Goal: Communication & Community: Answer question/provide support

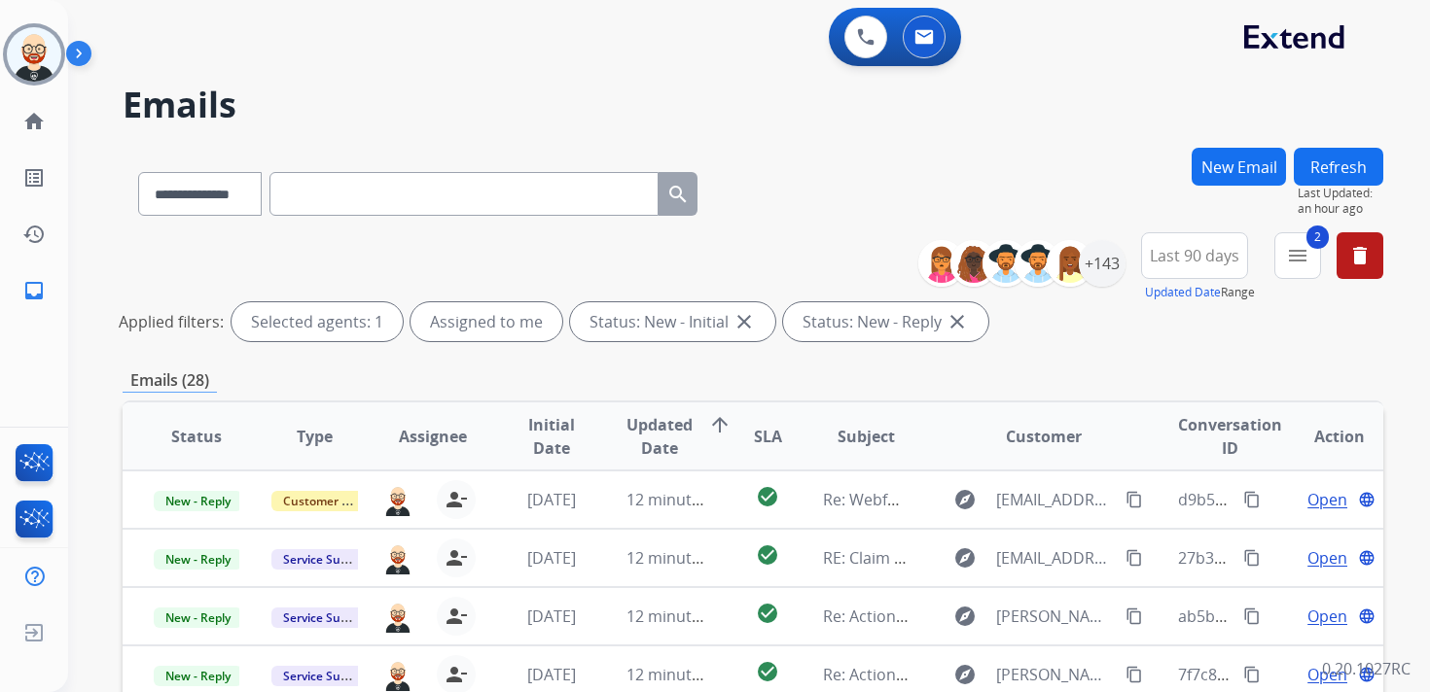
select select "**********"
click at [53, 53] on img at bounding box center [34, 54] width 54 height 54
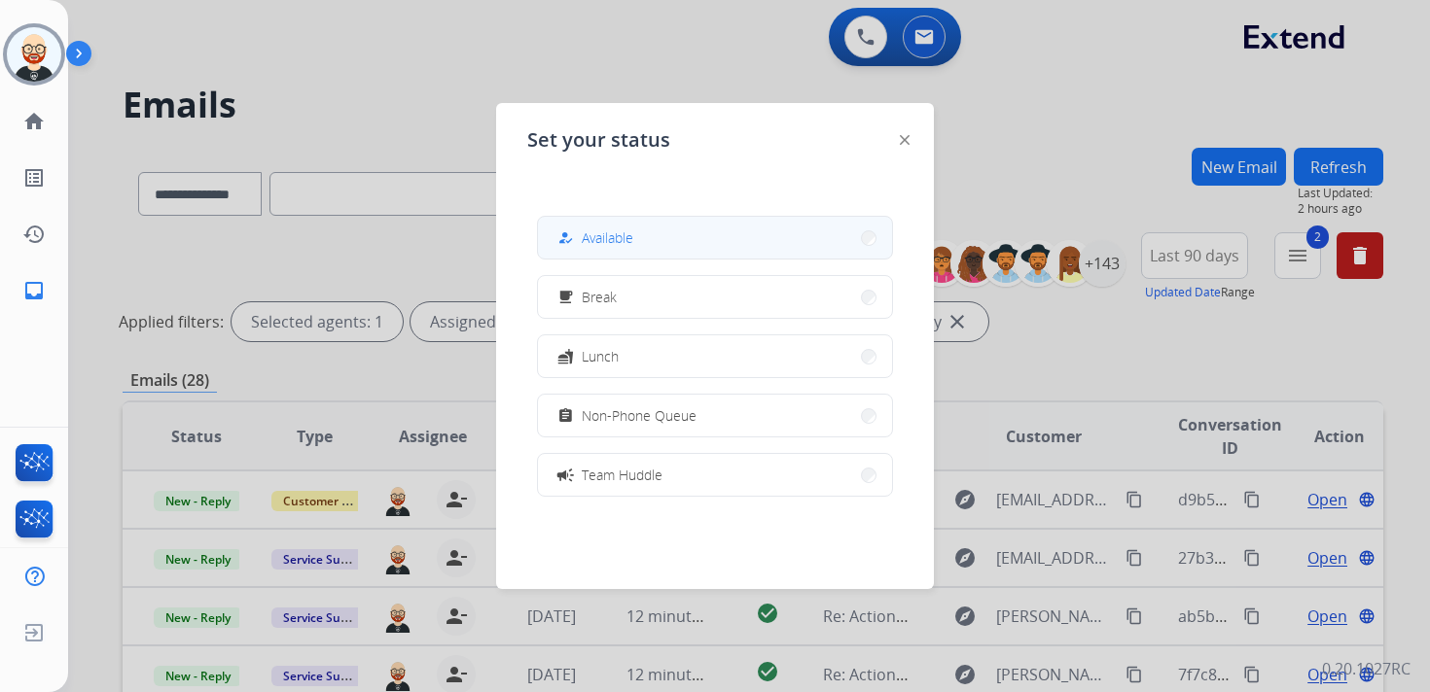
click at [561, 233] on div "how_to_reg" at bounding box center [567, 238] width 28 height 23
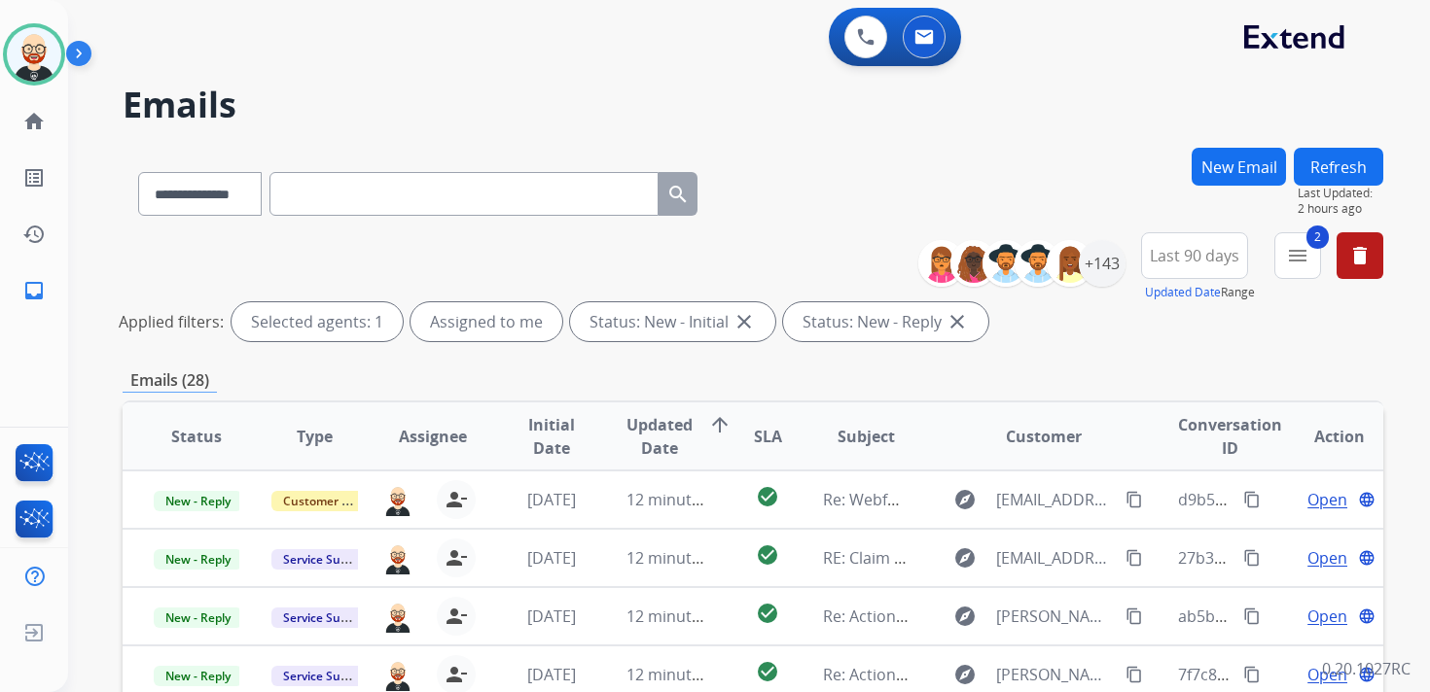
click at [1351, 176] on button "Refresh" at bounding box center [1338, 167] width 89 height 38
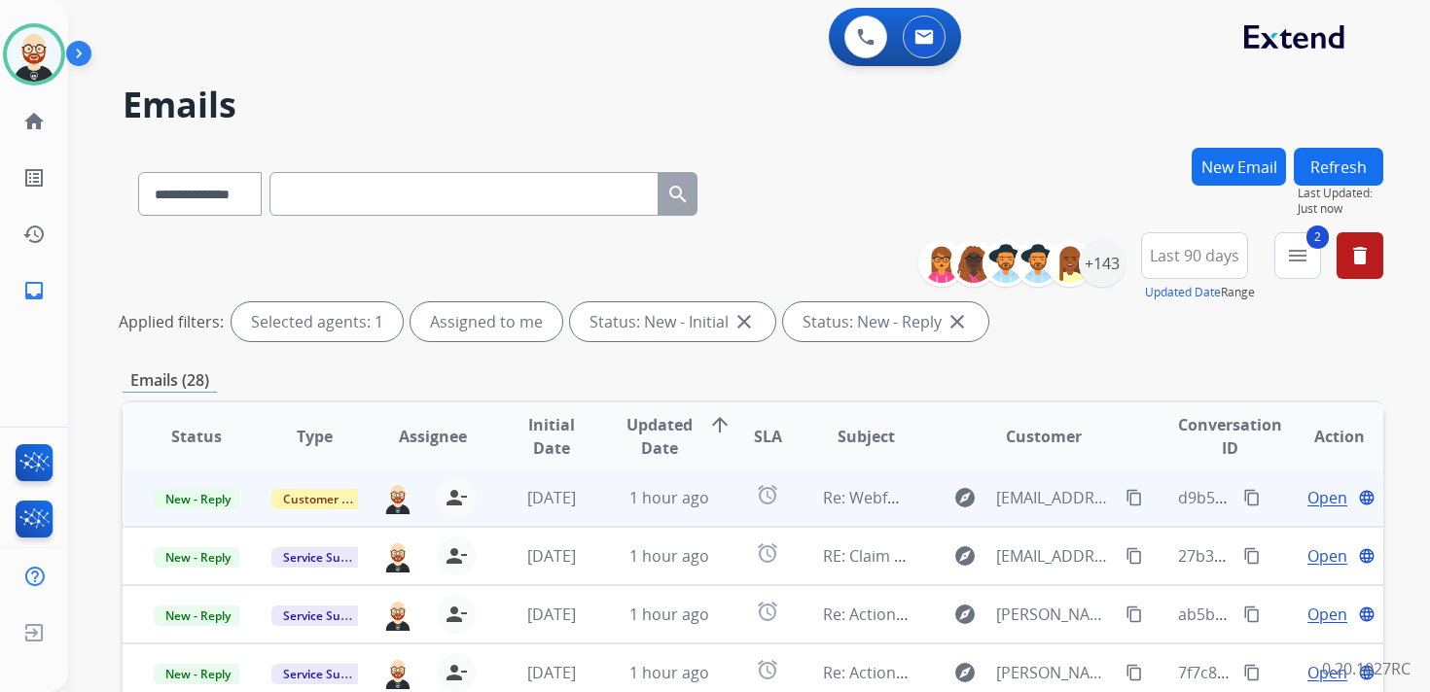
scroll to position [461, 0]
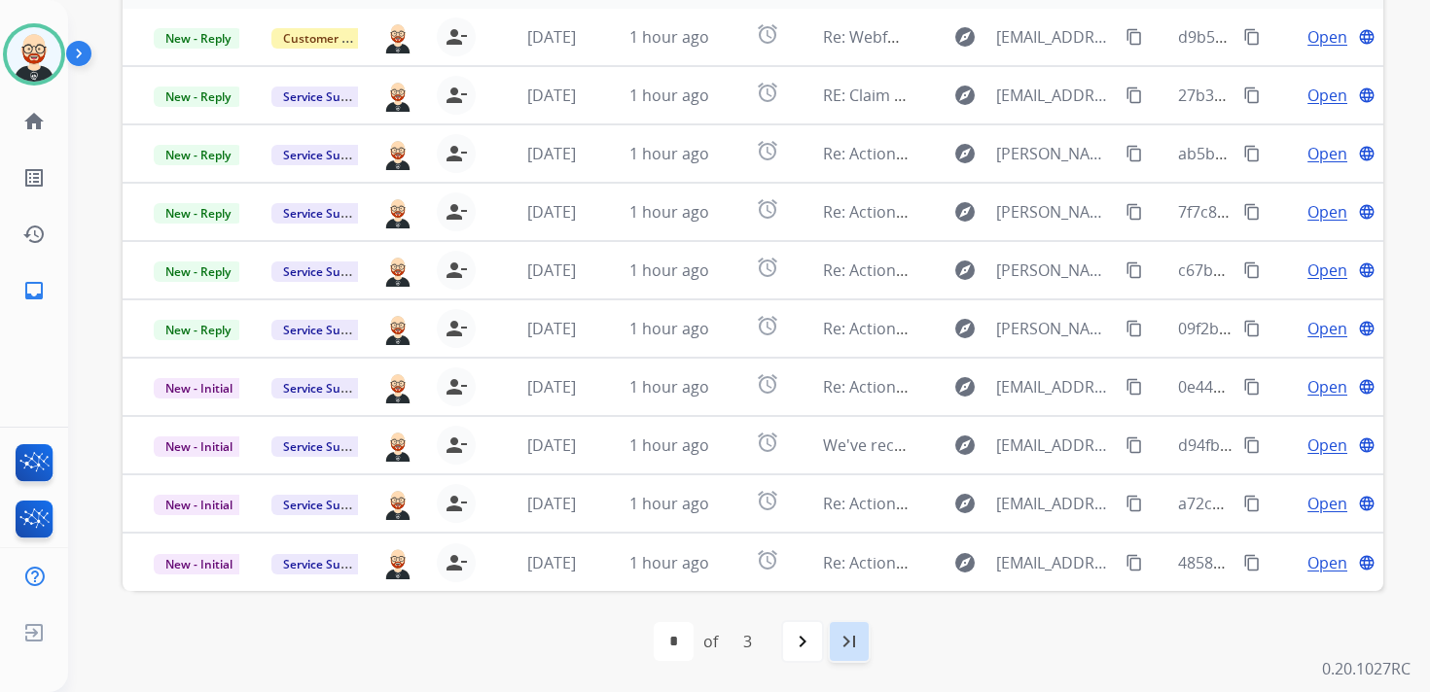
click at [847, 647] on mat-icon "last_page" at bounding box center [848, 641] width 23 height 23
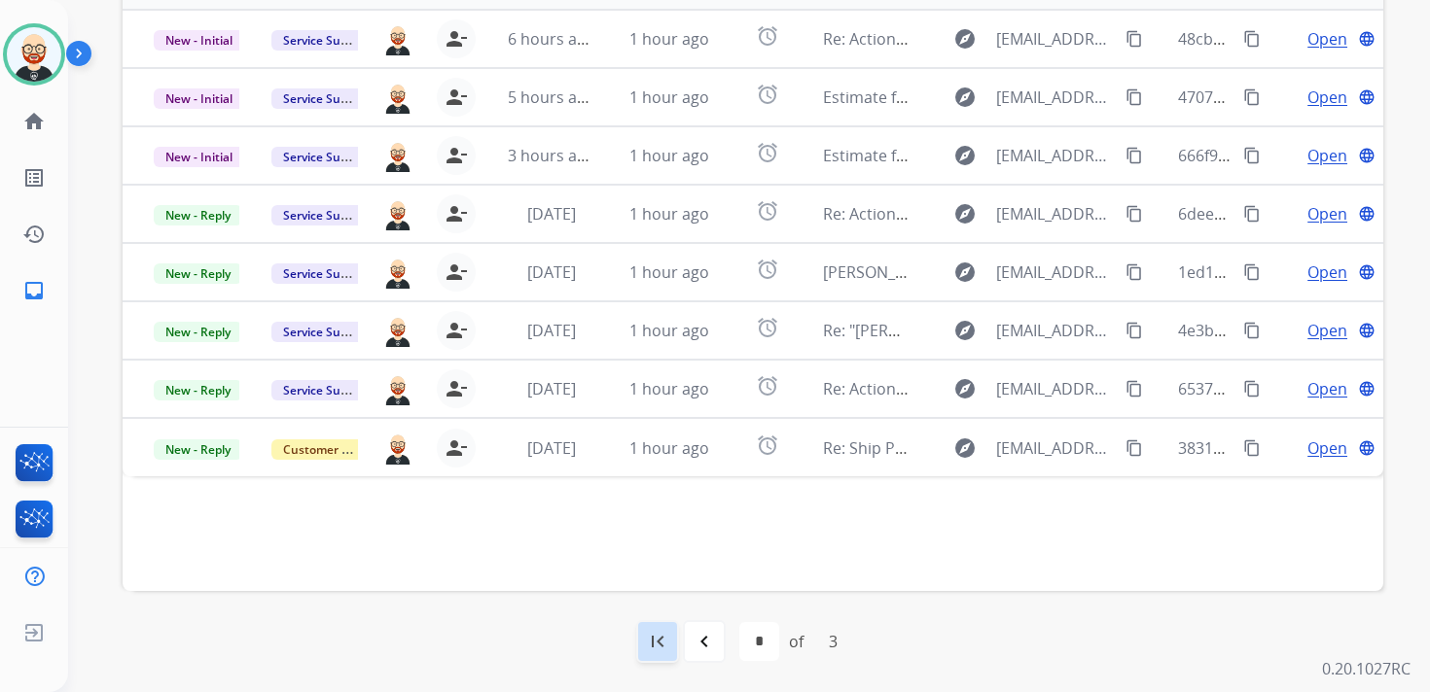
click at [665, 641] on mat-icon "first_page" at bounding box center [657, 641] width 23 height 23
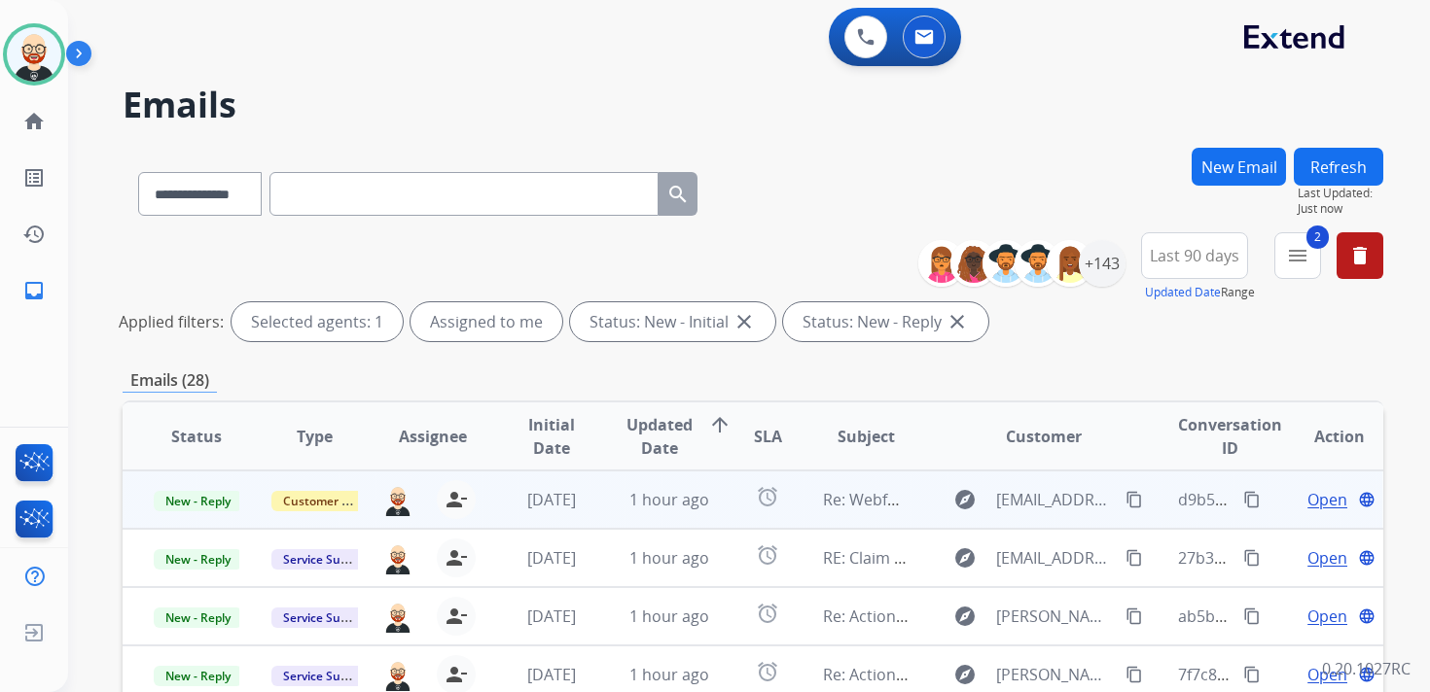
click at [1309, 499] on span "Open" at bounding box center [1327, 499] width 40 height 23
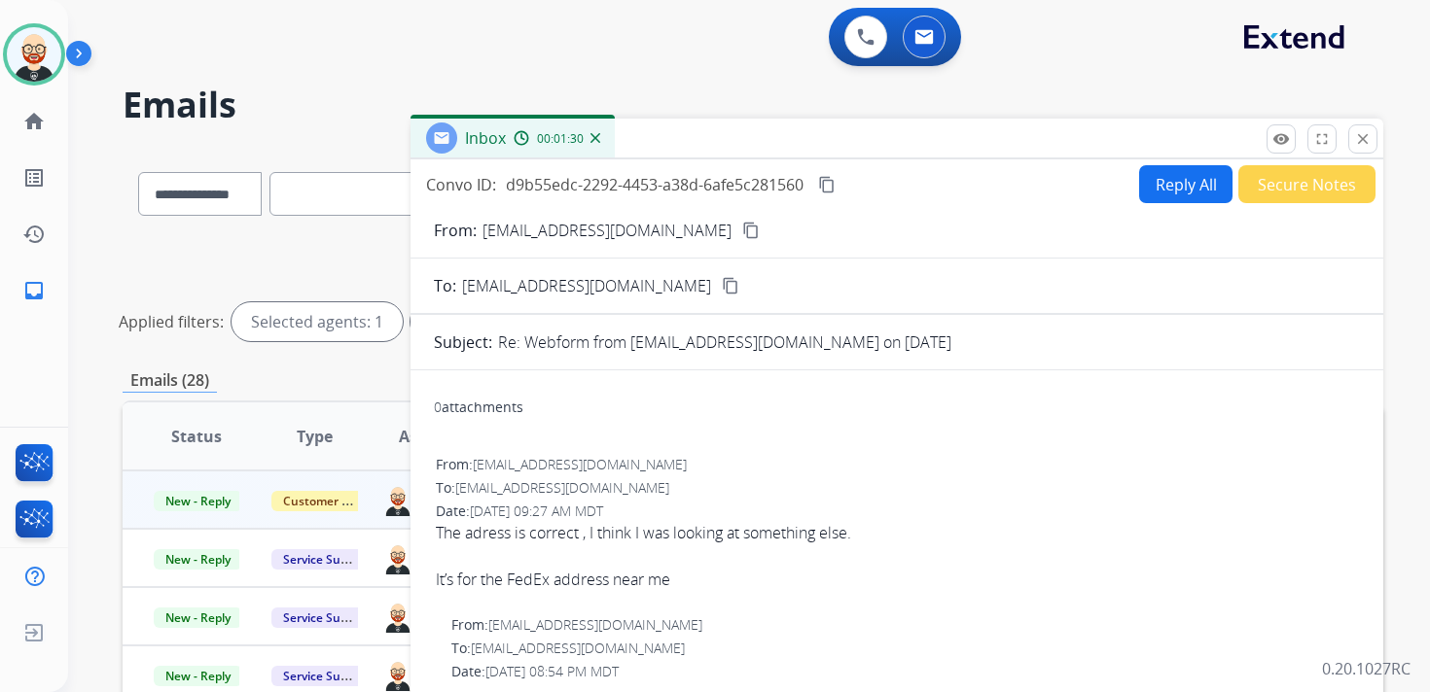
click at [742, 230] on mat-icon "content_copy" at bounding box center [751, 231] width 18 height 18
click at [1159, 196] on button "Reply All" at bounding box center [1185, 184] width 93 height 38
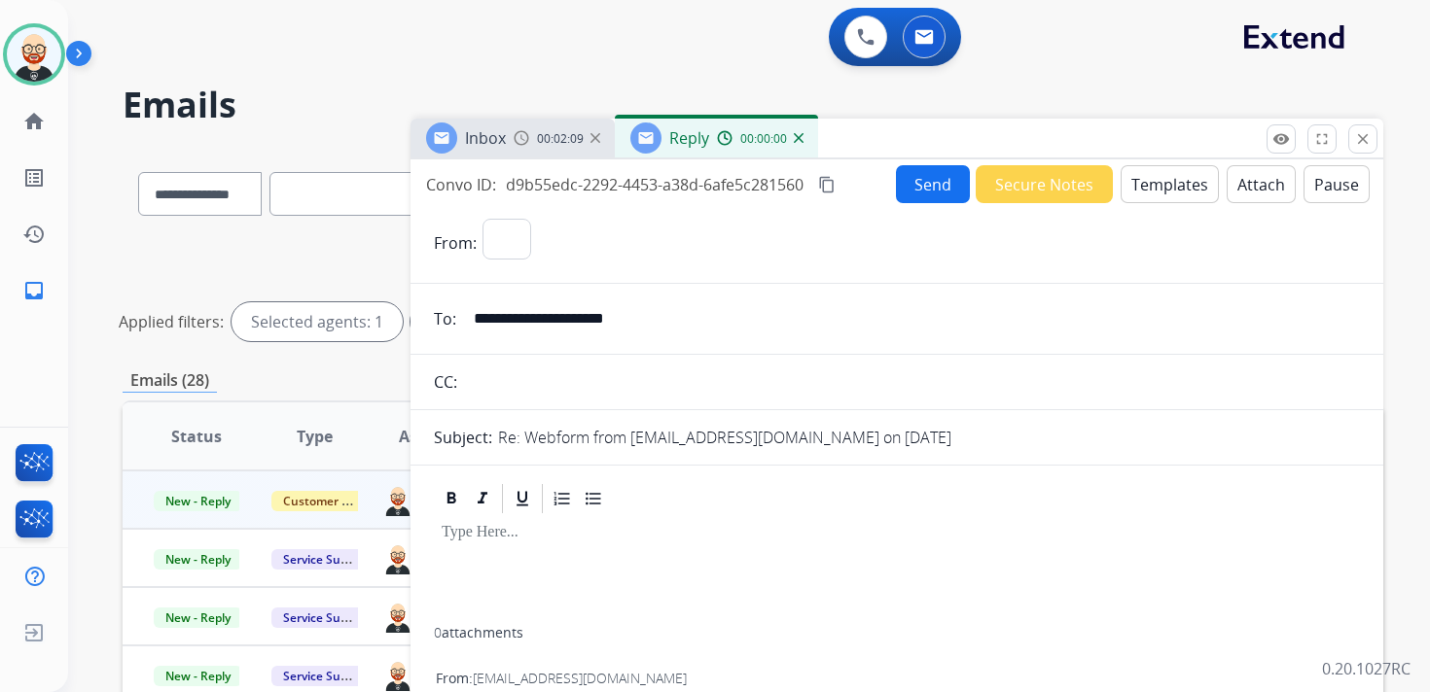
select select "**********"
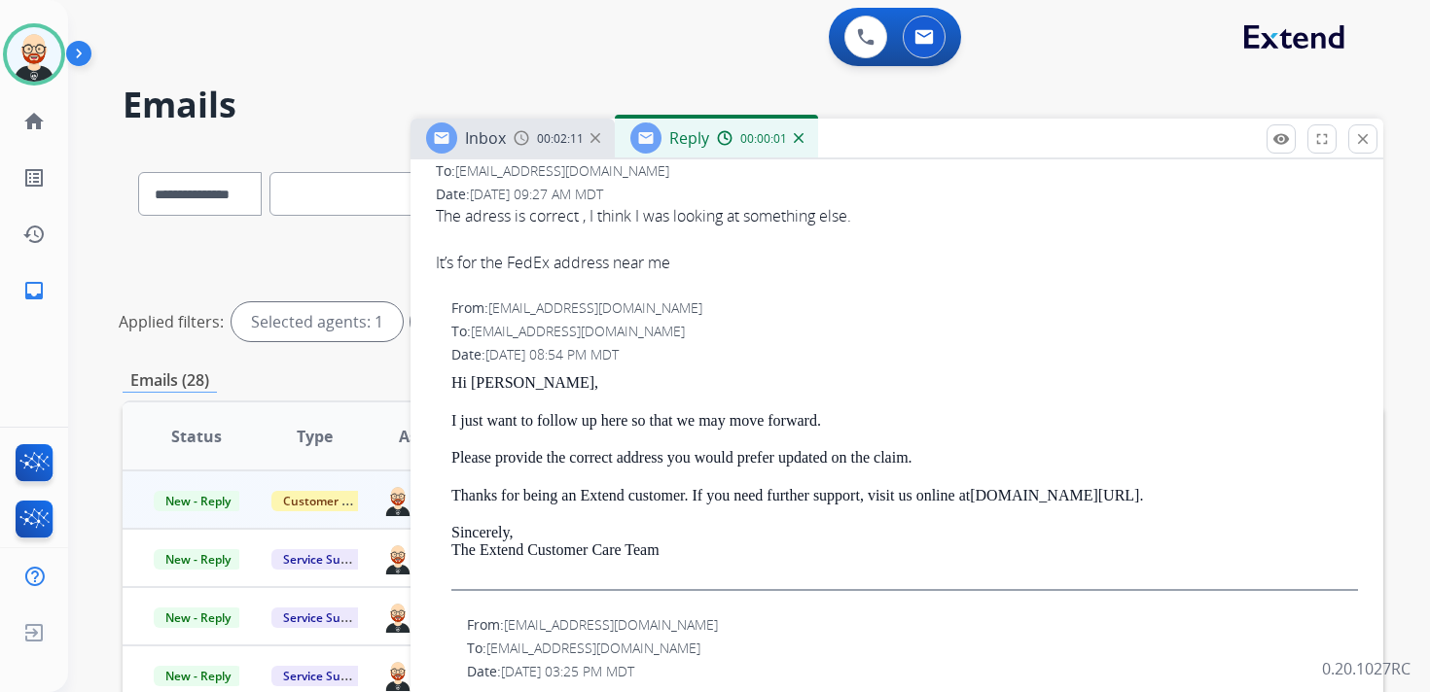
scroll to position [535, 0]
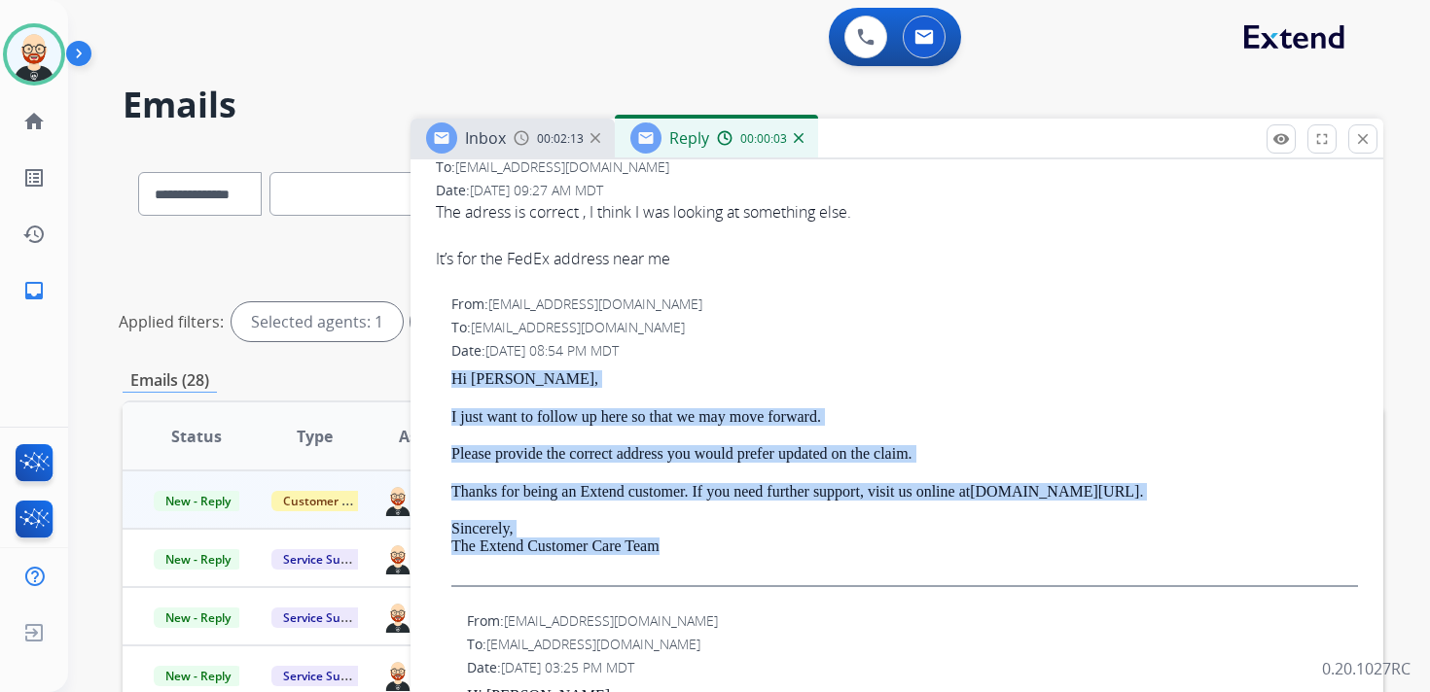
drag, startPoint x: 693, startPoint y: 552, endPoint x: 447, endPoint y: 380, distance: 300.3
click at [447, 380] on div "From: support@extend.com To: diegoarrwell@gmail.com Date: 10/03/2025 - 08:54 PM…" at bounding box center [897, 448] width 926 height 311
copy div "Hi Diego, I just want to follow up here so that we may move forward. Please pro…"
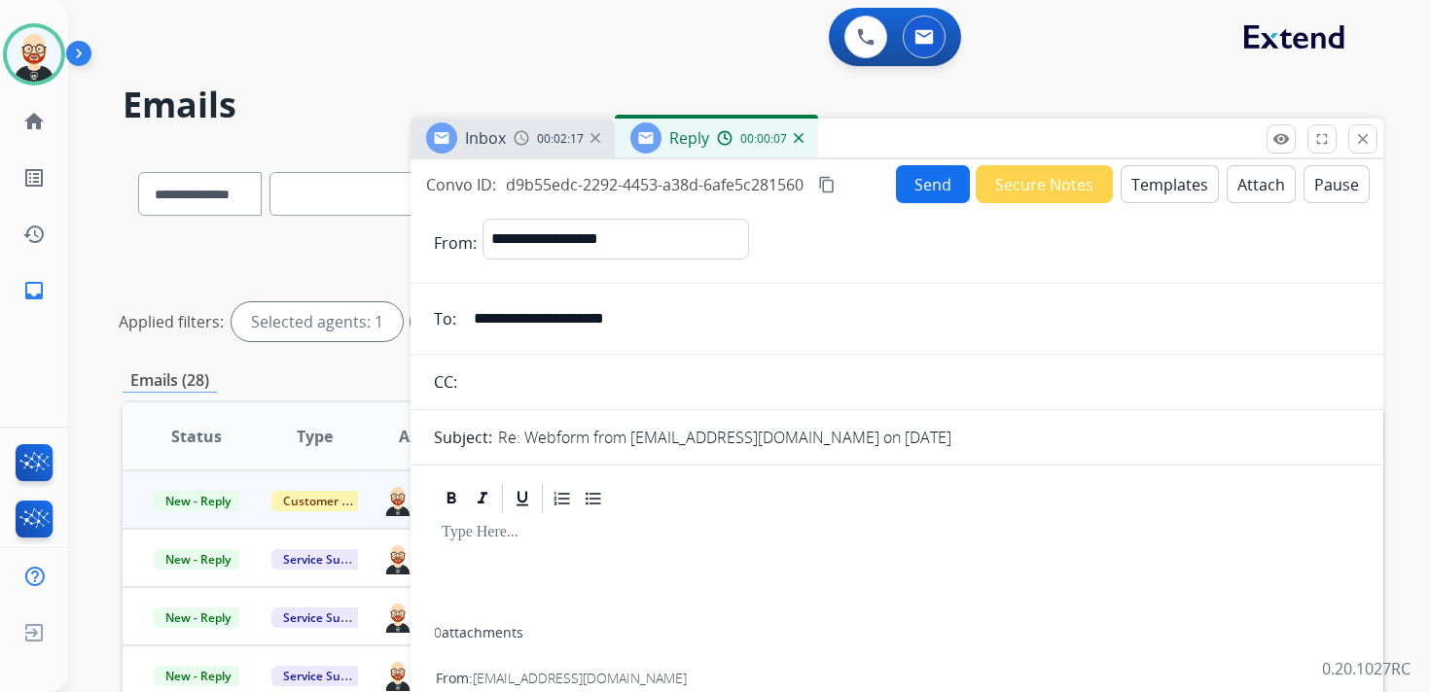
click at [527, 543] on div at bounding box center [897, 571] width 926 height 111
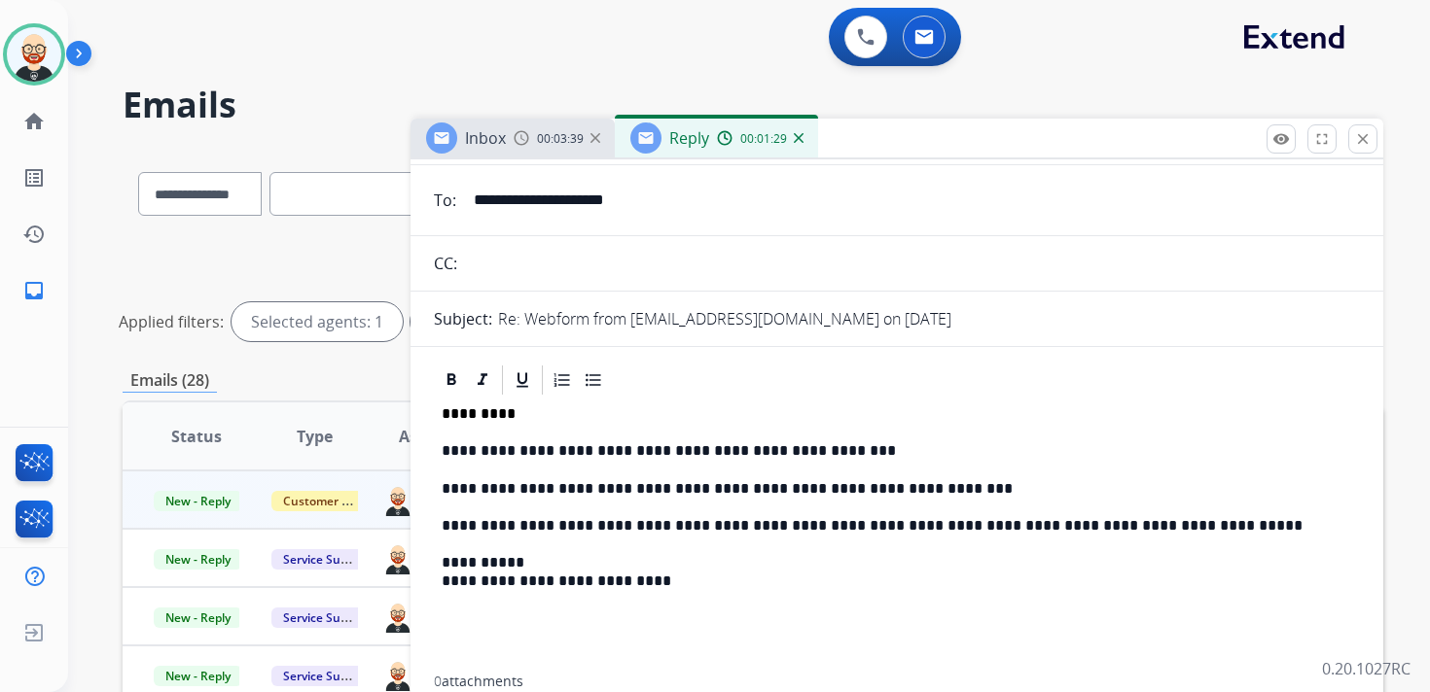
scroll to position [143, 0]
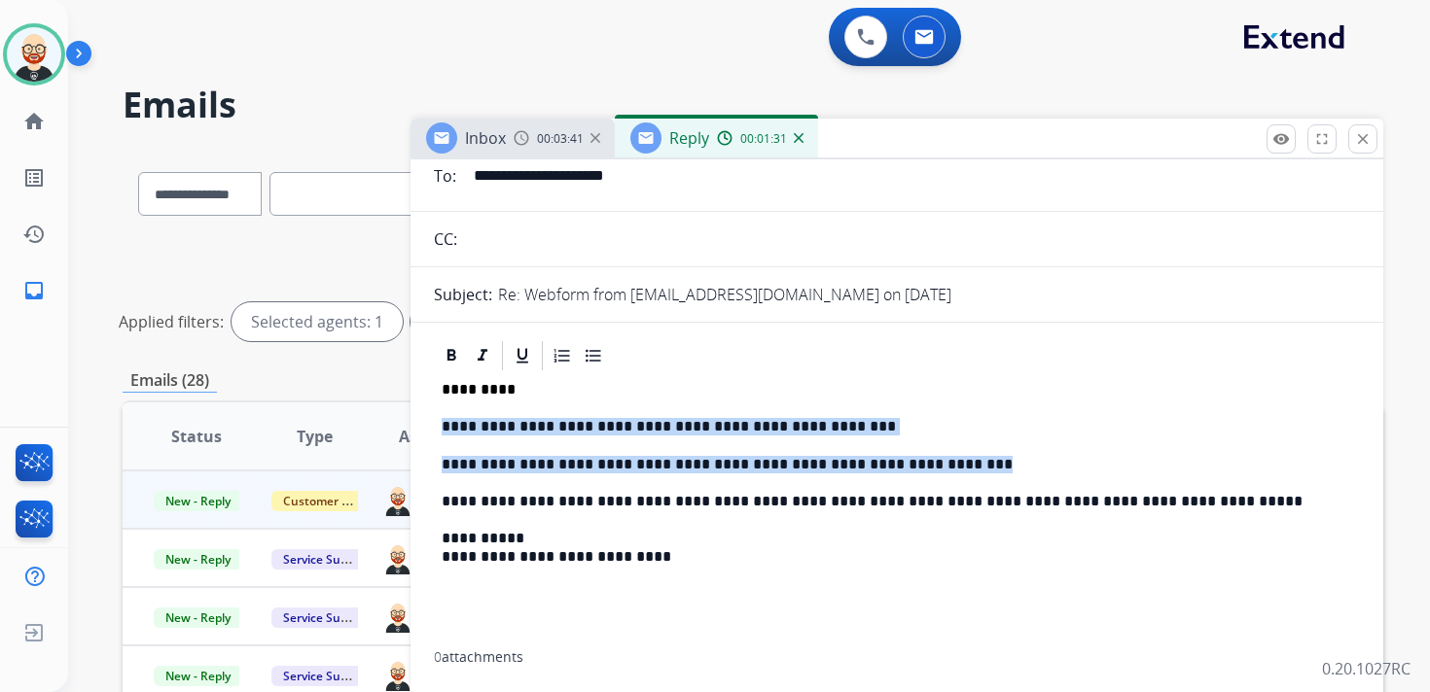
drag, startPoint x: 958, startPoint y: 463, endPoint x: 423, endPoint y: 430, distance: 535.9
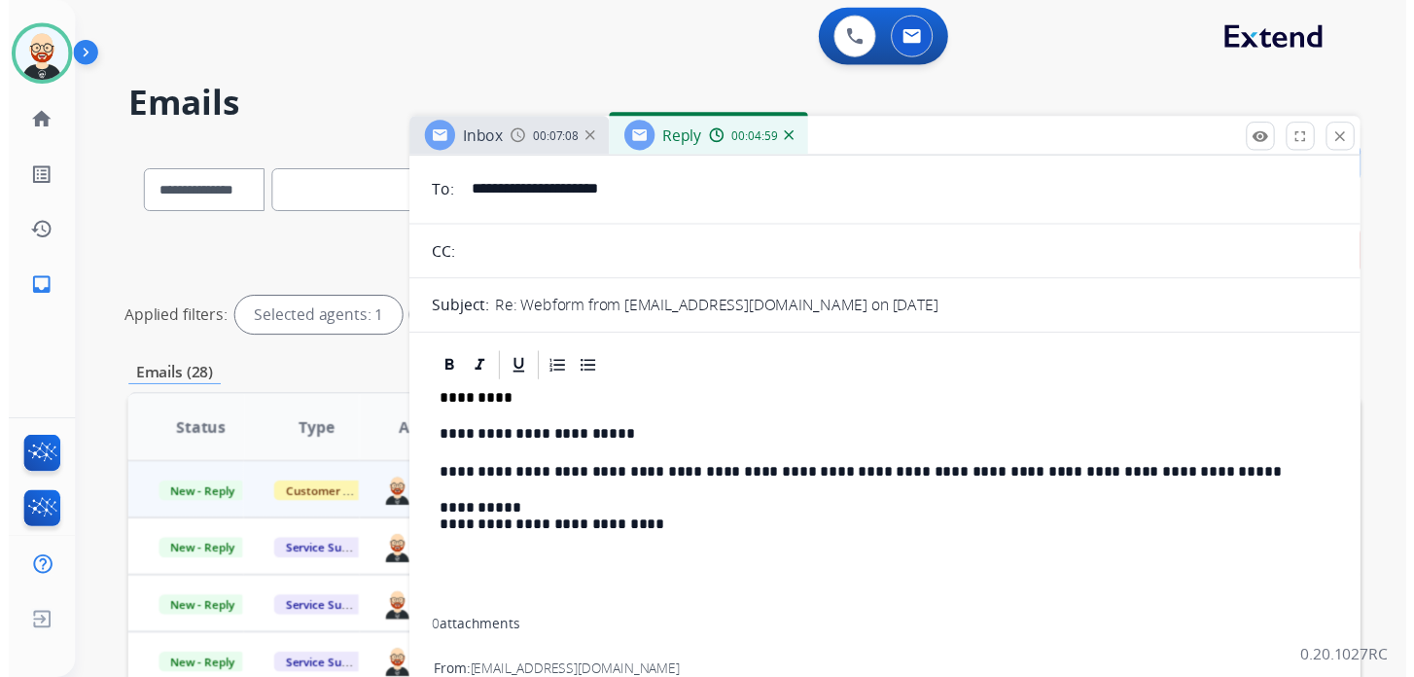
scroll to position [0, 0]
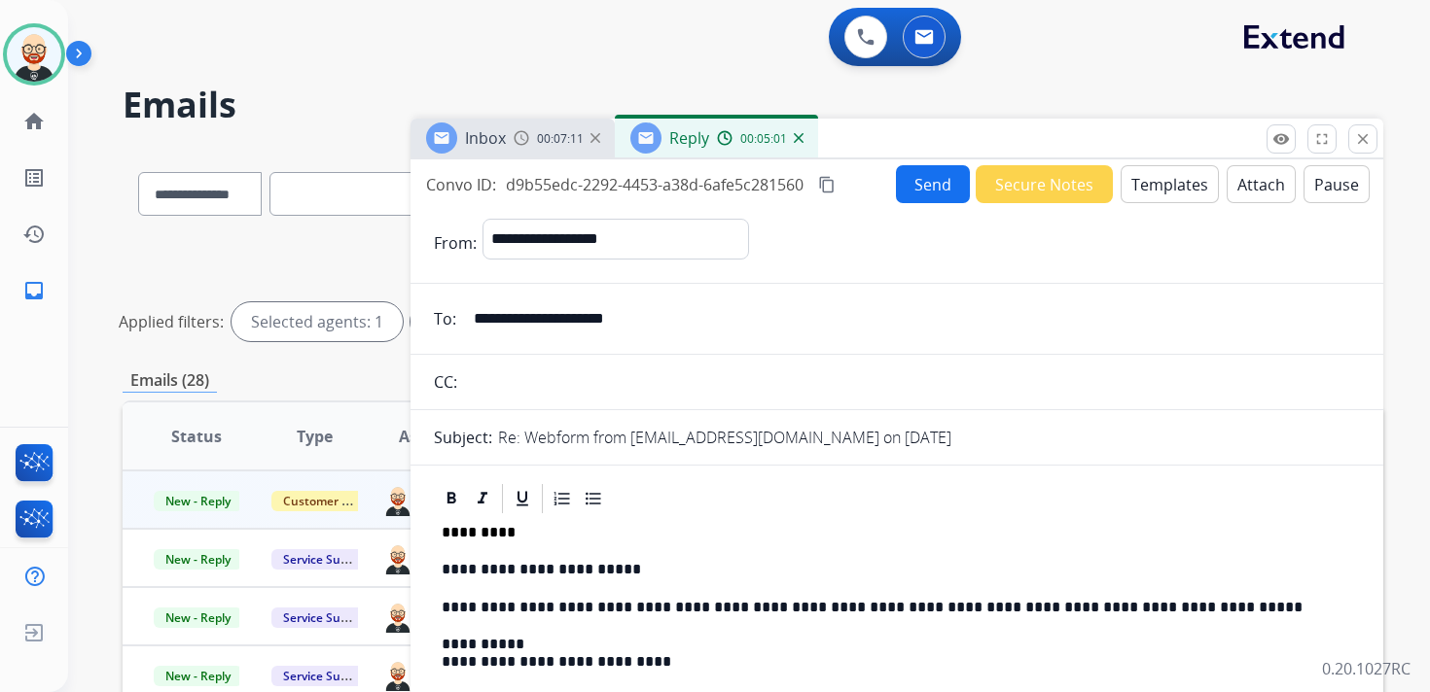
click at [916, 186] on button "Send" at bounding box center [933, 184] width 74 height 38
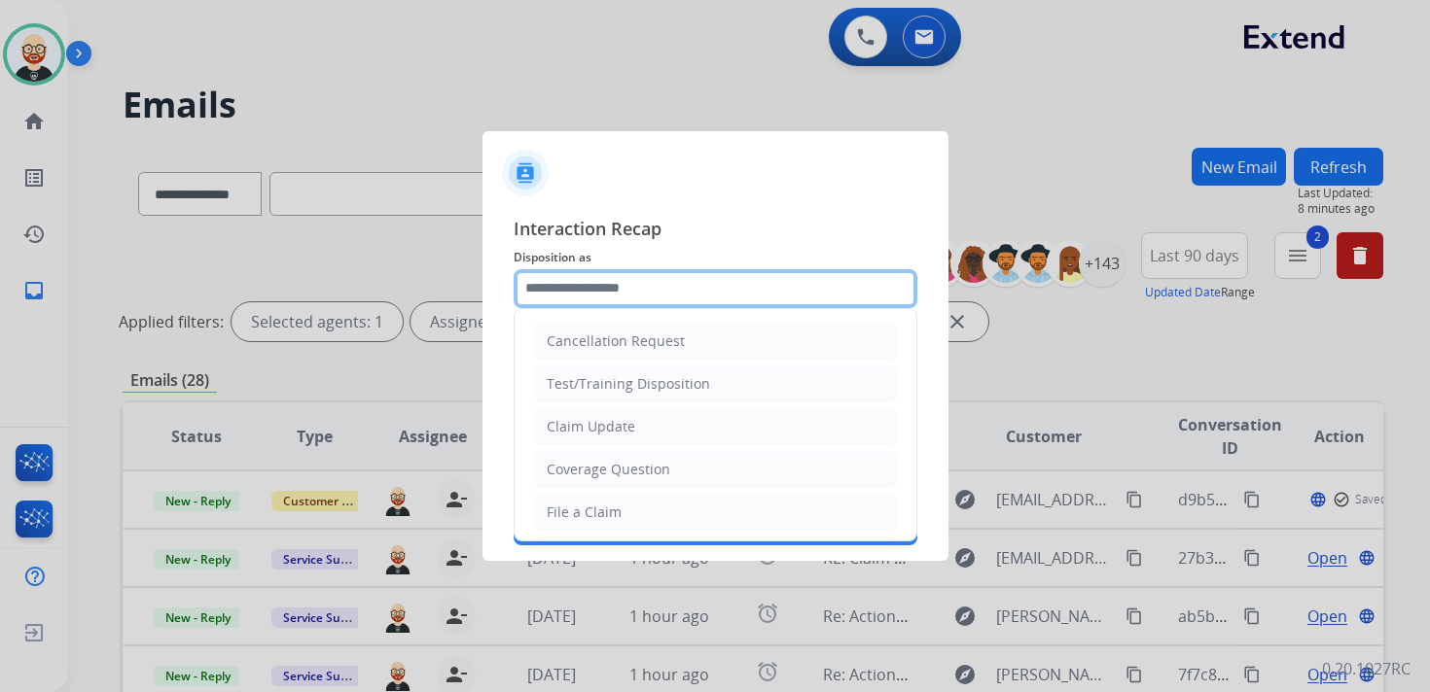
click at [603, 286] on input "text" at bounding box center [716, 288] width 404 height 39
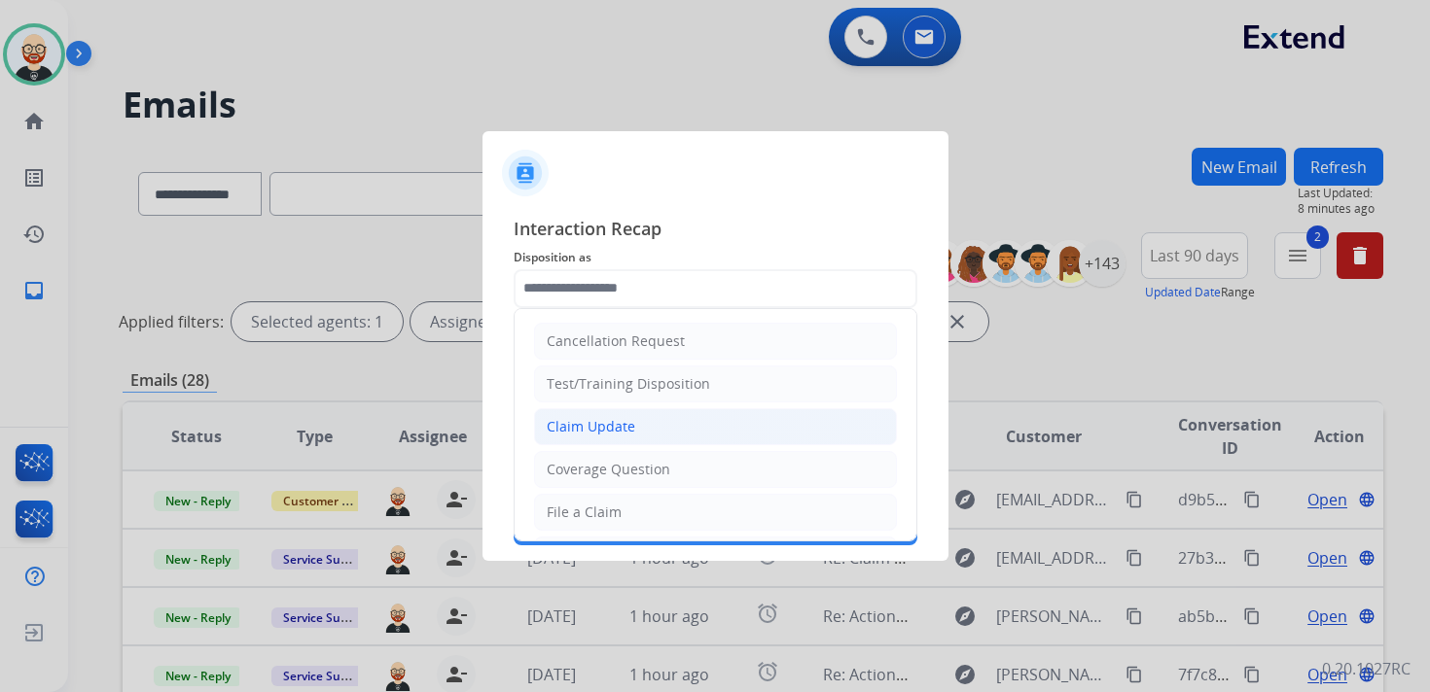
click at [609, 439] on li "Claim Update" at bounding box center [715, 426] width 363 height 37
type input "**********"
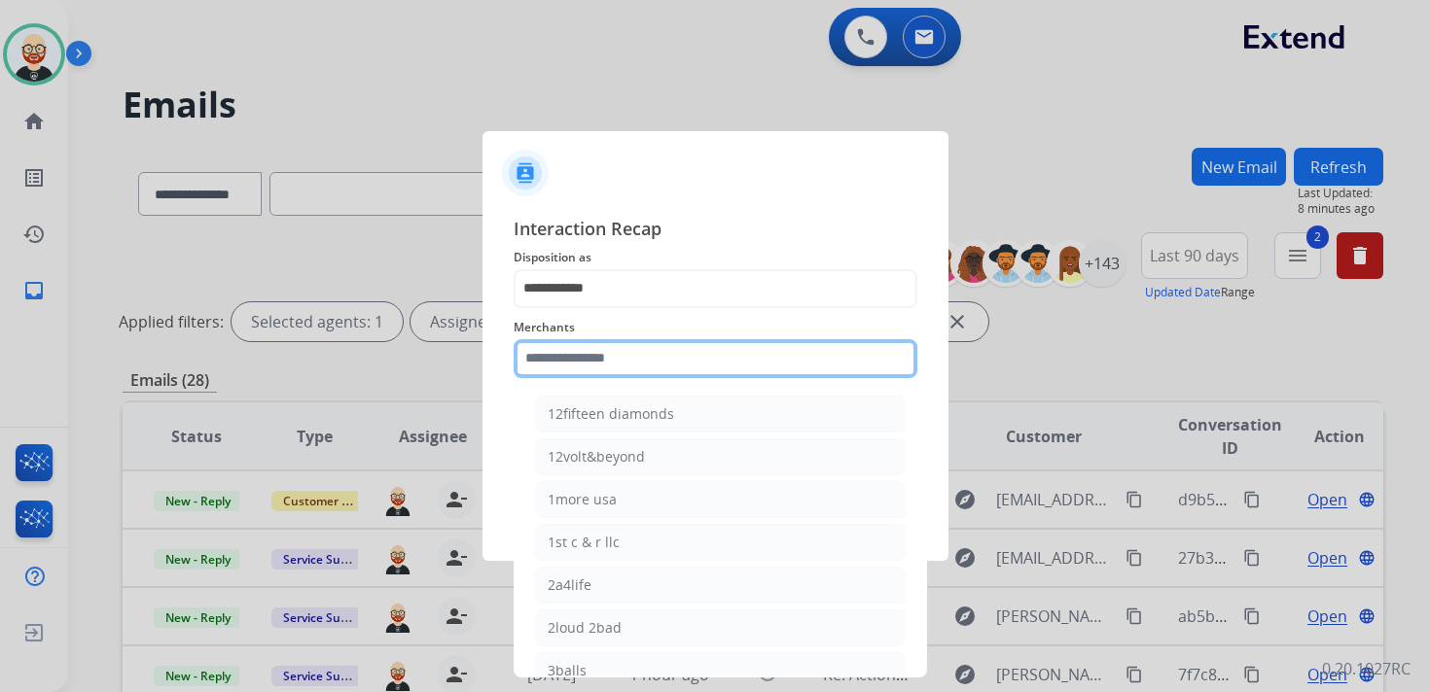
click at [599, 373] on input "text" at bounding box center [716, 358] width 404 height 39
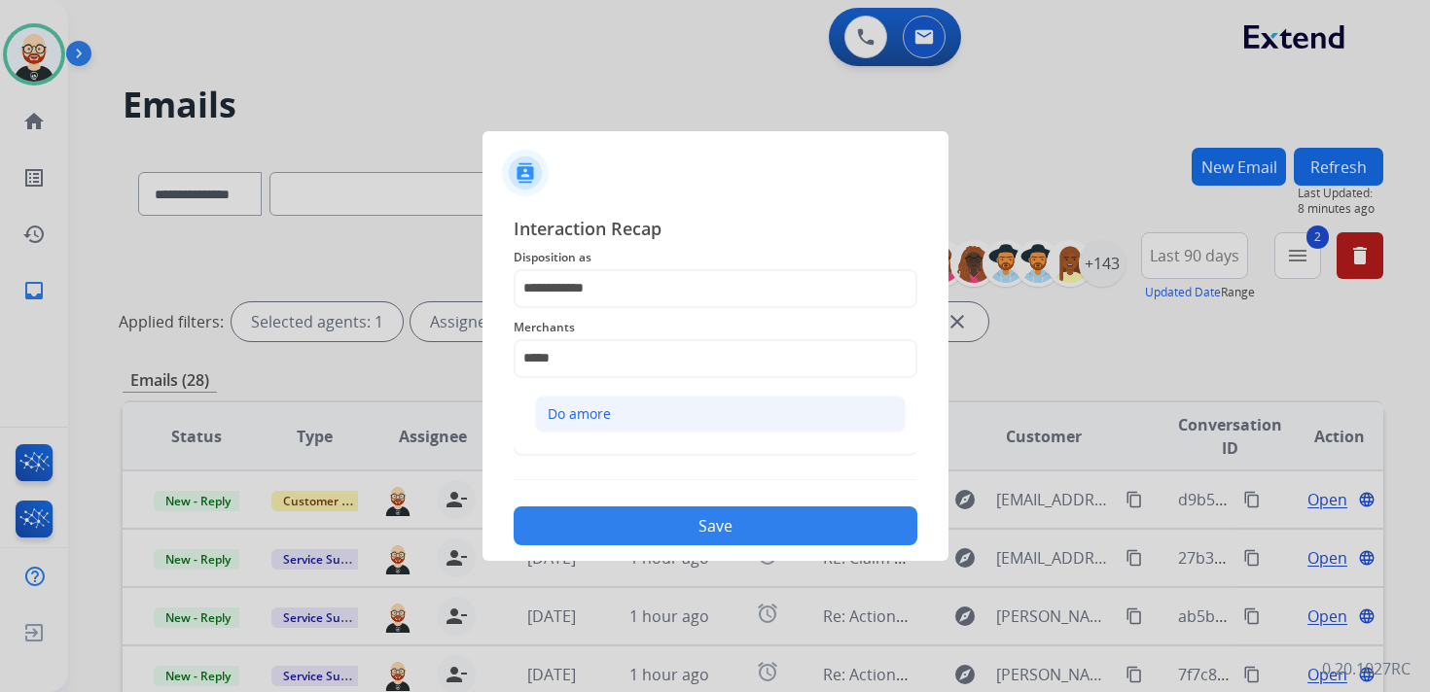
click at [599, 411] on div "Do amore" at bounding box center [579, 414] width 63 height 19
type input "********"
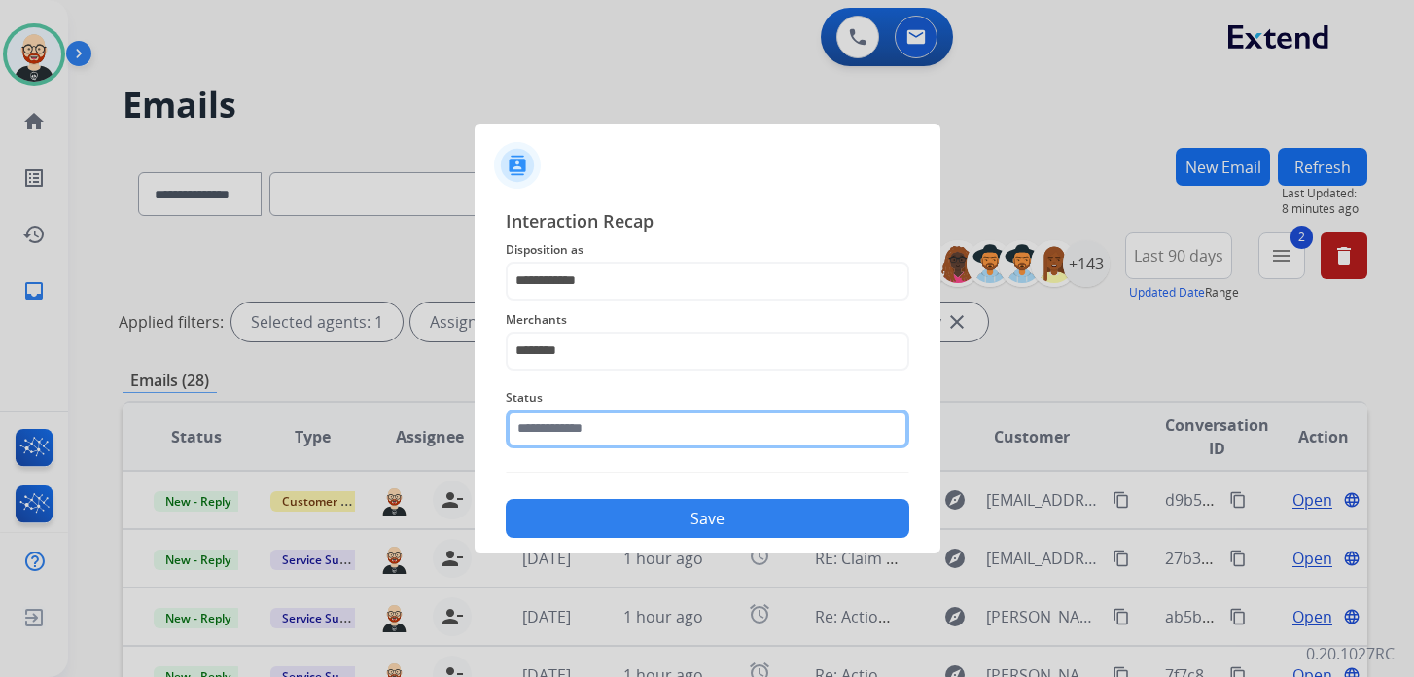
click at [599, 428] on input "text" at bounding box center [708, 428] width 404 height 39
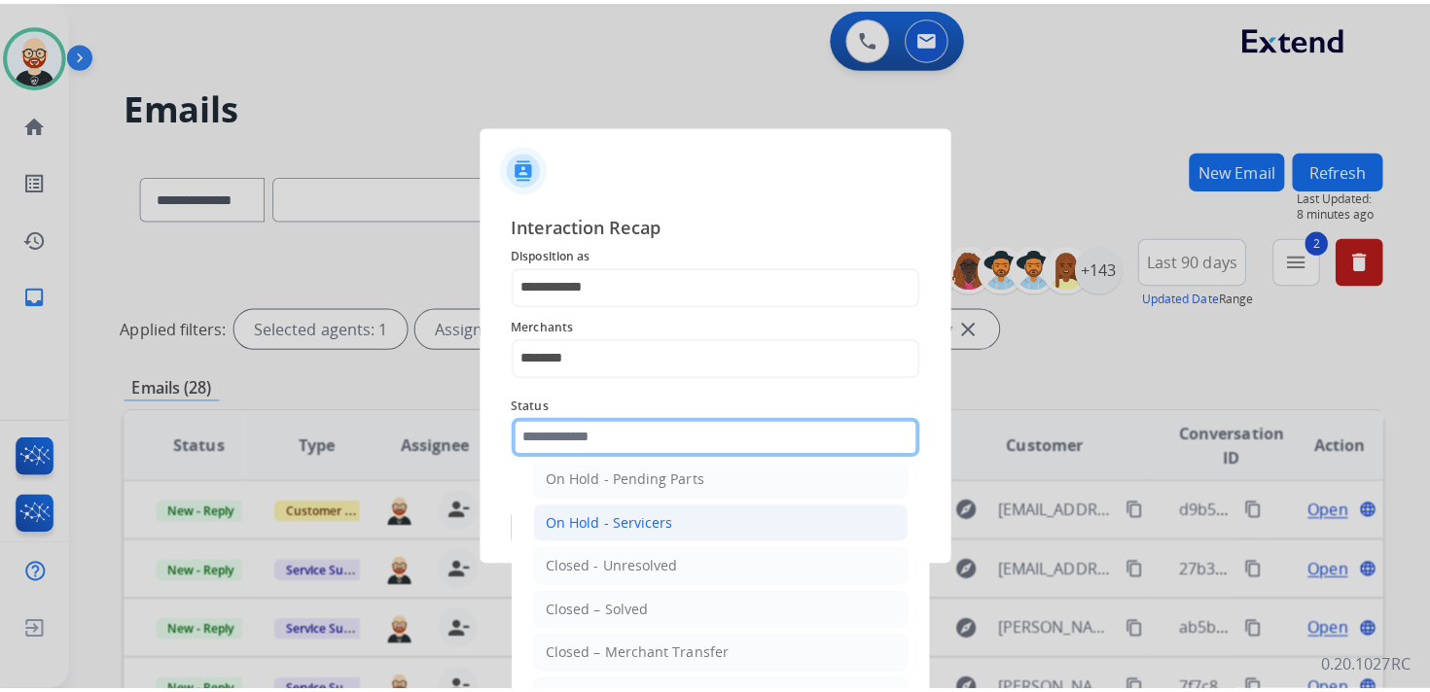
scroll to position [108, 0]
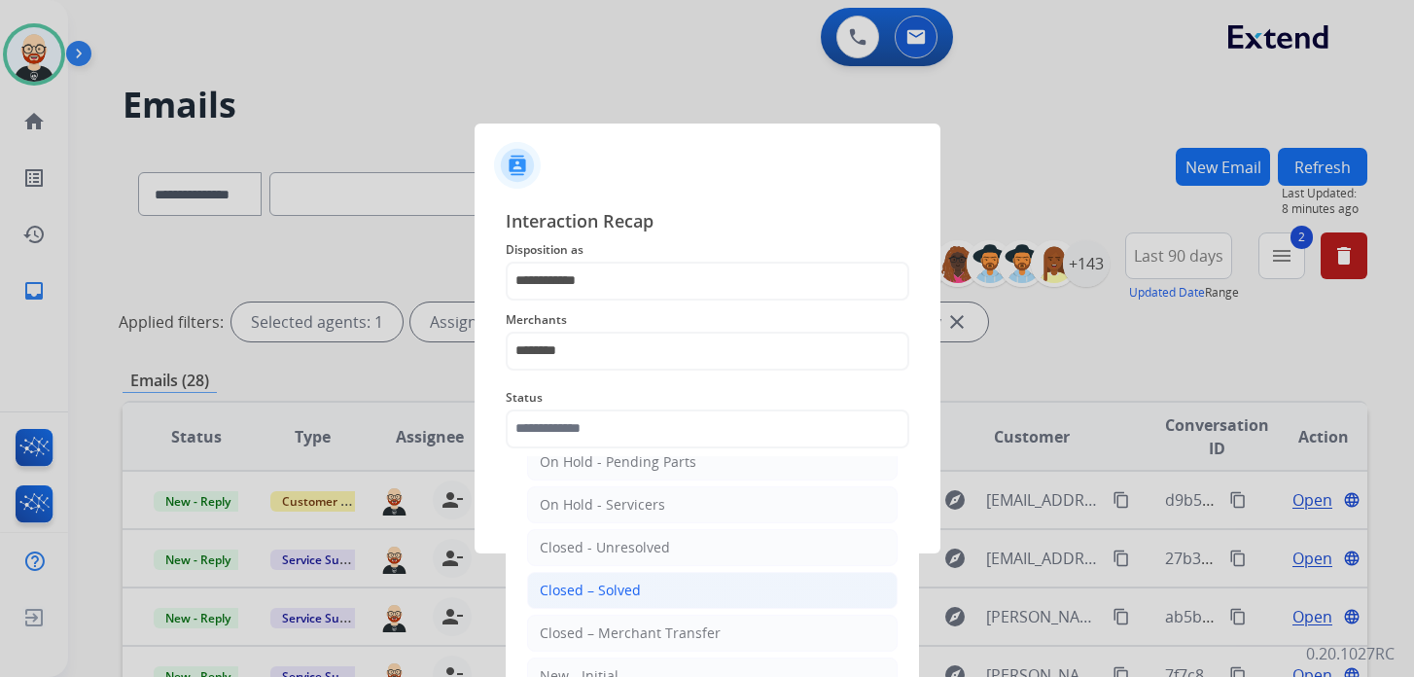
click at [608, 584] on div "Closed – Solved" at bounding box center [590, 590] width 101 height 19
type input "**********"
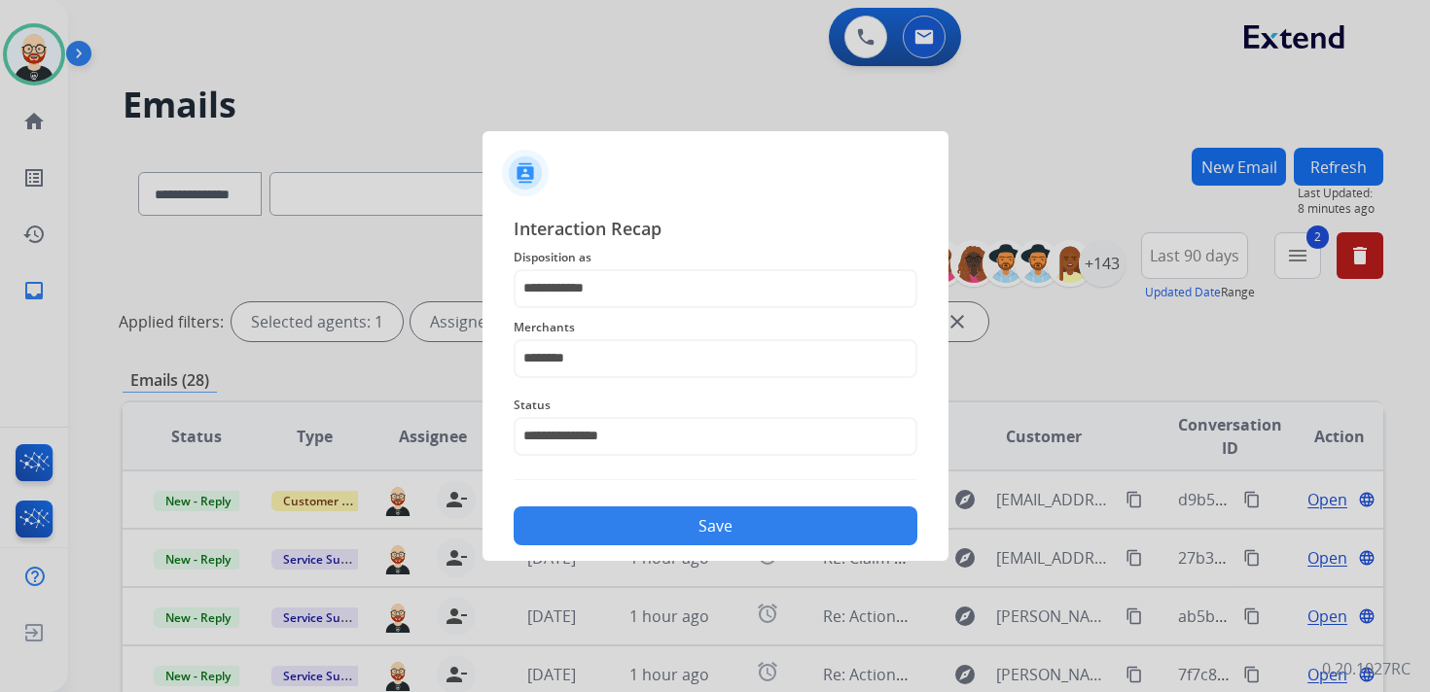
click at [622, 523] on button "Save" at bounding box center [716, 526] width 404 height 39
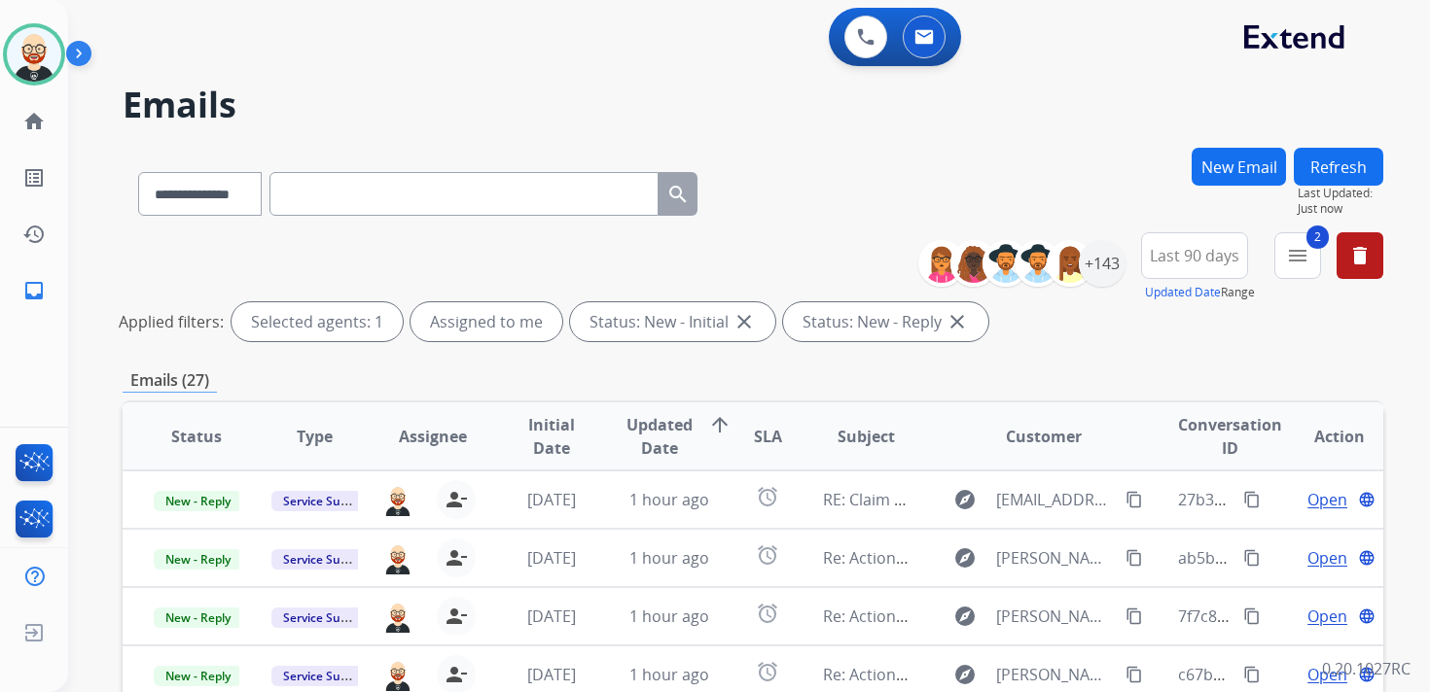
click at [428, 191] on input "text" at bounding box center [463, 194] width 389 height 44
paste input "**********"
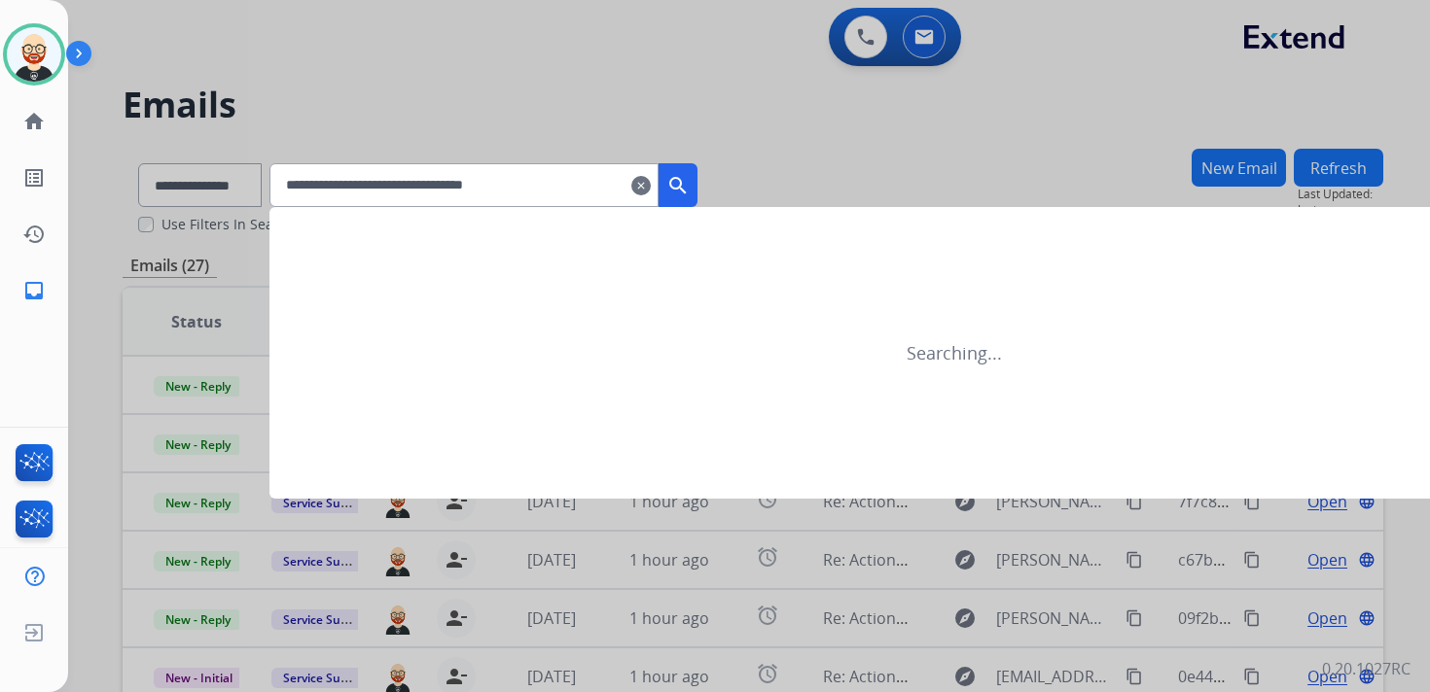
type input "**********"
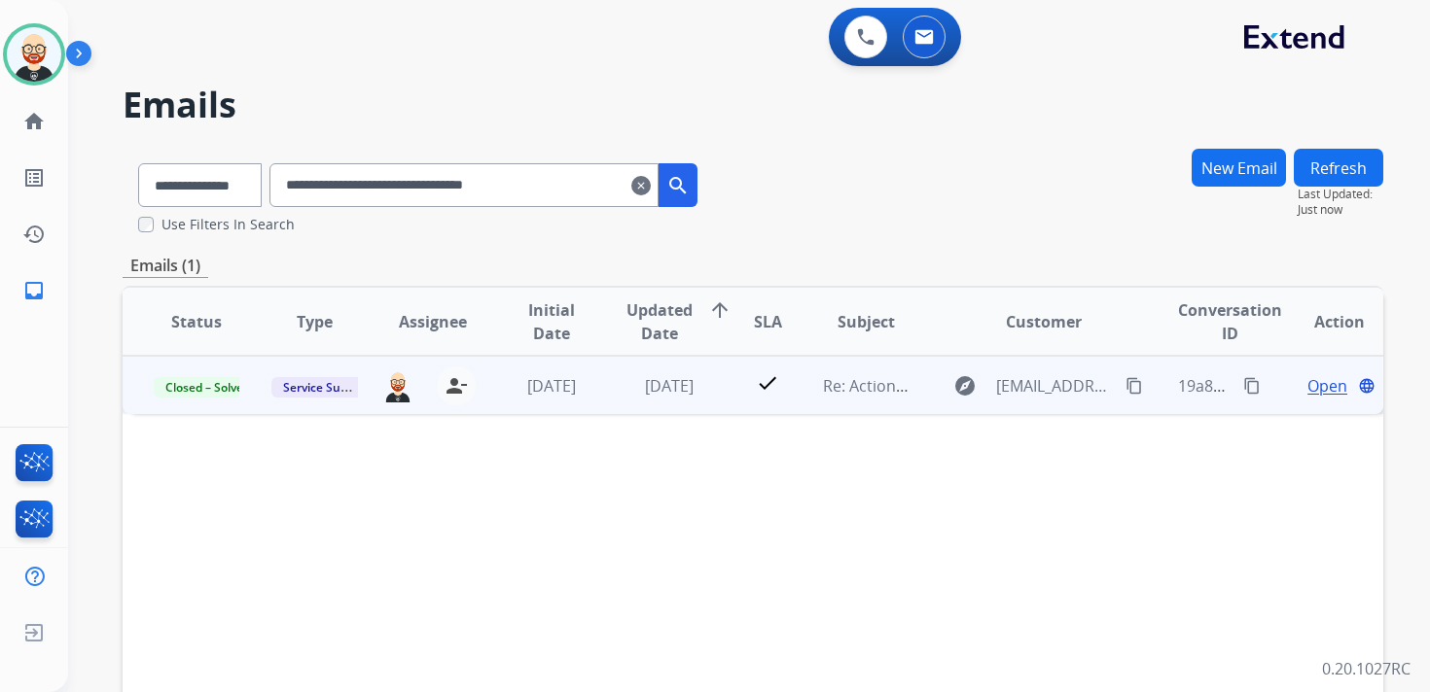
click at [1307, 391] on span "Open" at bounding box center [1327, 385] width 40 height 23
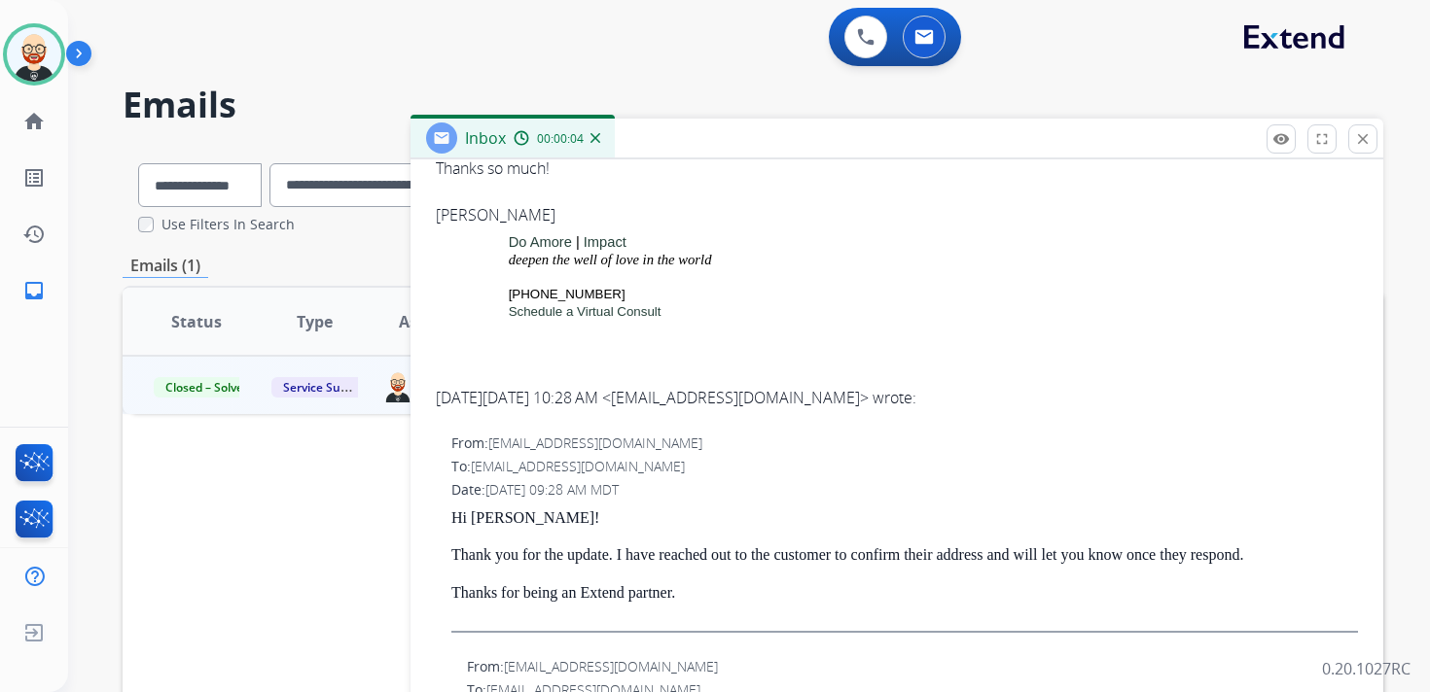
scroll to position [471, 0]
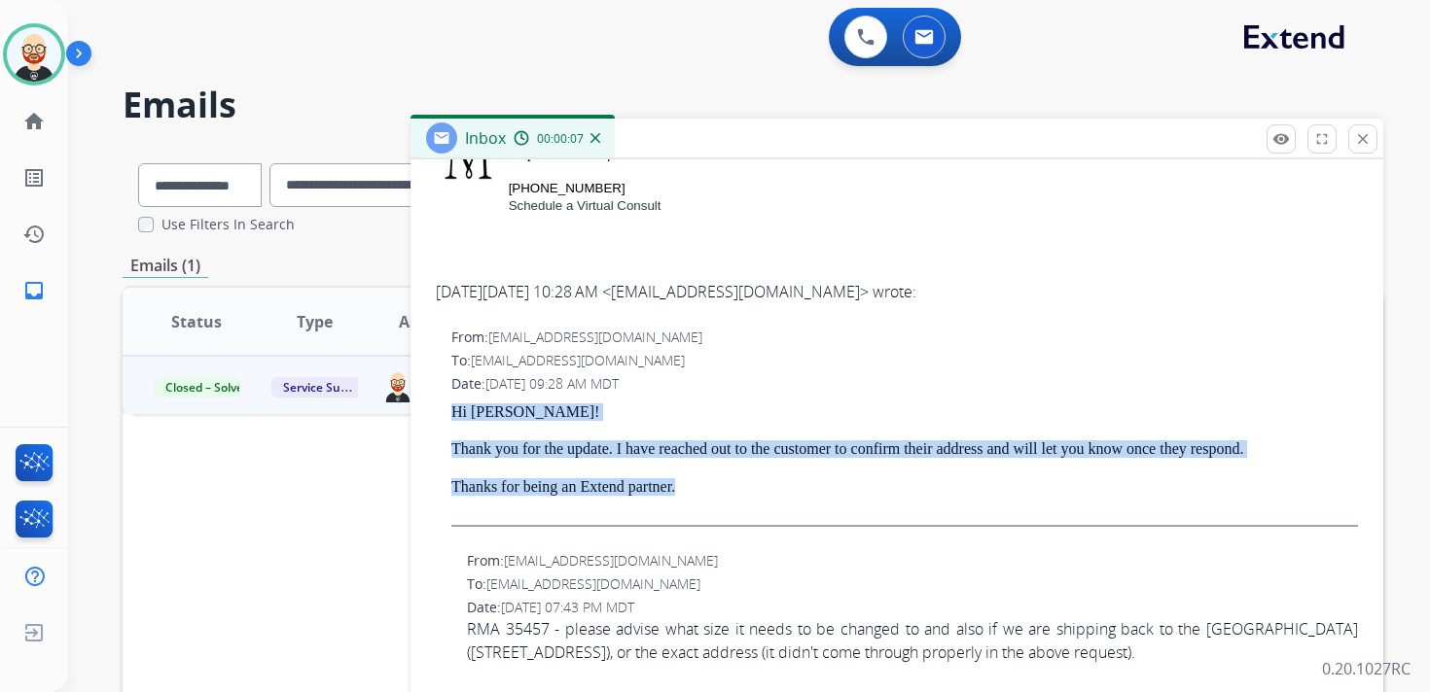
drag, startPoint x: 734, startPoint y: 487, endPoint x: 449, endPoint y: 414, distance: 294.2
click at [449, 414] on div "From: servicesupport@extend.com To: care@doamore.com Date: 09/29/2025 - 09:28 A…" at bounding box center [897, 435] width 926 height 219
copy div "Hi Krish! Thank you for the update. I have reached out to the customer to confi…"
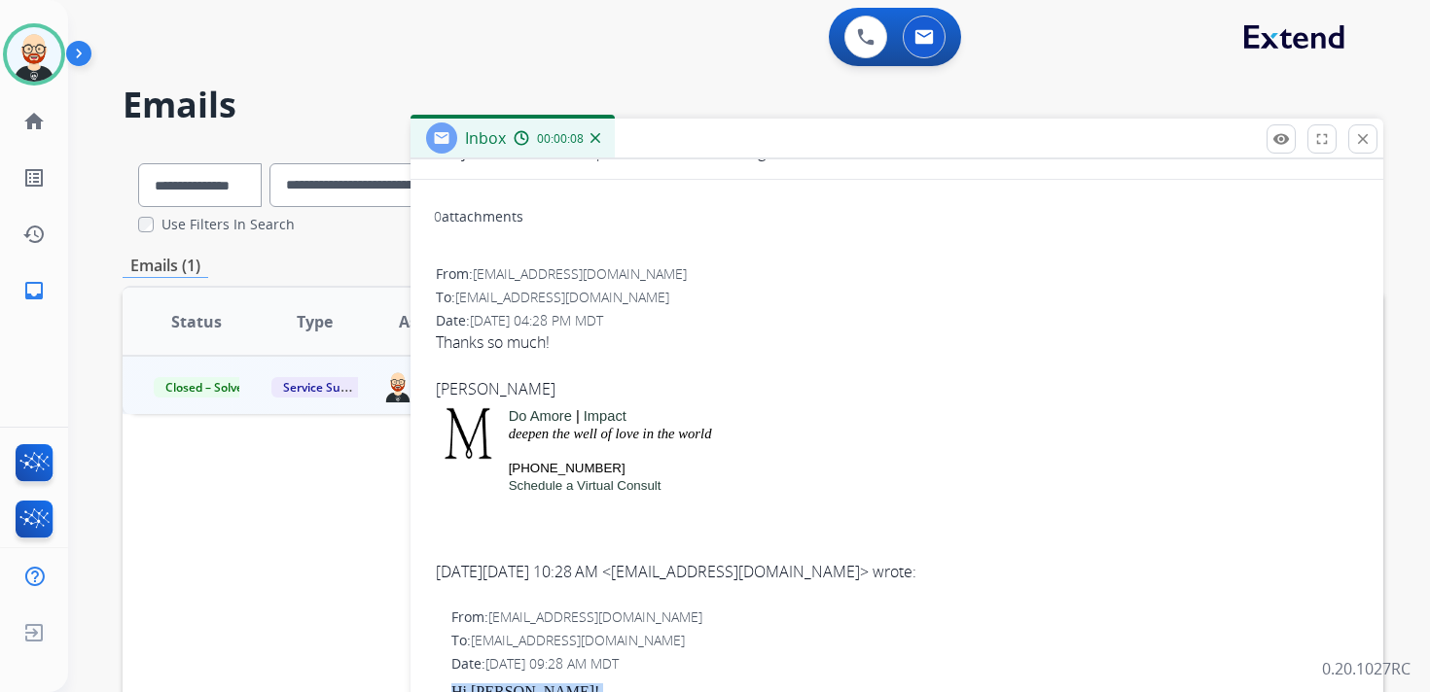
scroll to position [0, 0]
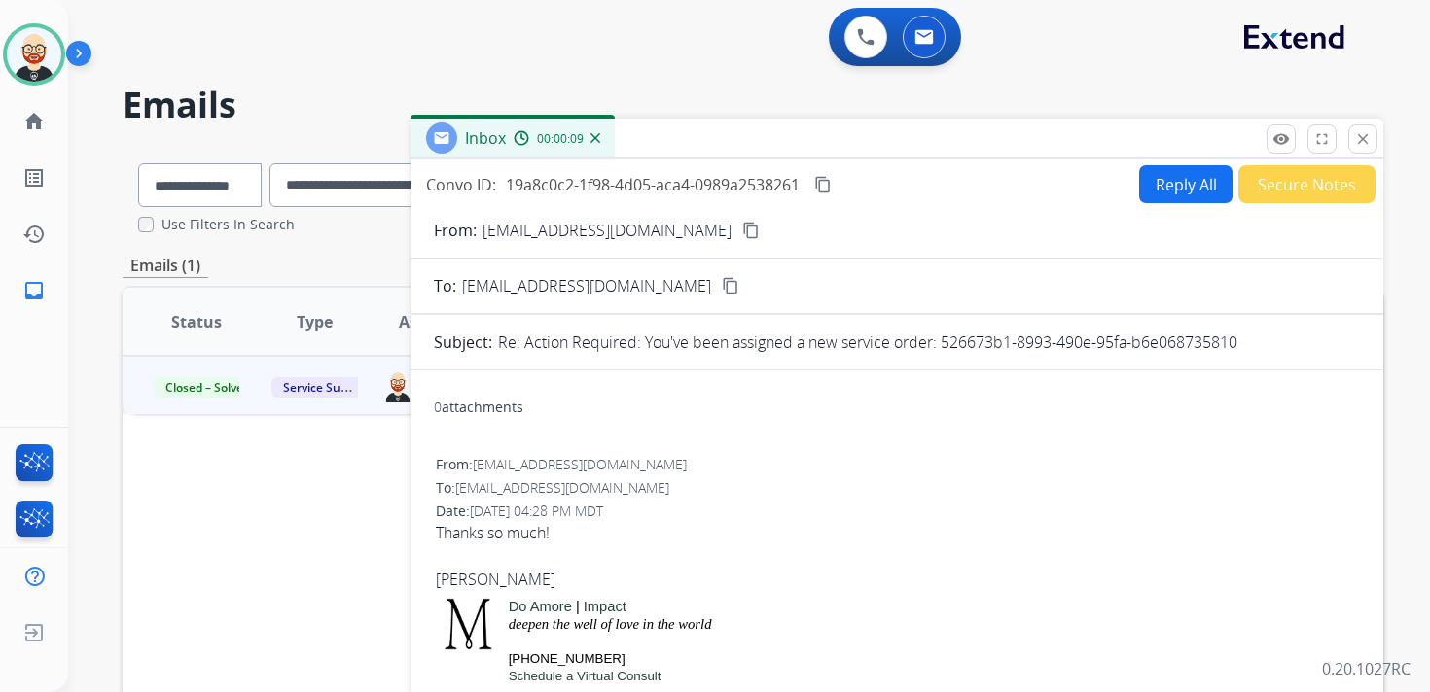
click at [1168, 189] on button "Reply All" at bounding box center [1185, 184] width 93 height 38
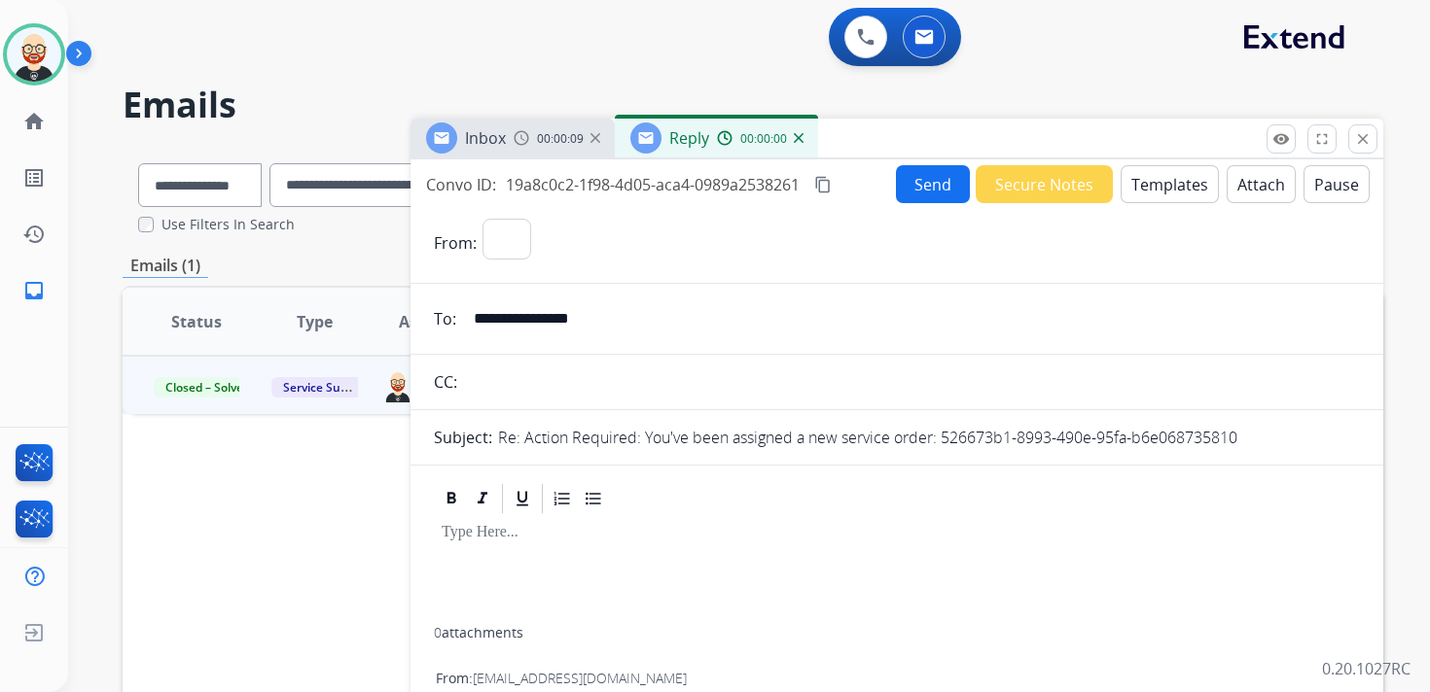
select select "**********"
click at [621, 579] on div at bounding box center [897, 571] width 926 height 111
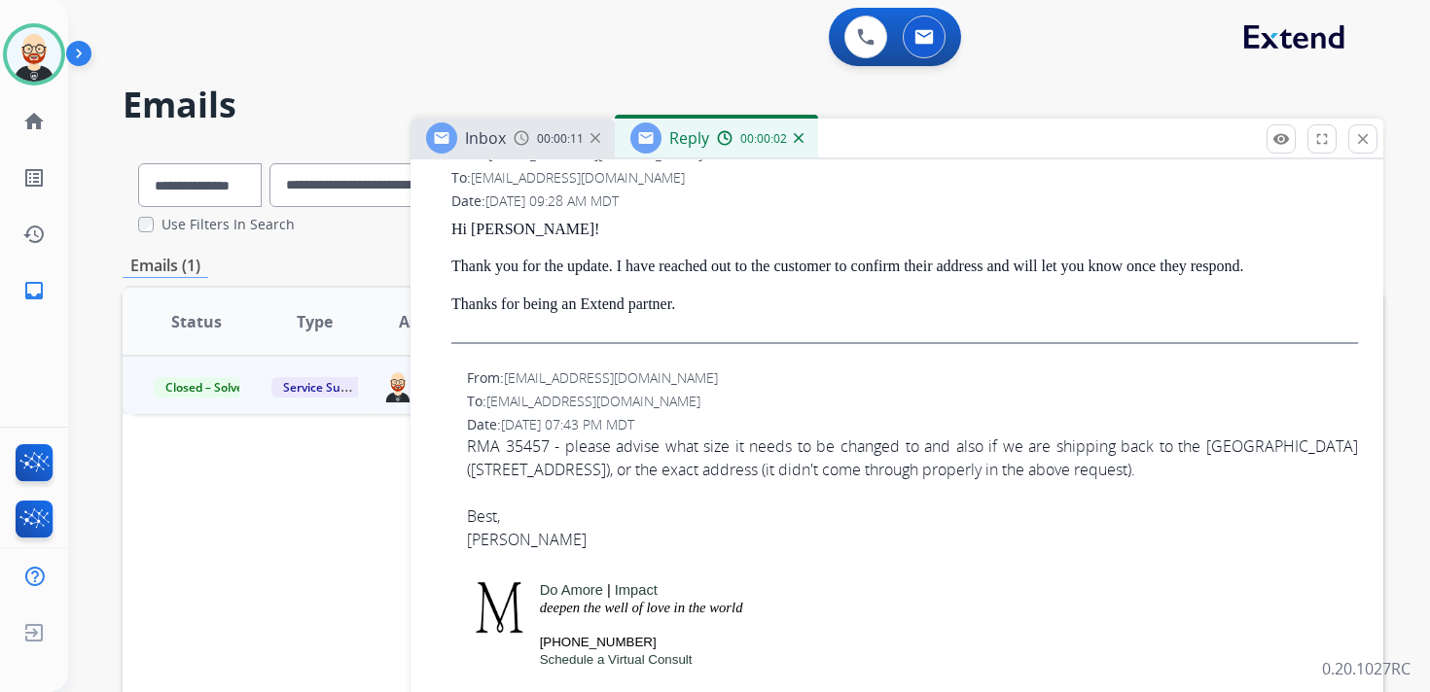
scroll to position [947, 0]
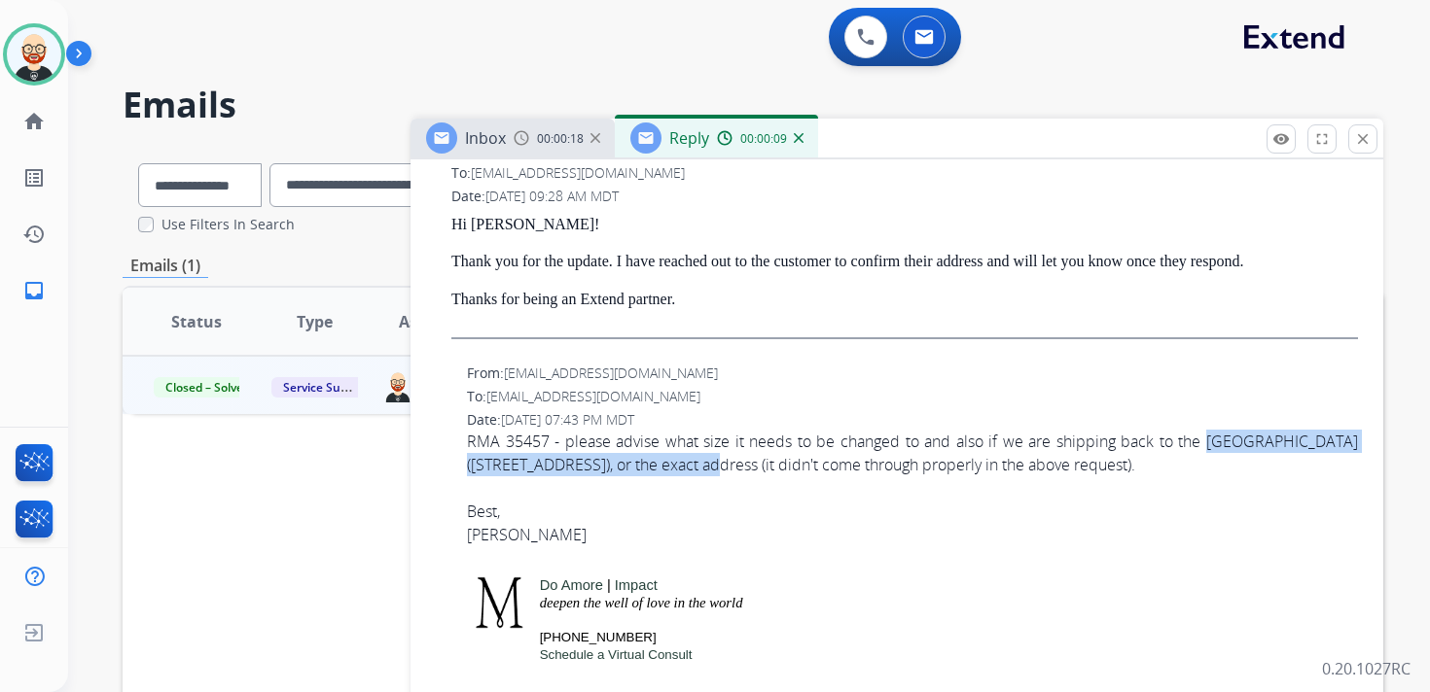
drag, startPoint x: 1183, startPoint y: 443, endPoint x: 693, endPoint y: 462, distance: 489.6
click at [693, 462] on div "RMA 35457 - please advise what size it needs to be changed to and also if we ar…" at bounding box center [912, 476] width 891 height 93
copy div "FedEx ship center (351 W 12800 S, Draper UT, 84020 US"
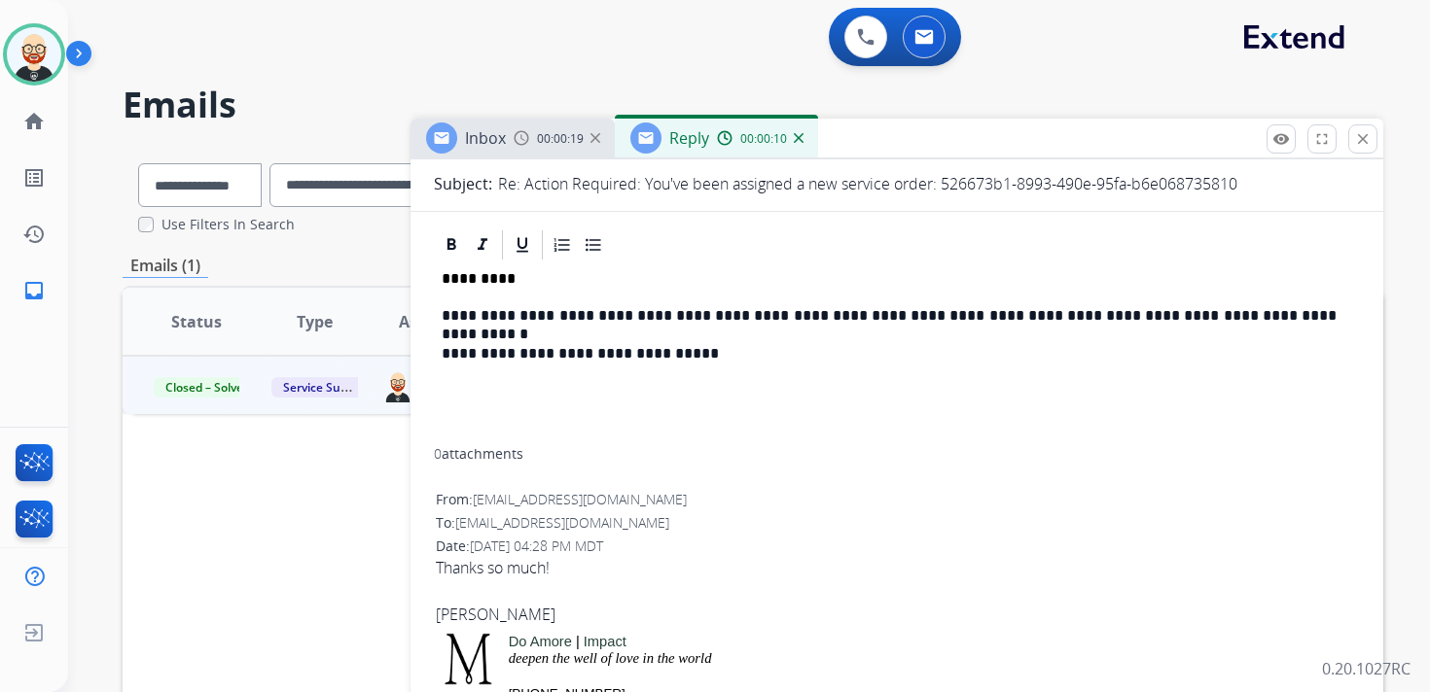
scroll to position [0, 0]
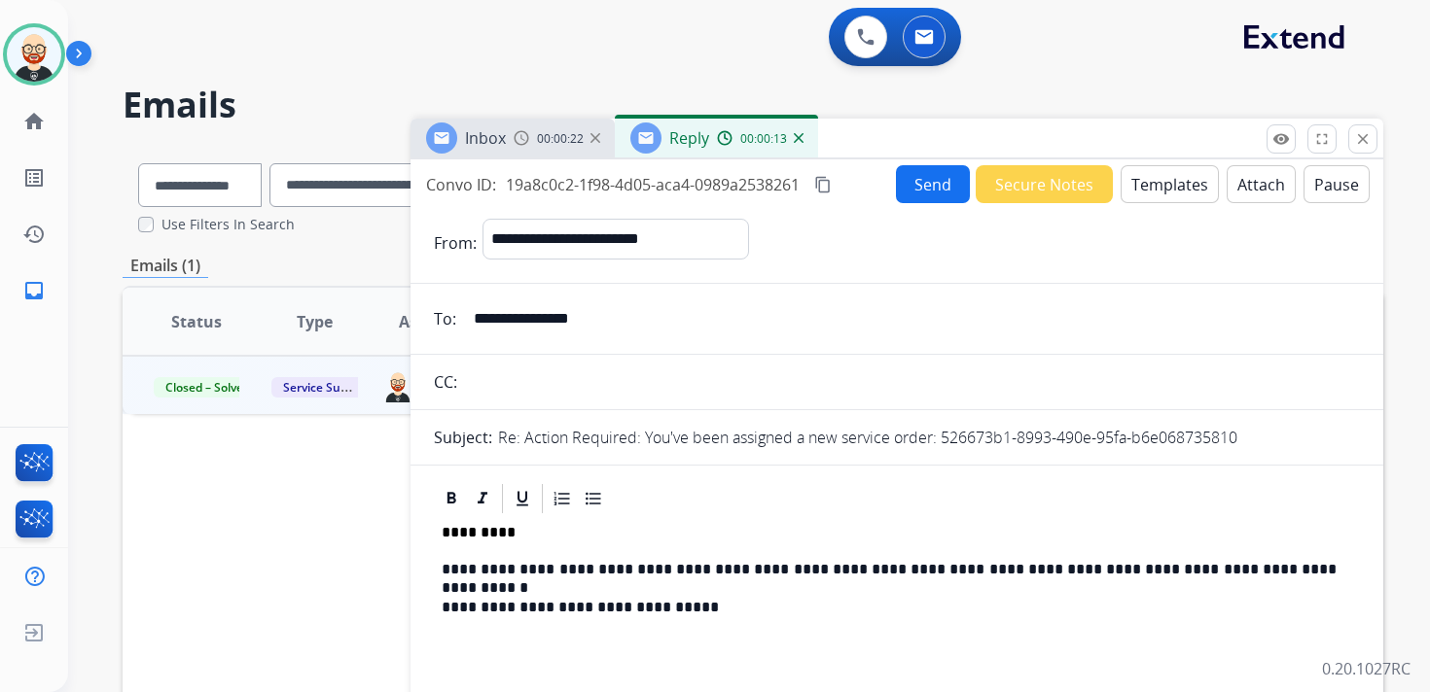
click at [1292, 572] on p "**********" at bounding box center [889, 570] width 895 height 18
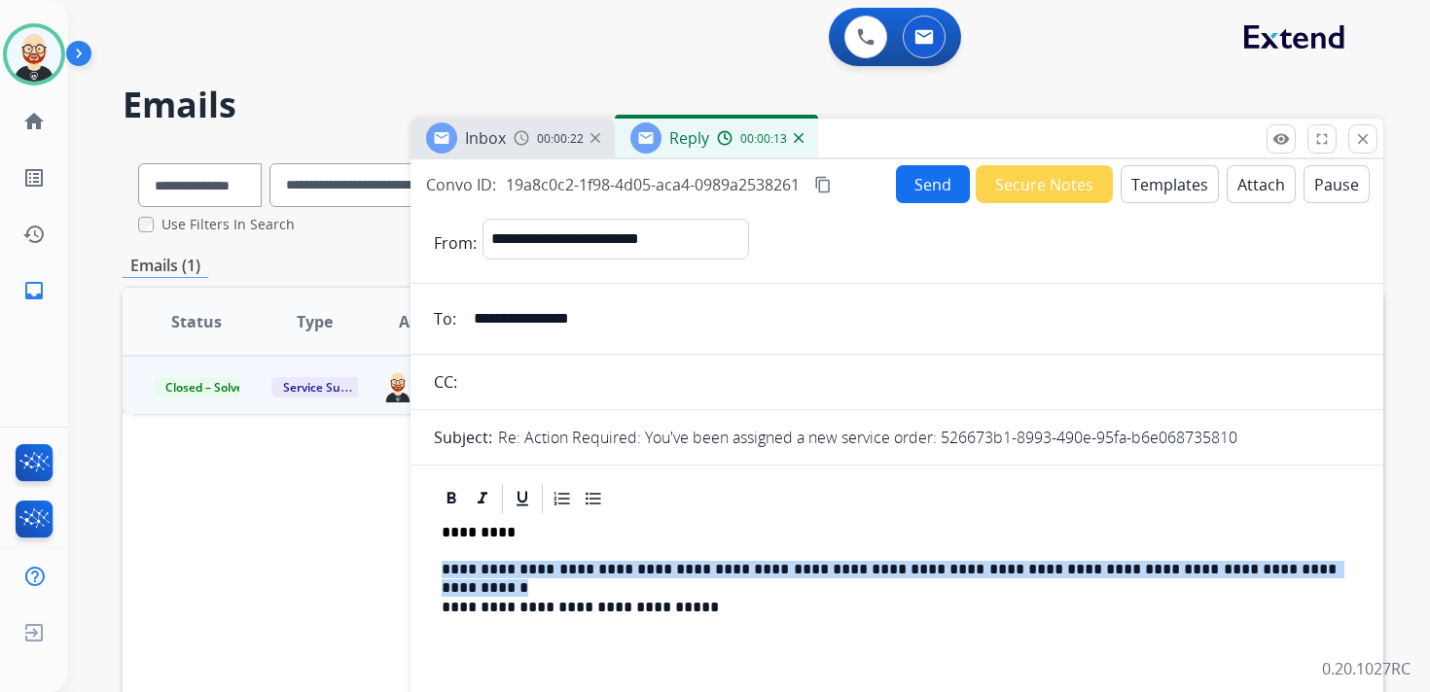
drag, startPoint x: 1292, startPoint y: 572, endPoint x: 1298, endPoint y: 547, distance: 26.2
click at [1292, 571] on p "**********" at bounding box center [889, 570] width 895 height 18
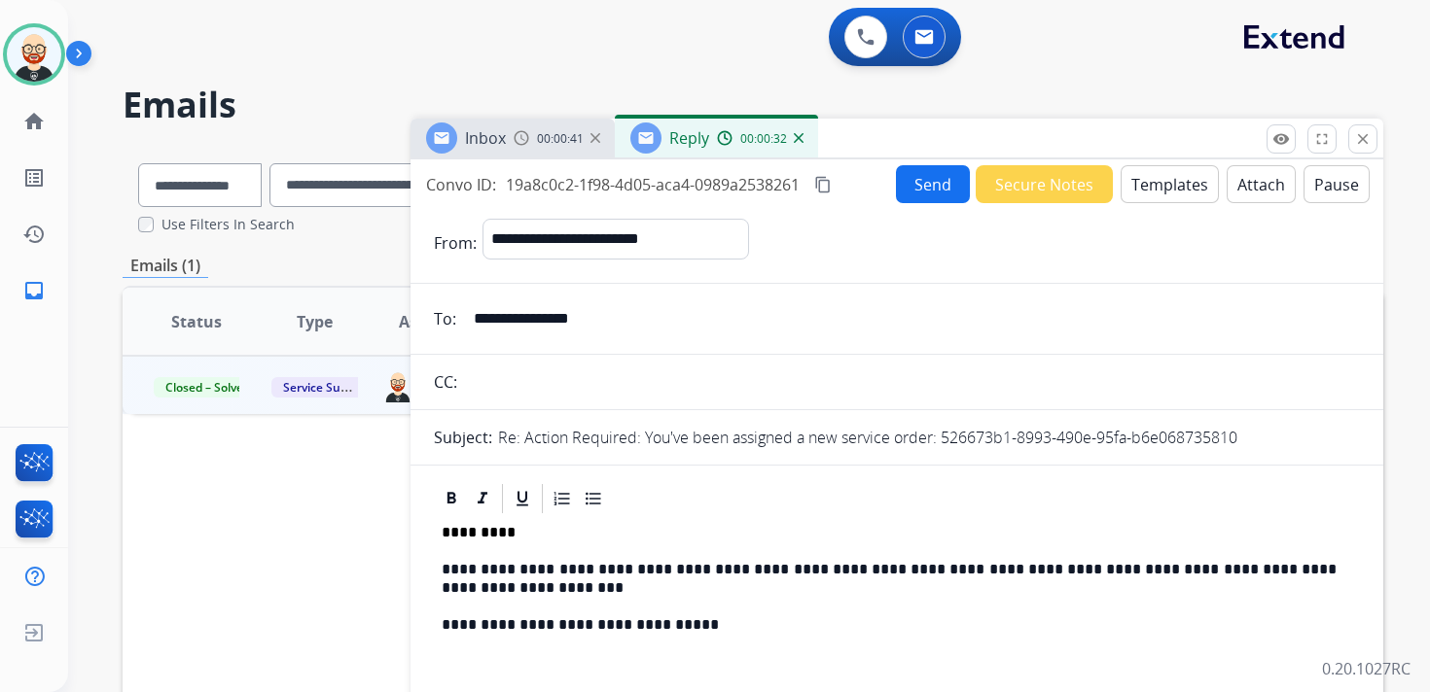
click at [1140, 567] on p "**********" at bounding box center [889, 579] width 895 height 36
click at [1011, 563] on p "**********" at bounding box center [889, 579] width 895 height 36
click at [587, 587] on p "**********" at bounding box center [889, 579] width 895 height 36
click at [924, 183] on button "Send" at bounding box center [933, 184] width 74 height 38
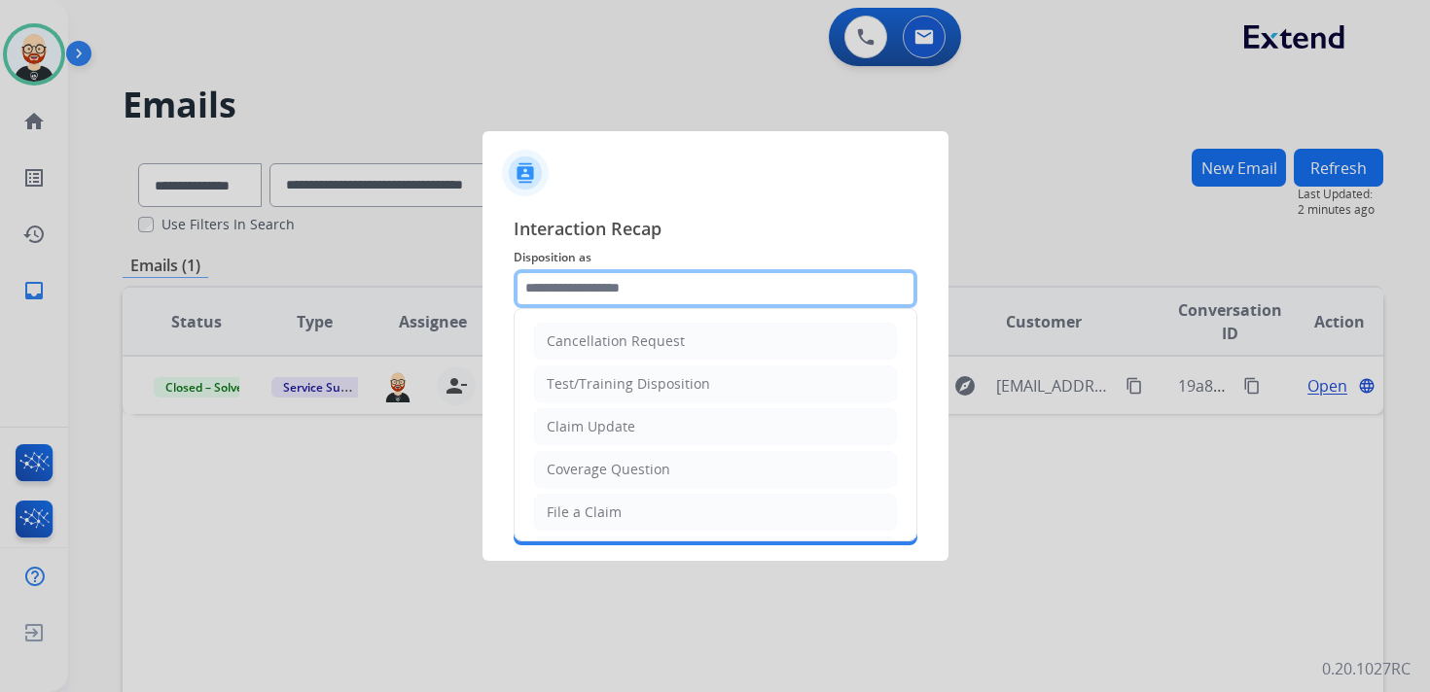
click at [603, 294] on input "text" at bounding box center [716, 288] width 404 height 39
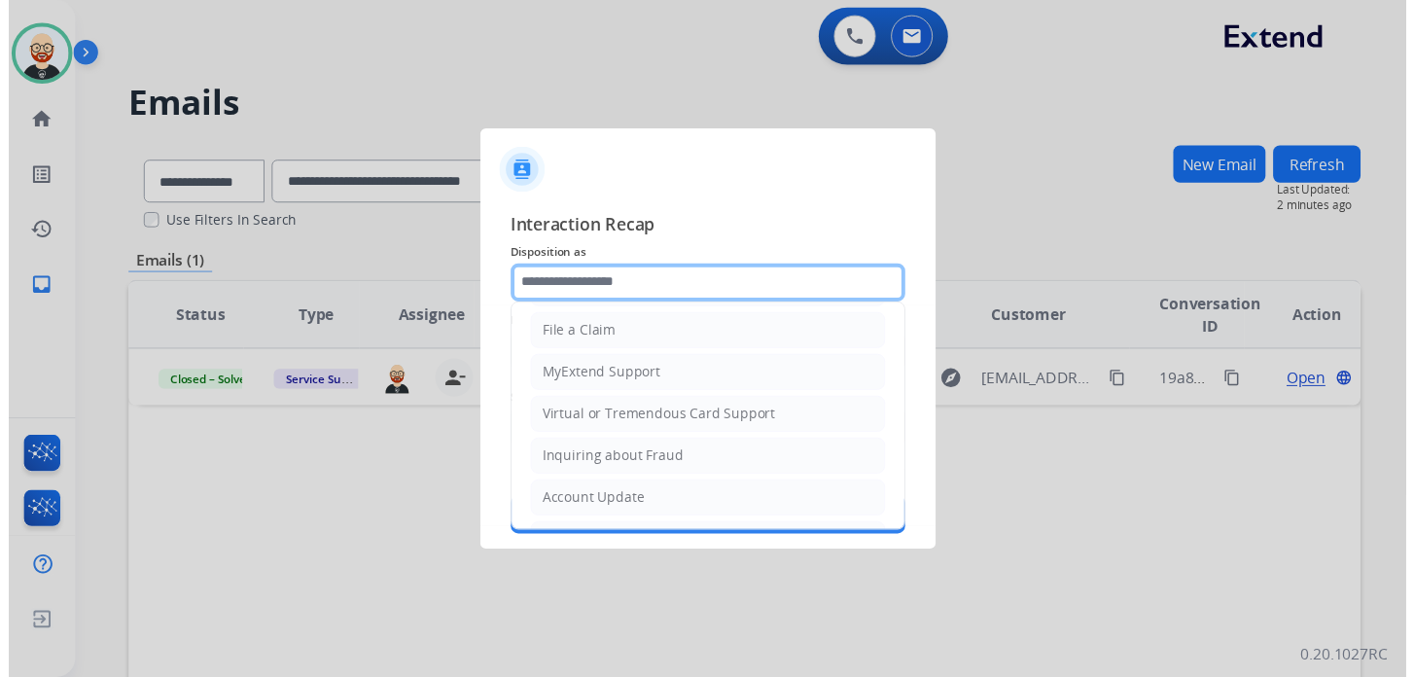
scroll to position [292, 0]
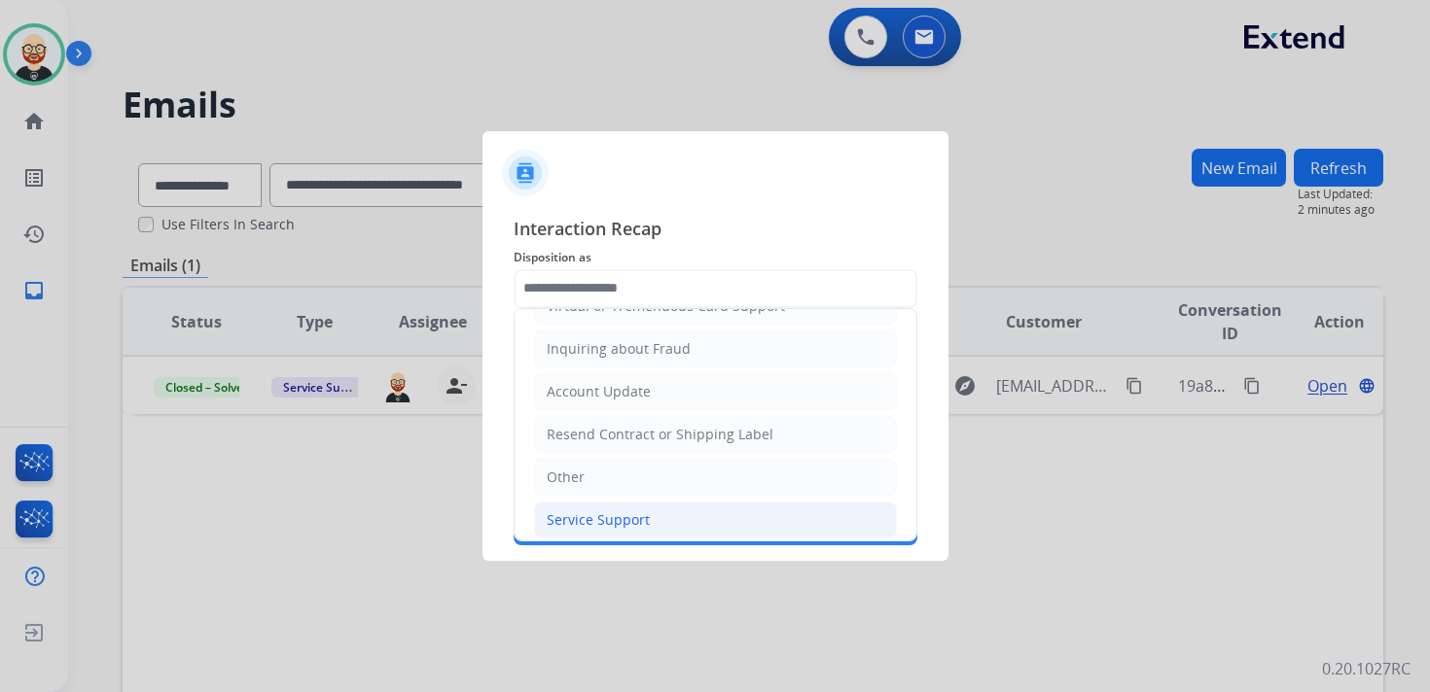
click at [651, 502] on li "Service Support" at bounding box center [715, 520] width 363 height 37
type input "**********"
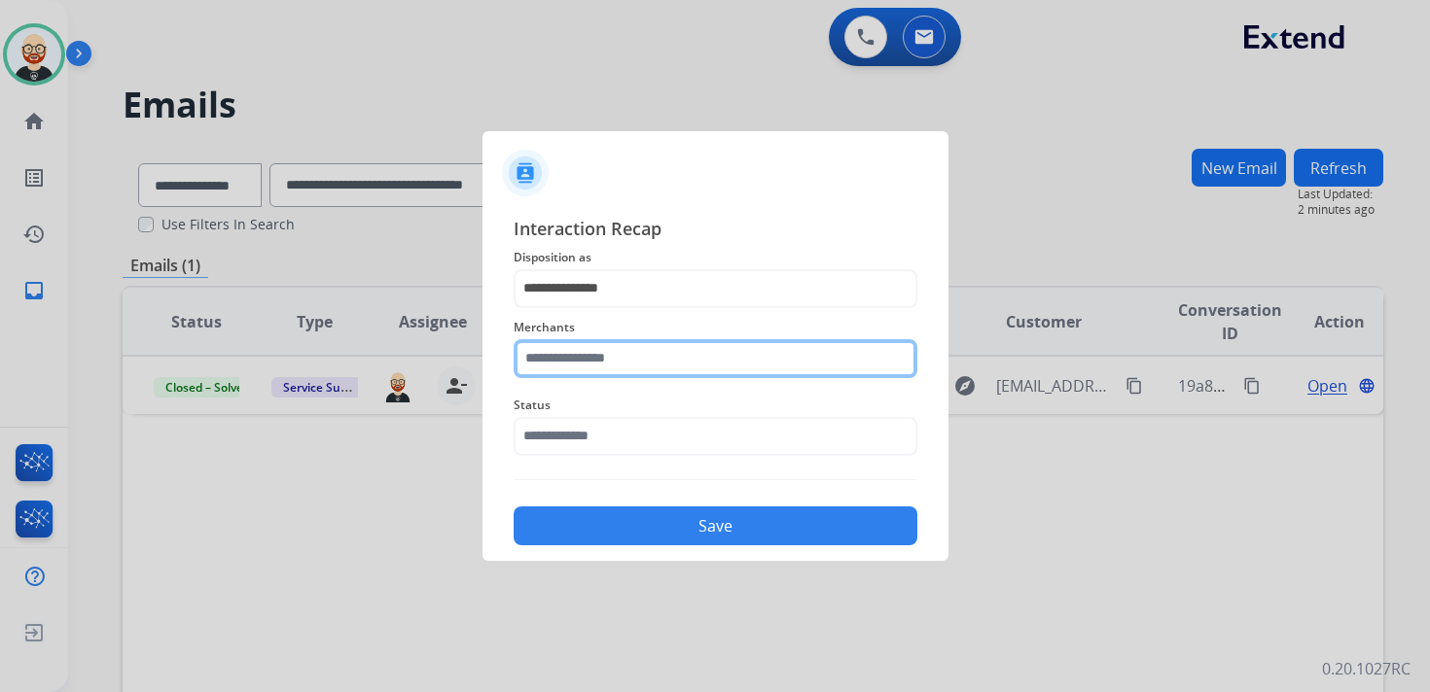
click at [632, 358] on input "text" at bounding box center [716, 358] width 404 height 39
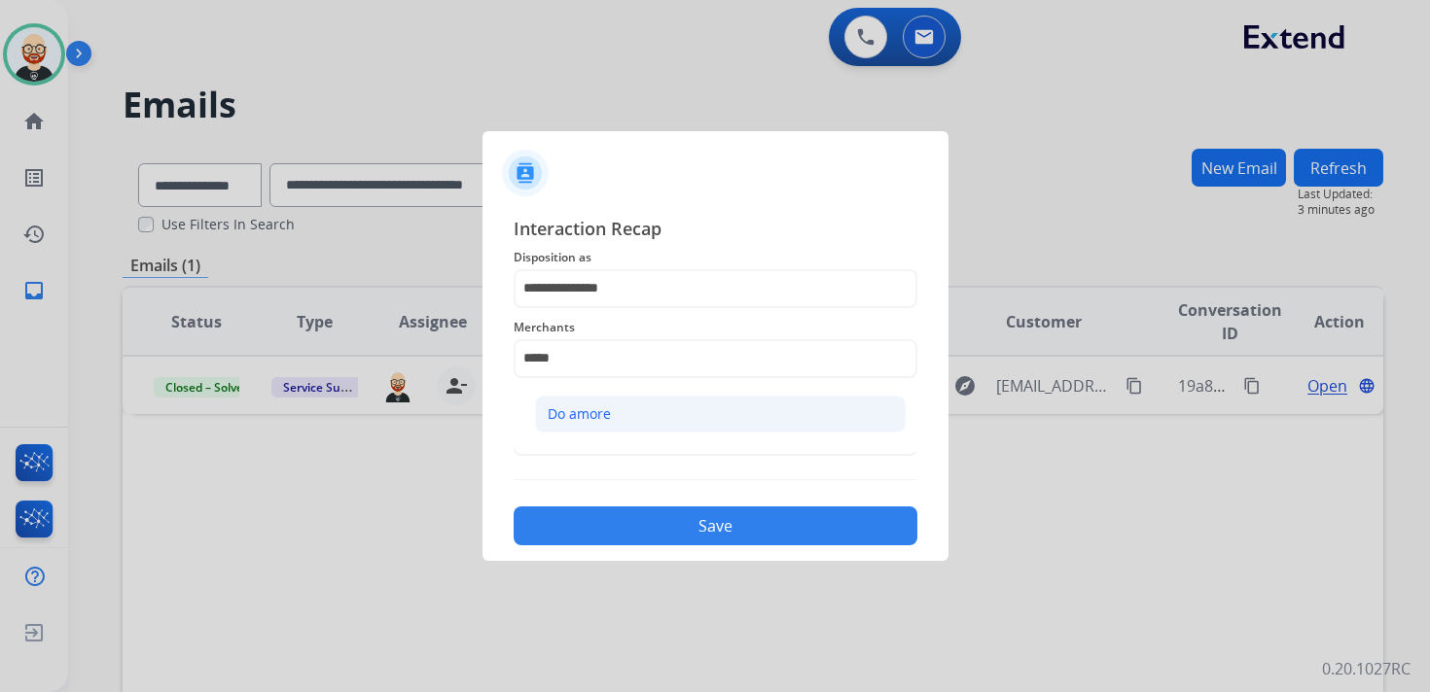
click at [612, 421] on li "Do amore" at bounding box center [720, 414] width 371 height 37
type input "********"
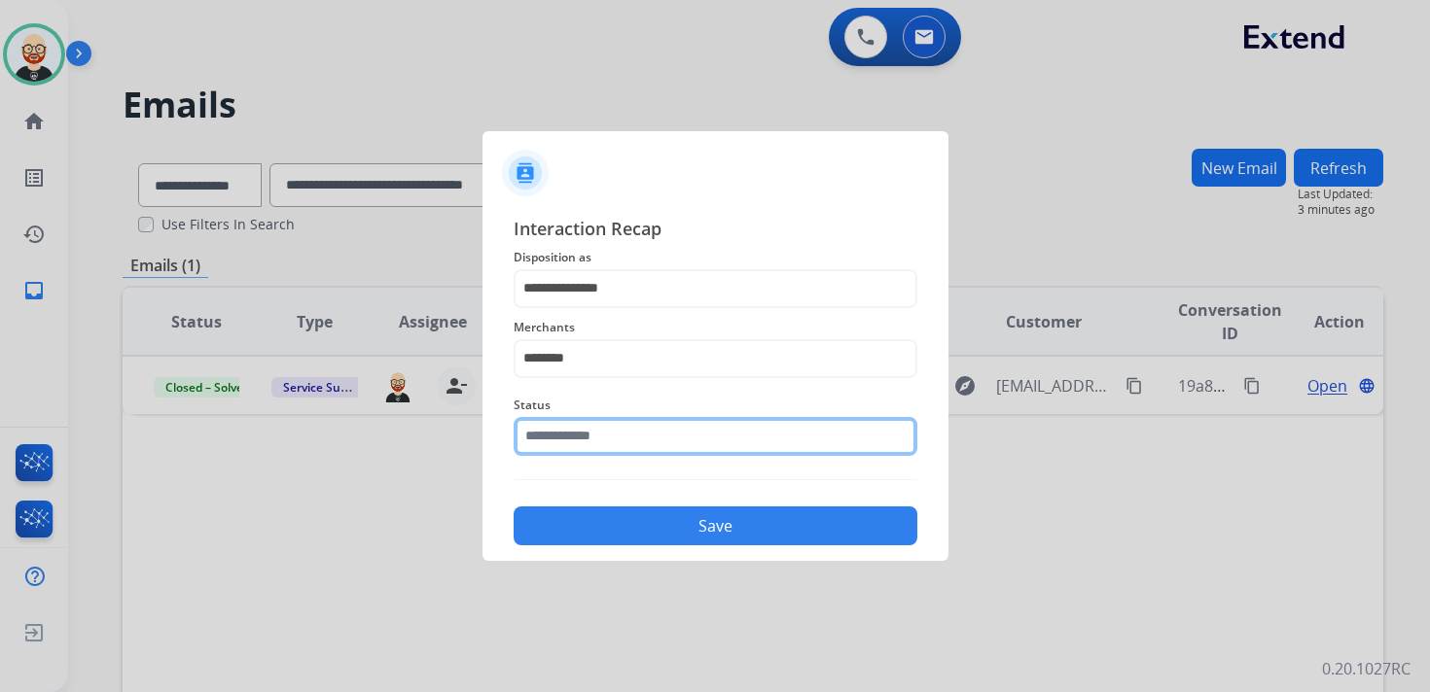
click at [601, 452] on div "Status" at bounding box center [716, 425] width 404 height 78
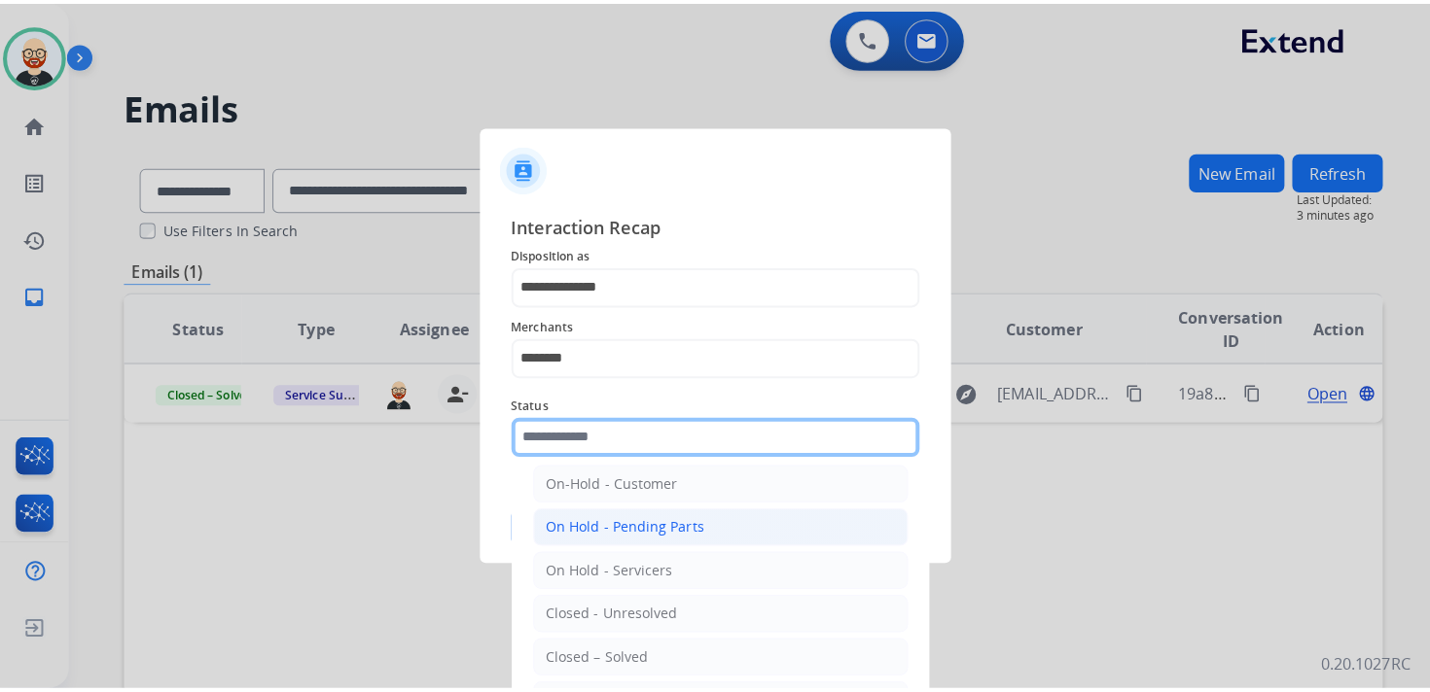
scroll to position [68, 0]
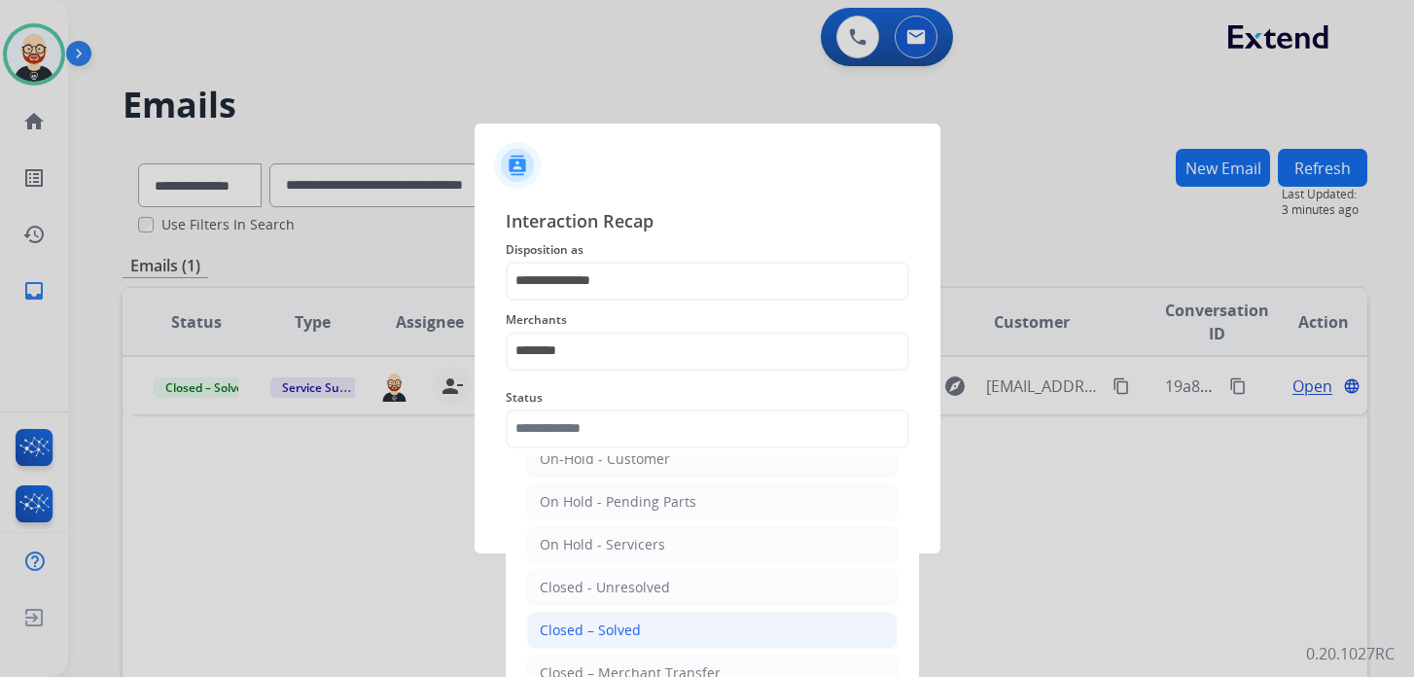
click at [601, 628] on div "Closed – Solved" at bounding box center [590, 630] width 101 height 19
type input "**********"
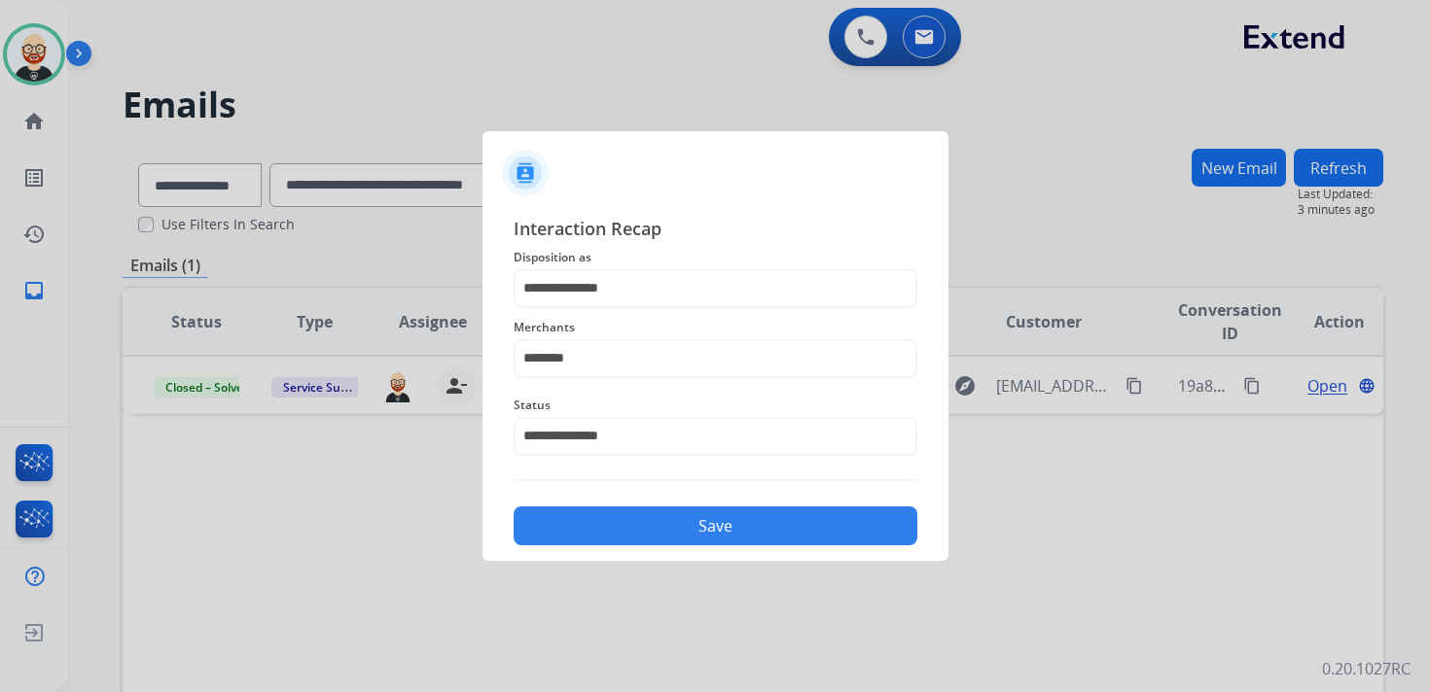
click at [583, 523] on button "Save" at bounding box center [716, 526] width 404 height 39
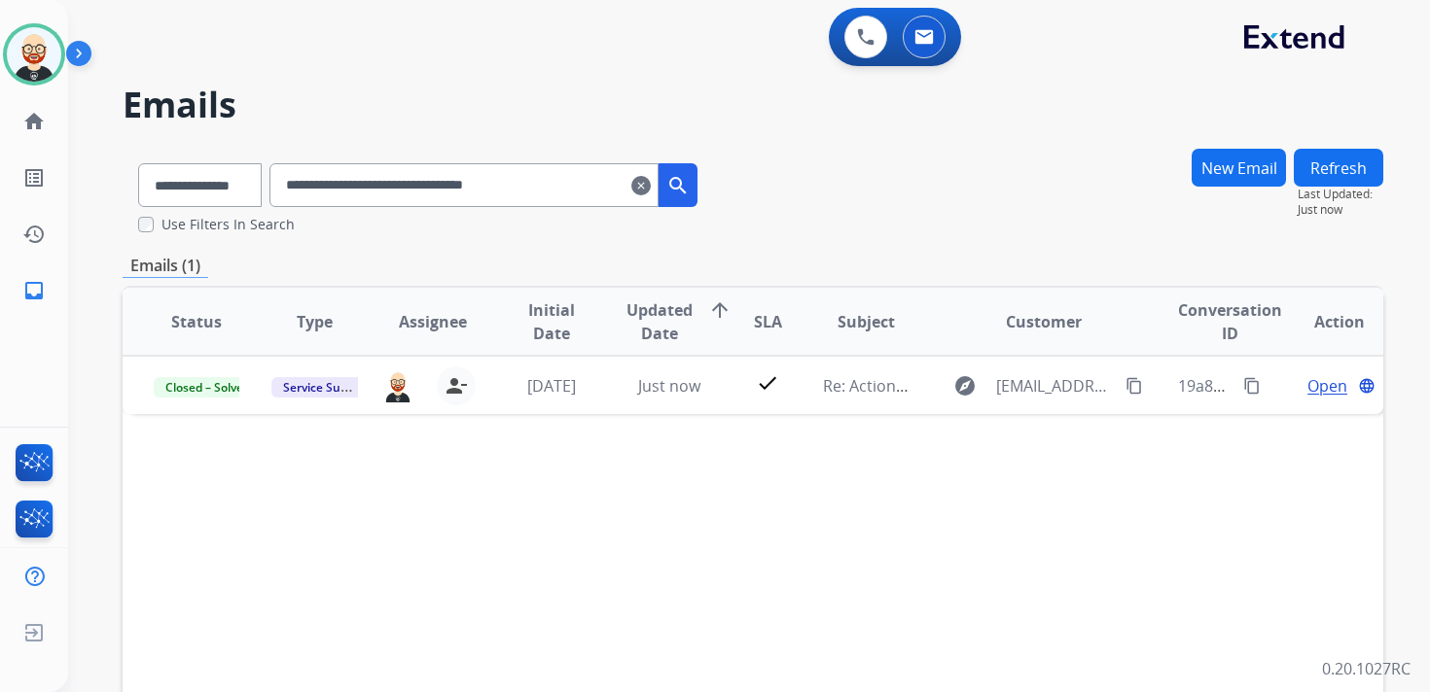
click at [651, 194] on mat-icon "clear" at bounding box center [640, 185] width 19 height 23
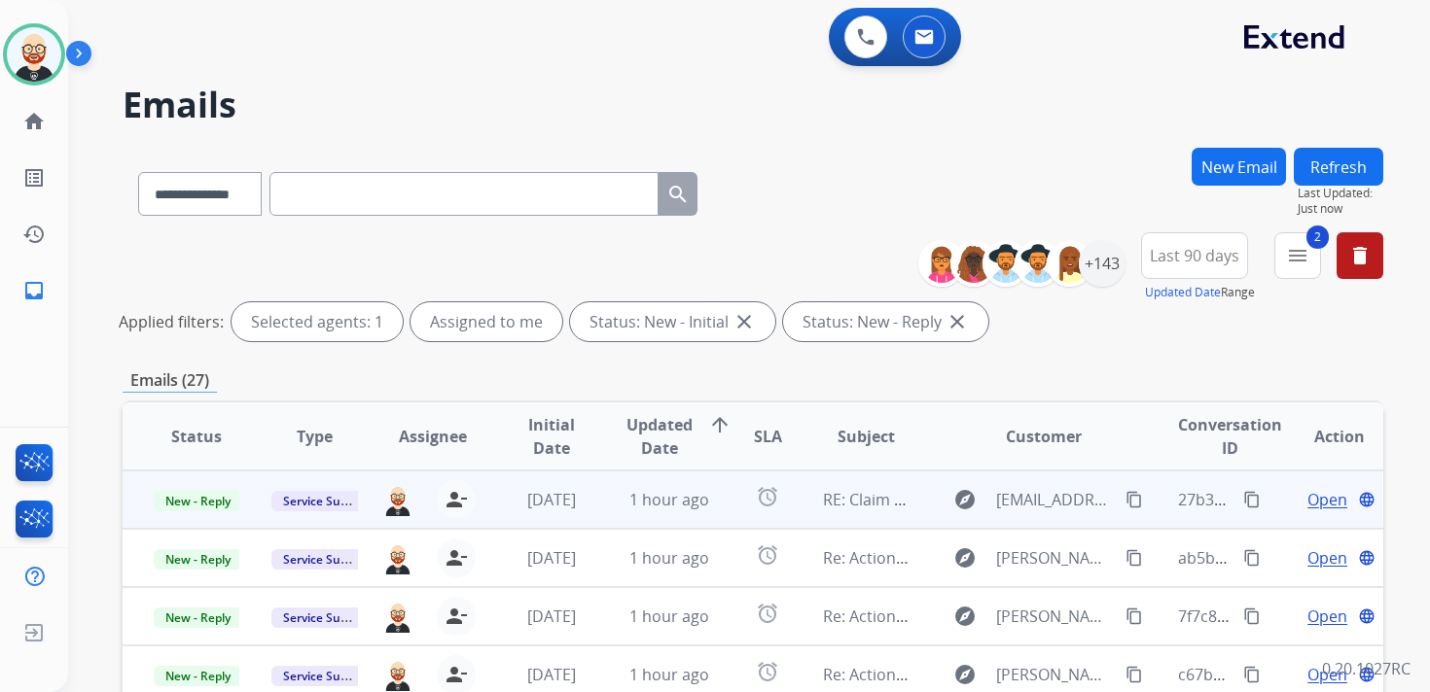
click at [1307, 506] on span "Open" at bounding box center [1327, 499] width 40 height 23
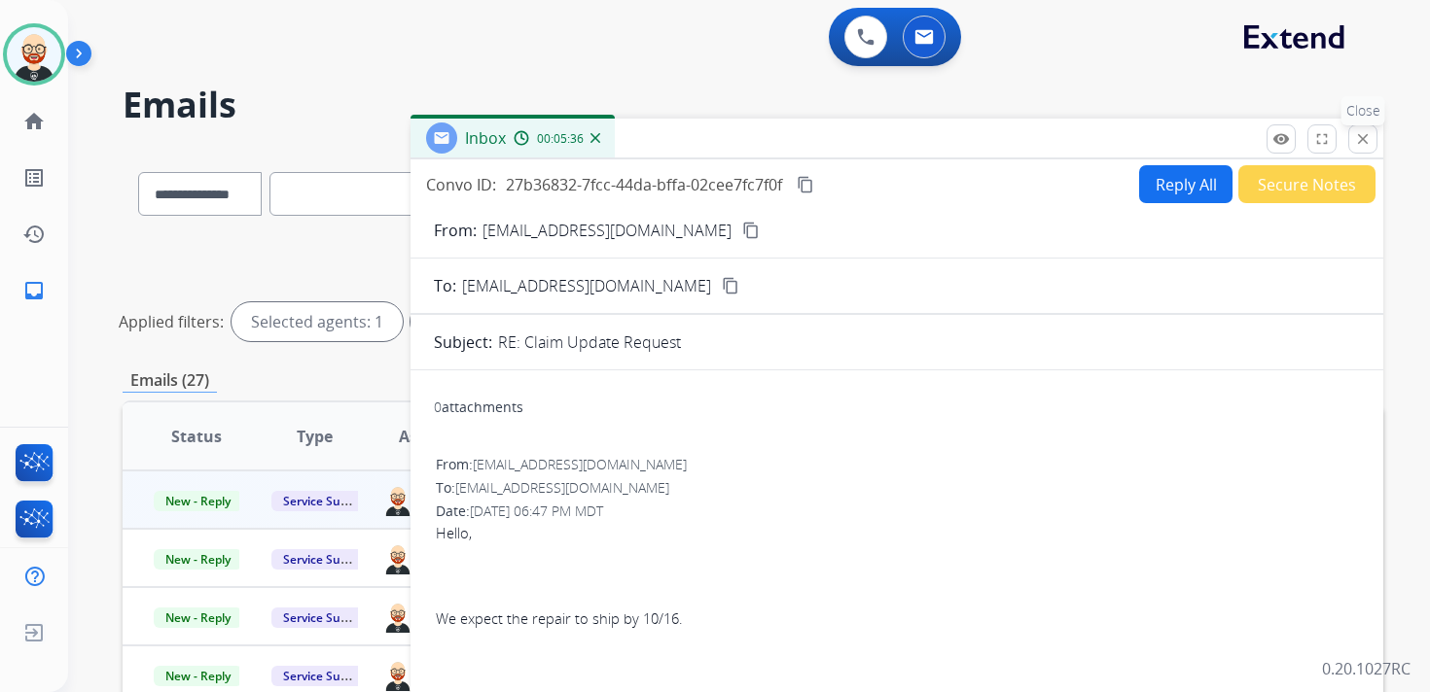
click at [1360, 139] on mat-icon "close" at bounding box center [1363, 139] width 18 height 18
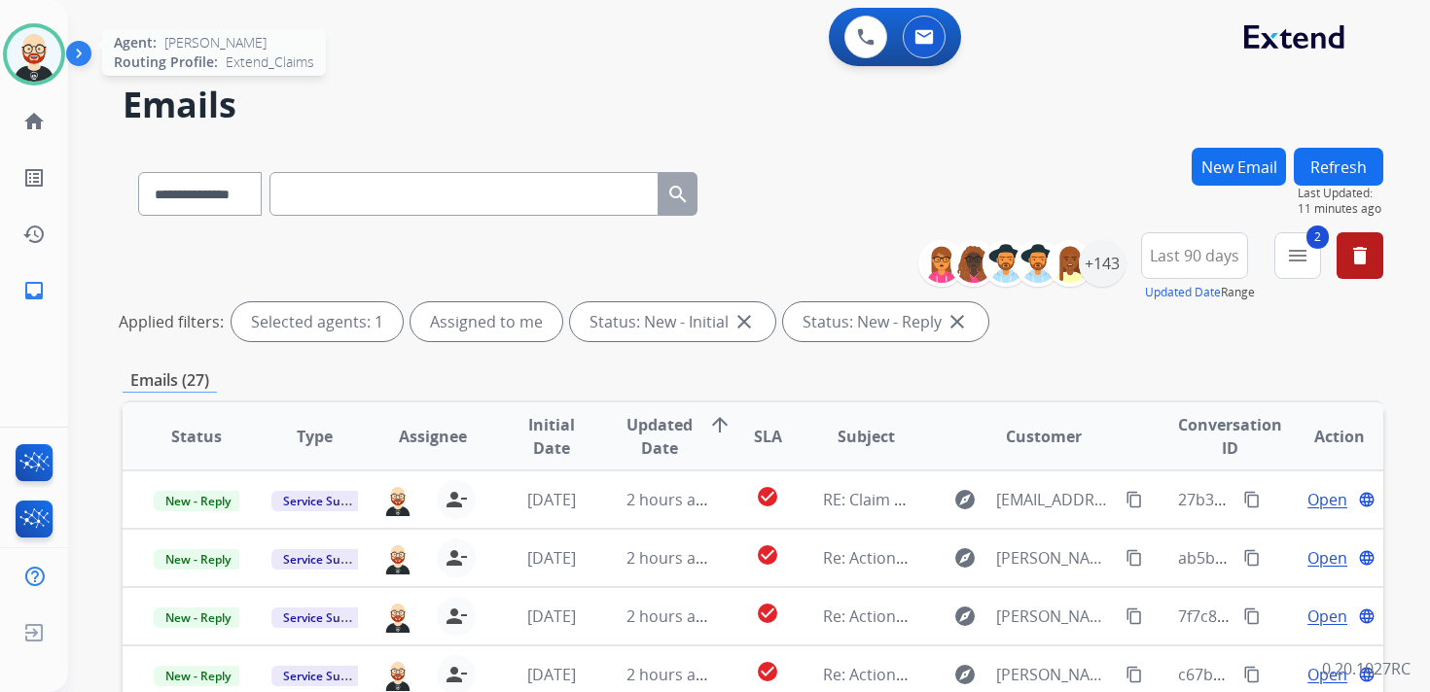
click at [30, 65] on img at bounding box center [34, 54] width 54 height 54
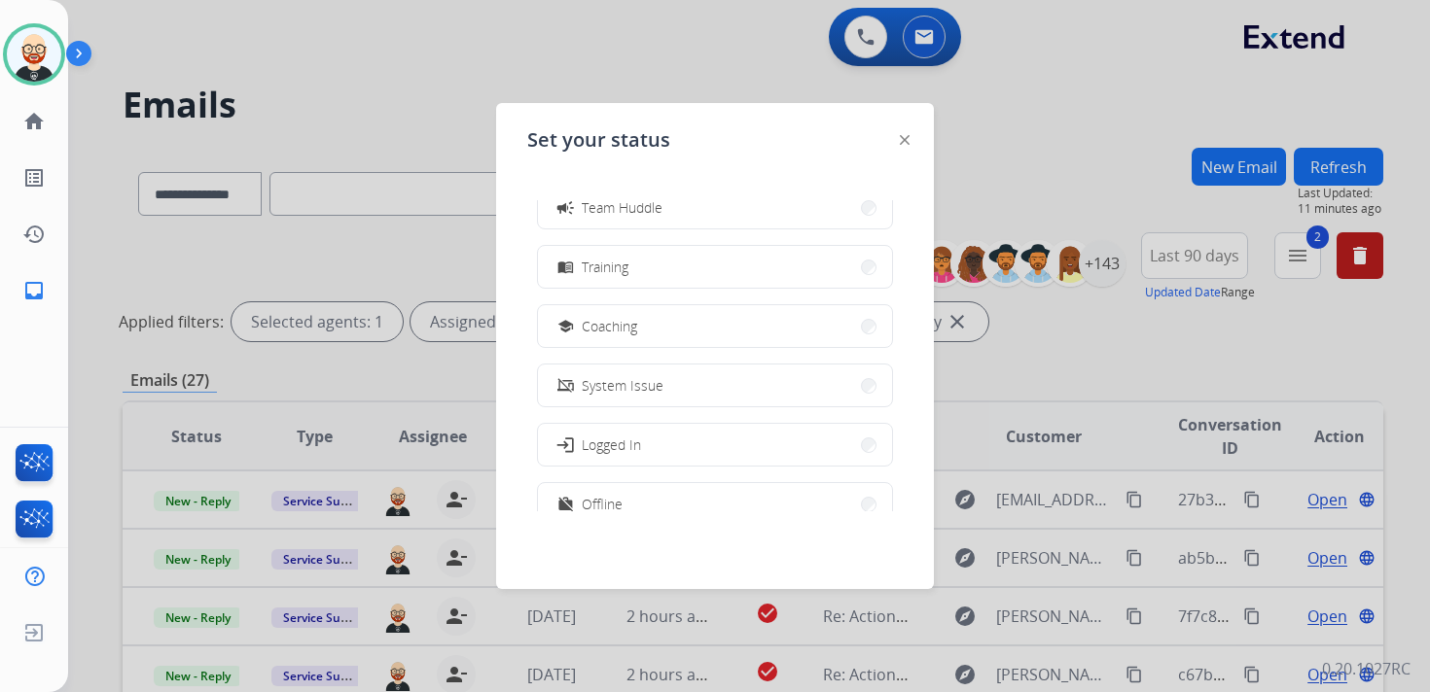
scroll to position [307, 0]
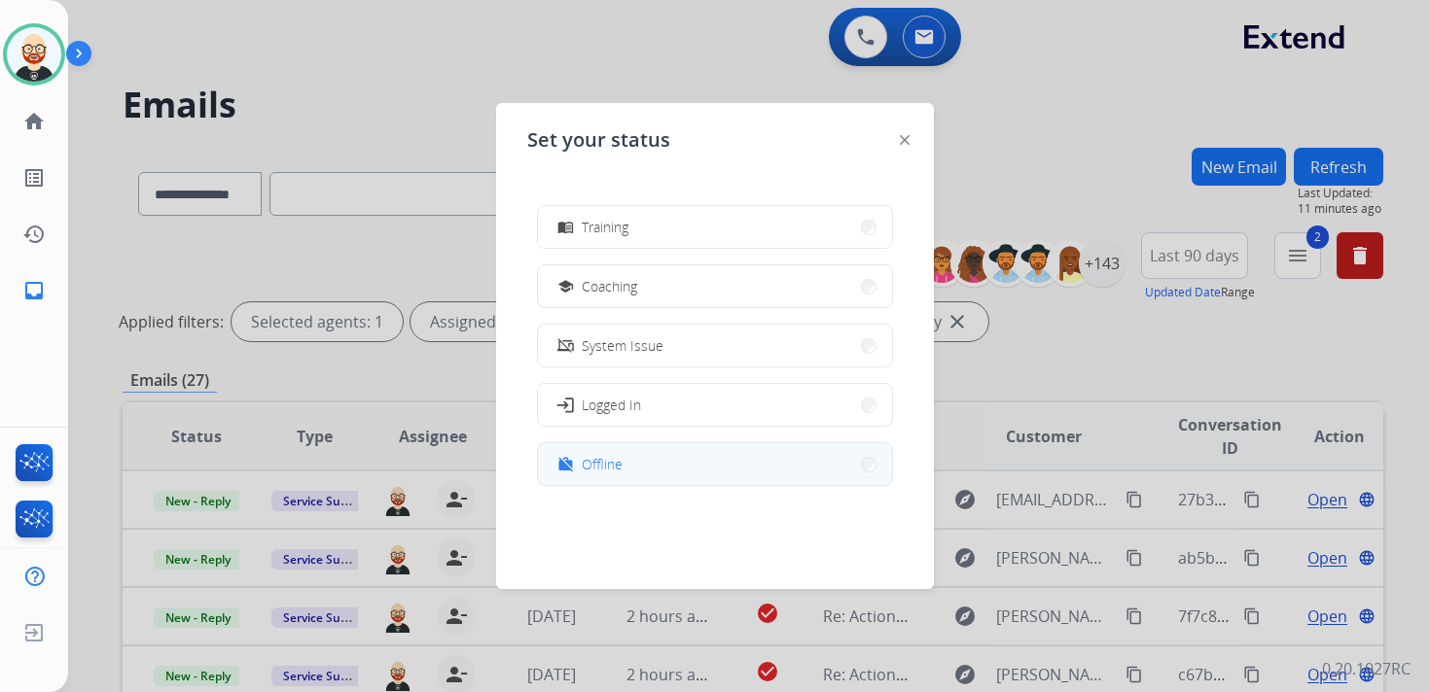
click at [590, 455] on span "Offline" at bounding box center [602, 464] width 41 height 20
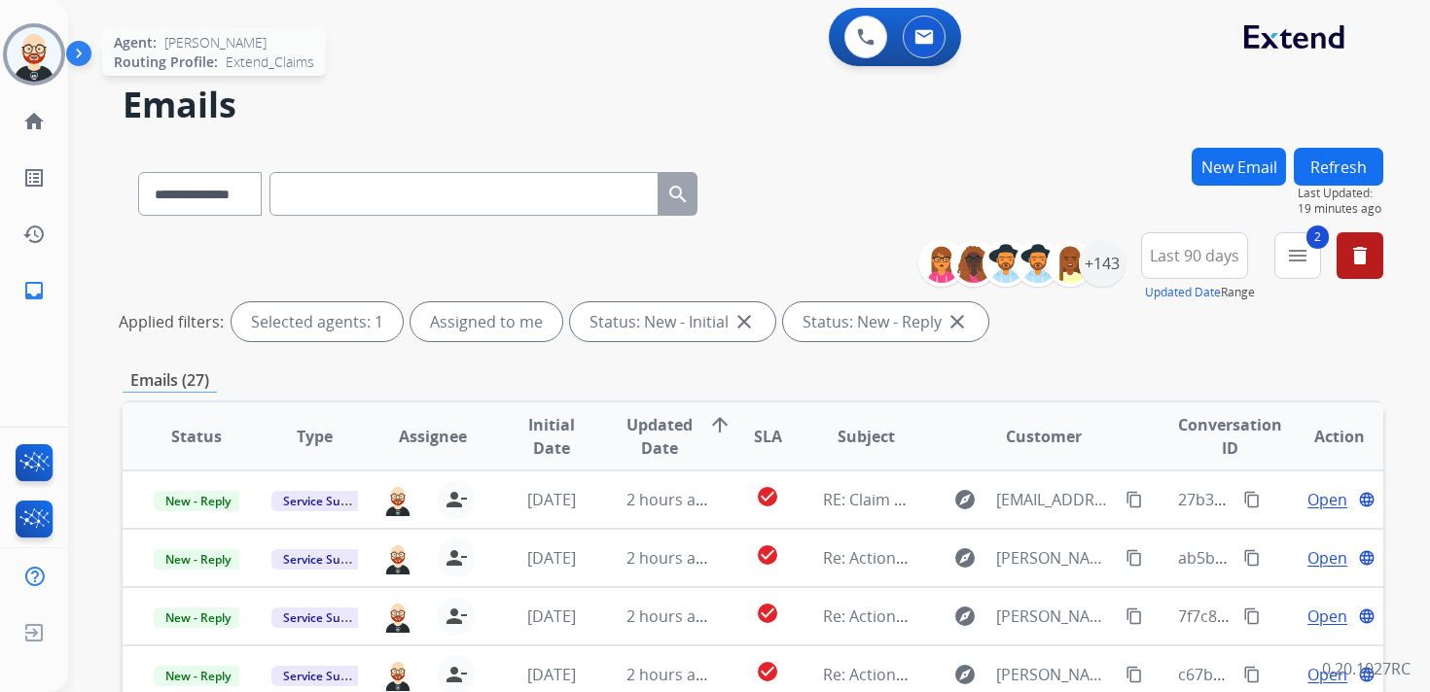
click at [34, 60] on img at bounding box center [34, 54] width 54 height 54
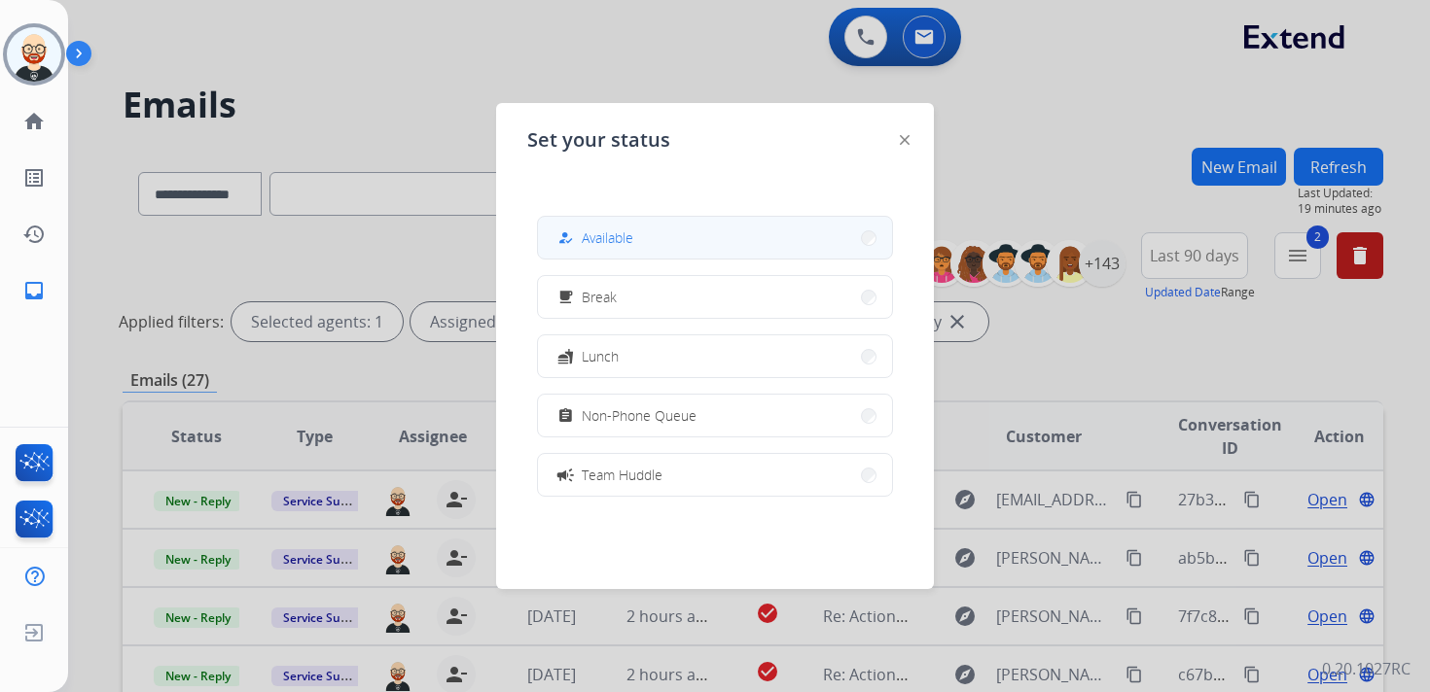
click at [646, 248] on button "how_to_reg Available" at bounding box center [715, 238] width 354 height 42
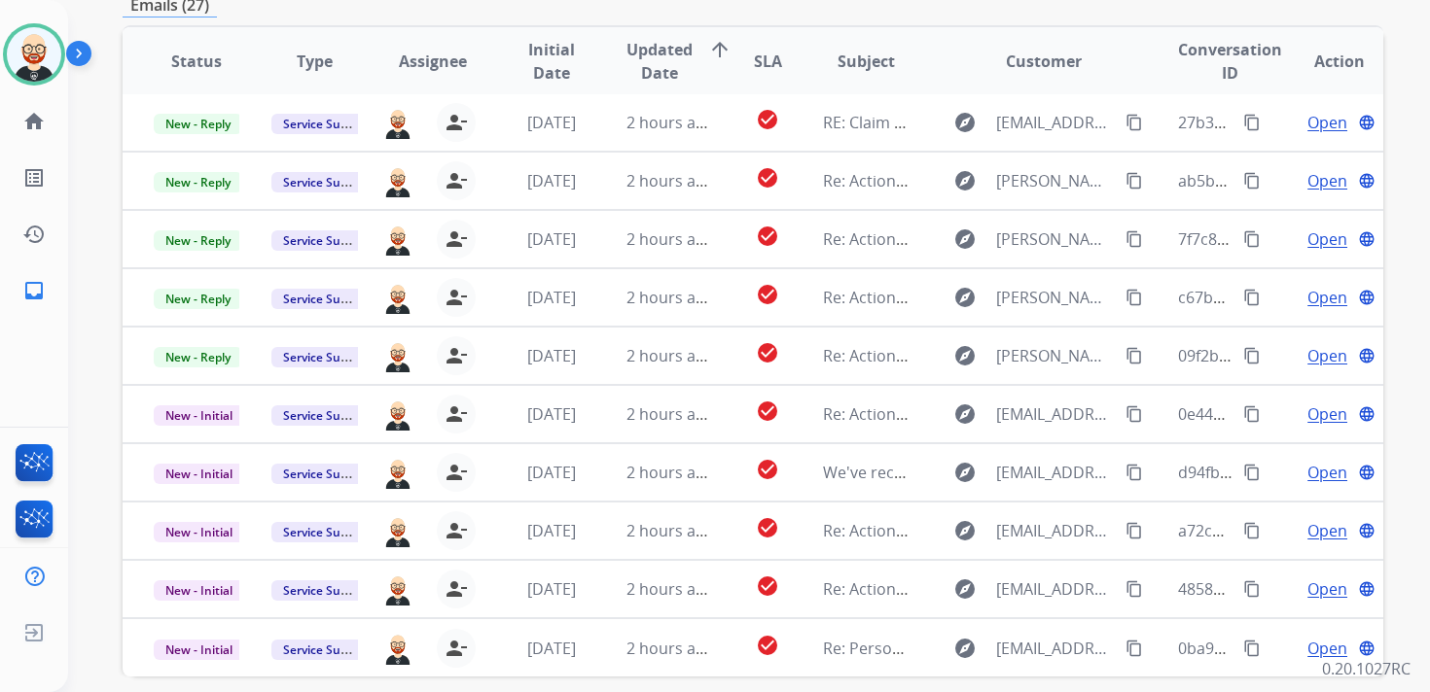
scroll to position [372, 0]
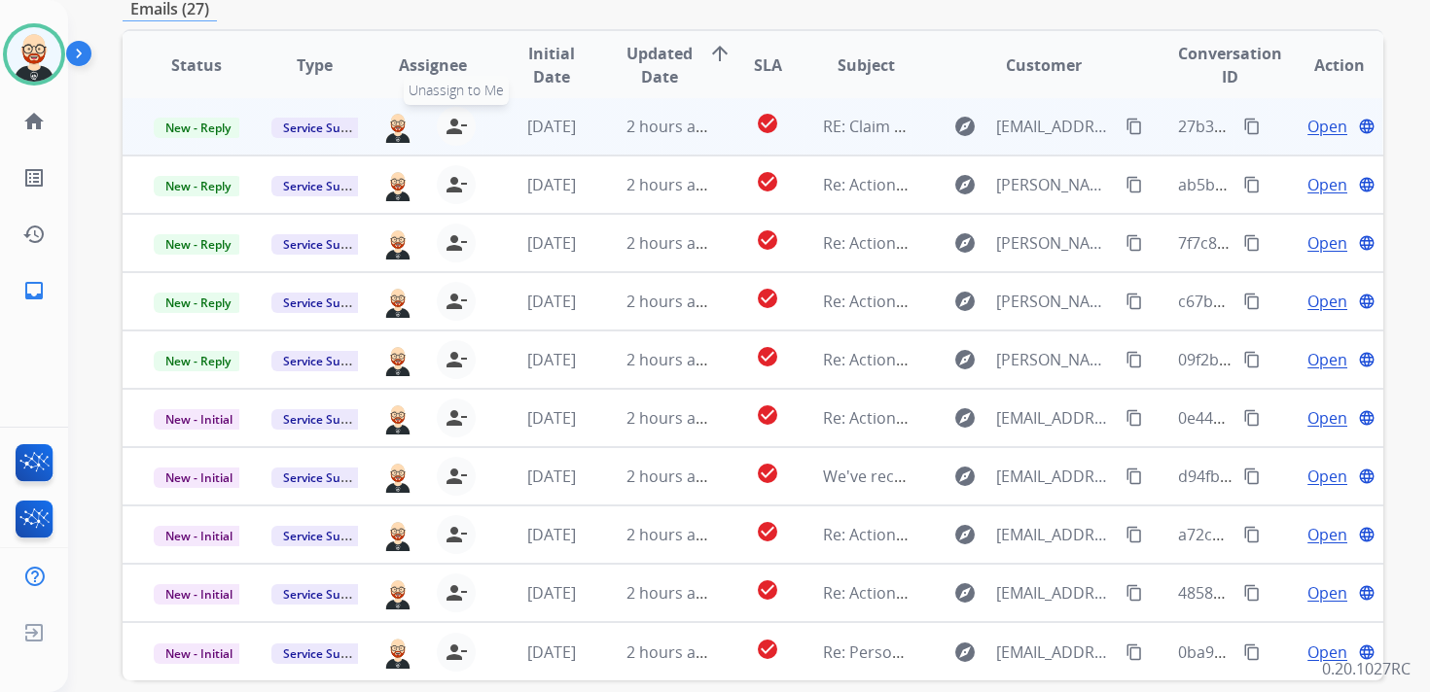
click at [449, 127] on mat-icon "person_remove" at bounding box center [455, 126] width 23 height 23
click at [449, 127] on mat-icon "person_add" at bounding box center [459, 126] width 23 height 23
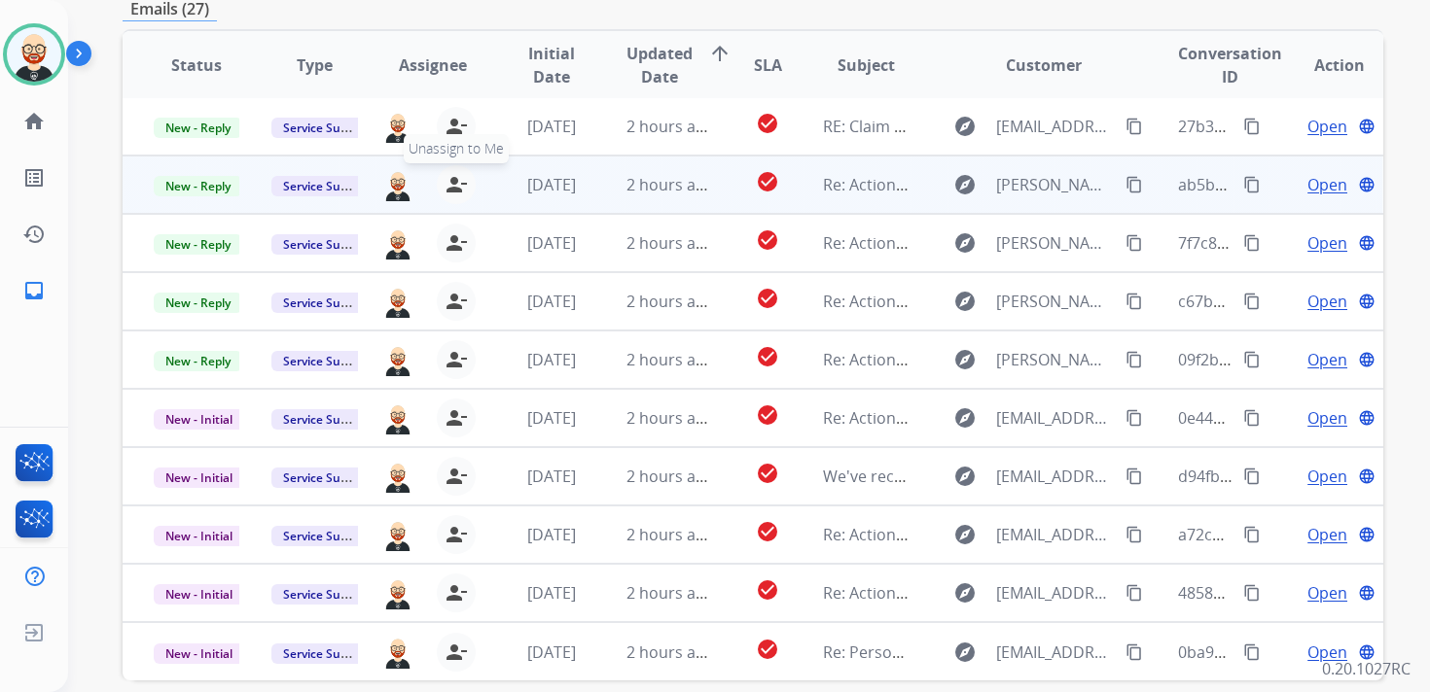
click at [451, 181] on mat-icon "person_remove" at bounding box center [455, 184] width 23 height 23
click at [451, 181] on mat-icon "person_add" at bounding box center [459, 184] width 23 height 23
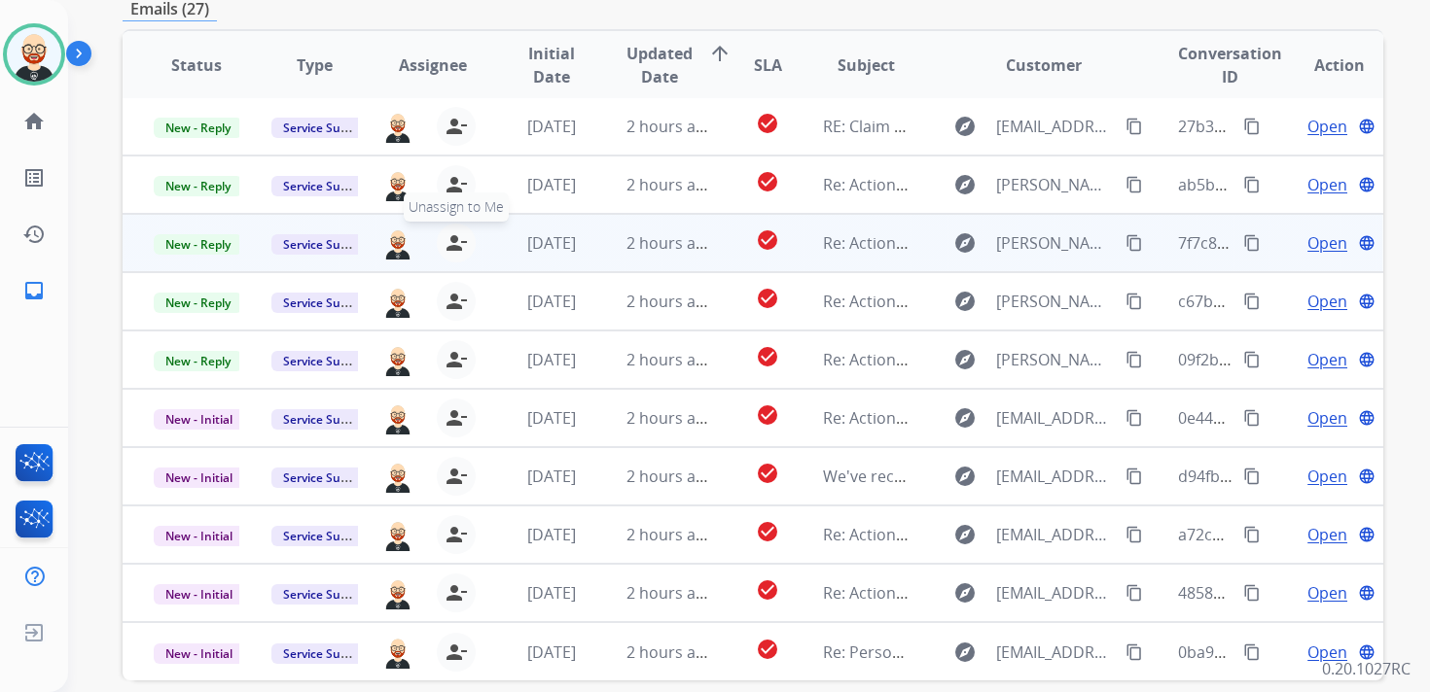
click at [456, 247] on mat-icon "person_remove" at bounding box center [455, 242] width 23 height 23
click at [456, 247] on mat-icon "person_add" at bounding box center [459, 242] width 23 height 23
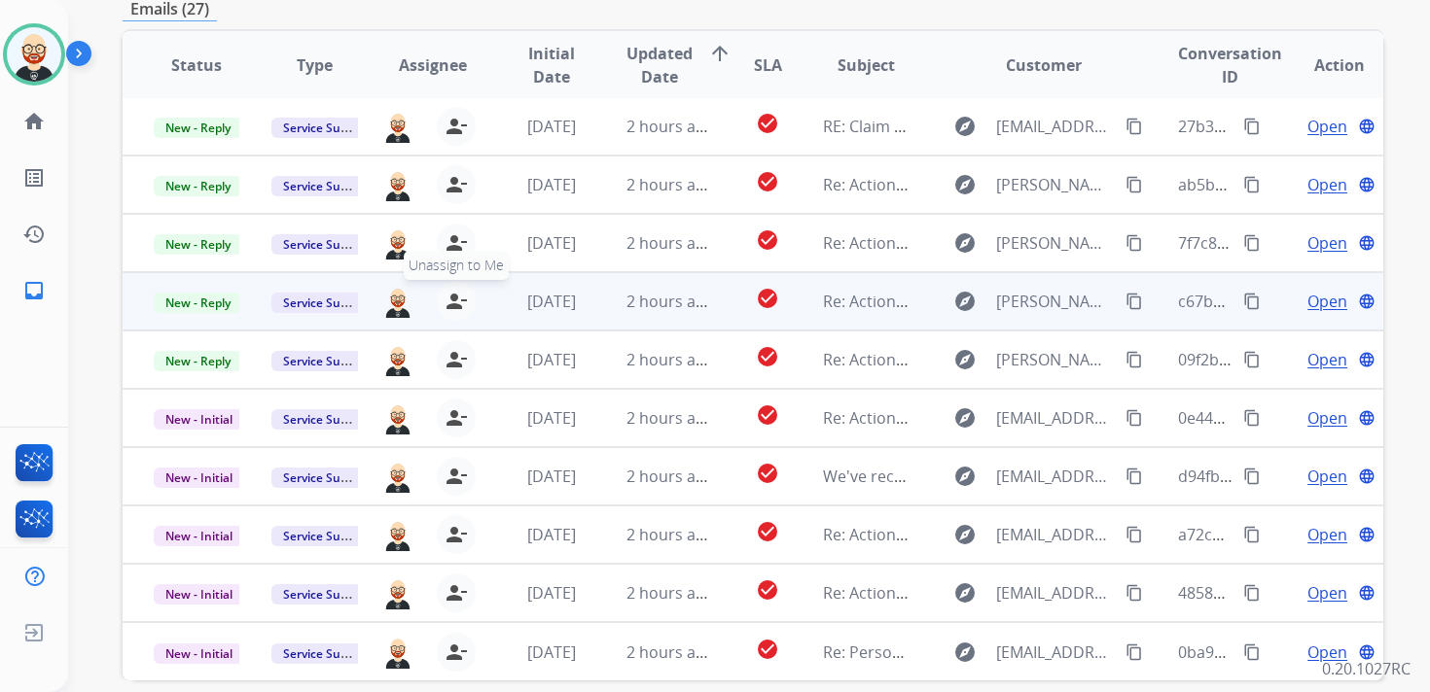
click at [450, 314] on button "person_remove Unassign to Me" at bounding box center [456, 301] width 39 height 39
click at [450, 314] on button "person_add Assign to Me" at bounding box center [460, 301] width 39 height 39
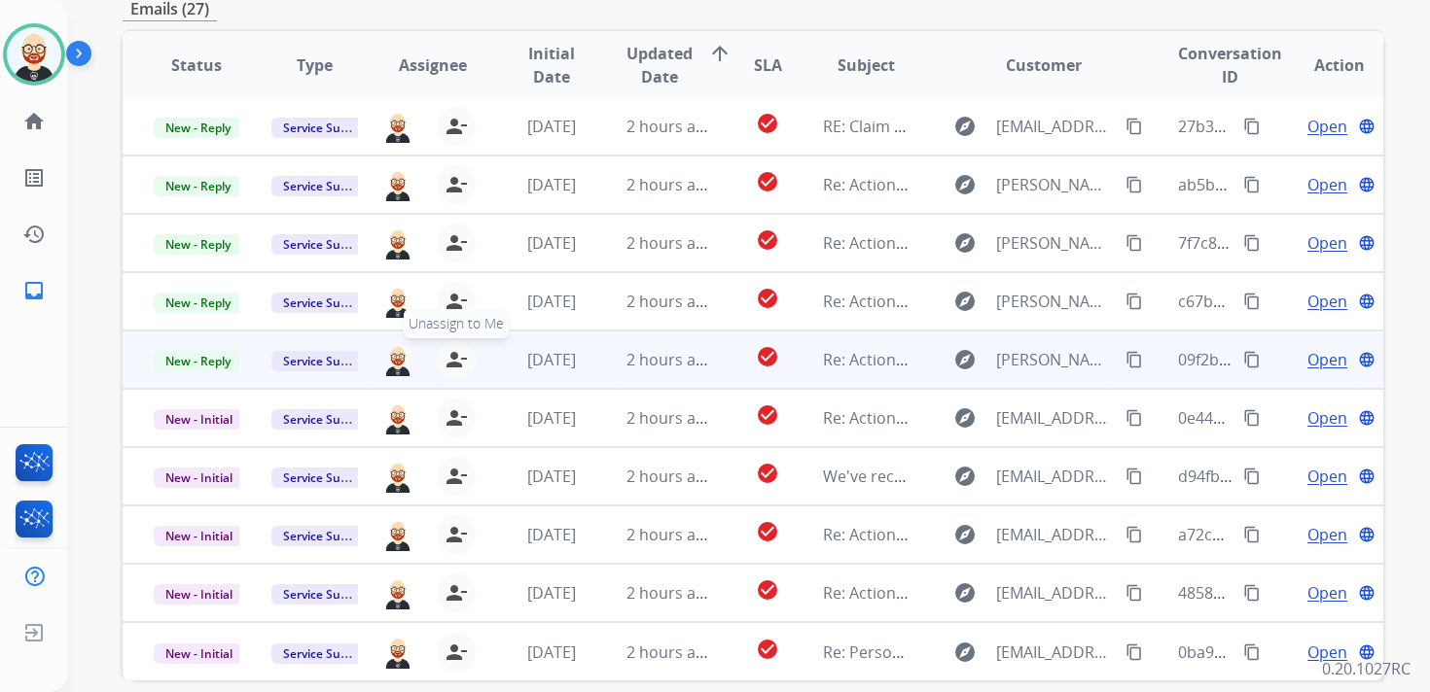
click at [452, 354] on mat-icon "person_remove" at bounding box center [455, 359] width 23 height 23
click at [452, 354] on mat-icon "person_add" at bounding box center [459, 359] width 23 height 23
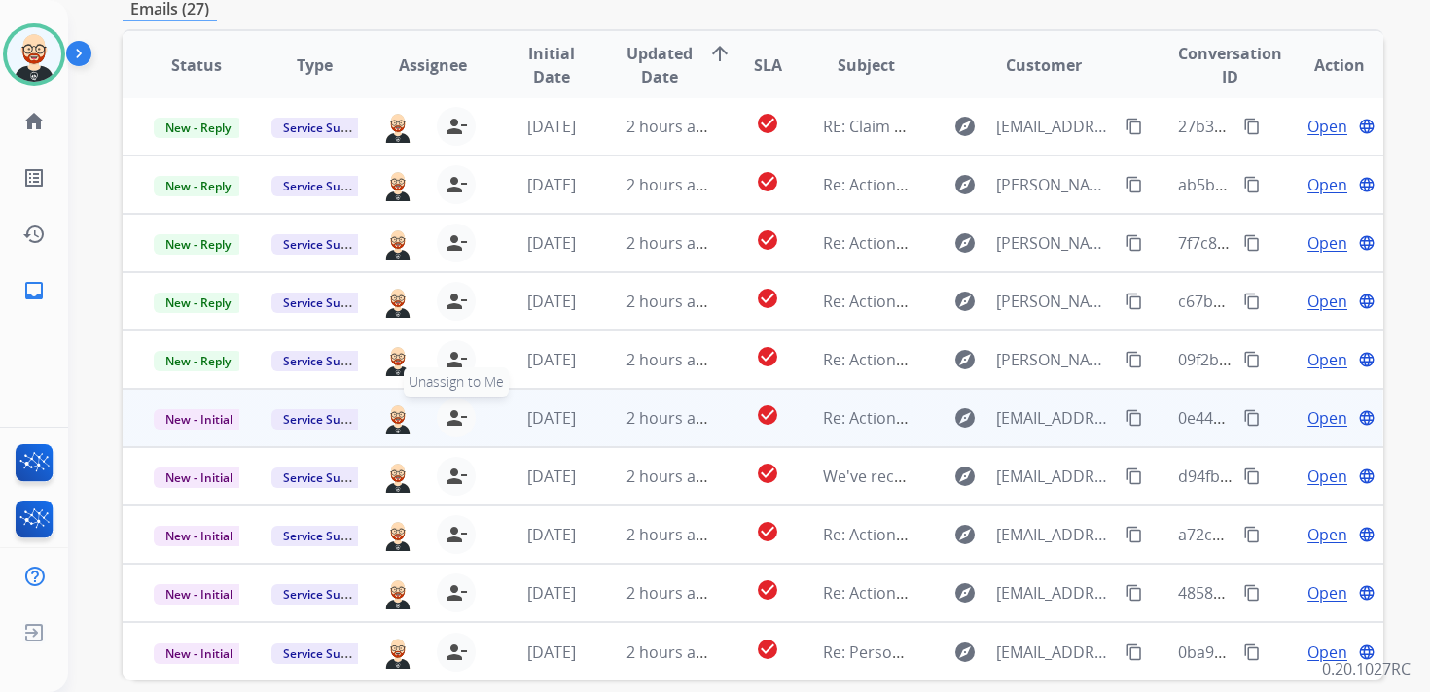
click at [455, 415] on mat-icon "person_remove" at bounding box center [455, 418] width 23 height 23
click at [455, 415] on mat-icon "person_add" at bounding box center [459, 418] width 23 height 23
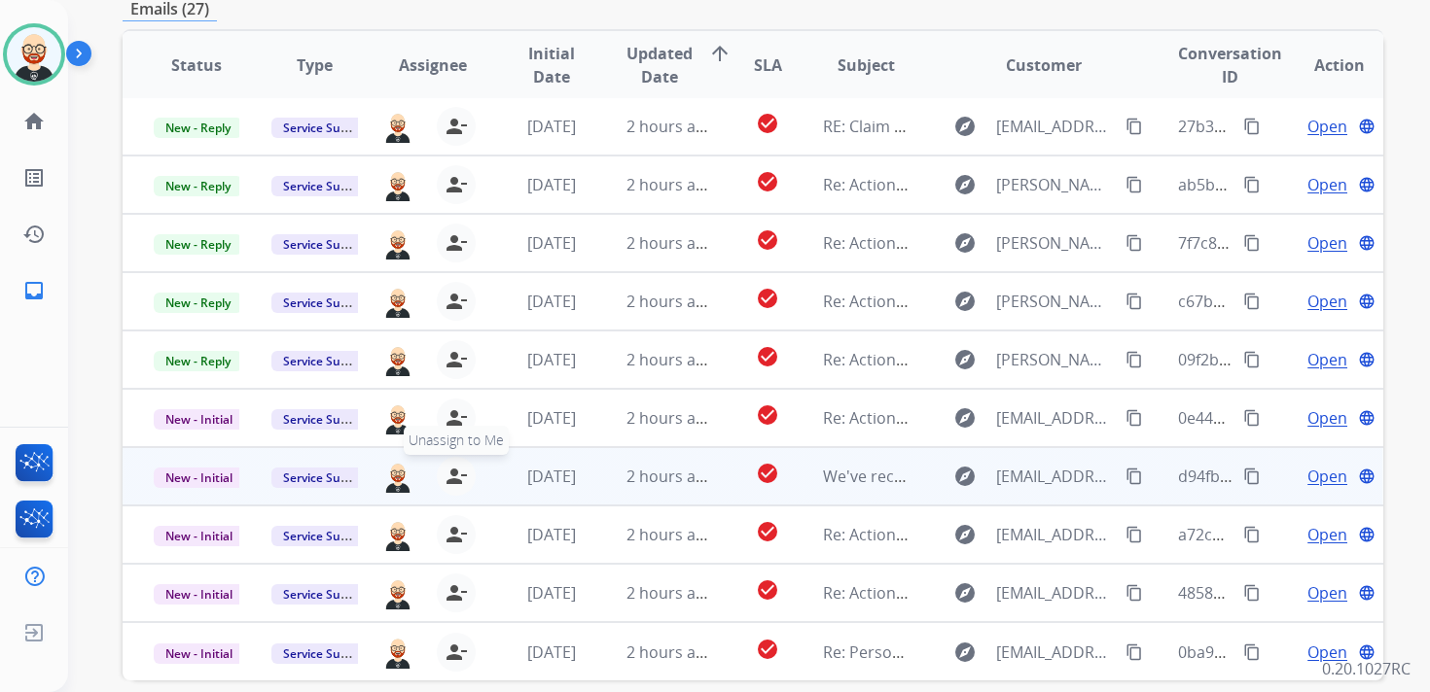
click at [454, 464] on button "person_remove Unassign to Me" at bounding box center [456, 476] width 39 height 39
click at [454, 464] on button "person_add Assign to Me" at bounding box center [460, 476] width 39 height 39
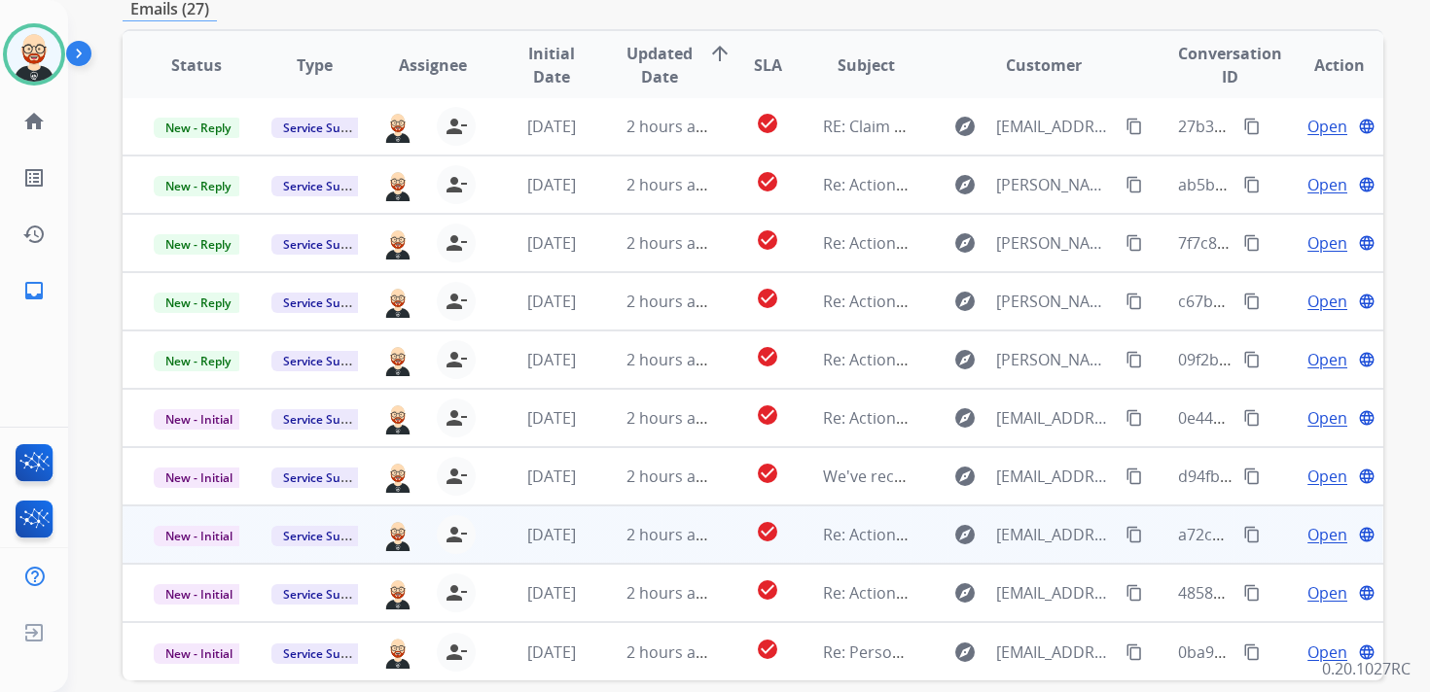
click at [446, 553] on div "person_remove Unassign to Me" at bounding box center [444, 534] width 62 height 39
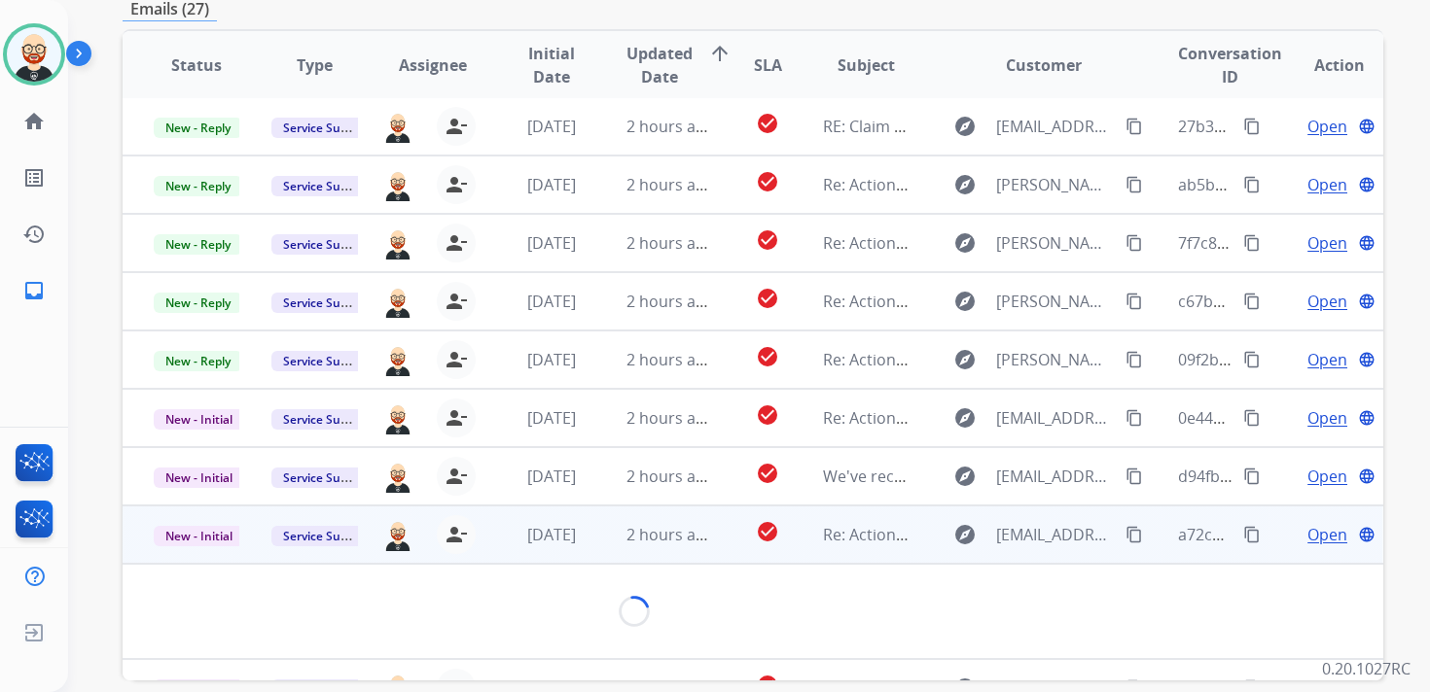
click at [481, 543] on td "[DATE]" at bounding box center [536, 535] width 118 height 58
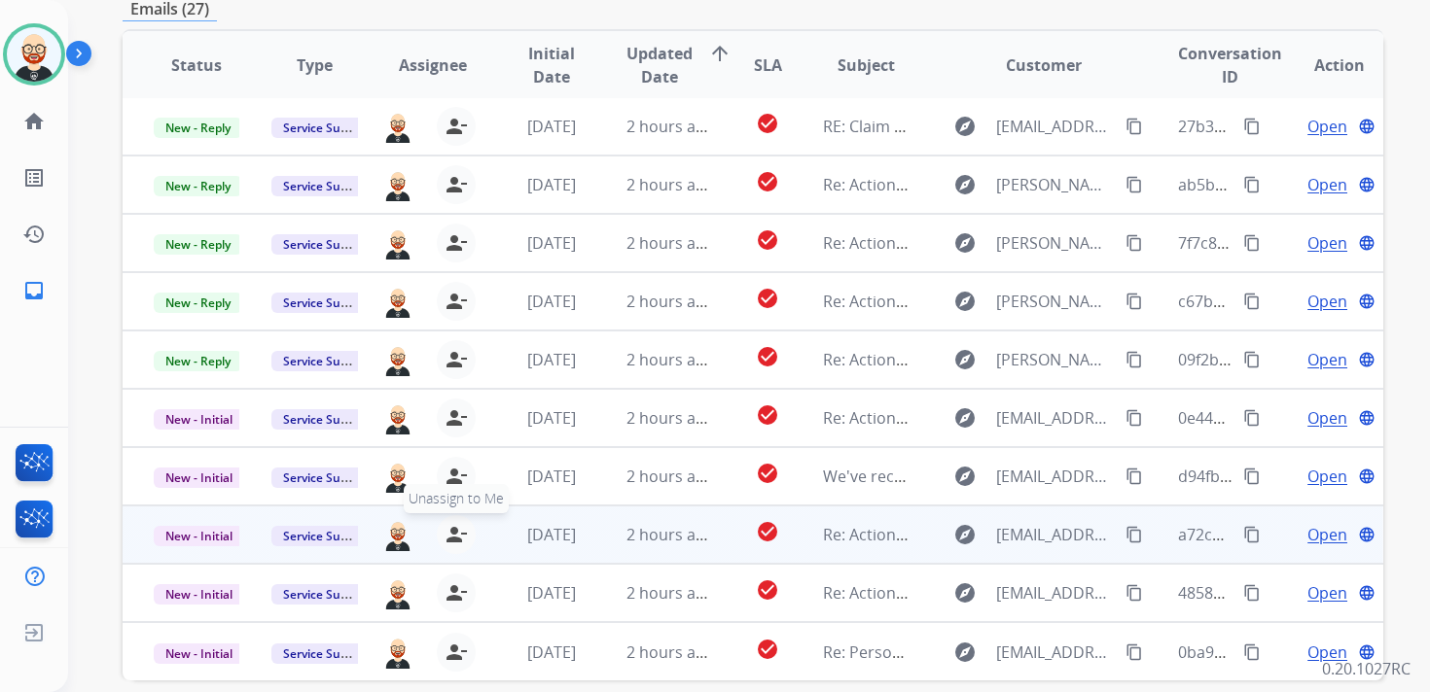
click at [454, 537] on mat-icon "person_remove" at bounding box center [455, 534] width 23 height 23
click at [454, 537] on mat-icon "person_add" at bounding box center [459, 534] width 23 height 23
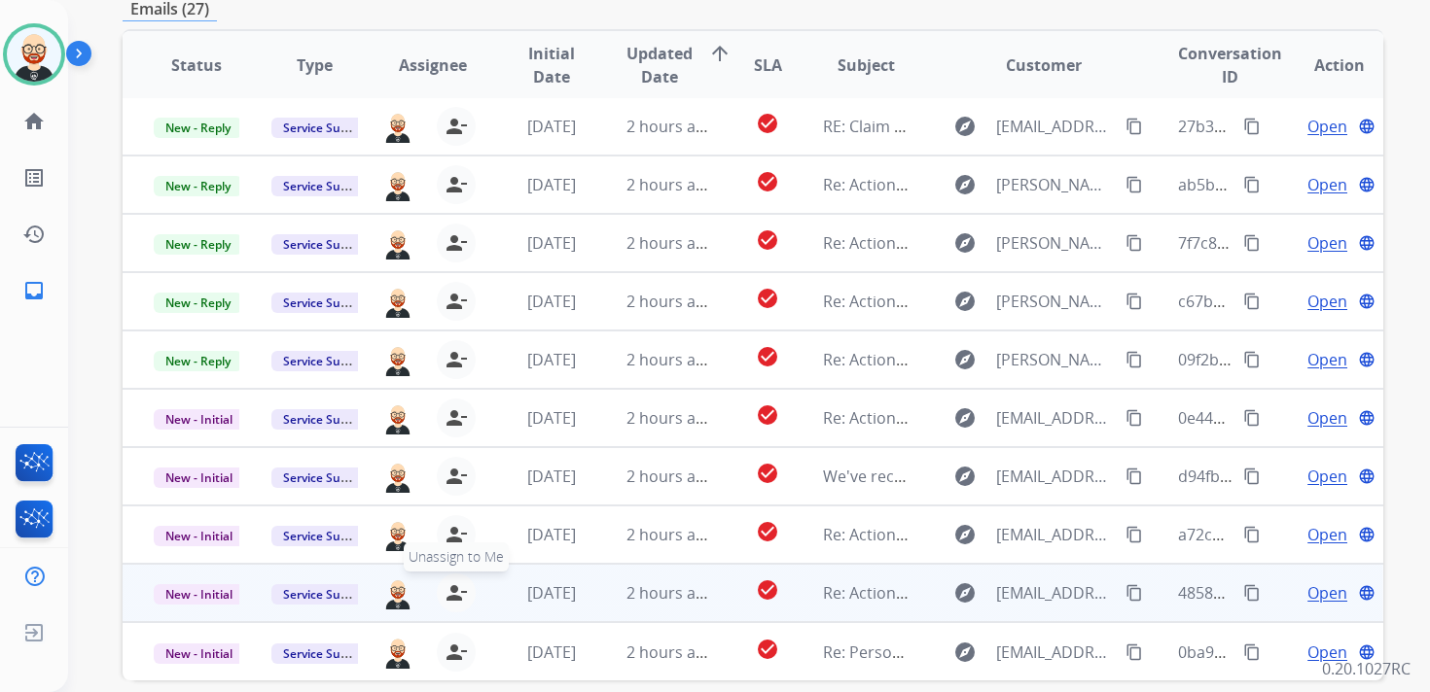
click at [453, 589] on mat-icon "person_remove" at bounding box center [455, 593] width 23 height 23
click at [453, 589] on mat-icon "person_add" at bounding box center [459, 593] width 23 height 23
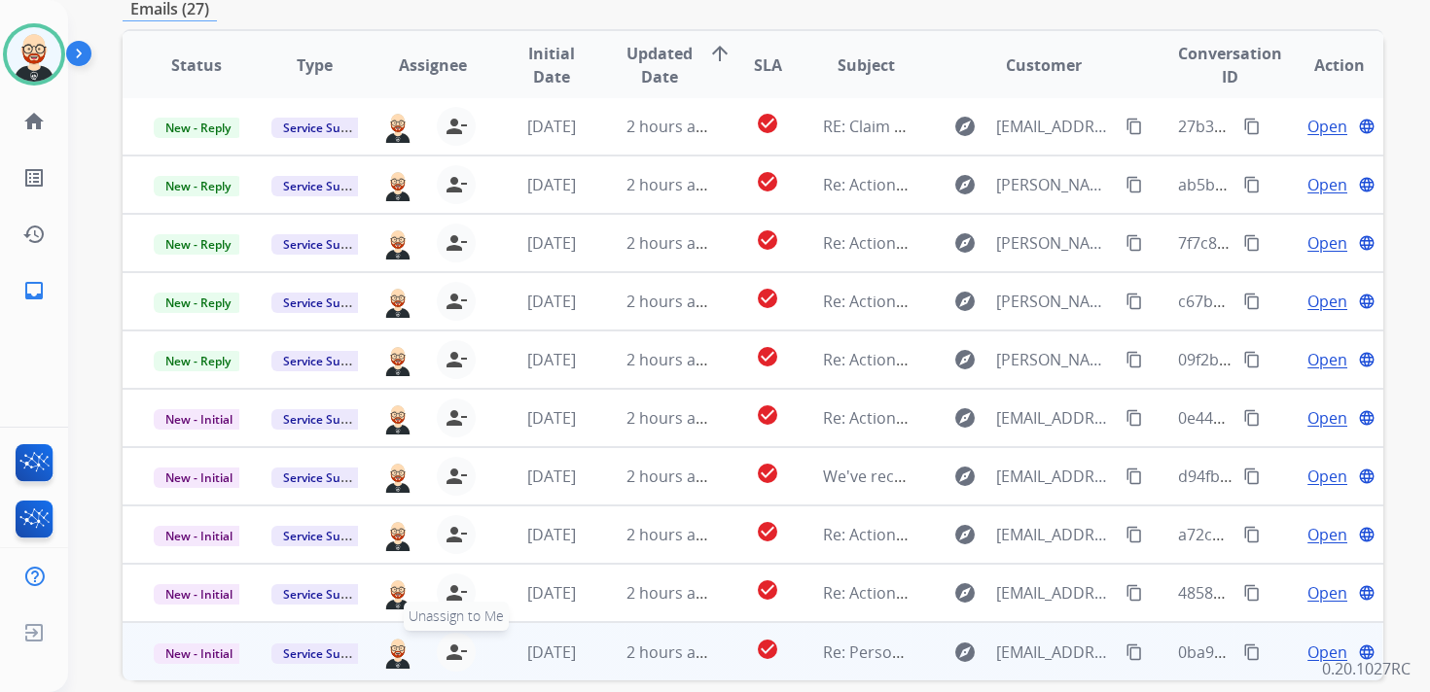
click at [453, 643] on mat-icon "person_remove" at bounding box center [455, 652] width 23 height 23
click at [453, 643] on mat-icon "person_add" at bounding box center [459, 652] width 23 height 23
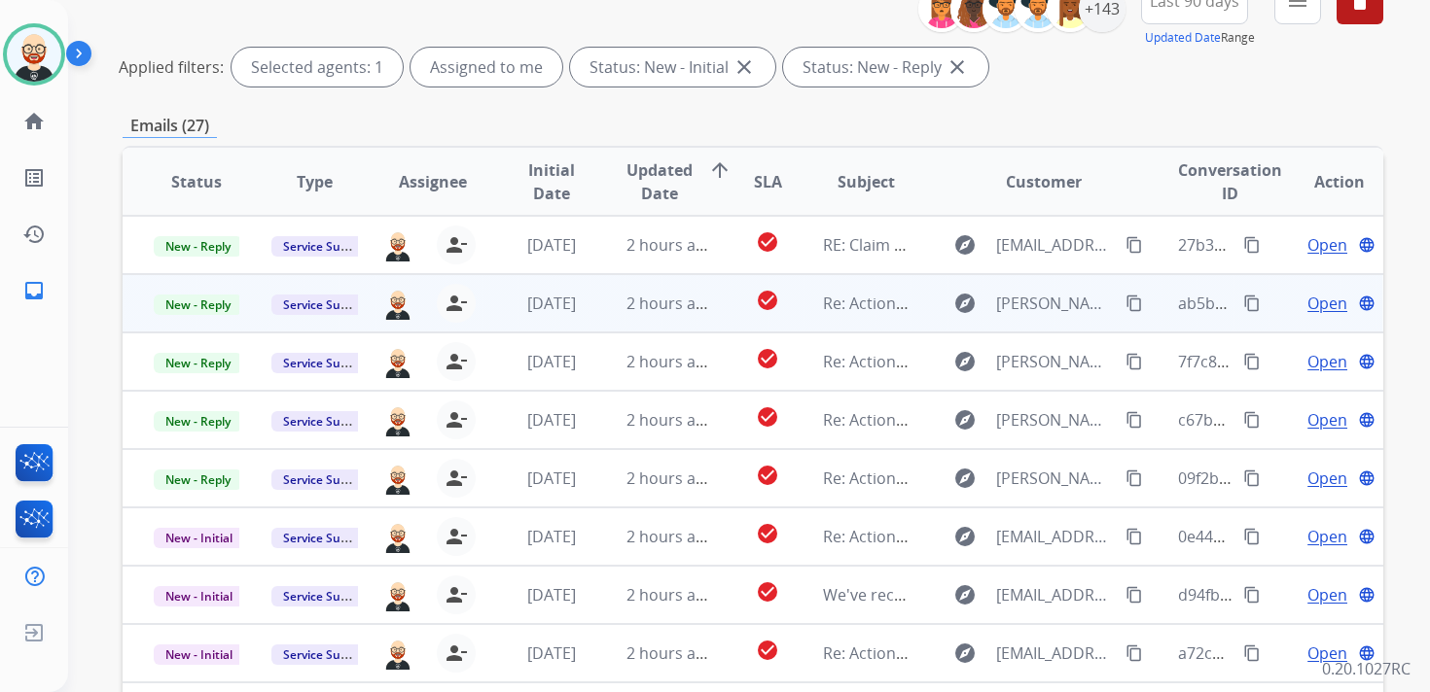
scroll to position [148, 0]
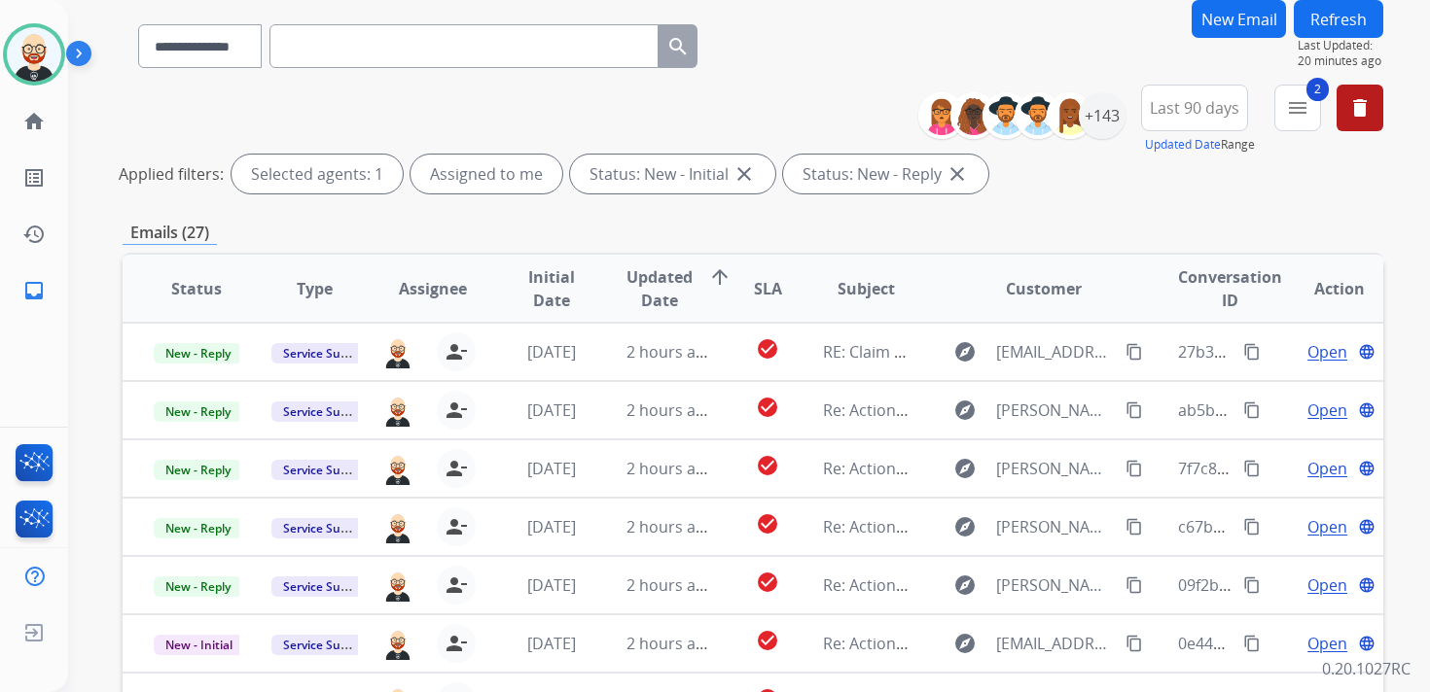
click at [1342, 28] on button "Refresh" at bounding box center [1338, 19] width 89 height 38
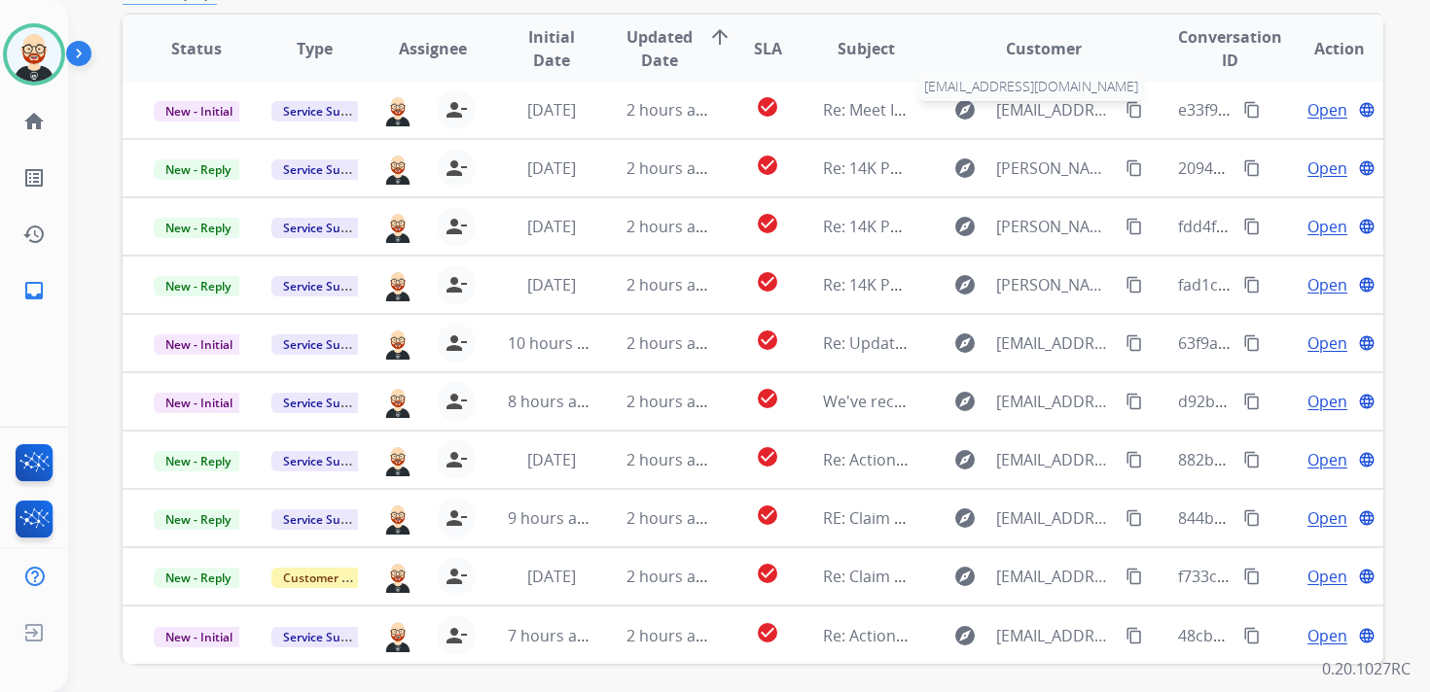
scroll to position [393, 0]
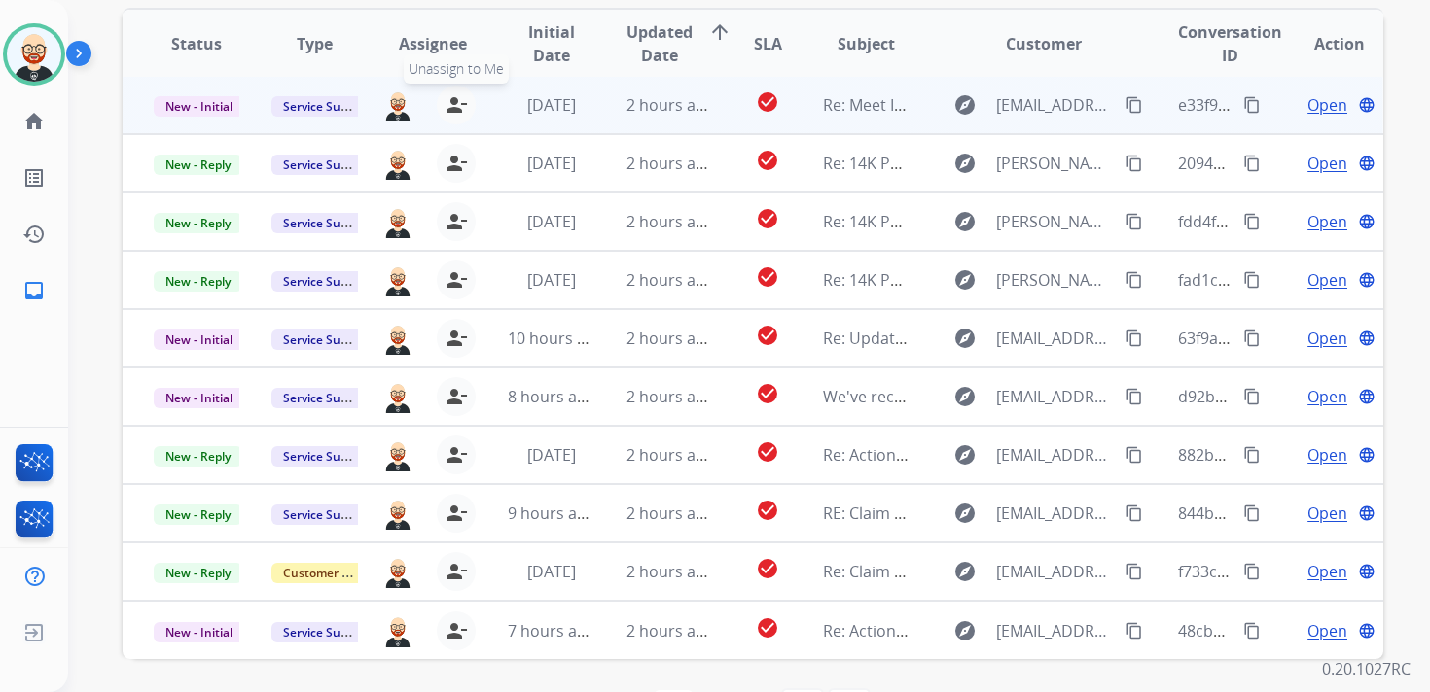
click at [453, 113] on mat-icon "person_remove" at bounding box center [455, 104] width 23 height 23
click at [453, 113] on mat-icon "person_add" at bounding box center [459, 104] width 23 height 23
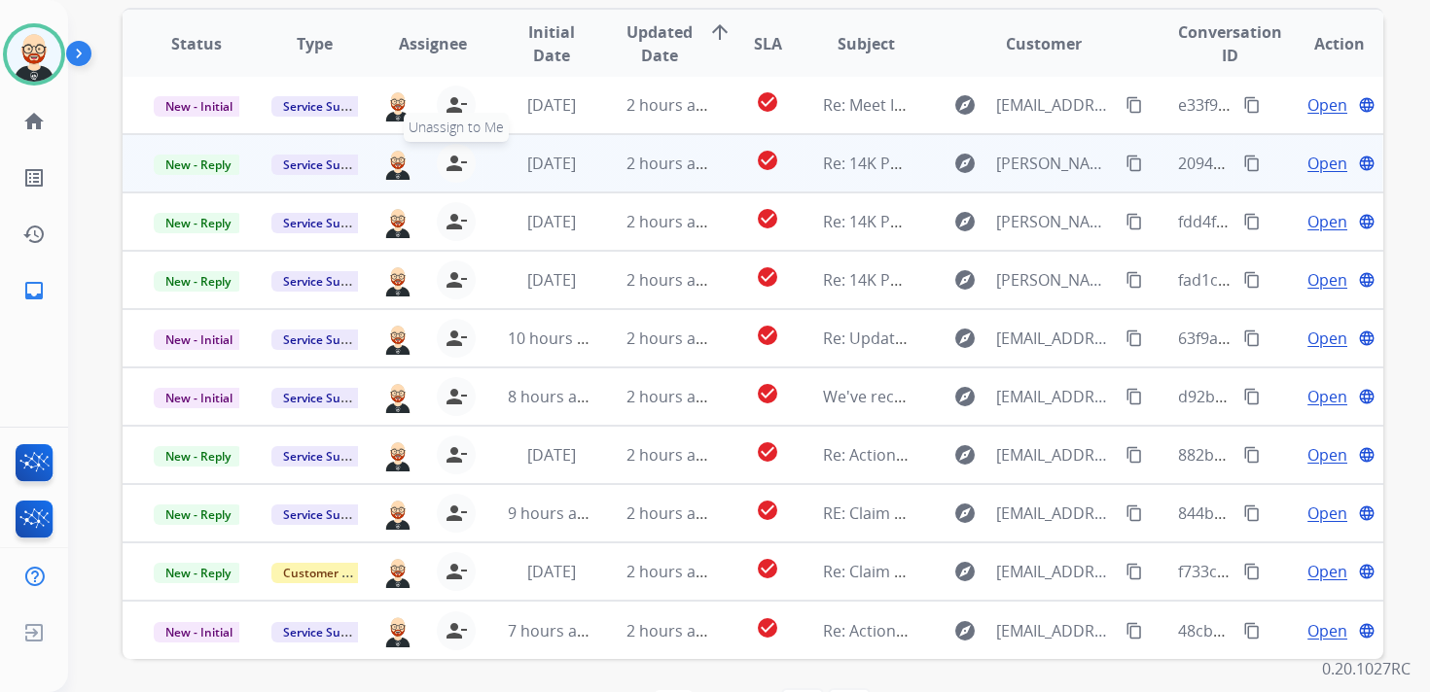
click at [453, 150] on button "person_remove Unassign to Me" at bounding box center [456, 163] width 39 height 39
click at [453, 150] on button "person_add Assign to Me" at bounding box center [460, 163] width 39 height 39
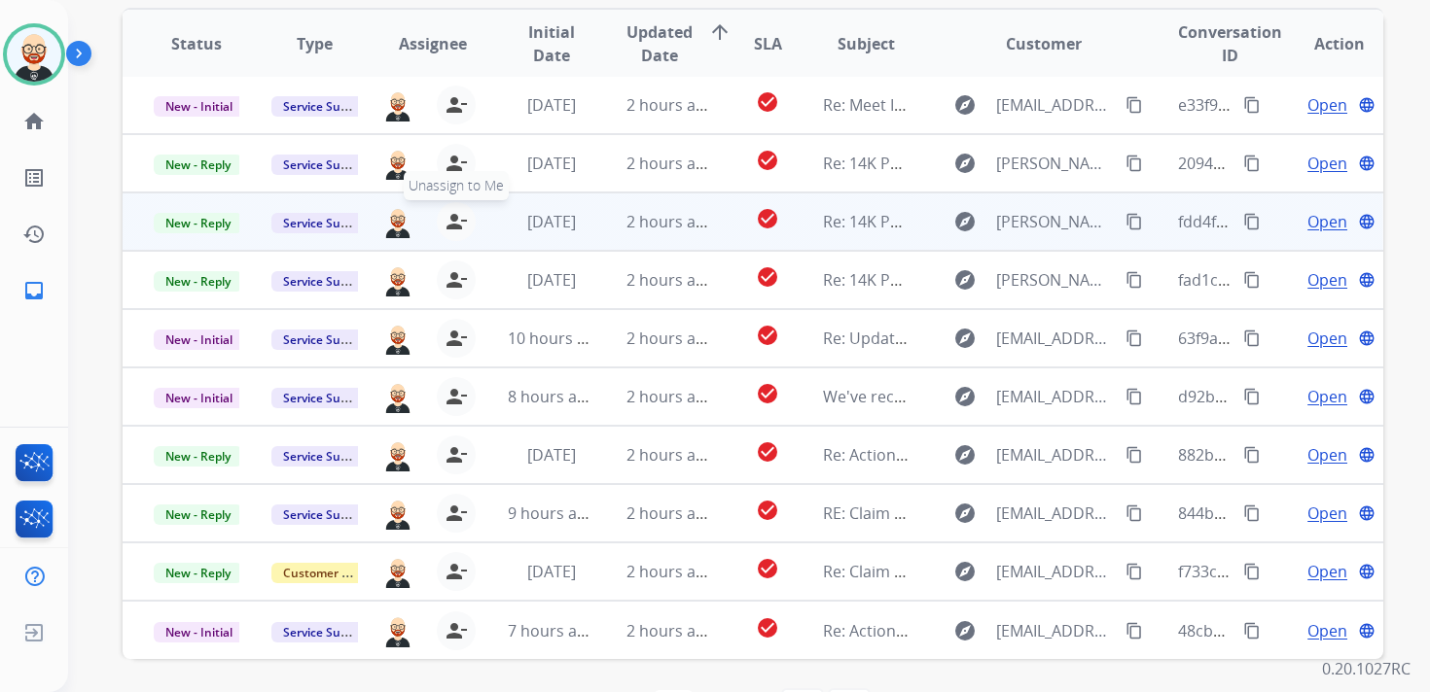
click at [449, 216] on mat-icon "person_remove" at bounding box center [455, 221] width 23 height 23
click at [449, 216] on mat-icon "person_add" at bounding box center [459, 221] width 23 height 23
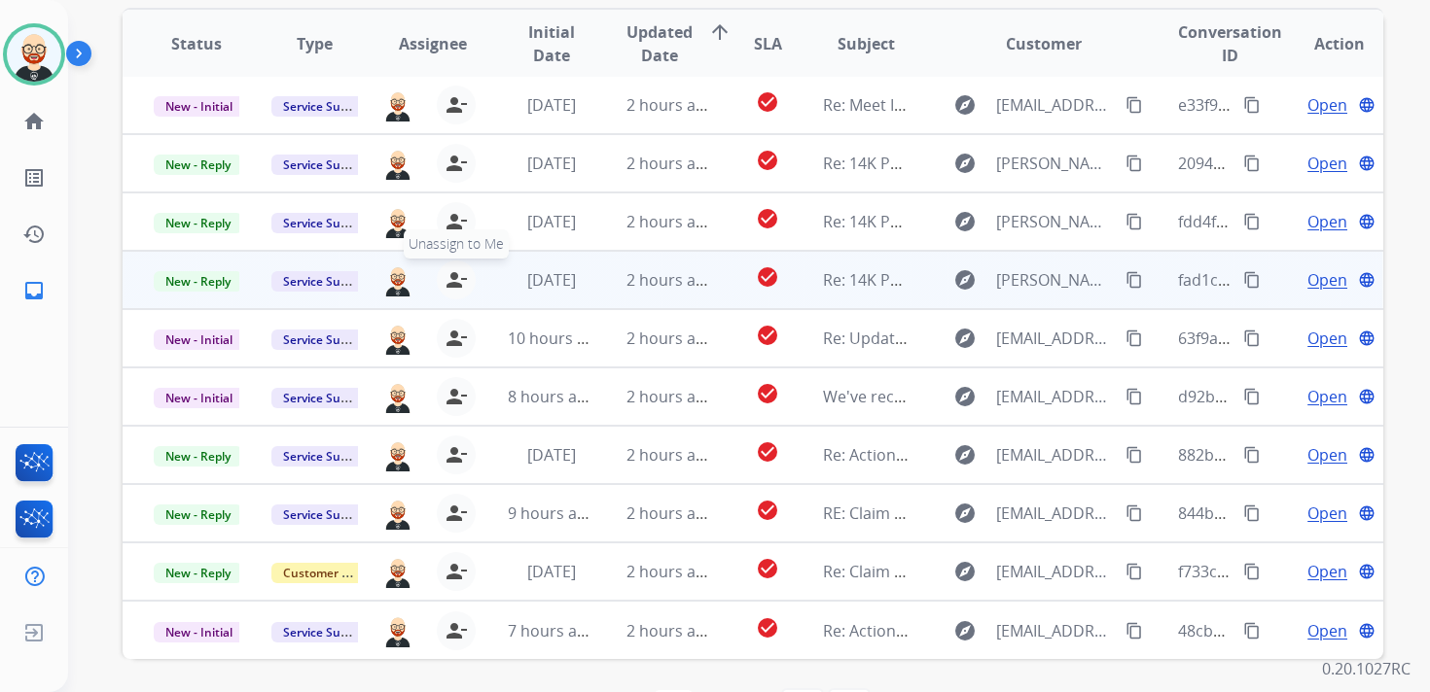
click at [455, 275] on mat-icon "person_remove" at bounding box center [455, 279] width 23 height 23
click at [455, 275] on mat-icon "person_add" at bounding box center [459, 279] width 23 height 23
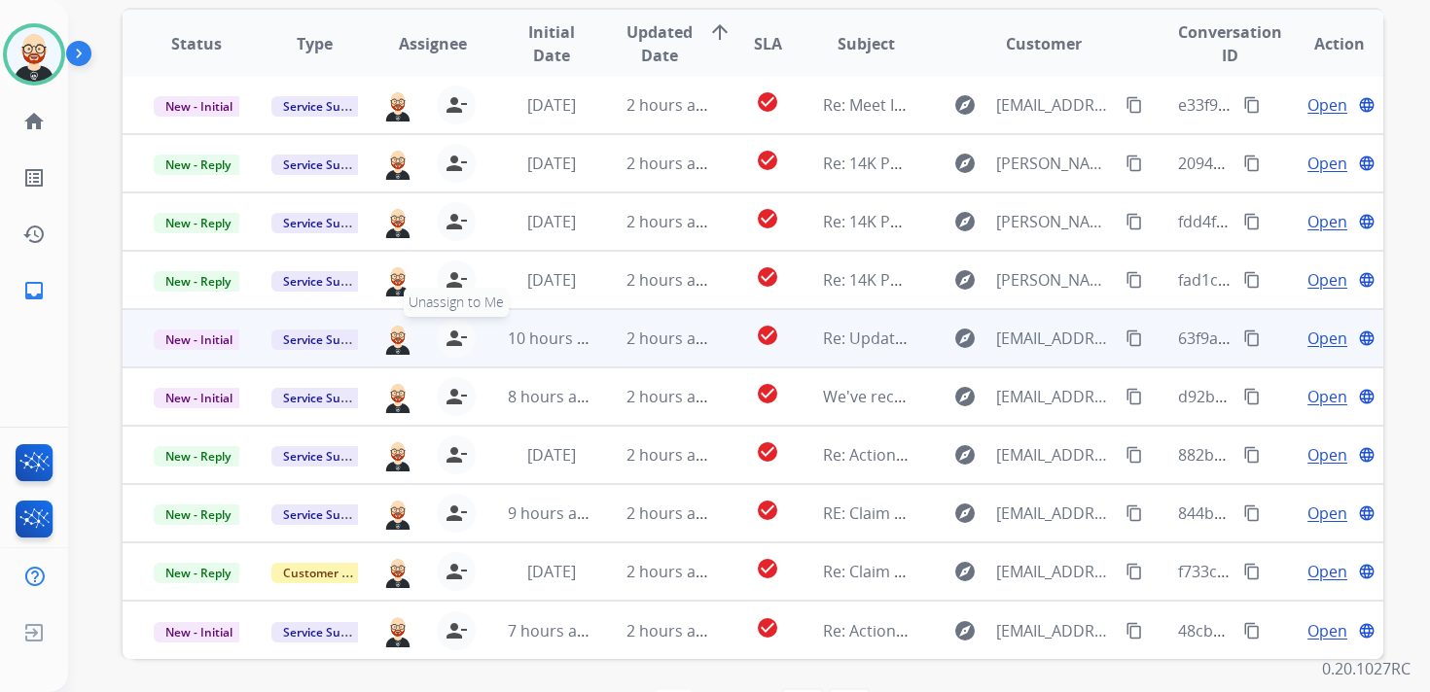
click at [453, 347] on mat-icon "person_remove" at bounding box center [455, 338] width 23 height 23
click at [453, 347] on mat-icon "person_add" at bounding box center [459, 338] width 23 height 23
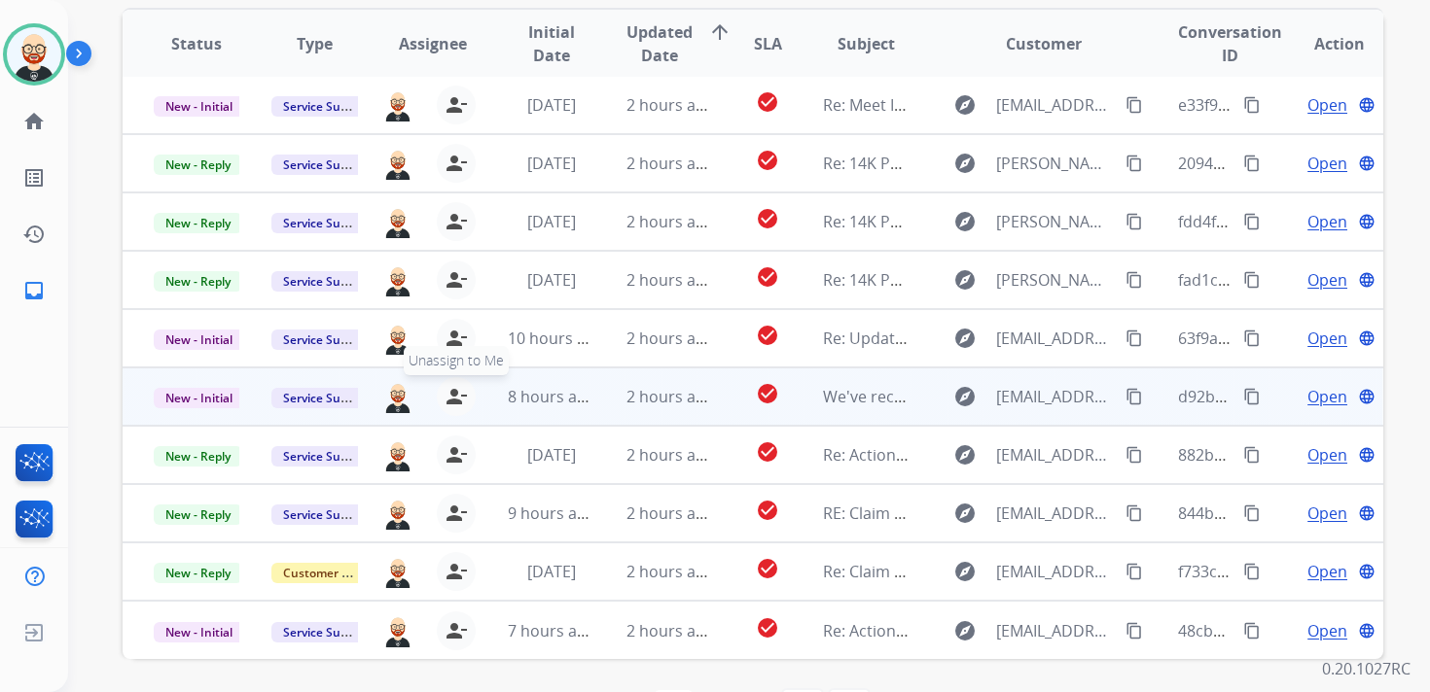
click at [449, 392] on mat-icon "person_remove" at bounding box center [455, 396] width 23 height 23
click at [449, 392] on mat-icon "person_add" at bounding box center [459, 396] width 23 height 23
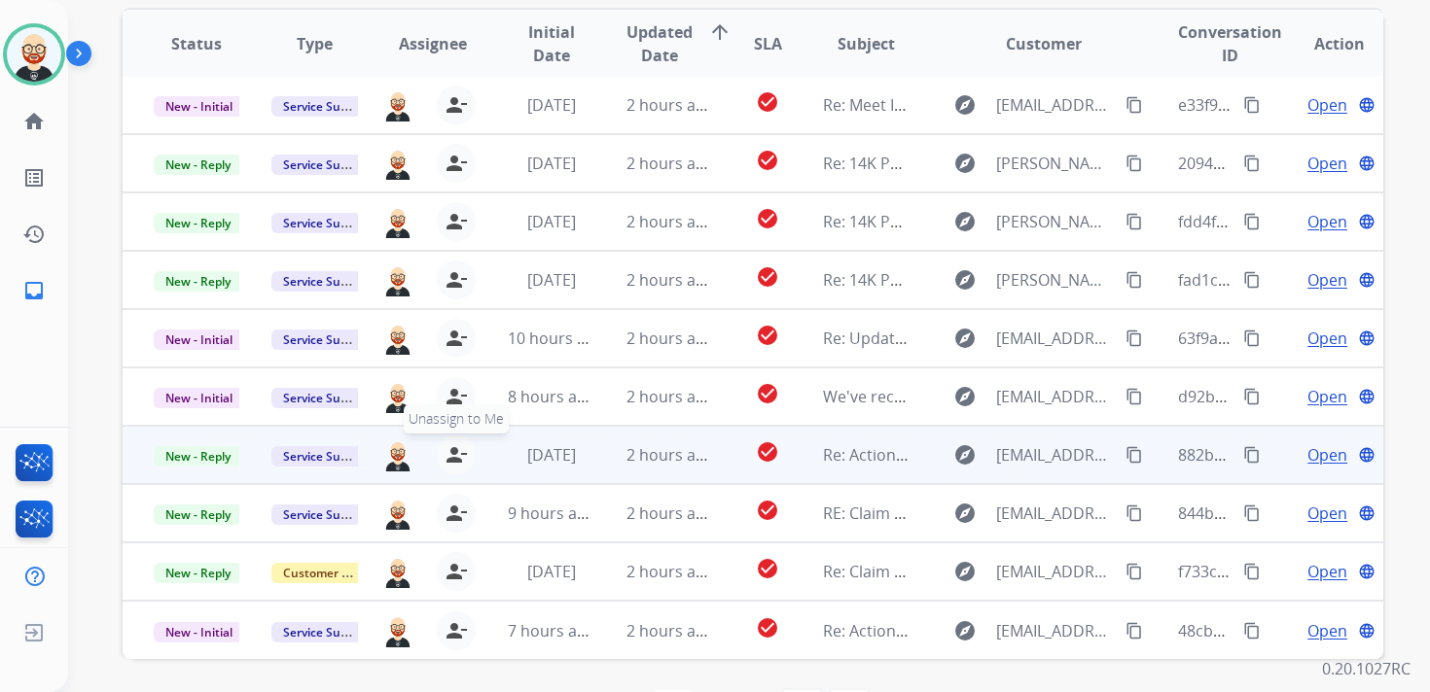
click at [455, 451] on mat-icon "person_remove" at bounding box center [455, 454] width 23 height 23
click at [455, 451] on mat-icon "person_add" at bounding box center [459, 454] width 23 height 23
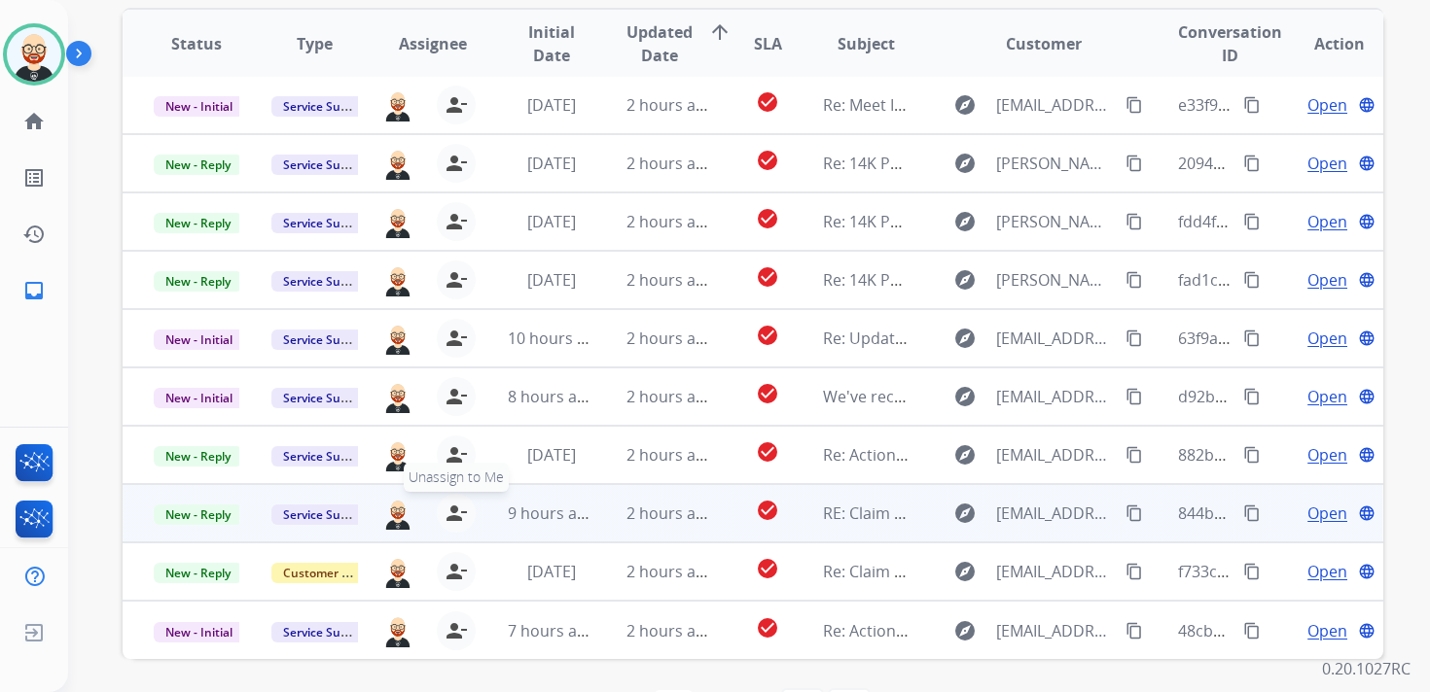
click at [452, 515] on mat-icon "person_remove" at bounding box center [455, 513] width 23 height 23
click at [452, 515] on mat-icon "person_add" at bounding box center [459, 513] width 23 height 23
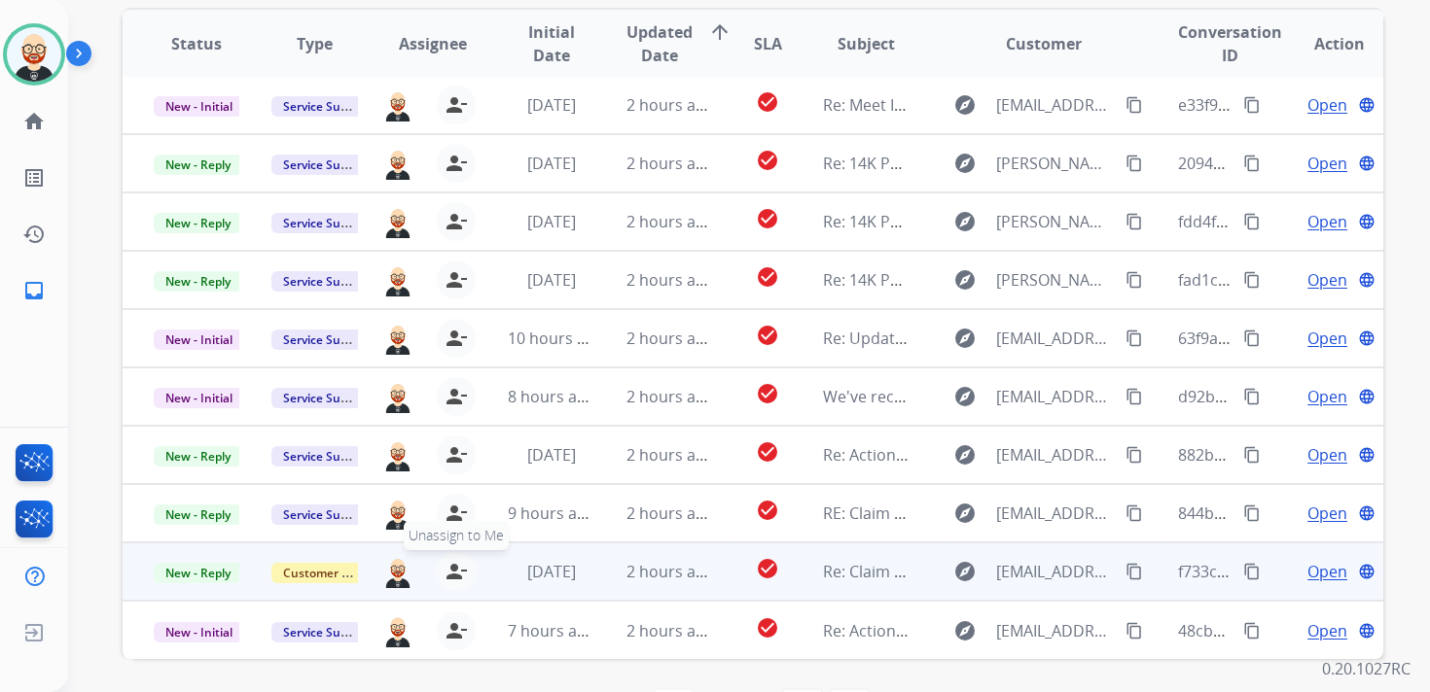
click at [449, 569] on mat-icon "person_remove" at bounding box center [455, 571] width 23 height 23
click at [449, 569] on mat-icon "person_add" at bounding box center [459, 571] width 23 height 23
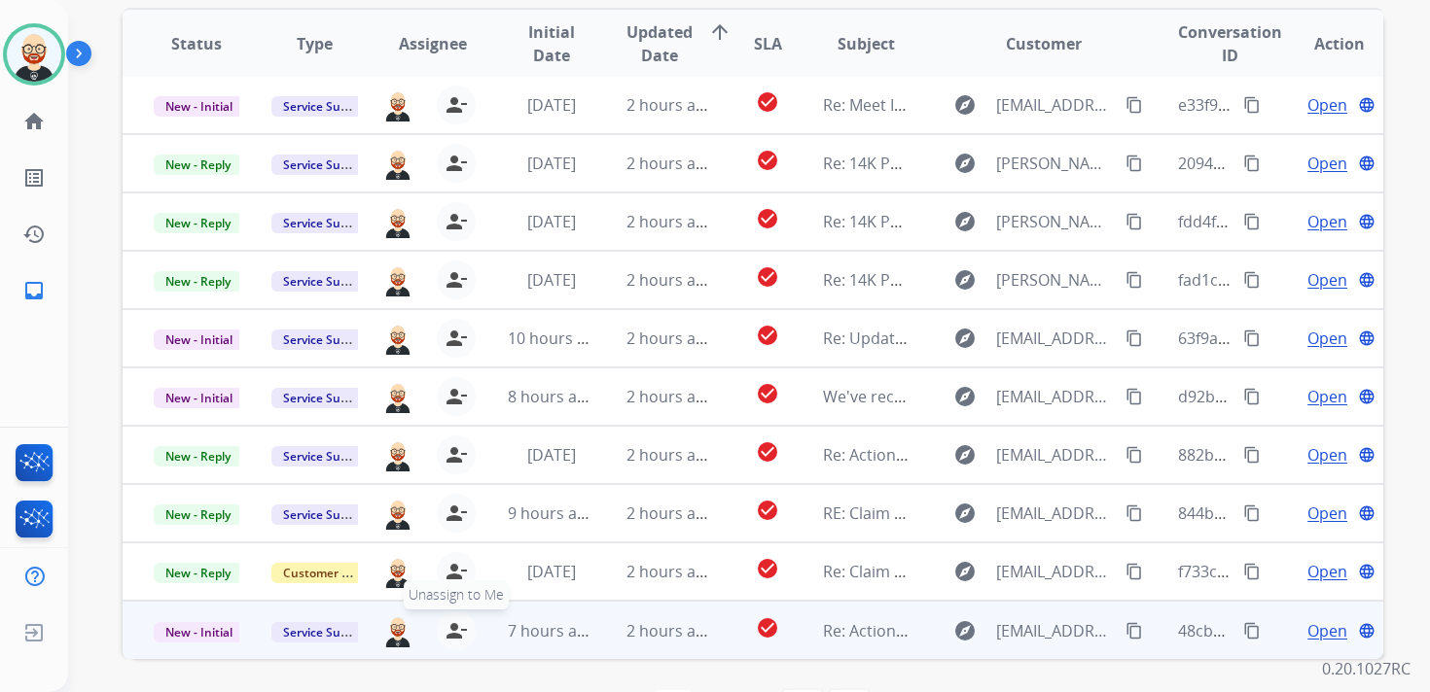
click at [451, 624] on mat-icon "person_remove" at bounding box center [455, 631] width 23 height 23
click at [451, 624] on mat-icon "person_add" at bounding box center [459, 631] width 23 height 23
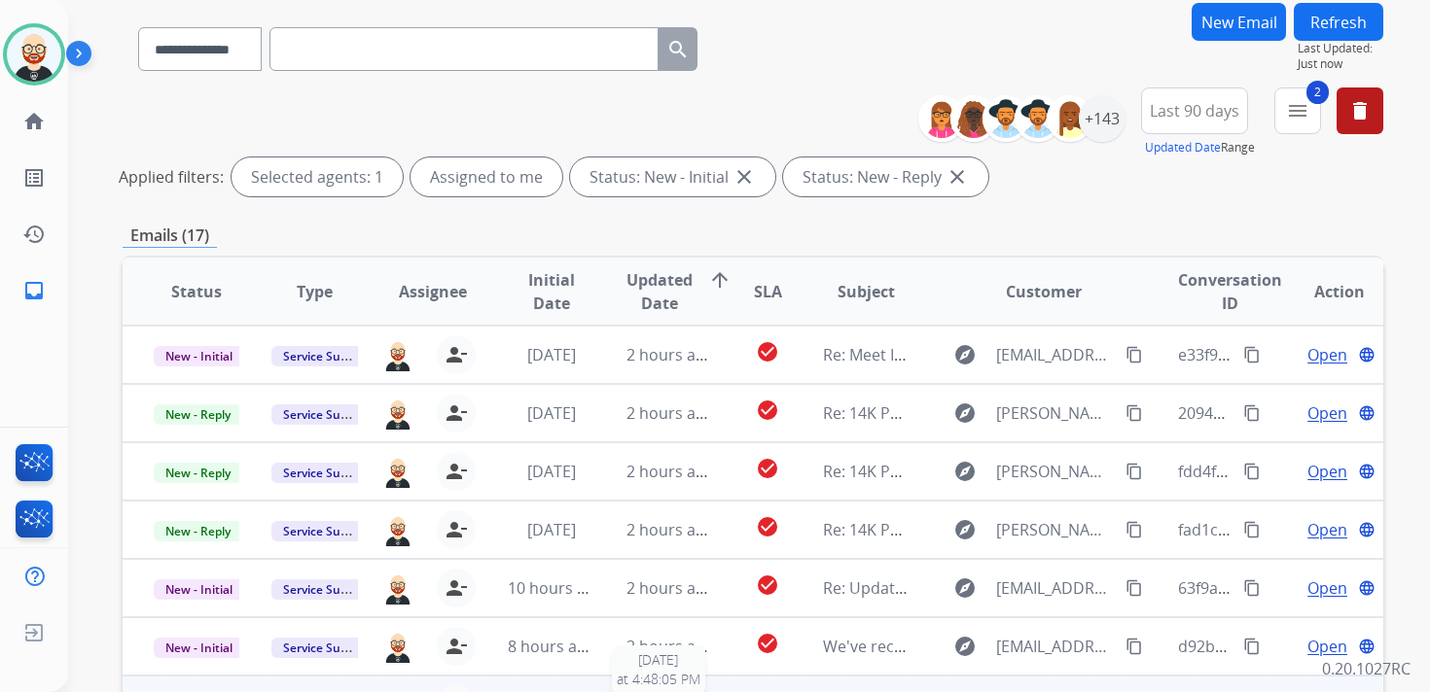
scroll to position [0, 0]
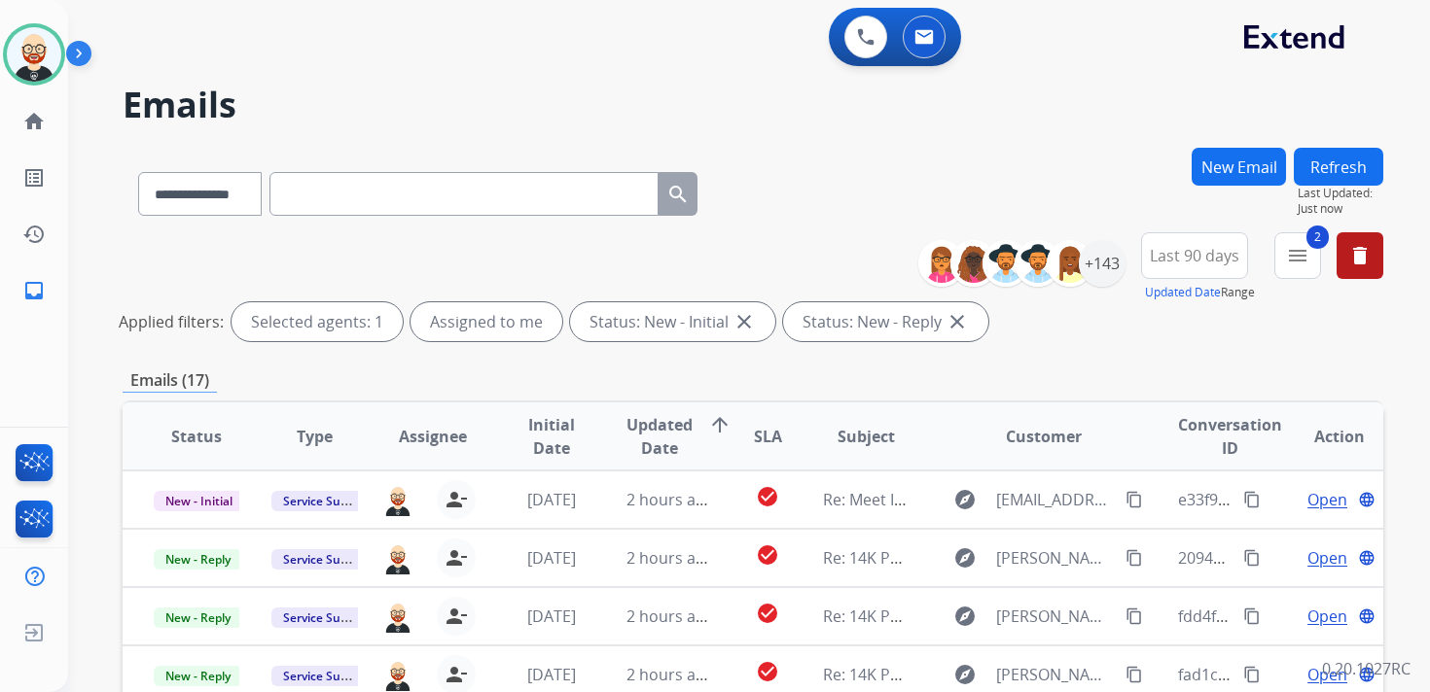
click at [1320, 165] on button "Refresh" at bounding box center [1338, 167] width 89 height 38
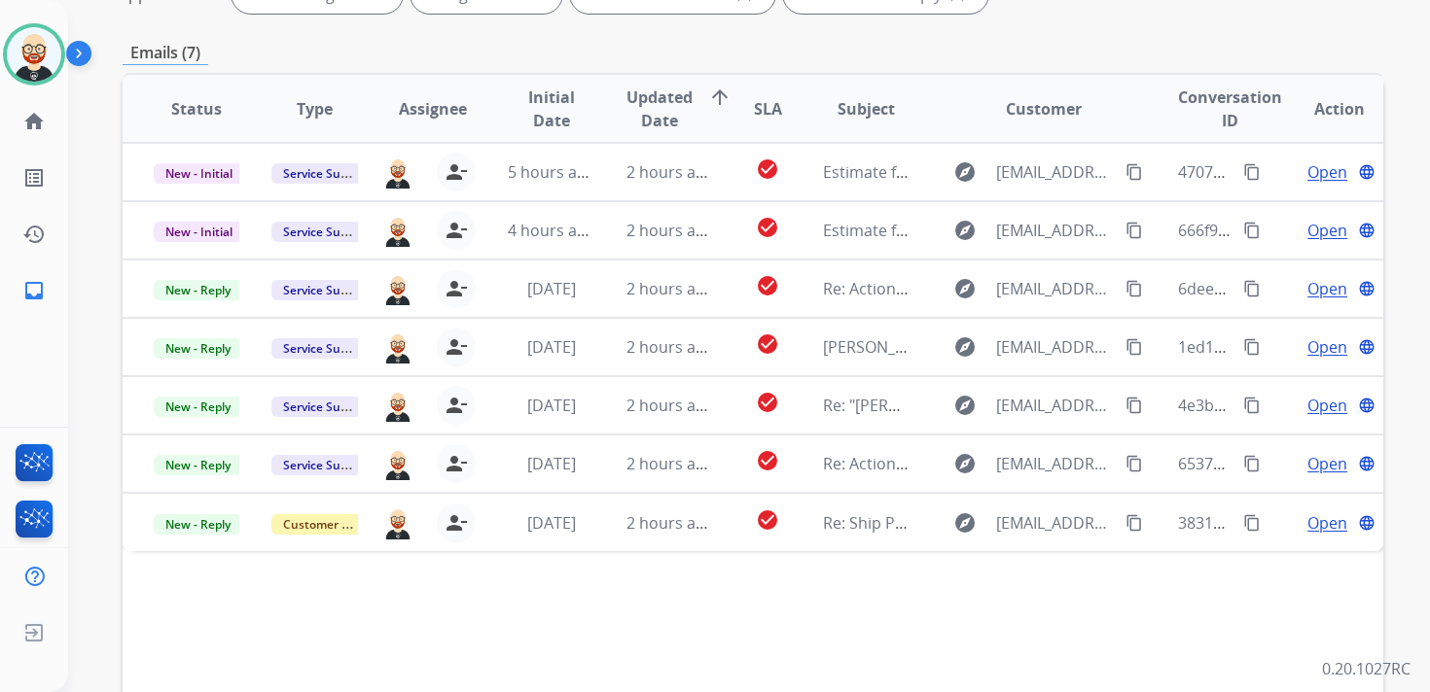
scroll to position [337, 0]
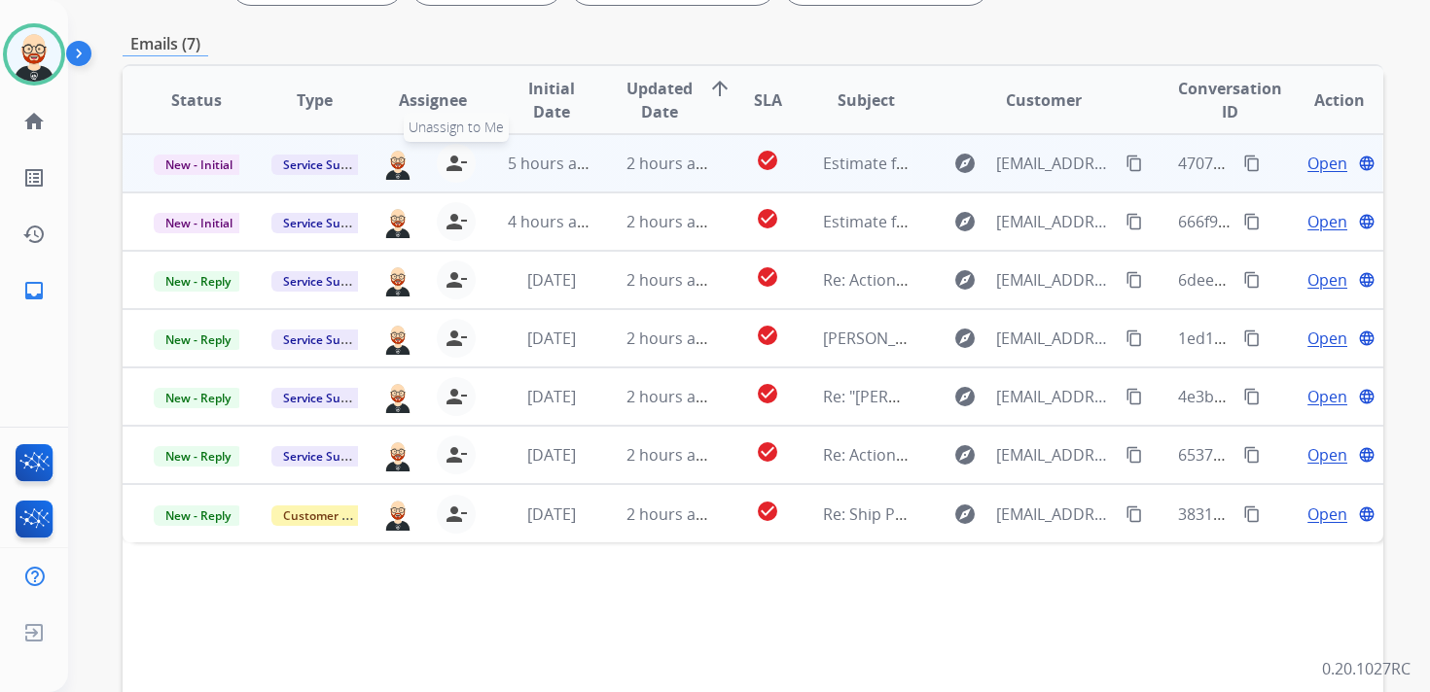
click at [456, 164] on mat-icon "person_remove" at bounding box center [455, 163] width 23 height 23
click at [456, 164] on mat-icon "person_add" at bounding box center [459, 163] width 23 height 23
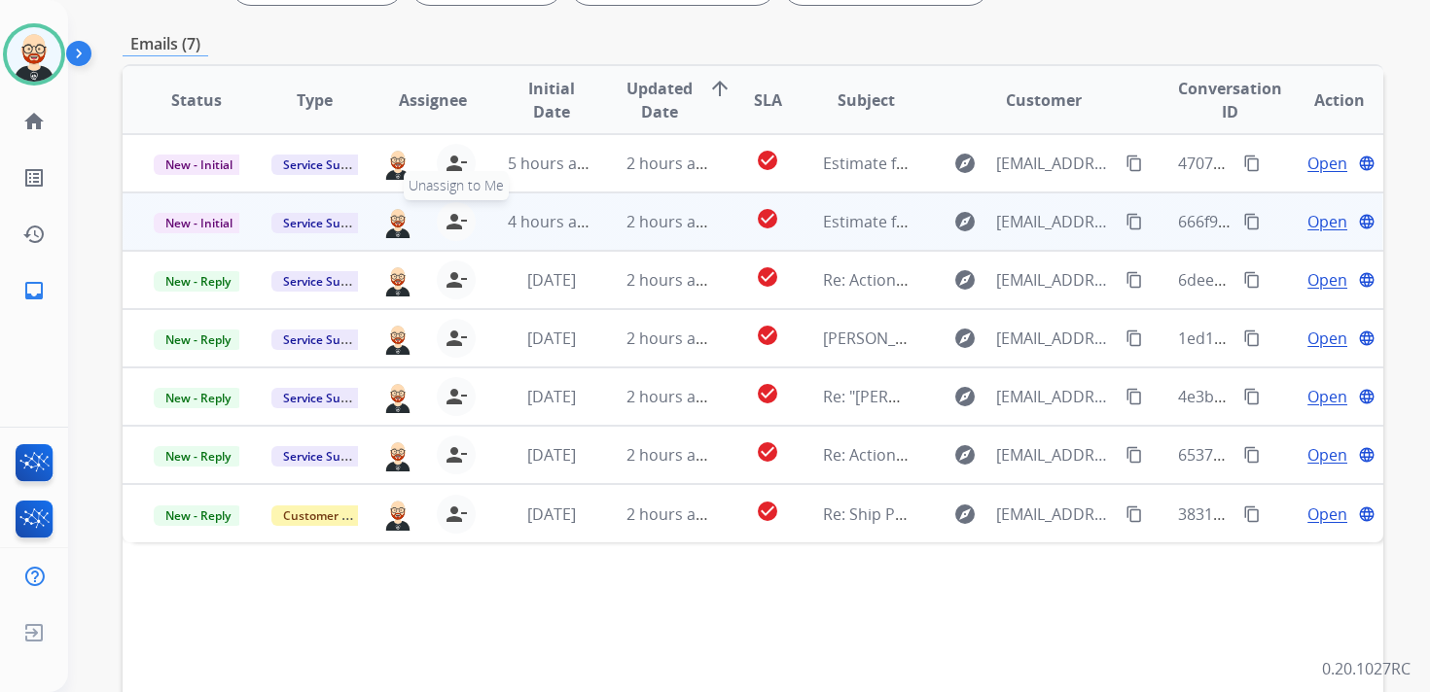
click at [455, 213] on mat-icon "person_remove" at bounding box center [455, 221] width 23 height 23
click at [455, 213] on mat-icon "person_add" at bounding box center [459, 221] width 23 height 23
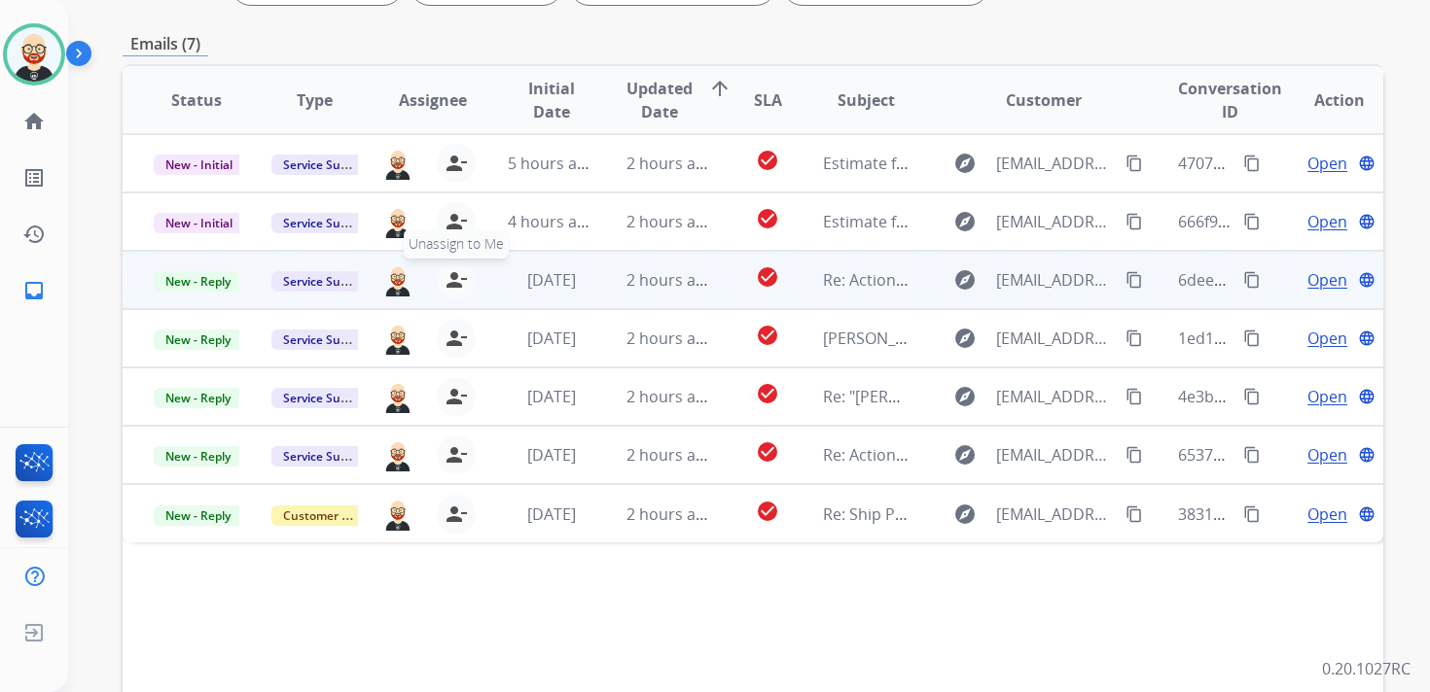
click at [451, 273] on mat-icon "person_remove" at bounding box center [455, 279] width 23 height 23
click at [451, 273] on mat-icon "person_add" at bounding box center [459, 279] width 23 height 23
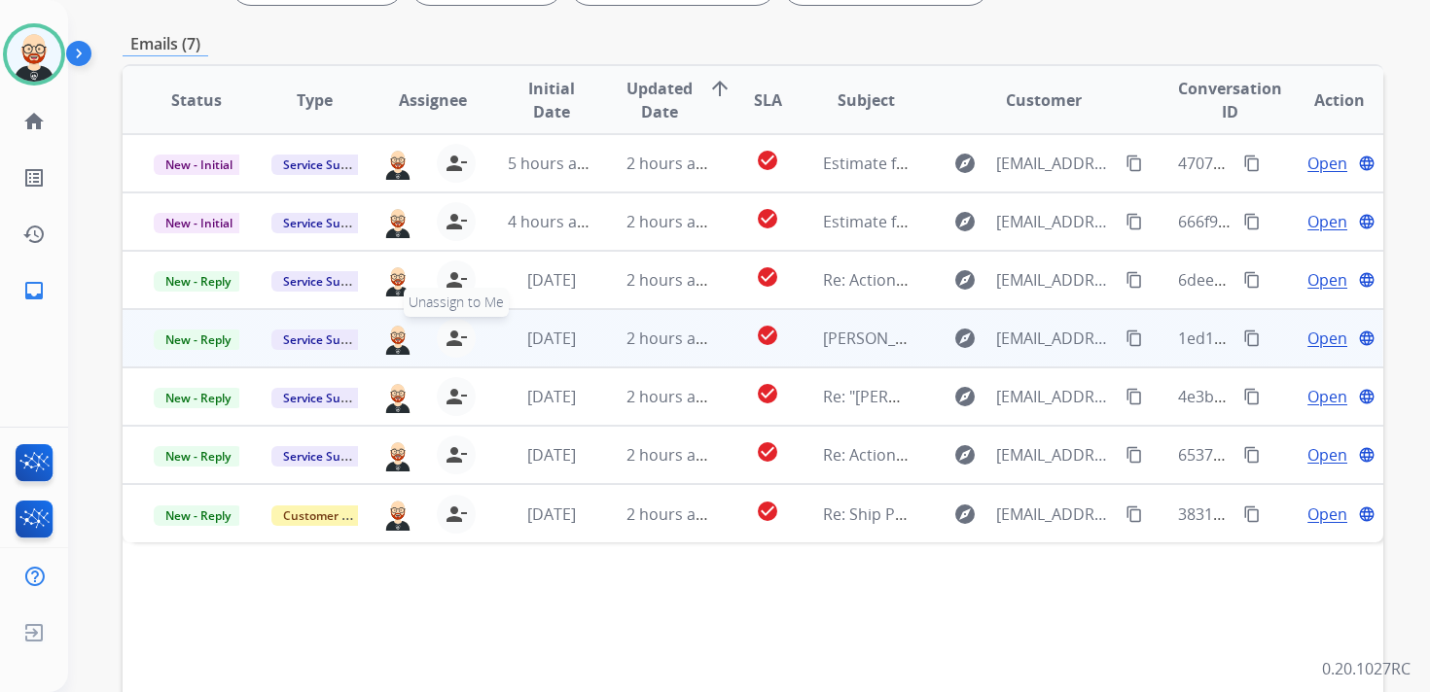
click at [445, 330] on mat-icon "person_remove" at bounding box center [455, 338] width 23 height 23
click at [448, 330] on mat-icon "person_add" at bounding box center [459, 338] width 23 height 23
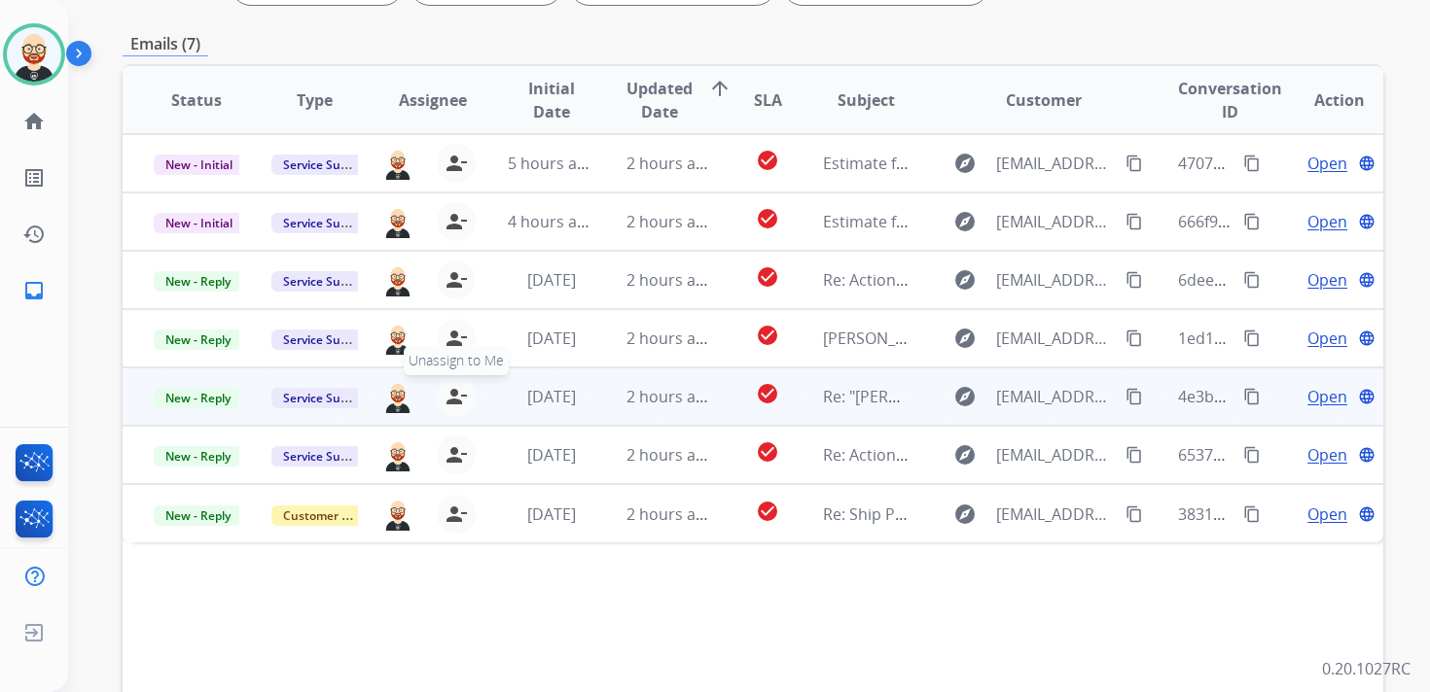
click at [449, 384] on button "person_remove Unassign to Me" at bounding box center [456, 396] width 39 height 39
click at [449, 384] on button "person_add Assign to Me" at bounding box center [460, 396] width 39 height 39
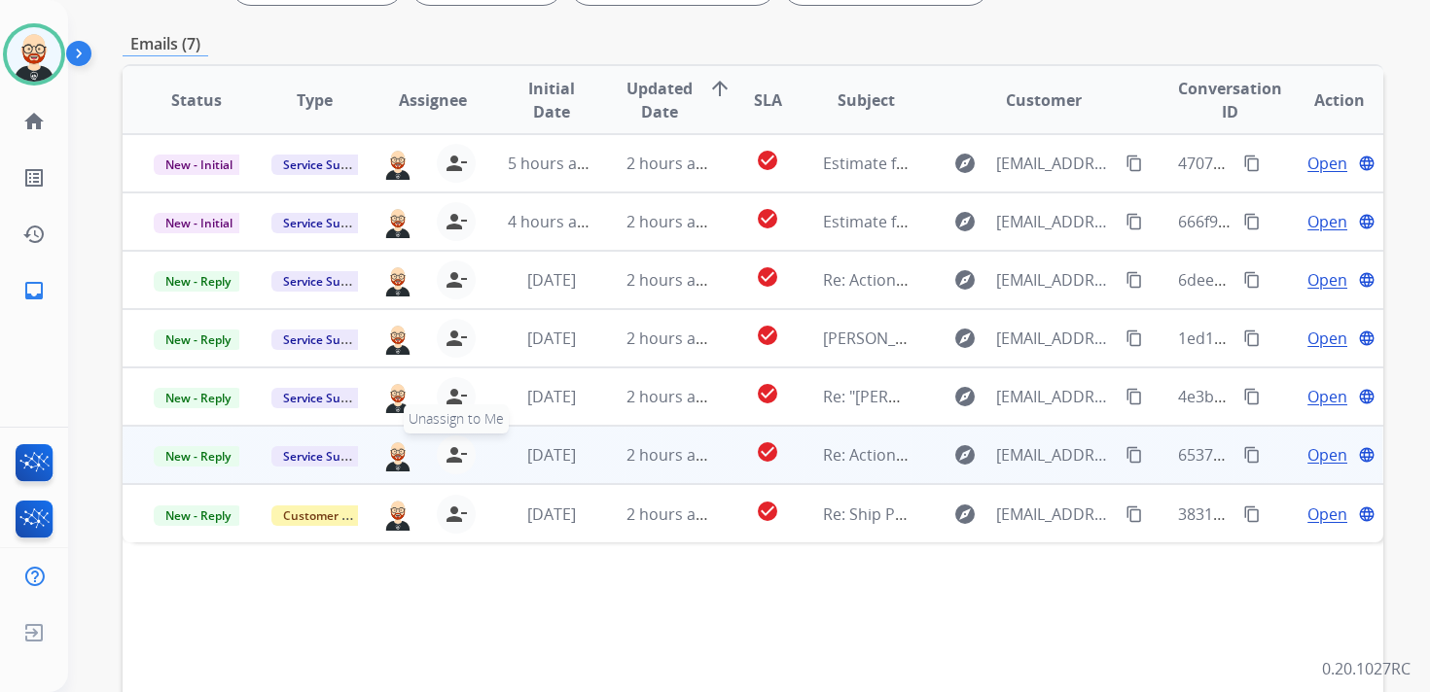
click at [454, 463] on mat-icon "person_remove" at bounding box center [455, 454] width 23 height 23
click at [454, 463] on mat-icon "person_add" at bounding box center [459, 454] width 23 height 23
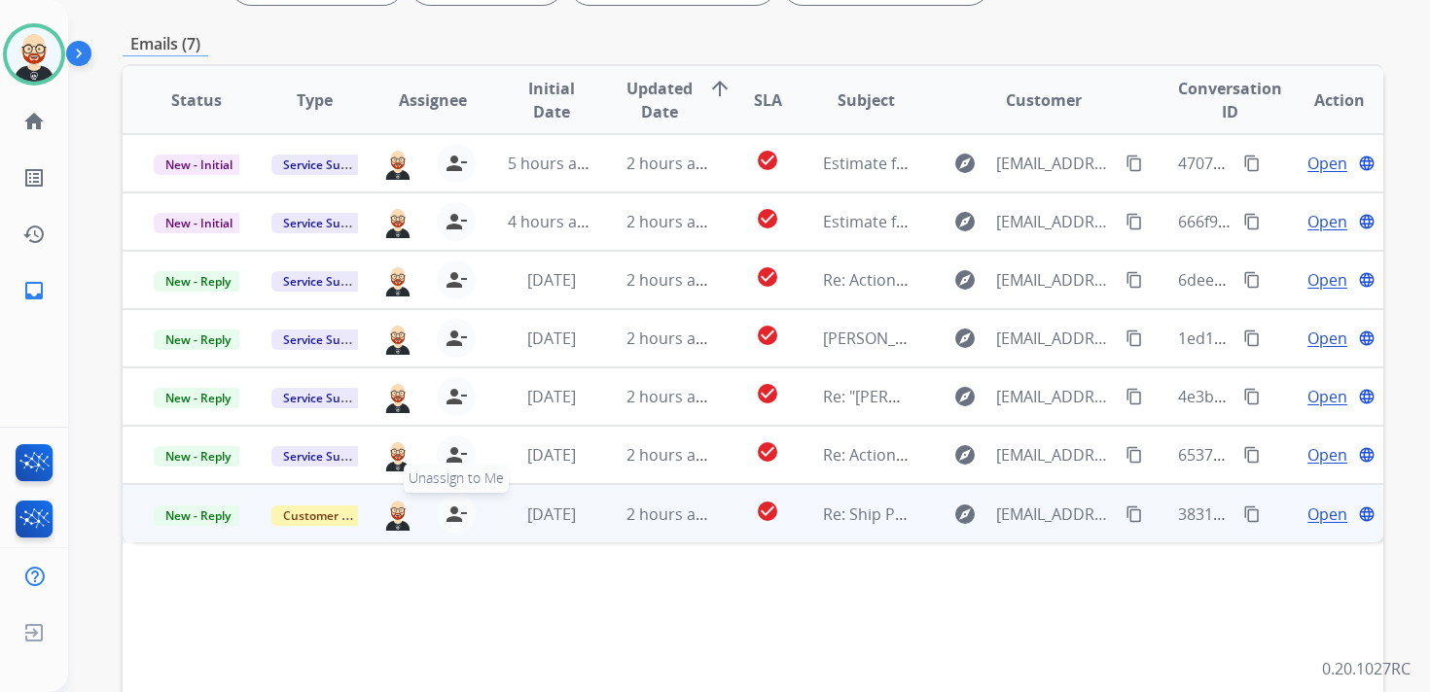
click at [457, 519] on mat-icon "person_remove" at bounding box center [455, 514] width 23 height 23
click at [457, 519] on mat-icon "person_add" at bounding box center [459, 514] width 23 height 23
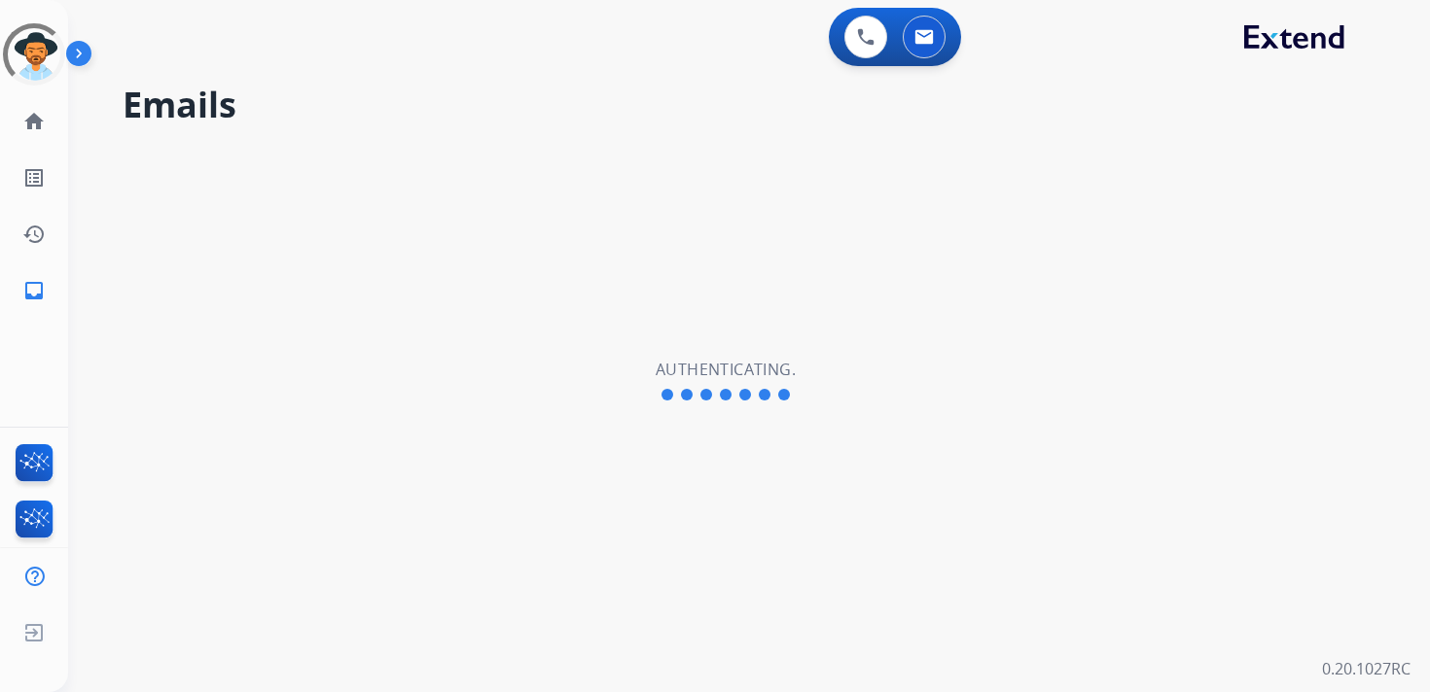
select select "**********"
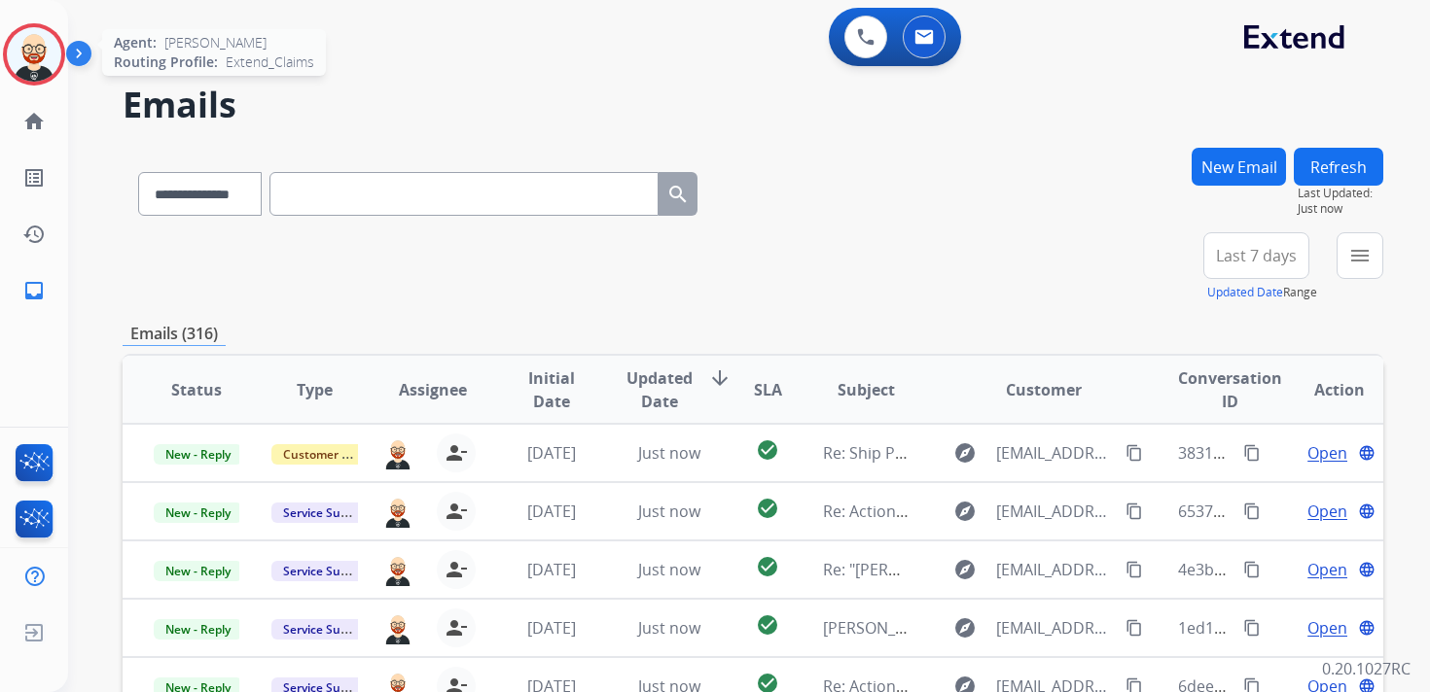
click at [34, 54] on img at bounding box center [34, 54] width 54 height 54
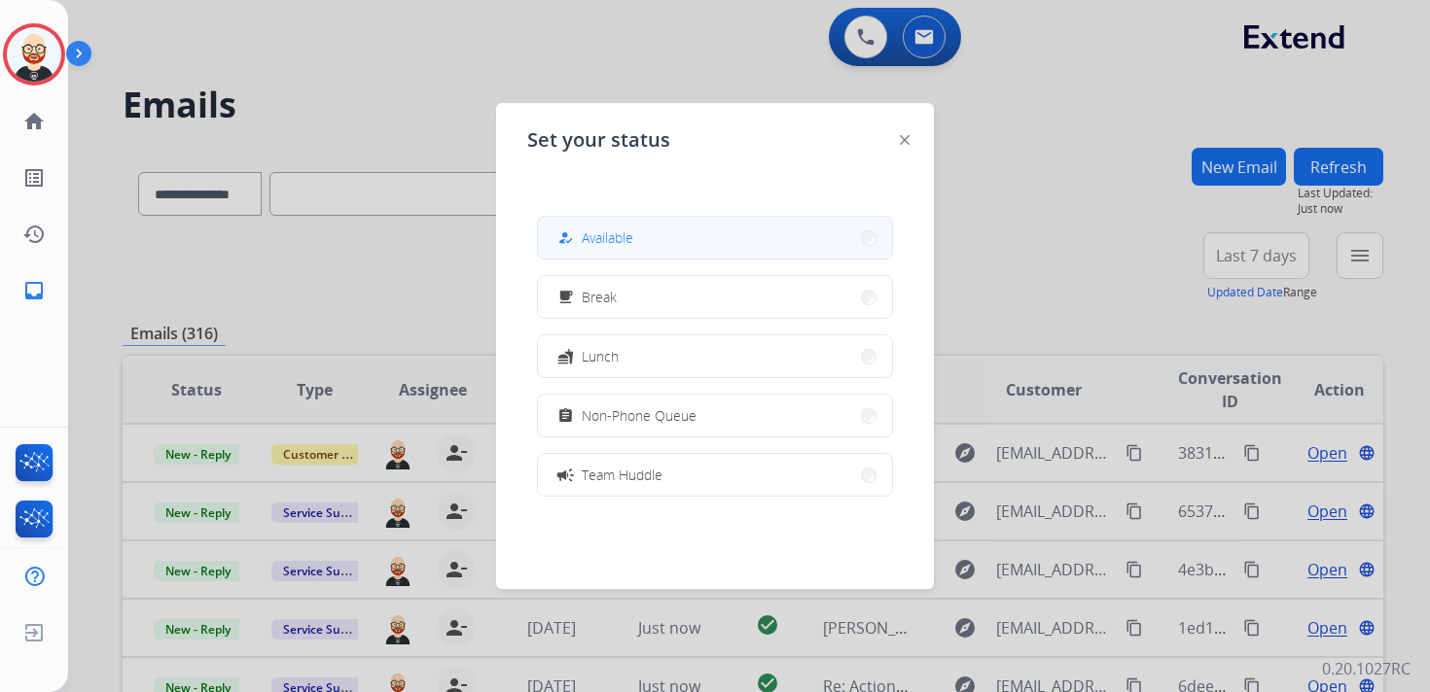
click at [588, 231] on span "Available" at bounding box center [608, 238] width 52 height 20
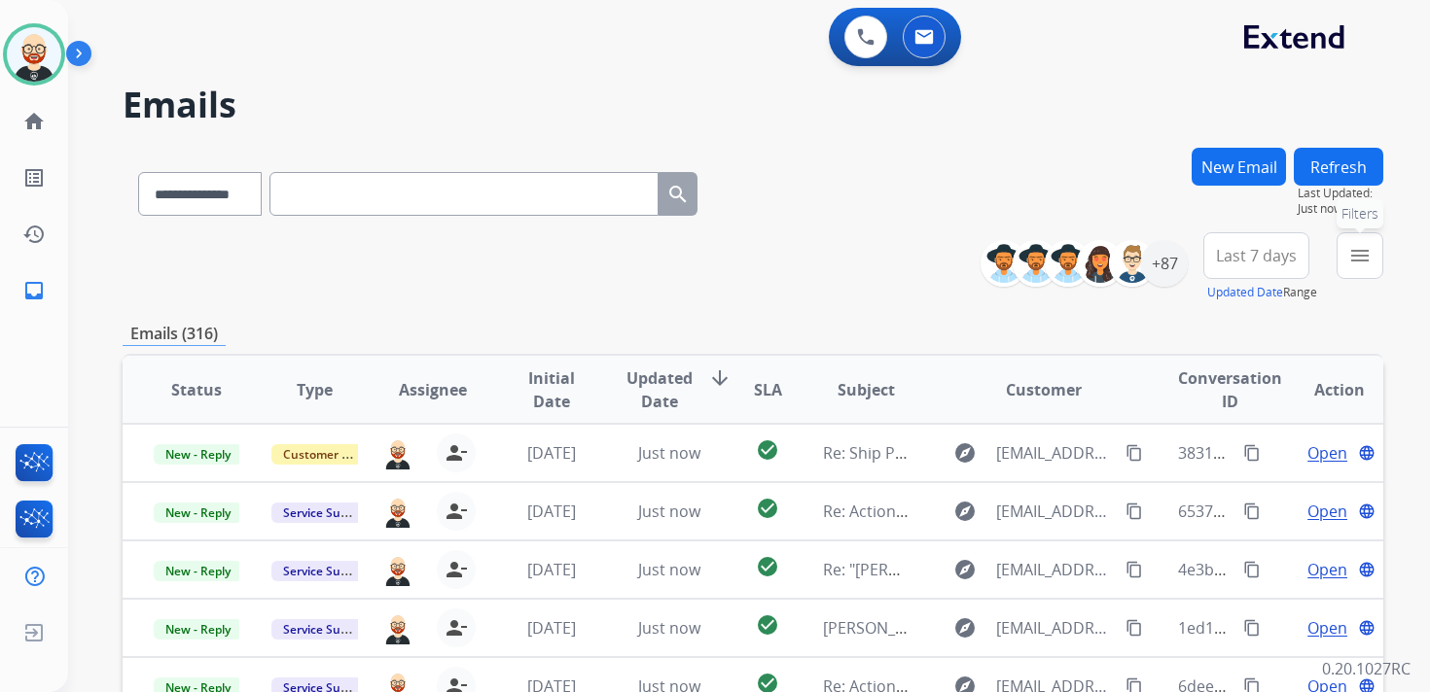
click at [1354, 263] on mat-icon "menu" at bounding box center [1359, 255] width 23 height 23
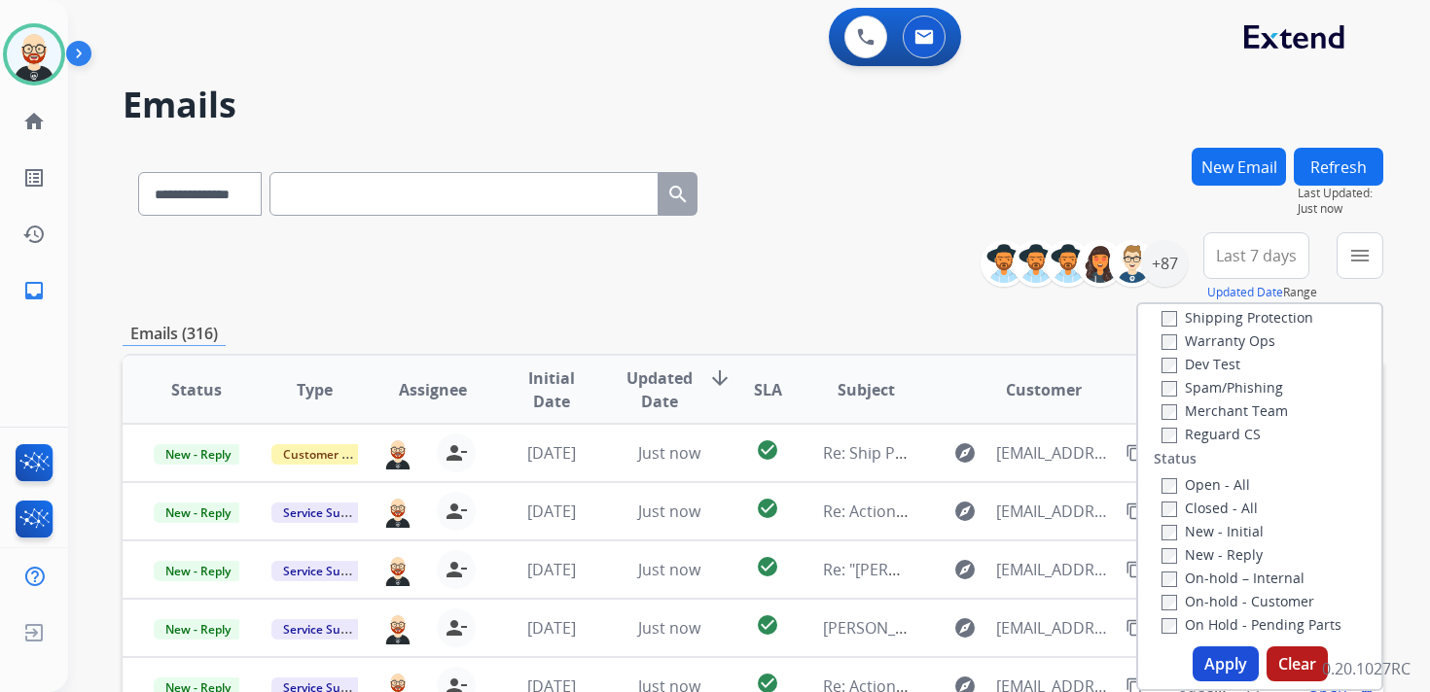
scroll to position [143, 0]
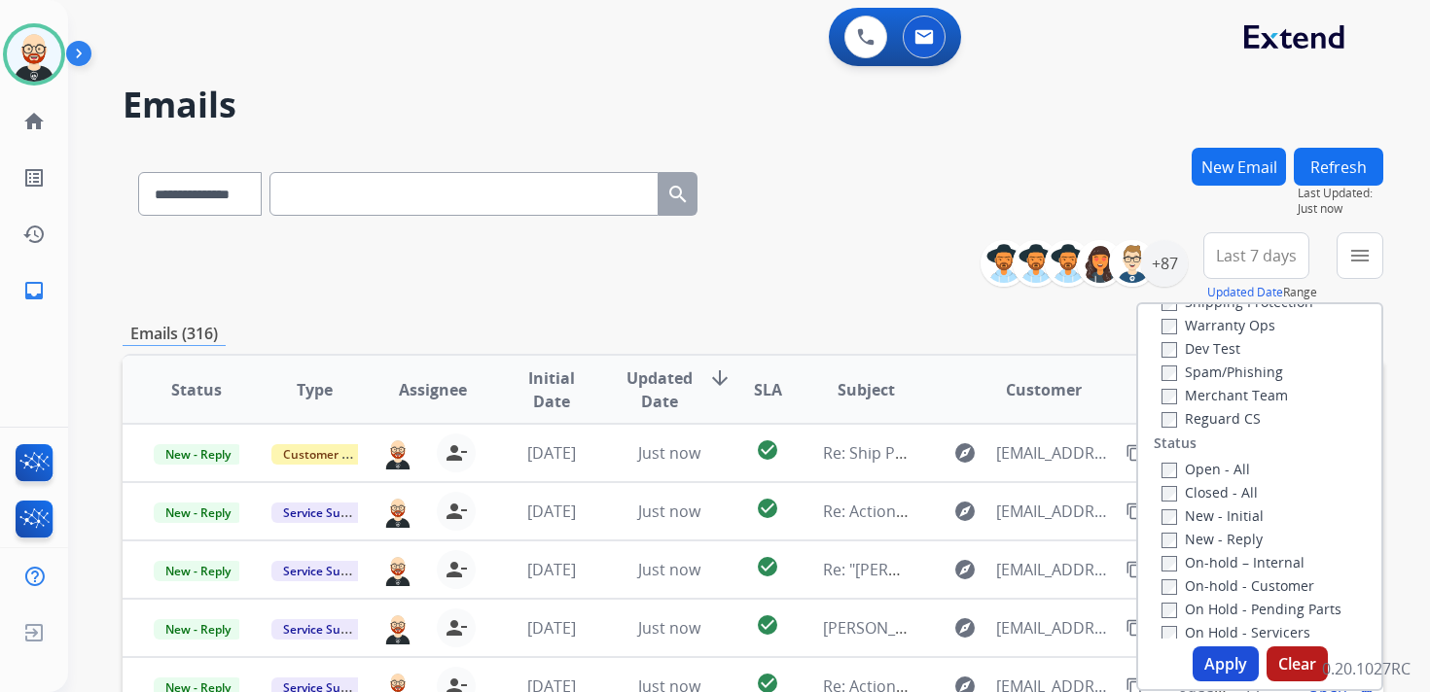
click at [1216, 520] on label "New - Initial" at bounding box center [1212, 516] width 102 height 18
click at [1216, 540] on label "New - Reply" at bounding box center [1211, 539] width 101 height 18
click at [1224, 663] on button "Apply" at bounding box center [1225, 664] width 66 height 35
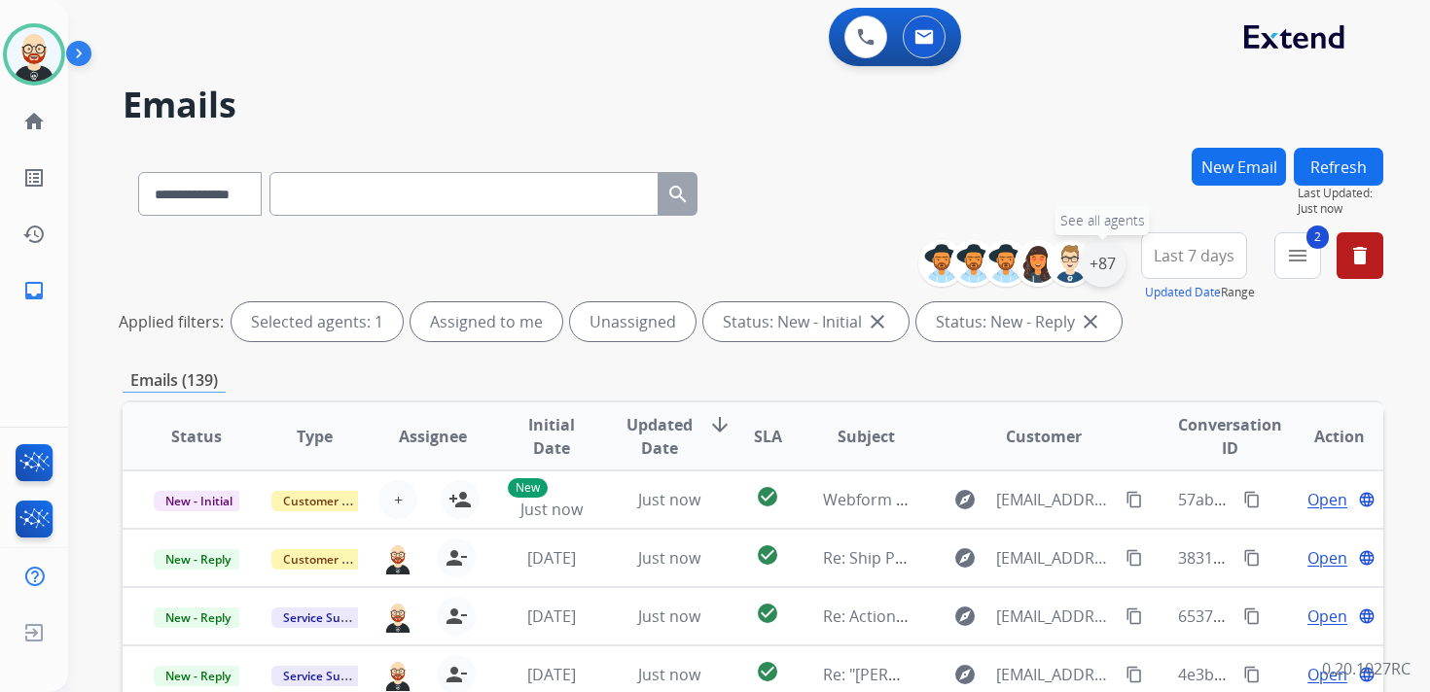
click at [1098, 262] on div "+87" at bounding box center [1102, 263] width 47 height 47
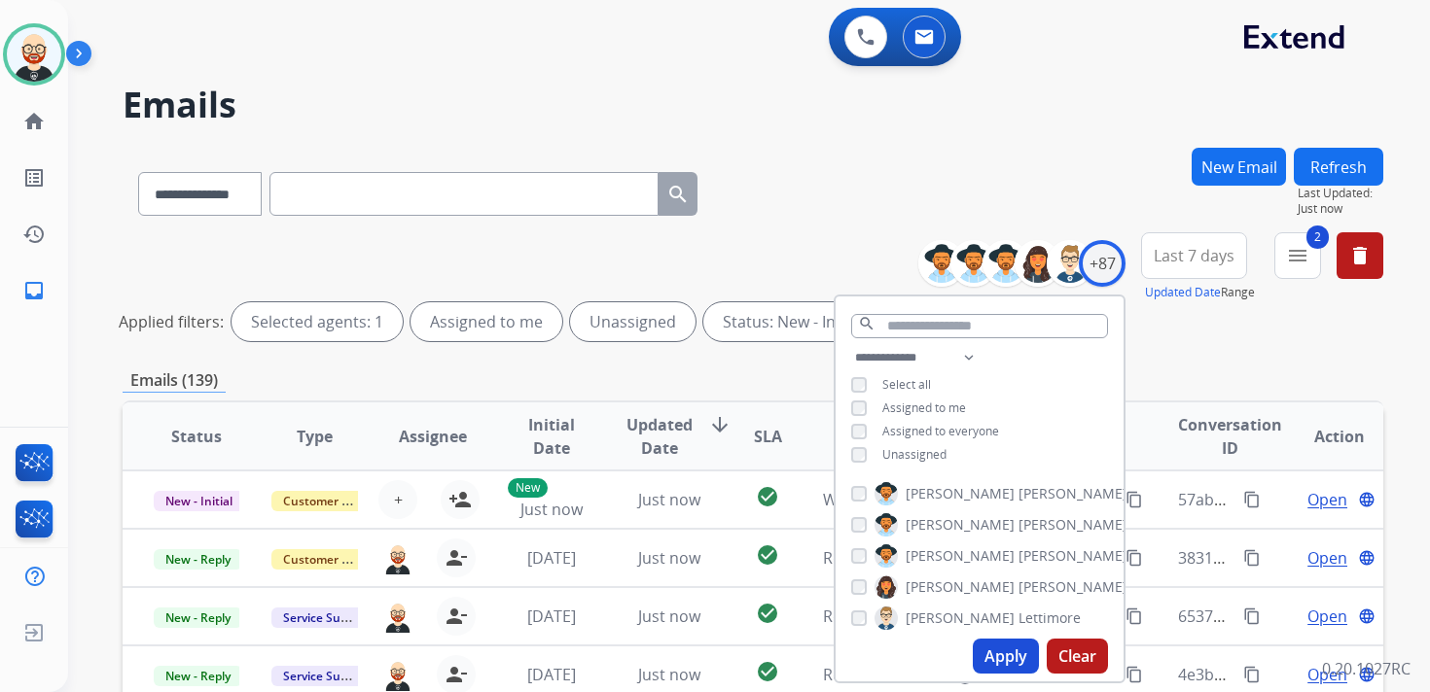
click at [917, 455] on span "Unassigned" at bounding box center [914, 454] width 64 height 17
click at [996, 661] on button "Apply" at bounding box center [1006, 656] width 66 height 35
click at [1182, 259] on span "Last 7 days" at bounding box center [1193, 256] width 81 height 8
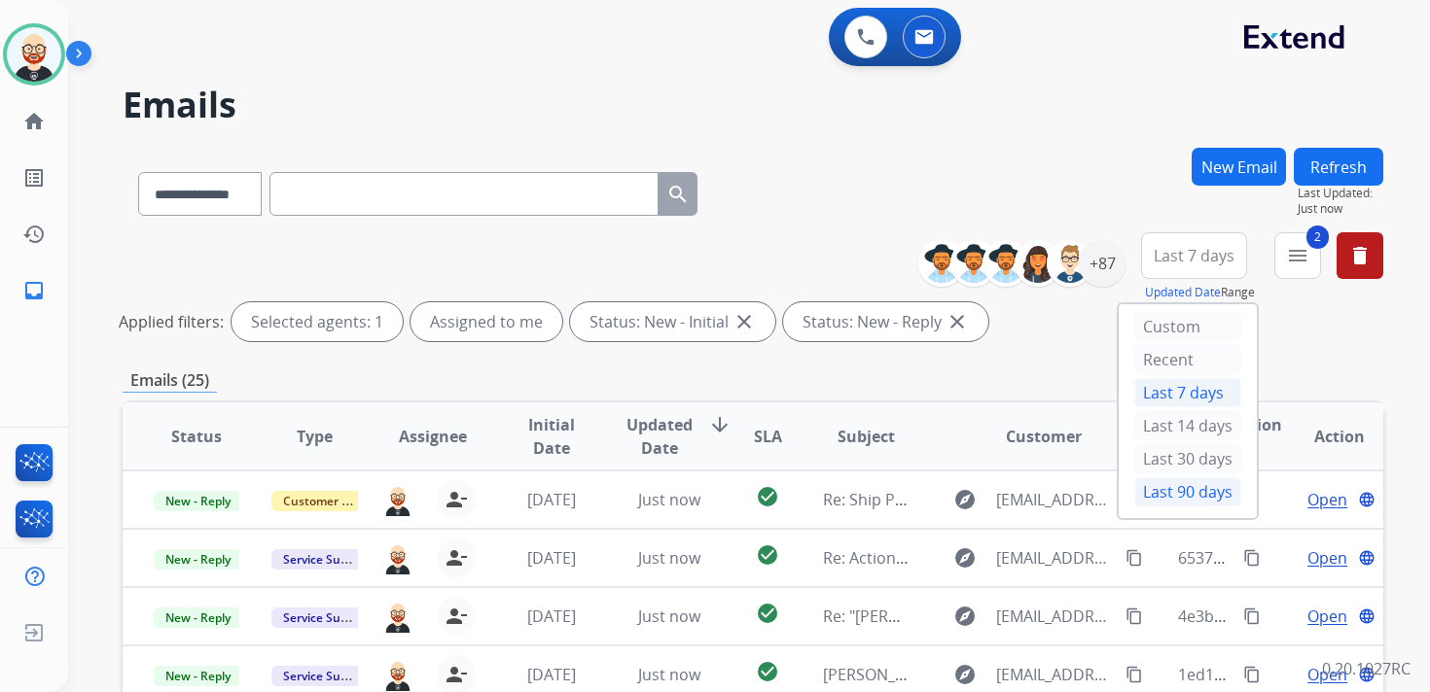
click at [1183, 496] on div "Last 90 days" at bounding box center [1187, 492] width 107 height 29
click at [1040, 373] on div "Emails (25)" at bounding box center [753, 381] width 1260 height 24
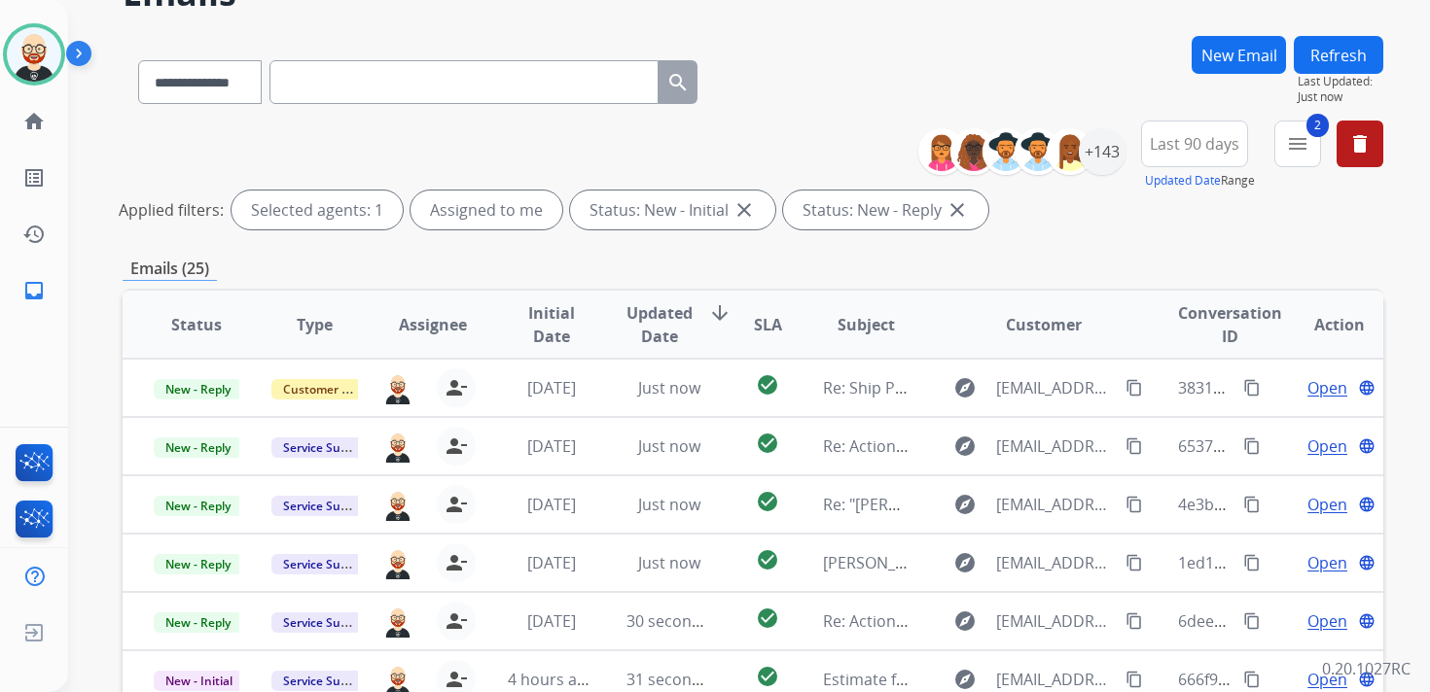
scroll to position [115, 0]
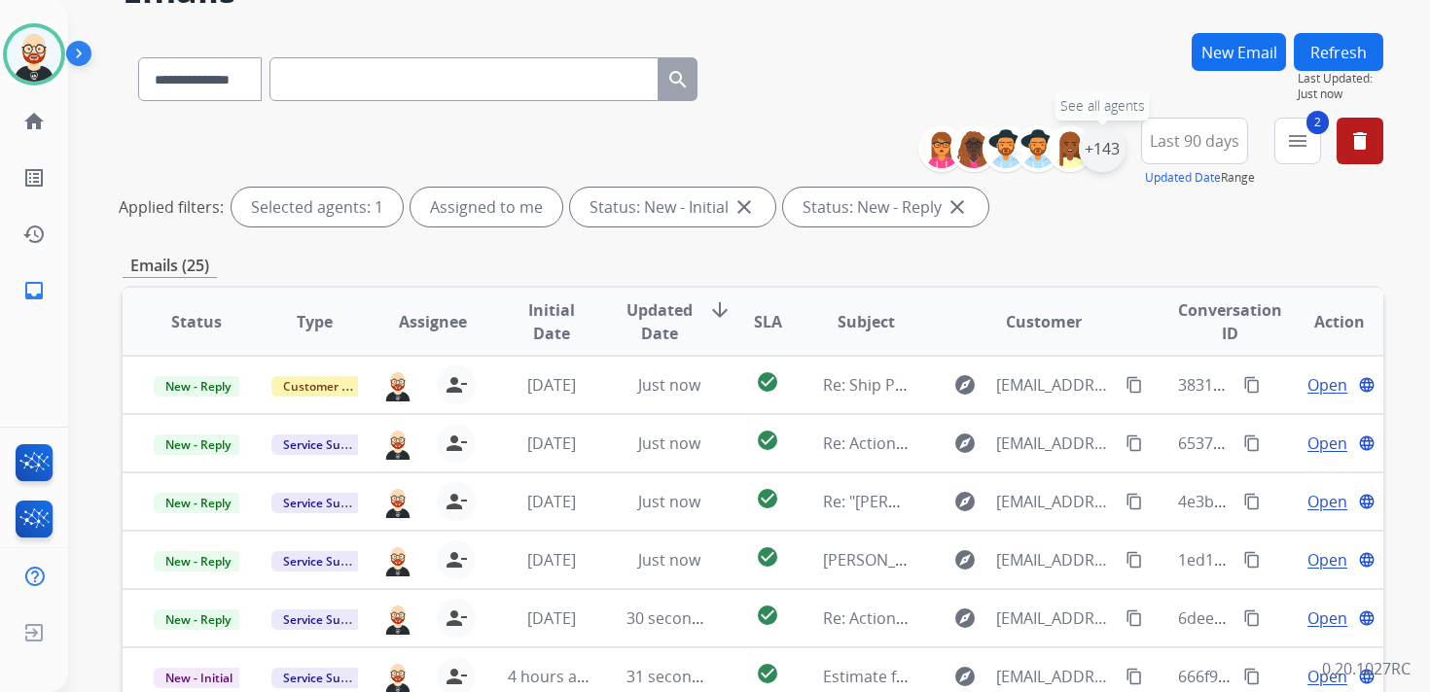
click at [1096, 160] on div "+143" at bounding box center [1102, 148] width 47 height 47
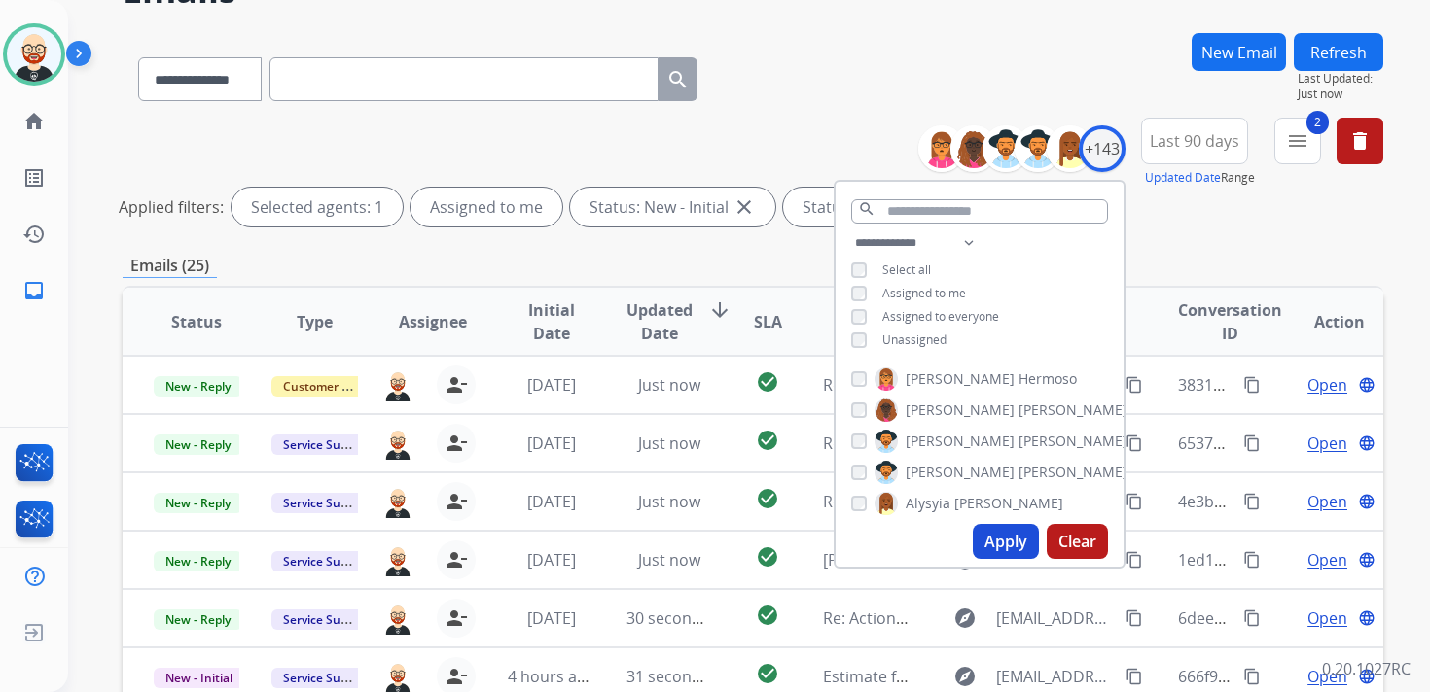
click at [925, 343] on span "Unassigned" at bounding box center [914, 340] width 64 height 17
click at [1005, 536] on button "Apply" at bounding box center [1006, 541] width 66 height 35
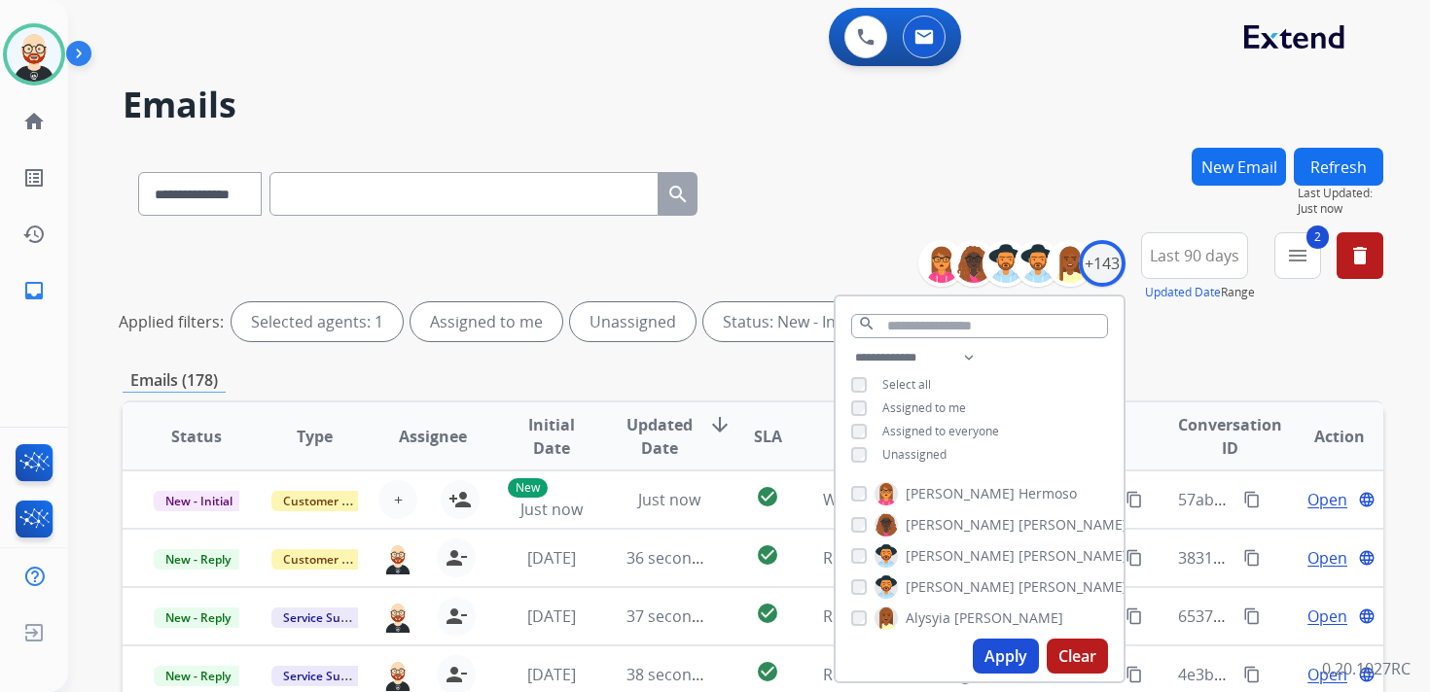
click at [789, 355] on div "**********" at bounding box center [753, 651] width 1260 height 1006
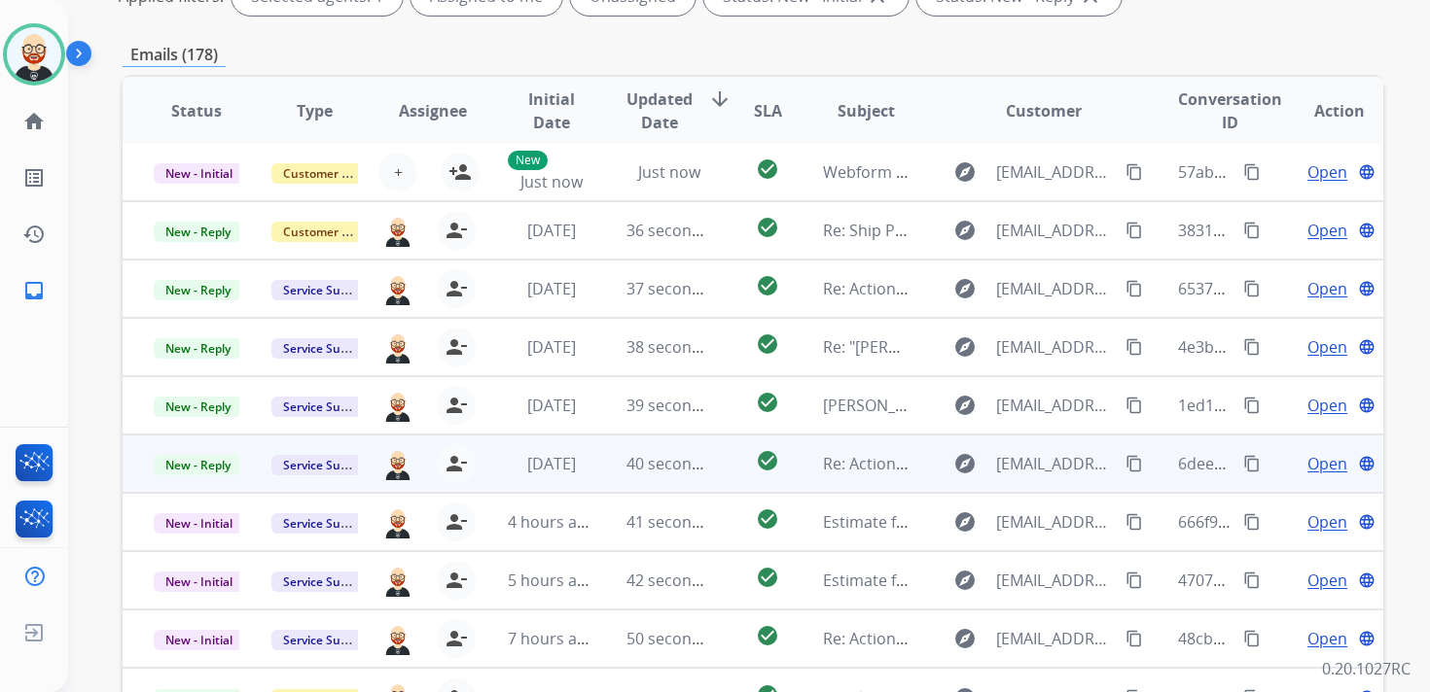
scroll to position [461, 0]
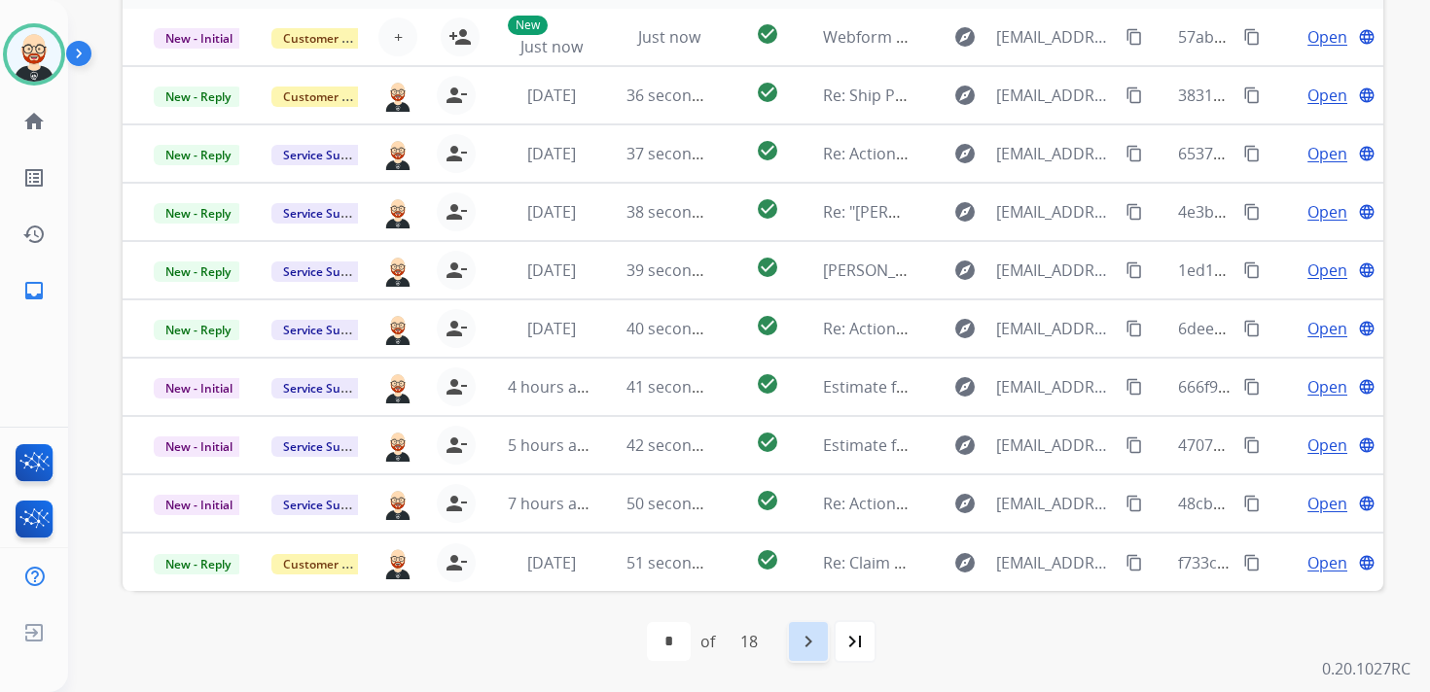
click at [820, 644] on mat-icon "navigate_next" at bounding box center [808, 641] width 23 height 23
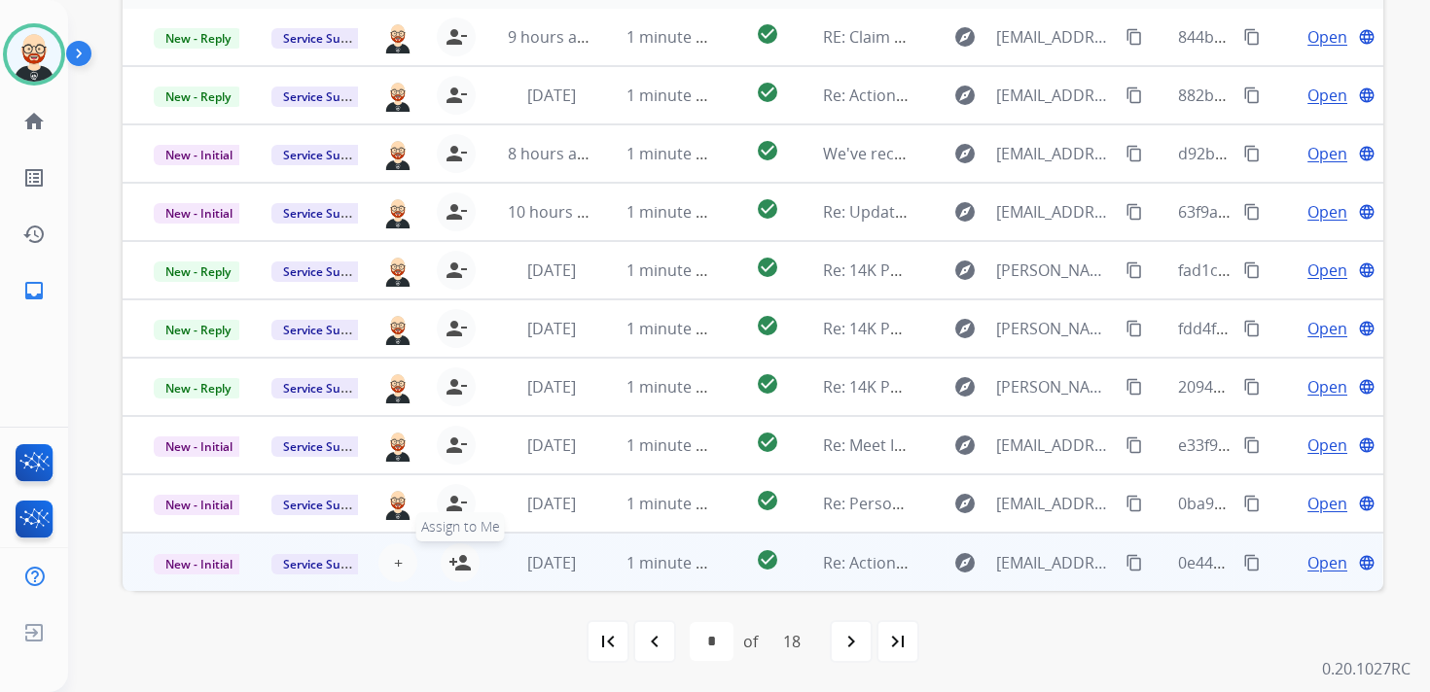
click at [460, 567] on mat-icon "person_add" at bounding box center [459, 562] width 23 height 23
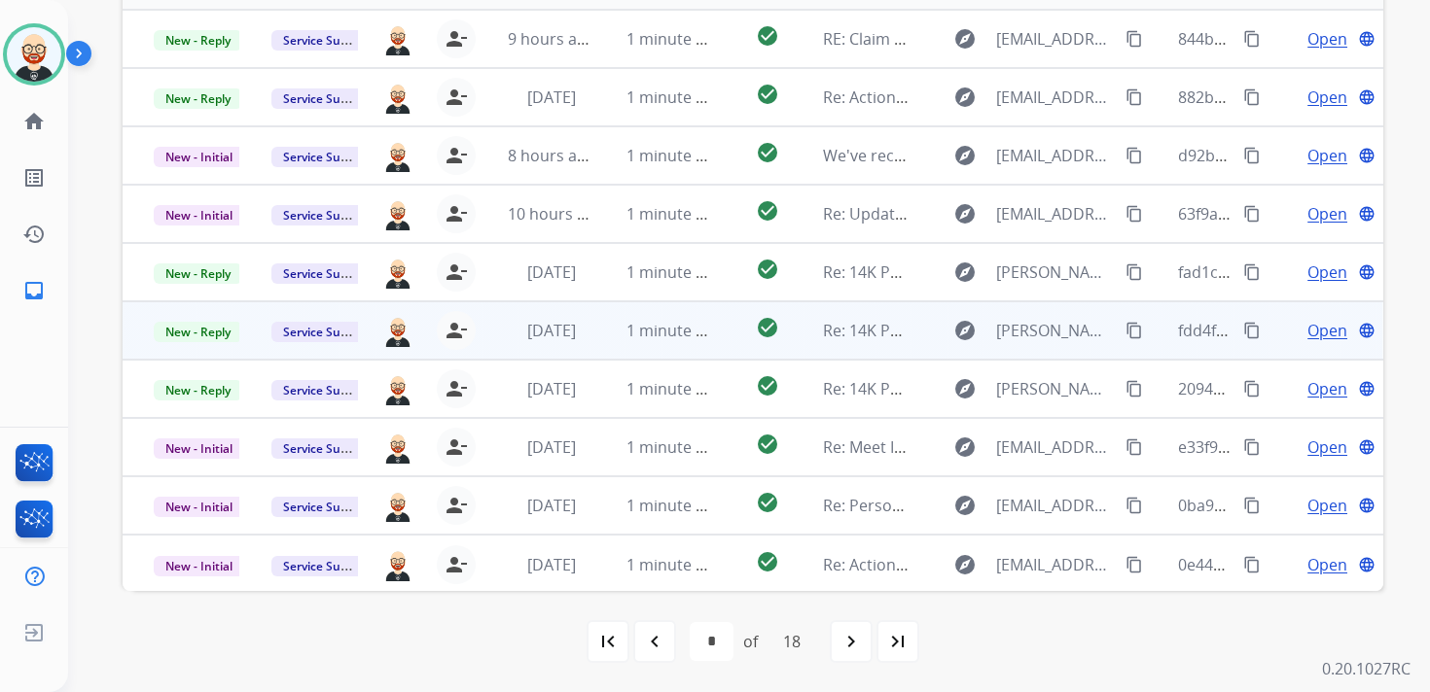
scroll to position [0, 0]
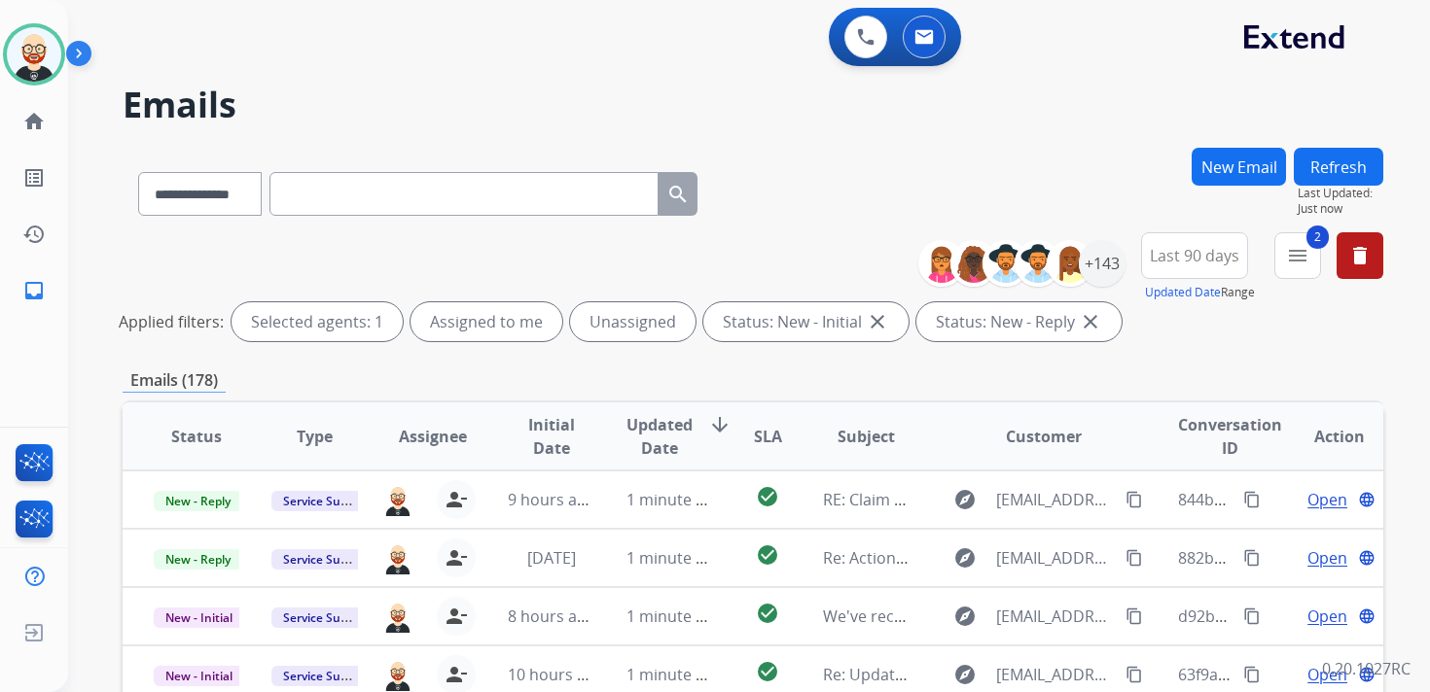
click at [1337, 171] on button "Refresh" at bounding box center [1338, 167] width 89 height 38
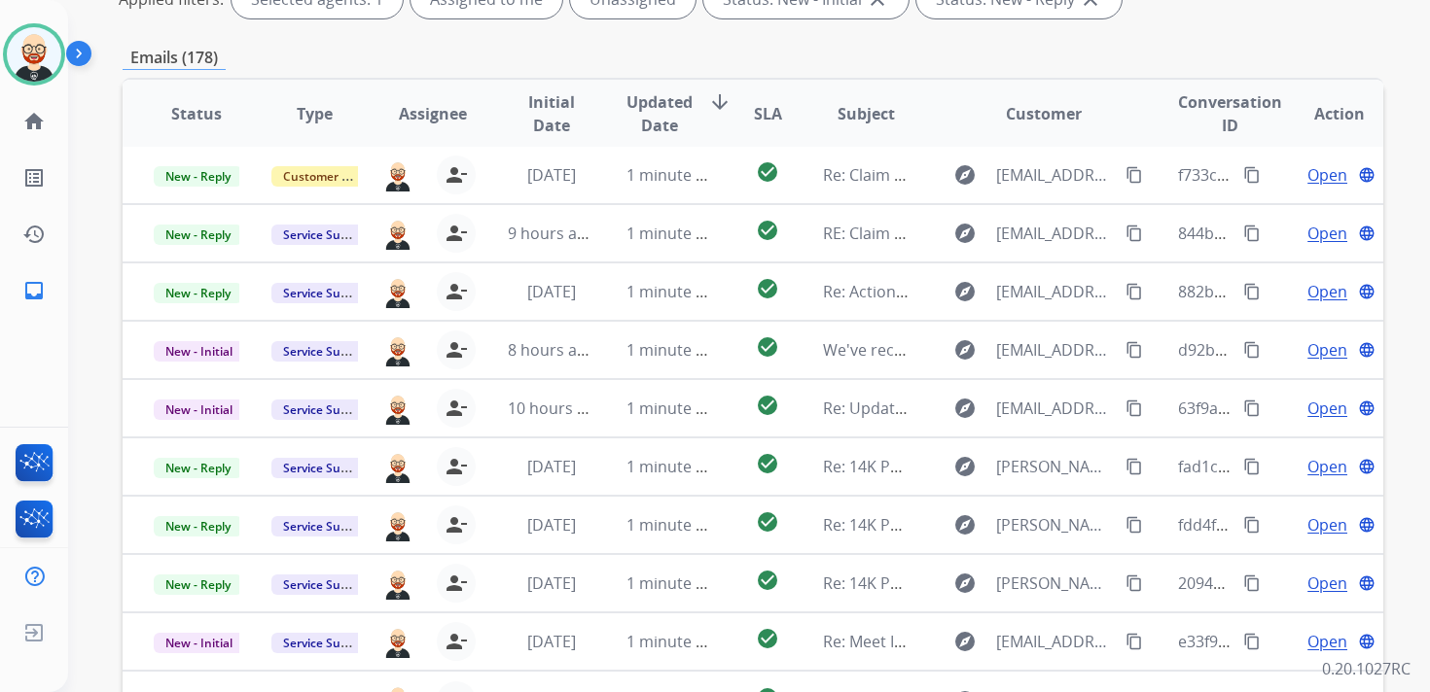
scroll to position [461, 0]
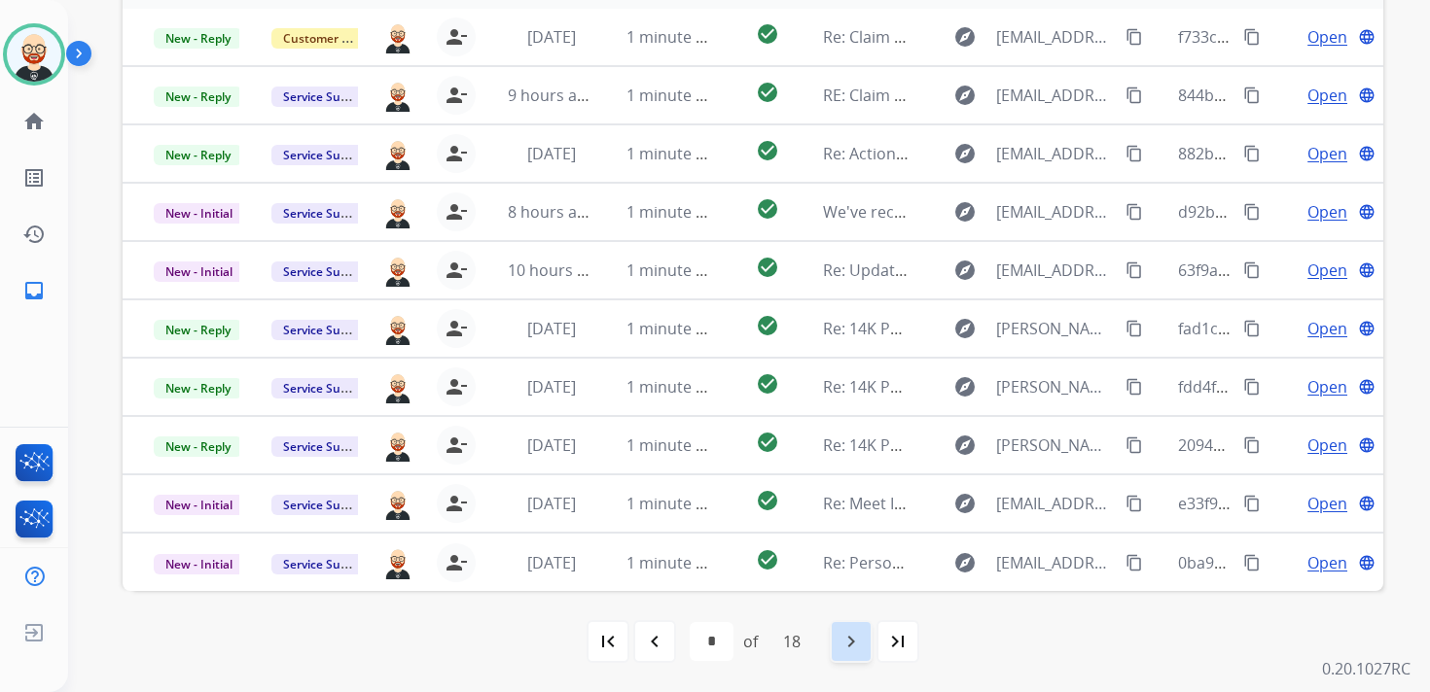
click at [848, 633] on mat-icon "navigate_next" at bounding box center [850, 641] width 23 height 23
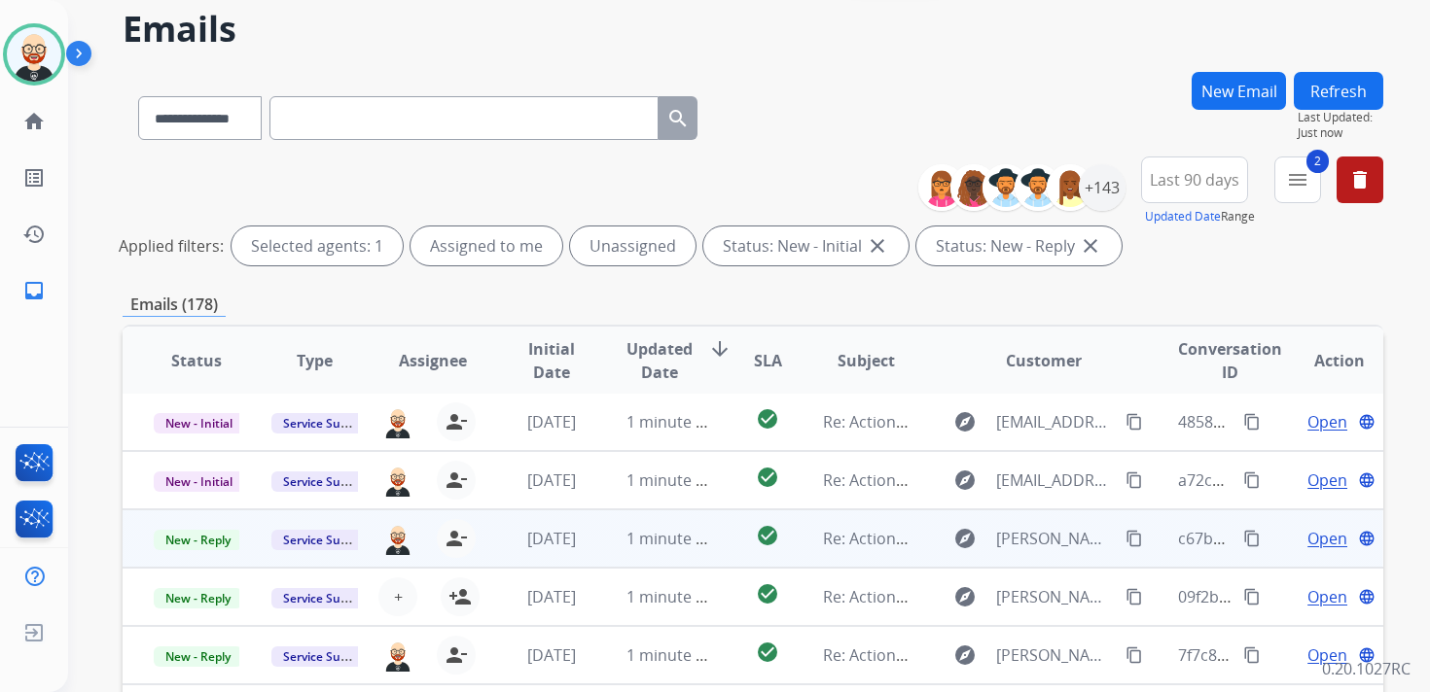
scroll to position [86, 0]
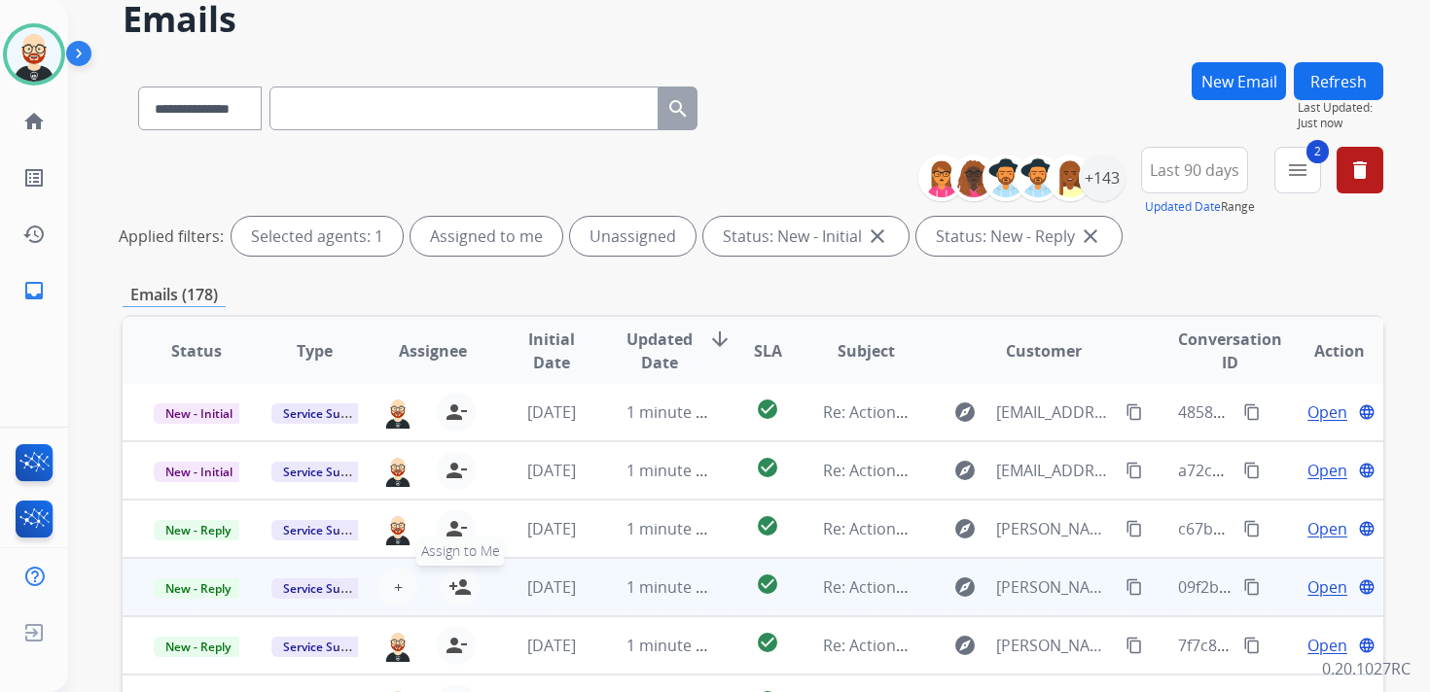
click at [460, 589] on mat-icon "person_add" at bounding box center [459, 587] width 23 height 23
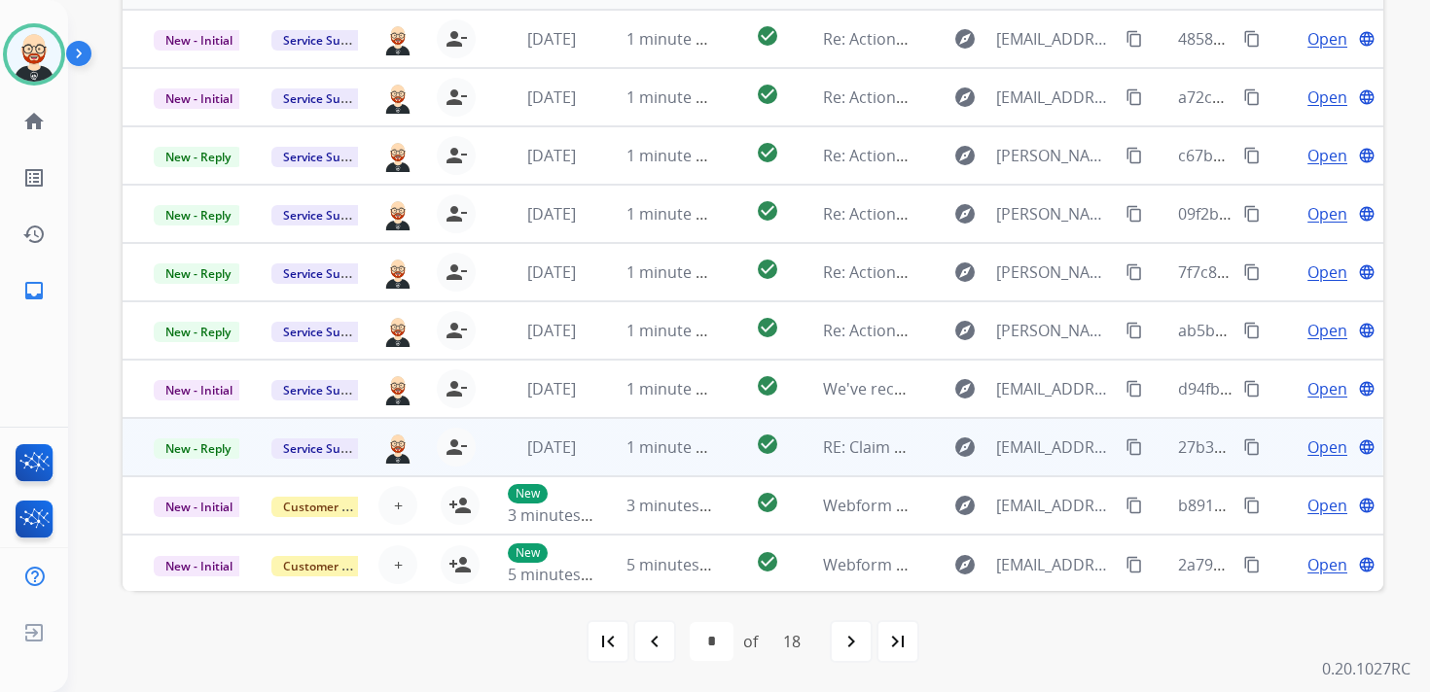
scroll to position [0, 0]
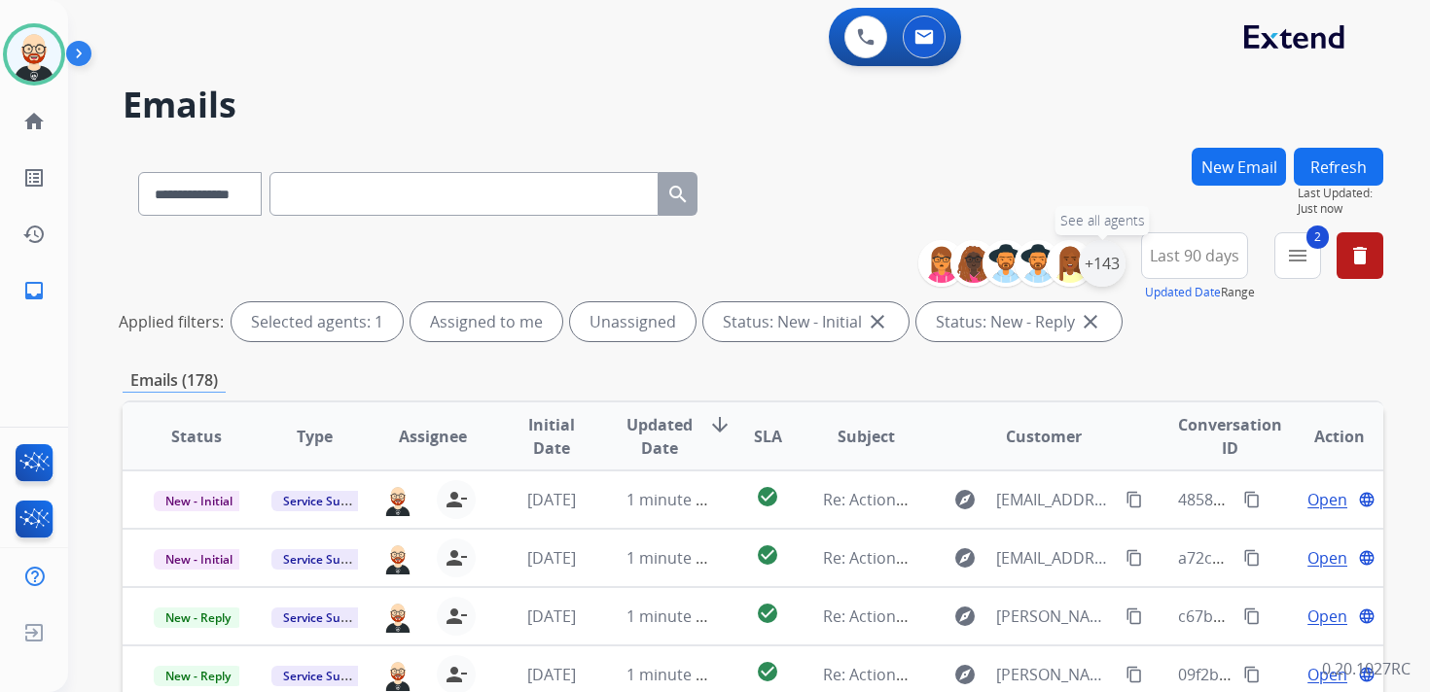
click at [1106, 269] on div "+143" at bounding box center [1102, 263] width 47 height 47
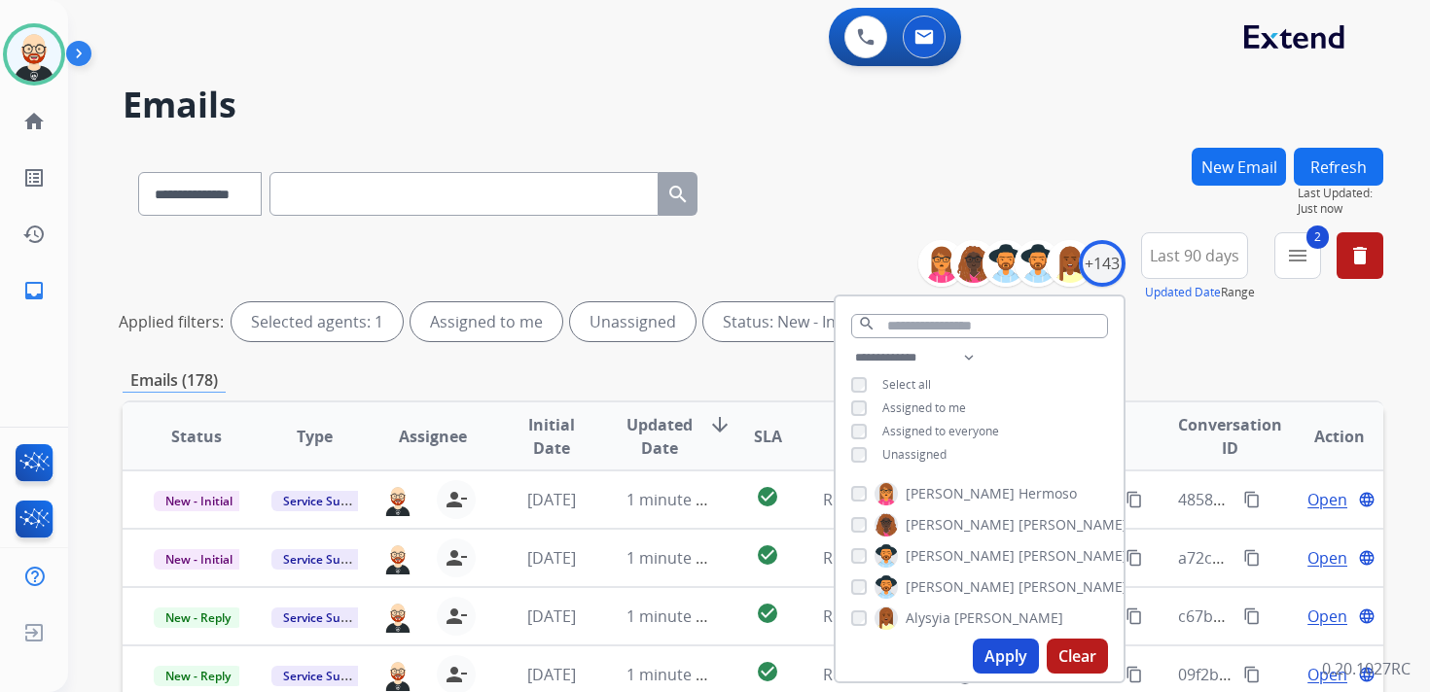
click at [890, 450] on span "Unassigned" at bounding box center [914, 454] width 64 height 17
click at [991, 654] on button "Apply" at bounding box center [1006, 656] width 66 height 35
click at [1208, 351] on div "**********" at bounding box center [753, 651] width 1260 height 1006
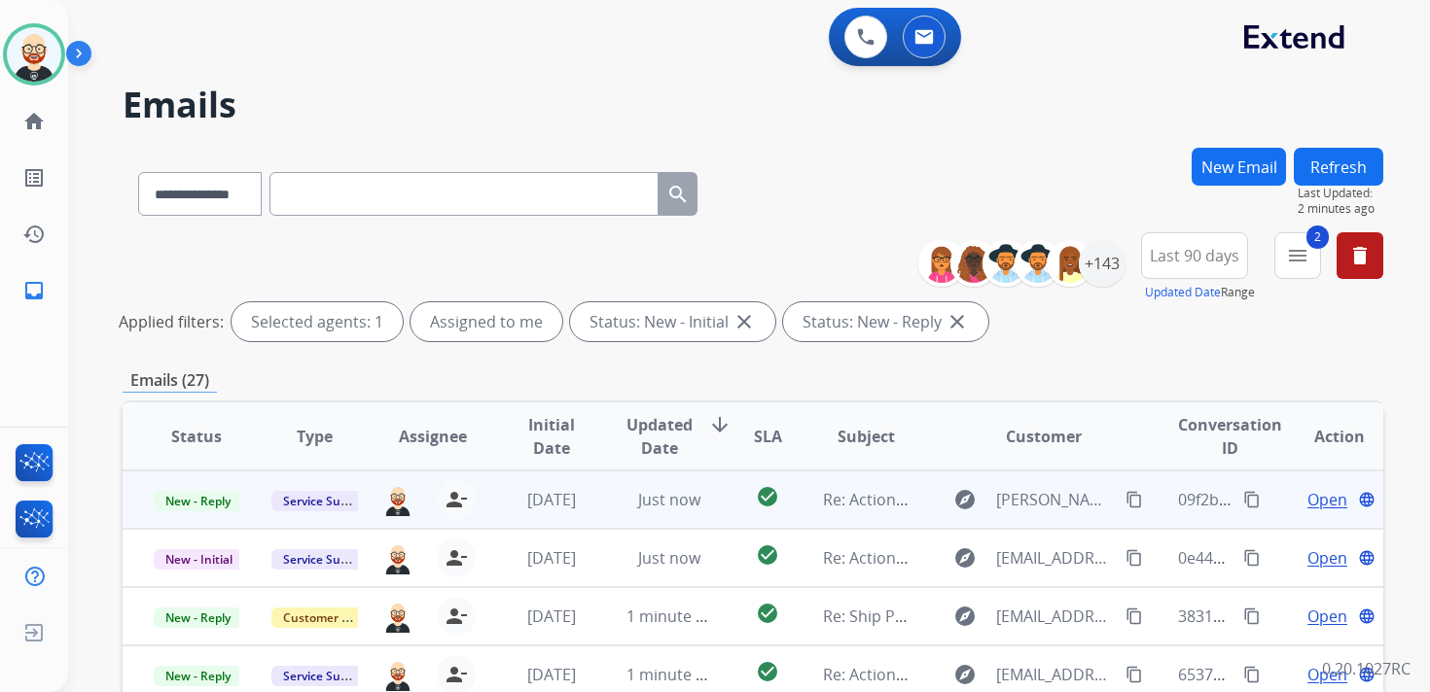
click at [1307, 503] on span "Open" at bounding box center [1327, 499] width 40 height 23
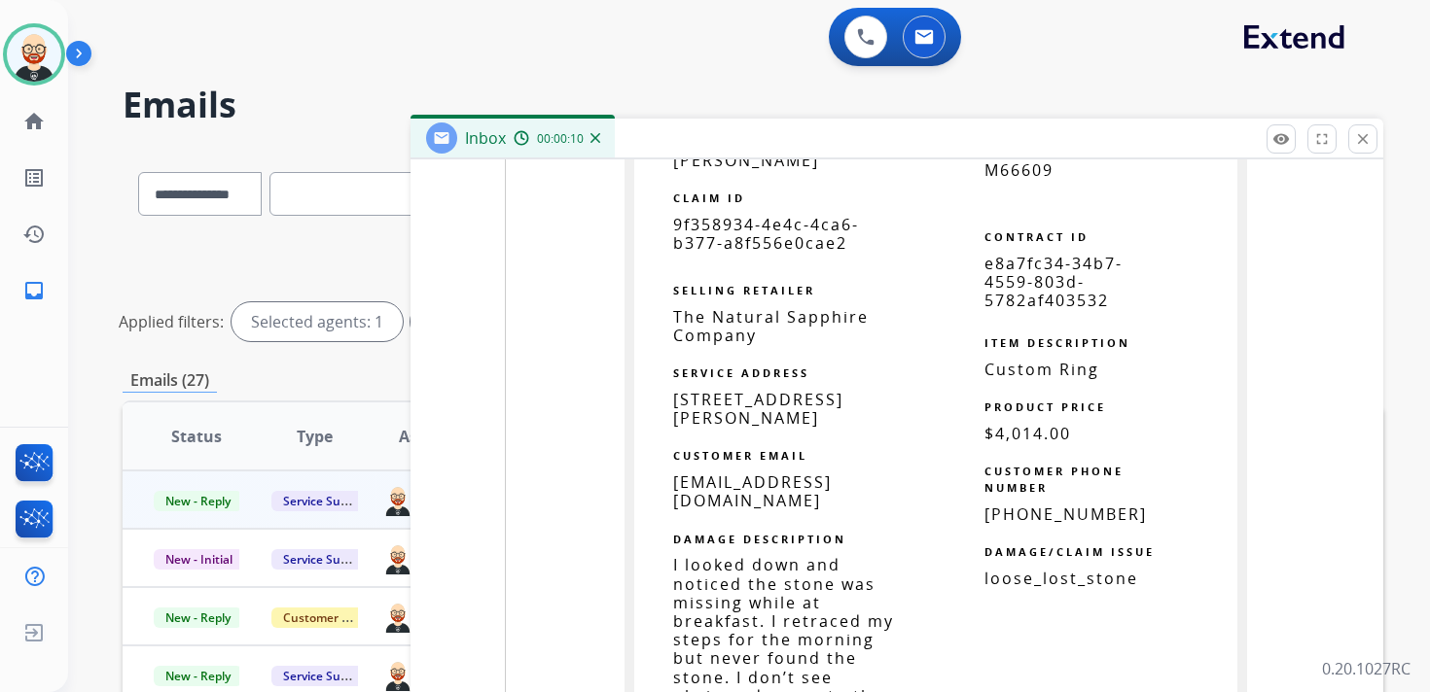
scroll to position [3318, 0]
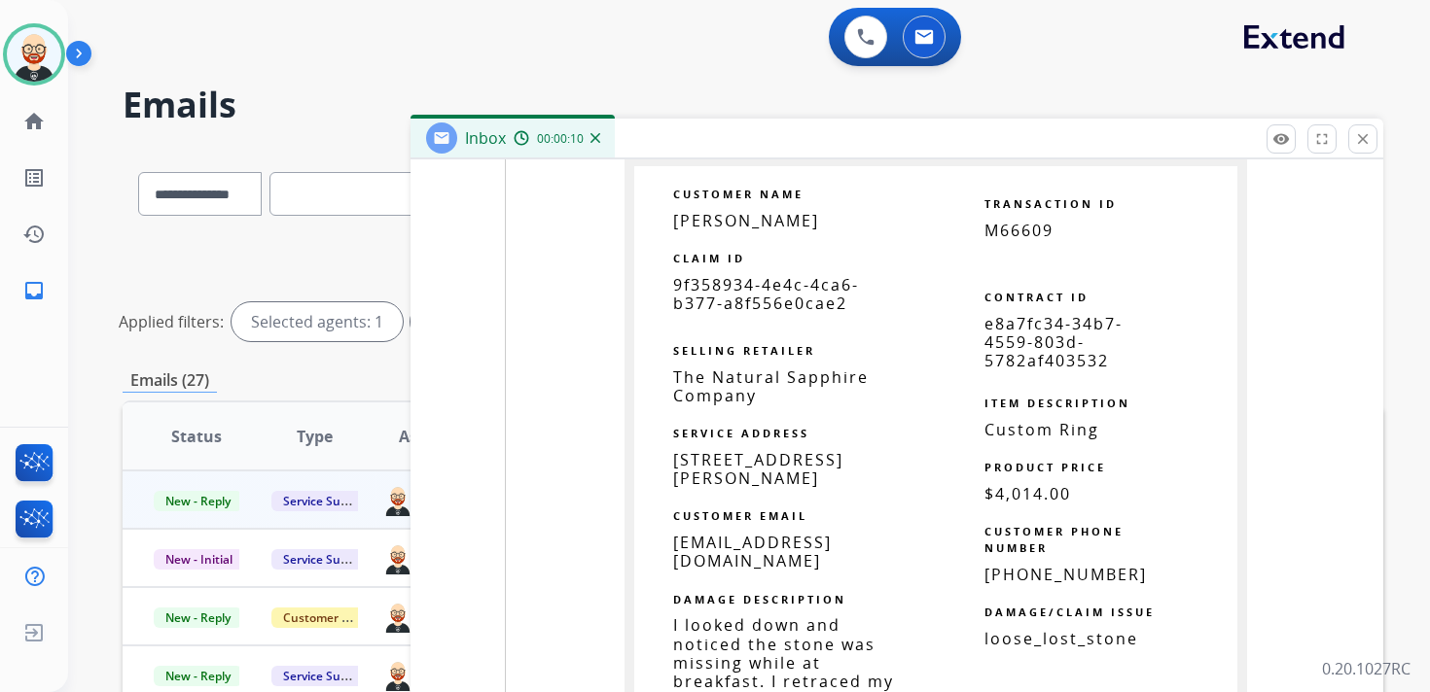
click at [782, 306] on span "9f358934-4e4c-4ca6-b377-a8f556e0cae2" at bounding box center [766, 294] width 186 height 40
copy tbody
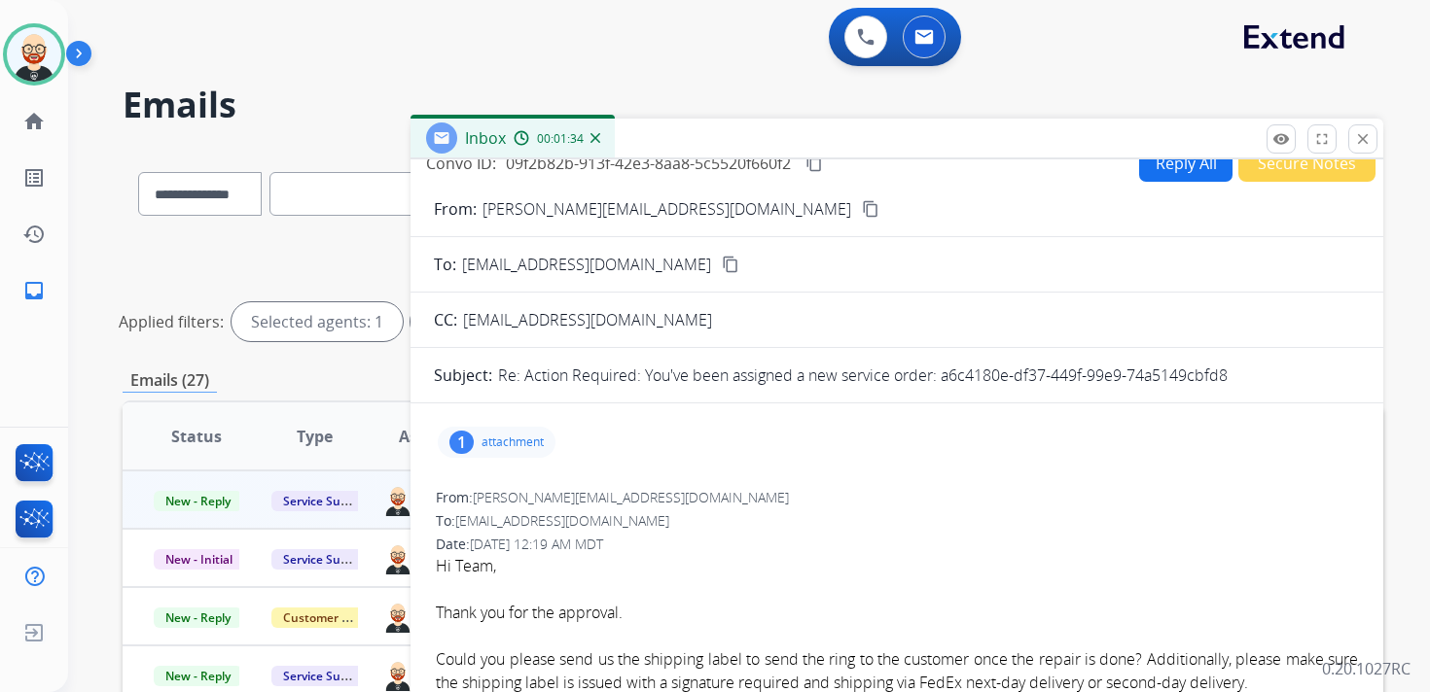
scroll to position [0, 0]
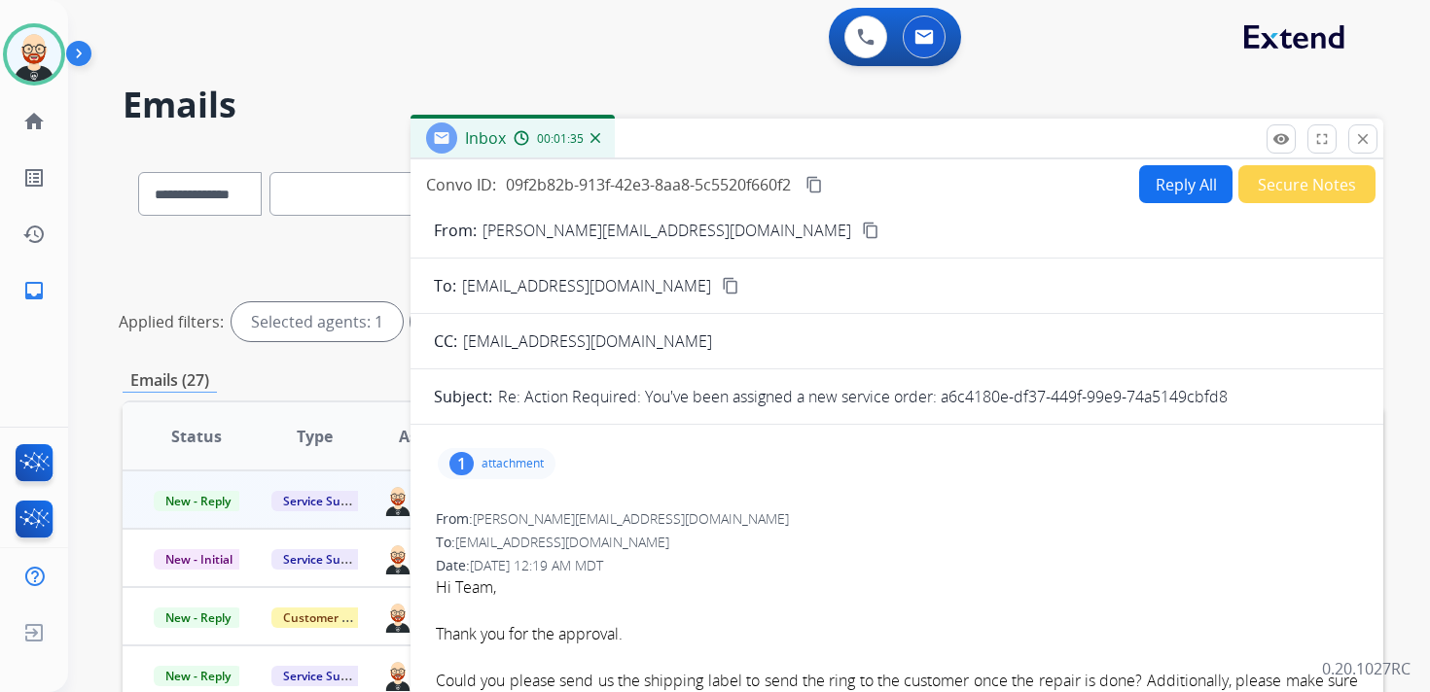
click at [823, 190] on mat-icon "content_copy" at bounding box center [814, 185] width 18 height 18
click at [823, 178] on mat-icon "content_copy" at bounding box center [814, 185] width 18 height 18
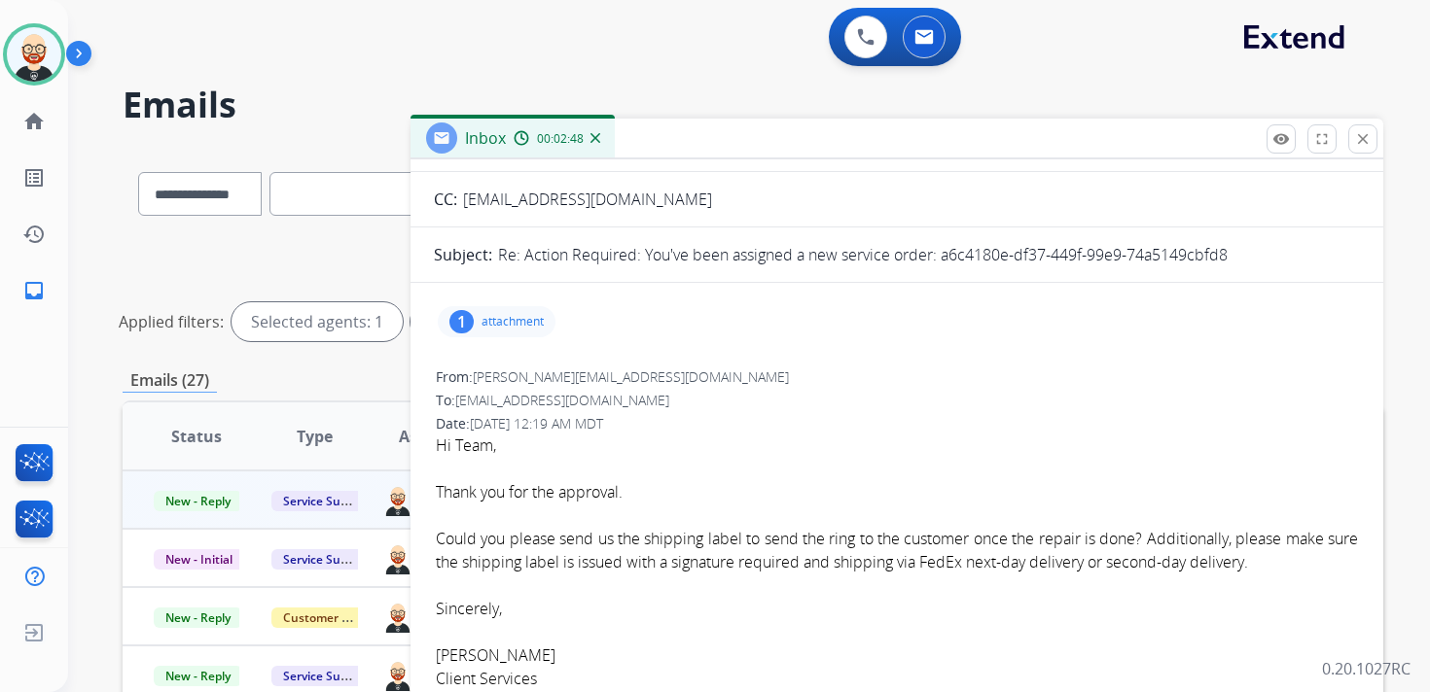
scroll to position [144, 0]
click at [983, 546] on font "Could you please send us the shipping label to send the ring to the customer on…" at bounding box center [897, 548] width 922 height 45
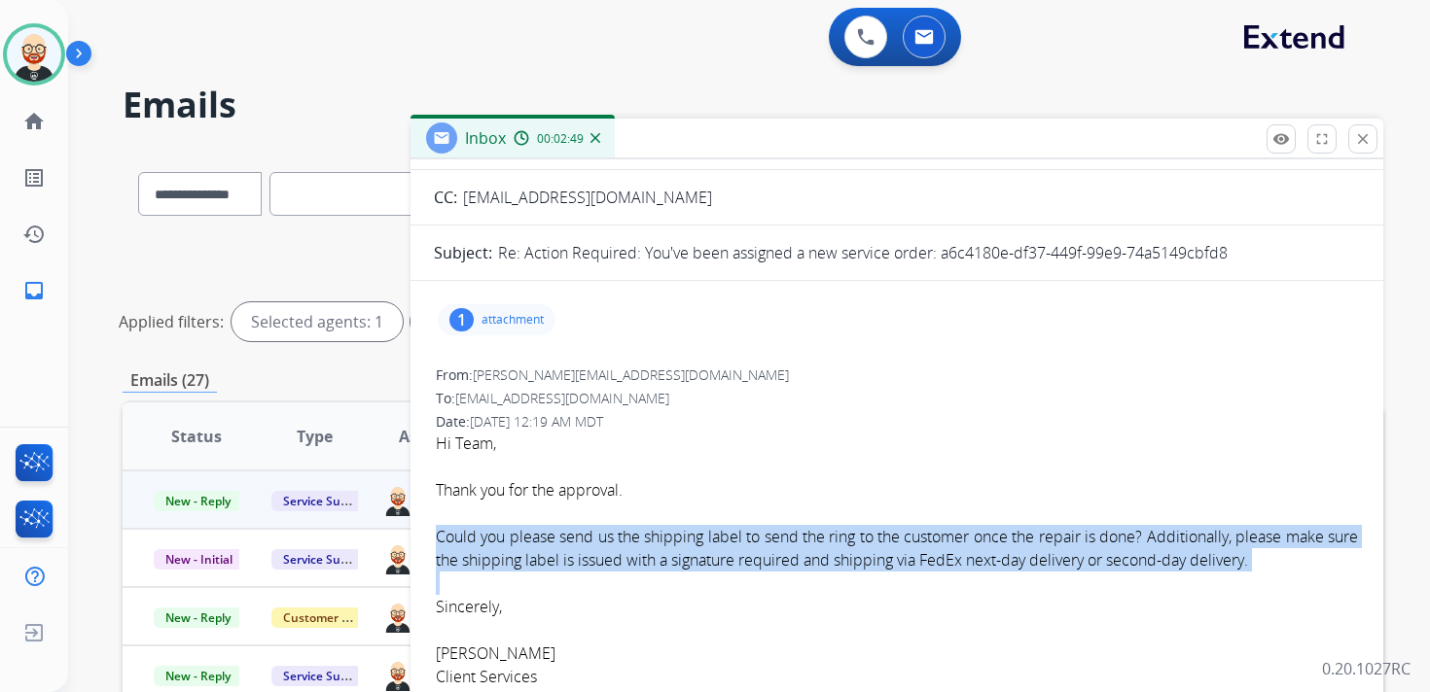
click at [983, 546] on font "Could you please send us the shipping label to send the ring to the customer on…" at bounding box center [897, 548] width 922 height 45
copy font "Could you please send us the shipping label to send the ring to the customer on…"
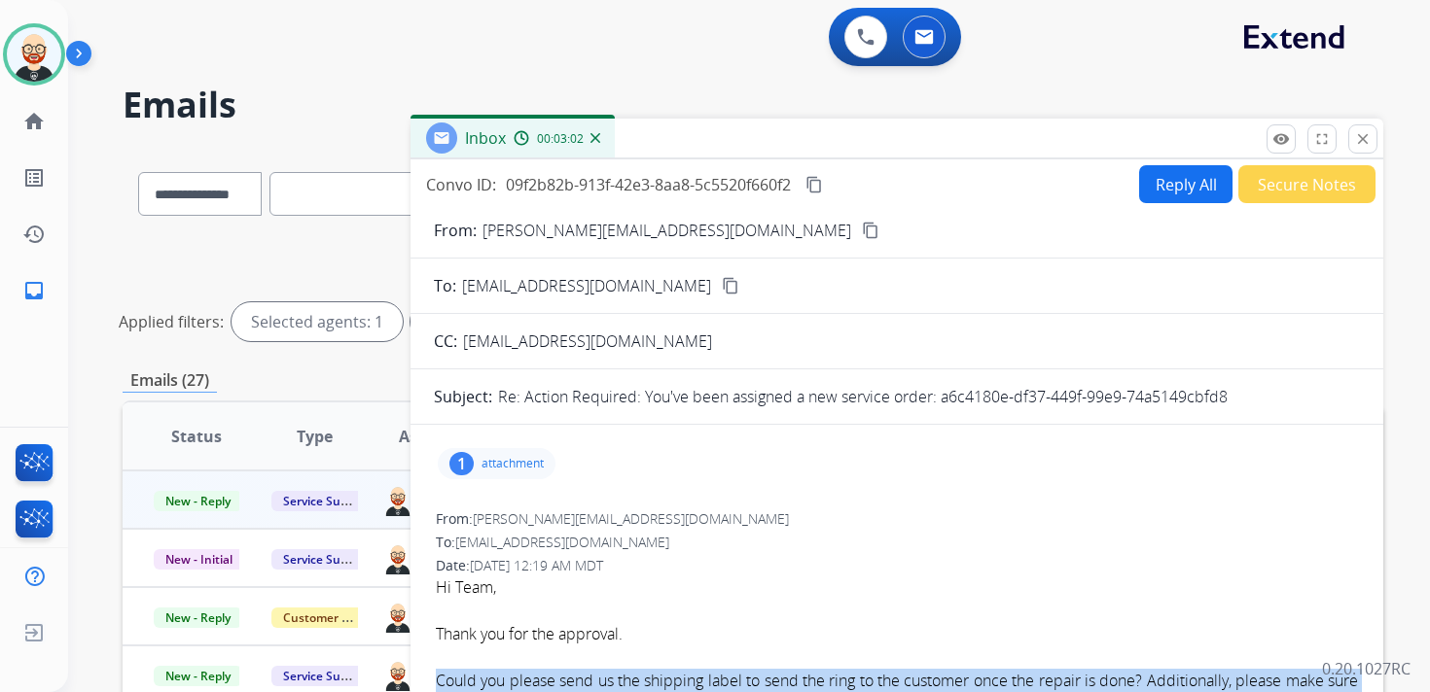
click at [1171, 194] on button "Reply All" at bounding box center [1185, 184] width 93 height 38
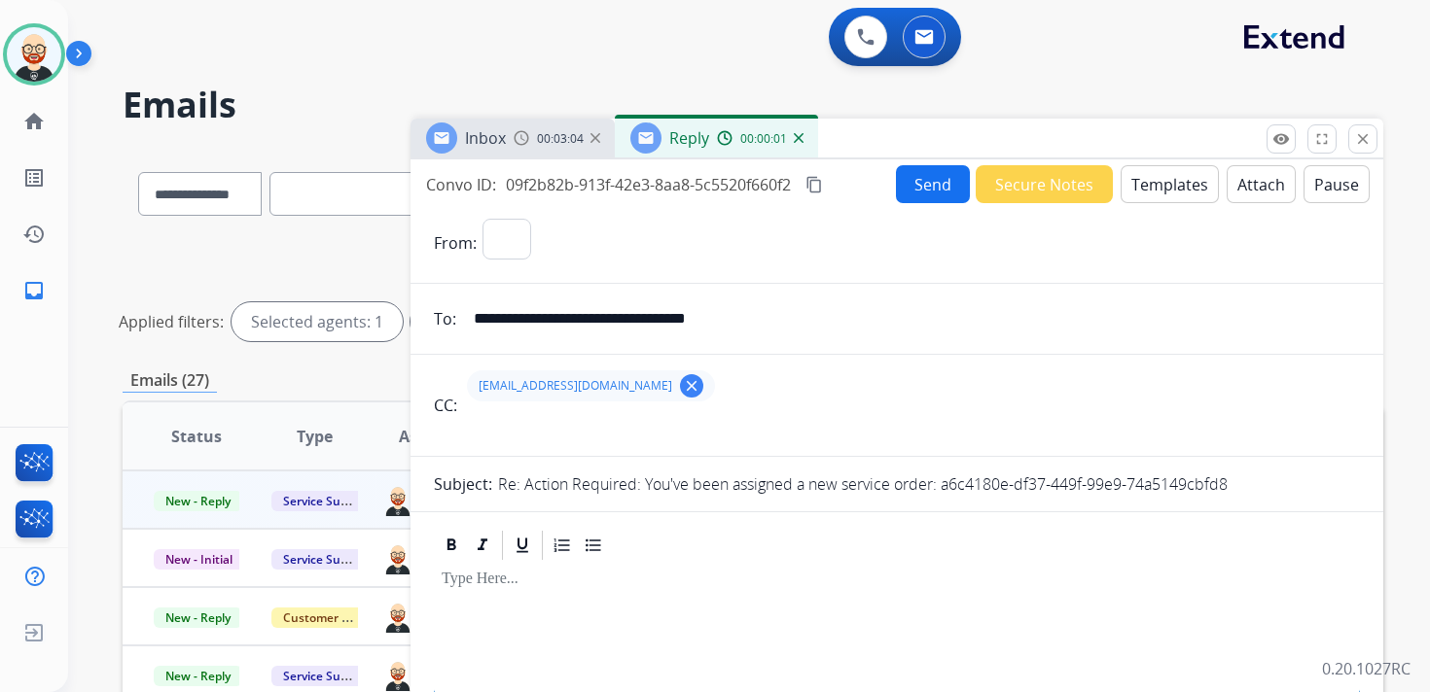
click at [1231, 193] on button "Attach" at bounding box center [1260, 184] width 69 height 38
select select "**********"
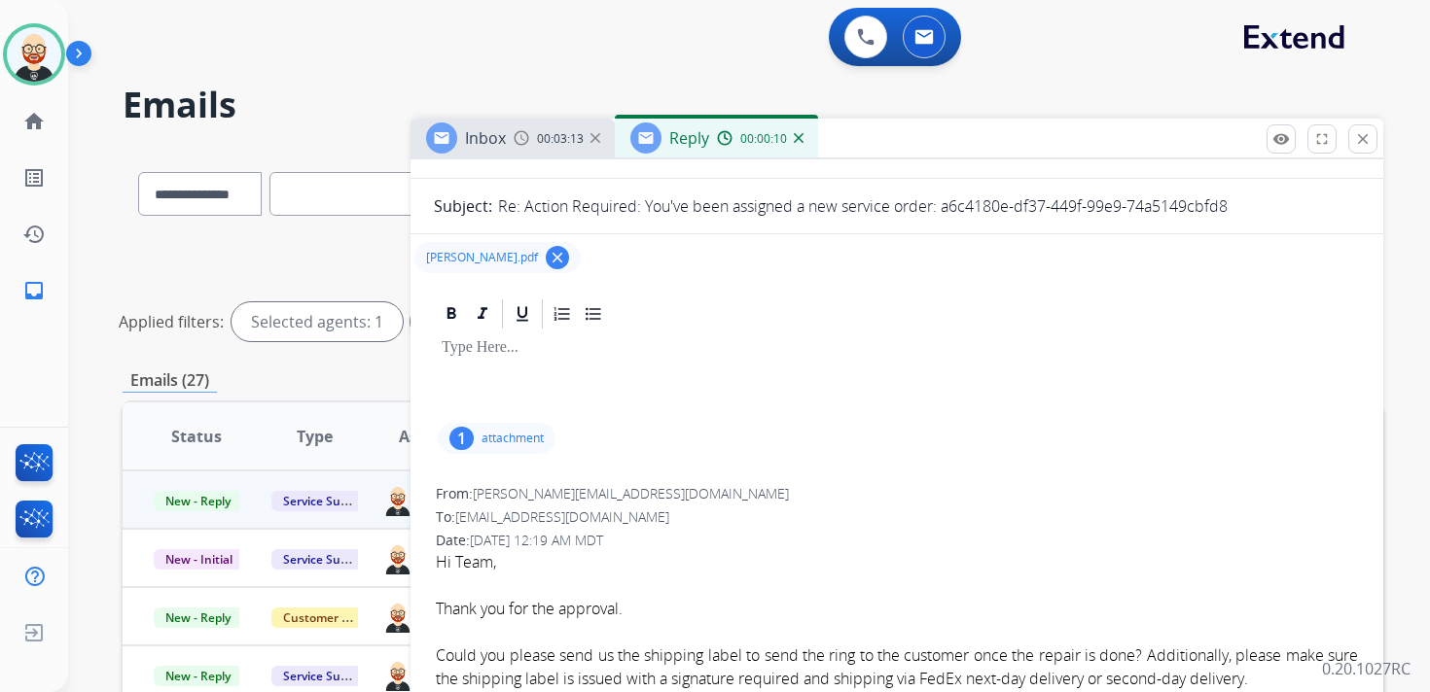
scroll to position [265, 0]
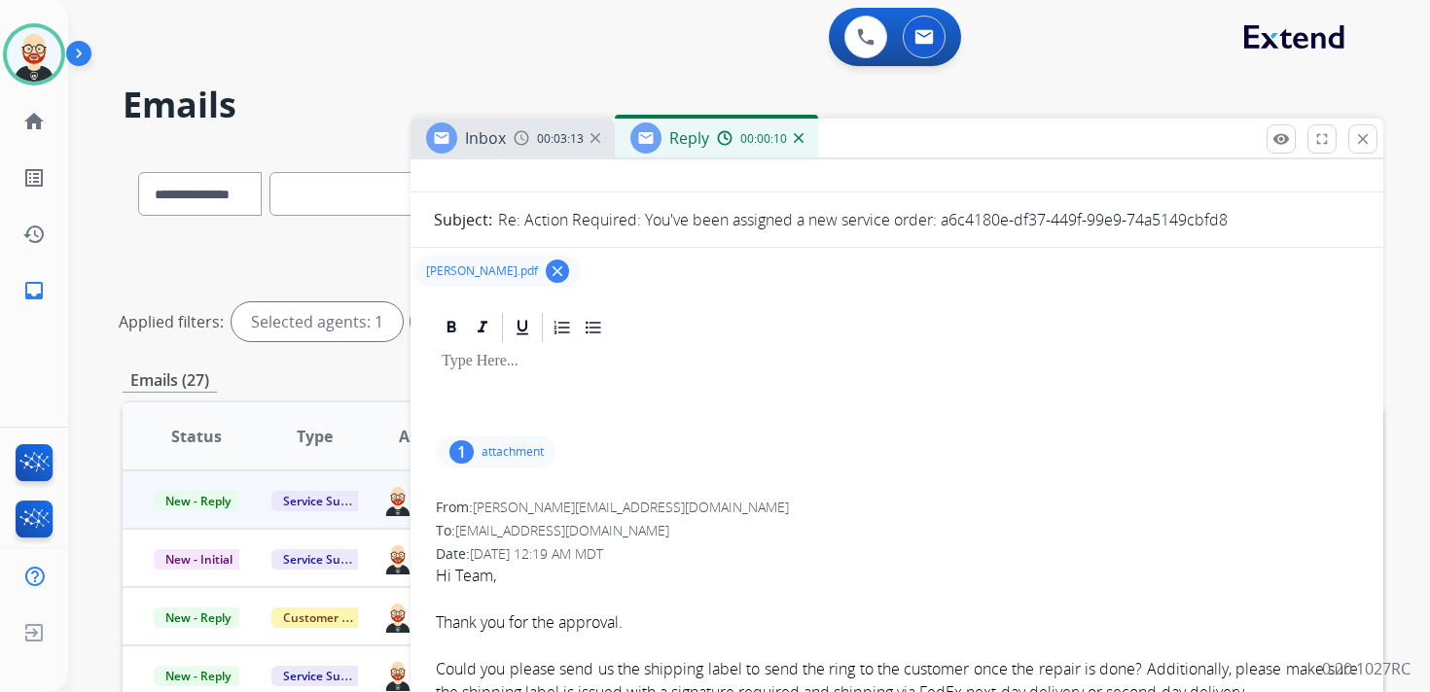
click at [508, 366] on p at bounding box center [897, 362] width 910 height 18
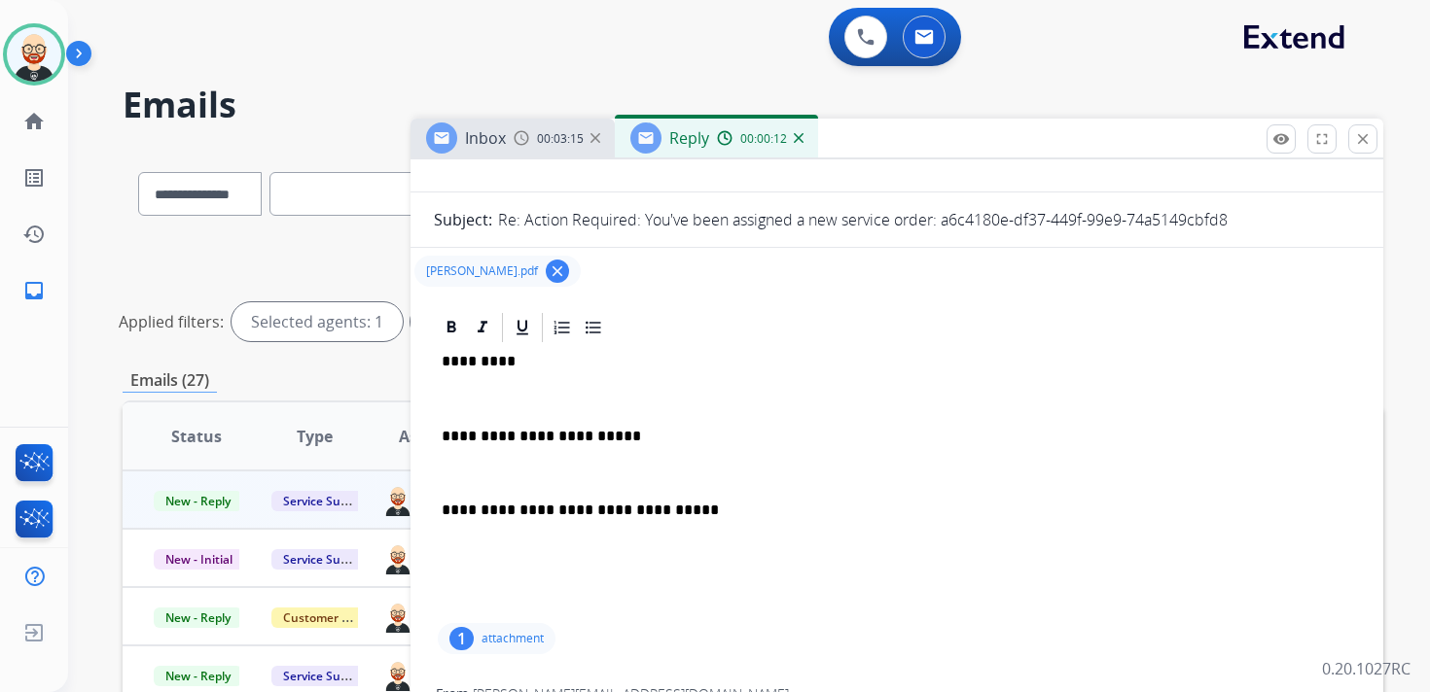
click at [482, 373] on div "**********" at bounding box center [897, 482] width 926 height 274
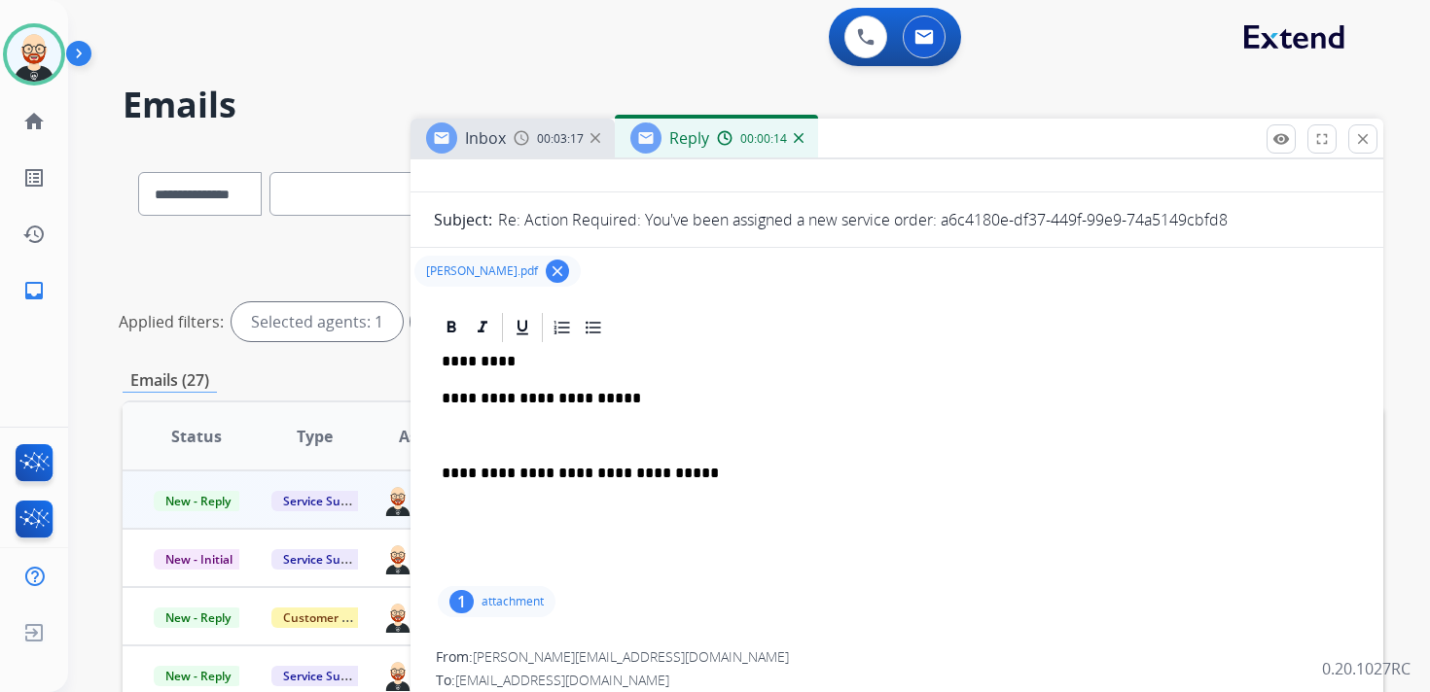
drag, startPoint x: 481, startPoint y: 431, endPoint x: 483, endPoint y: 420, distance: 10.9
click at [481, 431] on p at bounding box center [897, 437] width 910 height 18
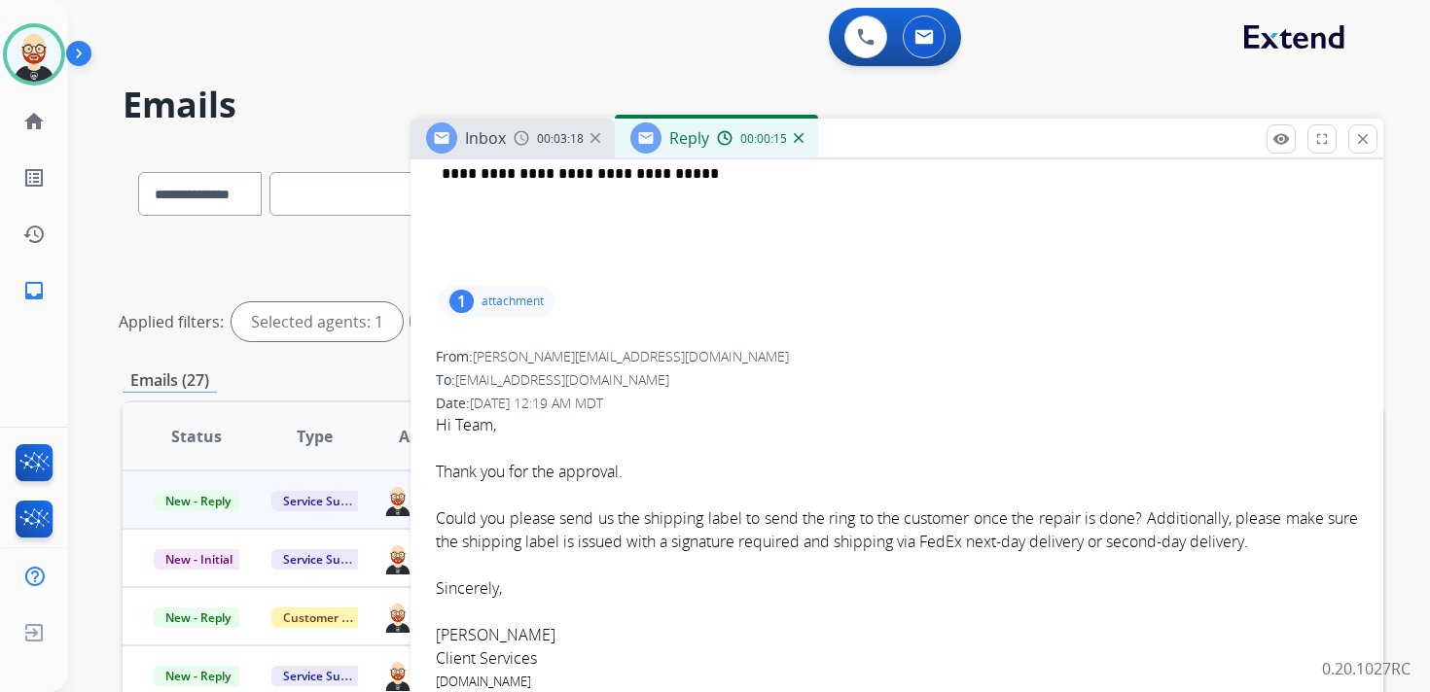
scroll to position [537, 0]
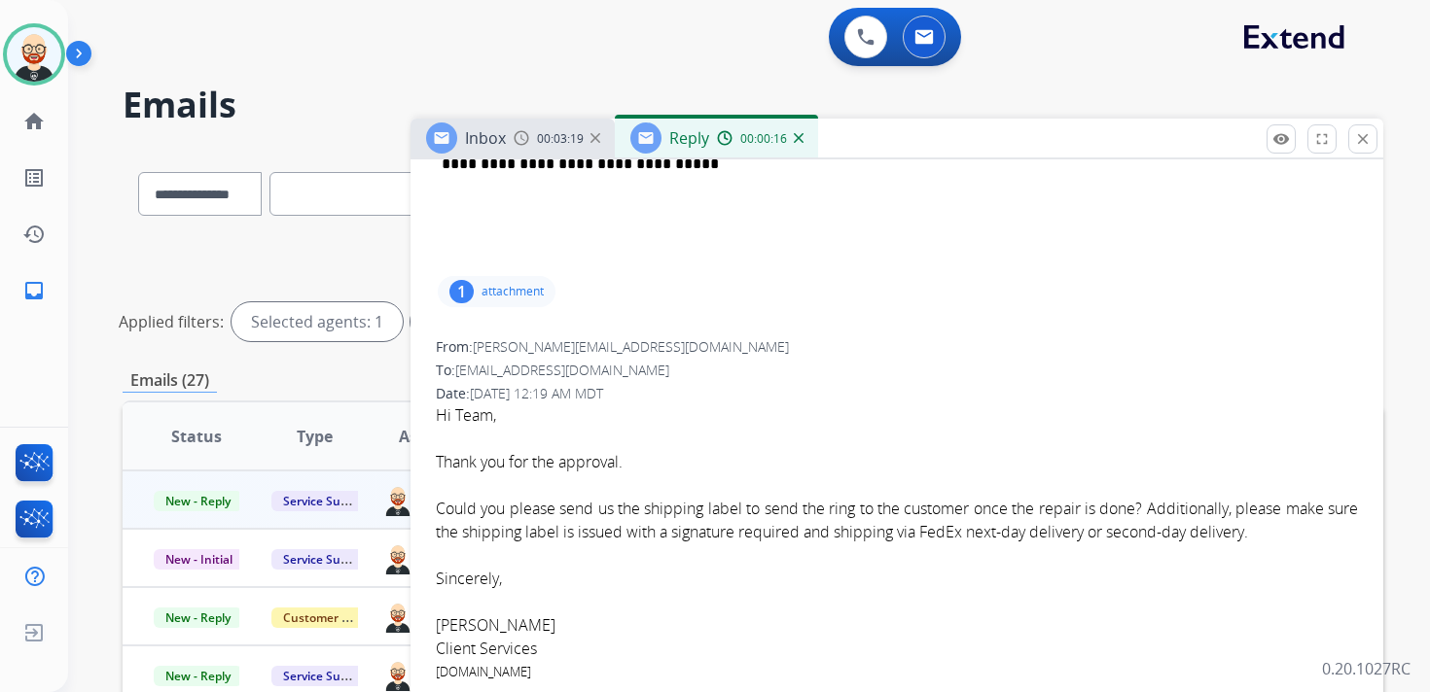
click at [464, 625] on font "[PERSON_NAME]" at bounding box center [496, 625] width 120 height 21
copy font "[PERSON_NAME]"
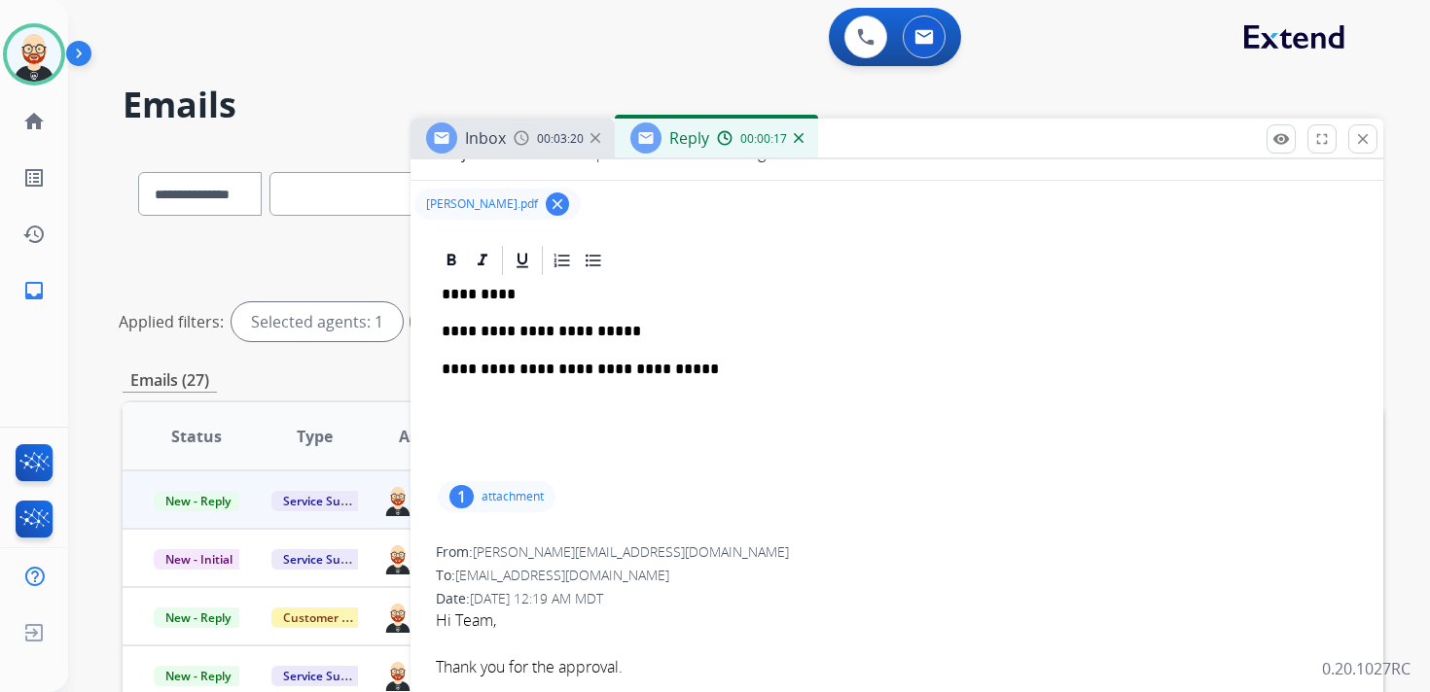
scroll to position [0, 0]
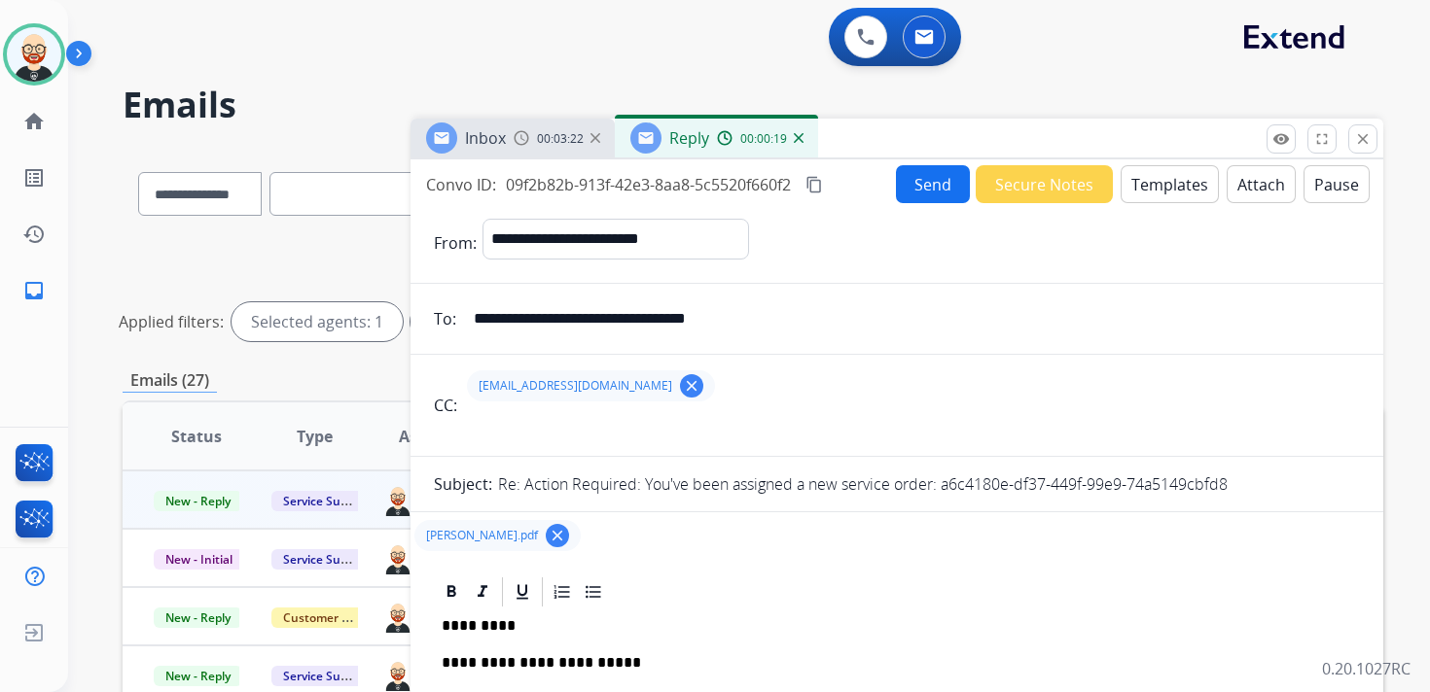
click at [479, 623] on p "*********" at bounding box center [889, 627] width 895 height 18
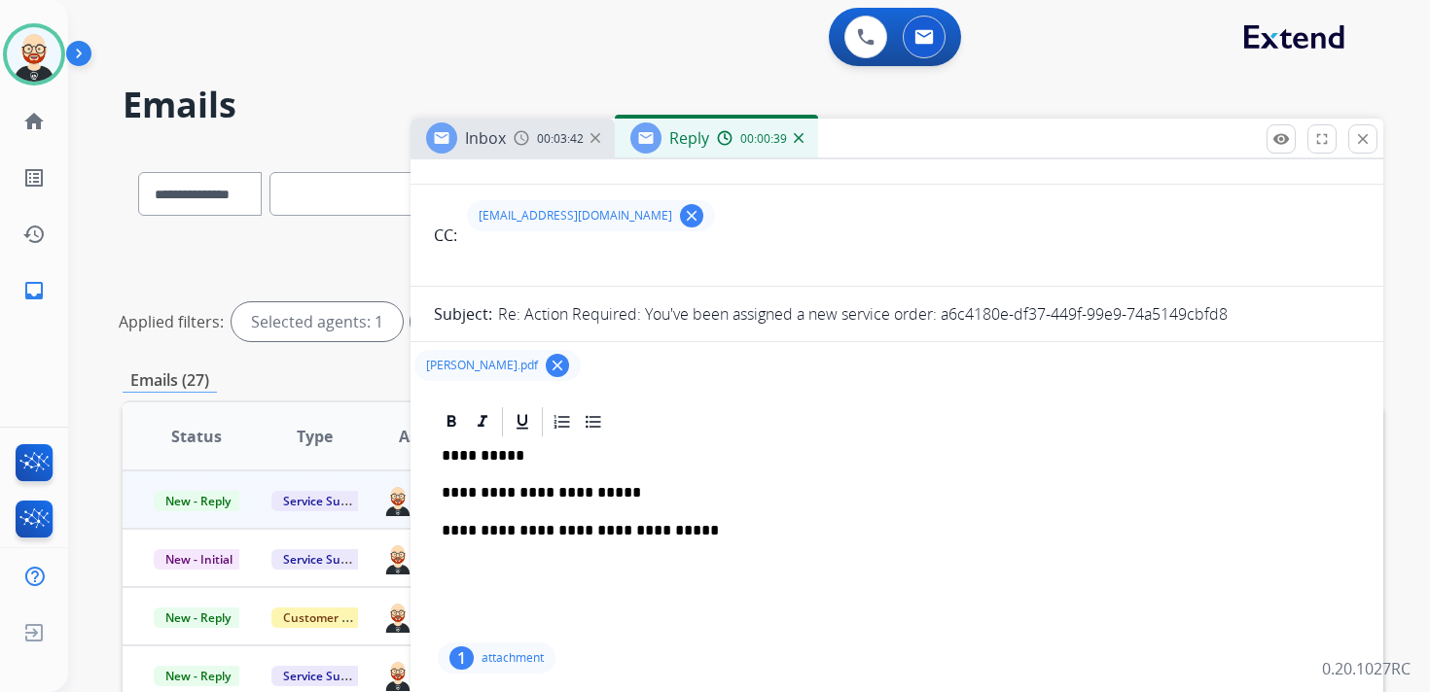
scroll to position [181, 0]
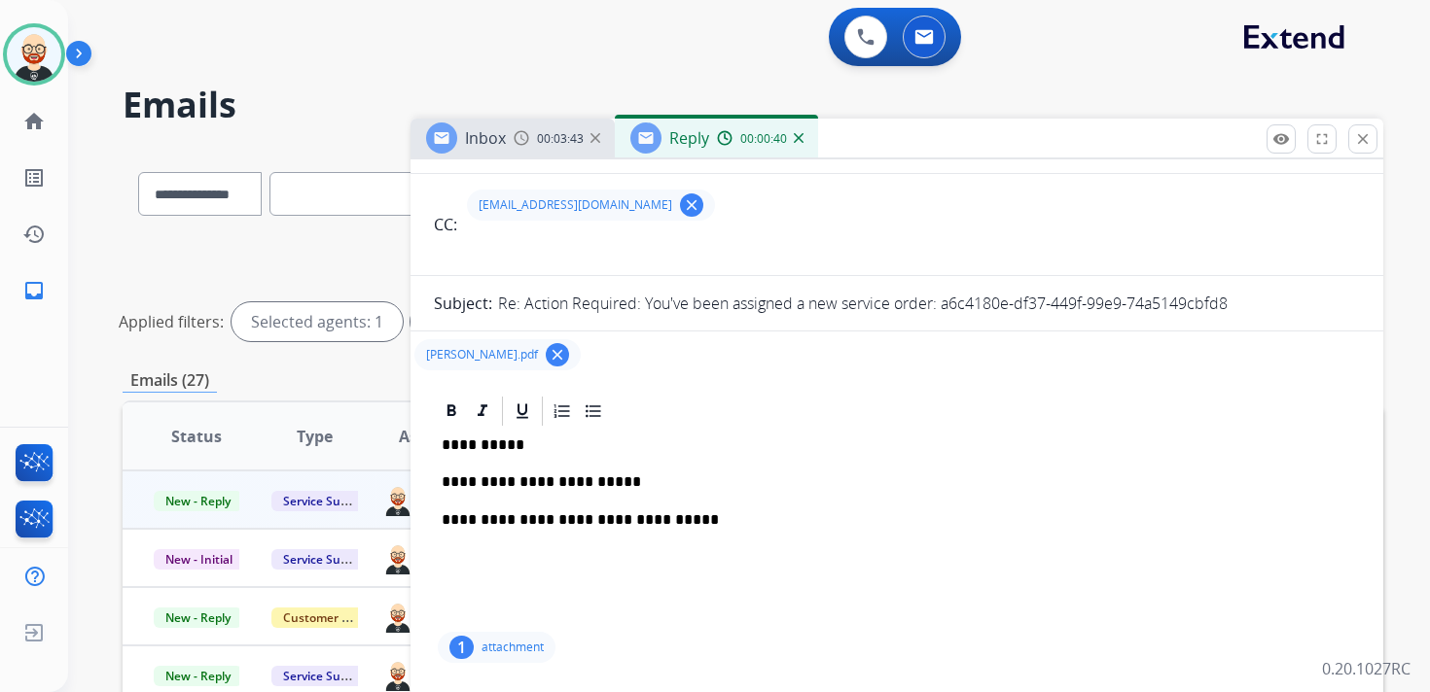
click at [679, 479] on p "**********" at bounding box center [889, 483] width 895 height 18
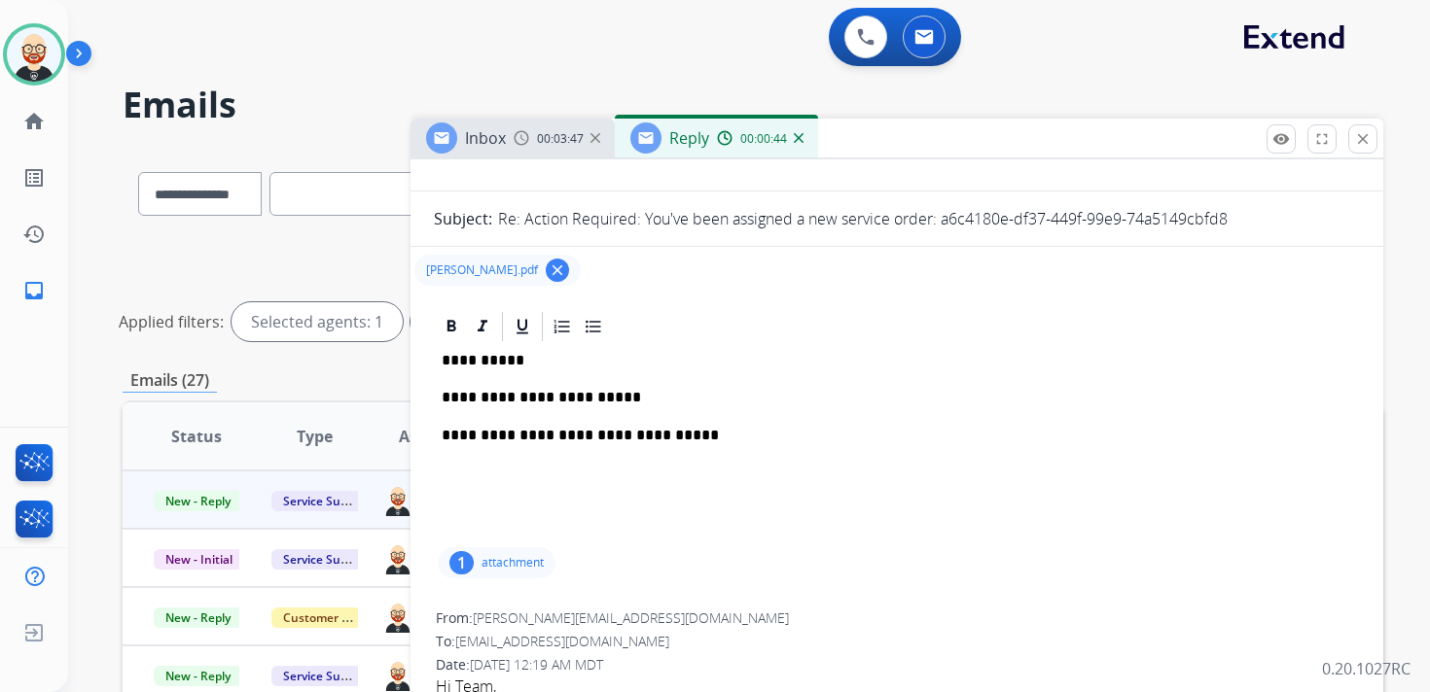
scroll to position [213, 0]
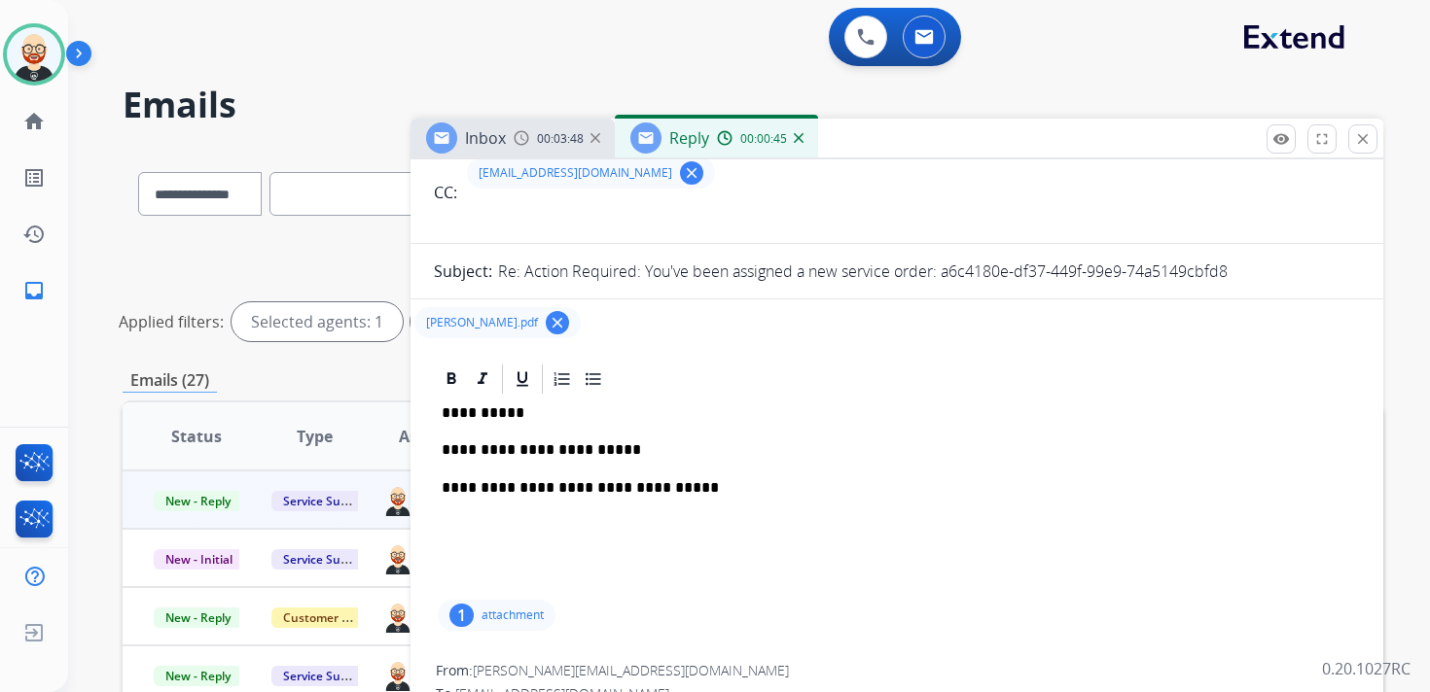
click at [567, 446] on p "**********" at bounding box center [889, 451] width 895 height 18
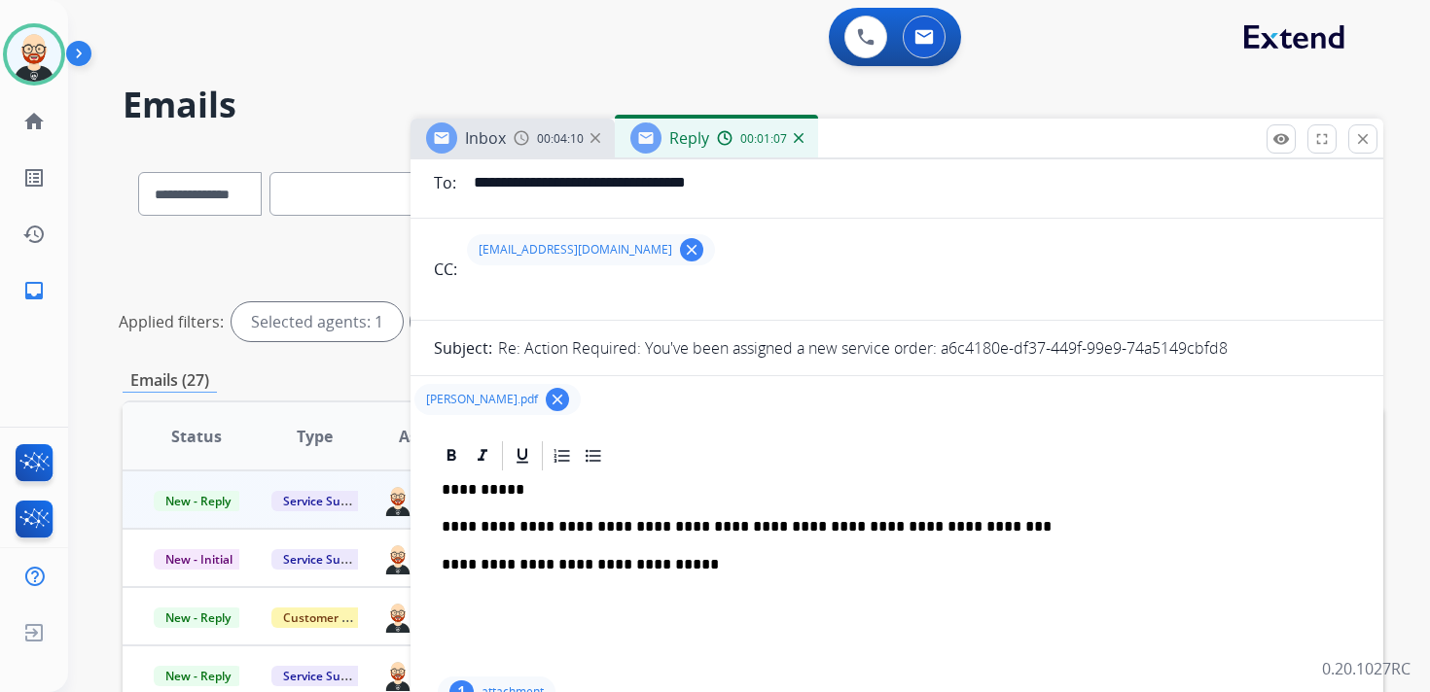
scroll to position [0, 0]
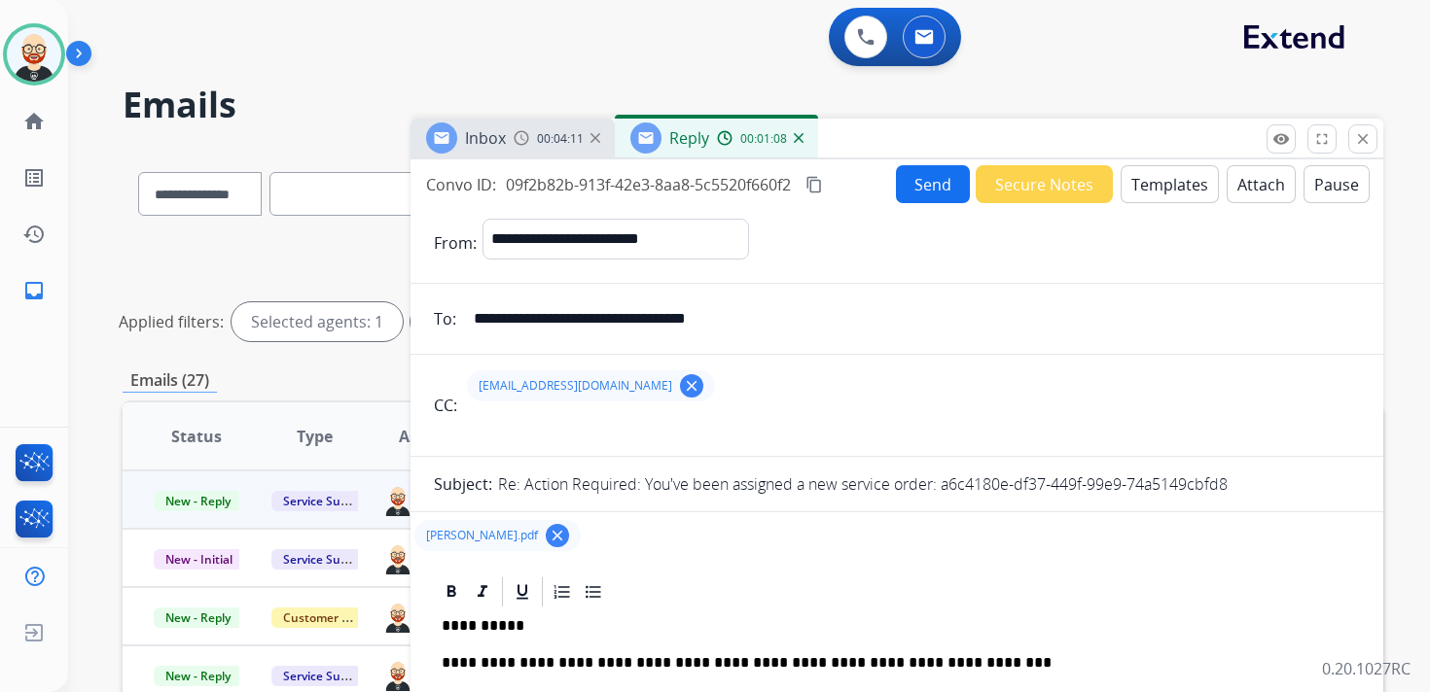
click at [915, 167] on button "Send" at bounding box center [933, 184] width 74 height 38
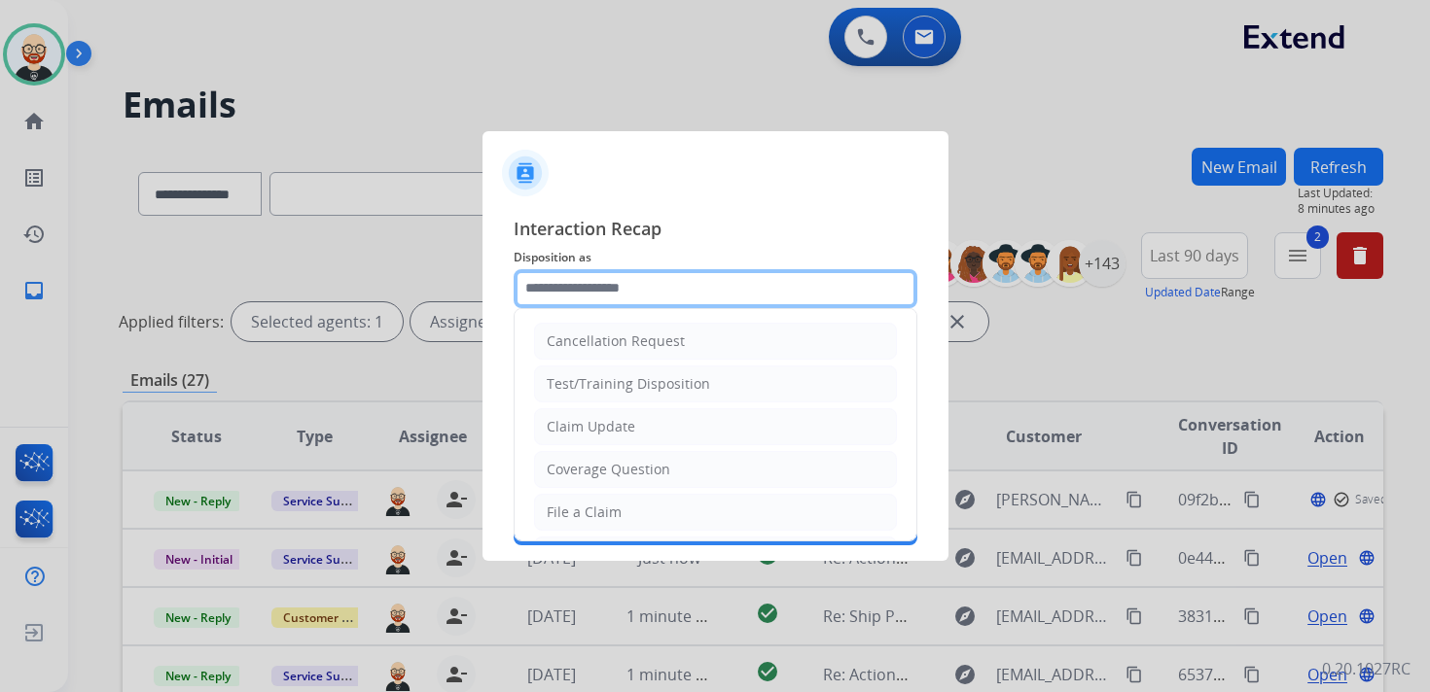
click at [597, 301] on input "text" at bounding box center [716, 288] width 404 height 39
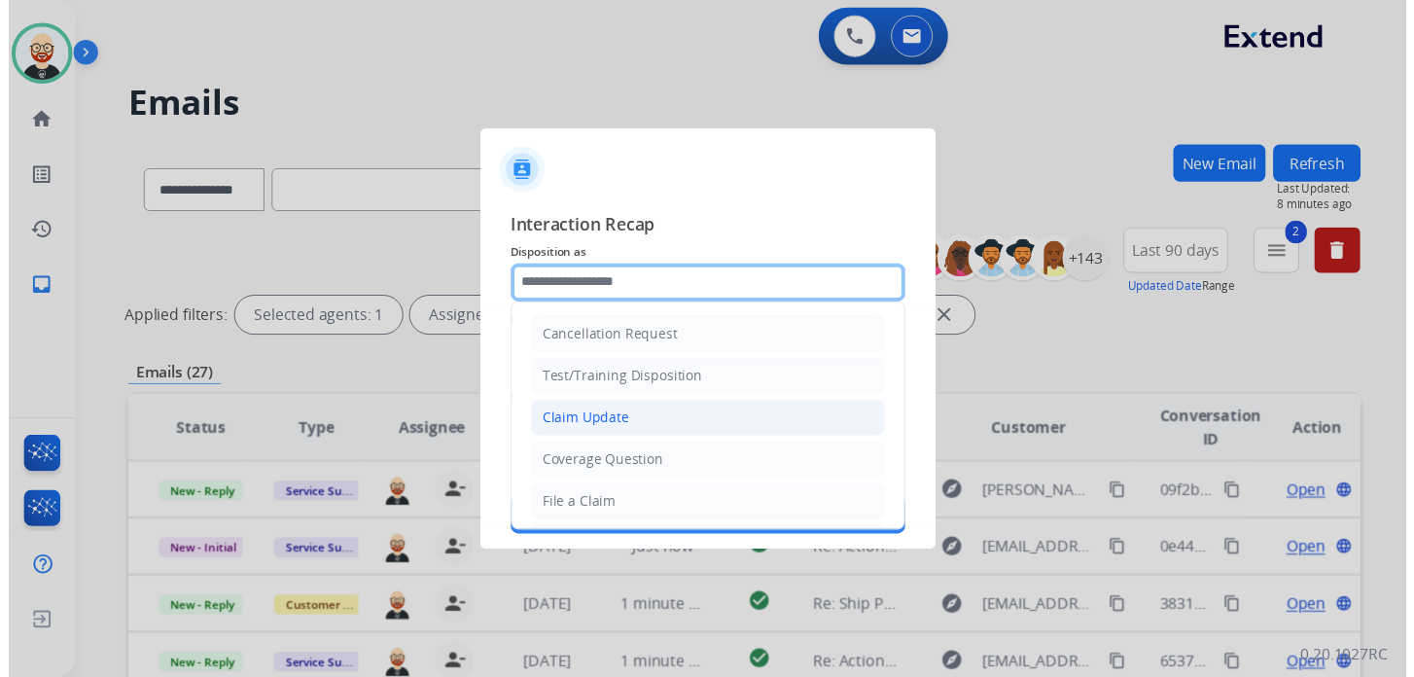
scroll to position [292, 0]
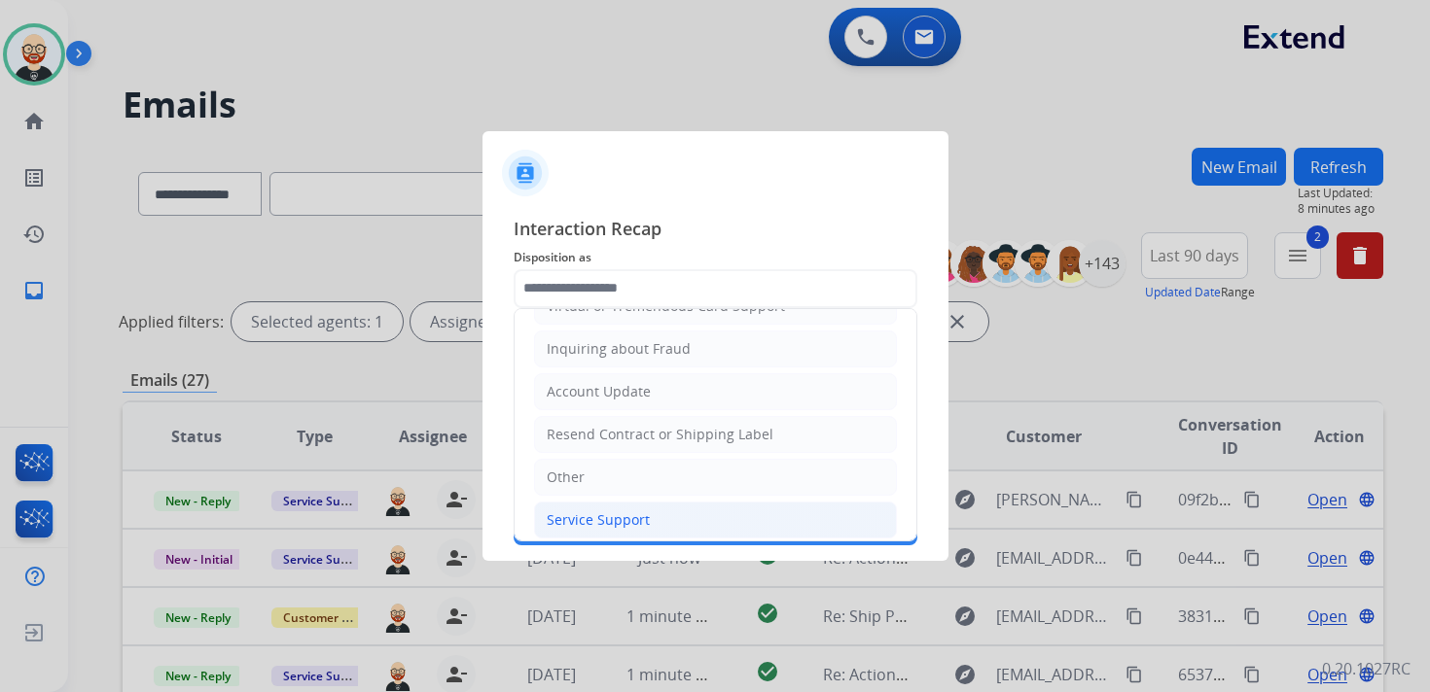
click at [620, 511] on div "Service Support" at bounding box center [598, 520] width 103 height 19
type input "**********"
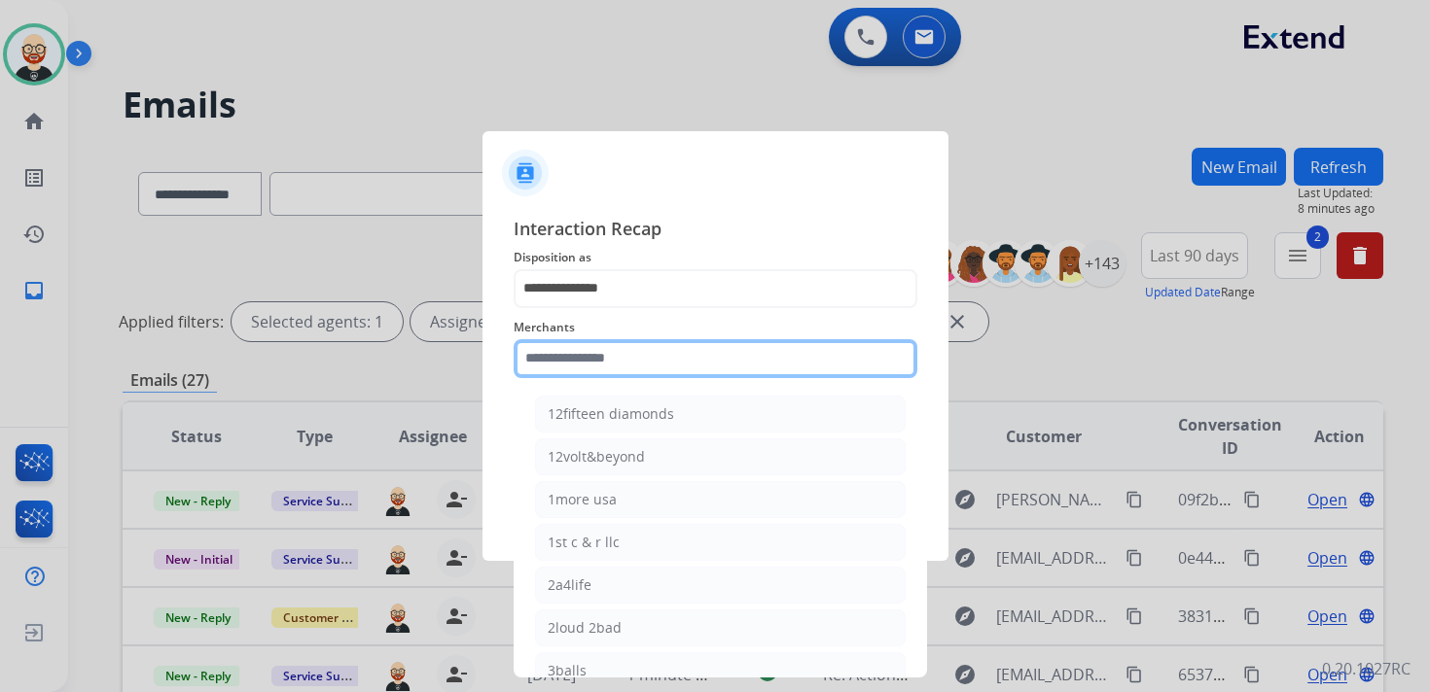
click at [613, 359] on input "text" at bounding box center [716, 358] width 404 height 39
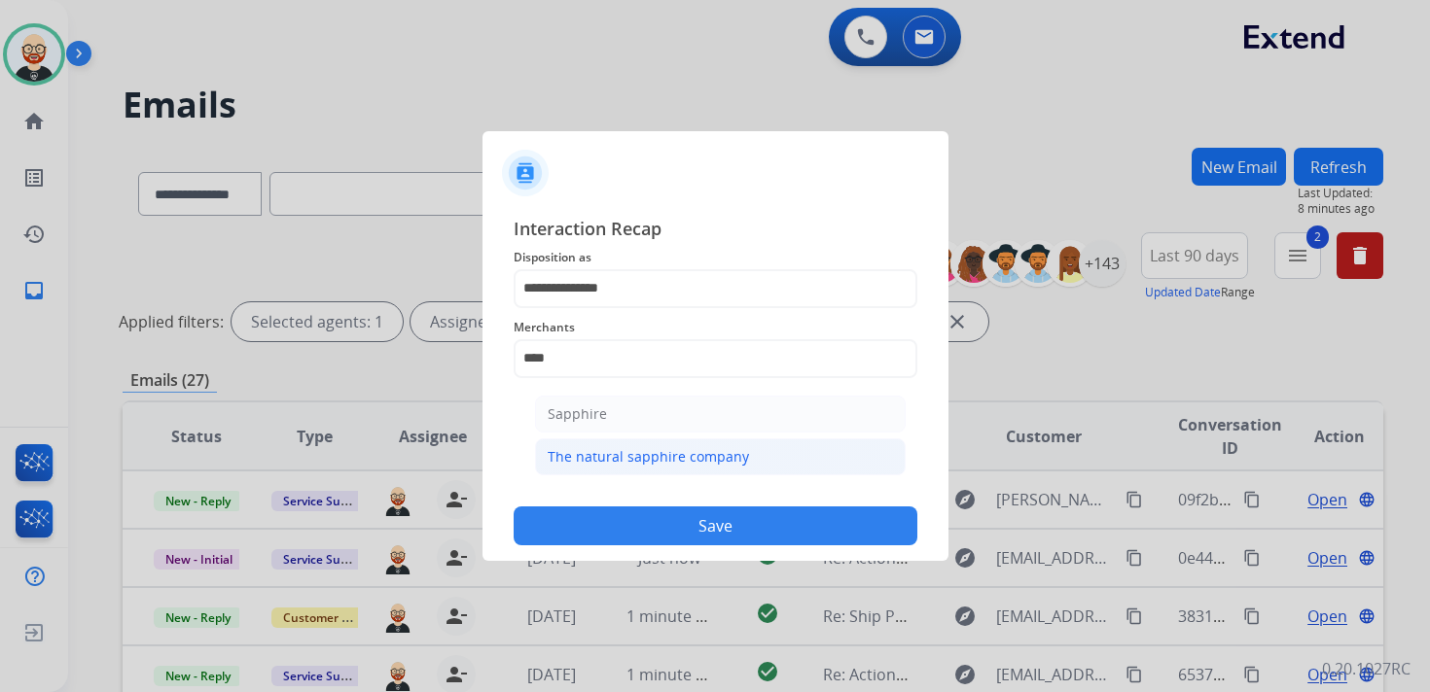
click at [638, 456] on div "The natural sapphire company" at bounding box center [648, 456] width 201 height 19
type input "**********"
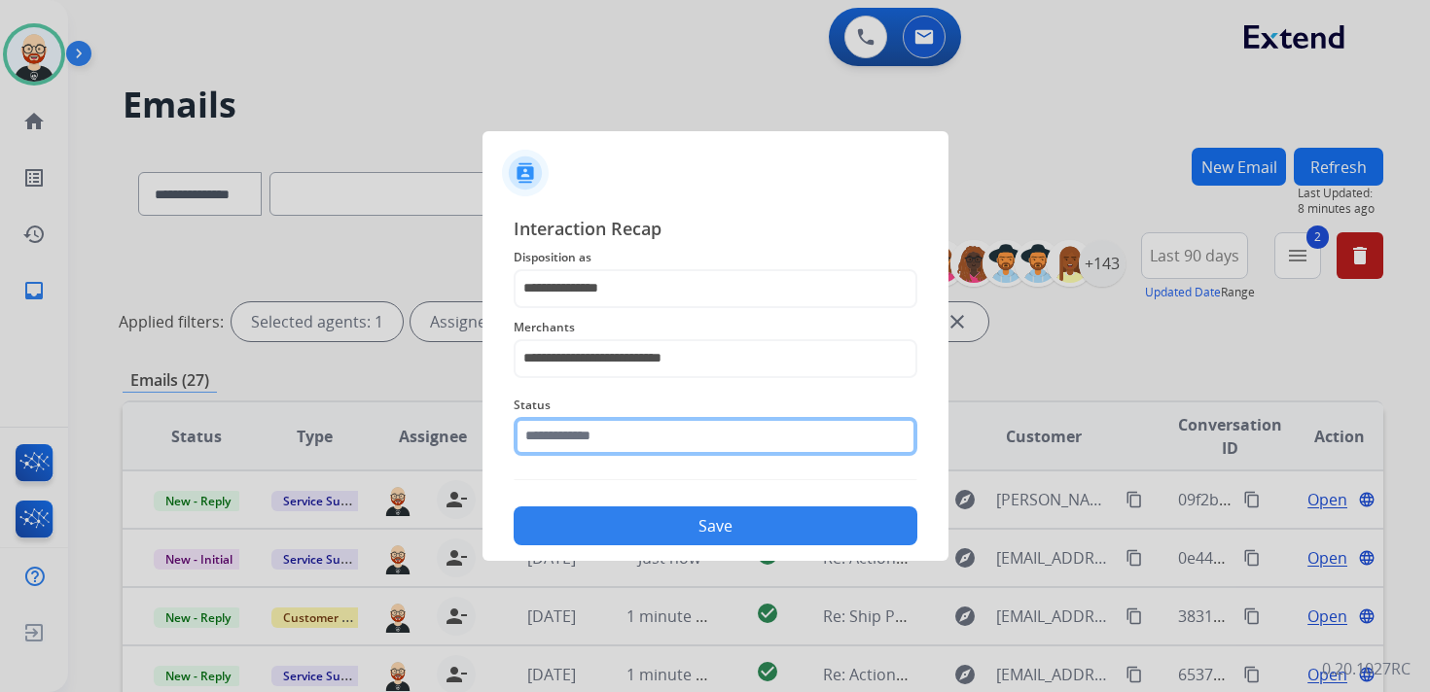
click at [608, 446] on input "text" at bounding box center [716, 436] width 404 height 39
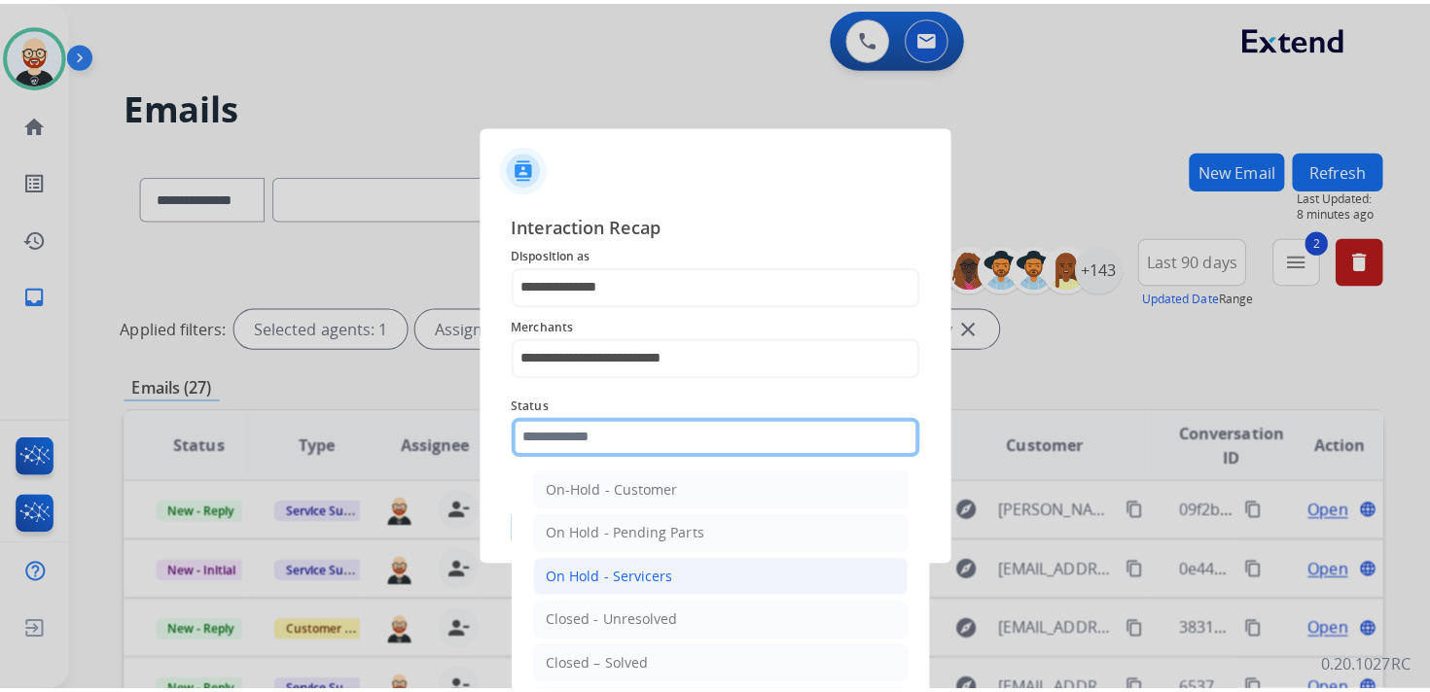
scroll to position [59, 0]
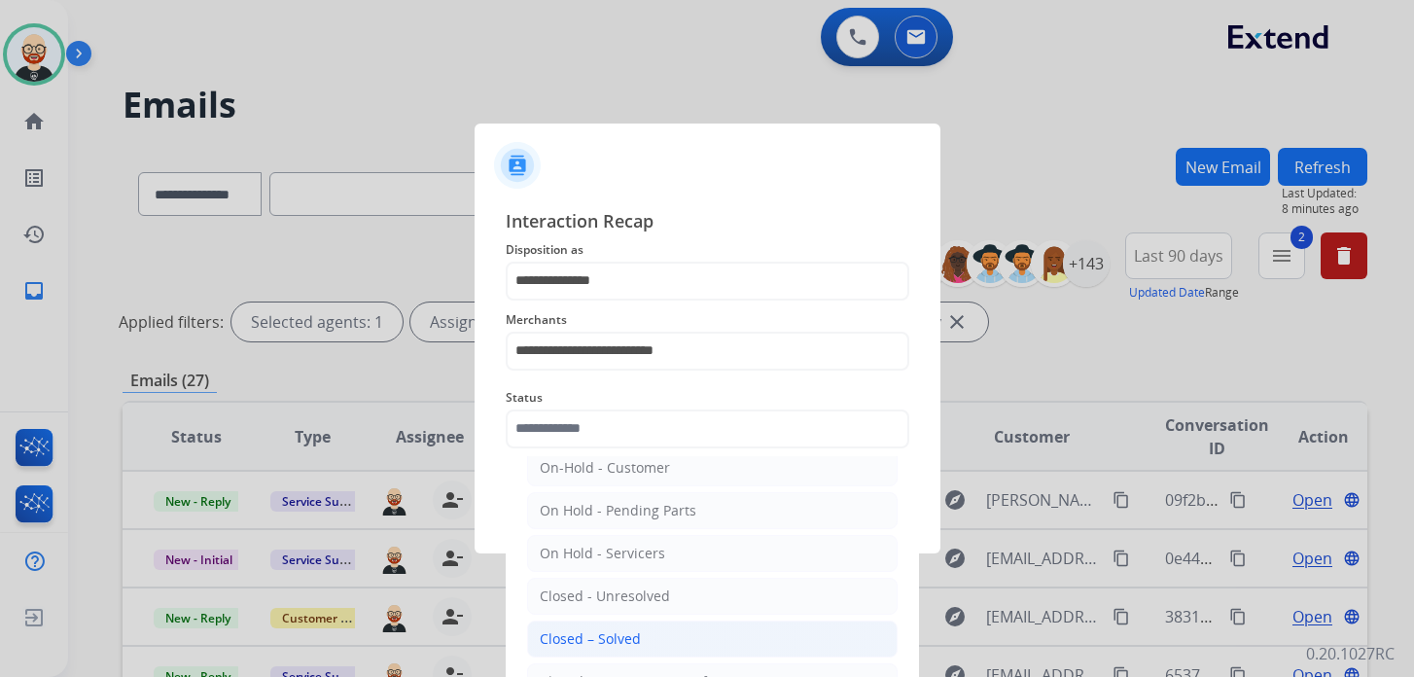
click at [605, 621] on li "Closed – Solved" at bounding box center [712, 639] width 371 height 37
type input "**********"
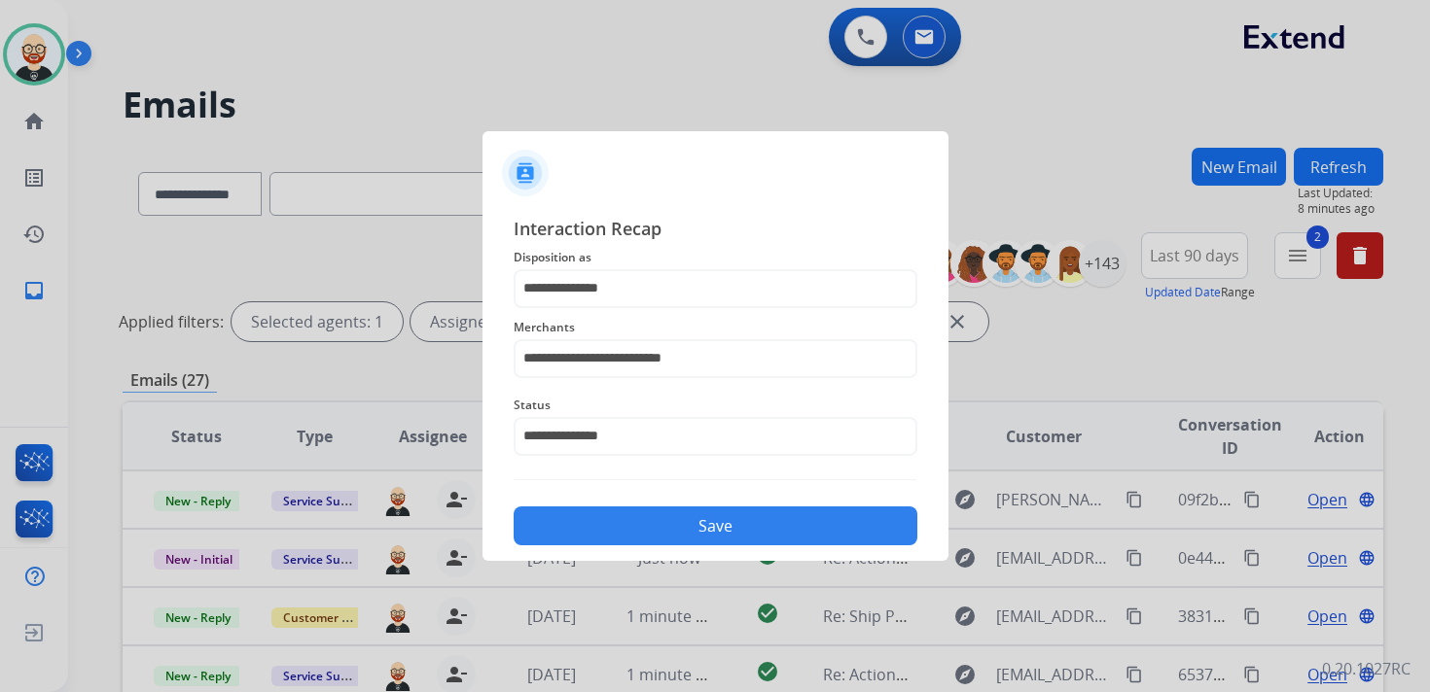
click at [639, 534] on button "Save" at bounding box center [716, 526] width 404 height 39
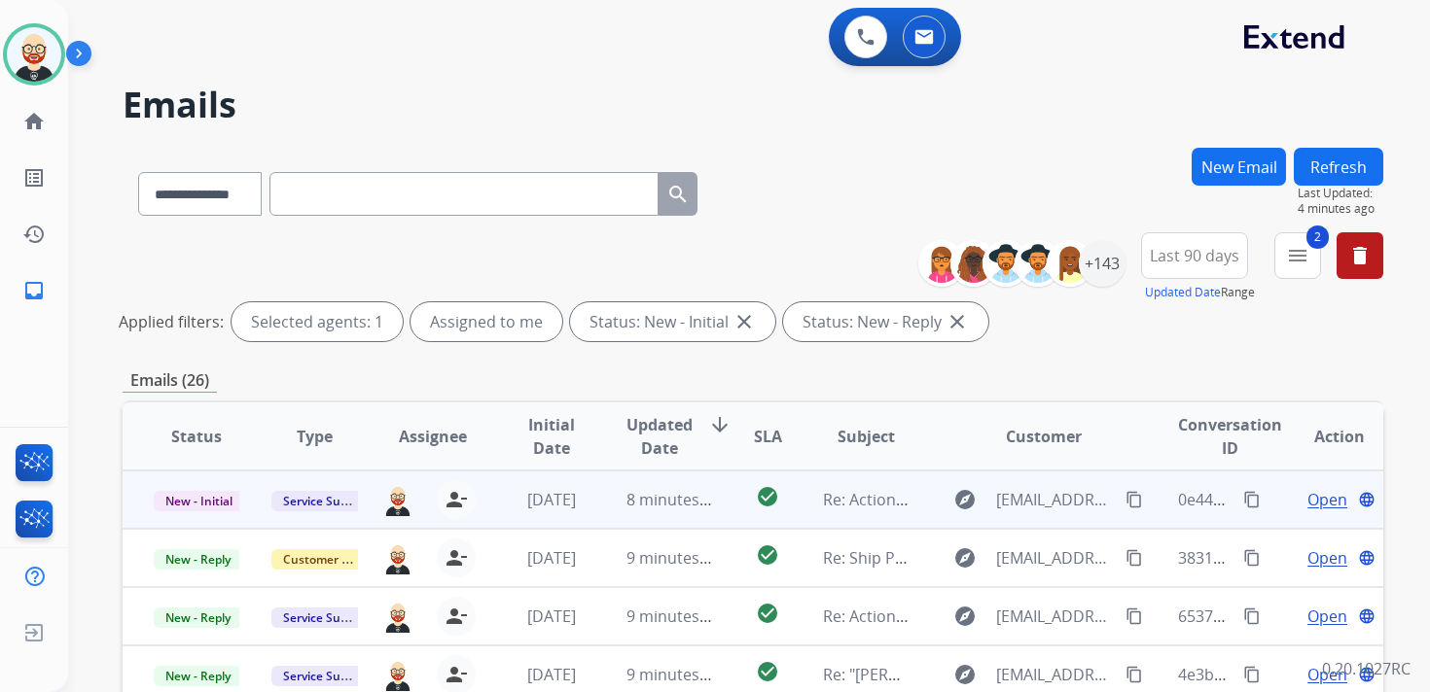
click at [1307, 489] on span "Open" at bounding box center [1327, 499] width 40 height 23
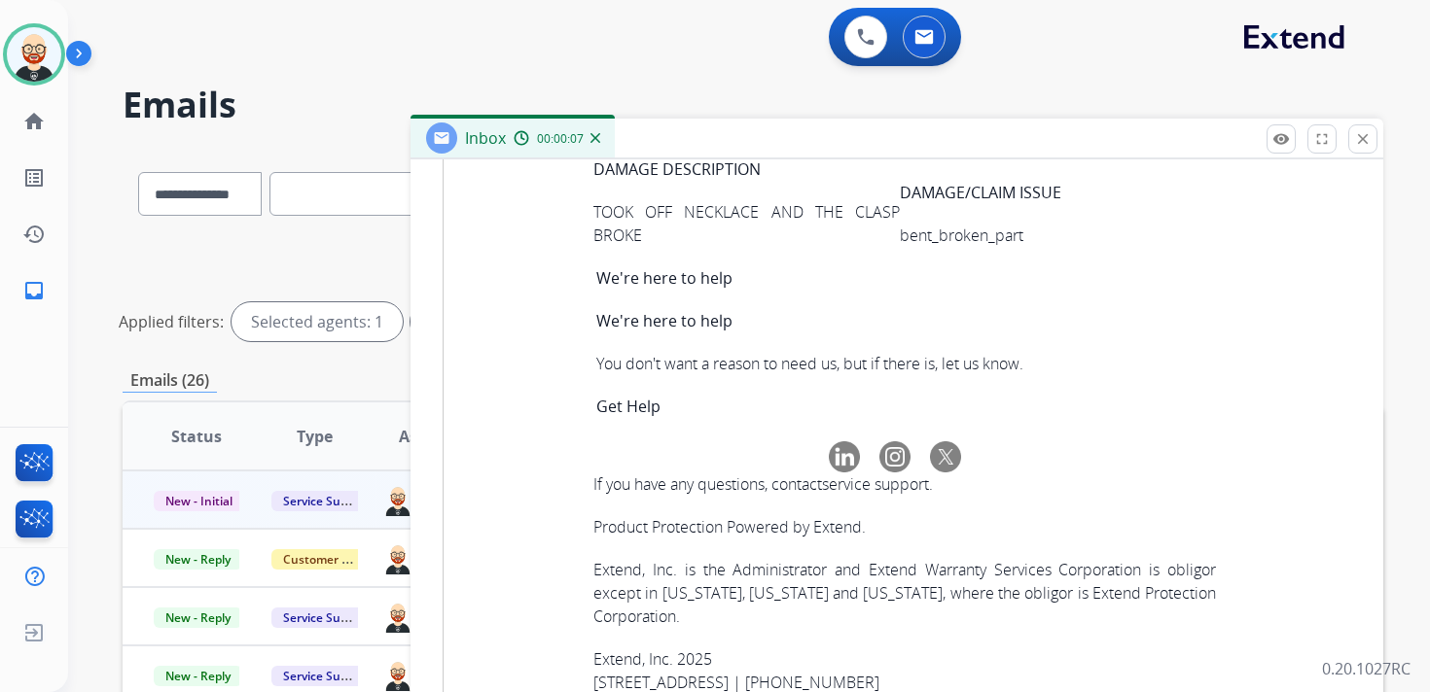
scroll to position [6837, 0]
copy tbody "c338810e-6541-41e7-8ec9-5c19fb1440e8"
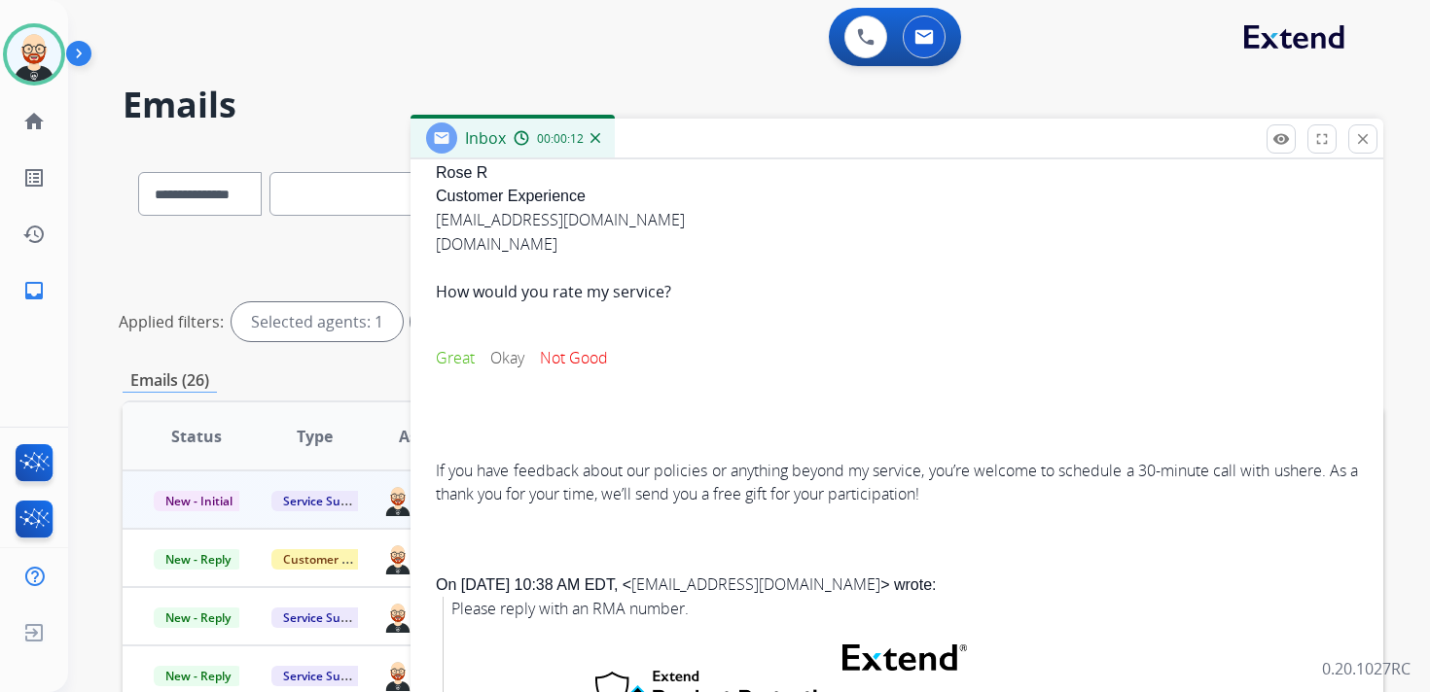
scroll to position [0, 0]
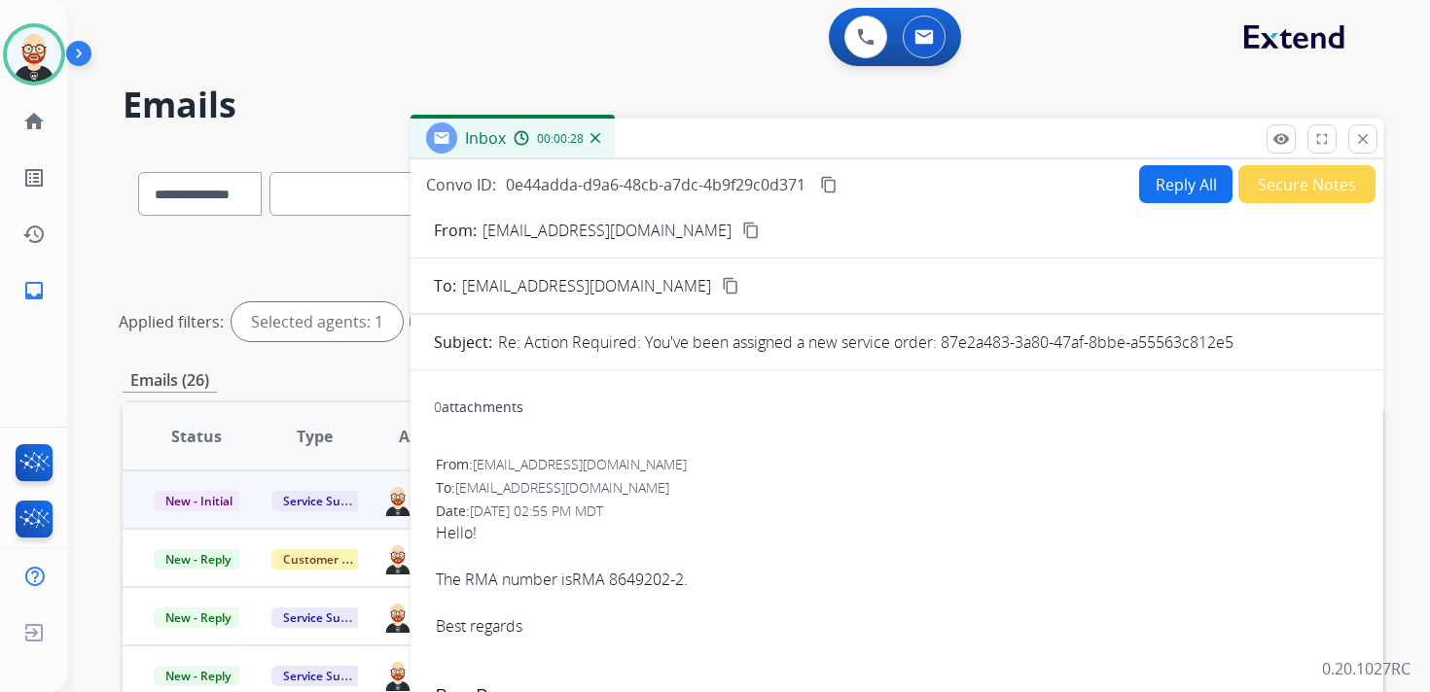
click at [823, 186] on mat-icon "content_copy" at bounding box center [829, 185] width 18 height 18
click at [691, 584] on div "Hello! The RMA number is RMA 8649202-2 . Best regards" at bounding box center [897, 579] width 922 height 117
copy div "The RMA number is RMA 8649202-2 ."
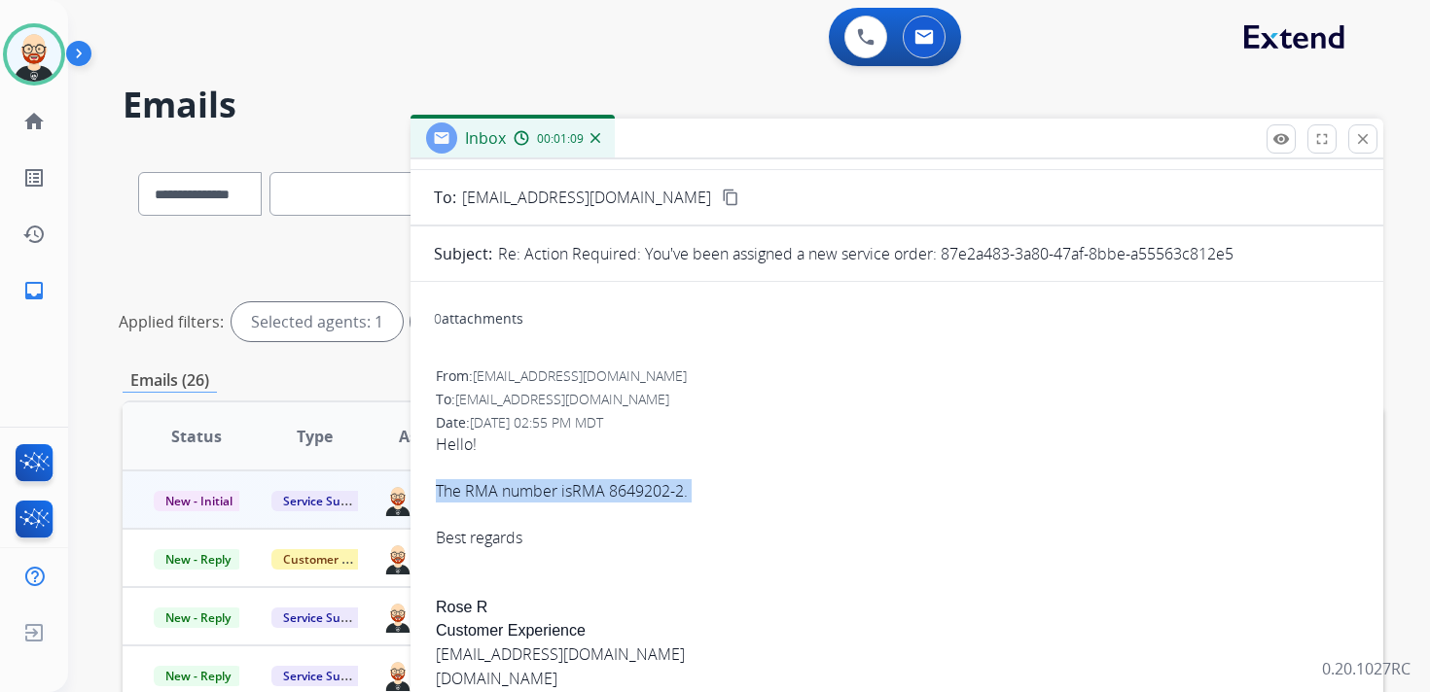
scroll to position [92, 0]
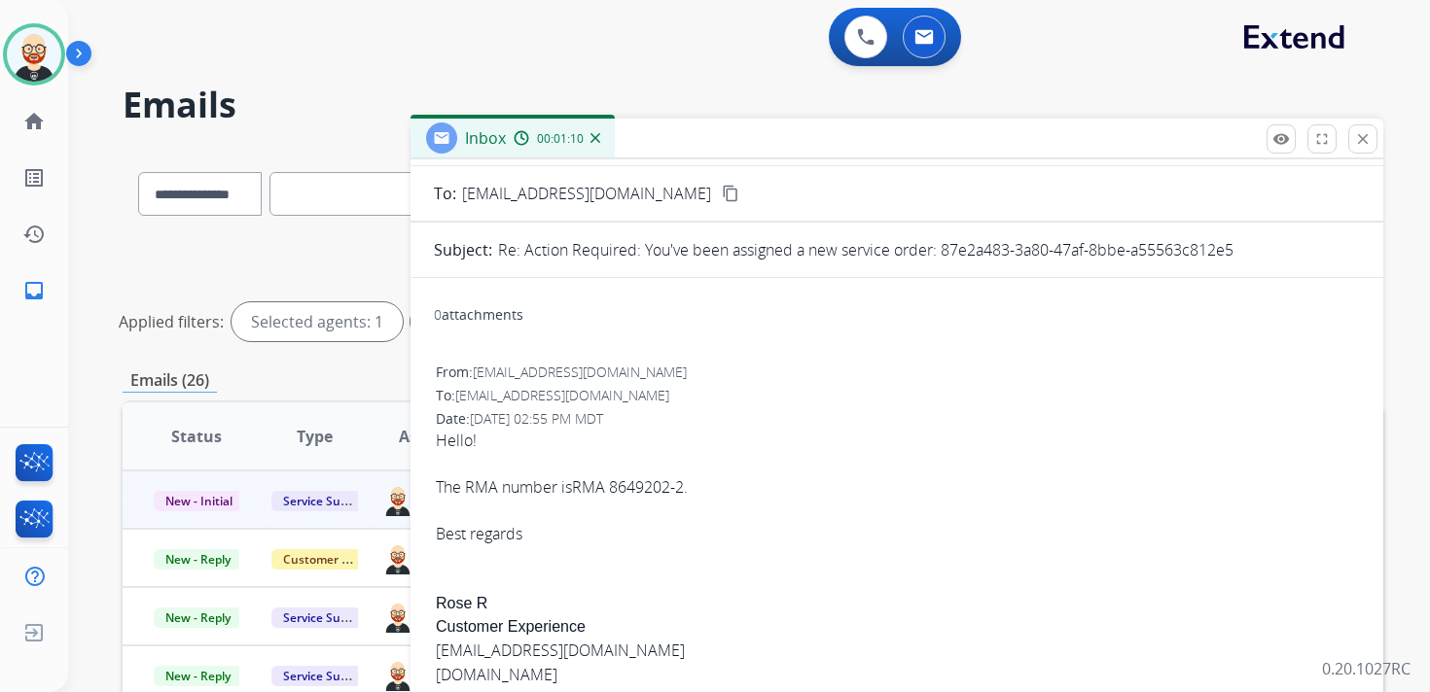
click at [459, 599] on div "Hello! The RMA number is RMA 8649202-2 . Best regards [PERSON_NAME] R Customer …" at bounding box center [897, 683] width 922 height 508
copy div "Rose"
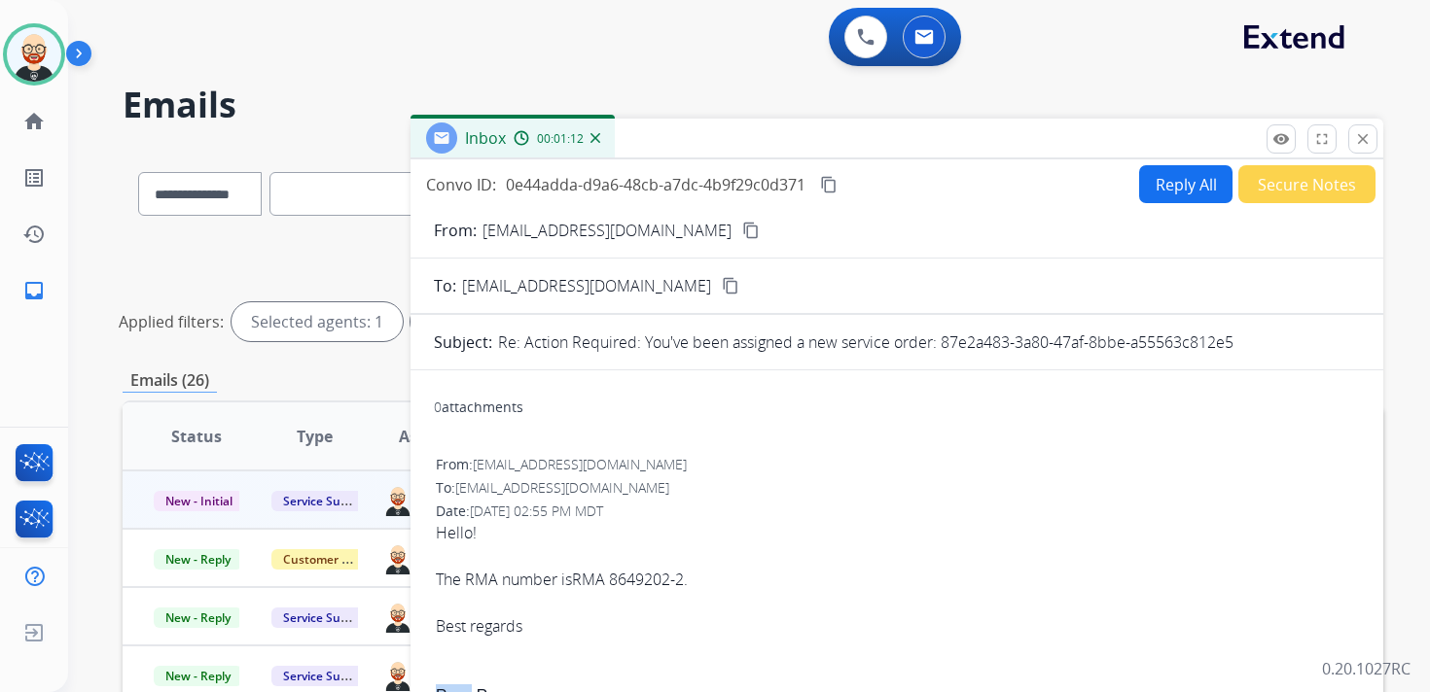
click at [1157, 200] on button "Reply All" at bounding box center [1185, 184] width 93 height 38
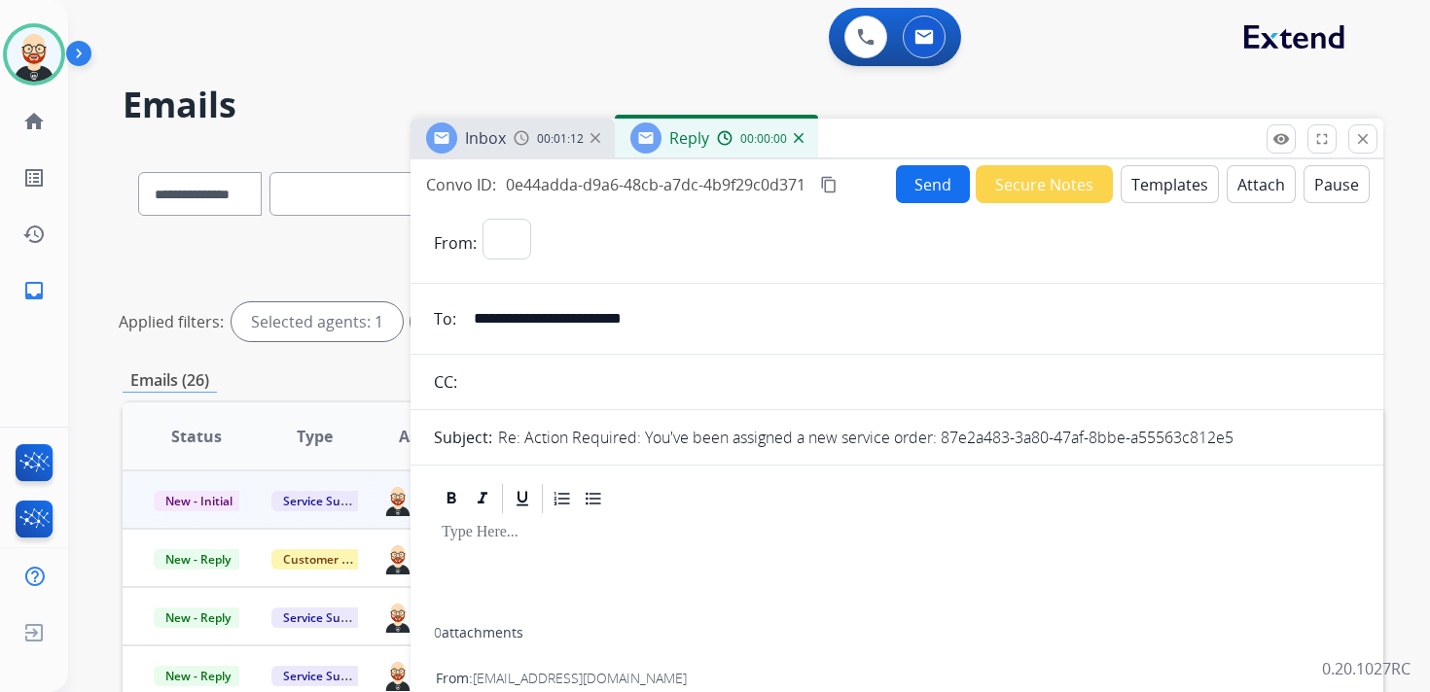
select select "**********"
click at [520, 551] on div at bounding box center [897, 571] width 926 height 111
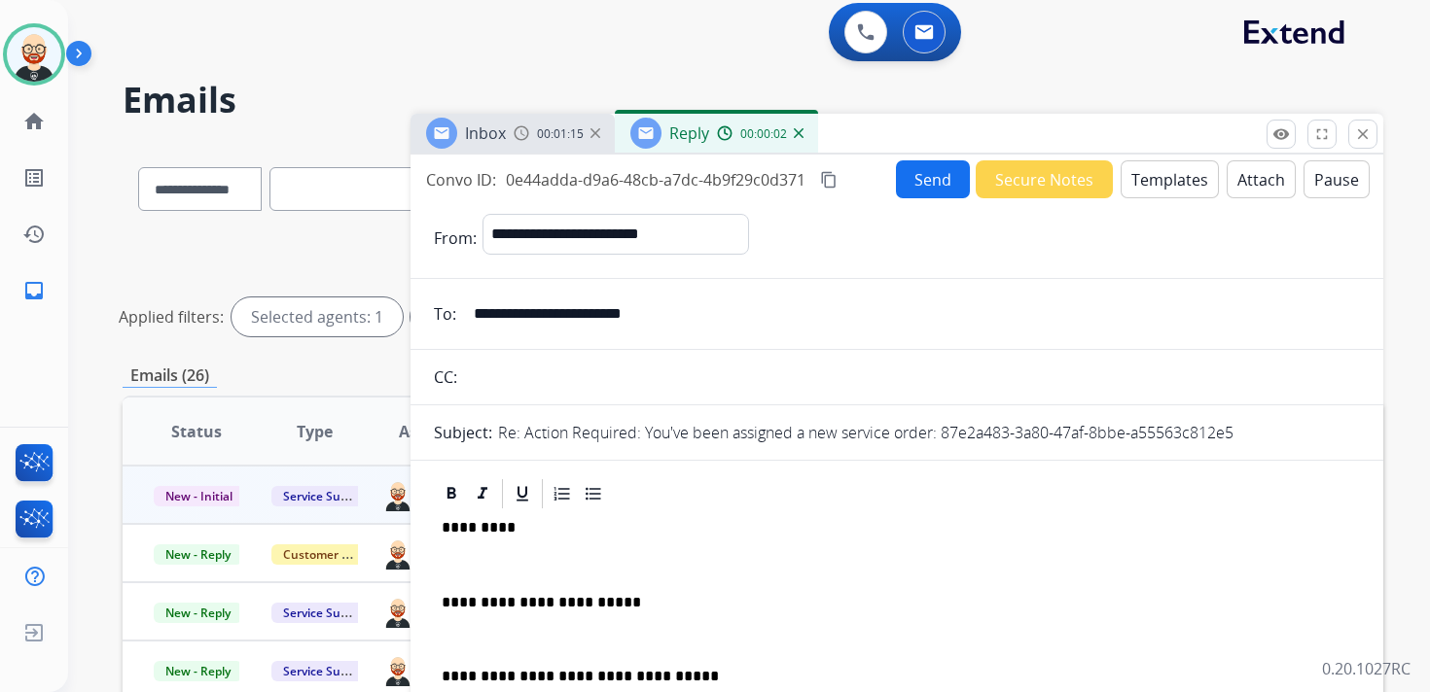
click at [475, 531] on p "*********" at bounding box center [889, 528] width 895 height 18
click at [464, 556] on p at bounding box center [897, 565] width 910 height 18
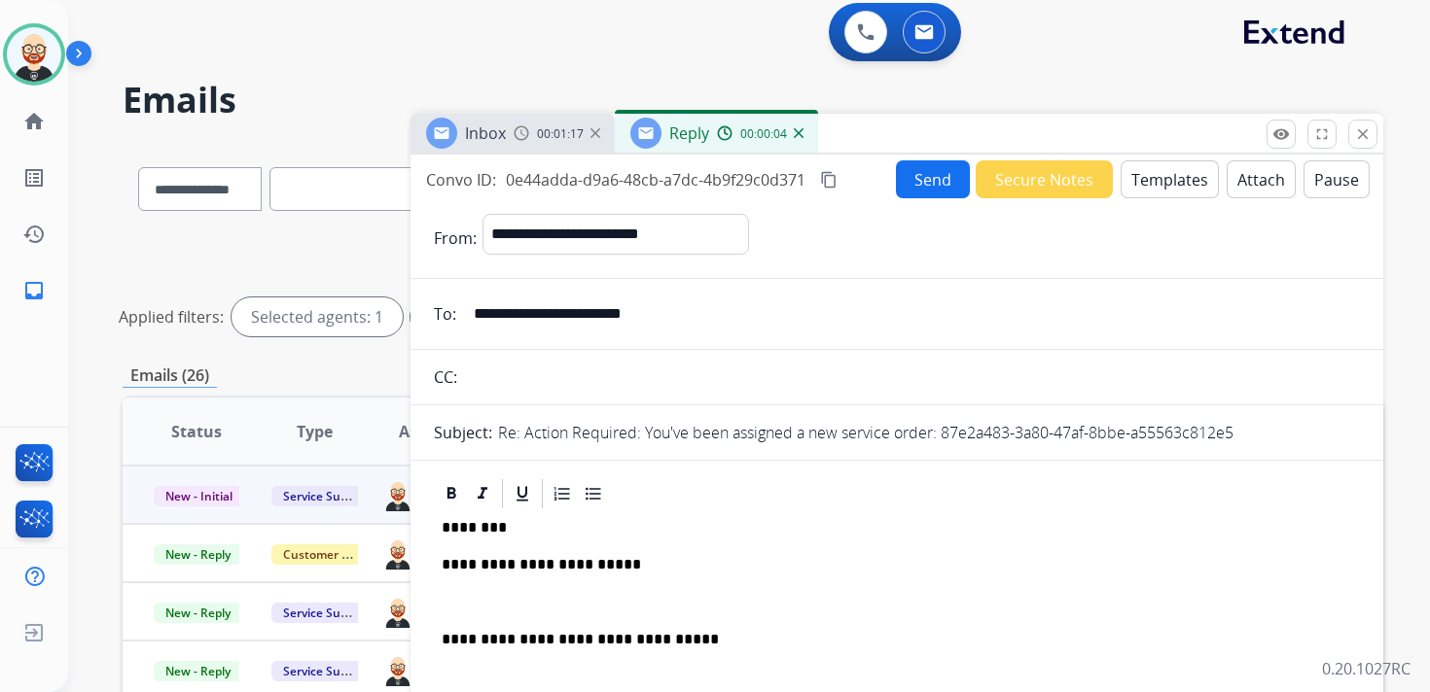
click at [467, 607] on p at bounding box center [897, 603] width 910 height 18
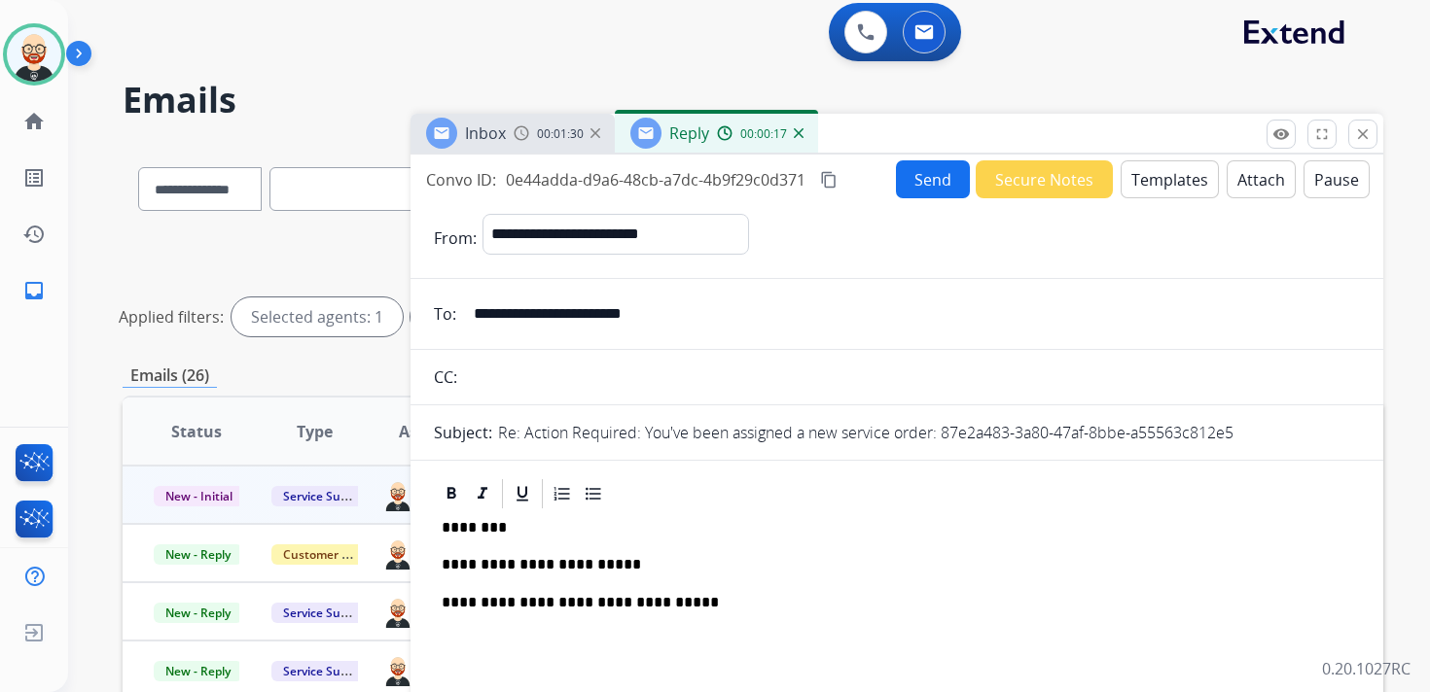
click at [916, 175] on button "Send" at bounding box center [933, 179] width 74 height 38
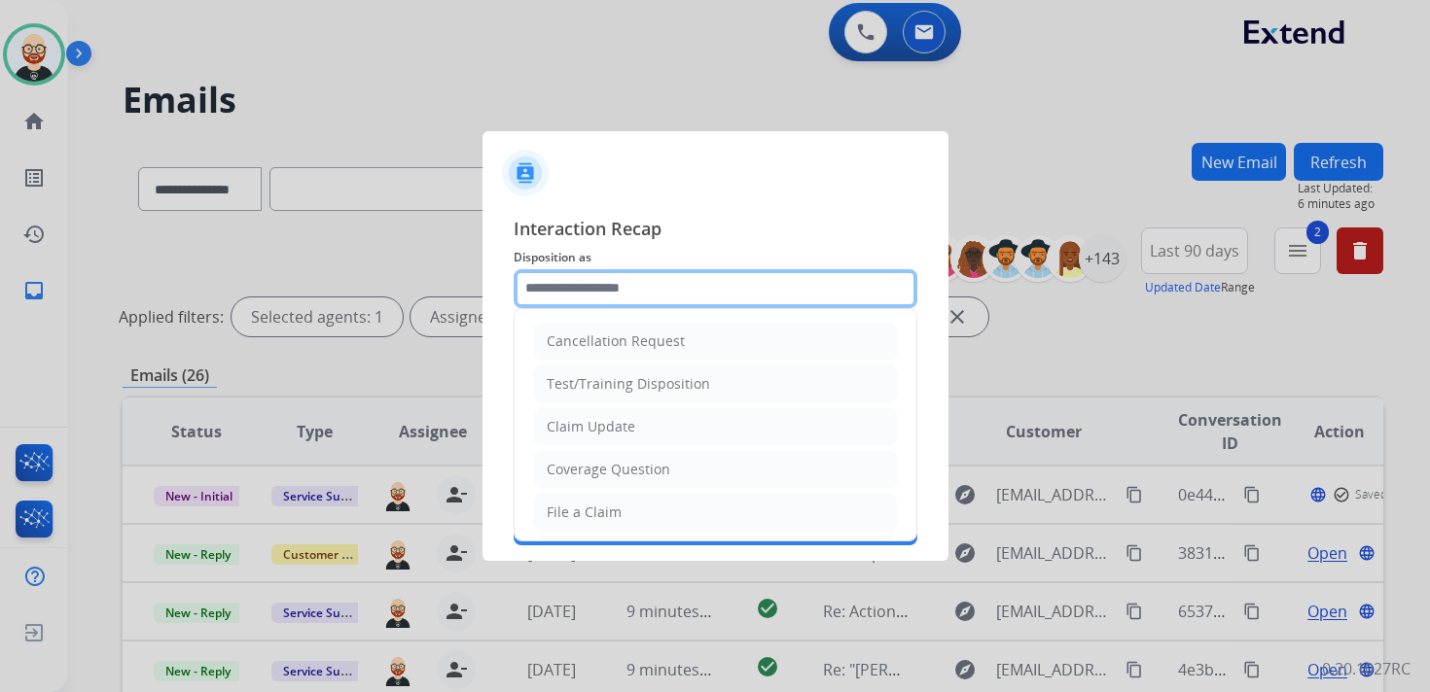
click at [616, 298] on input "text" at bounding box center [716, 288] width 404 height 39
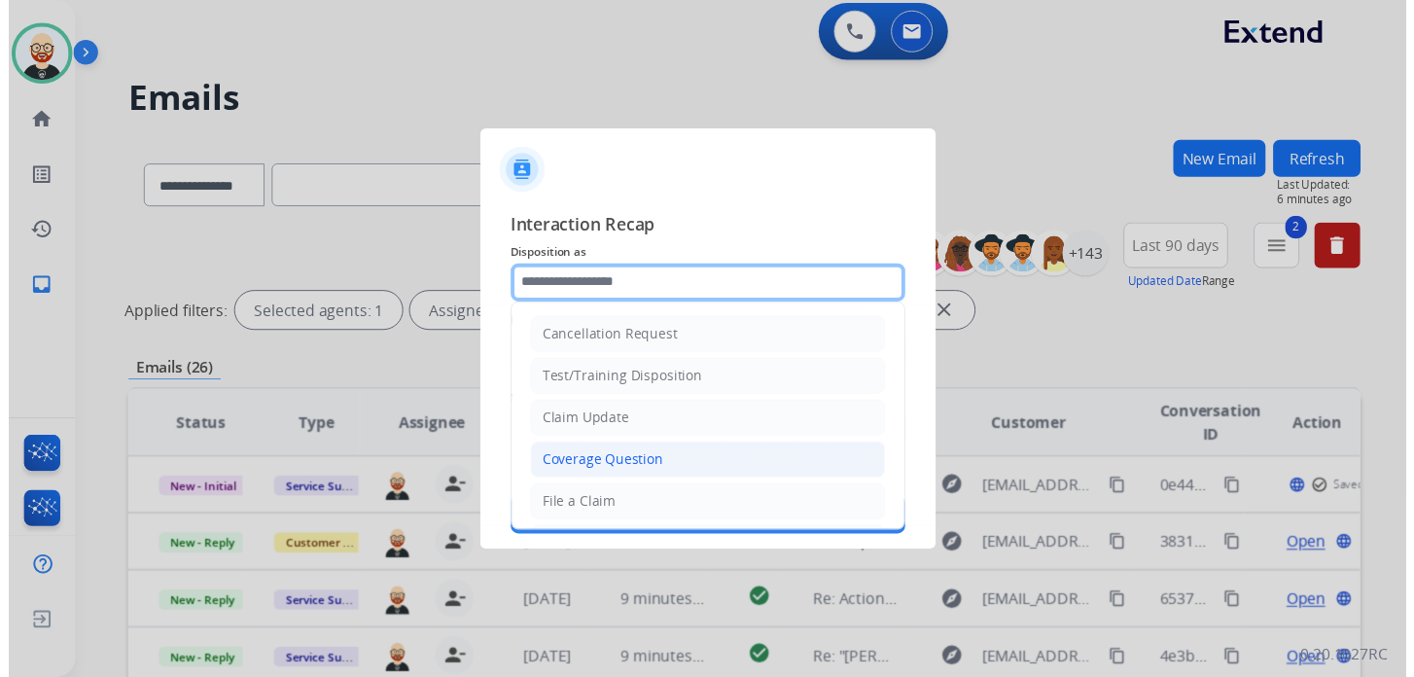
scroll to position [292, 0]
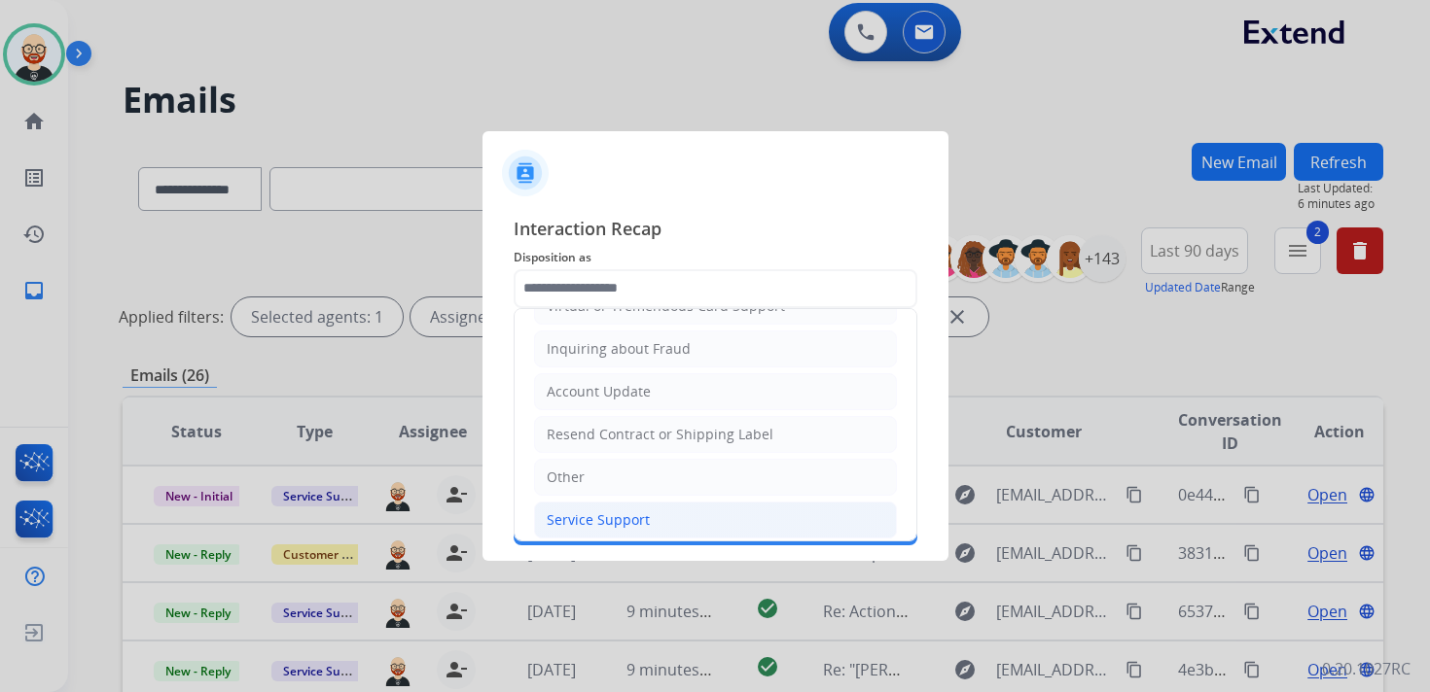
click at [595, 517] on div "Service Support" at bounding box center [598, 520] width 103 height 19
type input "**********"
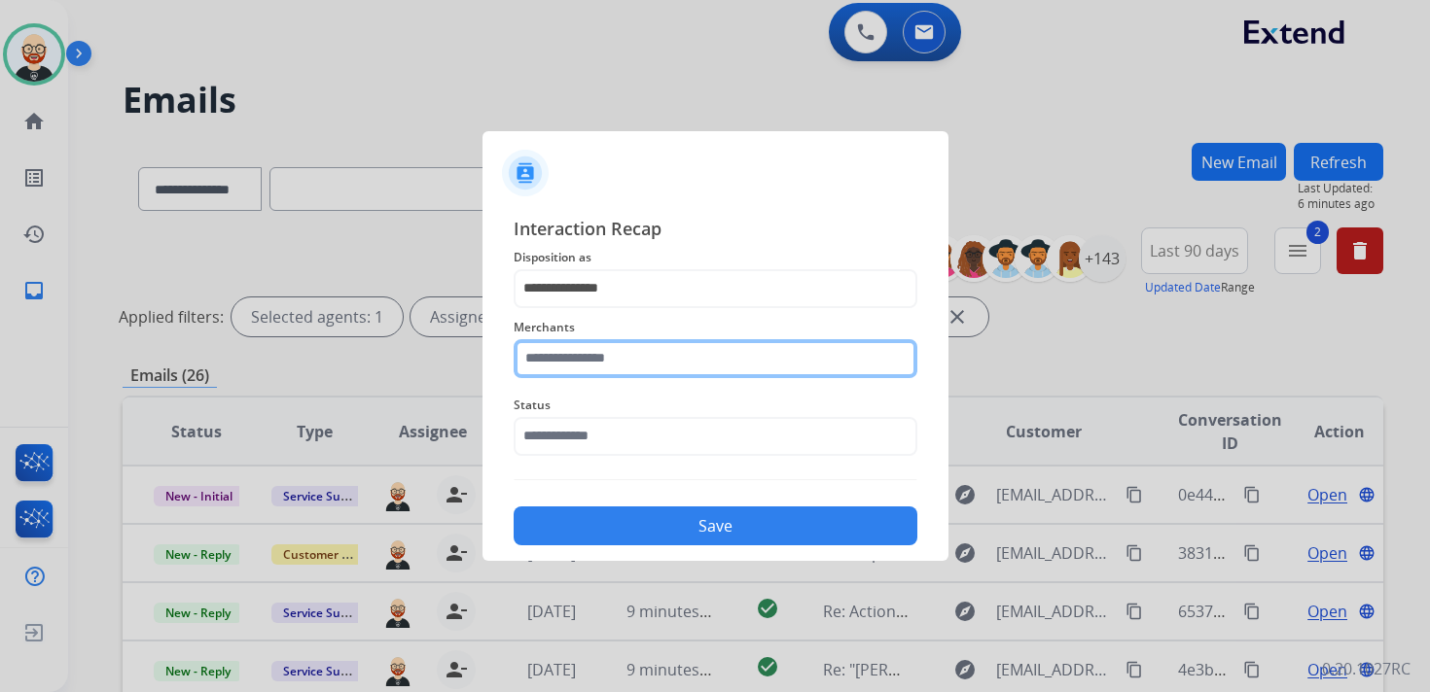
click at [606, 354] on input "text" at bounding box center [716, 358] width 404 height 39
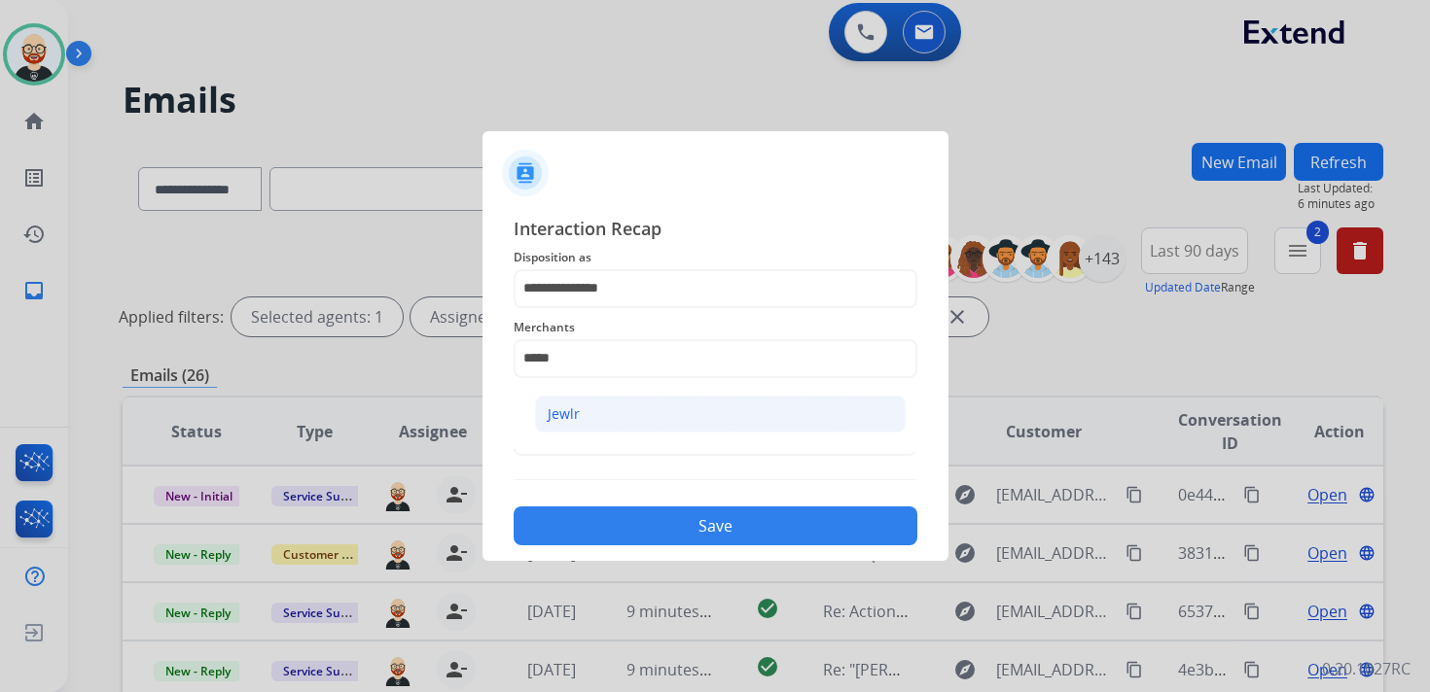
click at [613, 400] on li "Jewlr" at bounding box center [720, 414] width 371 height 37
type input "*****"
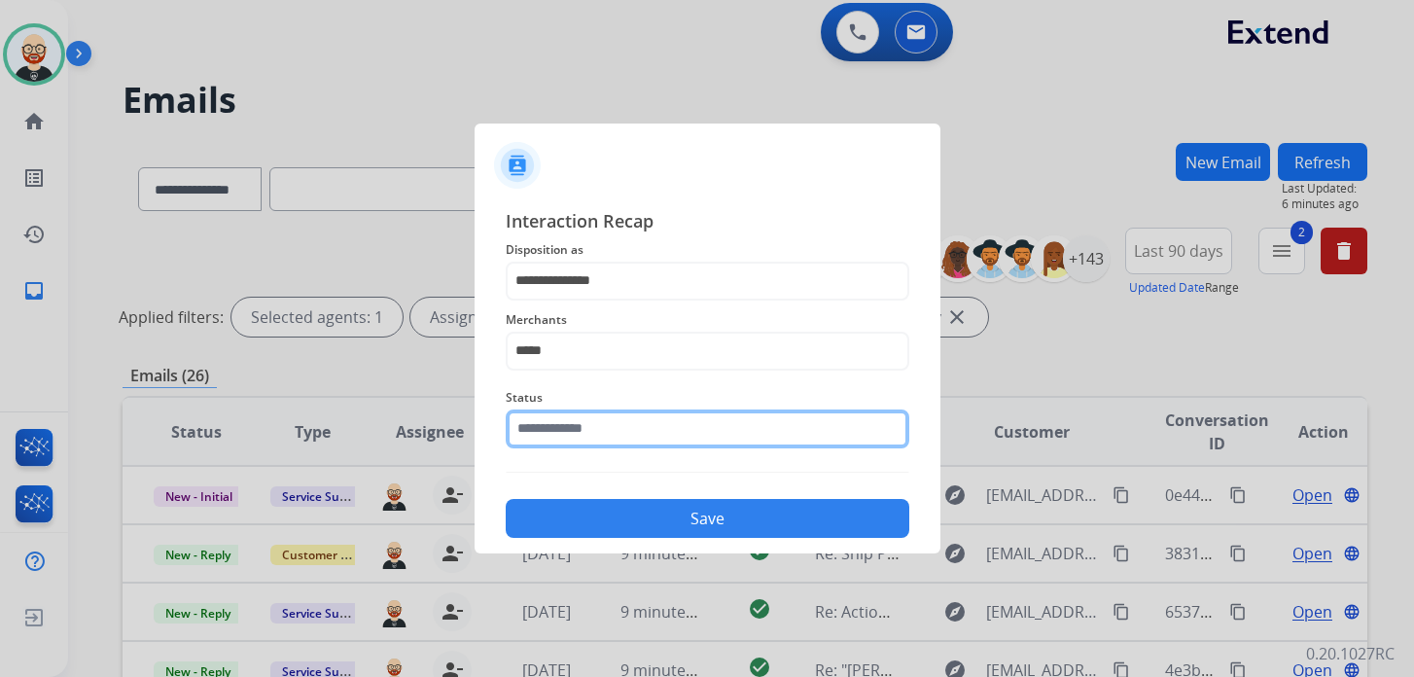
click at [600, 424] on input "text" at bounding box center [708, 428] width 404 height 39
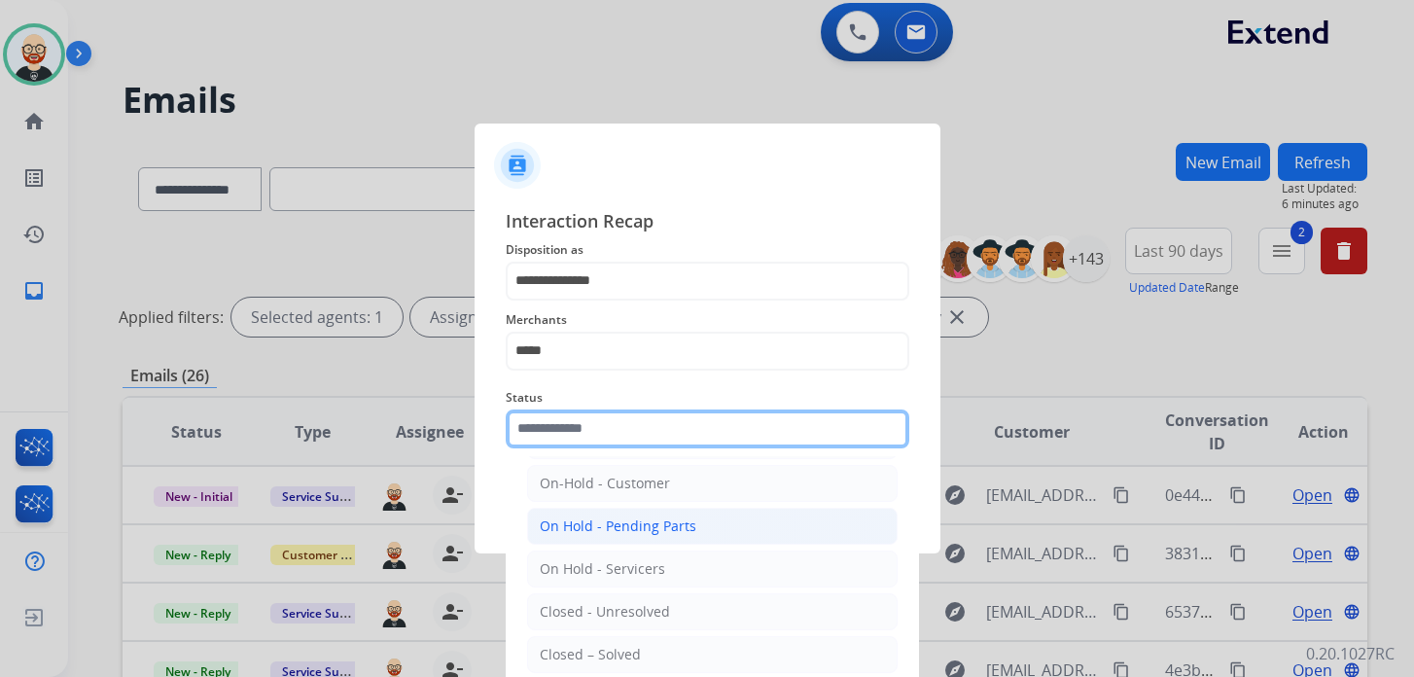
scroll to position [51, 0]
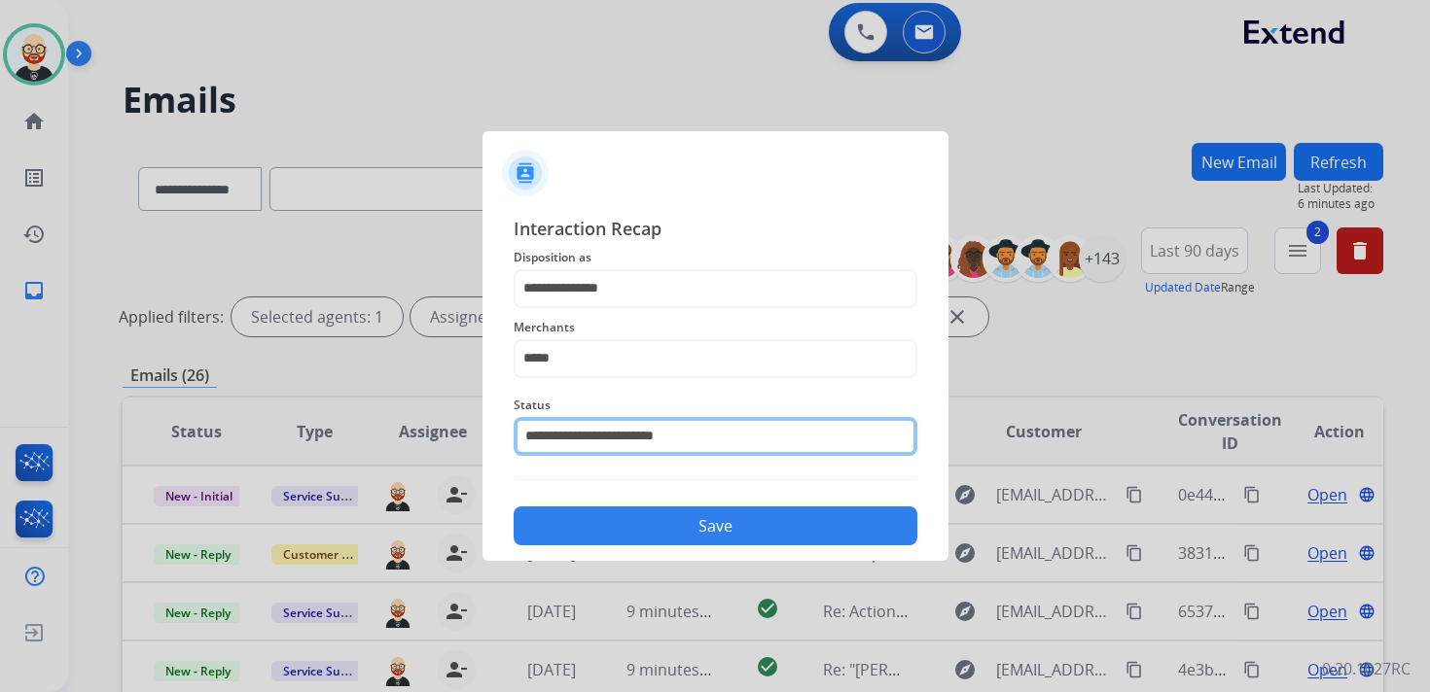
click at [640, 431] on input "**********" at bounding box center [716, 436] width 404 height 39
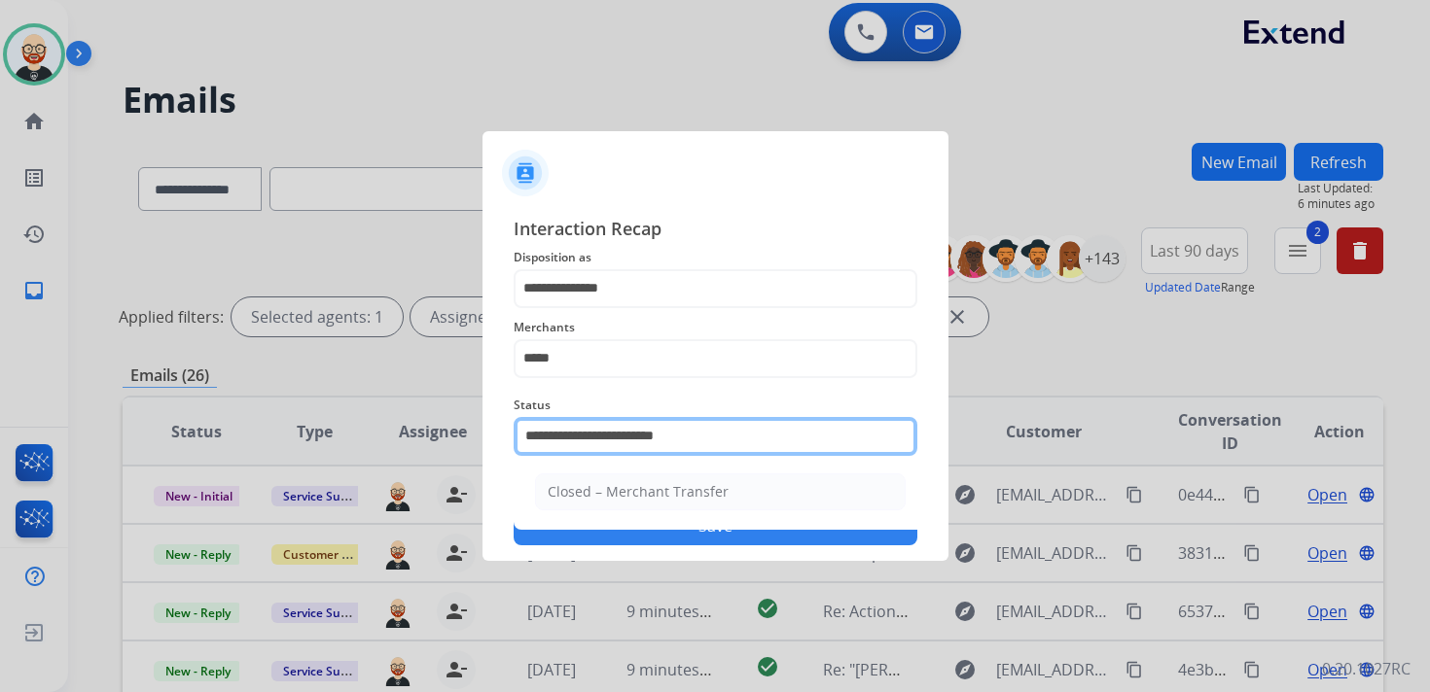
click at [638, 431] on input "**********" at bounding box center [716, 436] width 404 height 39
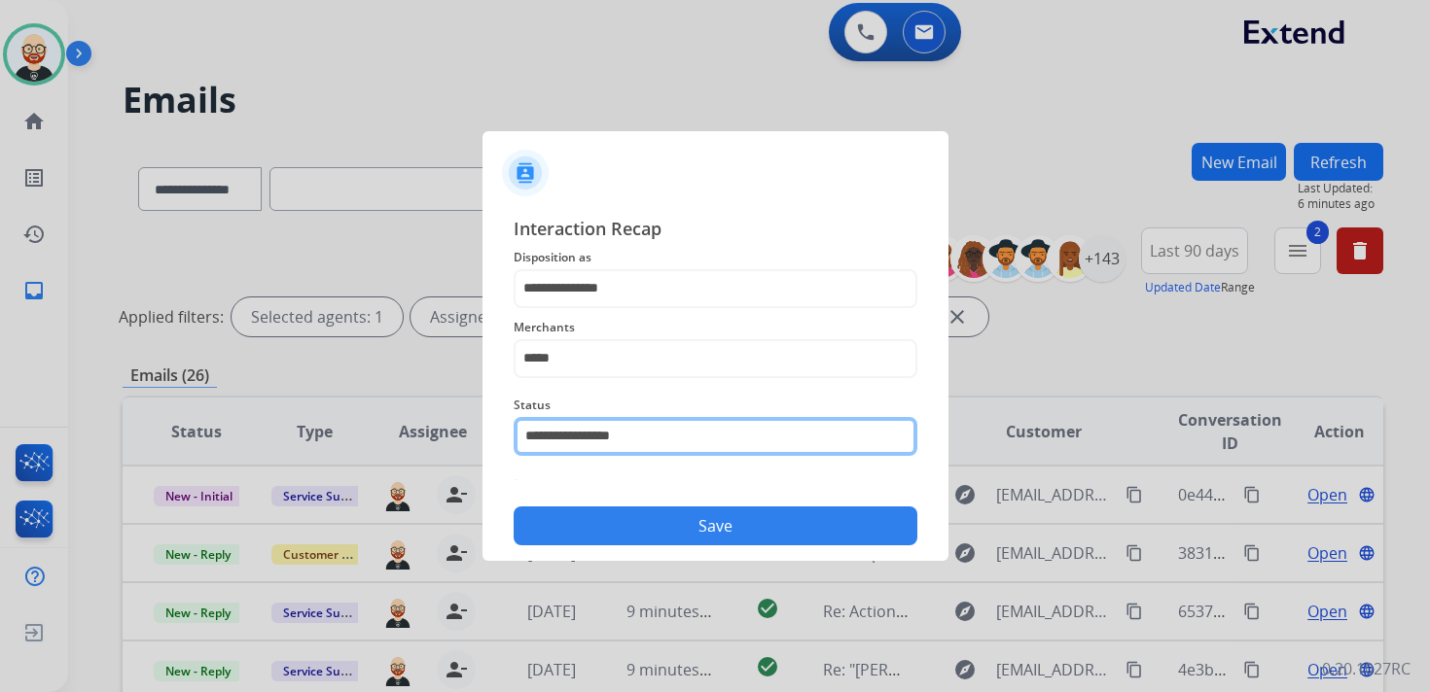
type input "**********"
click at [674, 378] on div "Merchants *****" at bounding box center [716, 347] width 404 height 78
click at [630, 431] on input "**********" at bounding box center [716, 436] width 404 height 39
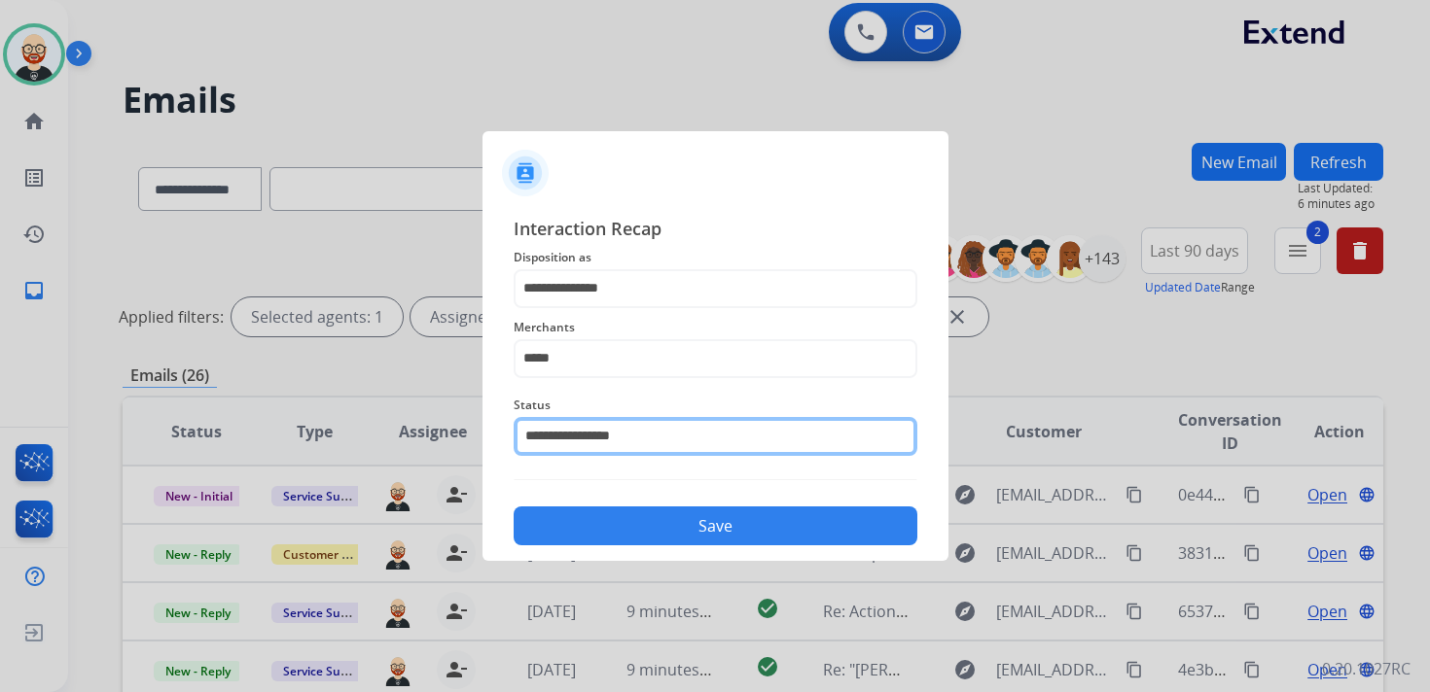
click at [630, 431] on input "**********" at bounding box center [716, 436] width 404 height 39
click at [614, 475] on div "**********" at bounding box center [716, 381] width 404 height 332
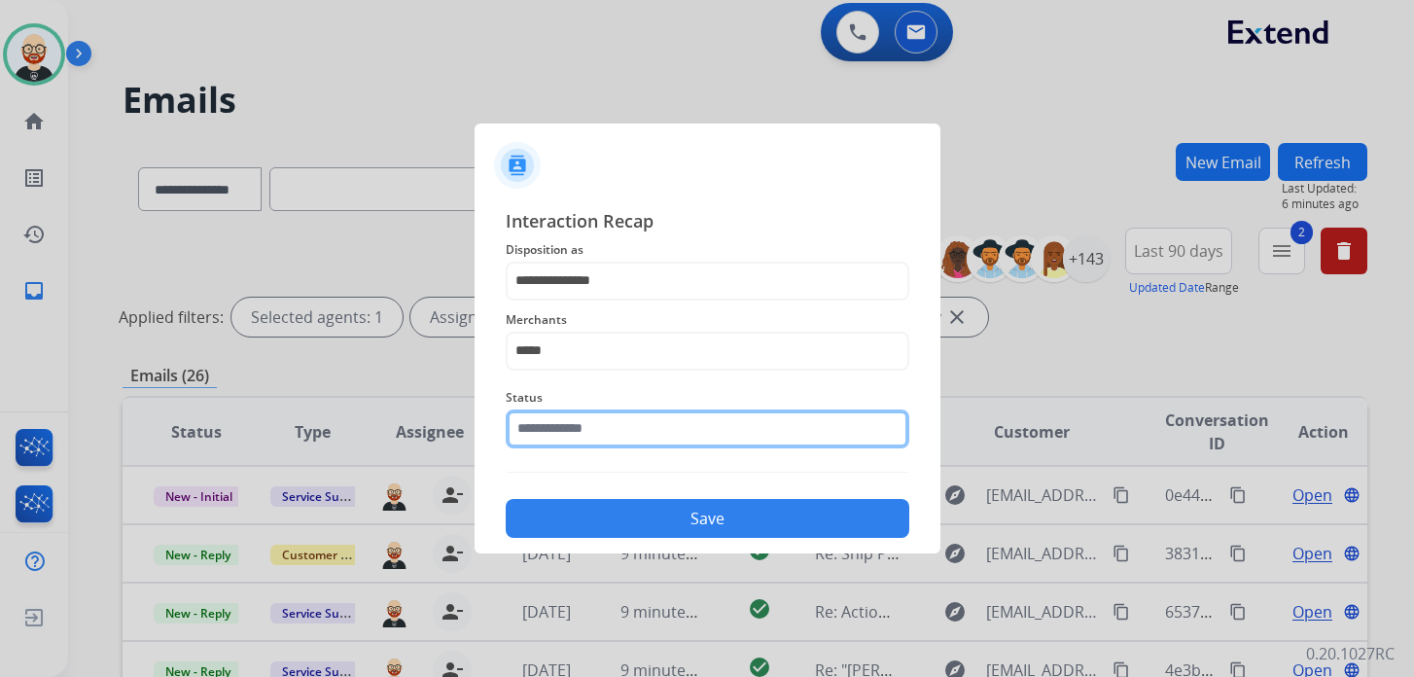
click at [614, 434] on input "text" at bounding box center [708, 428] width 404 height 39
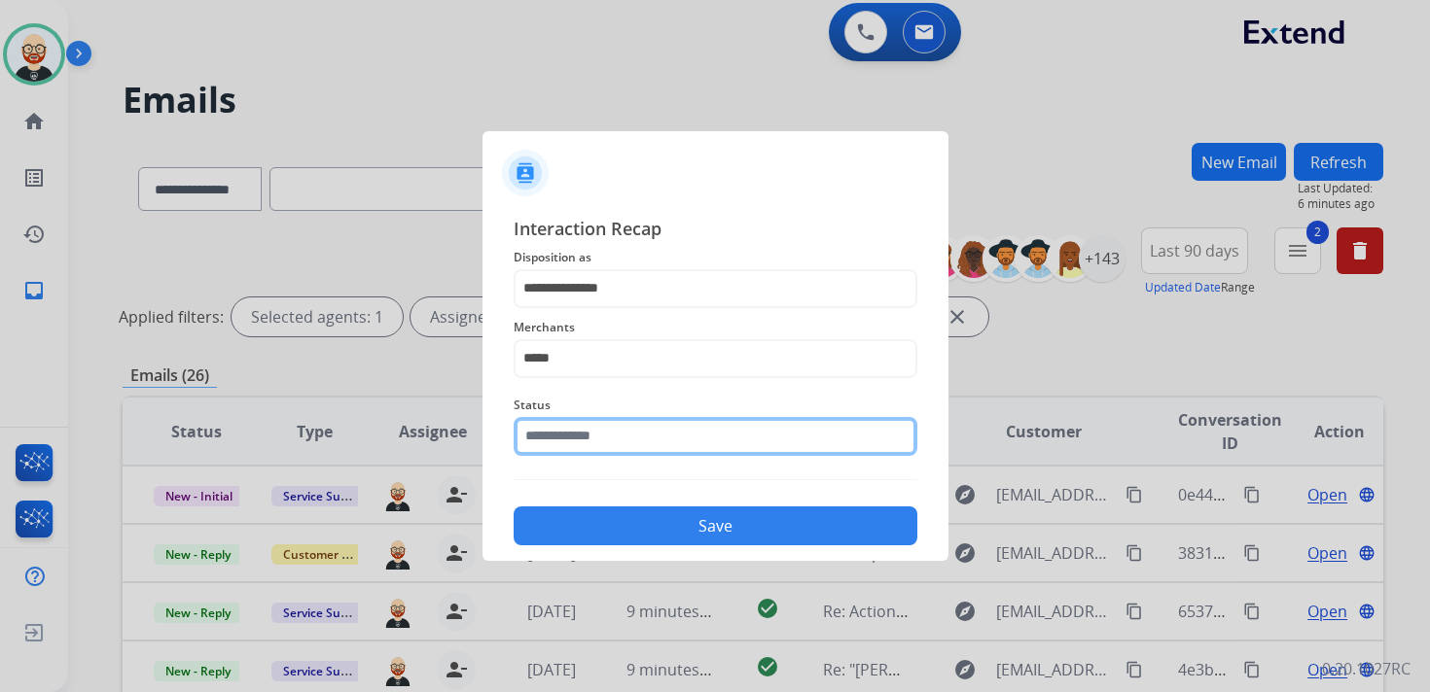
click at [642, 433] on input "text" at bounding box center [716, 436] width 404 height 39
click at [581, 433] on input "text" at bounding box center [716, 436] width 404 height 39
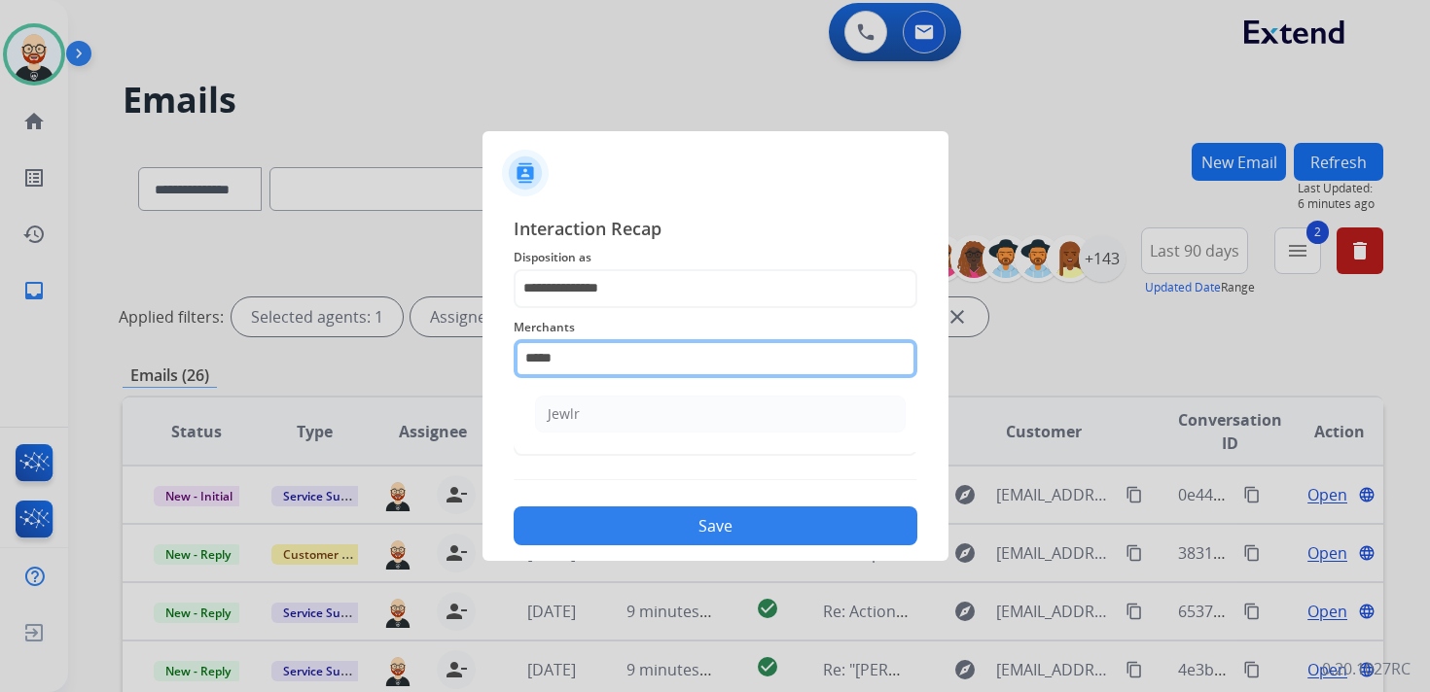
click at [676, 373] on input "*****" at bounding box center [716, 358] width 404 height 39
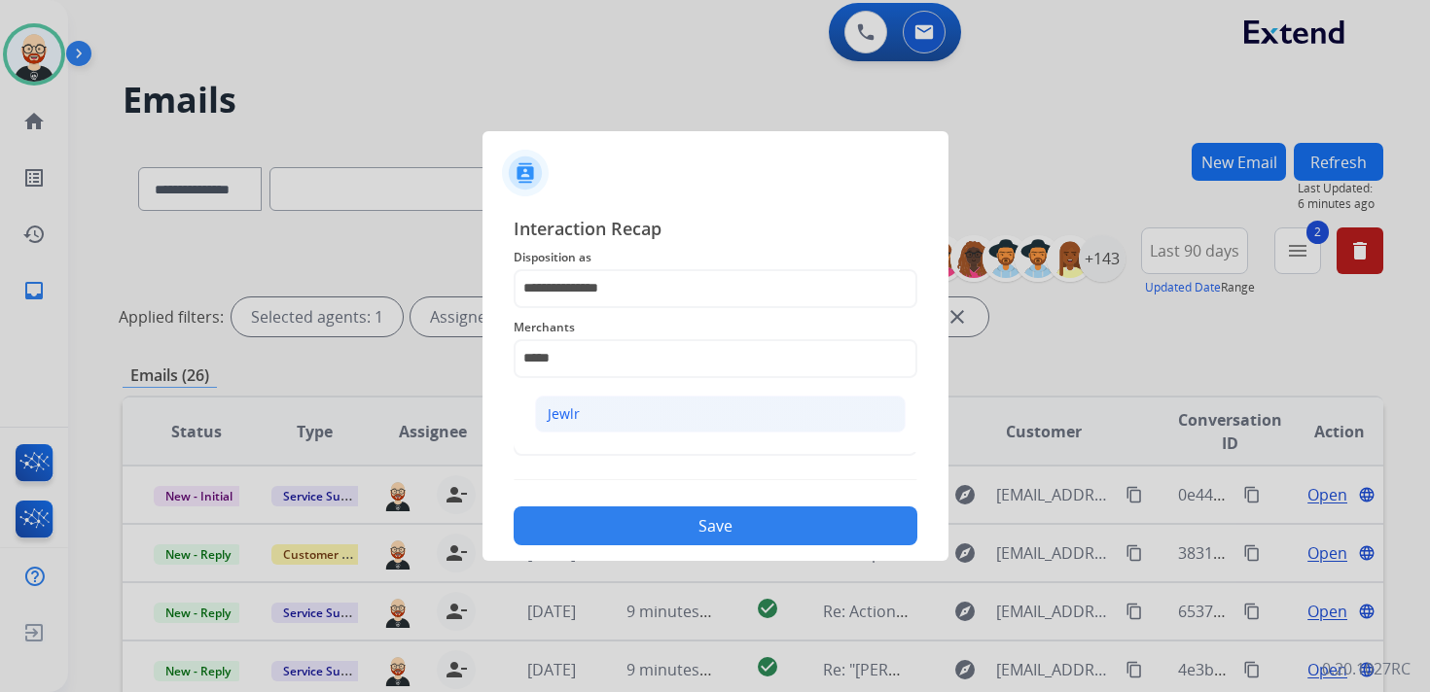
click at [578, 412] on li "Jewlr" at bounding box center [720, 414] width 371 height 37
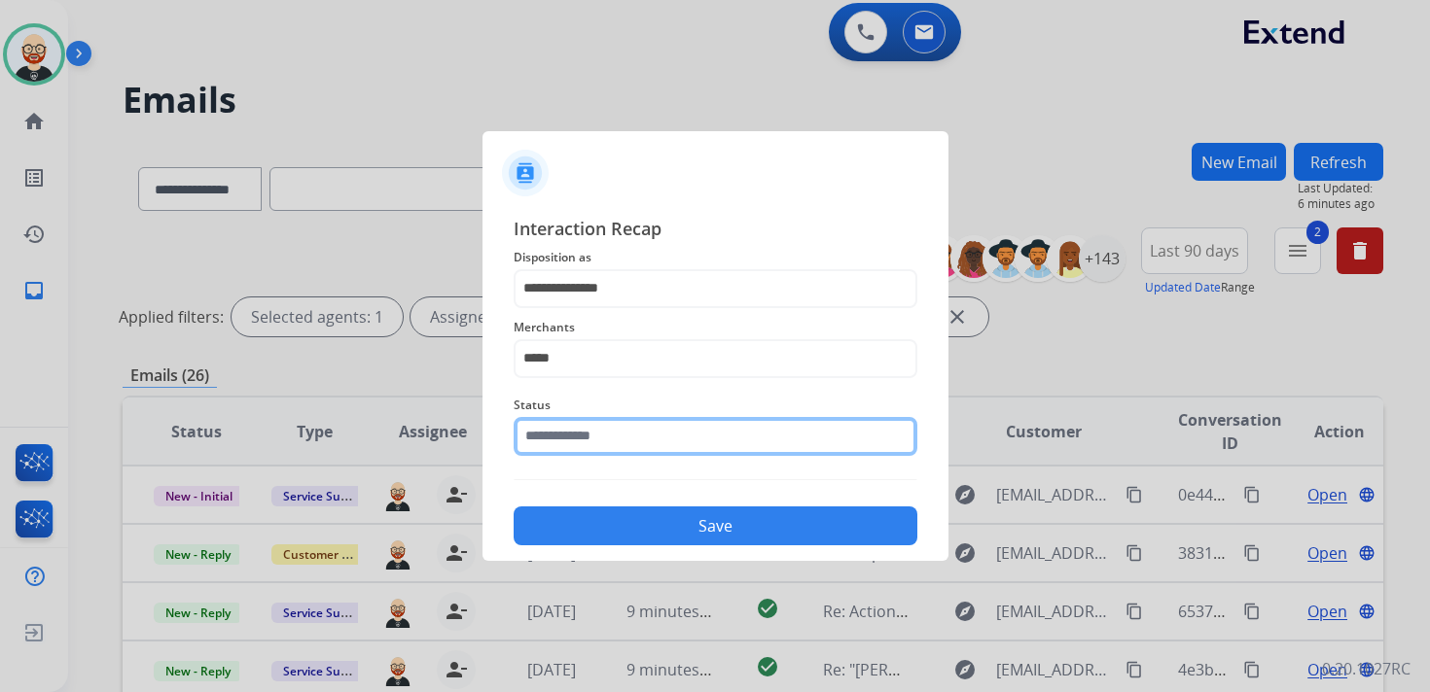
click at [561, 437] on input "text" at bounding box center [716, 436] width 404 height 39
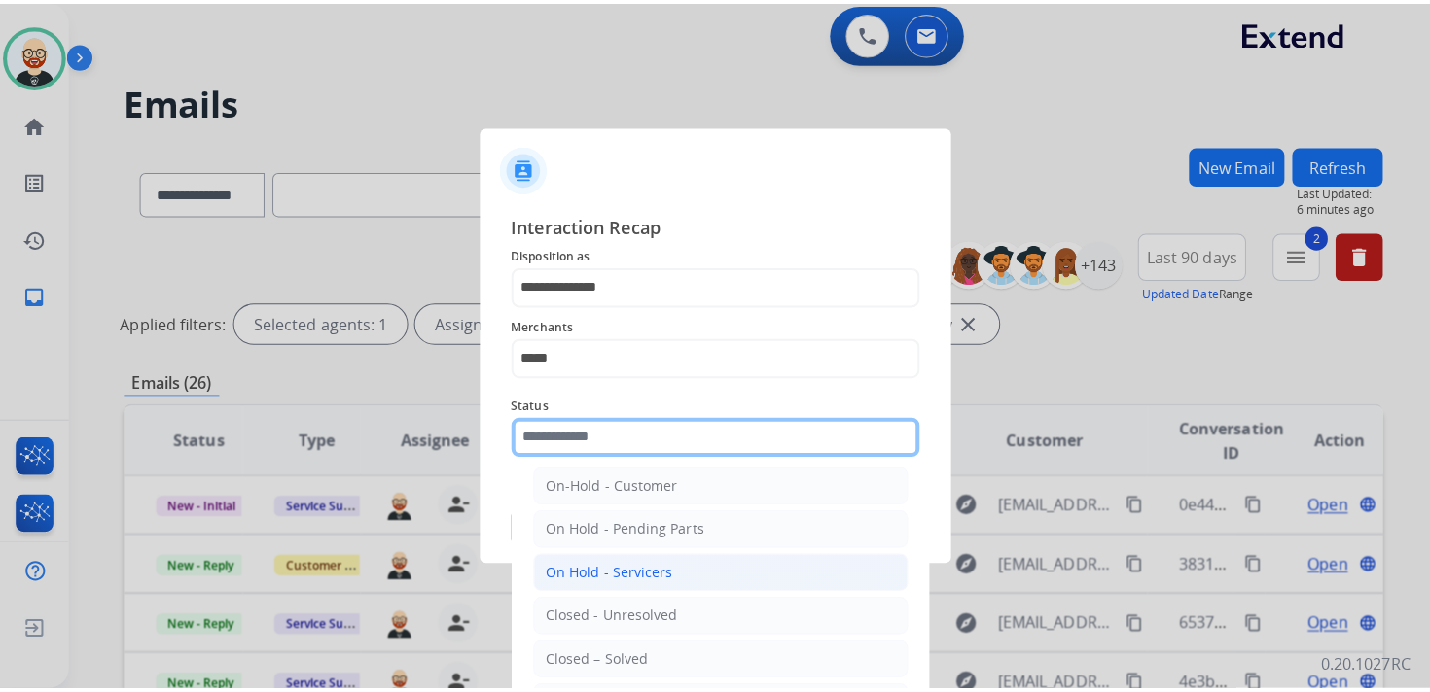
scroll to position [56, 0]
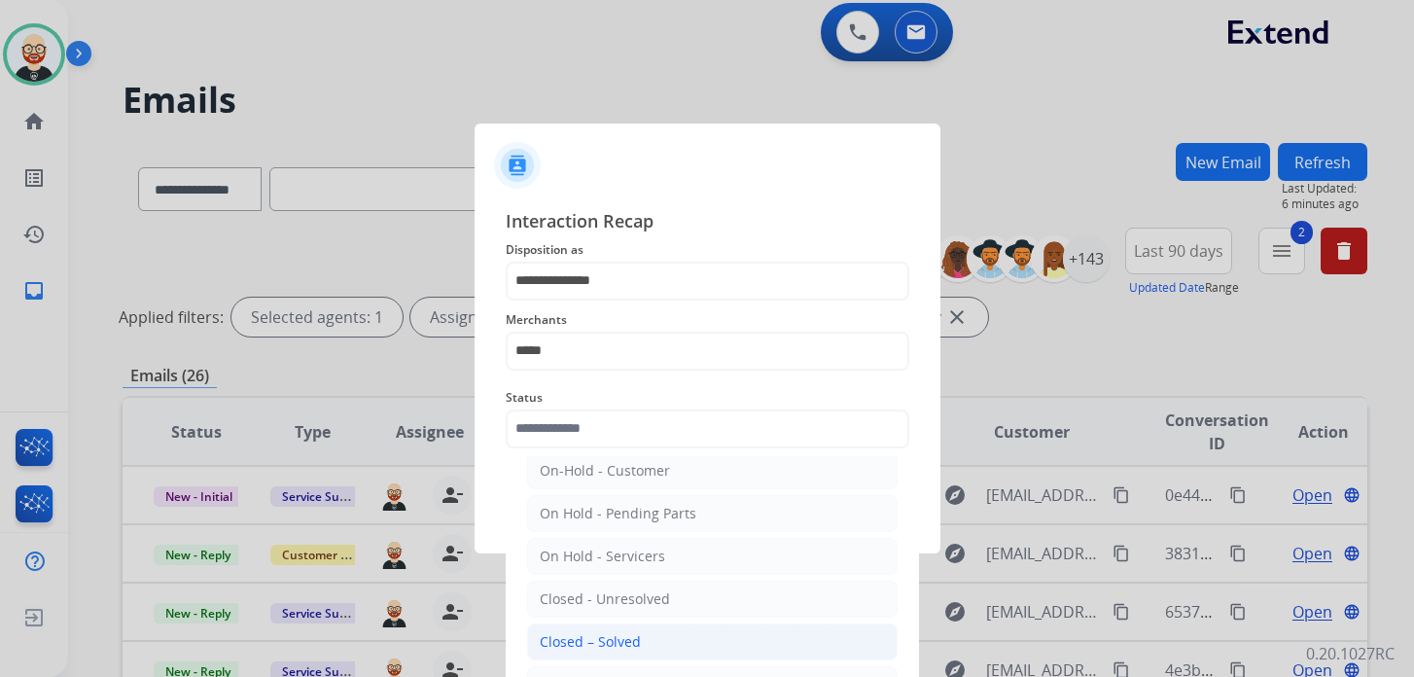
click at [621, 632] on div "Closed – Solved" at bounding box center [590, 641] width 101 height 19
type input "**********"
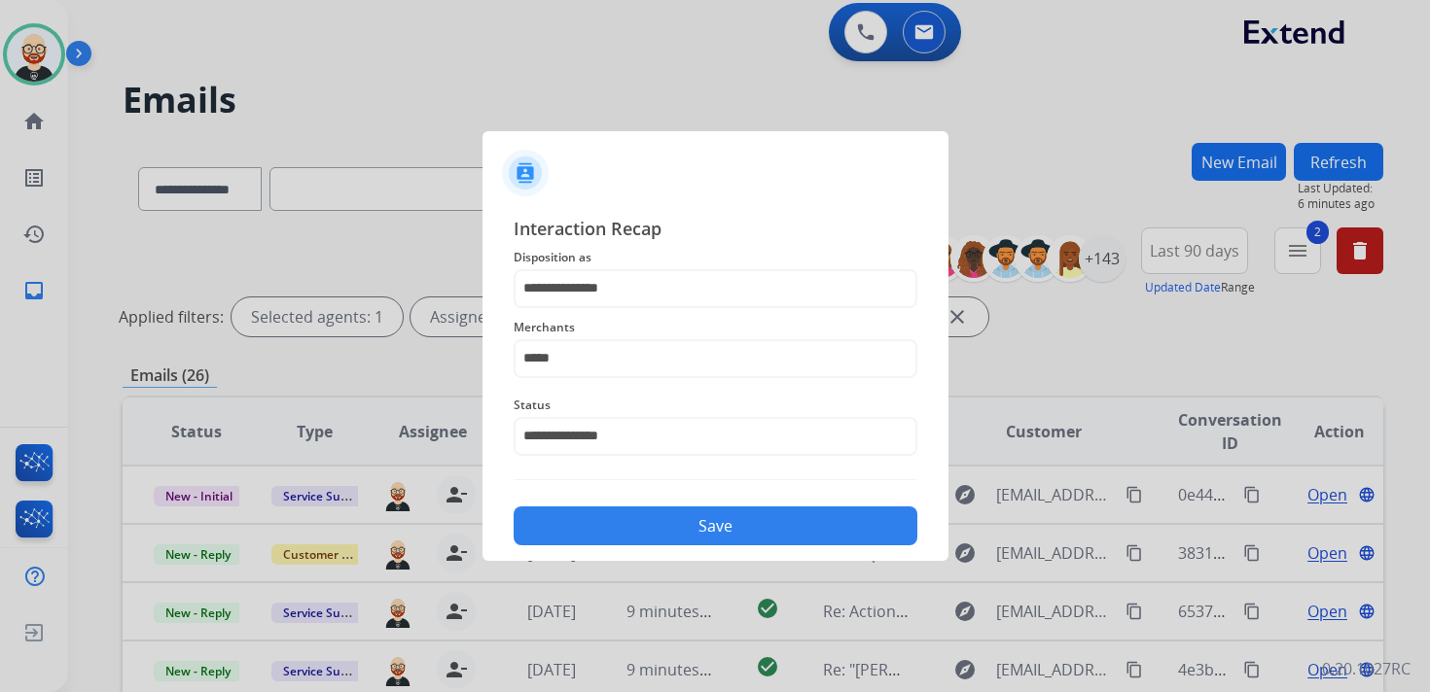
click at [622, 529] on button "Save" at bounding box center [716, 526] width 404 height 39
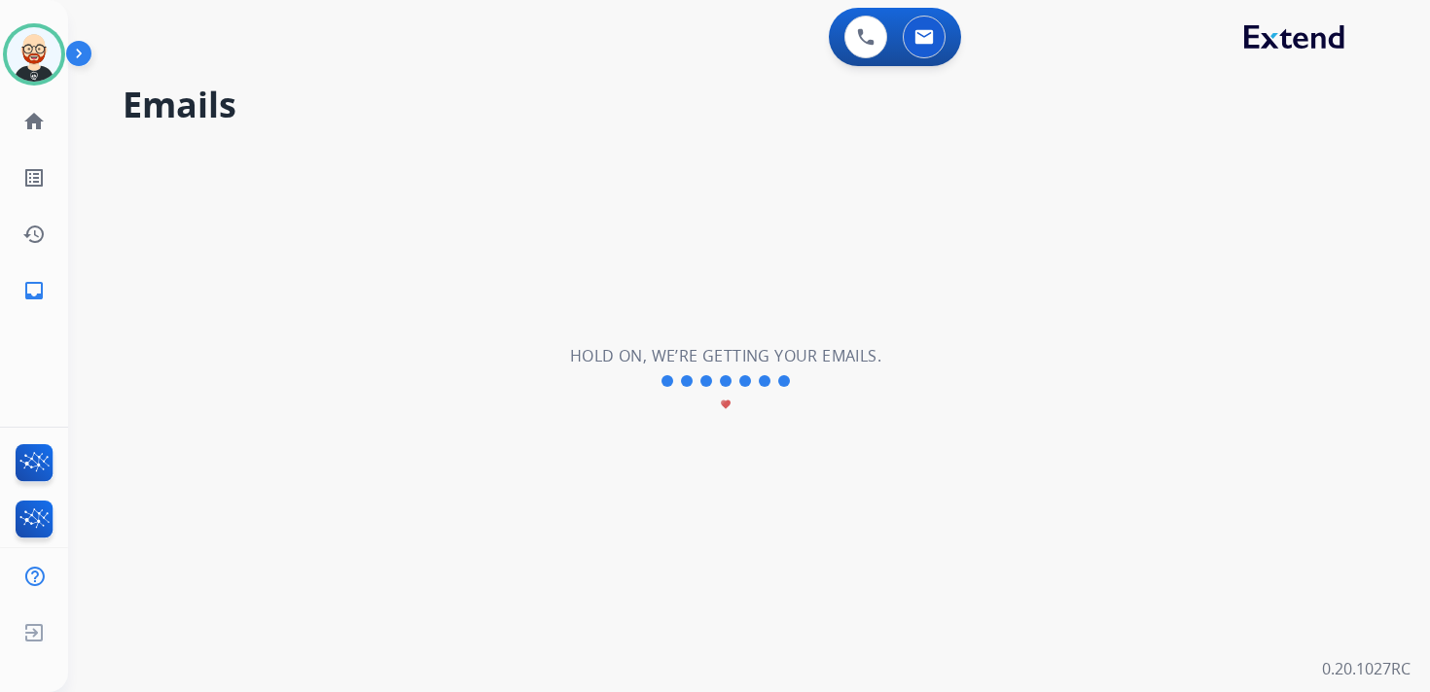
scroll to position [0, 0]
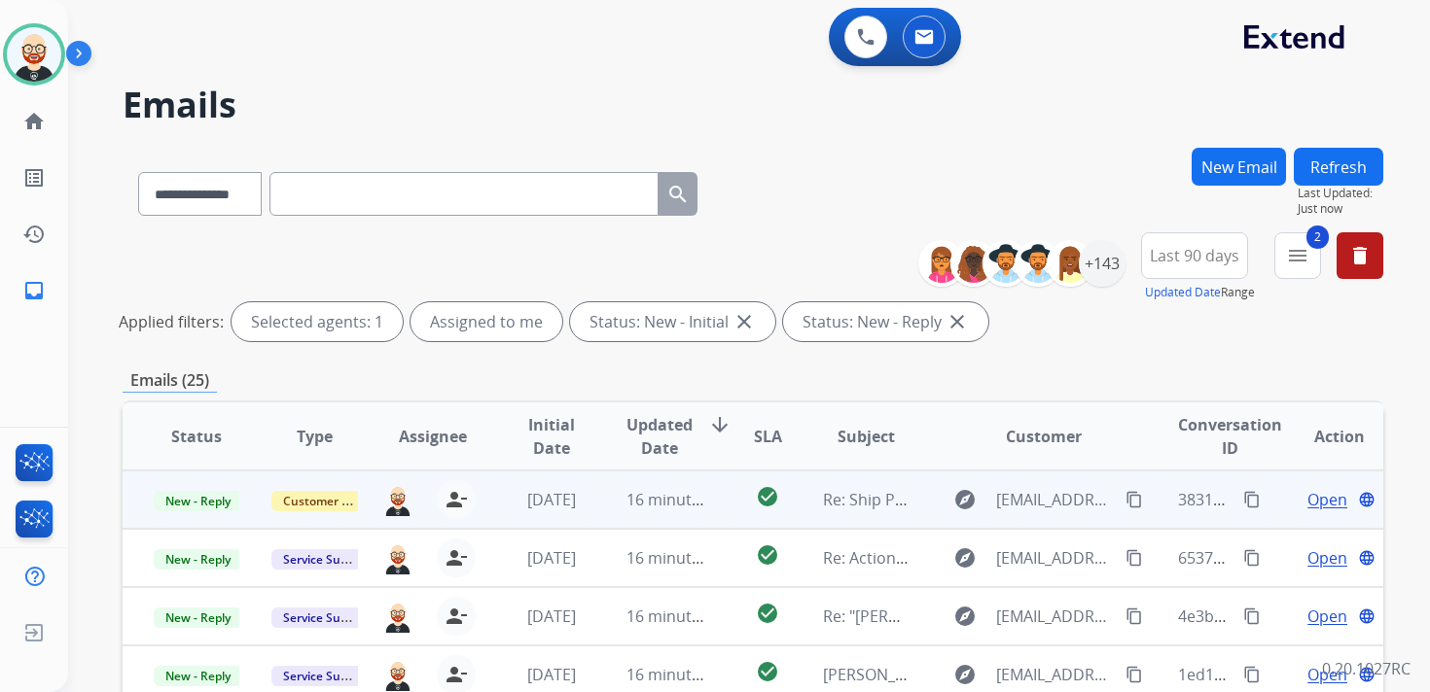
click at [1317, 505] on span "Open" at bounding box center [1327, 499] width 40 height 23
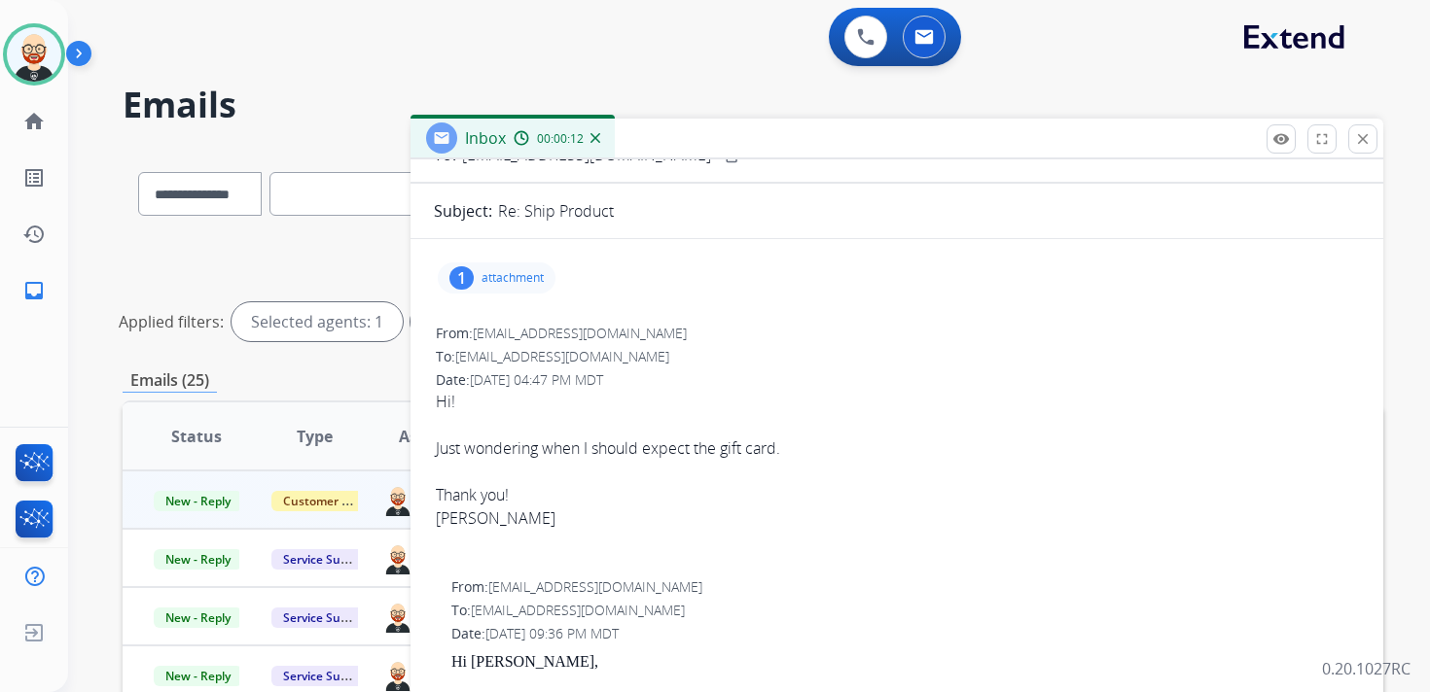
scroll to position [95, 0]
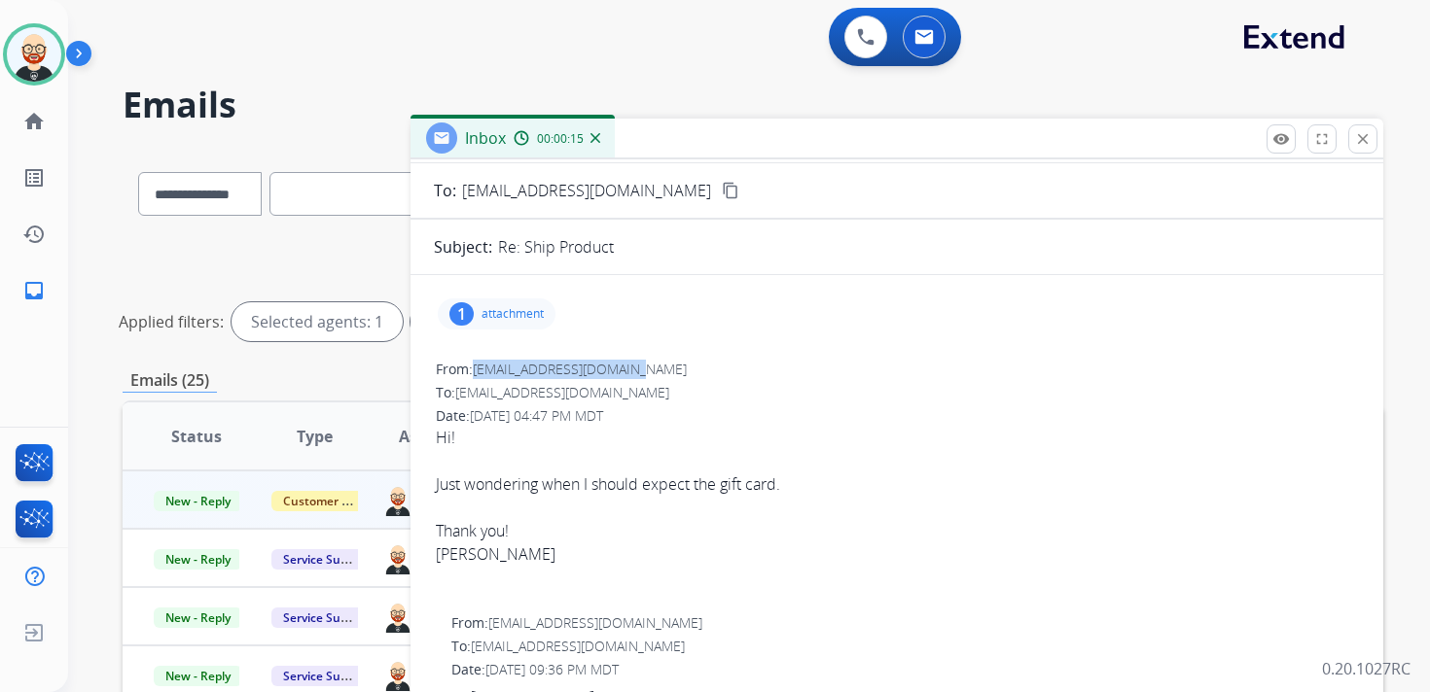
drag, startPoint x: 652, startPoint y: 369, endPoint x: 478, endPoint y: 370, distance: 174.1
click at [478, 370] on div "From: [EMAIL_ADDRESS][DOMAIN_NAME]" at bounding box center [897, 369] width 922 height 19
copy span "[EMAIL_ADDRESS][DOMAIN_NAME]"
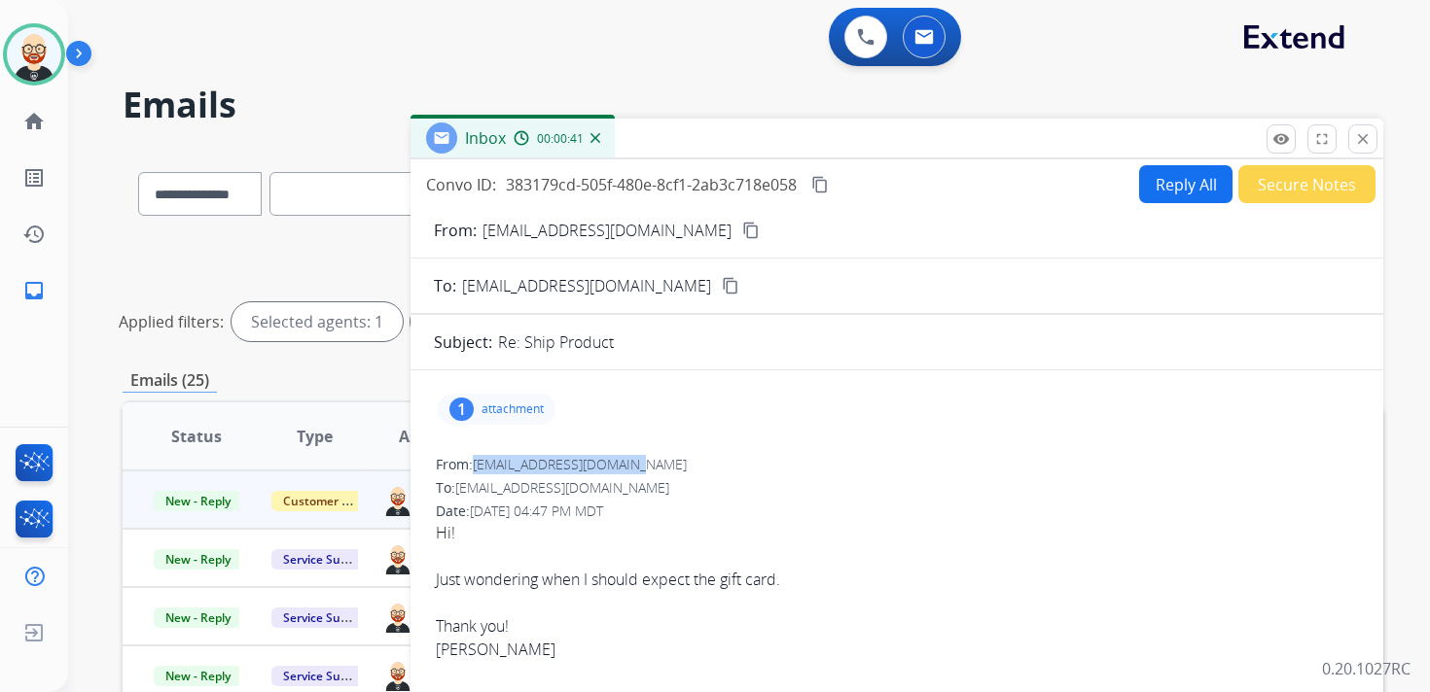
click at [1171, 199] on button "Reply All" at bounding box center [1185, 184] width 93 height 38
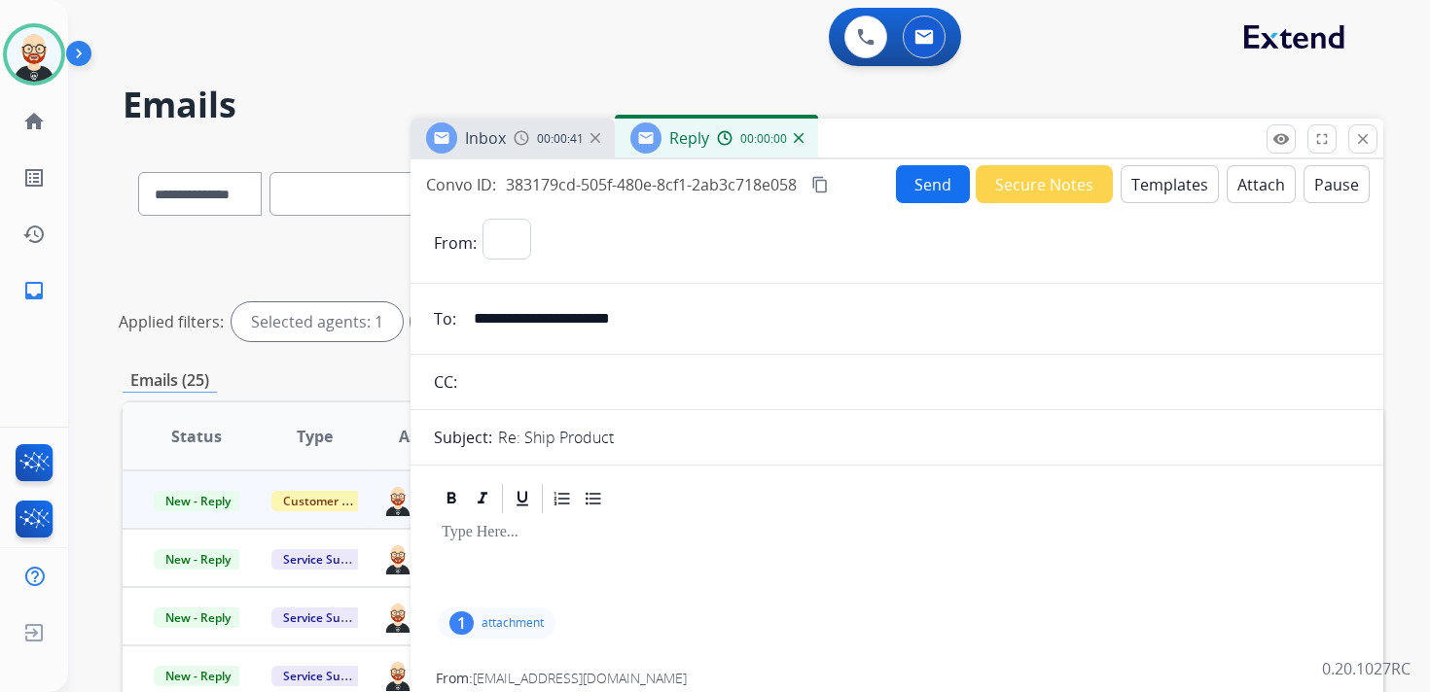
select select "**********"
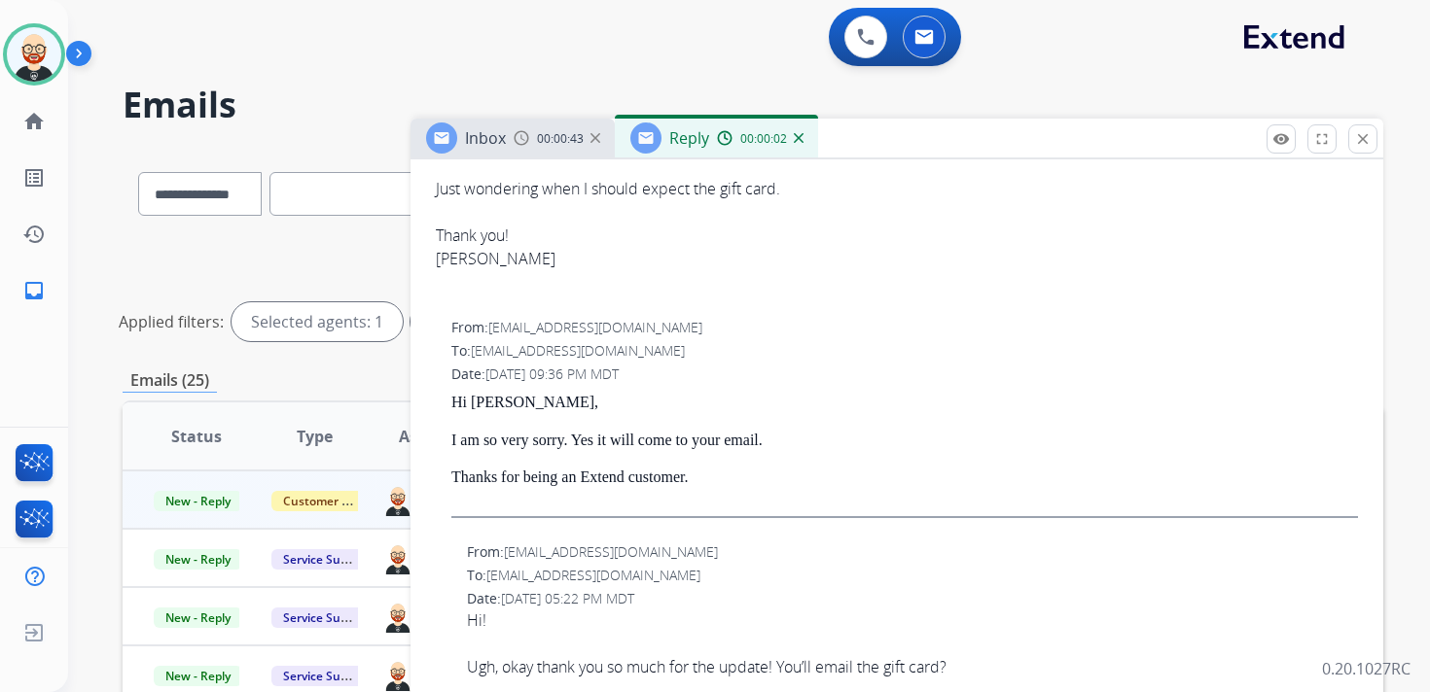
scroll to position [606, 0]
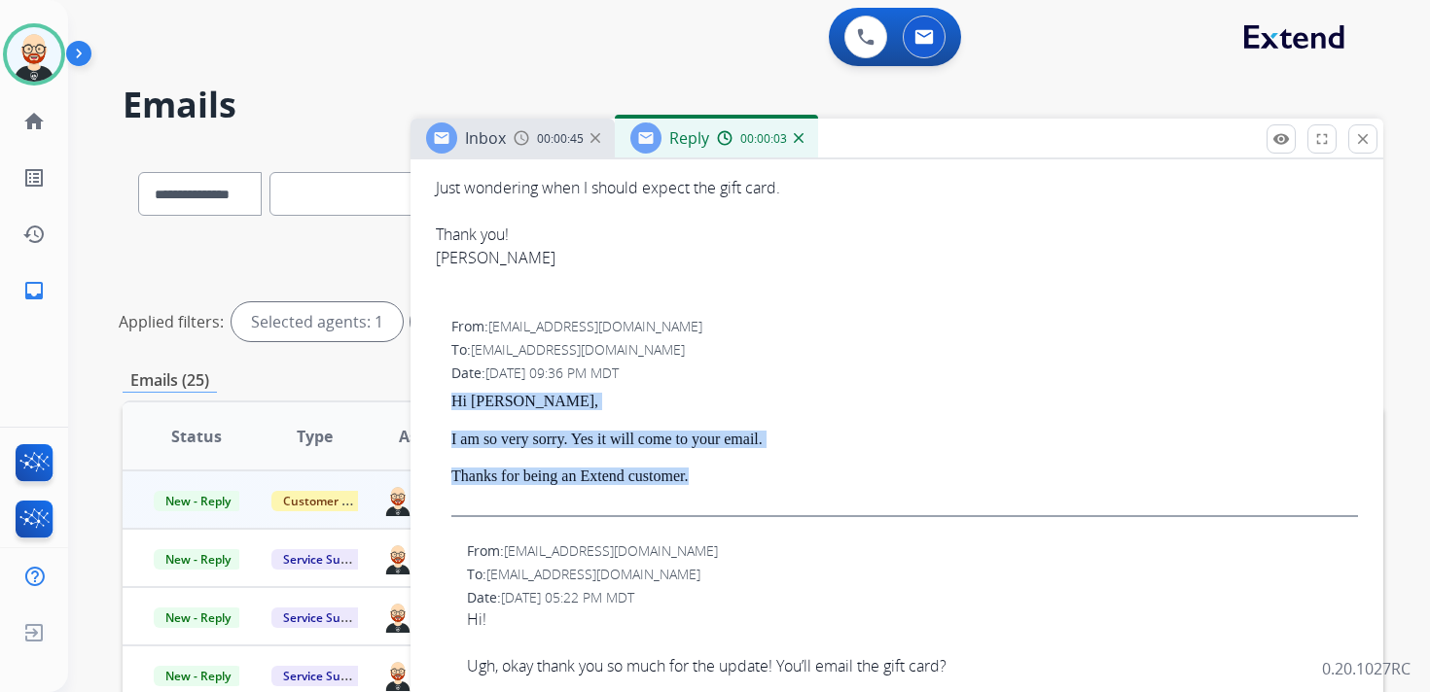
drag, startPoint x: 741, startPoint y: 475, endPoint x: 453, endPoint y: 401, distance: 297.2
click at [453, 401] on div "Hi [PERSON_NAME], I am so very sorry. Yes it will come to your email. Thanks fo…" at bounding box center [904, 455] width 906 height 124
copy div "Hi [PERSON_NAME], I am so very sorry. Yes it will come to your email. Thanks fo…"
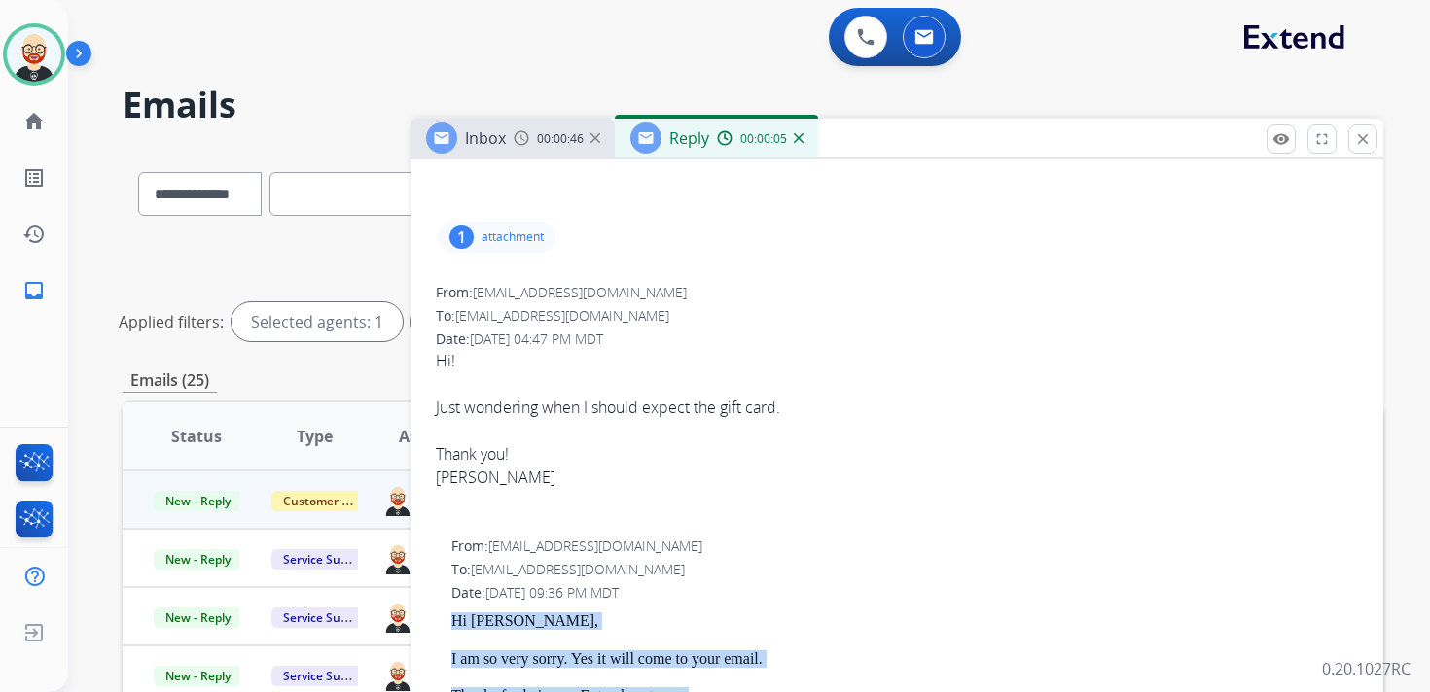
scroll to position [0, 0]
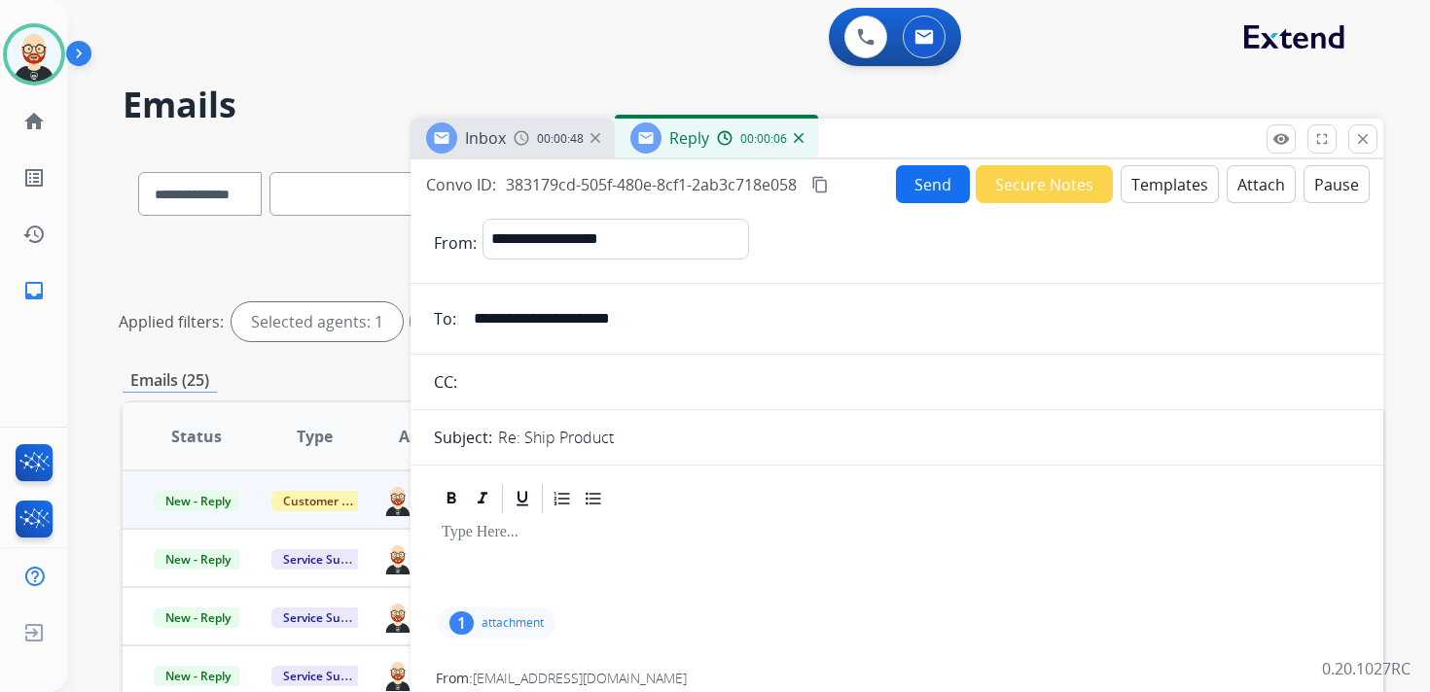
click at [485, 566] on div at bounding box center [897, 560] width 926 height 88
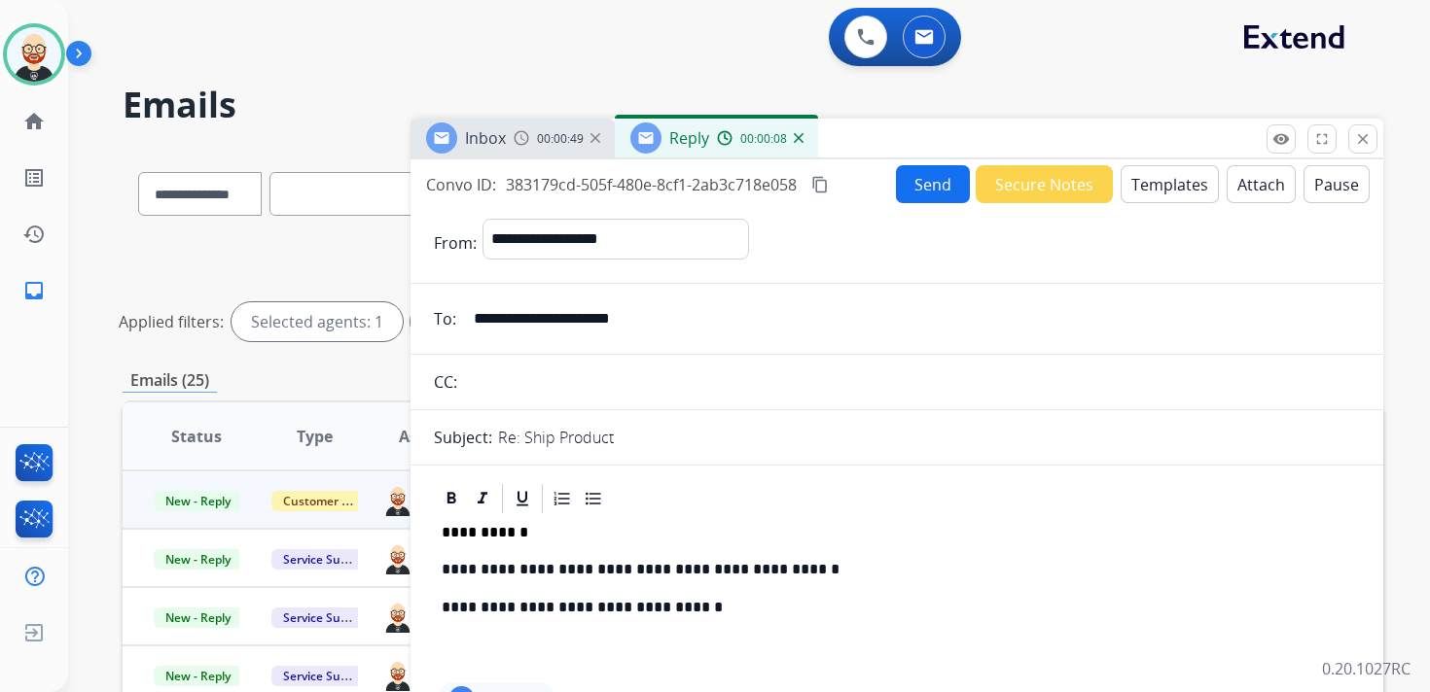
click at [486, 564] on p "**********" at bounding box center [889, 570] width 895 height 18
click at [910, 190] on button "Send" at bounding box center [933, 184] width 74 height 38
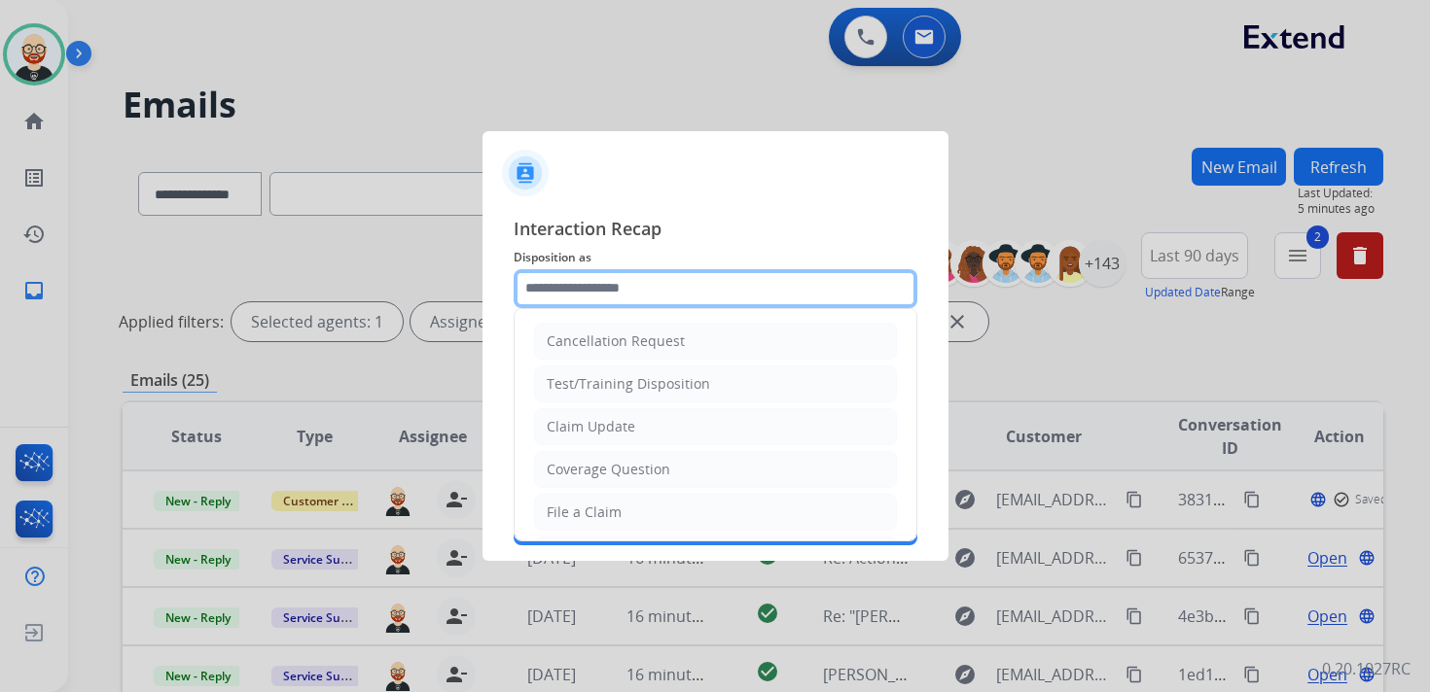
click at [597, 290] on input "text" at bounding box center [716, 288] width 404 height 39
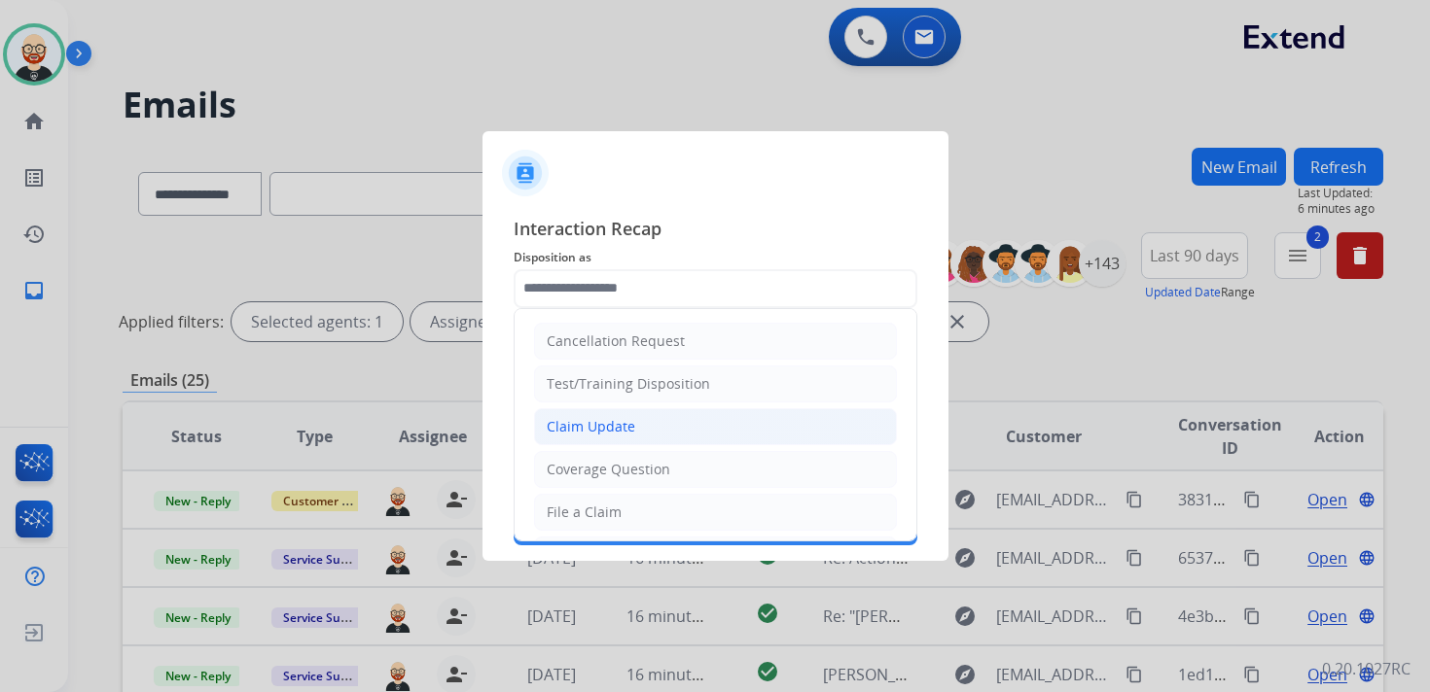
click at [648, 436] on li "Claim Update" at bounding box center [715, 426] width 363 height 37
type input "**********"
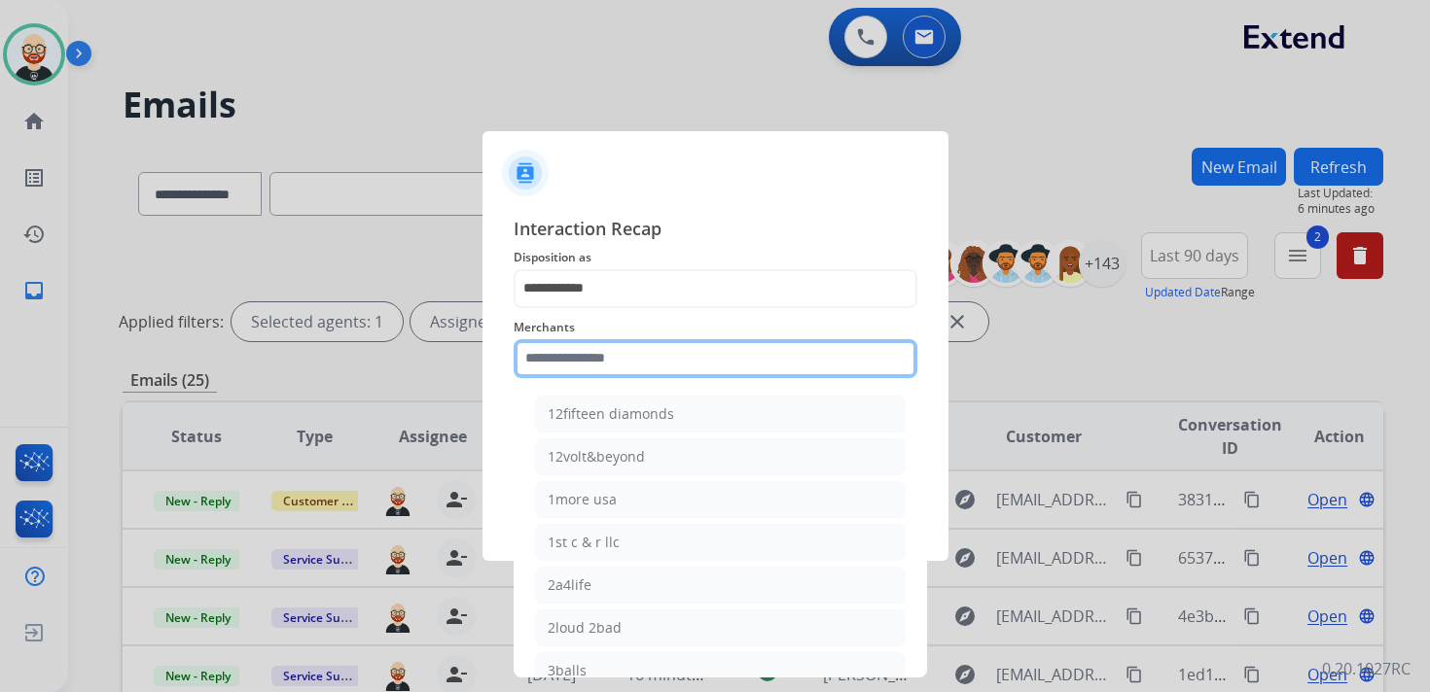
click at [606, 360] on input "text" at bounding box center [716, 358] width 404 height 39
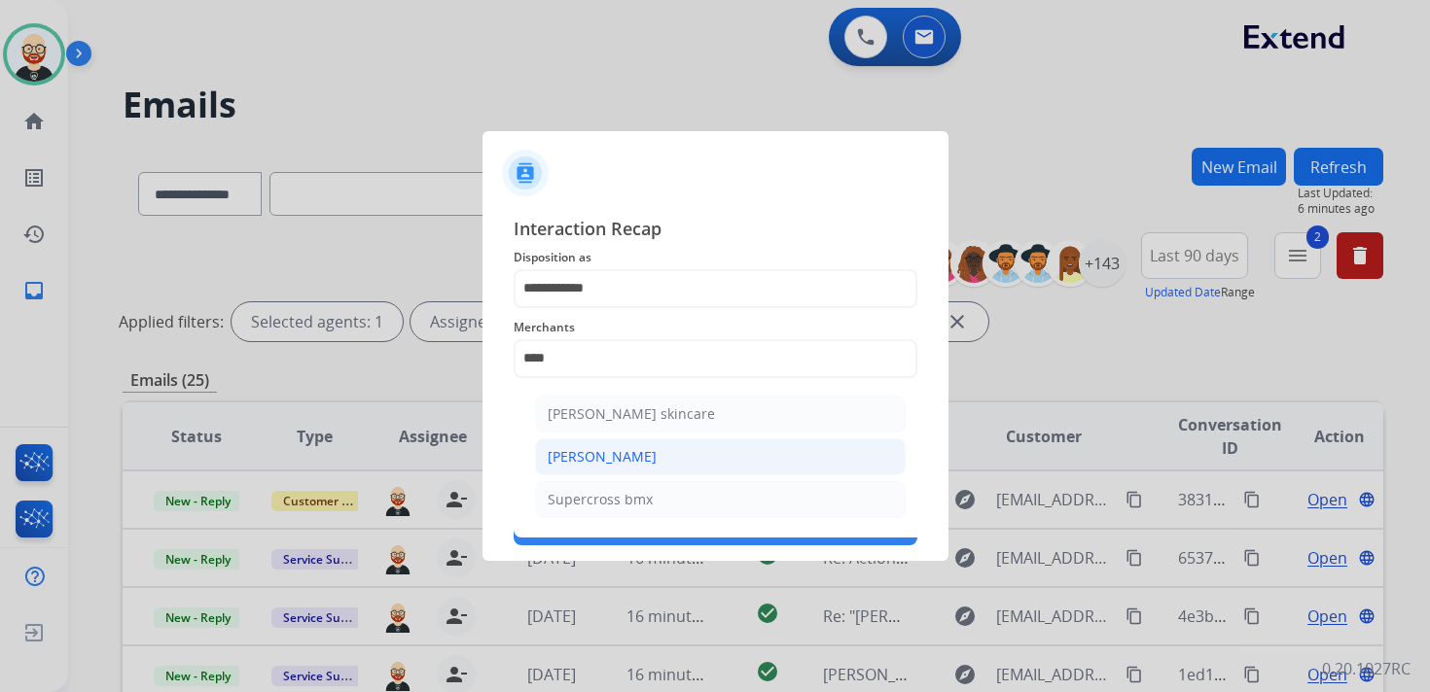
click at [615, 447] on div "[PERSON_NAME]" at bounding box center [602, 456] width 109 height 19
type input "**********"
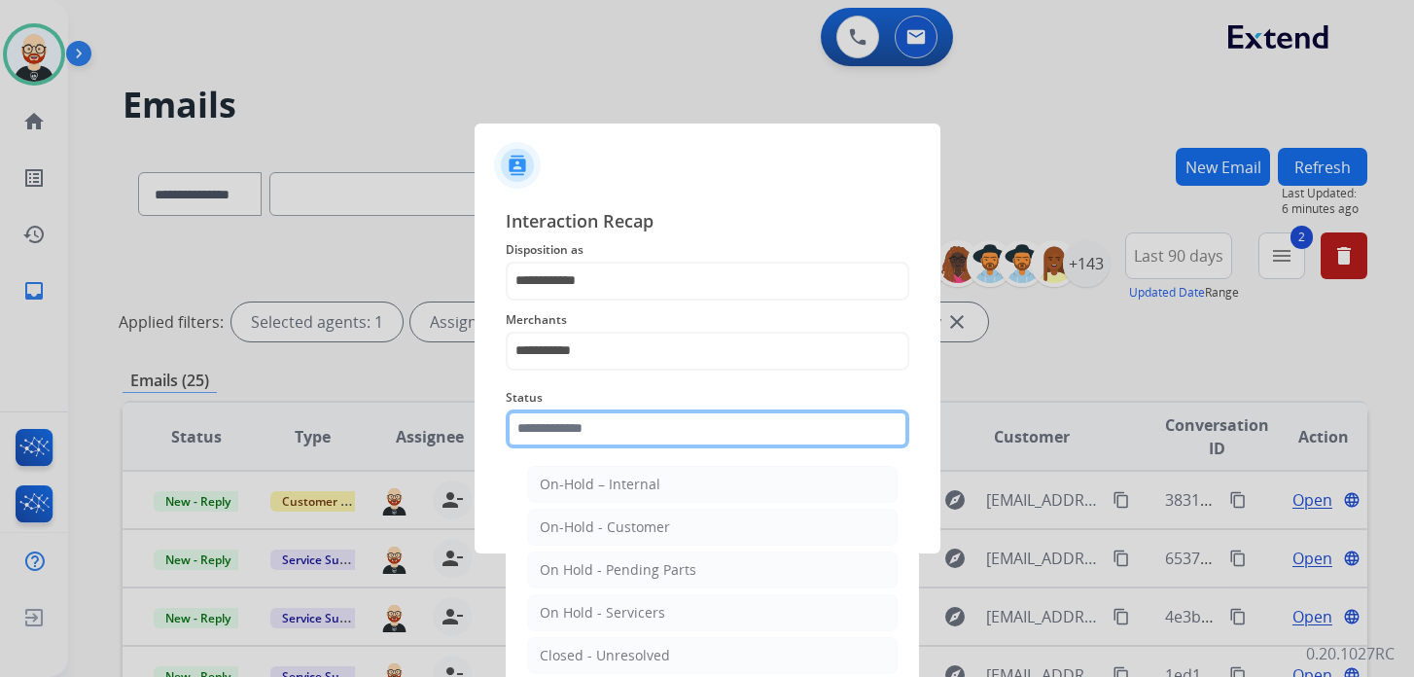
click at [615, 437] on input "text" at bounding box center [708, 428] width 404 height 39
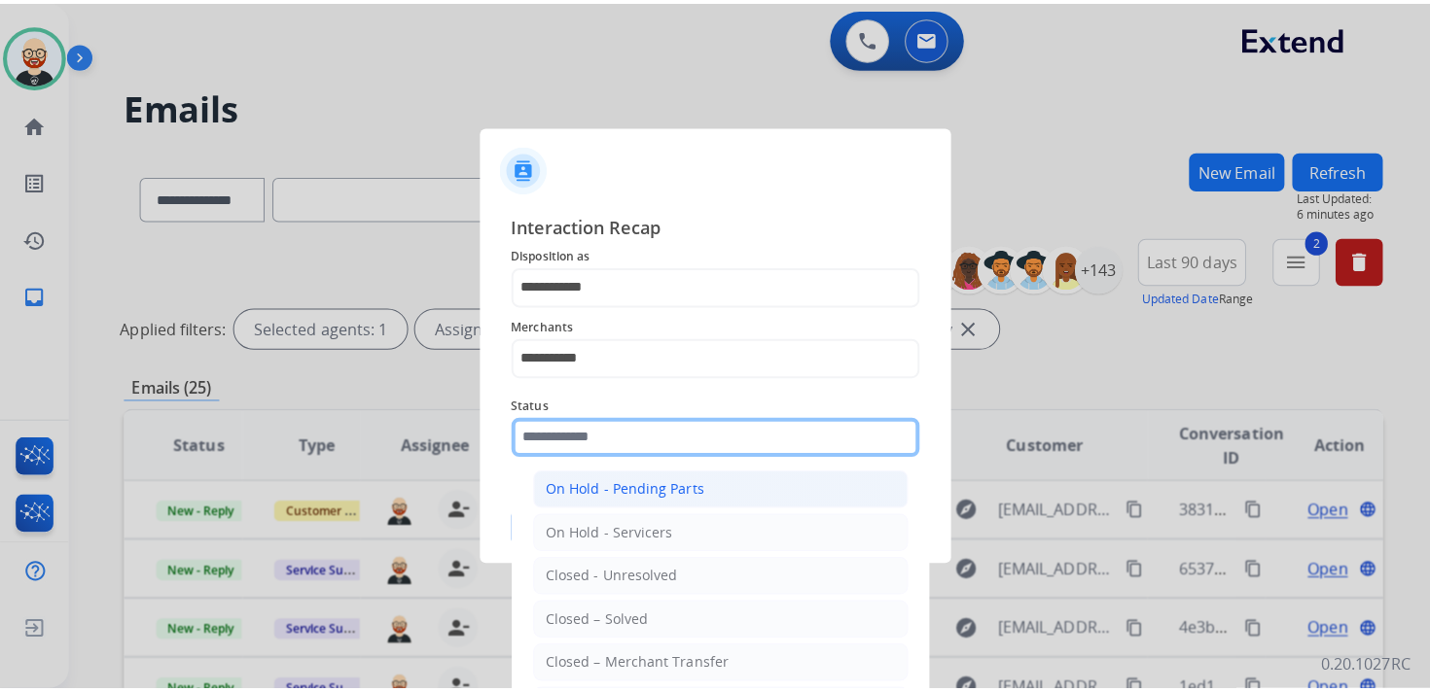
scroll to position [108, 0]
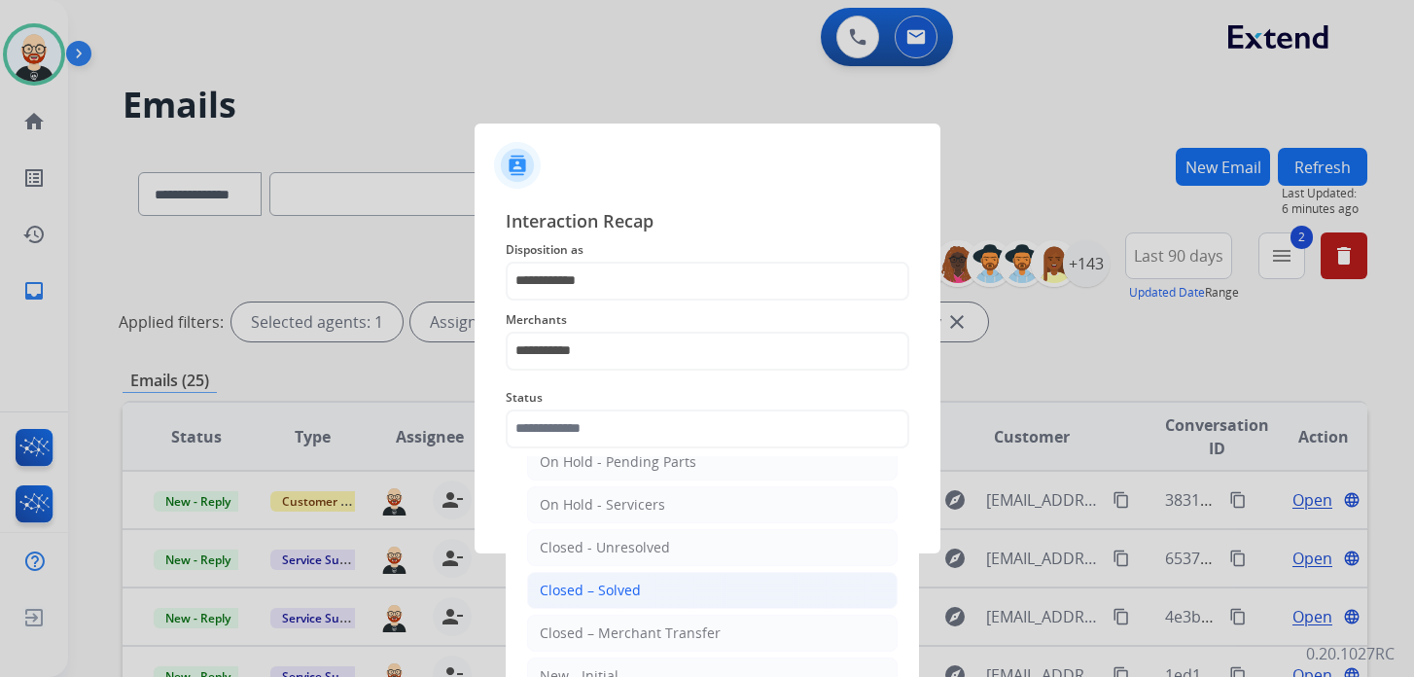
click at [615, 581] on div "Closed – Solved" at bounding box center [590, 590] width 101 height 19
type input "**********"
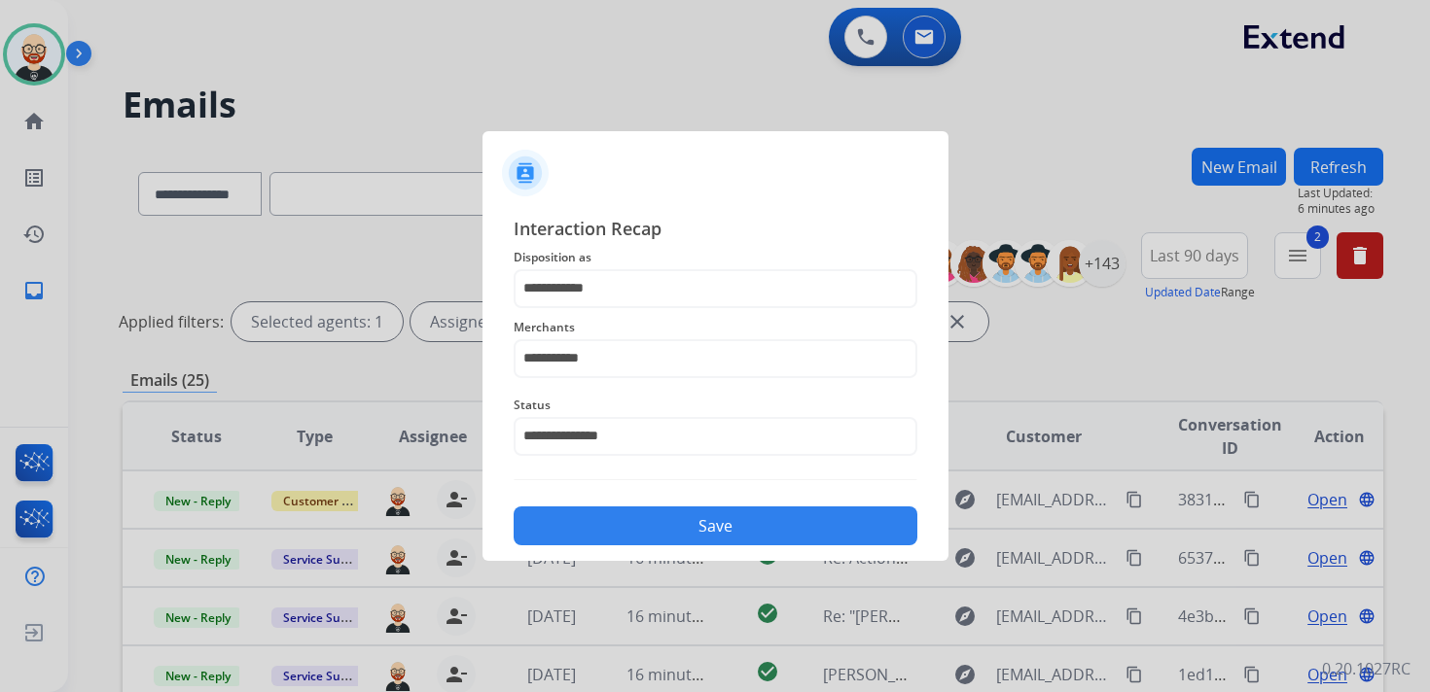
click at [645, 536] on button "Save" at bounding box center [716, 526] width 404 height 39
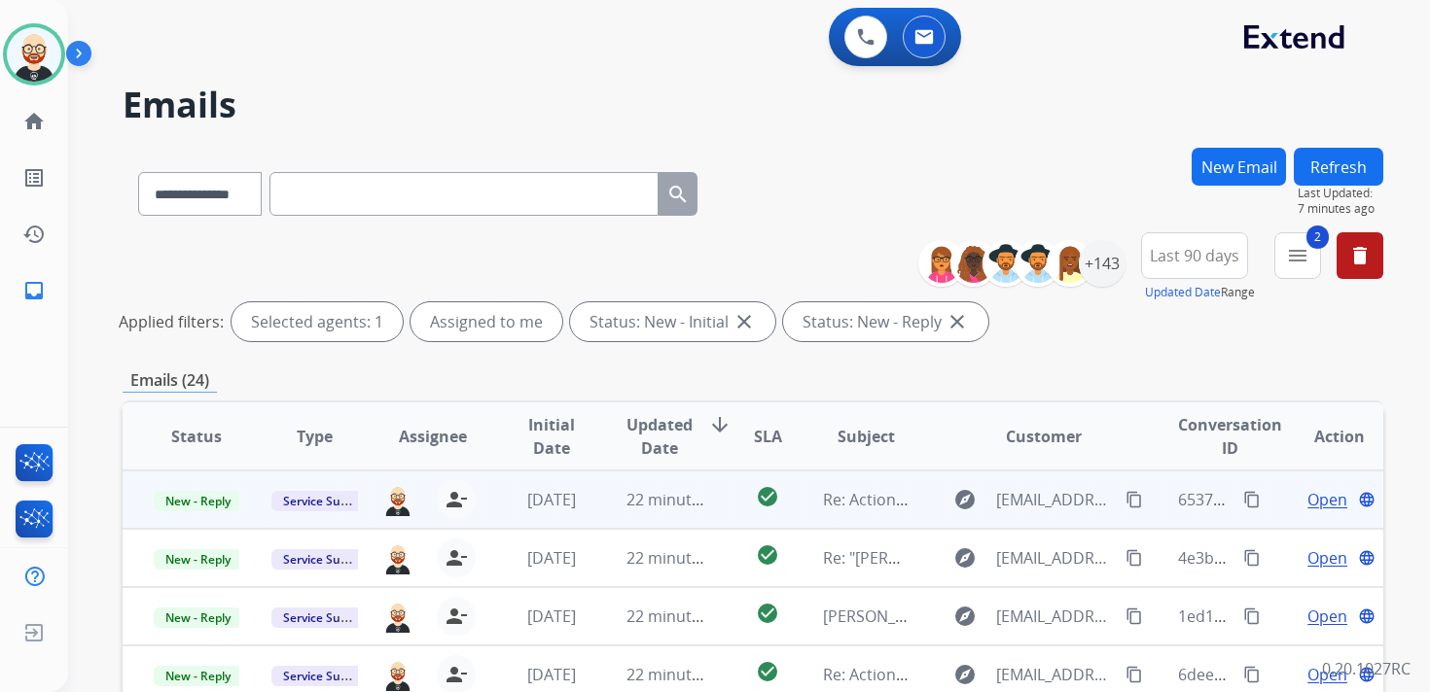
click at [1313, 508] on span "Open" at bounding box center [1327, 499] width 40 height 23
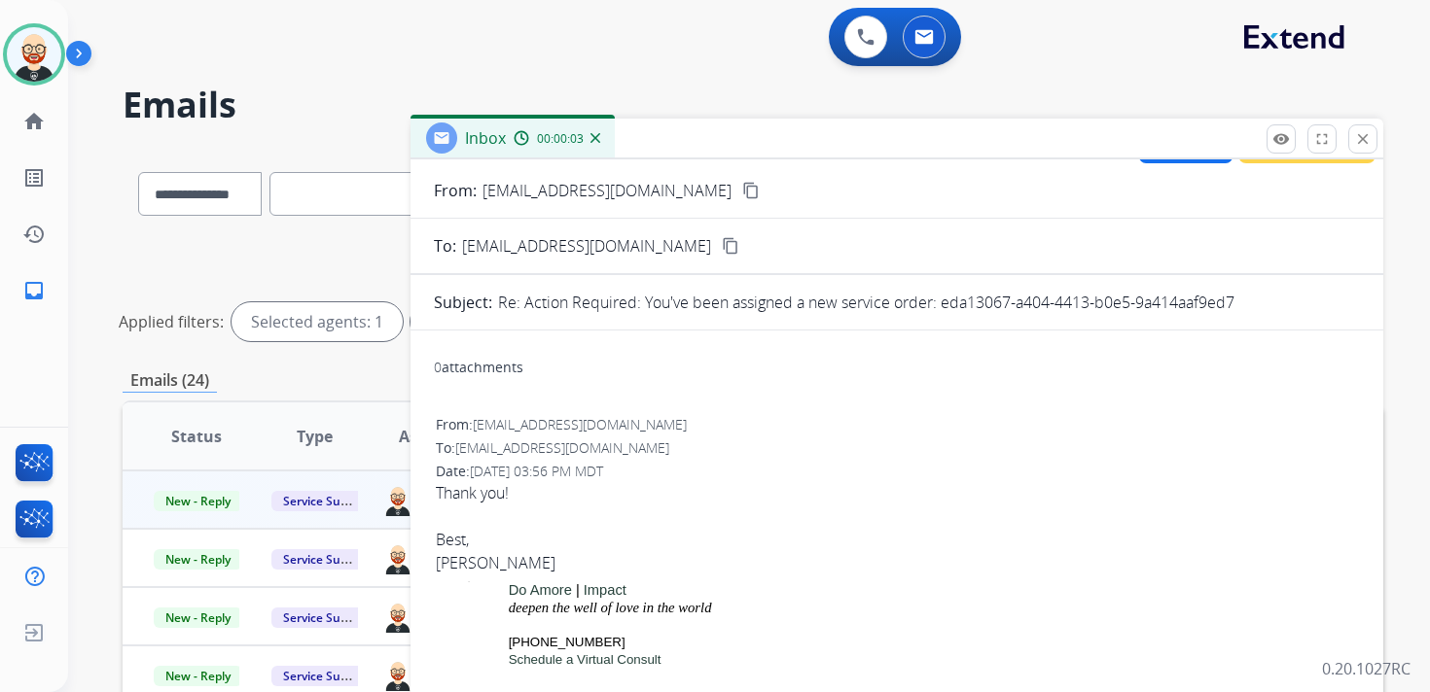
scroll to position [0, 0]
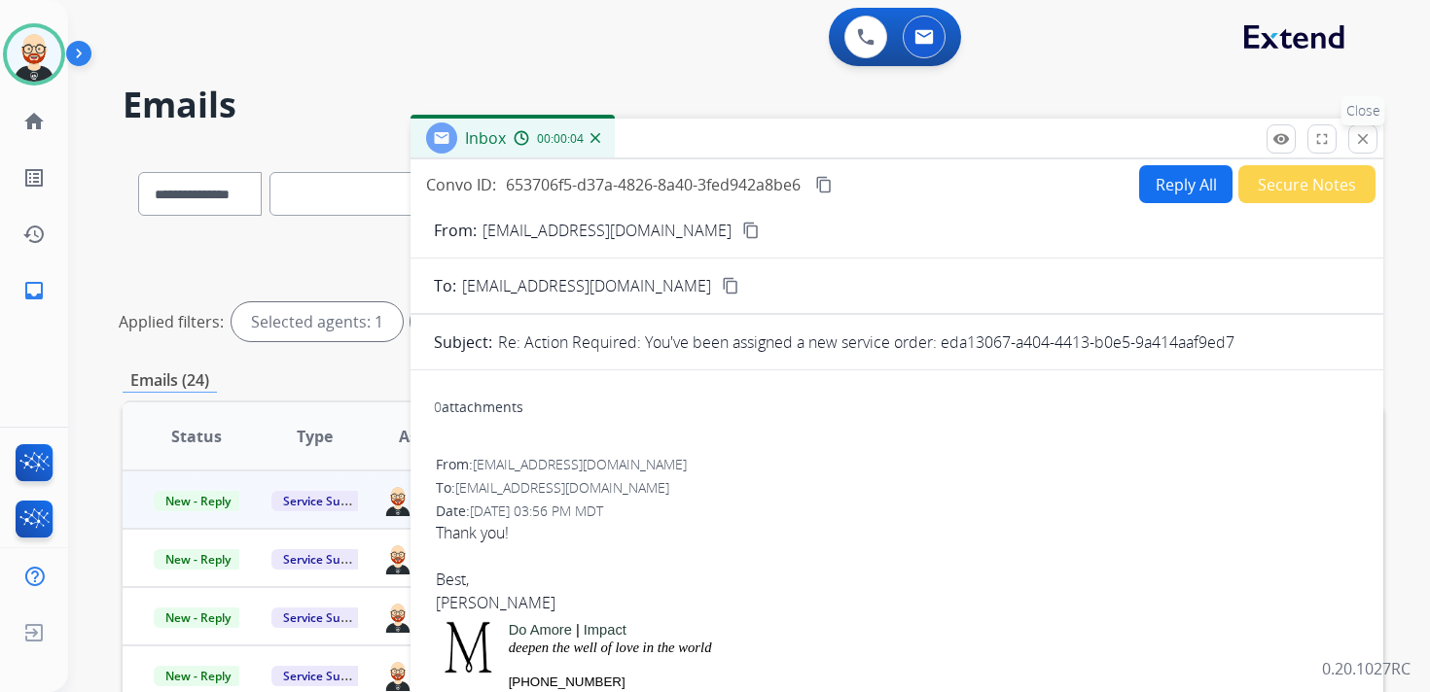
click at [1355, 140] on mat-icon "close" at bounding box center [1363, 139] width 18 height 18
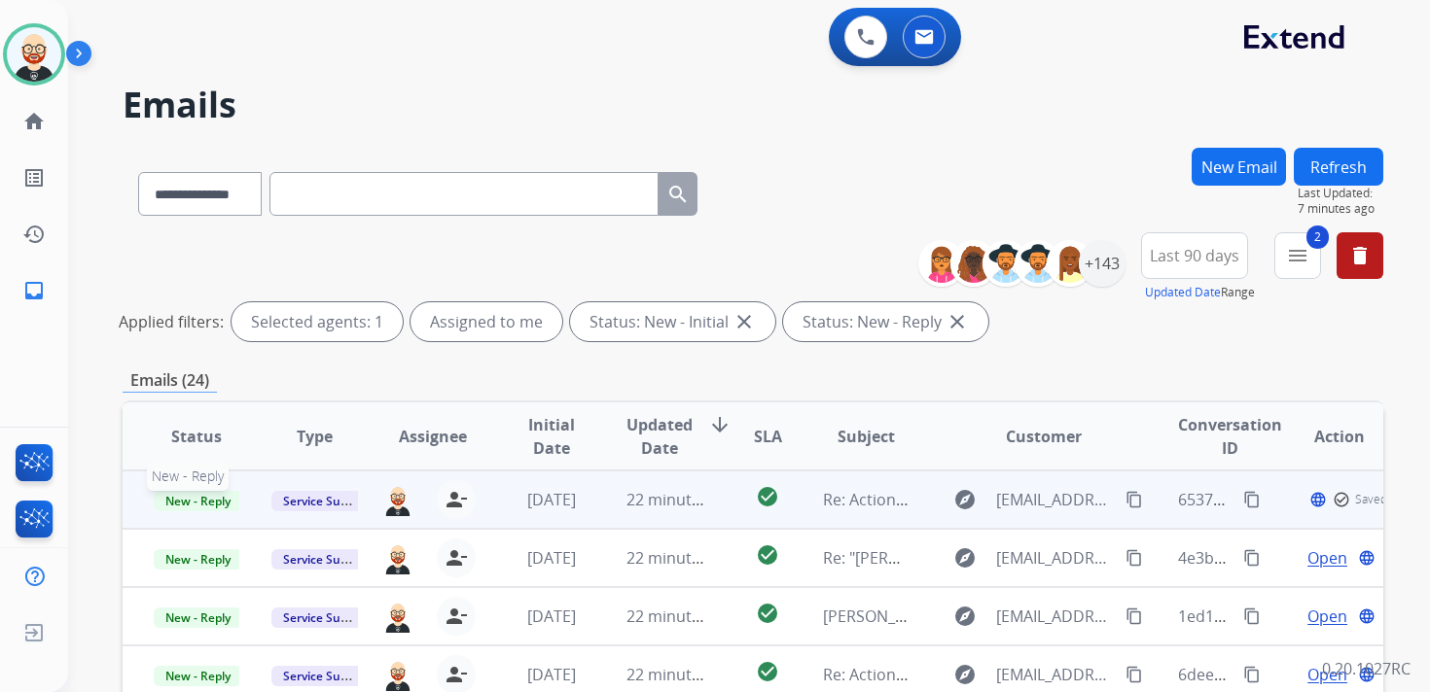
click at [218, 498] on span "New - Reply" at bounding box center [198, 501] width 89 height 20
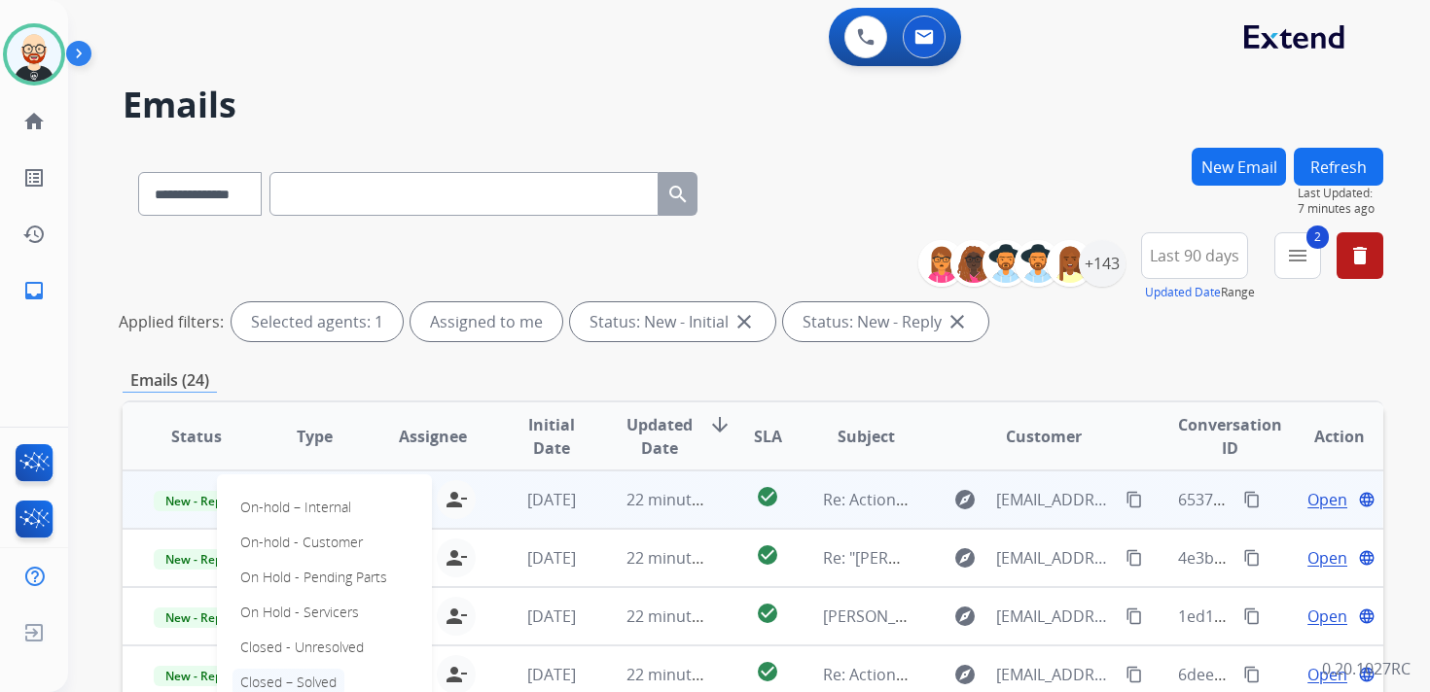
click at [302, 674] on p "Closed – Solved" at bounding box center [288, 682] width 112 height 27
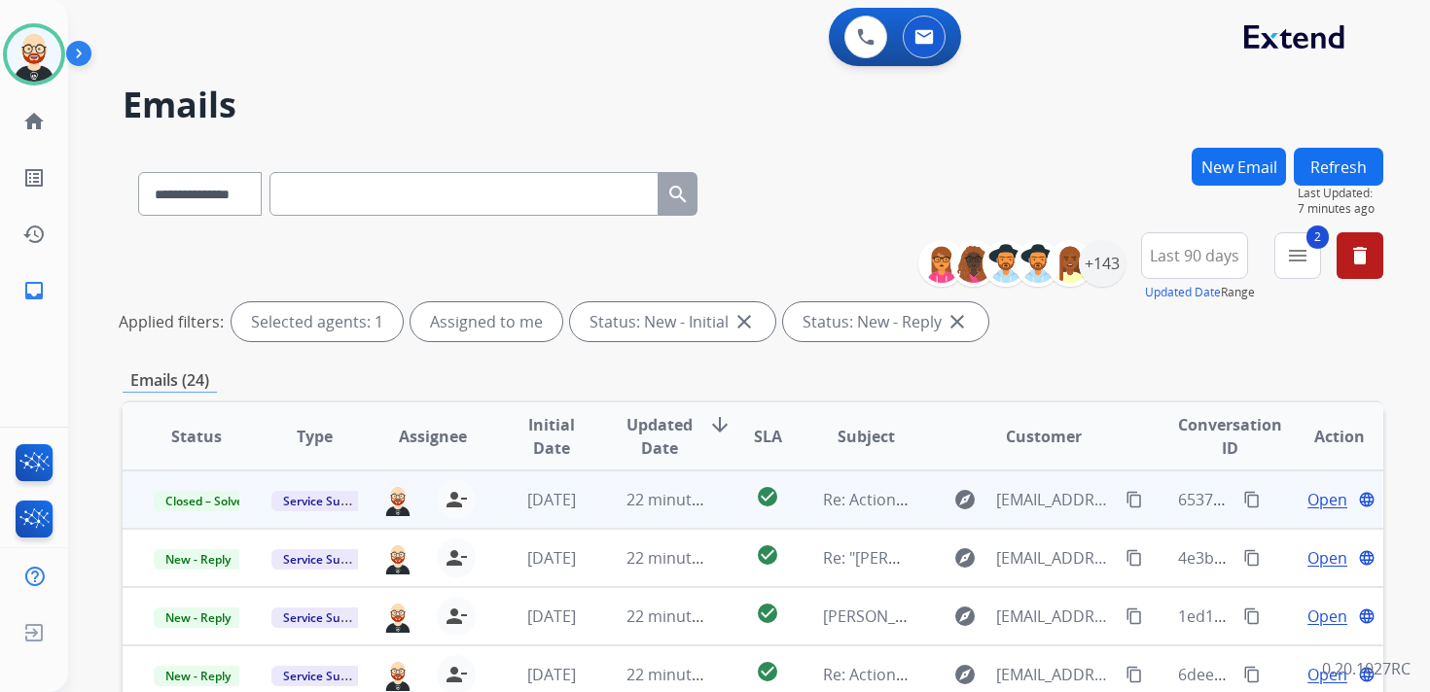
click at [1332, 162] on button "Refresh" at bounding box center [1338, 167] width 89 height 38
click at [1307, 495] on span "Open" at bounding box center [1327, 499] width 40 height 23
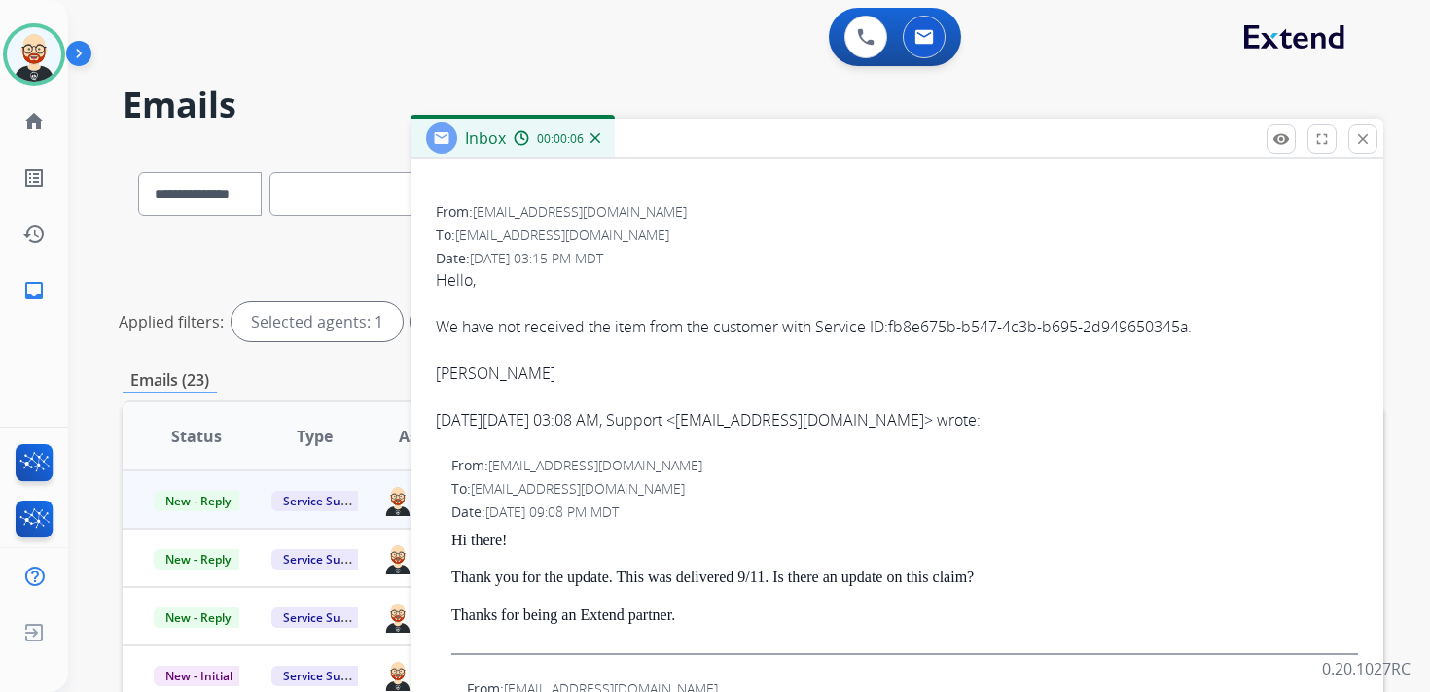
scroll to position [247, 0]
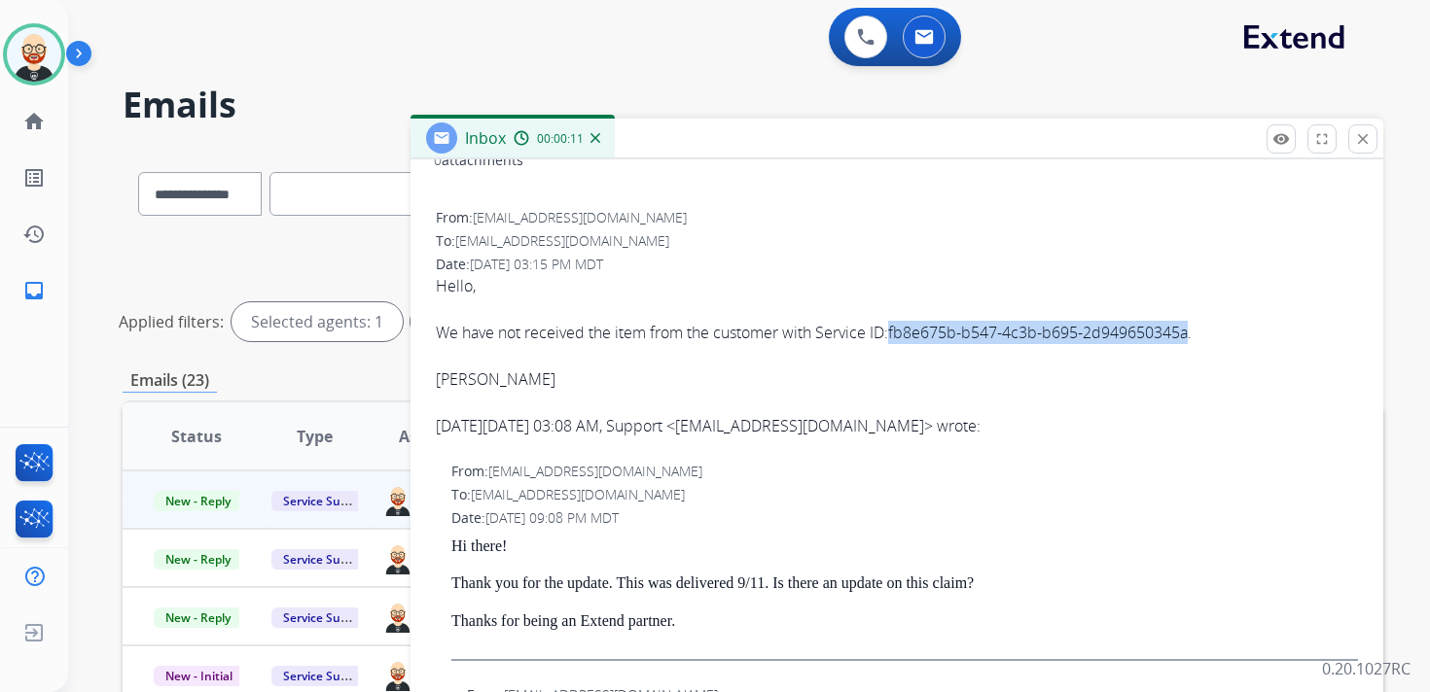
drag, startPoint x: 1192, startPoint y: 336, endPoint x: 892, endPoint y: 340, distance: 300.6
click at [892, 340] on div "We have not received the item from the customer with Service ID:fb8e675b-b547-4…" at bounding box center [897, 332] width 922 height 23
copy div "fb8e675b-b547-4c3b-b695-2d949650345a"
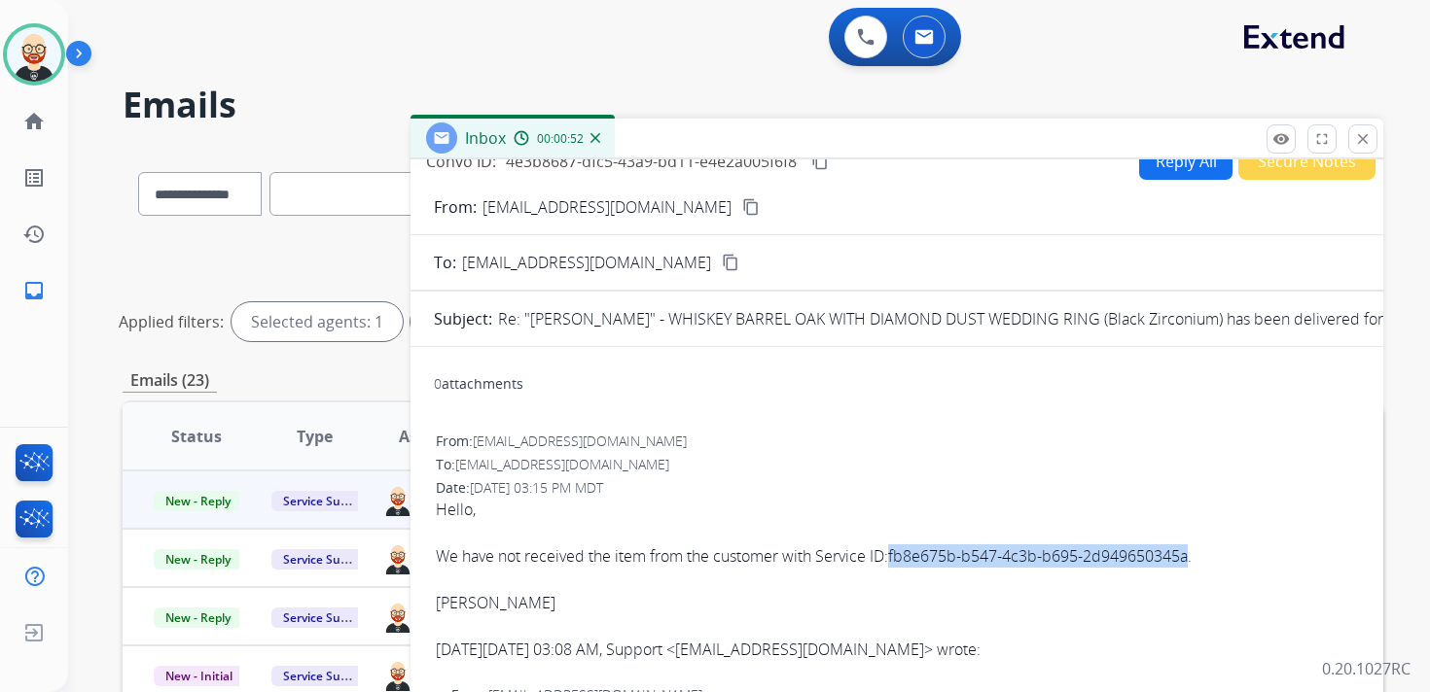
scroll to position [0, 0]
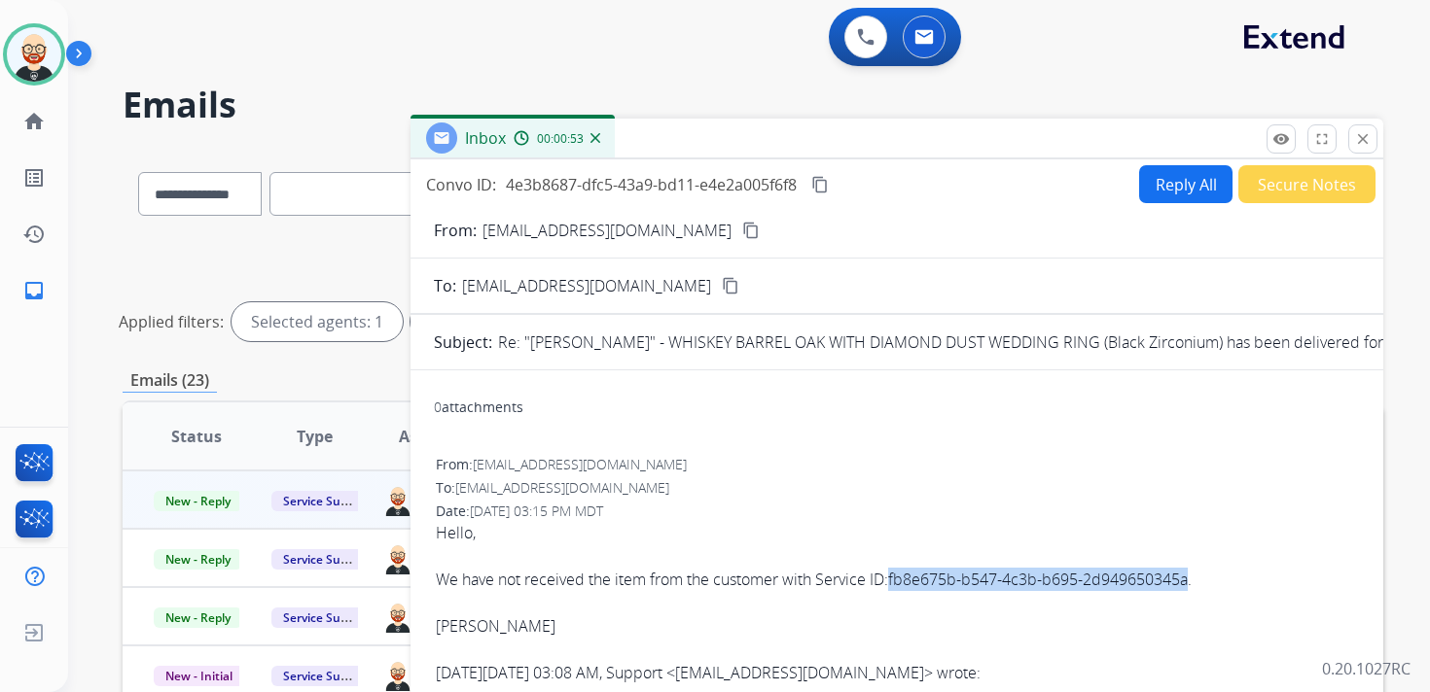
click at [1150, 197] on button "Reply All" at bounding box center [1185, 184] width 93 height 38
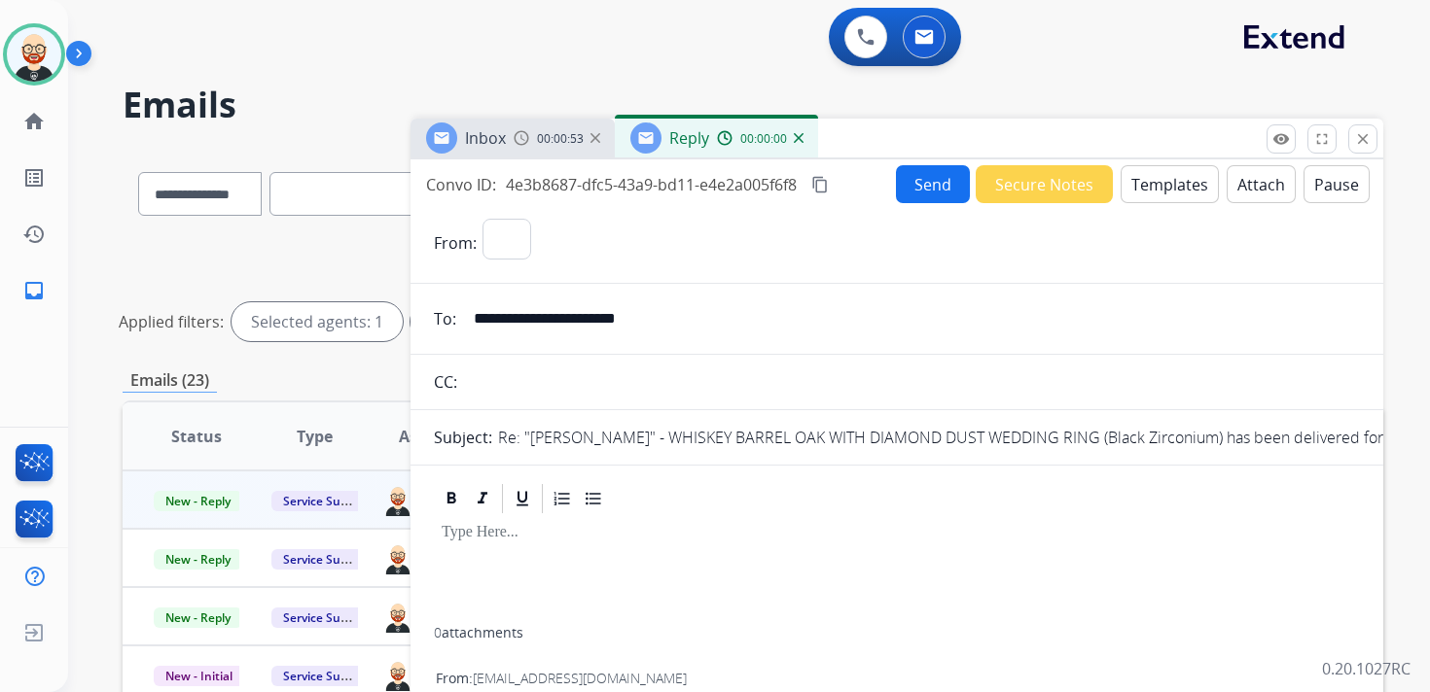
select select "**********"
click at [539, 546] on div at bounding box center [897, 571] width 926 height 111
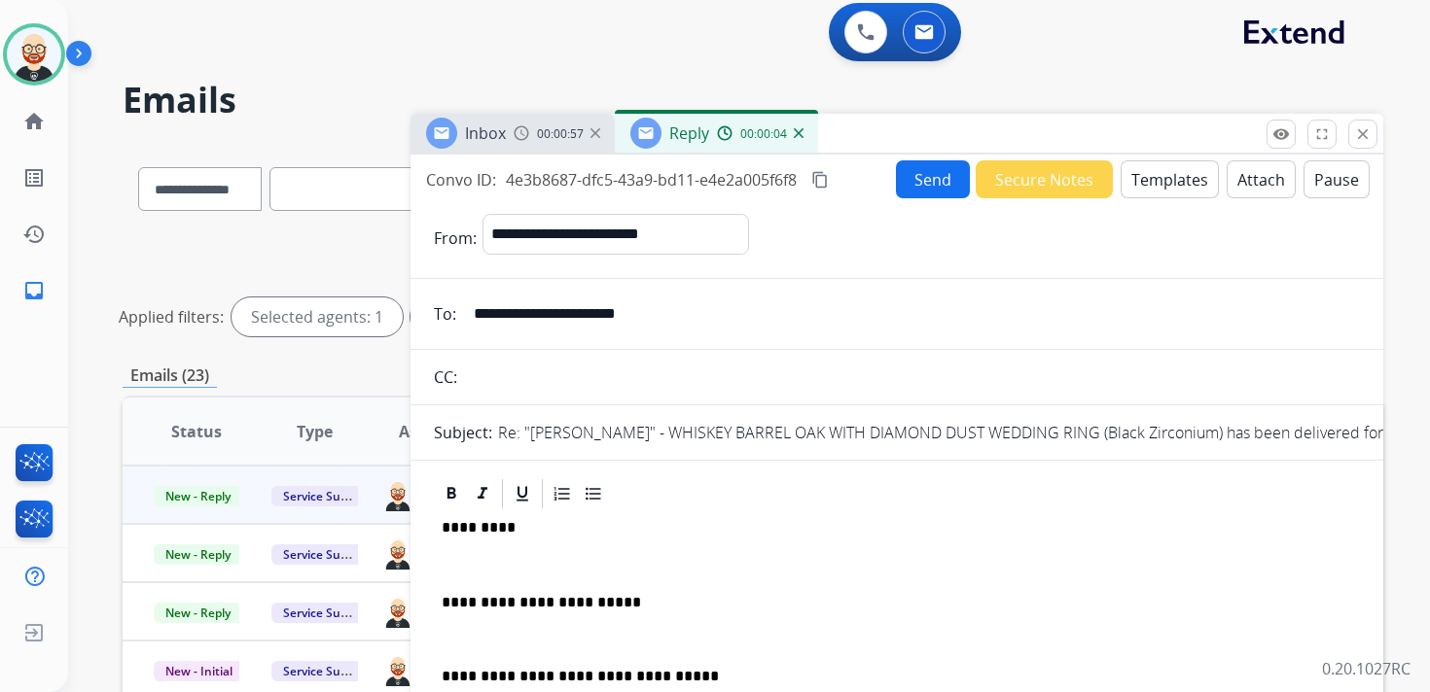
click at [523, 570] on p at bounding box center [897, 565] width 910 height 18
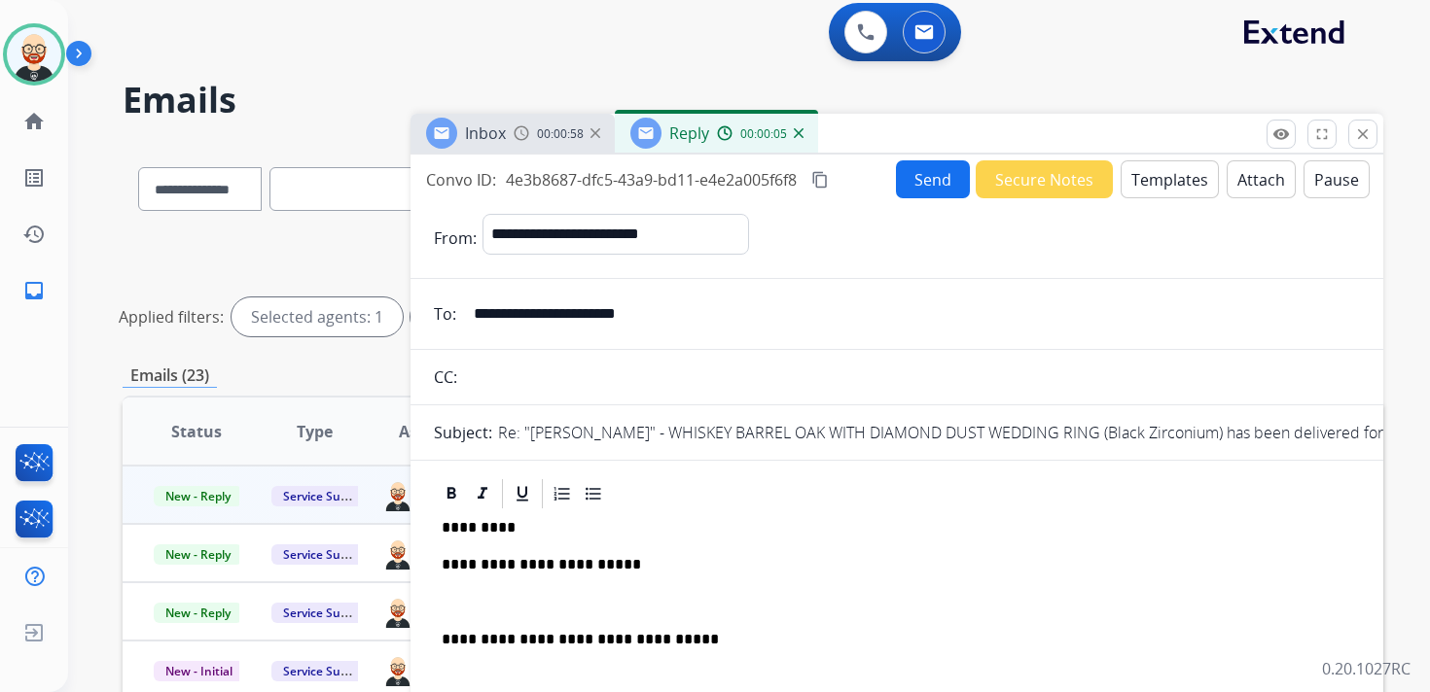
click at [508, 608] on p at bounding box center [897, 603] width 910 height 18
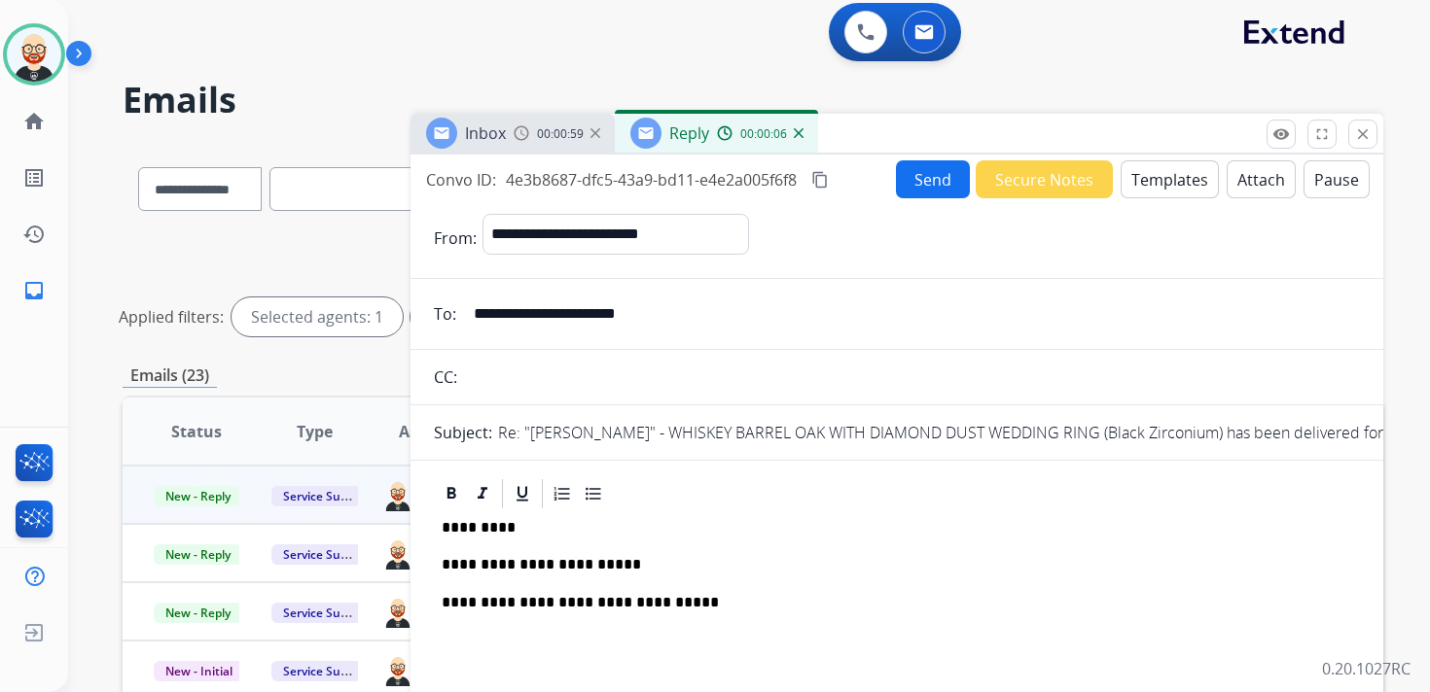
click at [502, 556] on p "**********" at bounding box center [889, 565] width 895 height 18
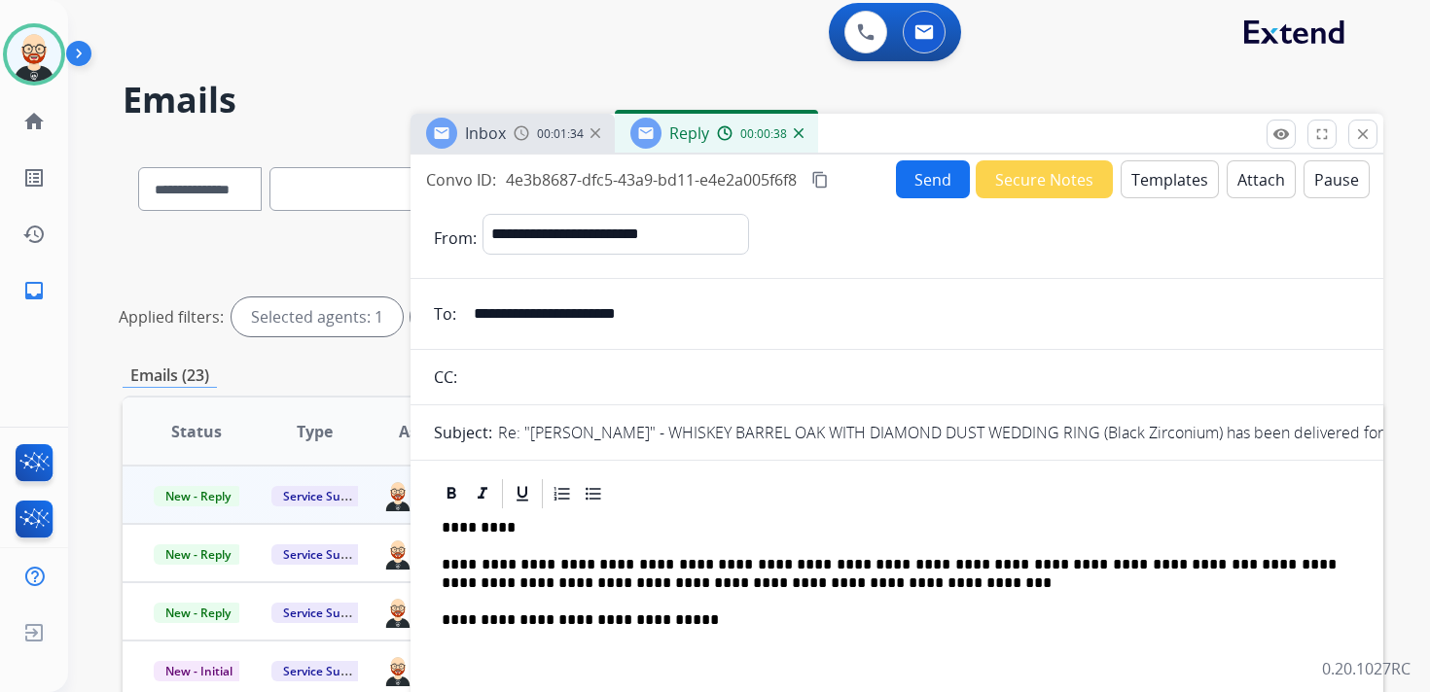
click at [442, 583] on link "**********" at bounding box center [891, 573] width 899 height 32
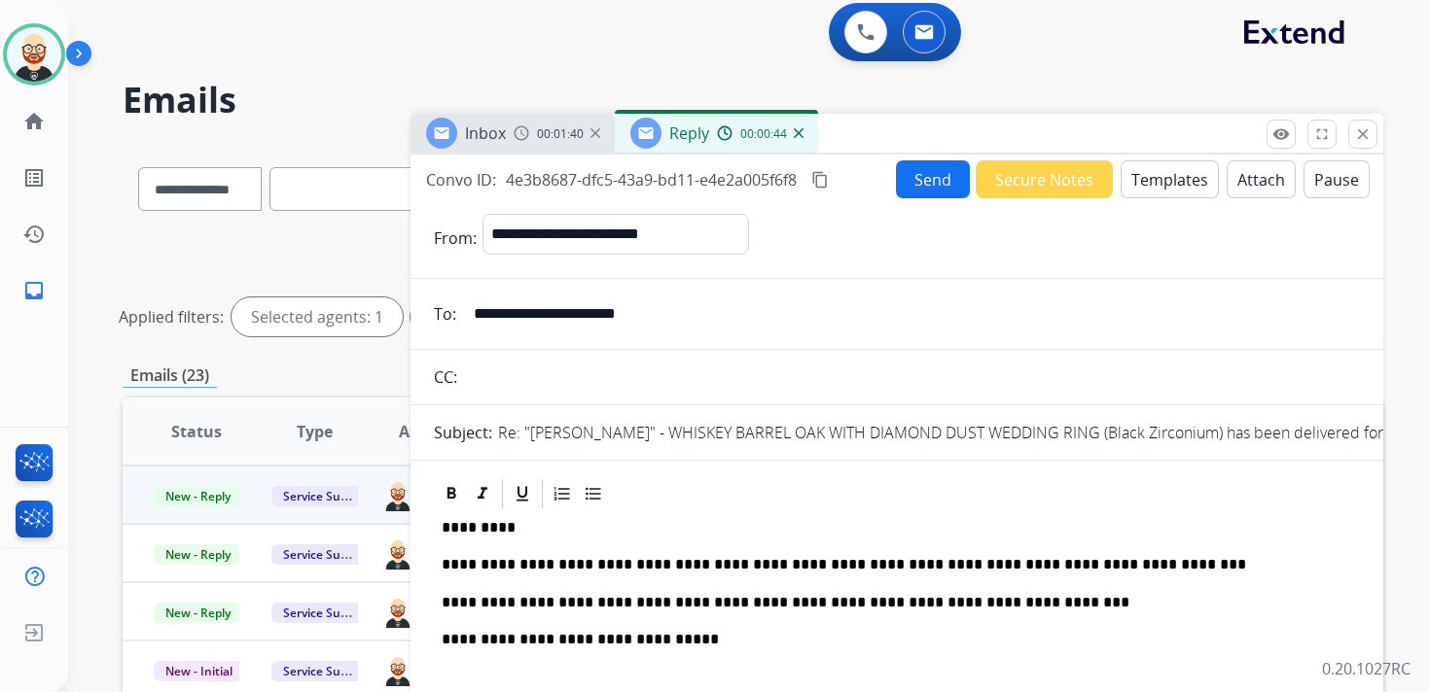
click at [902, 557] on p "**********" at bounding box center [889, 565] width 895 height 18
click at [1042, 556] on p "**********" at bounding box center [889, 565] width 895 height 18
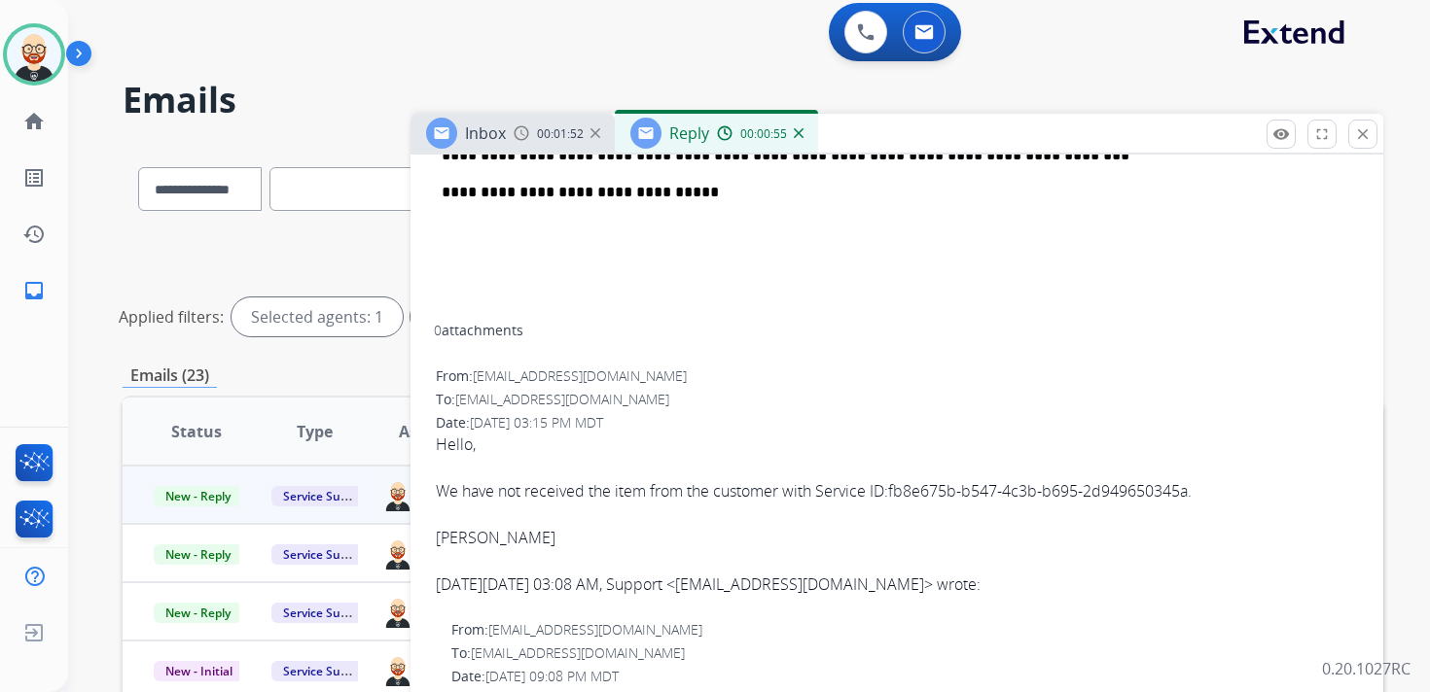
scroll to position [452, 0]
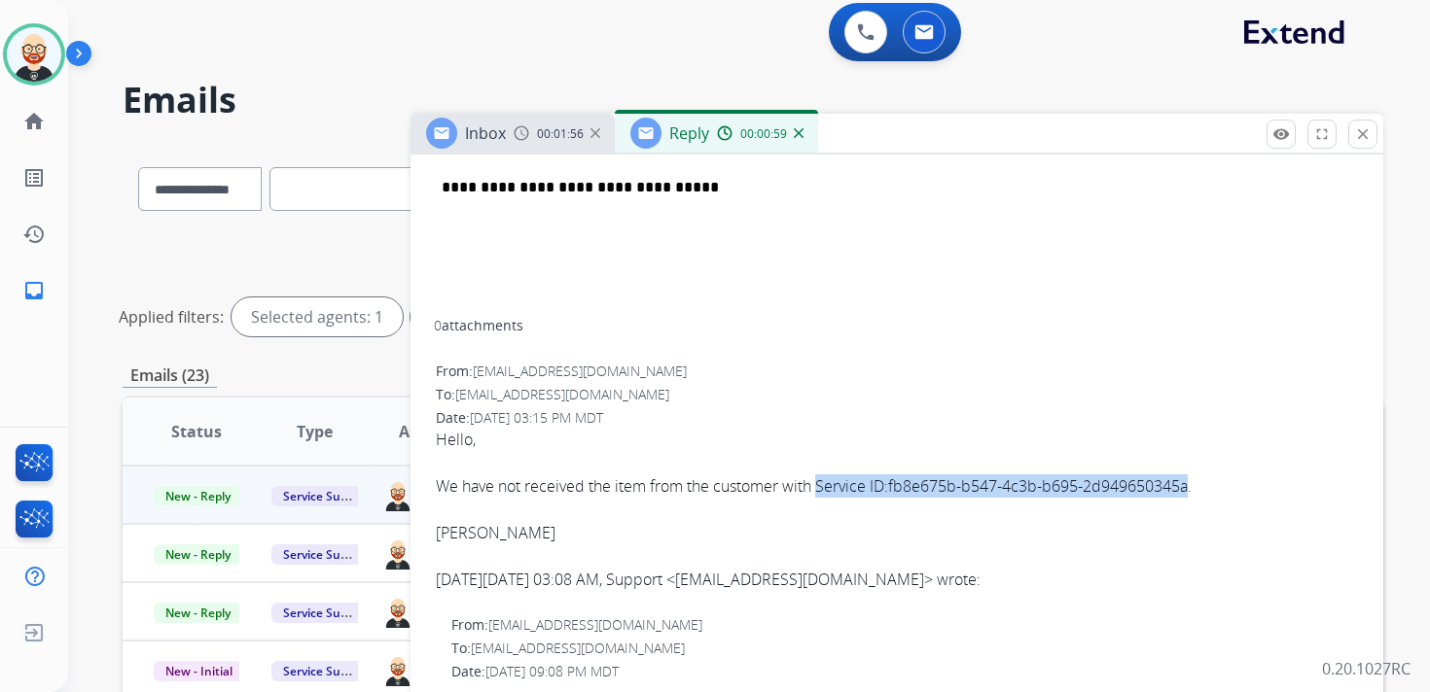
drag, startPoint x: 823, startPoint y: 487, endPoint x: 1191, endPoint y: 484, distance: 368.6
click at [1191, 484] on div "We have not received the item from the customer with Service ID:fb8e675b-b547-4…" at bounding box center [897, 486] width 922 height 23
copy div "Service ID:fb8e675b-b547-4c3b-b695-2d949650345a"
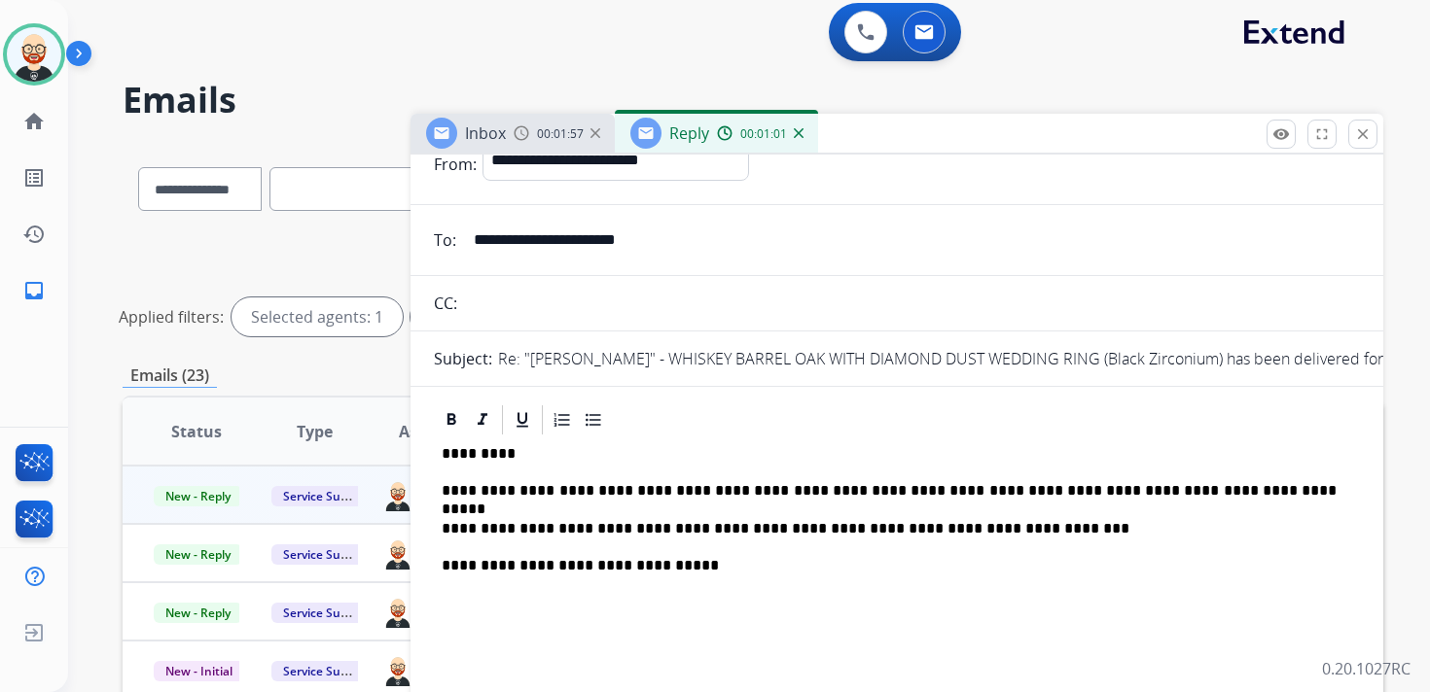
scroll to position [66, 0]
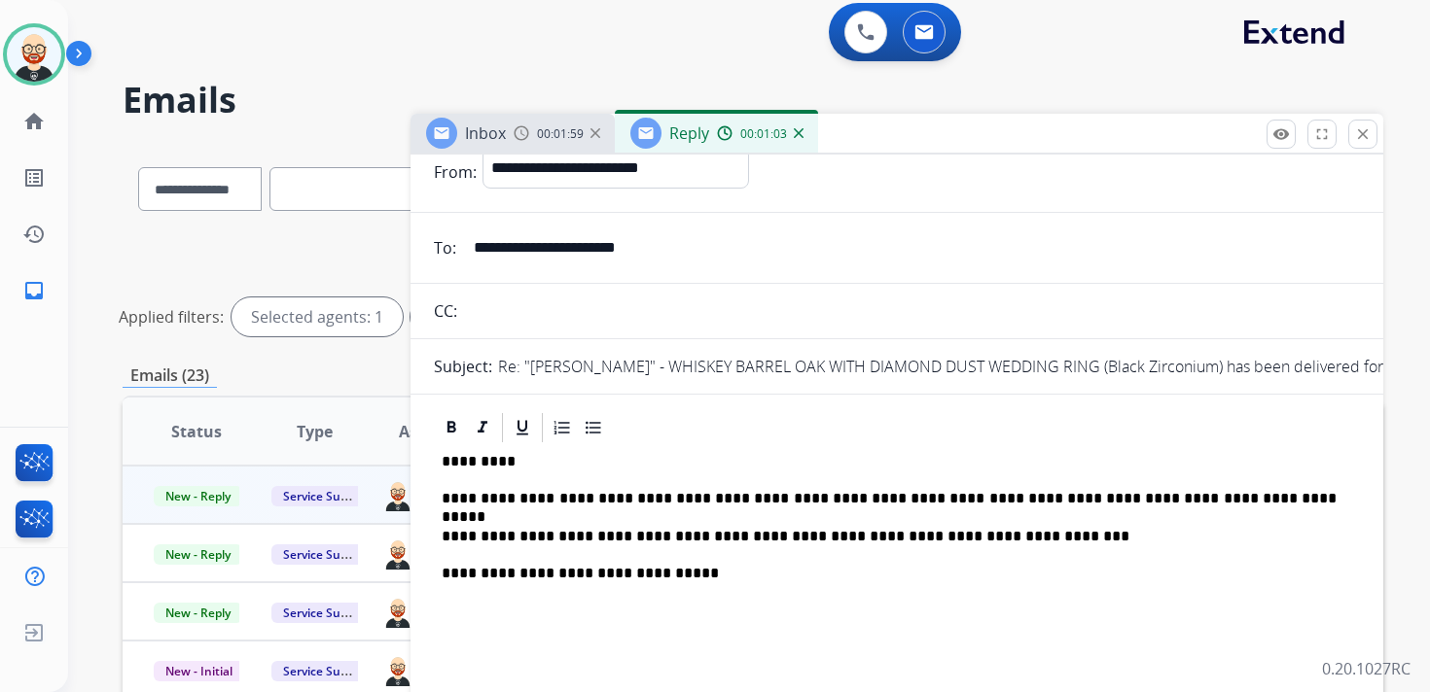
click at [784, 493] on p "**********" at bounding box center [889, 499] width 895 height 18
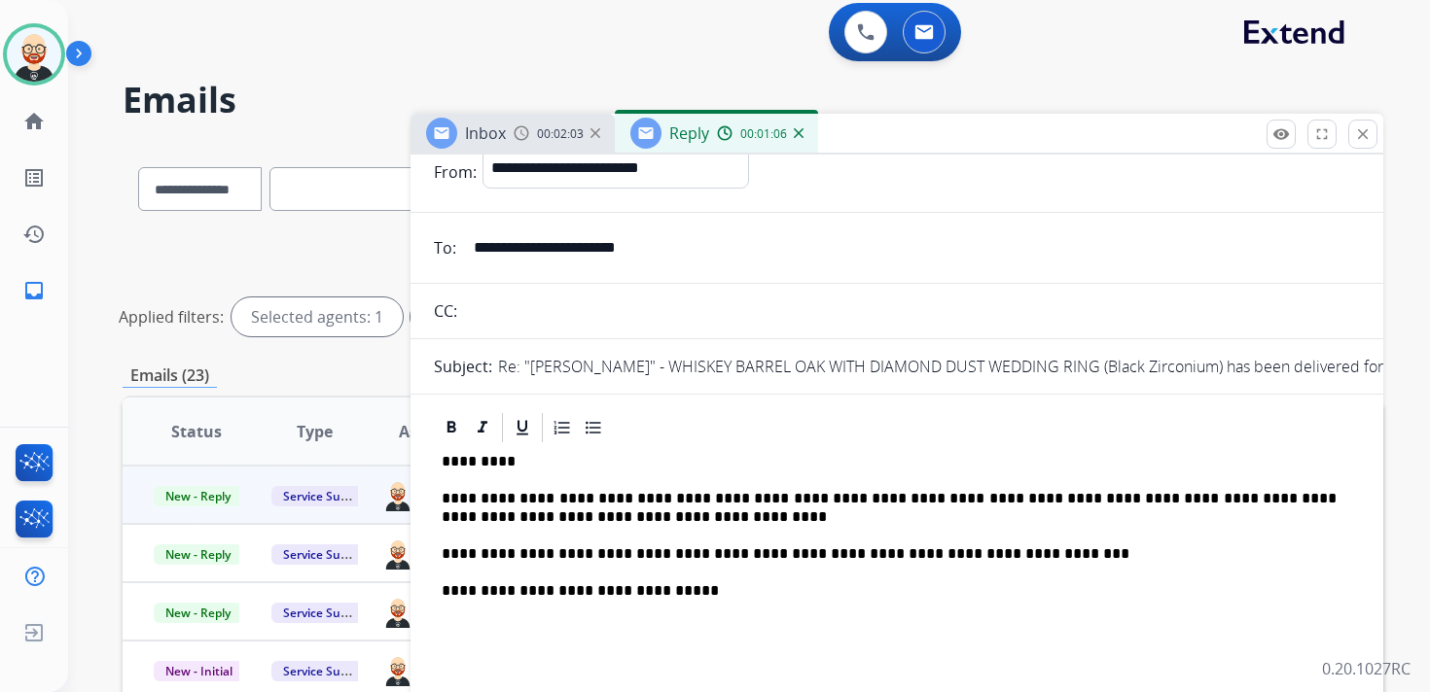
click at [891, 495] on p "**********" at bounding box center [889, 508] width 895 height 36
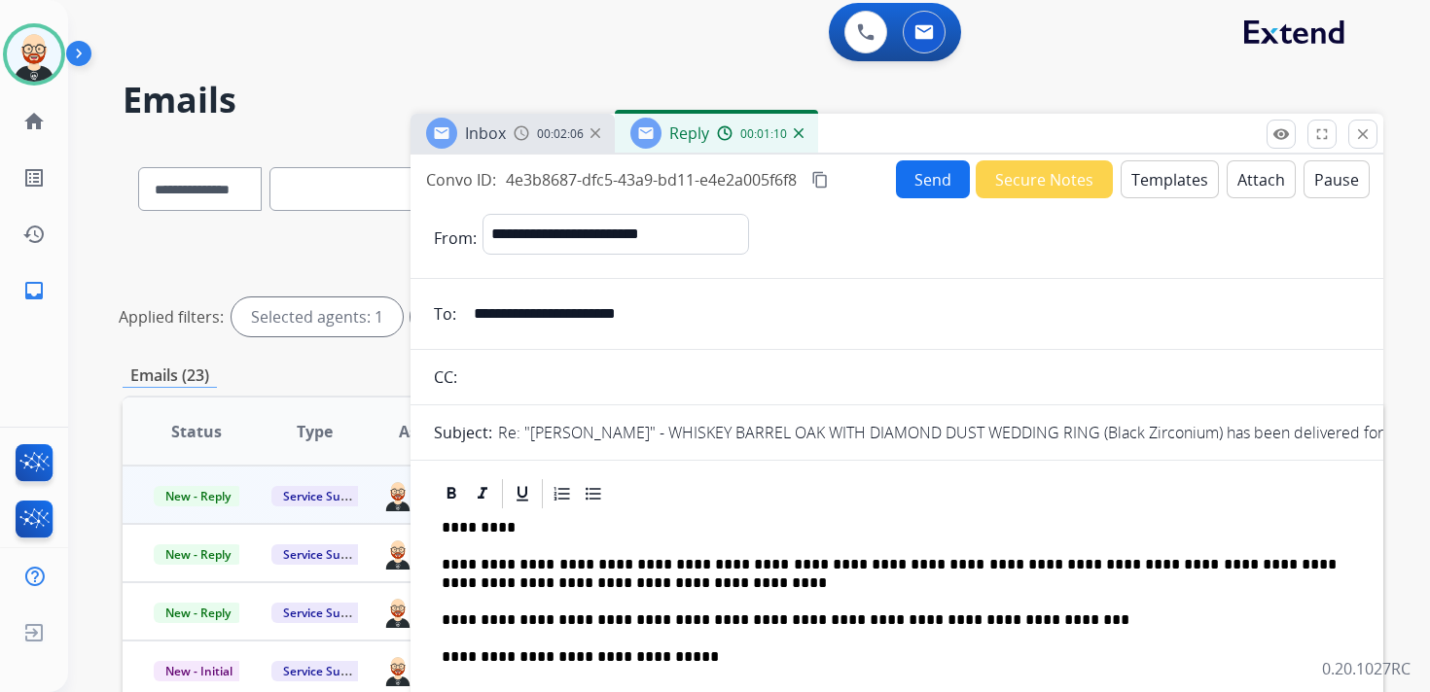
click at [919, 188] on button "Send" at bounding box center [933, 179] width 74 height 38
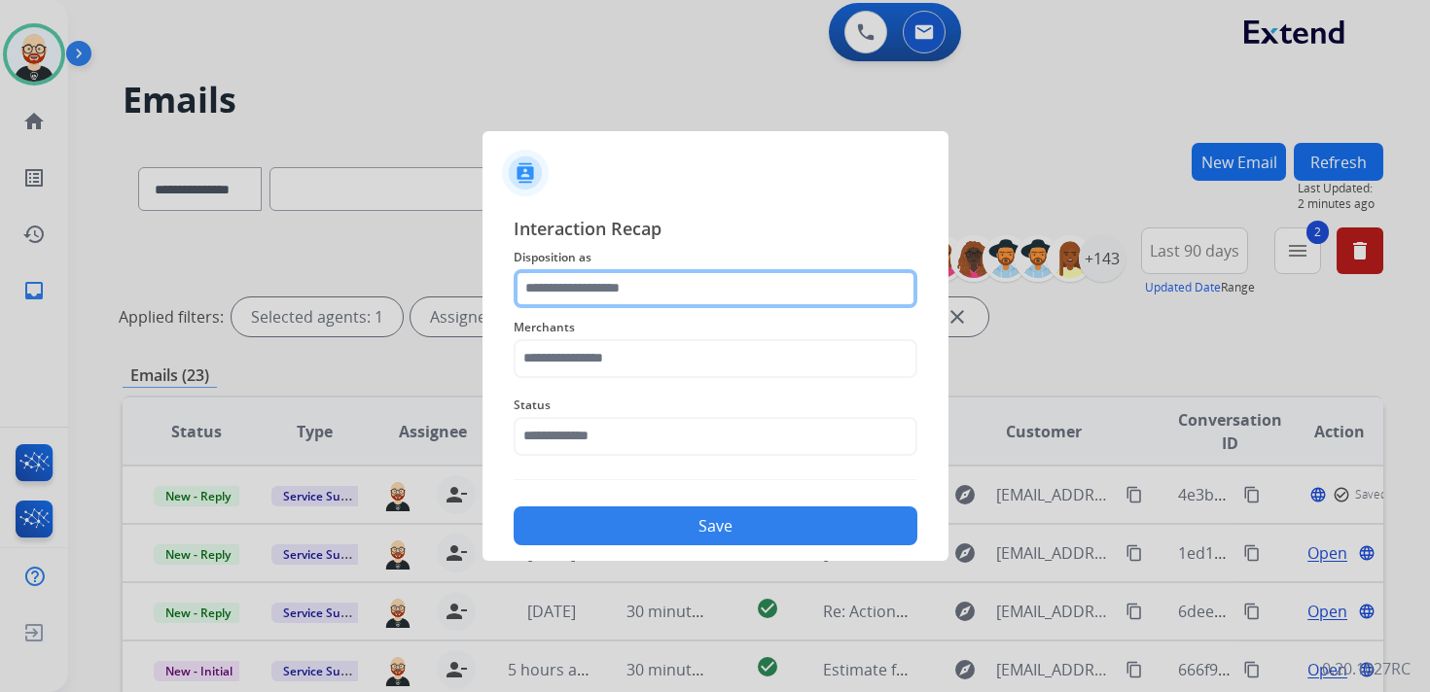
click at [598, 297] on input "text" at bounding box center [716, 288] width 404 height 39
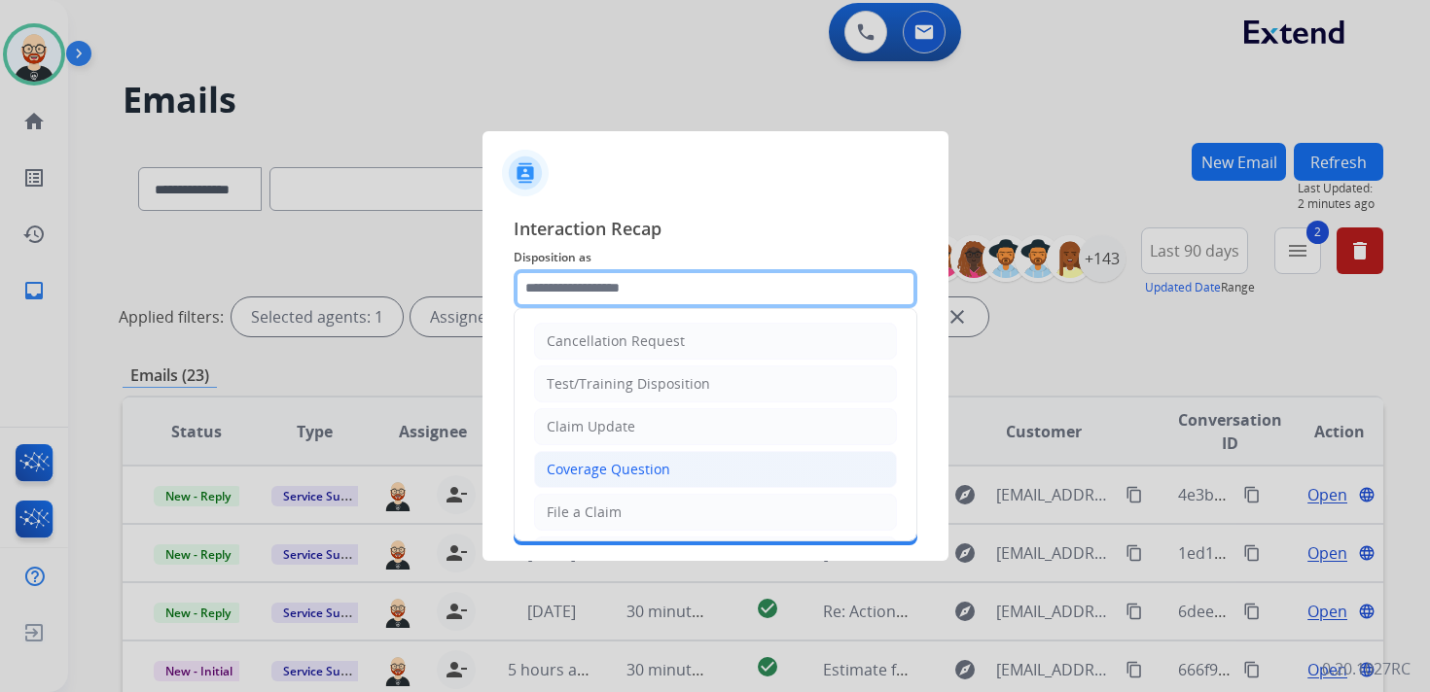
scroll to position [292, 0]
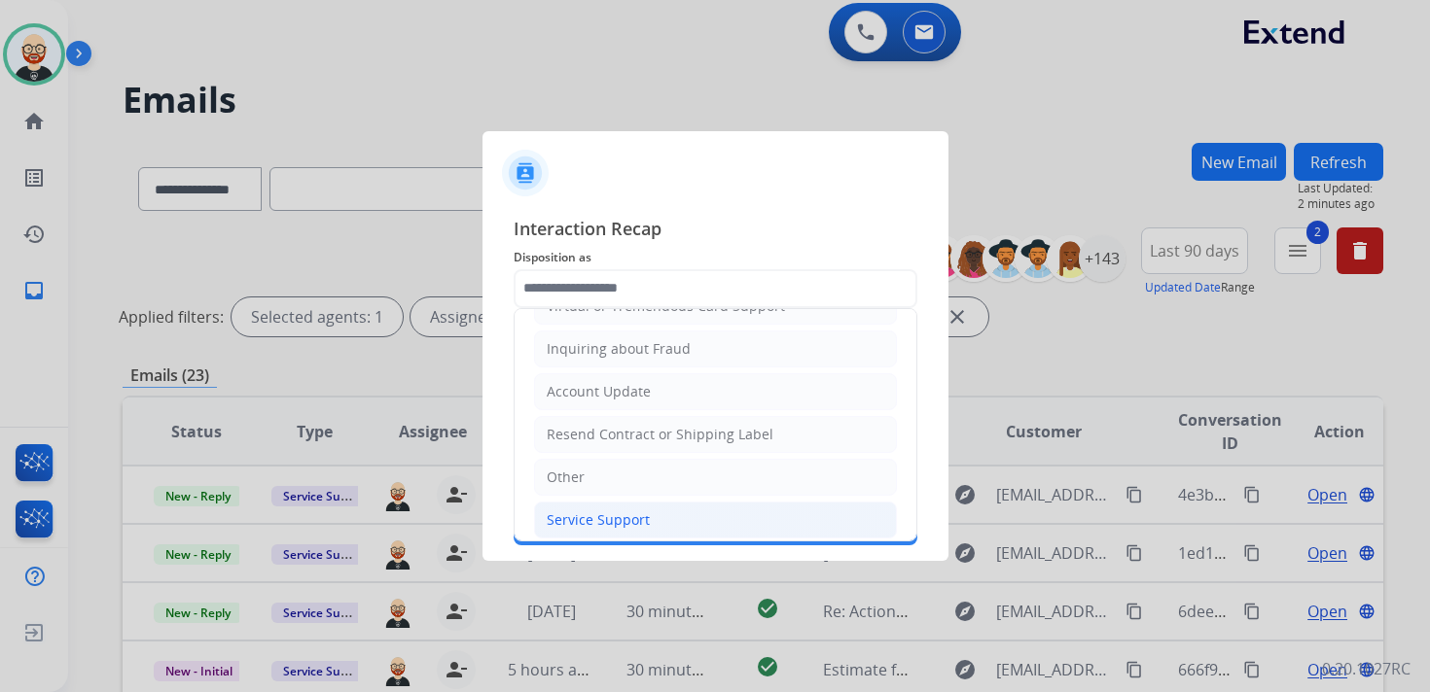
click at [656, 511] on li "Service Support" at bounding box center [715, 520] width 363 height 37
type input "**********"
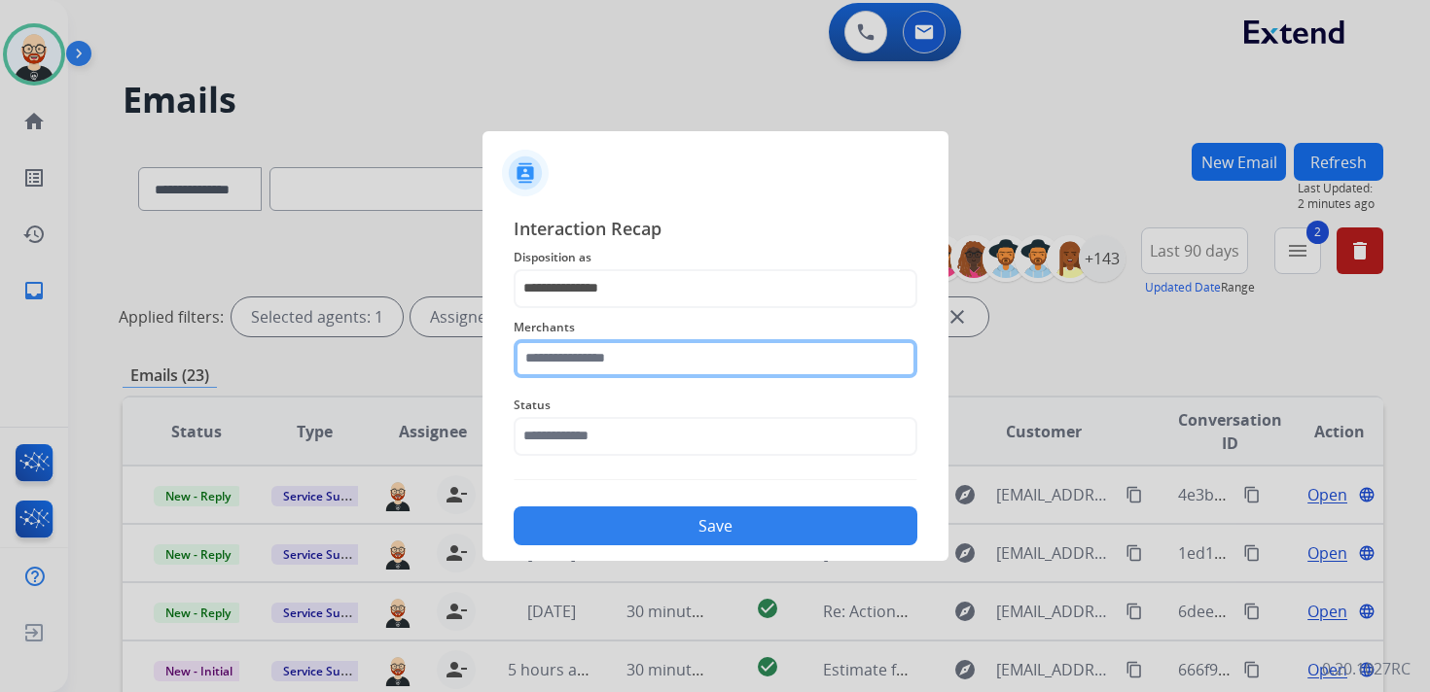
click at [625, 360] on input "text" at bounding box center [716, 358] width 404 height 39
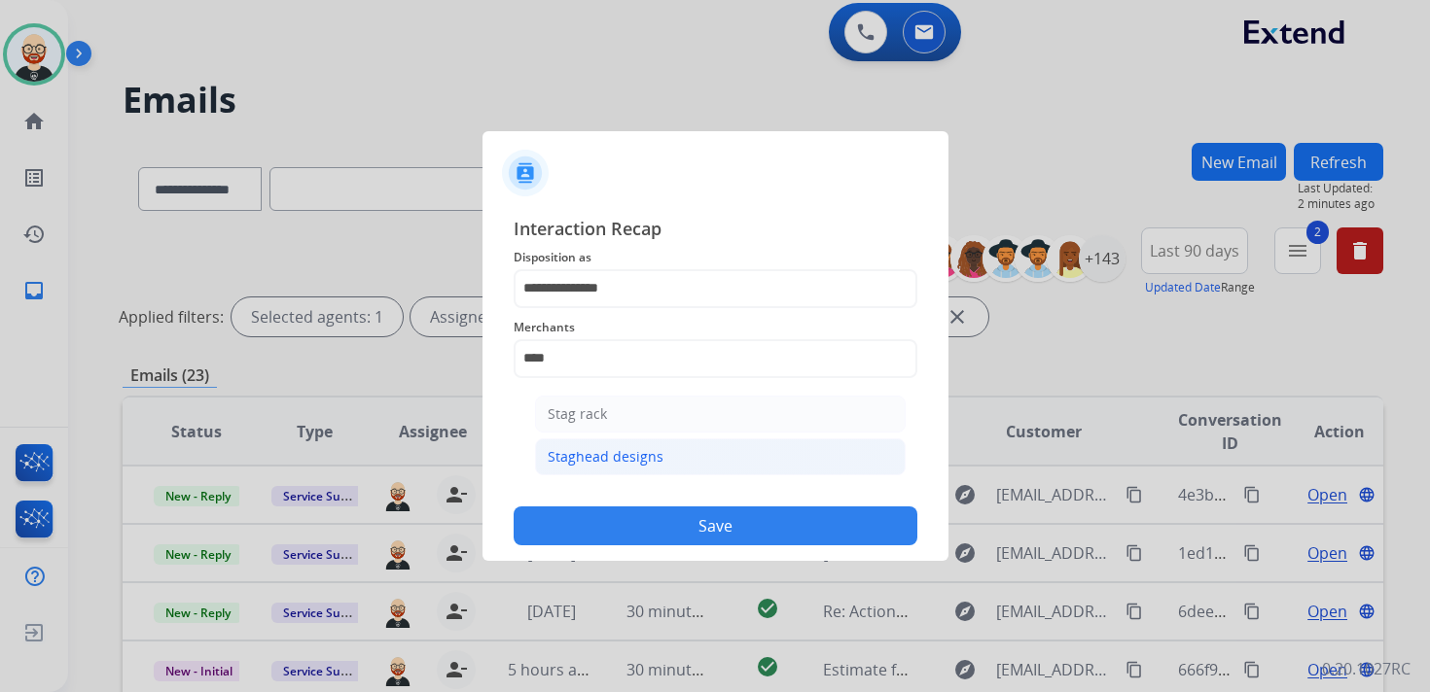
click at [617, 447] on div "Staghead designs" at bounding box center [606, 456] width 116 height 19
type input "**********"
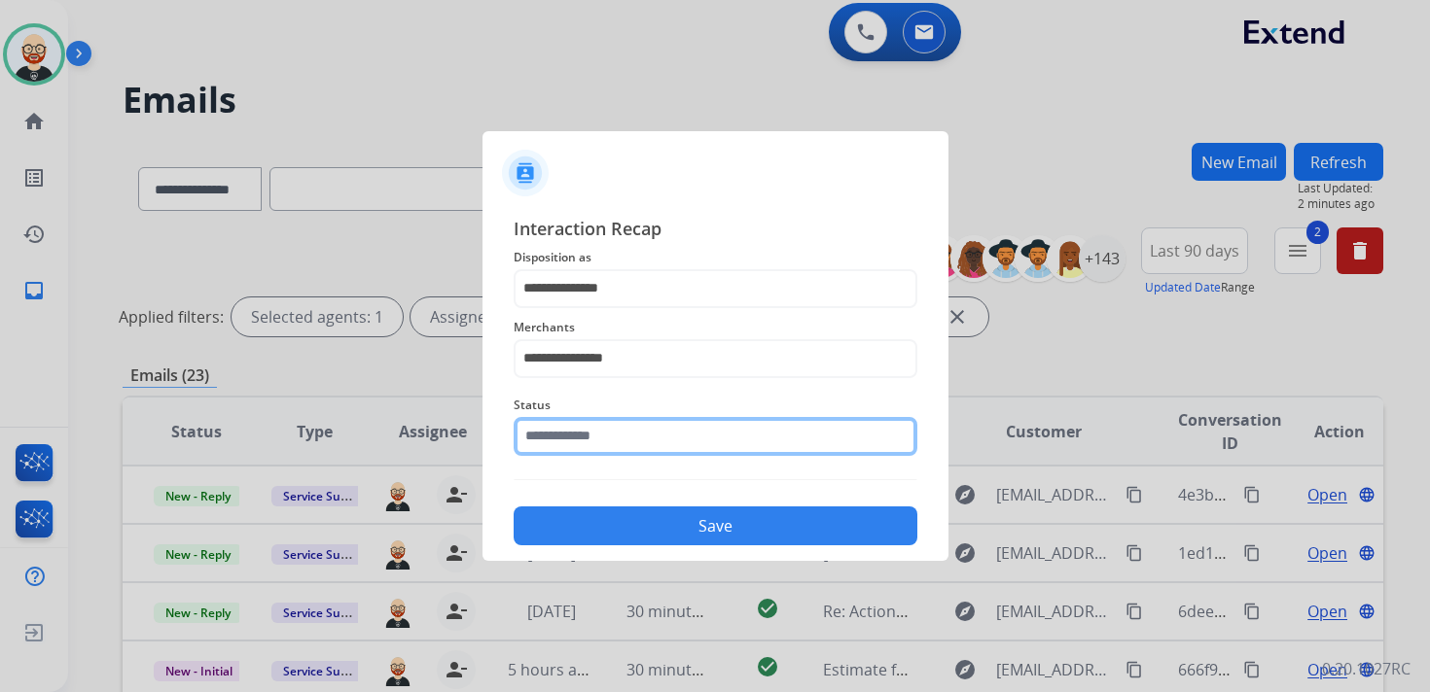
click at [613, 441] on input "text" at bounding box center [716, 436] width 404 height 39
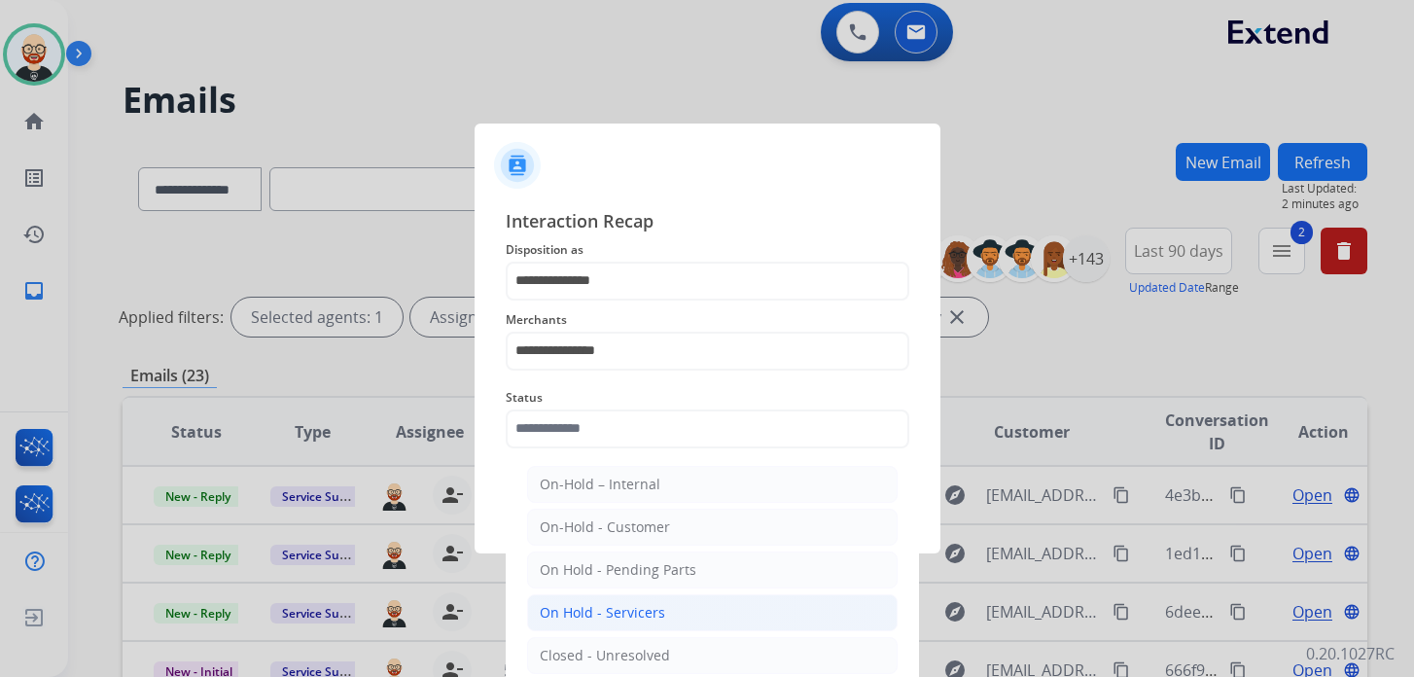
click at [617, 619] on li "On Hold - Servicers" at bounding box center [712, 612] width 371 height 37
type input "**********"
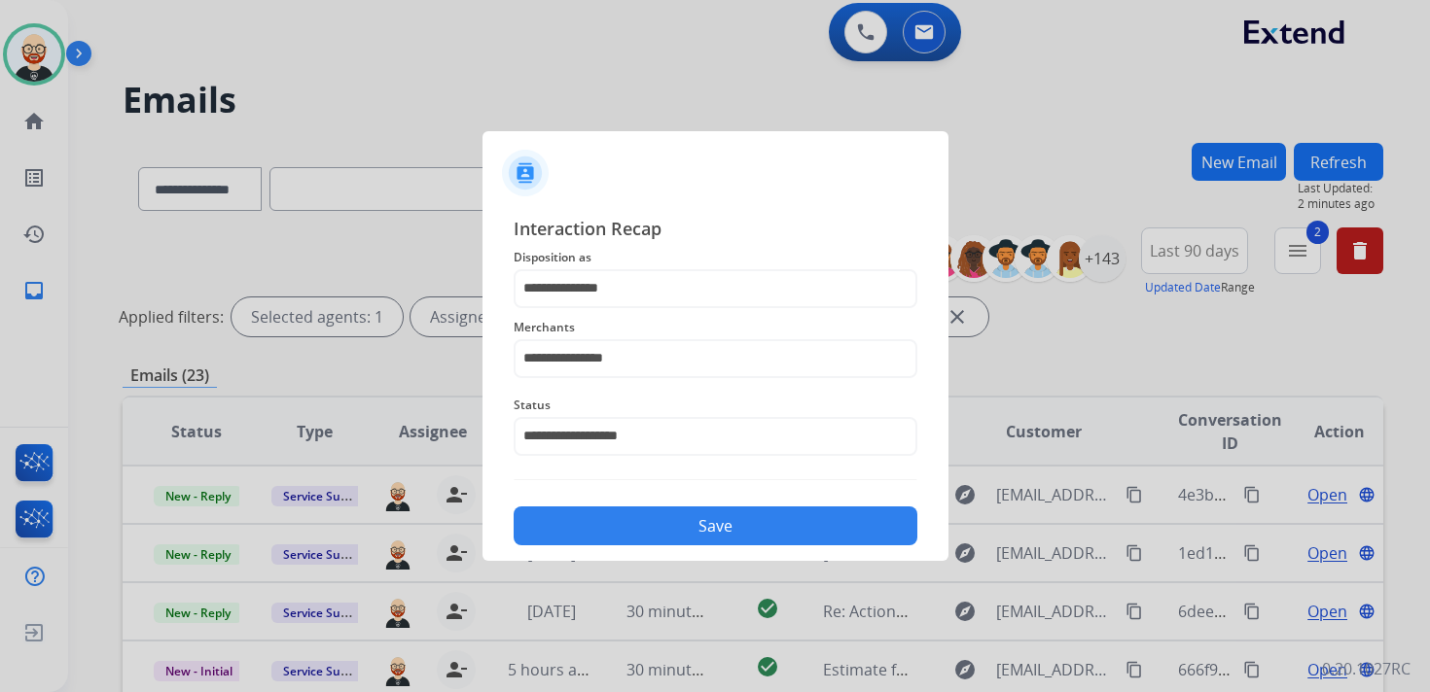
click at [652, 532] on button "Save" at bounding box center [716, 526] width 404 height 39
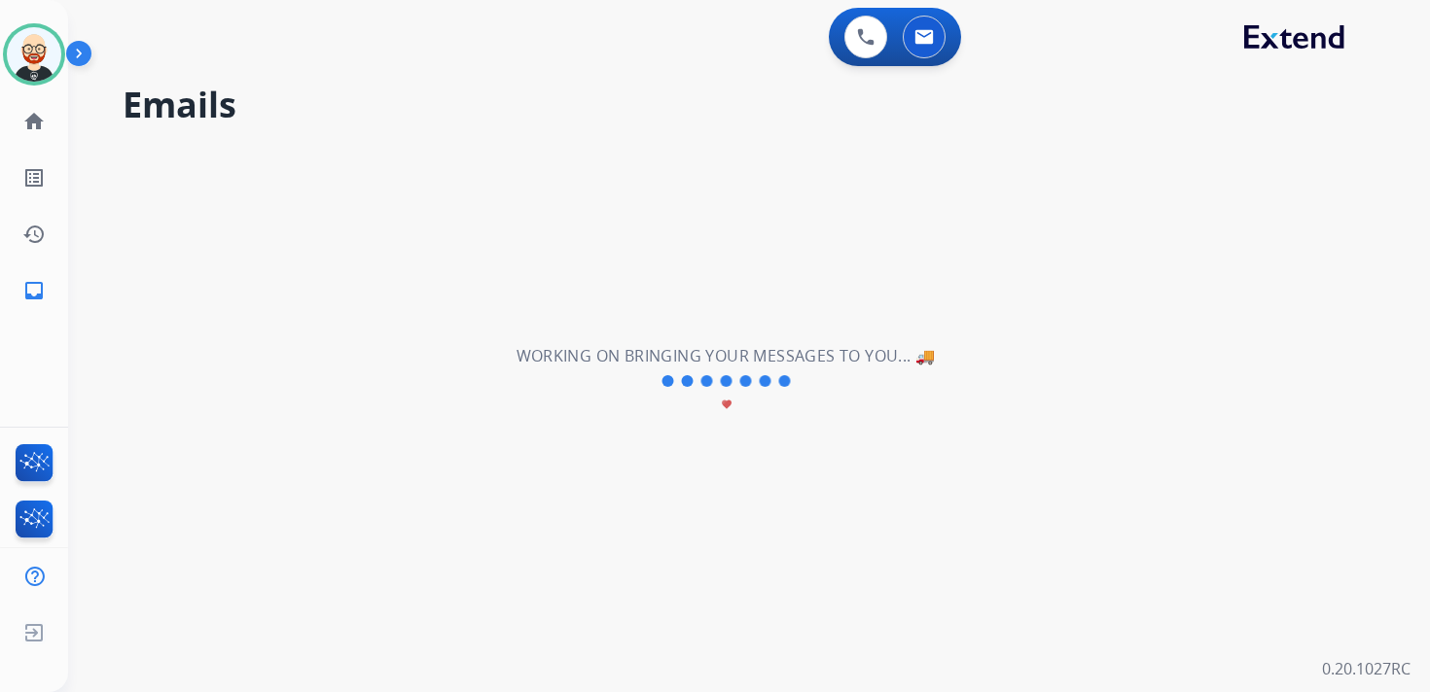
scroll to position [0, 0]
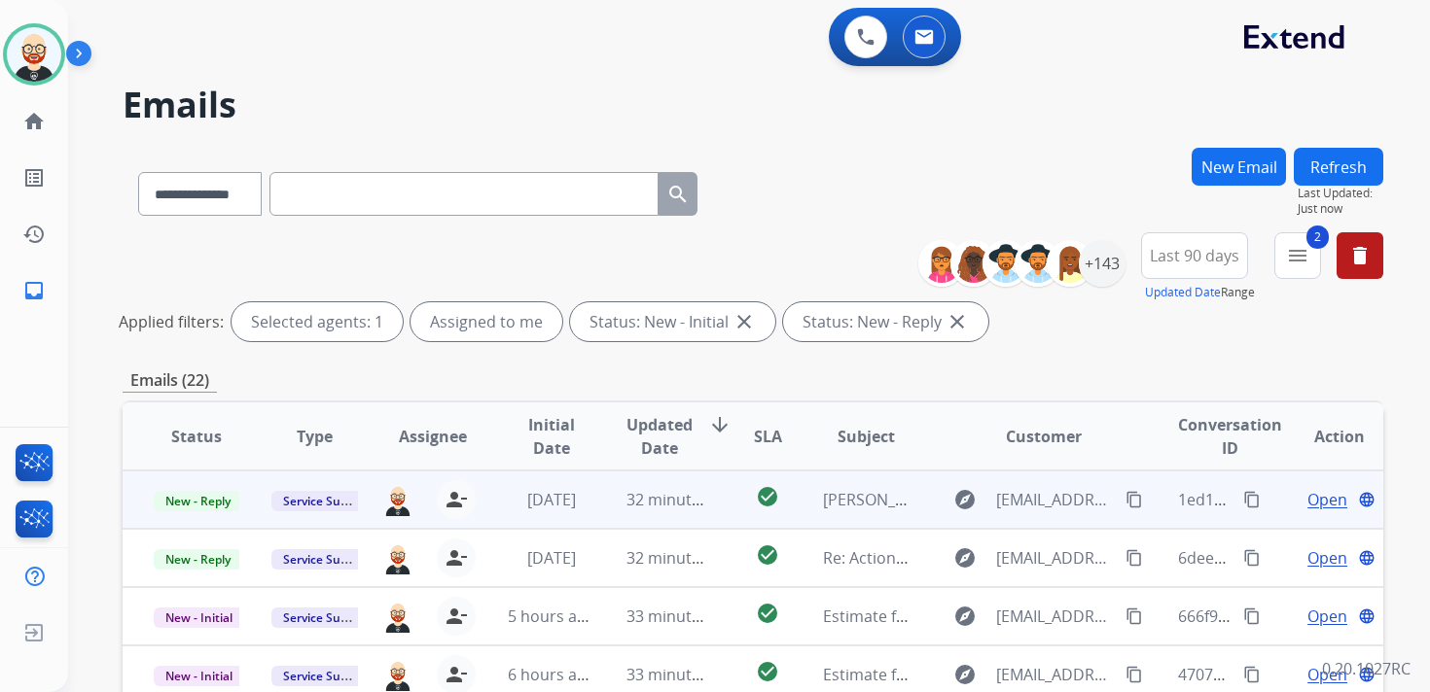
click at [1307, 505] on span "Open" at bounding box center [1327, 499] width 40 height 23
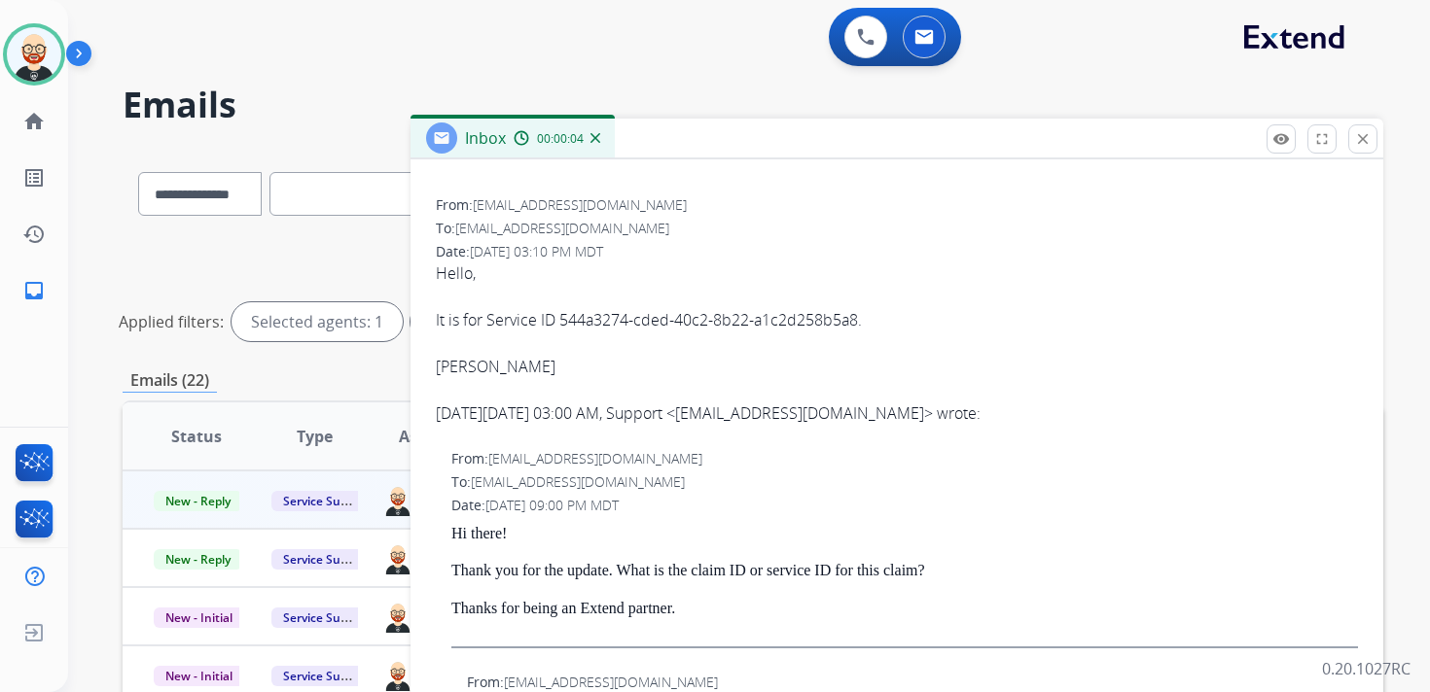
scroll to position [266, 0]
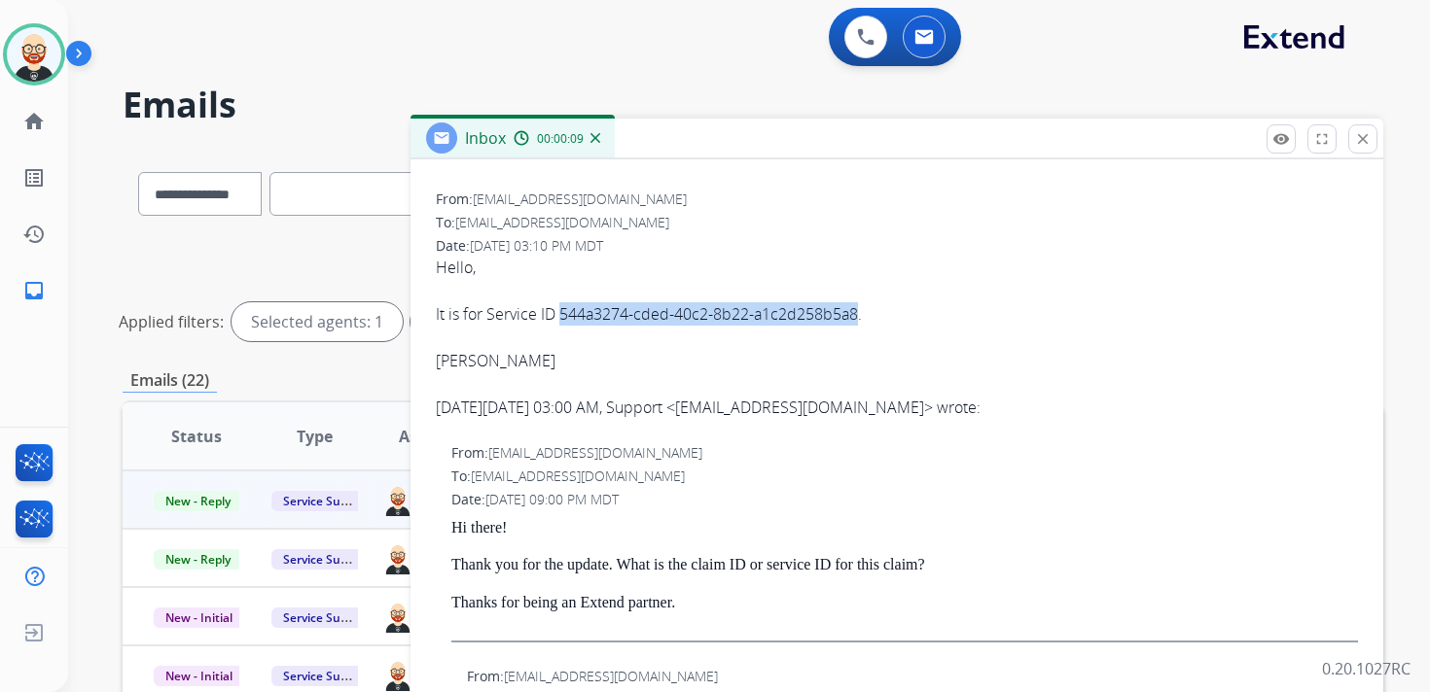
drag, startPoint x: 860, startPoint y: 315, endPoint x: 562, endPoint y: 306, distance: 297.7
click at [562, 306] on div "It is for Service ID 544a3274-cded-40c2-8b22-a1c2d258b5a8." at bounding box center [897, 313] width 922 height 23
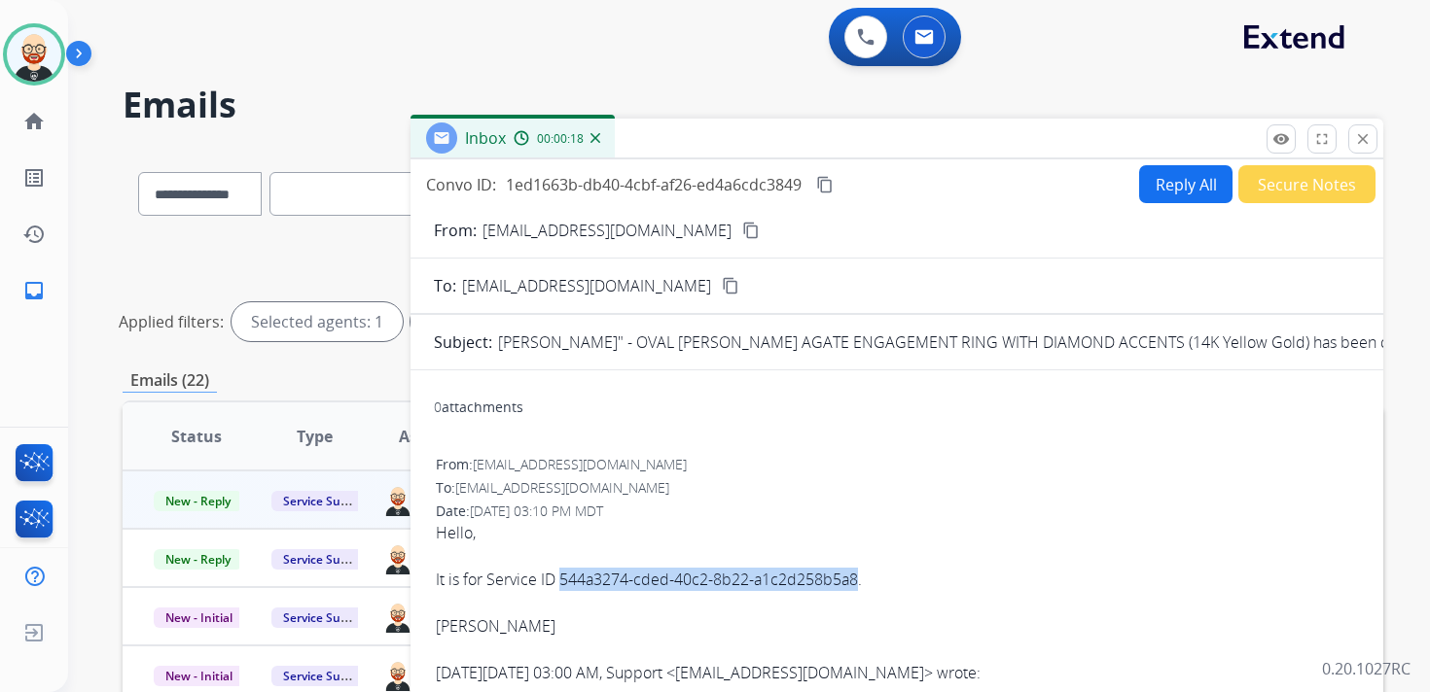
click at [828, 181] on mat-icon "content_copy" at bounding box center [825, 185] width 18 height 18
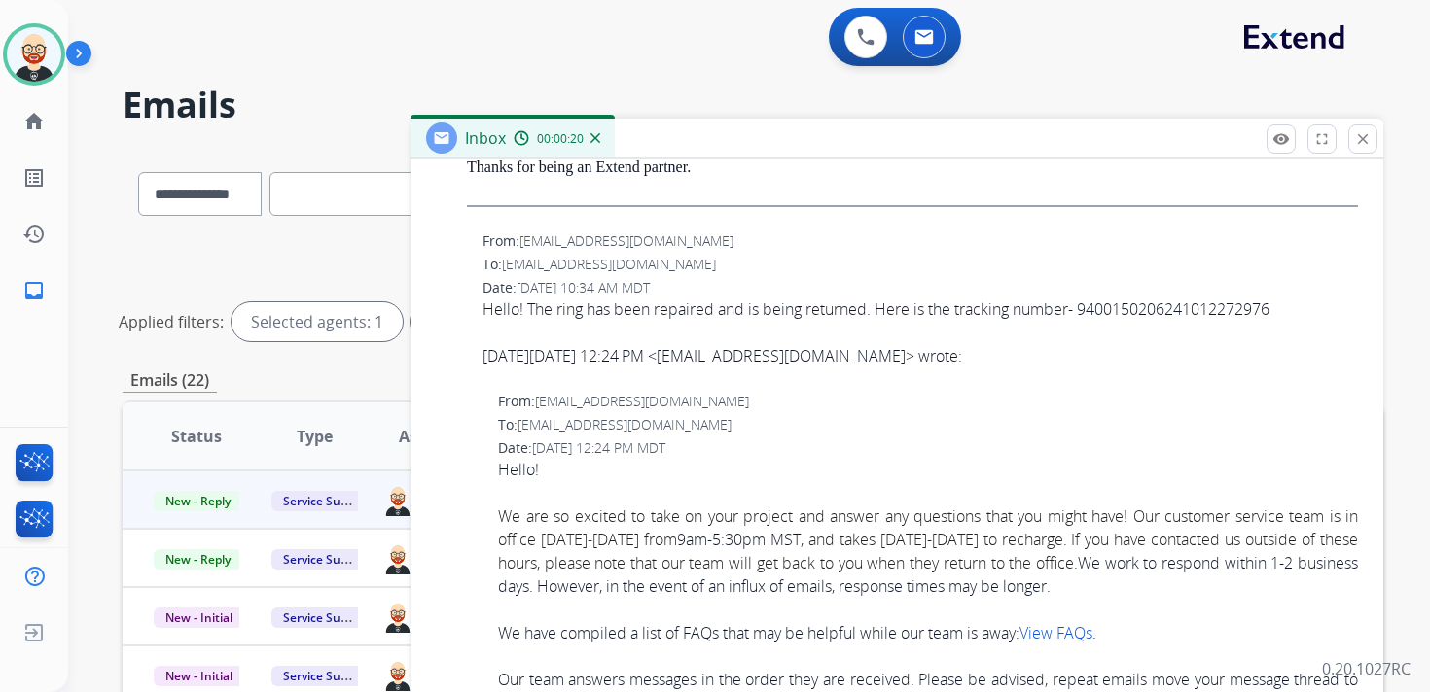
scroll to position [953, 0]
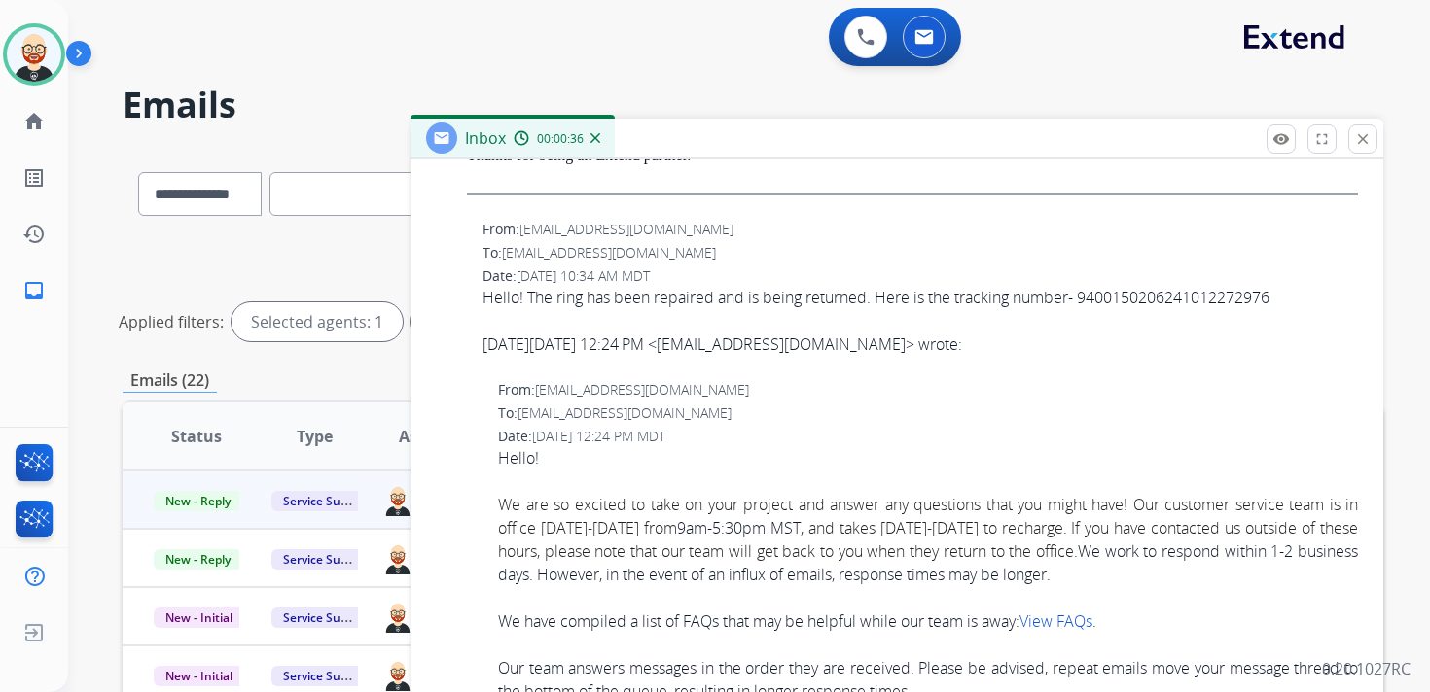
click at [709, 286] on div "Hello! The ring has been repaired and is being returned. Here is the tracking n…" at bounding box center [919, 297] width 875 height 23
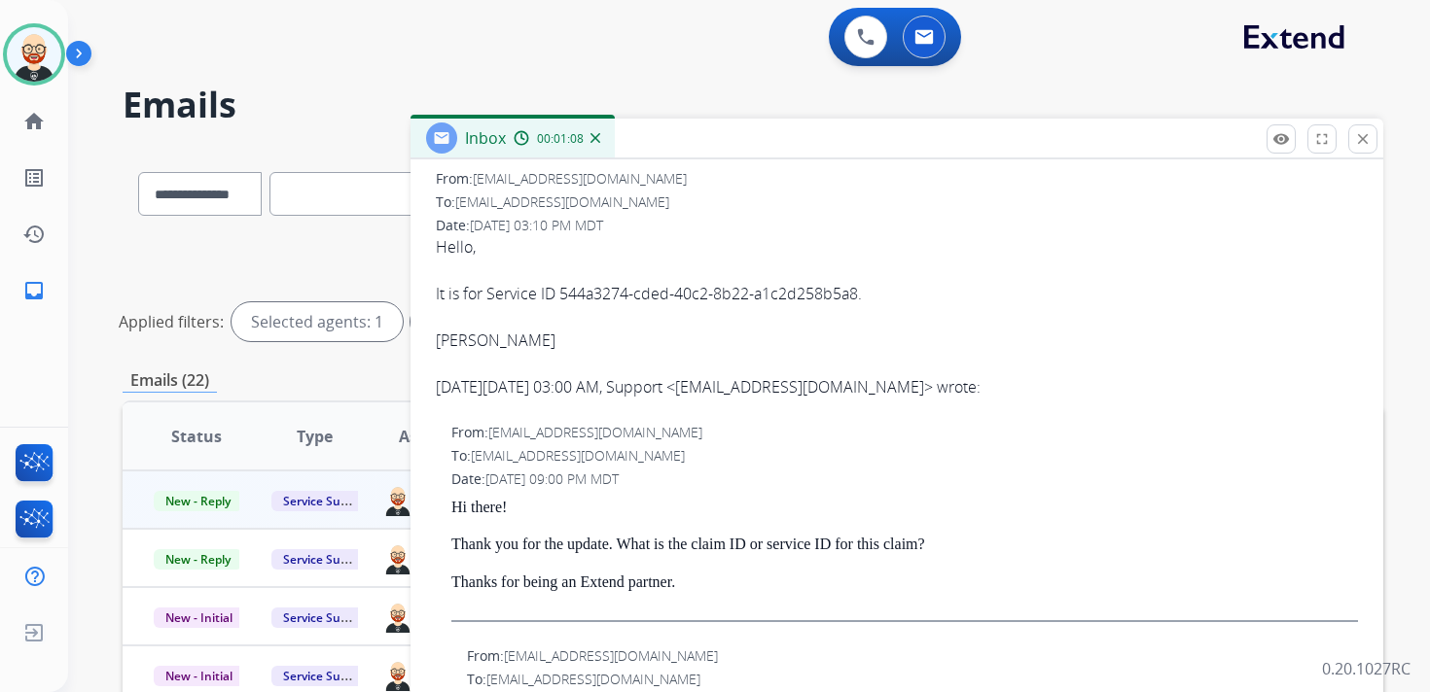
scroll to position [0, 0]
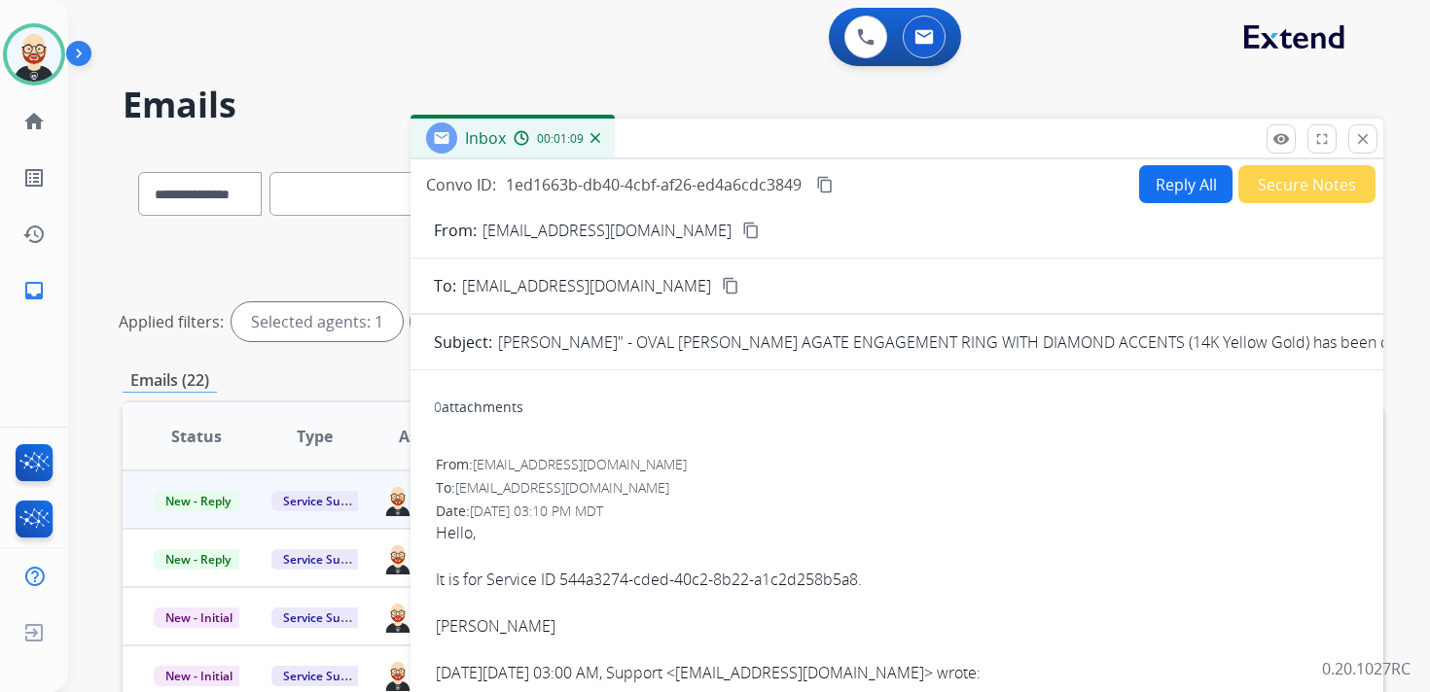
click at [1140, 182] on button "Reply All" at bounding box center [1185, 184] width 93 height 38
select select "**********"
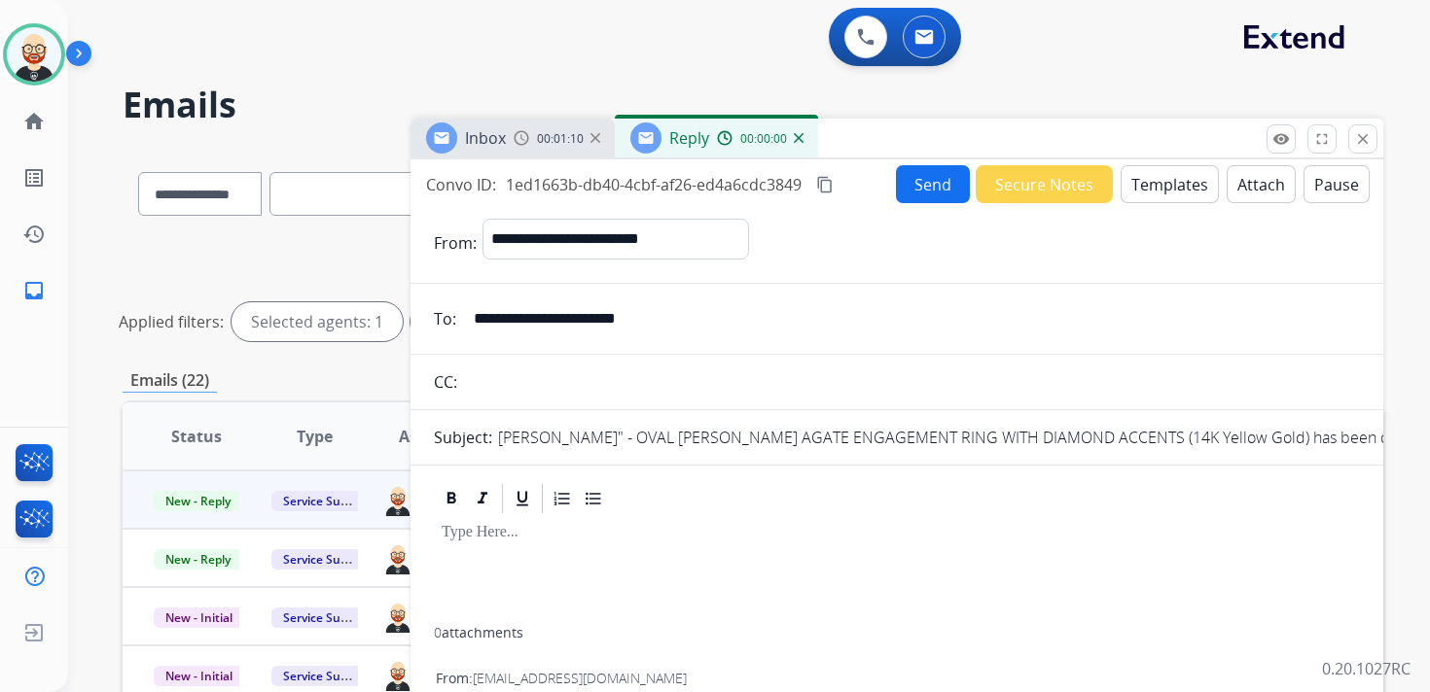
click at [566, 565] on div at bounding box center [897, 571] width 926 height 111
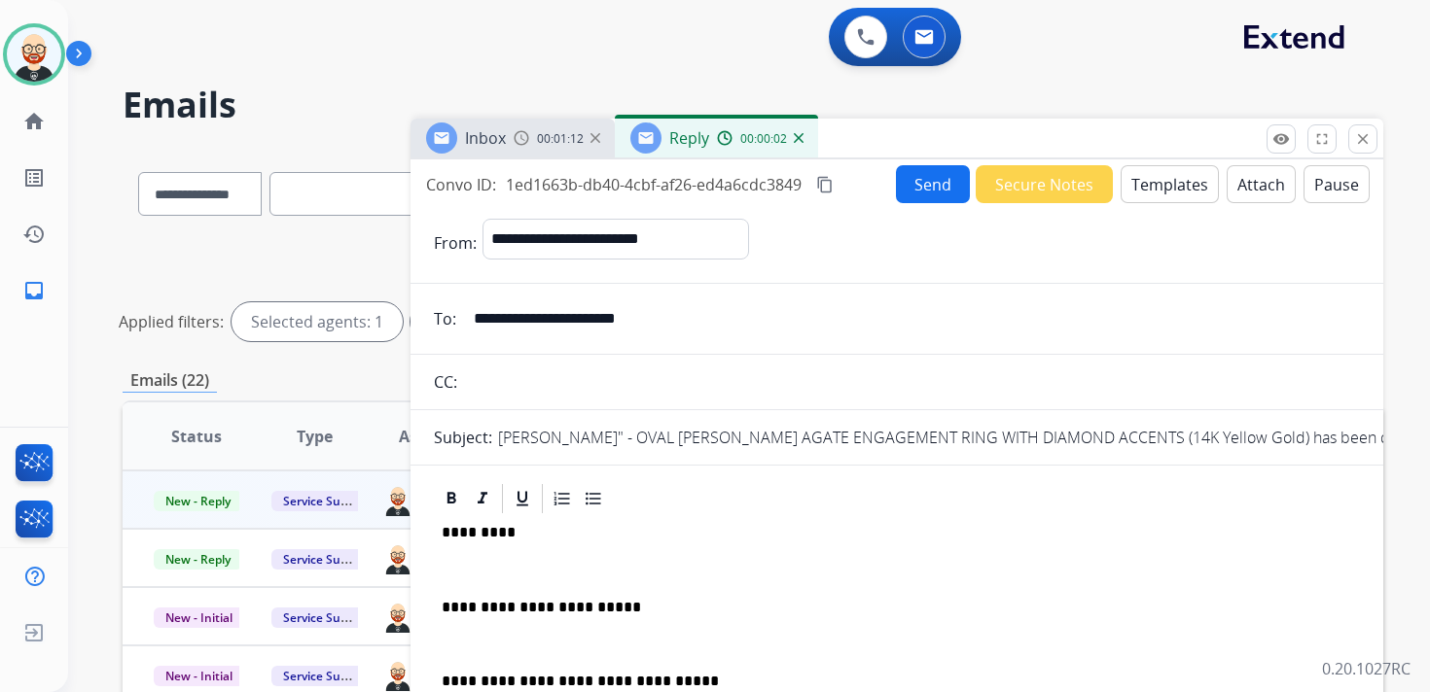
scroll to position [5, 0]
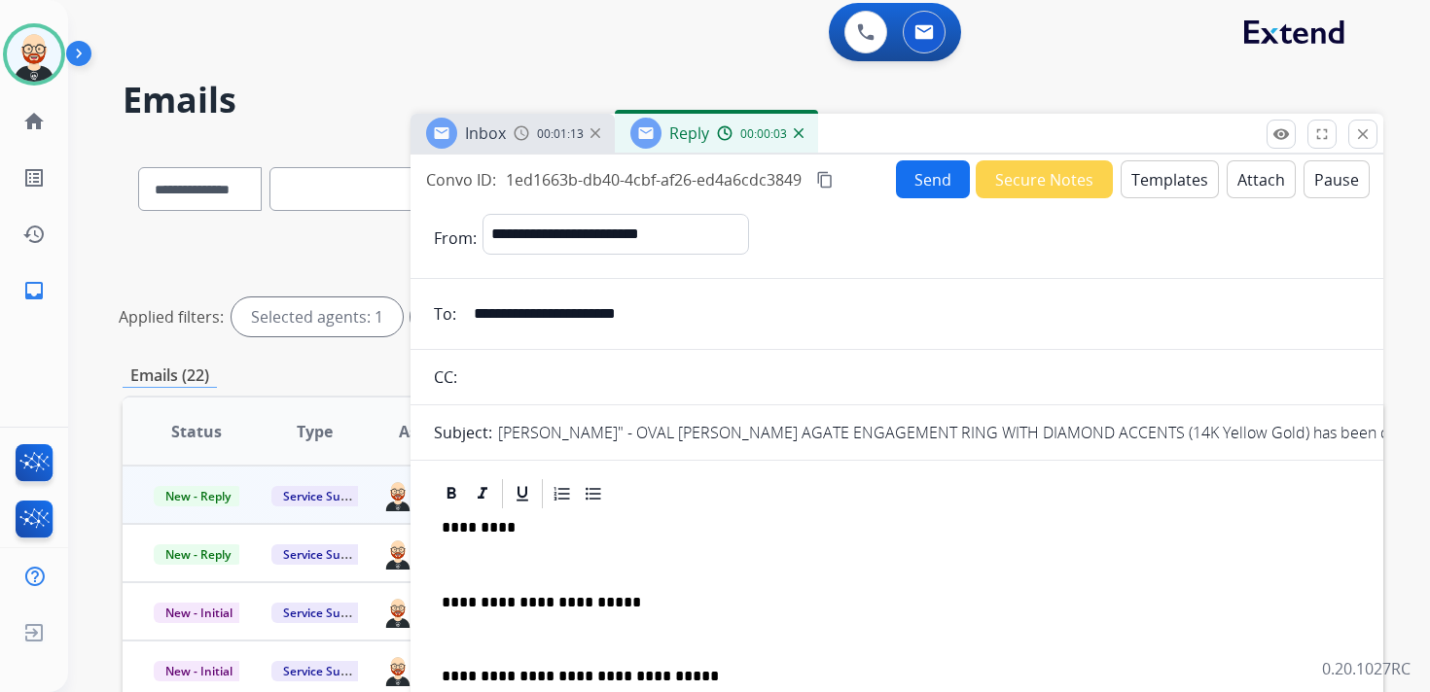
click at [532, 559] on p at bounding box center [897, 565] width 910 height 18
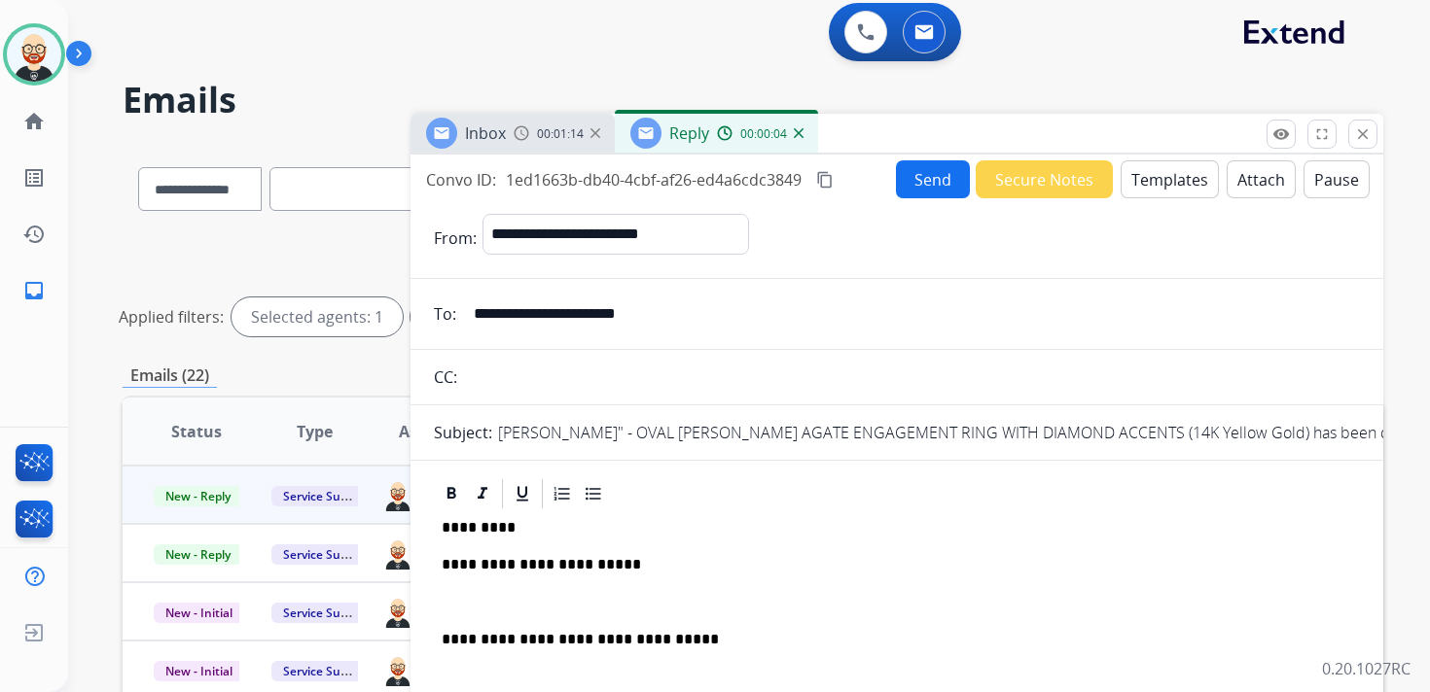
click at [481, 599] on p at bounding box center [897, 603] width 910 height 18
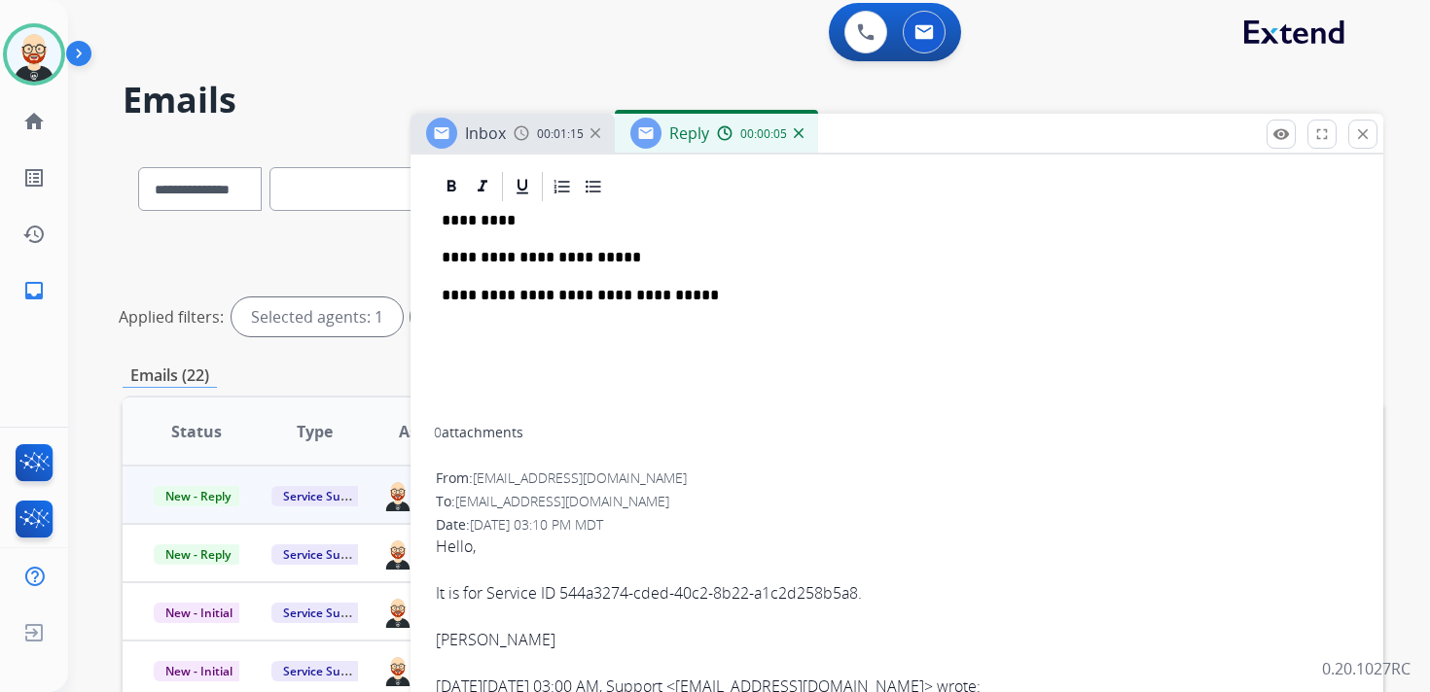
scroll to position [393, 0]
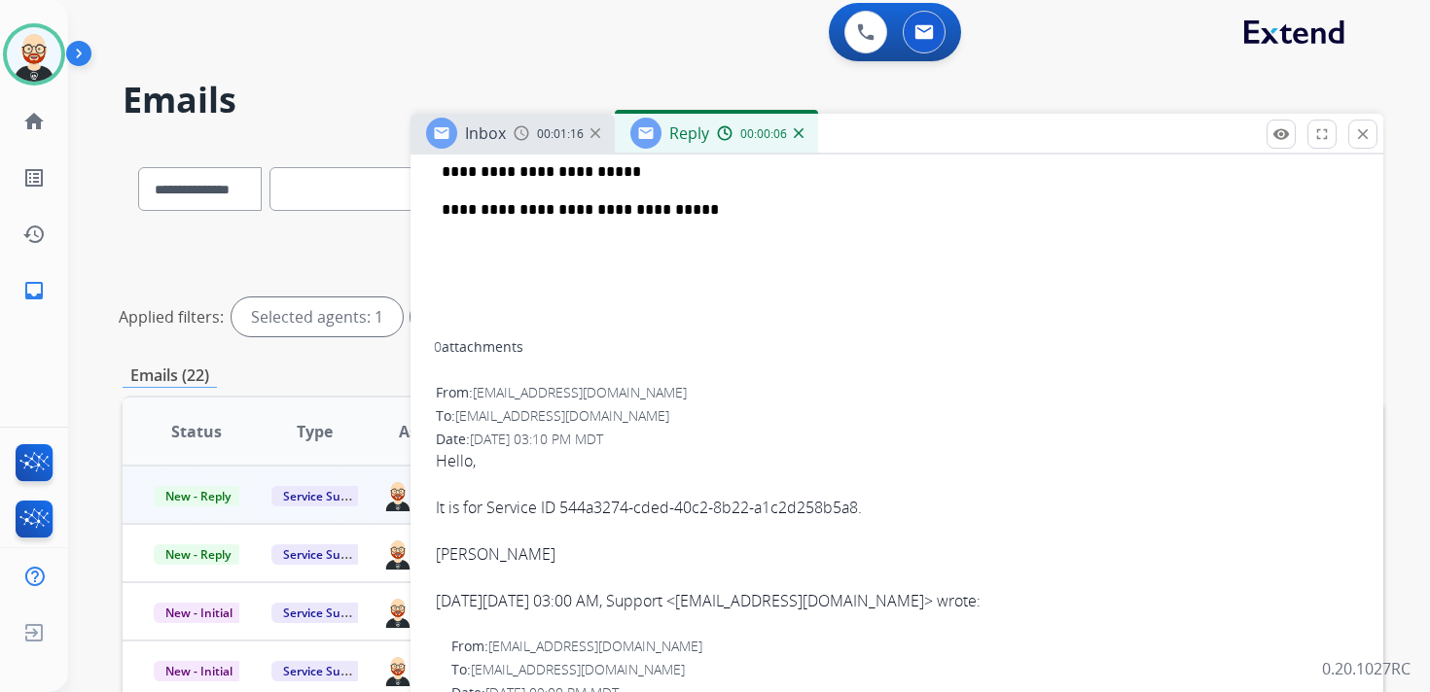
click at [459, 558] on div "[PERSON_NAME]" at bounding box center [897, 554] width 922 height 23
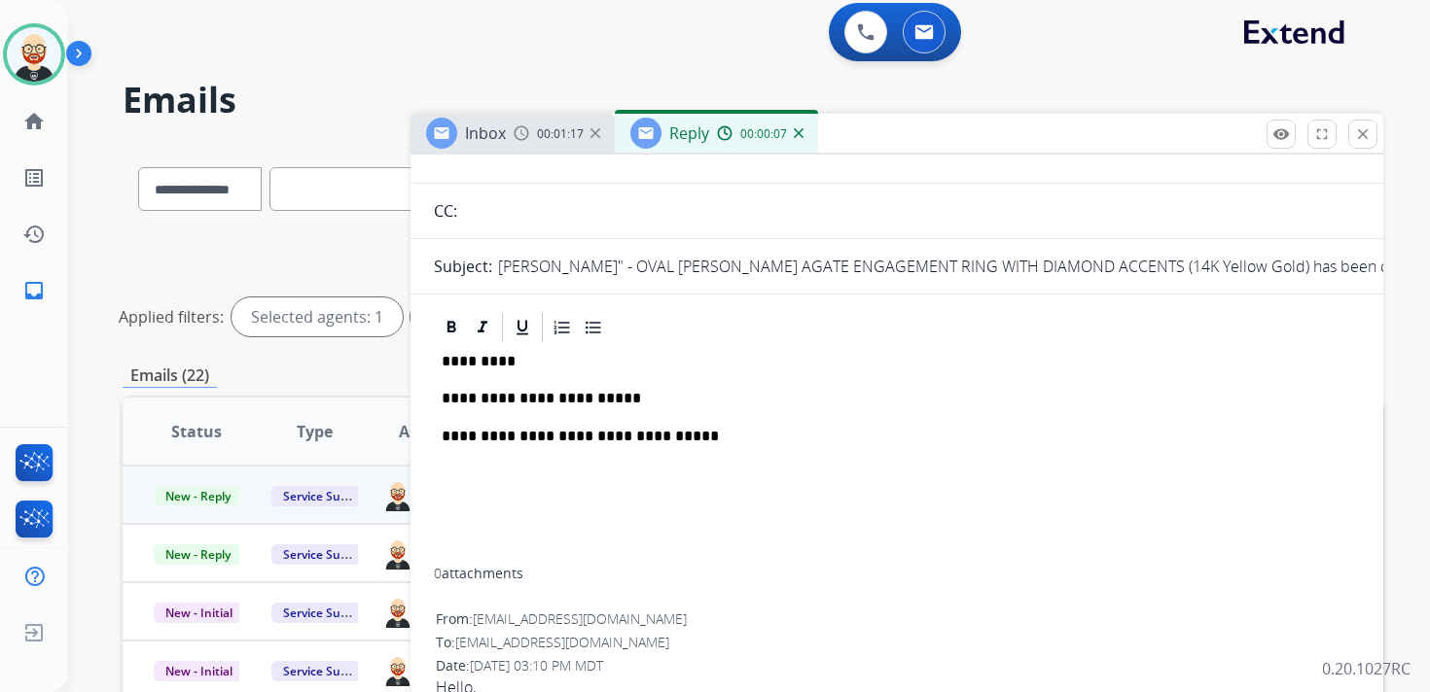
scroll to position [100, 0]
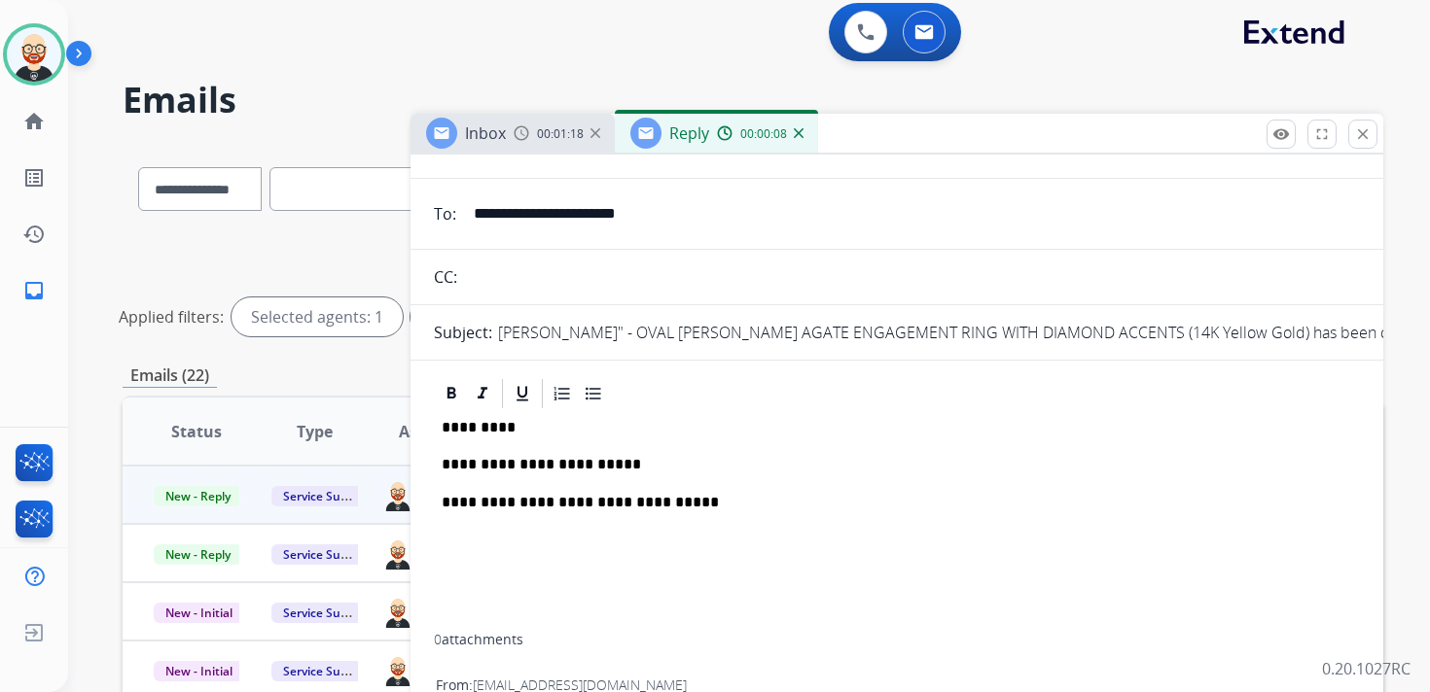
click at [482, 428] on p "*********" at bounding box center [889, 428] width 895 height 18
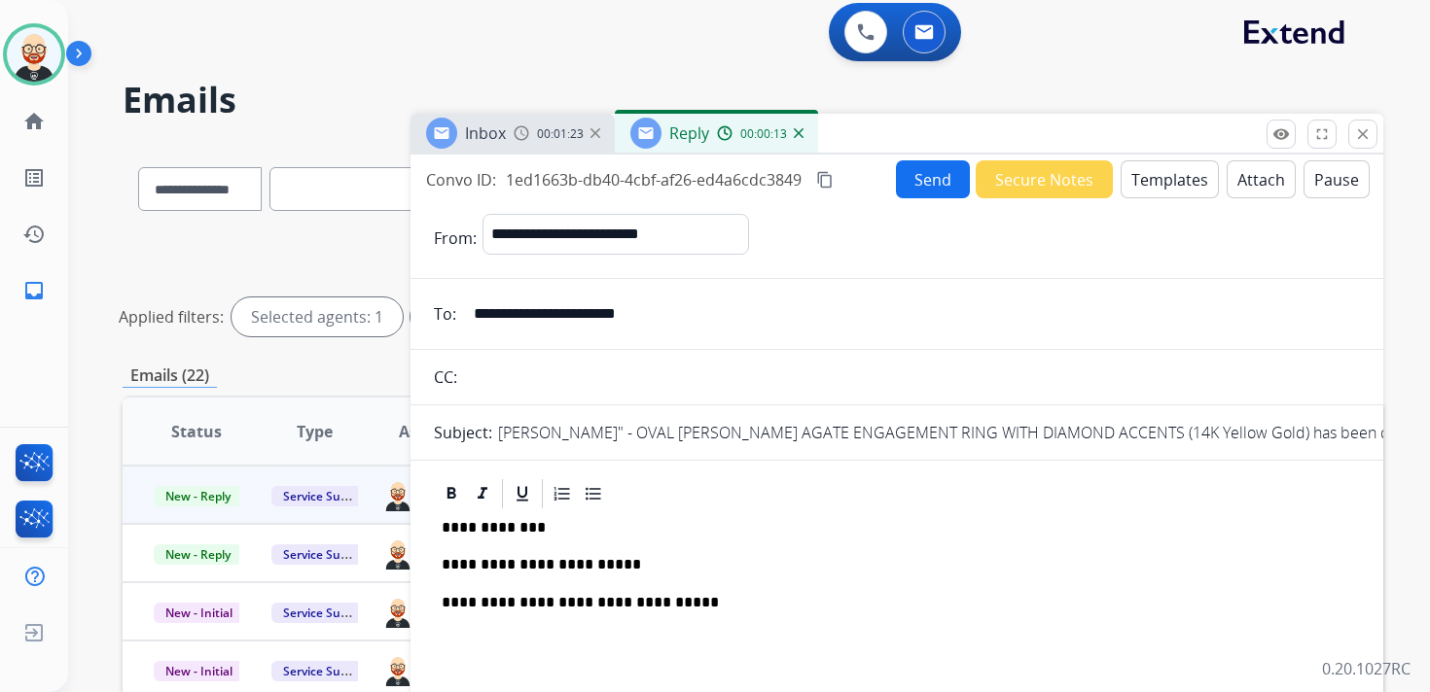
click at [922, 172] on button "Send" at bounding box center [933, 179] width 74 height 38
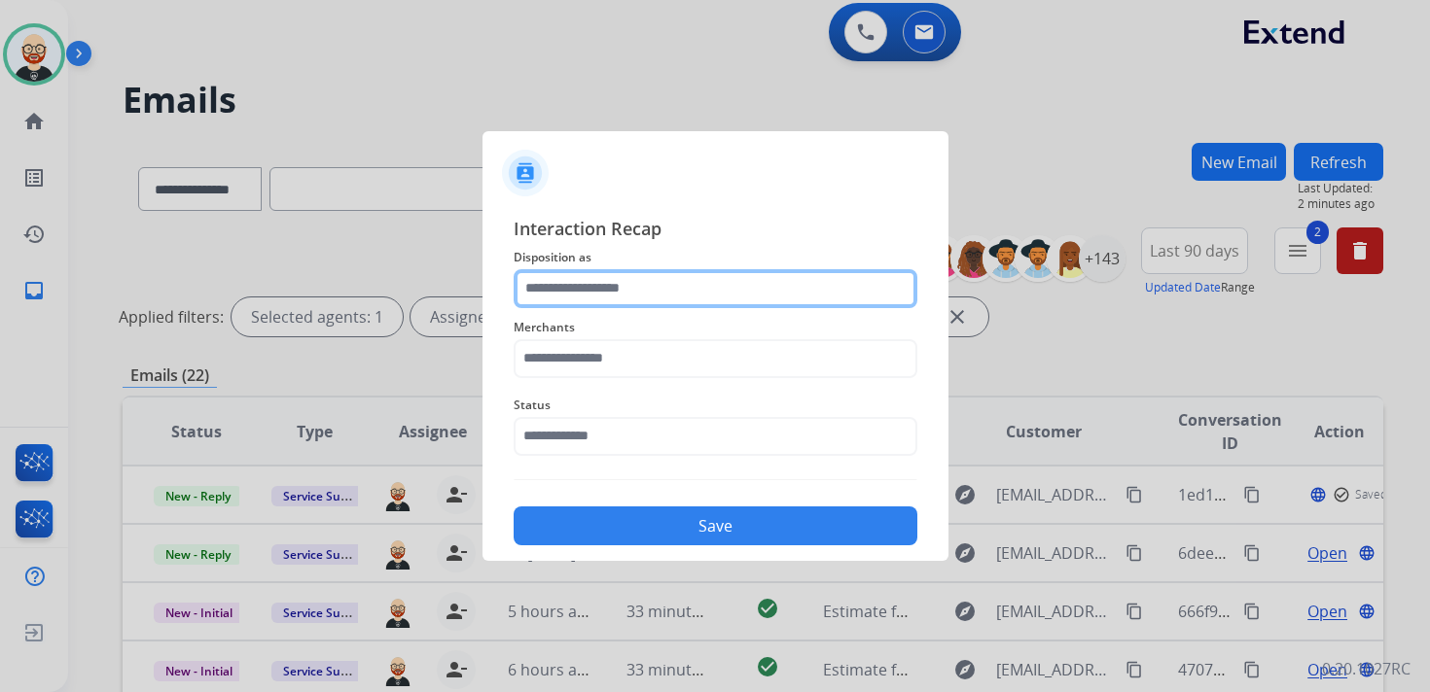
click at [660, 302] on input "text" at bounding box center [716, 288] width 404 height 39
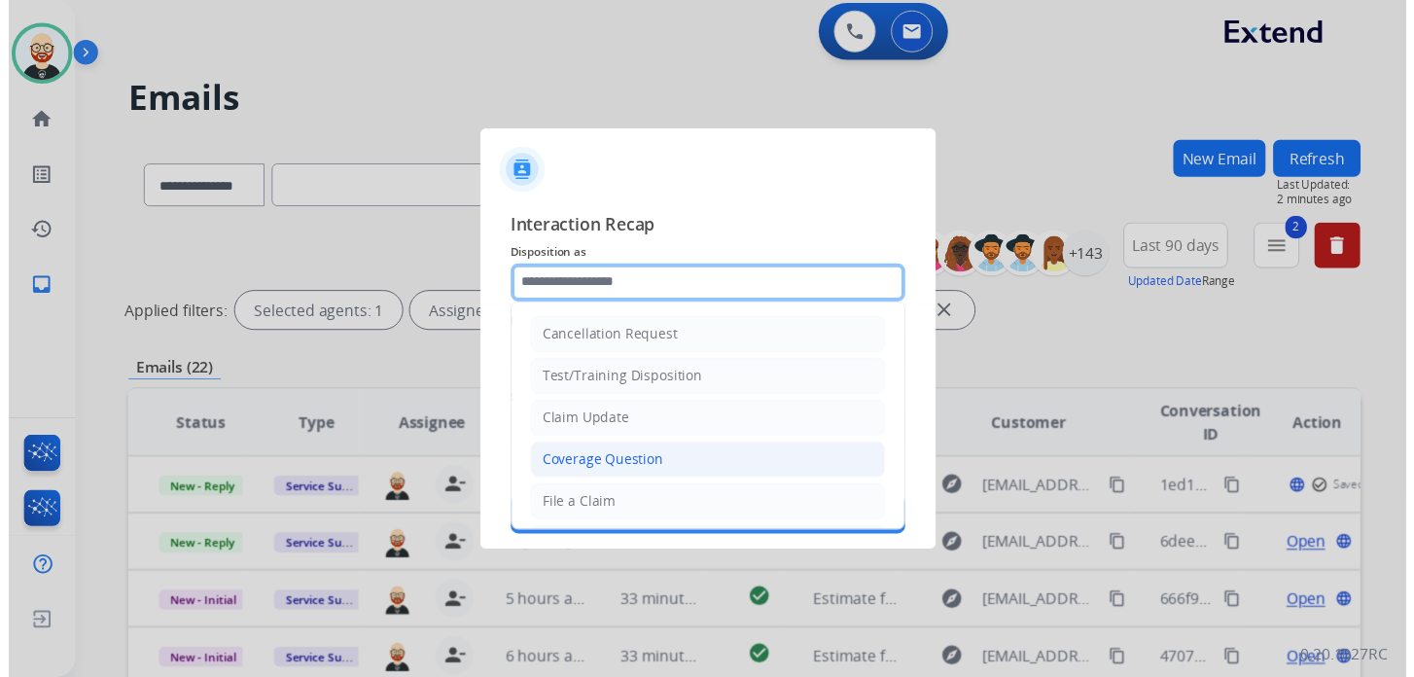
scroll to position [292, 0]
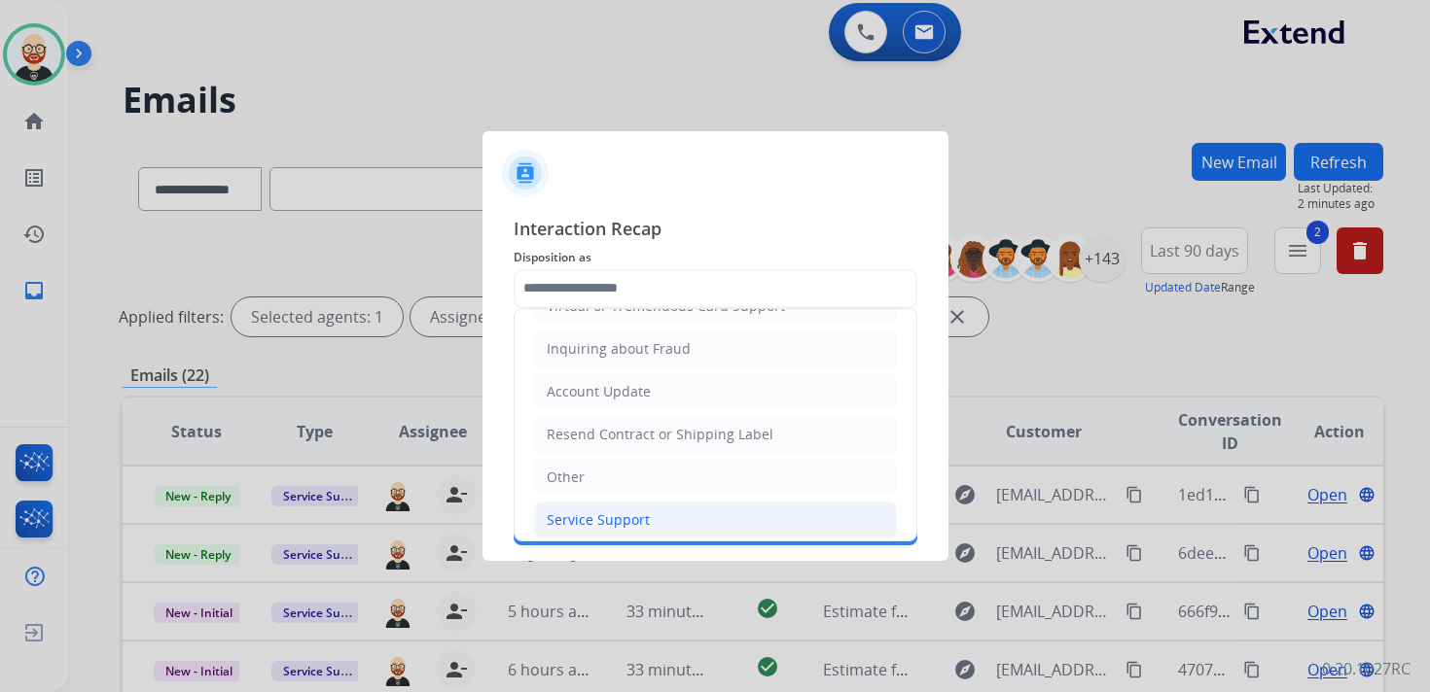
click at [604, 511] on div "Service Support" at bounding box center [598, 520] width 103 height 19
type input "**********"
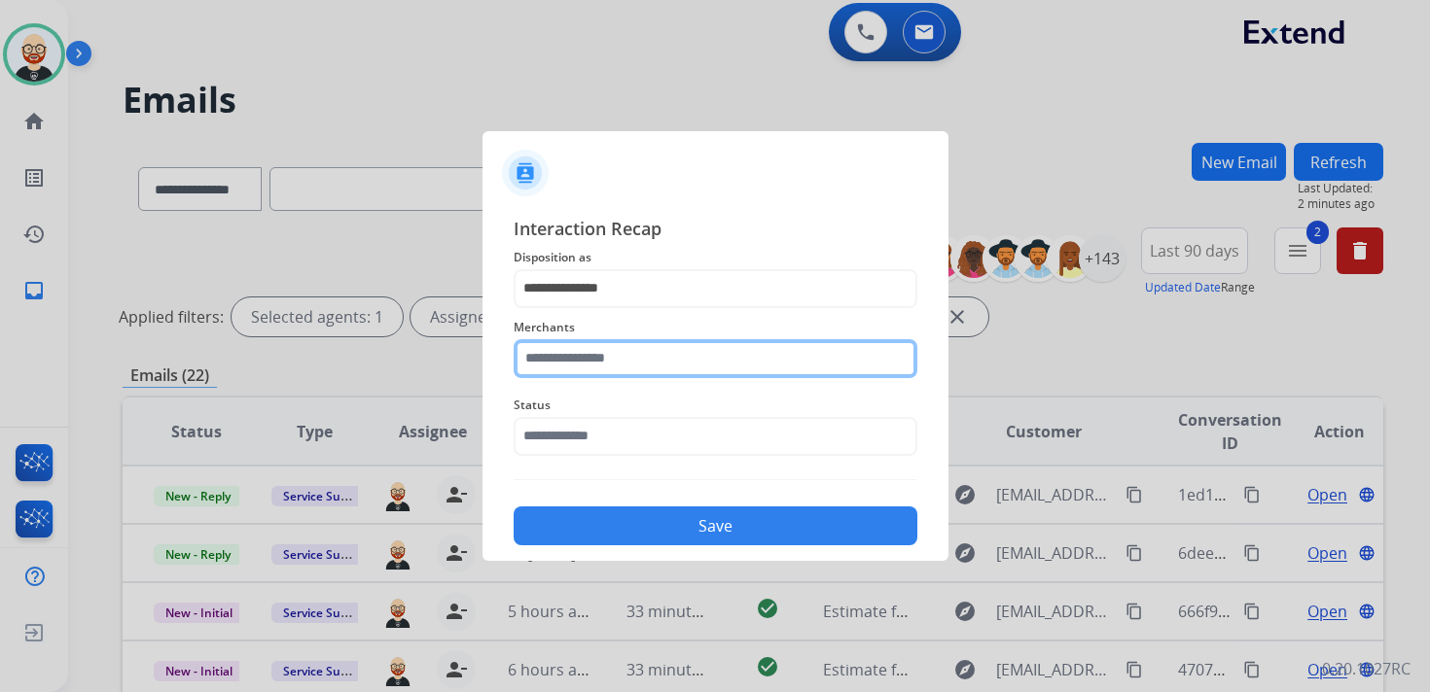
click at [563, 369] on input "text" at bounding box center [716, 358] width 404 height 39
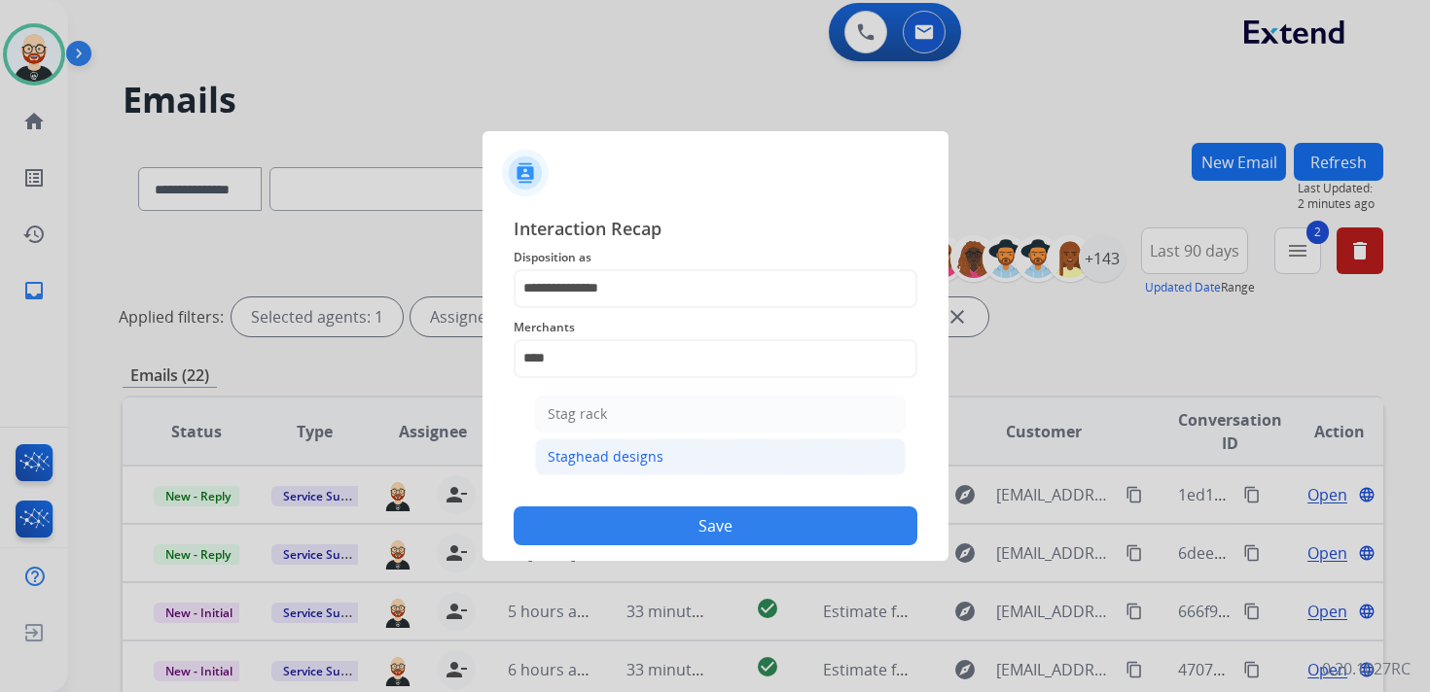
click at [579, 451] on div "Staghead designs" at bounding box center [606, 456] width 116 height 19
type input "**********"
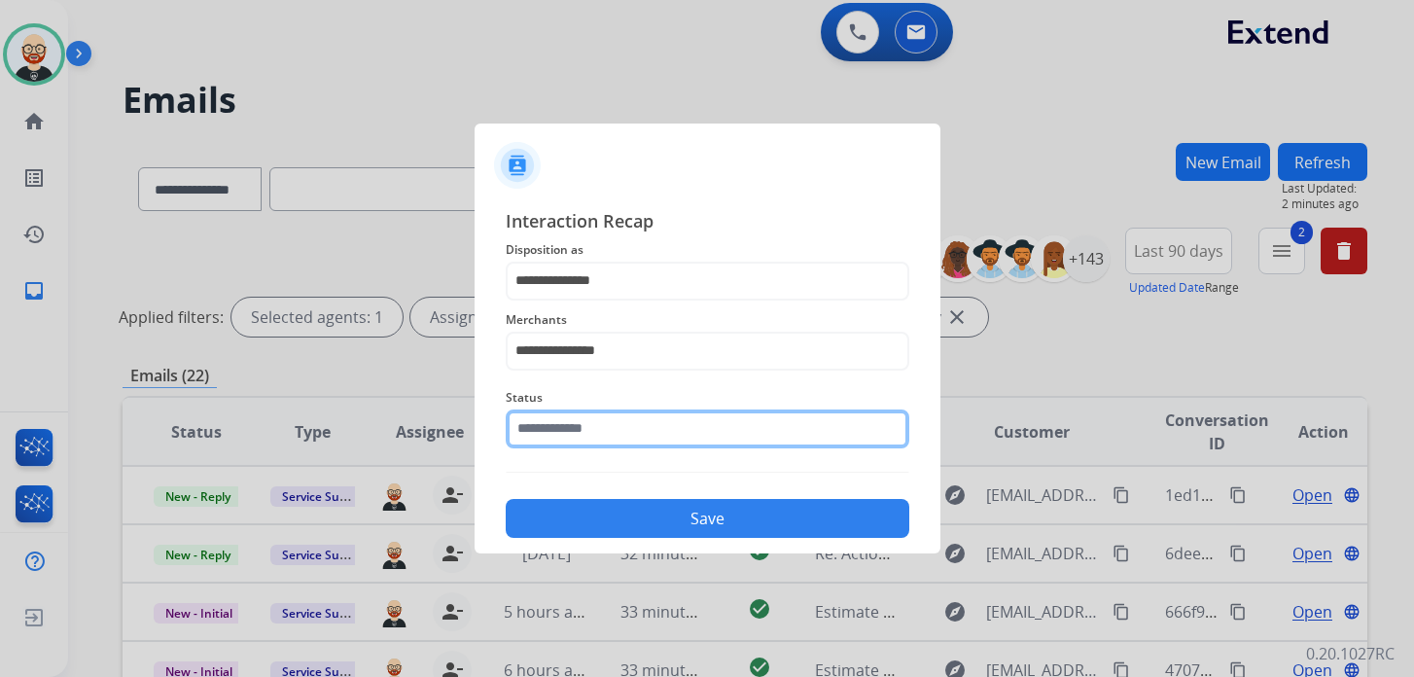
click at [570, 439] on input "text" at bounding box center [708, 428] width 404 height 39
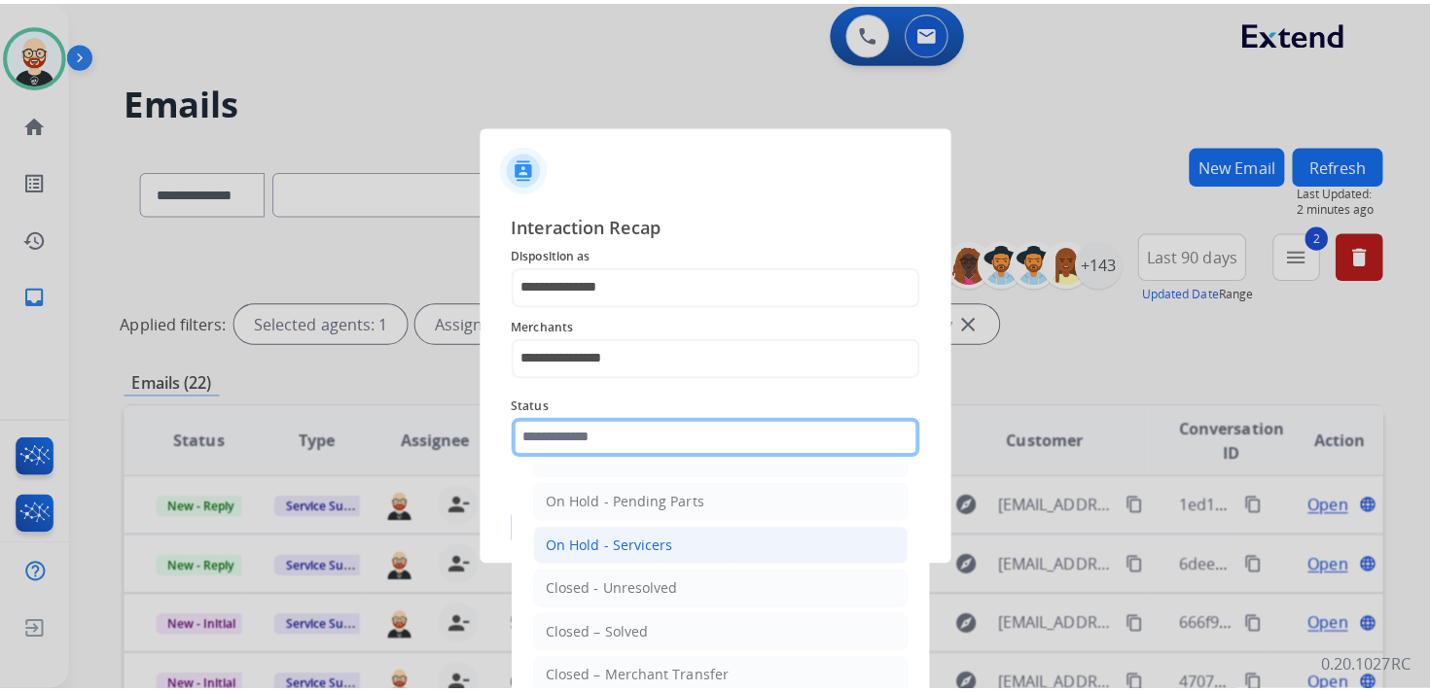
scroll to position [79, 0]
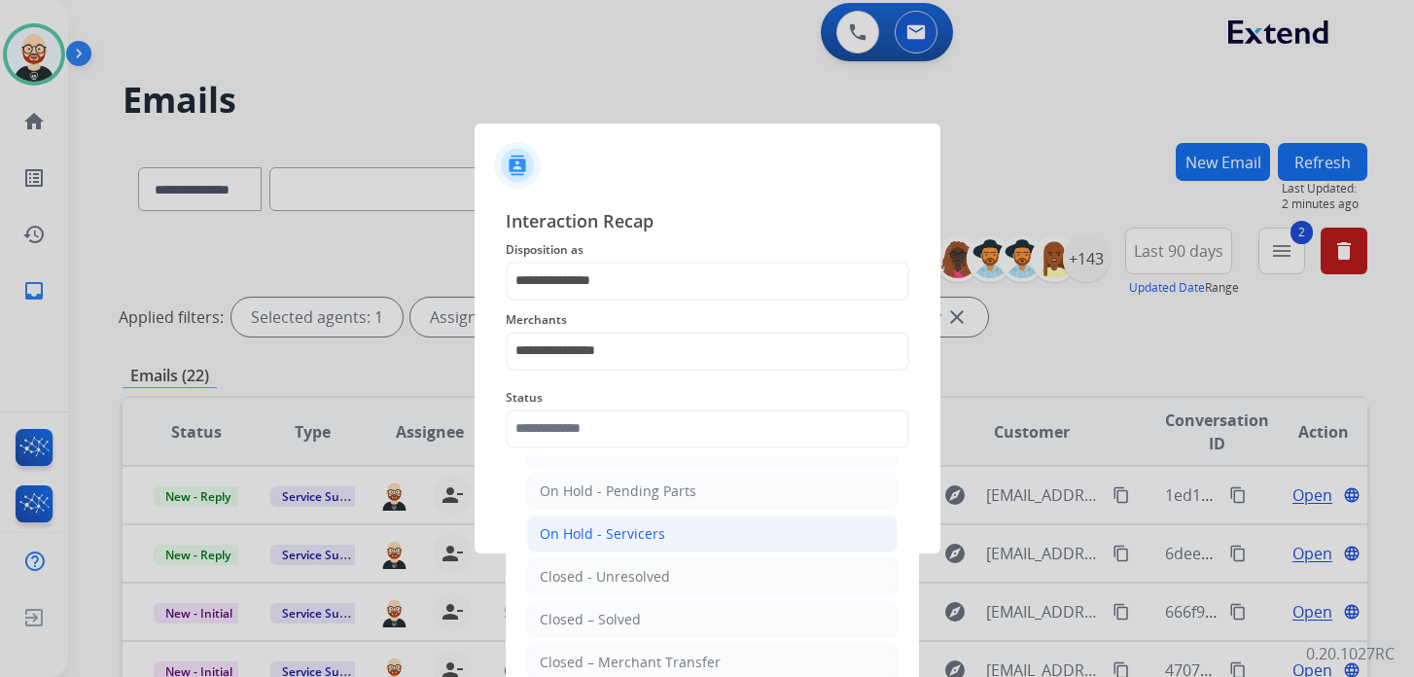
click at [603, 602] on li "Closed – Solved" at bounding box center [712, 619] width 371 height 37
type input "**********"
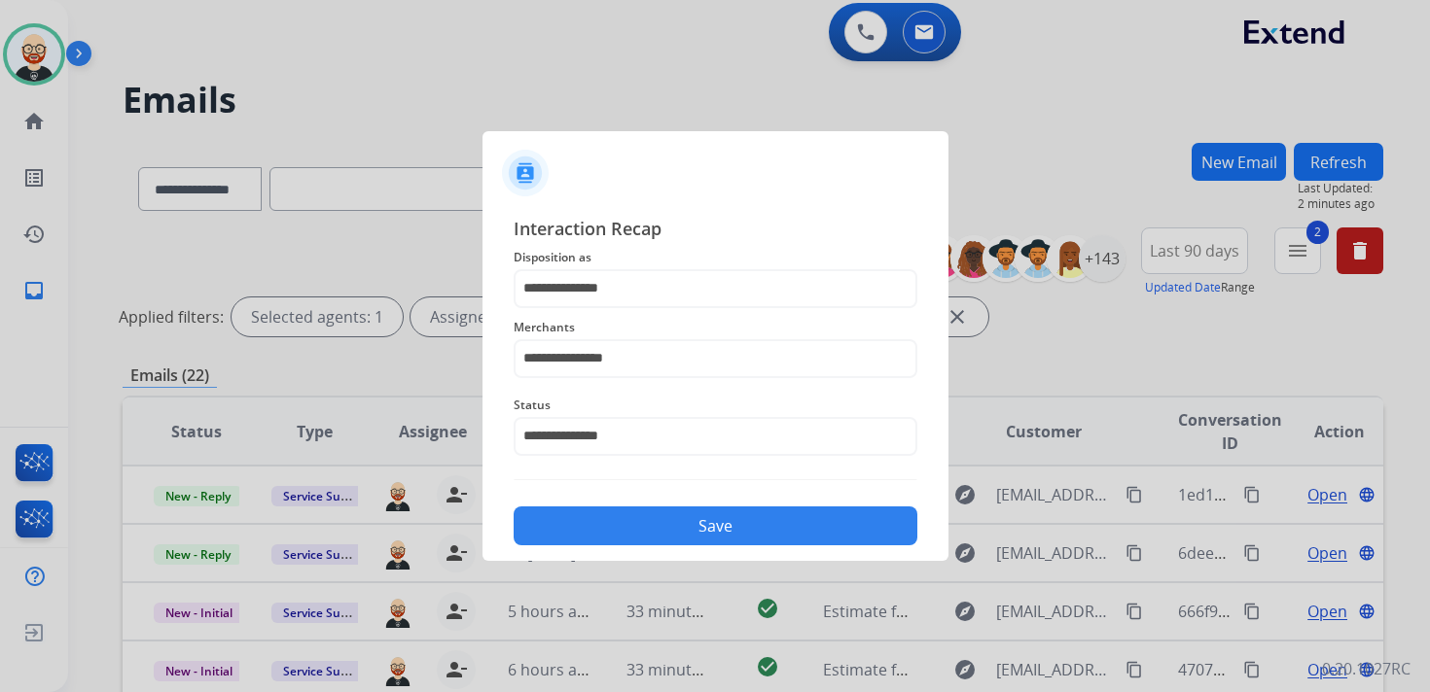
click at [618, 524] on button "Save" at bounding box center [716, 526] width 404 height 39
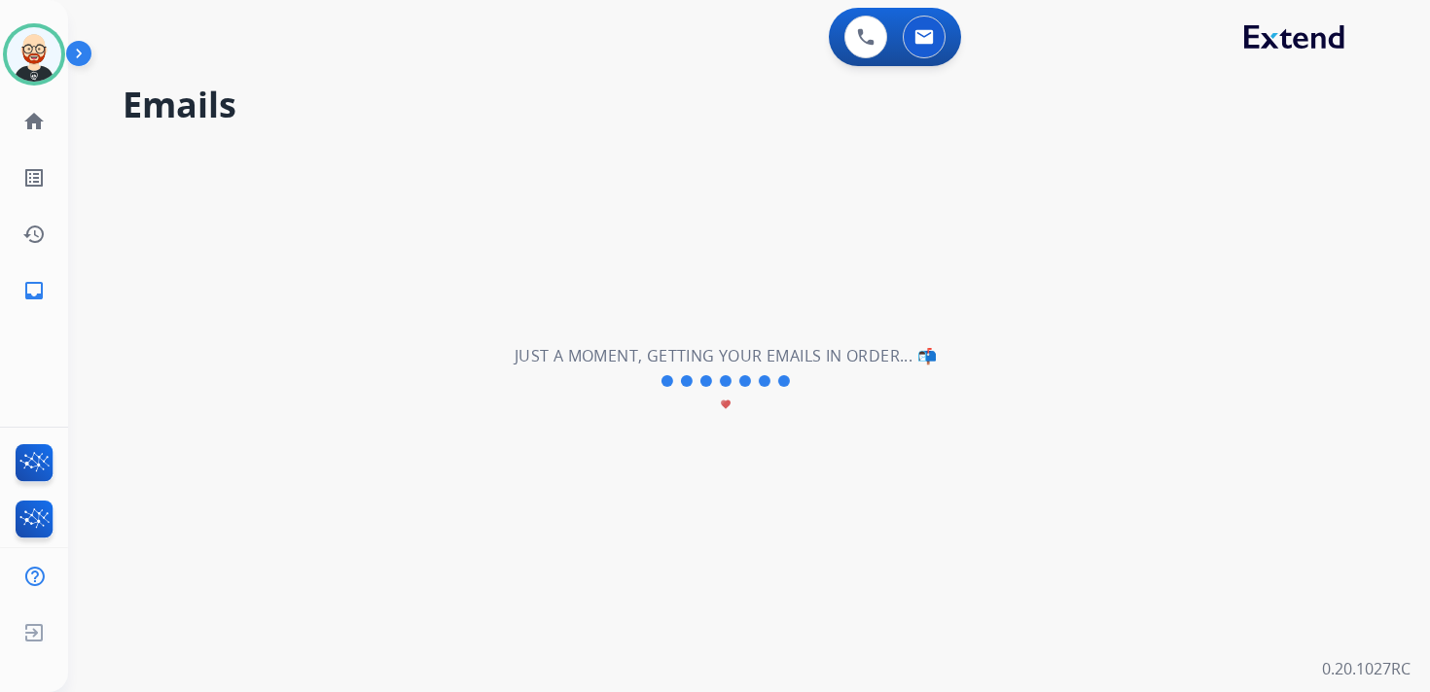
scroll to position [0, 0]
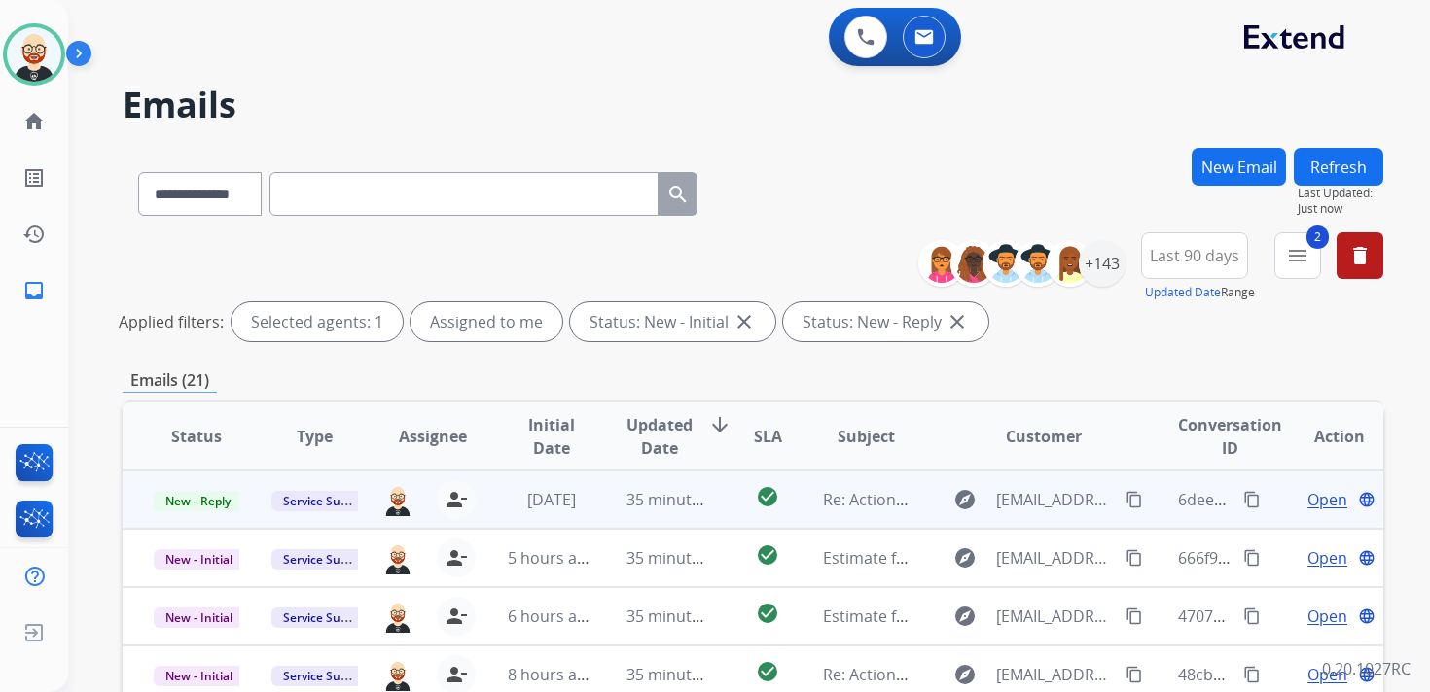
click at [1307, 509] on span "Open" at bounding box center [1327, 499] width 40 height 23
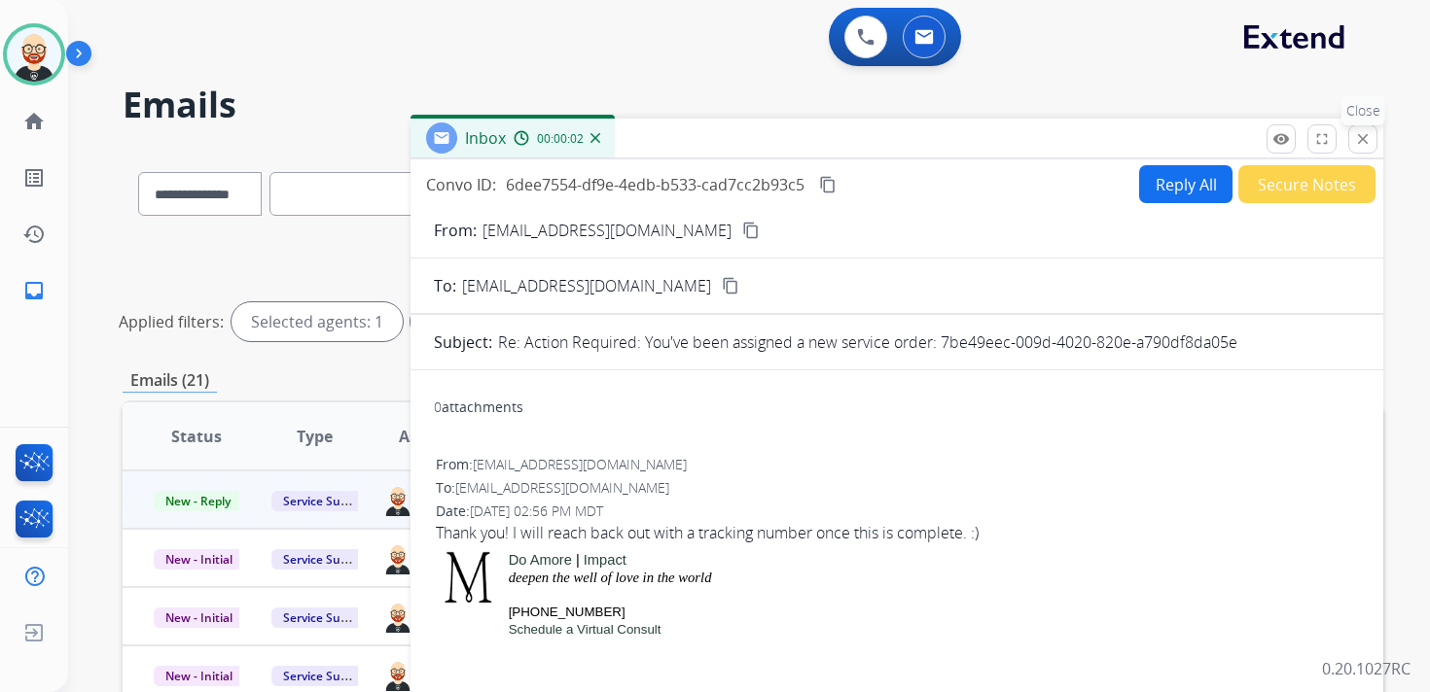
click at [1360, 138] on mat-icon "close" at bounding box center [1363, 139] width 18 height 18
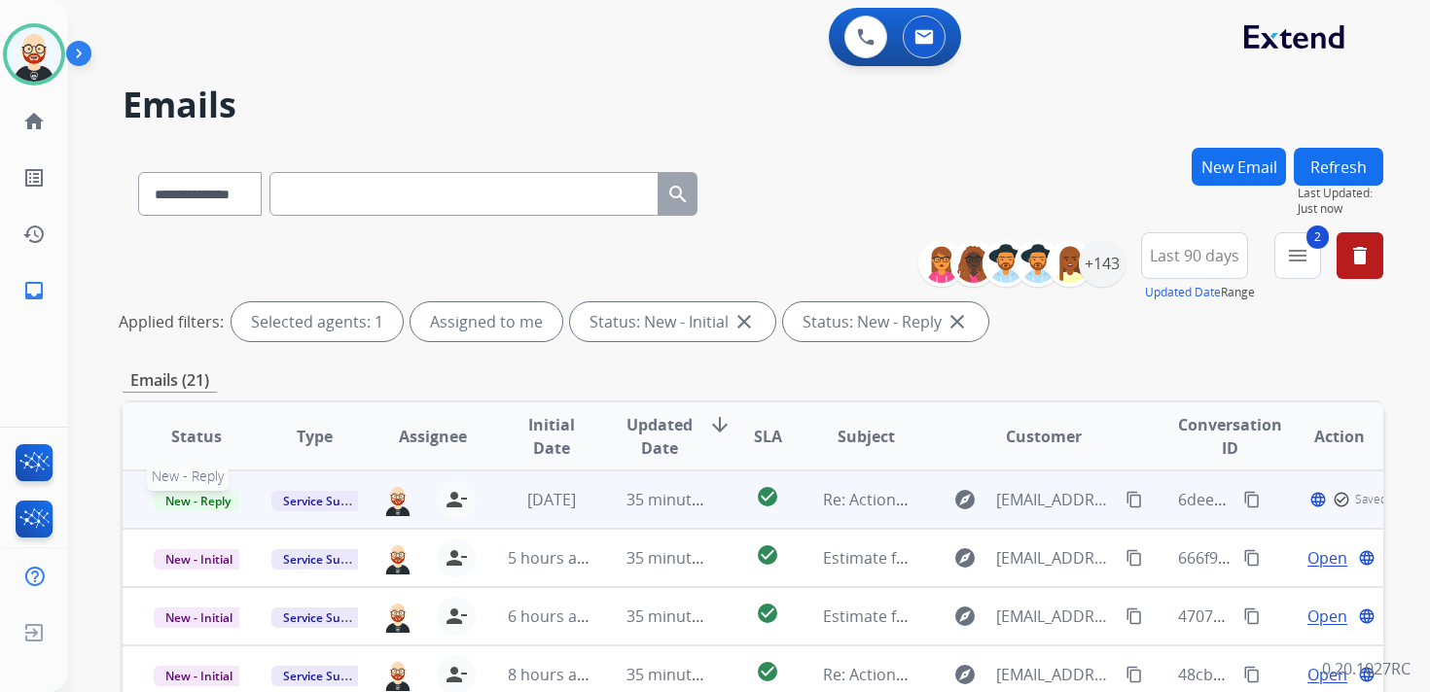
click at [201, 505] on span "New - Reply" at bounding box center [198, 501] width 89 height 20
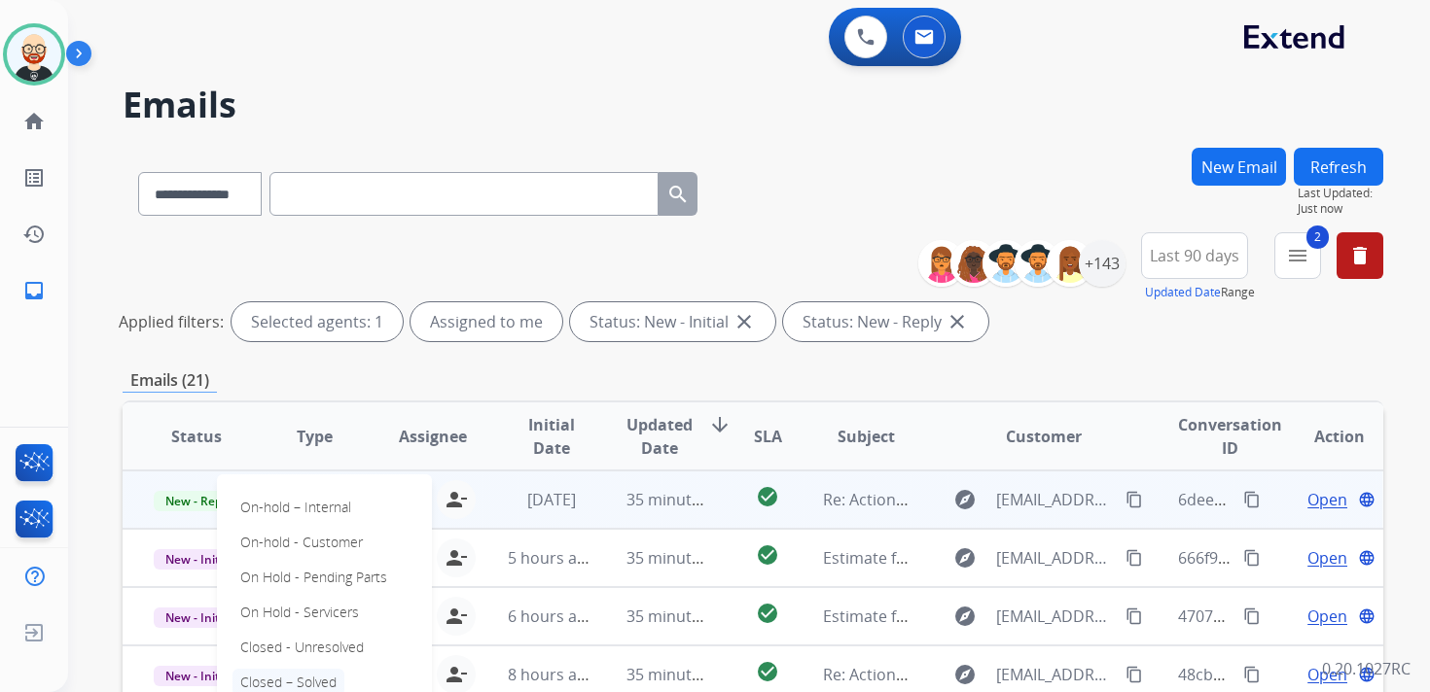
click at [279, 673] on p "Closed – Solved" at bounding box center [288, 682] width 112 height 27
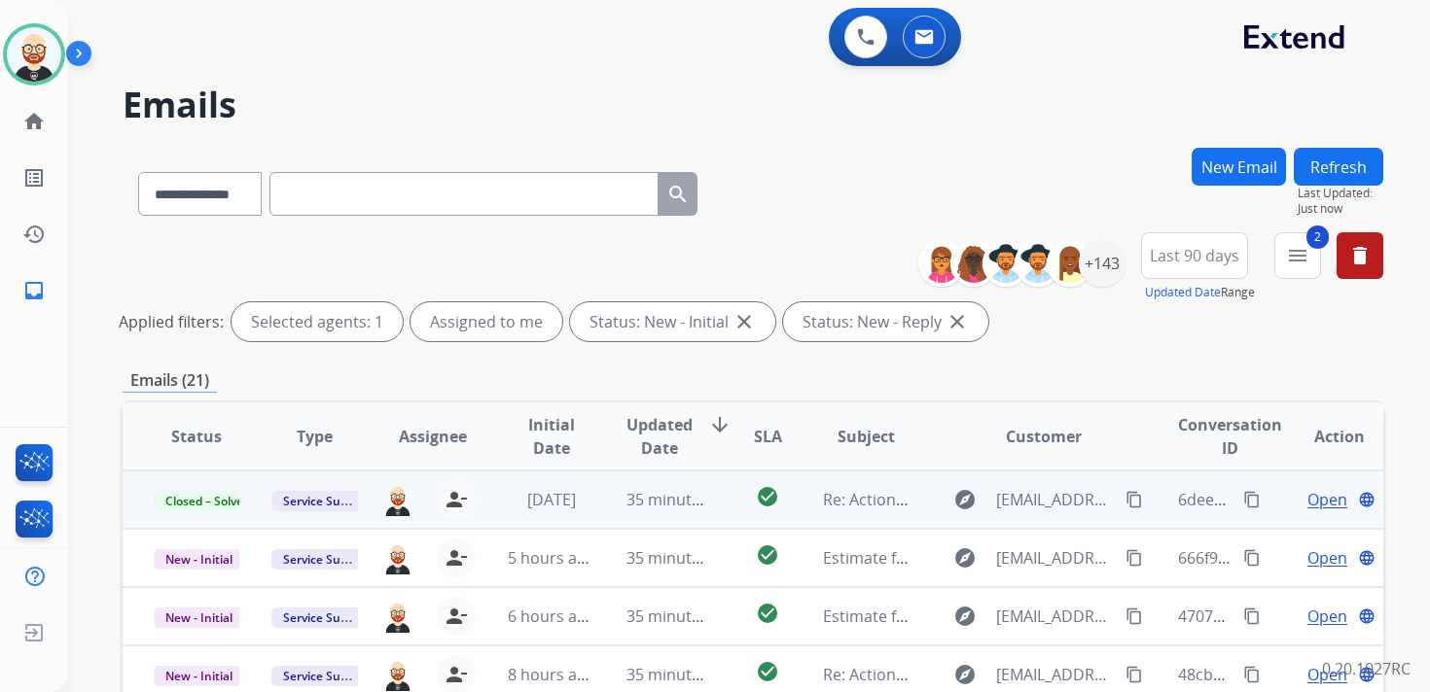
click at [1346, 174] on button "Refresh" at bounding box center [1338, 167] width 89 height 38
click at [1307, 500] on span "Open" at bounding box center [1327, 499] width 40 height 23
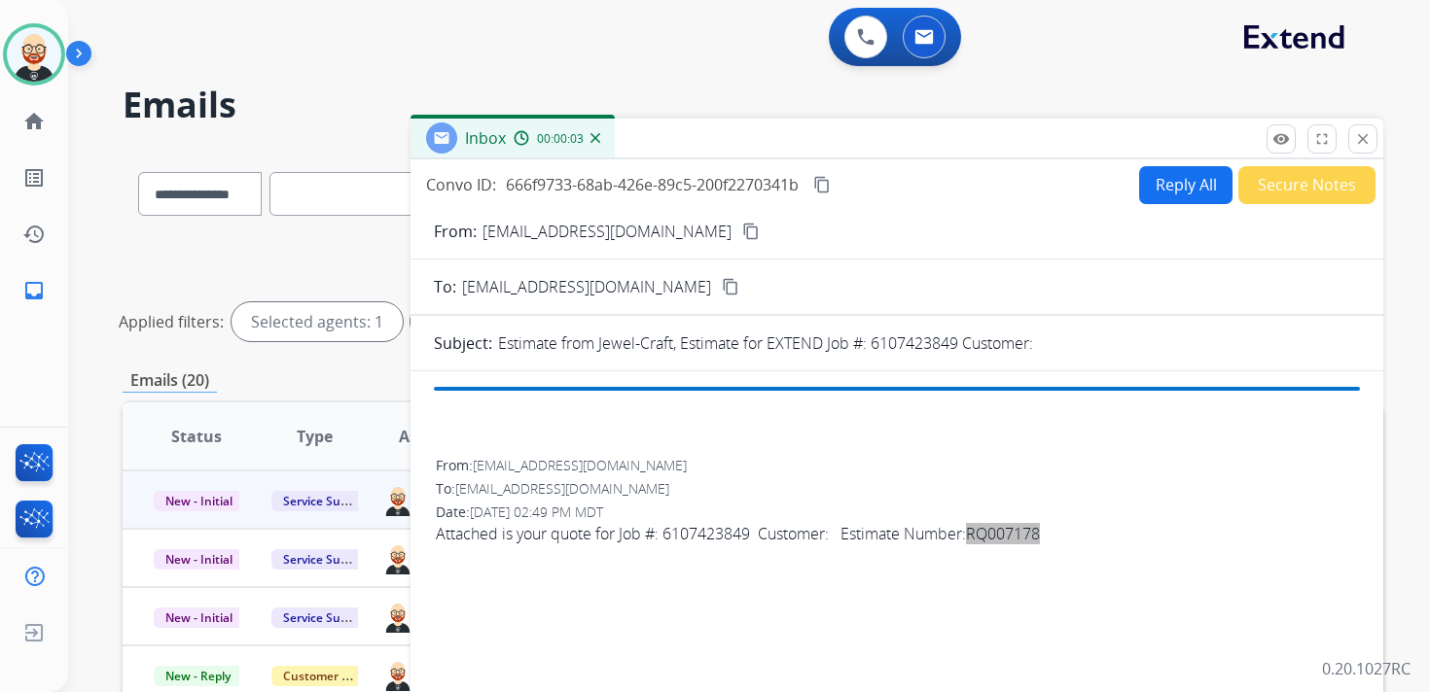
click at [727, 535] on span "Attached is your quote for Job #: 6107423849 Customer: Estimate Number: RQ007178" at bounding box center [897, 533] width 922 height 23
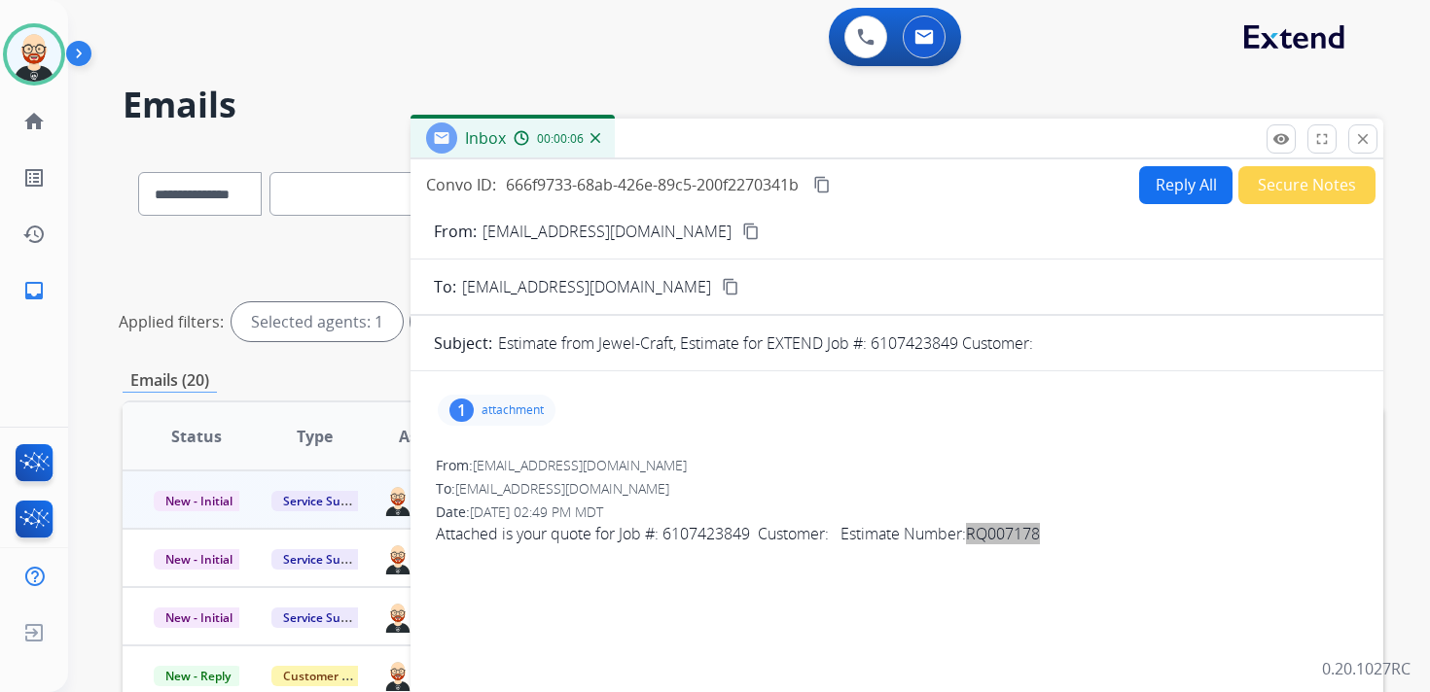
click at [522, 417] on p "attachment" at bounding box center [512, 411] width 62 height 16
click at [803, 447] on mat-icon "download" at bounding box center [800, 456] width 18 height 18
click at [831, 180] on mat-icon "content_copy" at bounding box center [822, 185] width 18 height 18
click at [703, 538] on span "Attached is your quote for Job #: 6107423849 Customer: Estimate Number: RQ007178" at bounding box center [897, 533] width 922 height 23
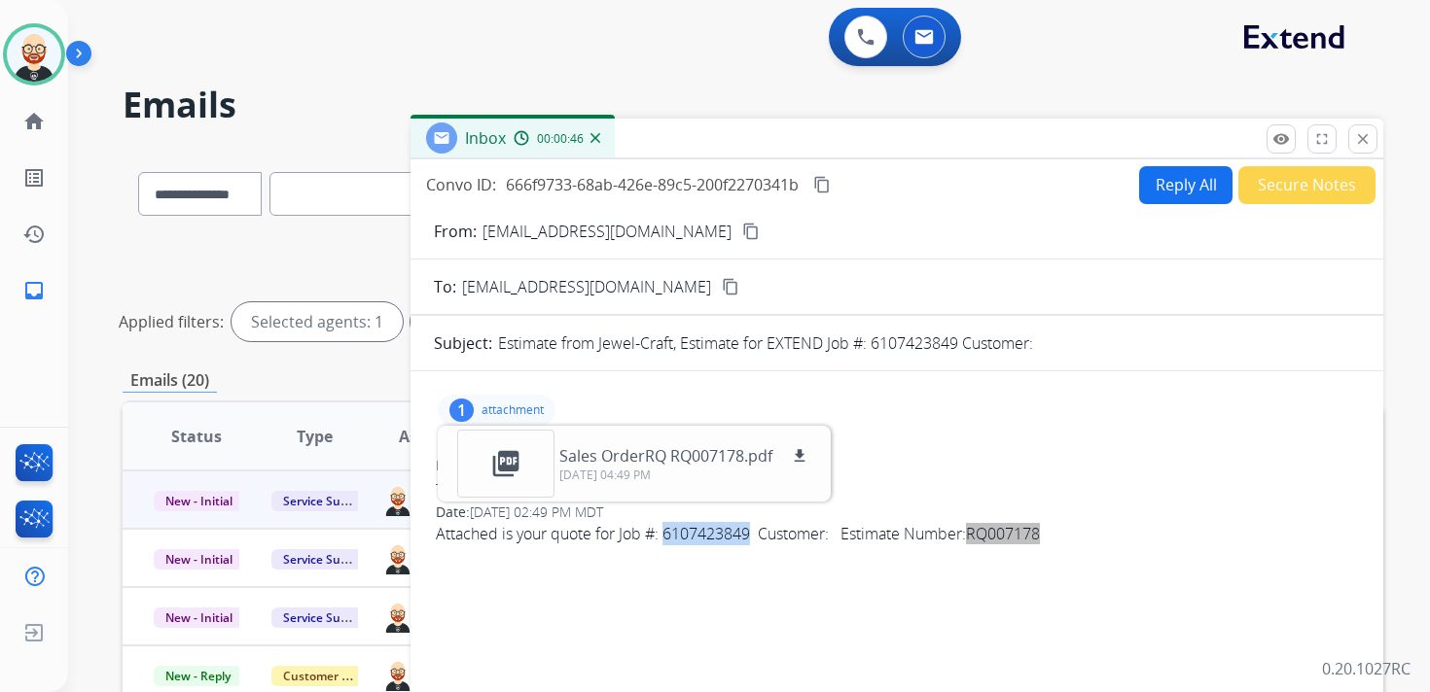
click at [703, 538] on span "Attached is your quote for Job #: 6107423849 Customer: Estimate Number: RQ007178" at bounding box center [897, 533] width 922 height 23
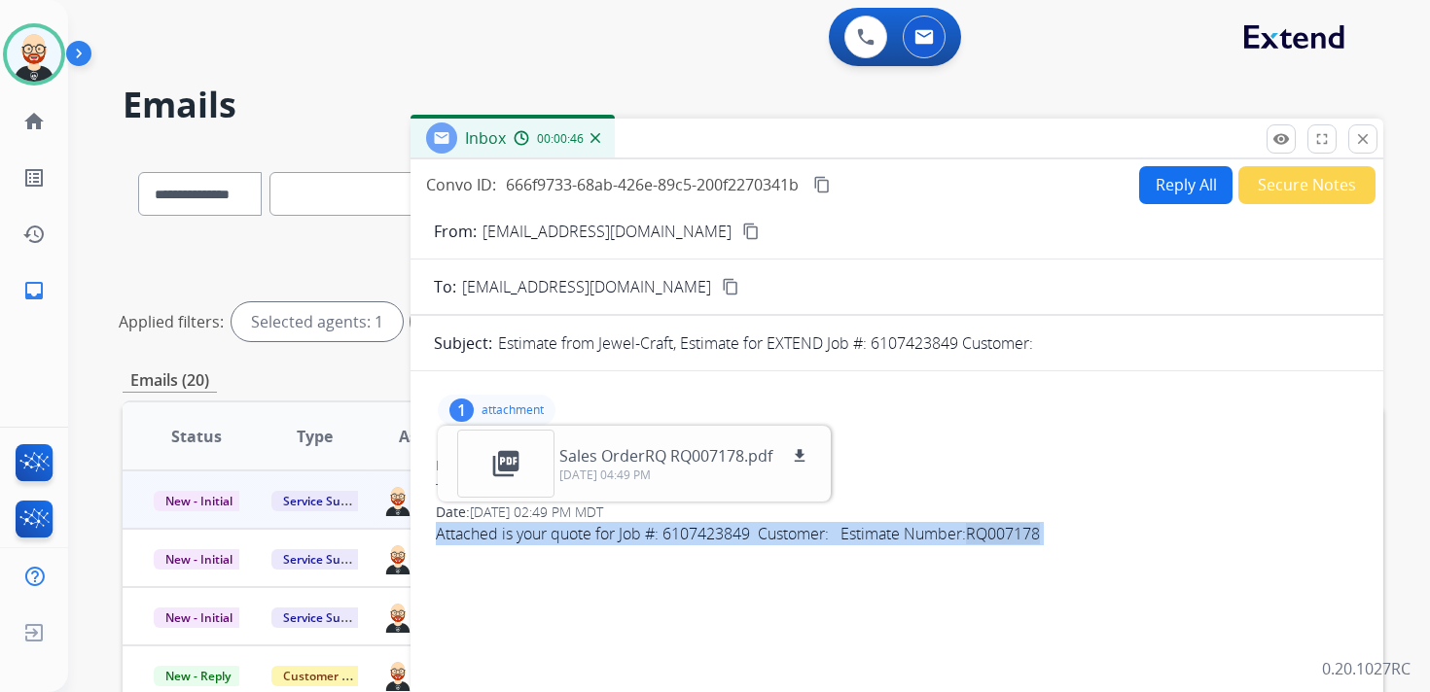
click at [703, 538] on span "Attached is your quote for Job #: 6107423849 Customer: Estimate Number: RQ007178" at bounding box center [897, 533] width 922 height 23
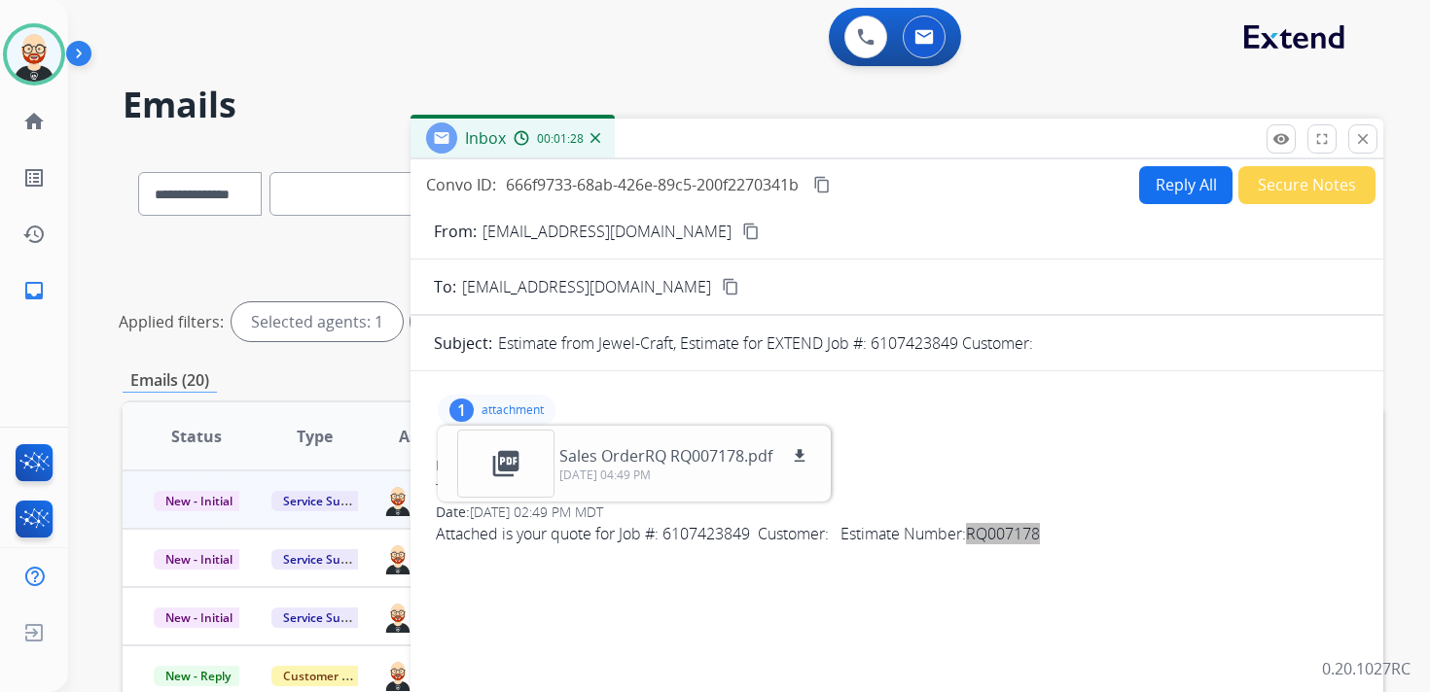
click at [1149, 206] on form "From: [EMAIL_ADDRESS][DOMAIN_NAME] content_copy To: [EMAIL_ADDRESS][DOMAIN_NAME…" at bounding box center [896, 559] width 973 height 711
click at [1154, 185] on button "Reply All" at bounding box center [1185, 185] width 93 height 38
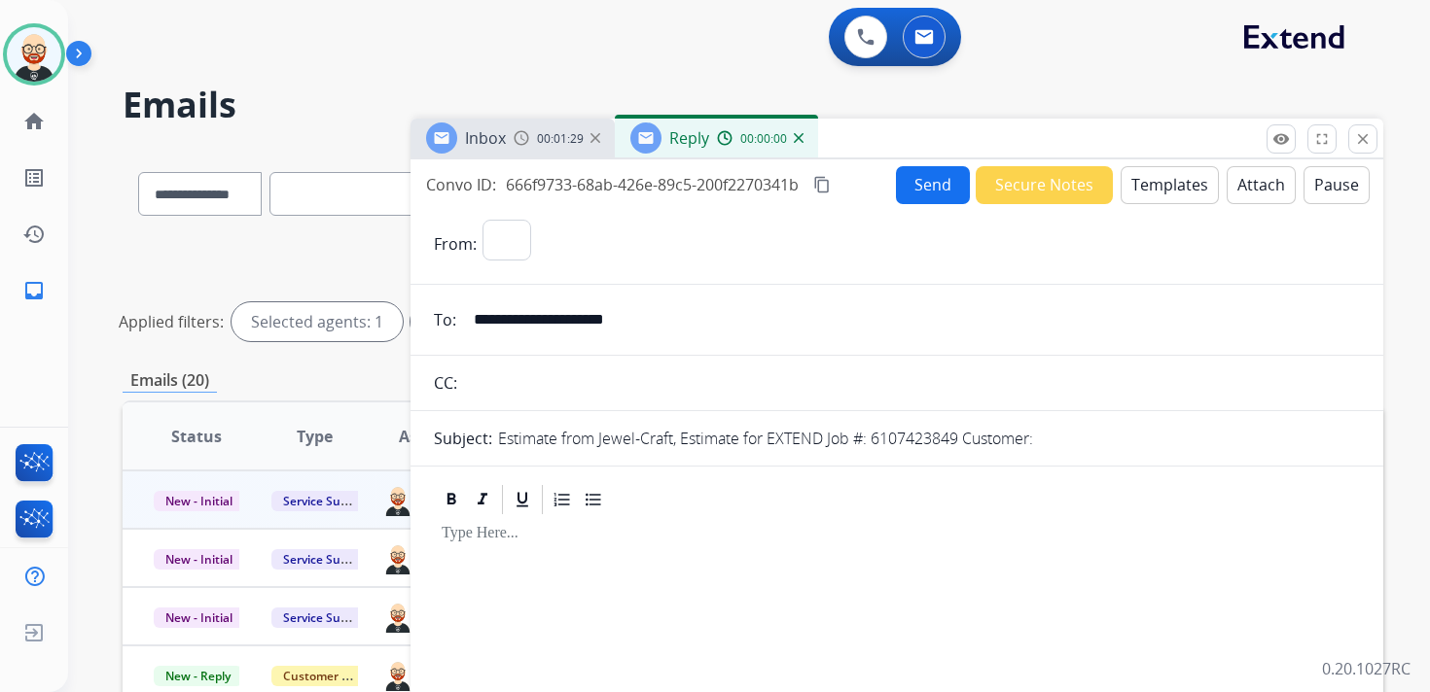
click at [504, 572] on div at bounding box center [897, 632] width 926 height 231
select select "**********"
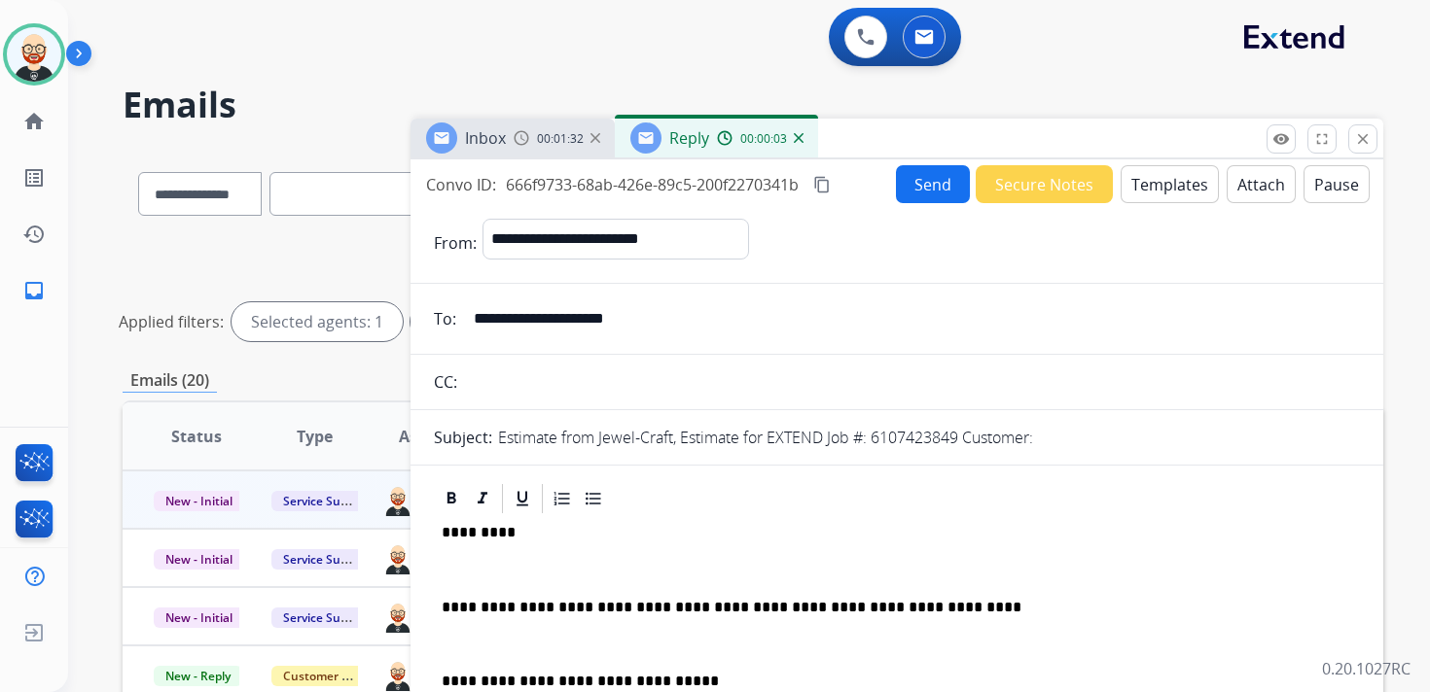
scroll to position [5, 0]
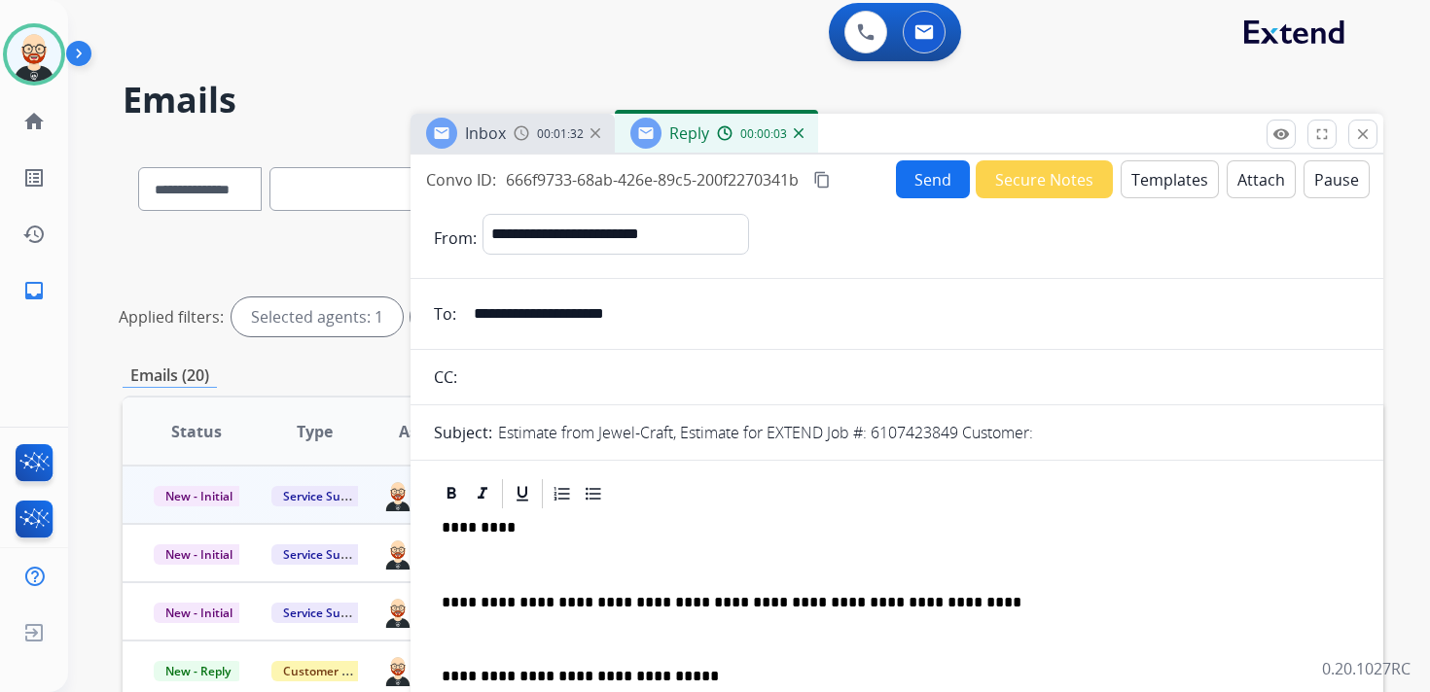
click at [527, 556] on p at bounding box center [897, 565] width 910 height 18
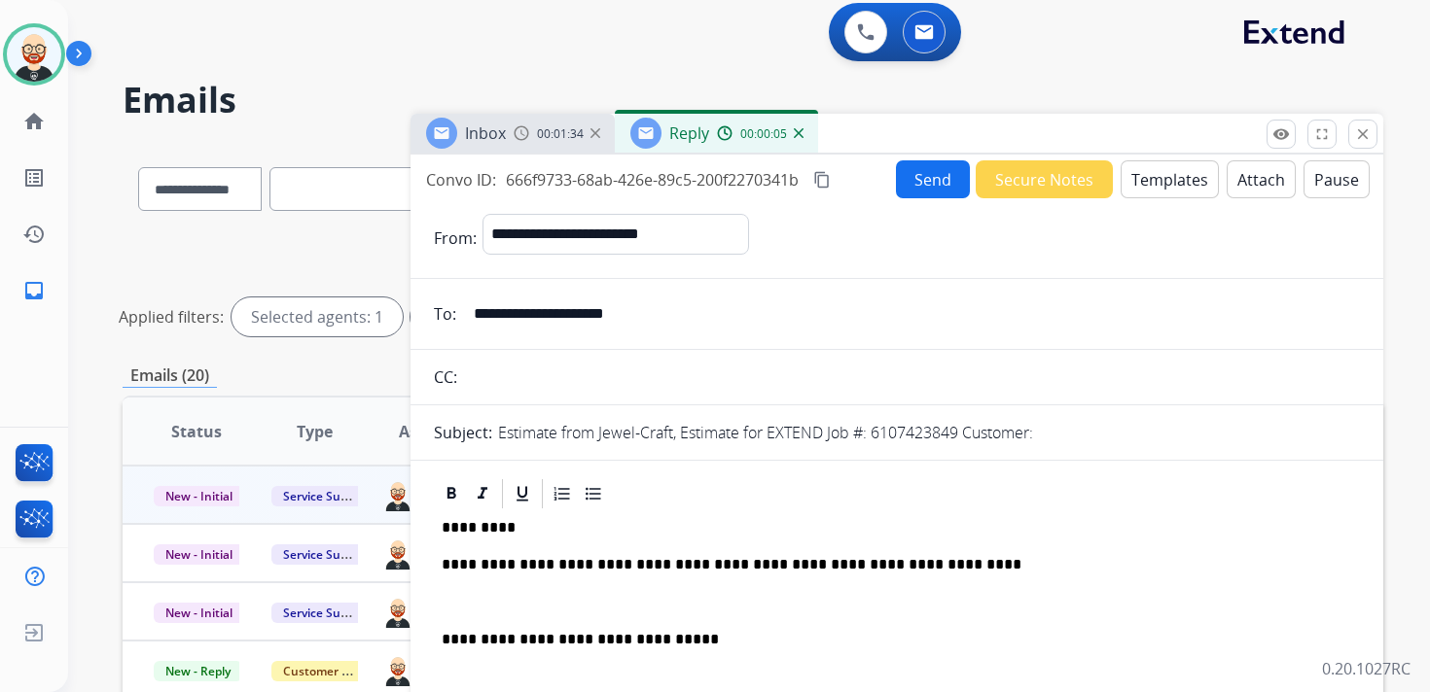
click at [472, 600] on p at bounding box center [897, 603] width 910 height 18
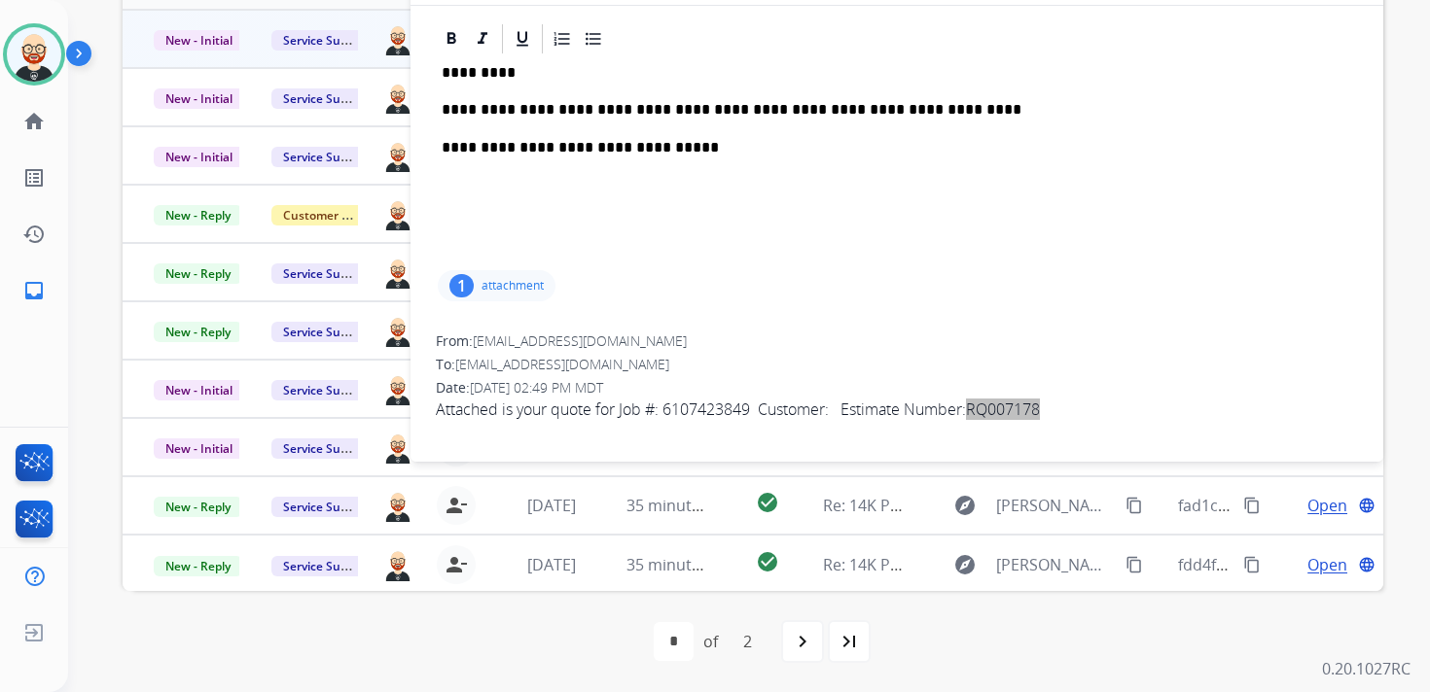
scroll to position [0, 0]
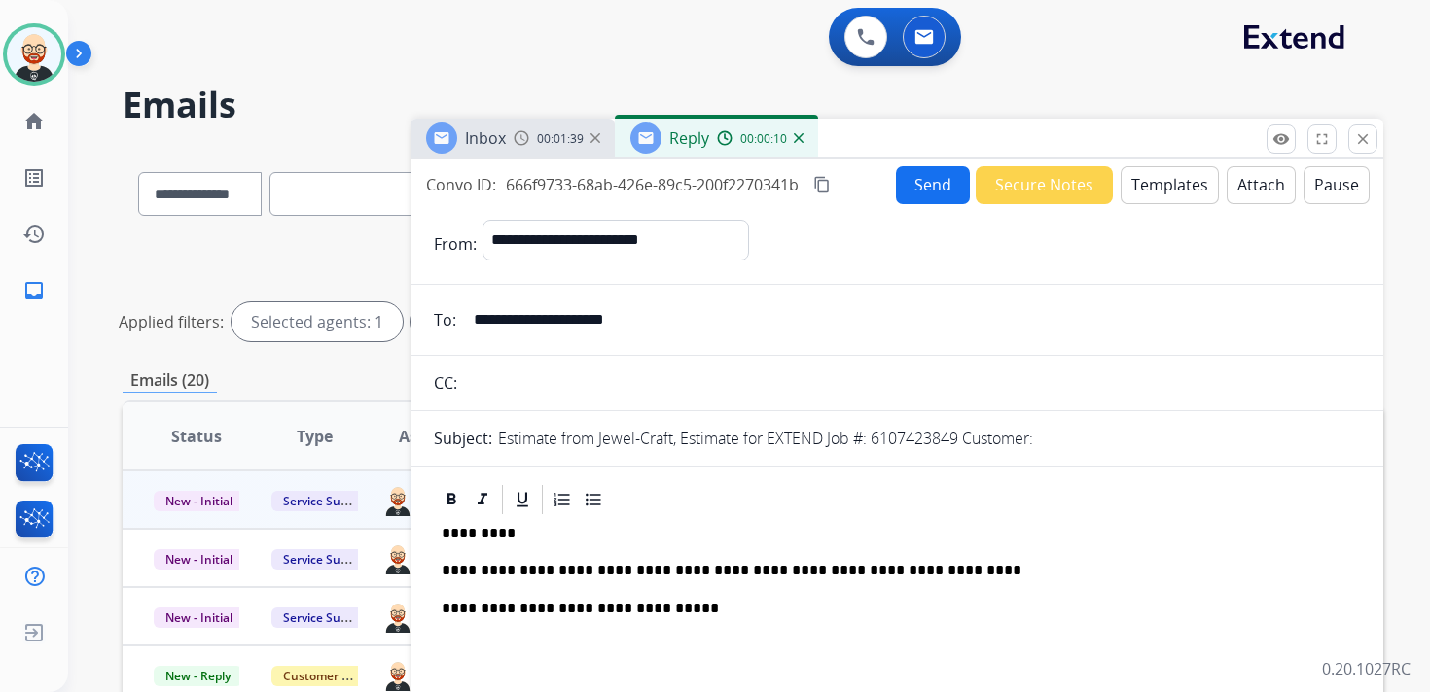
click at [912, 179] on button "Send" at bounding box center [933, 185] width 74 height 38
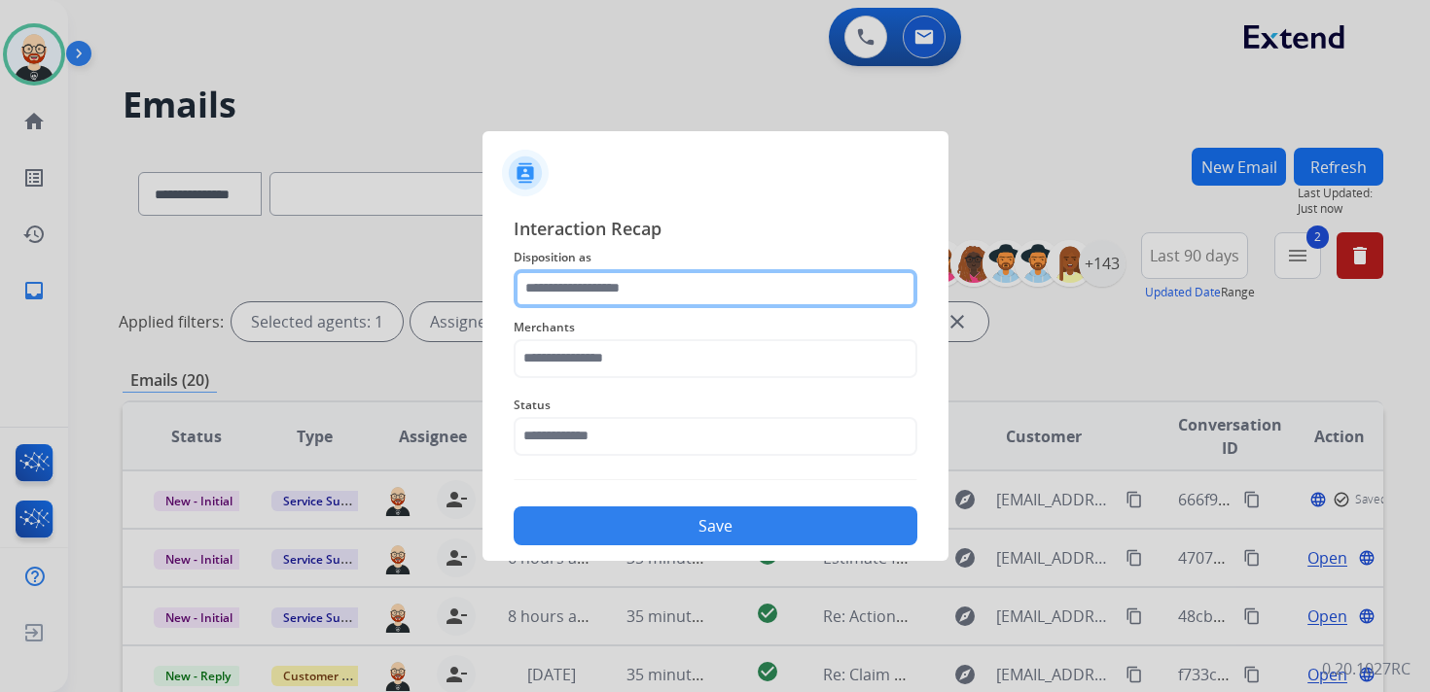
click at [649, 296] on input "text" at bounding box center [716, 288] width 404 height 39
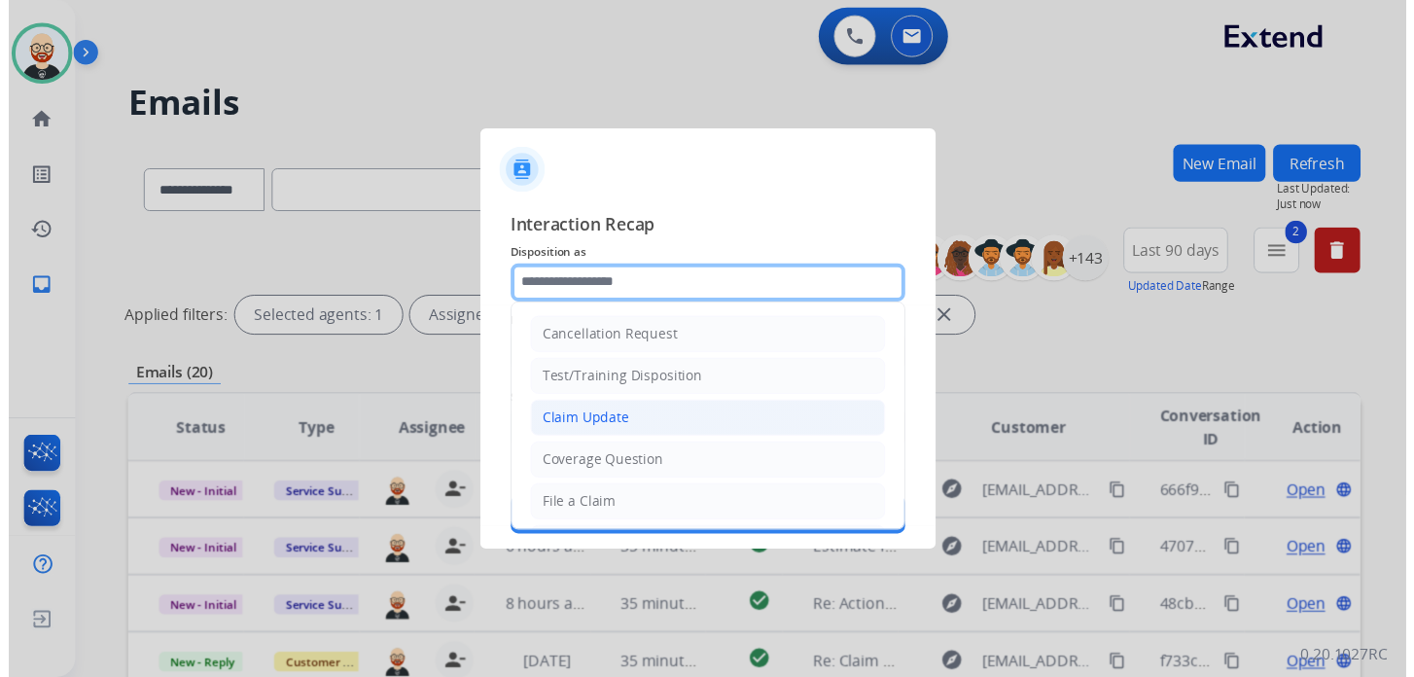
scroll to position [292, 0]
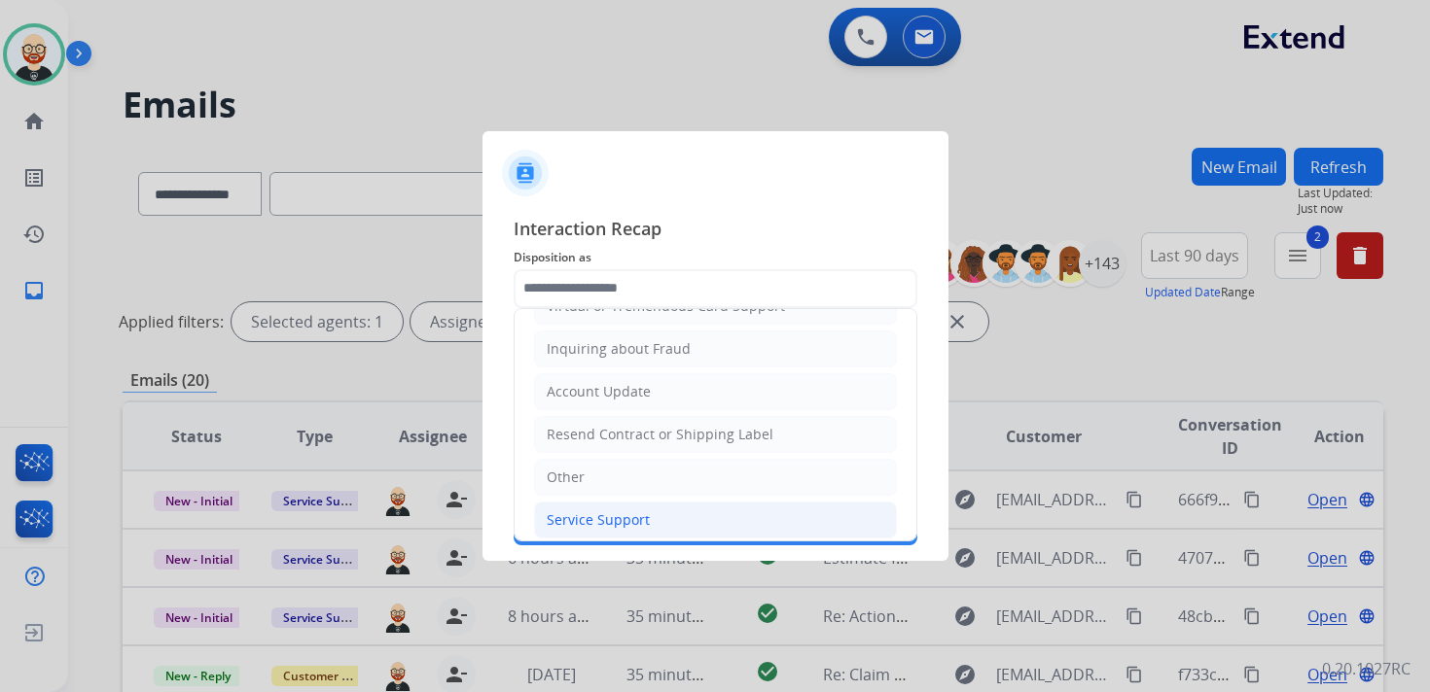
click at [584, 511] on div "Service Support" at bounding box center [598, 520] width 103 height 19
type input "**********"
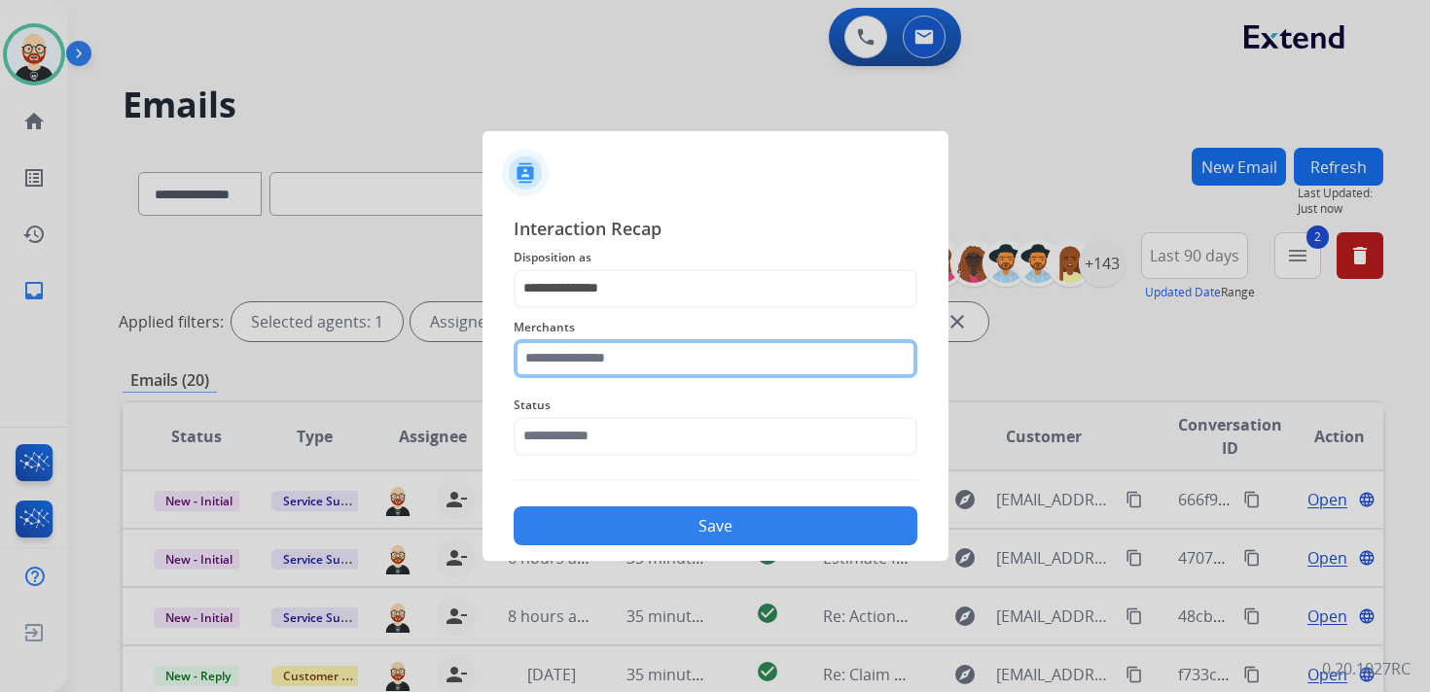
click at [583, 350] on input "text" at bounding box center [716, 358] width 404 height 39
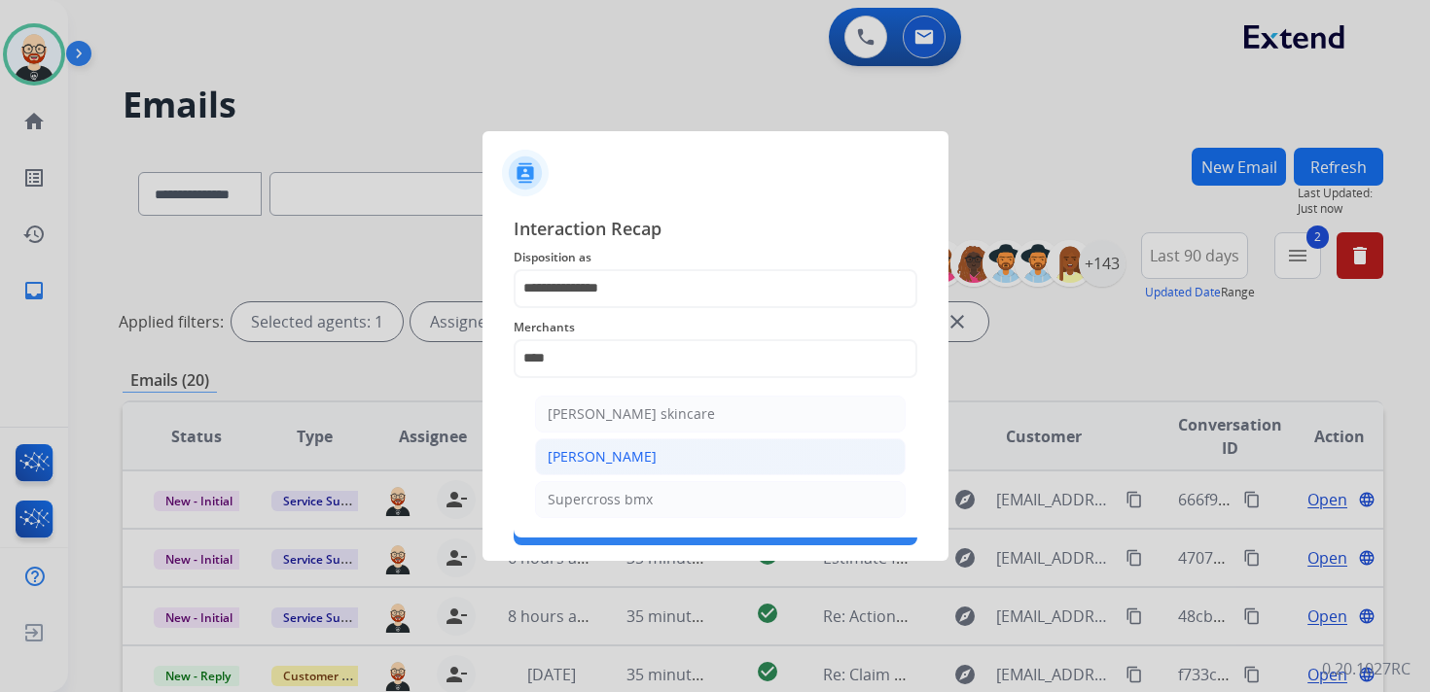
click at [582, 452] on div "[PERSON_NAME]" at bounding box center [602, 456] width 109 height 19
type input "**********"
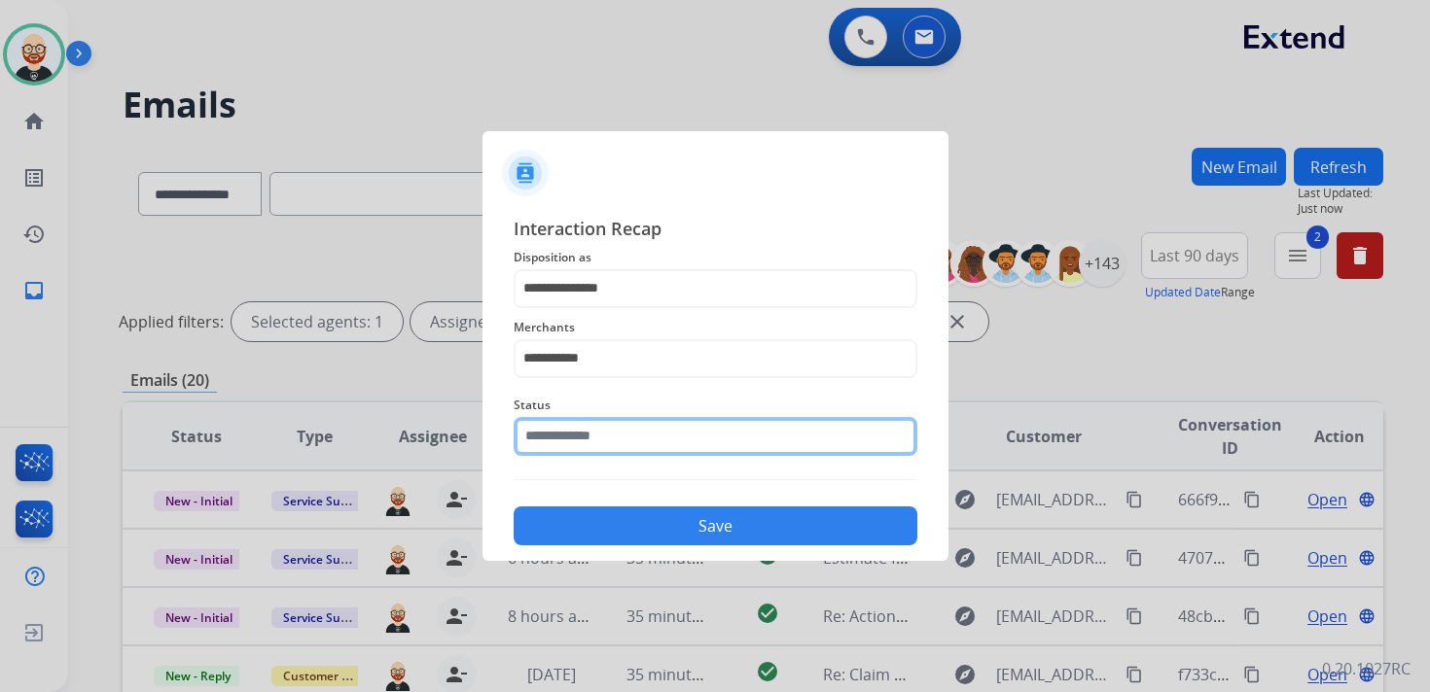
click at [569, 437] on input "text" at bounding box center [716, 436] width 404 height 39
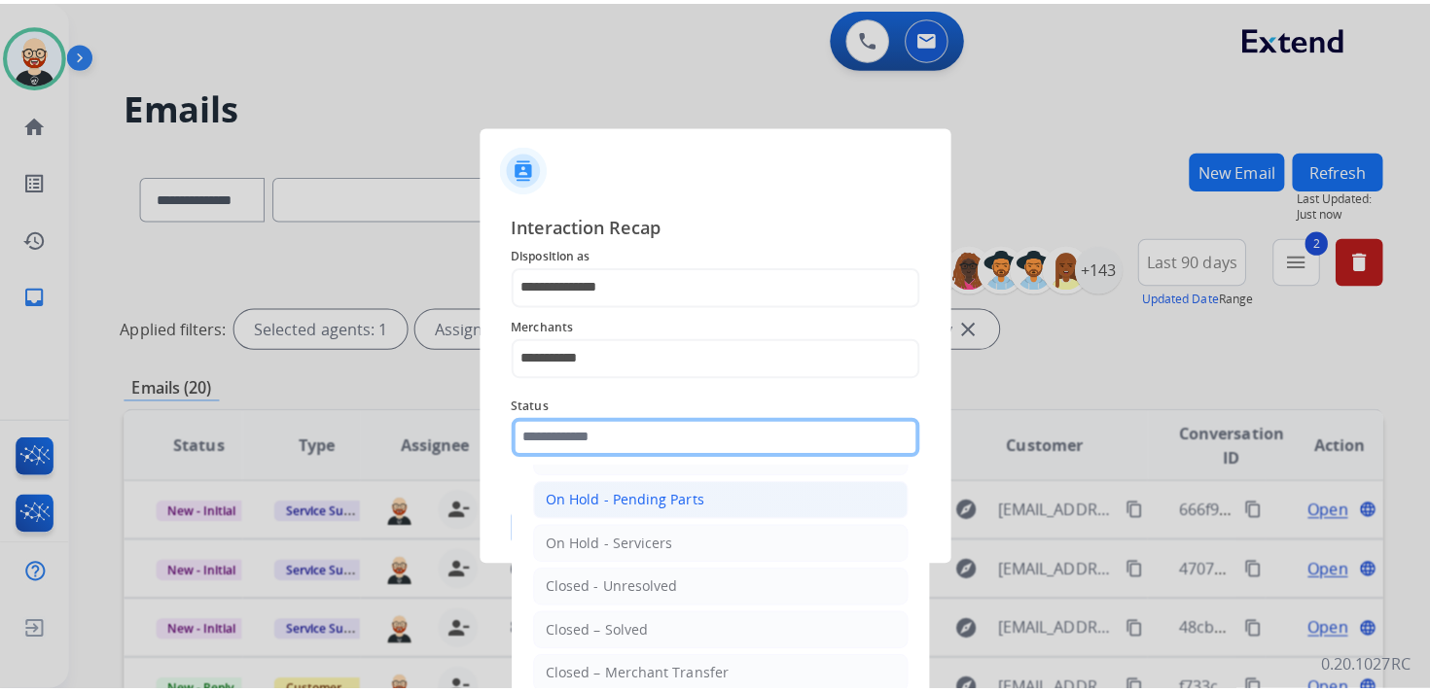
scroll to position [102, 0]
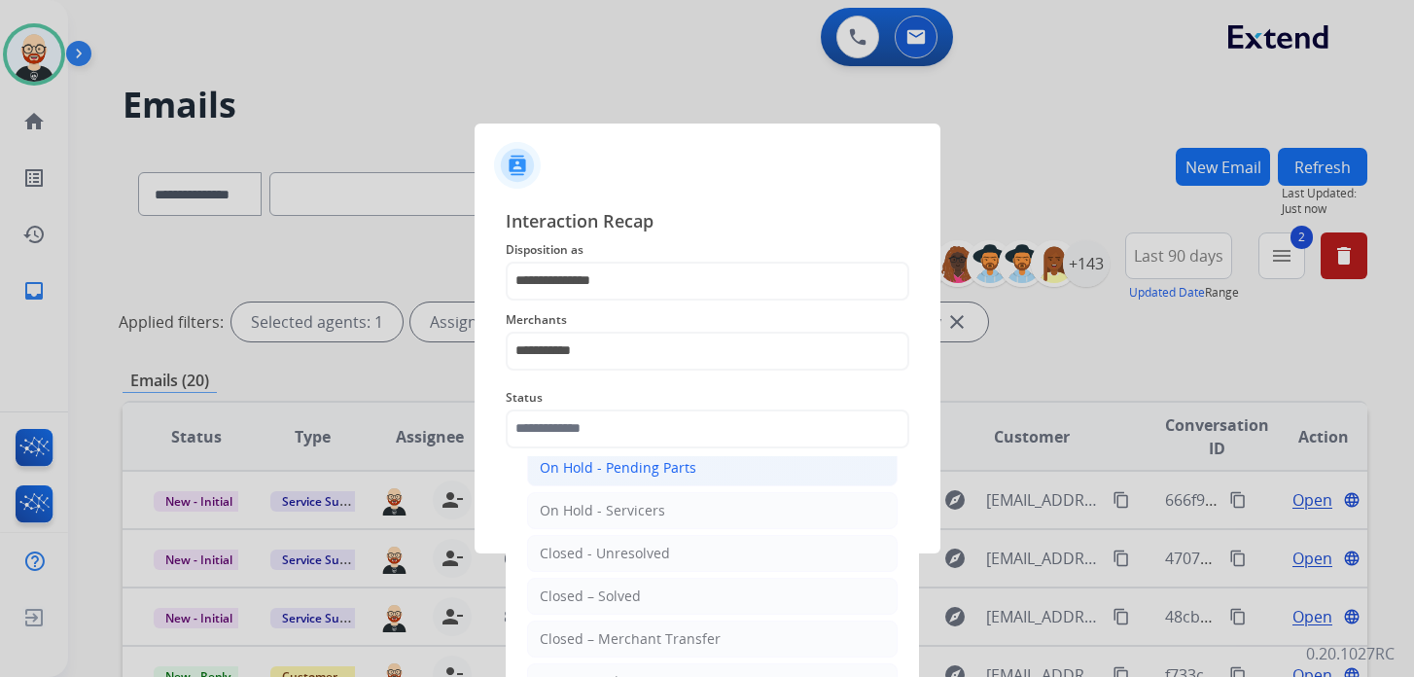
click at [578, 586] on div "Closed – Solved" at bounding box center [590, 595] width 101 height 19
type input "**********"
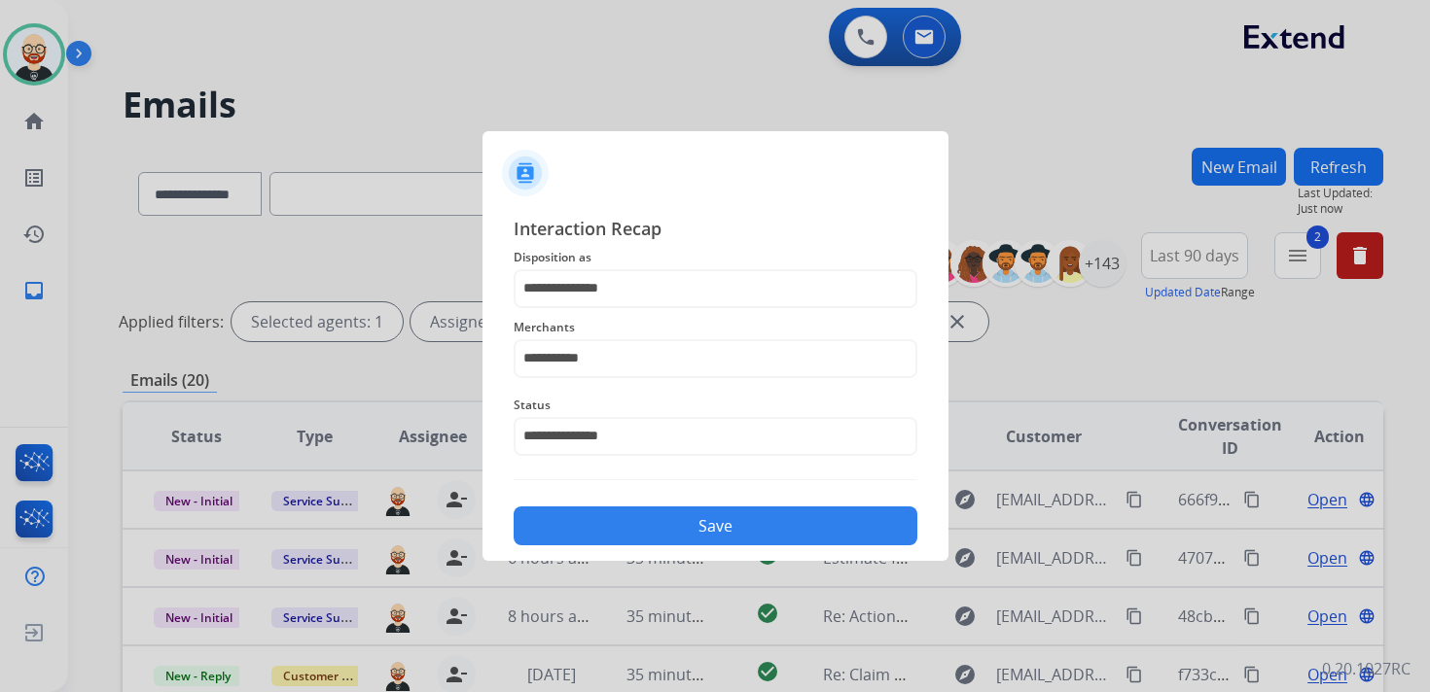
click at [613, 516] on button "Save" at bounding box center [716, 526] width 404 height 39
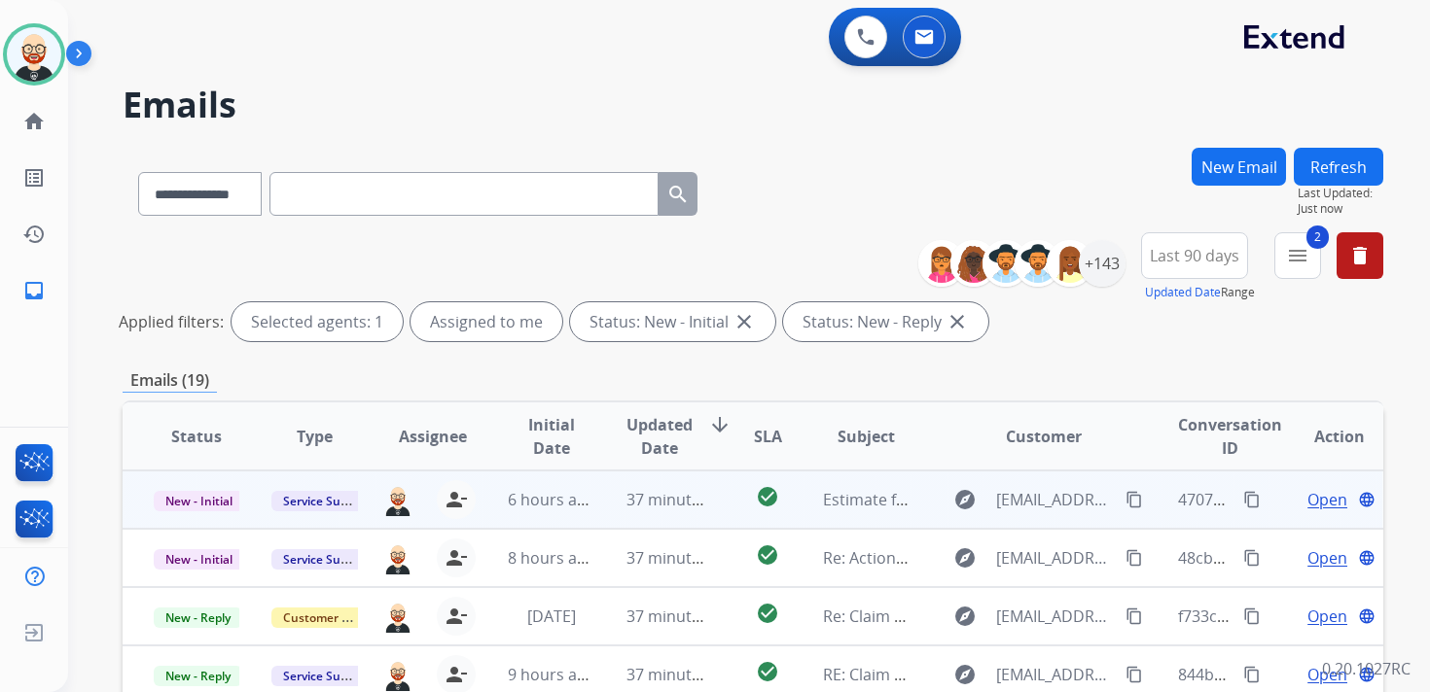
click at [1312, 501] on span "Open" at bounding box center [1327, 499] width 40 height 23
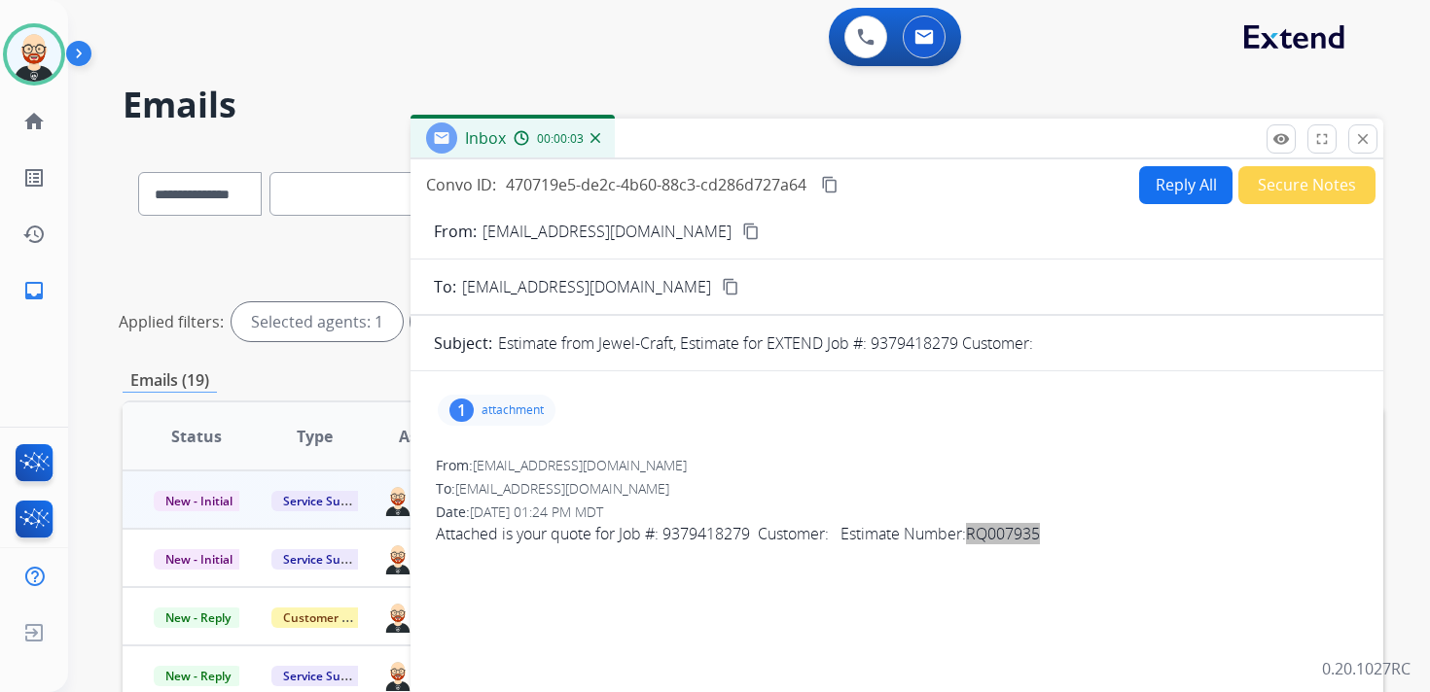
click at [710, 532] on span "Attached is your quote for Job #: 9379418279 Customer: Estimate Number: RQ007935" at bounding box center [897, 533] width 922 height 23
click at [479, 402] on div "1 attachment" at bounding box center [497, 410] width 118 height 31
click at [807, 459] on mat-icon "download" at bounding box center [800, 456] width 18 height 18
click at [831, 187] on mat-icon "content_copy" at bounding box center [830, 185] width 18 height 18
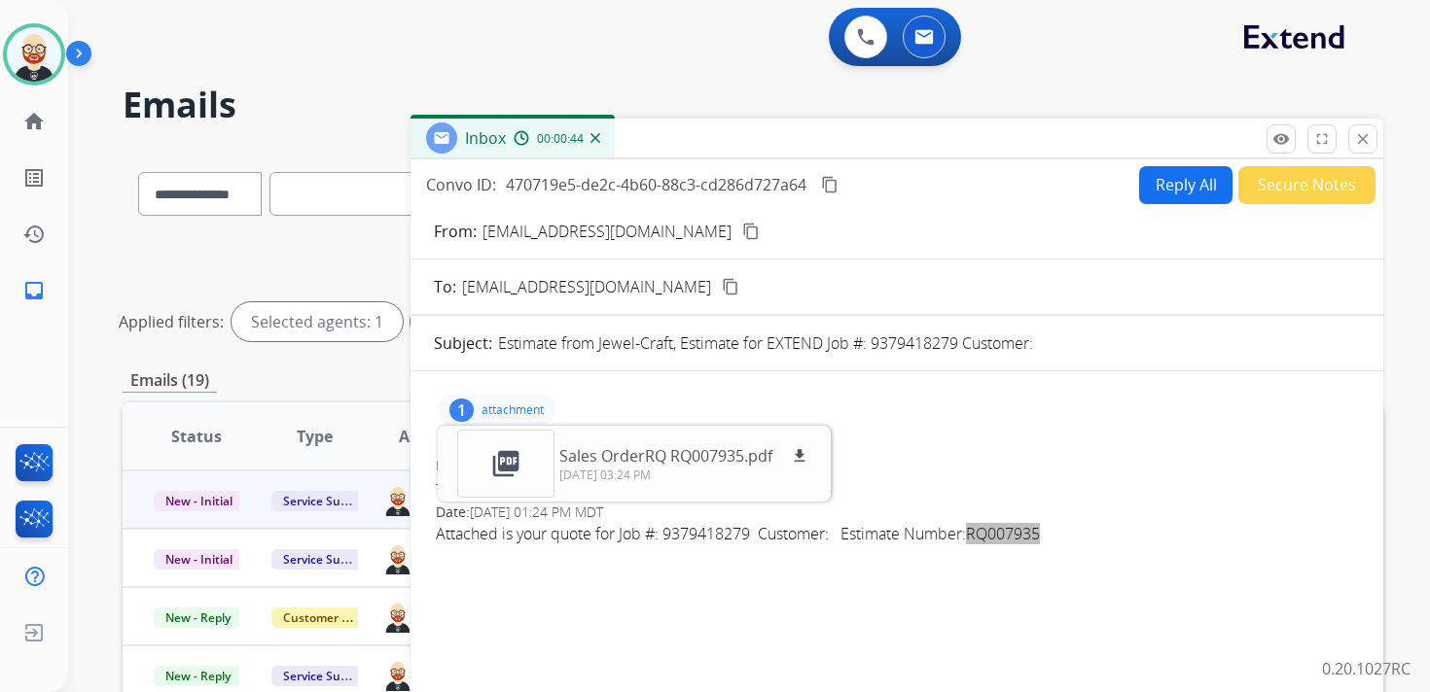
click at [683, 538] on span "Attached is your quote for Job #: 9379418279 Customer: Estimate Number: RQ007935" at bounding box center [897, 533] width 922 height 23
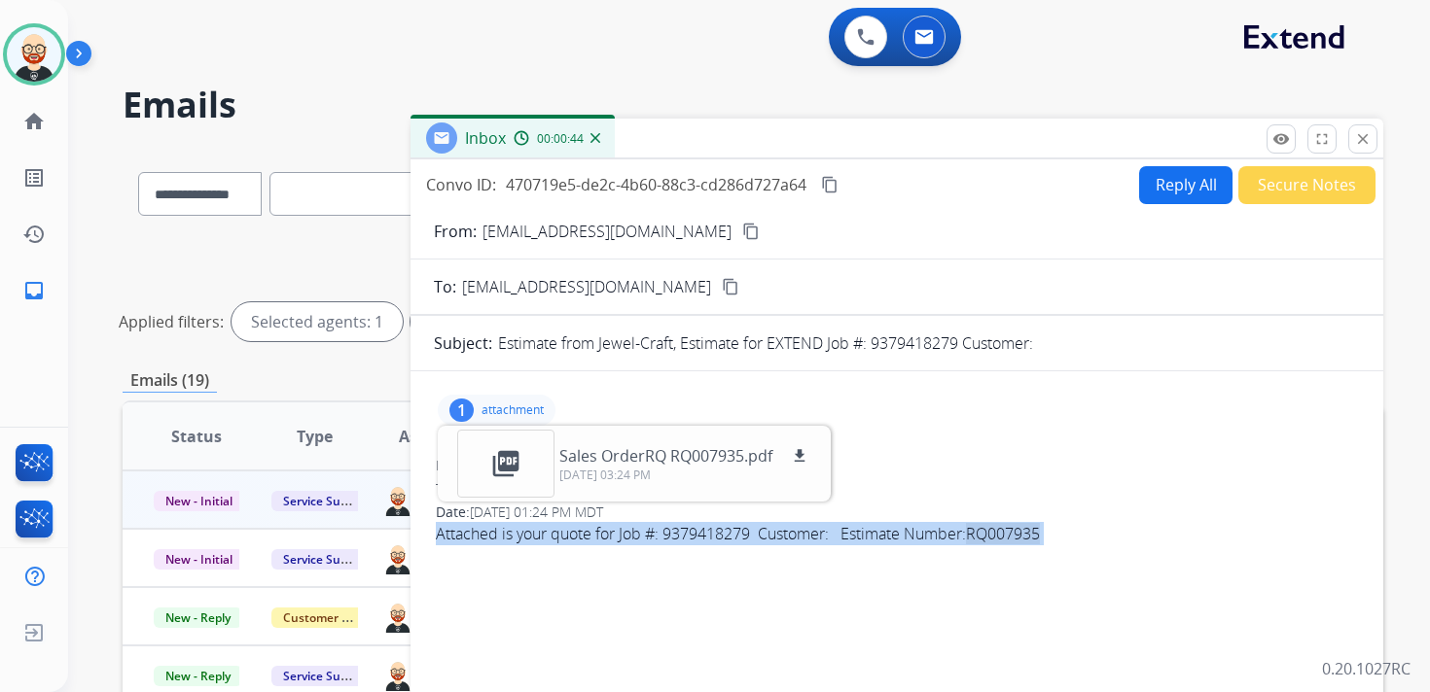
click at [683, 538] on span "Attached is your quote for Job #: 9379418279 Customer: Estimate Number: RQ007935" at bounding box center [897, 533] width 922 height 23
click at [1181, 176] on button "Reply All" at bounding box center [1185, 185] width 93 height 38
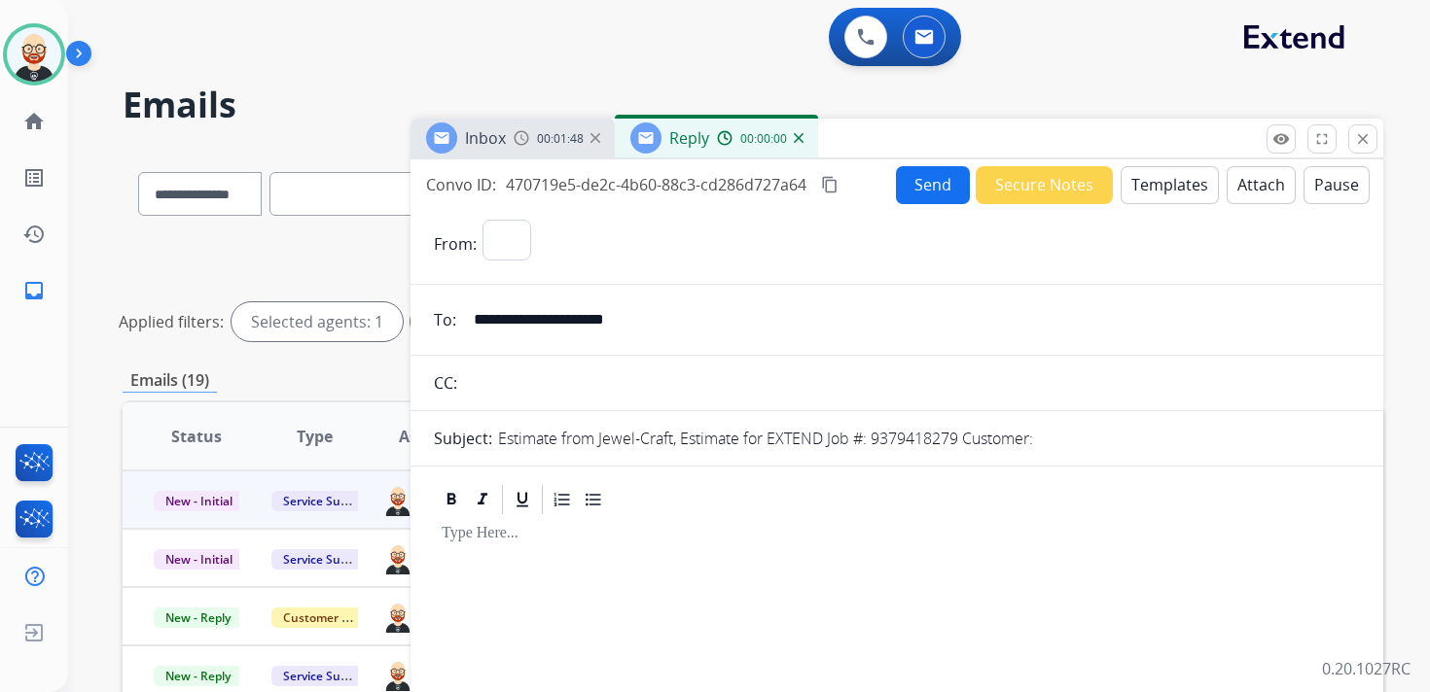
click at [520, 556] on div at bounding box center [897, 622] width 926 height 210
select select "**********"
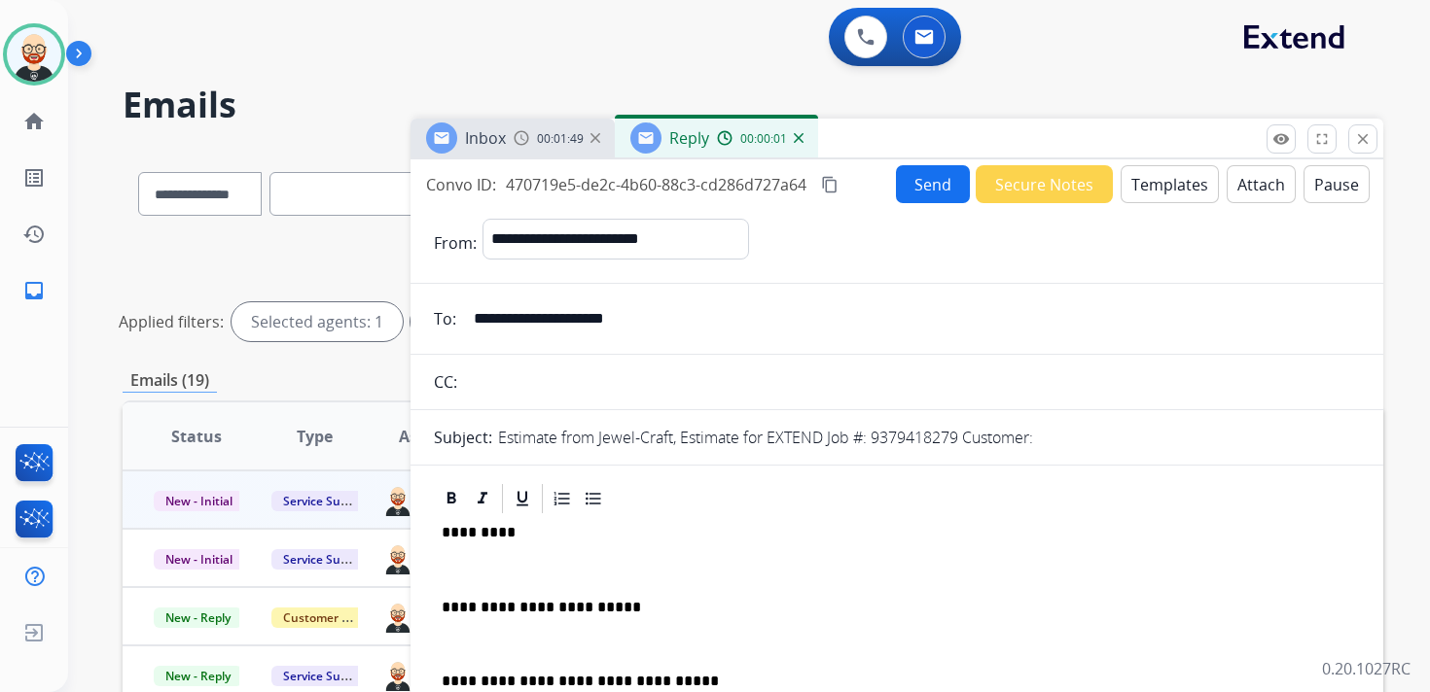
scroll to position [5, 0]
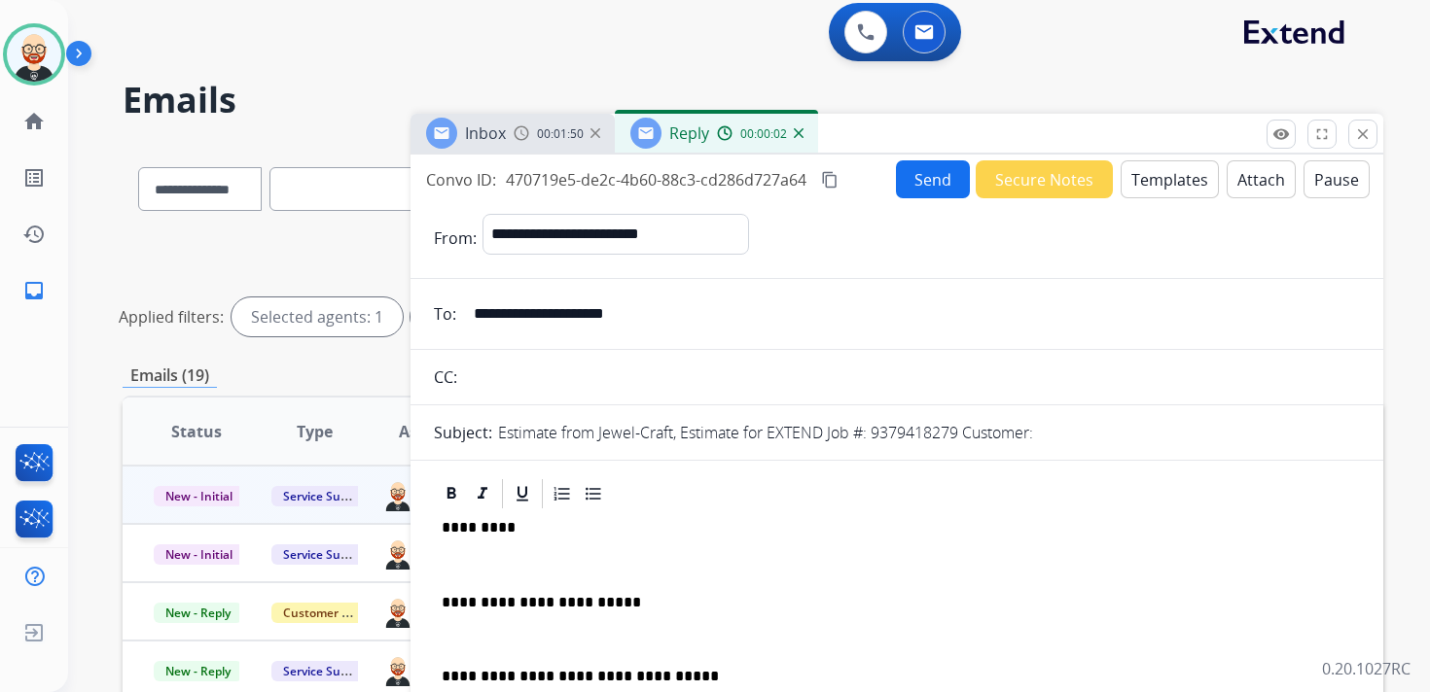
click at [487, 560] on p at bounding box center [897, 565] width 910 height 18
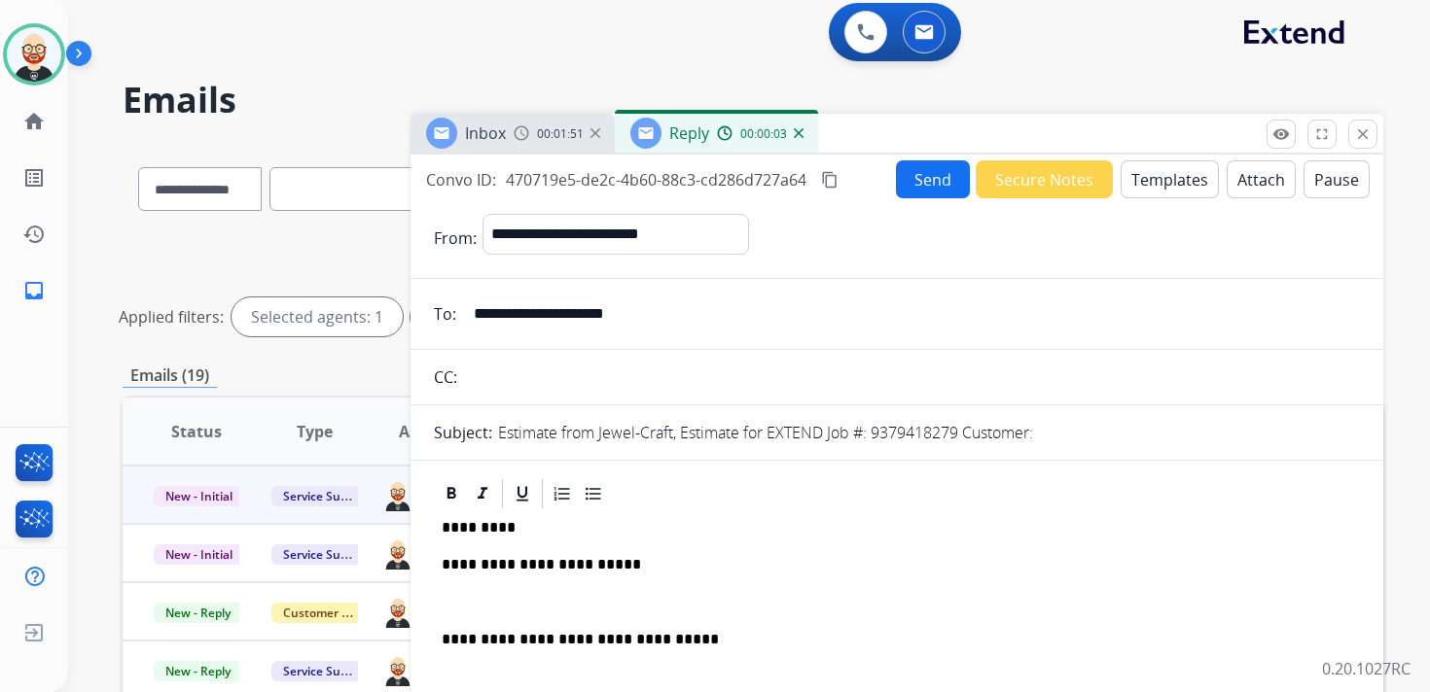
click at [488, 597] on p at bounding box center [897, 603] width 910 height 18
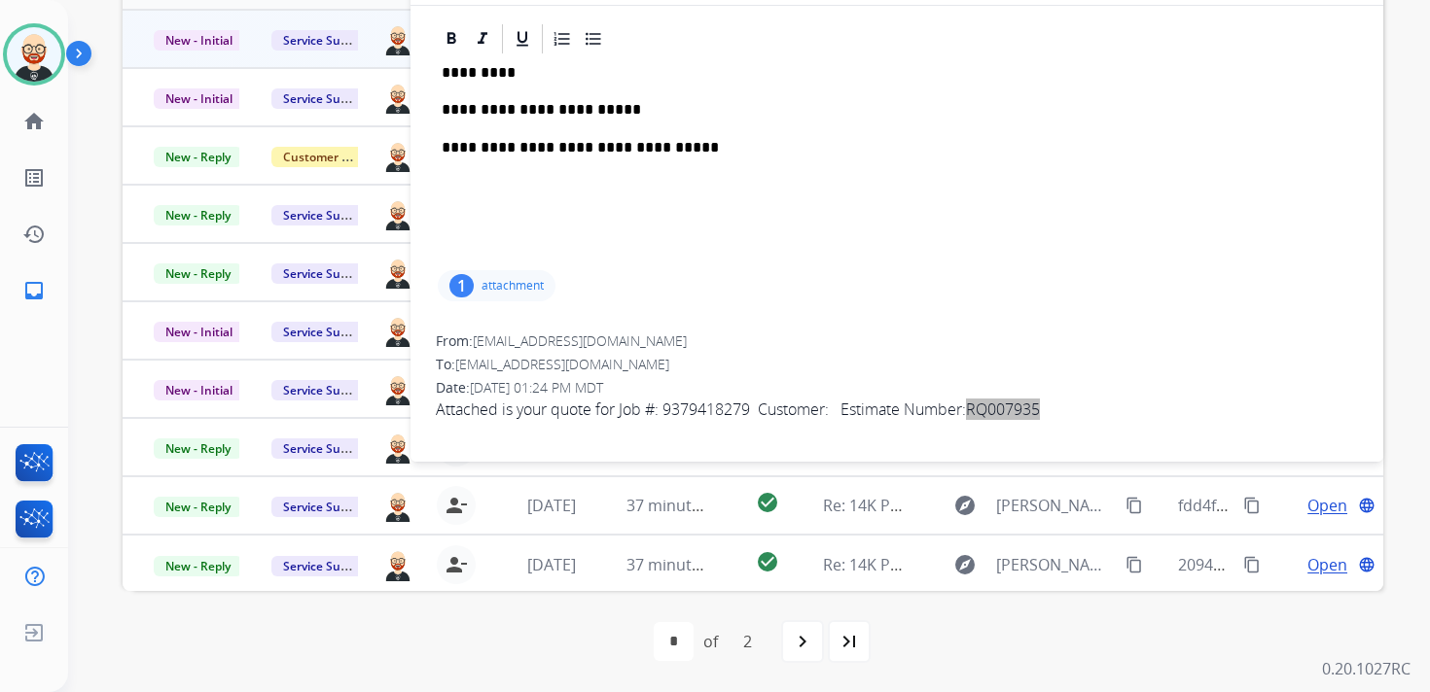
scroll to position [0, 0]
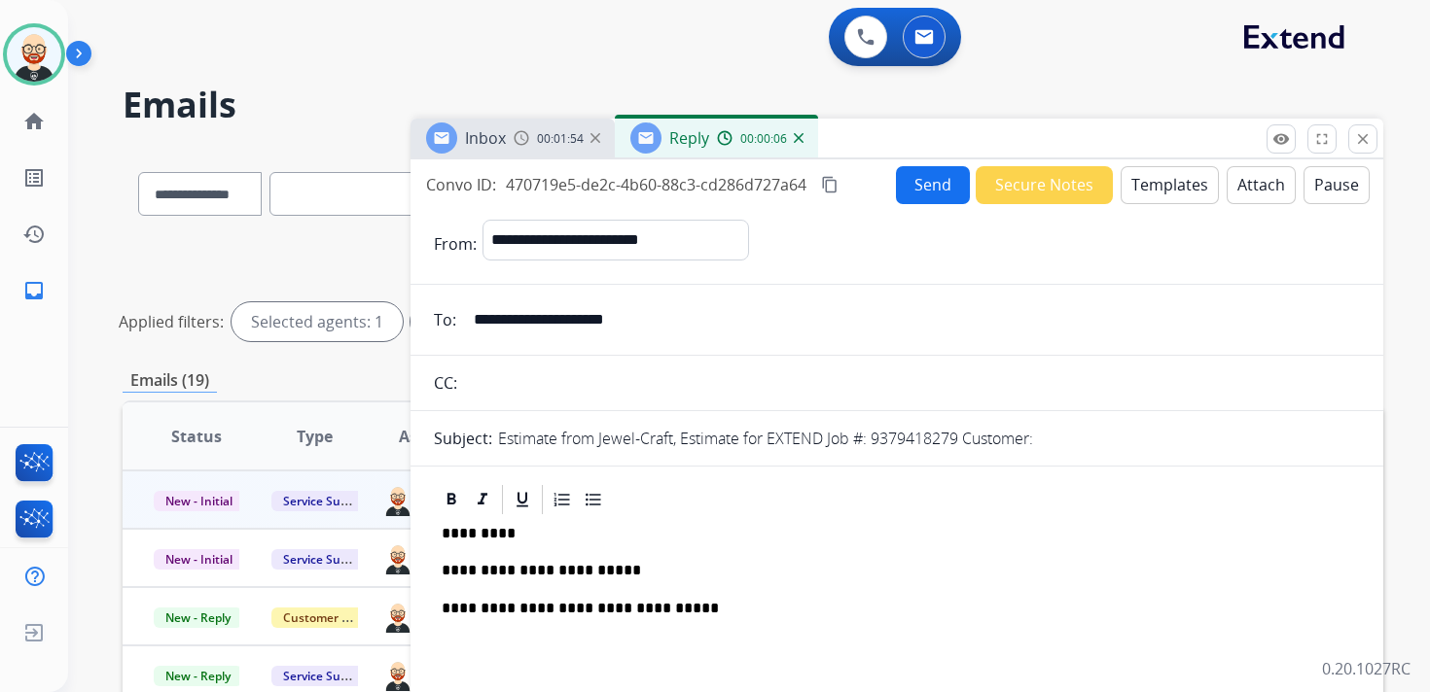
click at [905, 184] on button "Send" at bounding box center [933, 185] width 74 height 38
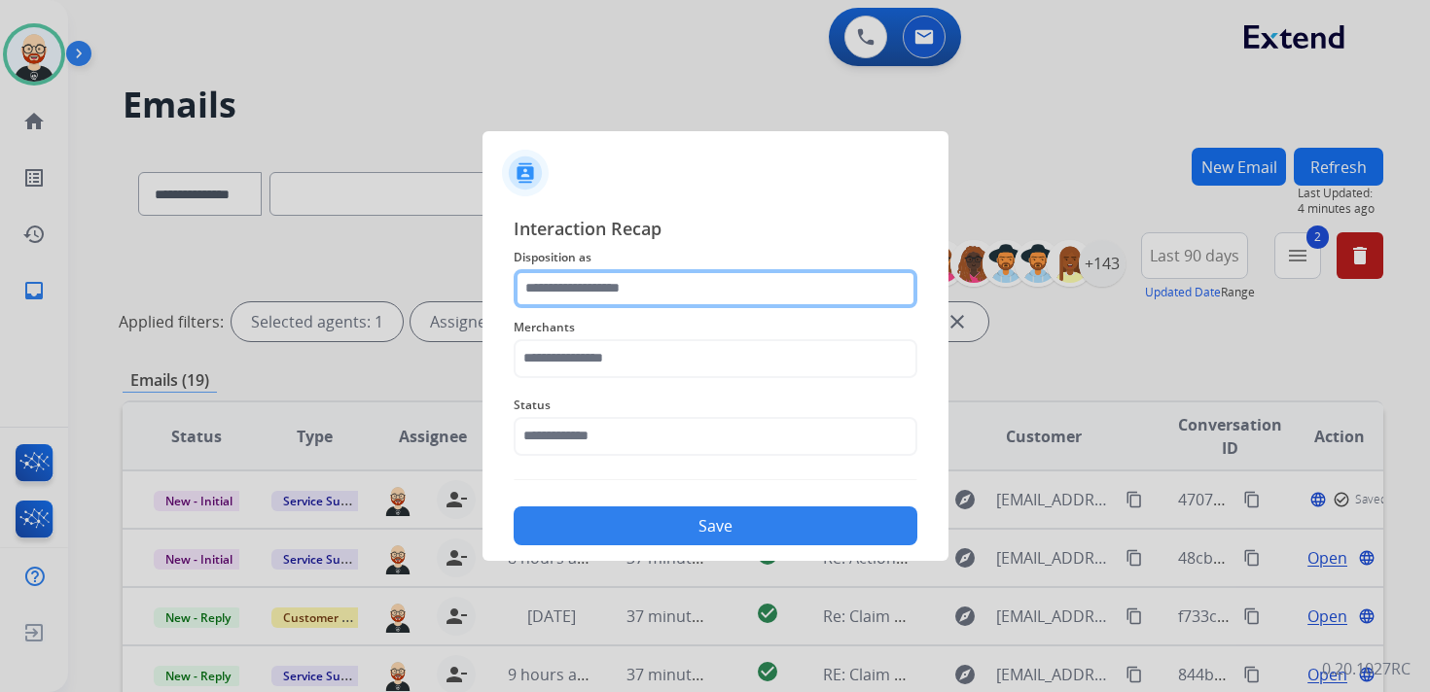
click at [734, 287] on input "text" at bounding box center [716, 288] width 404 height 39
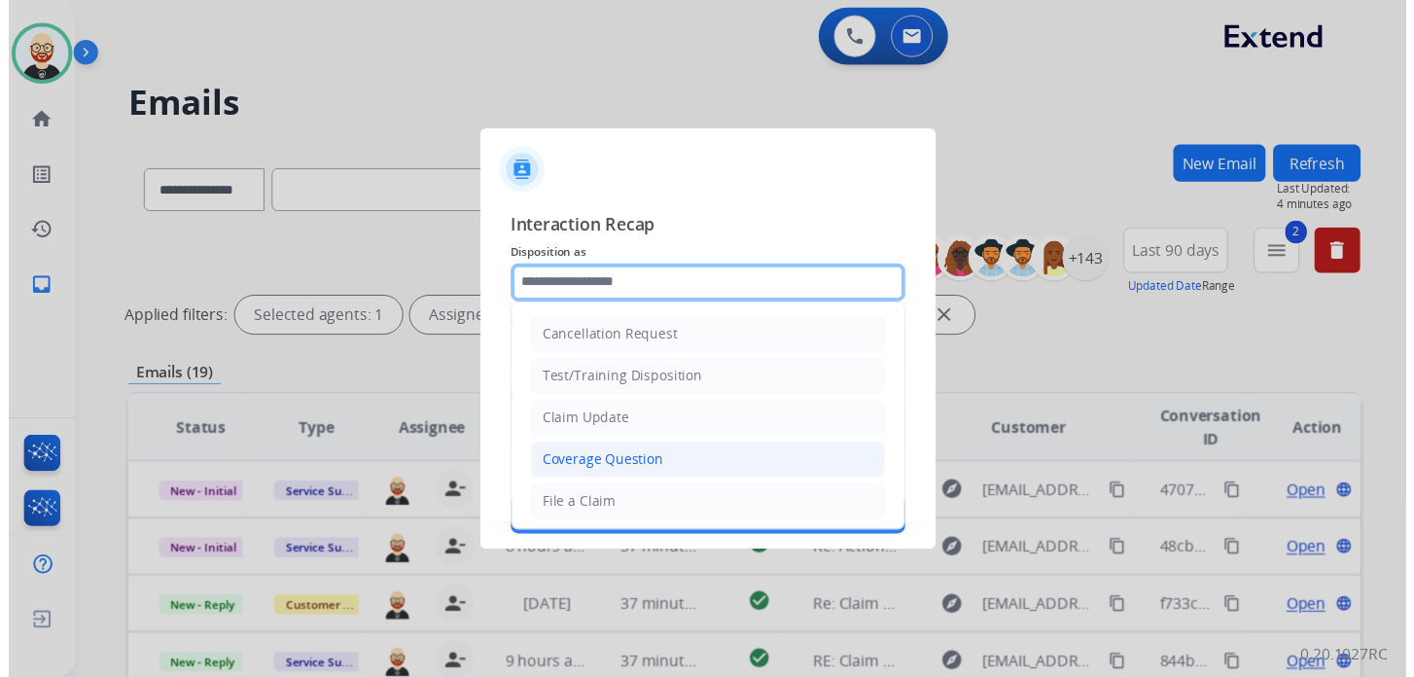
scroll to position [292, 0]
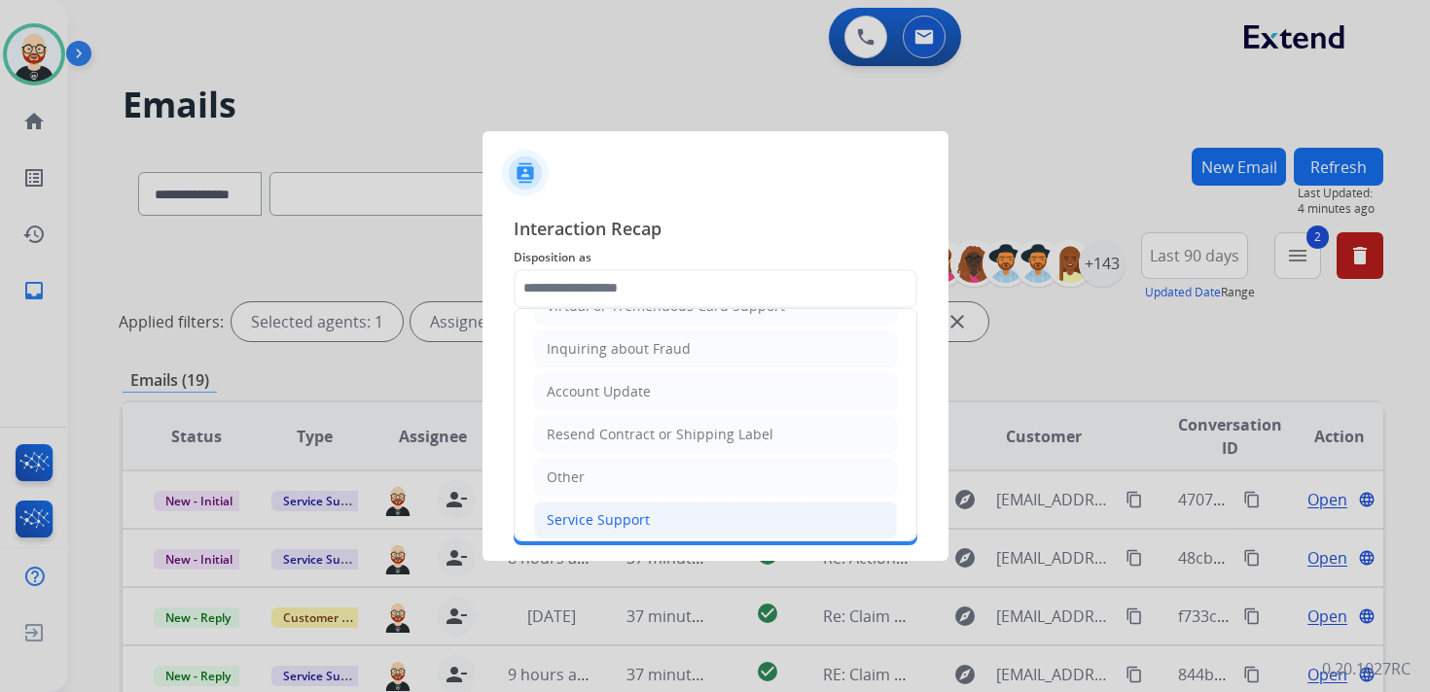
click at [608, 511] on div "Service Support" at bounding box center [598, 520] width 103 height 19
type input "**********"
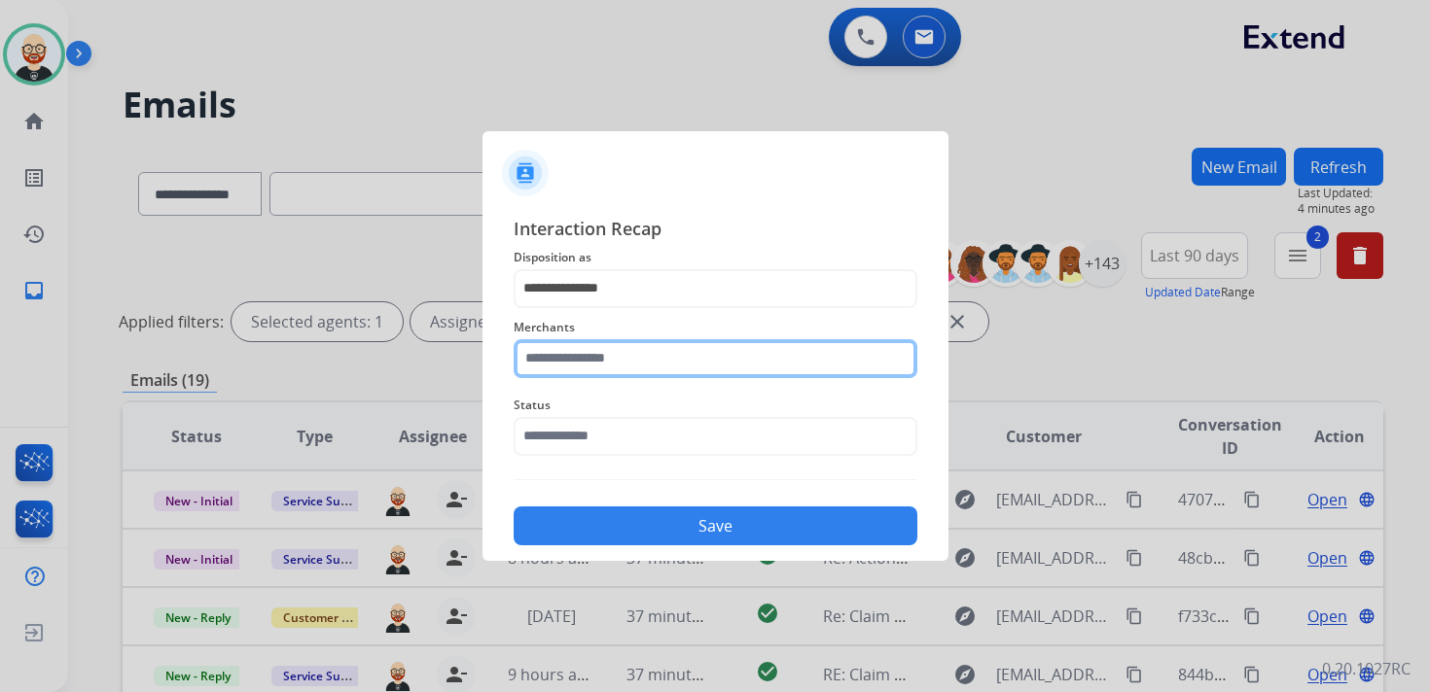
click at [601, 368] on input "text" at bounding box center [716, 358] width 404 height 39
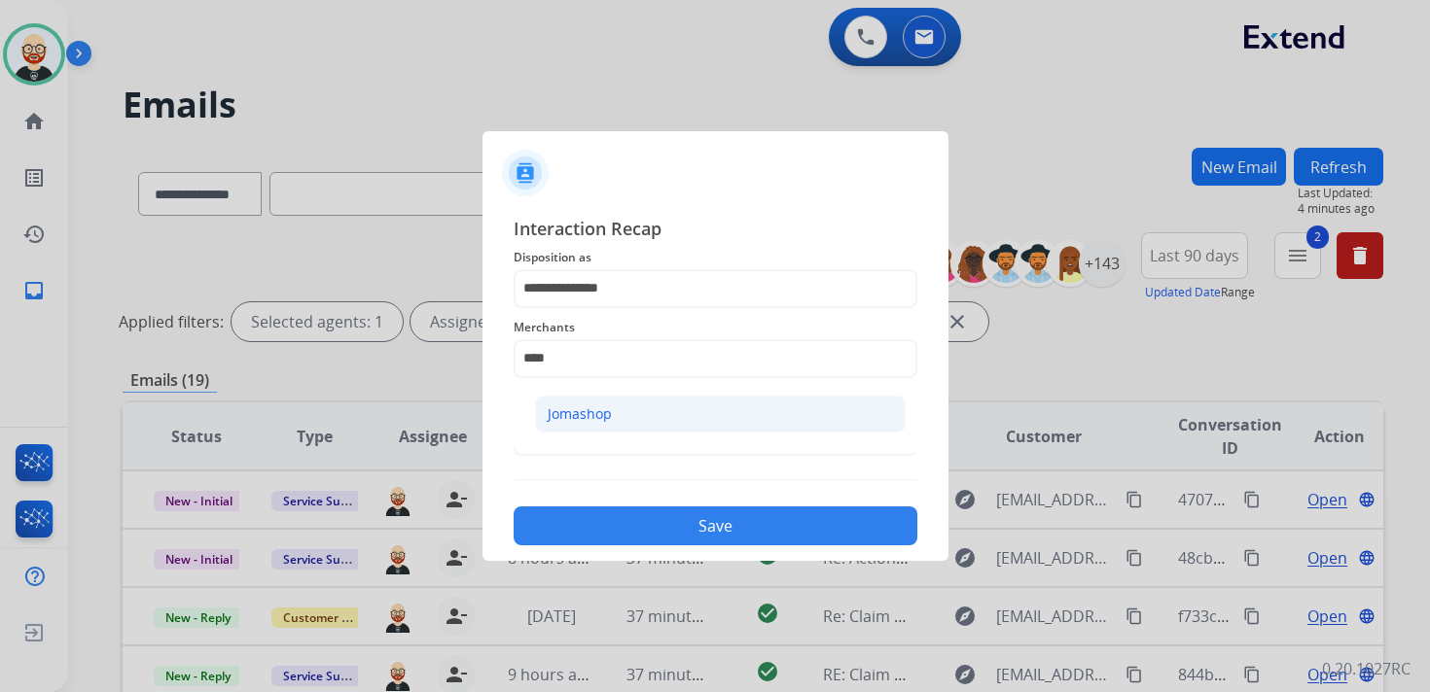
click at [605, 408] on div "Jomashop" at bounding box center [580, 414] width 64 height 19
type input "********"
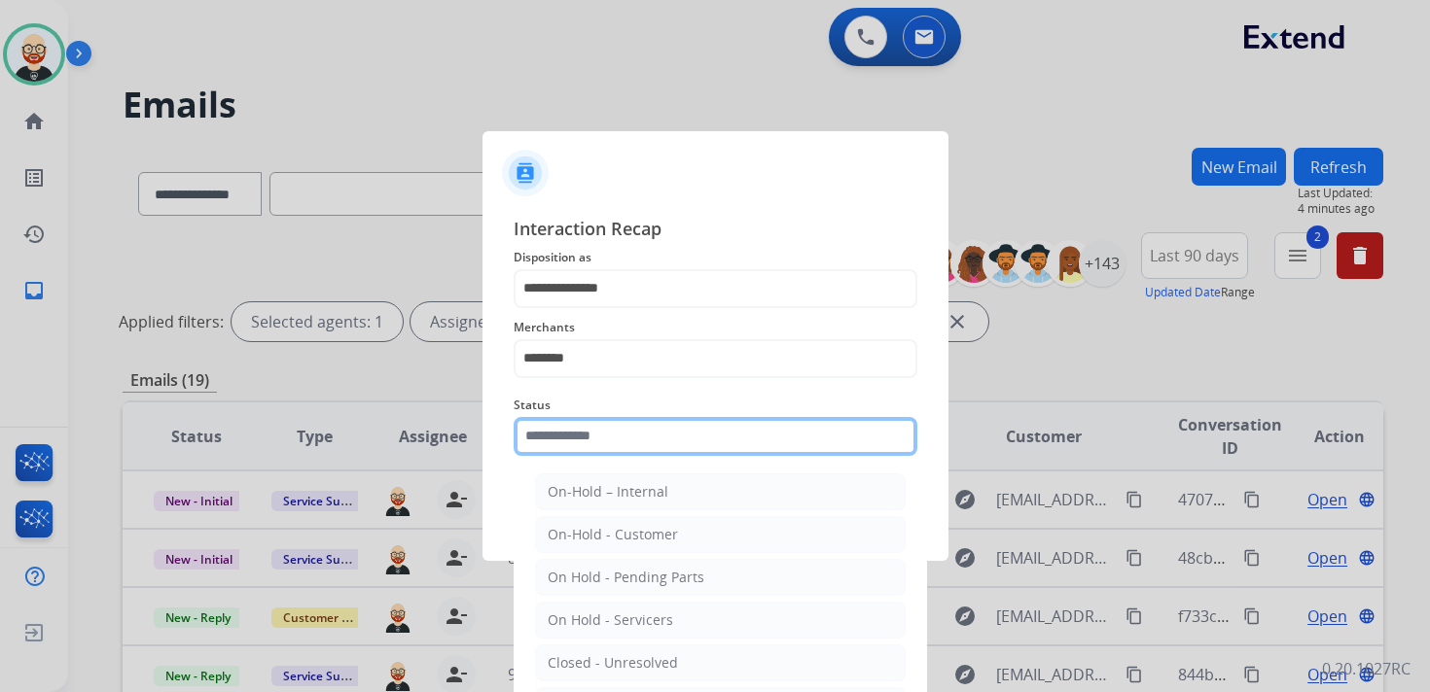
click at [580, 422] on input "text" at bounding box center [716, 436] width 404 height 39
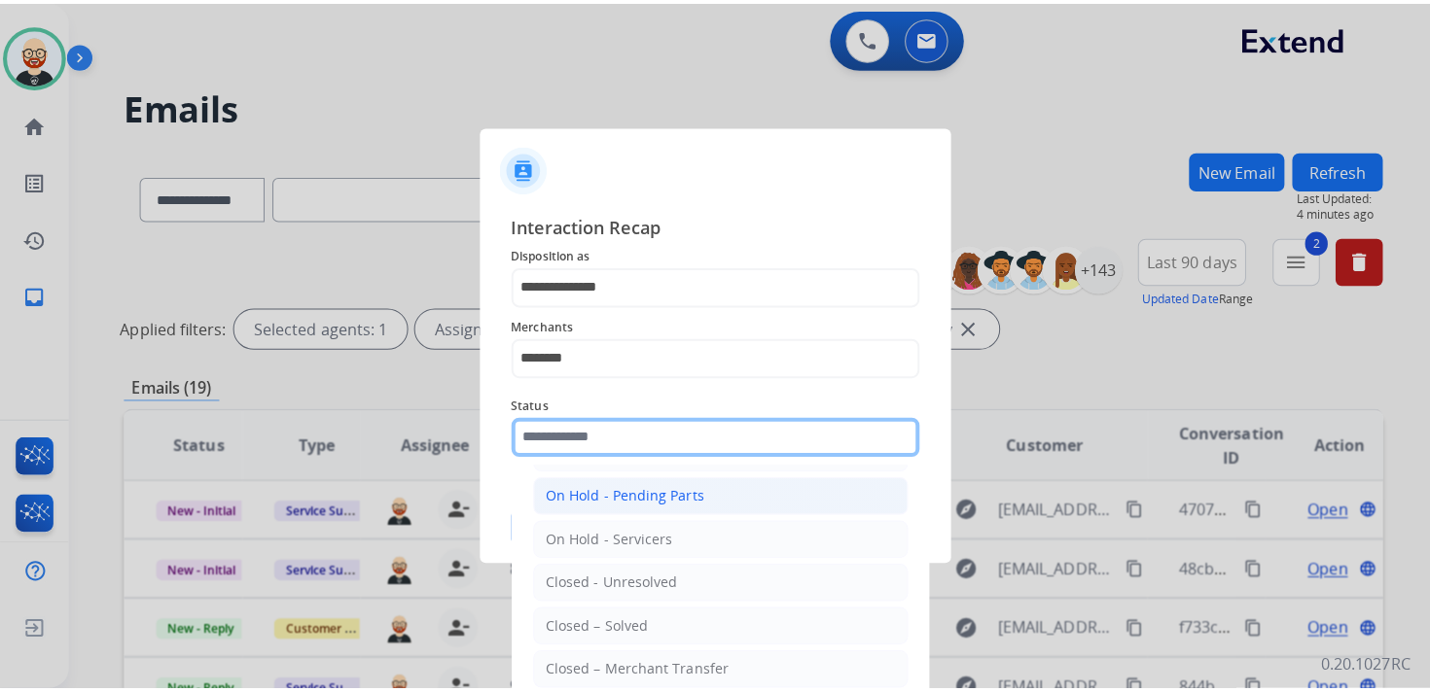
scroll to position [89, 0]
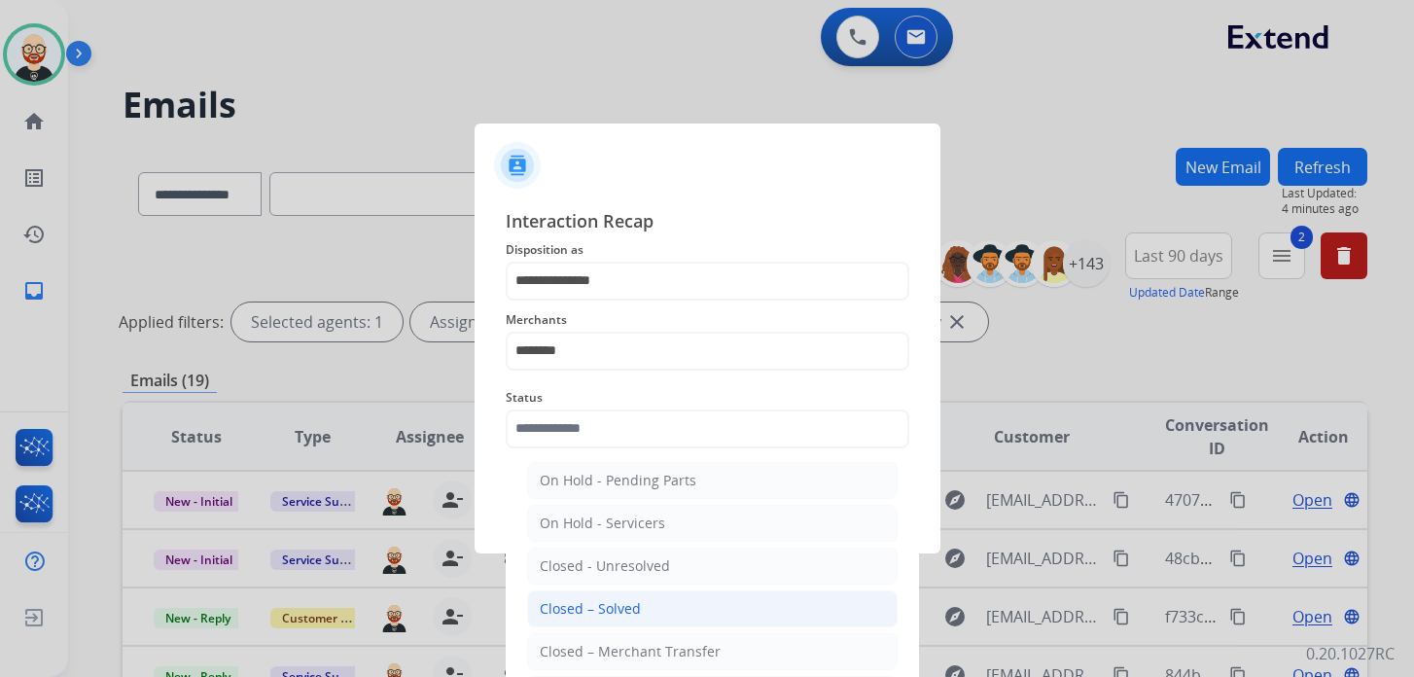
click at [585, 602] on div "Closed – Solved" at bounding box center [590, 608] width 101 height 19
type input "**********"
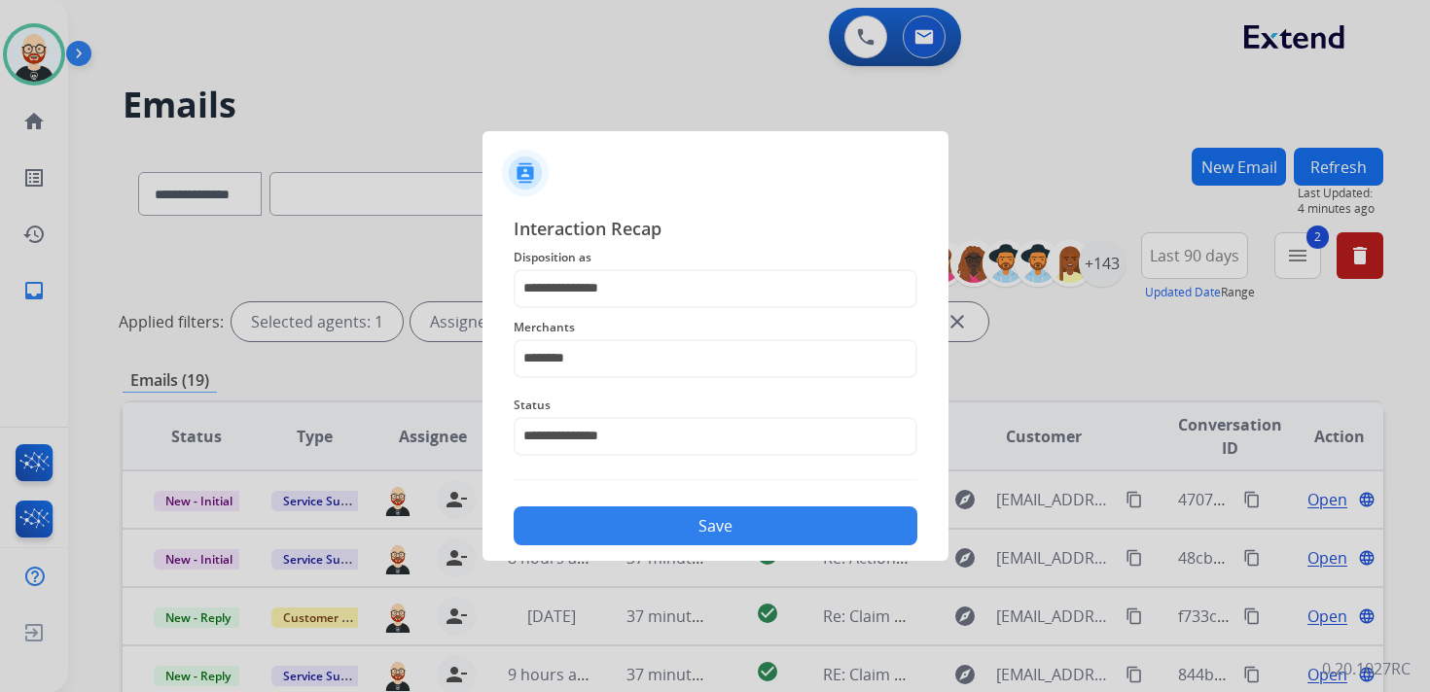
click at [583, 523] on button "Save" at bounding box center [716, 526] width 404 height 39
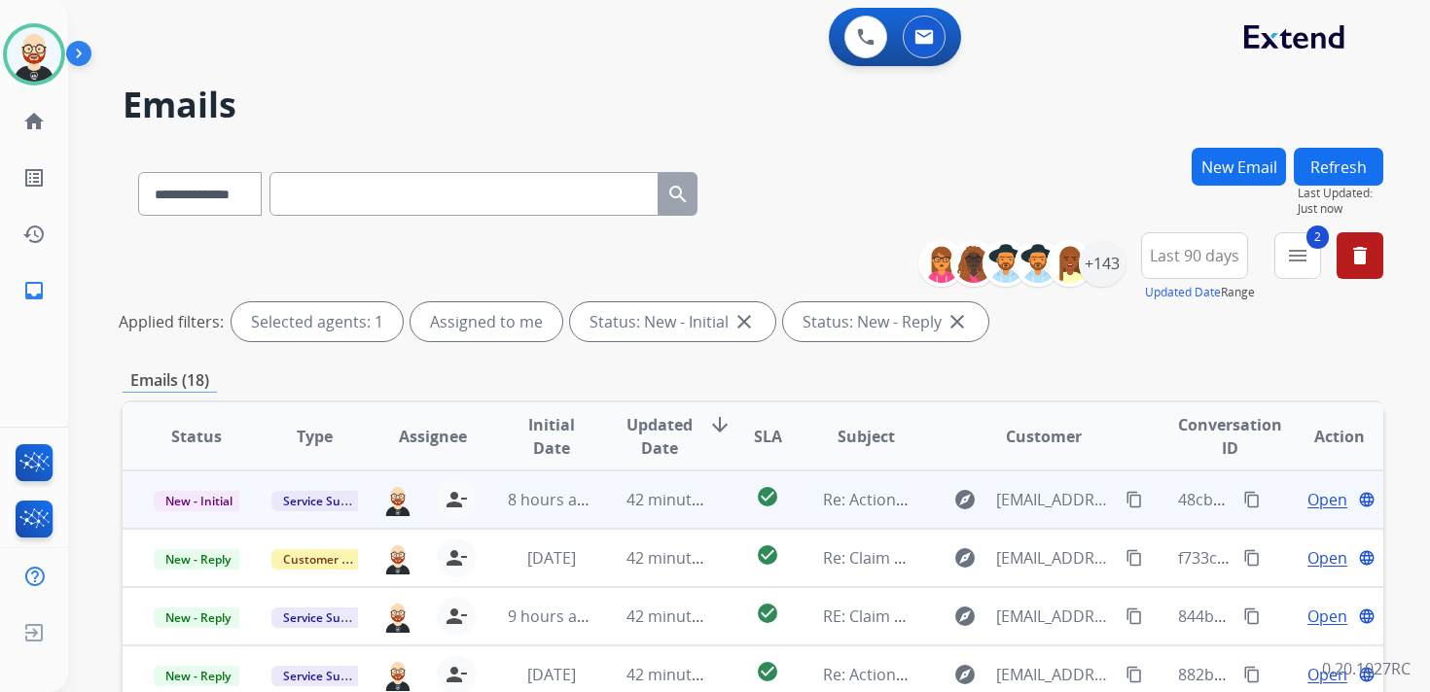
click at [1310, 501] on span "Open" at bounding box center [1327, 499] width 40 height 23
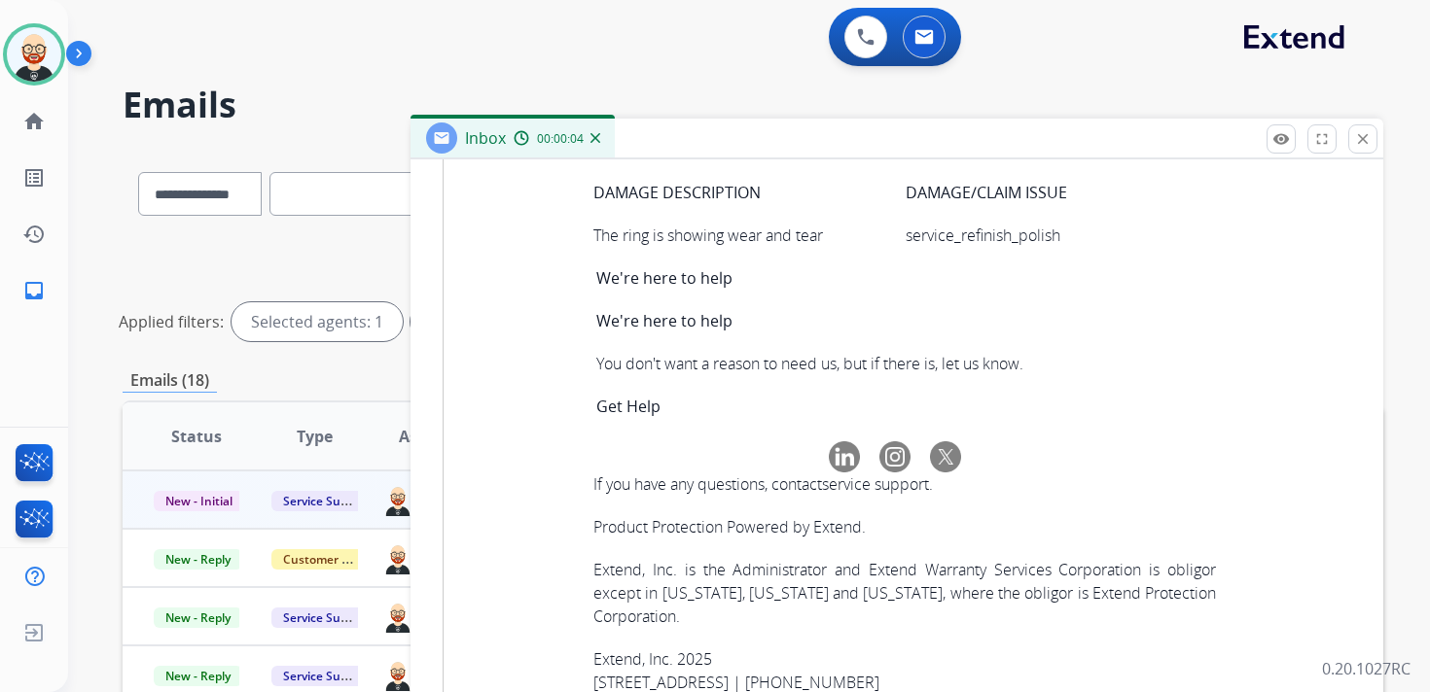
scroll to position [6923, 0]
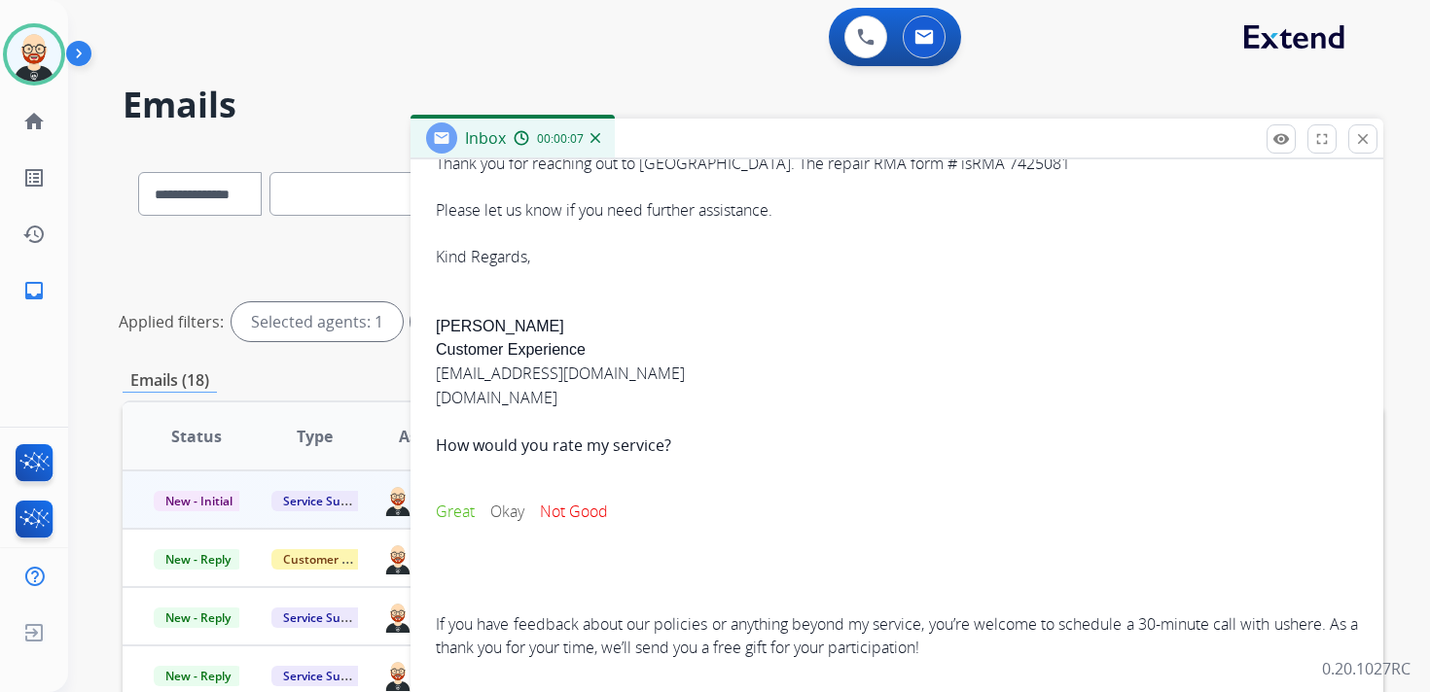
scroll to position [0, 0]
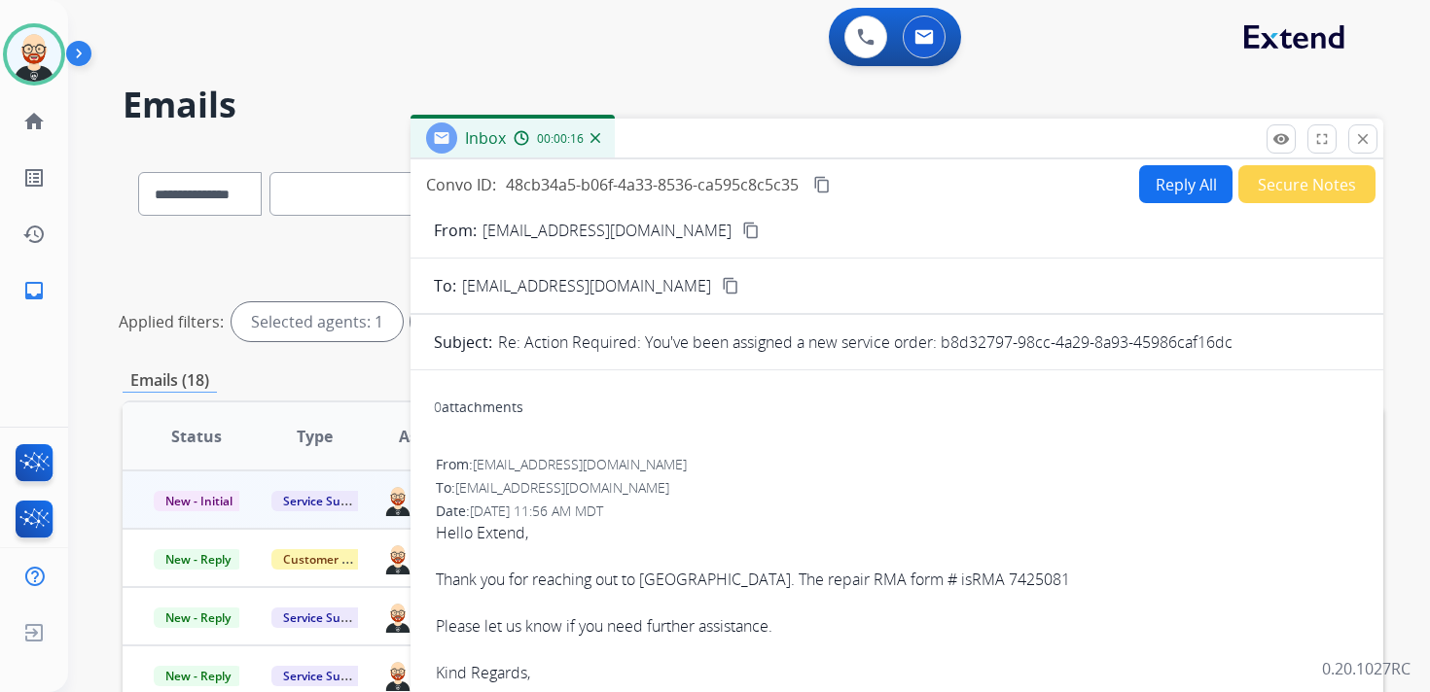
click at [824, 184] on mat-icon "content_copy" at bounding box center [822, 185] width 18 height 18
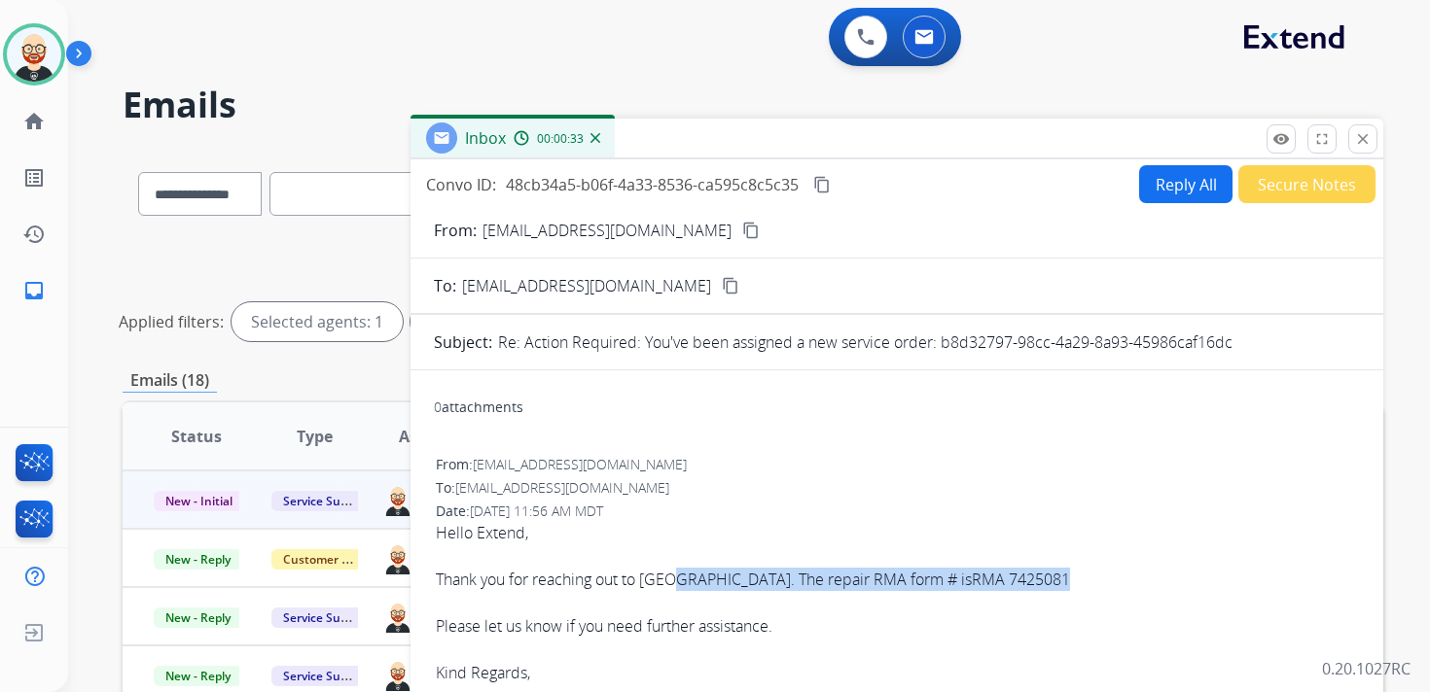
drag, startPoint x: 670, startPoint y: 578, endPoint x: 955, endPoint y: 582, distance: 285.0
click at [955, 582] on div "Hello Extend, Thank you for reaching out to [GEOGRAPHIC_DATA]. The repair RMA f…" at bounding box center [897, 602] width 922 height 163
click at [1153, 184] on button "Reply All" at bounding box center [1185, 184] width 93 height 38
select select "**********"
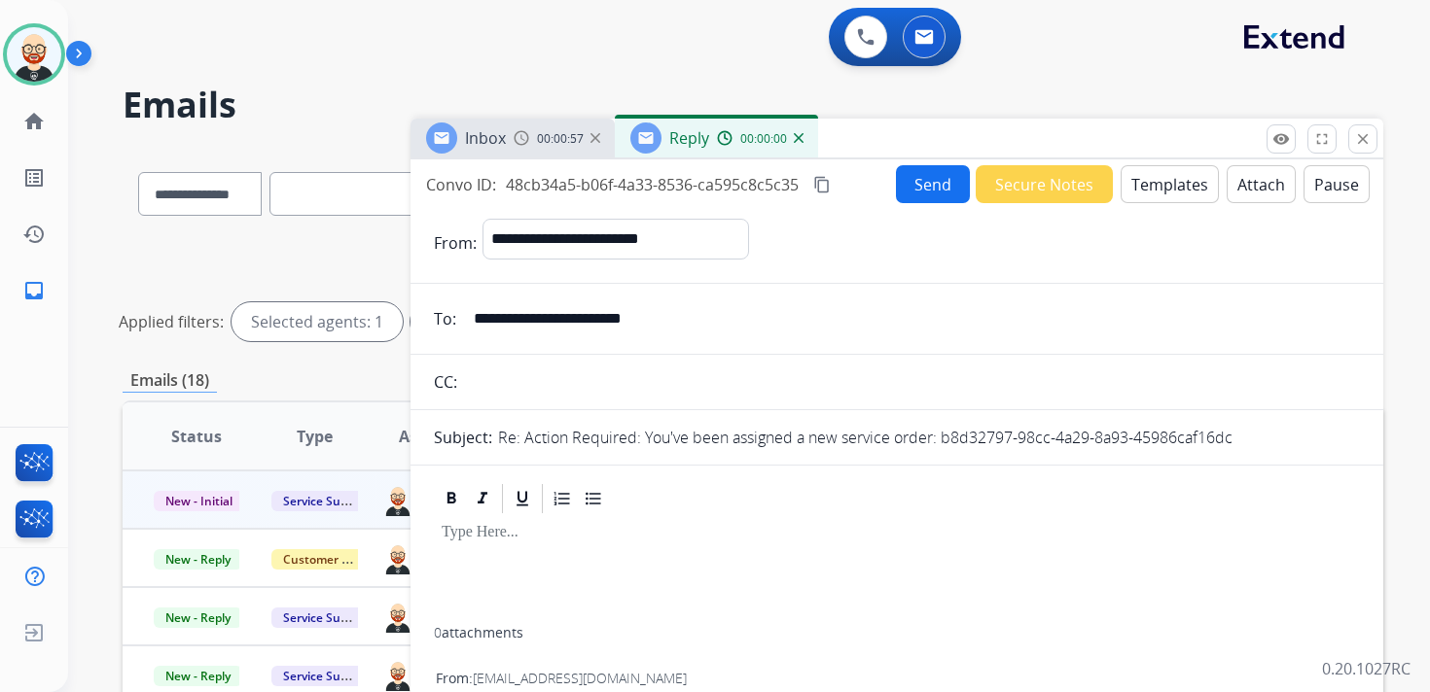
click at [532, 570] on div at bounding box center [897, 571] width 926 height 111
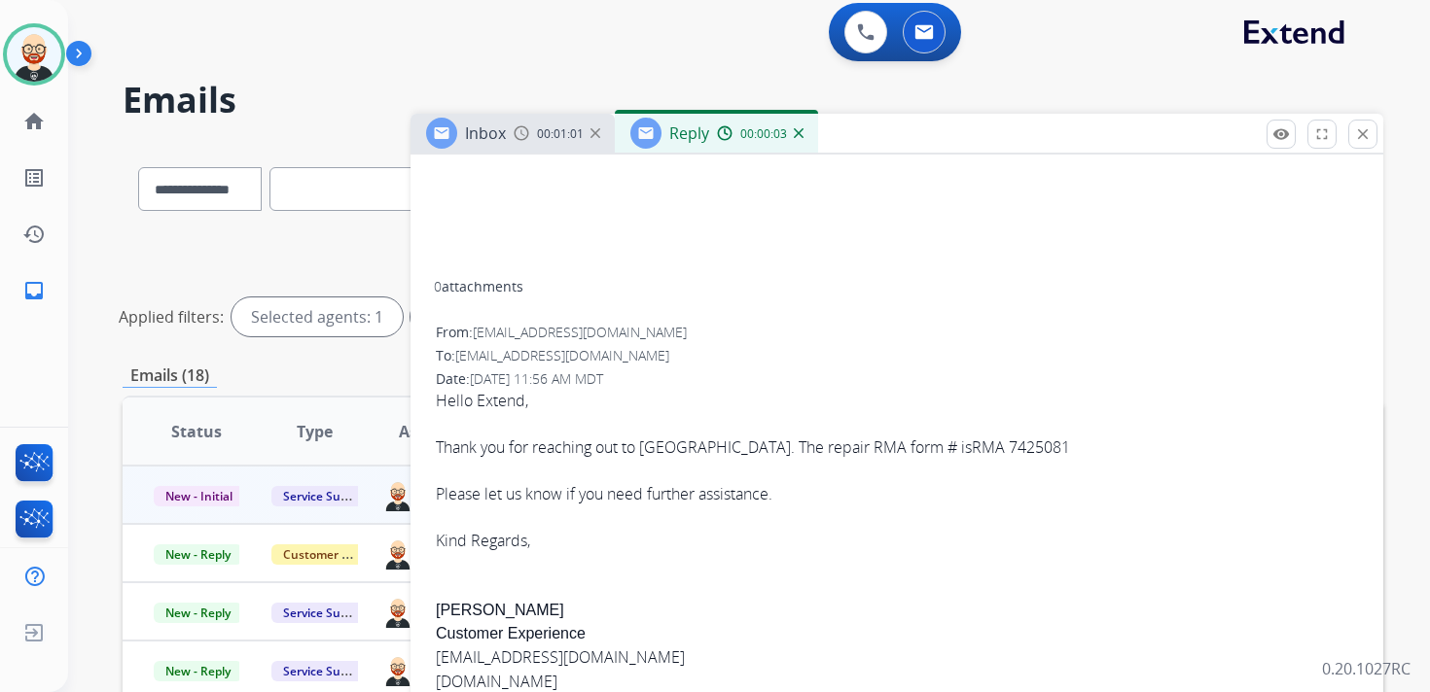
scroll to position [534, 0]
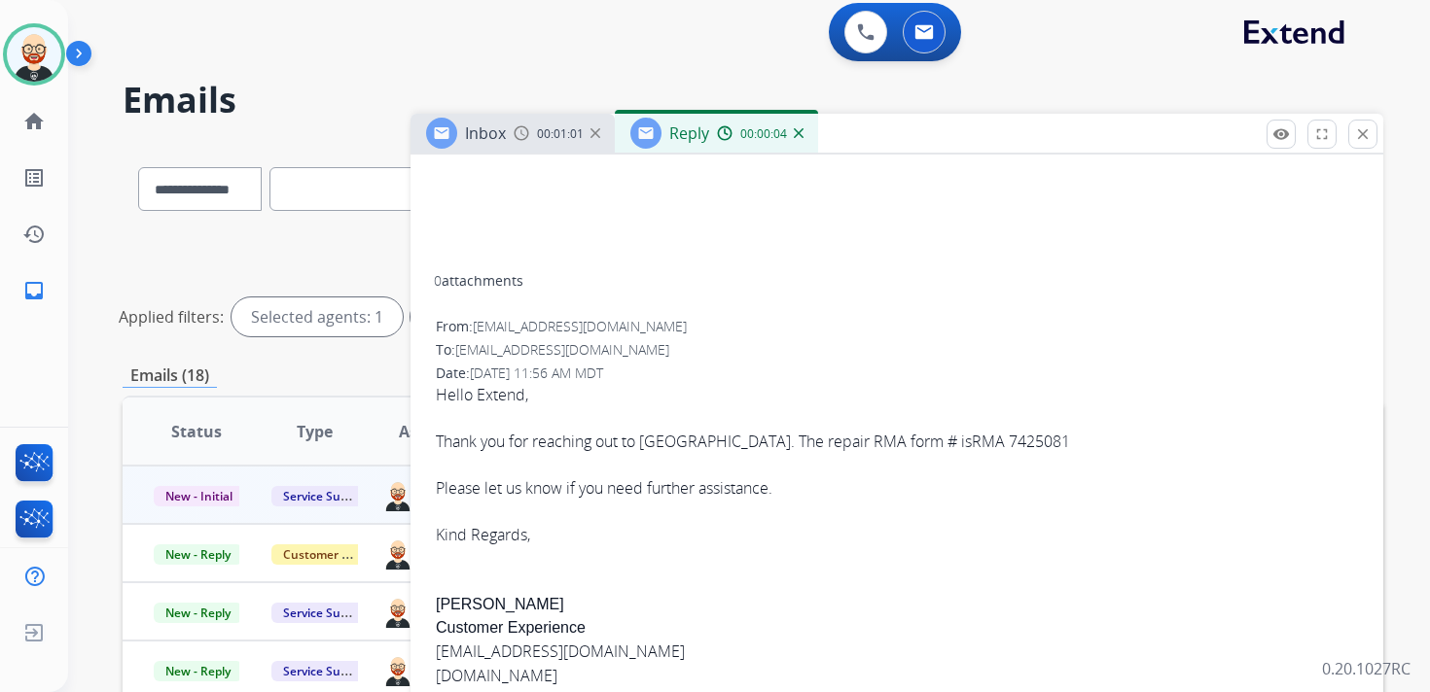
click at [450, 601] on div "Hello Extend, Thank you for reaching out to [GEOGRAPHIC_DATA]. The repair RMA f…" at bounding box center [897, 660] width 922 height 554
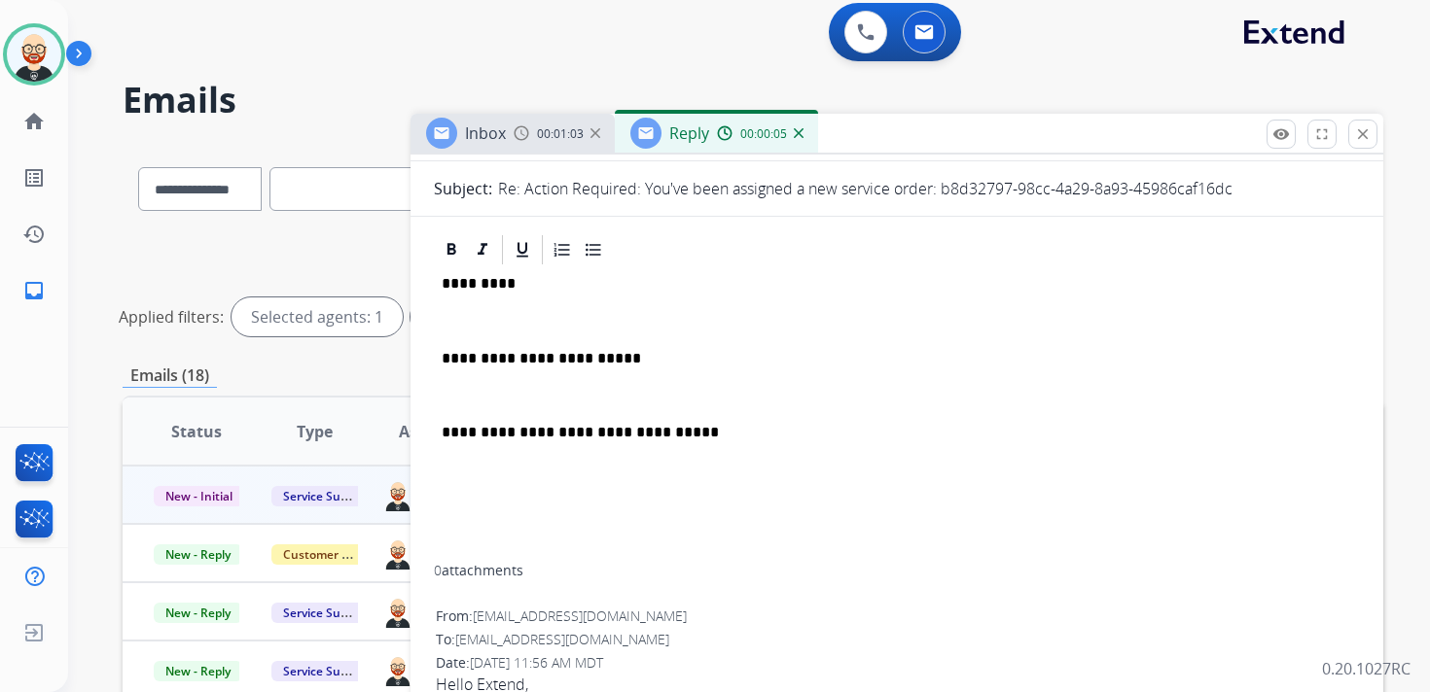
scroll to position [0, 0]
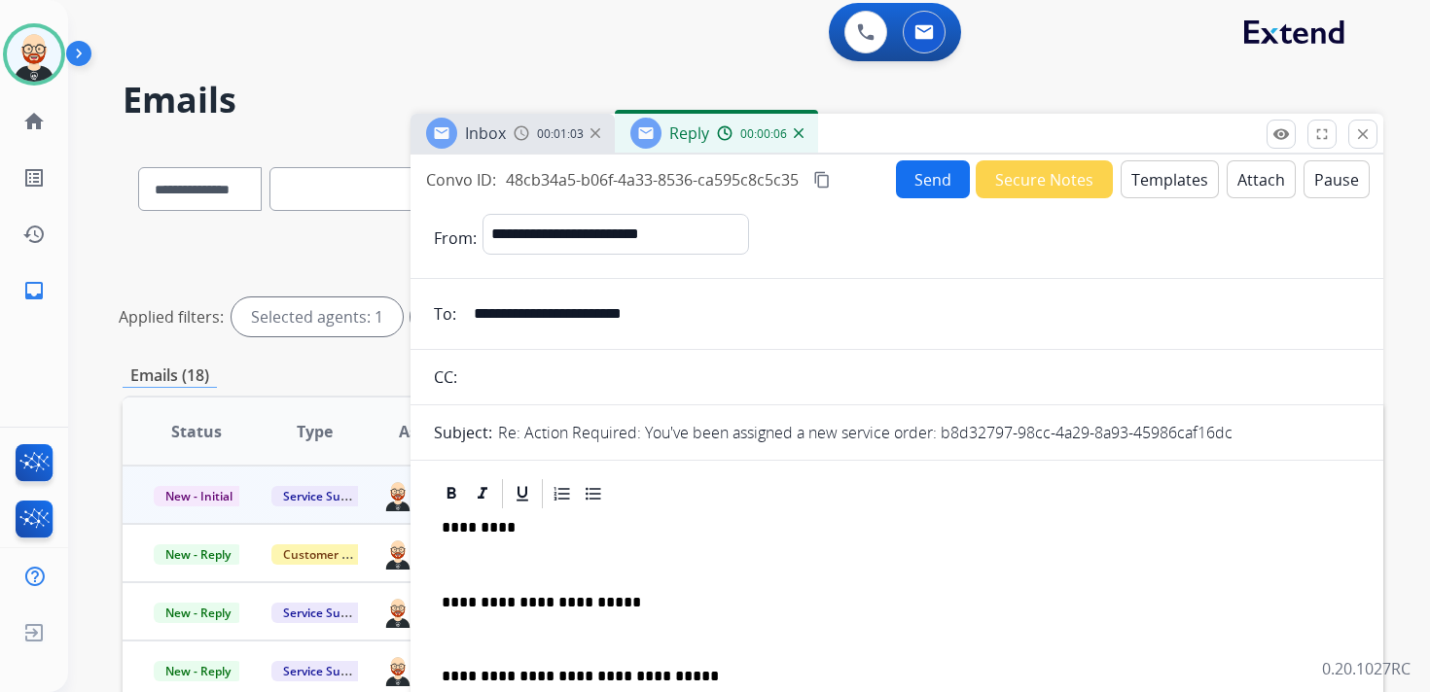
click at [464, 565] on p at bounding box center [897, 565] width 910 height 18
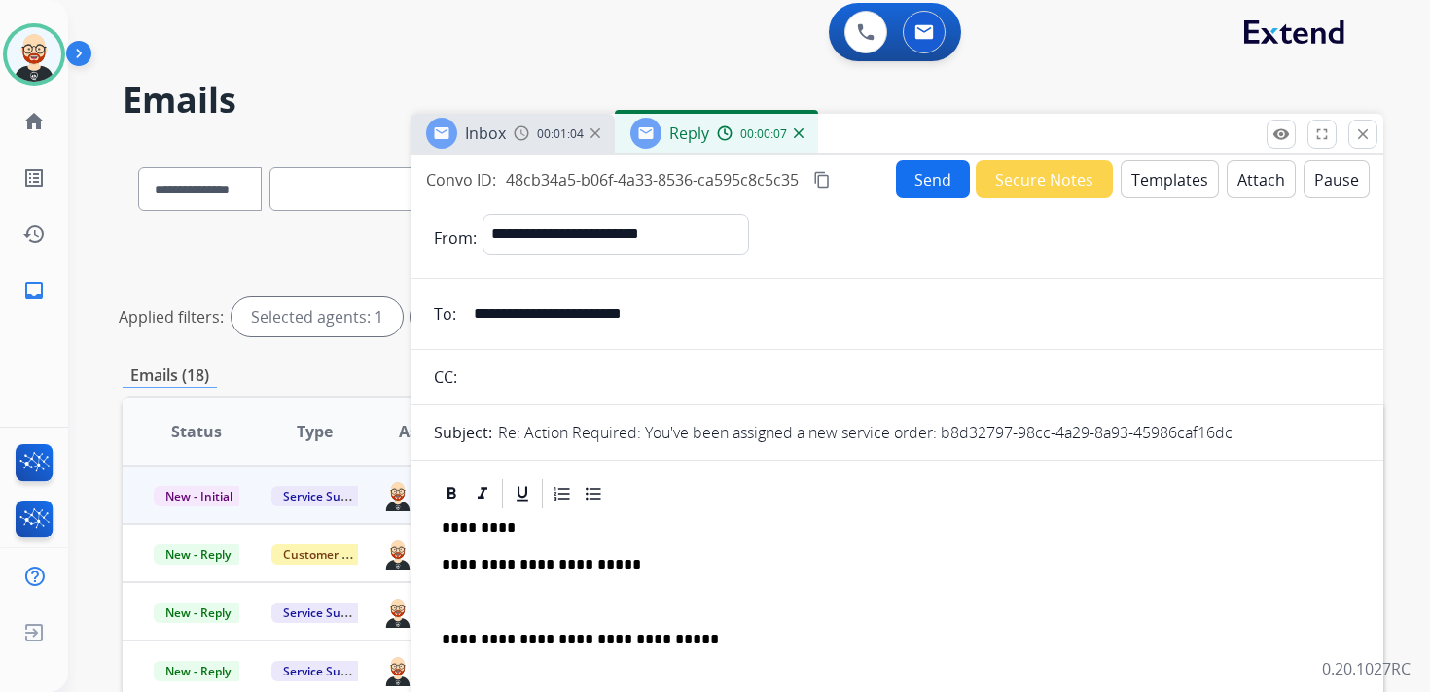
click at [483, 529] on p "*********" at bounding box center [889, 528] width 895 height 18
click at [468, 607] on p at bounding box center [897, 603] width 910 height 18
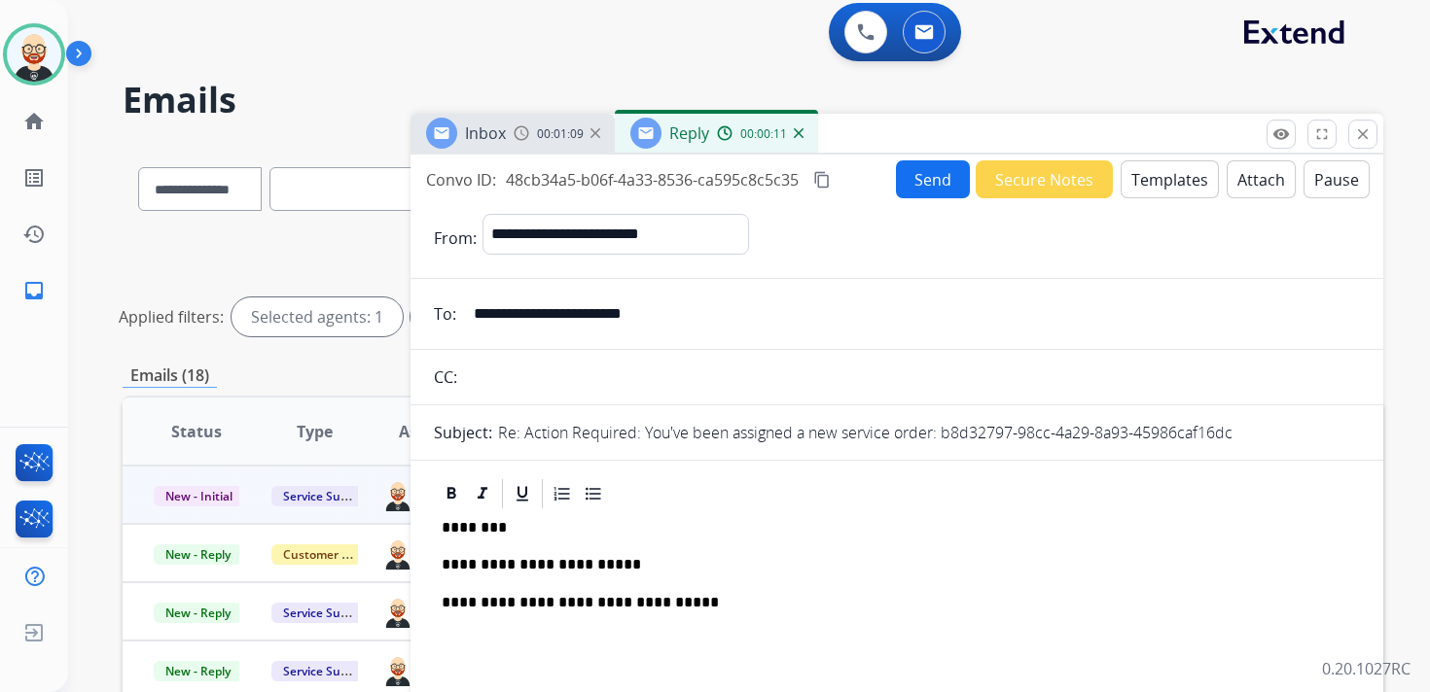
click at [915, 174] on button "Send" at bounding box center [933, 179] width 74 height 38
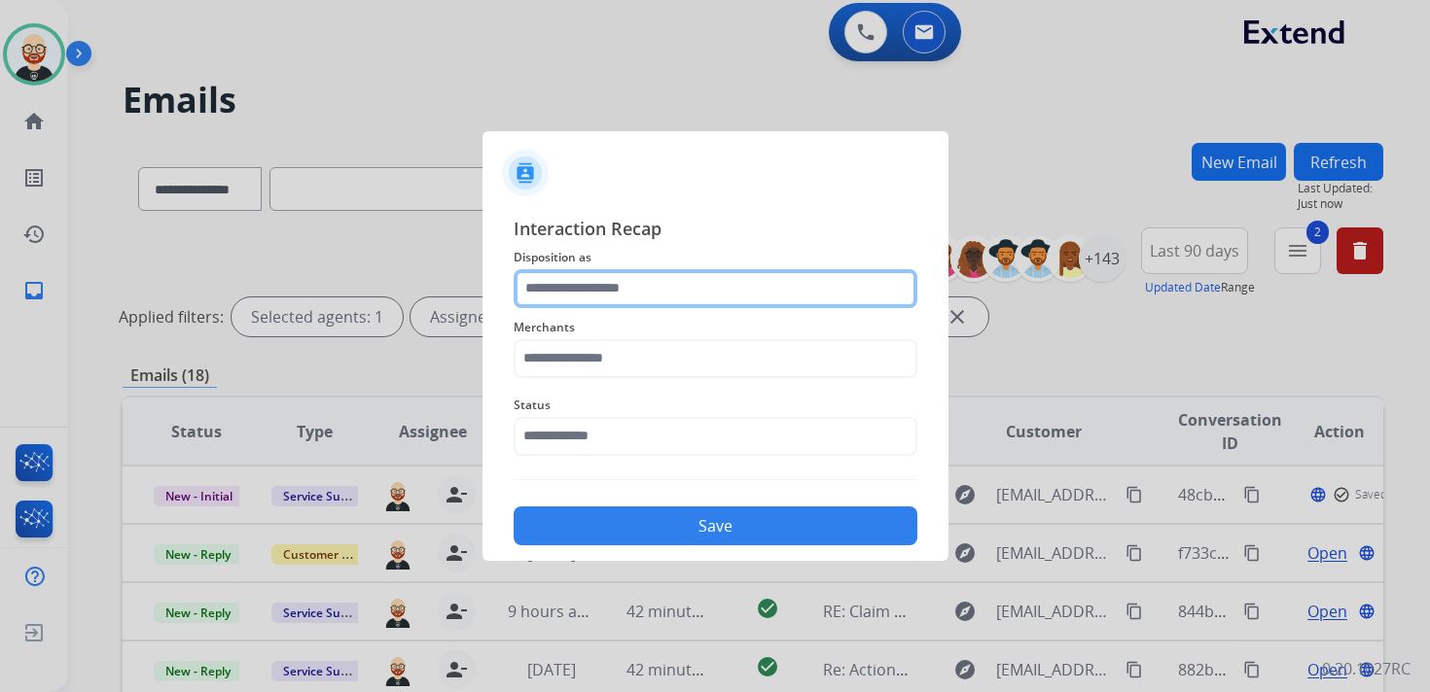
click at [585, 302] on input "text" at bounding box center [716, 288] width 404 height 39
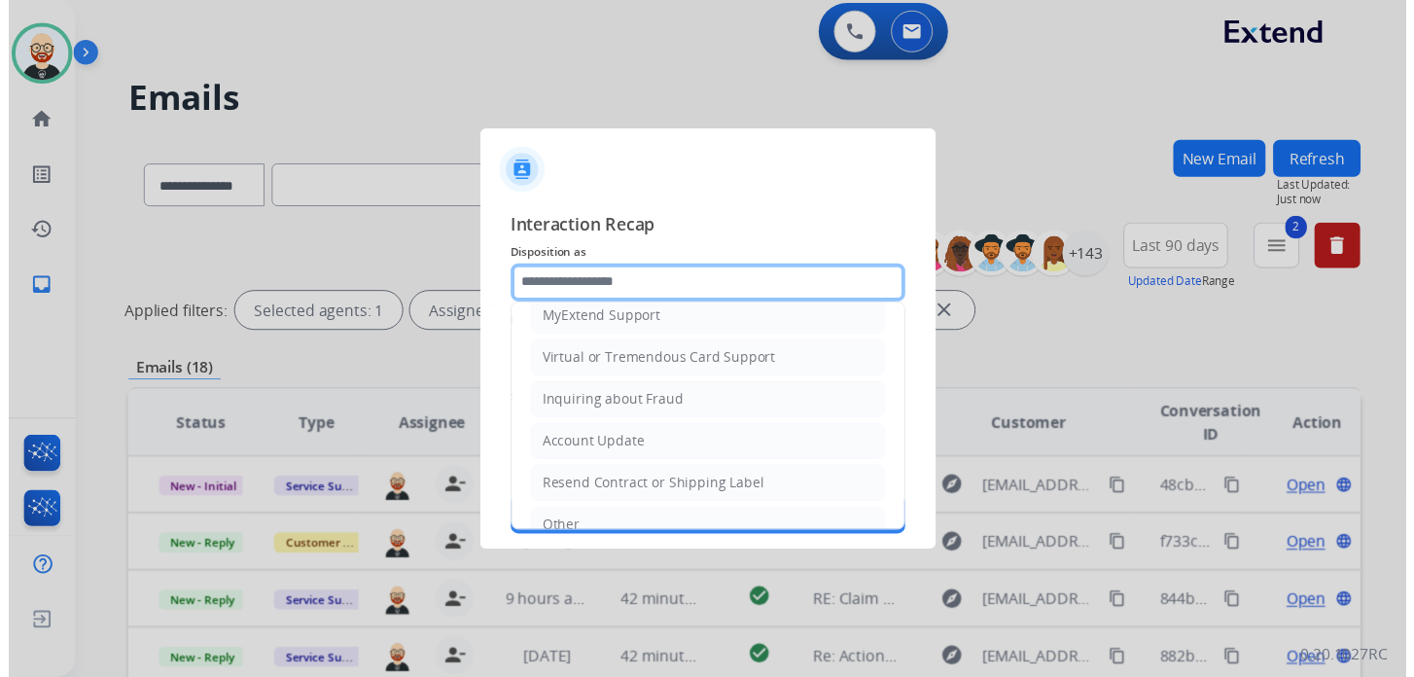
scroll to position [292, 0]
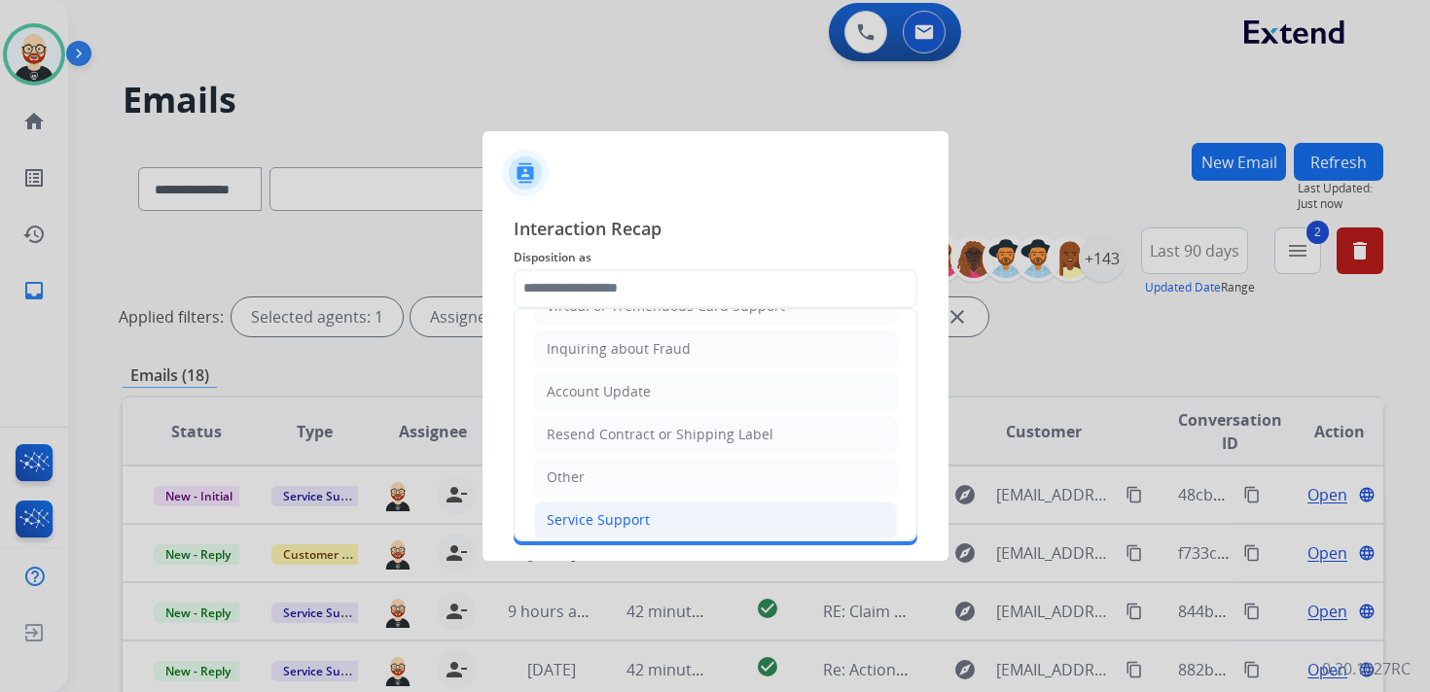
click at [584, 514] on div "Service Support" at bounding box center [598, 520] width 103 height 19
type input "**********"
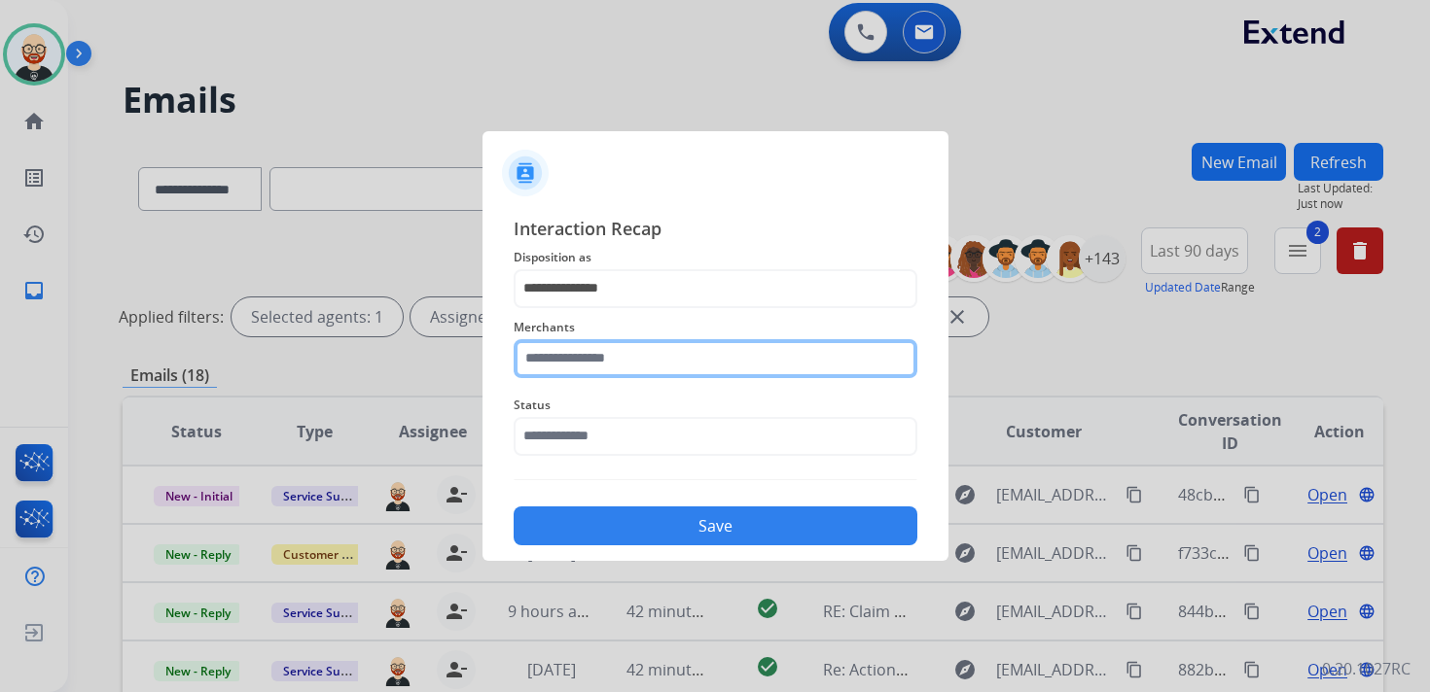
click at [608, 357] on input "text" at bounding box center [716, 358] width 404 height 39
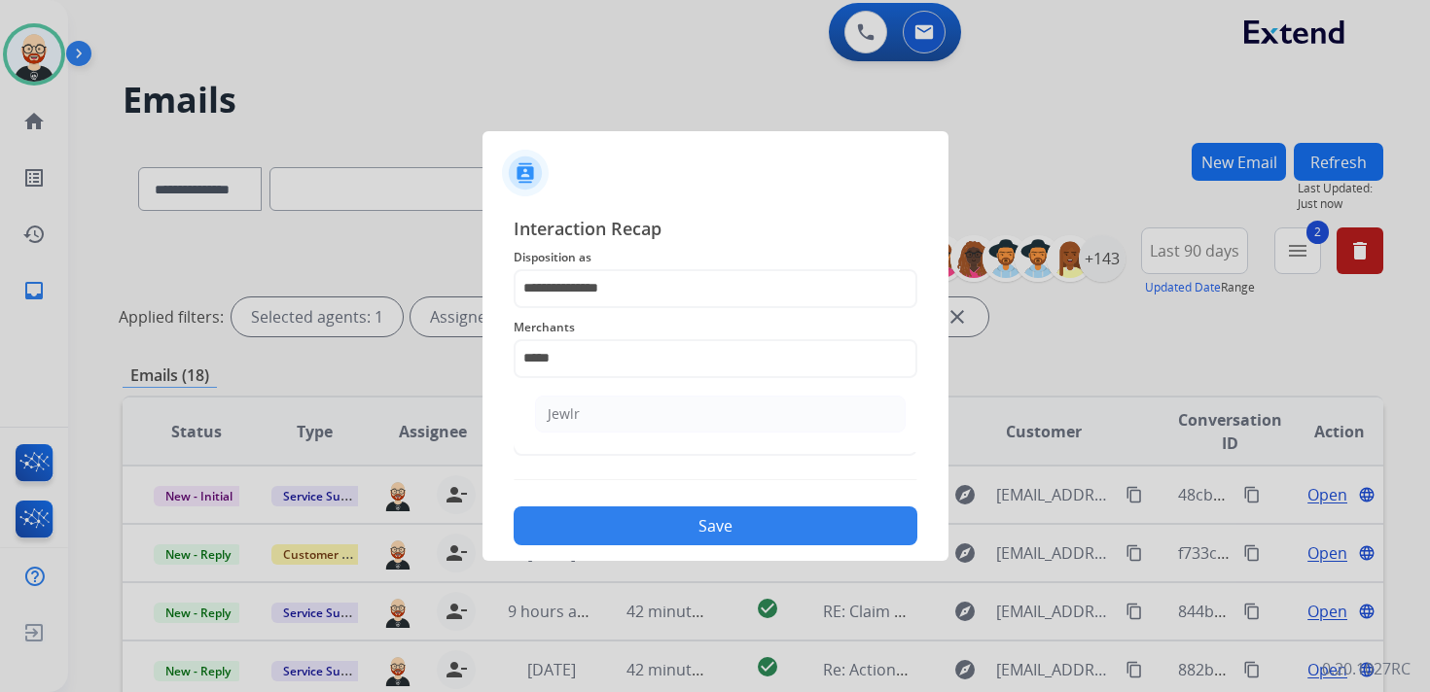
click at [613, 414] on li "Jewlr" at bounding box center [720, 414] width 371 height 37
type input "*****"
click at [587, 461] on div "Status" at bounding box center [716, 425] width 404 height 78
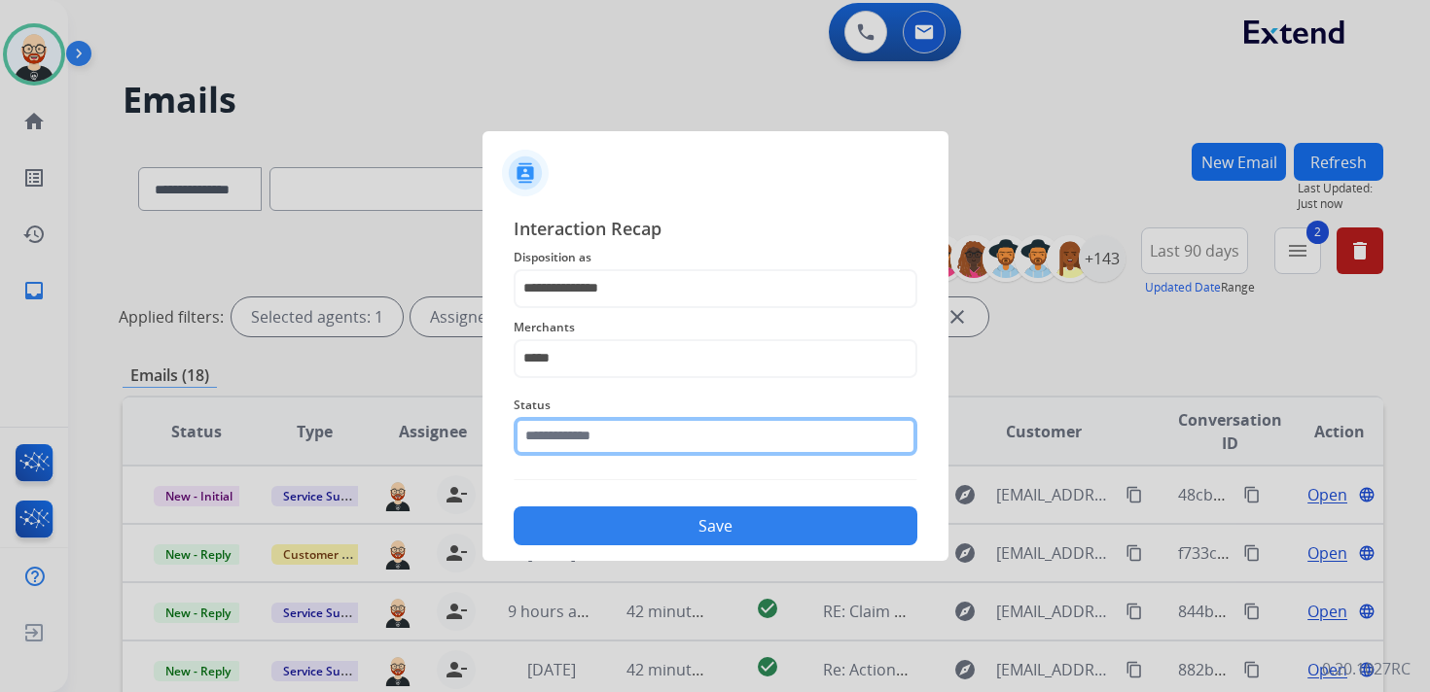
click at [587, 446] on input "text" at bounding box center [716, 436] width 404 height 39
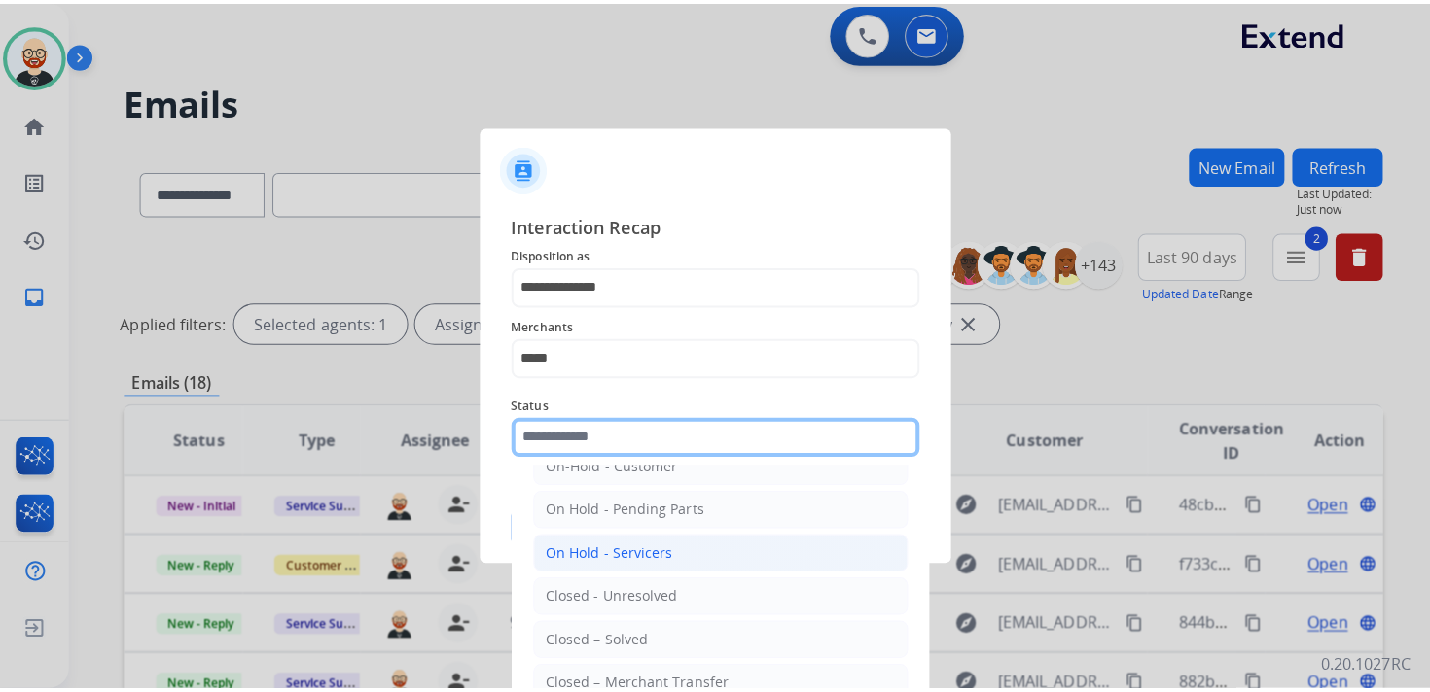
scroll to position [74, 0]
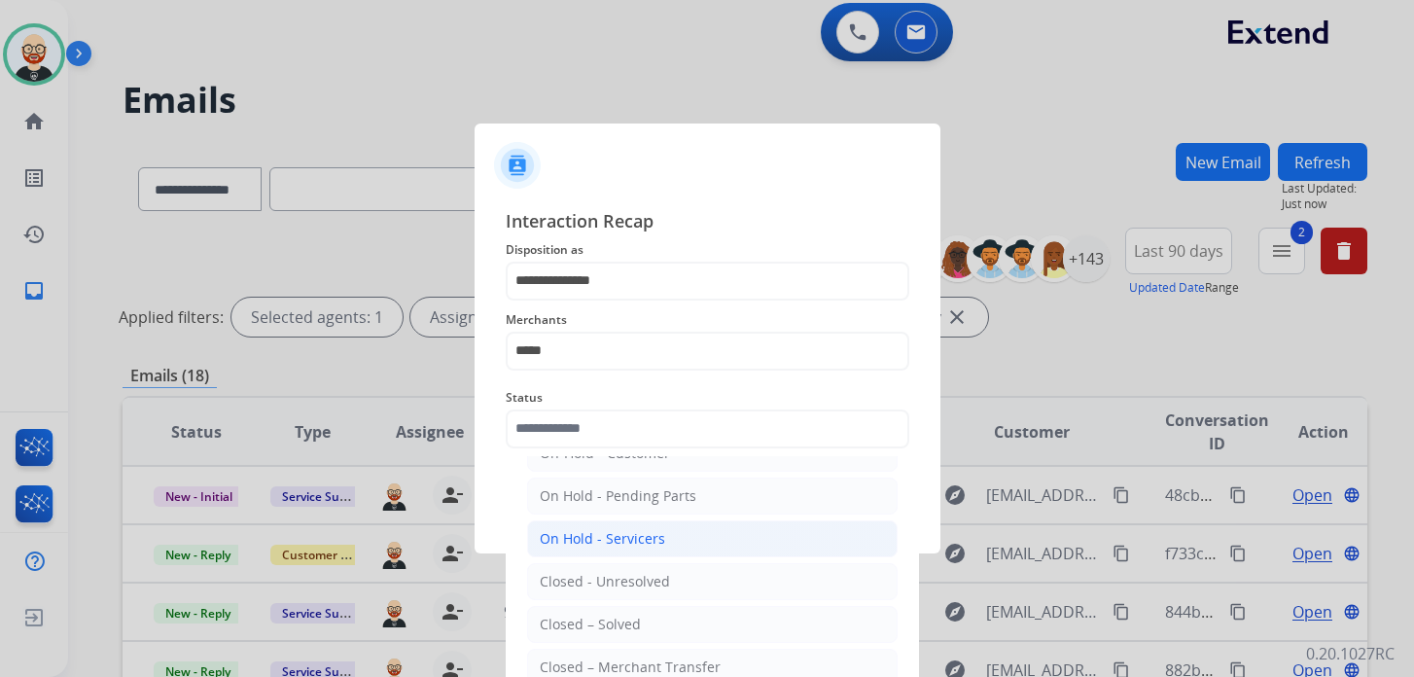
click at [599, 608] on li "Closed – Solved" at bounding box center [712, 624] width 371 height 37
type input "**********"
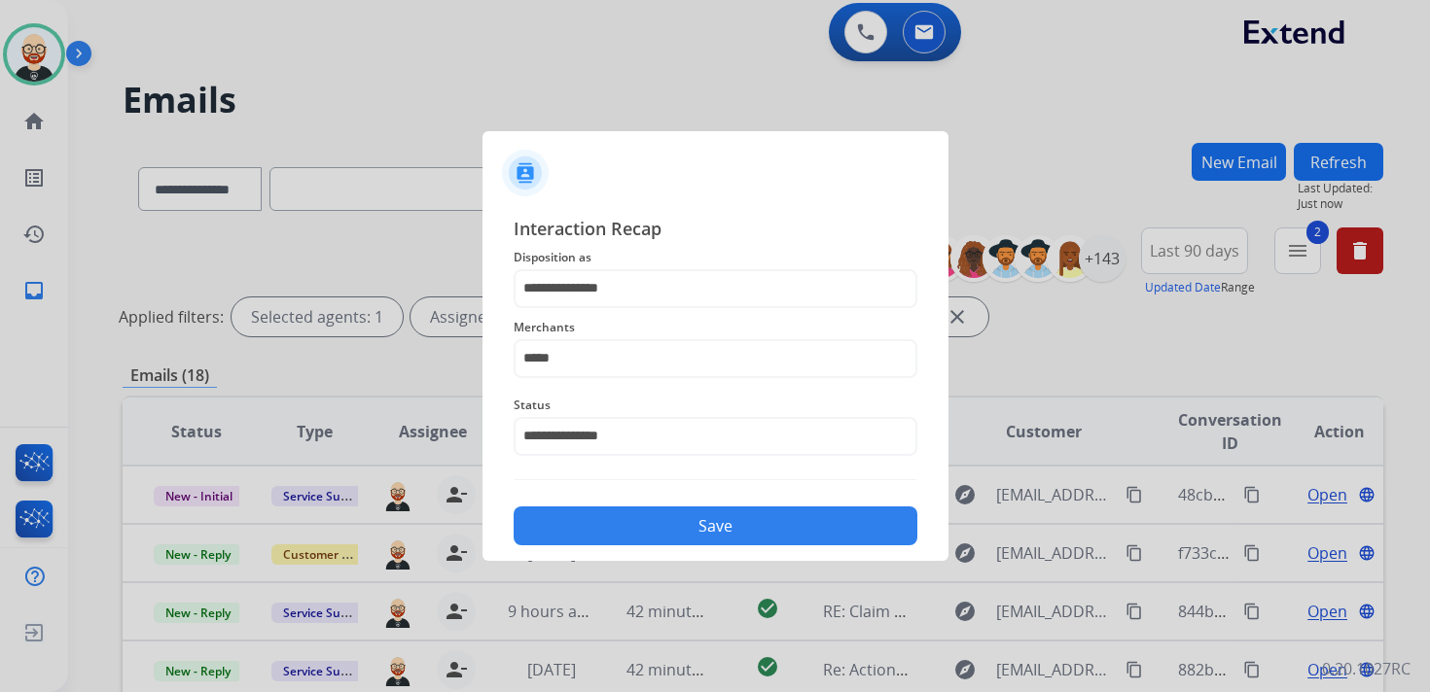
click at [655, 530] on button "Save" at bounding box center [716, 526] width 404 height 39
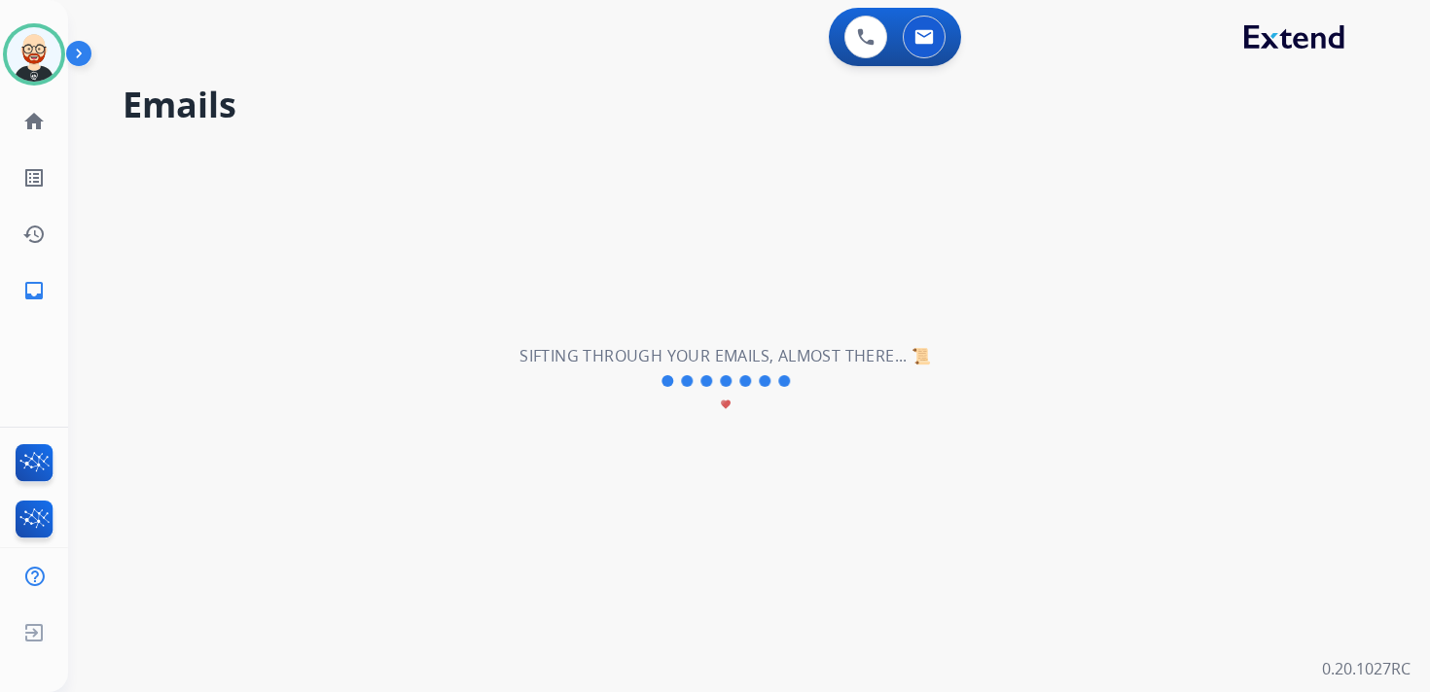
scroll to position [0, 0]
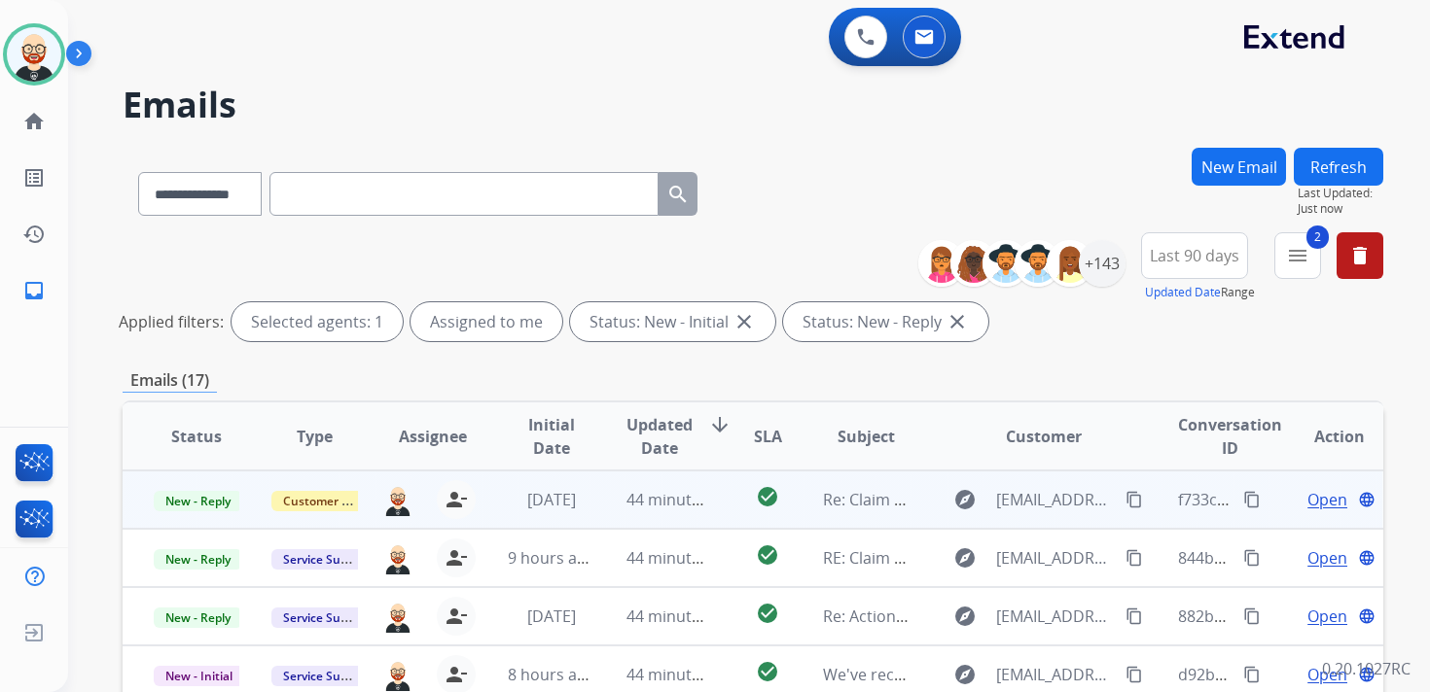
click at [1316, 506] on span "Open" at bounding box center [1327, 499] width 40 height 23
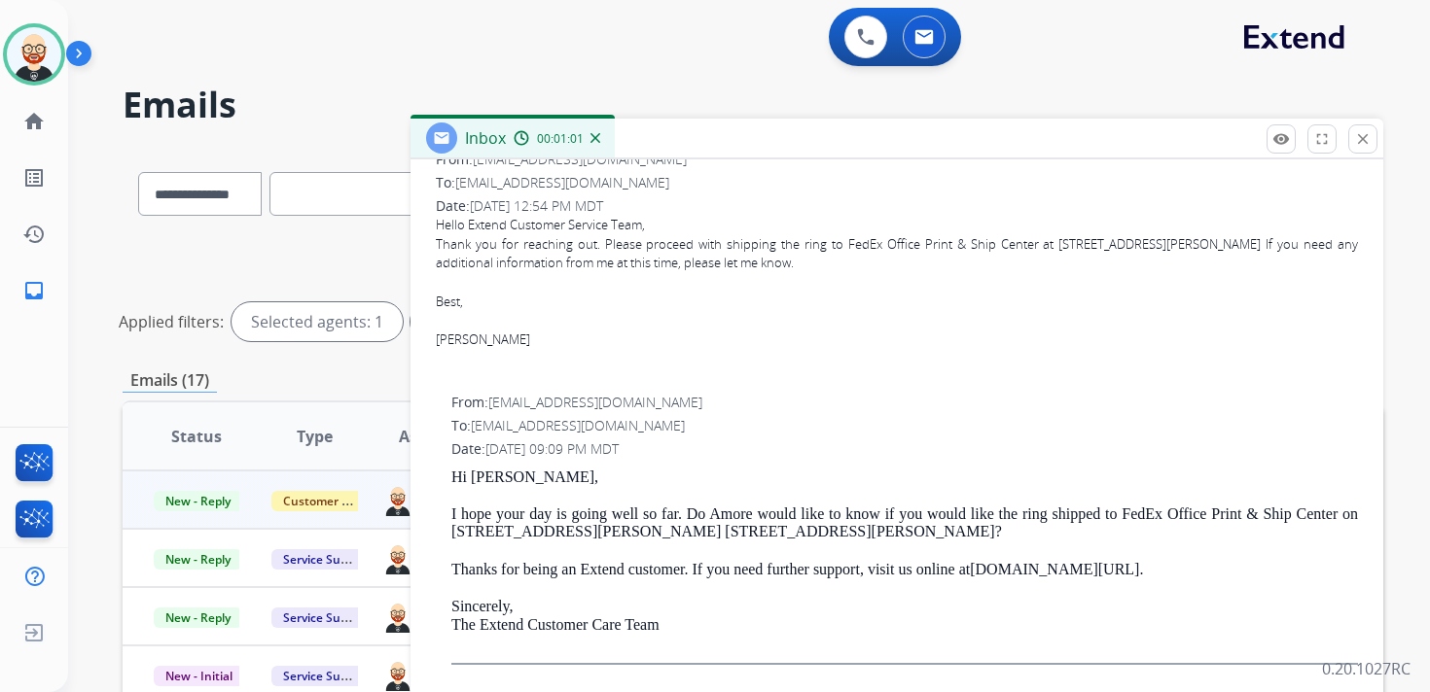
scroll to position [306, 0]
click at [608, 425] on span "[EMAIL_ADDRESS][DOMAIN_NAME]" at bounding box center [578, 424] width 214 height 18
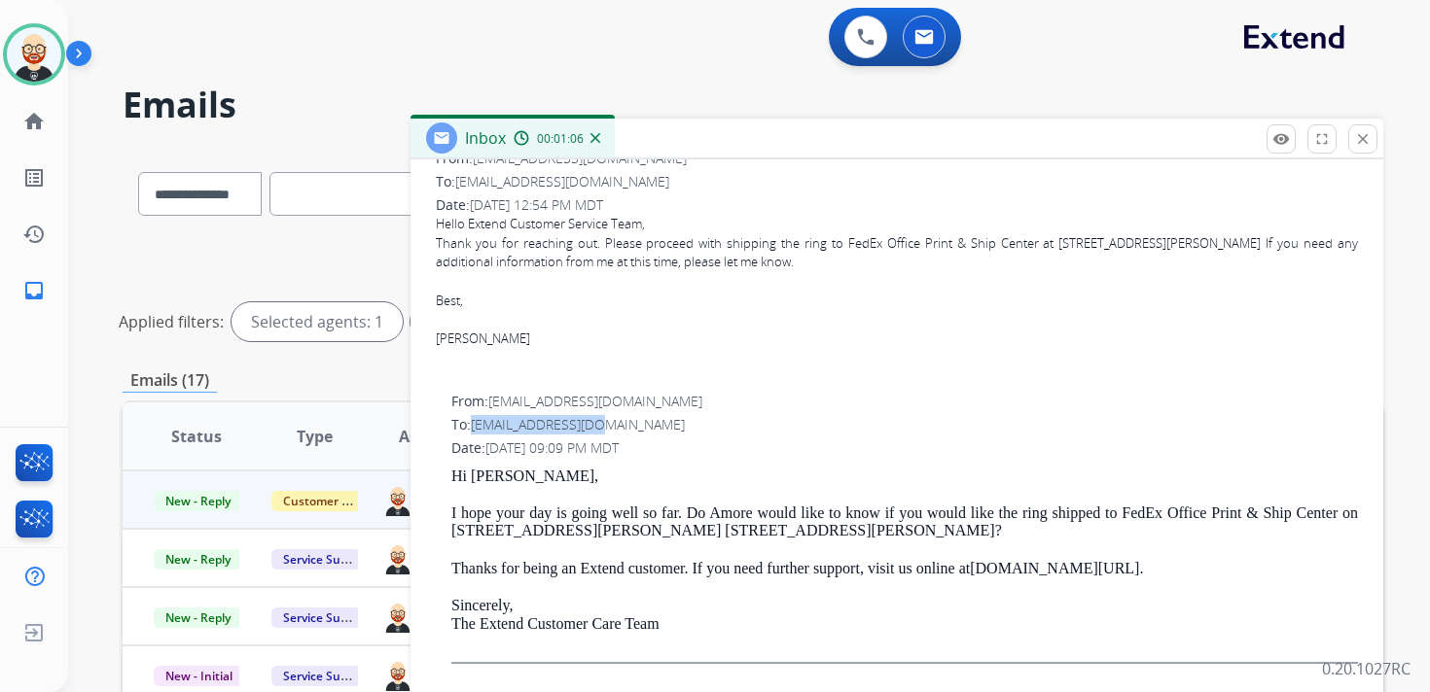
drag, startPoint x: 621, startPoint y: 424, endPoint x: 478, endPoint y: 426, distance: 143.0
click at [478, 426] on div "To: [EMAIL_ADDRESS][DOMAIN_NAME]" at bounding box center [904, 424] width 906 height 19
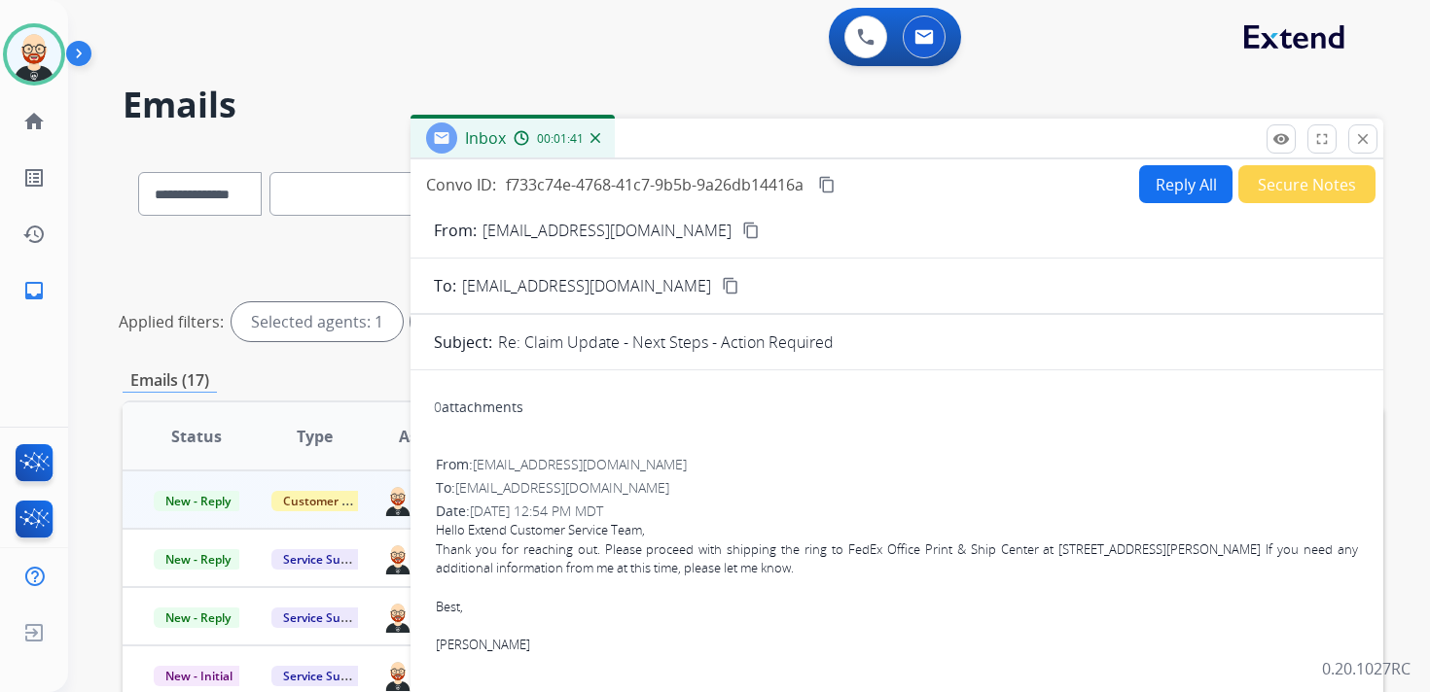
click at [530, 557] on p "Thank you for reaching out. Please proceed with shipping the ring to FedEx Offi…" at bounding box center [897, 560] width 922 height 38
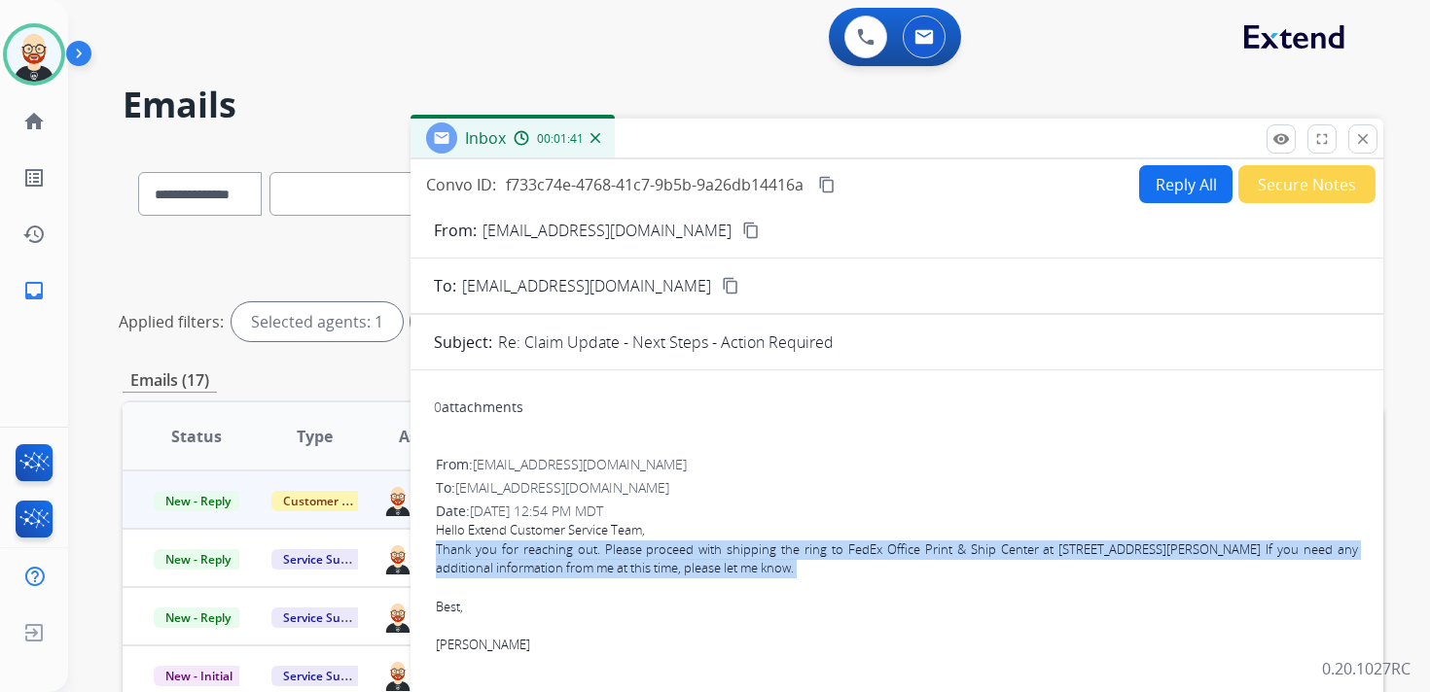
click at [530, 557] on p "Thank you for reaching out. Please proceed with shipping the ring to FedEx Offi…" at bounding box center [897, 560] width 922 height 38
click at [1159, 187] on button "Reply All" at bounding box center [1185, 184] width 93 height 38
select select "**********"
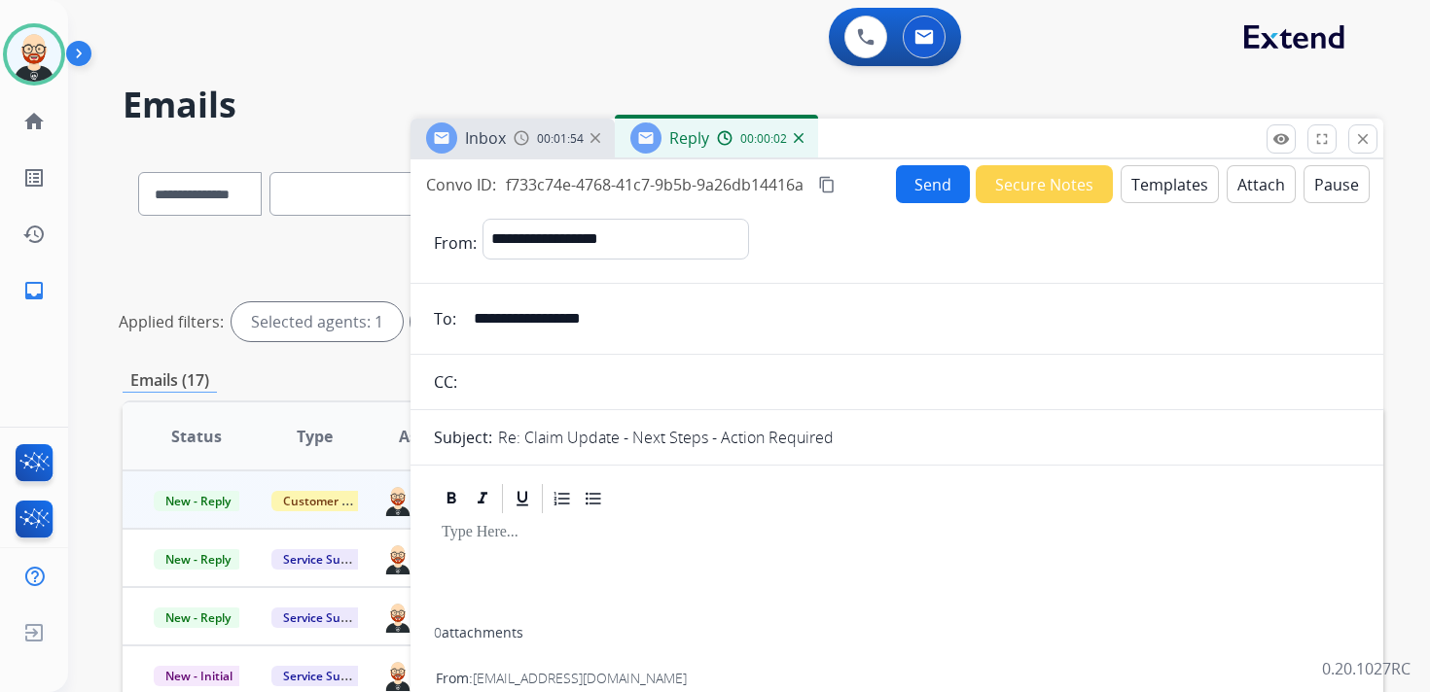
click at [507, 558] on div at bounding box center [897, 571] width 926 height 111
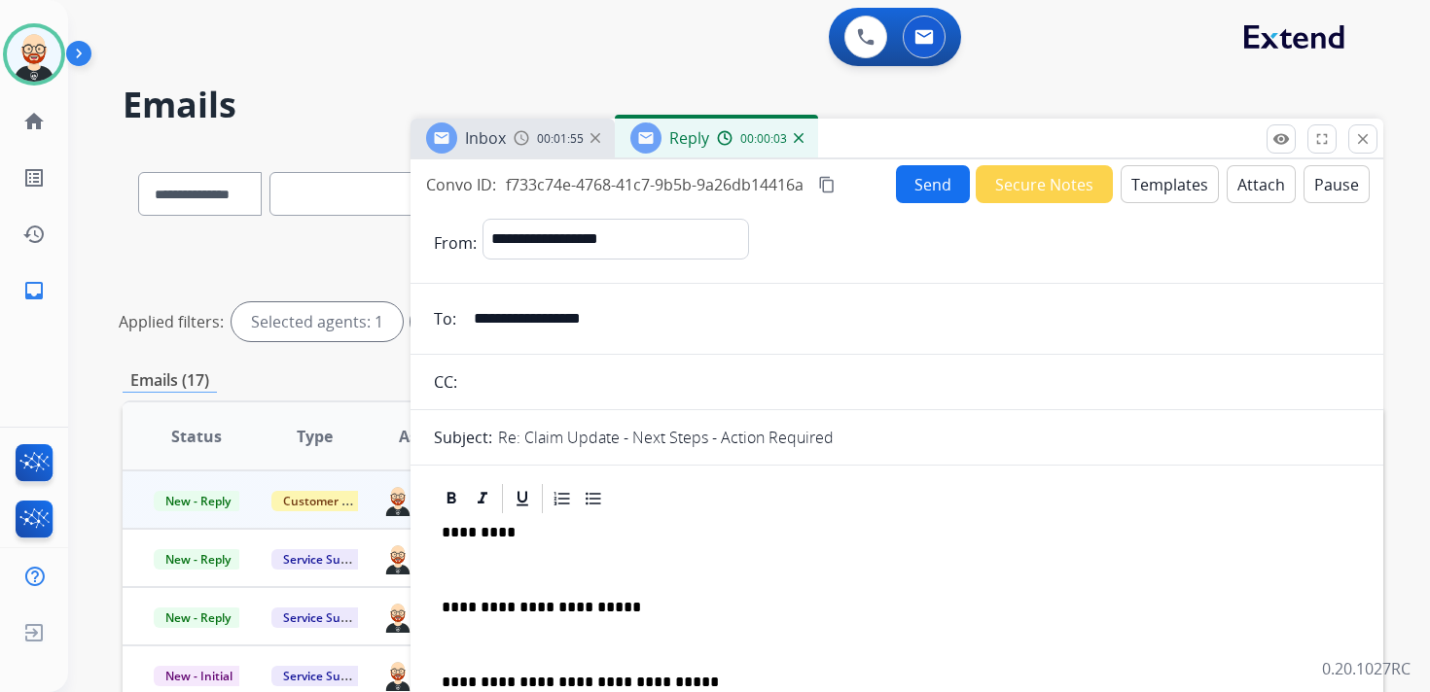
scroll to position [5, 0]
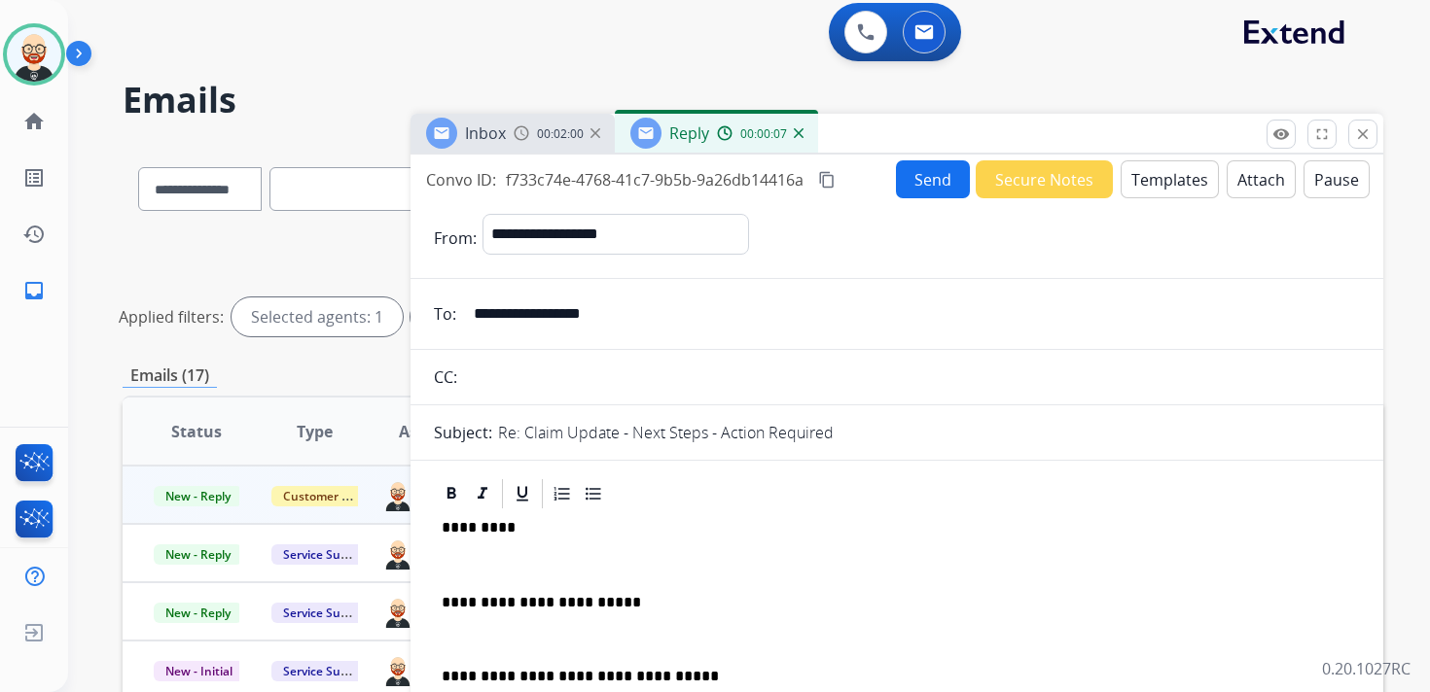
click at [487, 576] on div "**********" at bounding box center [897, 661] width 926 height 298
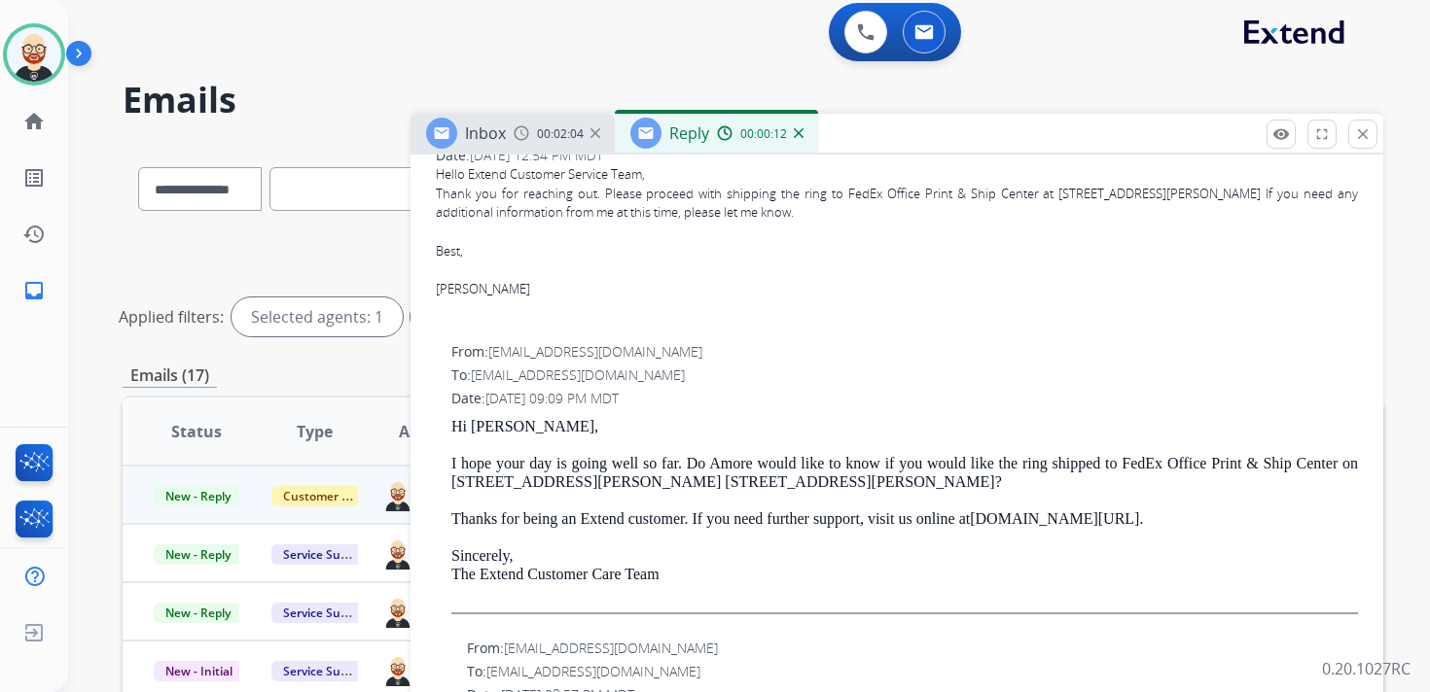
scroll to position [574, 0]
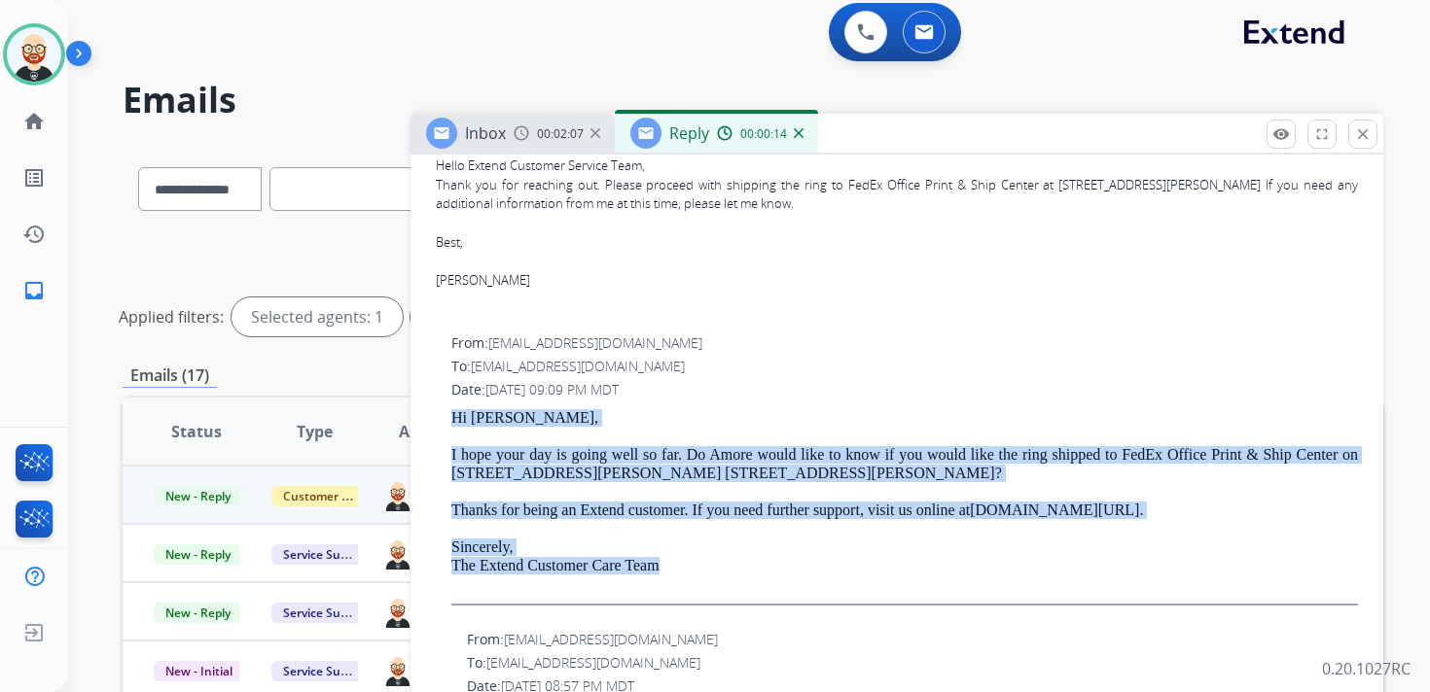
drag, startPoint x: 689, startPoint y: 571, endPoint x: 449, endPoint y: 414, distance: 285.9
click at [449, 414] on div "From: [EMAIL_ADDRESS][DOMAIN_NAME] To: [EMAIL_ADDRESS][DOMAIN_NAME] Date: [DATE…" at bounding box center [897, 478] width 926 height 292
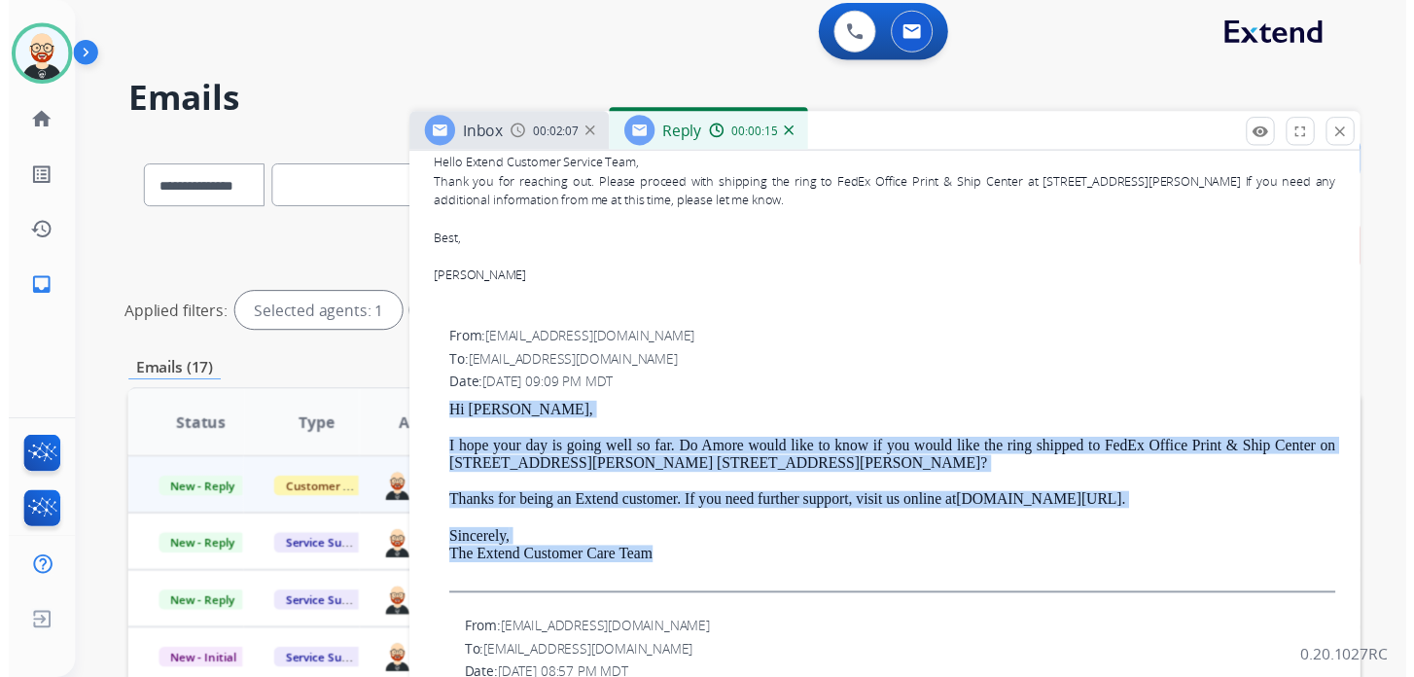
scroll to position [0, 0]
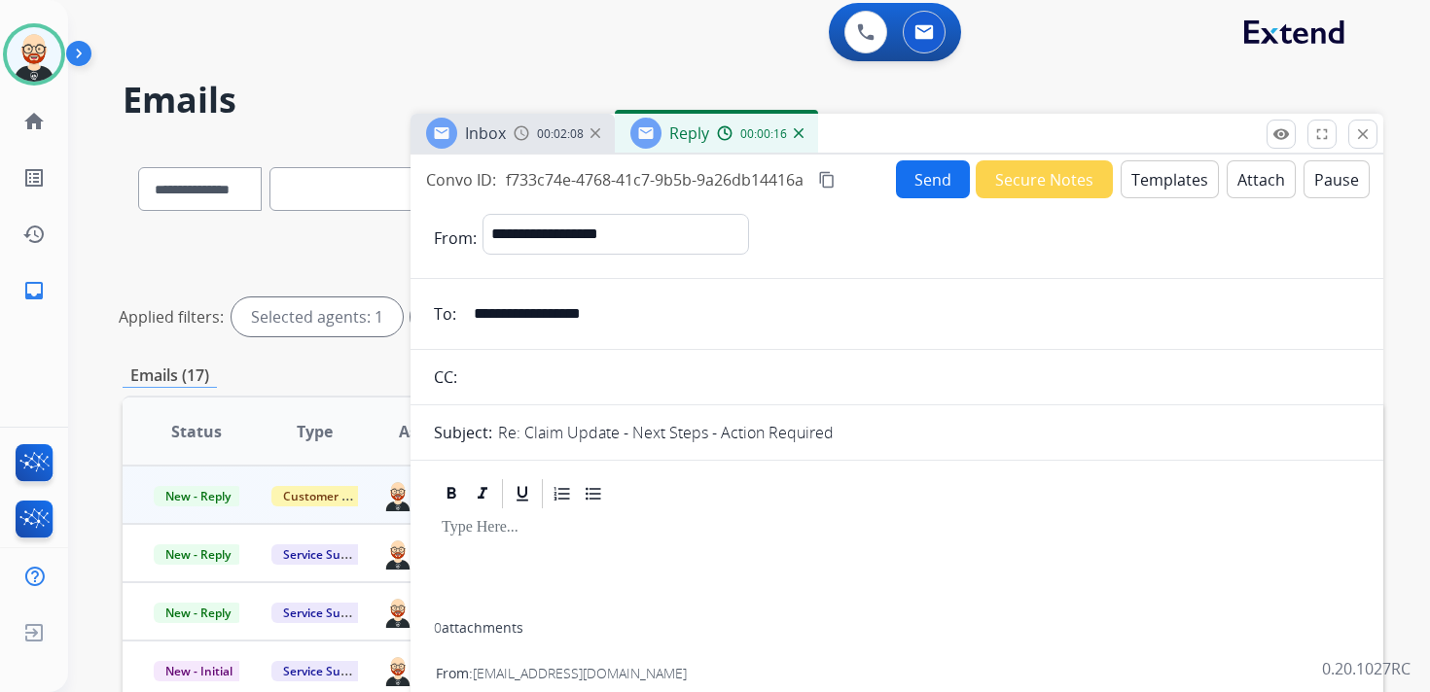
click at [473, 558] on div at bounding box center [897, 567] width 926 height 111
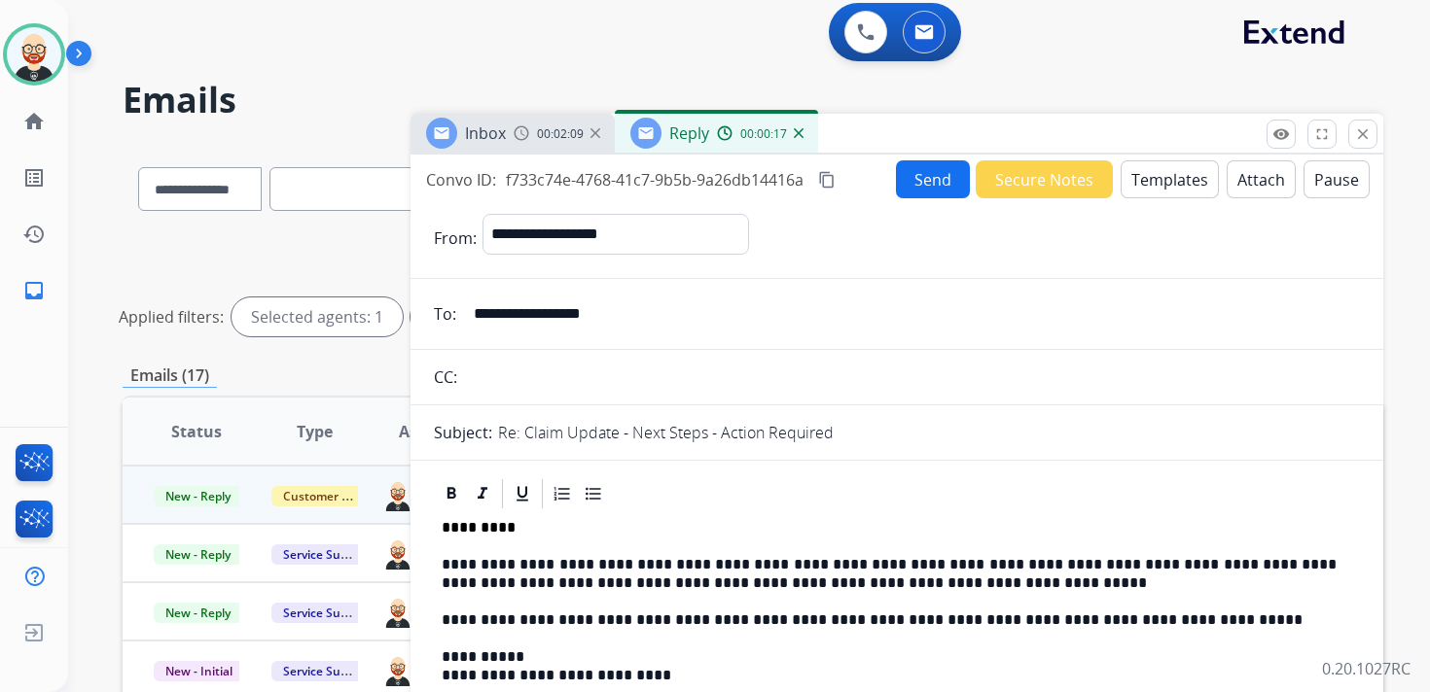
click at [485, 580] on p "**********" at bounding box center [889, 574] width 895 height 36
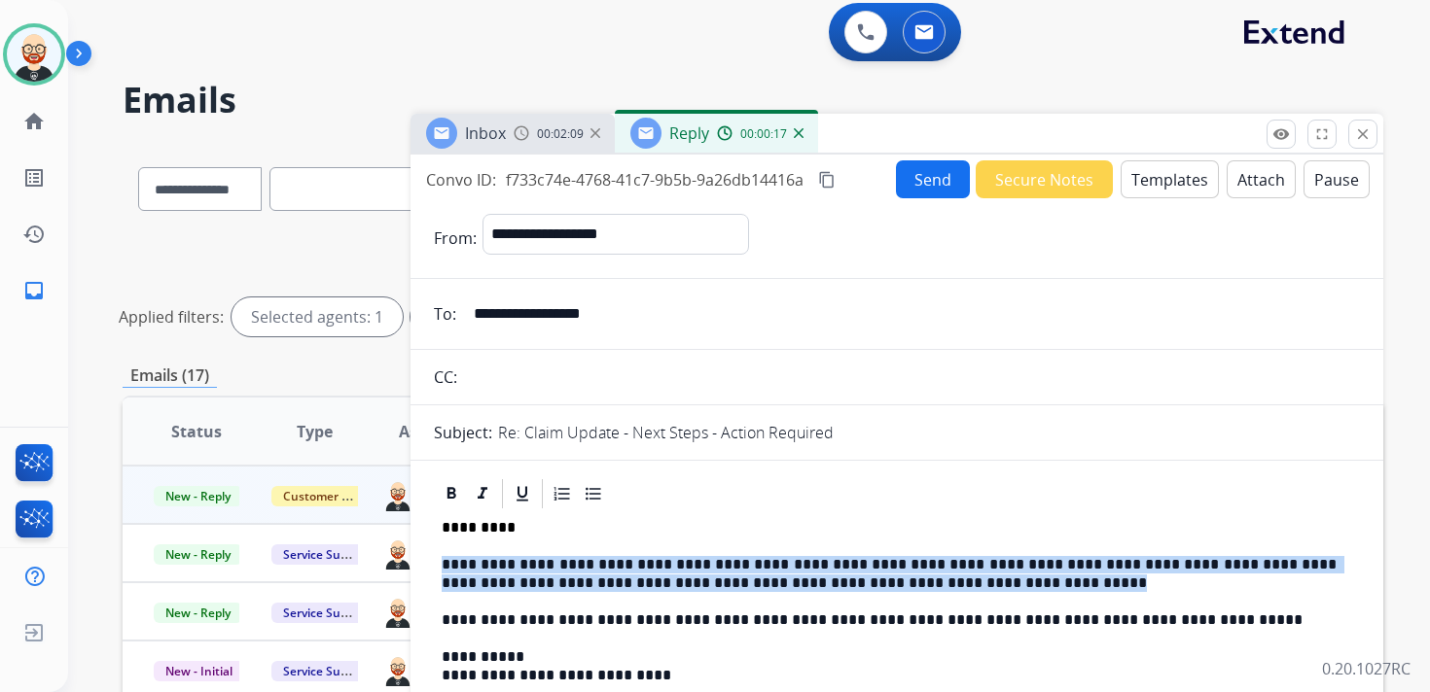
click at [485, 580] on p "**********" at bounding box center [889, 574] width 895 height 36
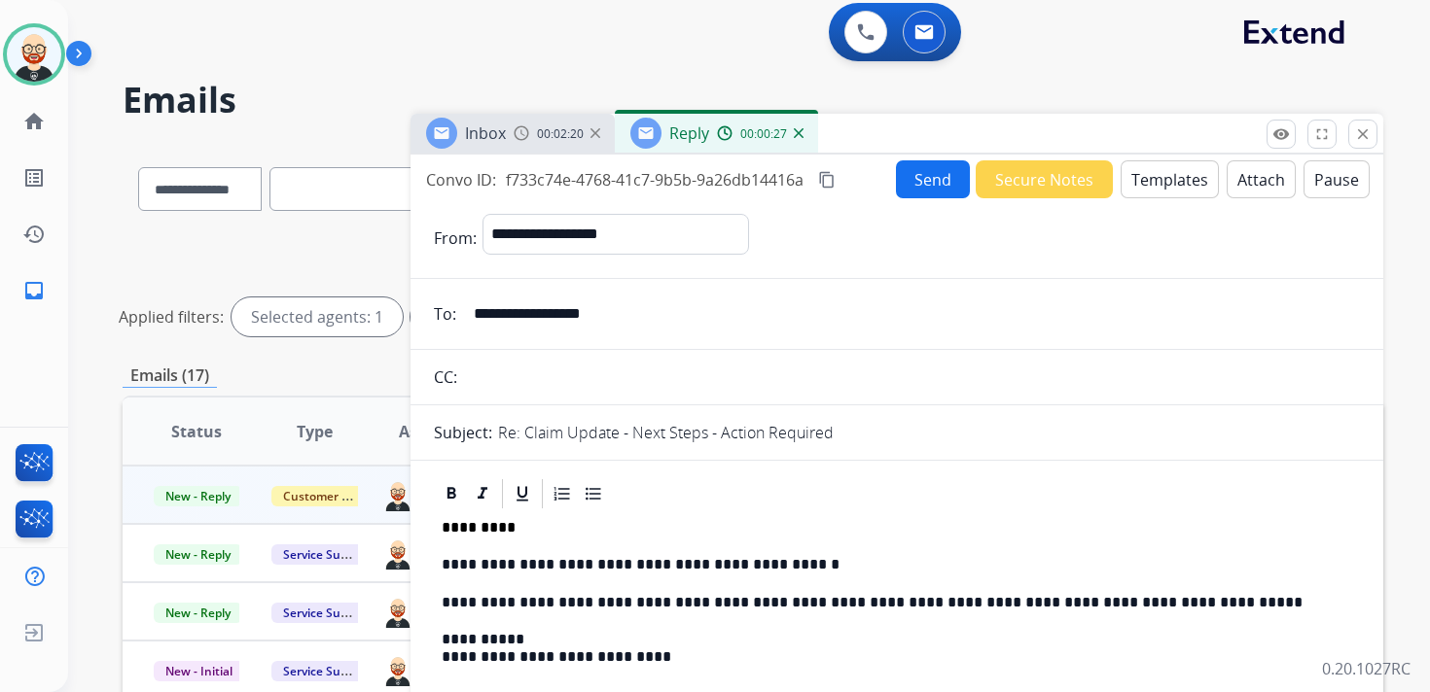
click at [913, 187] on button "Send" at bounding box center [933, 179] width 74 height 38
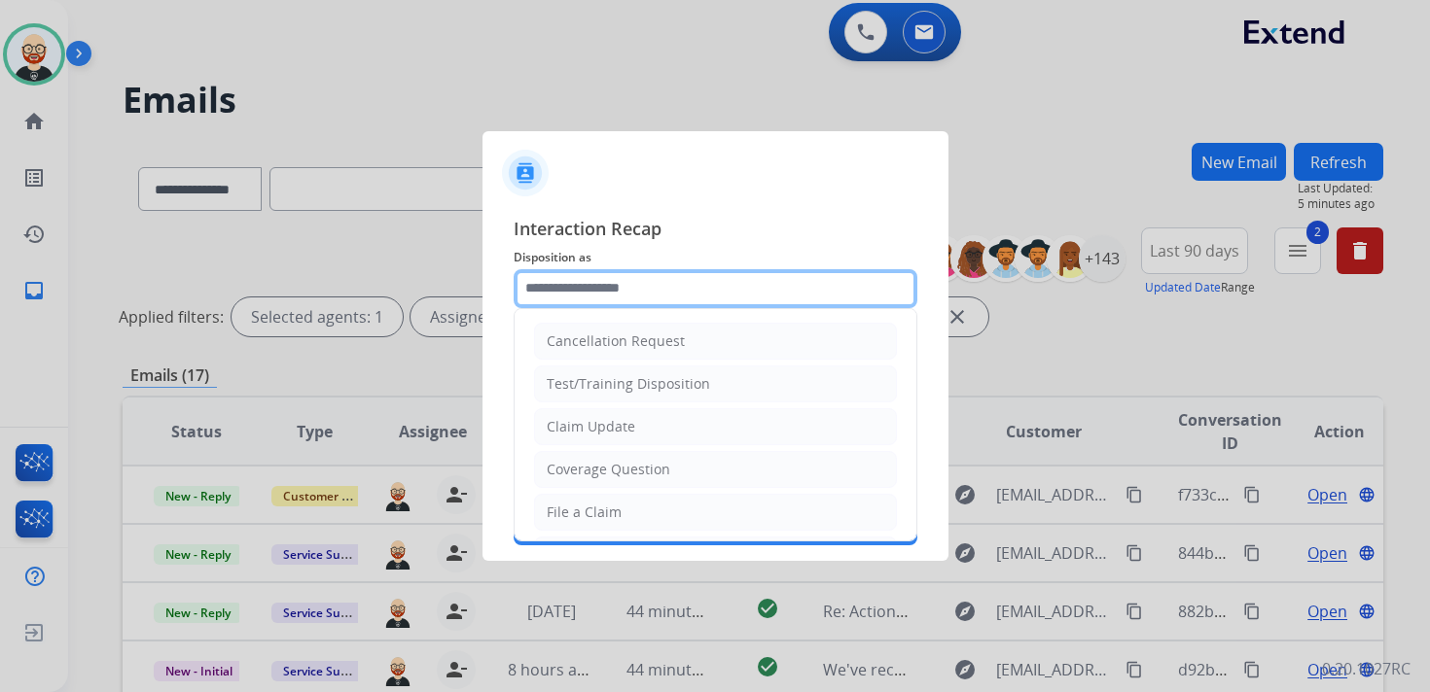
click at [629, 292] on input "text" at bounding box center [716, 288] width 404 height 39
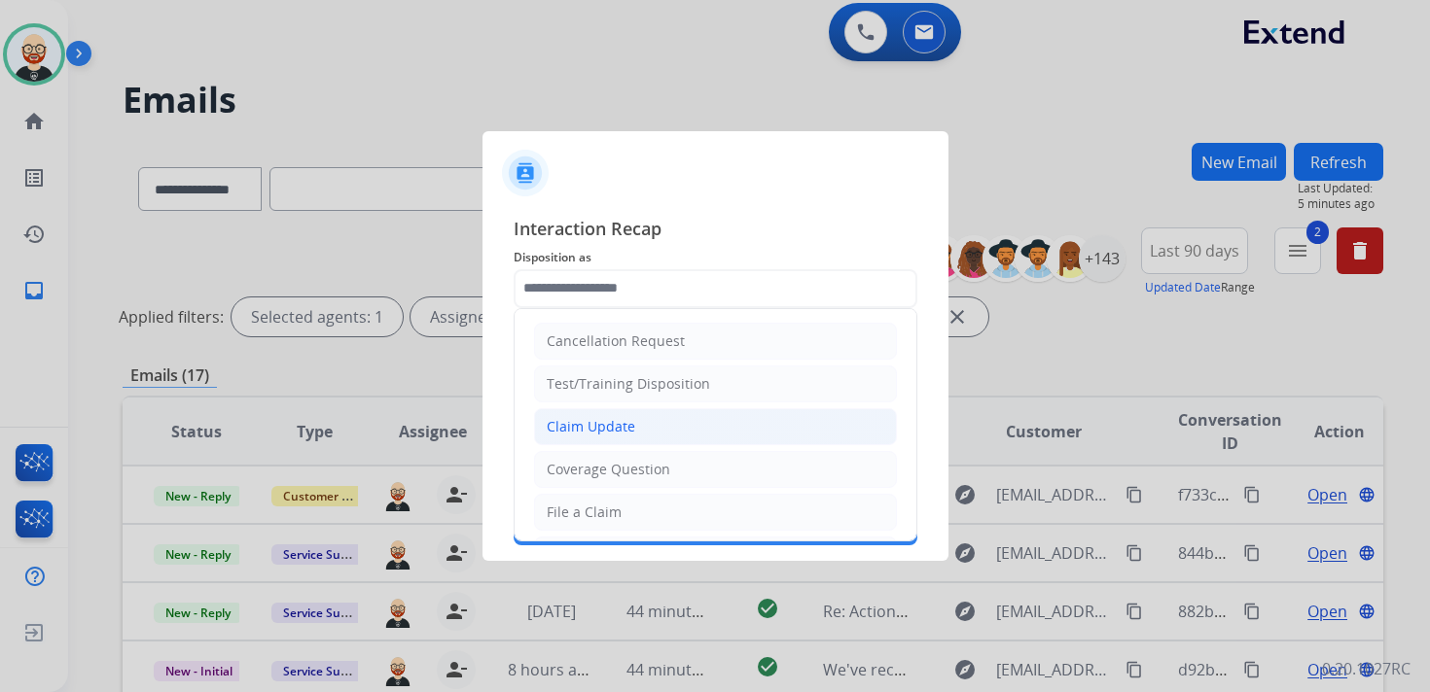
click at [628, 432] on div "Claim Update" at bounding box center [591, 426] width 89 height 19
type input "**********"
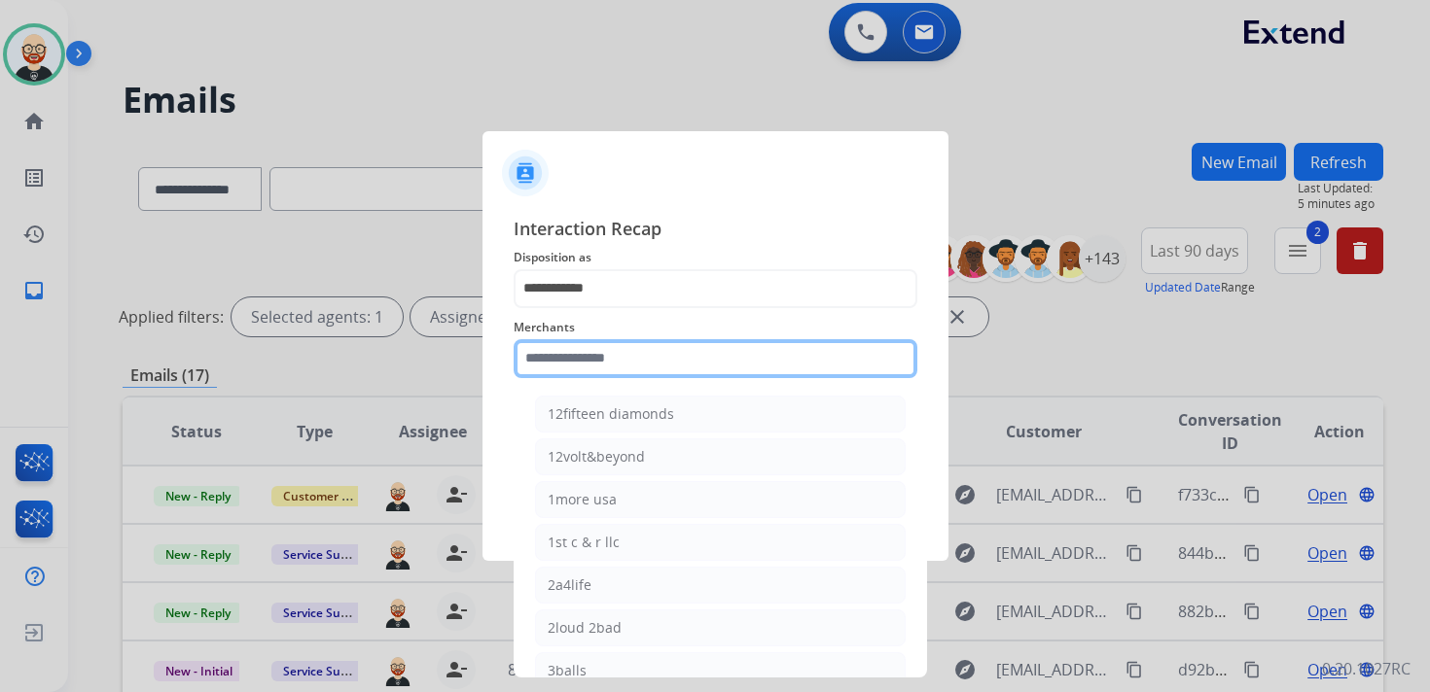
click at [604, 359] on input "text" at bounding box center [716, 358] width 404 height 39
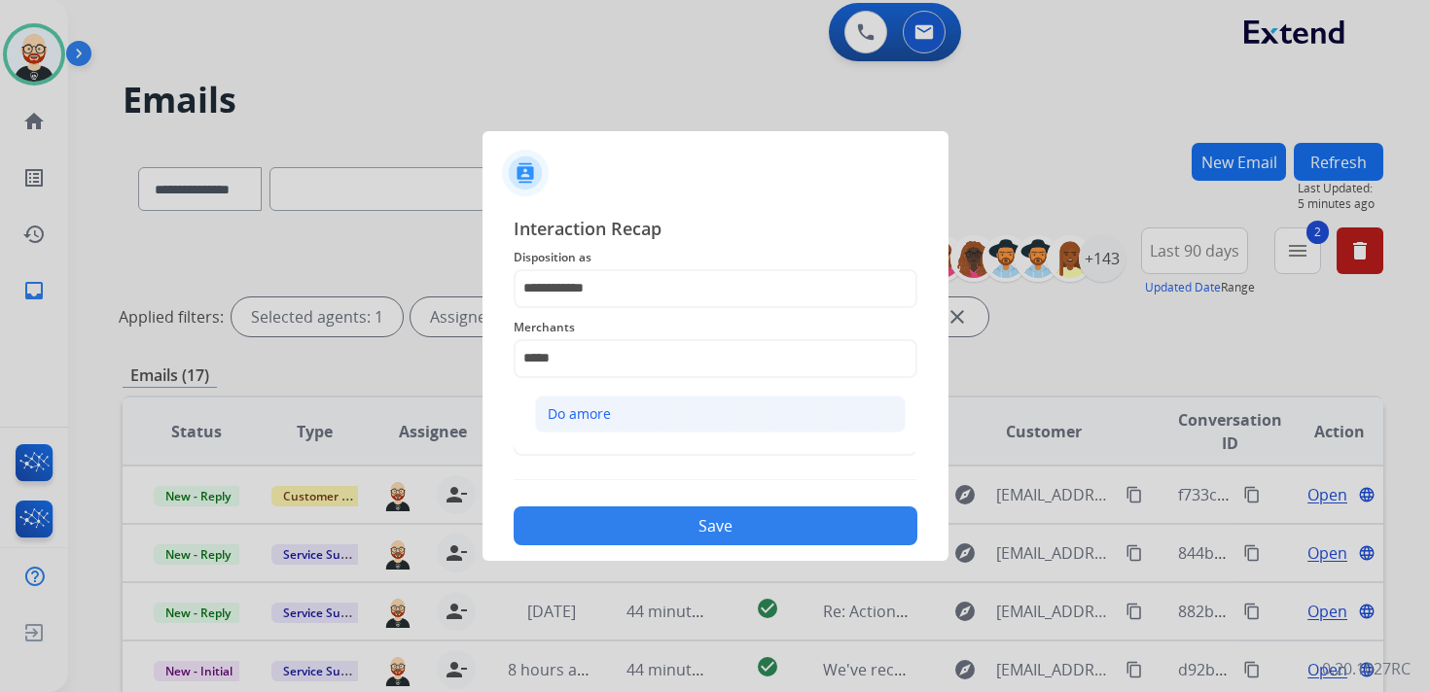
click at [601, 417] on div "Do amore" at bounding box center [579, 414] width 63 height 19
type input "********"
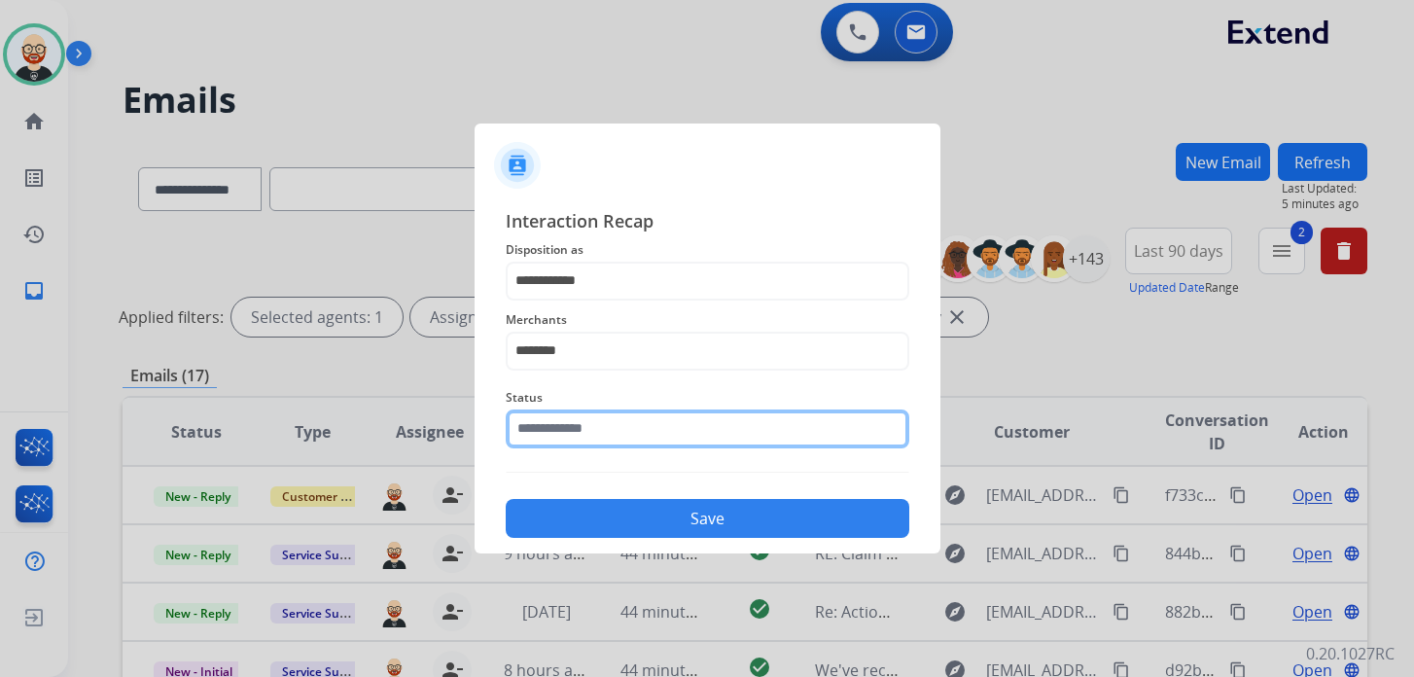
click at [592, 446] on input "text" at bounding box center [708, 428] width 404 height 39
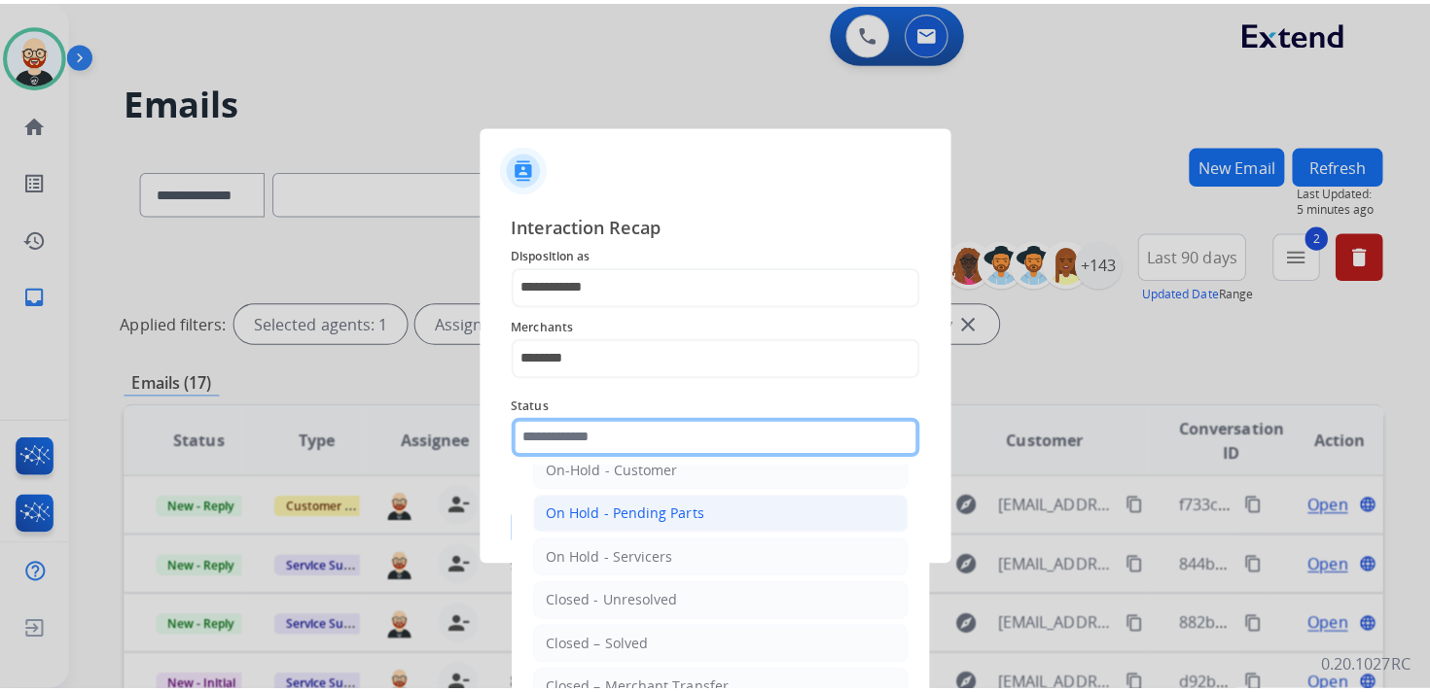
scroll to position [72, 0]
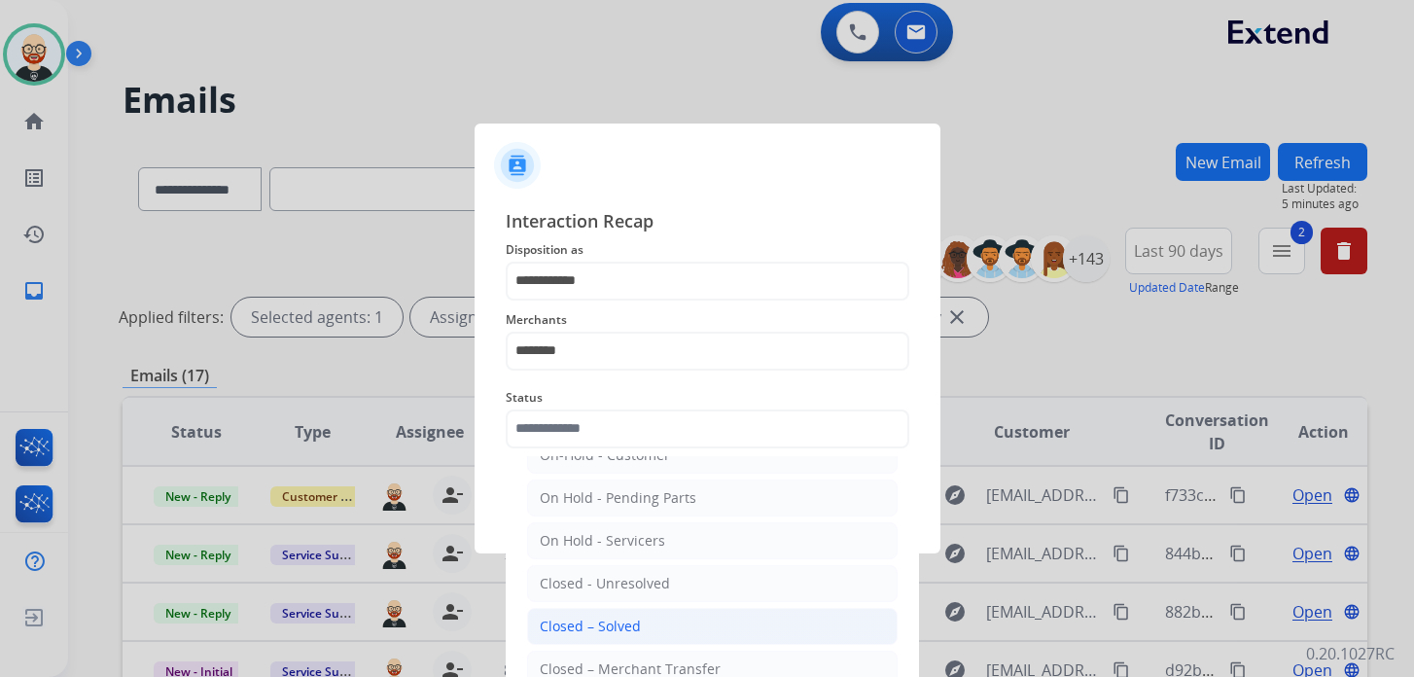
click at [604, 617] on div "Closed – Solved" at bounding box center [590, 626] width 101 height 19
type input "**********"
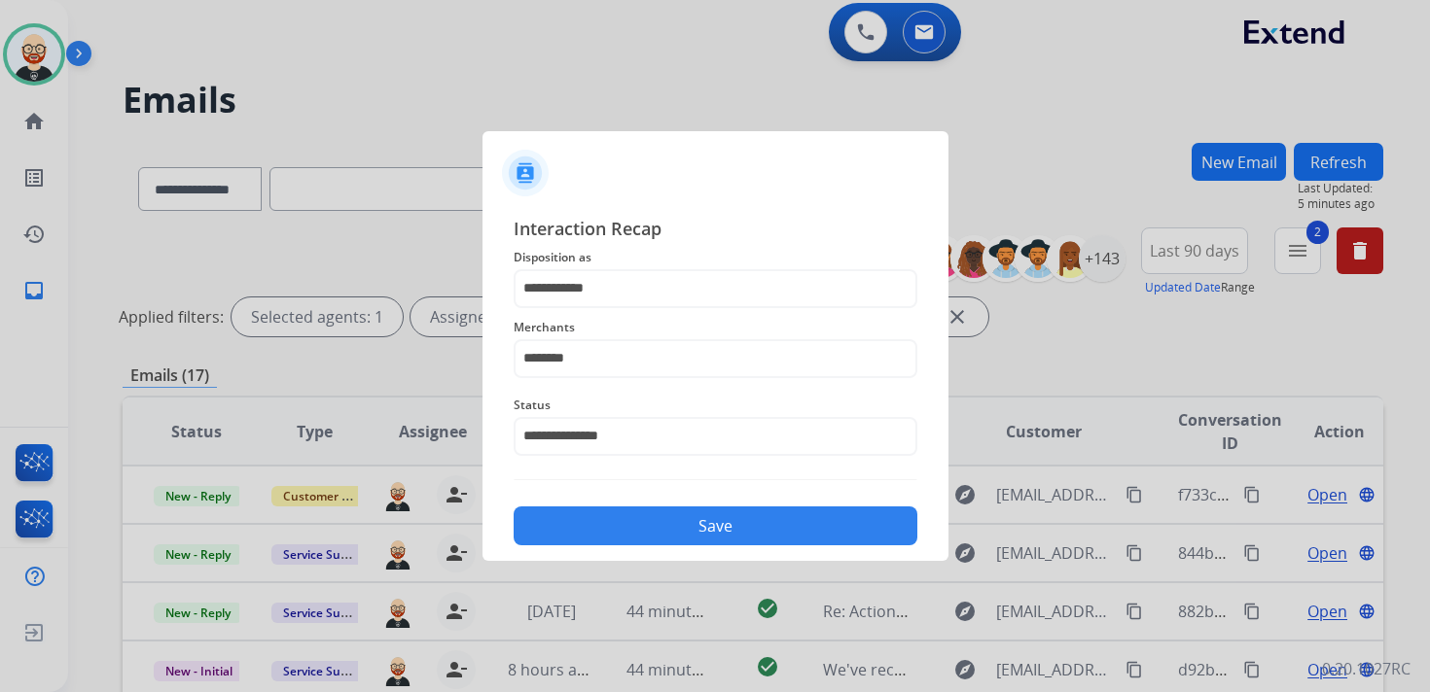
click at [606, 522] on button "Save" at bounding box center [716, 526] width 404 height 39
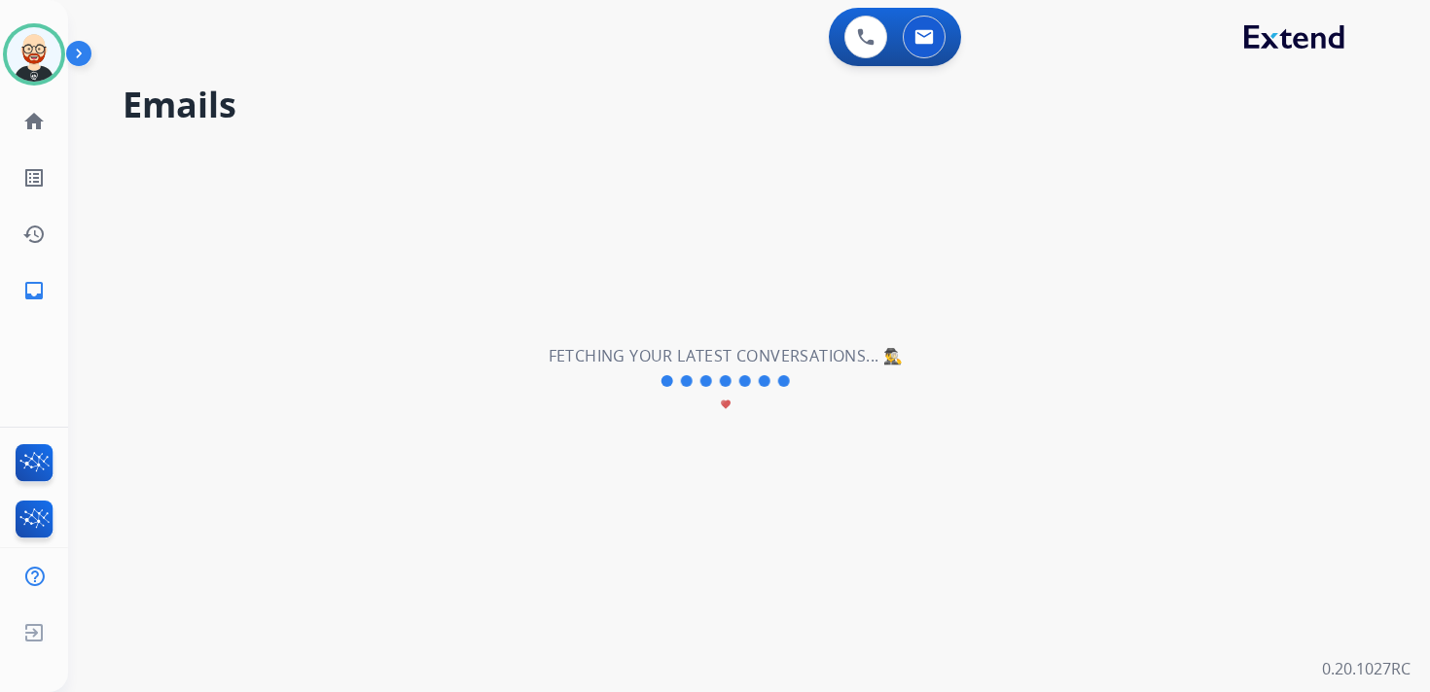
scroll to position [0, 0]
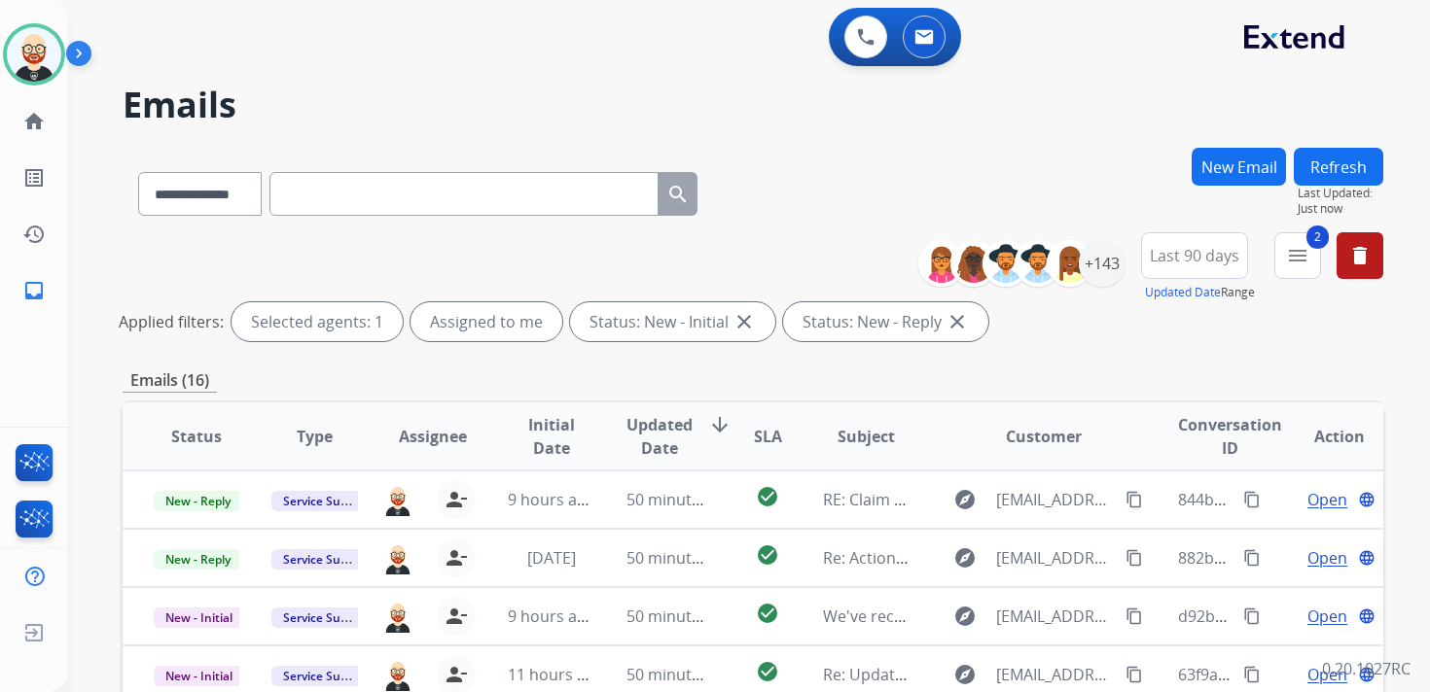
click at [423, 192] on input "text" at bounding box center [463, 194] width 389 height 44
paste input "**********"
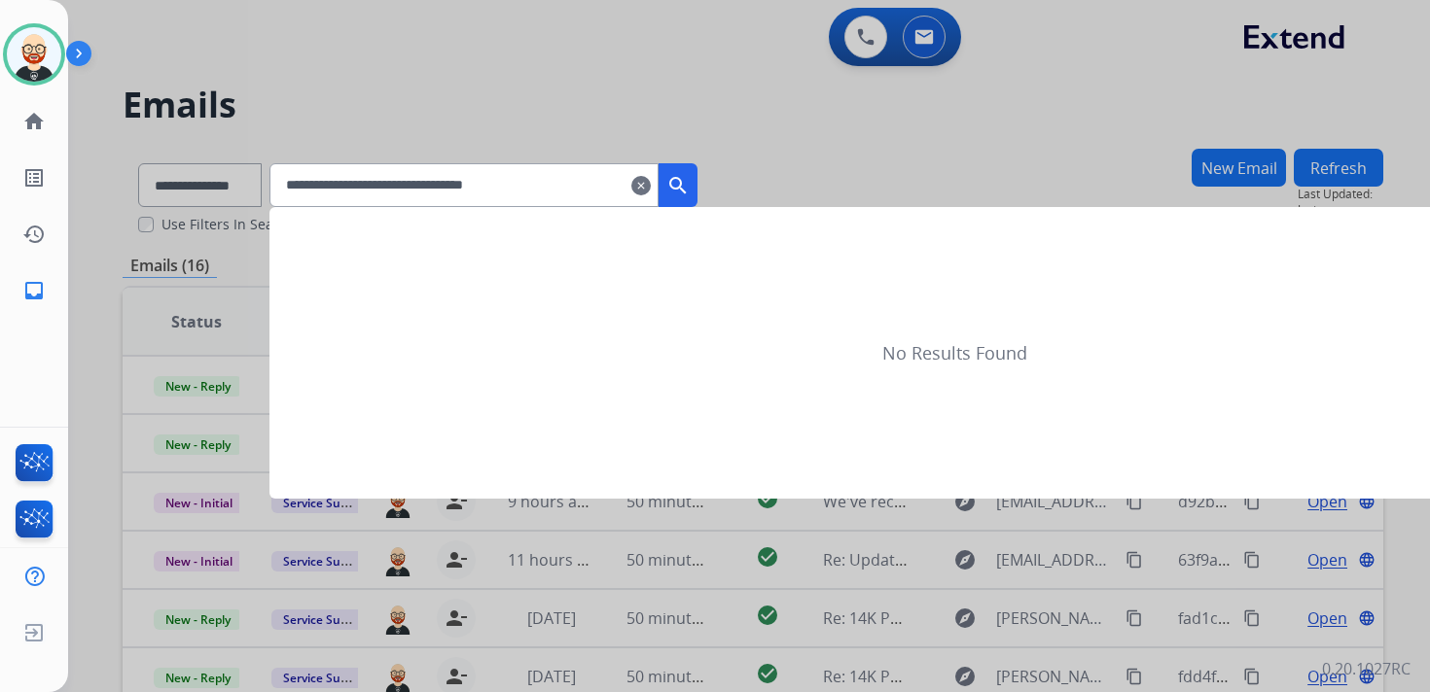
type input "**********"
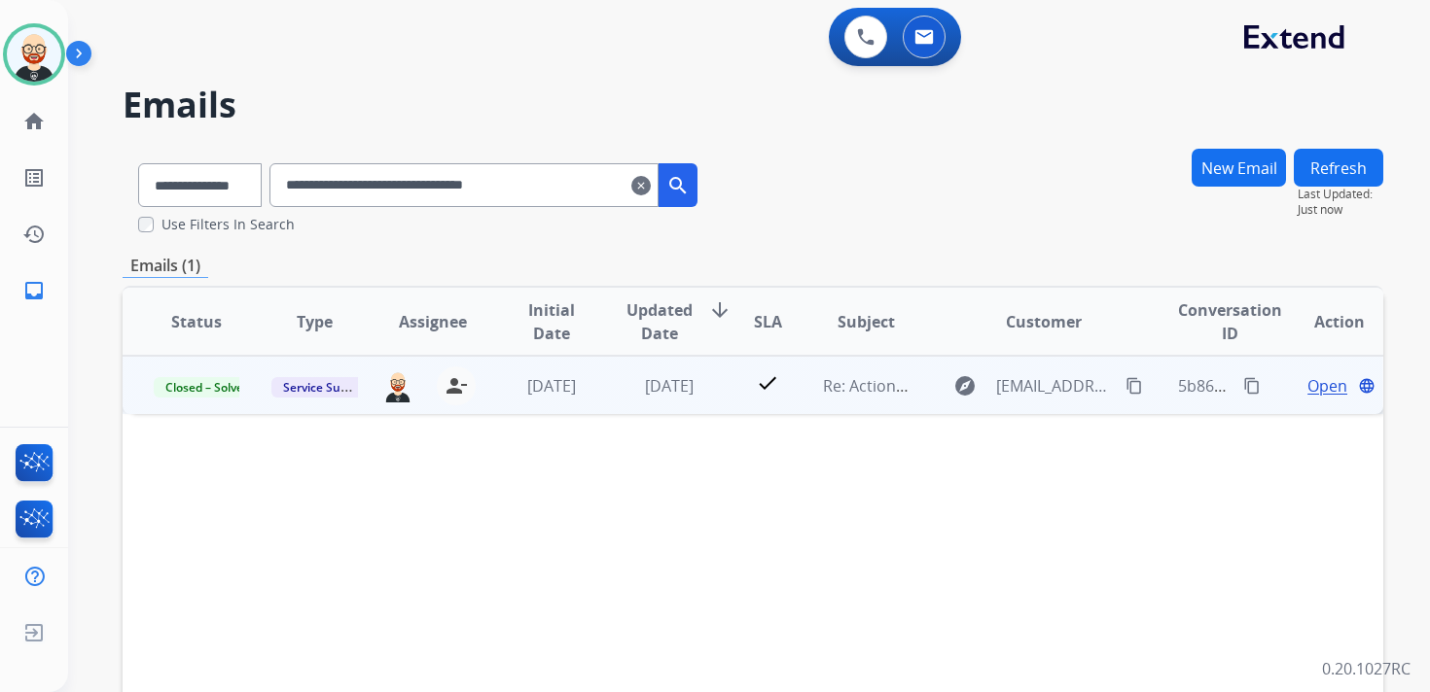
click at [1307, 377] on span "Open" at bounding box center [1327, 385] width 40 height 23
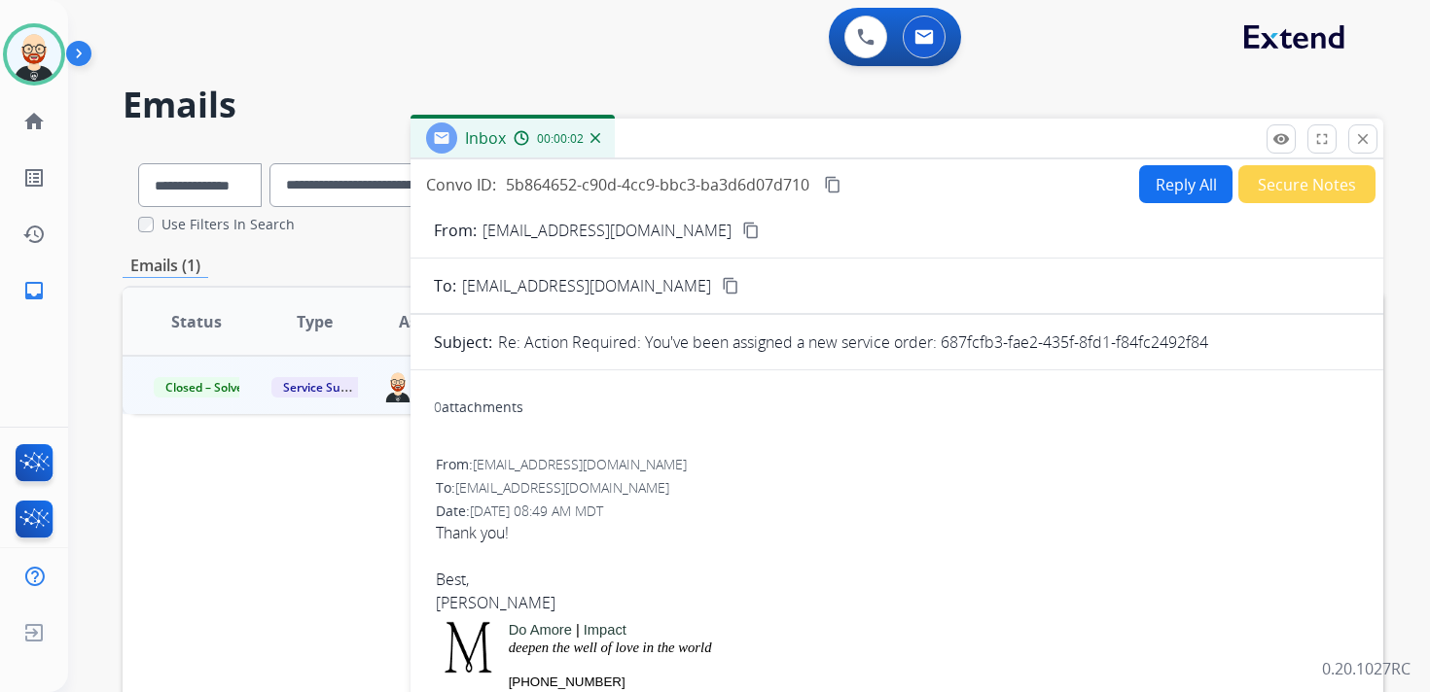
click at [1155, 183] on button "Reply All" at bounding box center [1185, 184] width 93 height 38
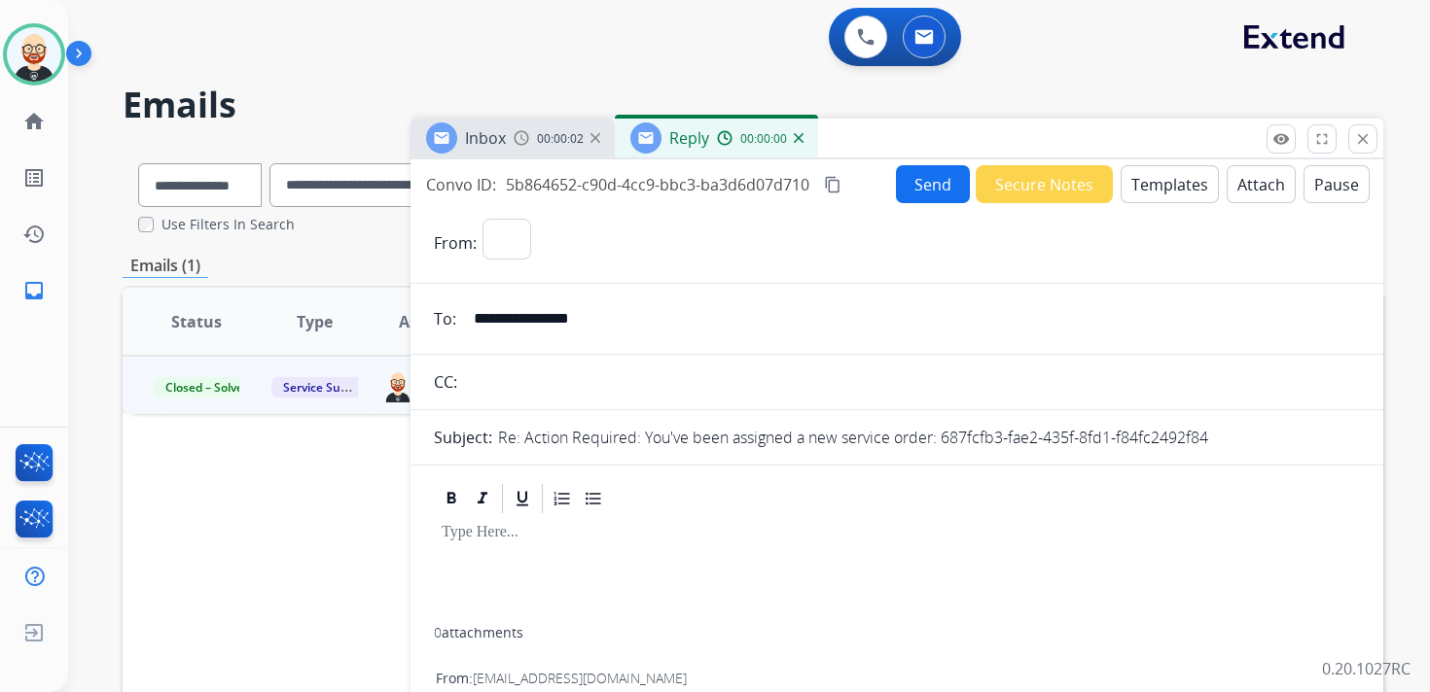
select select "**********"
click at [484, 566] on div at bounding box center [897, 571] width 926 height 111
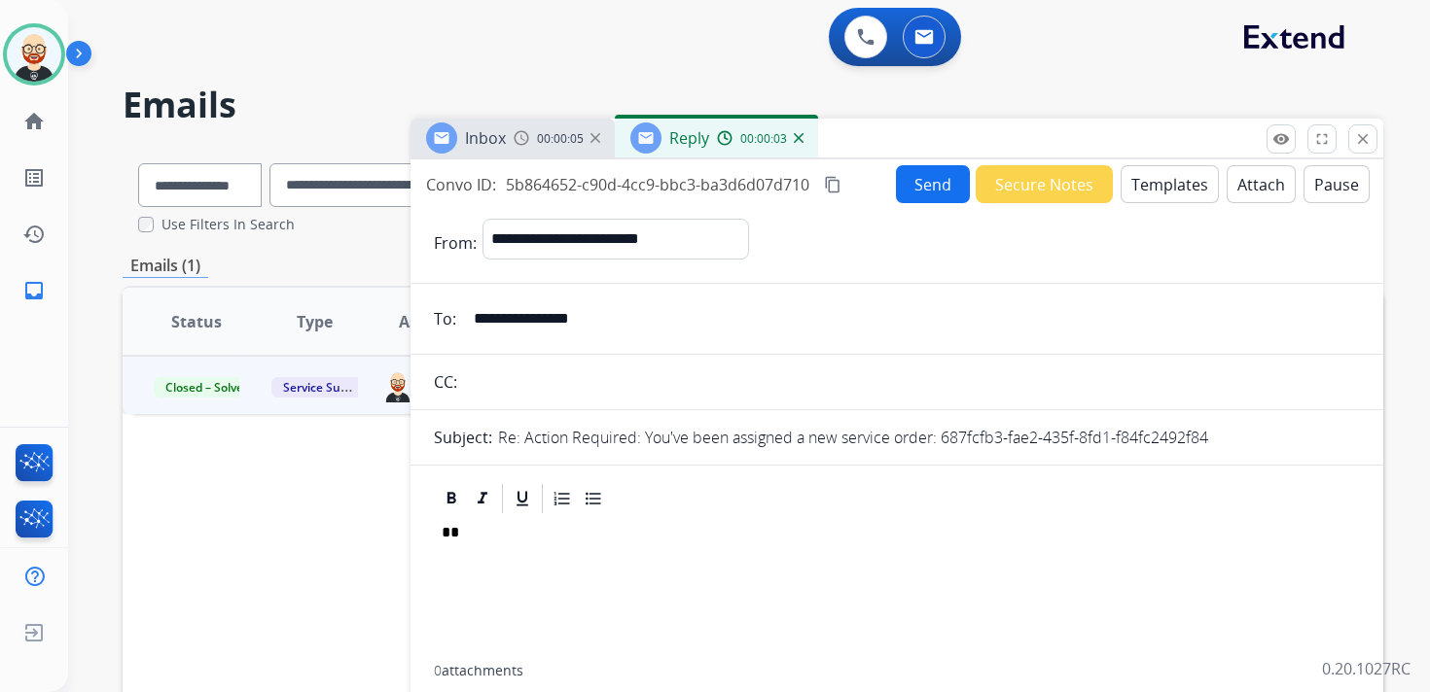
scroll to position [5, 0]
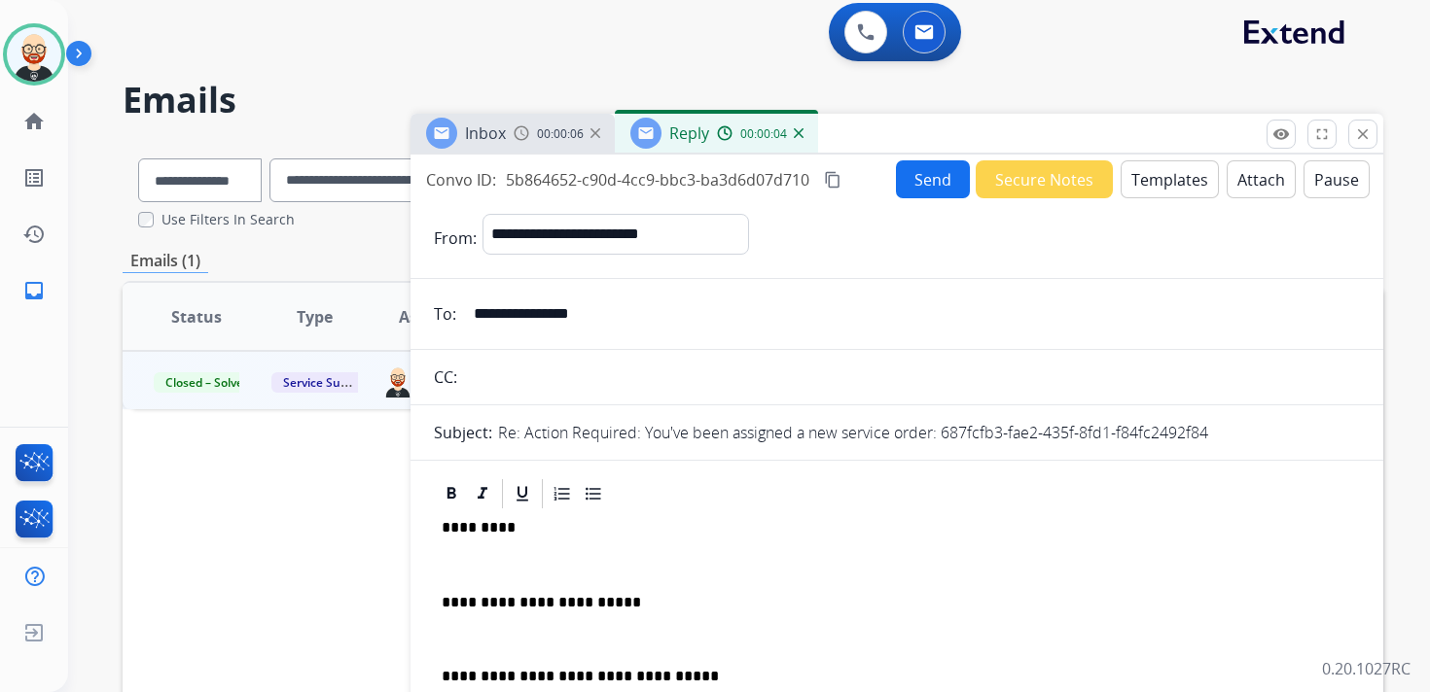
click at [500, 580] on div "**********" at bounding box center [897, 680] width 926 height 336
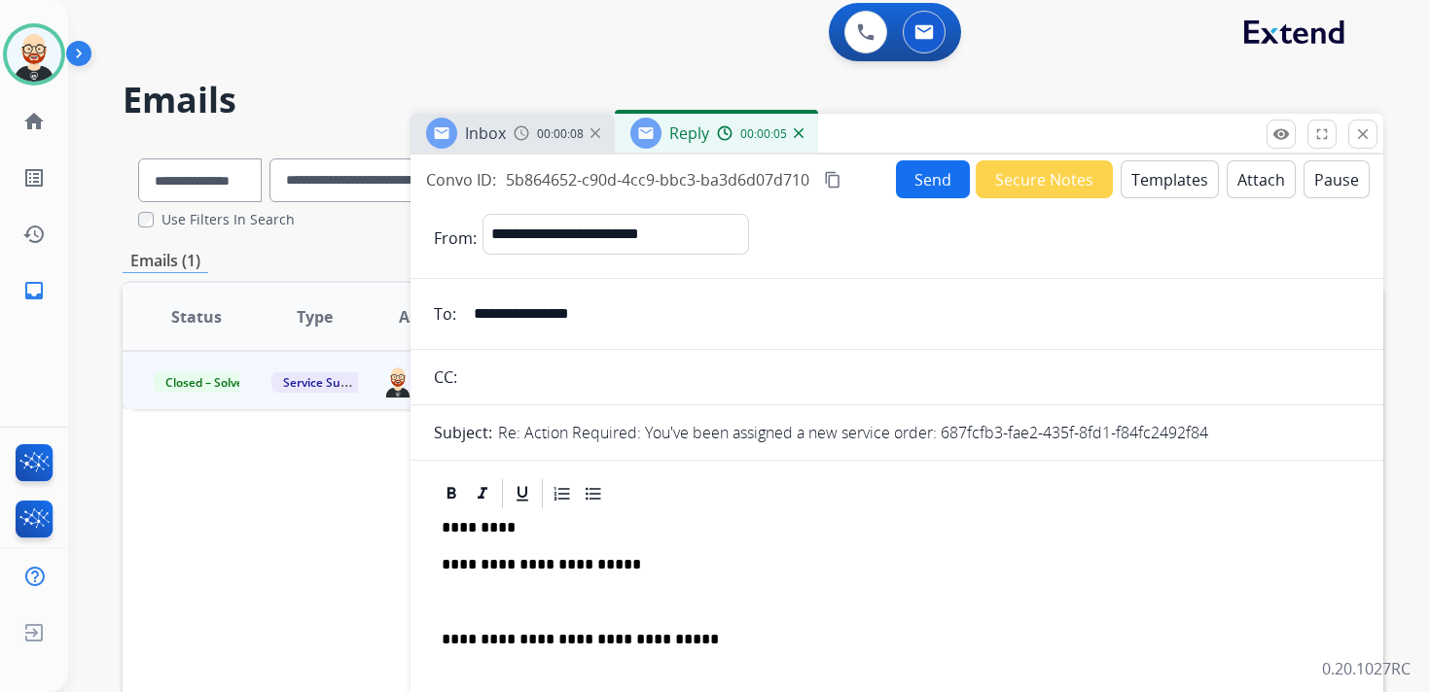
click at [491, 588] on div "**********" at bounding box center [897, 661] width 926 height 298
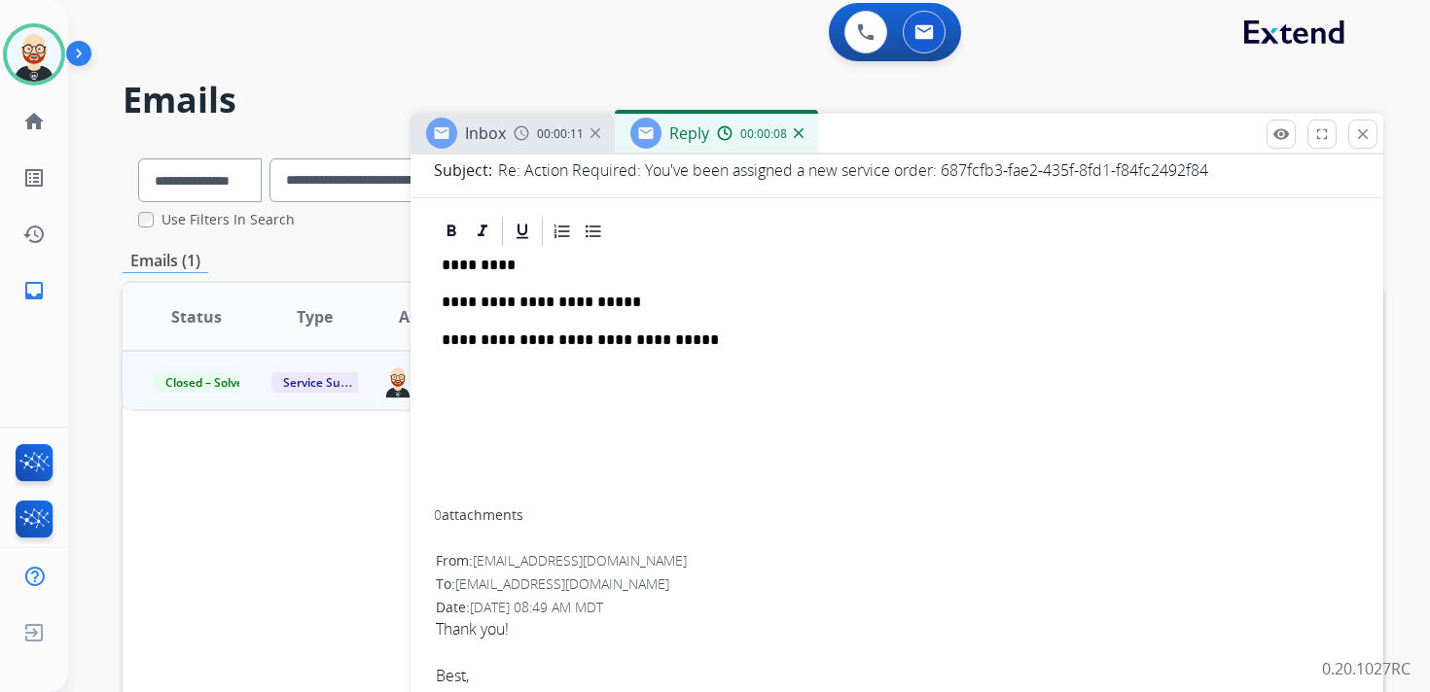
scroll to position [181, 0]
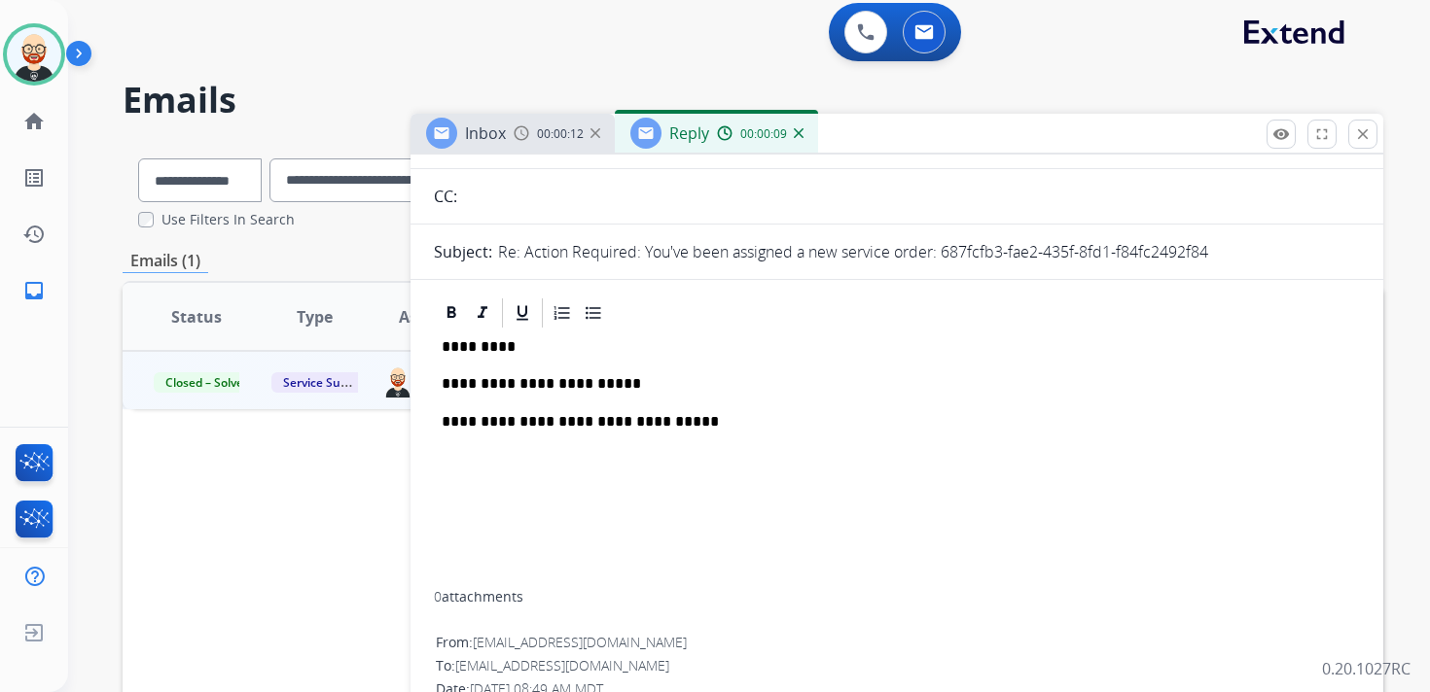
click at [482, 350] on p "*********" at bounding box center [889, 347] width 895 height 18
click at [739, 384] on p "**********" at bounding box center [889, 384] width 895 height 18
click at [626, 375] on p "**********" at bounding box center [889, 384] width 895 height 18
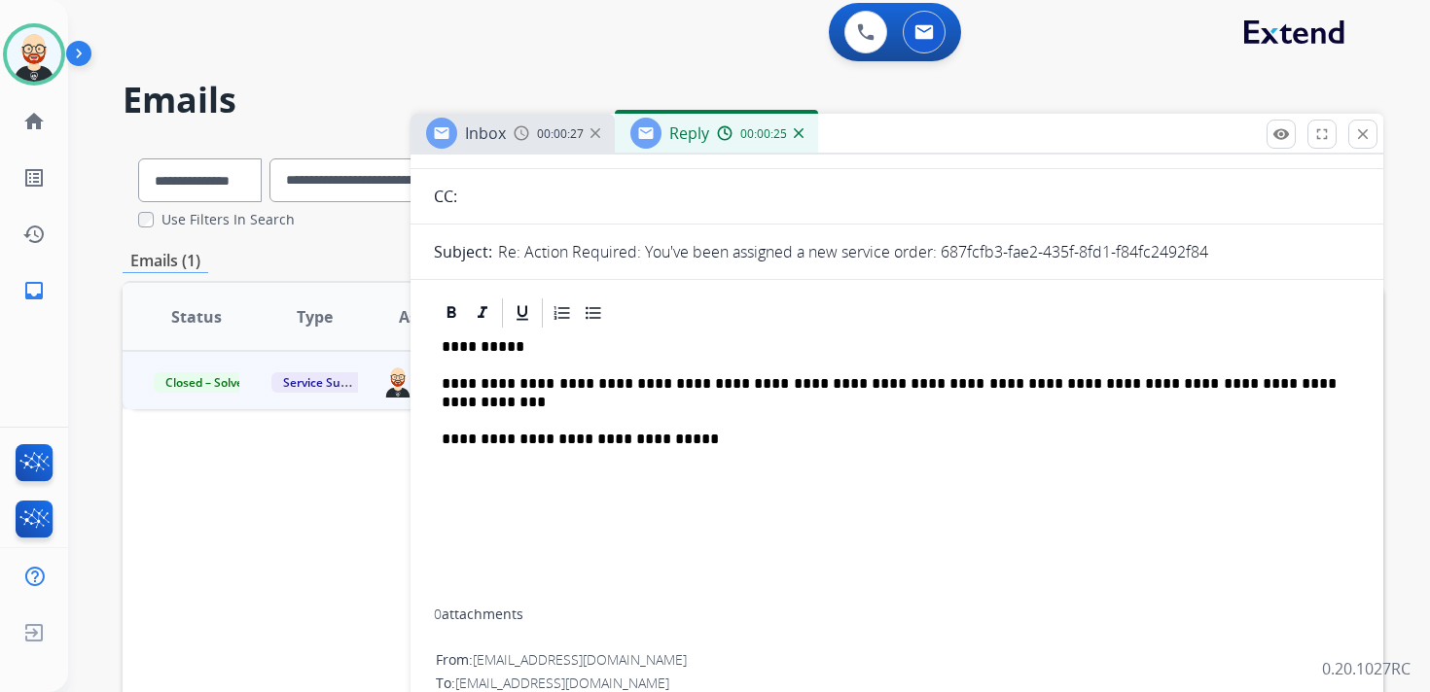
click at [635, 406] on p "**********" at bounding box center [889, 393] width 895 height 36
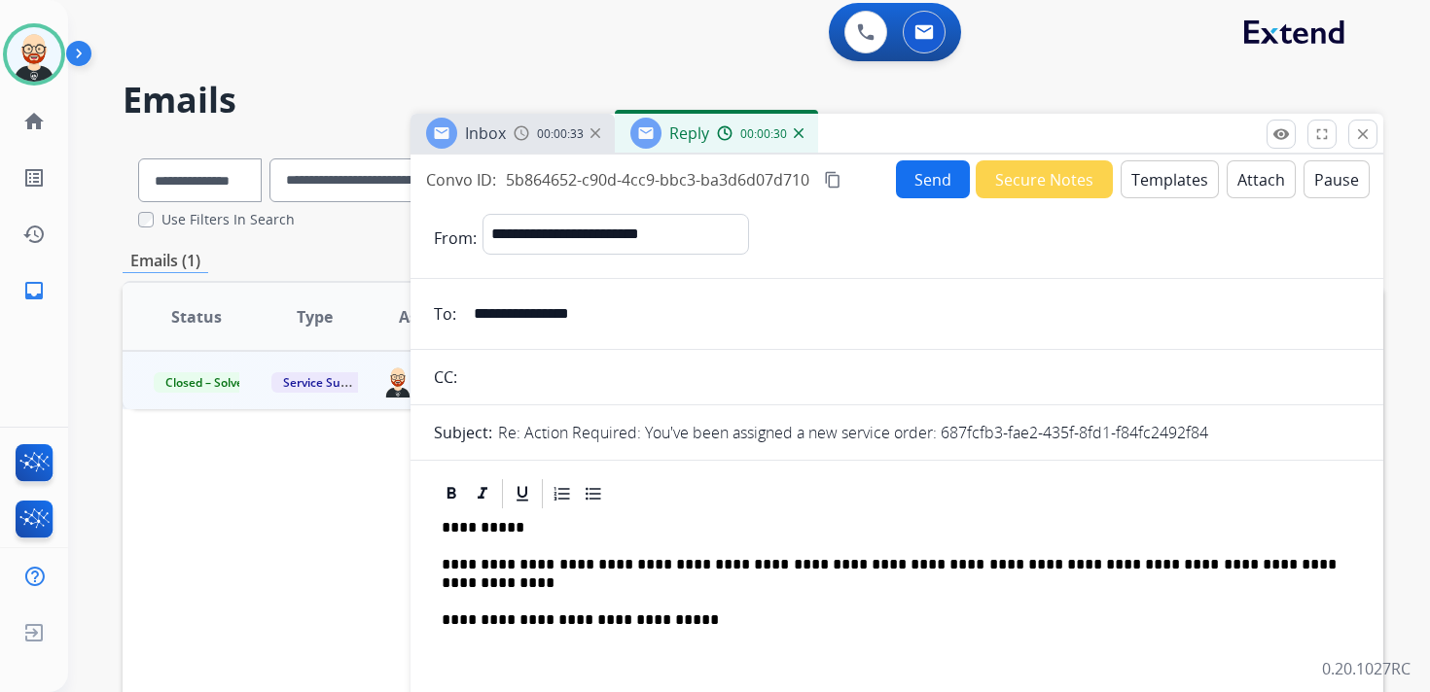
click at [914, 183] on button "Send" at bounding box center [933, 179] width 74 height 38
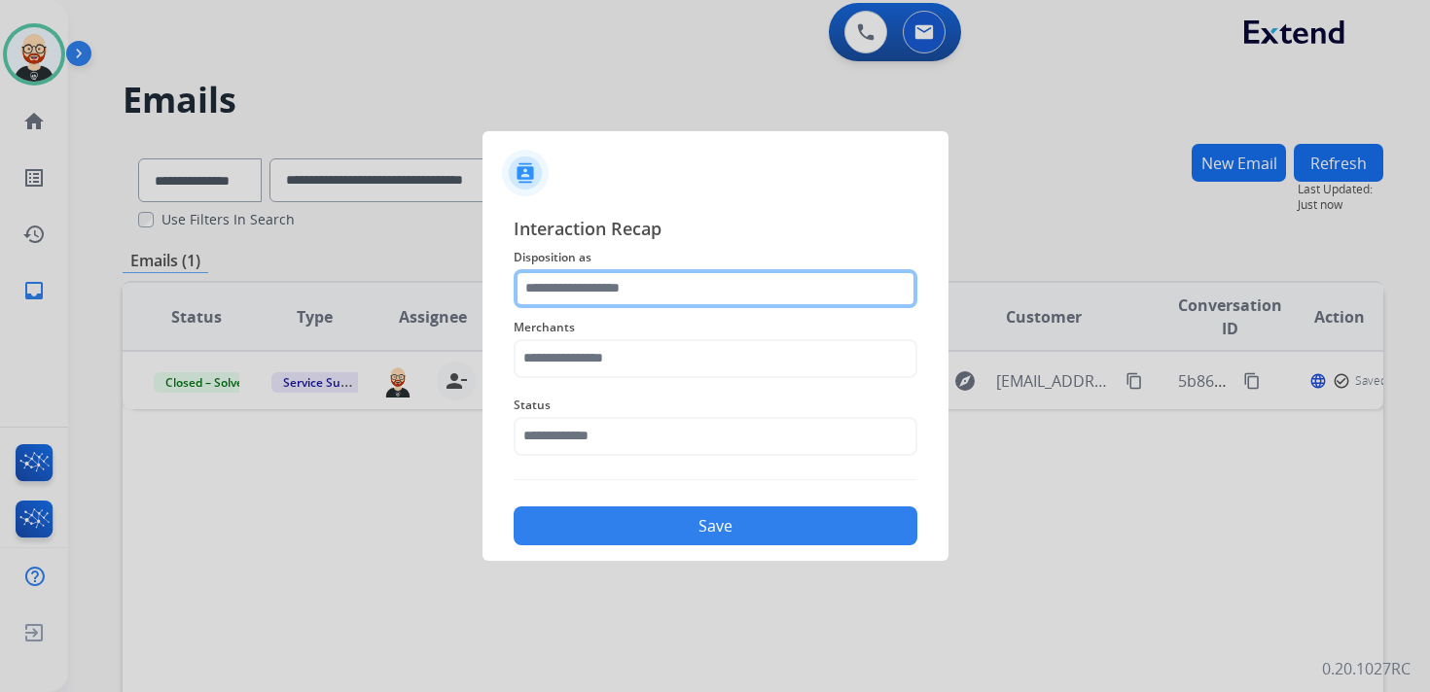
click at [658, 293] on input "text" at bounding box center [716, 288] width 404 height 39
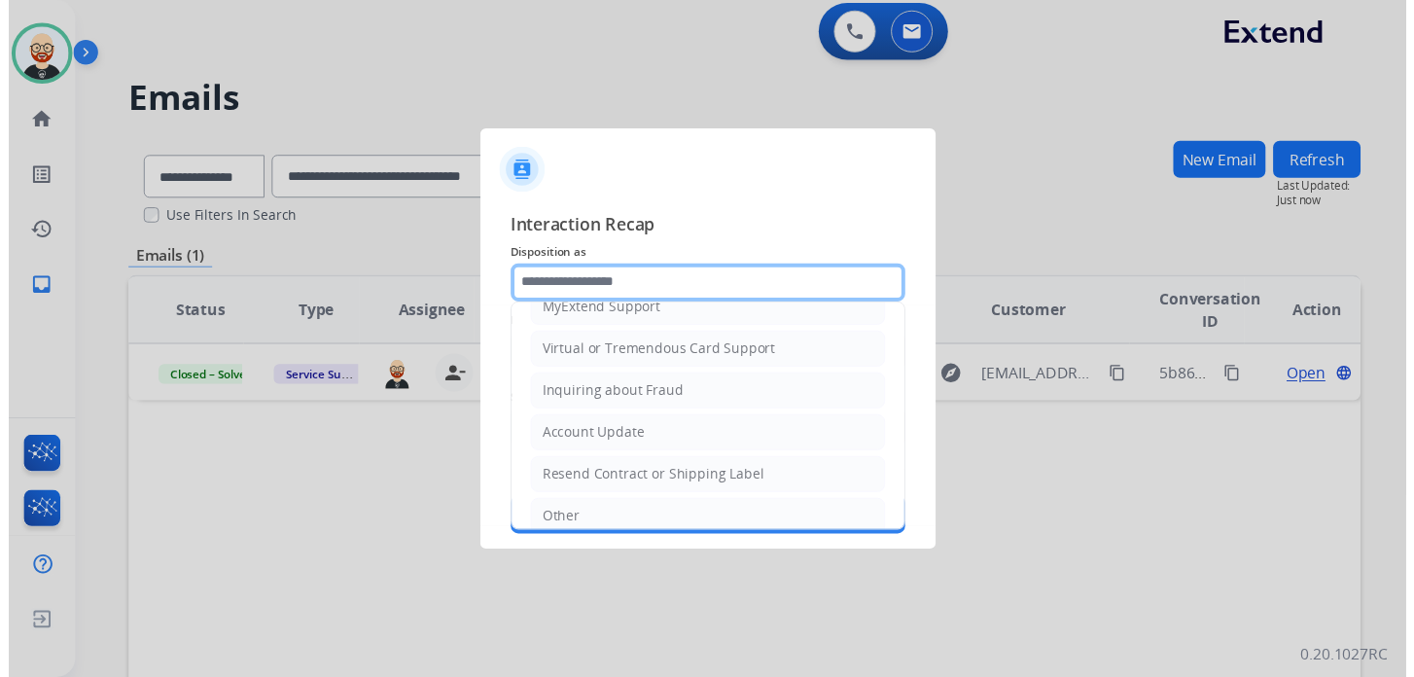
scroll to position [292, 0]
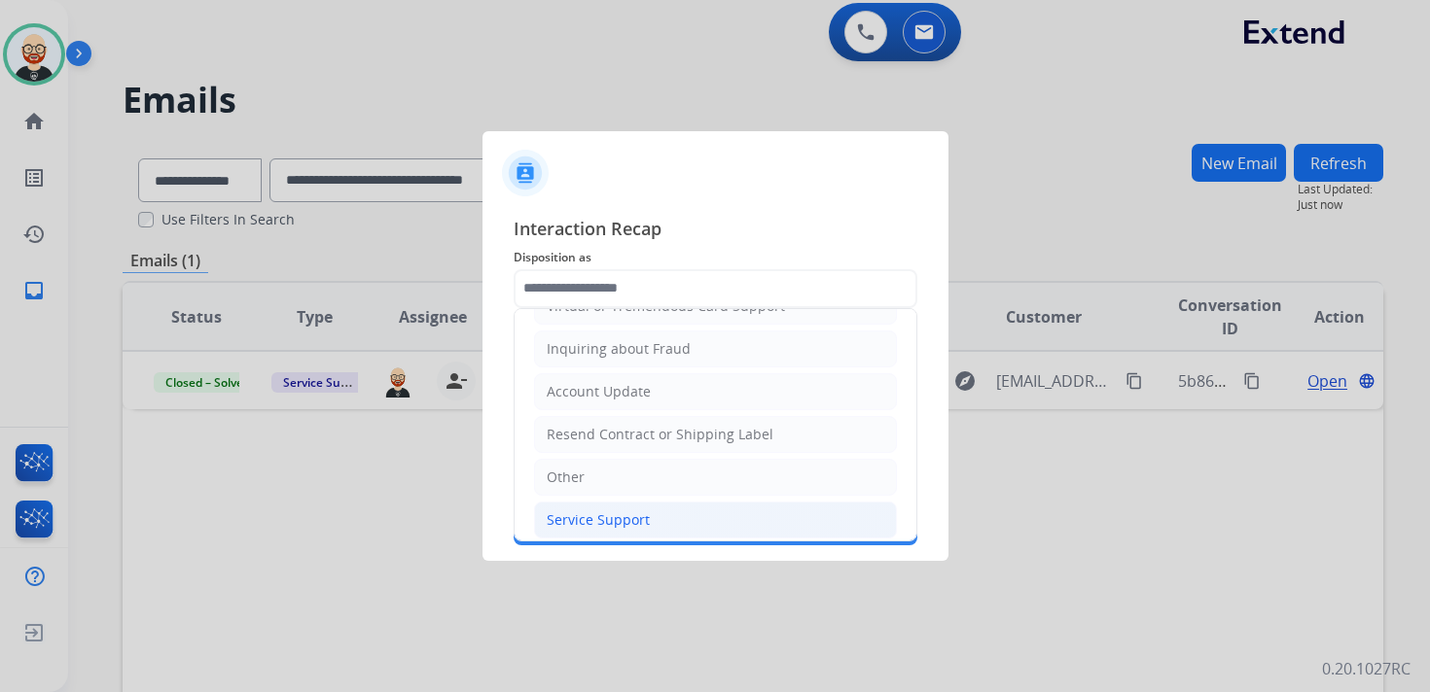
click at [629, 511] on div "Service Support" at bounding box center [598, 520] width 103 height 19
type input "**********"
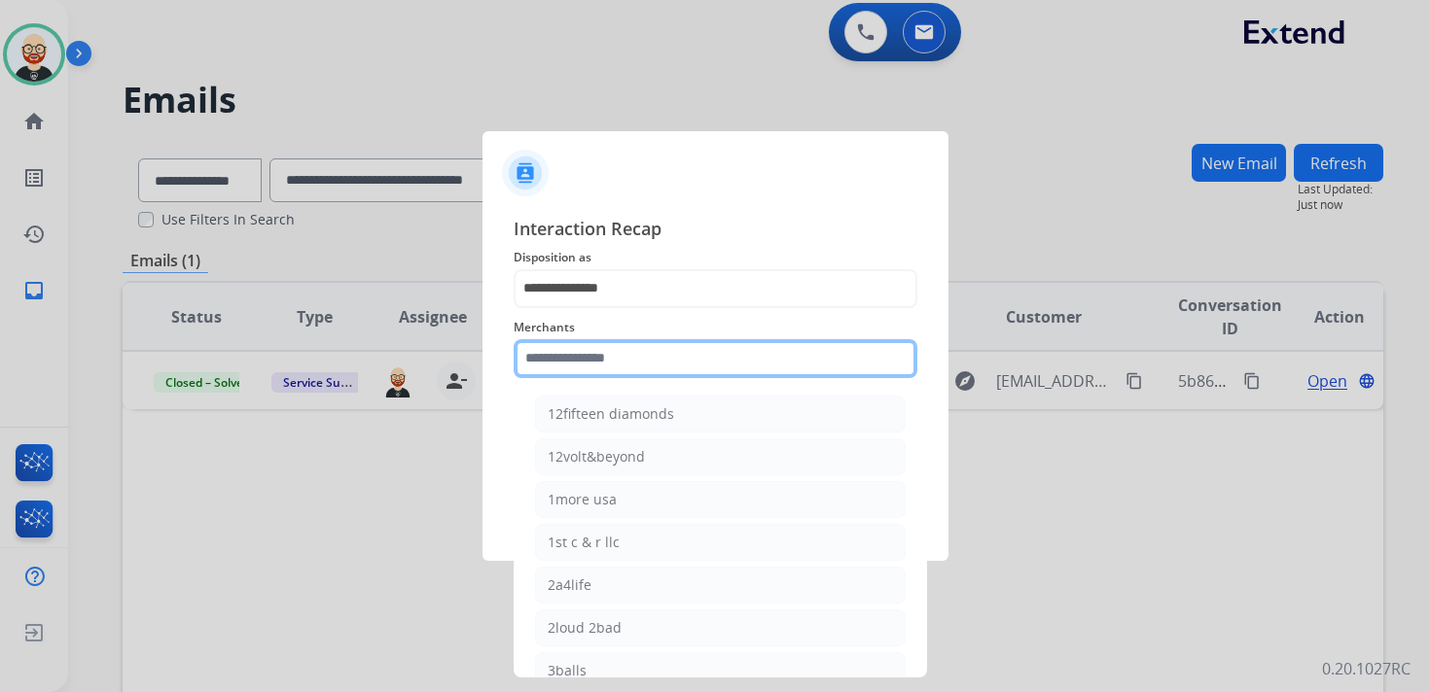
click at [592, 372] on input "text" at bounding box center [716, 358] width 404 height 39
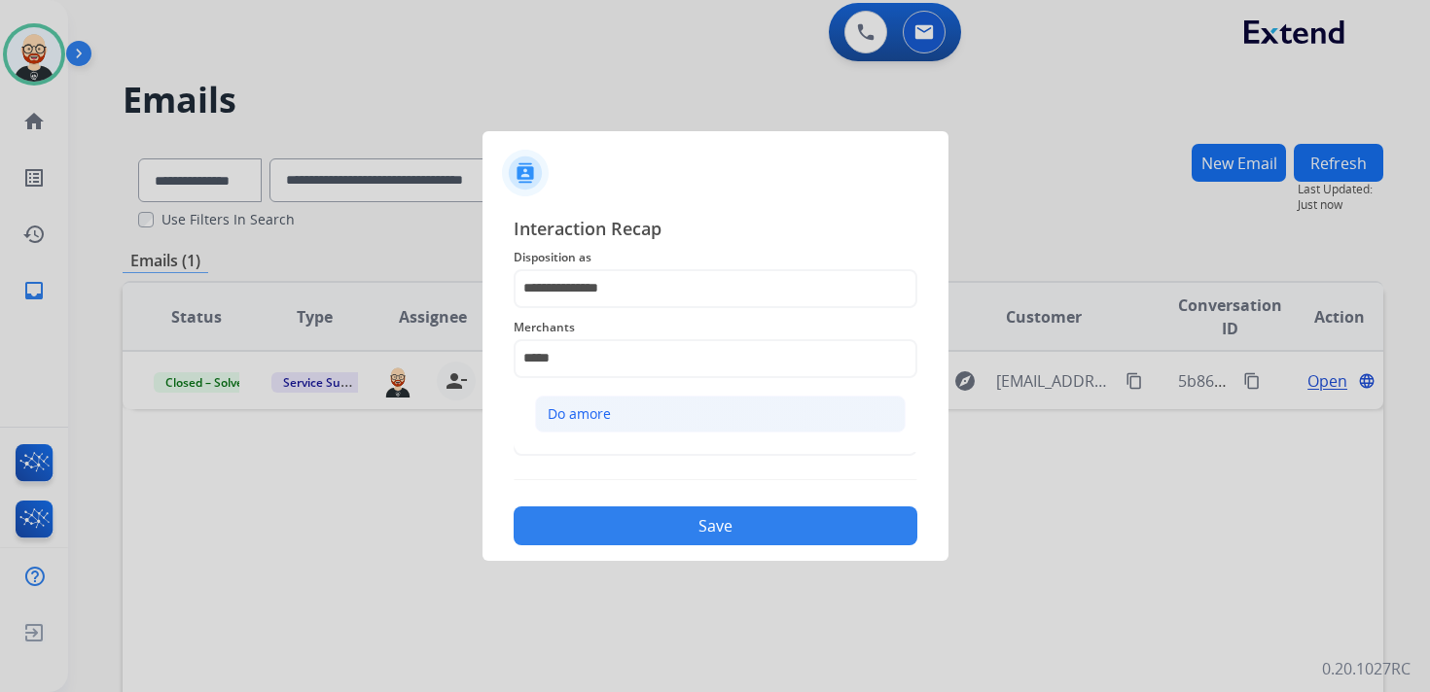
click at [602, 408] on div "Do amore" at bounding box center [579, 414] width 63 height 19
type input "********"
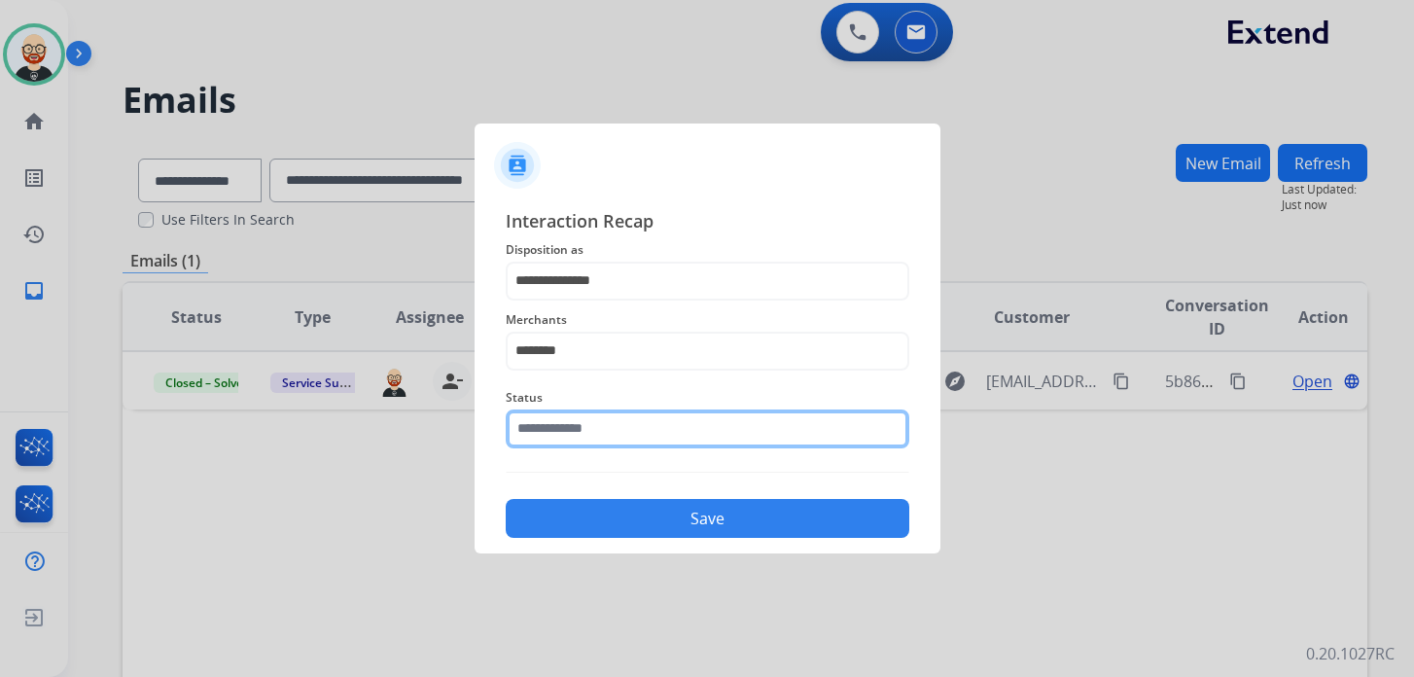
click at [600, 423] on input "text" at bounding box center [708, 428] width 404 height 39
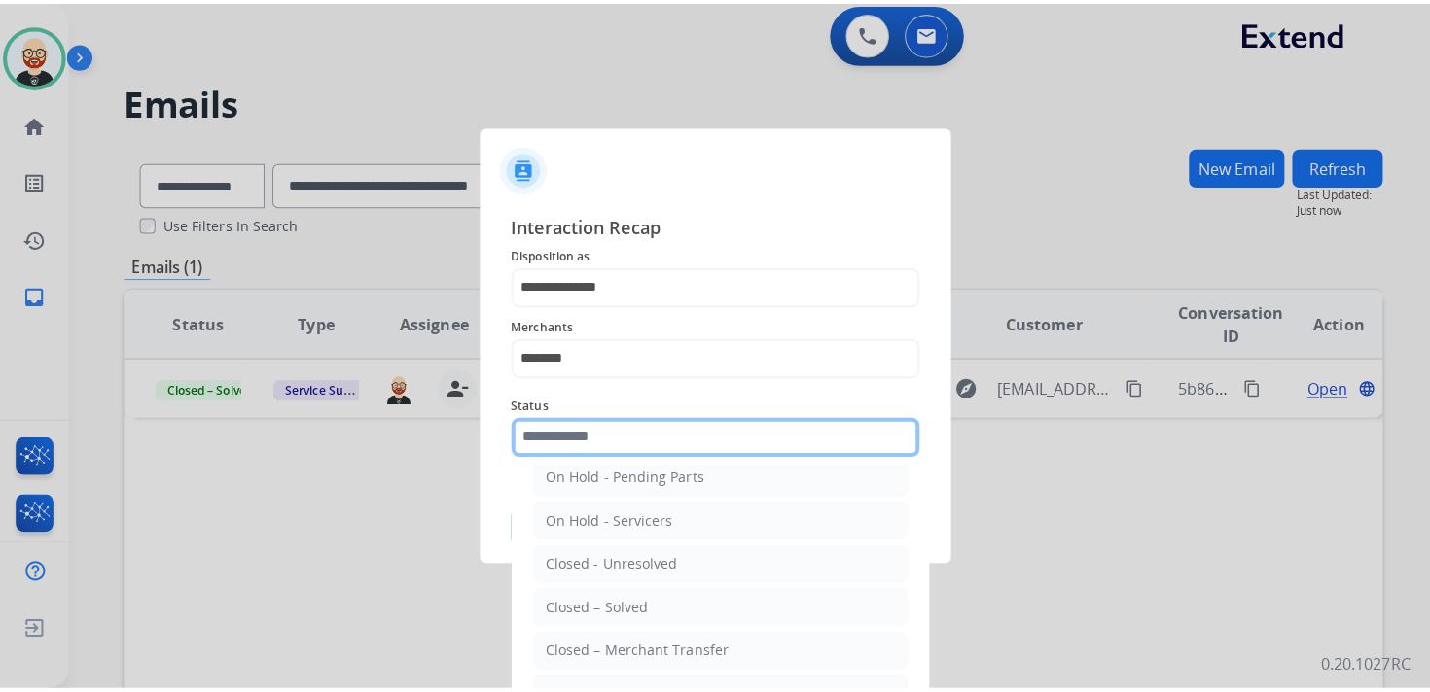
scroll to position [107, 0]
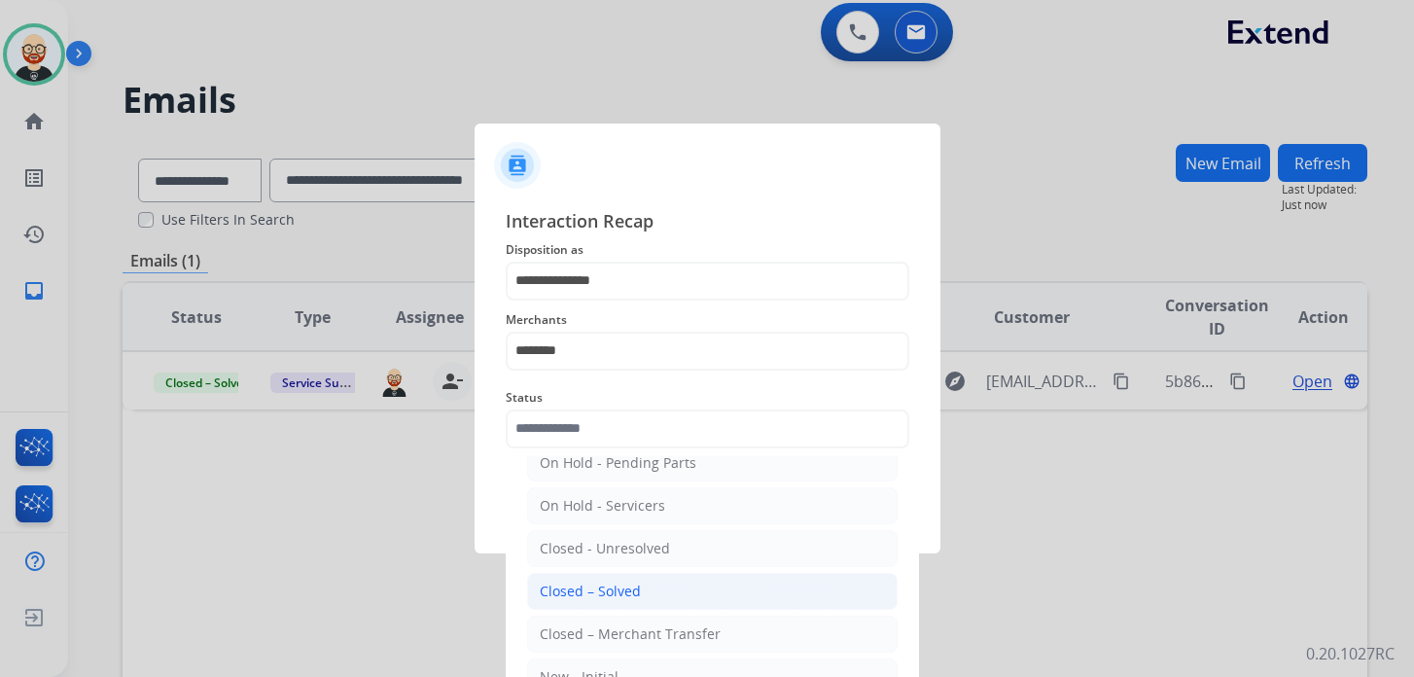
click at [599, 582] on div "Closed – Solved" at bounding box center [590, 591] width 101 height 19
type input "**********"
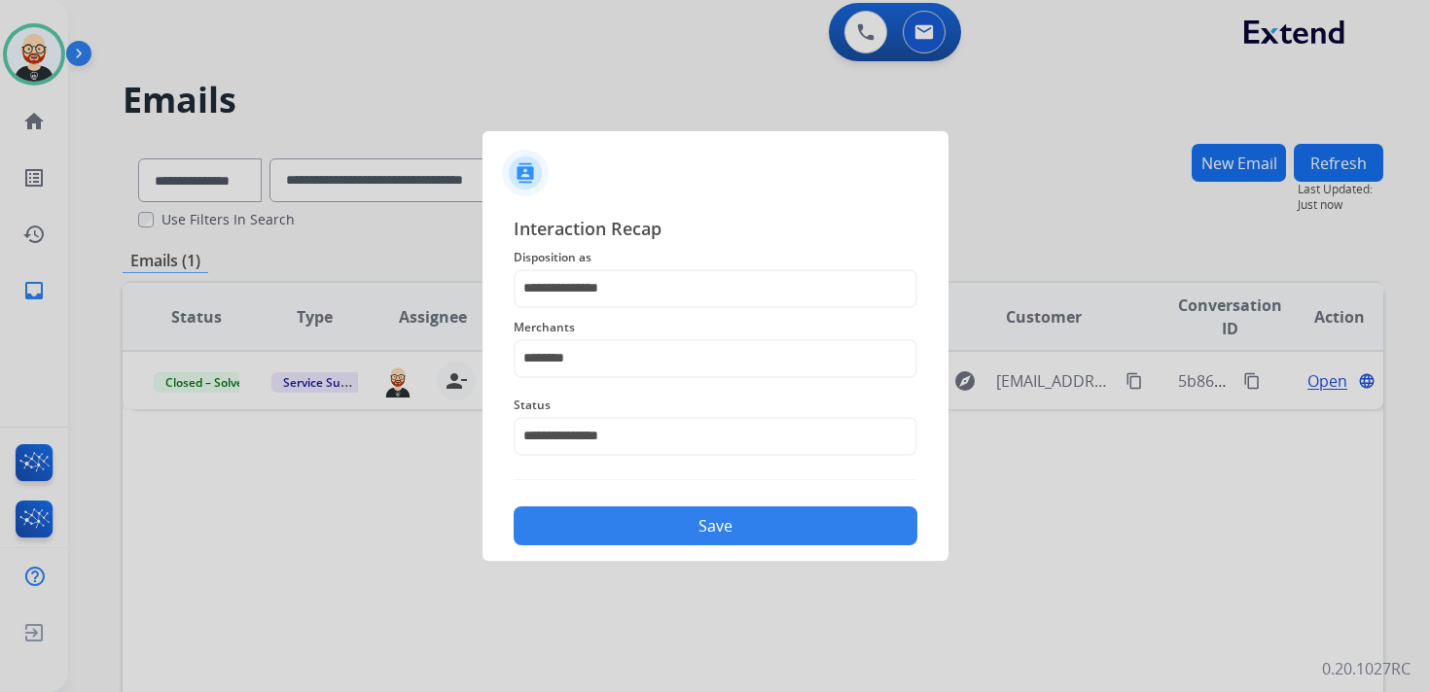
click at [601, 525] on button "Save" at bounding box center [716, 526] width 404 height 39
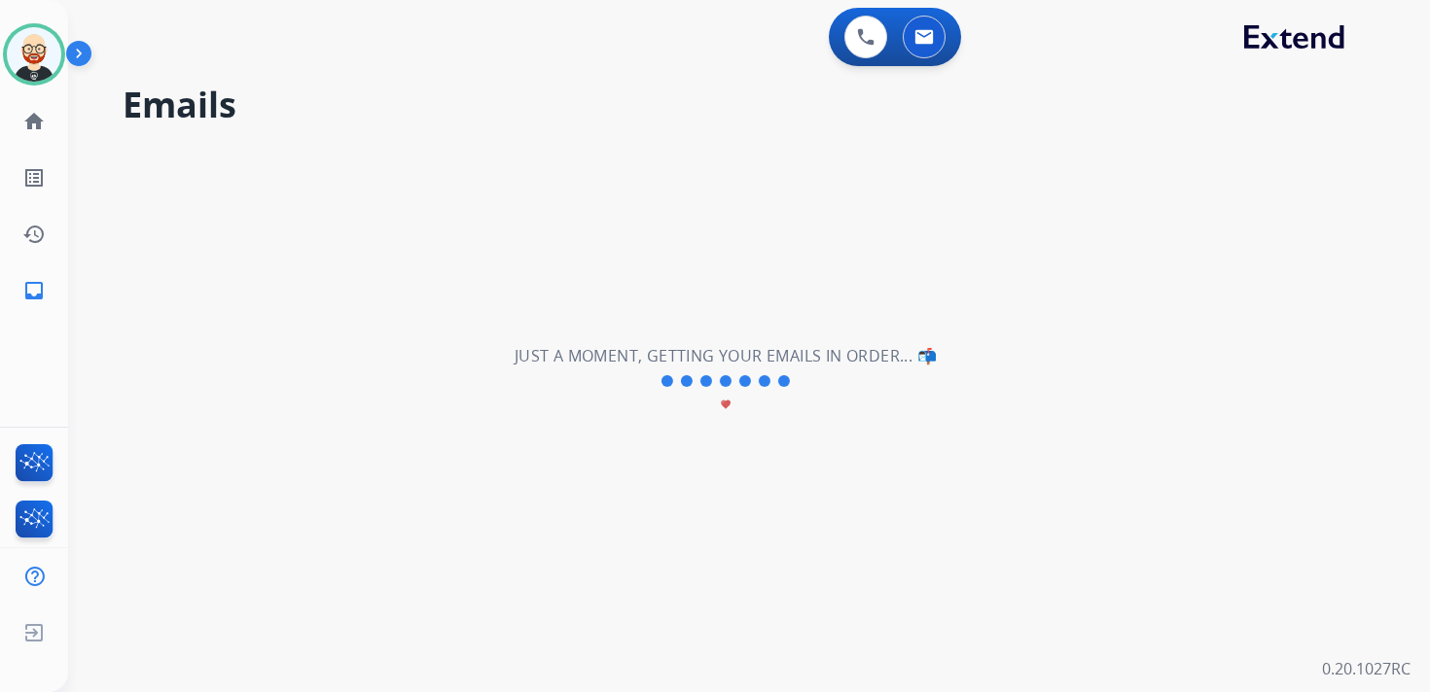
scroll to position [0, 0]
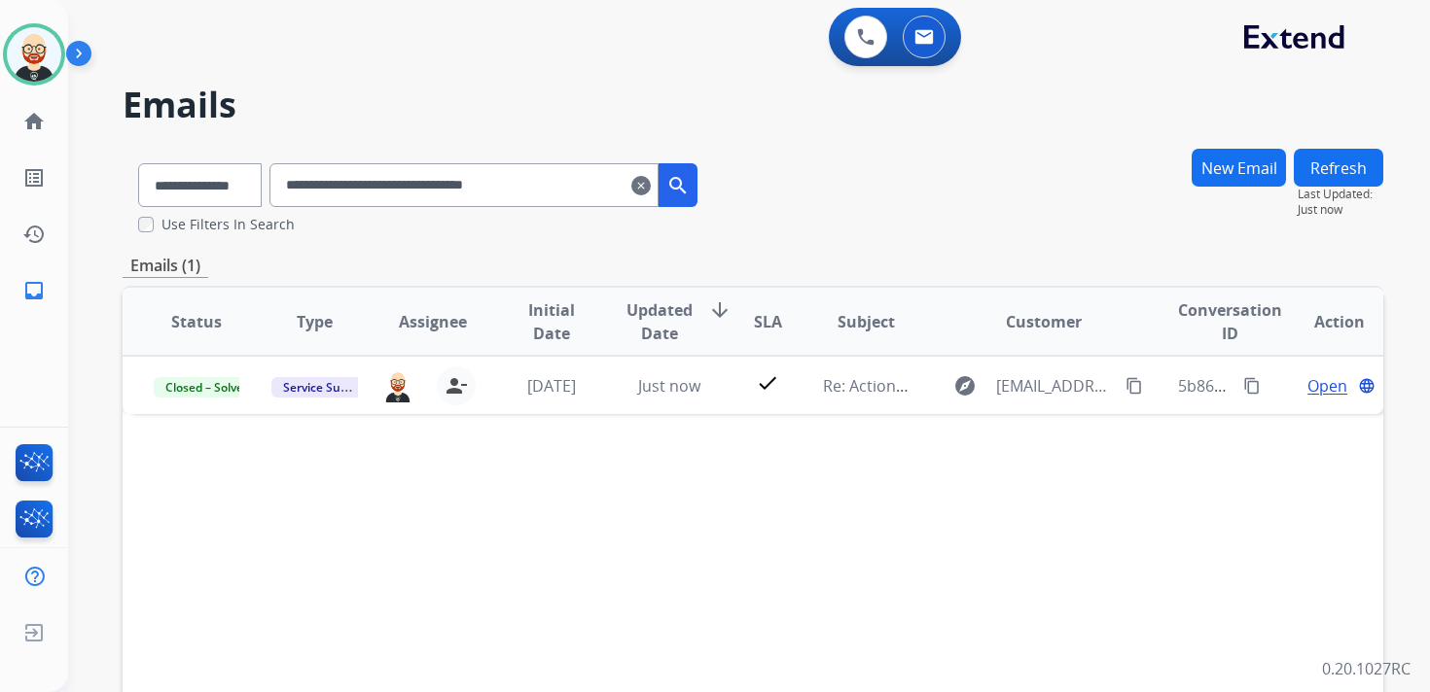
click at [651, 191] on mat-icon "clear" at bounding box center [640, 185] width 19 height 23
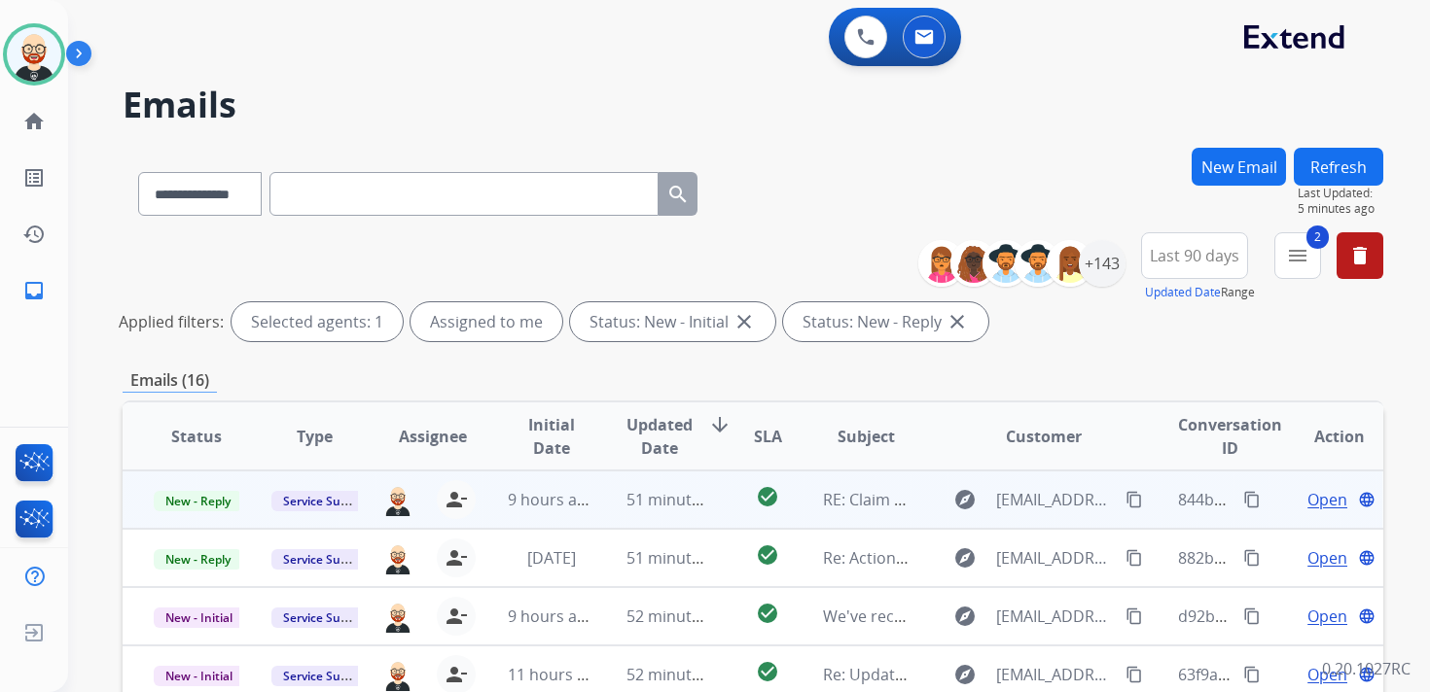
click at [1307, 507] on span "Open" at bounding box center [1327, 499] width 40 height 23
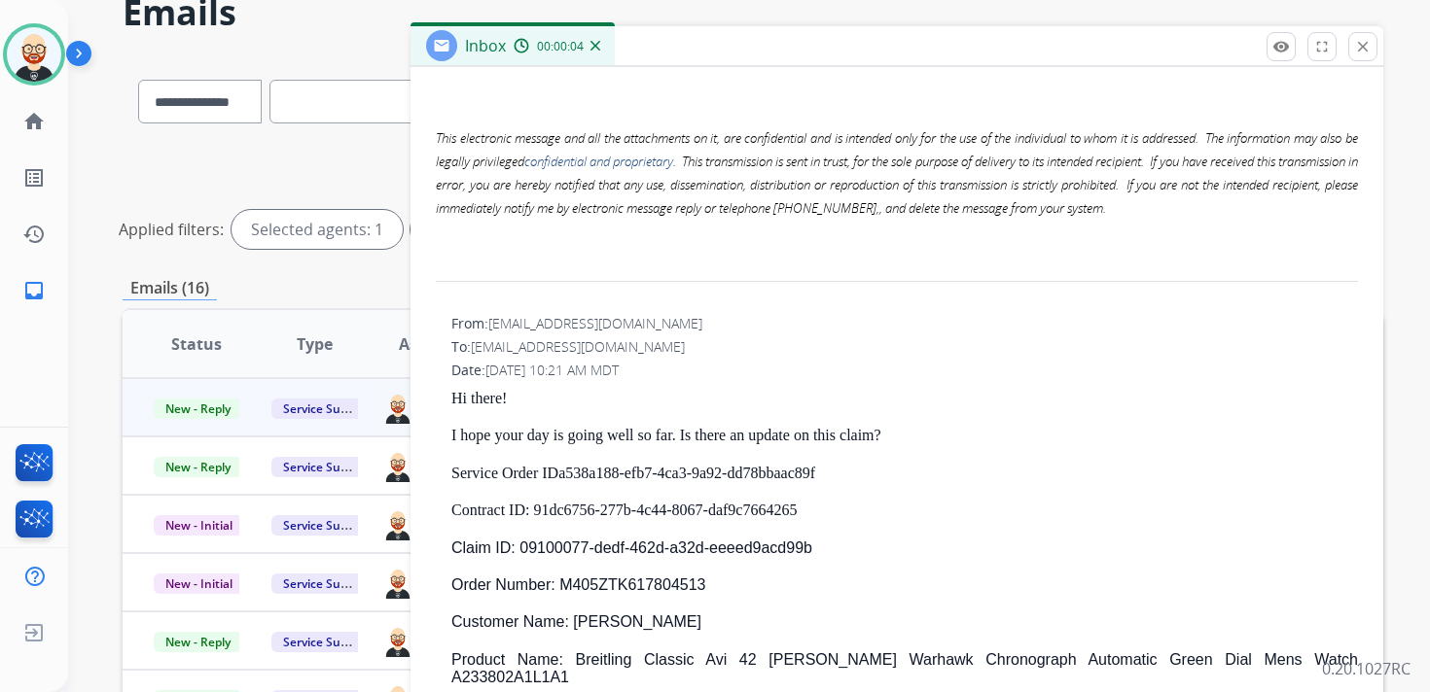
scroll to position [131, 0]
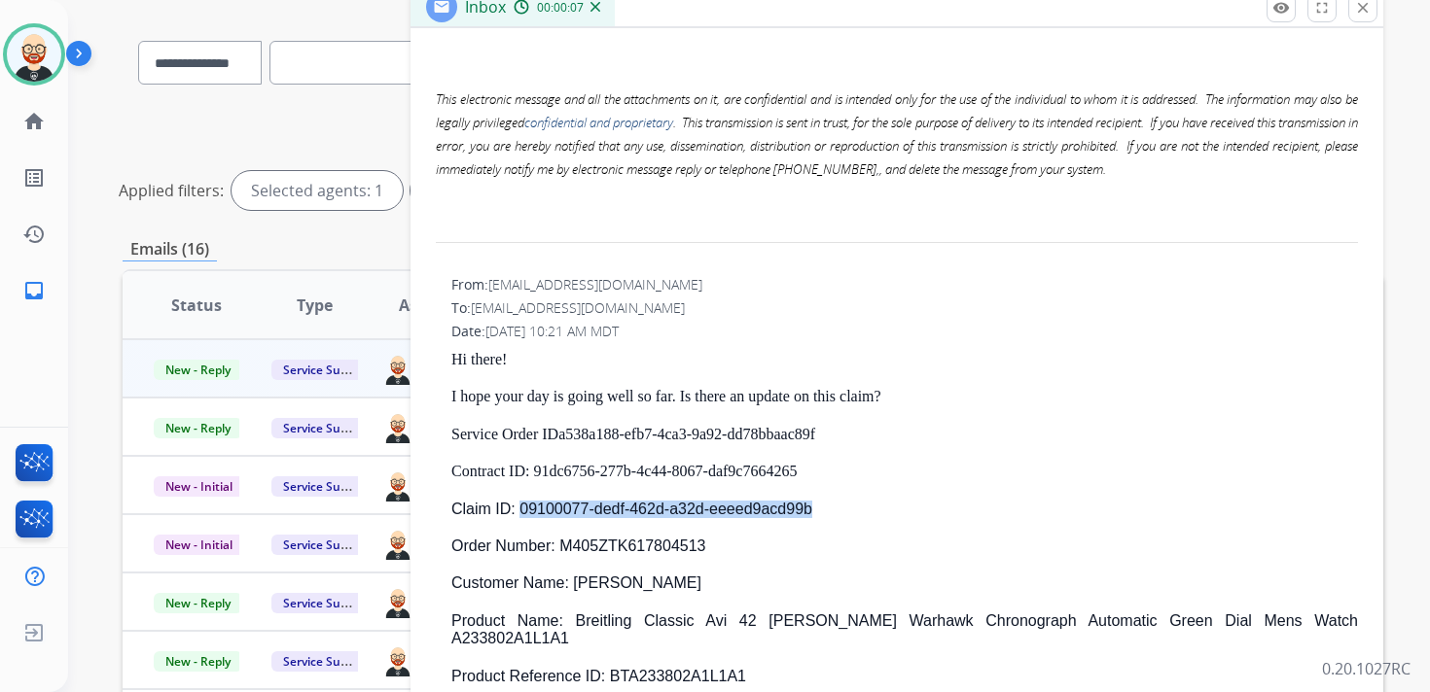
drag, startPoint x: 834, startPoint y: 509, endPoint x: 519, endPoint y: 514, distance: 314.2
click at [519, 514] on p "Claim ID: 09100077-dedf-462d-a32d-eeeed9acd99b" at bounding box center [904, 510] width 906 height 18
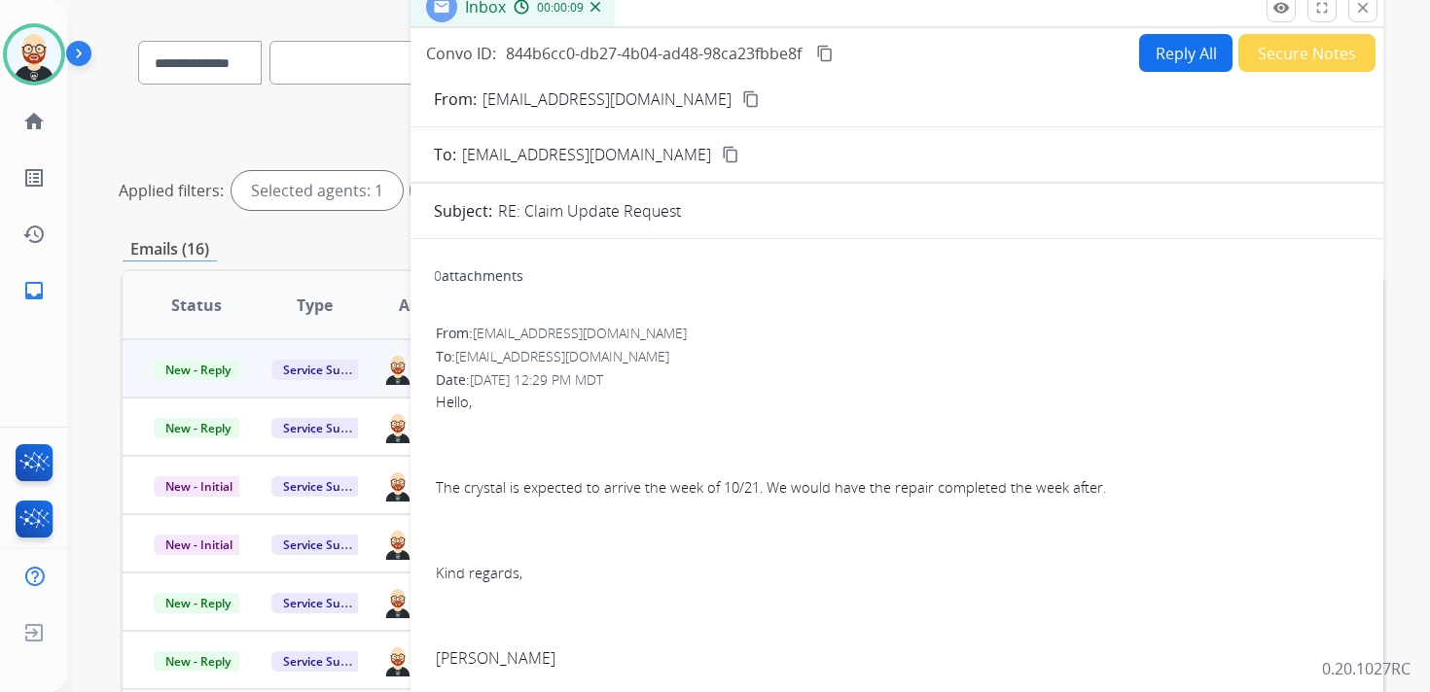
scroll to position [0, 0]
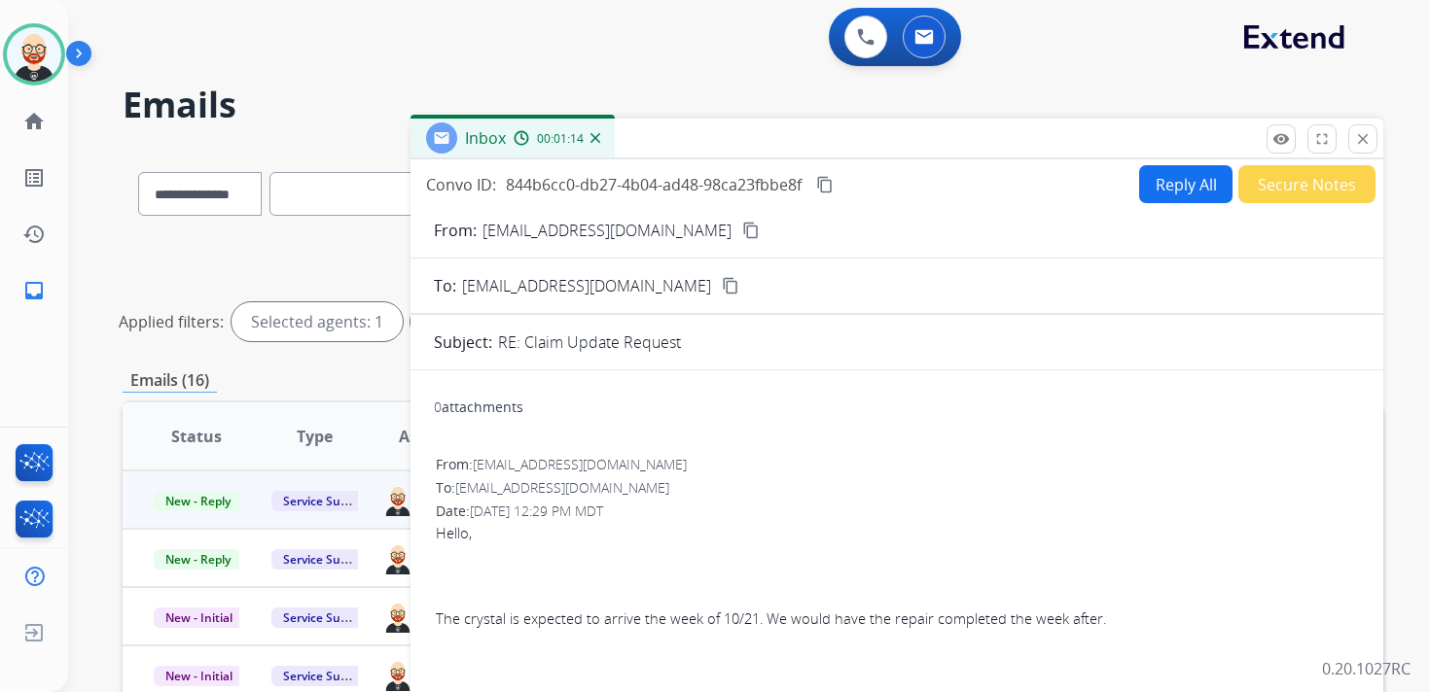
click at [824, 185] on mat-icon "content_copy" at bounding box center [825, 185] width 18 height 18
click at [664, 619] on span "The crystal is expected to arrive the week of 10/21. We would have the repair c…" at bounding box center [771, 618] width 670 height 19
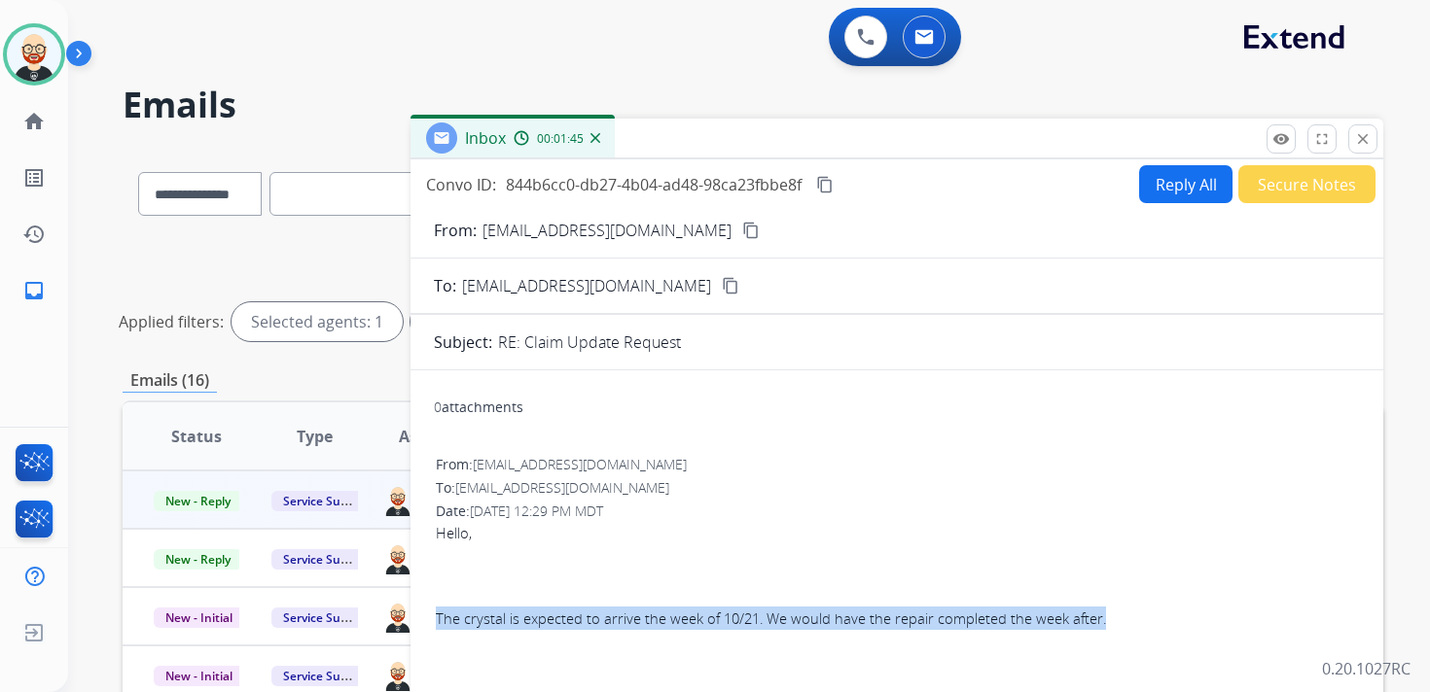
click at [664, 619] on span "The crystal is expected to arrive the week of 10/21. We would have the repair c…" at bounding box center [771, 618] width 670 height 19
click at [1139, 177] on button "Reply All" at bounding box center [1185, 184] width 93 height 38
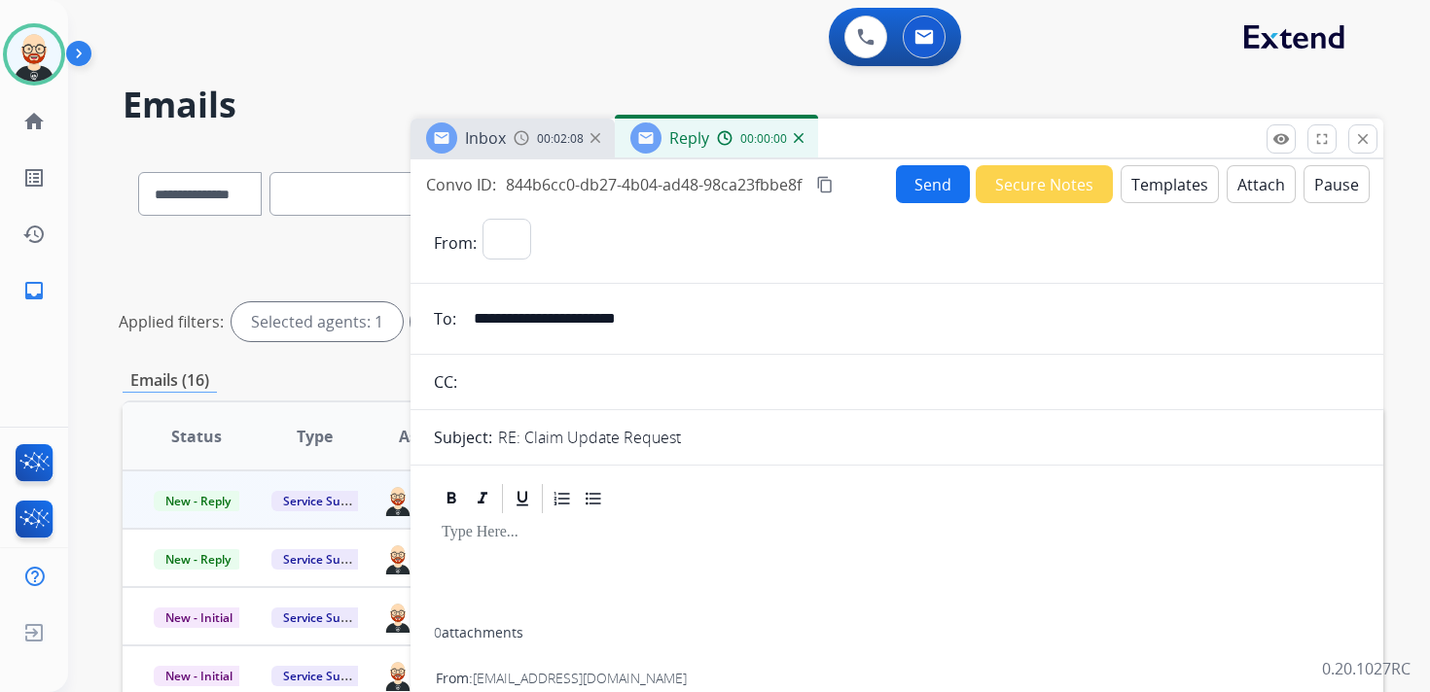
select select "**********"
click at [486, 554] on div at bounding box center [897, 571] width 926 height 111
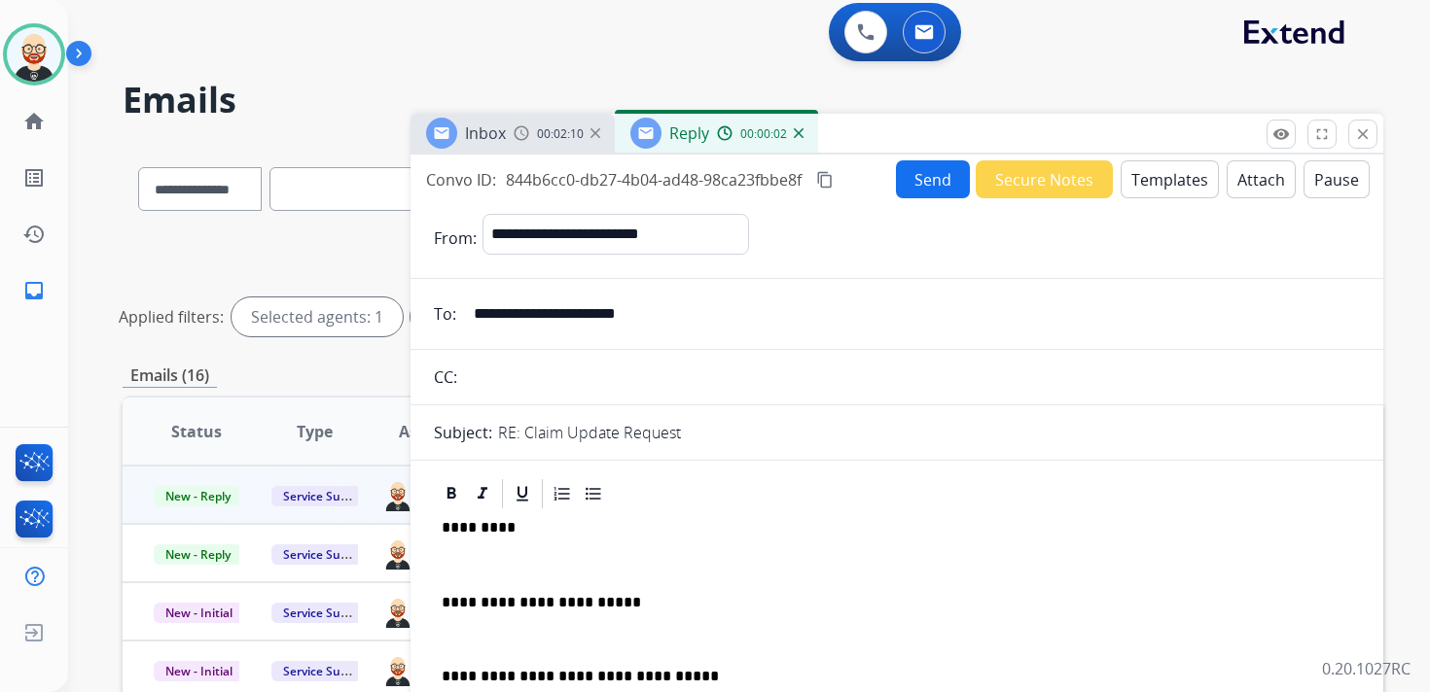
click at [501, 560] on p at bounding box center [897, 565] width 910 height 18
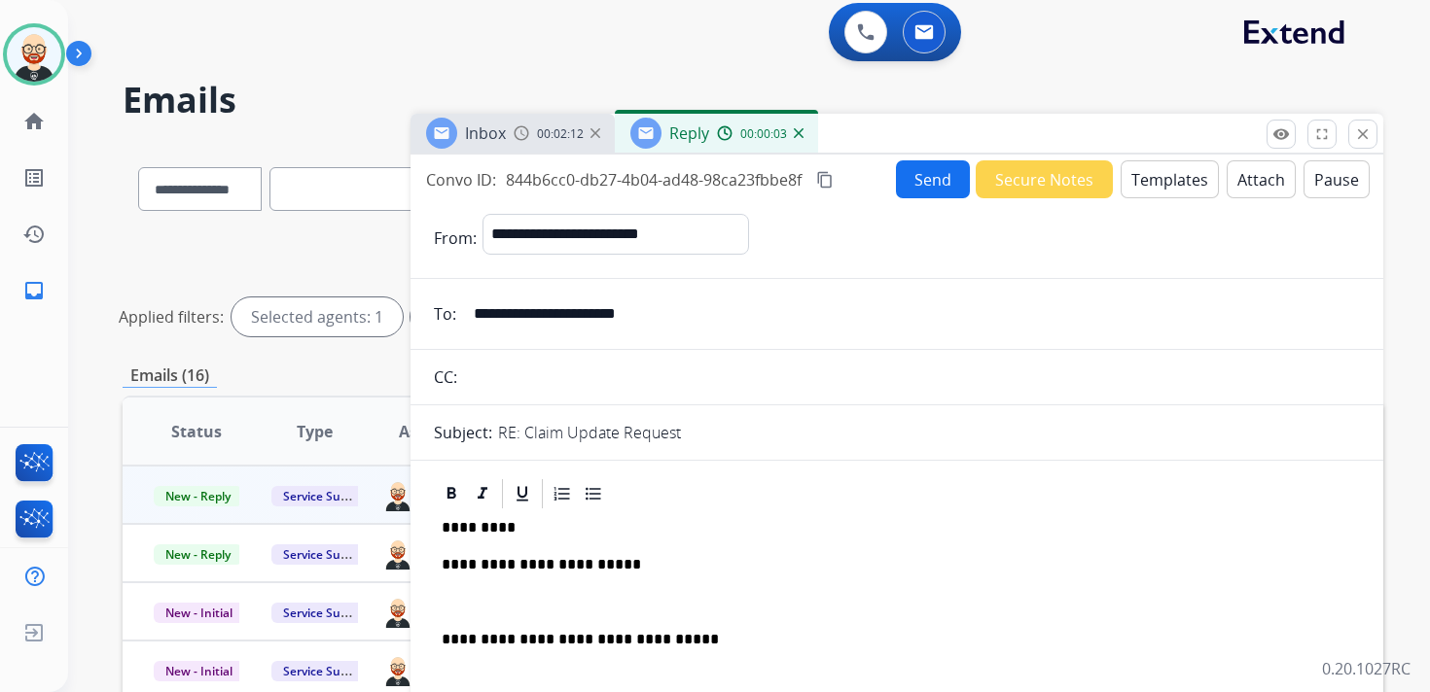
click at [484, 587] on div "**********" at bounding box center [897, 642] width 926 height 261
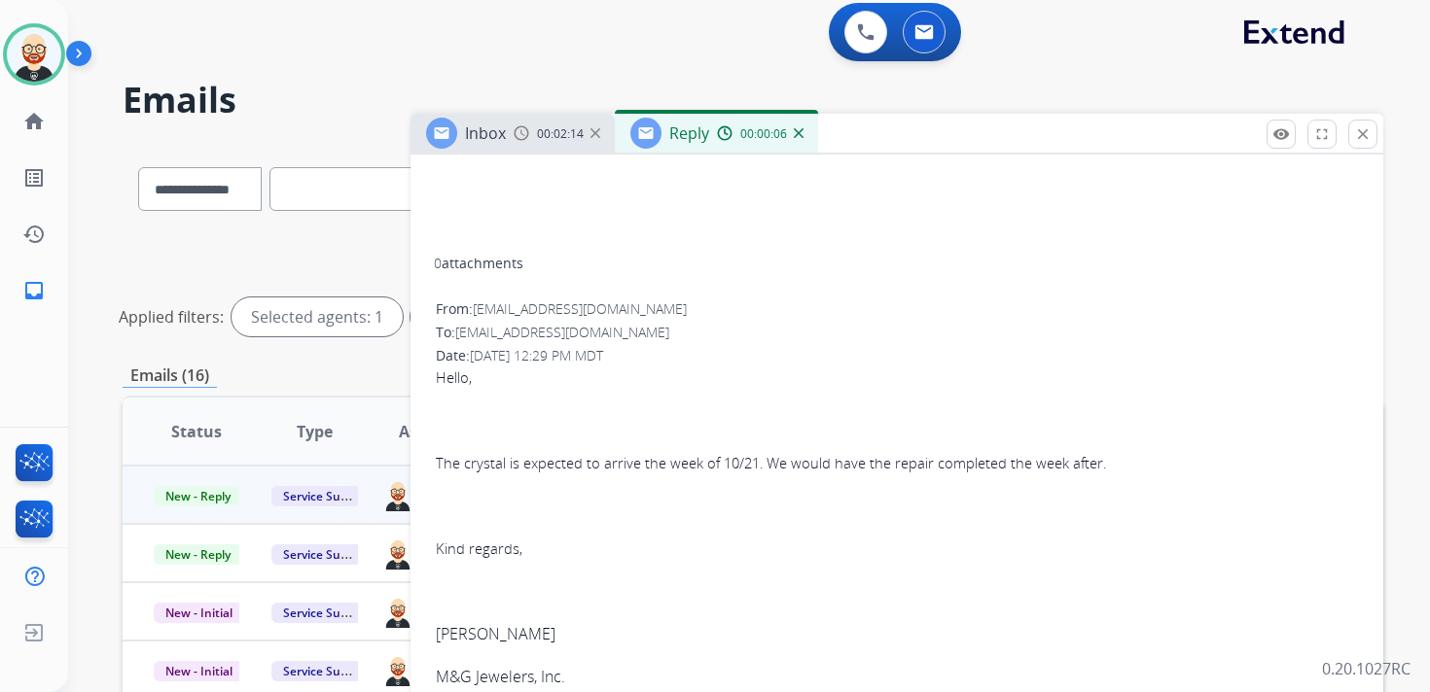
scroll to position [479, 0]
click at [445, 630] on p "[PERSON_NAME]" at bounding box center [897, 632] width 922 height 23
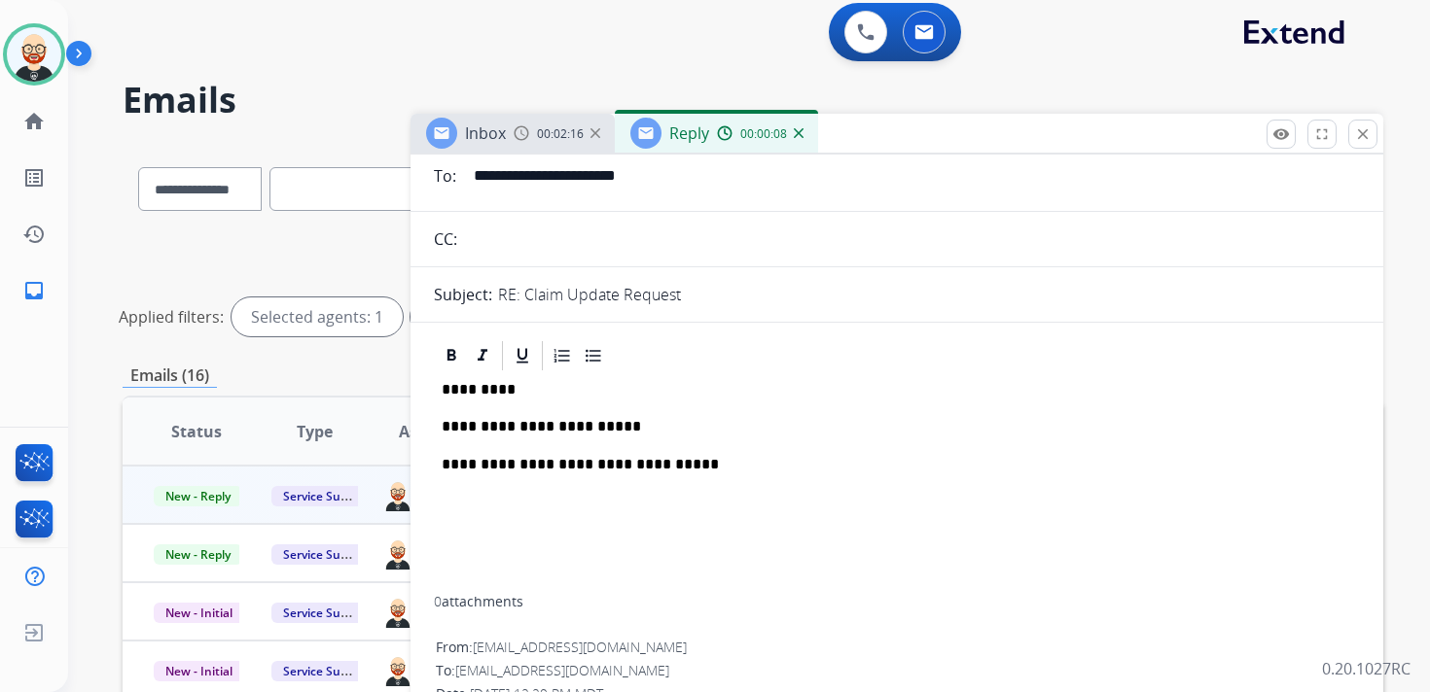
scroll to position [0, 0]
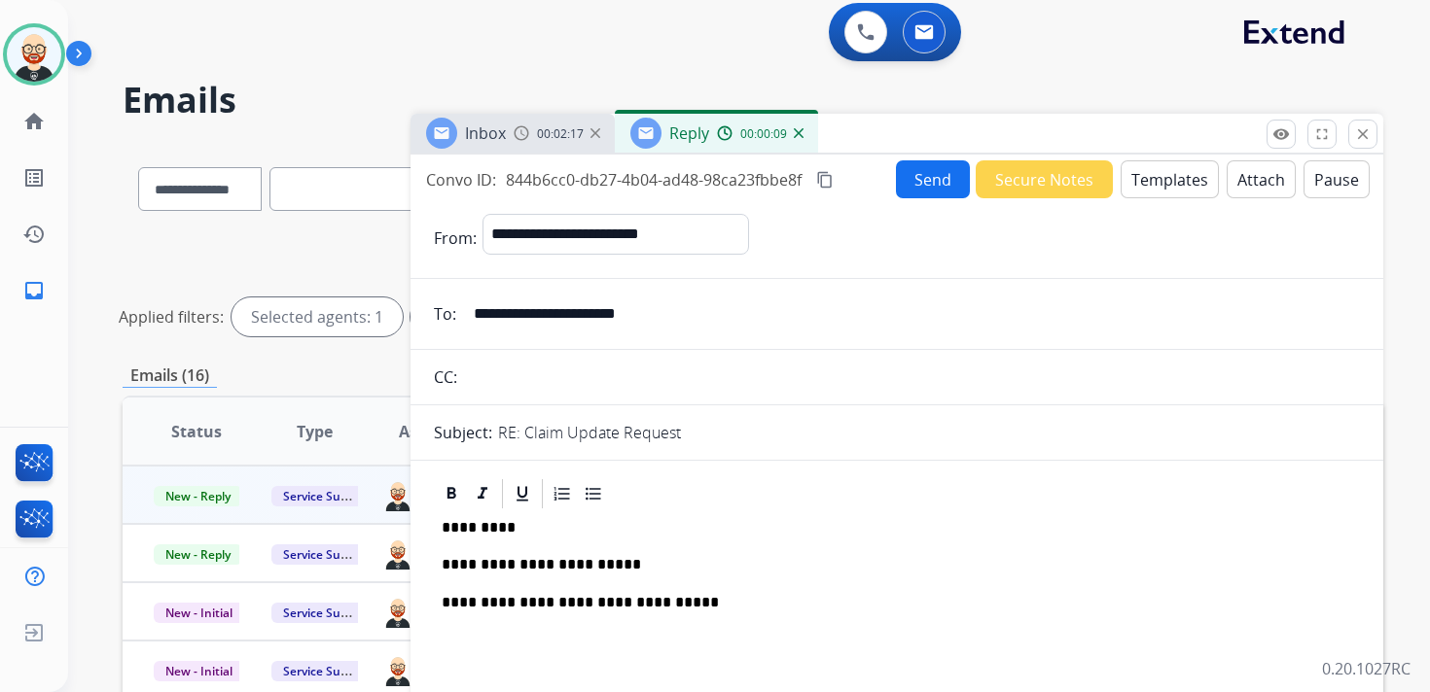
click at [477, 525] on p "*********" at bounding box center [889, 528] width 895 height 18
click at [905, 182] on button "Send" at bounding box center [933, 179] width 74 height 38
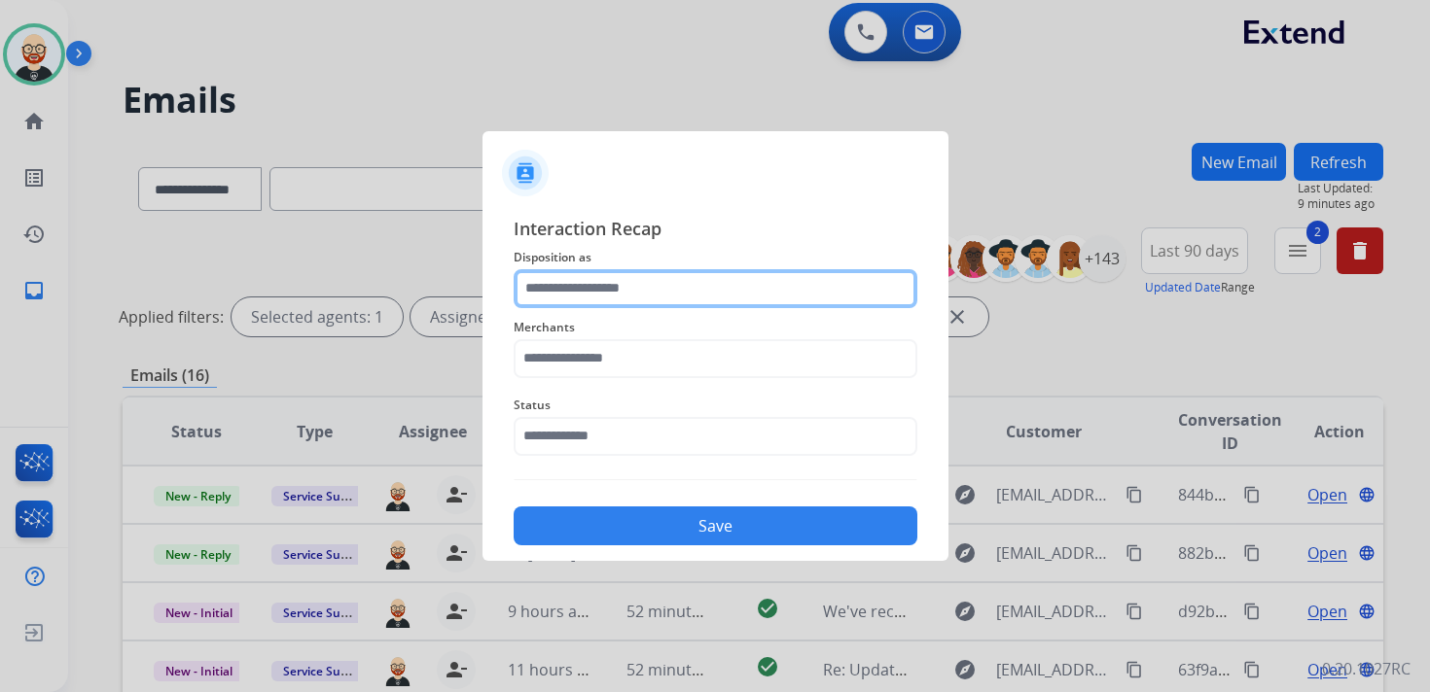
click at [662, 278] on input "text" at bounding box center [716, 288] width 404 height 39
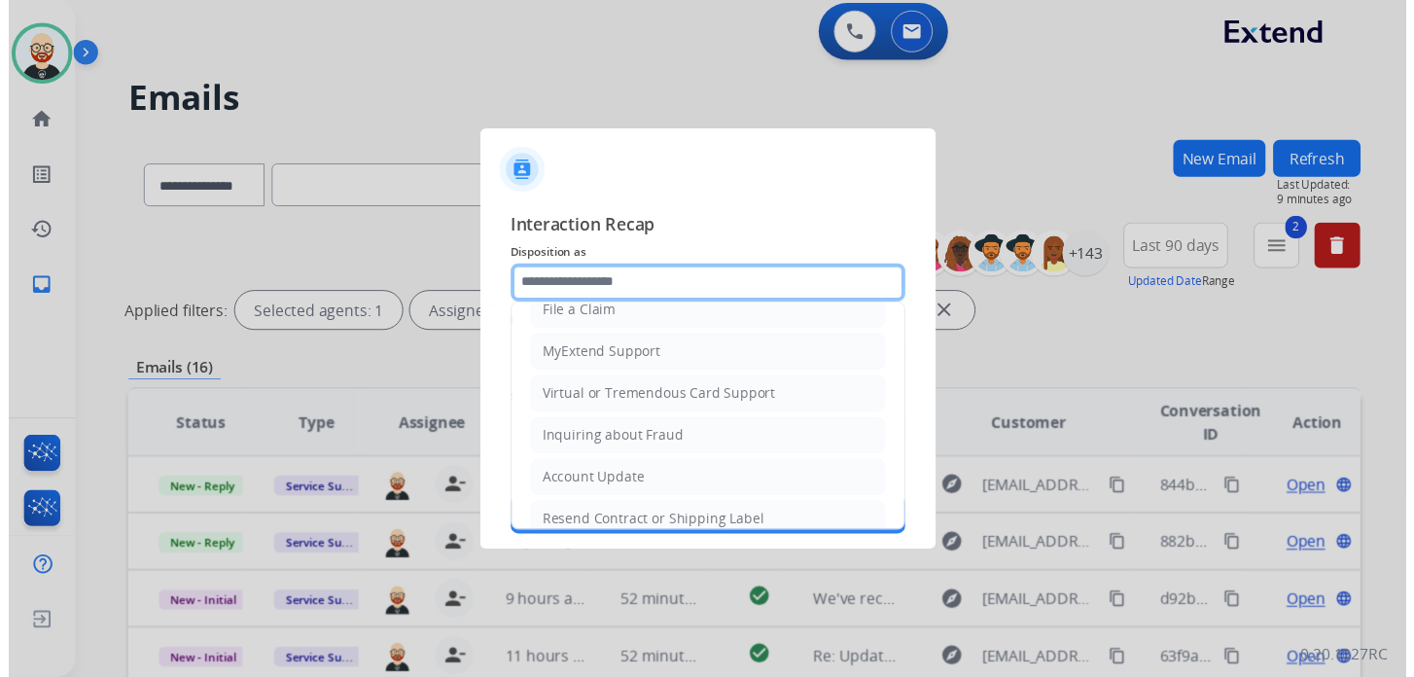
scroll to position [292, 0]
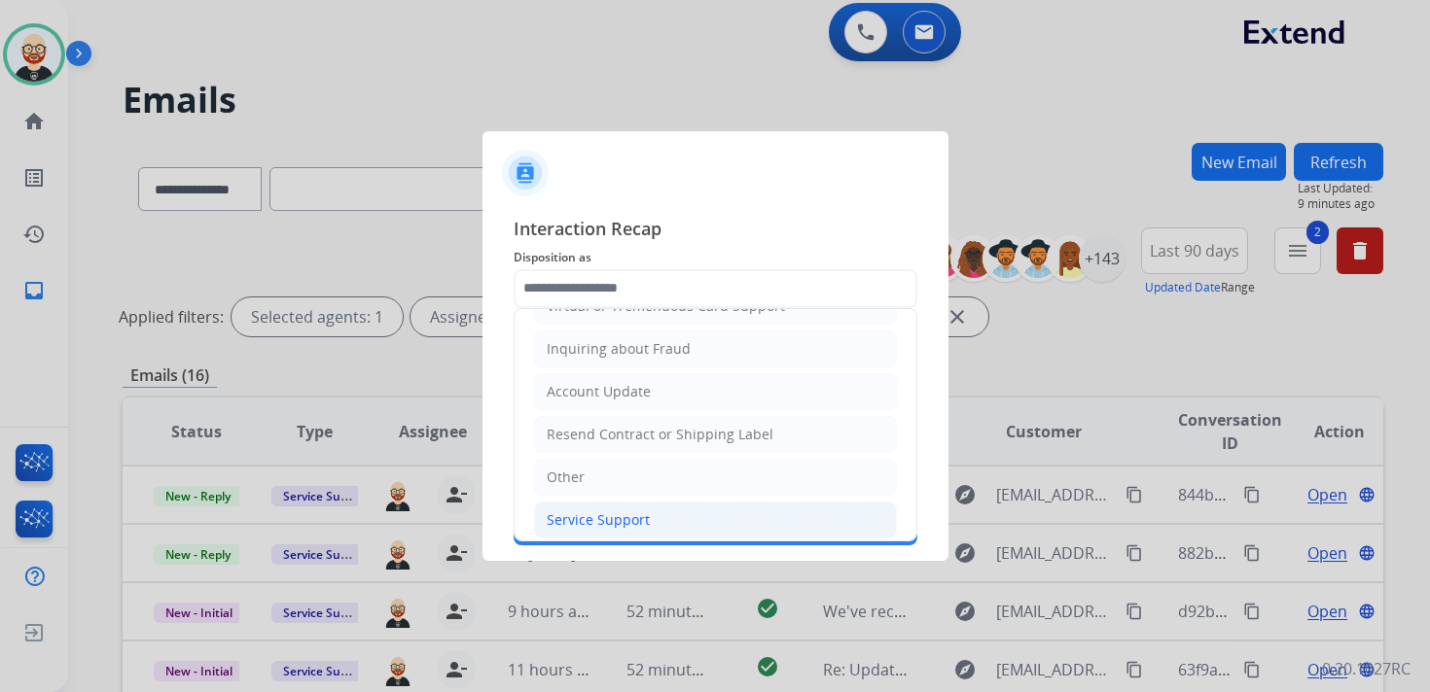
click at [597, 514] on div "Service Support" at bounding box center [598, 520] width 103 height 19
type input "**********"
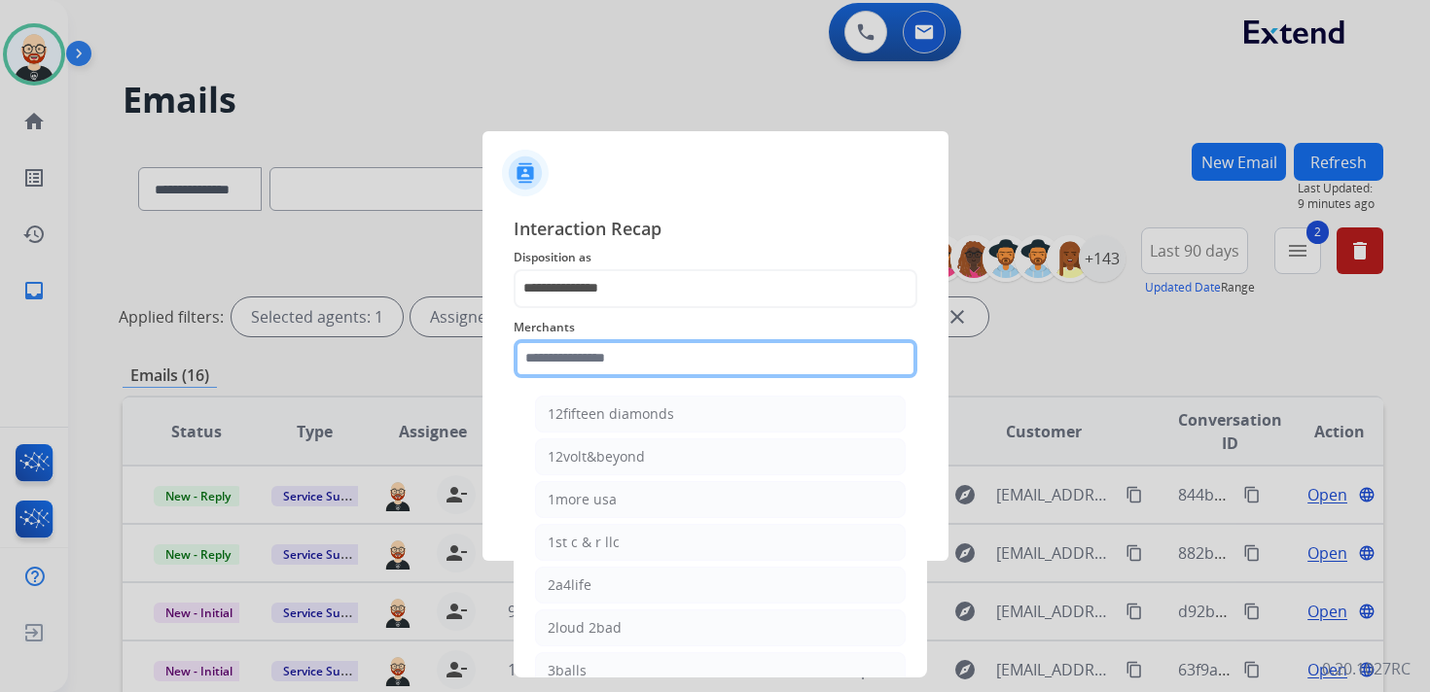
click at [595, 371] on input "text" at bounding box center [716, 358] width 404 height 39
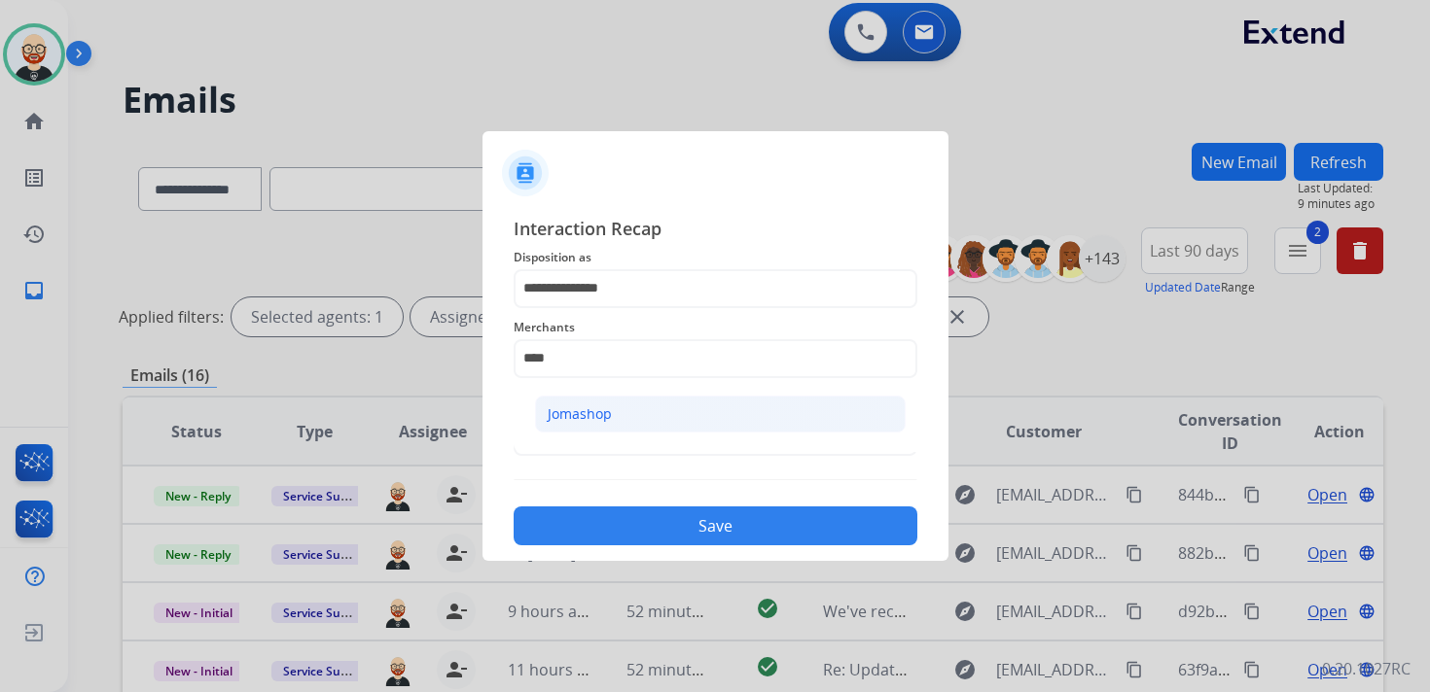
click at [586, 420] on div "Jomashop" at bounding box center [580, 414] width 64 height 19
type input "********"
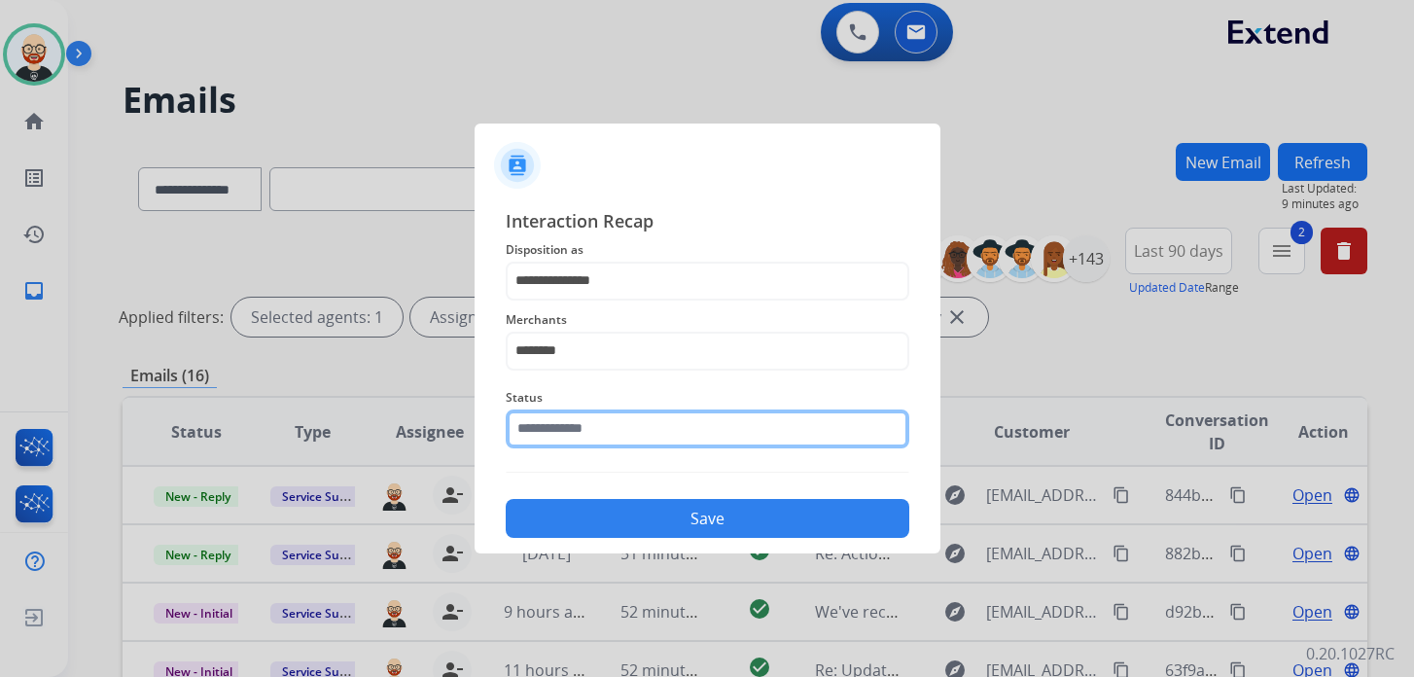
click at [586, 451] on div "Status" at bounding box center [708, 417] width 404 height 78
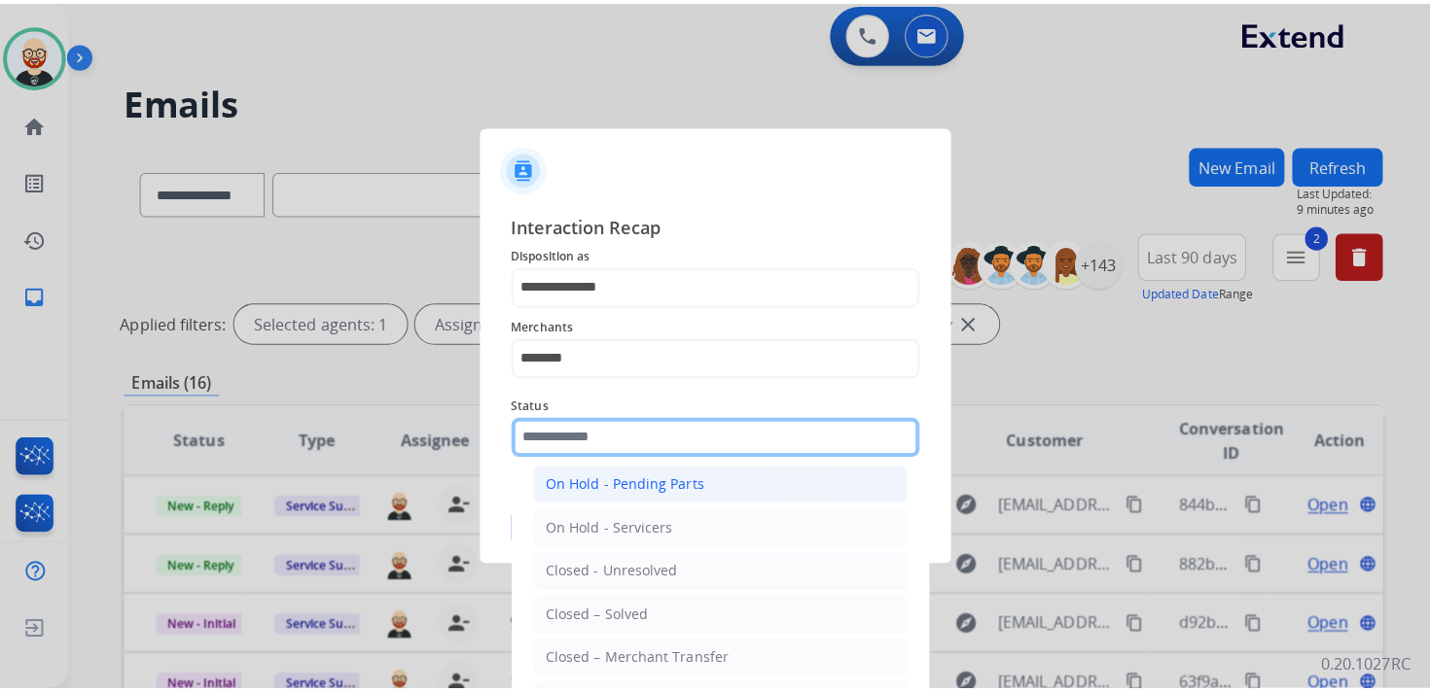
scroll to position [103, 0]
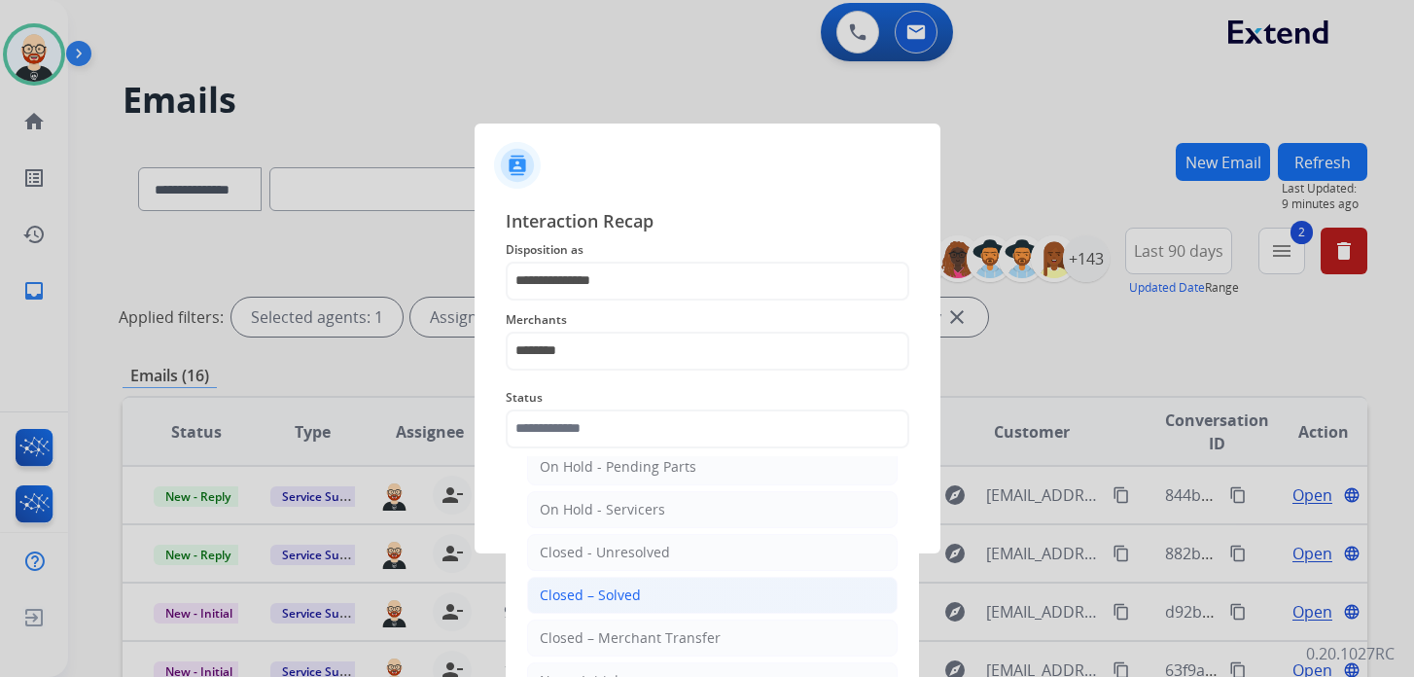
click at [612, 588] on div "Closed – Solved" at bounding box center [590, 594] width 101 height 19
type input "**********"
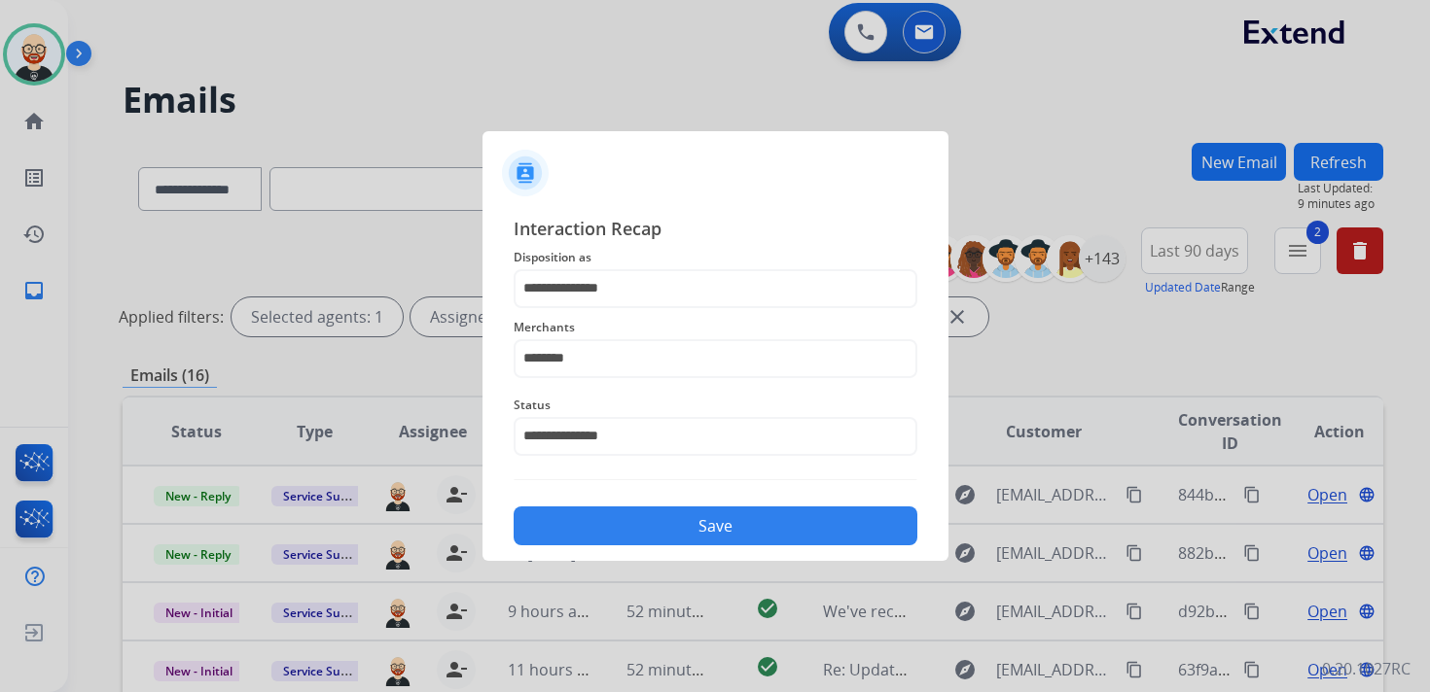
click at [599, 513] on button "Save" at bounding box center [716, 526] width 404 height 39
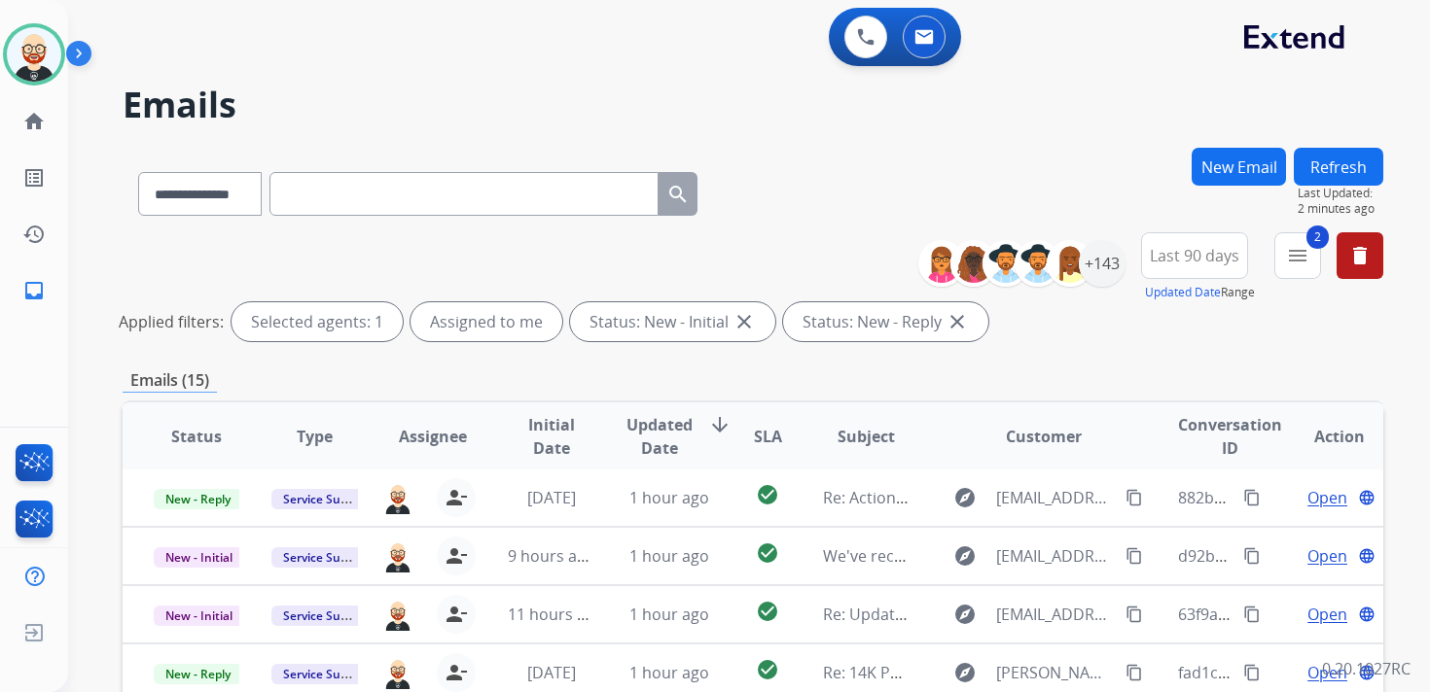
scroll to position [461, 0]
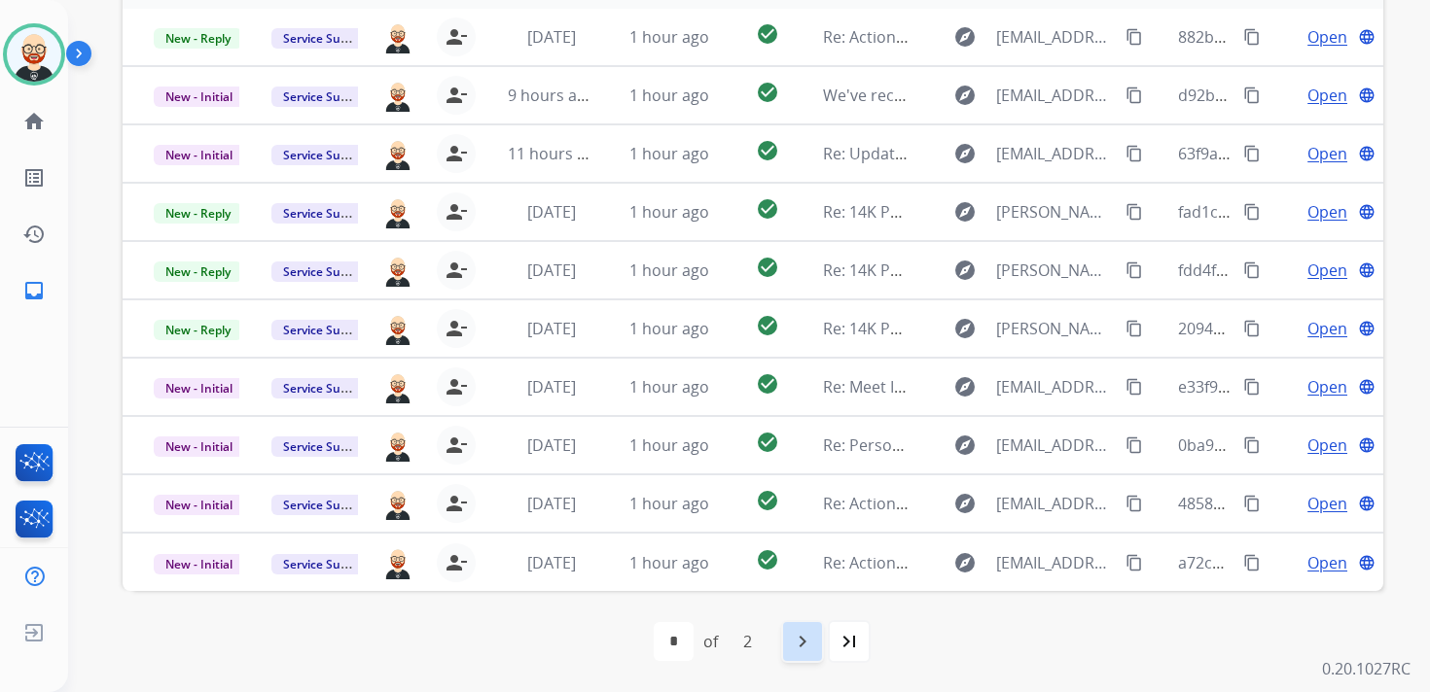
click at [803, 644] on mat-icon "navigate_next" at bounding box center [802, 641] width 23 height 23
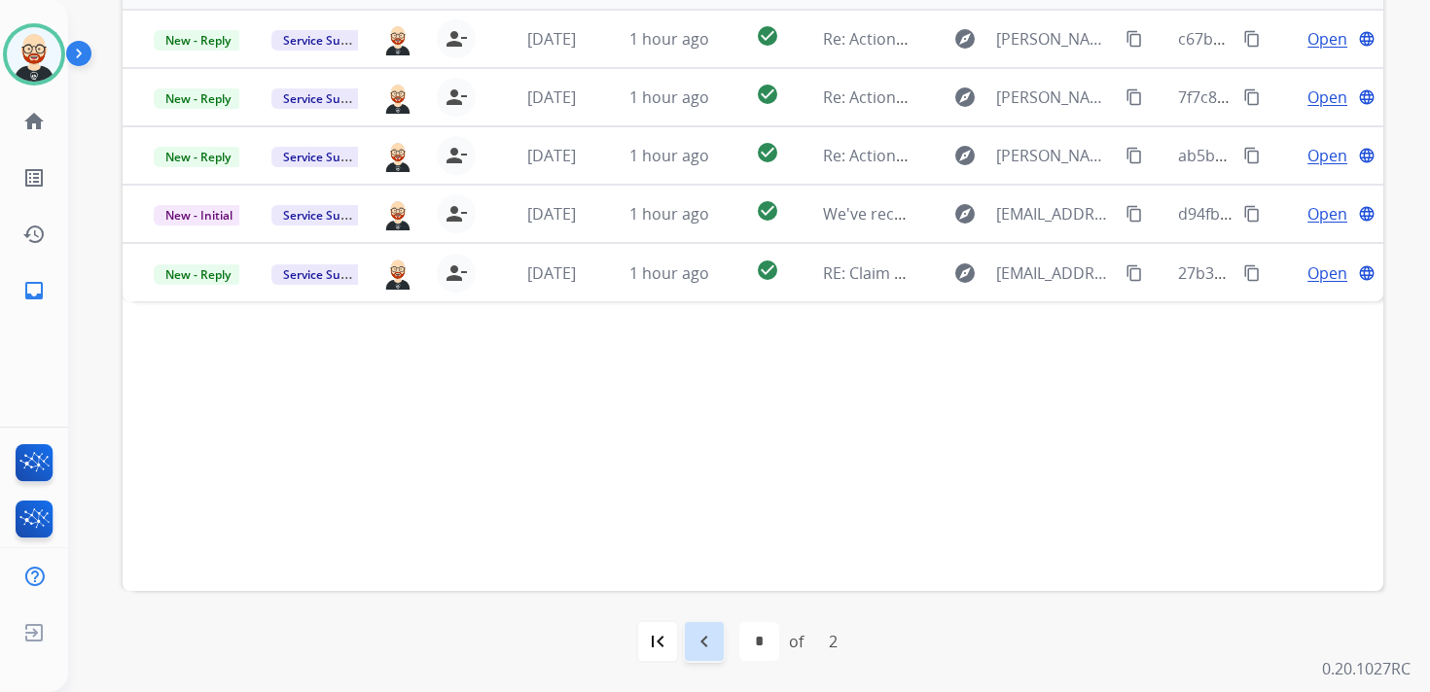
click at [711, 648] on mat-icon "navigate_before" at bounding box center [703, 641] width 23 height 23
select select "*"
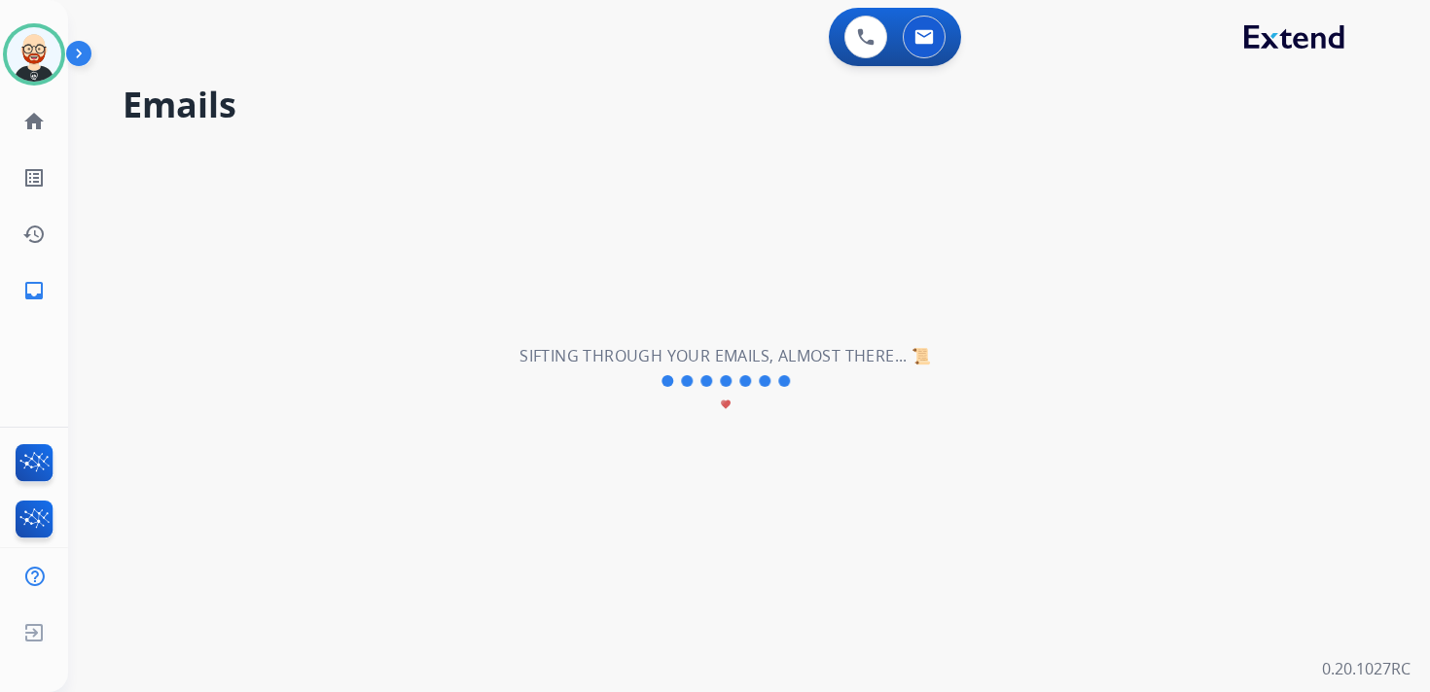
scroll to position [0, 0]
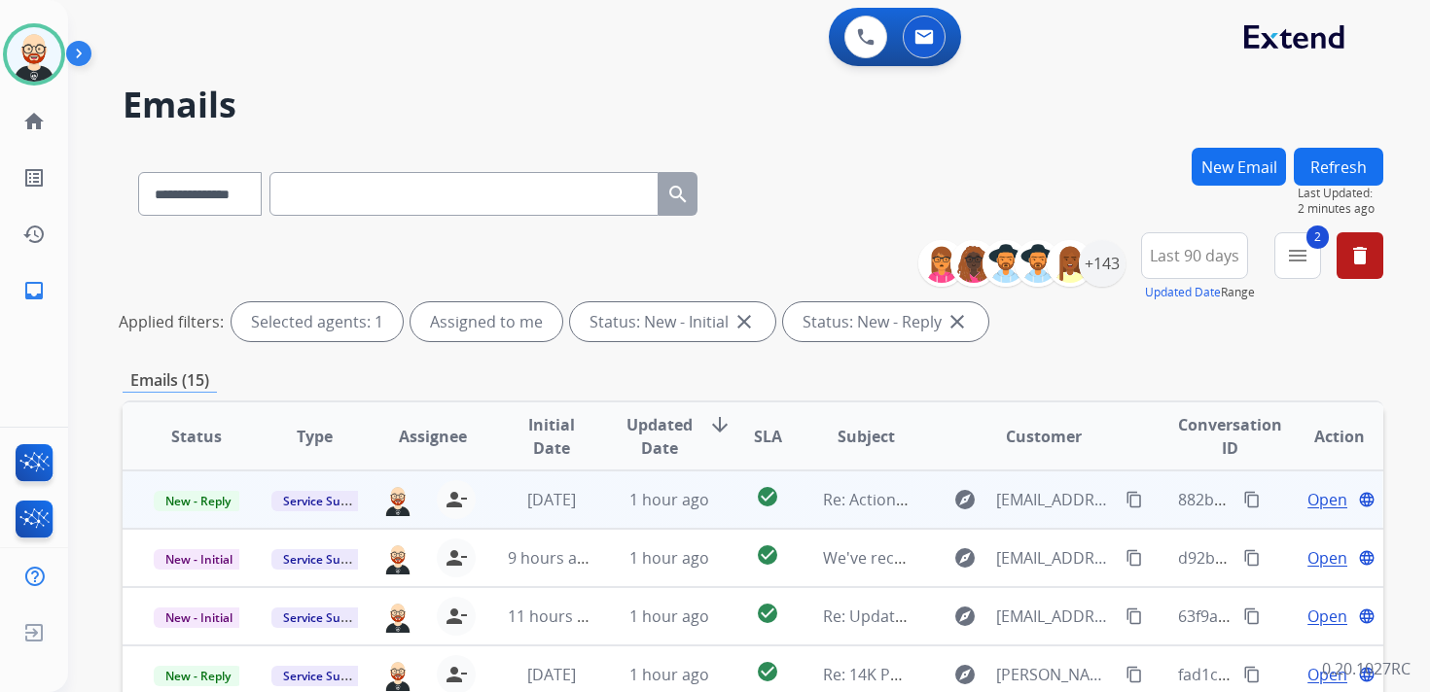
click at [1320, 511] on span "Open" at bounding box center [1327, 499] width 40 height 23
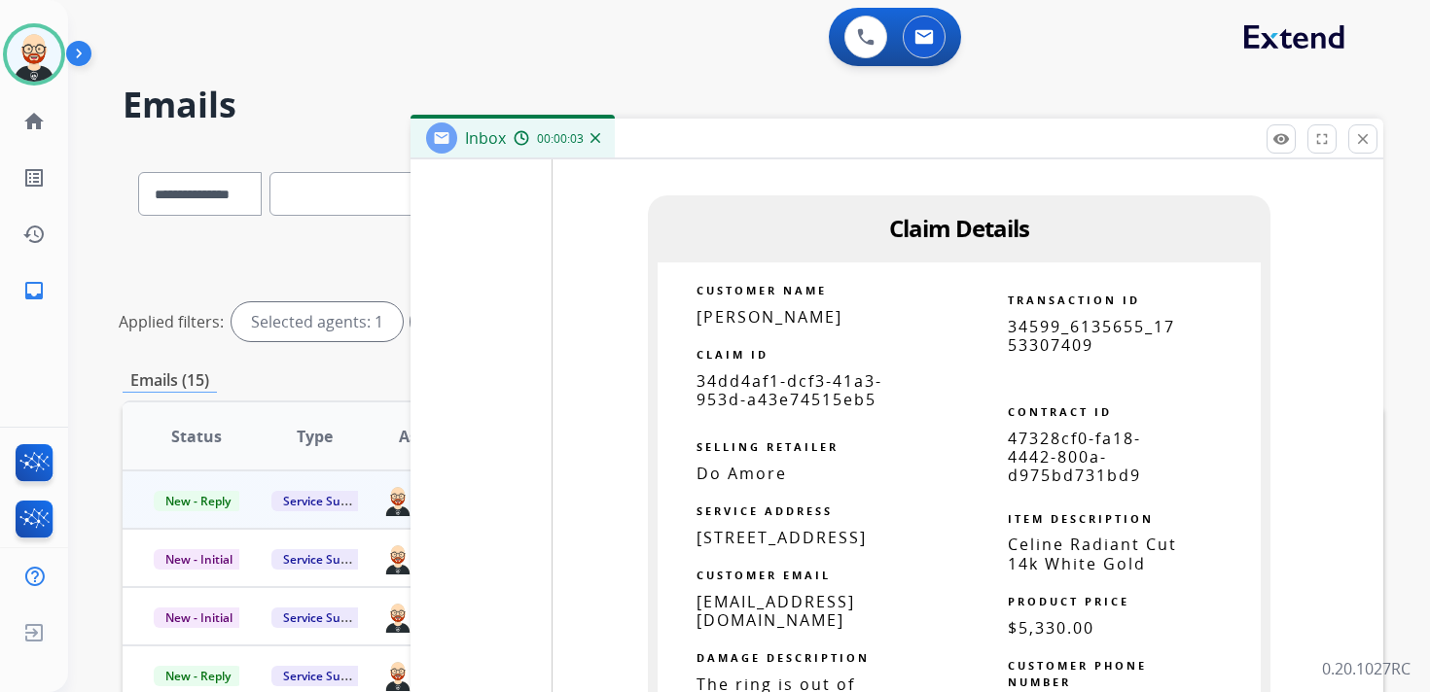
scroll to position [3655, 0]
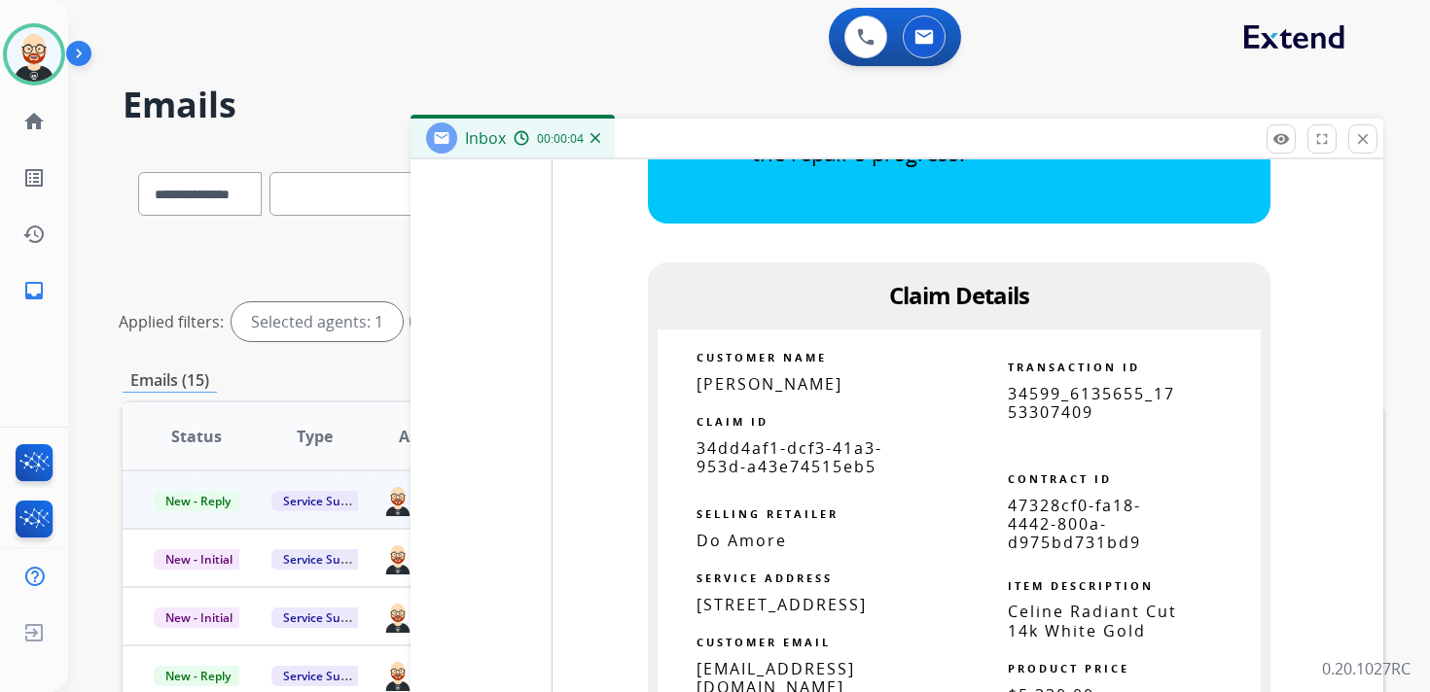
click at [784, 478] on span "34dd4af1-dcf3-41a3-953d-a43e74515eb5" at bounding box center [789, 458] width 186 height 40
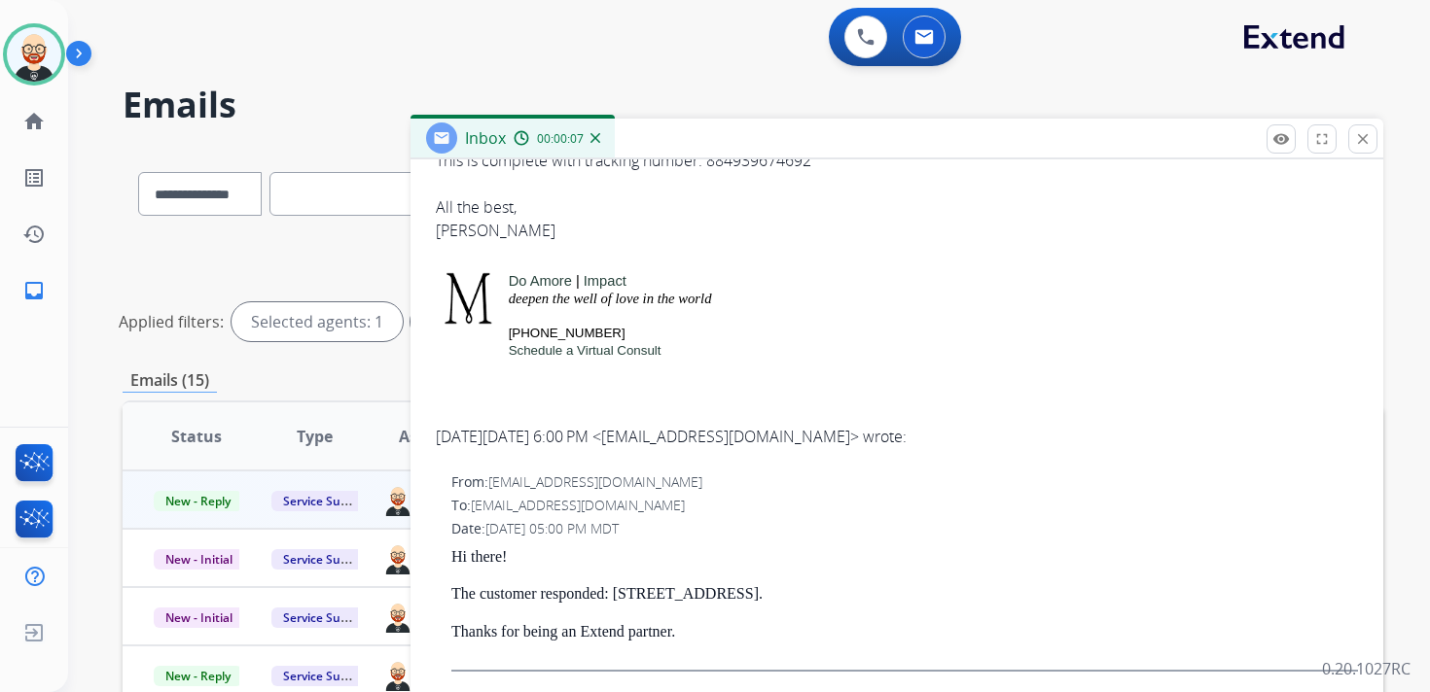
scroll to position [0, 0]
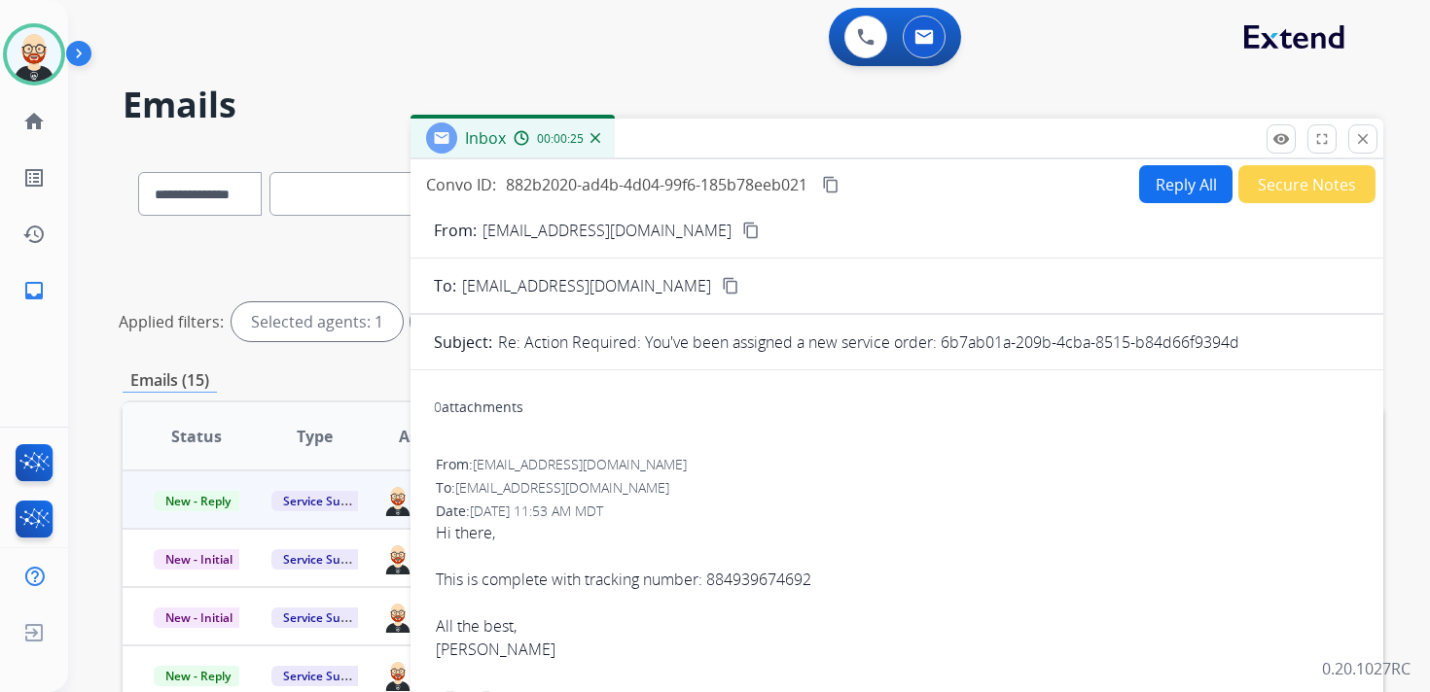
click at [833, 183] on mat-icon "content_copy" at bounding box center [831, 185] width 18 height 18
click at [635, 563] on div "Hi there, This is complete with tracking number: 884939674692 All the [PERSON_N…" at bounding box center [897, 602] width 922 height 163
click at [633, 569] on div "Hi there, This is complete with tracking number: 884939674692 All the [PERSON_N…" at bounding box center [897, 602] width 922 height 163
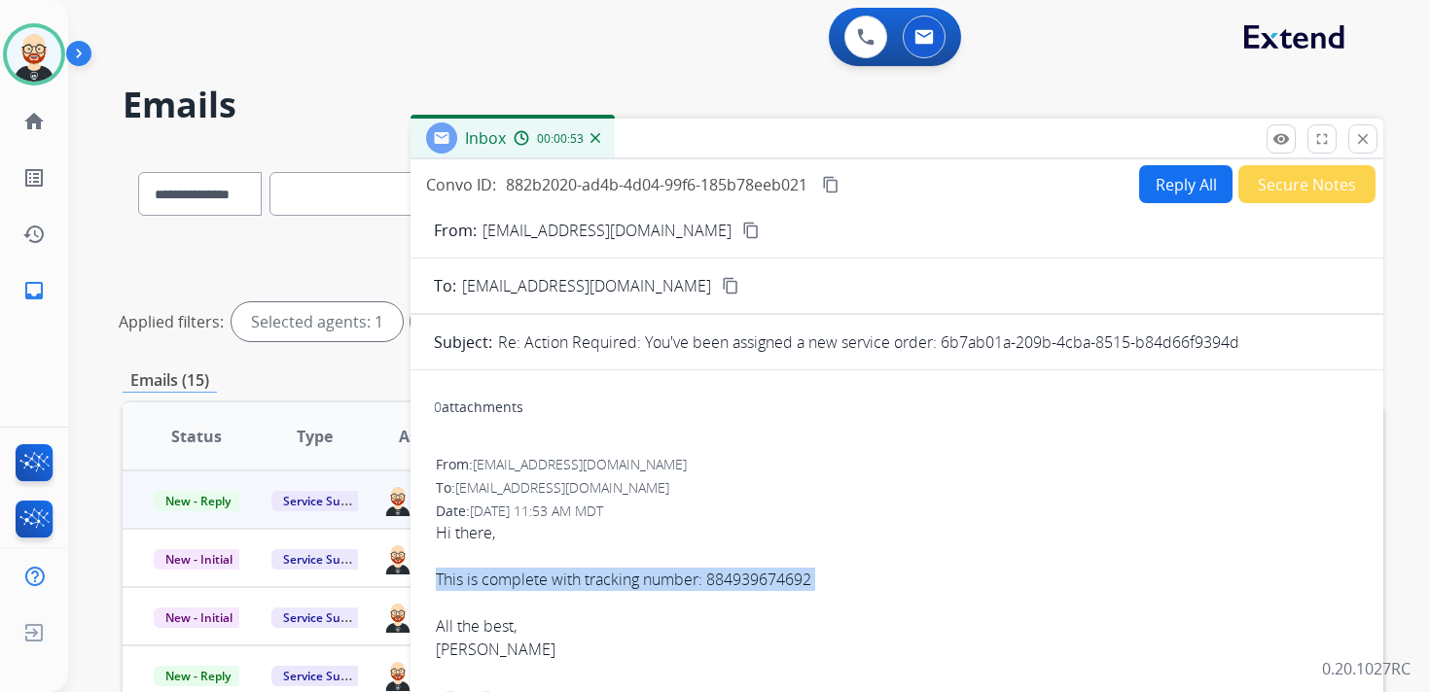
click at [633, 569] on div "Hi there, This is complete with tracking number: 884939674692 All the [PERSON_N…" at bounding box center [897, 602] width 922 height 163
click at [1160, 197] on button "Reply All" at bounding box center [1185, 184] width 93 height 38
select select "**********"
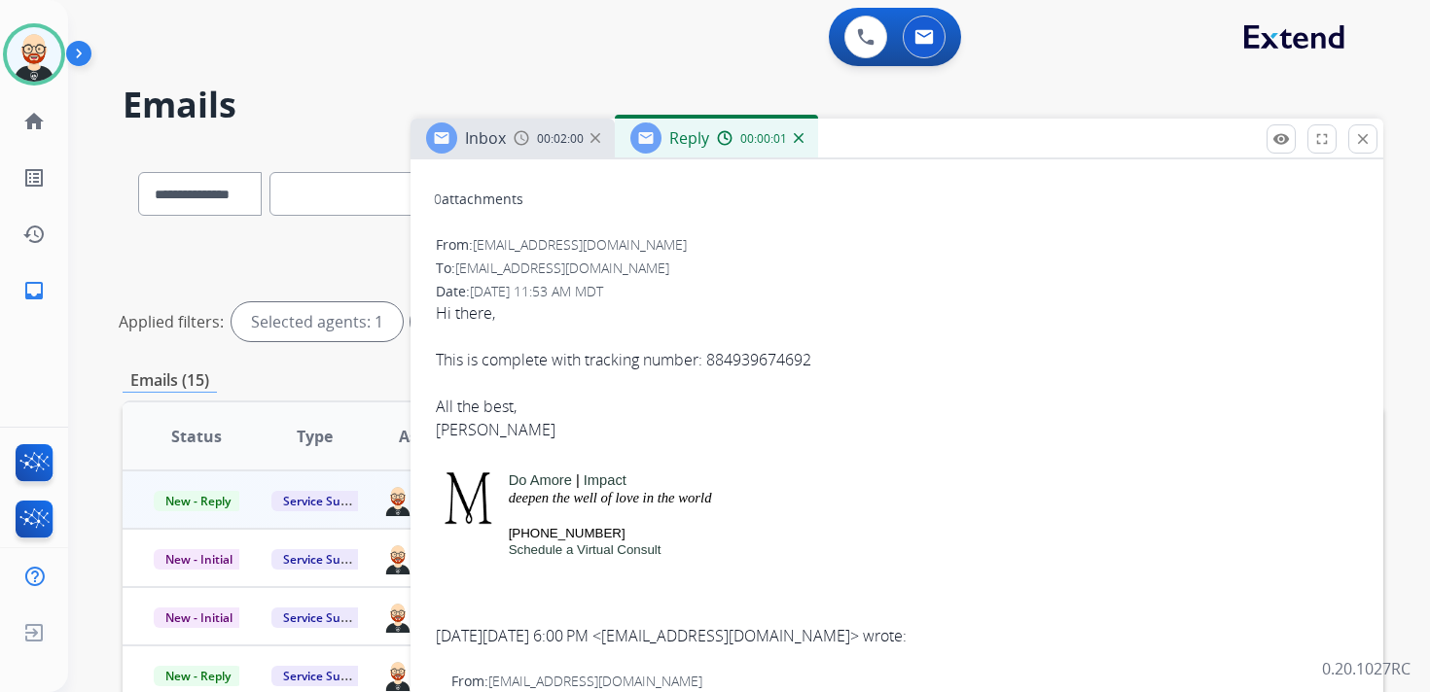
scroll to position [478, 0]
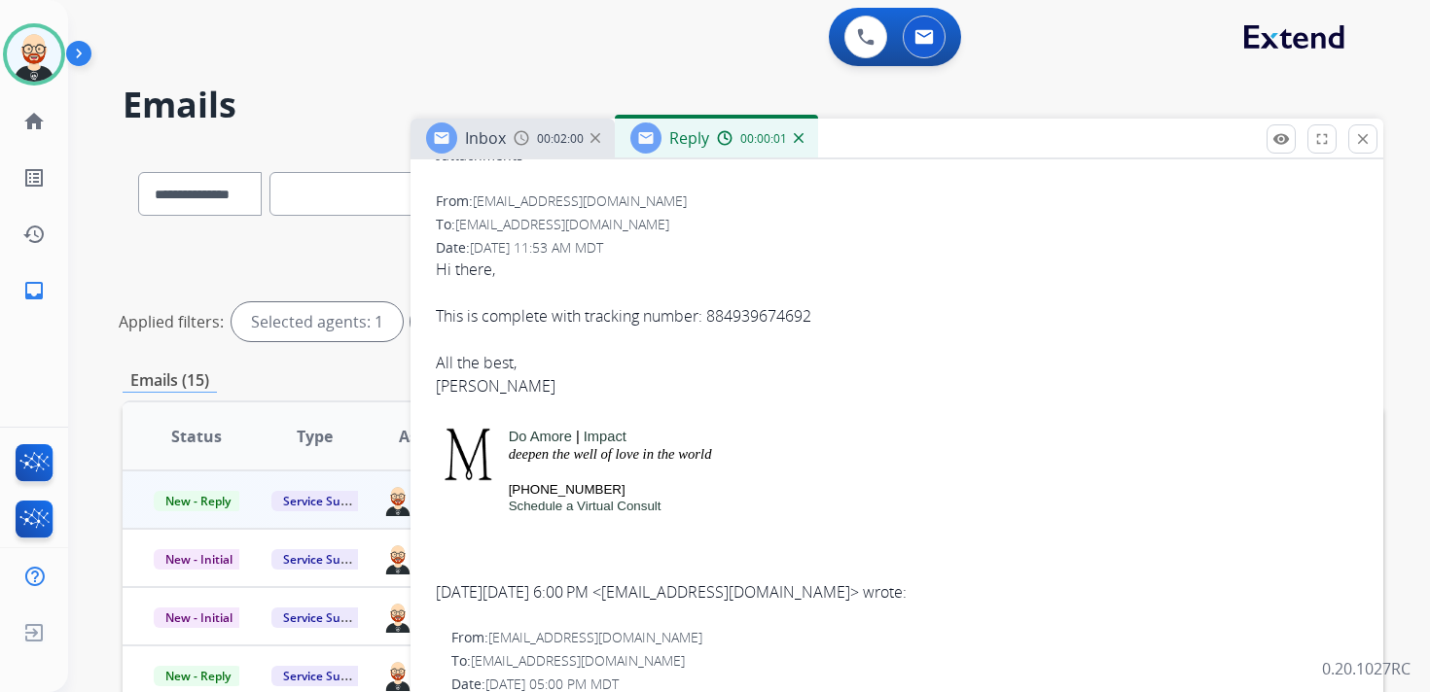
click at [463, 392] on div "Hi there, This is complete with tracking number: 884939674692 All the [PERSON_N…" at bounding box center [897, 339] width 922 height 163
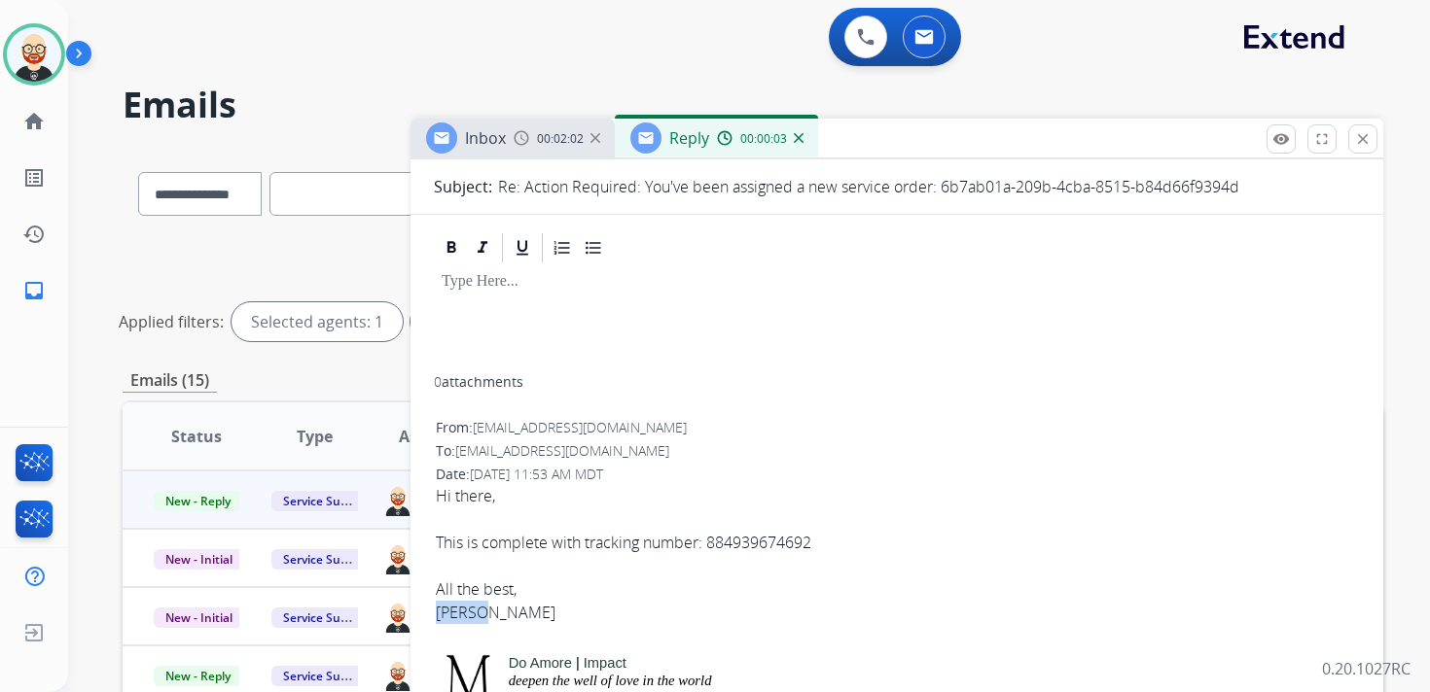
scroll to position [0, 0]
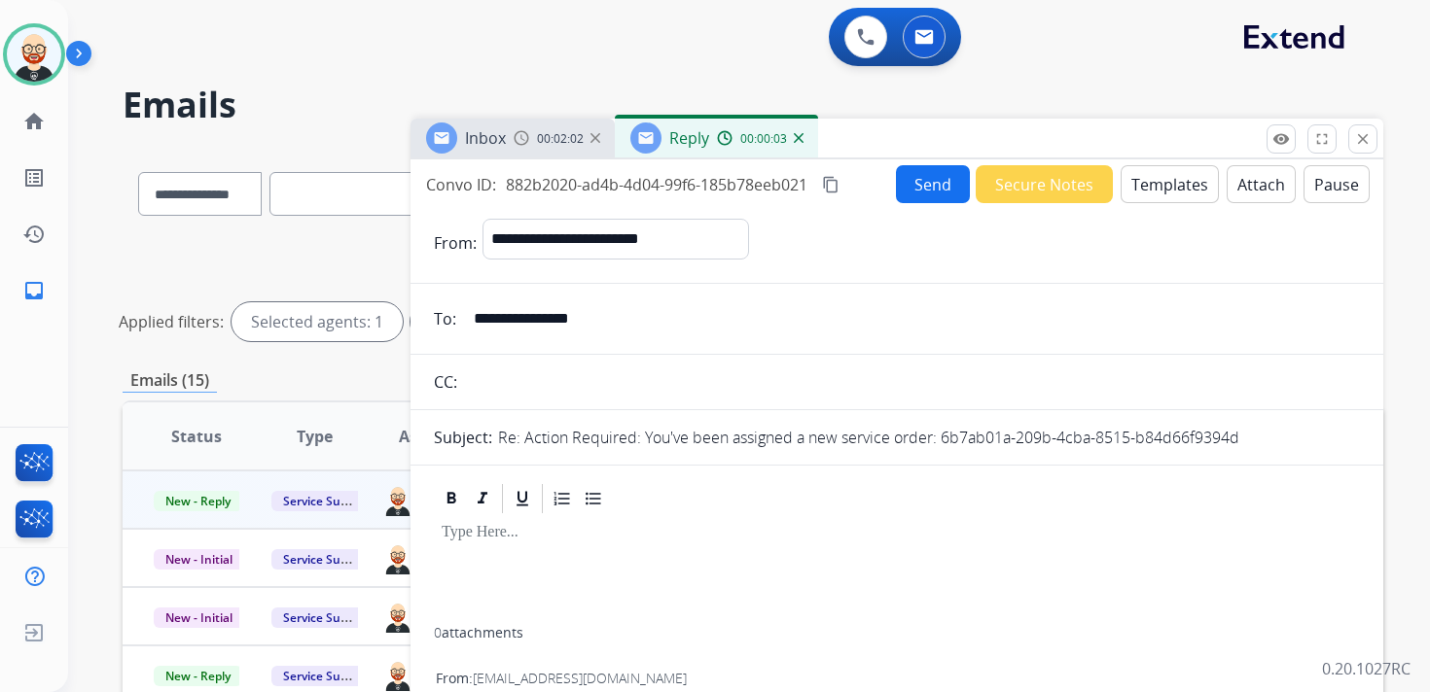
click at [475, 547] on div at bounding box center [897, 571] width 926 height 111
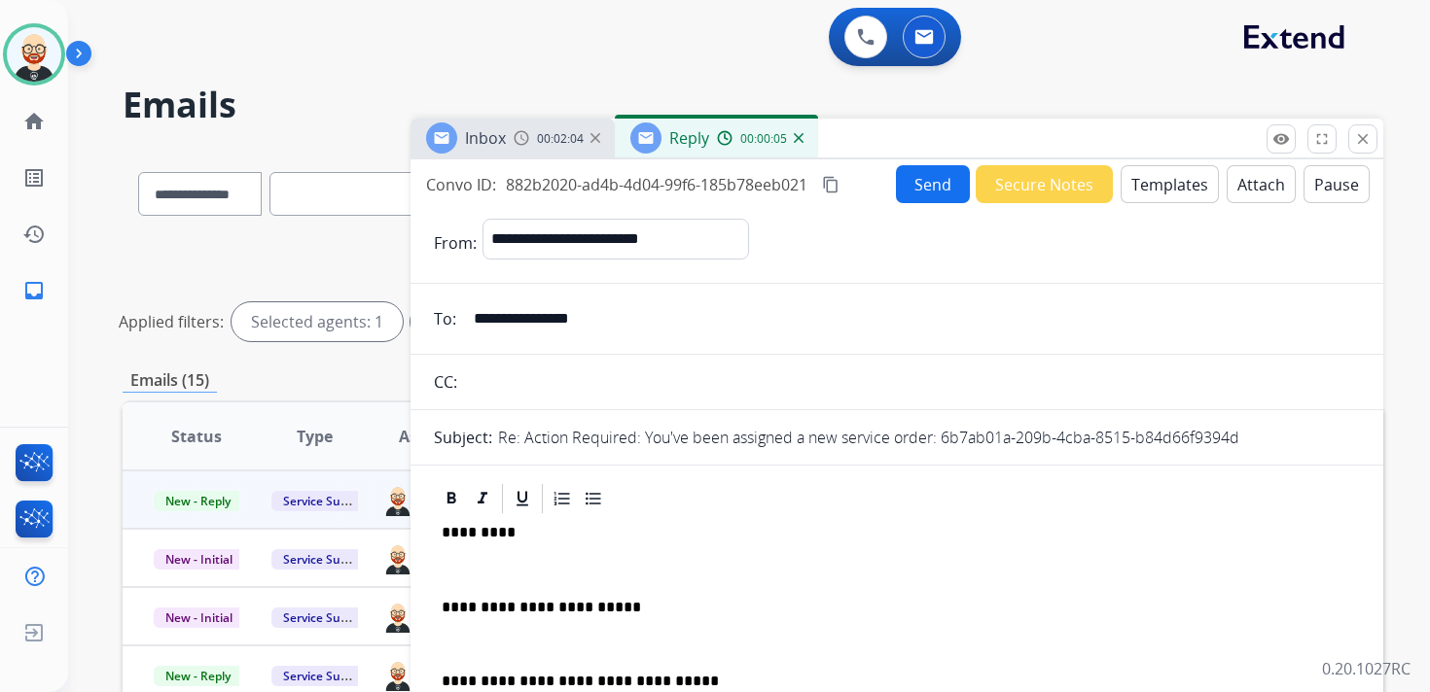
scroll to position [5, 0]
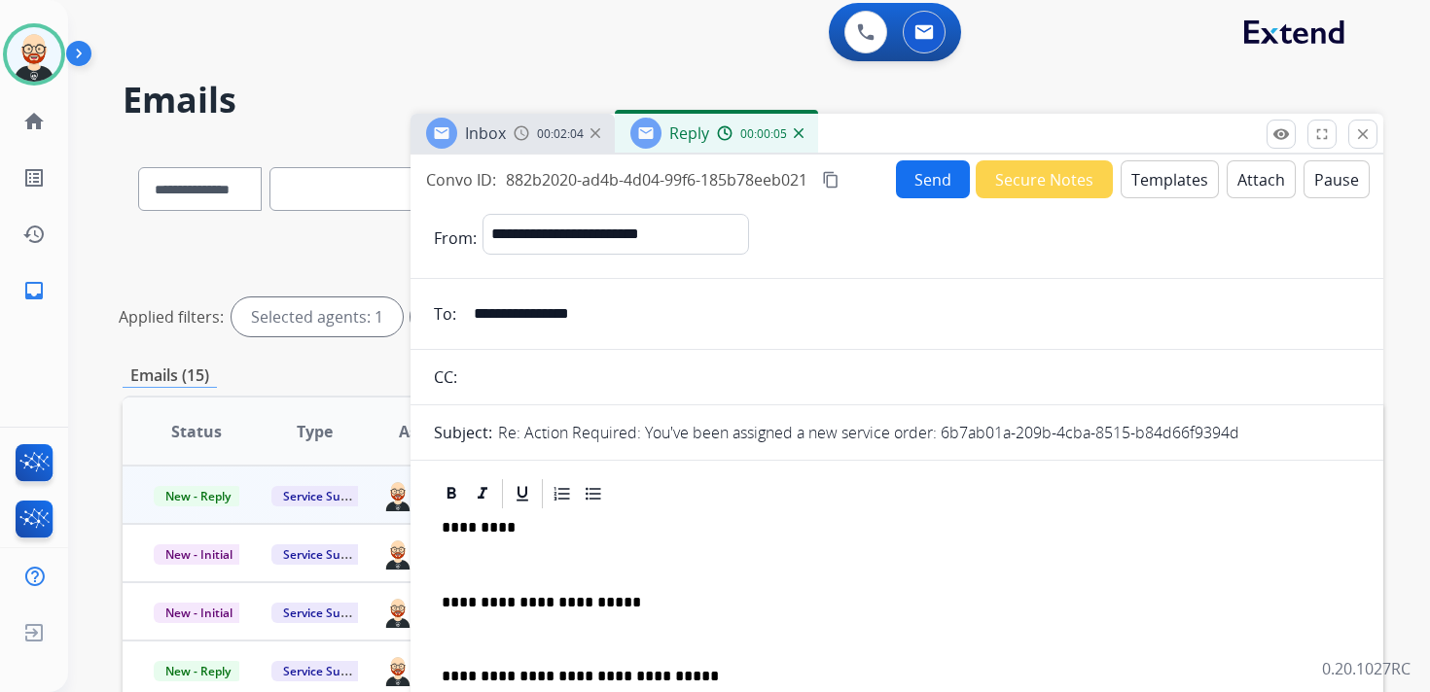
click at [481, 528] on p "*********" at bounding box center [889, 528] width 895 height 18
click at [483, 551] on div "**********" at bounding box center [897, 661] width 926 height 298
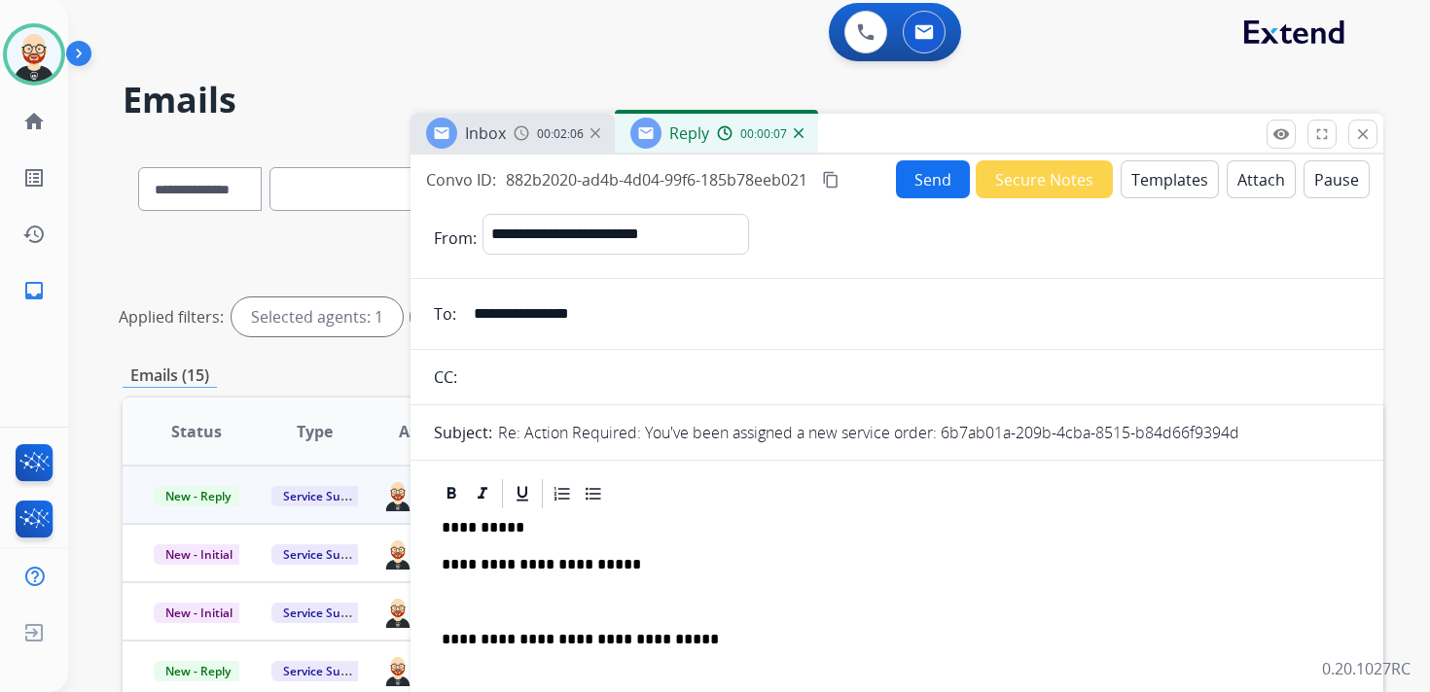
click at [475, 596] on p at bounding box center [897, 603] width 910 height 18
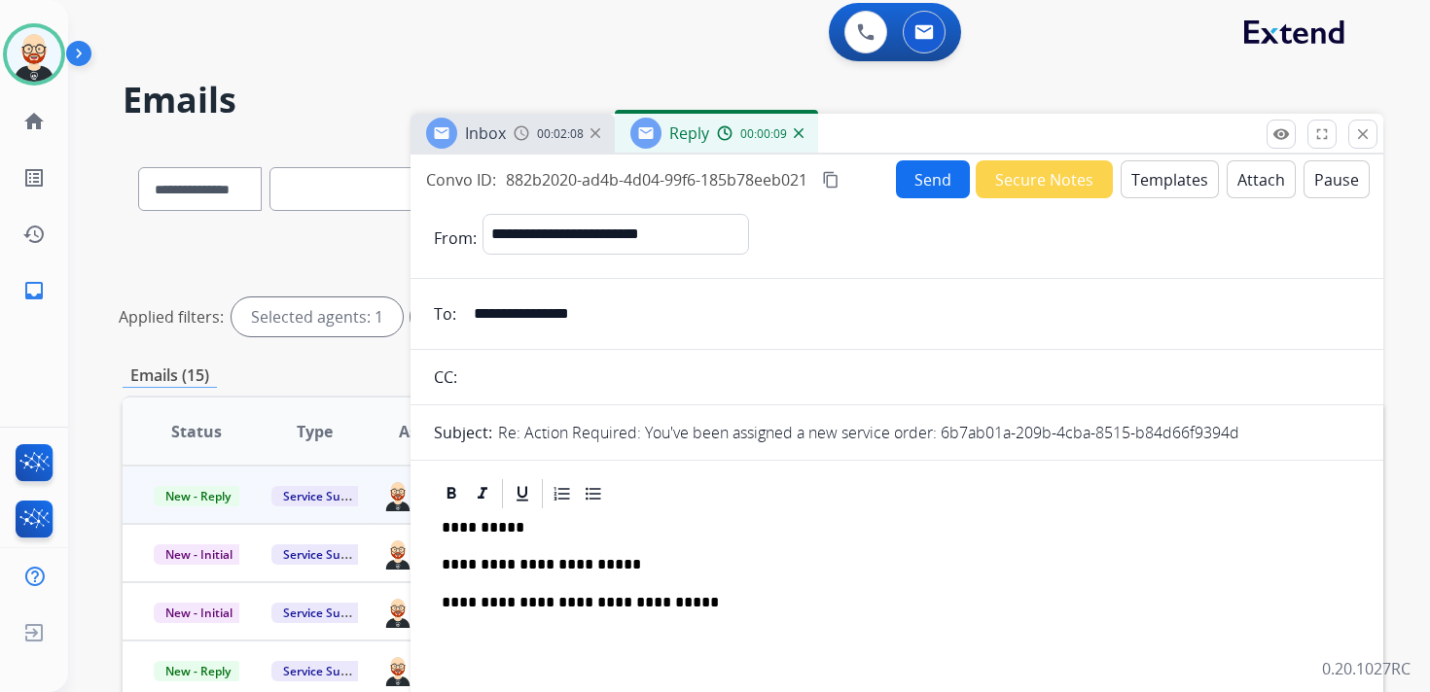
click at [918, 175] on button "Send" at bounding box center [933, 179] width 74 height 38
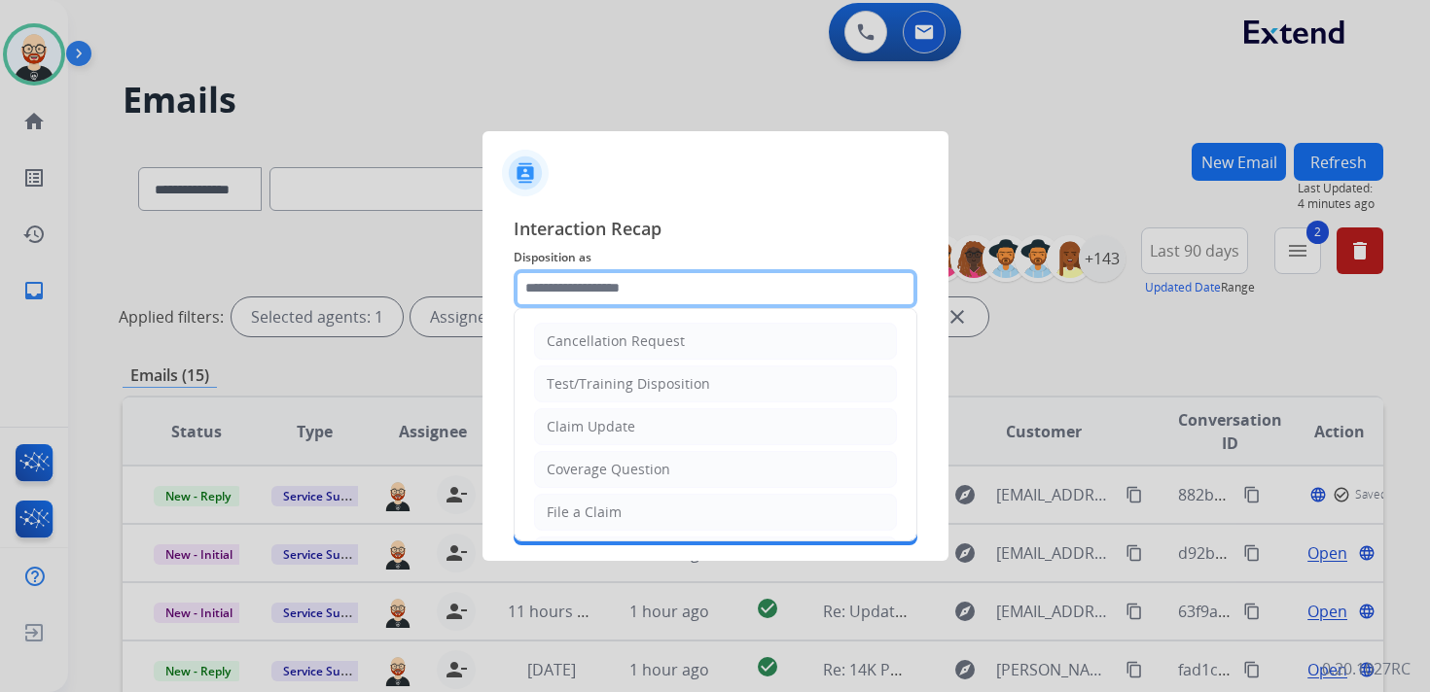
click at [582, 286] on input "text" at bounding box center [716, 288] width 404 height 39
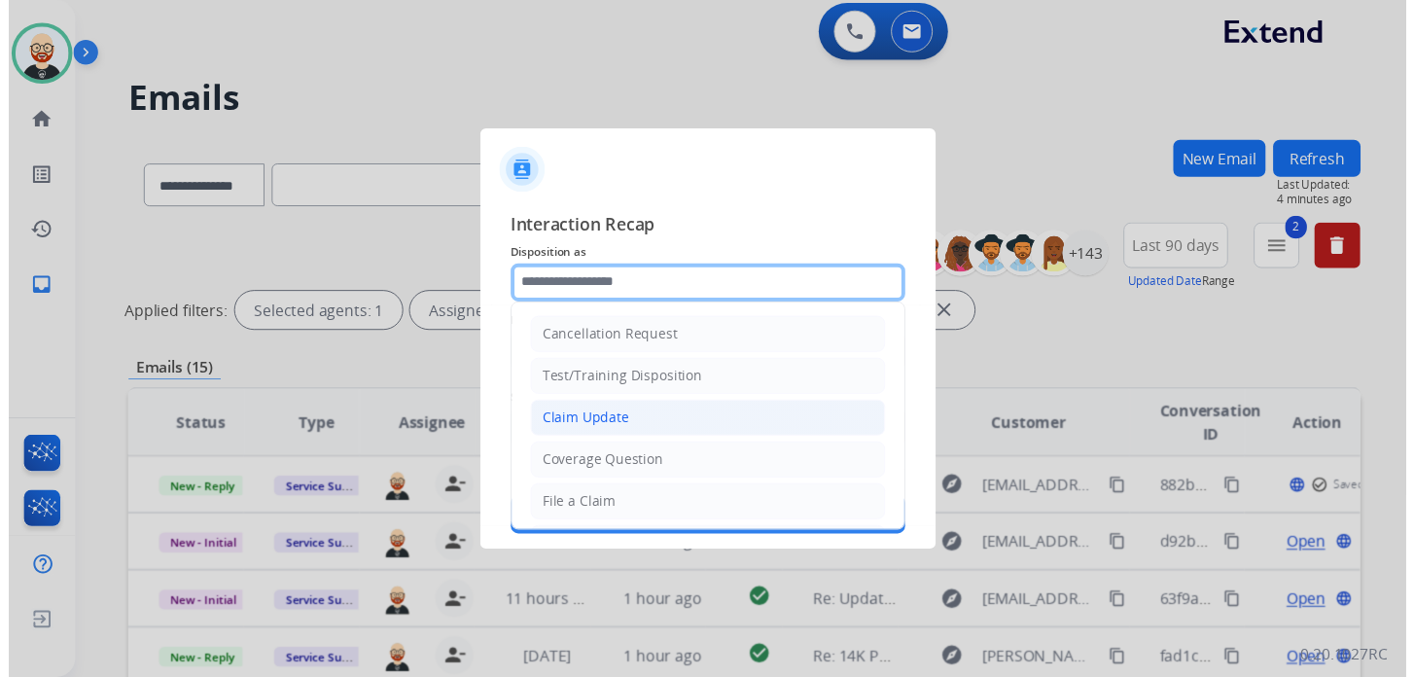
scroll to position [292, 0]
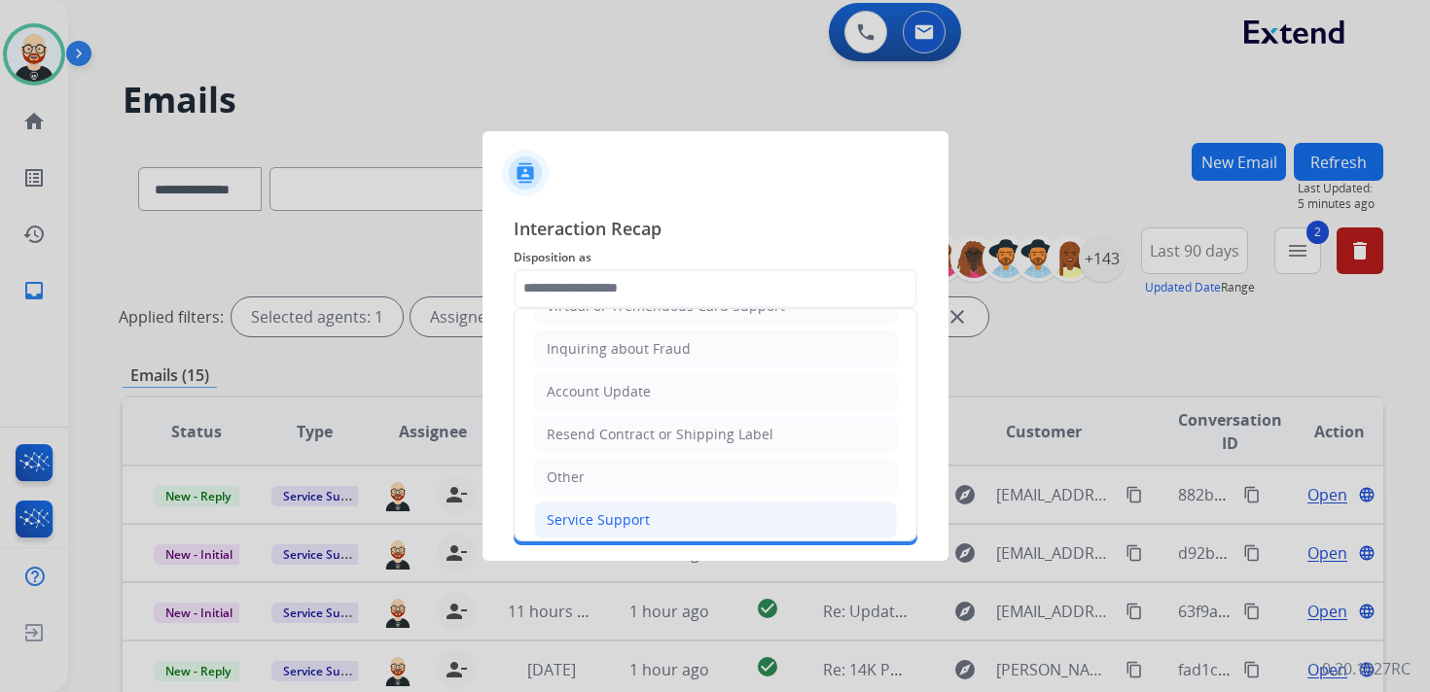
click at [587, 515] on div "Service Support" at bounding box center [598, 520] width 103 height 19
type input "**********"
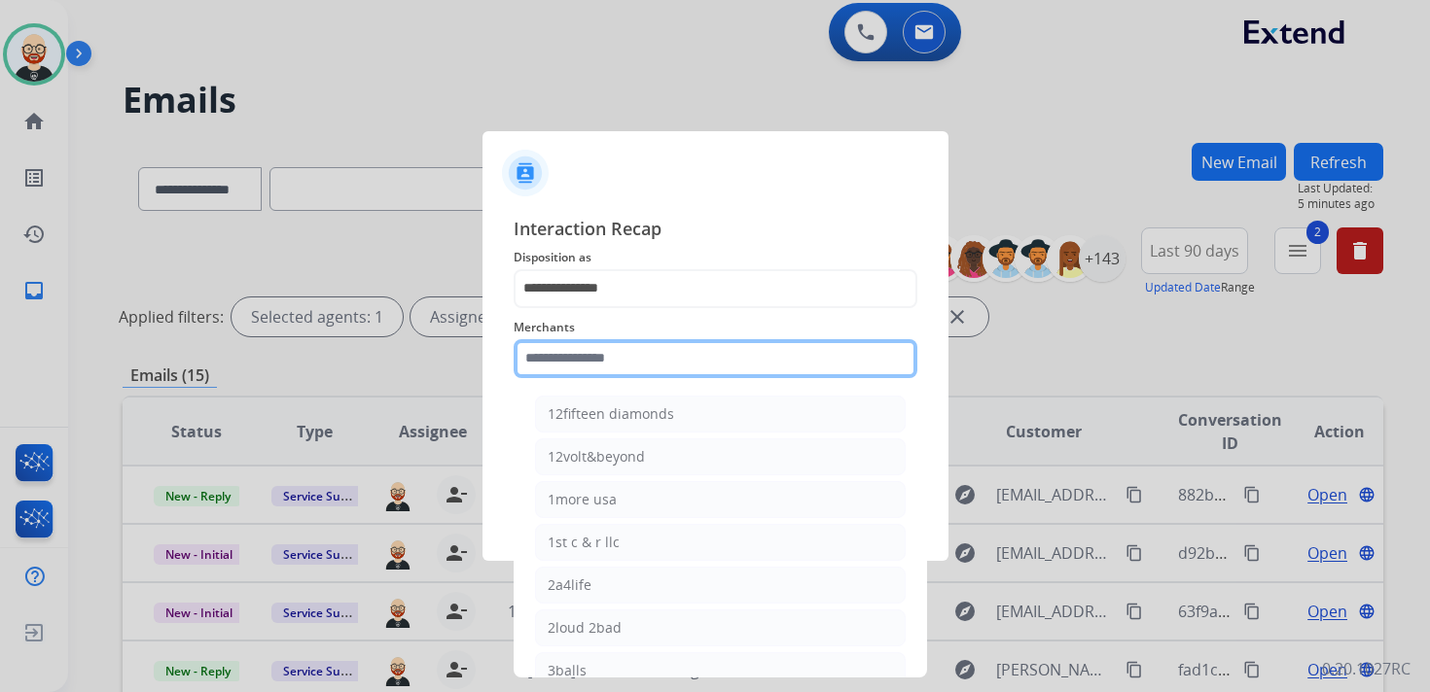
click at [598, 348] on input "text" at bounding box center [716, 358] width 404 height 39
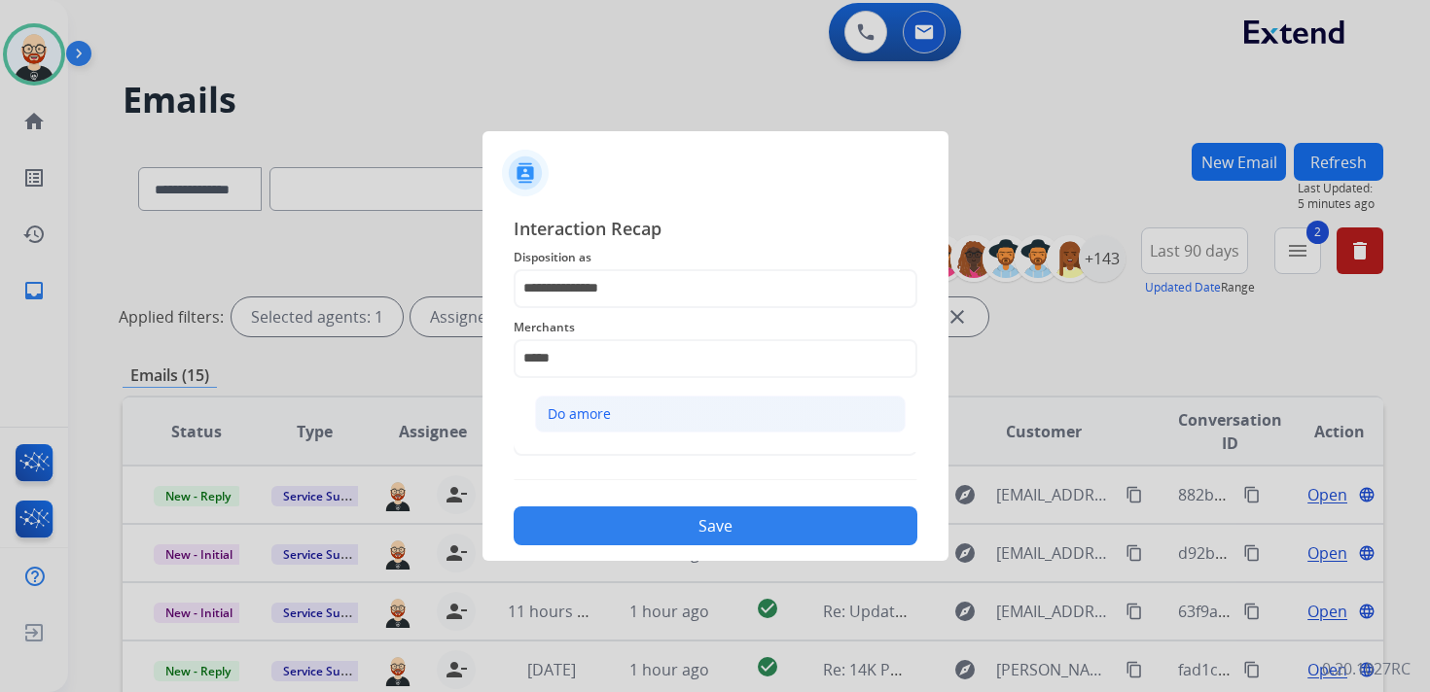
click at [603, 414] on div "Do amore" at bounding box center [579, 414] width 63 height 19
type input "********"
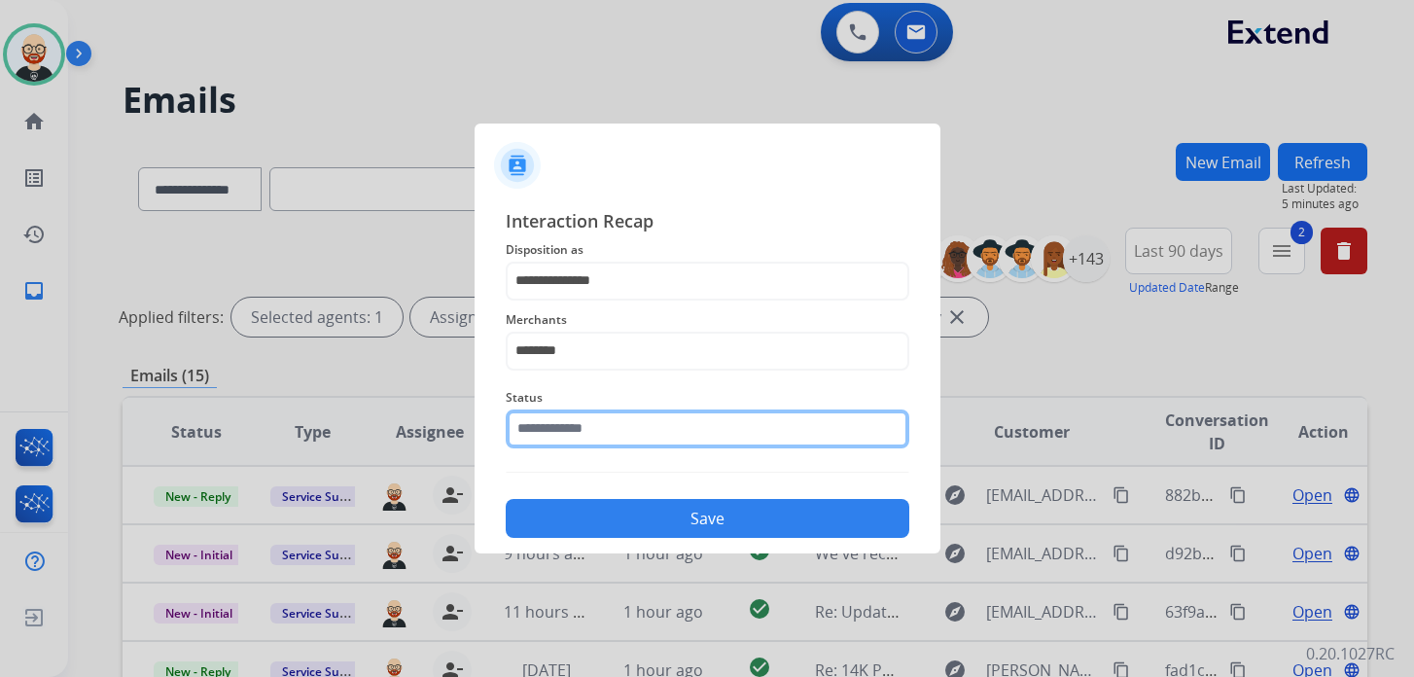
click at [598, 427] on input "text" at bounding box center [708, 428] width 404 height 39
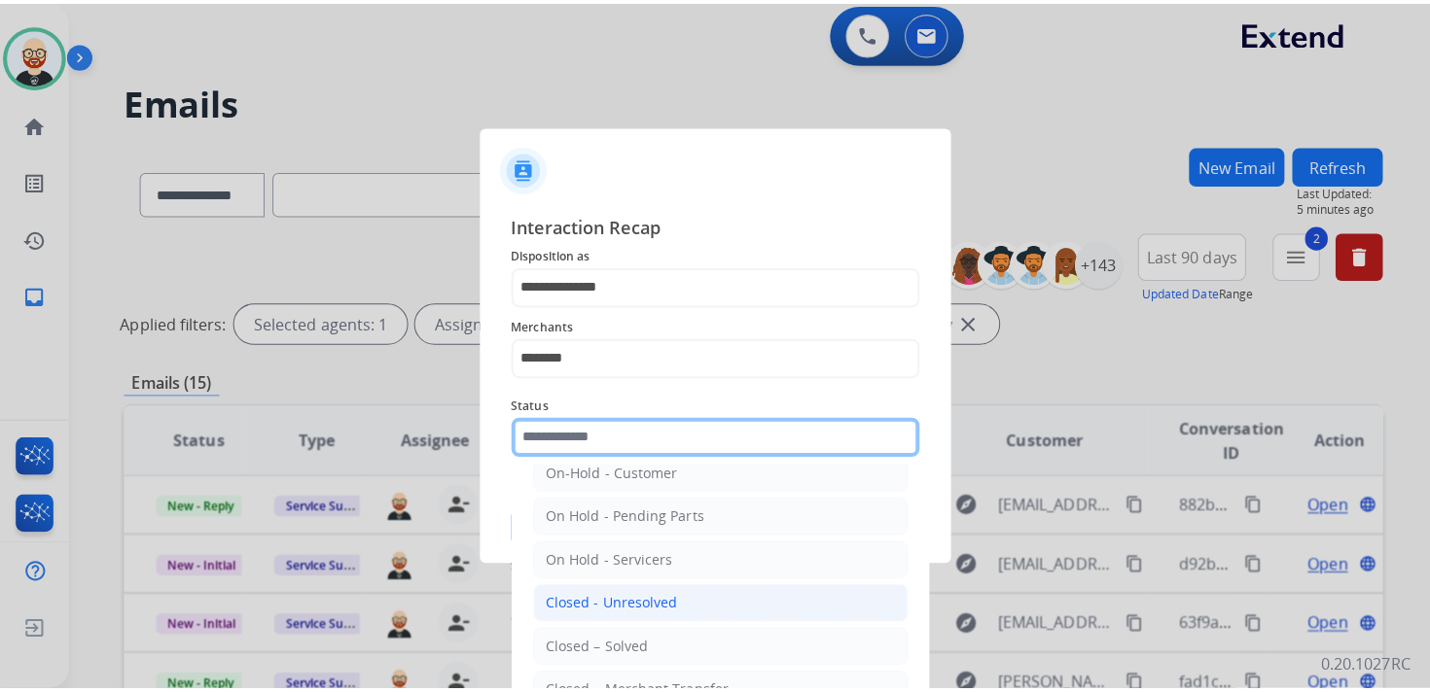
scroll to position [73, 0]
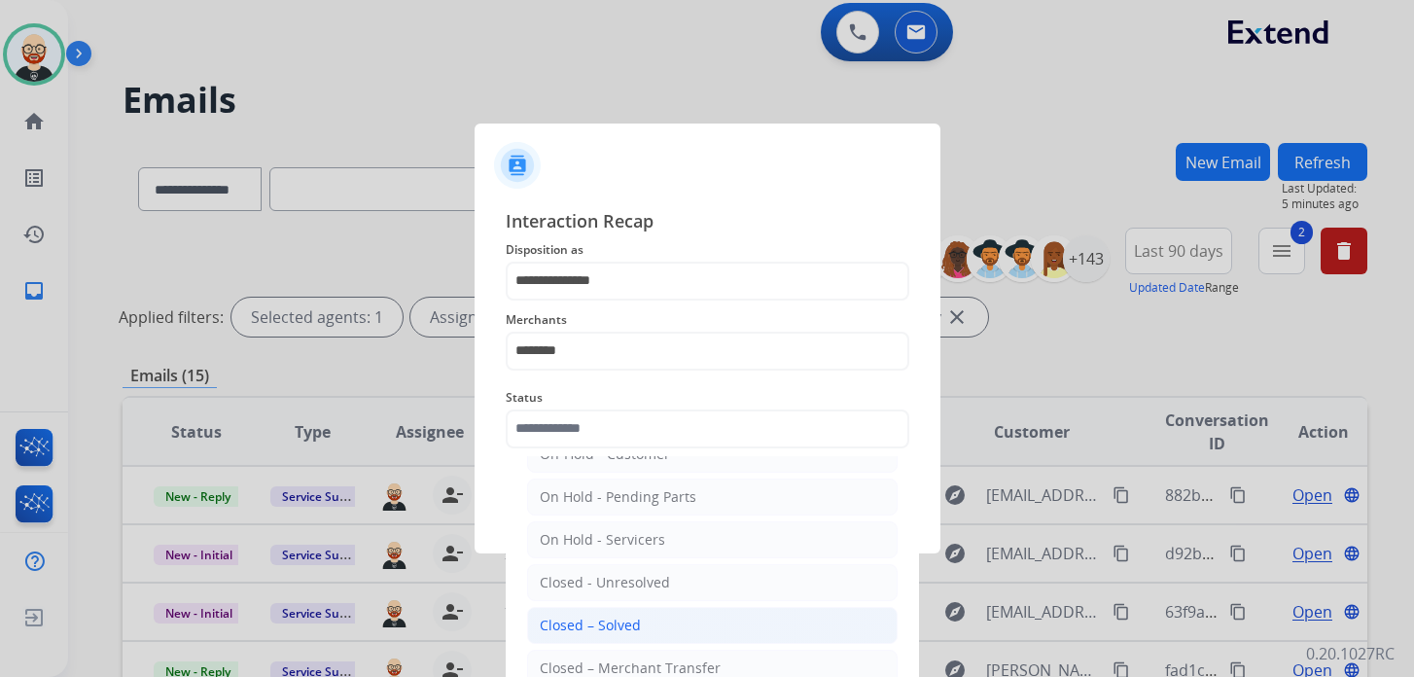
click at [607, 616] on div "Closed – Solved" at bounding box center [590, 625] width 101 height 19
type input "**********"
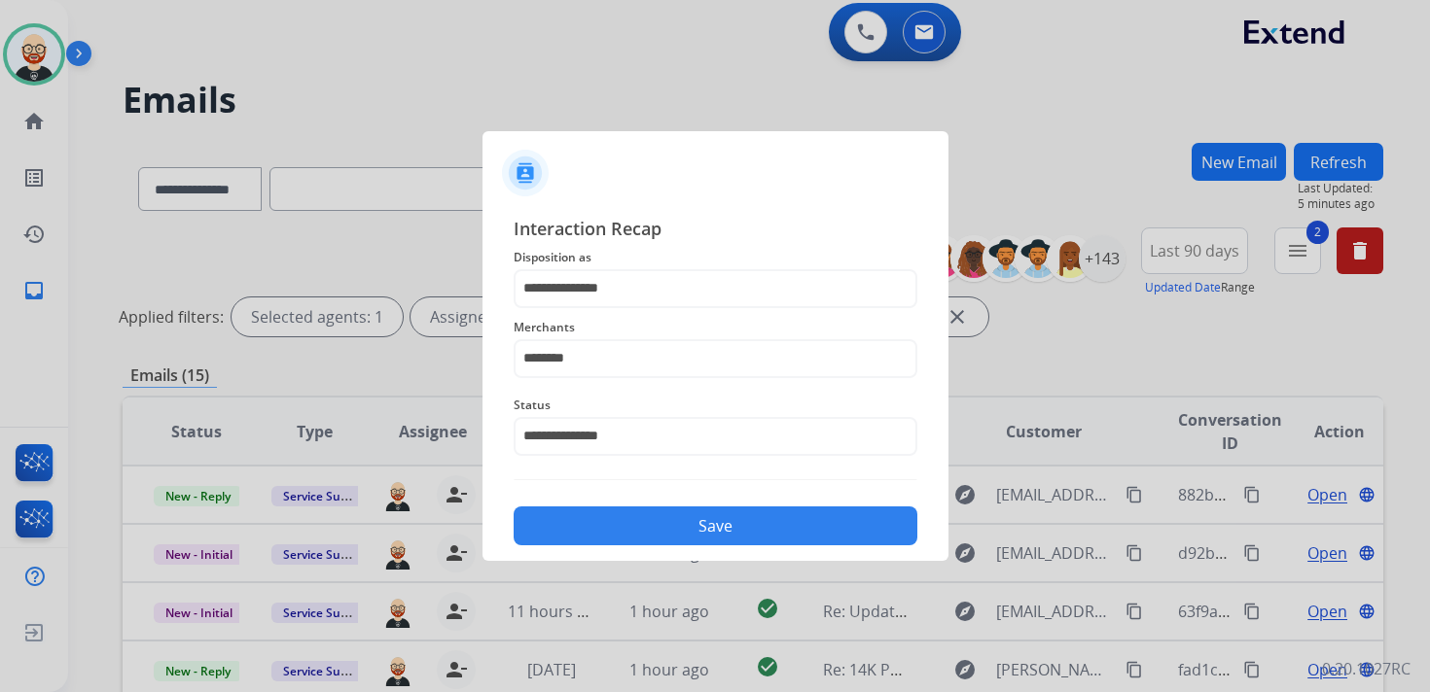
click at [608, 528] on button "Save" at bounding box center [716, 526] width 404 height 39
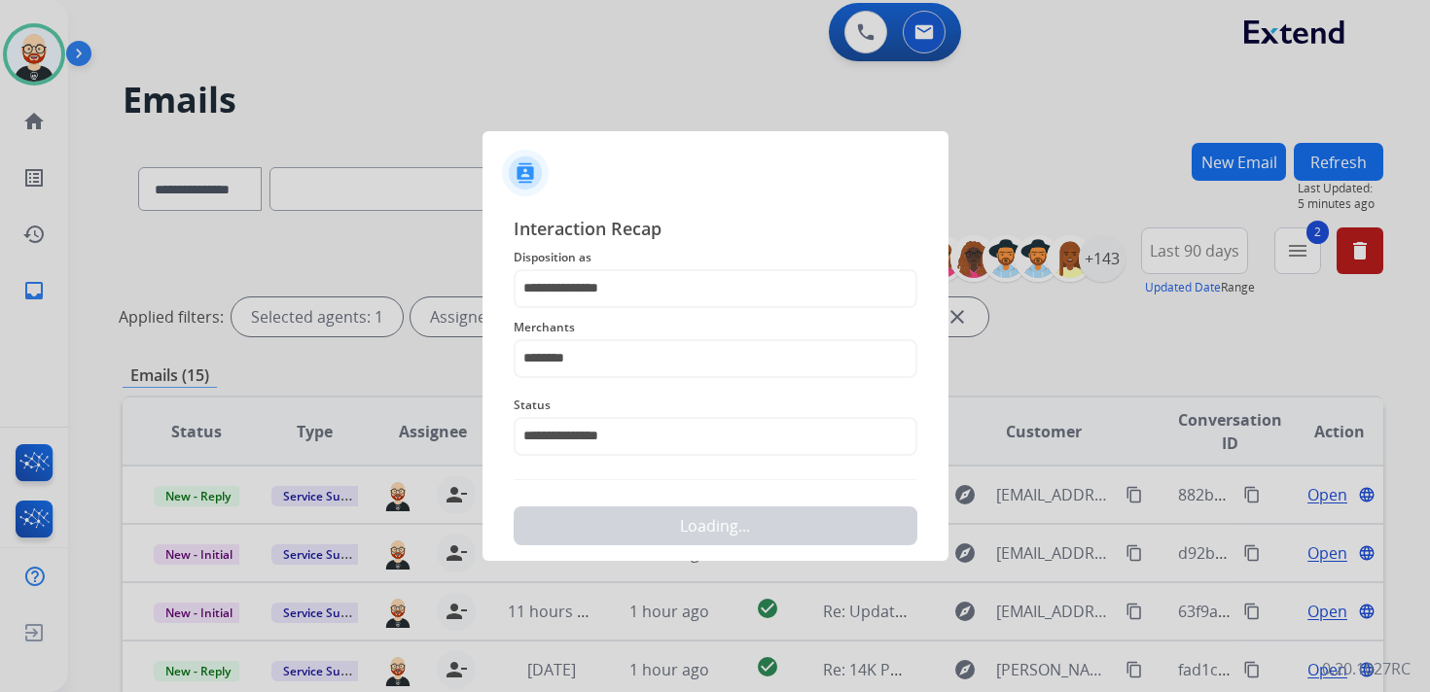
scroll to position [0, 0]
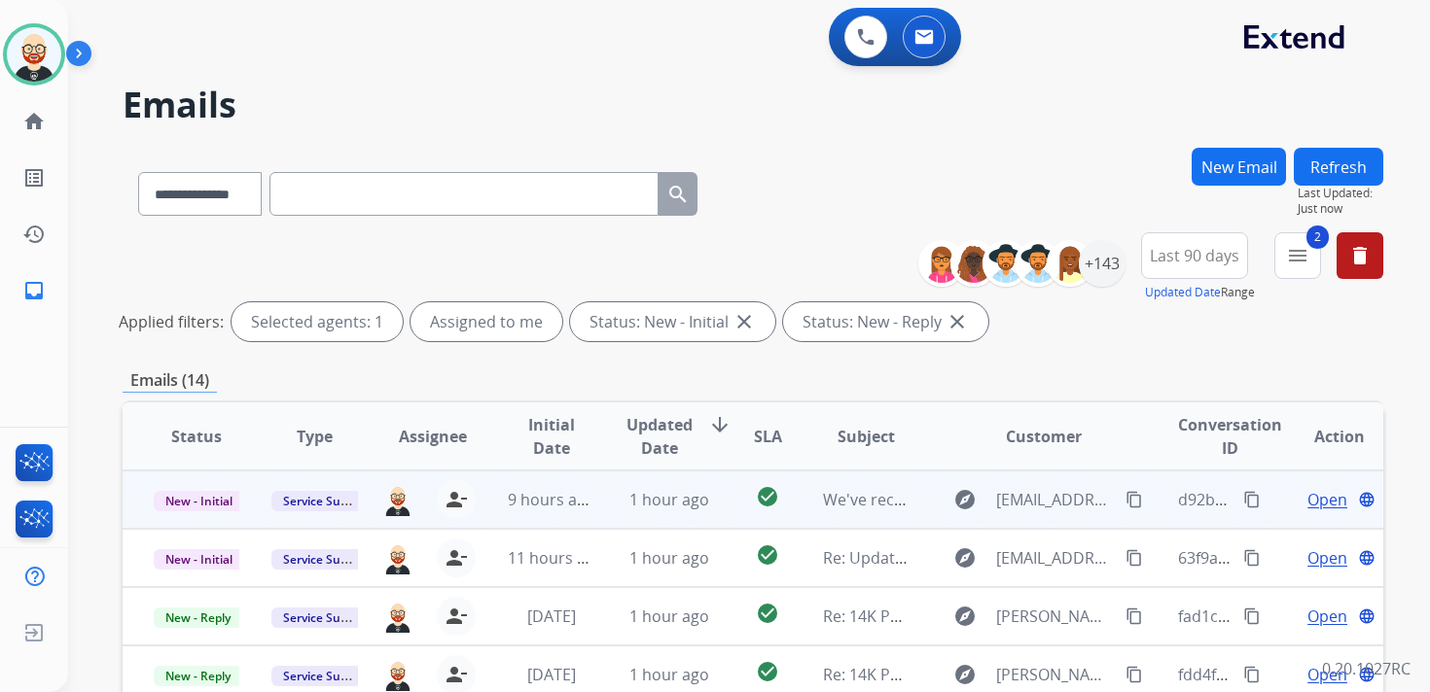
click at [1307, 497] on span "Open" at bounding box center [1327, 499] width 40 height 23
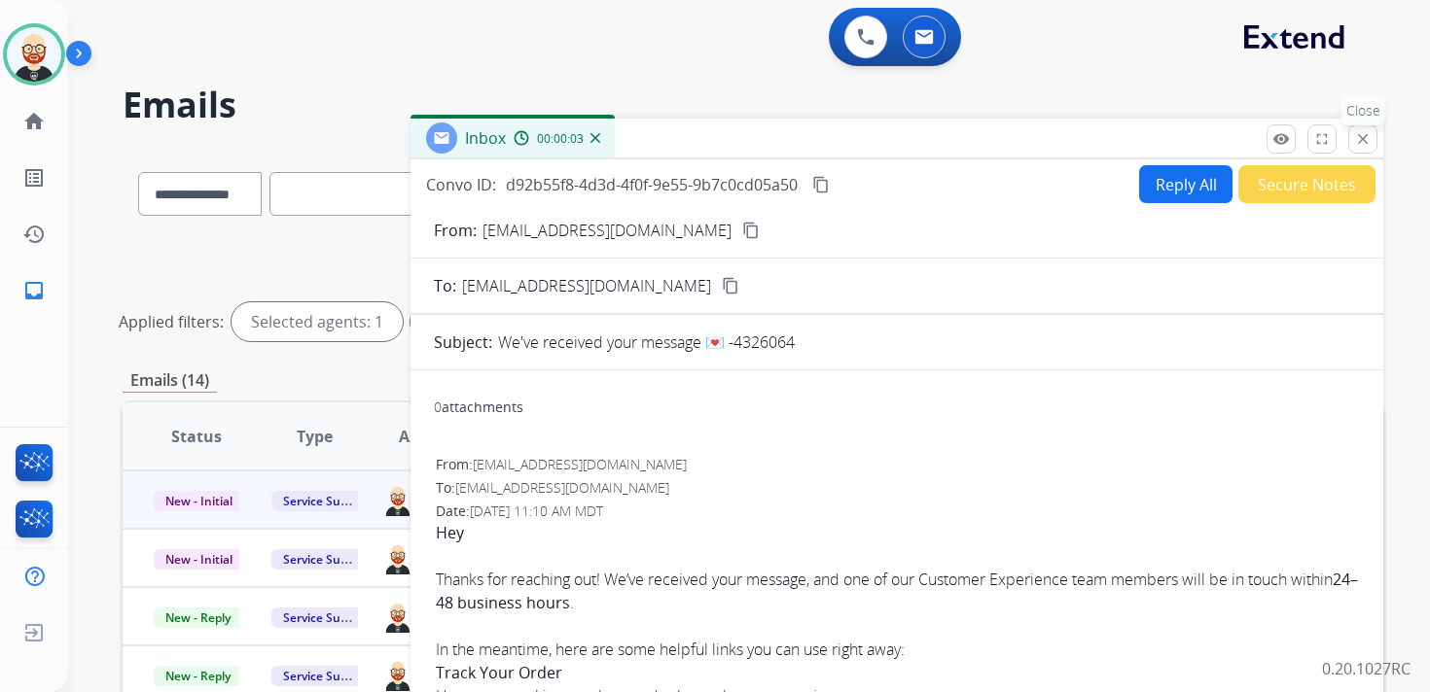
click at [1369, 139] on mat-icon "close" at bounding box center [1363, 139] width 18 height 18
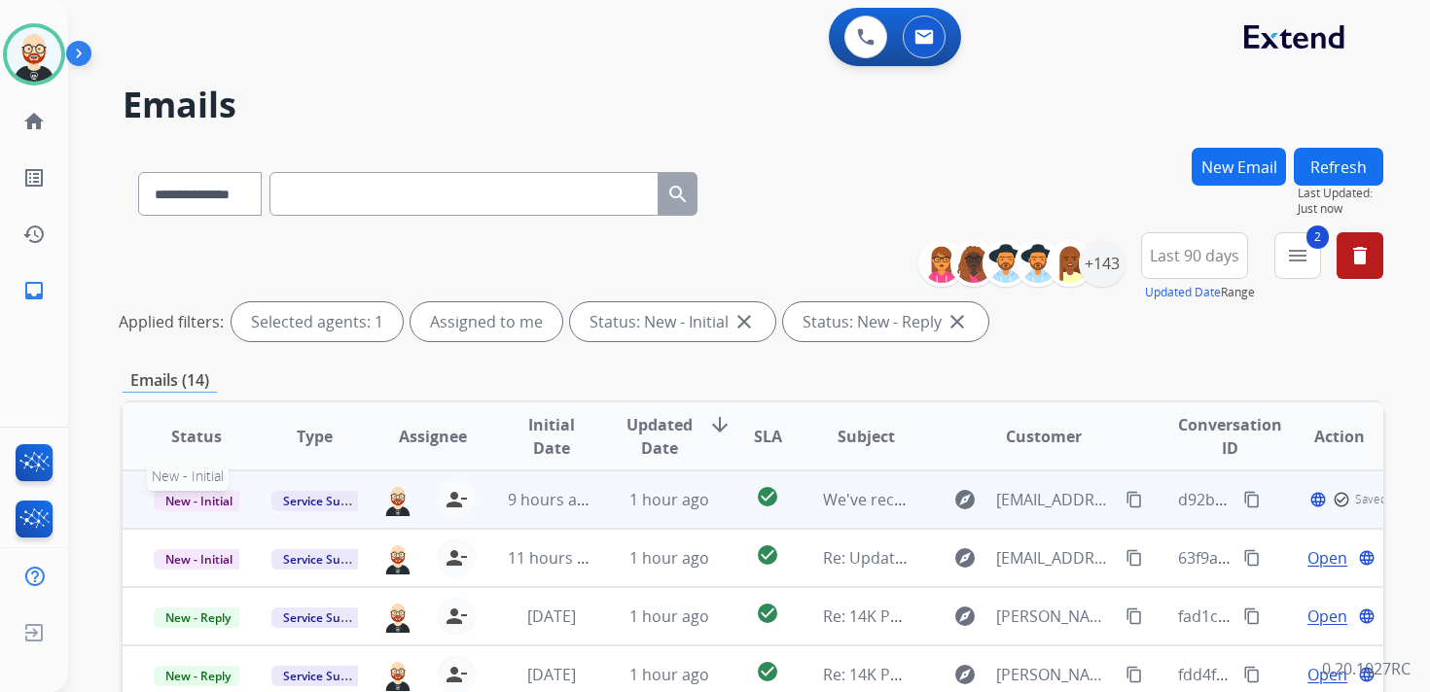
click at [201, 505] on span "New - Initial" at bounding box center [199, 501] width 90 height 20
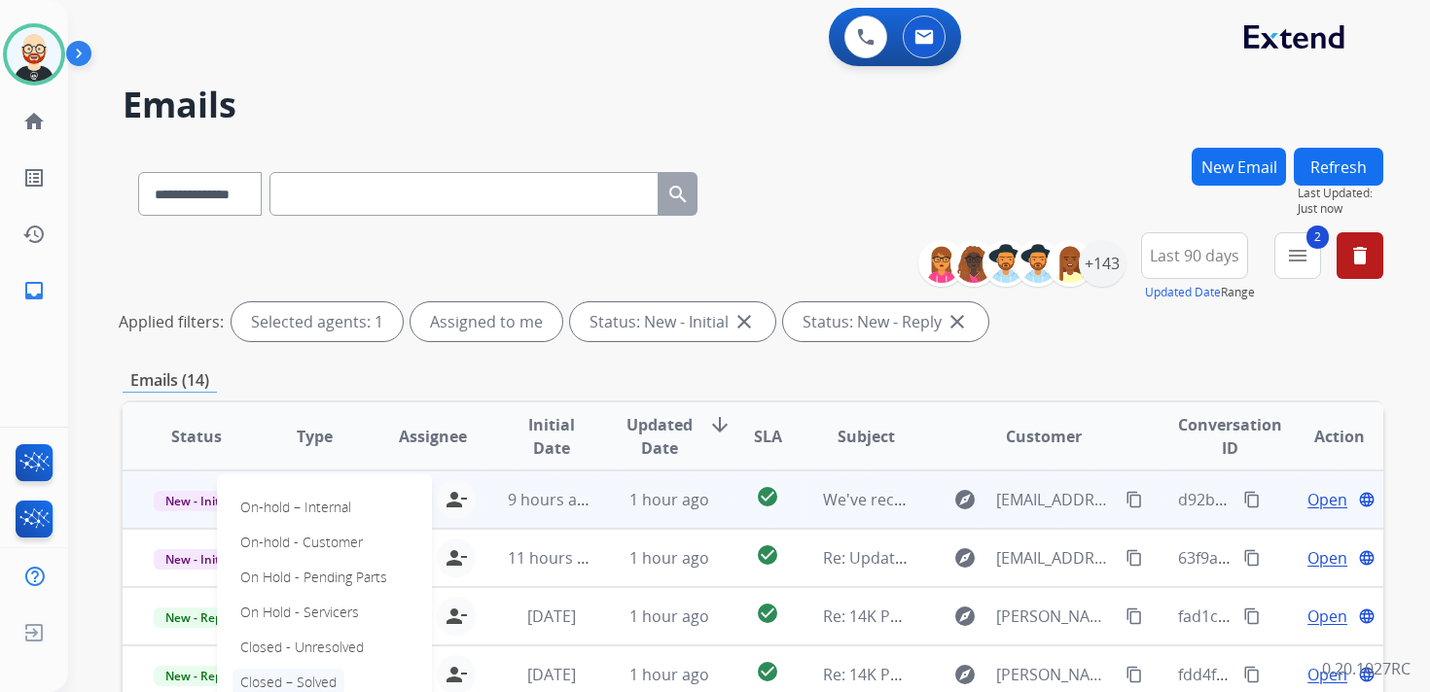
click at [268, 674] on p "Closed – Solved" at bounding box center [288, 682] width 112 height 27
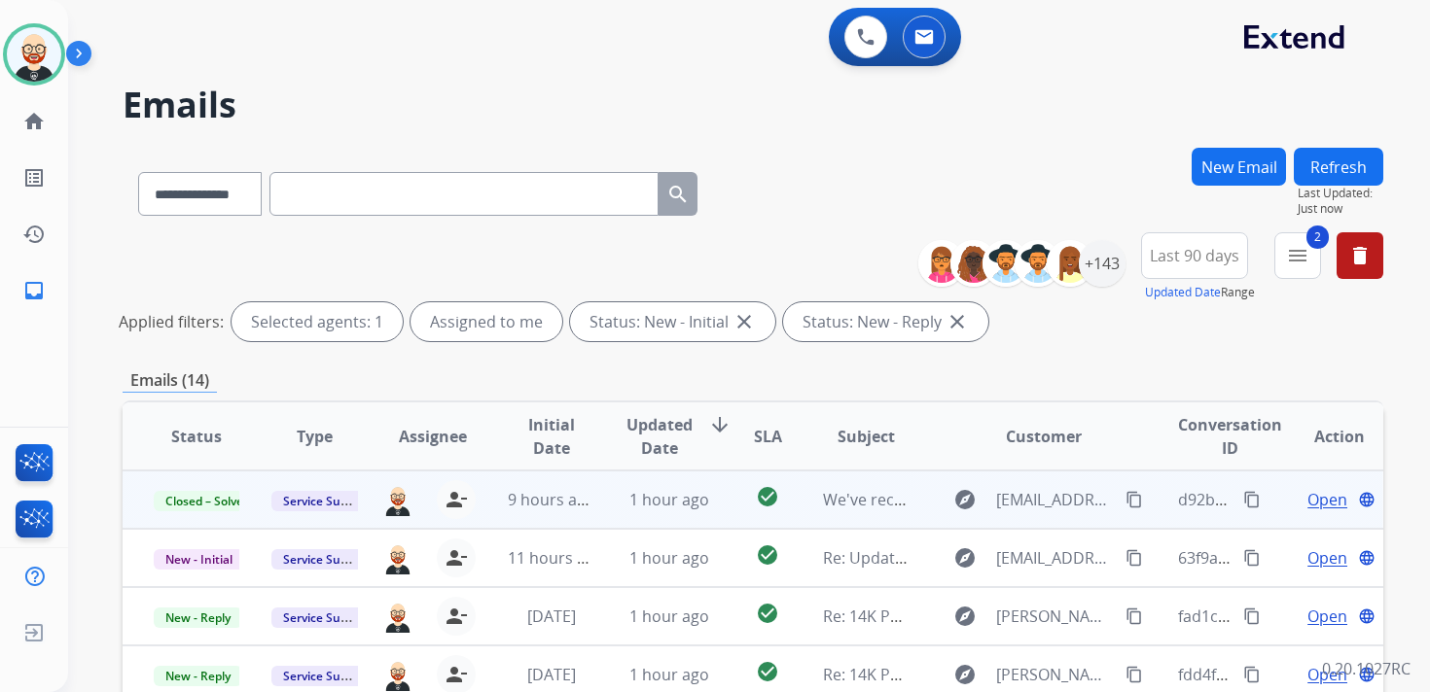
click at [1319, 162] on button "Refresh" at bounding box center [1338, 167] width 89 height 38
click at [1320, 498] on span "Open" at bounding box center [1327, 499] width 40 height 23
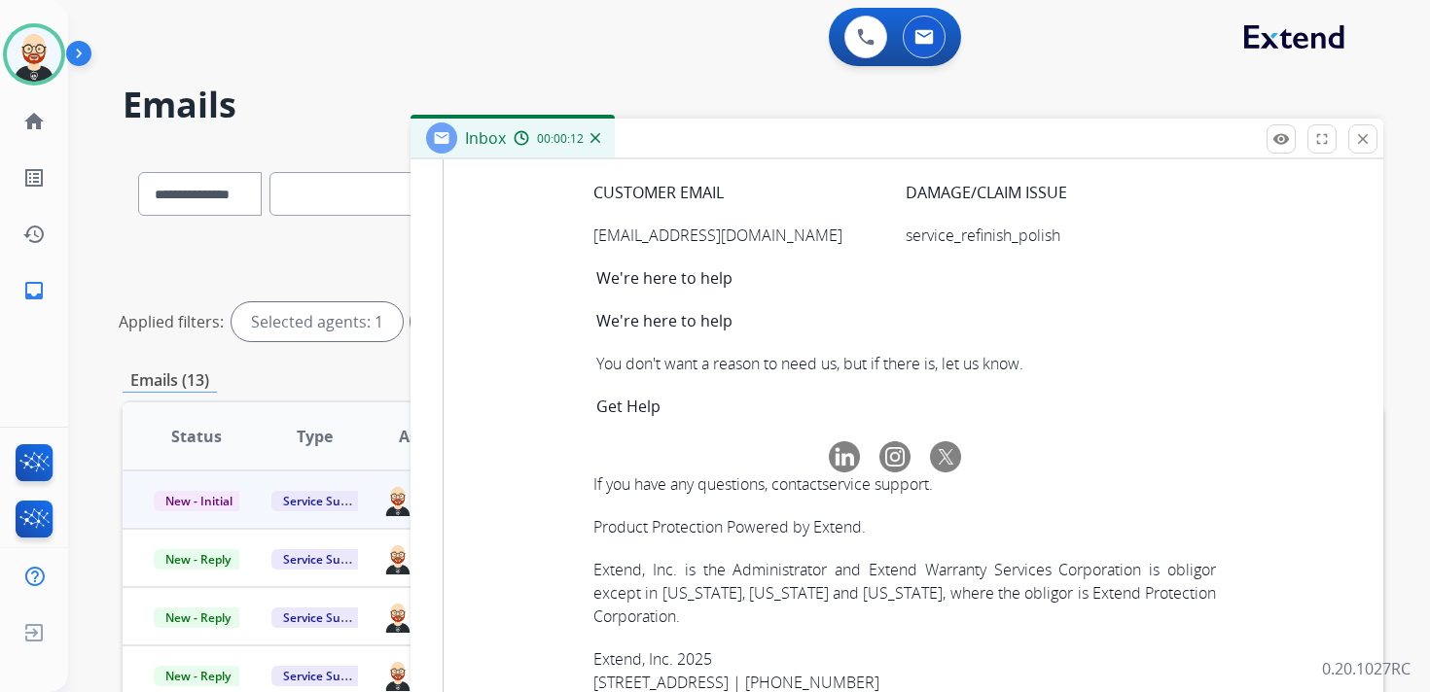
scroll to position [6663, 0]
click at [713, 76] on p "5b59e8a1-4930-4069-abbb-dfbfaca06575" at bounding box center [749, 64] width 312 height 23
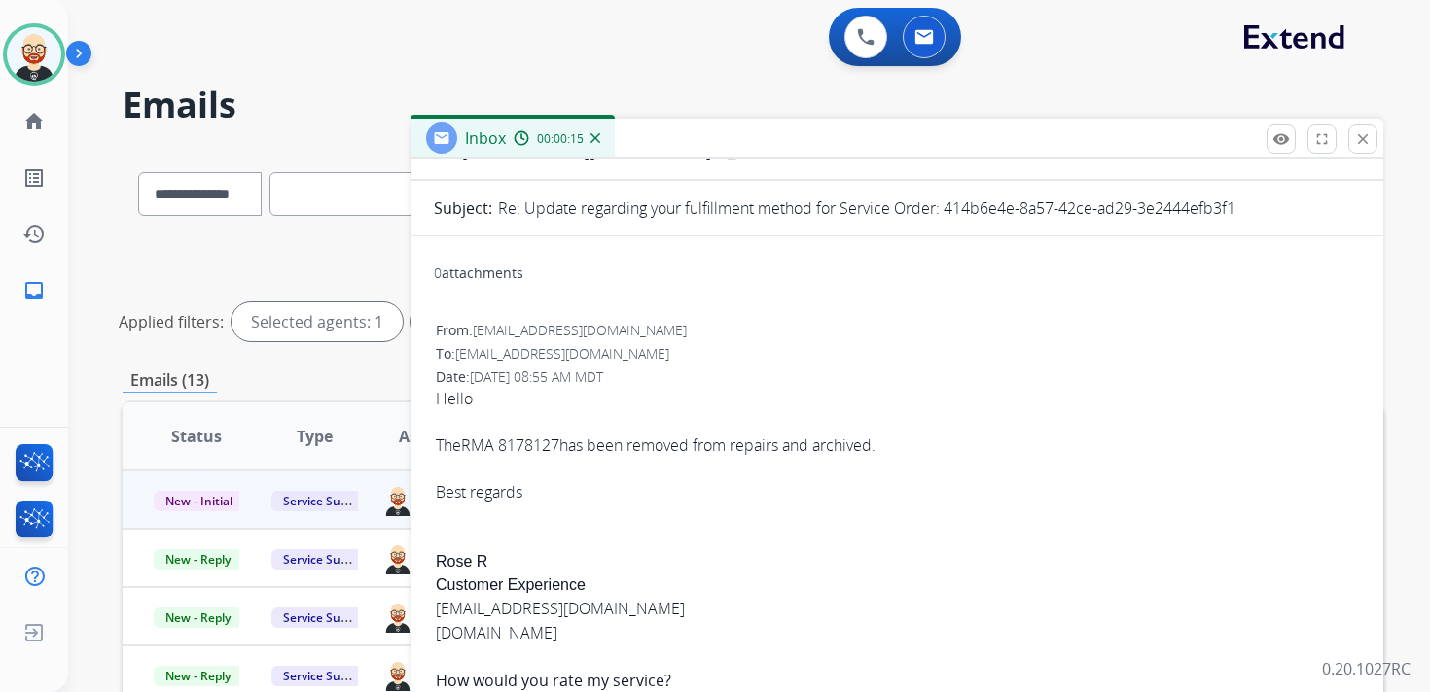
scroll to position [0, 0]
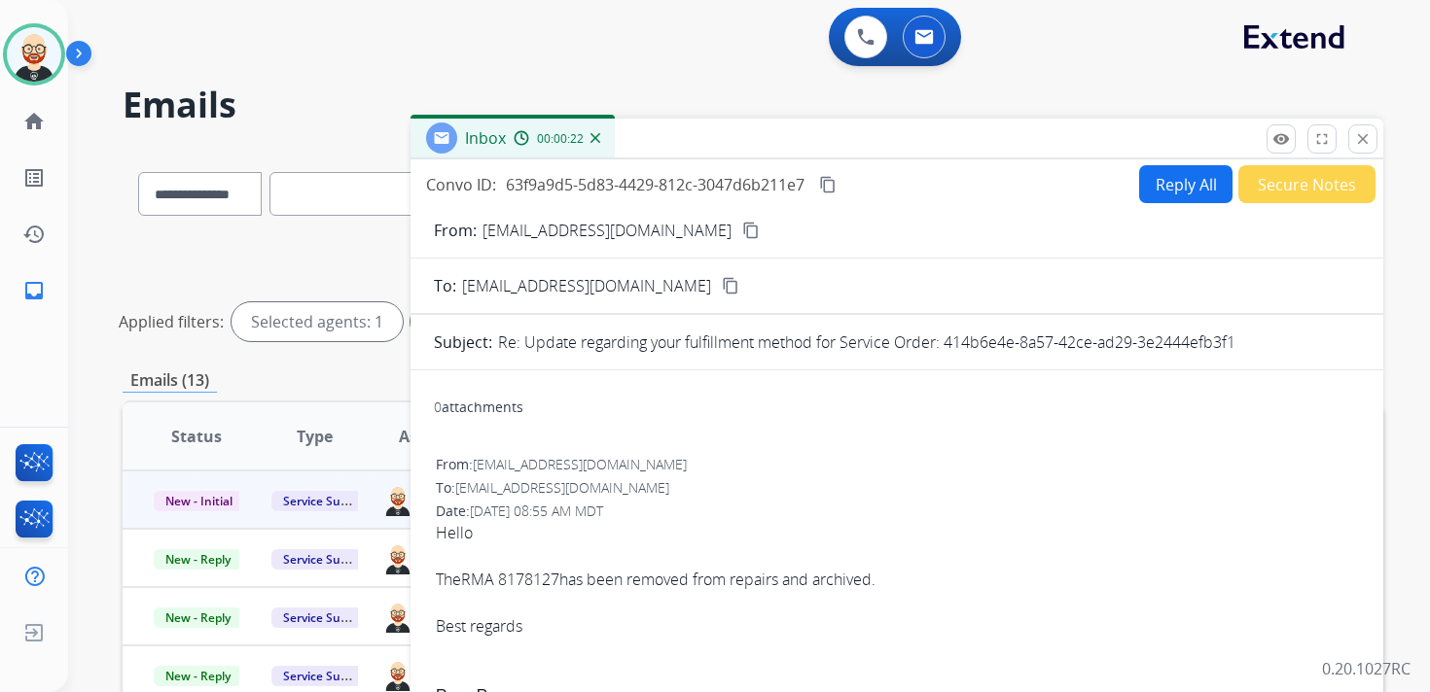
click at [831, 179] on mat-icon "content_copy" at bounding box center [828, 185] width 18 height 18
click at [540, 574] on link "RMA 8178127" at bounding box center [510, 579] width 98 height 21
drag, startPoint x: 565, startPoint y: 579, endPoint x: 503, endPoint y: 583, distance: 62.4
click at [503, 583] on div "Hello The RMA 8178127 has been removed from repairs and archived. Best regards" at bounding box center [897, 579] width 922 height 117
click at [827, 182] on mat-icon "content_copy" at bounding box center [828, 185] width 18 height 18
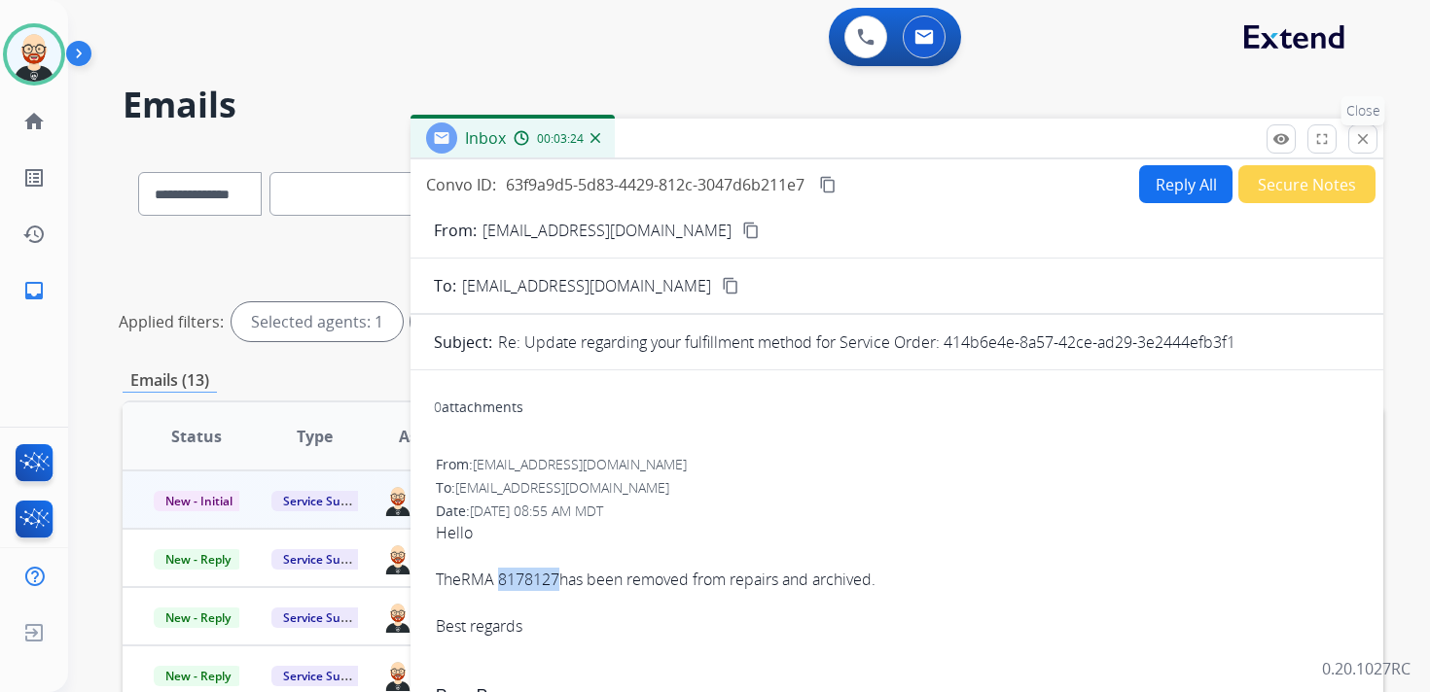
click at [1360, 138] on mat-icon "close" at bounding box center [1363, 139] width 18 height 18
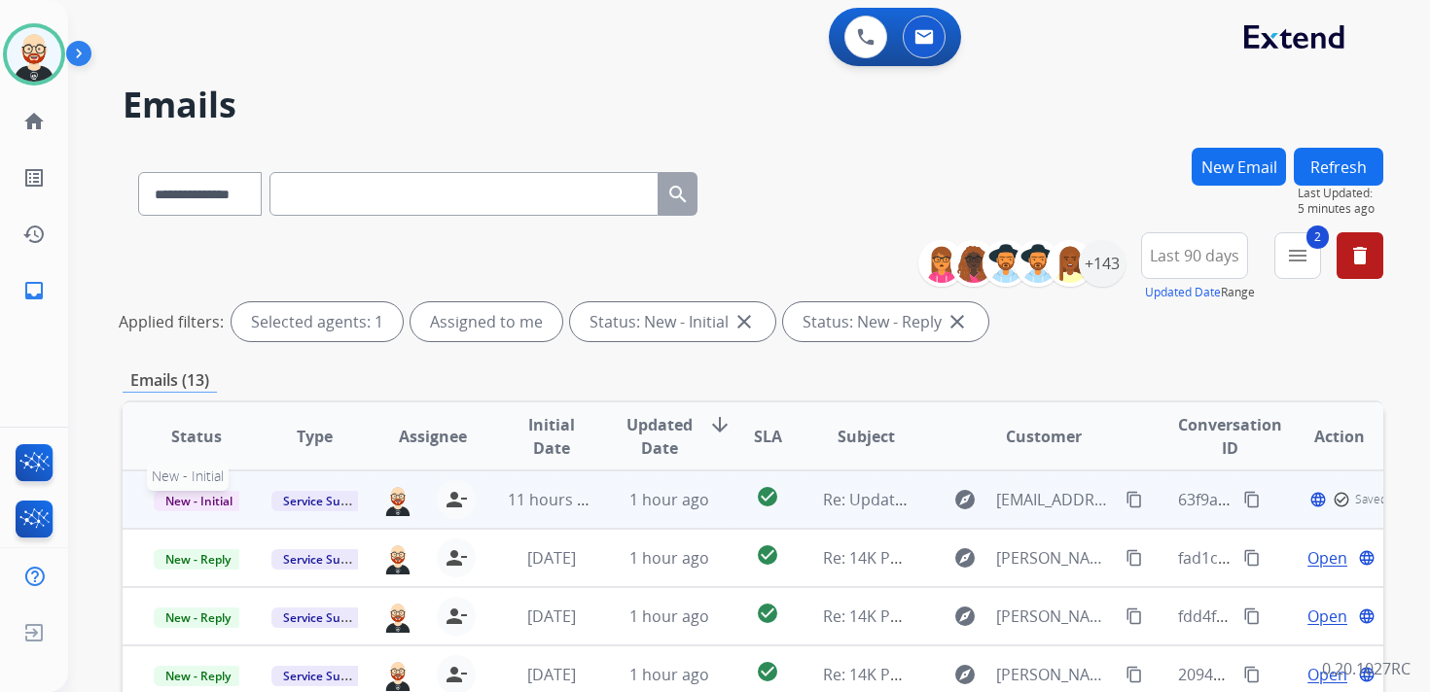
click at [193, 496] on span "New - Initial" at bounding box center [199, 501] width 90 height 20
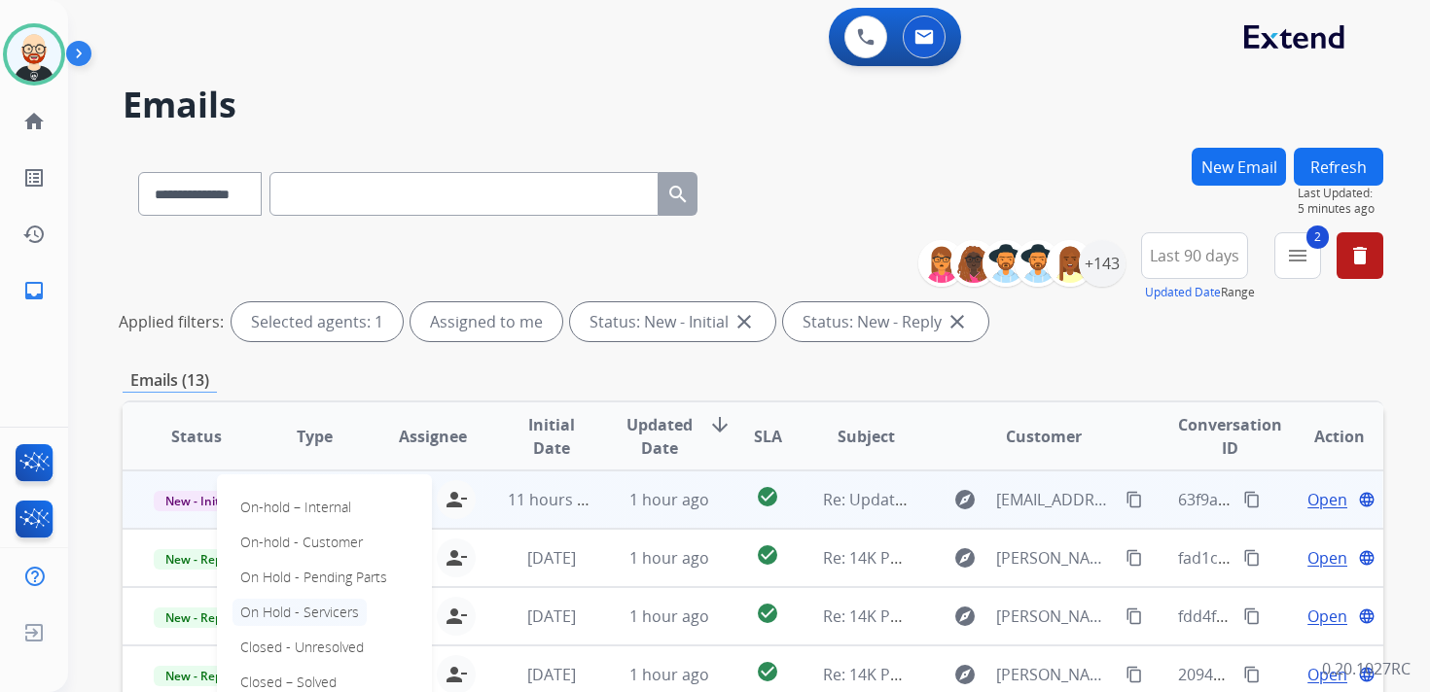
scroll to position [2, 0]
click at [305, 678] on p "Closed – Solved" at bounding box center [288, 680] width 112 height 27
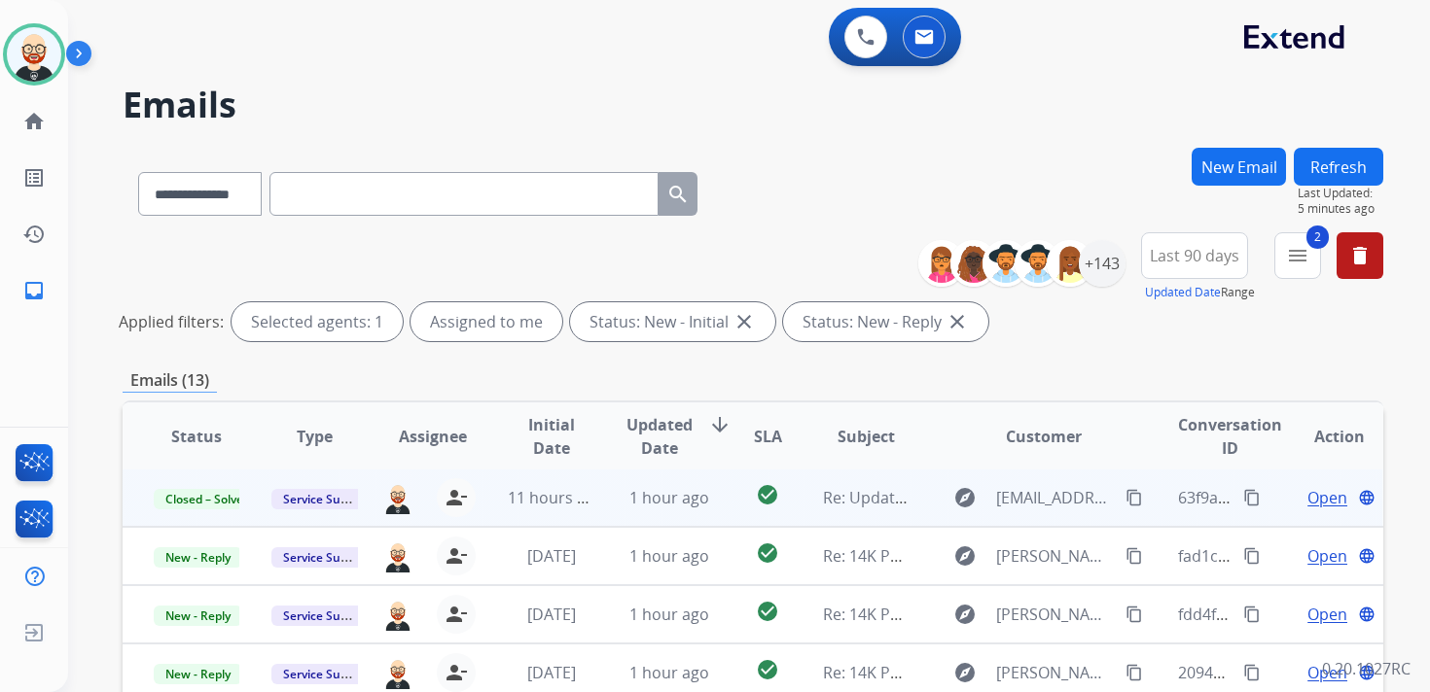
click at [1358, 170] on button "Refresh" at bounding box center [1338, 167] width 89 height 38
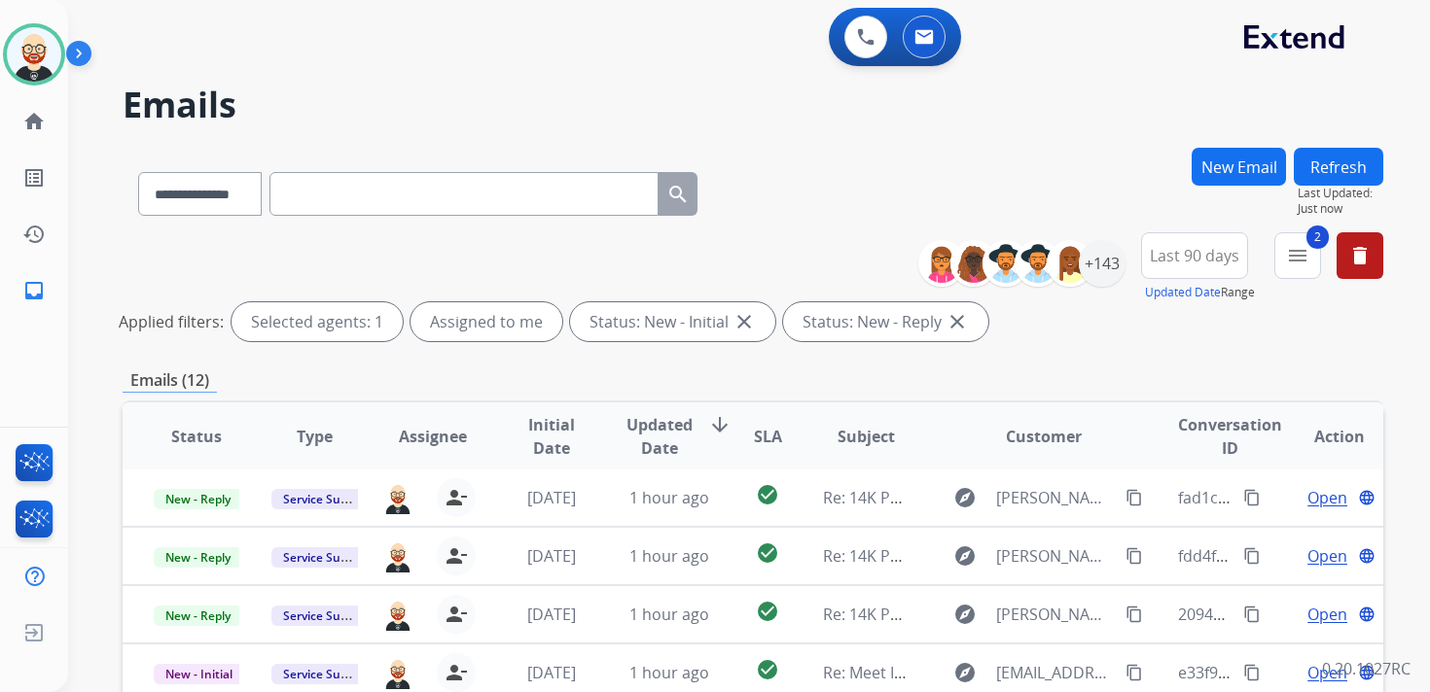
click at [1337, 178] on button "Refresh" at bounding box center [1338, 167] width 89 height 38
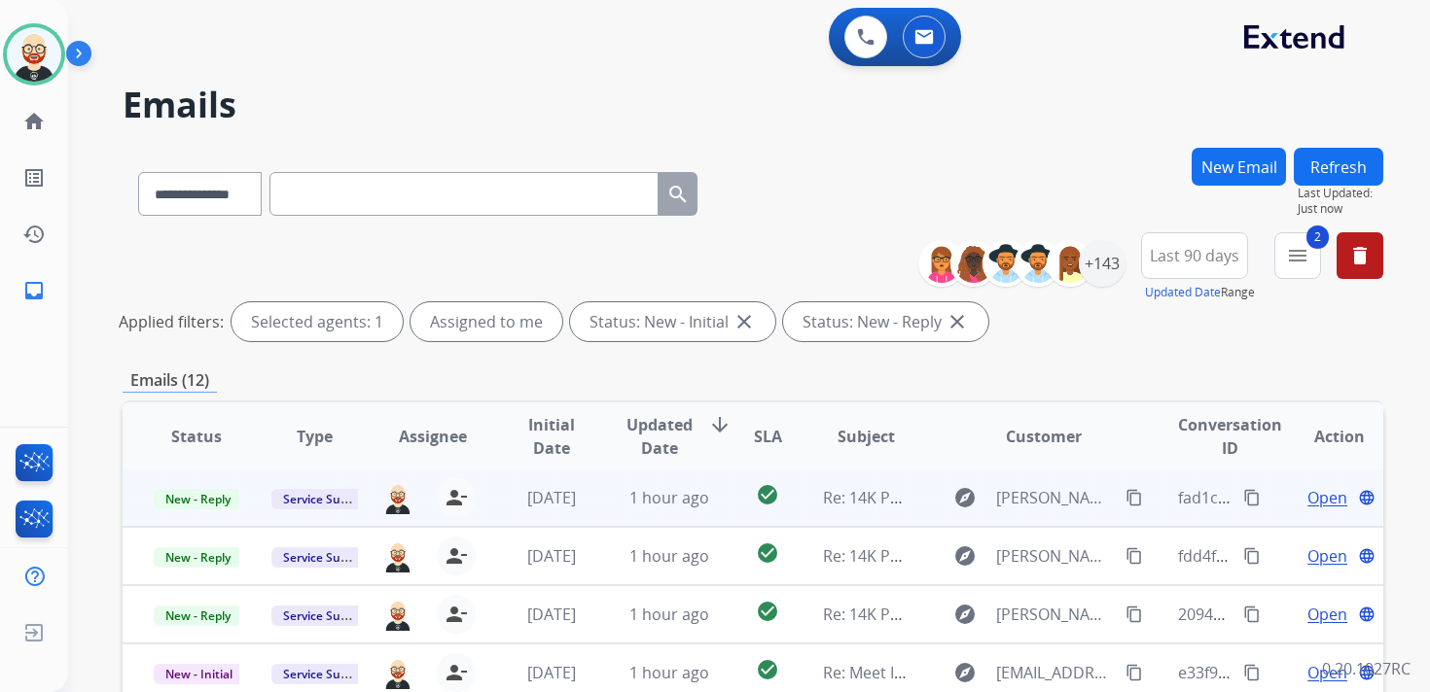
click at [1307, 505] on span "Open" at bounding box center [1327, 497] width 40 height 23
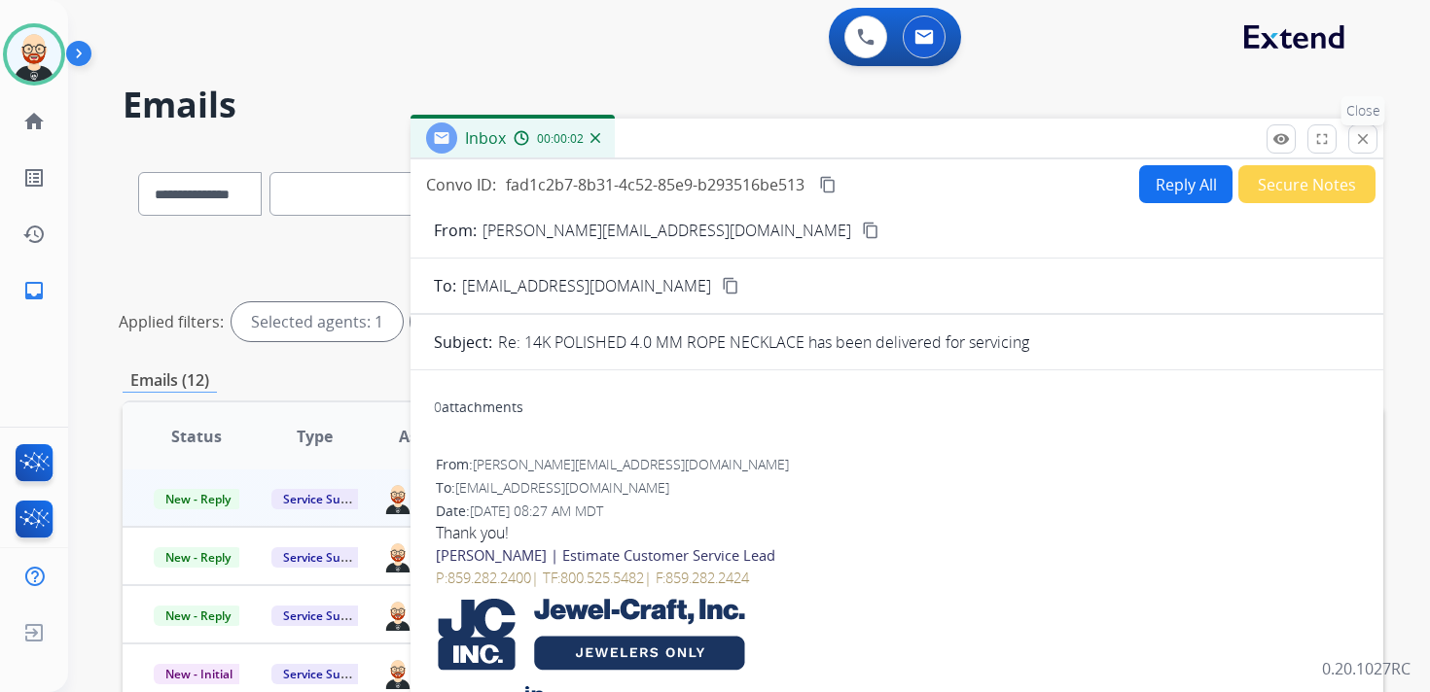
click at [1364, 147] on button "close Close" at bounding box center [1362, 138] width 29 height 29
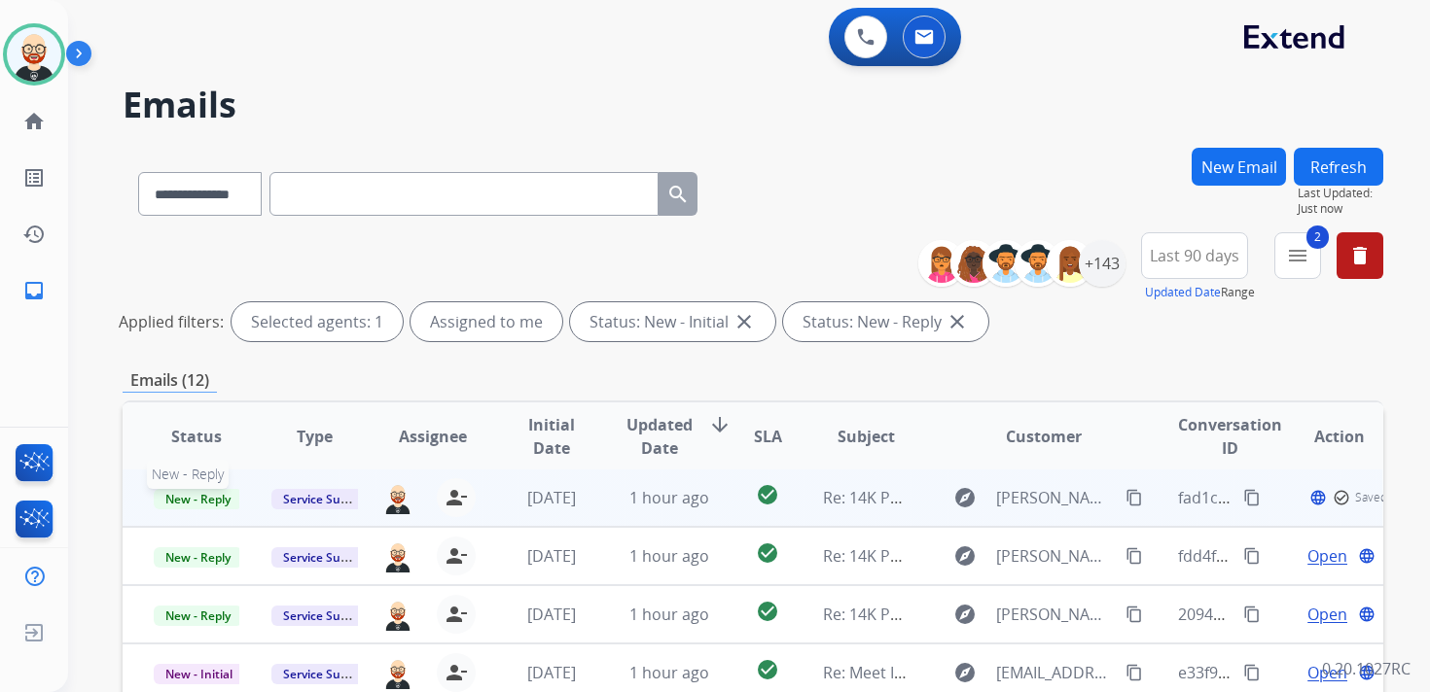
click at [212, 492] on span "New - Reply" at bounding box center [198, 499] width 89 height 20
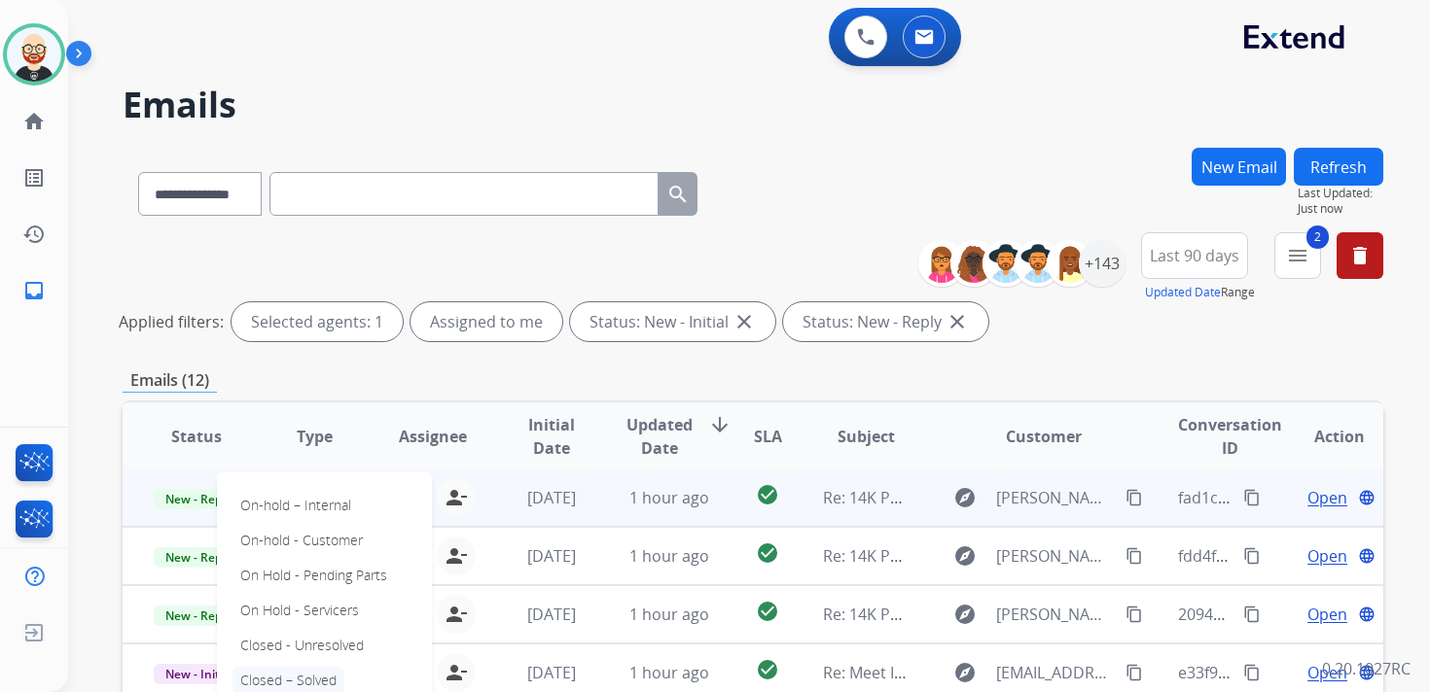
click at [292, 676] on p "Closed – Solved" at bounding box center [288, 680] width 112 height 27
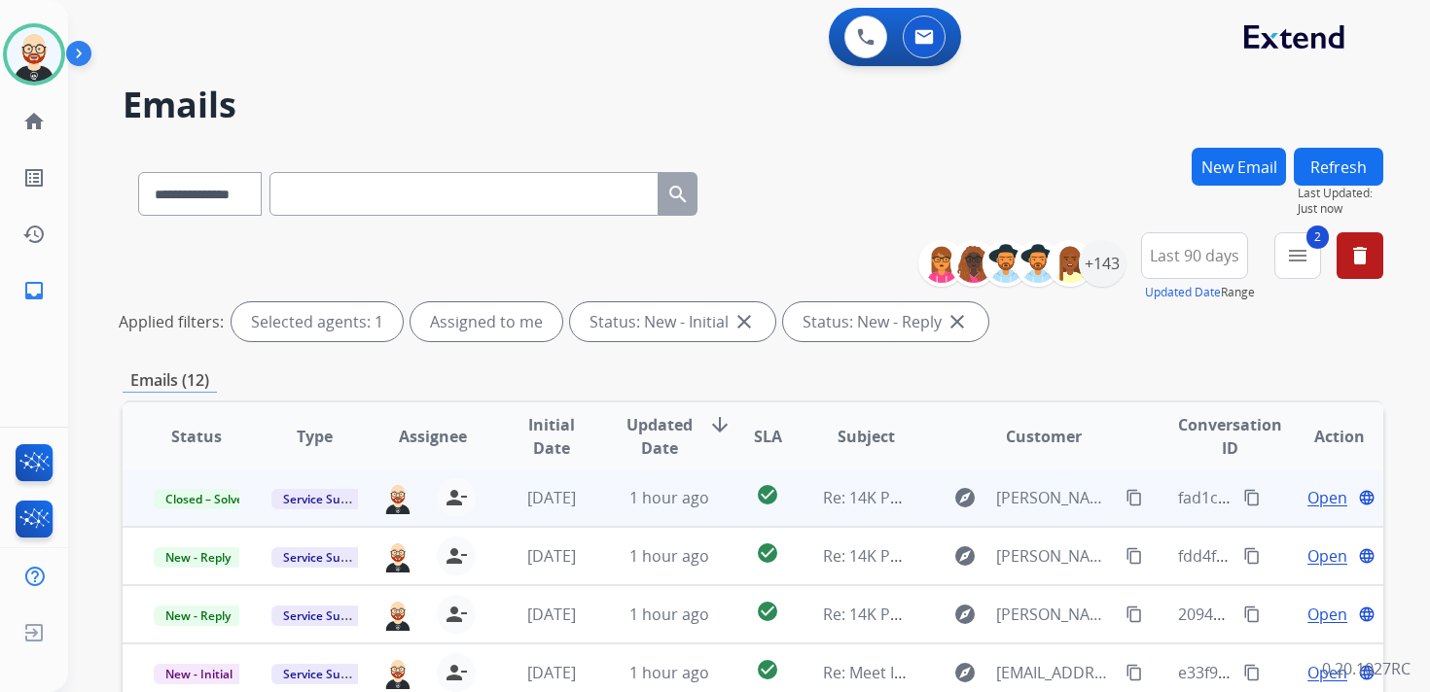
click at [1311, 178] on button "Refresh" at bounding box center [1338, 167] width 89 height 38
click at [1312, 503] on span "Open" at bounding box center [1327, 497] width 40 height 23
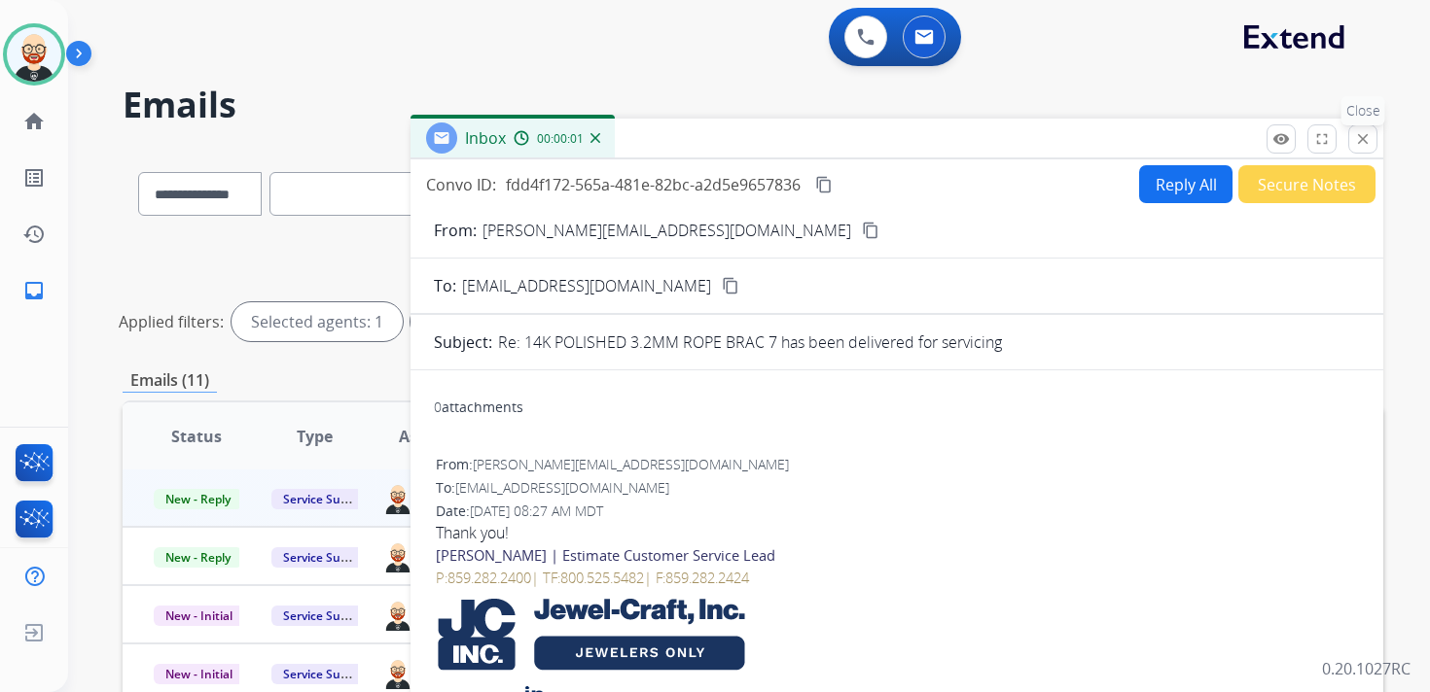
click at [1365, 137] on mat-icon "close" at bounding box center [1363, 139] width 18 height 18
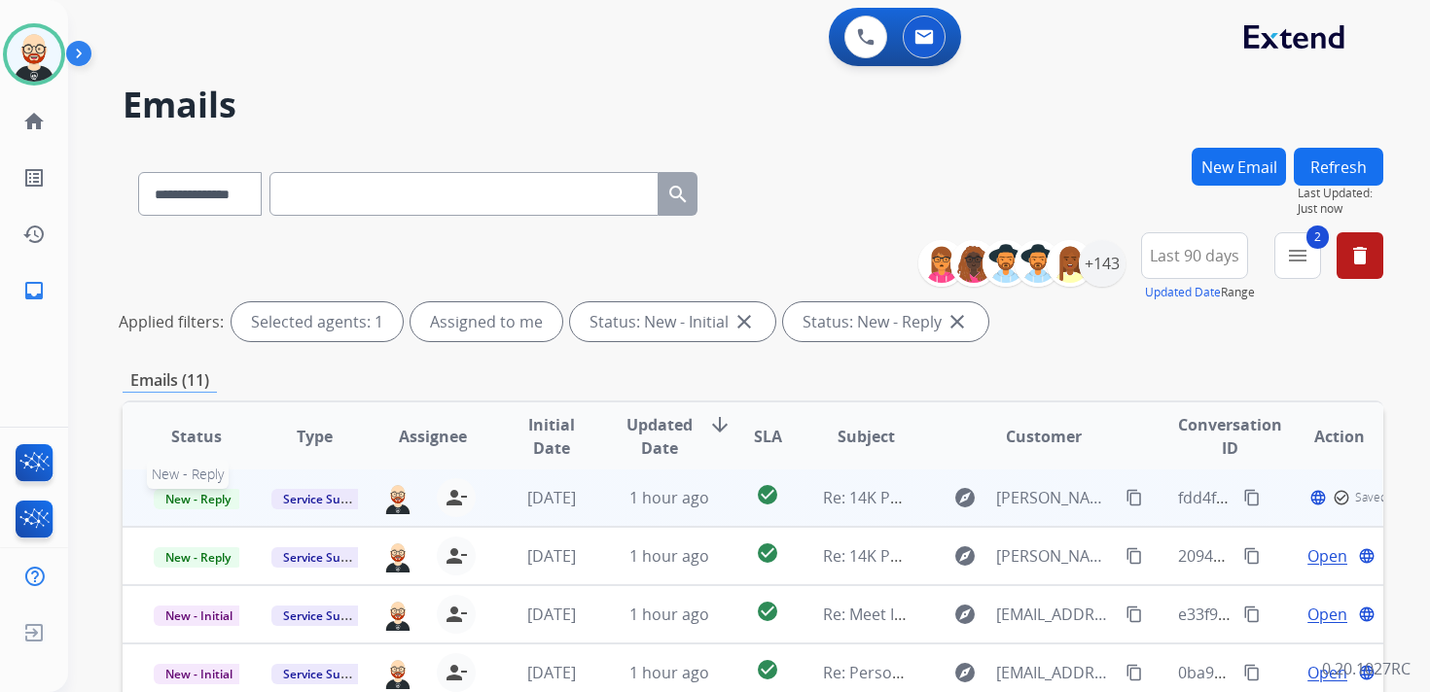
click at [209, 501] on span "New - Reply" at bounding box center [198, 499] width 89 height 20
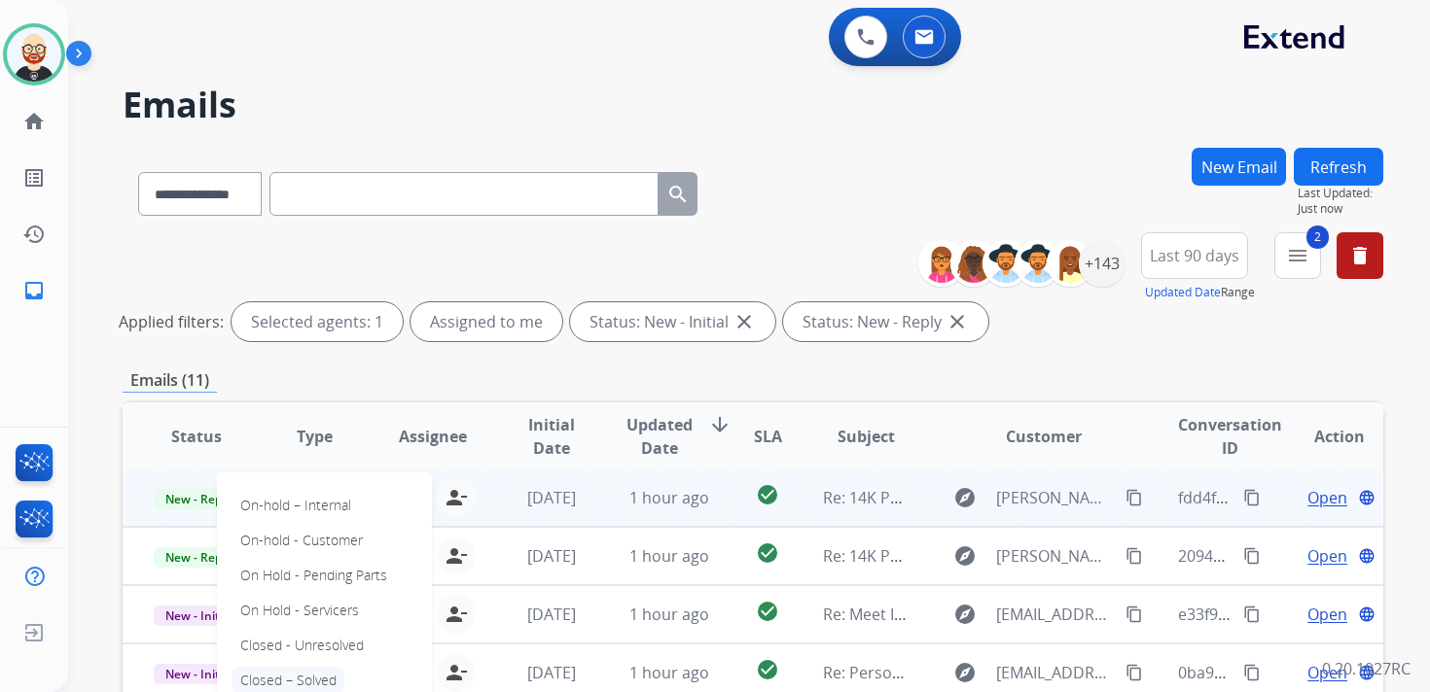
click at [311, 673] on p "Closed – Solved" at bounding box center [288, 680] width 112 height 27
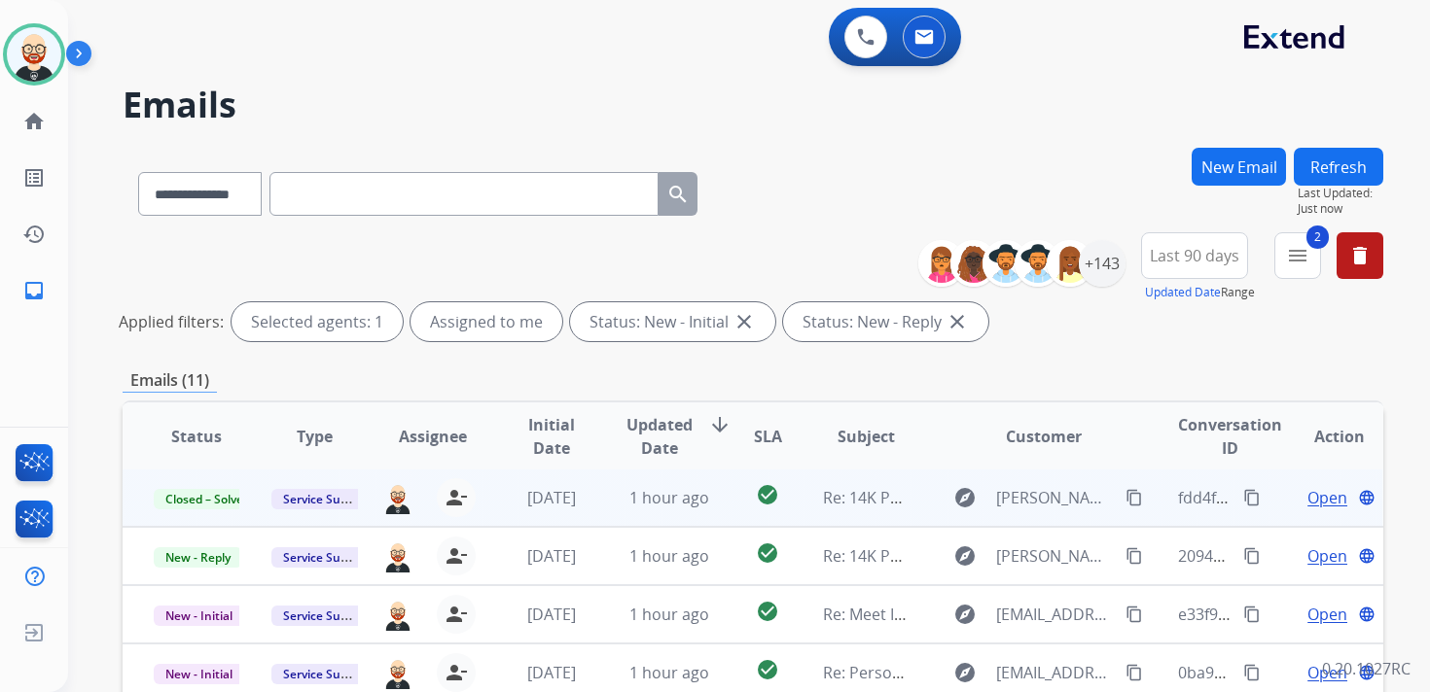
click at [1325, 168] on button "Refresh" at bounding box center [1338, 167] width 89 height 38
click at [1320, 497] on span "Open" at bounding box center [1327, 497] width 40 height 23
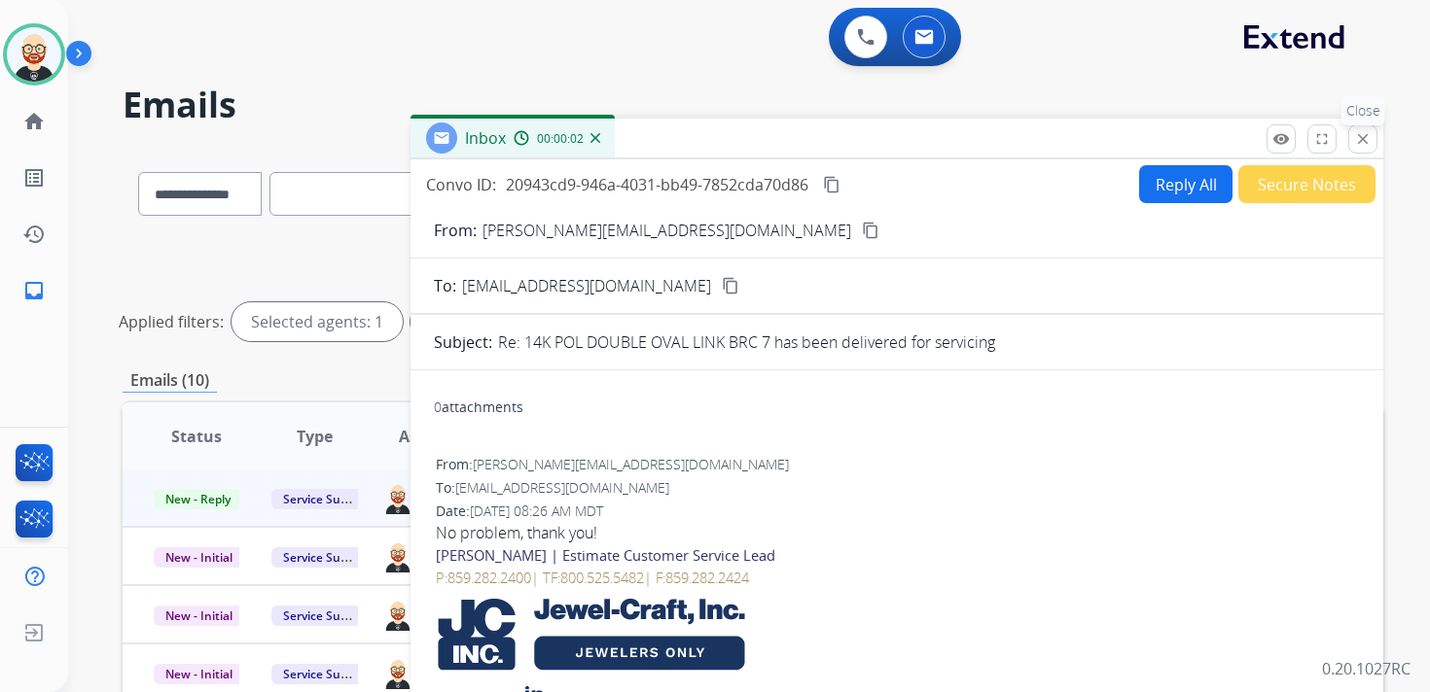
click at [1359, 138] on mat-icon "close" at bounding box center [1363, 139] width 18 height 18
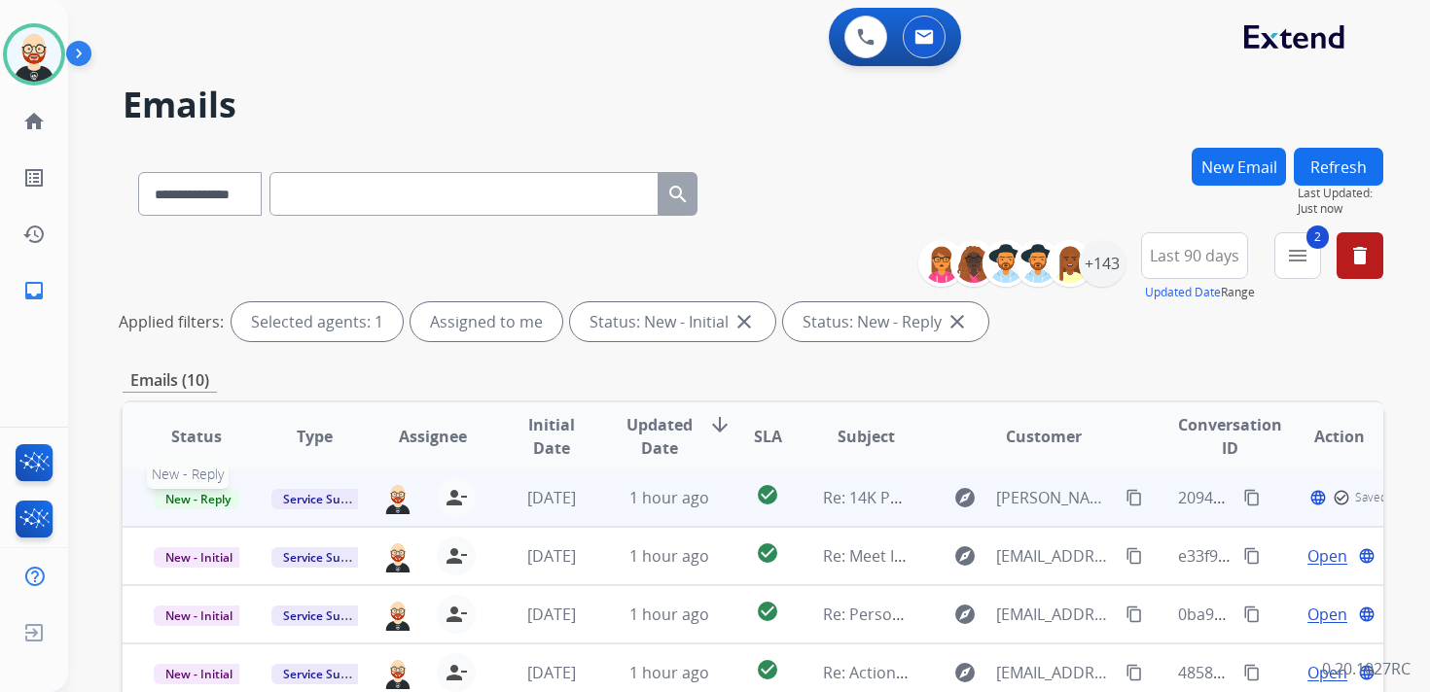
click at [180, 501] on span "New - Reply" at bounding box center [198, 499] width 89 height 20
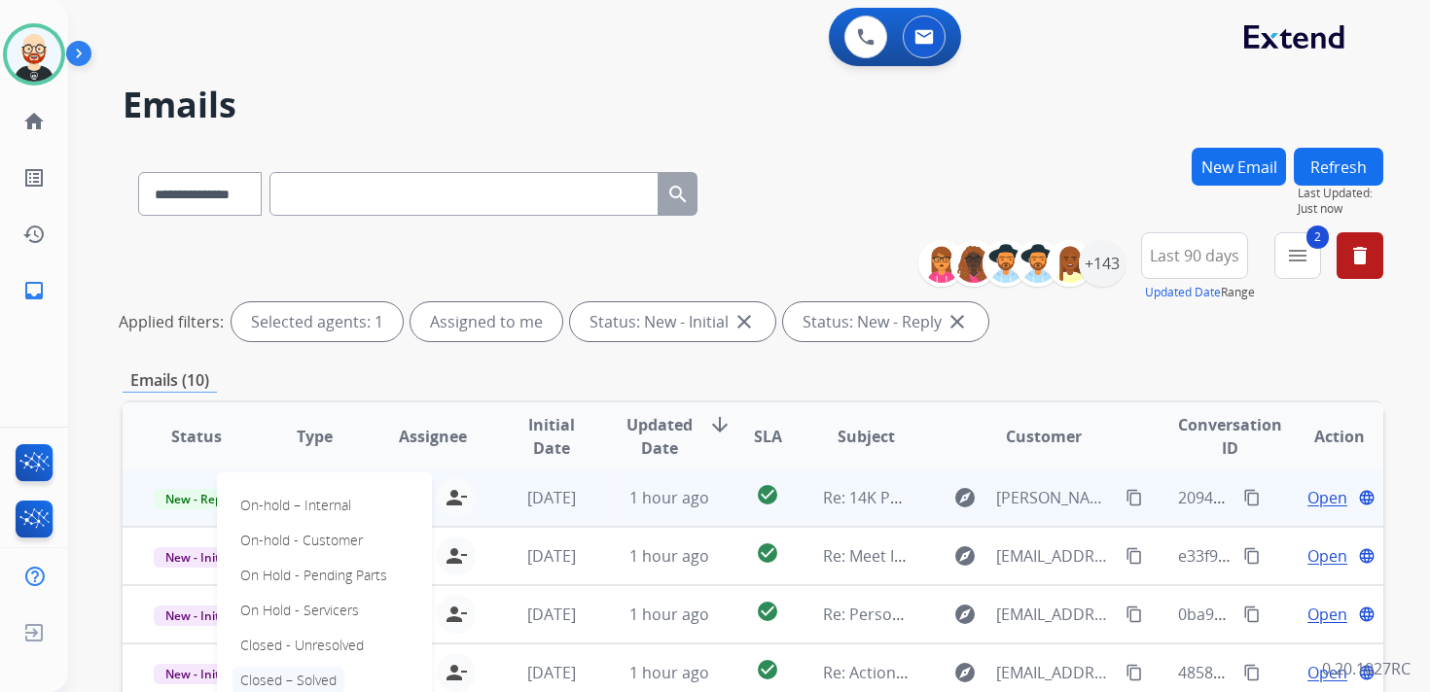
click at [299, 675] on p "Closed – Solved" at bounding box center [288, 680] width 112 height 27
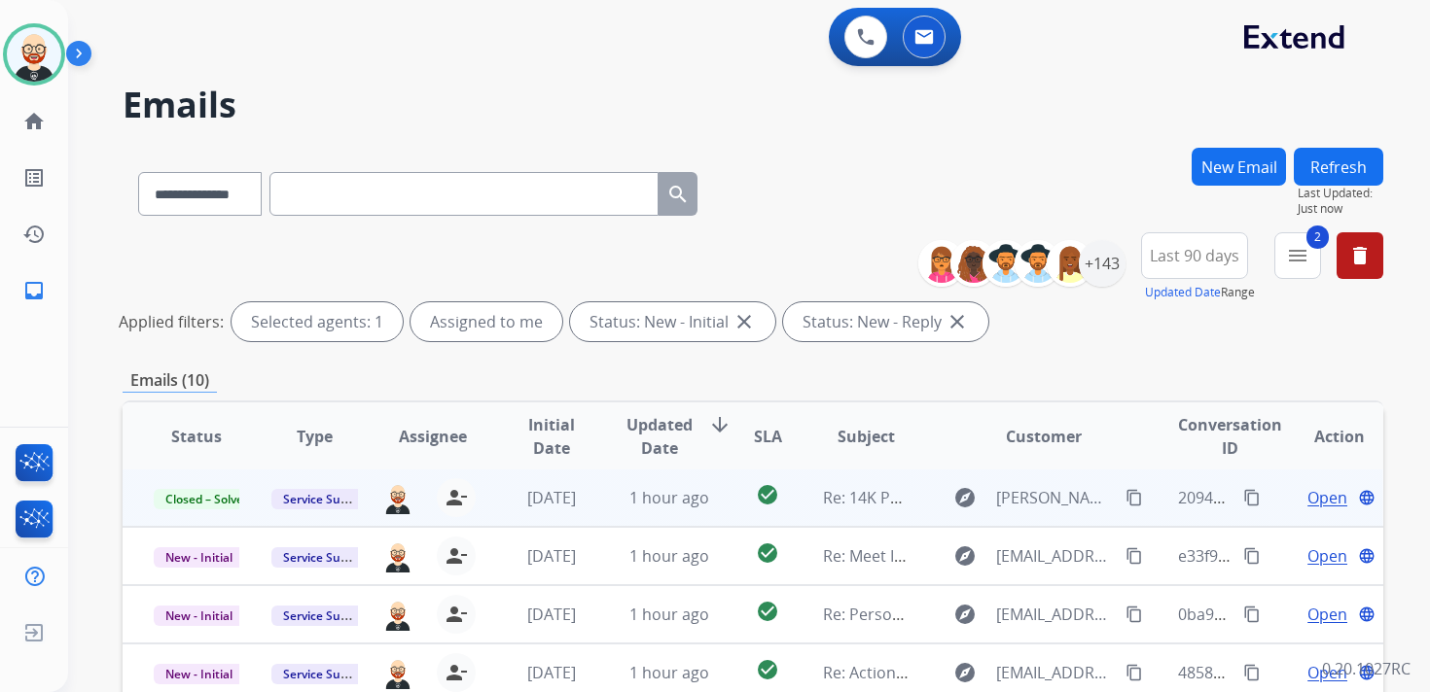
click at [1317, 167] on button "Refresh" at bounding box center [1338, 167] width 89 height 38
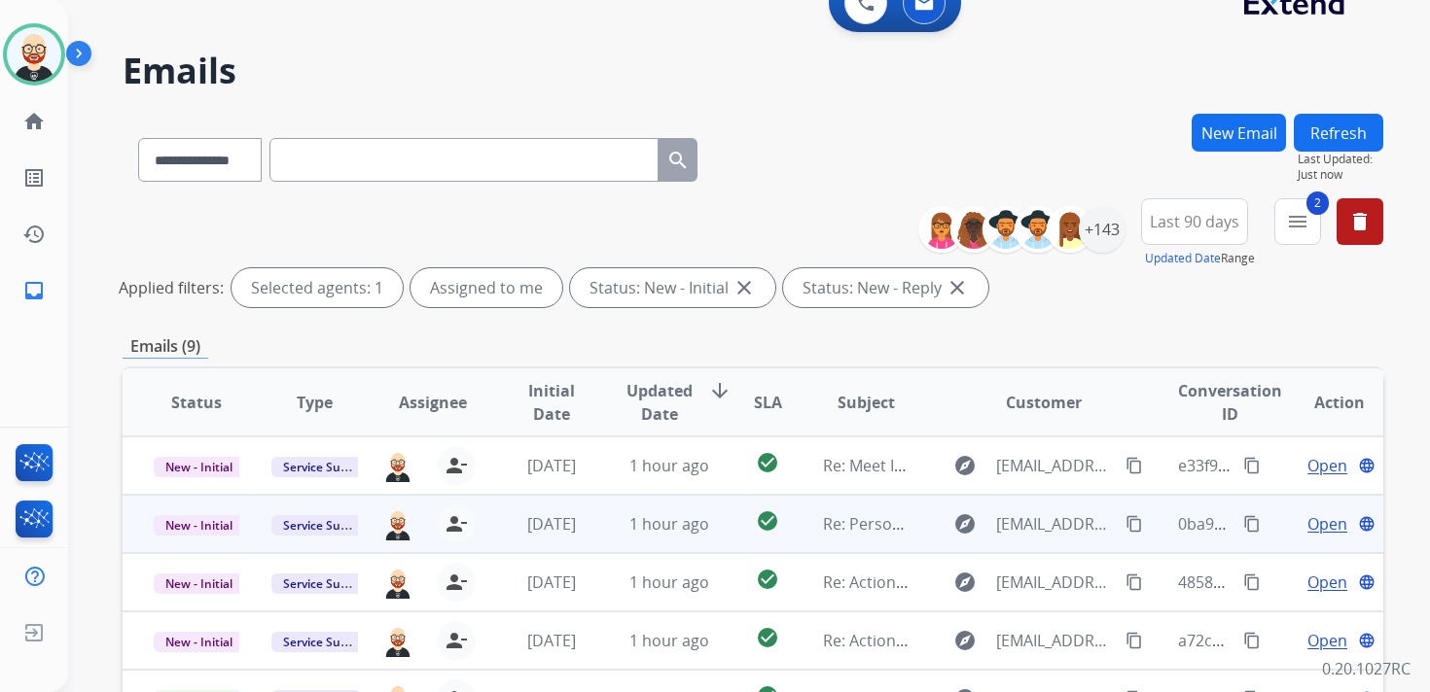
scroll to position [0, 0]
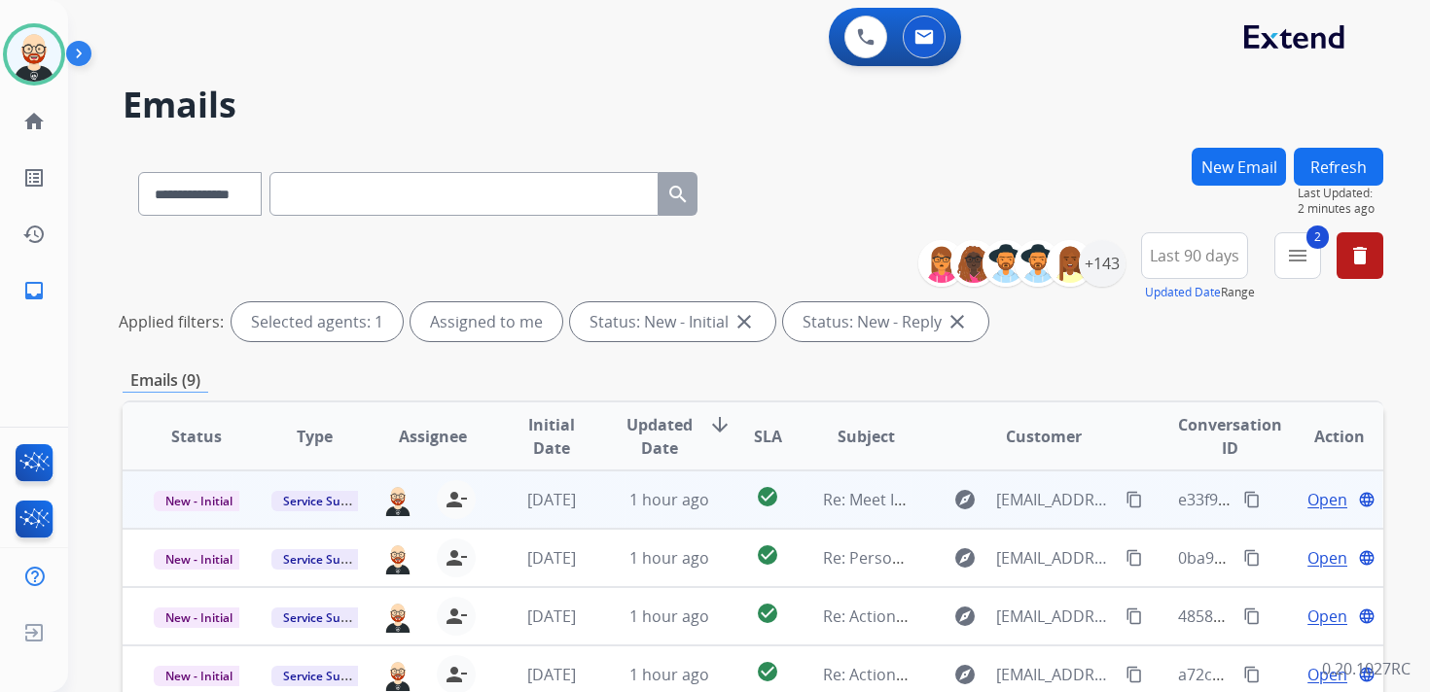
click at [1317, 497] on span "Open" at bounding box center [1327, 499] width 40 height 23
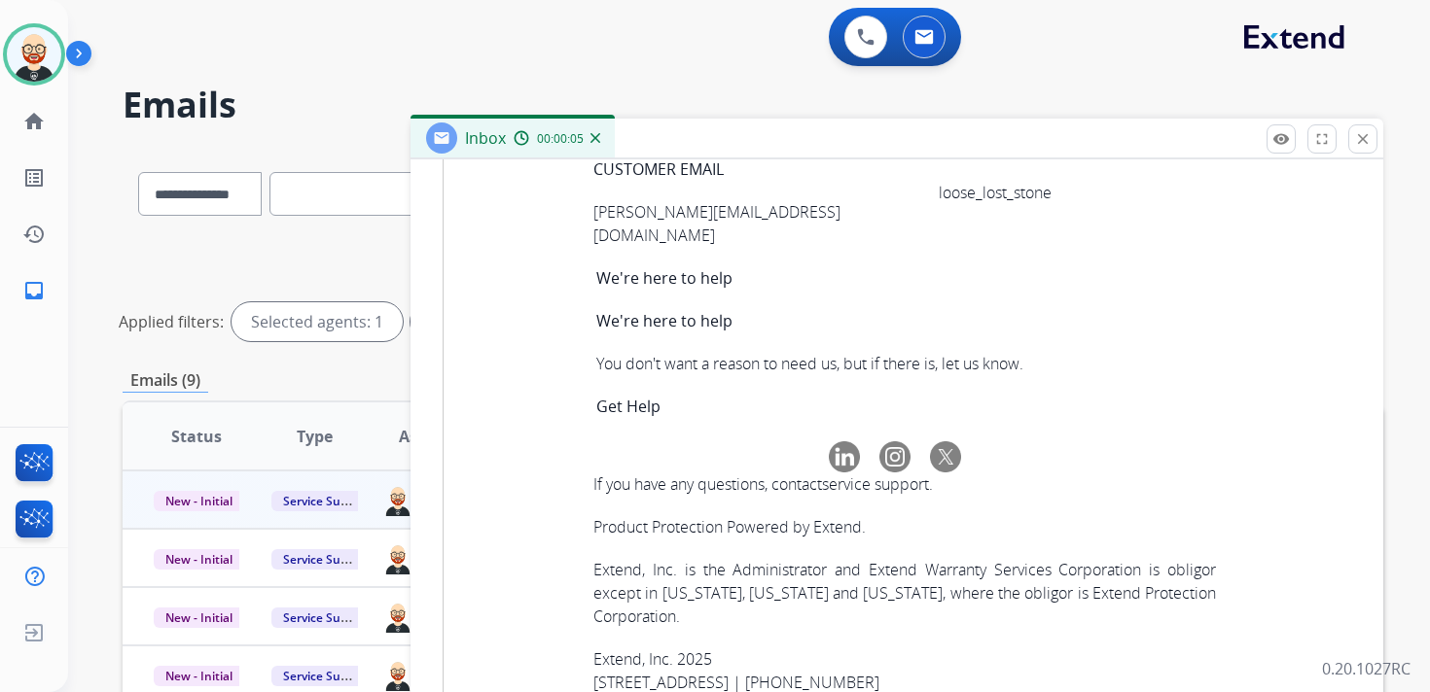
scroll to position [6845, 0]
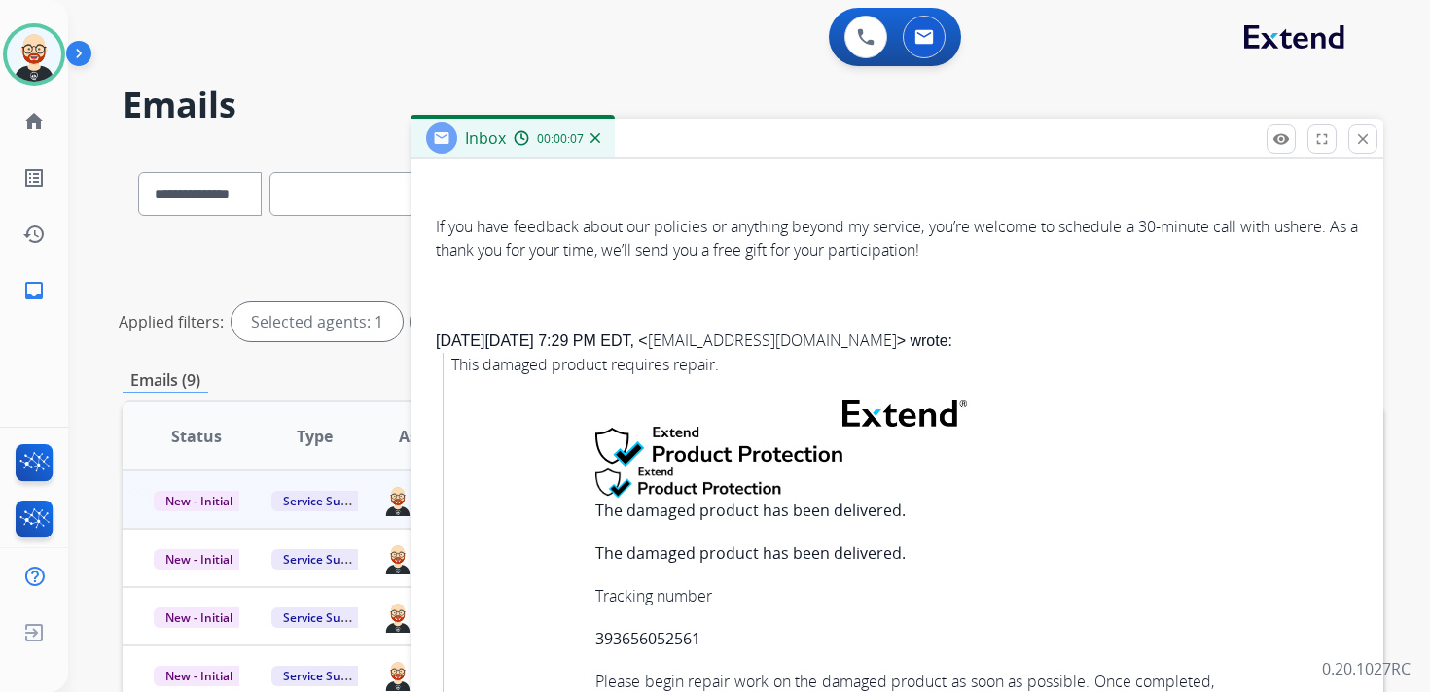
scroll to position [0, 0]
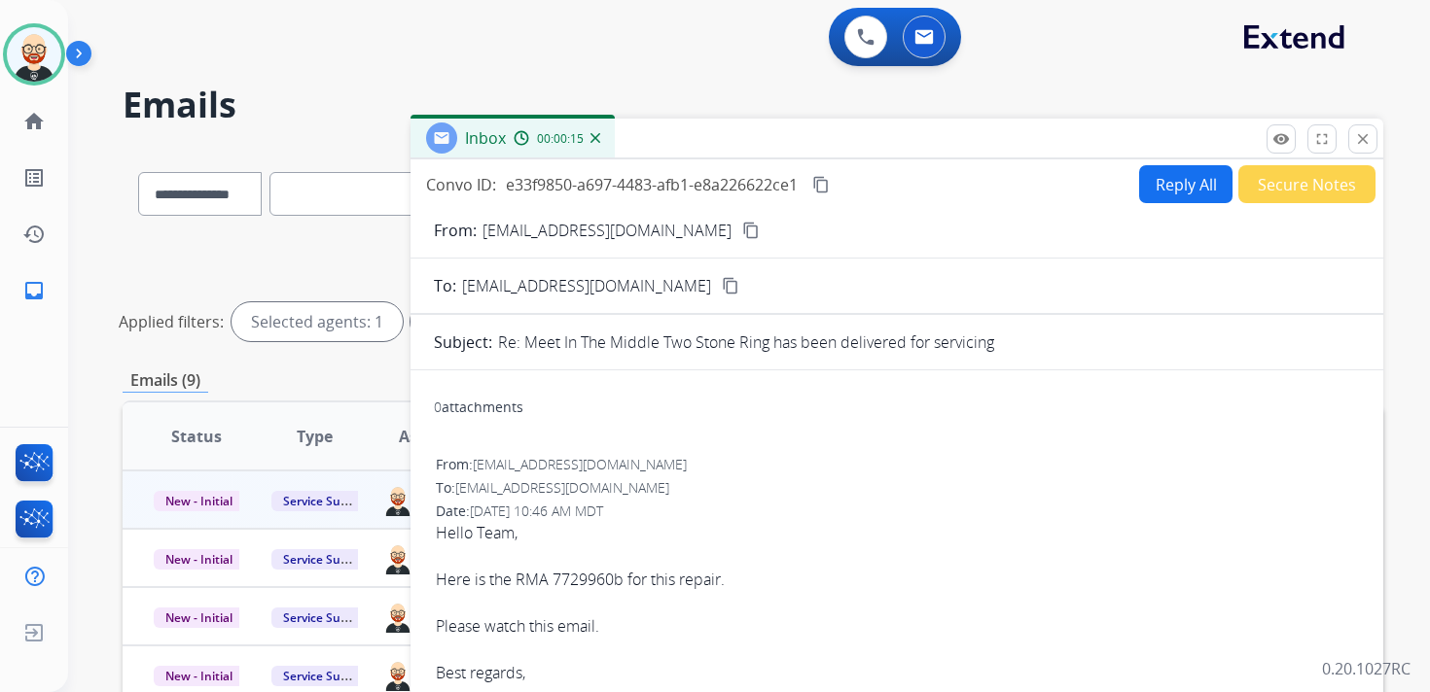
click at [826, 182] on mat-icon "content_copy" at bounding box center [821, 185] width 18 height 18
click at [824, 187] on mat-icon "content_copy" at bounding box center [821, 185] width 18 height 18
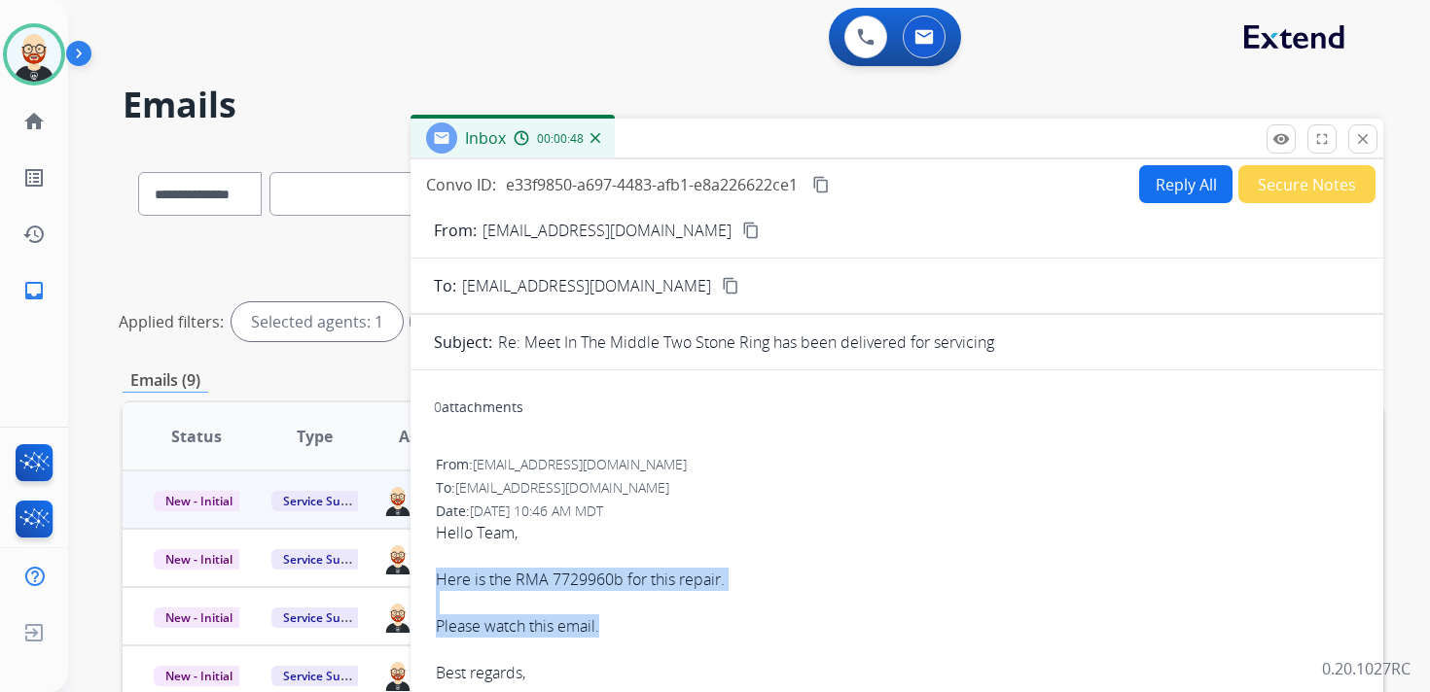
drag, startPoint x: 617, startPoint y: 619, endPoint x: 438, endPoint y: 580, distance: 183.1
click at [438, 580] on div "Hello Team, Here is the RMA 7729960b for this repair. Please watch this email. …" at bounding box center [897, 602] width 922 height 163
click at [1144, 178] on button "Reply All" at bounding box center [1185, 184] width 93 height 38
select select "**********"
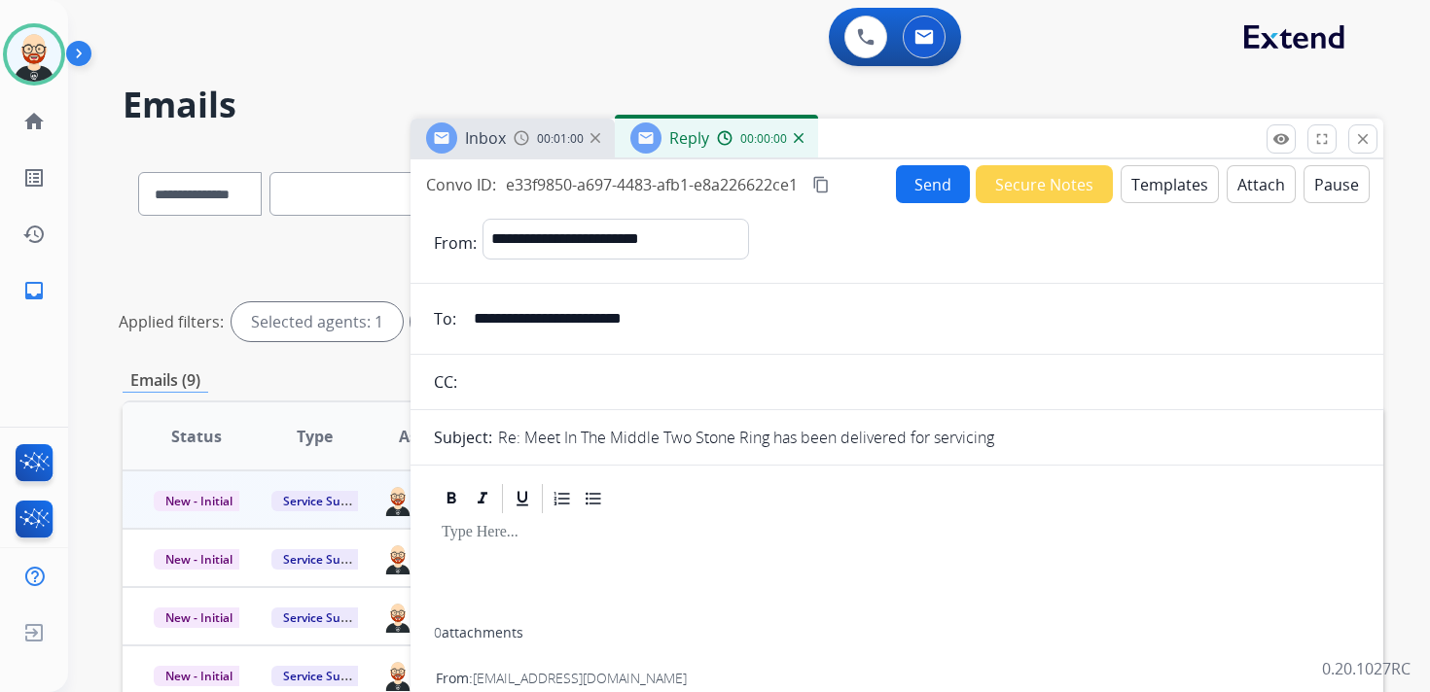
click at [534, 557] on div at bounding box center [897, 571] width 926 height 111
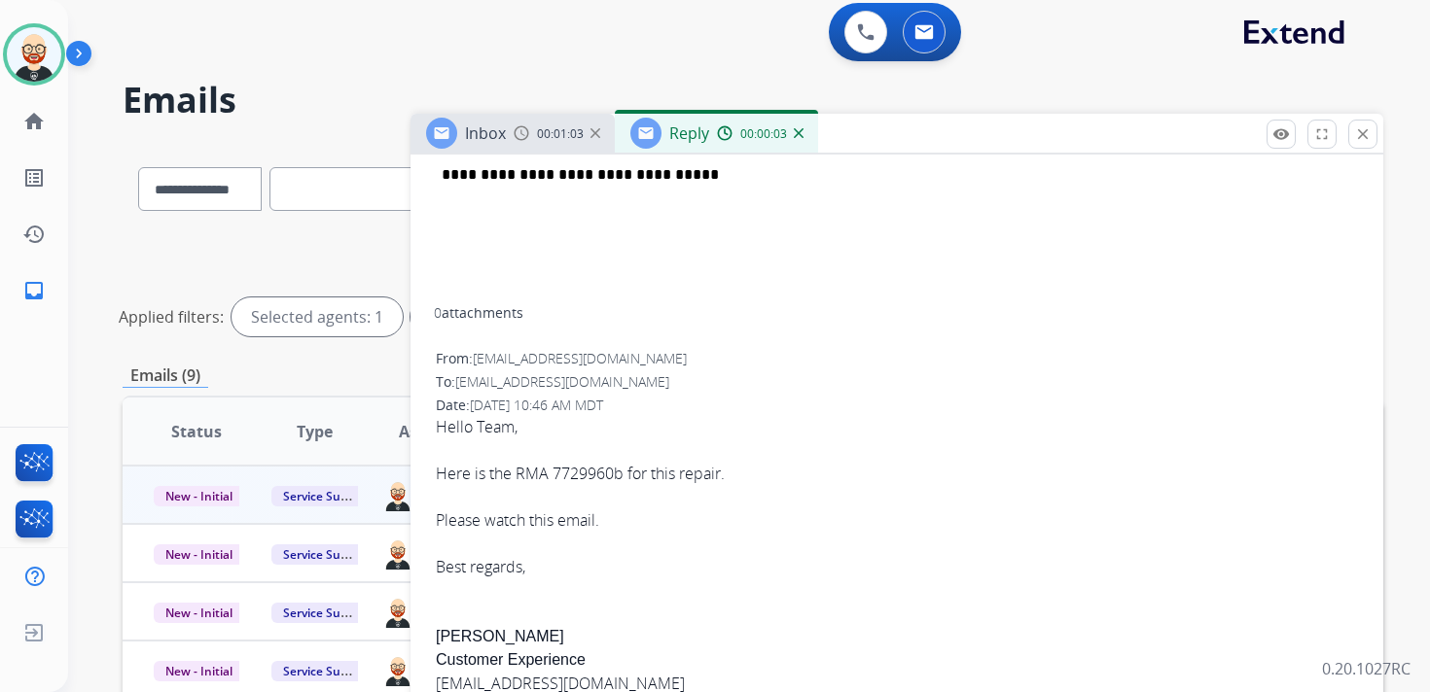
scroll to position [503, 0]
click at [454, 641] on div "Hello Team, Here is the RMA 7729960b for this repair. Please watch this email. …" at bounding box center [897, 691] width 922 height 554
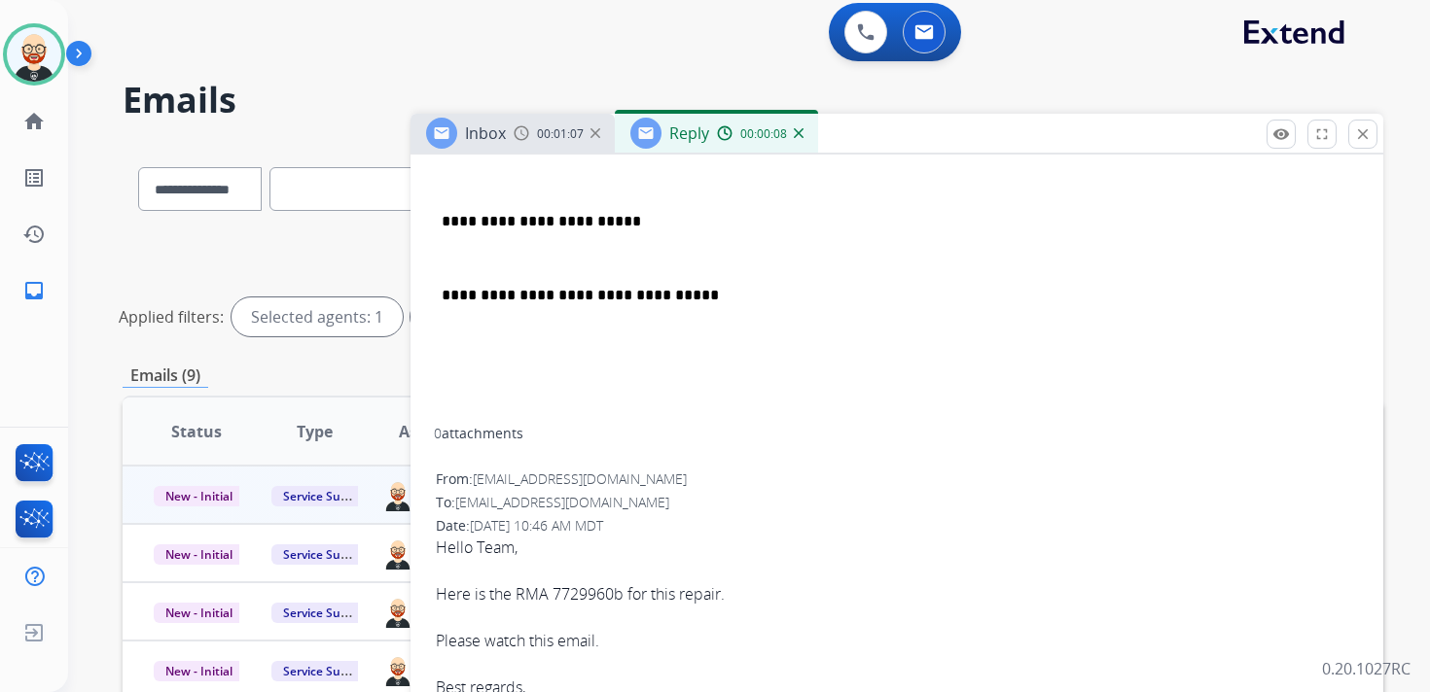
scroll to position [0, 0]
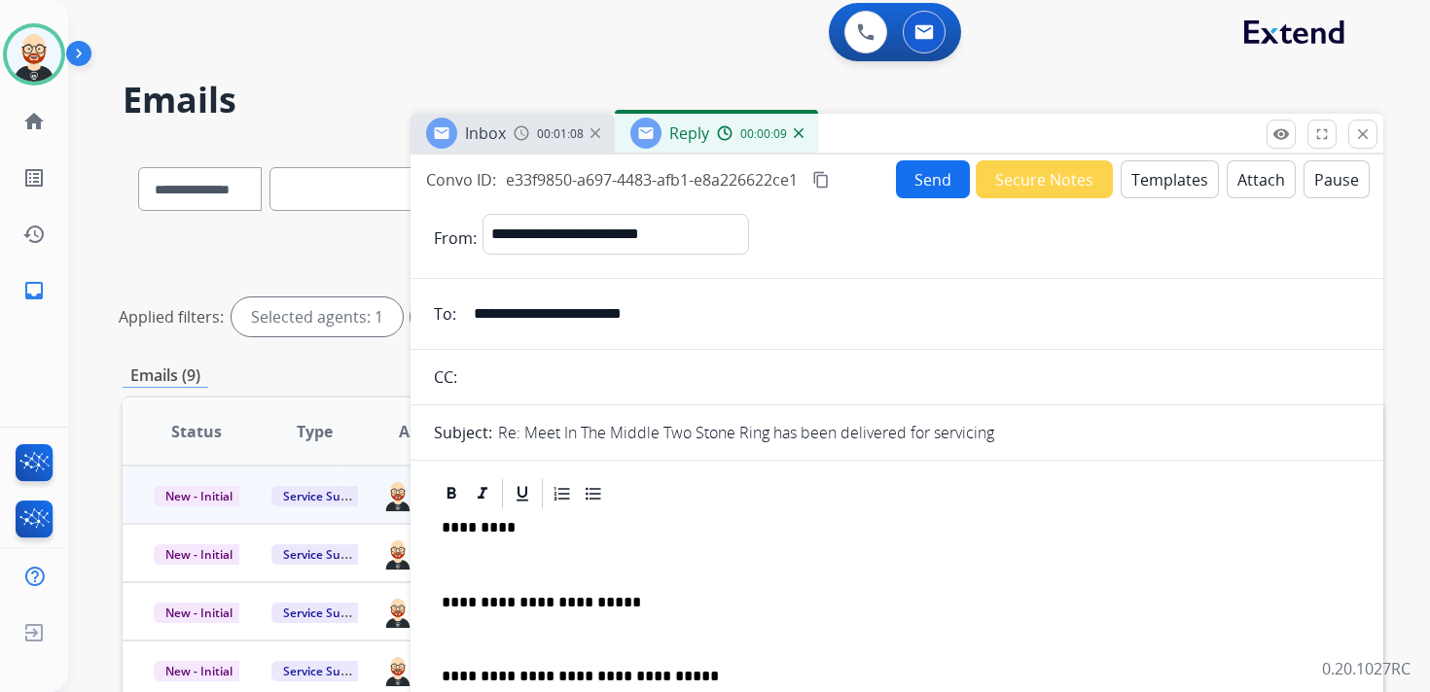
click at [478, 527] on p "*********" at bounding box center [889, 528] width 895 height 18
click at [467, 575] on div "**********" at bounding box center [897, 661] width 926 height 298
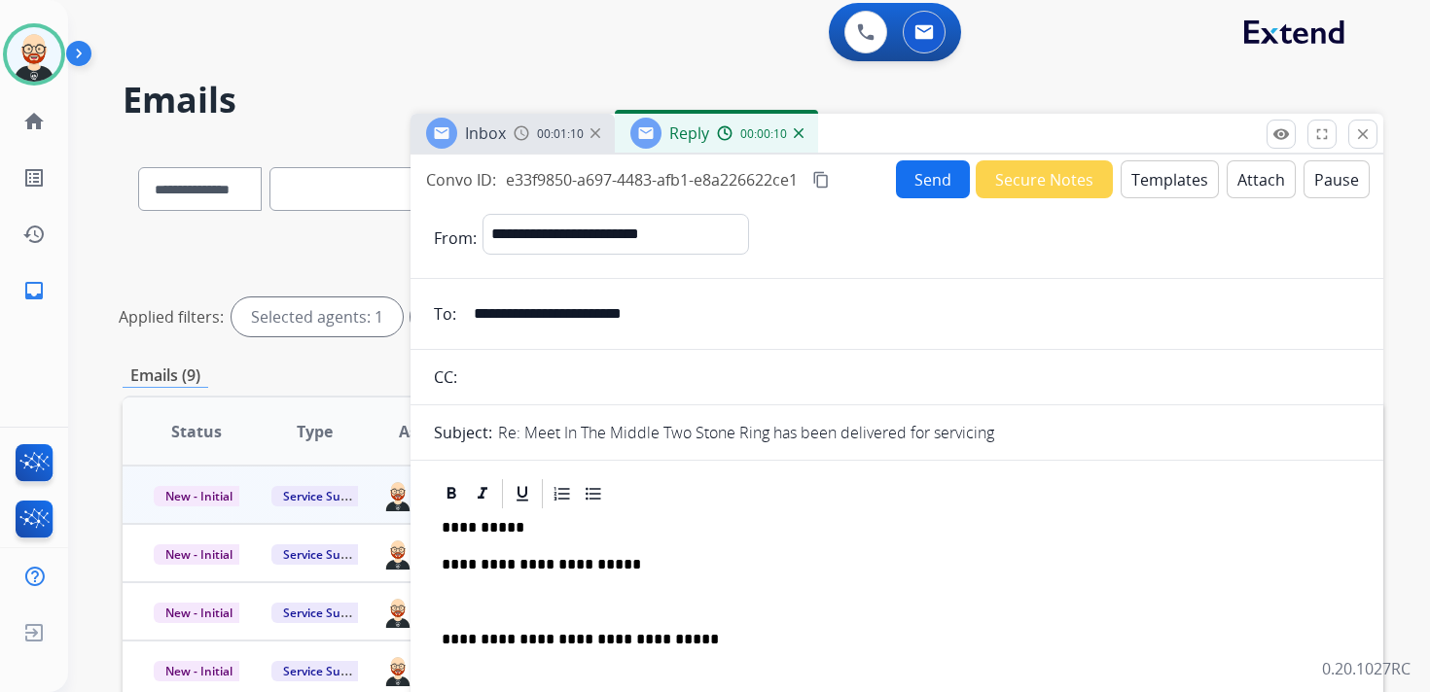
drag, startPoint x: 467, startPoint y: 590, endPoint x: 479, endPoint y: 572, distance: 21.9
click at [467, 590] on div "**********" at bounding box center [897, 642] width 926 height 261
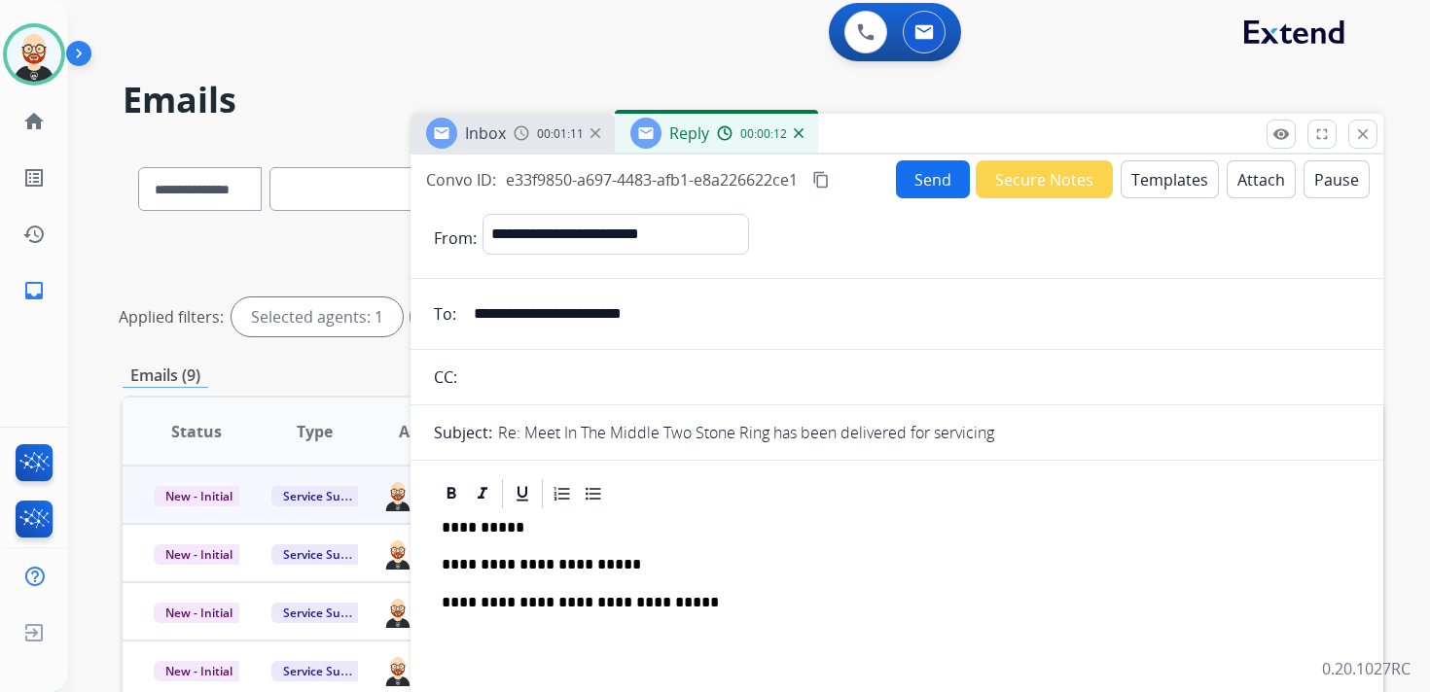
click at [906, 166] on button "Send" at bounding box center [933, 179] width 74 height 38
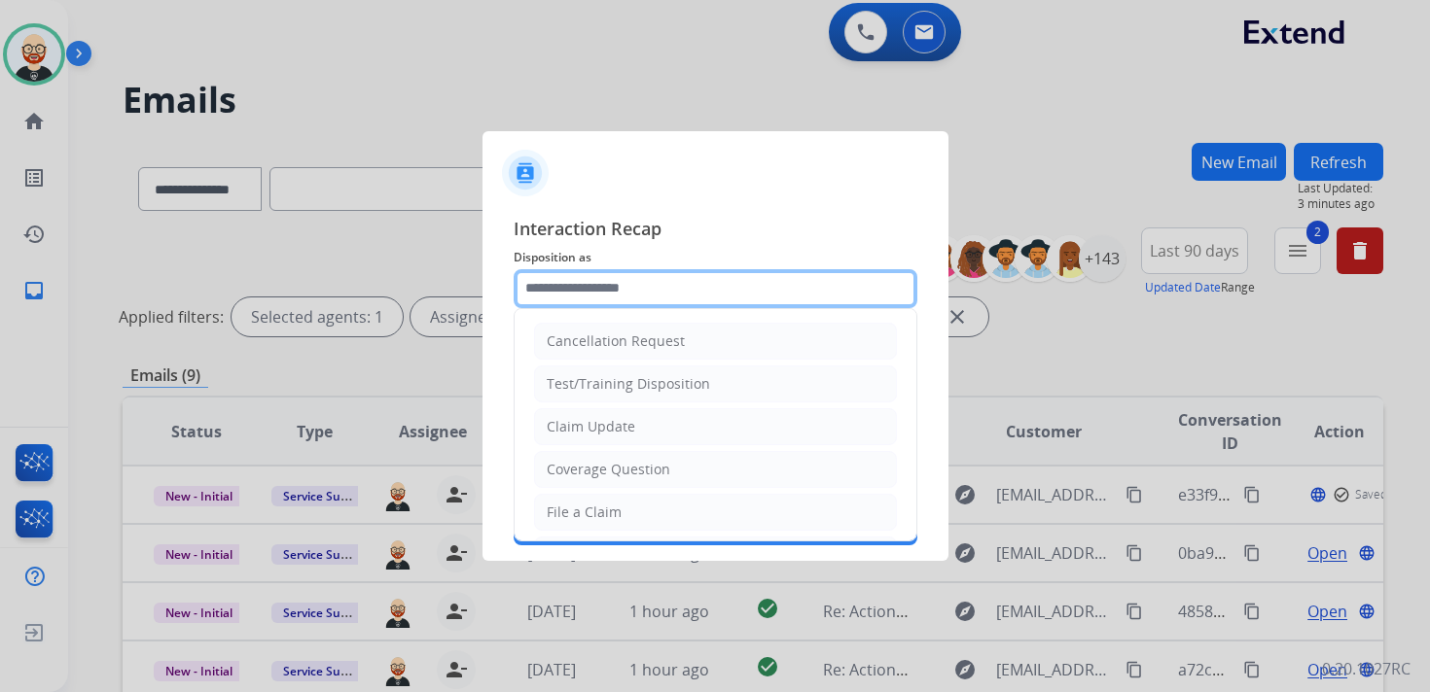
click at [571, 288] on input "text" at bounding box center [716, 288] width 404 height 39
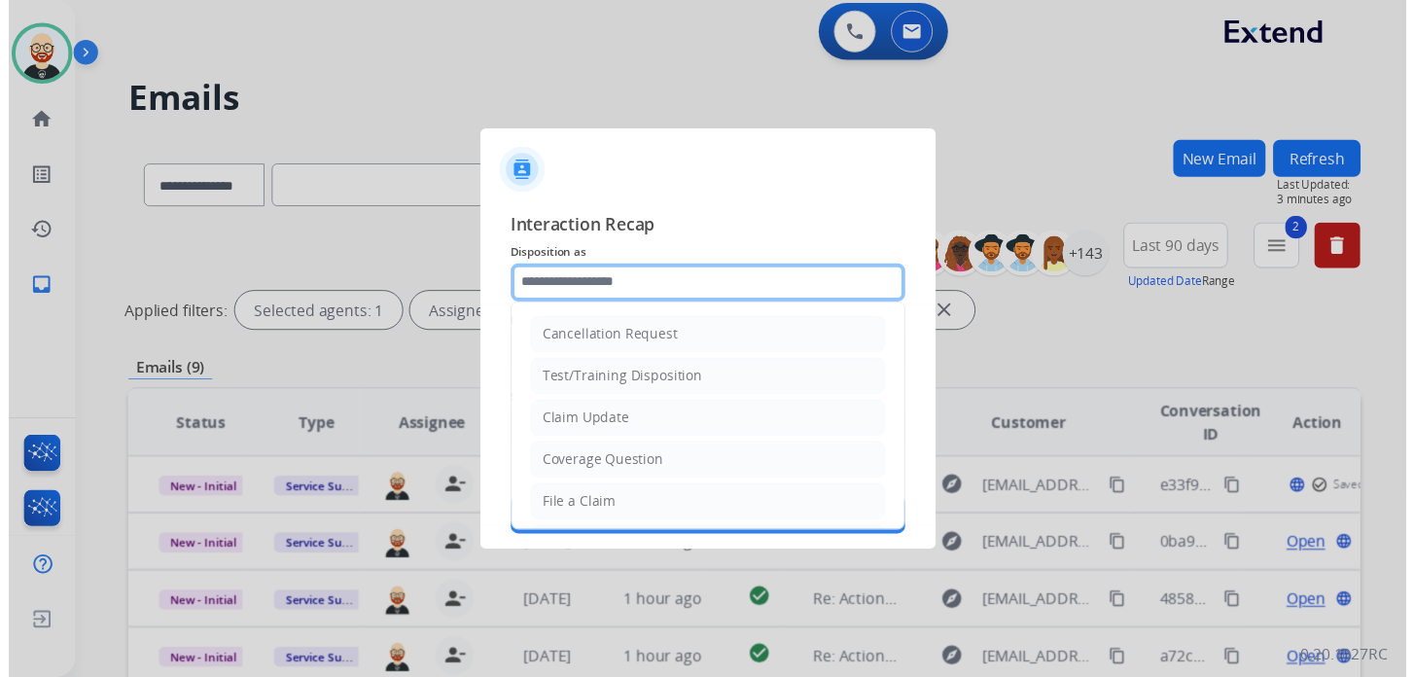
scroll to position [292, 0]
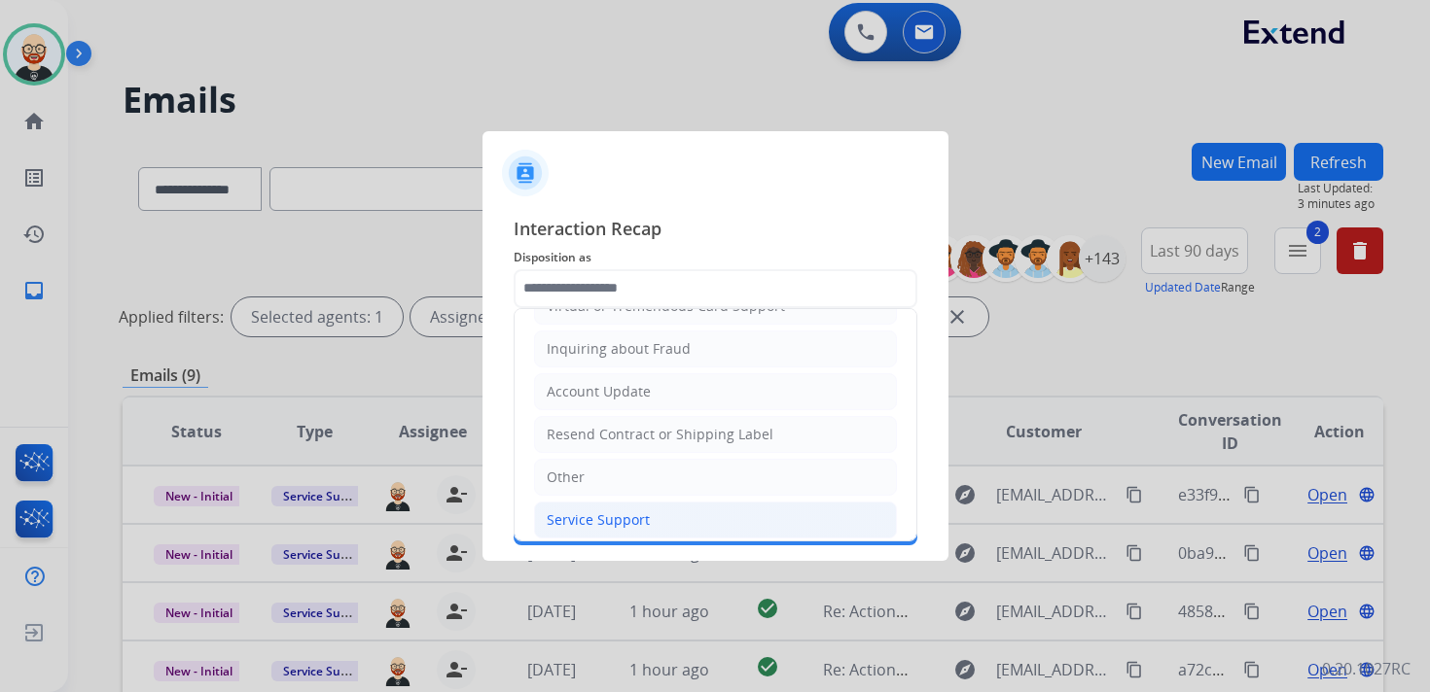
click at [597, 511] on div "Service Support" at bounding box center [598, 520] width 103 height 19
type input "**********"
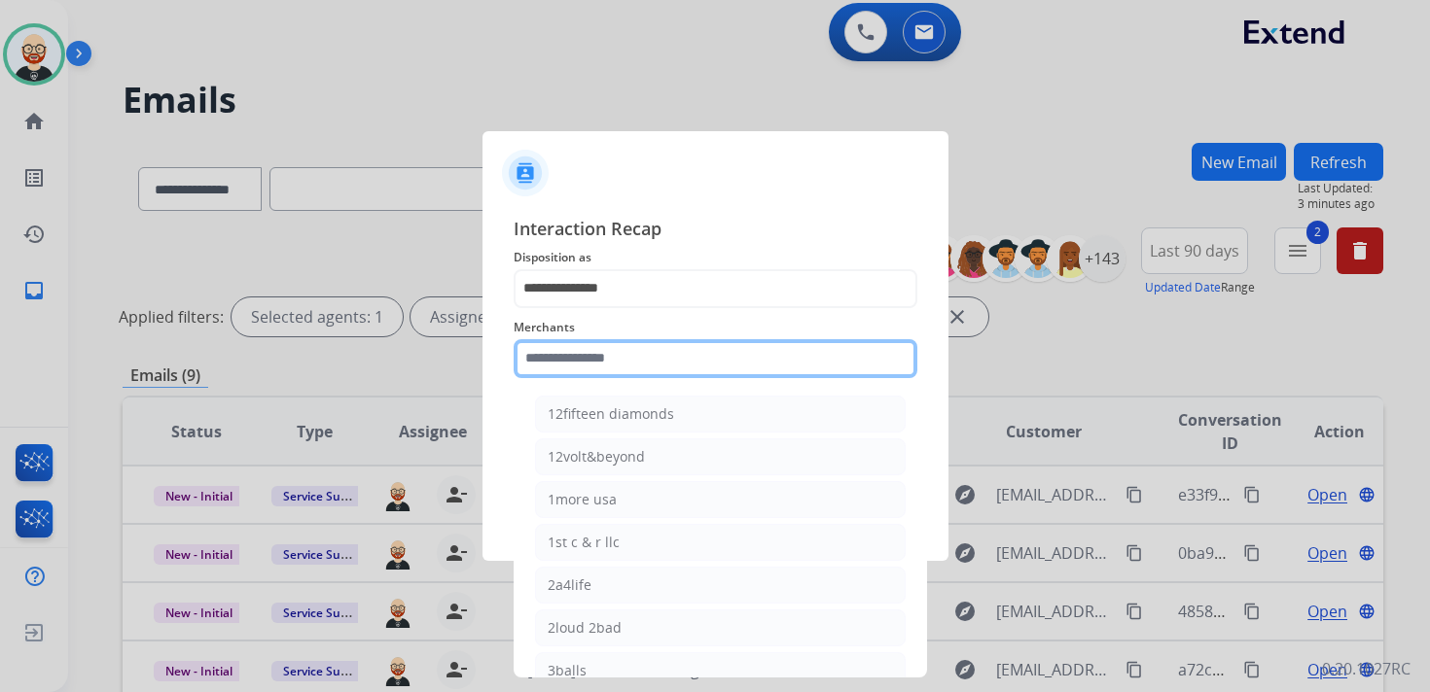
click at [594, 362] on input "text" at bounding box center [716, 358] width 404 height 39
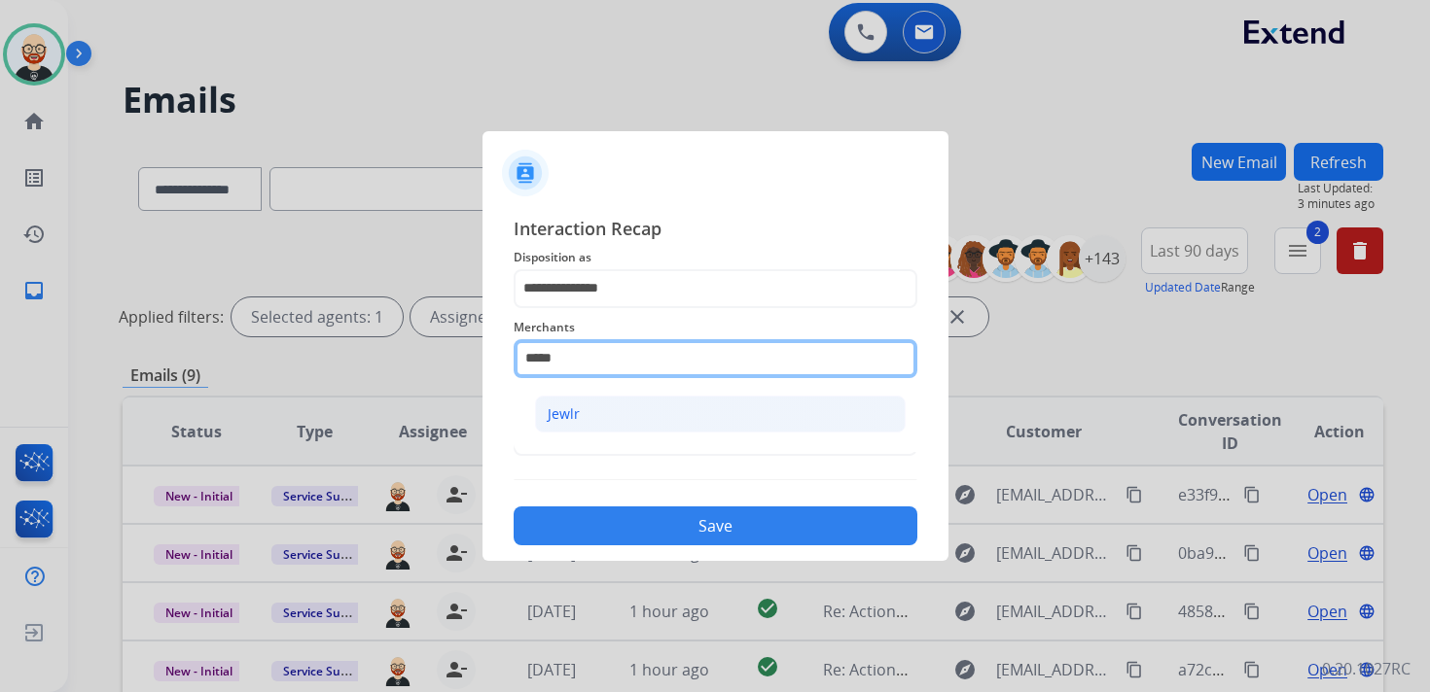
type input "*****"
click at [600, 406] on li "Jewlr" at bounding box center [720, 414] width 371 height 37
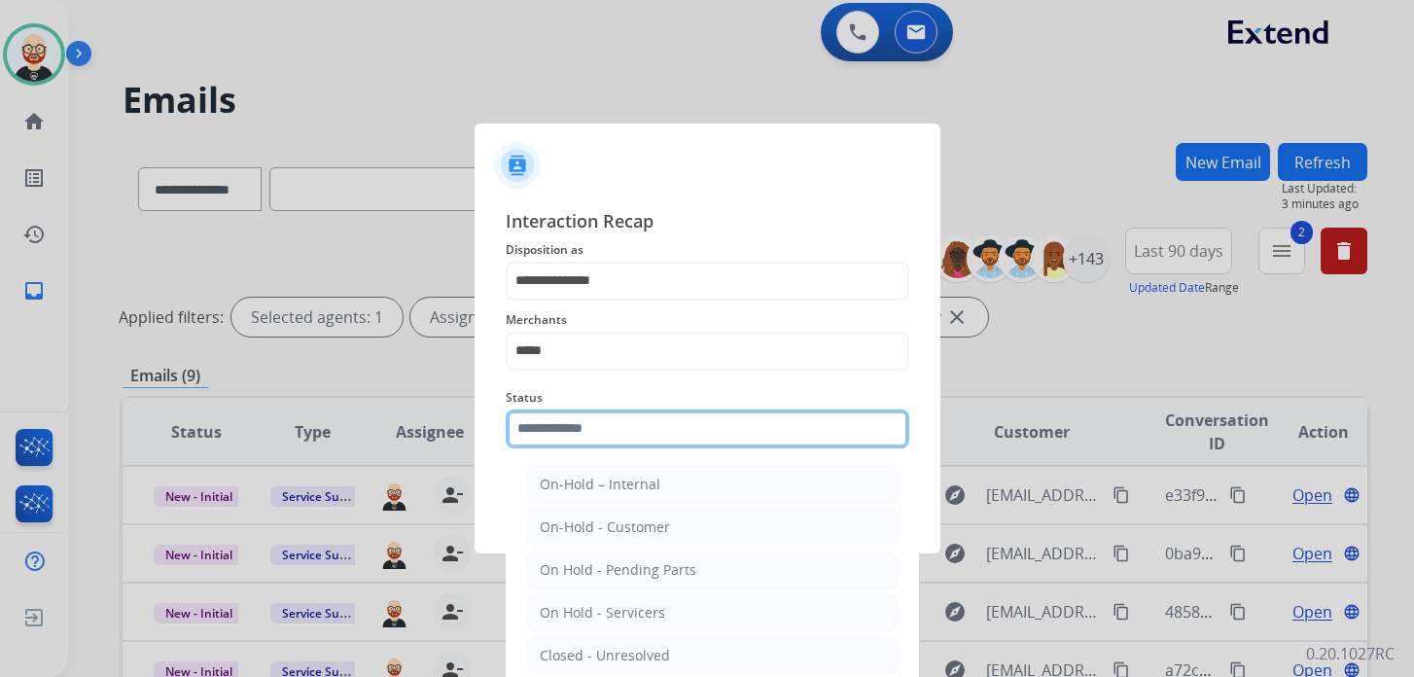
click at [586, 423] on input "text" at bounding box center [708, 428] width 404 height 39
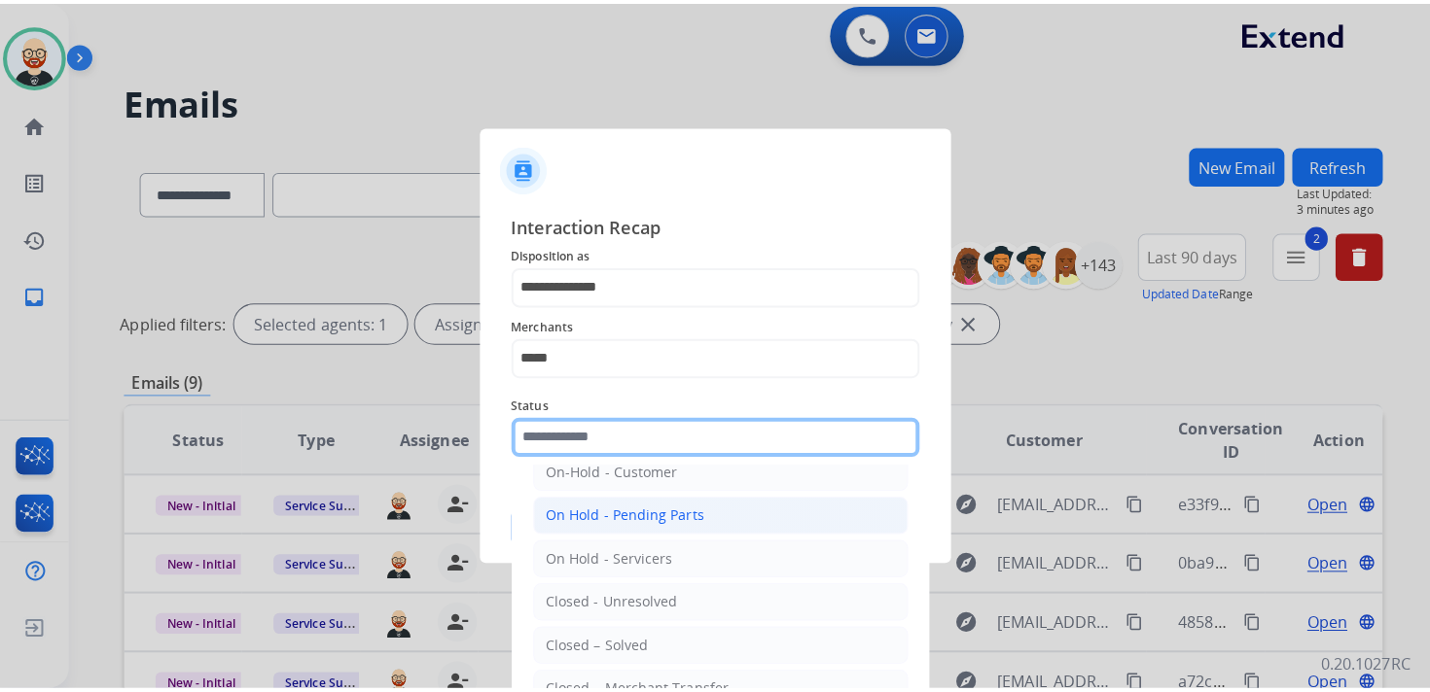
scroll to position [77, 0]
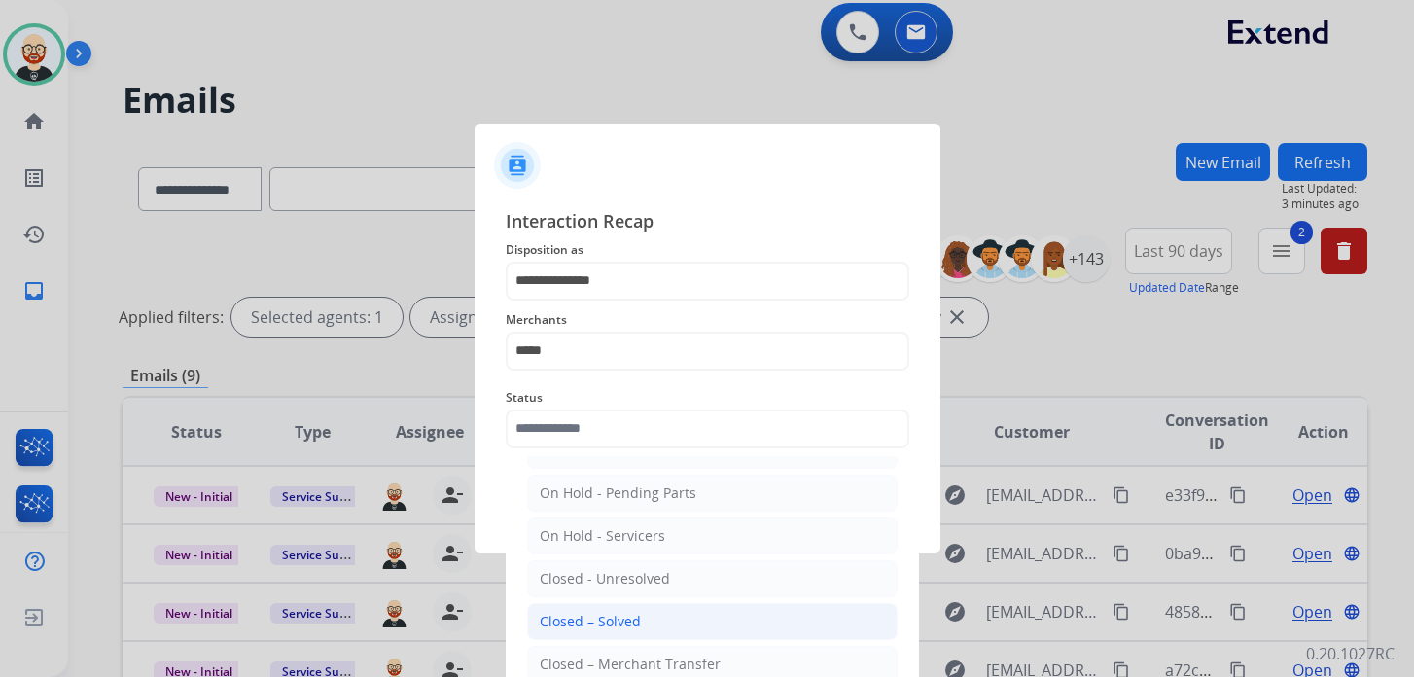
click at [593, 624] on div "Closed – Solved" at bounding box center [590, 621] width 101 height 19
type input "**********"
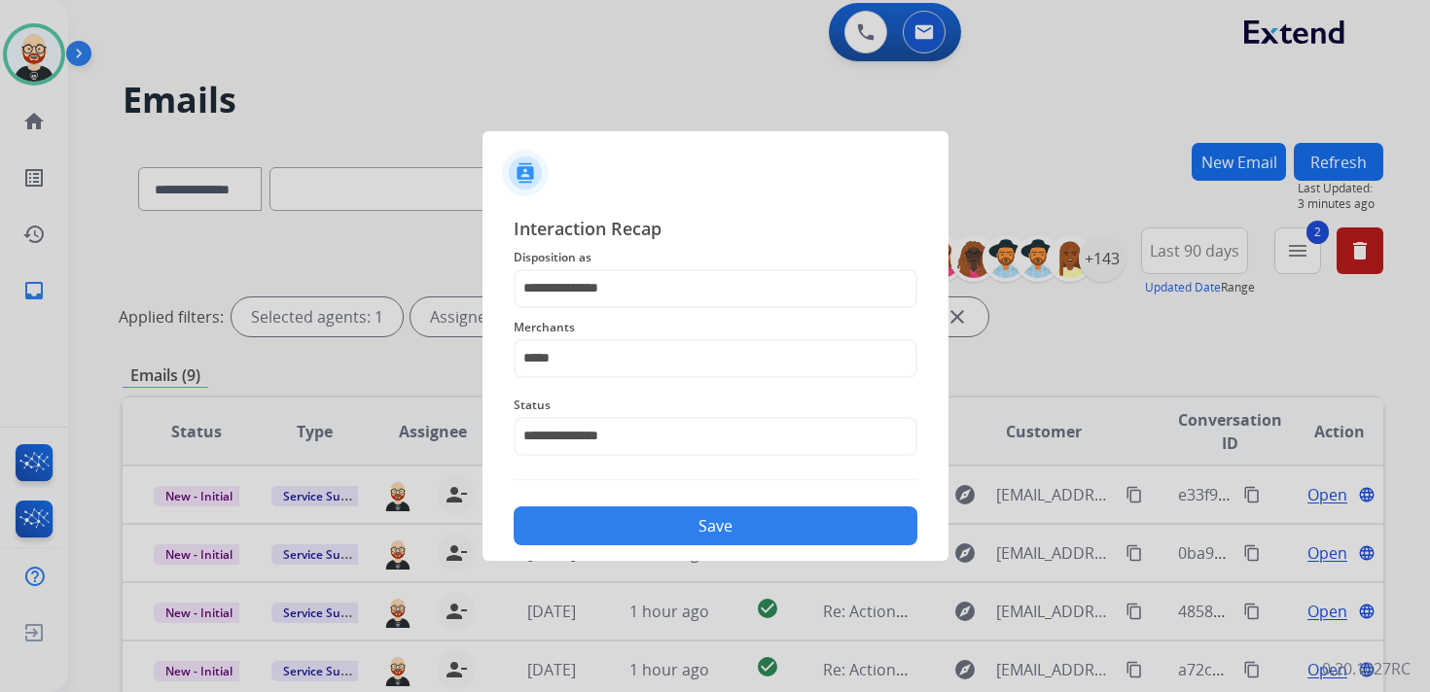
click at [621, 527] on button "Save" at bounding box center [716, 526] width 404 height 39
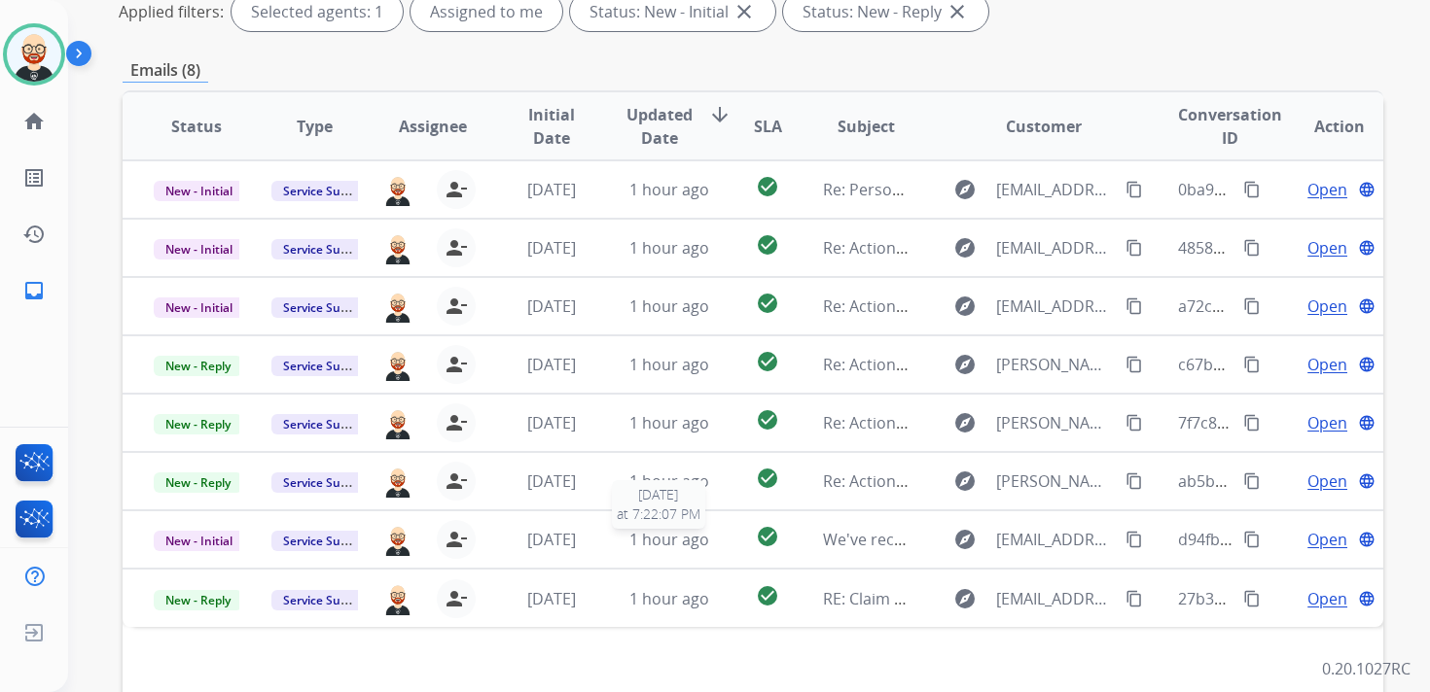
scroll to position [312, 0]
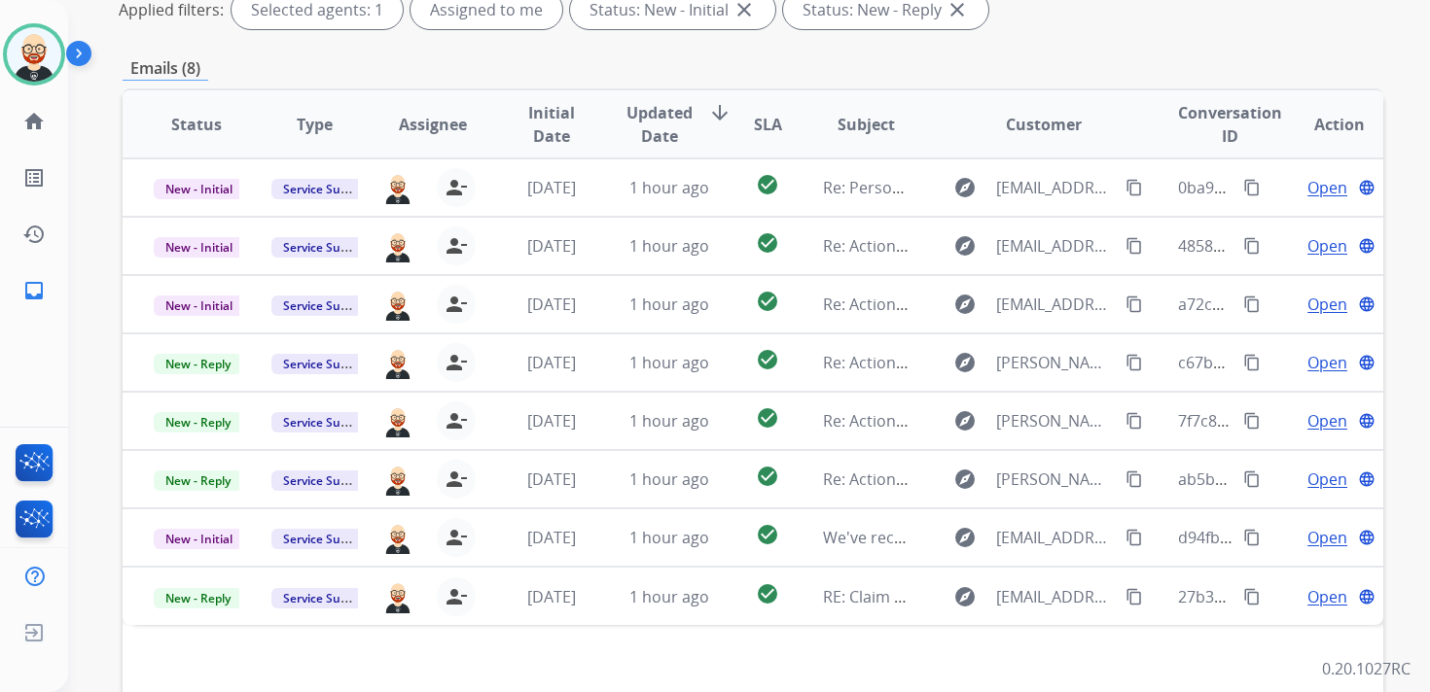
click at [658, 131] on span "Updated Date" at bounding box center [659, 124] width 66 height 47
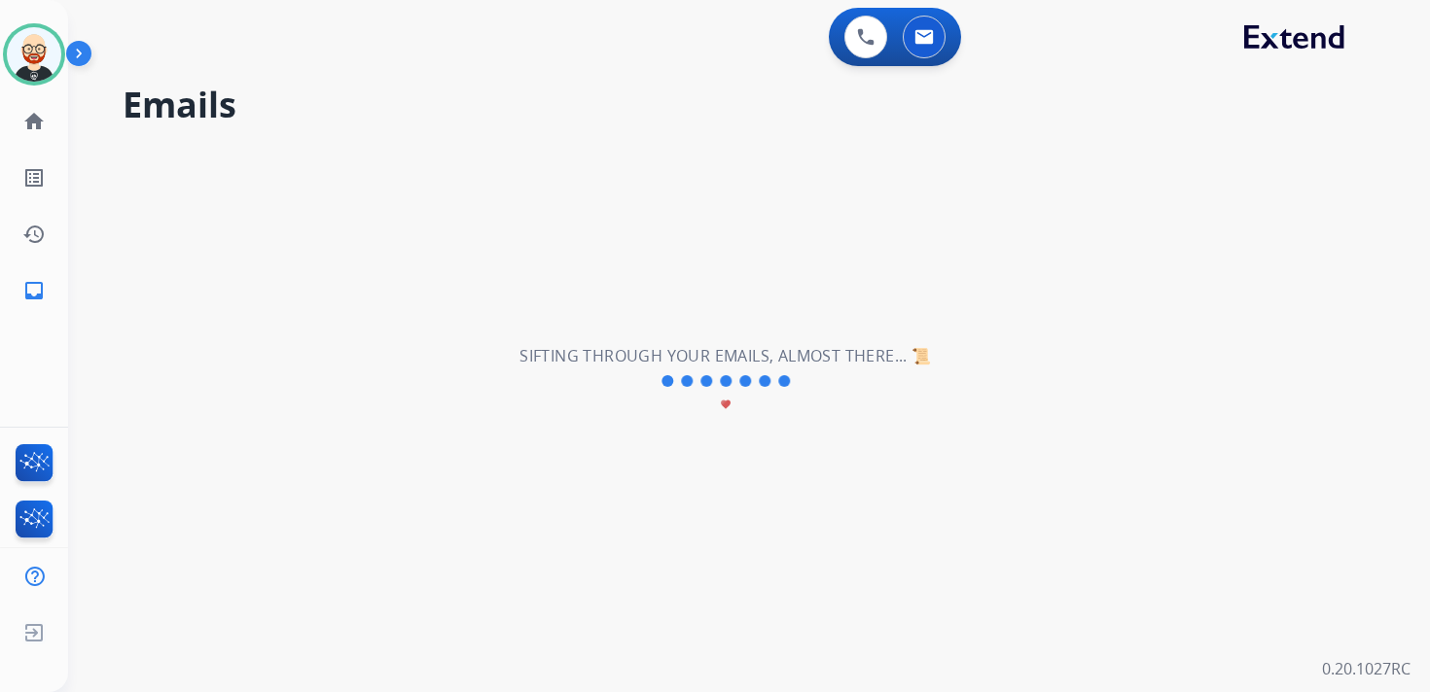
scroll to position [0, 0]
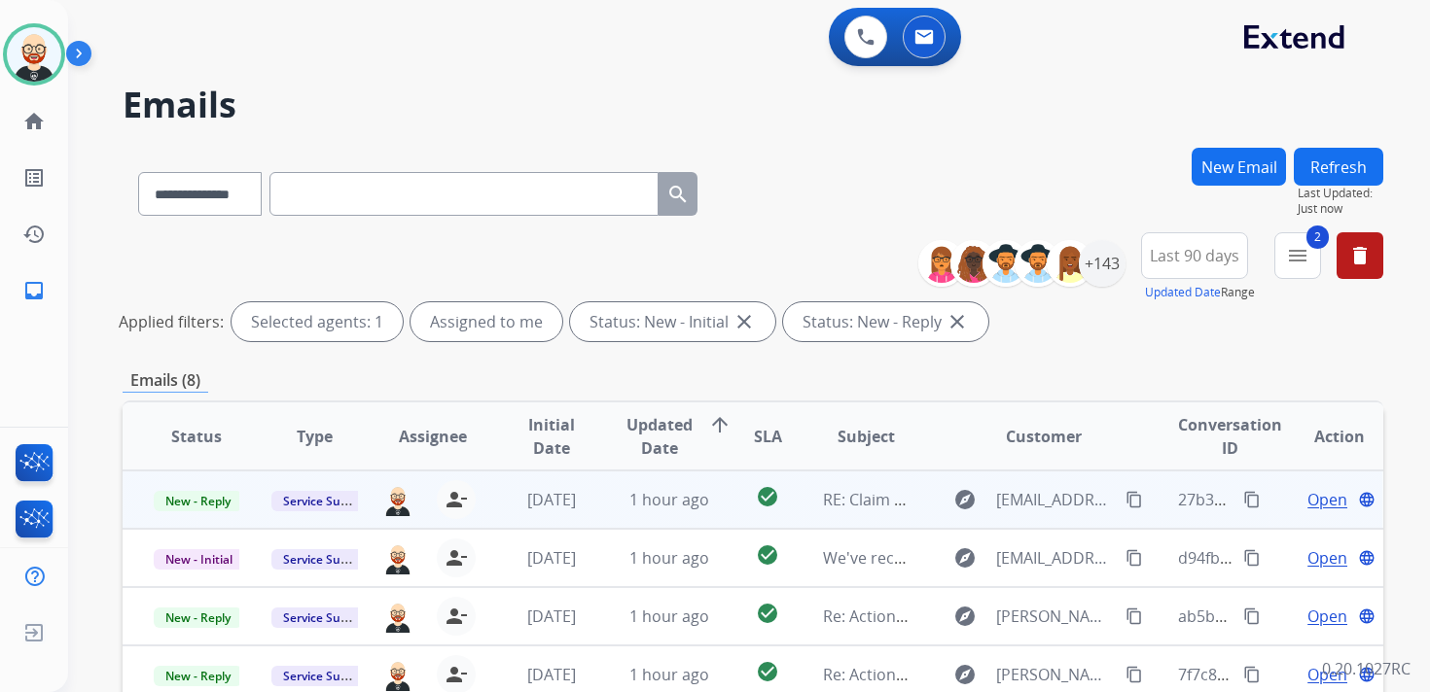
click at [1315, 503] on span "Open" at bounding box center [1327, 499] width 40 height 23
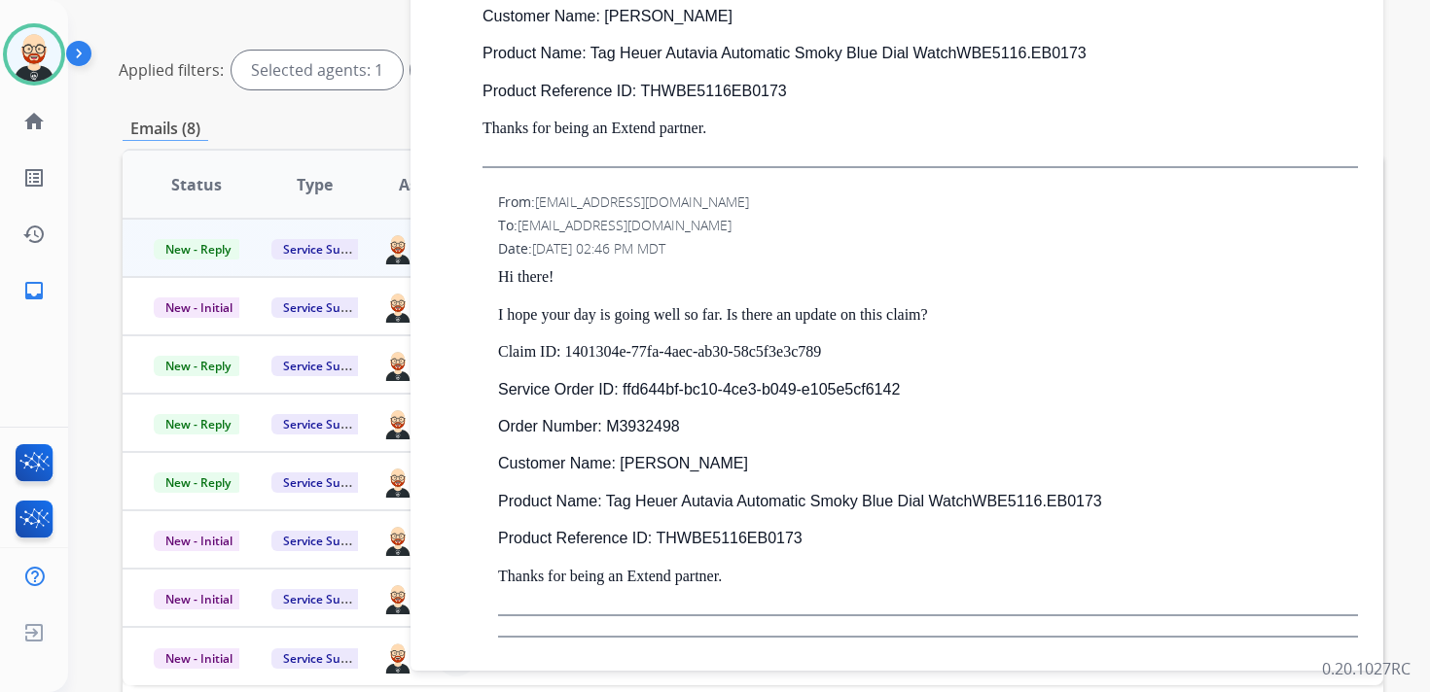
scroll to position [253, 0]
drag, startPoint x: 882, startPoint y: 347, endPoint x: 562, endPoint y: 358, distance: 320.2
click at [562, 358] on p "Claim ID: 1401304e-77fa-4aec-ab30-58c5f3e3c789" at bounding box center [928, 351] width 860 height 18
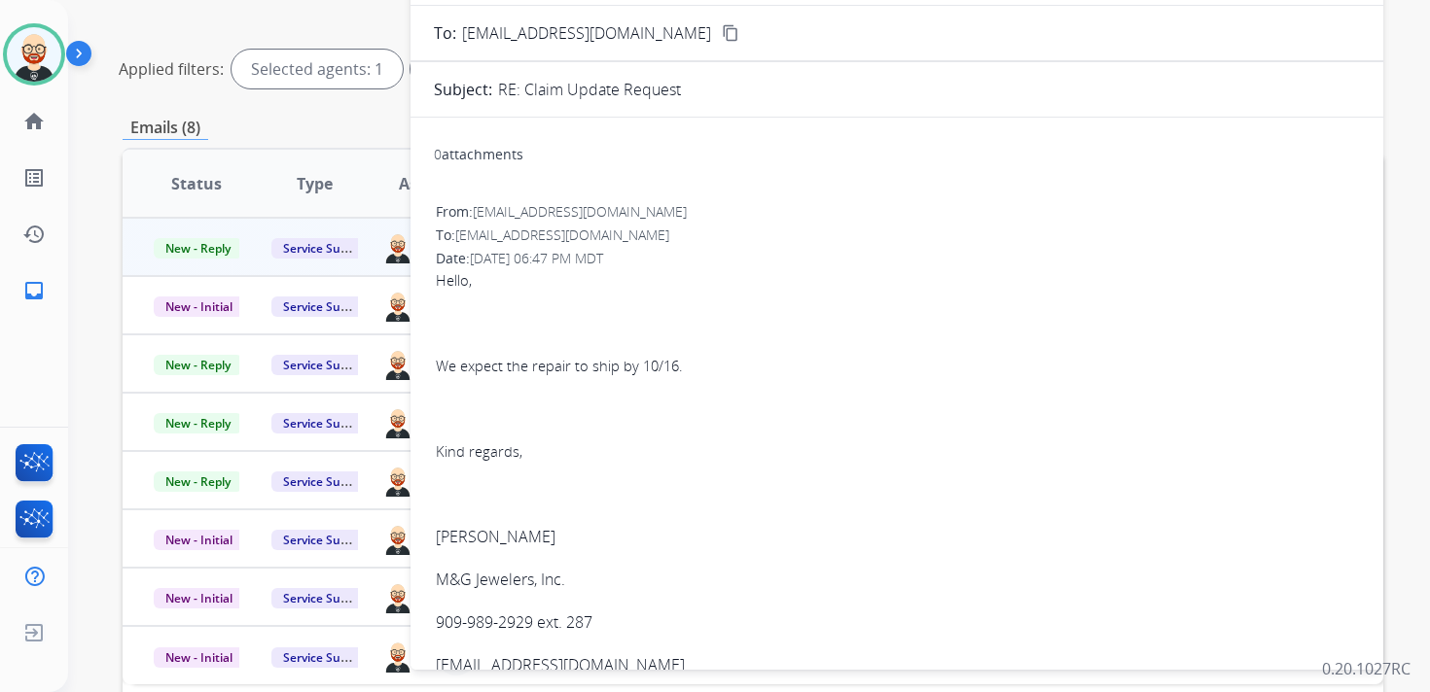
scroll to position [0, 0]
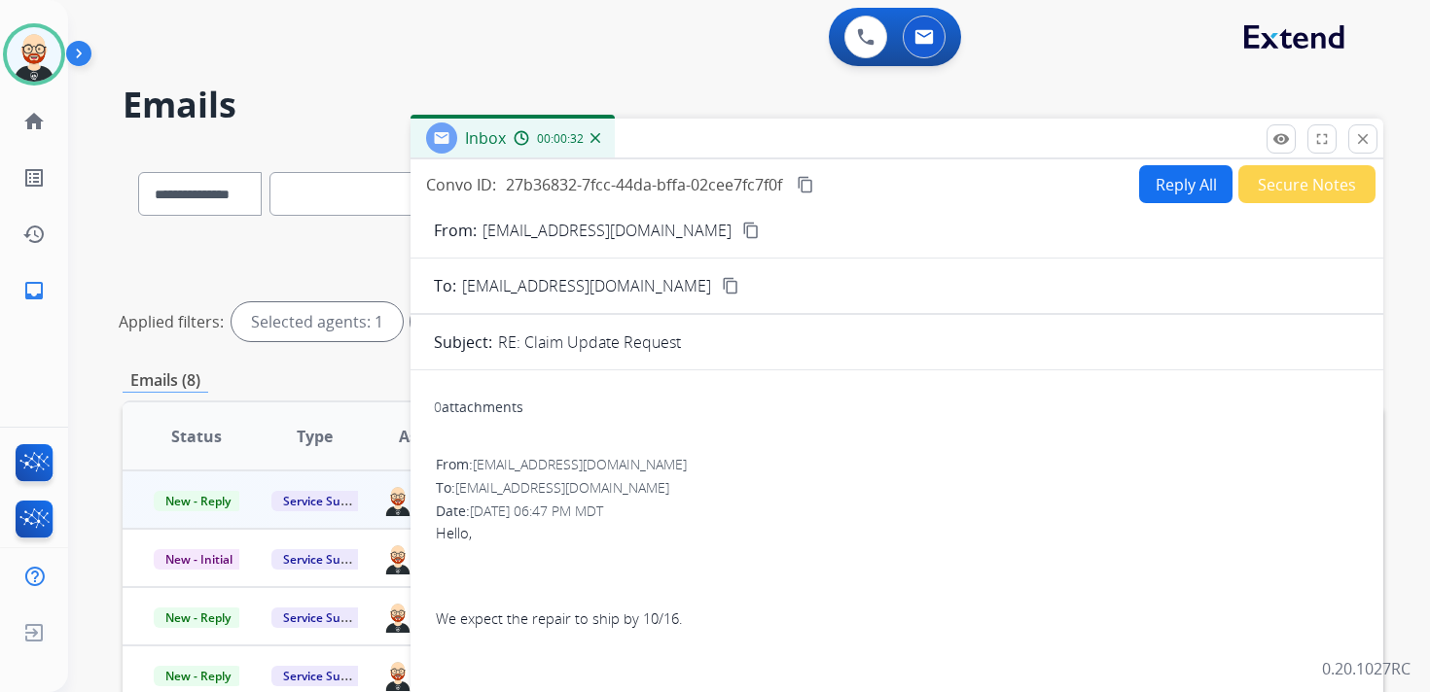
click at [809, 178] on mat-icon "content_copy" at bounding box center [806, 185] width 18 height 18
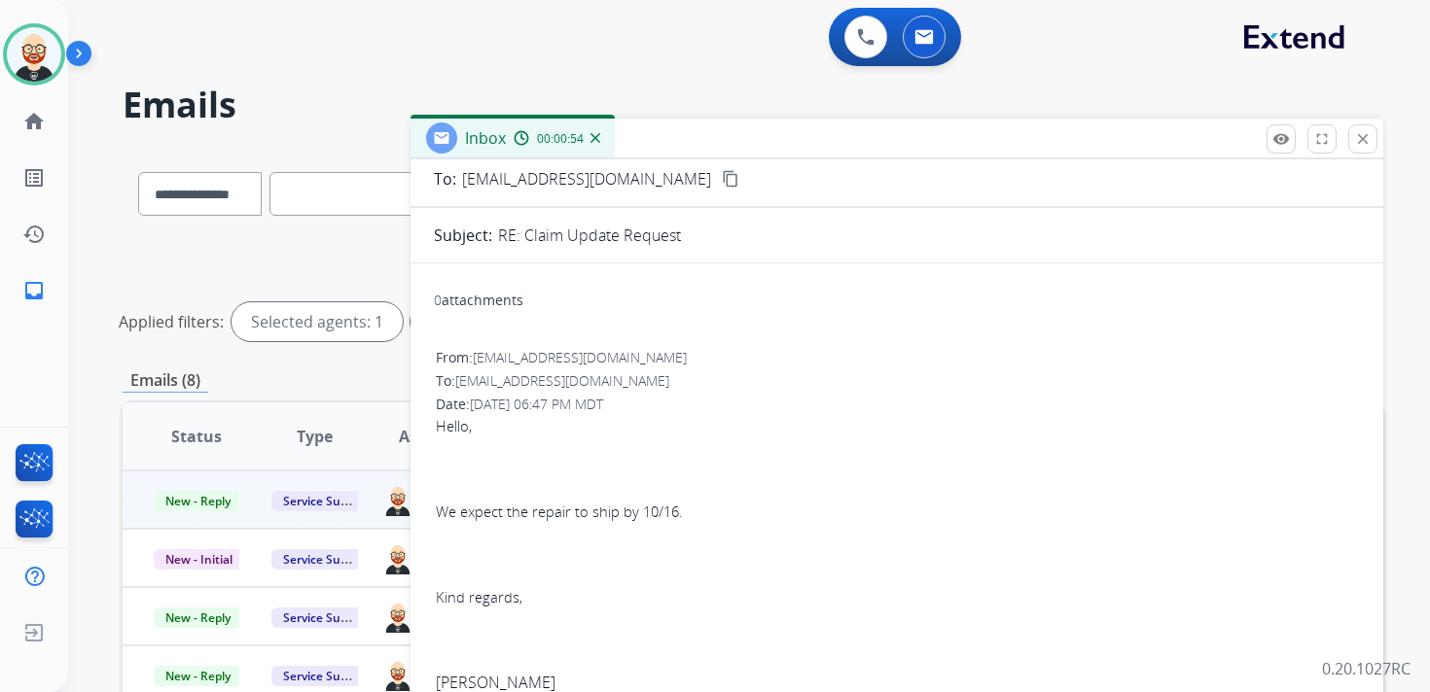
scroll to position [118, 0]
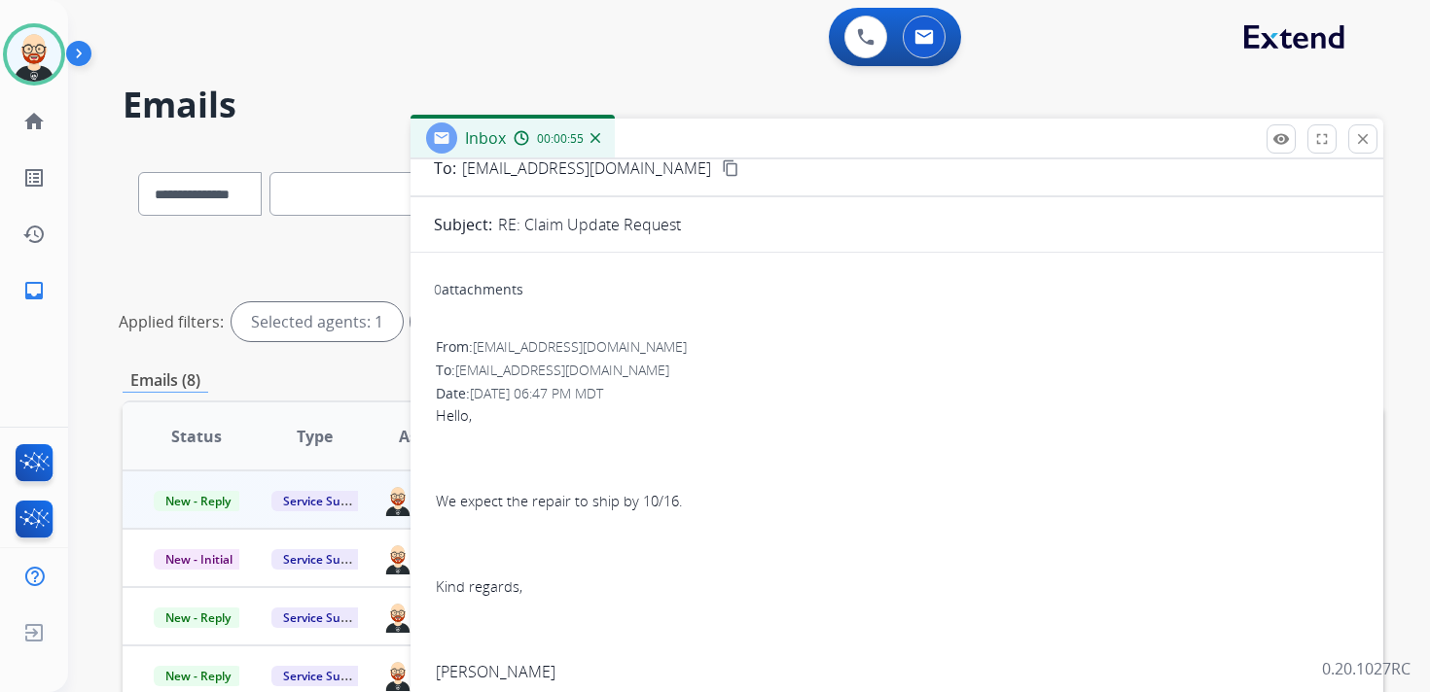
click at [570, 506] on span "We expect the repair to ship by 10/16." at bounding box center [559, 500] width 246 height 19
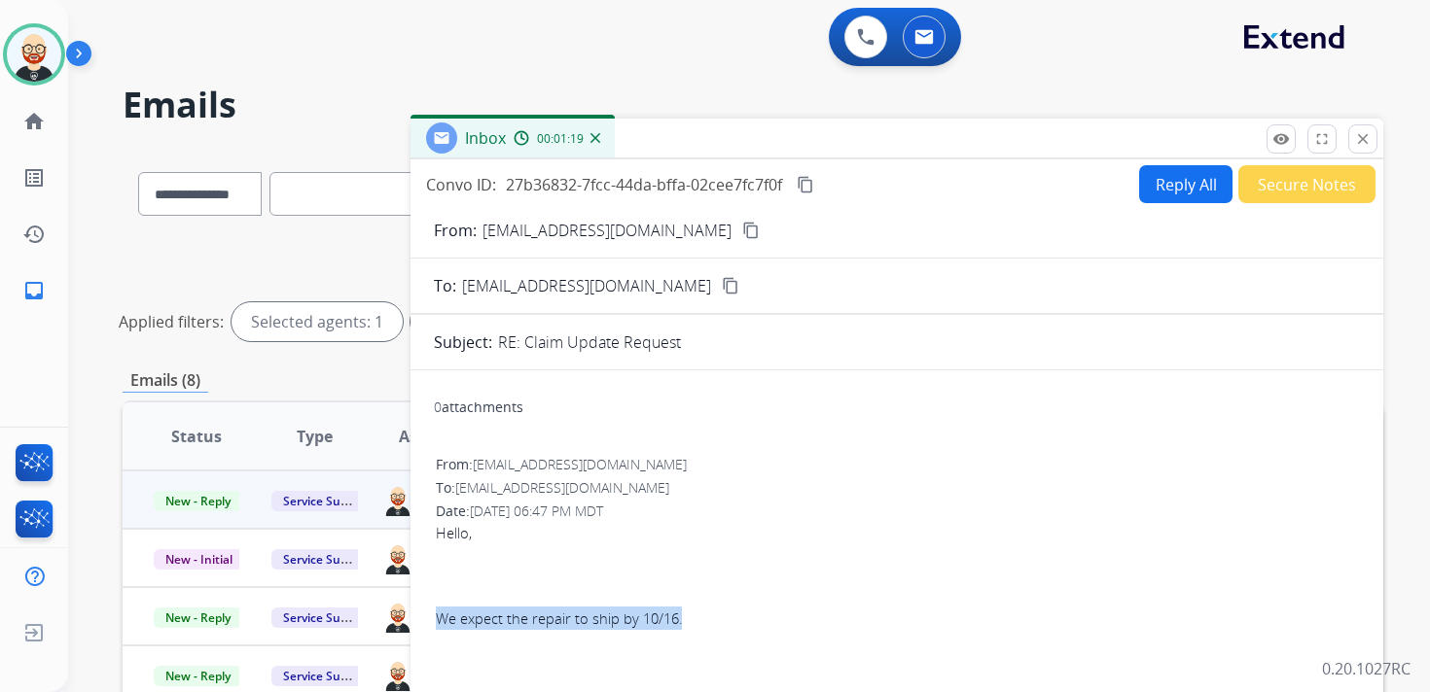
click at [1174, 193] on button "Reply All" at bounding box center [1185, 184] width 93 height 38
select select "**********"
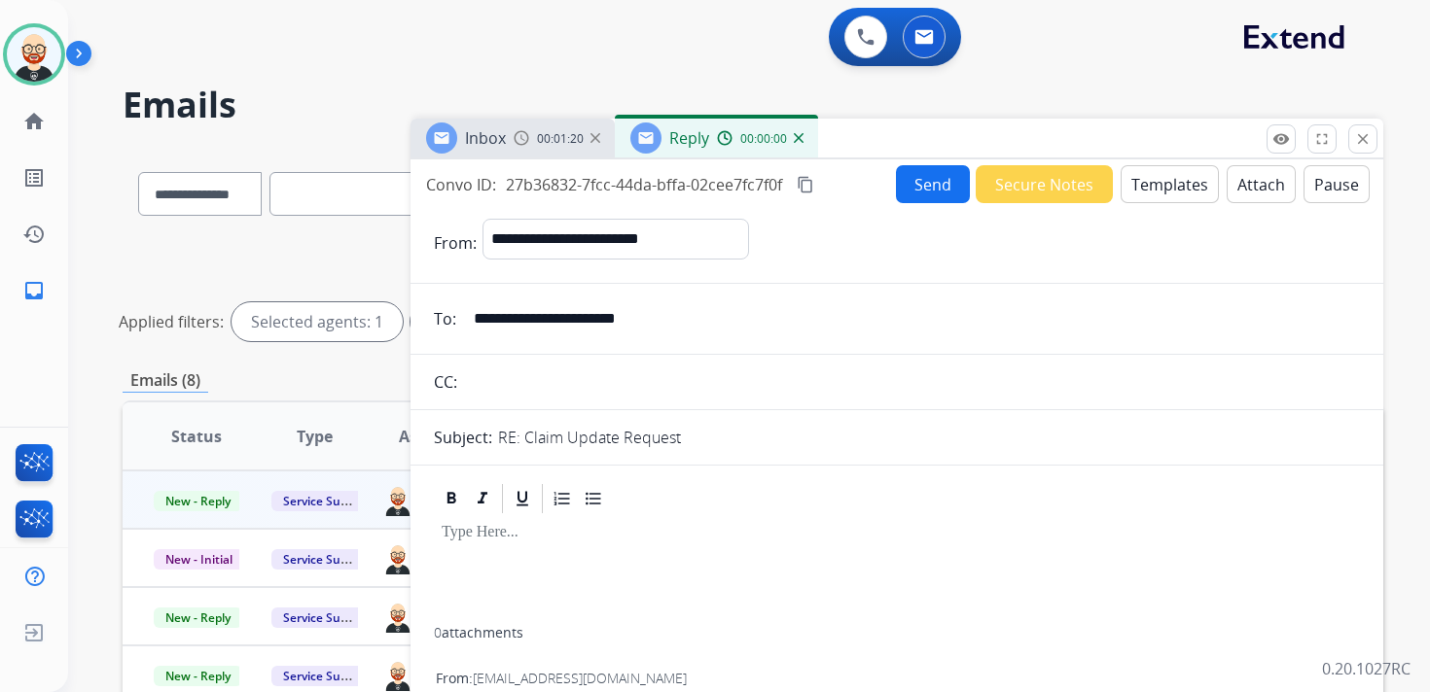
click at [535, 571] on div at bounding box center [897, 571] width 926 height 111
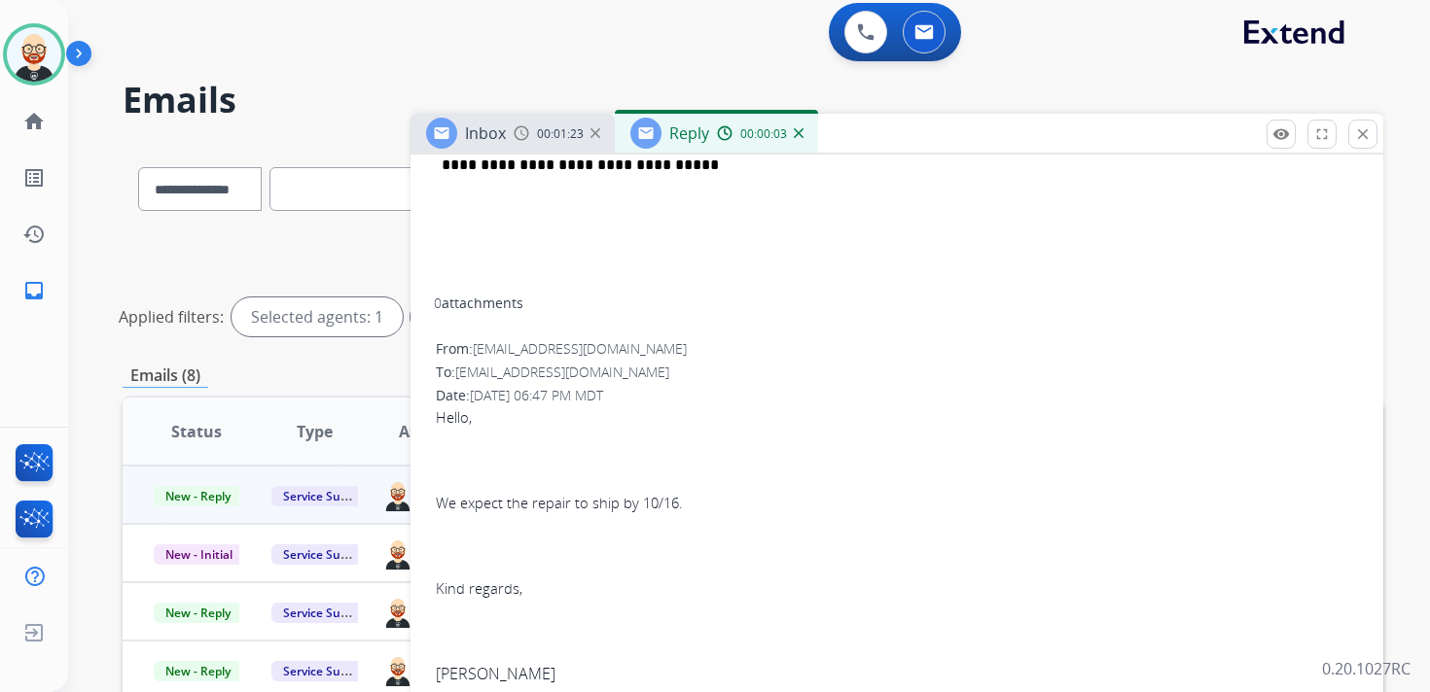
scroll to position [558, 0]
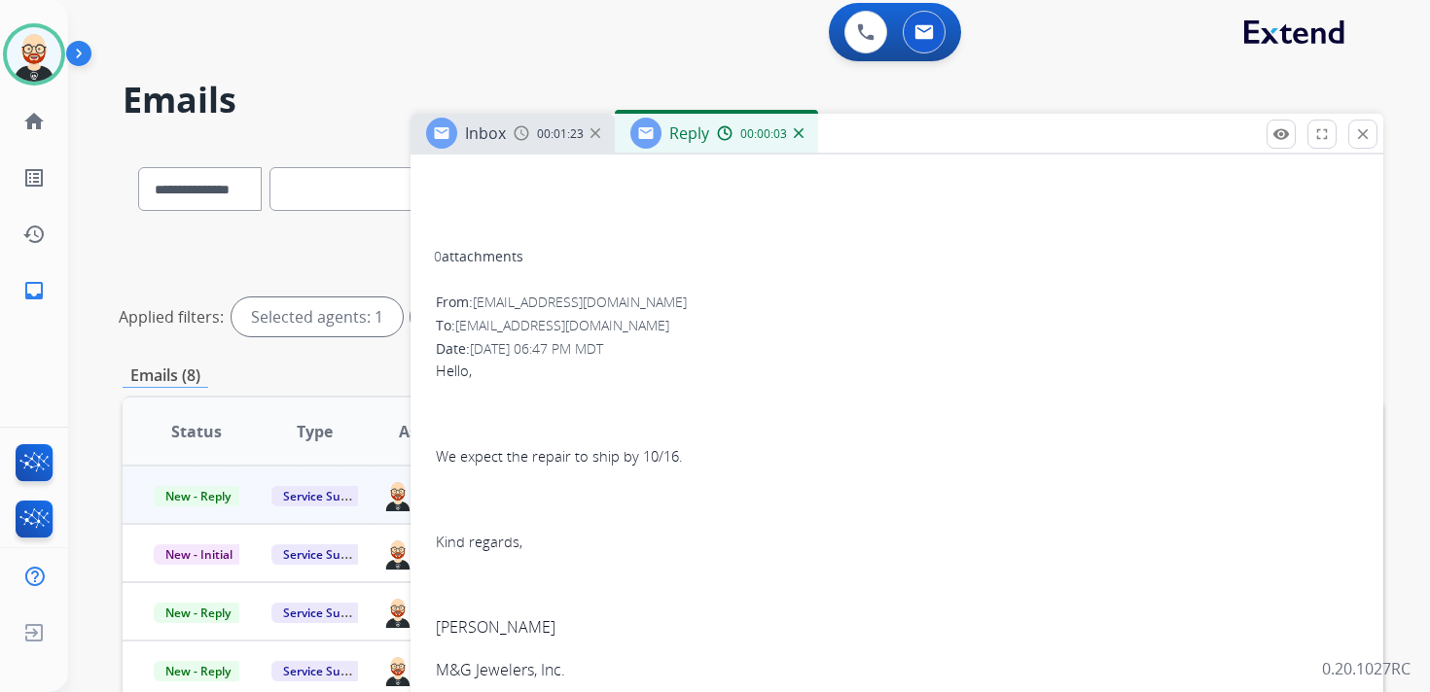
click at [455, 627] on p "[PERSON_NAME]" at bounding box center [897, 627] width 922 height 23
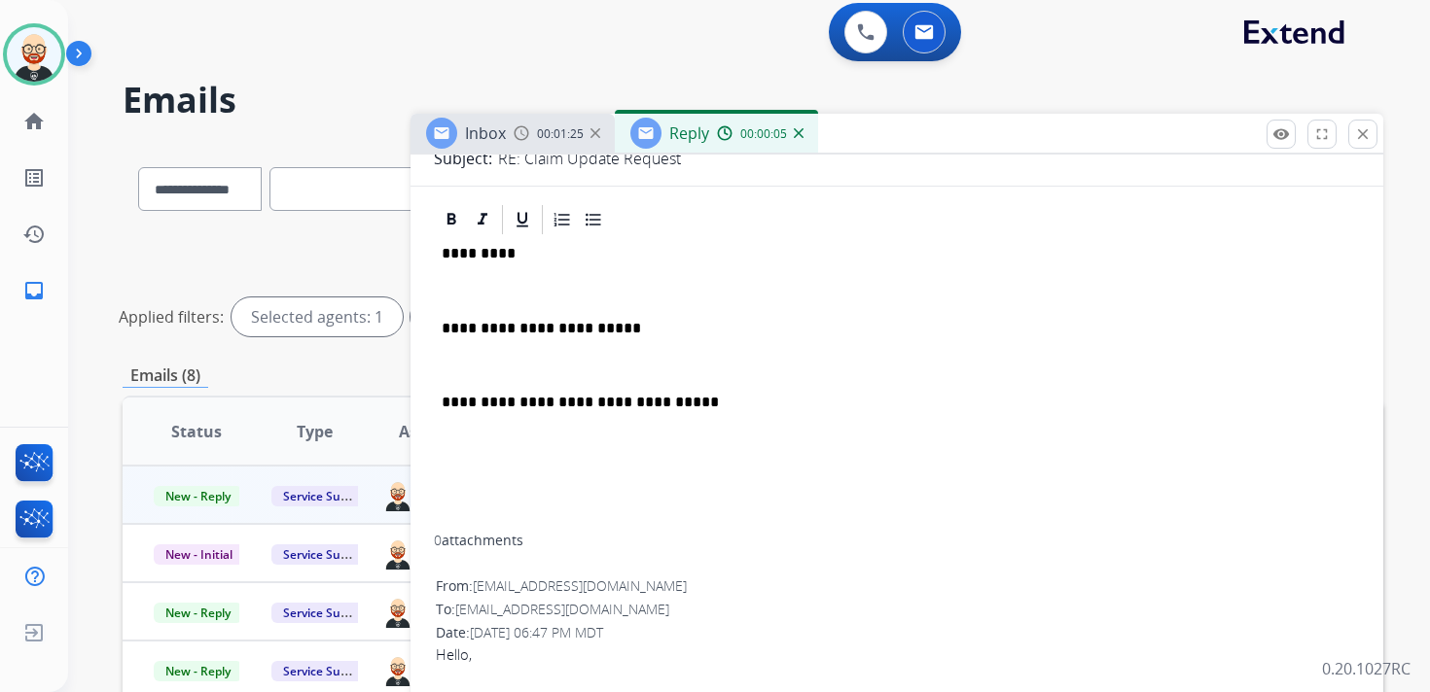
scroll to position [0, 0]
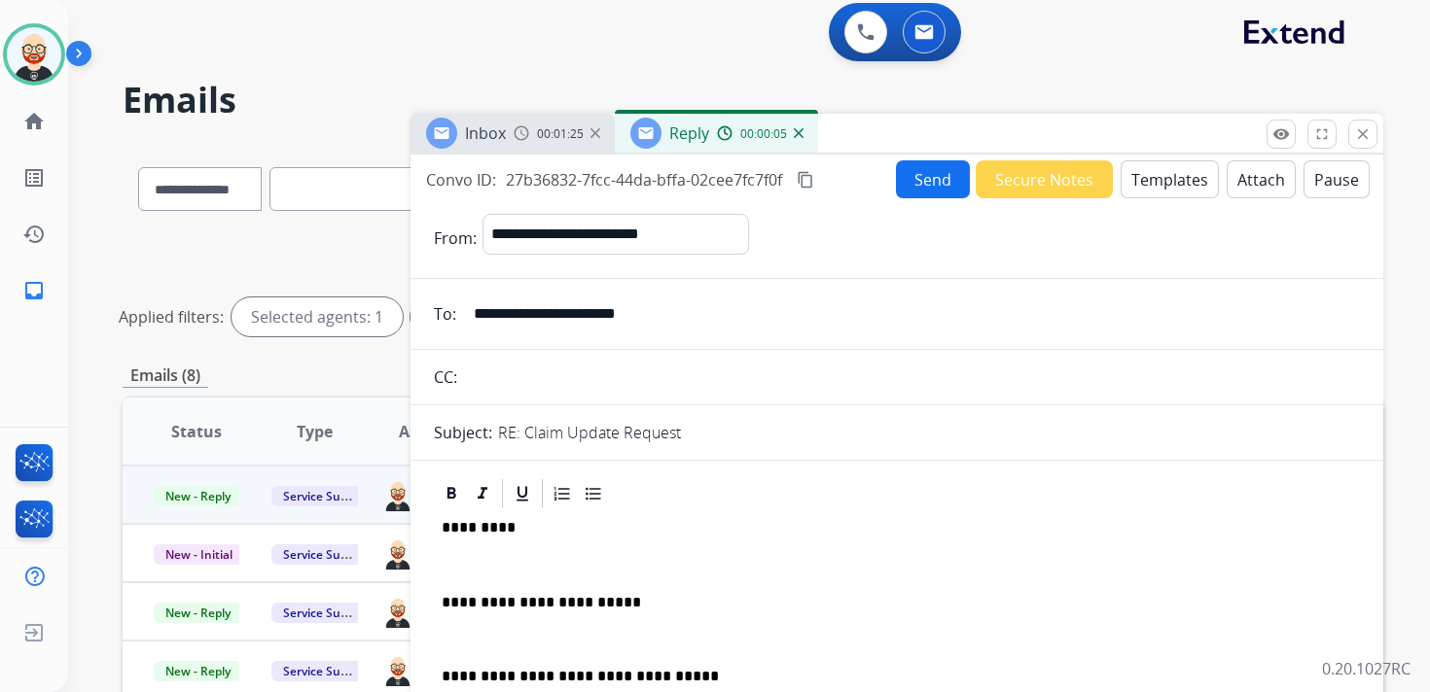
click at [473, 527] on p "*********" at bounding box center [889, 528] width 895 height 18
click at [465, 563] on p at bounding box center [897, 565] width 910 height 18
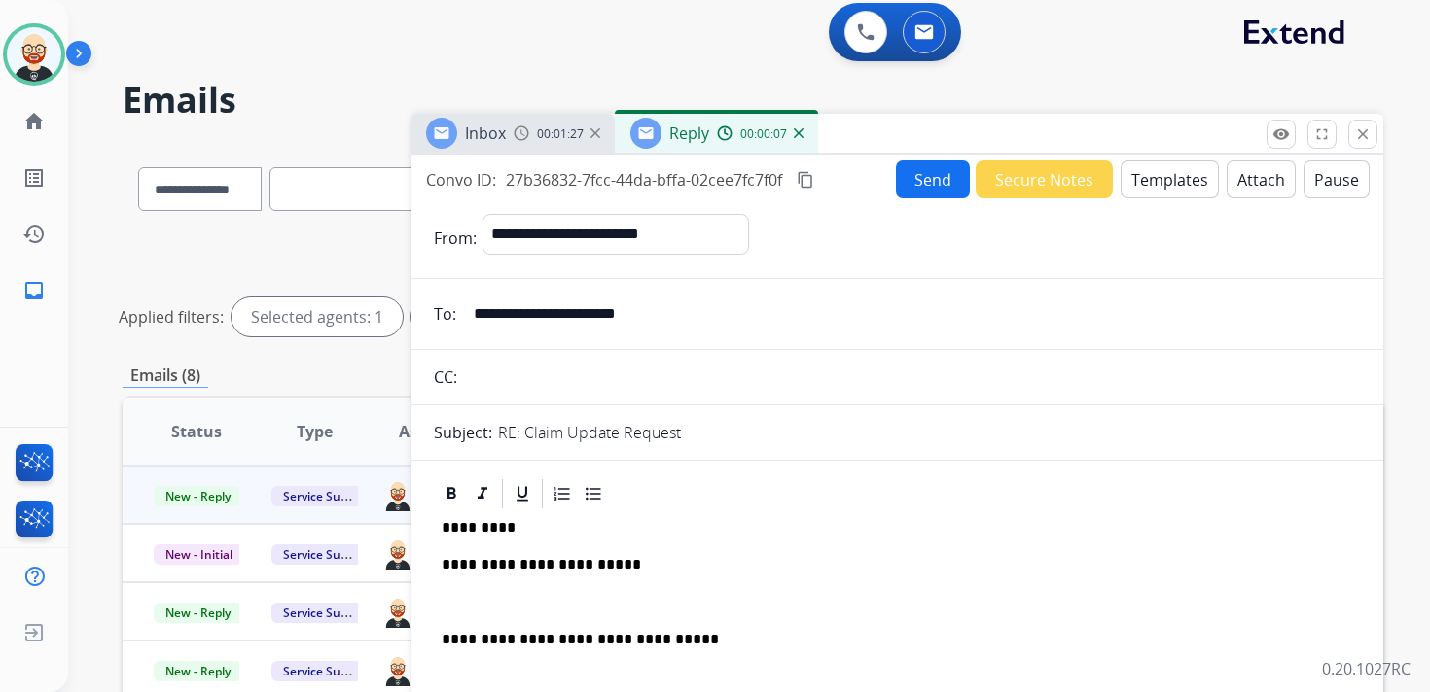
click at [450, 606] on p at bounding box center [897, 603] width 910 height 18
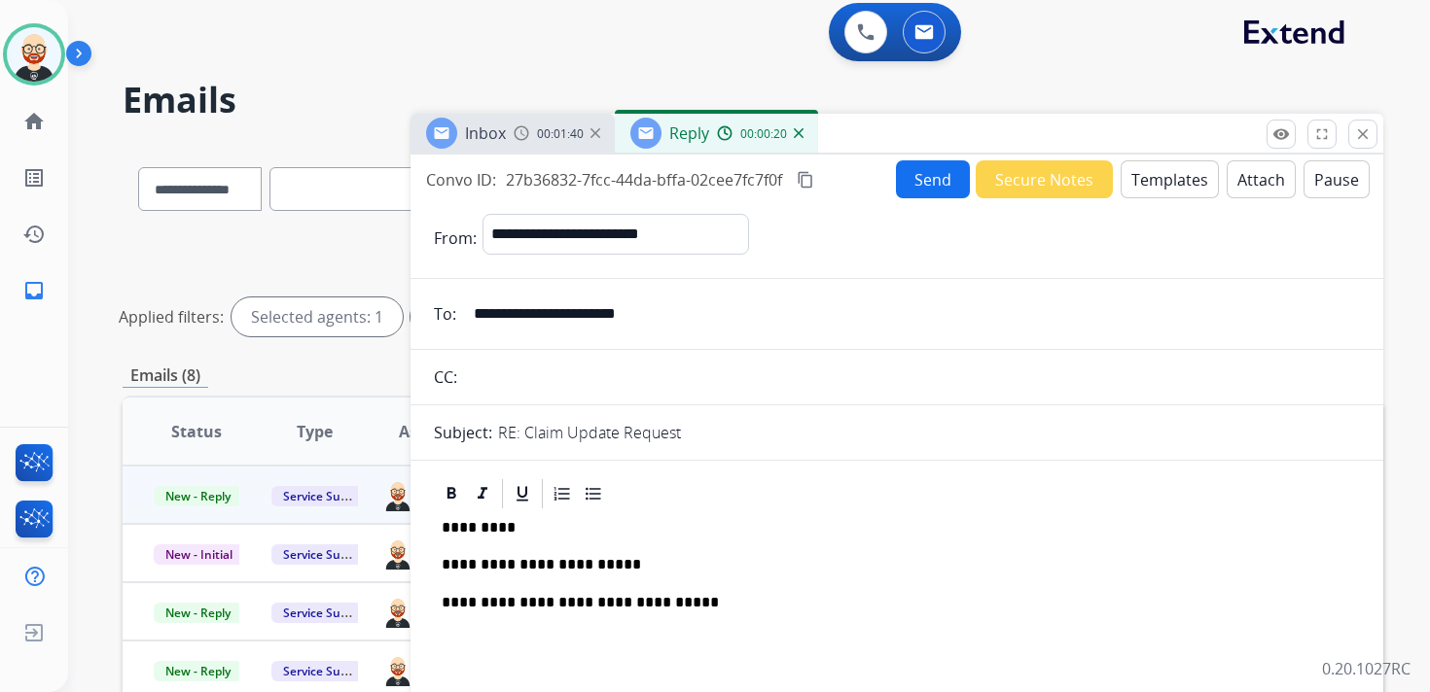
click at [924, 175] on button "Send" at bounding box center [933, 179] width 74 height 38
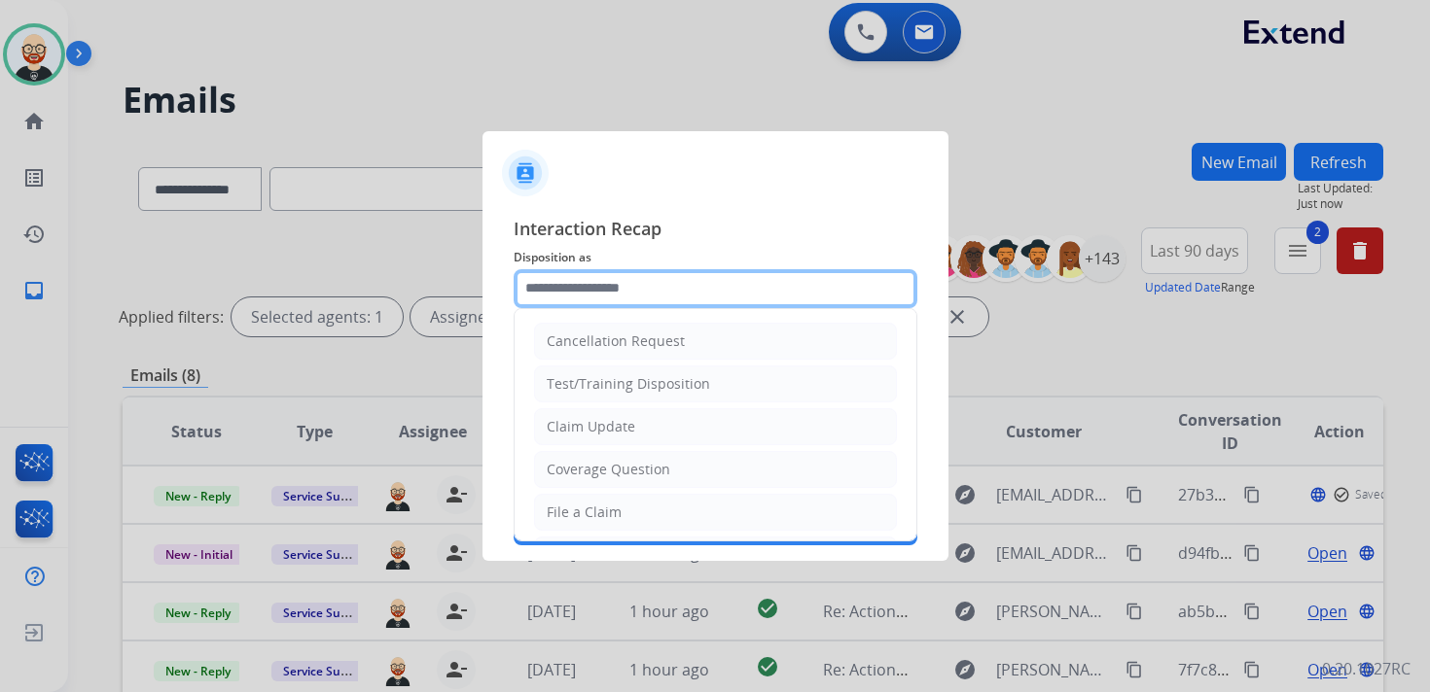
click at [558, 291] on input "text" at bounding box center [716, 288] width 404 height 39
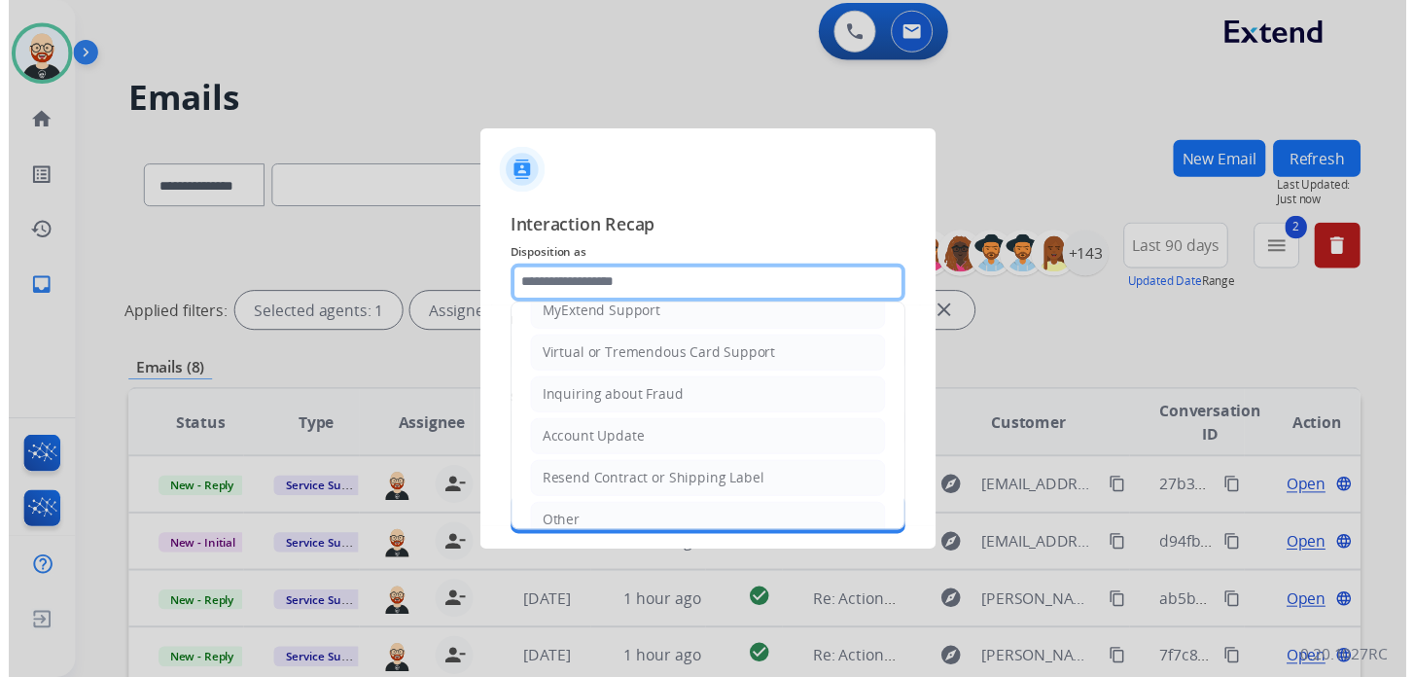
scroll to position [292, 0]
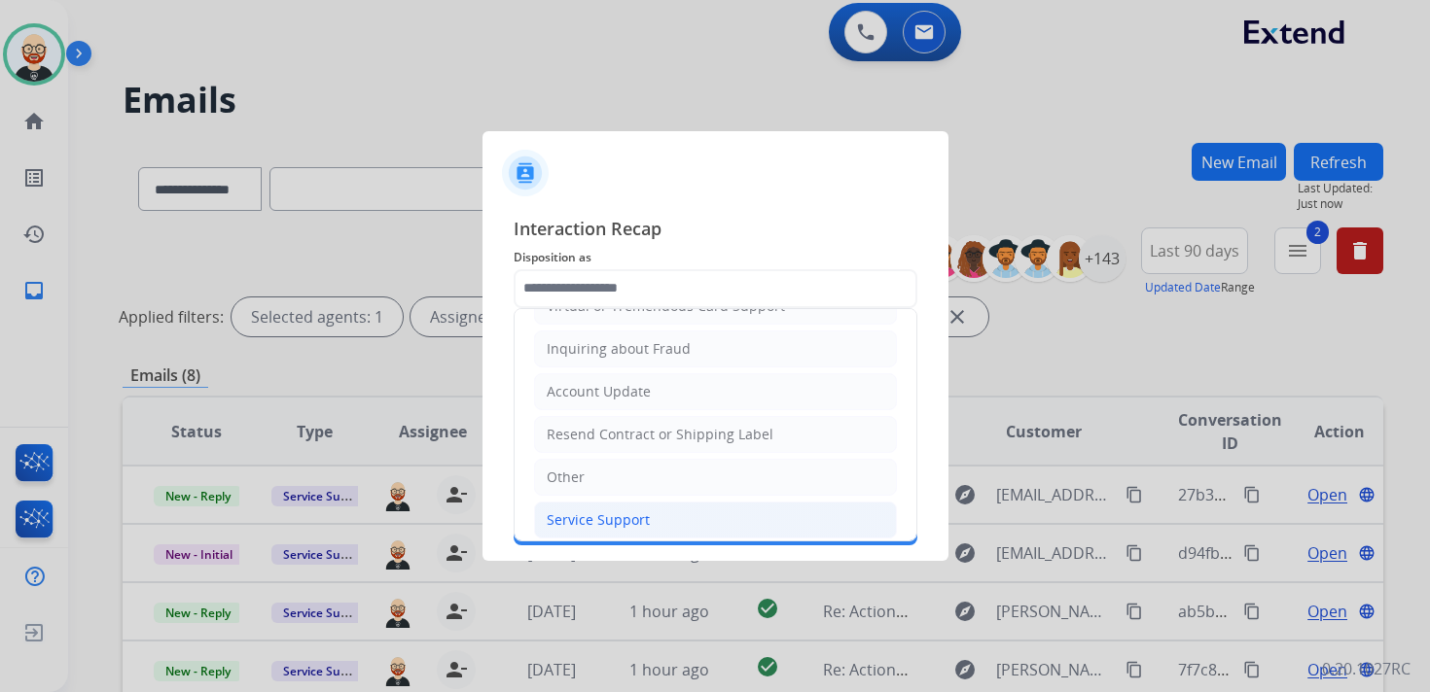
click at [580, 511] on div "Service Support" at bounding box center [598, 520] width 103 height 19
type input "**********"
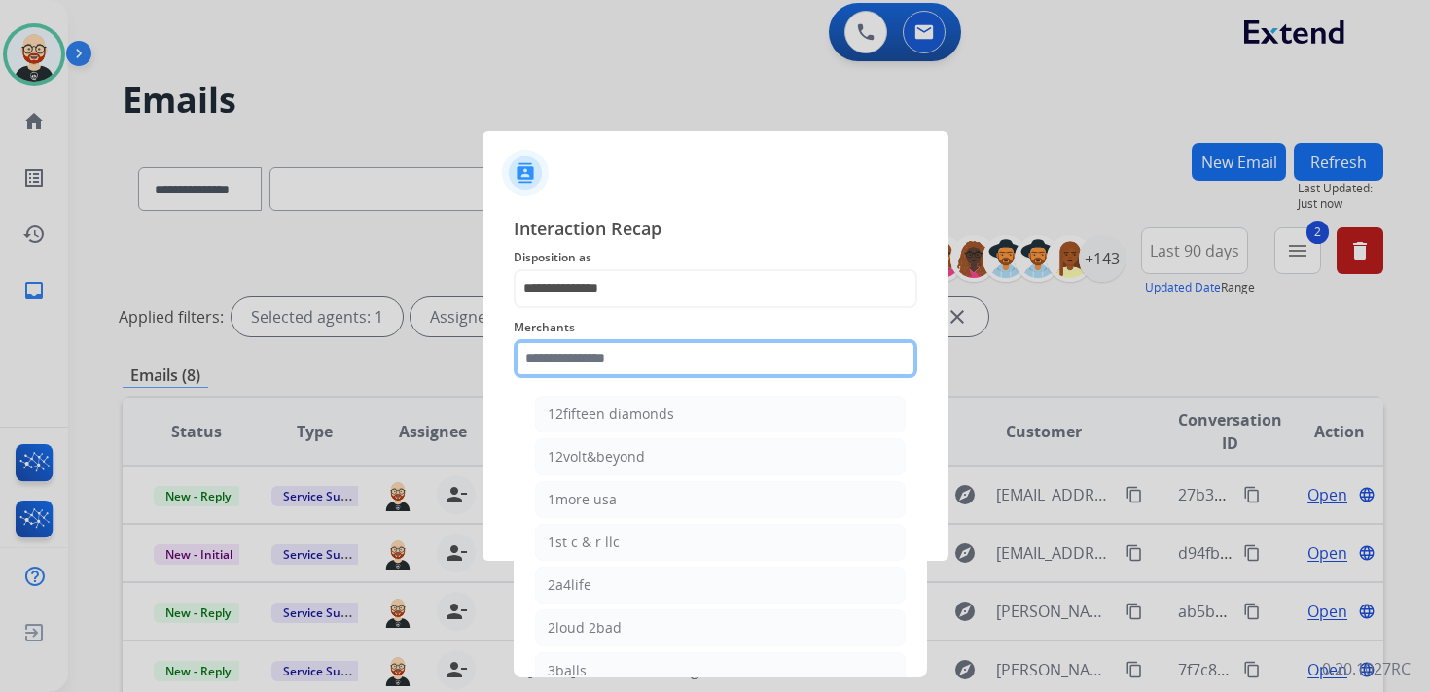
click at [585, 360] on input "text" at bounding box center [716, 358] width 404 height 39
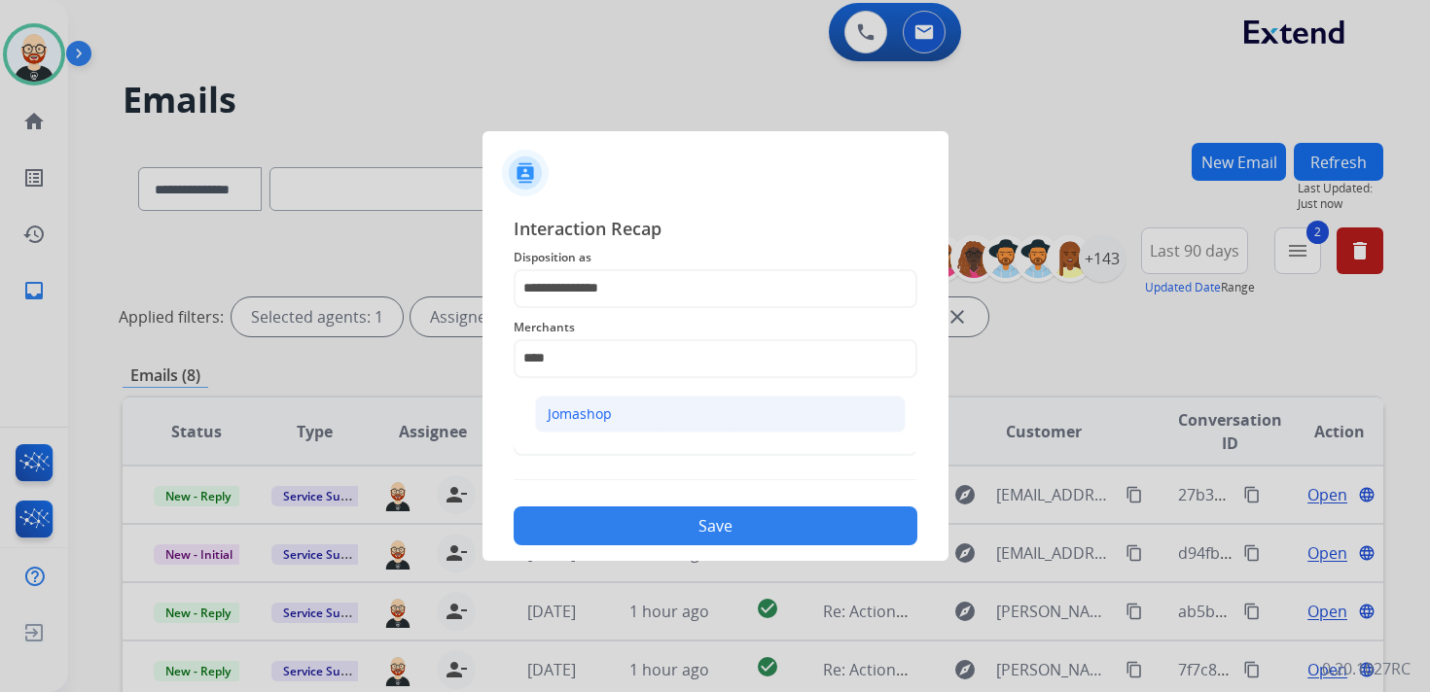
click at [583, 422] on div "Jomashop" at bounding box center [580, 414] width 64 height 19
type input "********"
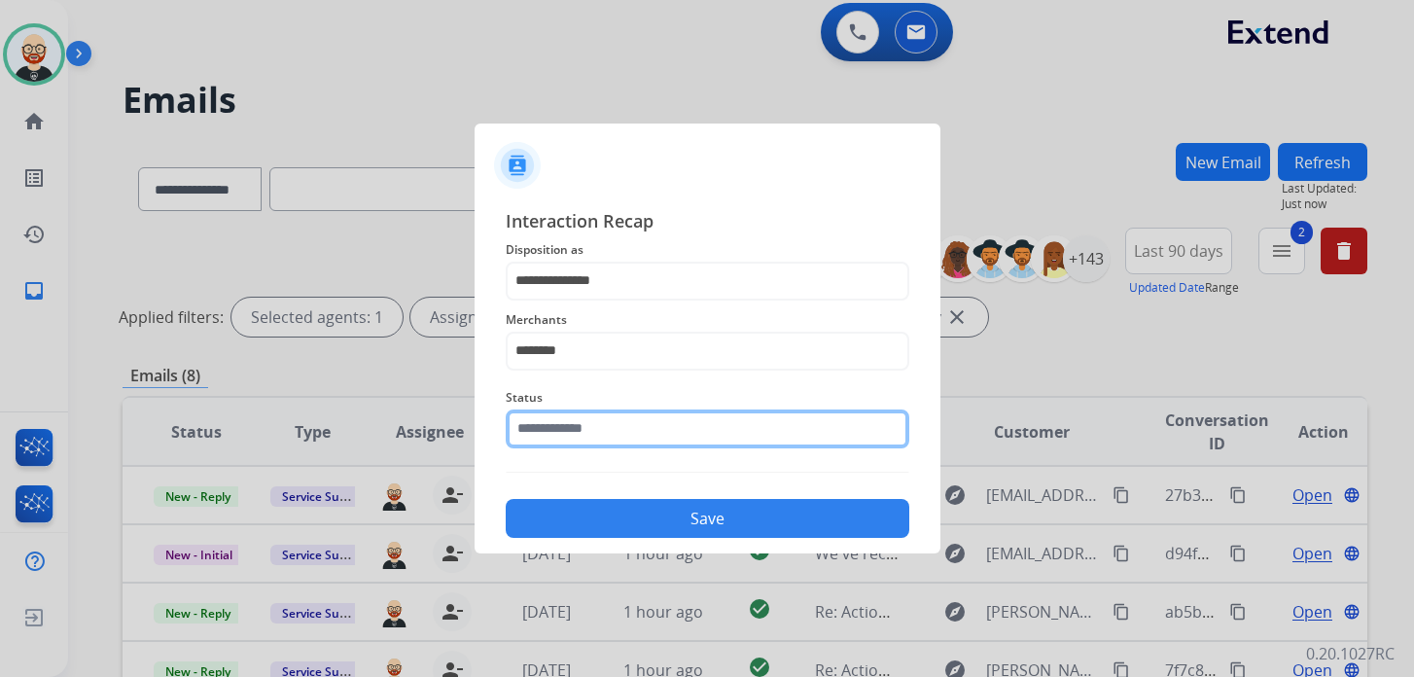
click at [575, 422] on input "text" at bounding box center [708, 428] width 404 height 39
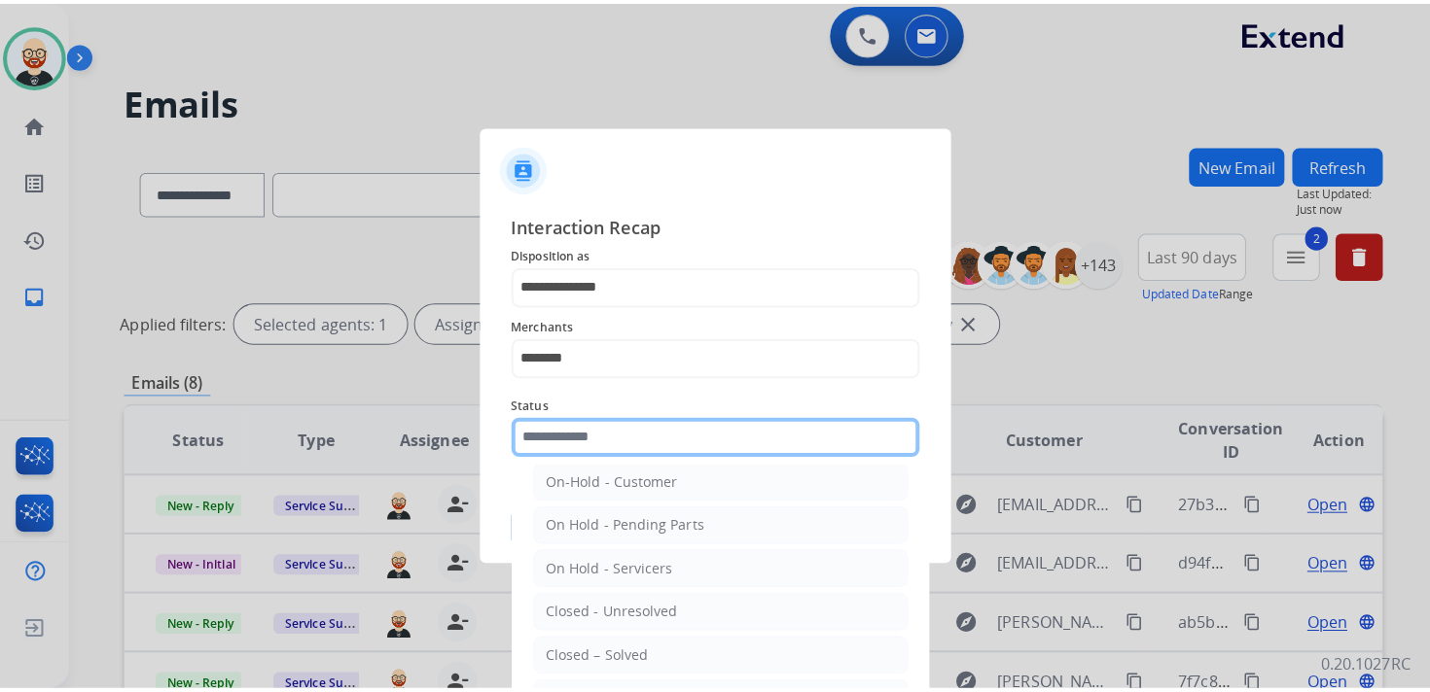
scroll to position [68, 0]
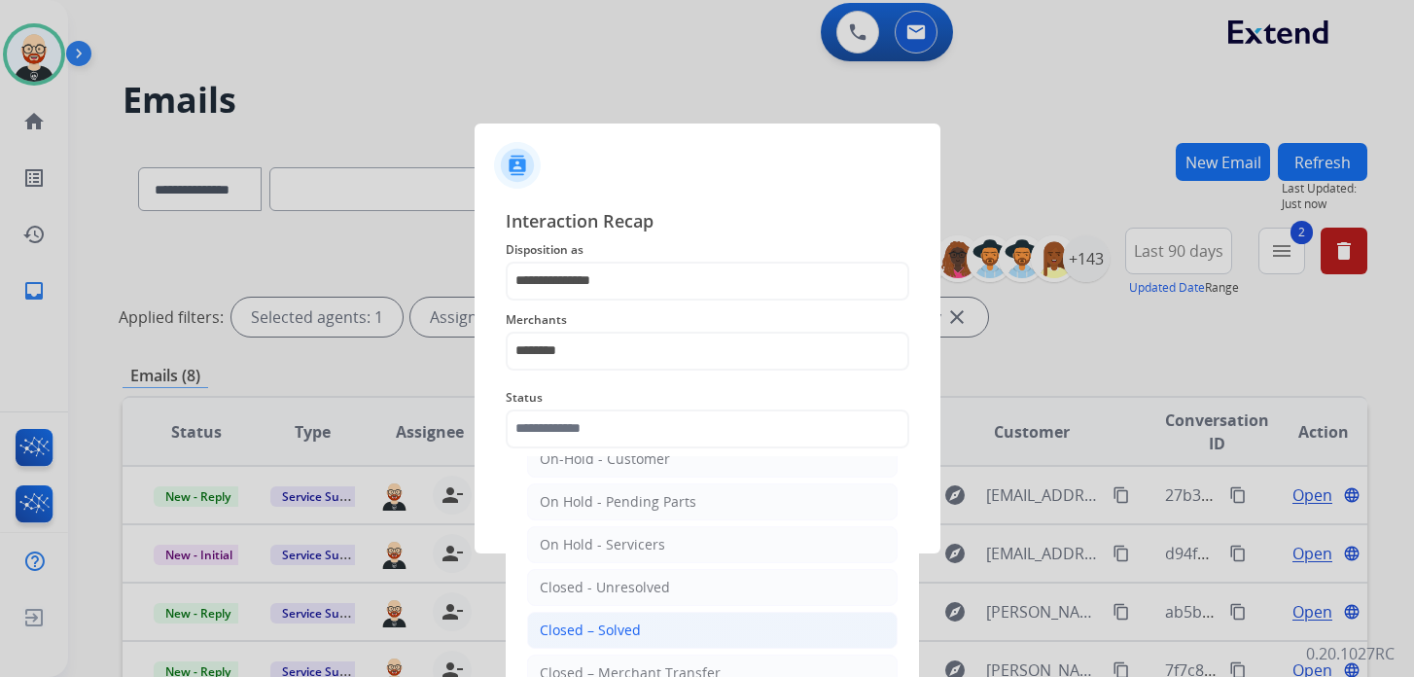
click at [592, 621] on div "Closed – Solved" at bounding box center [590, 630] width 101 height 19
type input "**********"
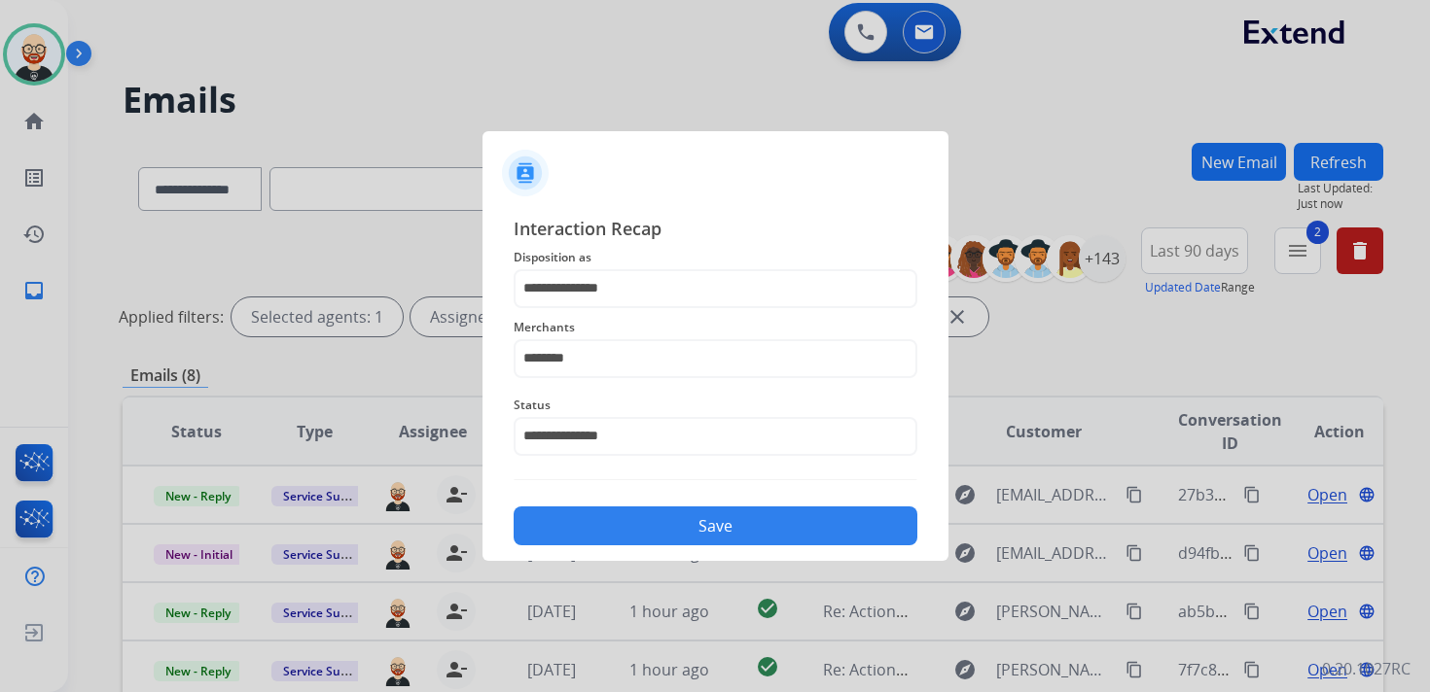
click at [585, 542] on button "Save" at bounding box center [716, 526] width 404 height 39
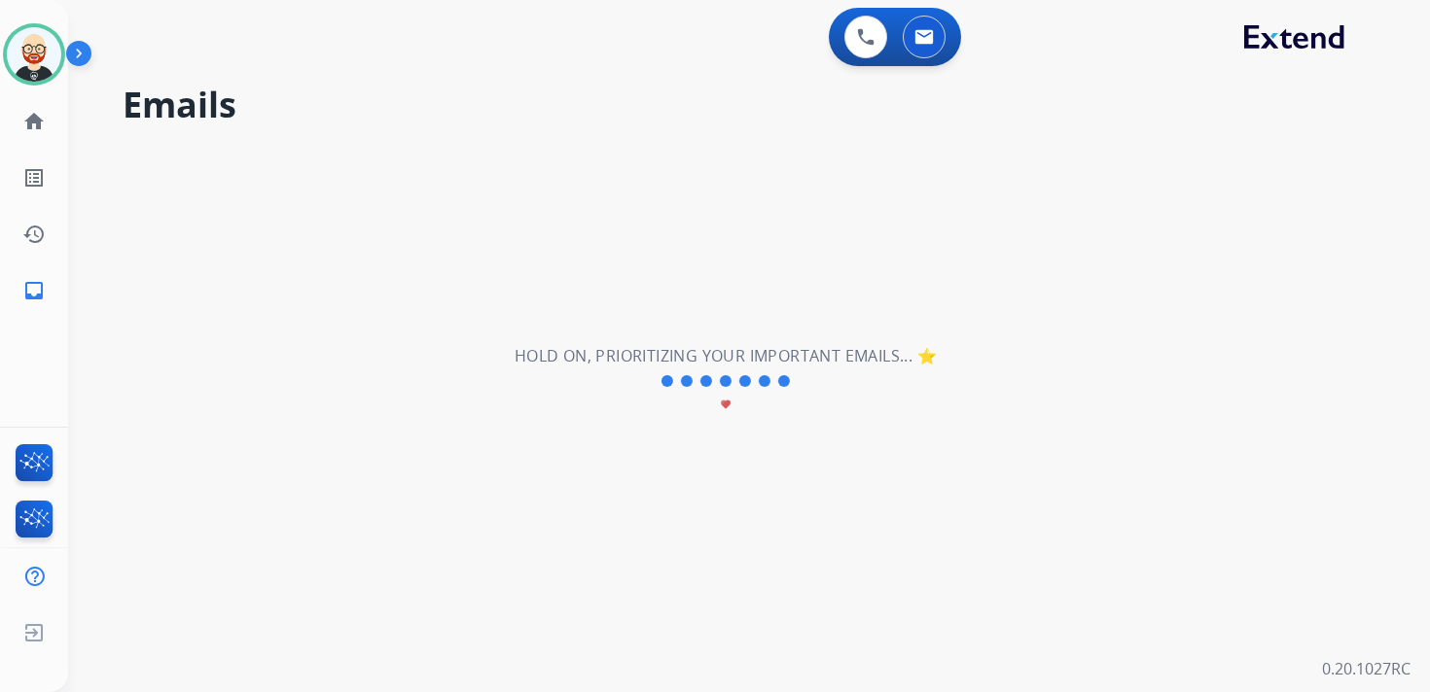
scroll to position [0, 0]
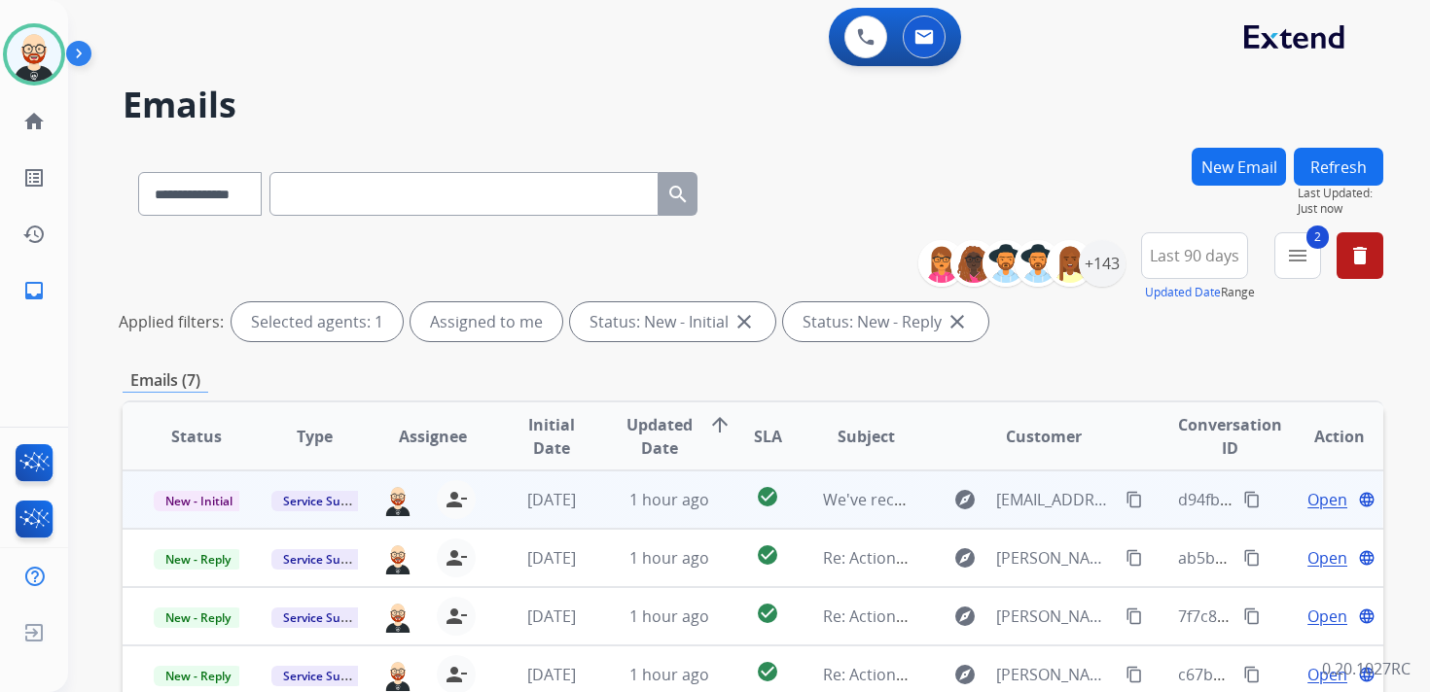
click at [1307, 497] on span "Open" at bounding box center [1327, 499] width 40 height 23
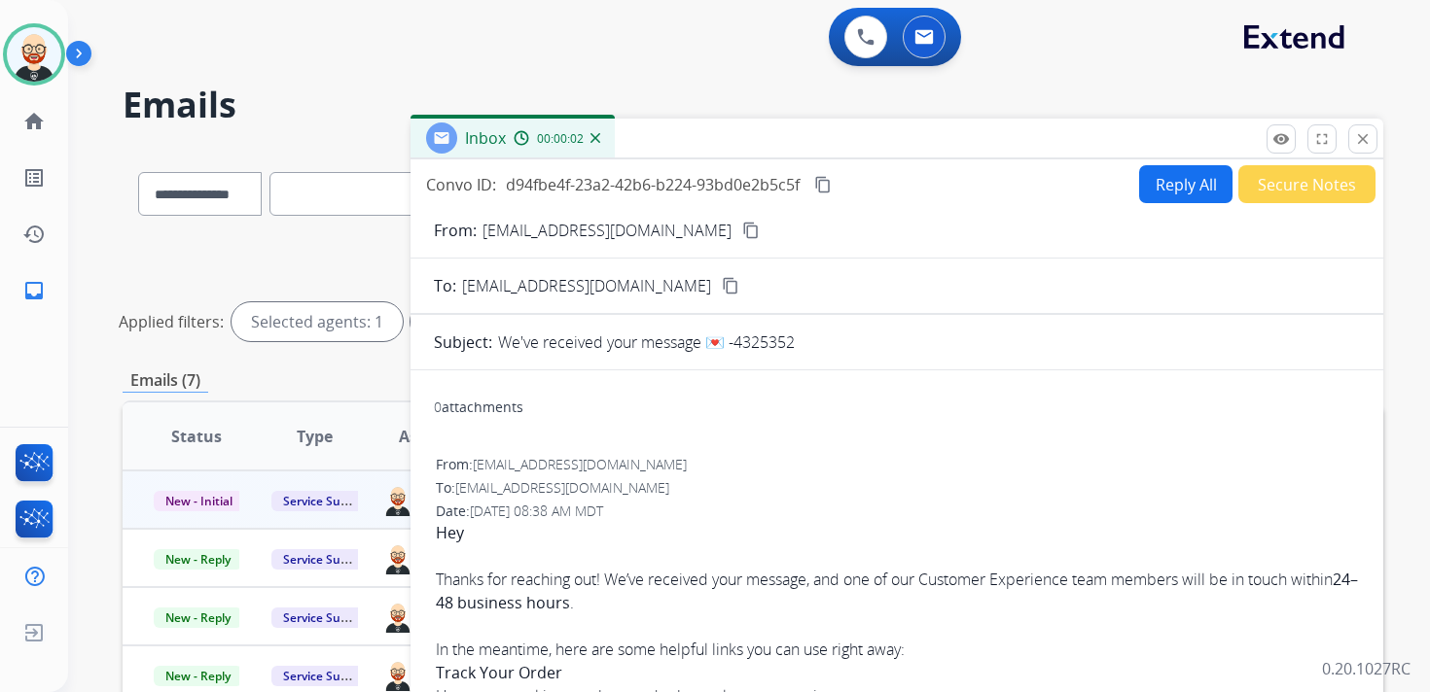
click at [1362, 141] on mat-icon "close" at bounding box center [1363, 139] width 18 height 18
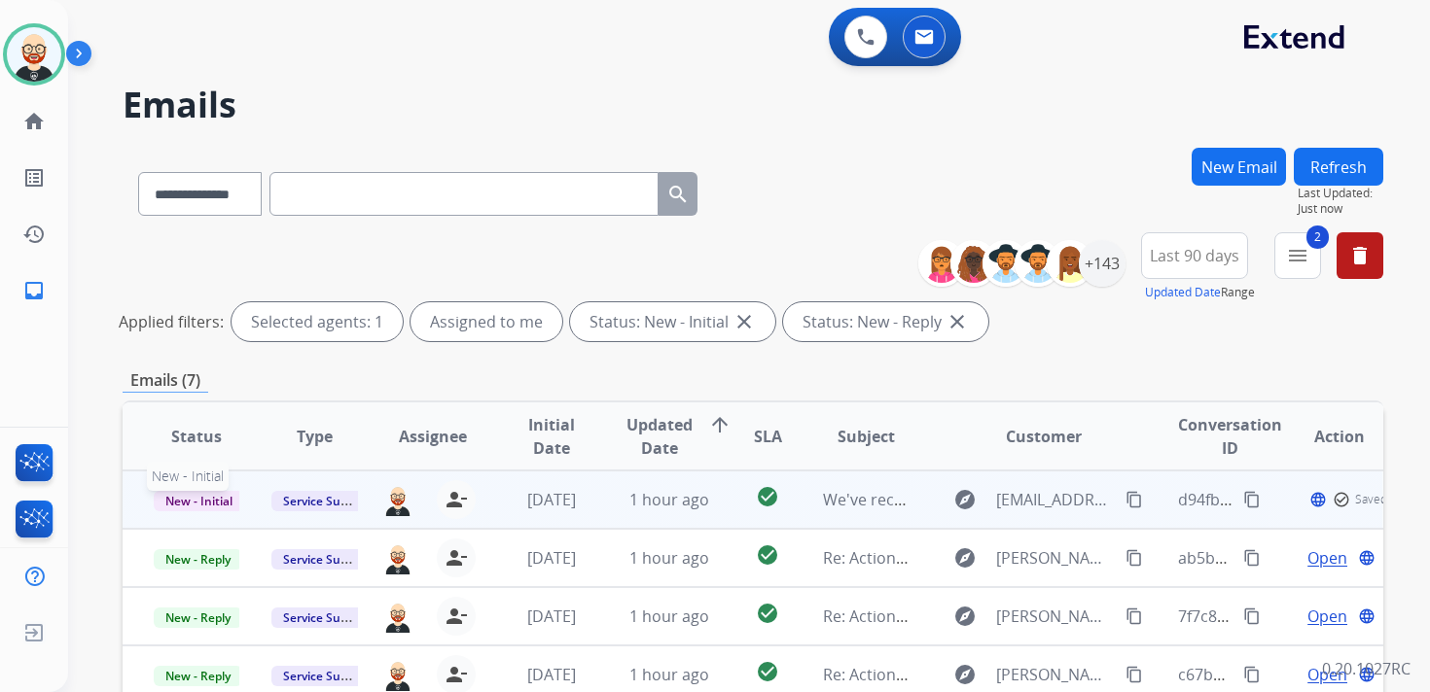
click at [214, 498] on span "New - Initial" at bounding box center [199, 501] width 90 height 20
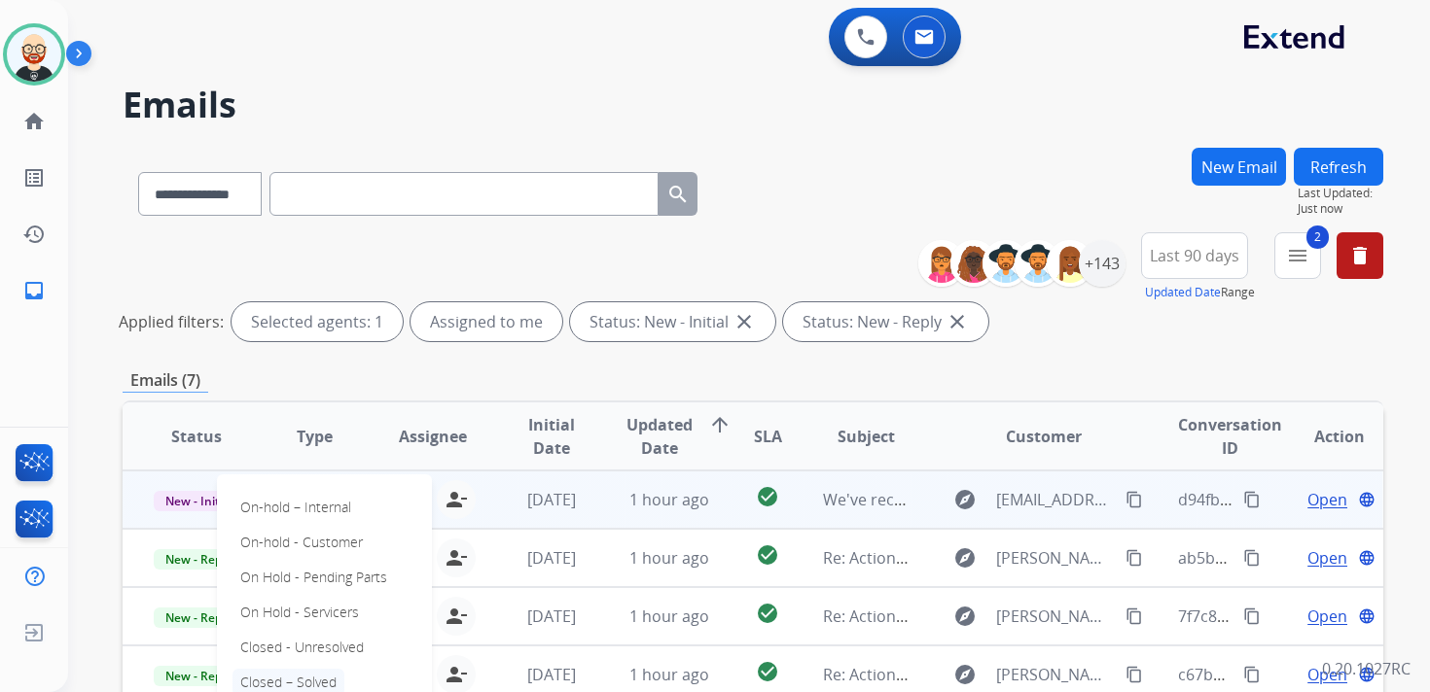
click at [299, 677] on p "Closed – Solved" at bounding box center [288, 682] width 112 height 27
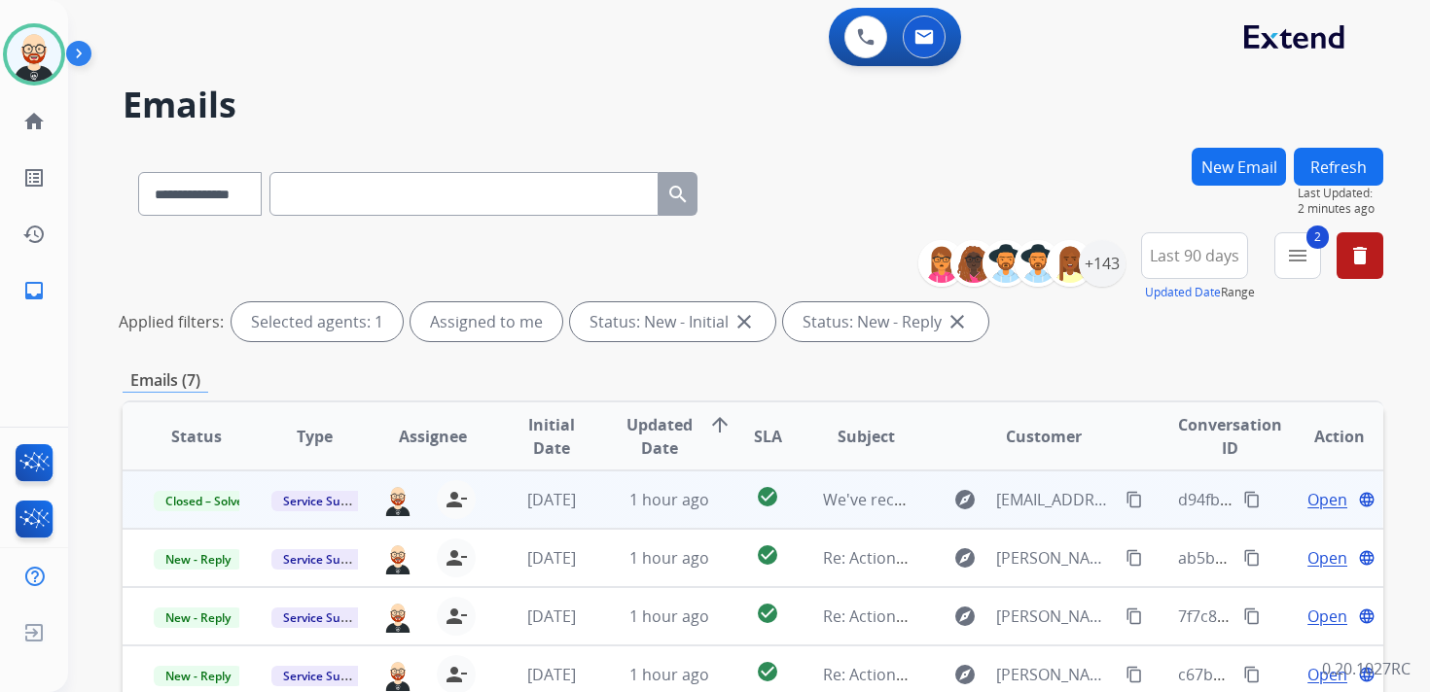
click at [1312, 169] on button "Refresh" at bounding box center [1338, 167] width 89 height 38
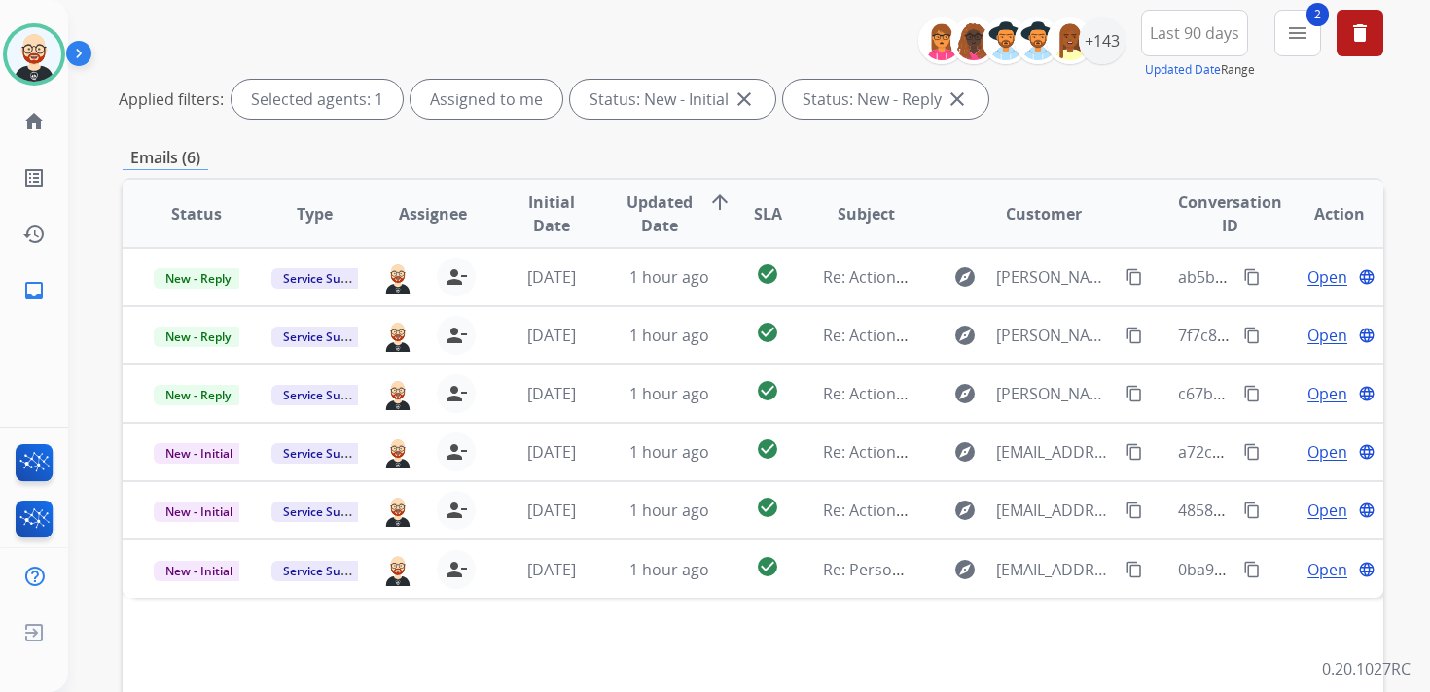
scroll to position [225, 0]
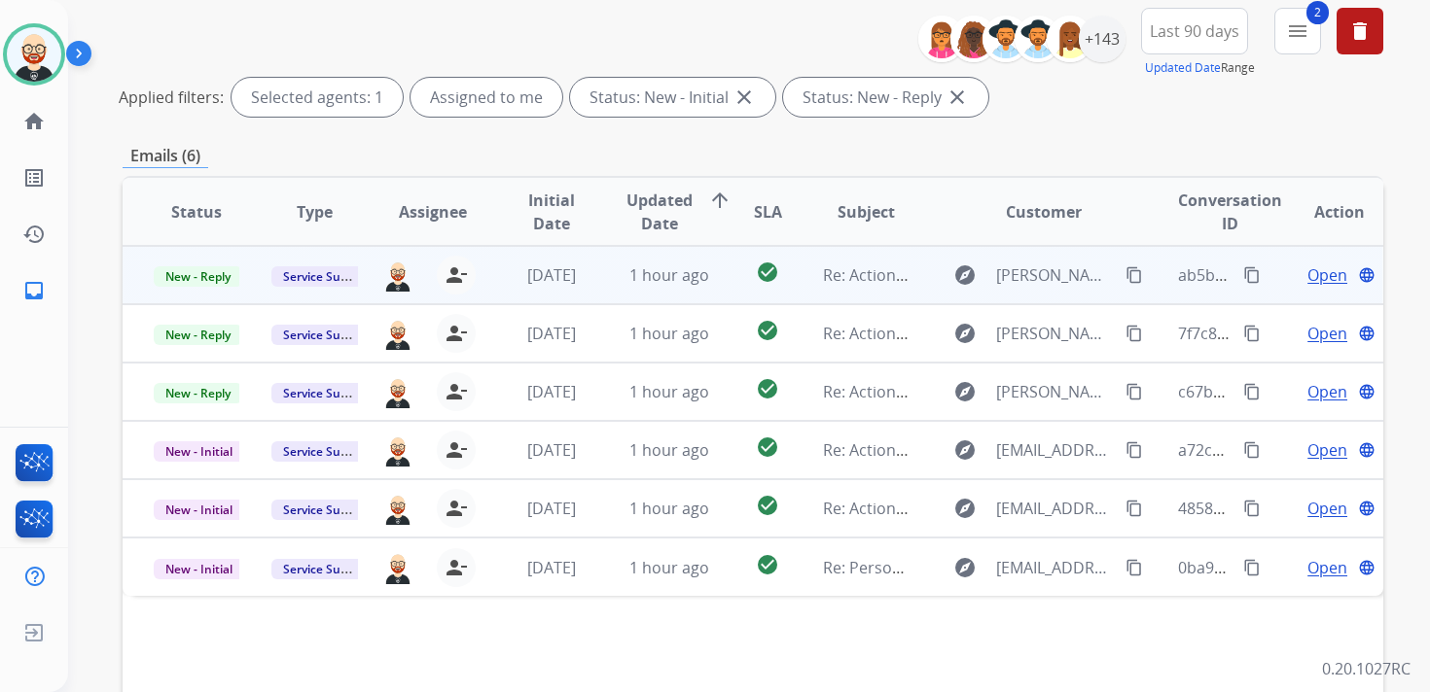
click at [1309, 274] on span "Open" at bounding box center [1327, 275] width 40 height 23
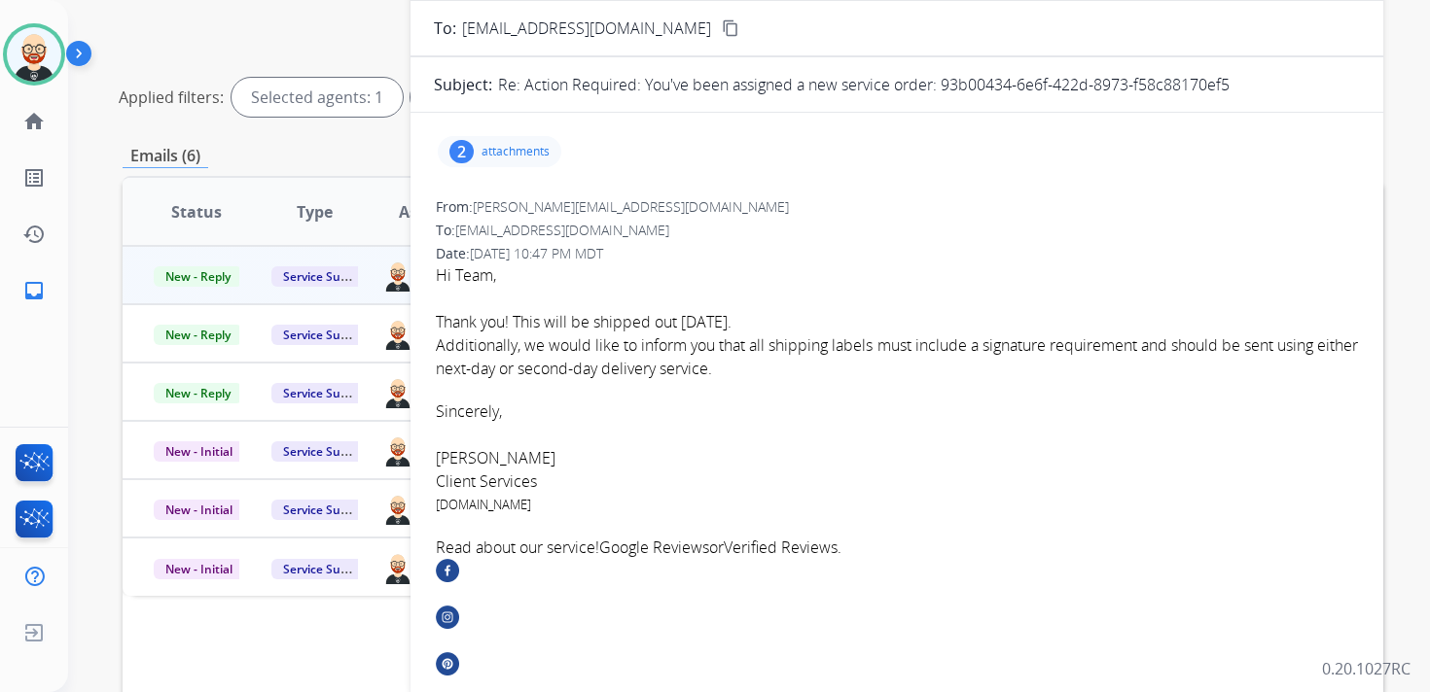
scroll to position [0, 0]
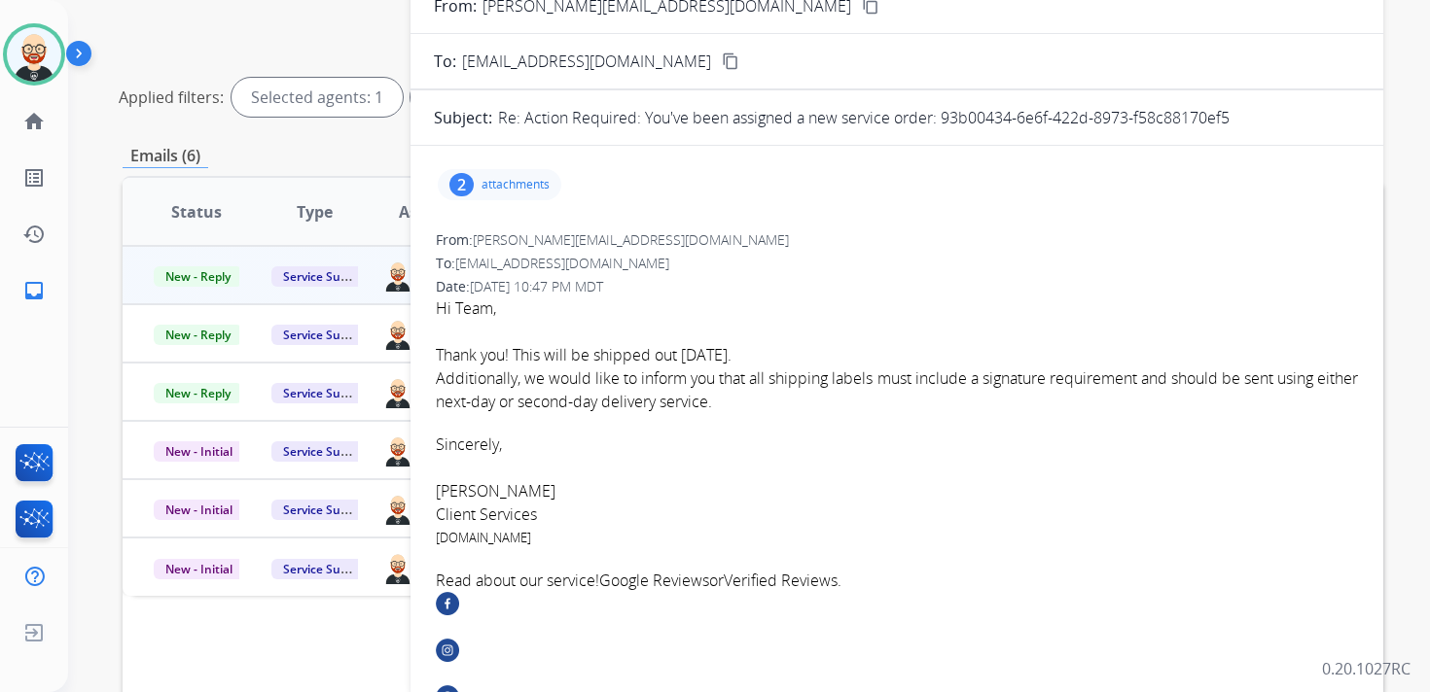
click at [496, 172] on div "2 attachments" at bounding box center [500, 184] width 124 height 31
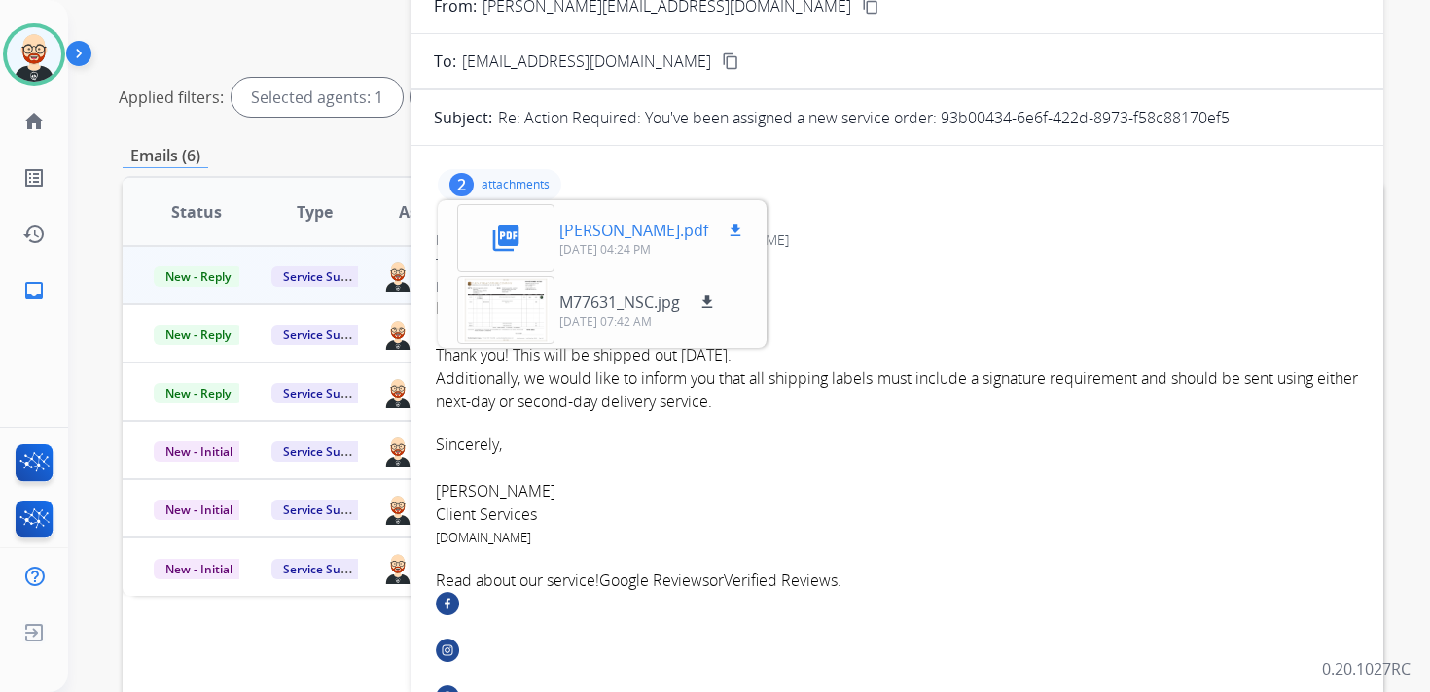
click at [633, 229] on p "[PERSON_NAME].pdf" at bounding box center [633, 230] width 149 height 23
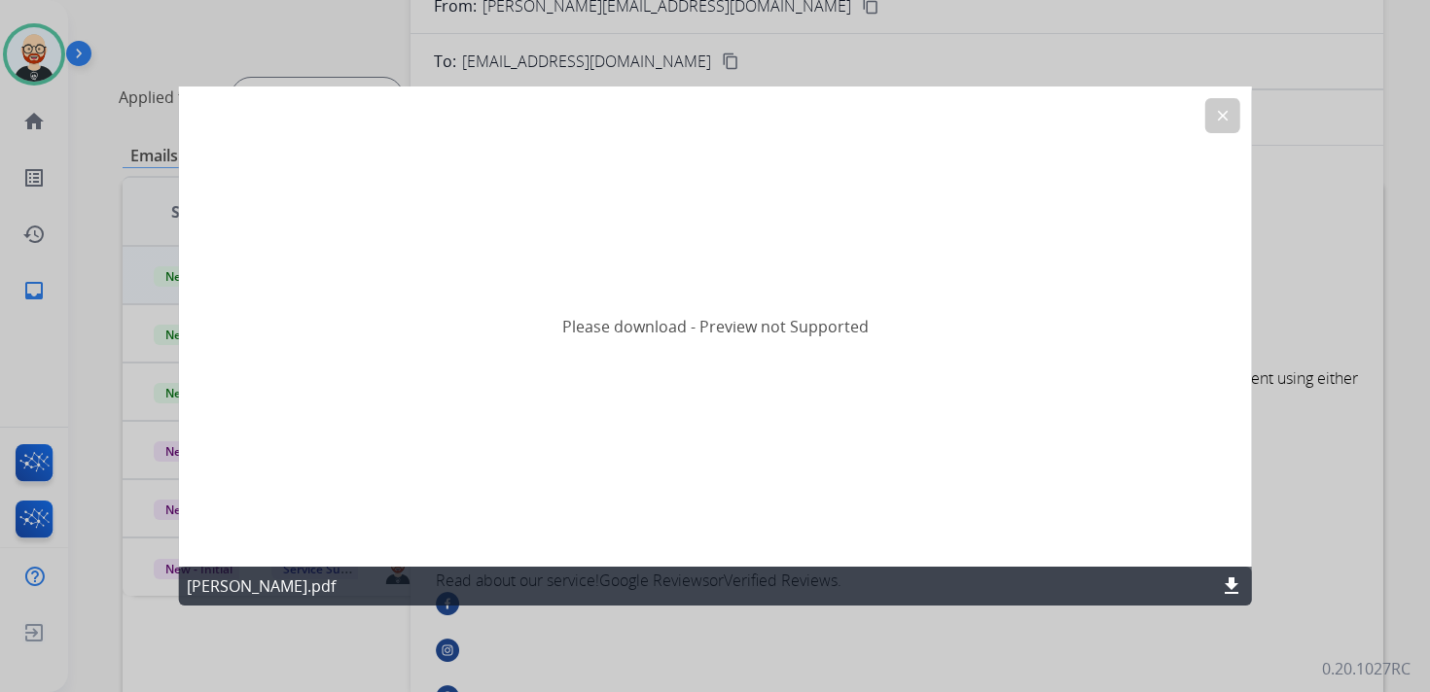
click at [1222, 111] on mat-icon "clear" at bounding box center [1222, 116] width 18 height 18
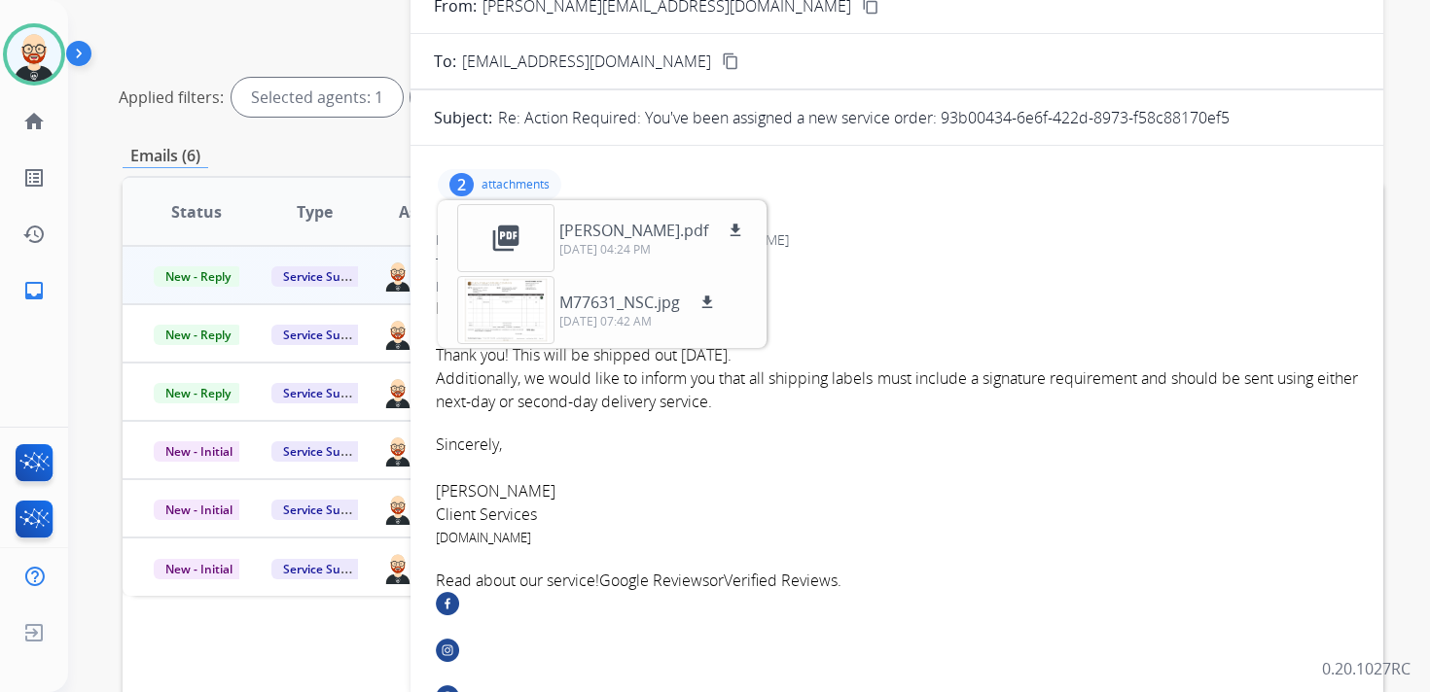
click at [535, 182] on p "attachments" at bounding box center [515, 185] width 68 height 16
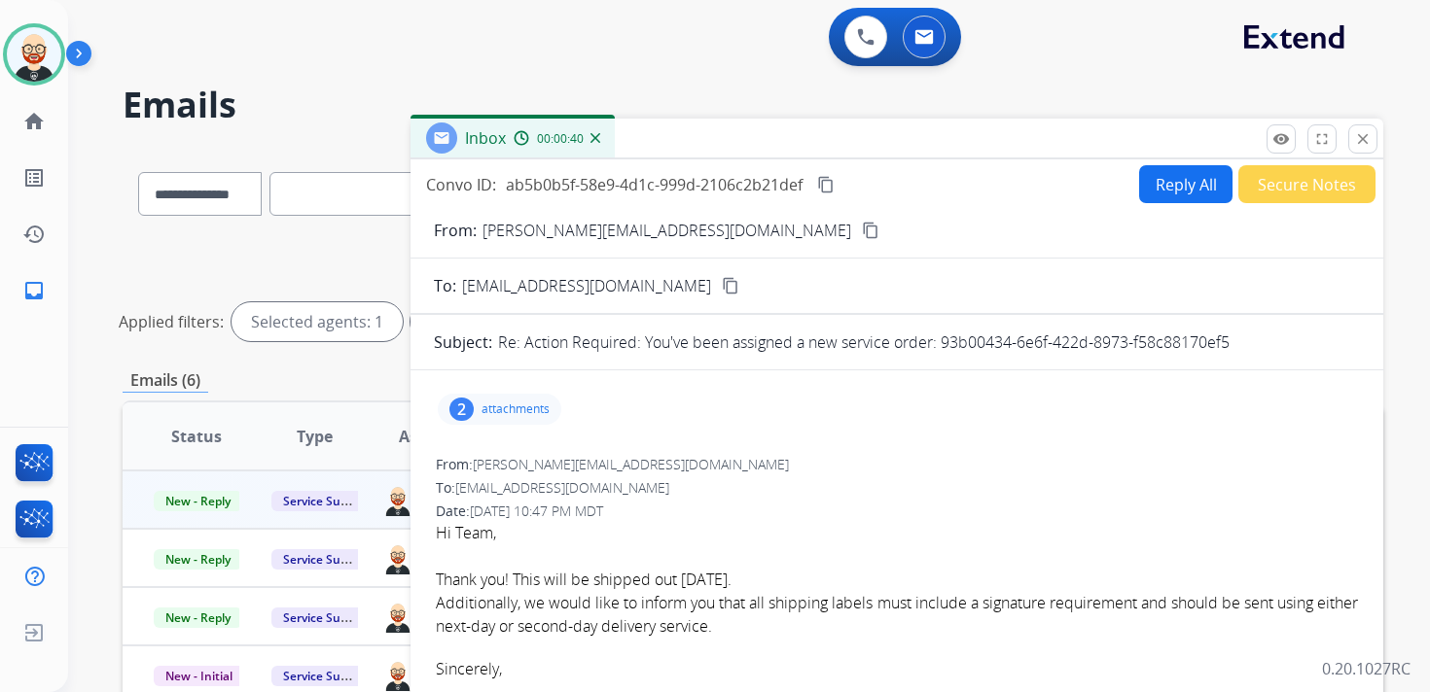
click at [1155, 192] on button "Reply All" at bounding box center [1185, 184] width 93 height 38
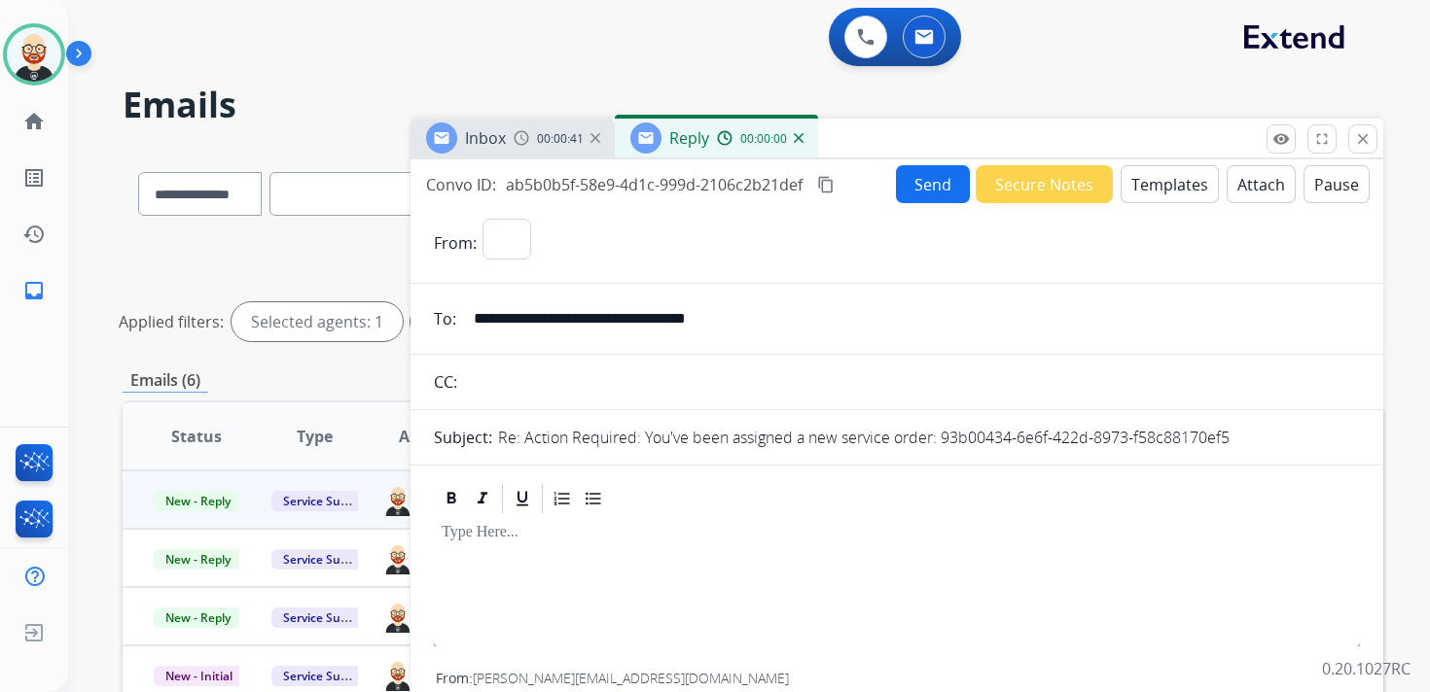
select select "**********"
click at [477, 548] on div at bounding box center [897, 560] width 926 height 88
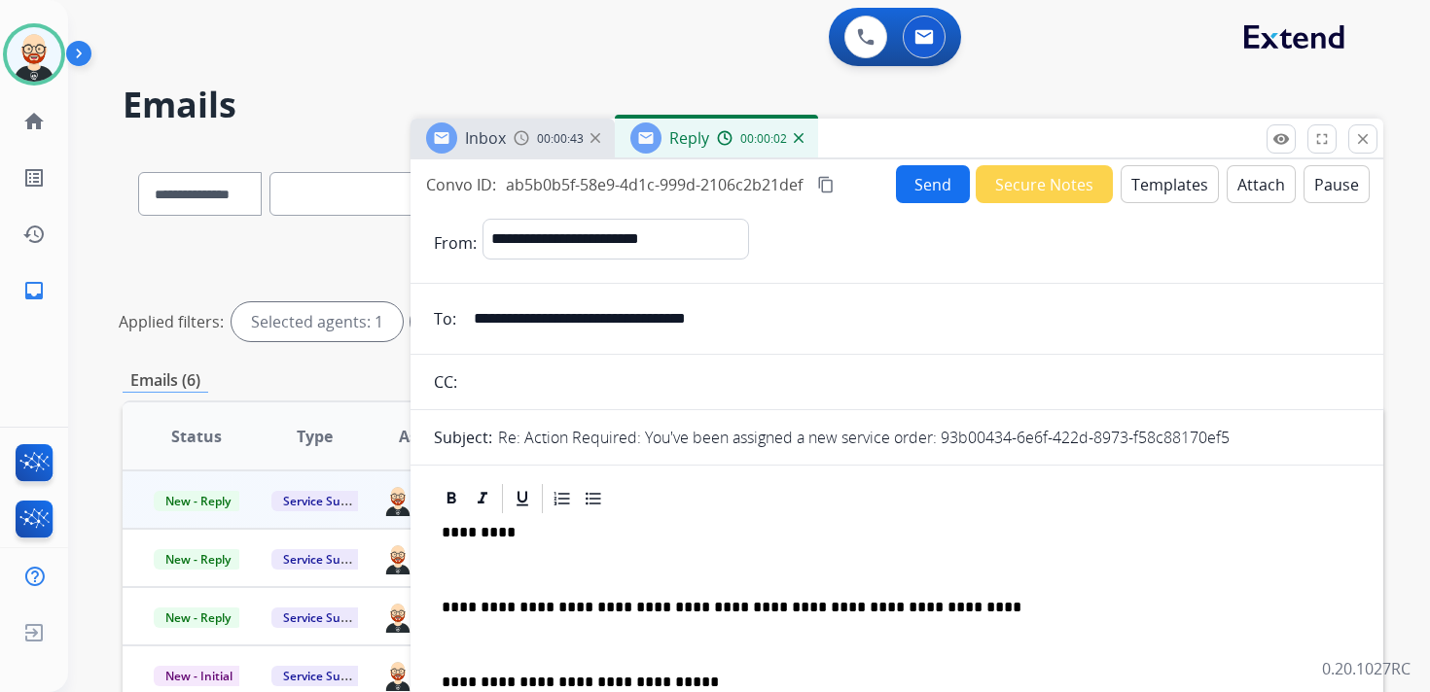
scroll to position [5, 0]
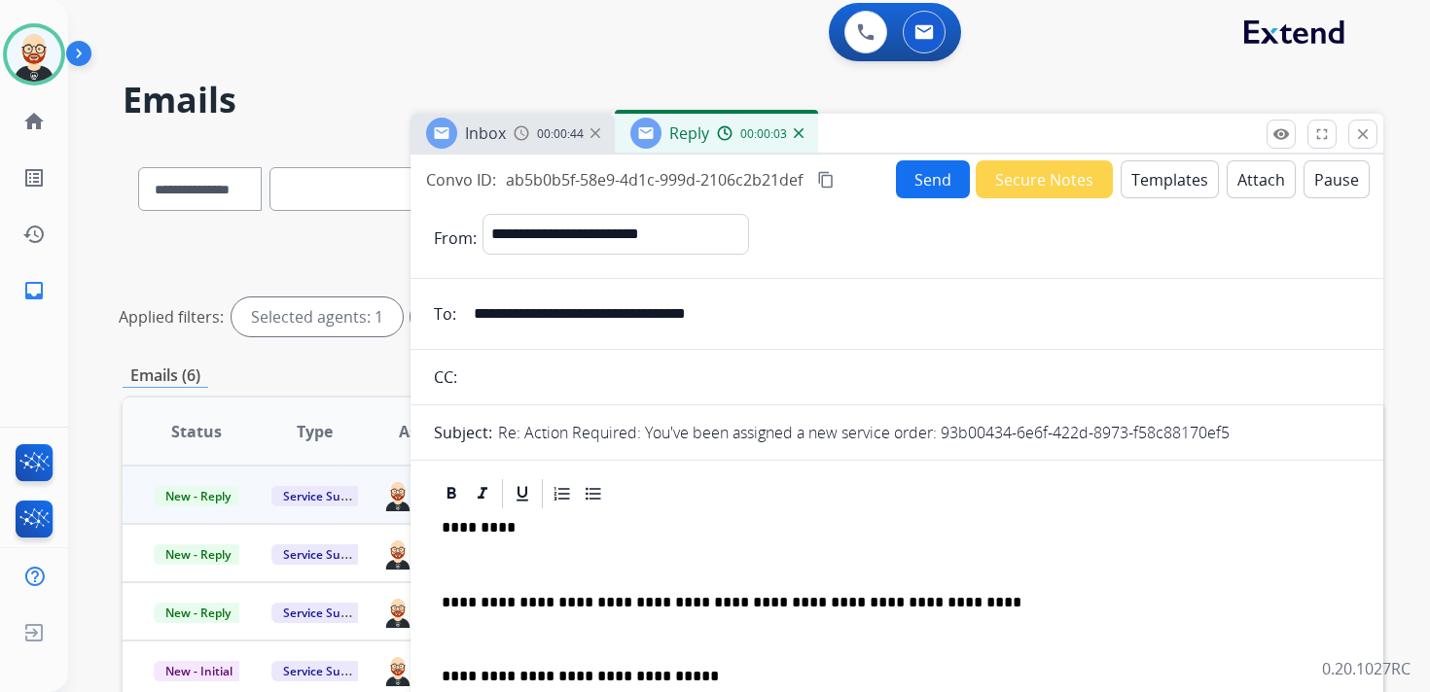
click at [525, 568] on p at bounding box center [897, 565] width 910 height 18
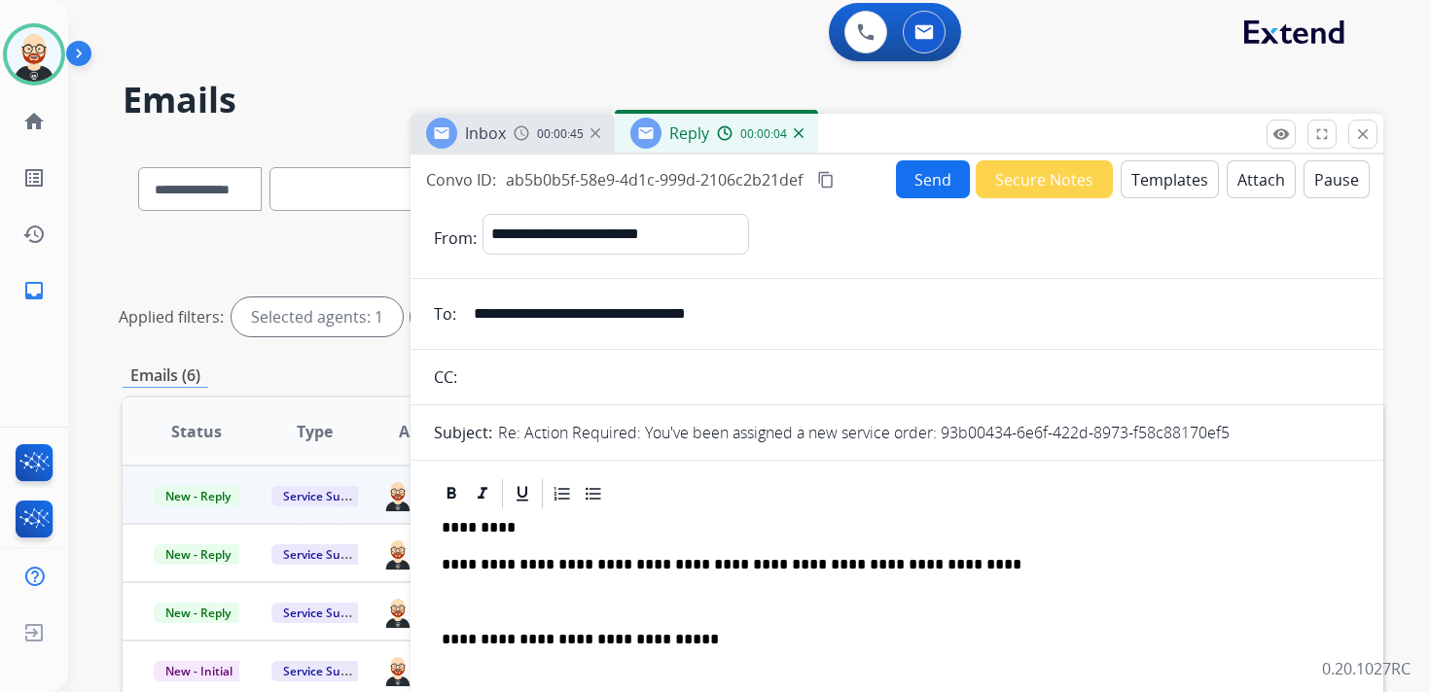
click at [531, 595] on p at bounding box center [897, 603] width 910 height 18
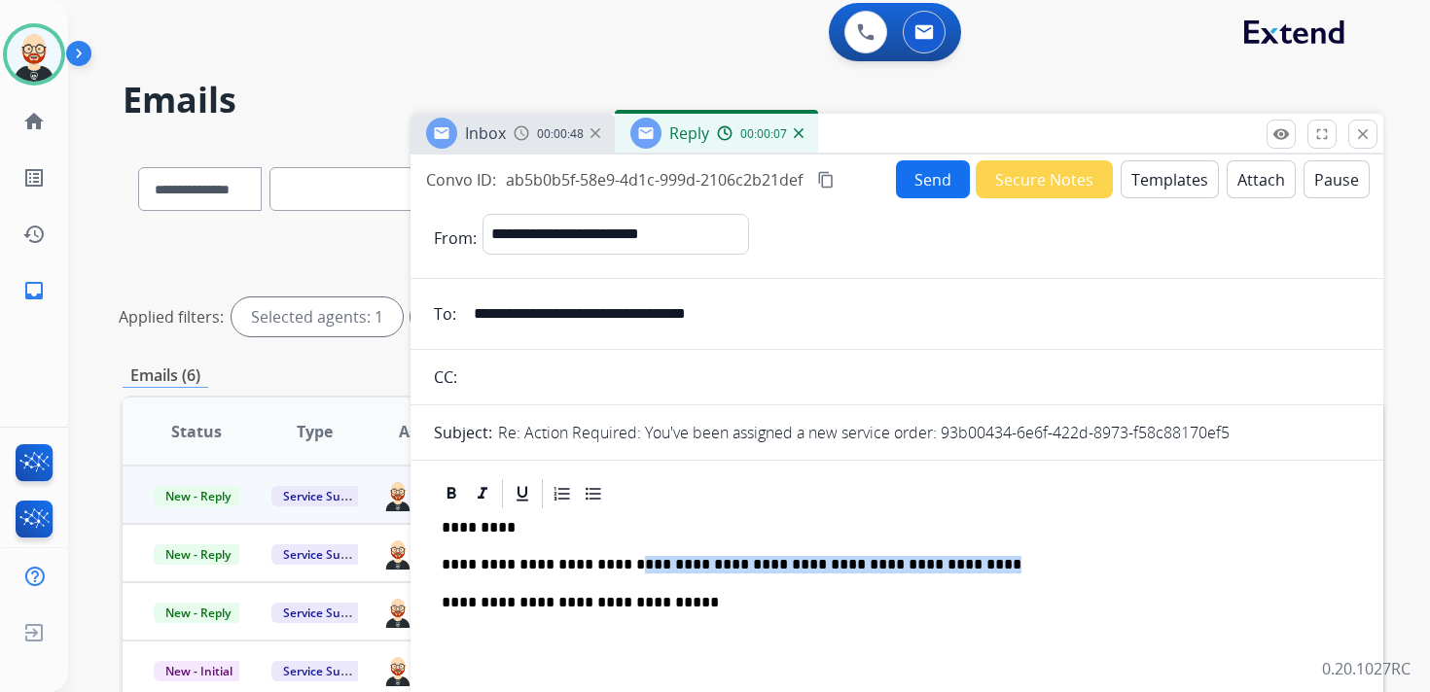
drag, startPoint x: 963, startPoint y: 569, endPoint x: 626, endPoint y: 555, distance: 336.8
click at [626, 556] on p "**********" at bounding box center [889, 565] width 895 height 18
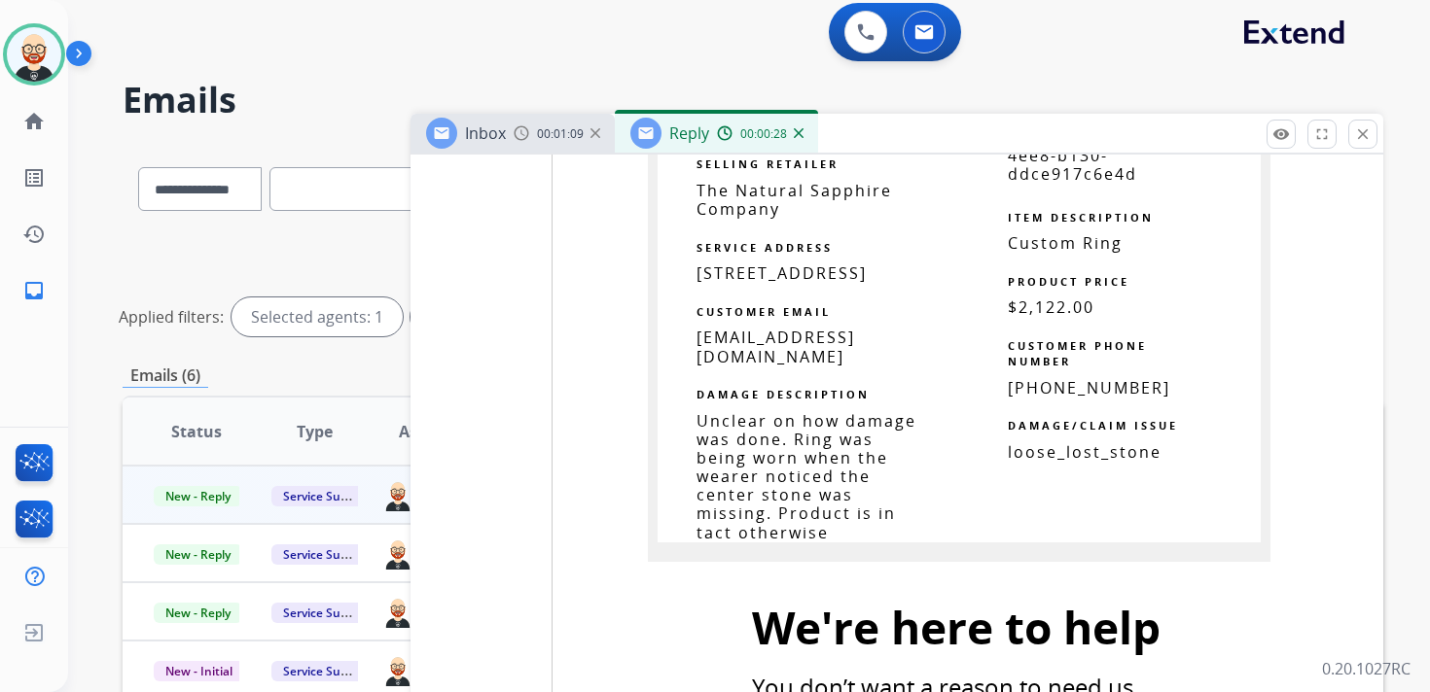
scroll to position [4788, 0]
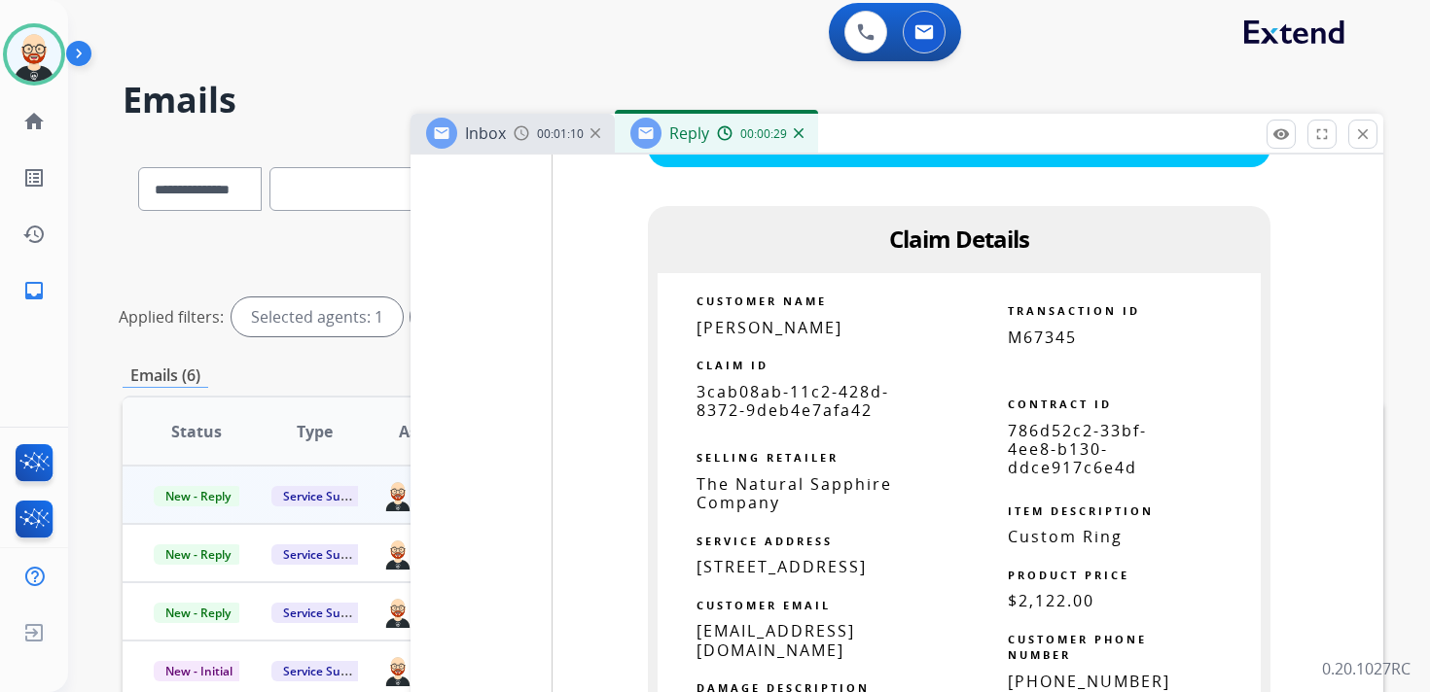
click at [773, 385] on span "3cab08ab-11c2-428d-8372-9deb4e7afa42" at bounding box center [792, 401] width 193 height 40
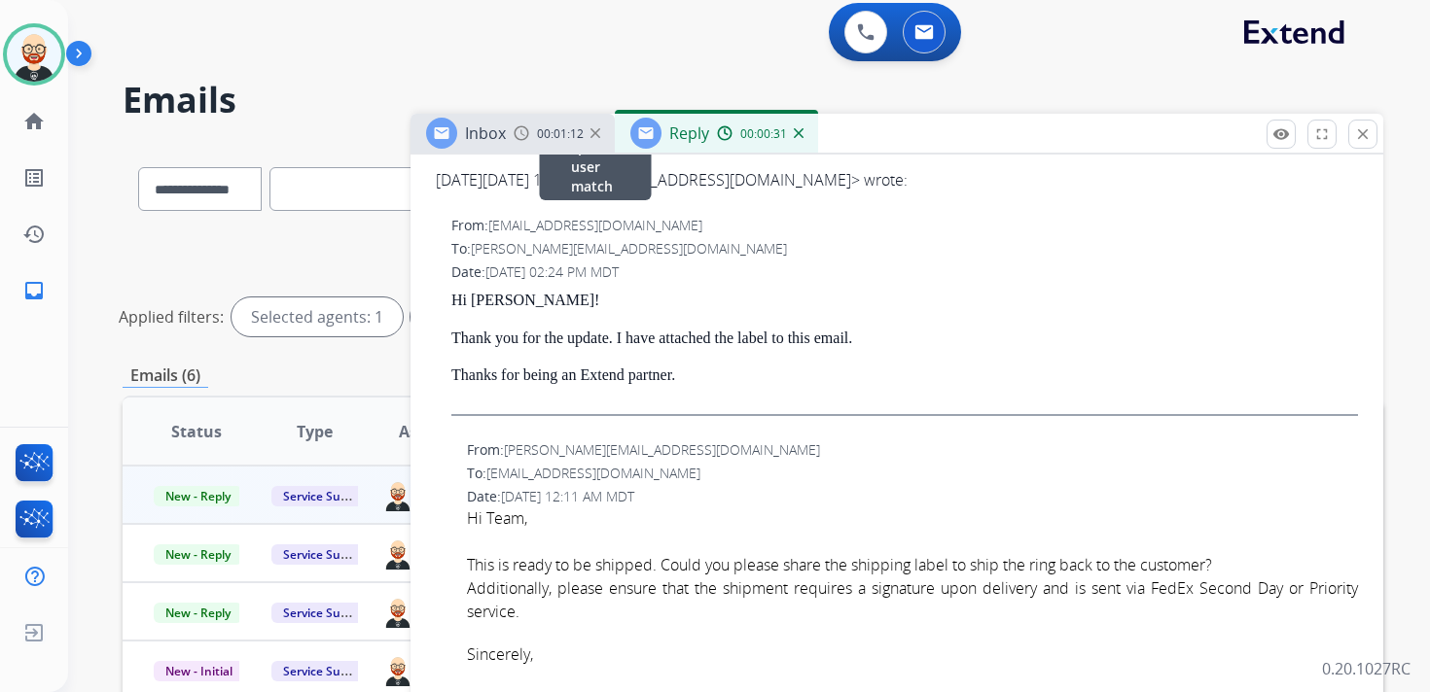
scroll to position [0, 0]
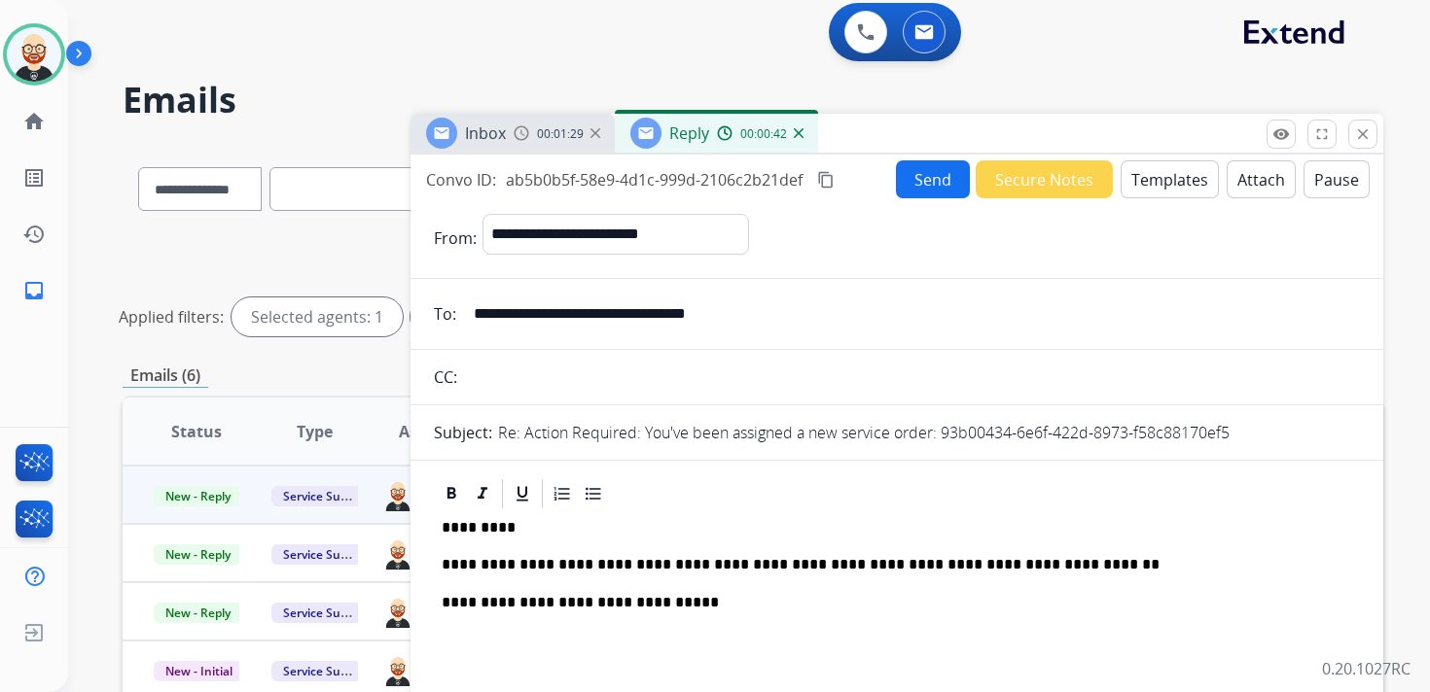
click at [764, 560] on p "**********" at bounding box center [889, 565] width 895 height 18
click at [906, 182] on button "Send" at bounding box center [933, 179] width 74 height 38
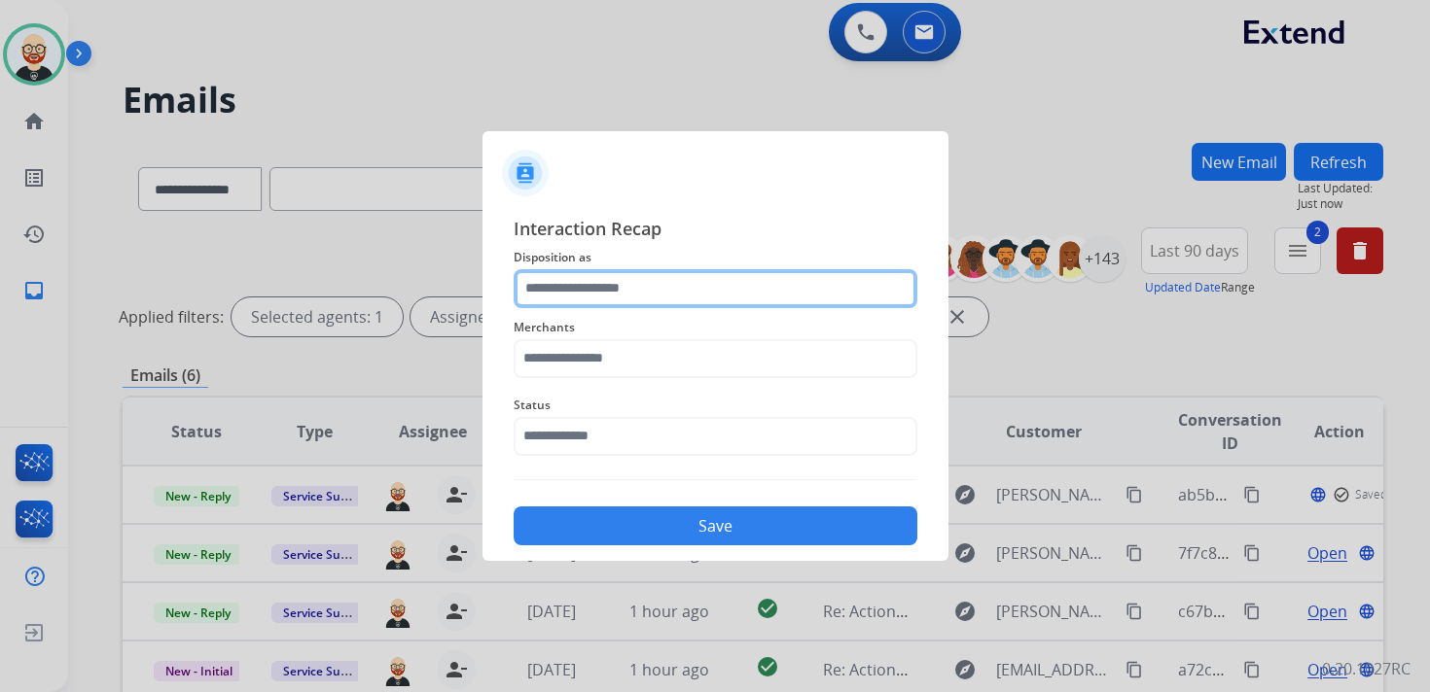
click at [657, 293] on input "text" at bounding box center [716, 288] width 404 height 39
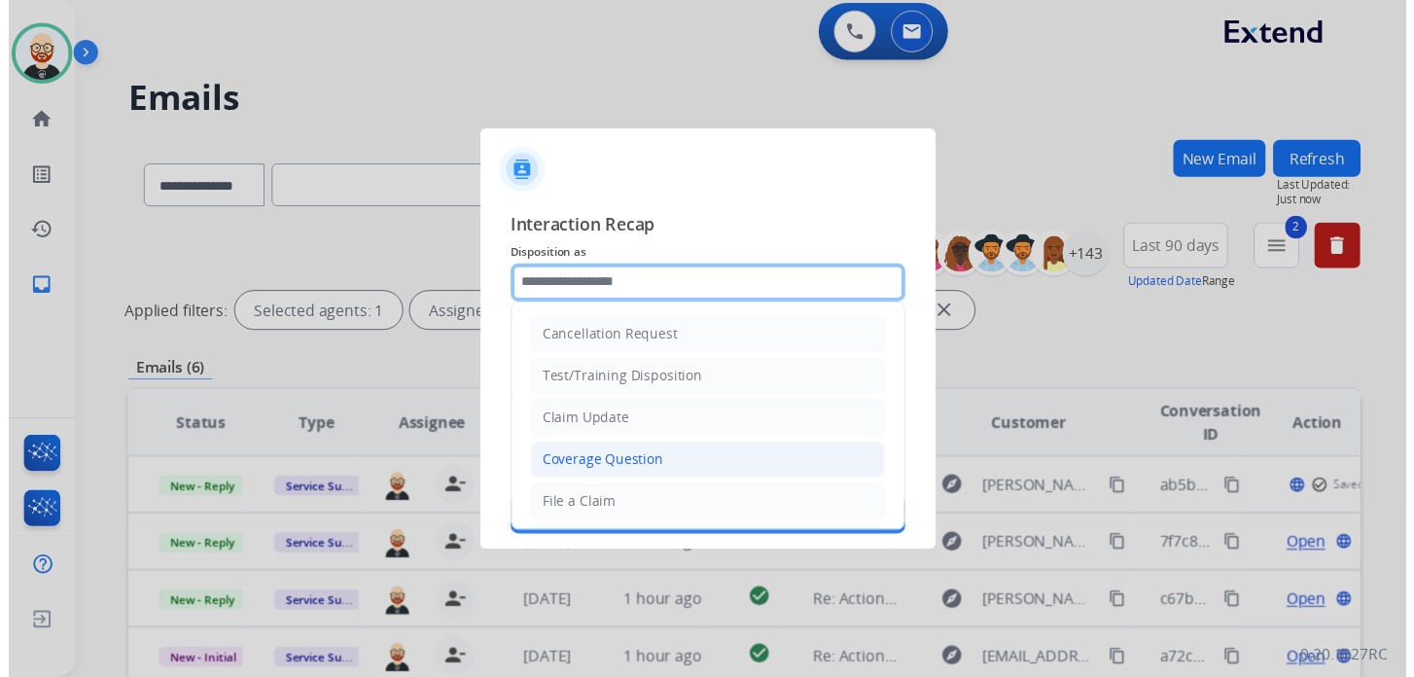
scroll to position [292, 0]
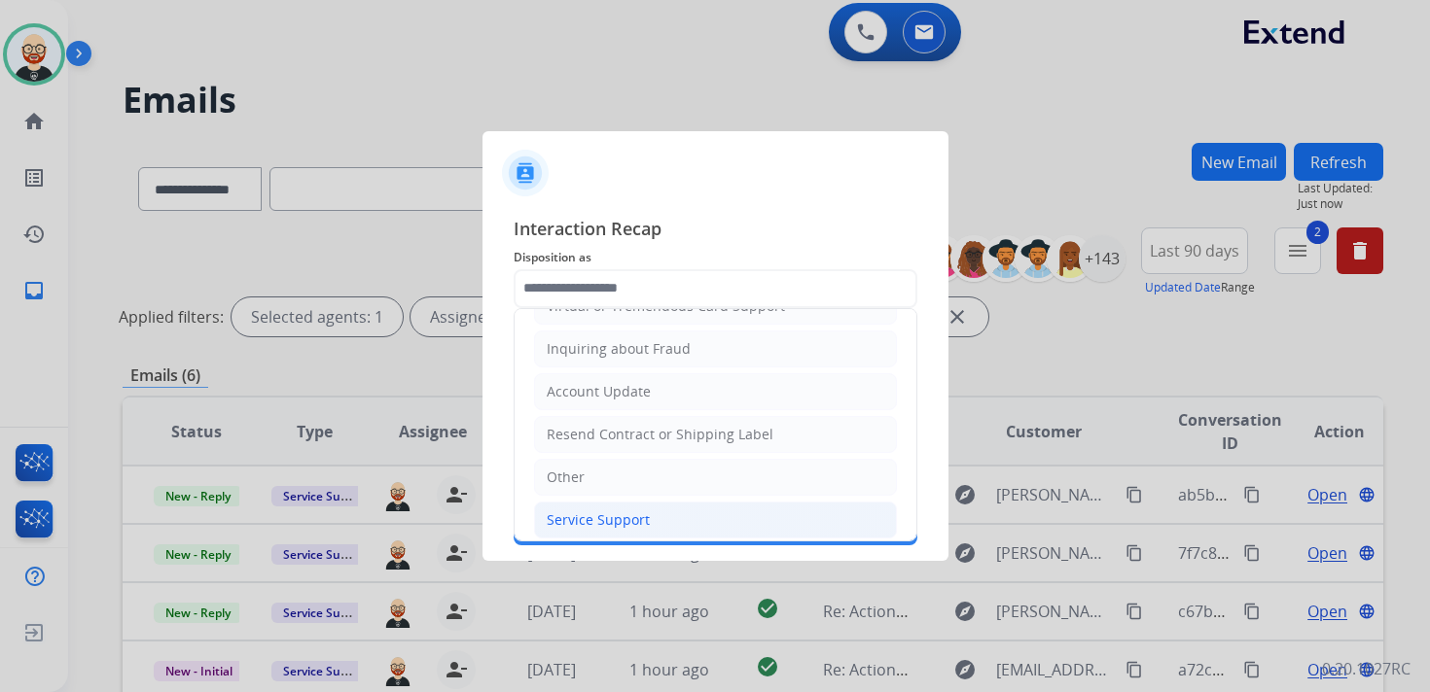
click at [636, 511] on div "Service Support" at bounding box center [598, 520] width 103 height 19
type input "**********"
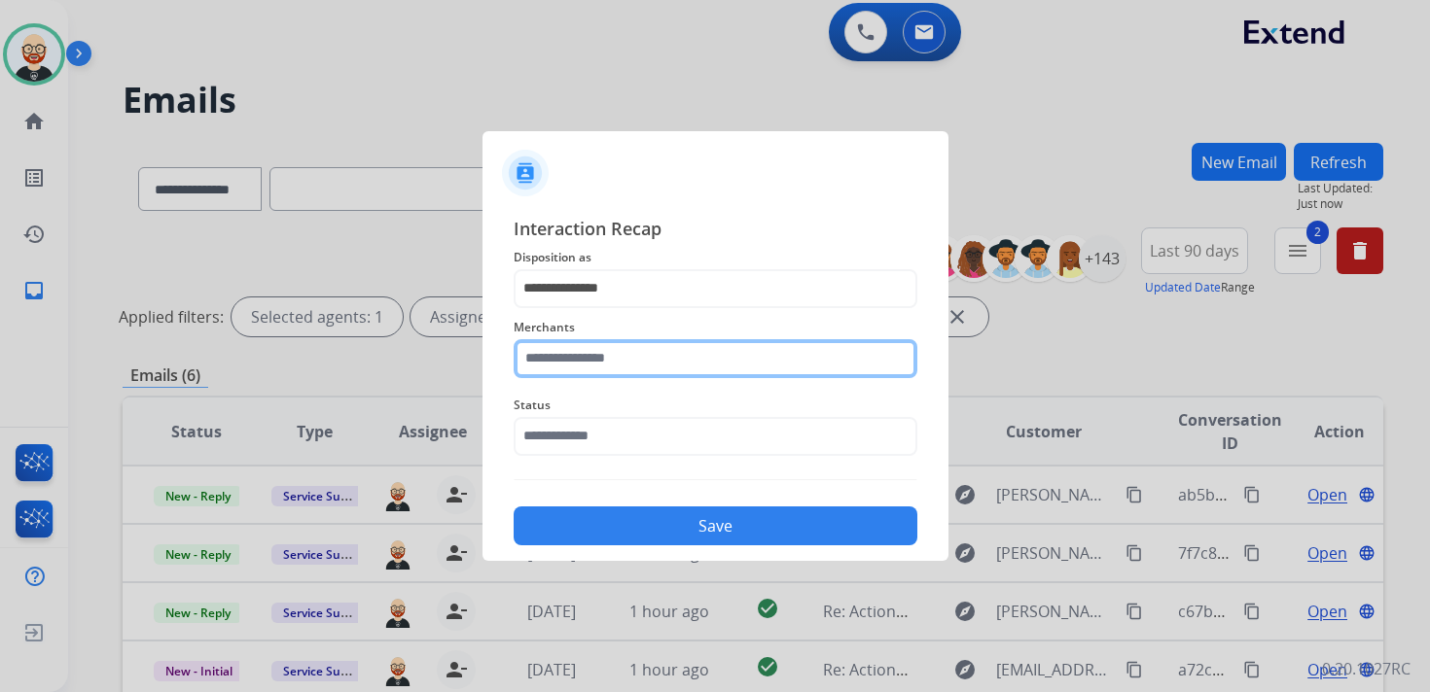
click at [578, 367] on input "text" at bounding box center [716, 358] width 404 height 39
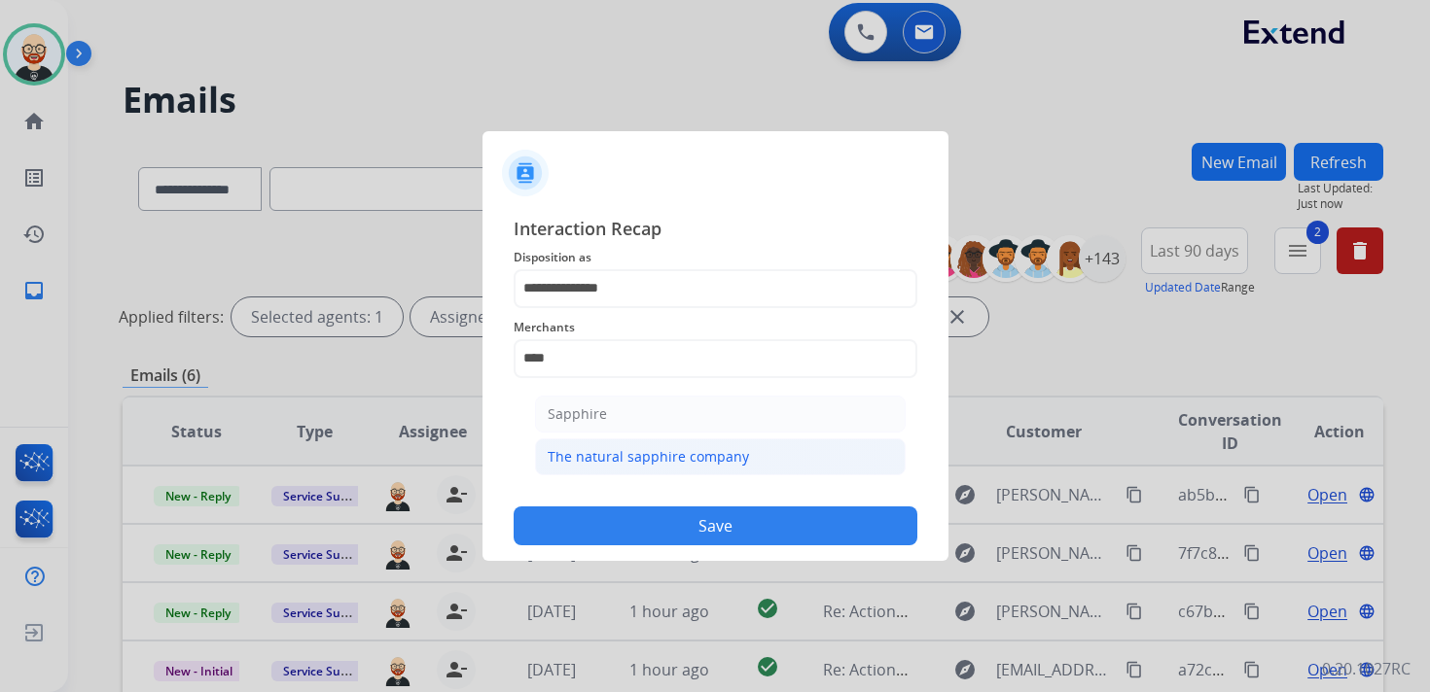
click at [608, 447] on div "The natural sapphire company" at bounding box center [648, 456] width 201 height 19
type input "**********"
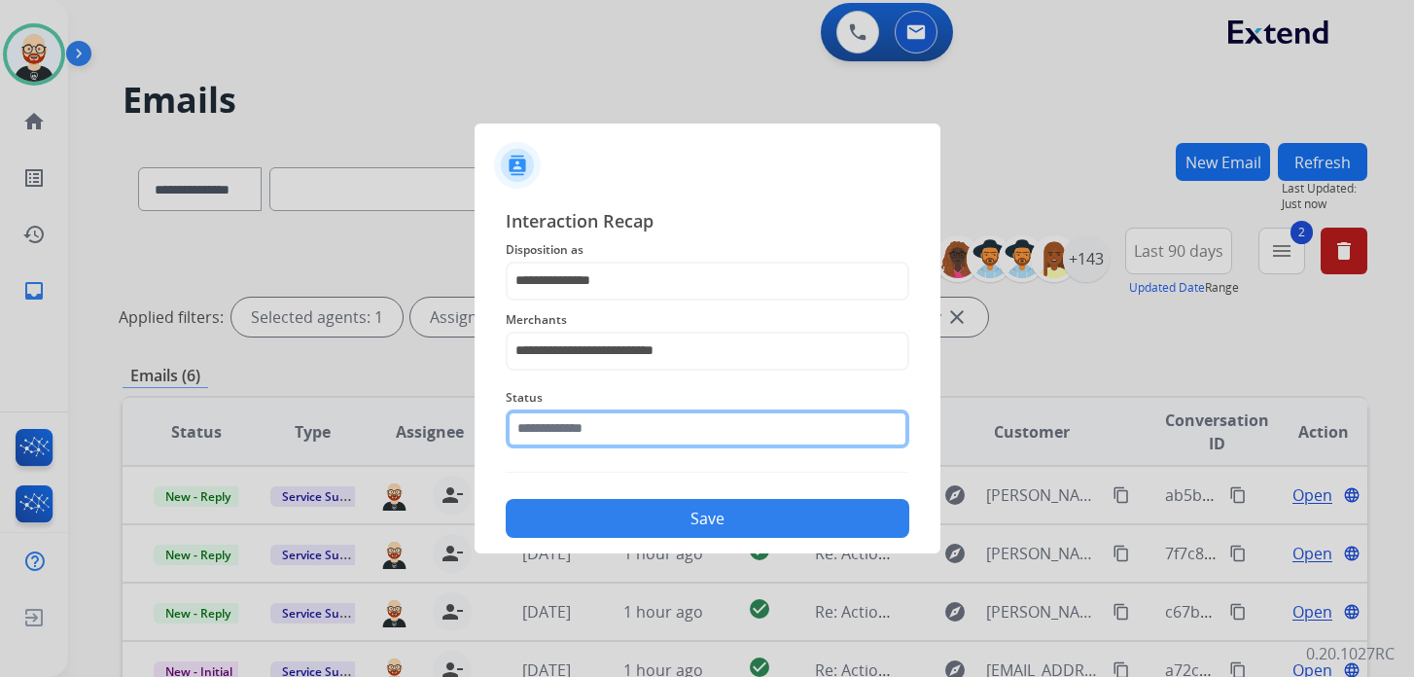
click at [608, 447] on div "Status" at bounding box center [708, 417] width 404 height 78
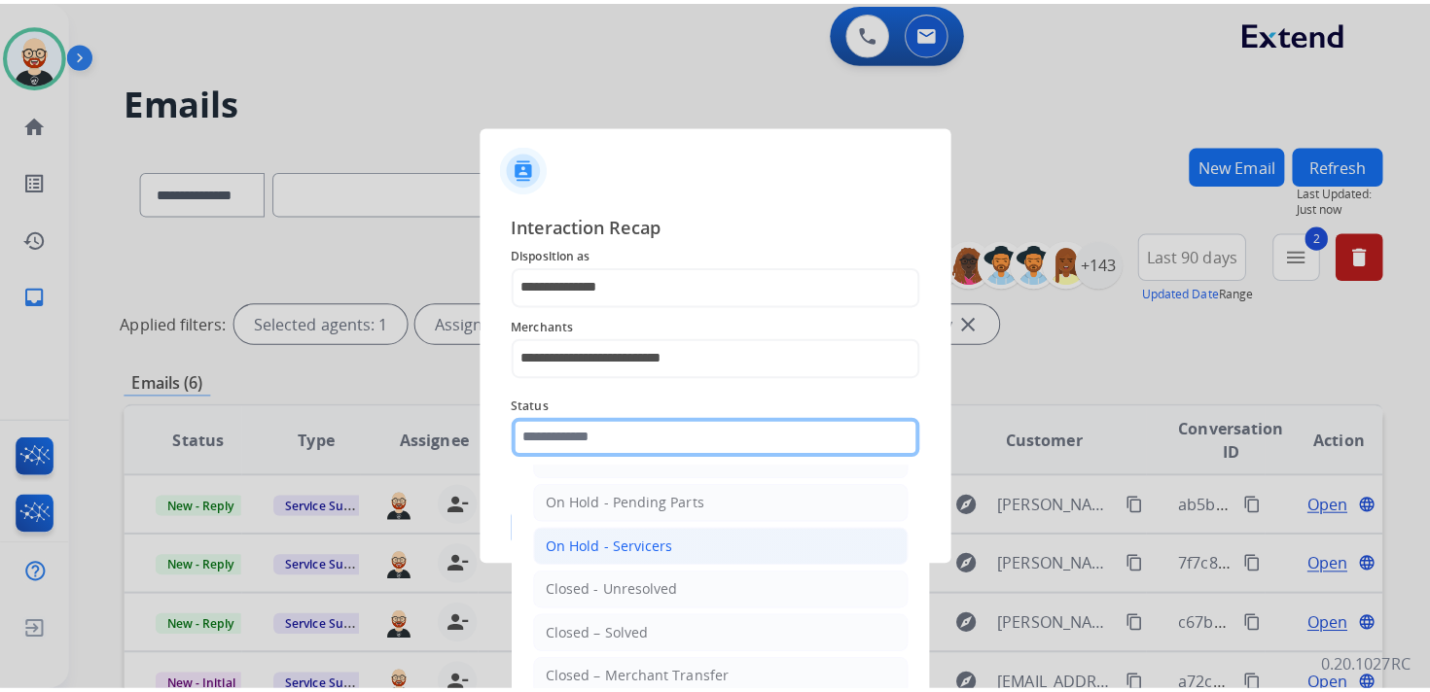
scroll to position [82, 0]
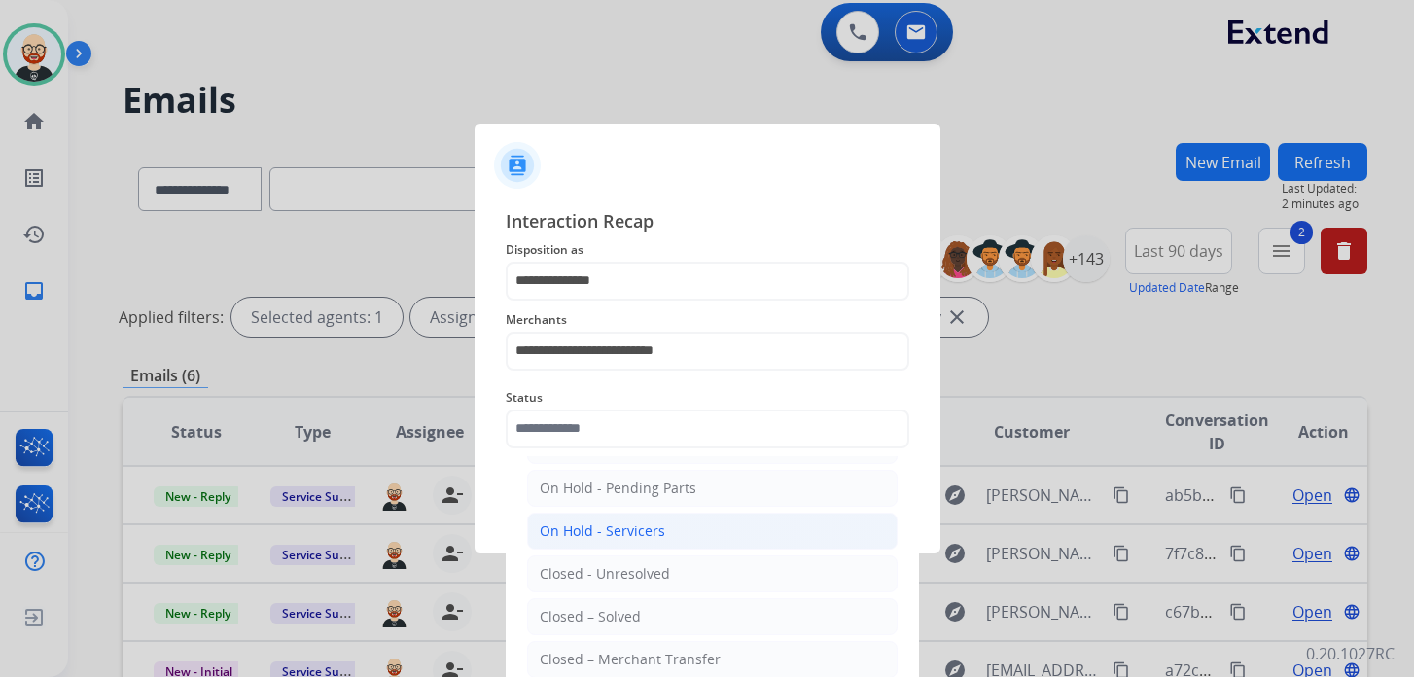
click at [621, 598] on li "Closed – Solved" at bounding box center [712, 616] width 371 height 37
type input "**********"
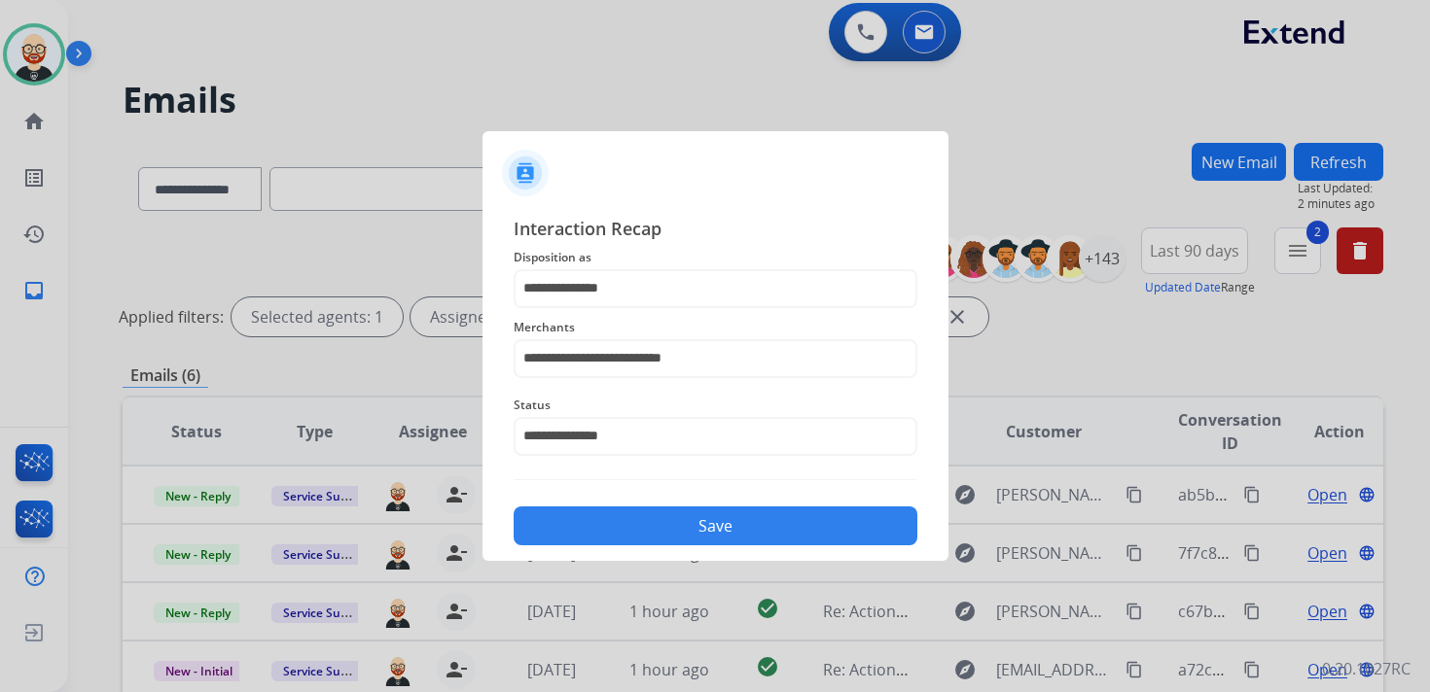
click at [615, 519] on button "Save" at bounding box center [716, 526] width 404 height 39
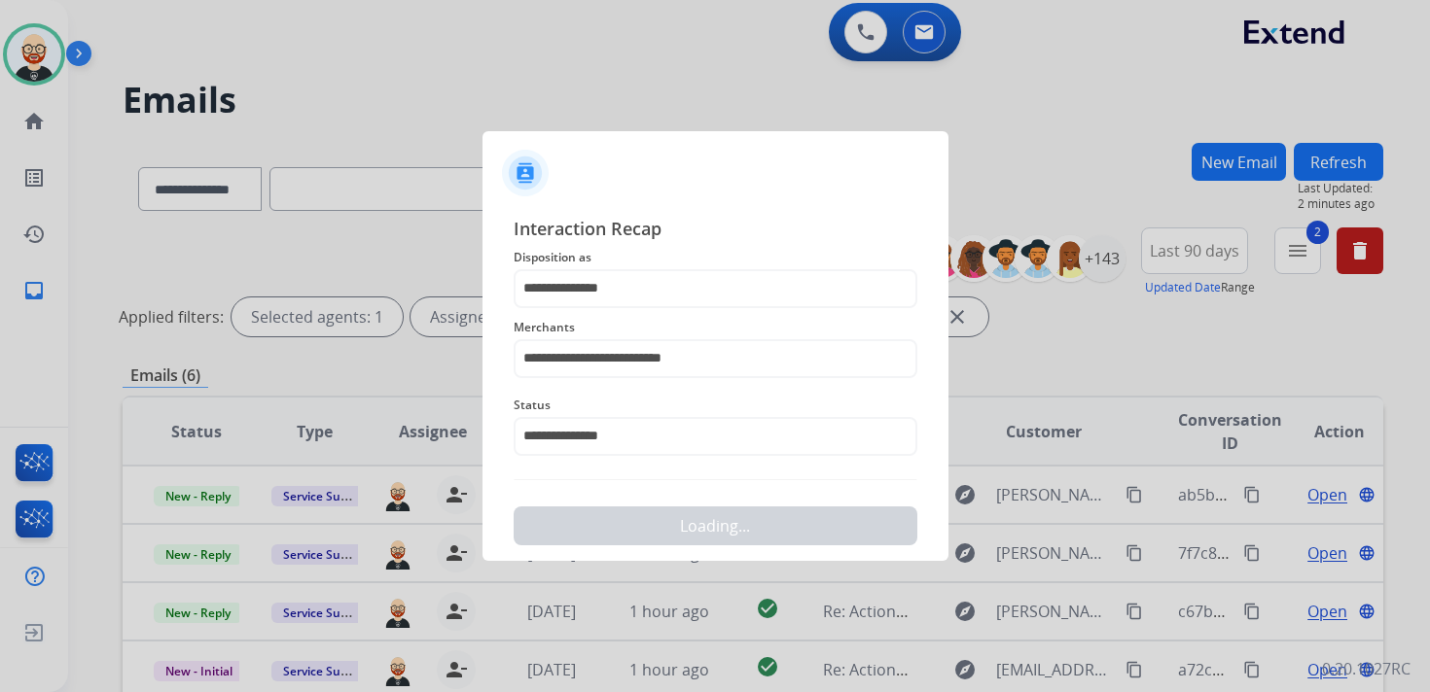
scroll to position [0, 0]
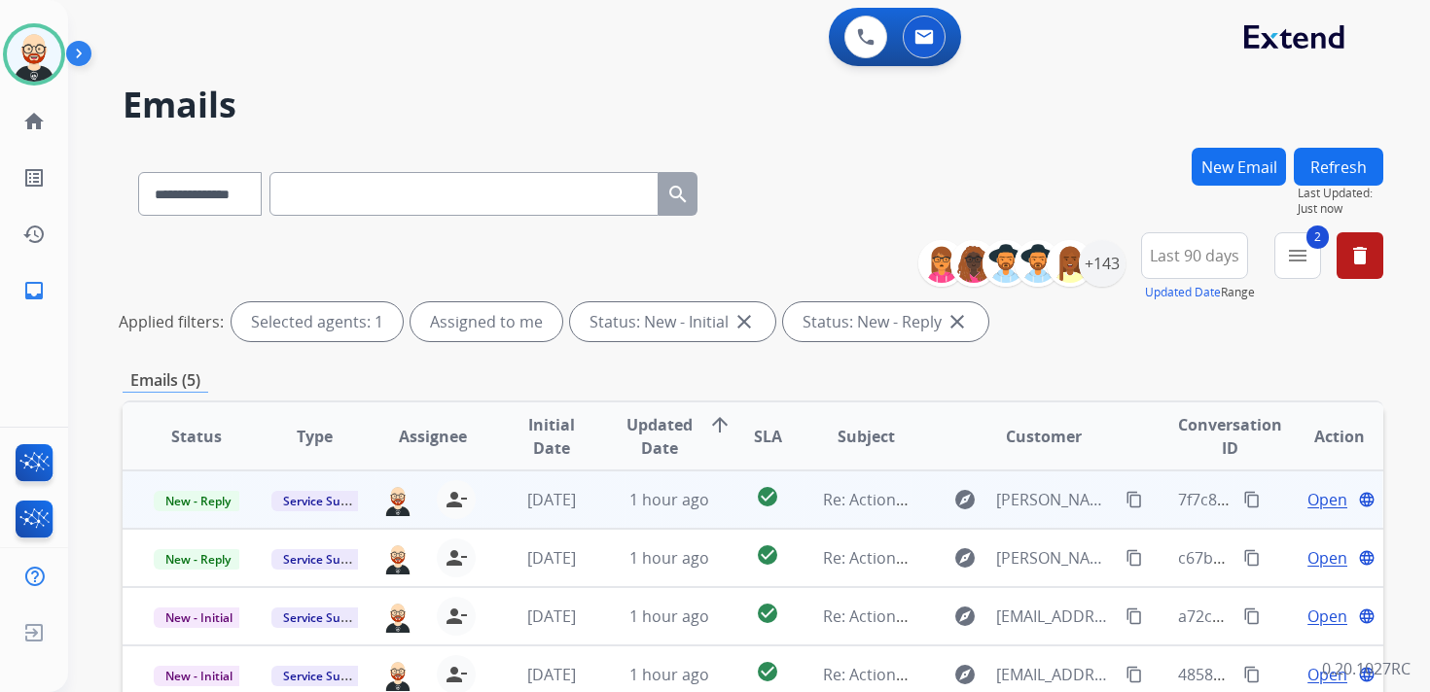
click at [1317, 493] on span "Open" at bounding box center [1327, 499] width 40 height 23
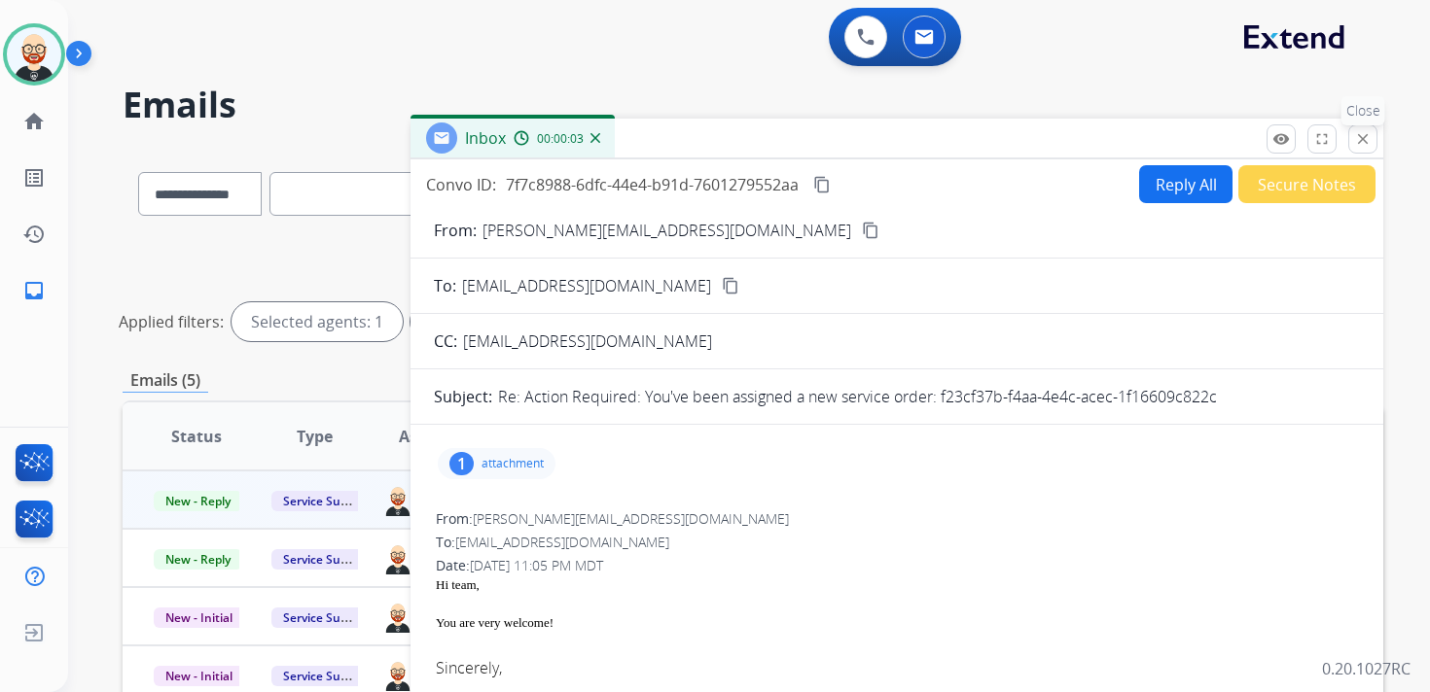
click at [1373, 129] on button "close Close" at bounding box center [1362, 138] width 29 height 29
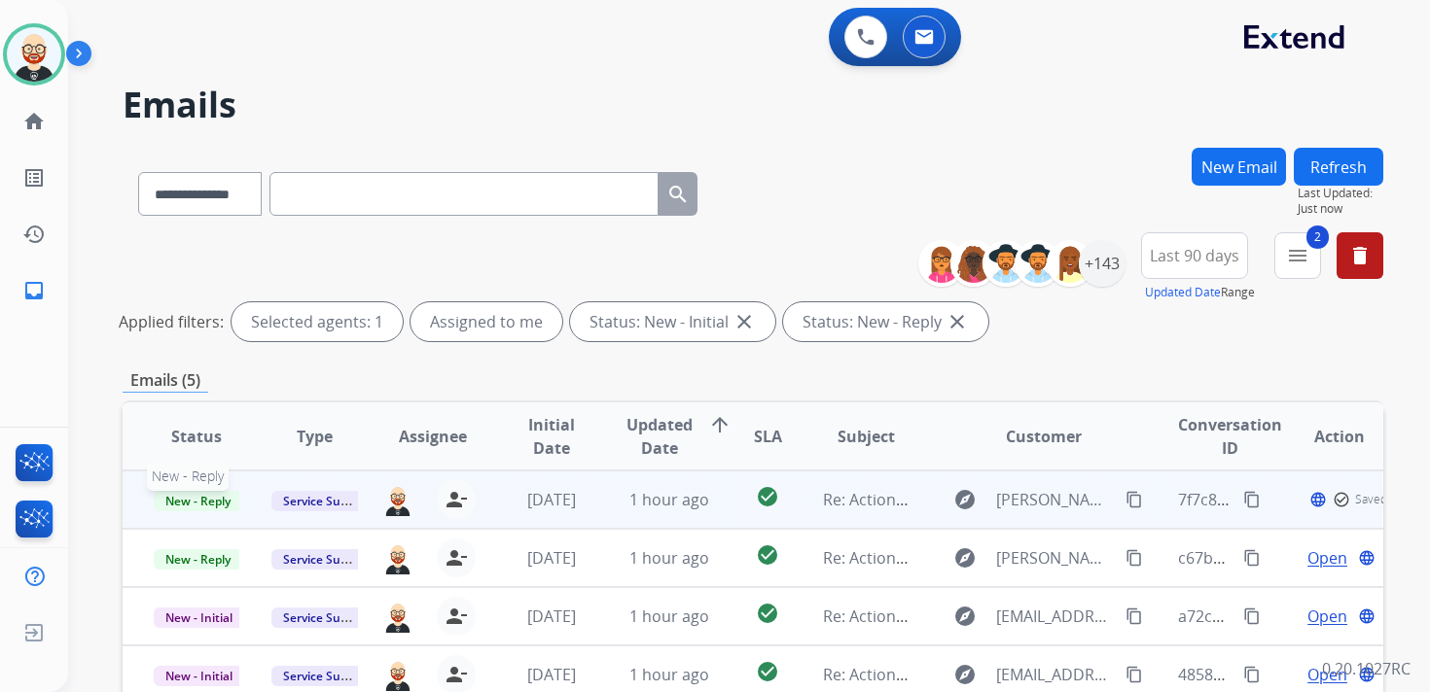
click at [228, 501] on span "New - Reply" at bounding box center [198, 501] width 89 height 20
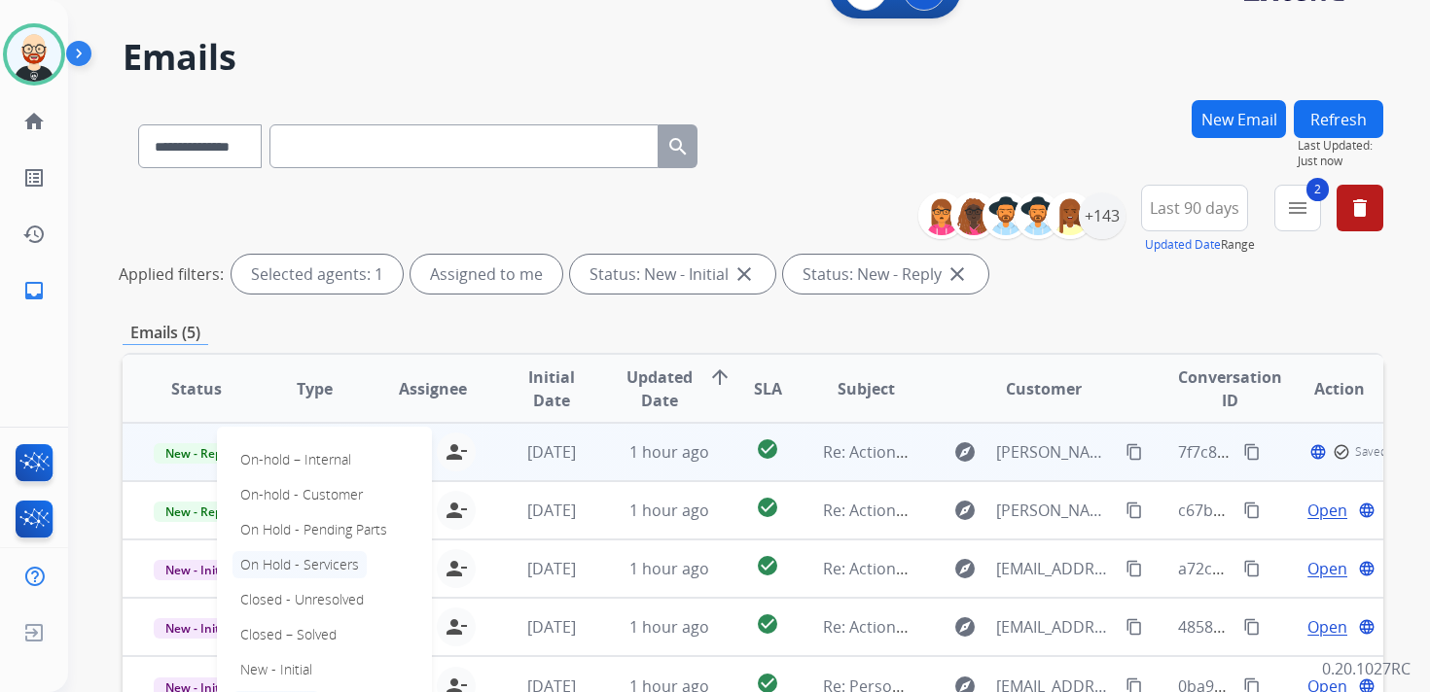
scroll to position [54, 0]
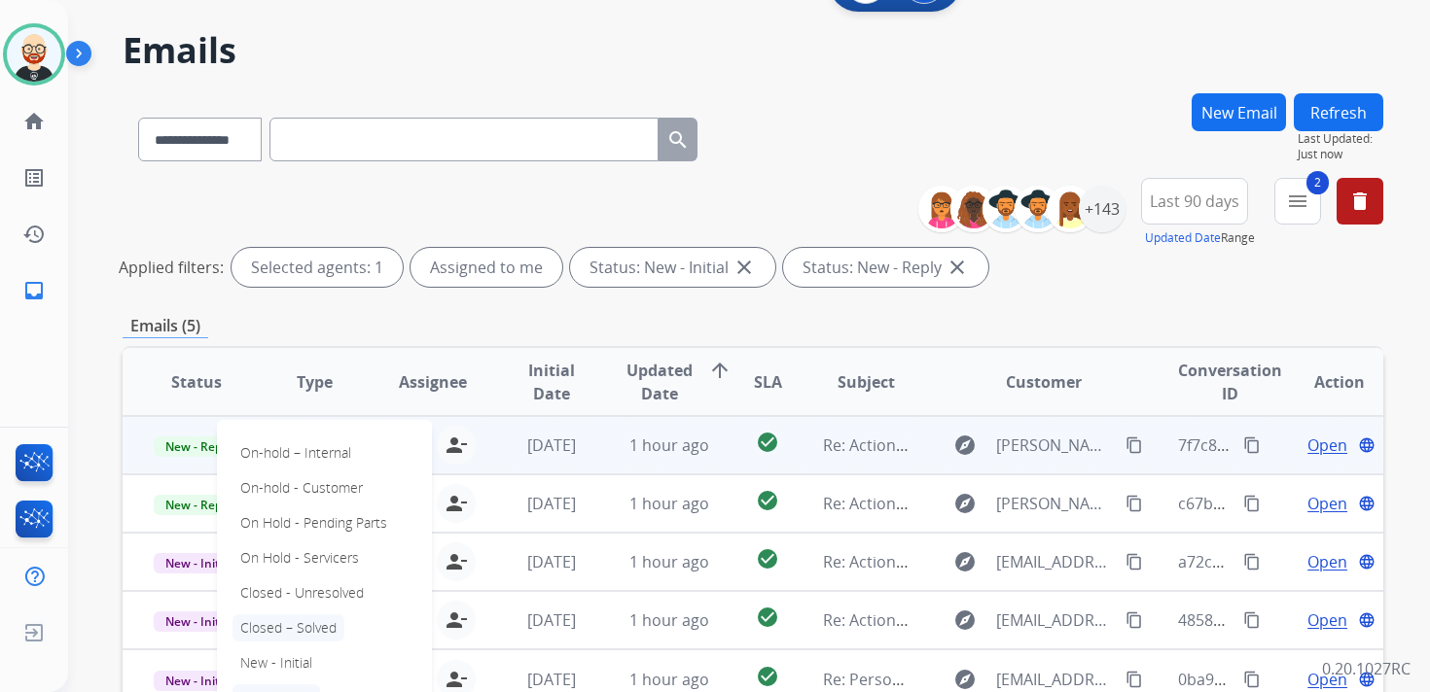
click at [288, 623] on p "Closed – Solved" at bounding box center [288, 628] width 112 height 27
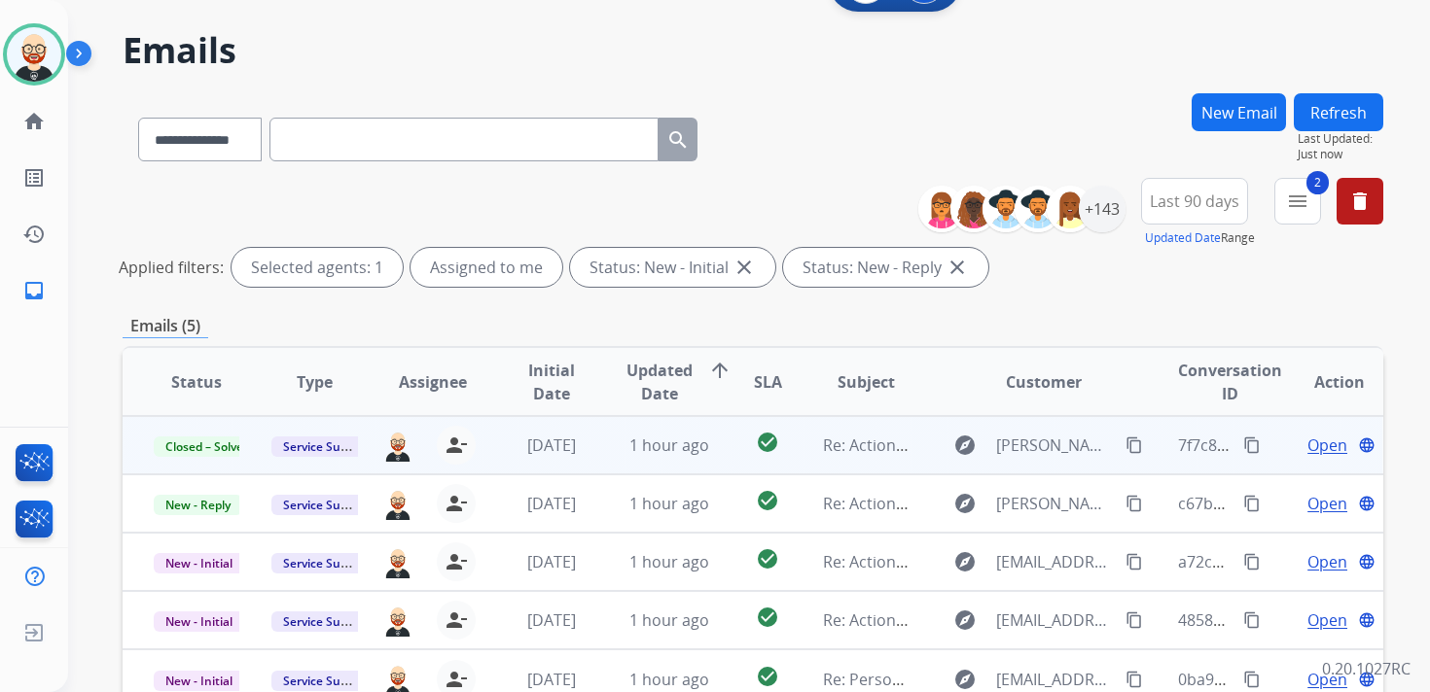
click at [1324, 124] on button "Refresh" at bounding box center [1338, 112] width 89 height 38
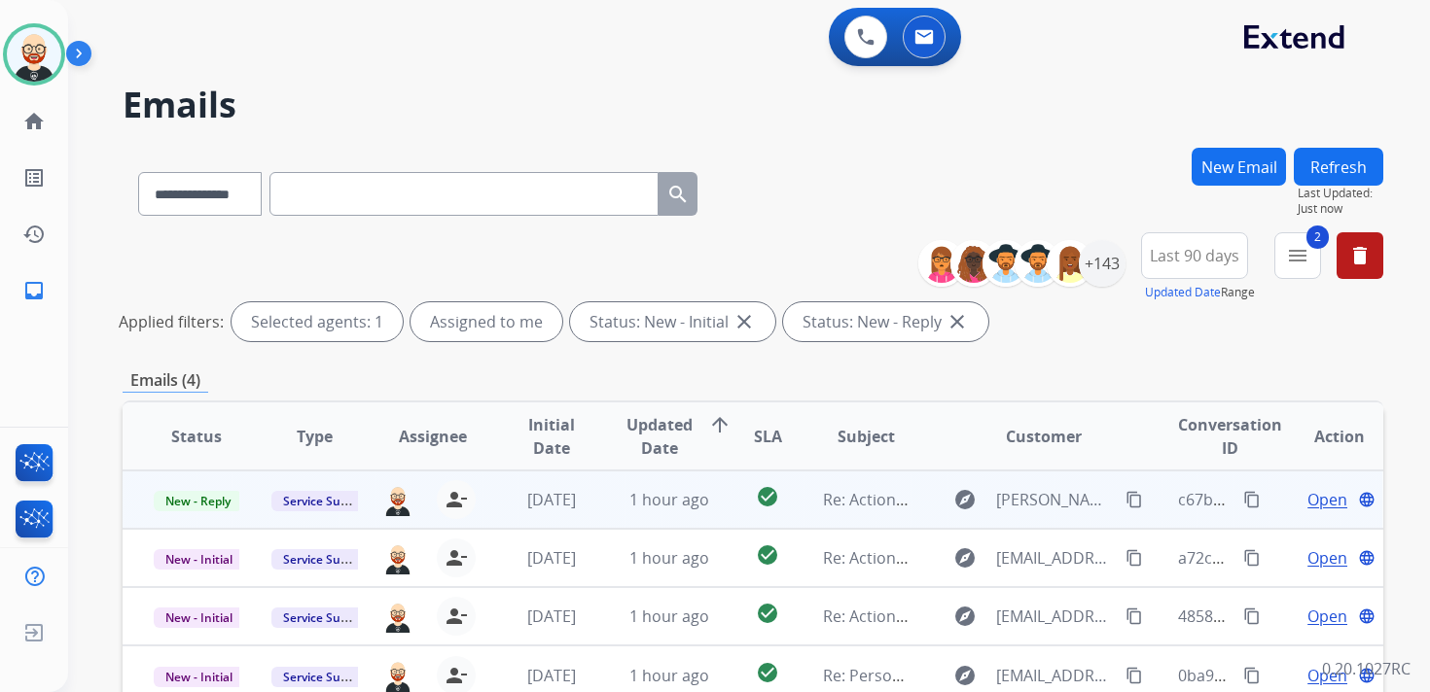
click at [1307, 501] on span "Open" at bounding box center [1327, 499] width 40 height 23
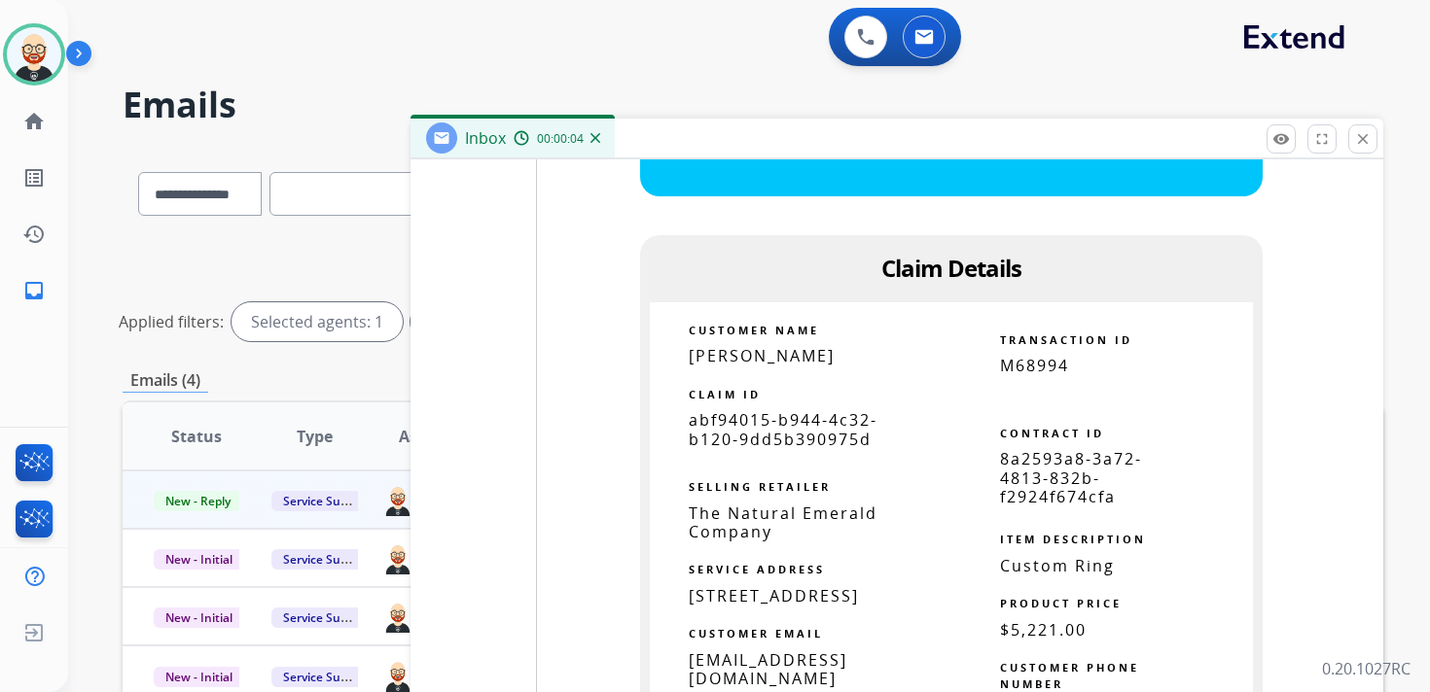
scroll to position [4081, 0]
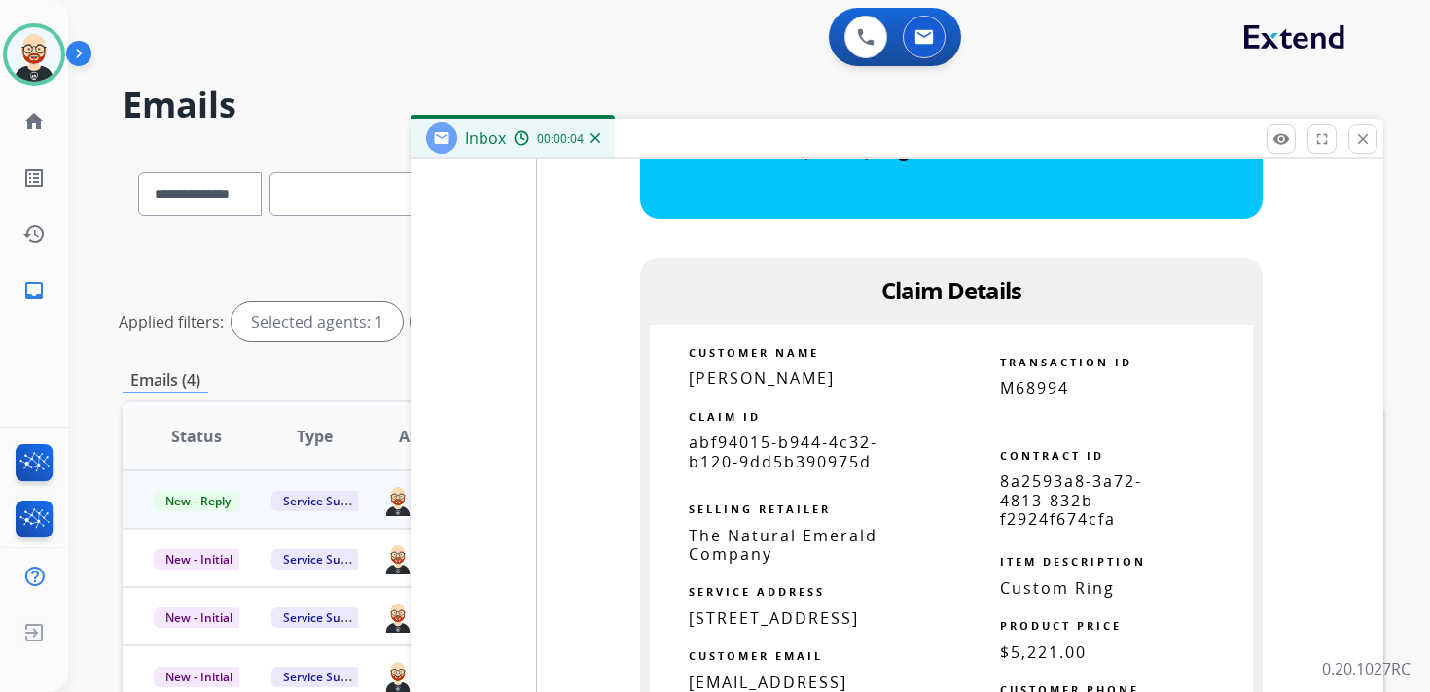
click at [794, 472] on span "abf94015-b944-4c32-b120-9dd5b390975d" at bounding box center [783, 452] width 189 height 40
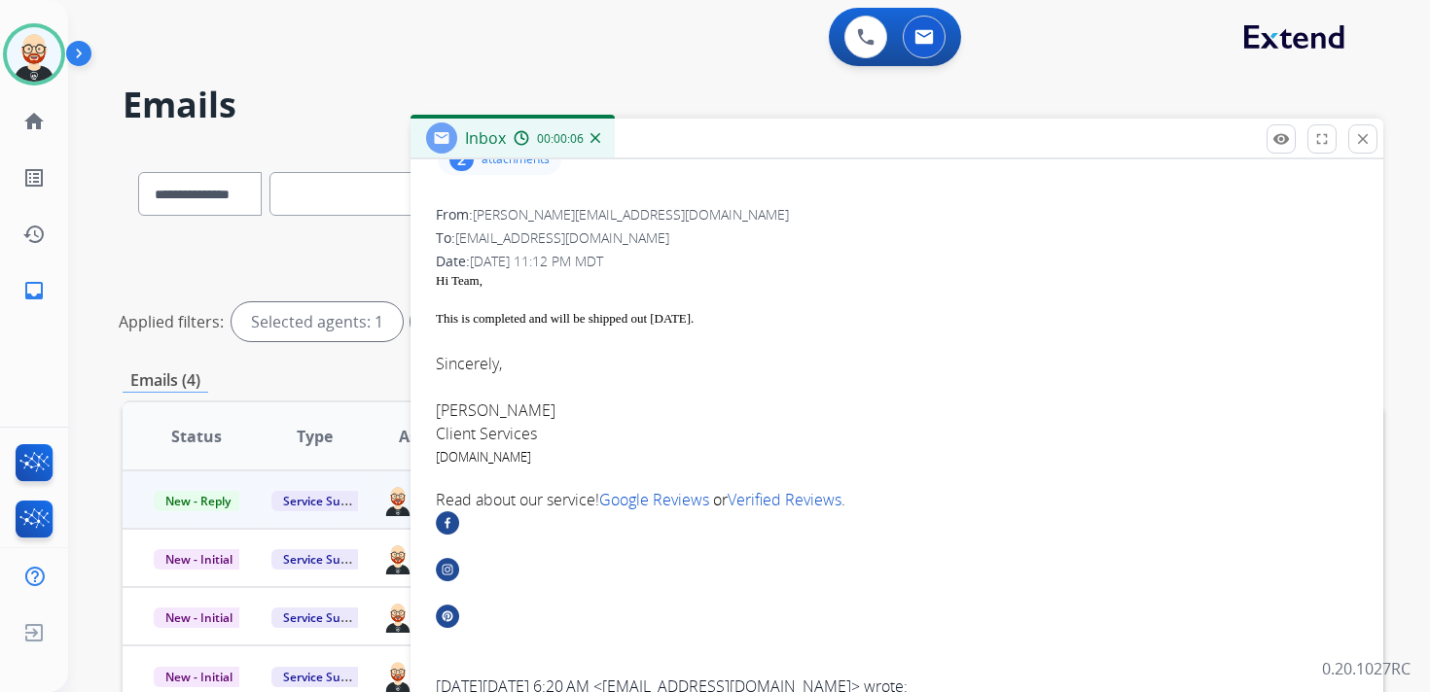
scroll to position [0, 0]
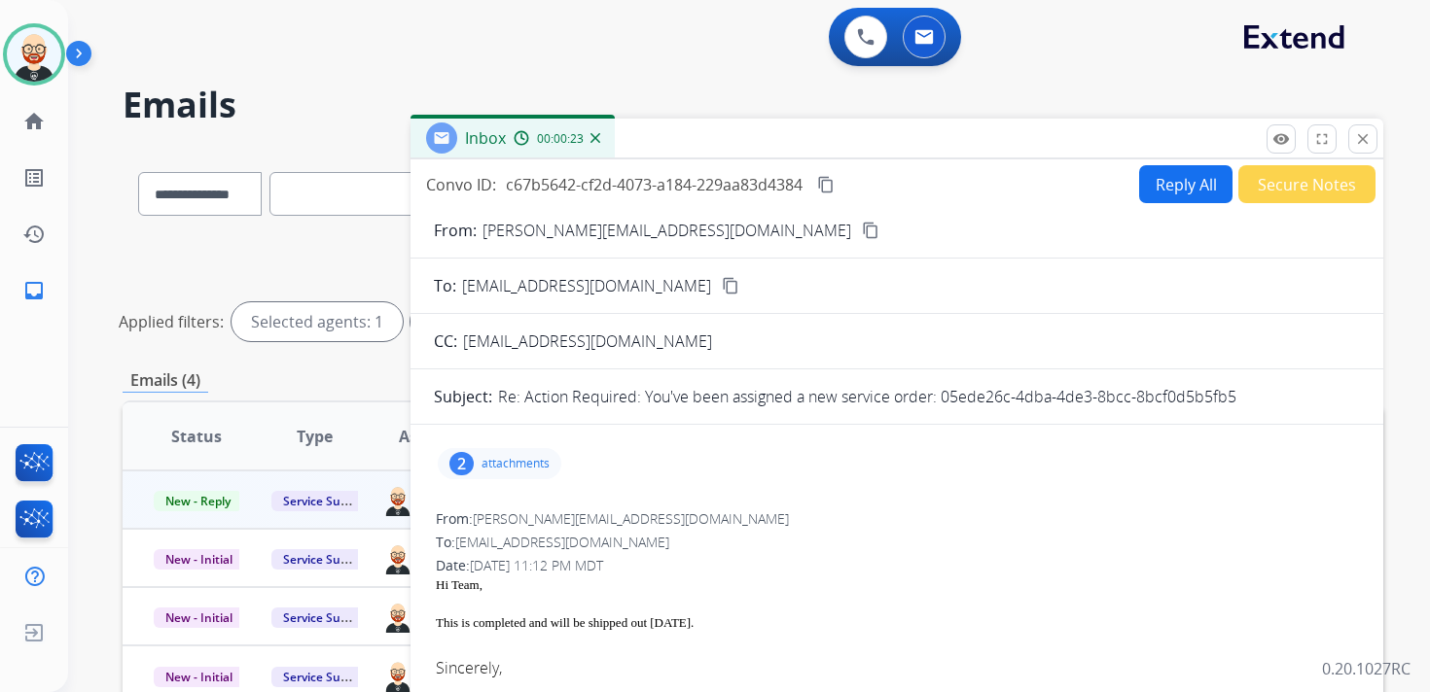
click at [829, 177] on mat-icon "content_copy" at bounding box center [826, 185] width 18 height 18
click at [627, 621] on div "This is completed and will be shipped out [DATE]." at bounding box center [897, 623] width 922 height 19
click at [1179, 172] on button "Reply All" at bounding box center [1185, 184] width 93 height 38
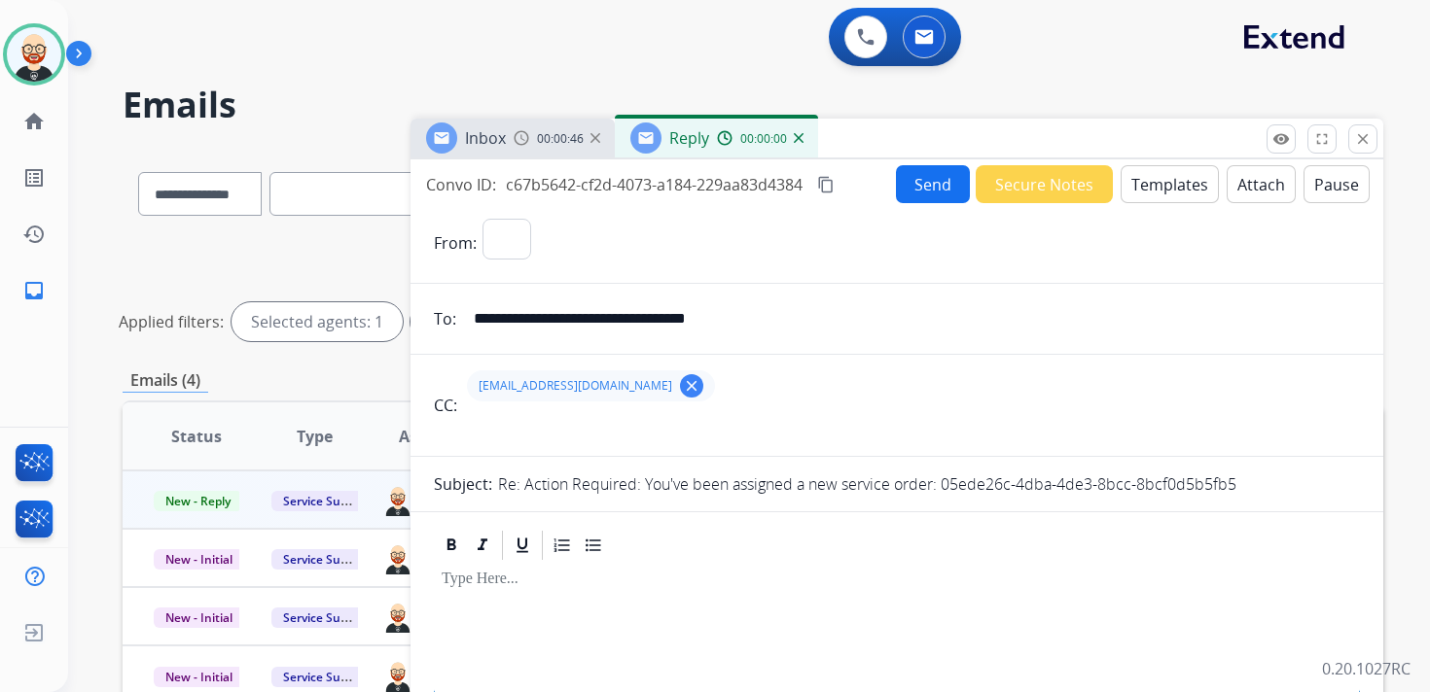
select select "**********"
click at [475, 612] on div at bounding box center [897, 607] width 926 height 88
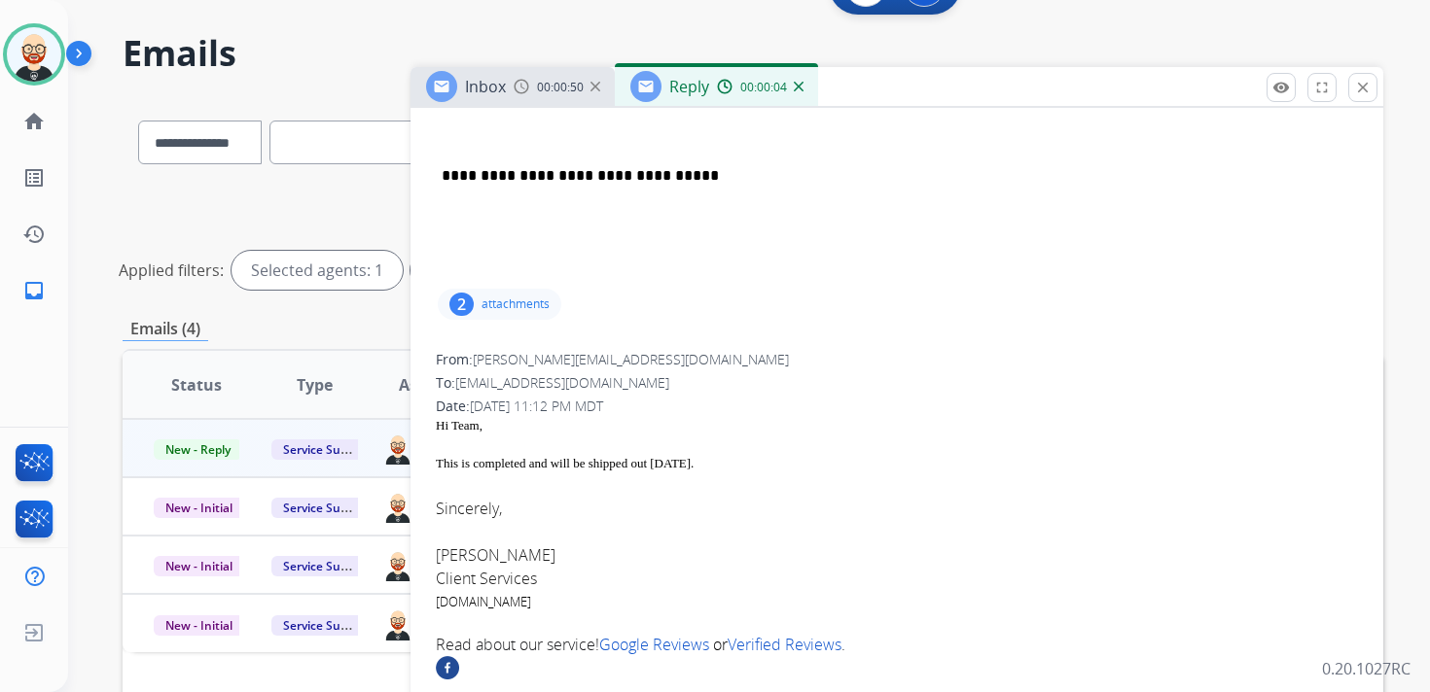
scroll to position [502, 0]
click at [460, 554] on font "[PERSON_NAME]" at bounding box center [496, 554] width 120 height 21
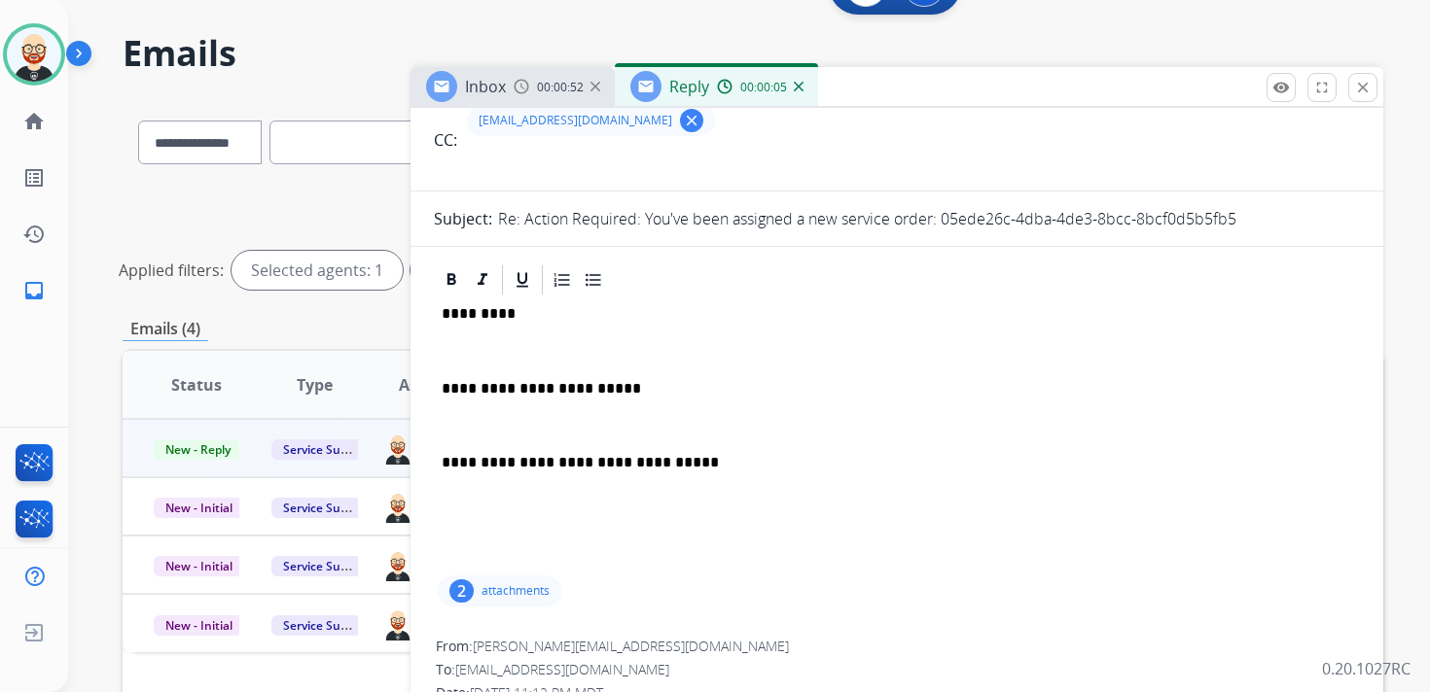
scroll to position [0, 0]
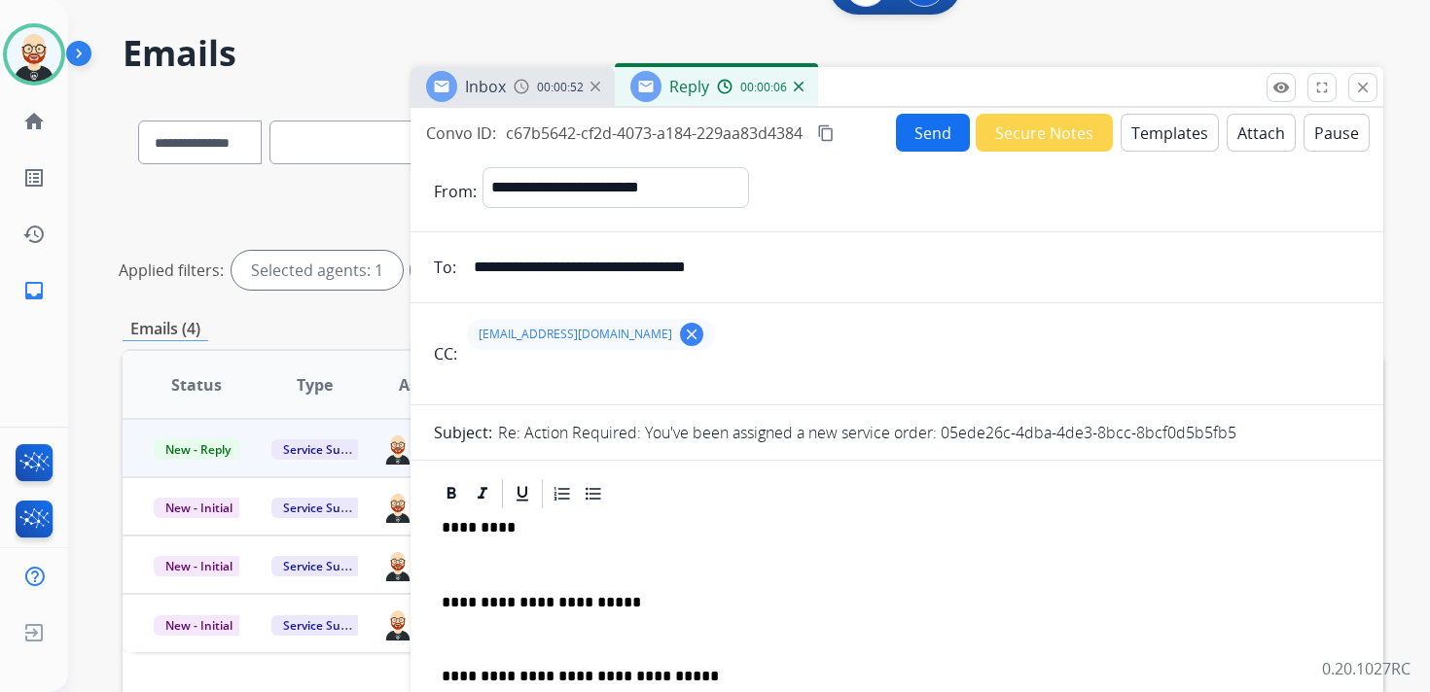
click at [475, 527] on p "*********" at bounding box center [889, 528] width 895 height 18
click at [472, 563] on p at bounding box center [897, 565] width 910 height 18
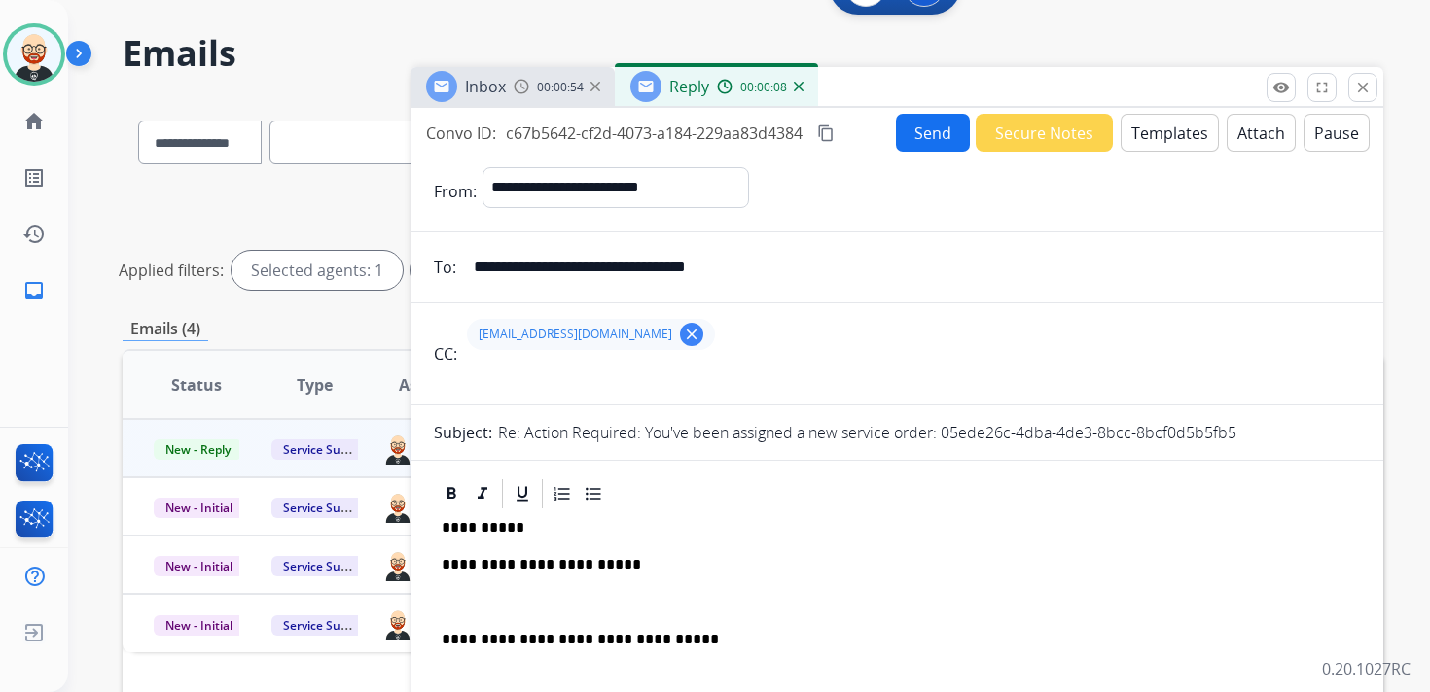
click at [478, 587] on div "**********" at bounding box center [897, 630] width 926 height 237
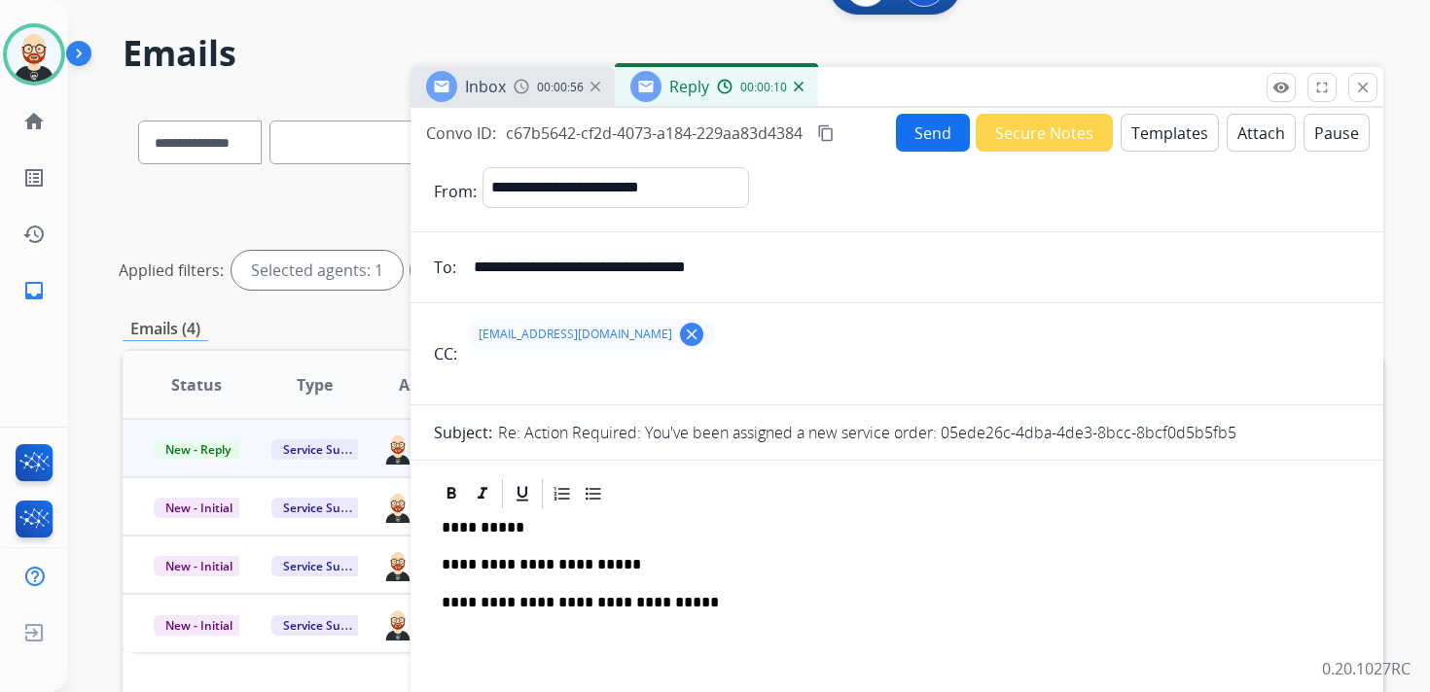
click at [902, 139] on button "Send" at bounding box center [933, 133] width 74 height 38
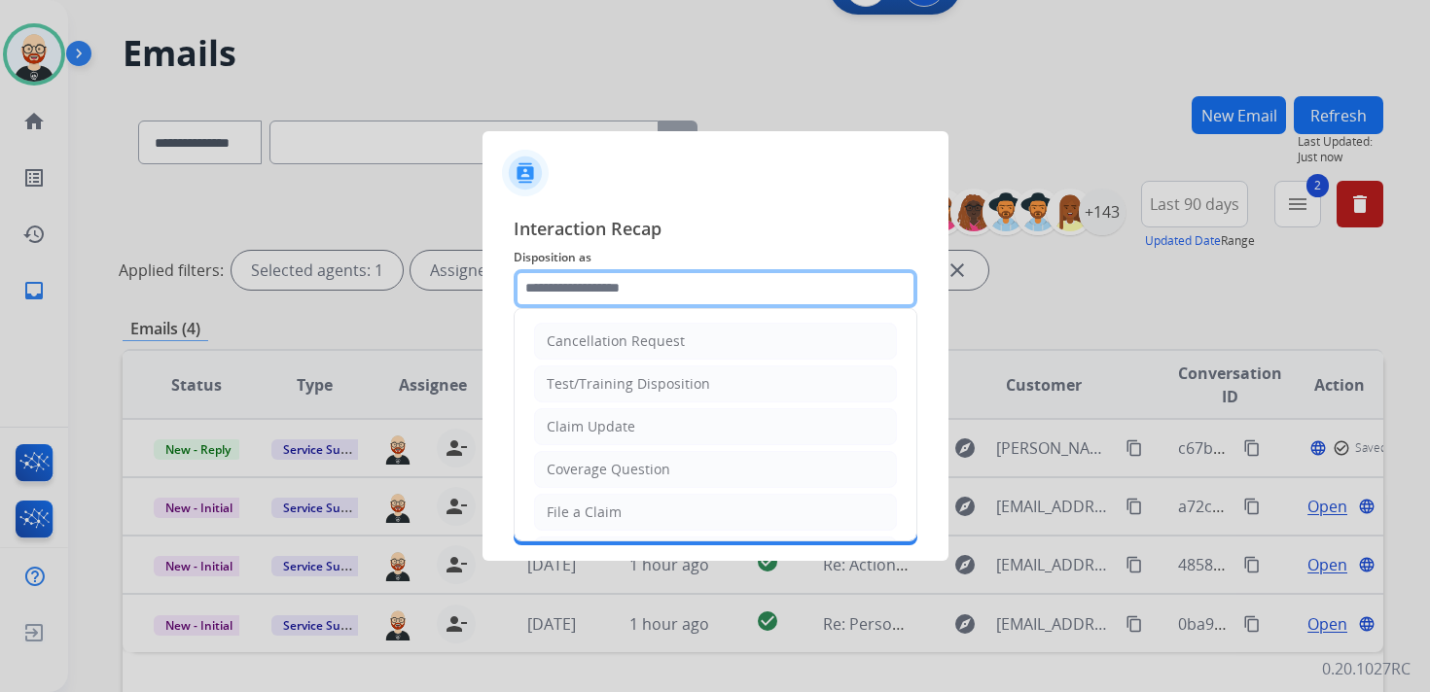
click at [586, 272] on input "text" at bounding box center [716, 288] width 404 height 39
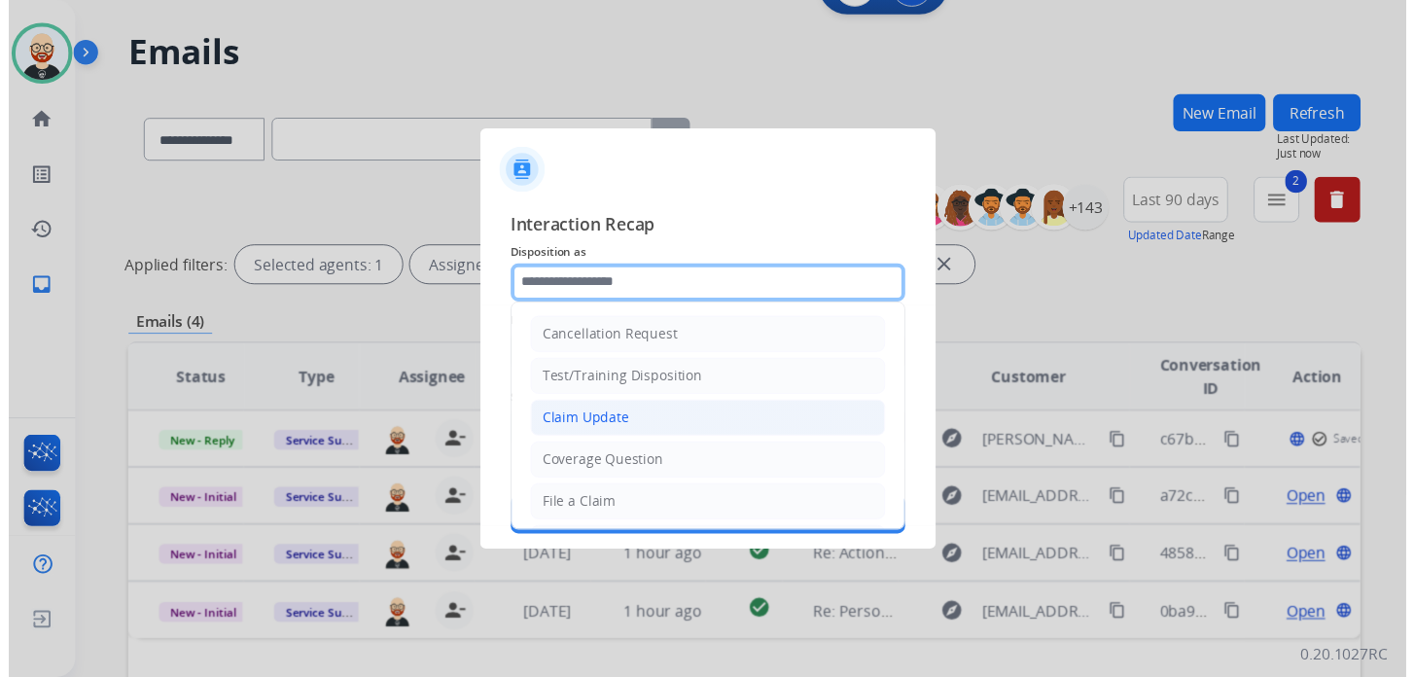
scroll to position [292, 0]
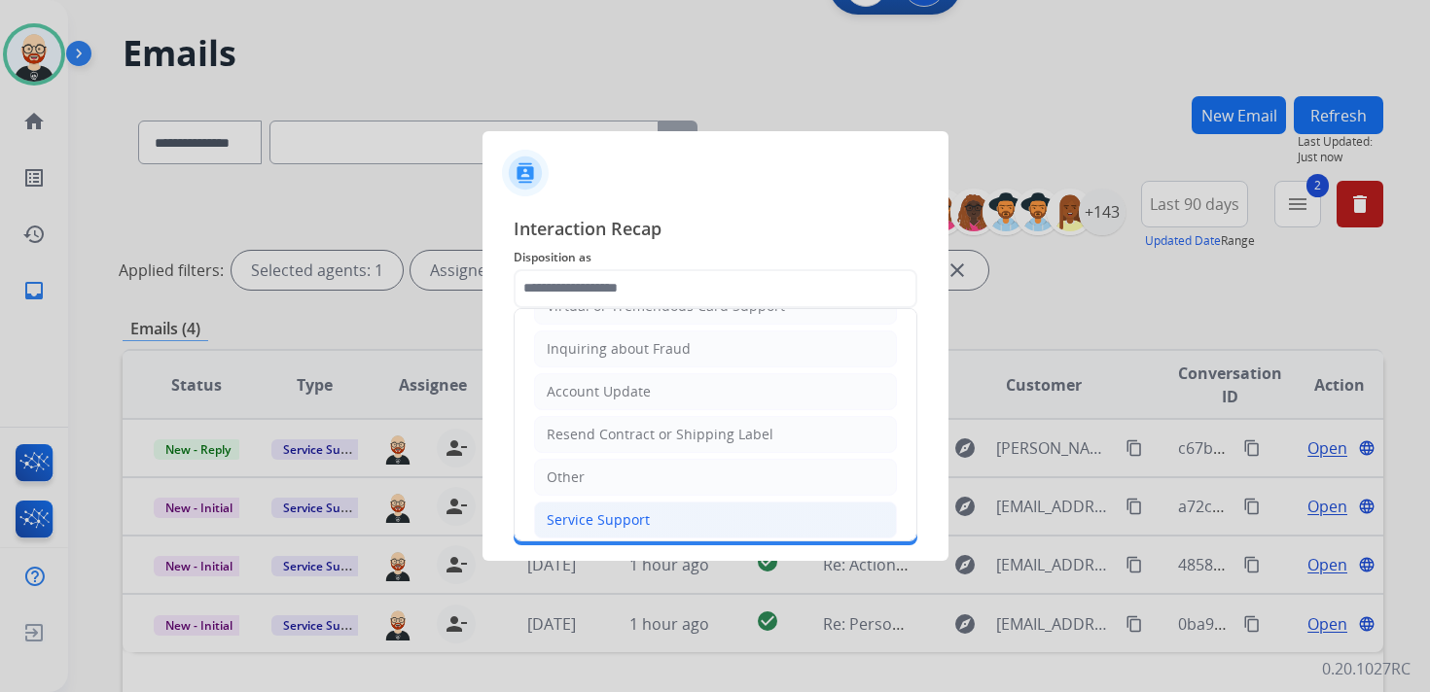
click at [602, 515] on div "Service Support" at bounding box center [598, 520] width 103 height 19
type input "**********"
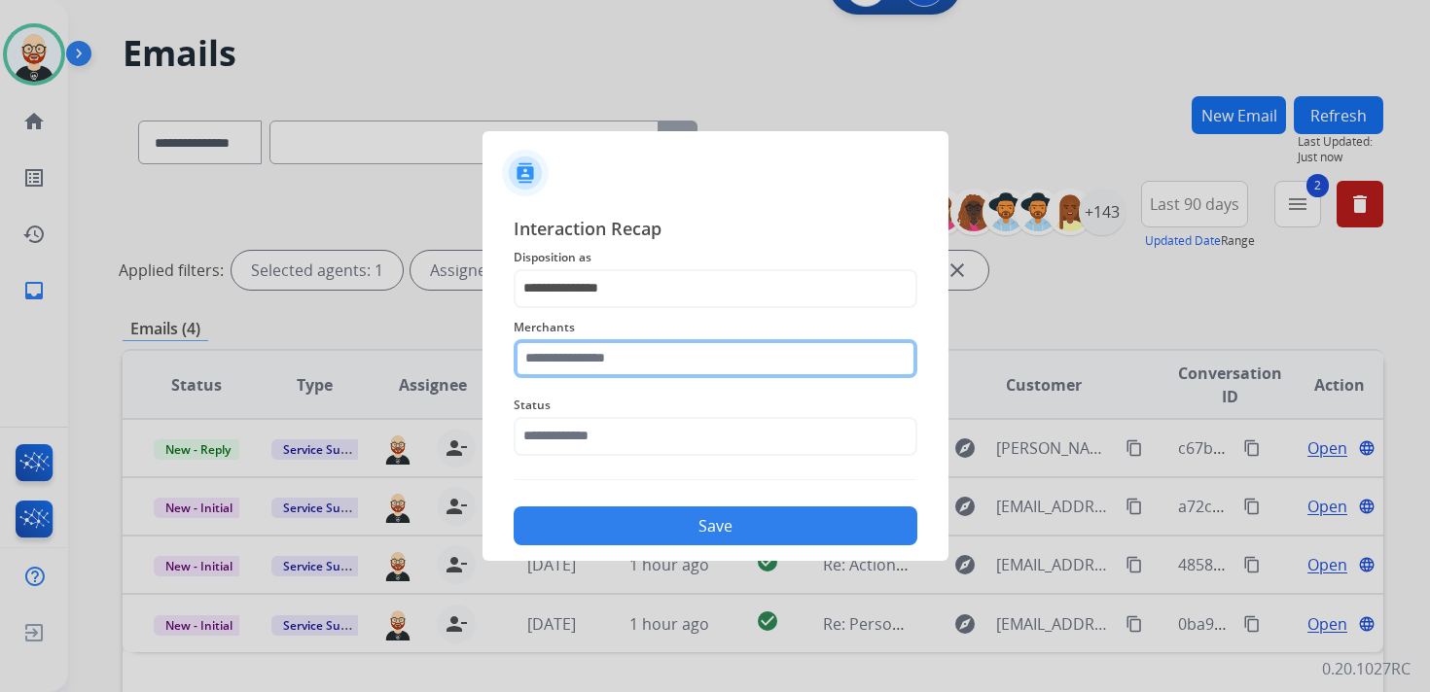
click at [602, 363] on input "text" at bounding box center [716, 358] width 404 height 39
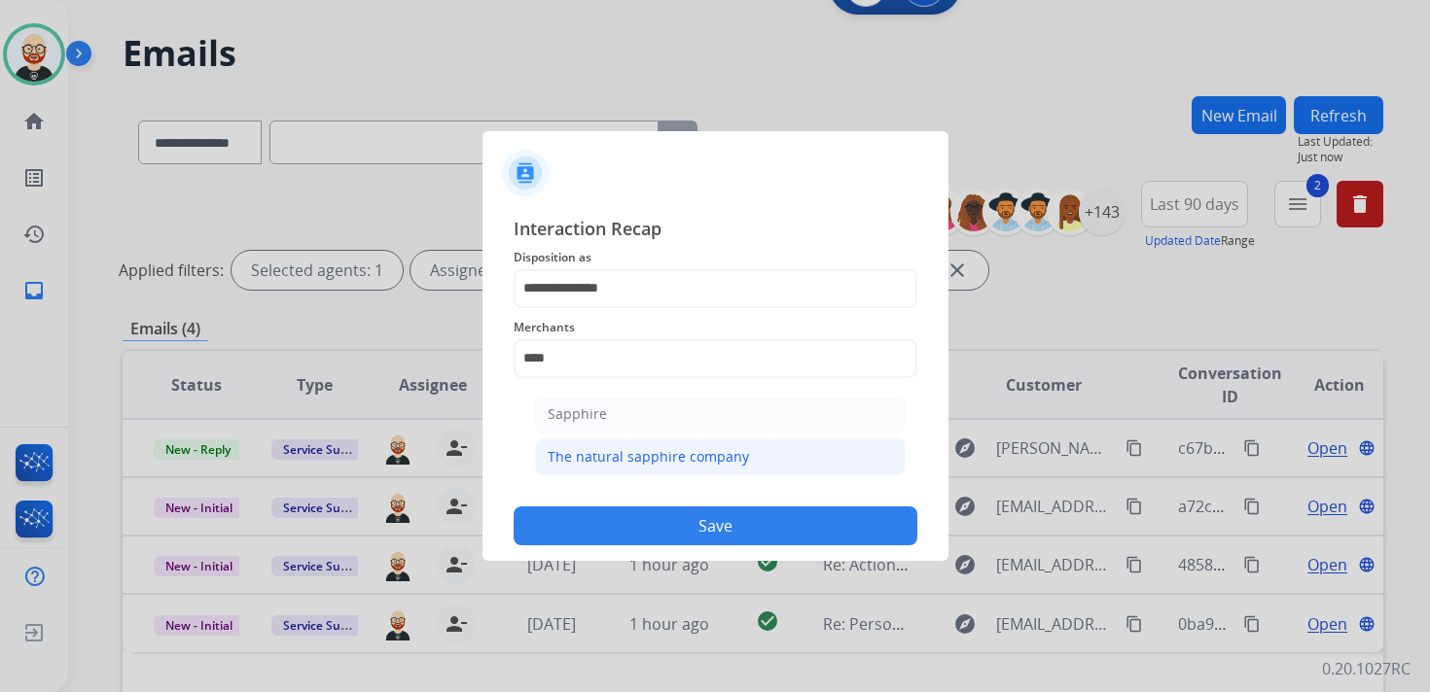
click at [633, 451] on div "The natural sapphire company" at bounding box center [648, 456] width 201 height 19
type input "**********"
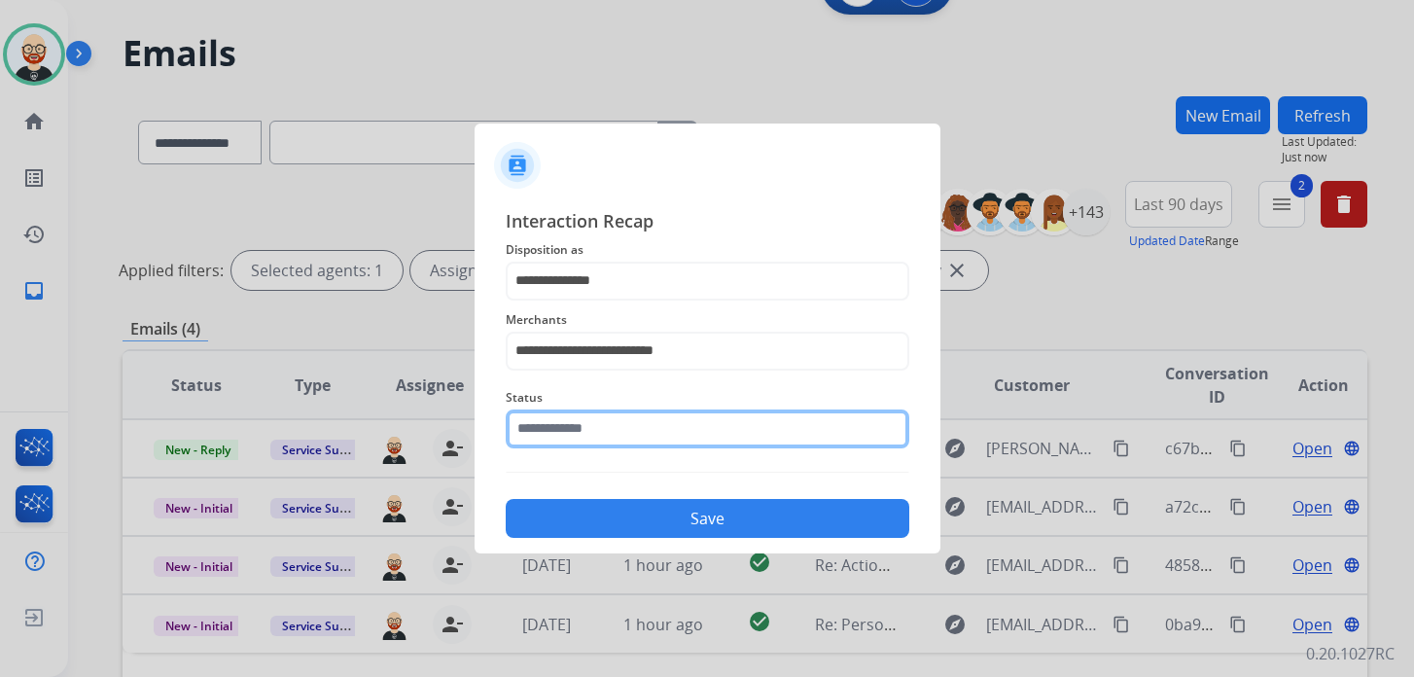
click at [617, 449] on div "Status" at bounding box center [708, 417] width 404 height 78
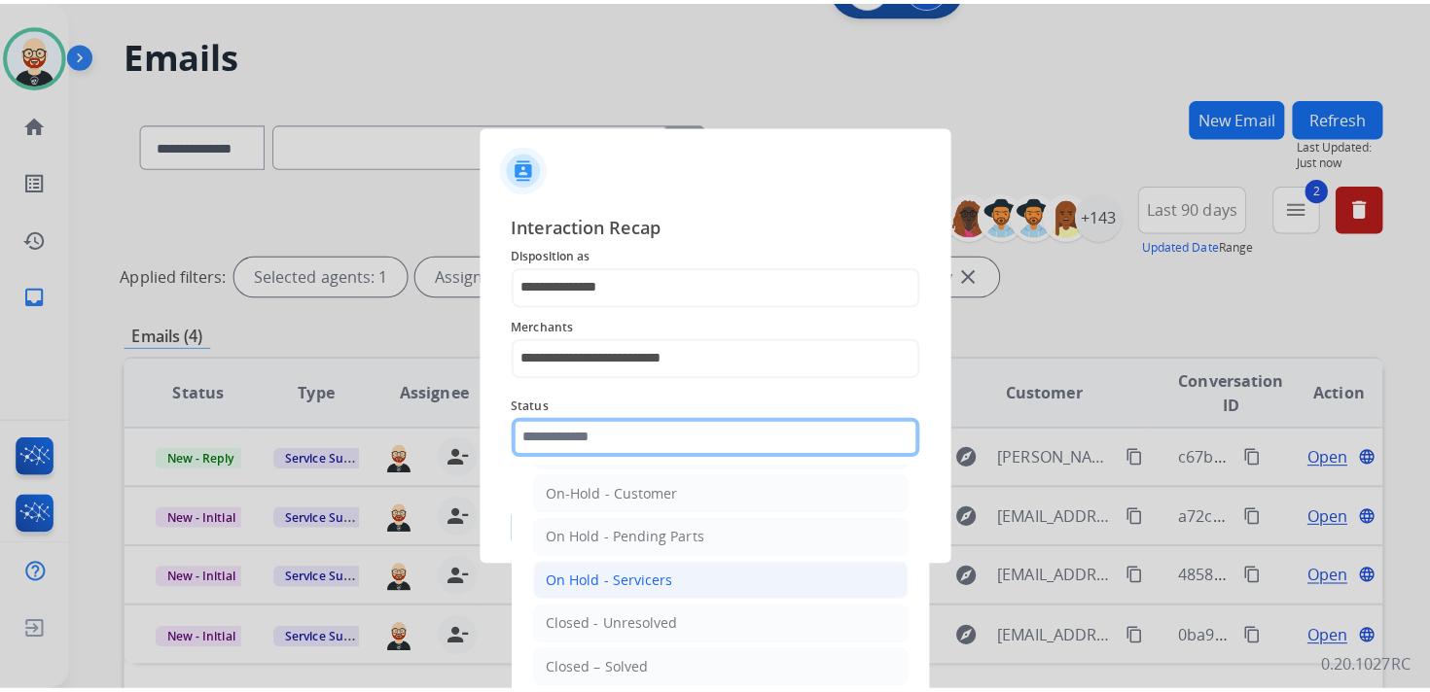
scroll to position [48, 0]
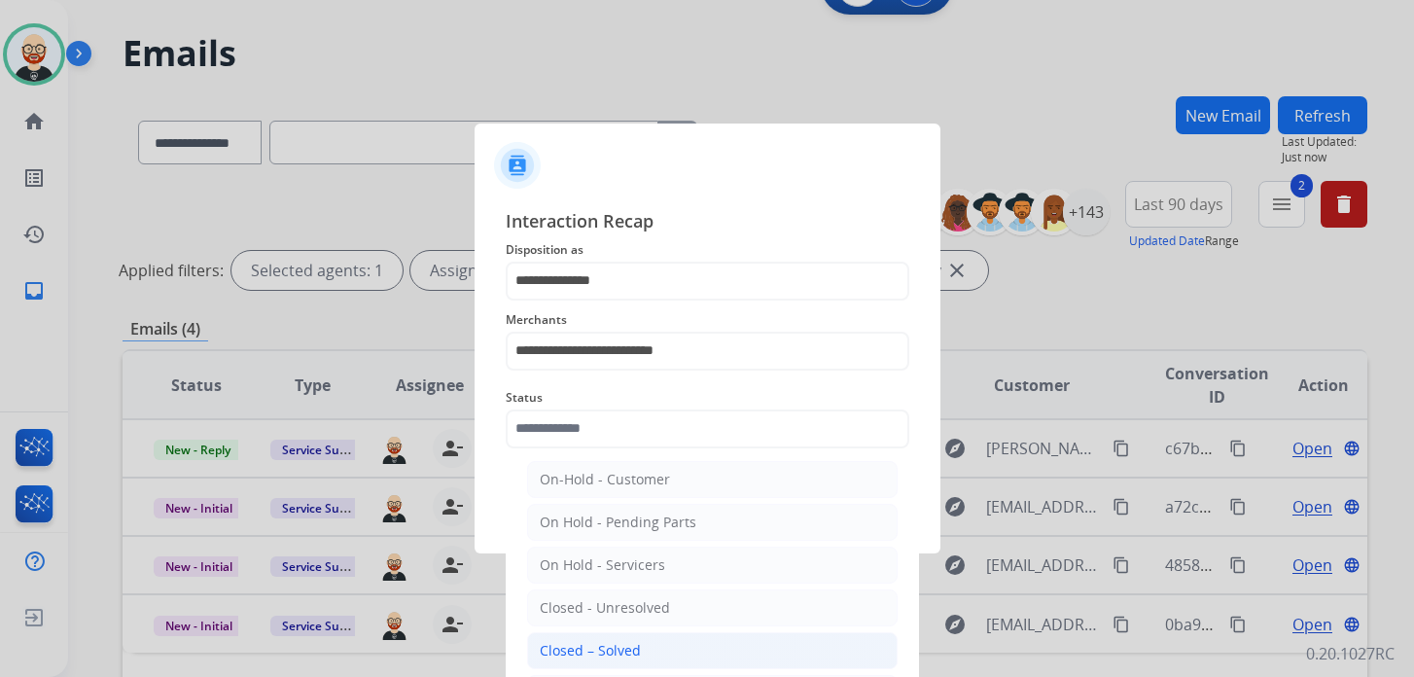
click at [616, 643] on div "Closed – Solved" at bounding box center [590, 650] width 101 height 19
type input "**********"
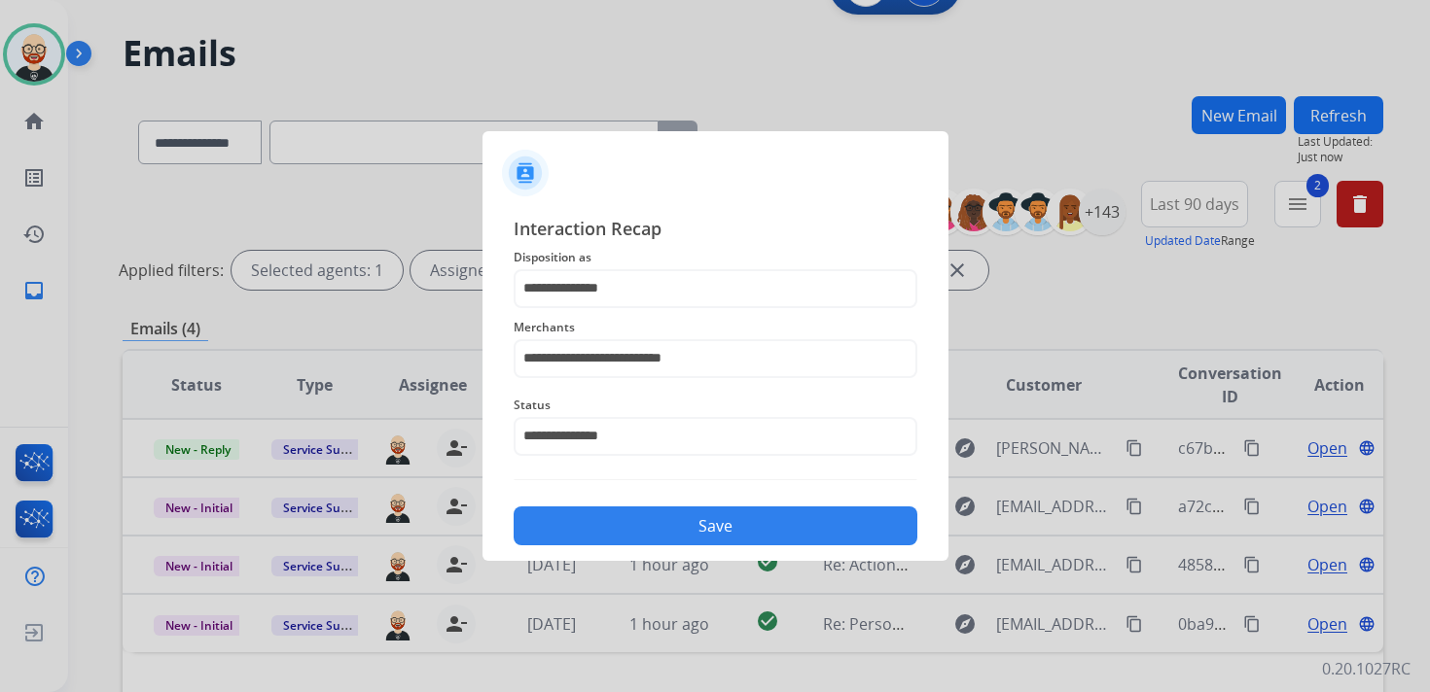
click at [608, 534] on button "Save" at bounding box center [716, 526] width 404 height 39
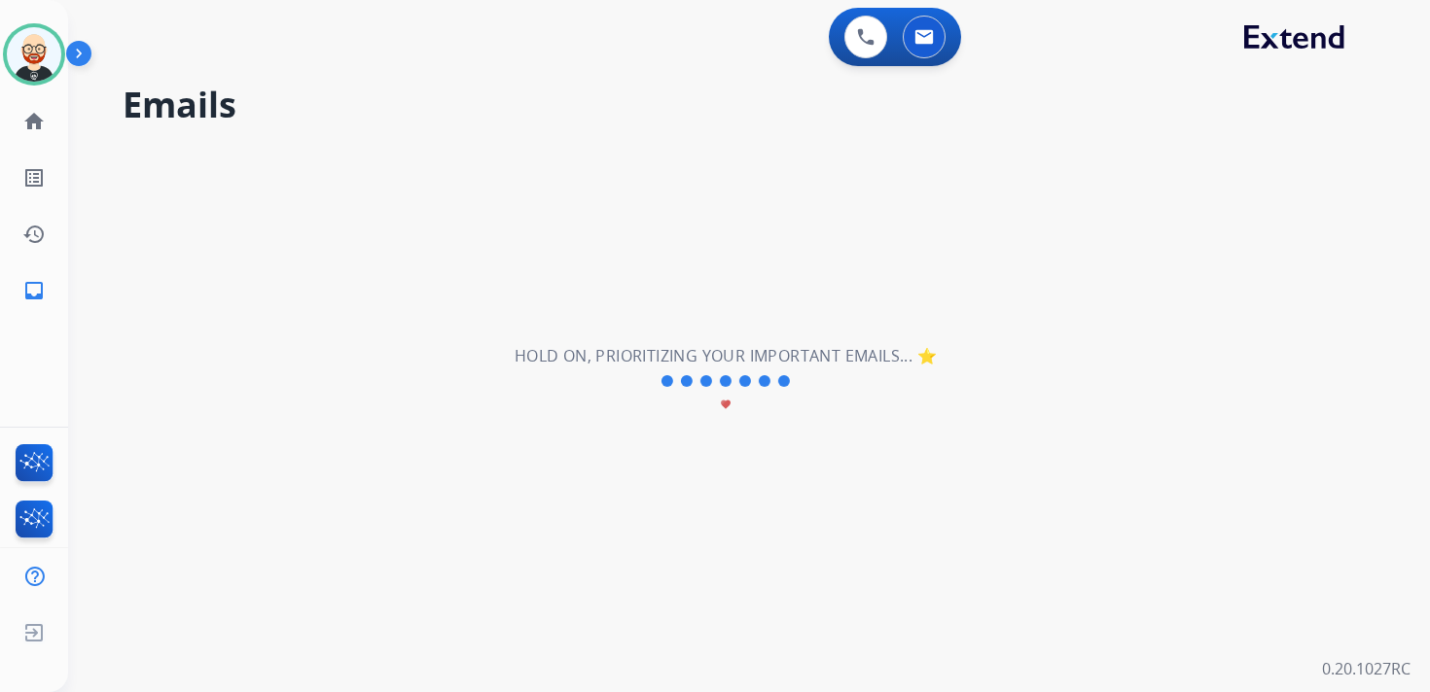
scroll to position [0, 0]
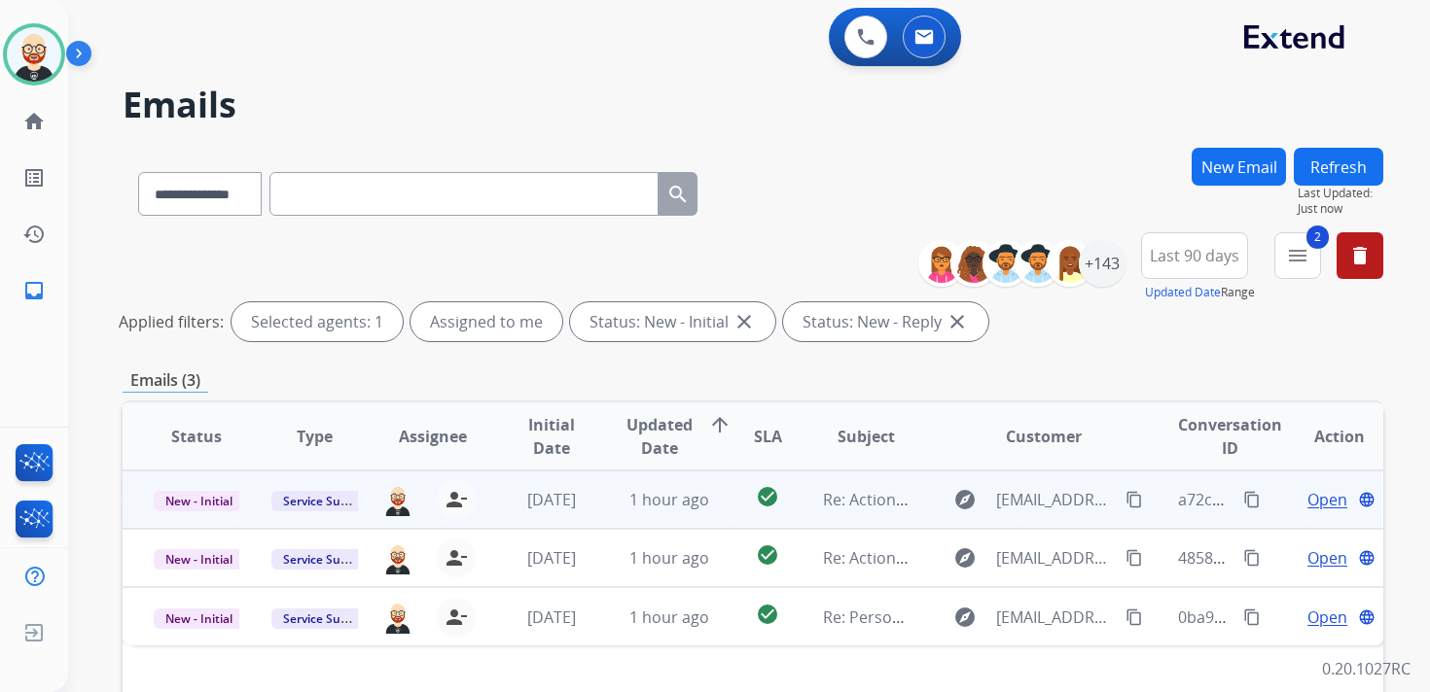
click at [1308, 507] on span "Open" at bounding box center [1327, 499] width 40 height 23
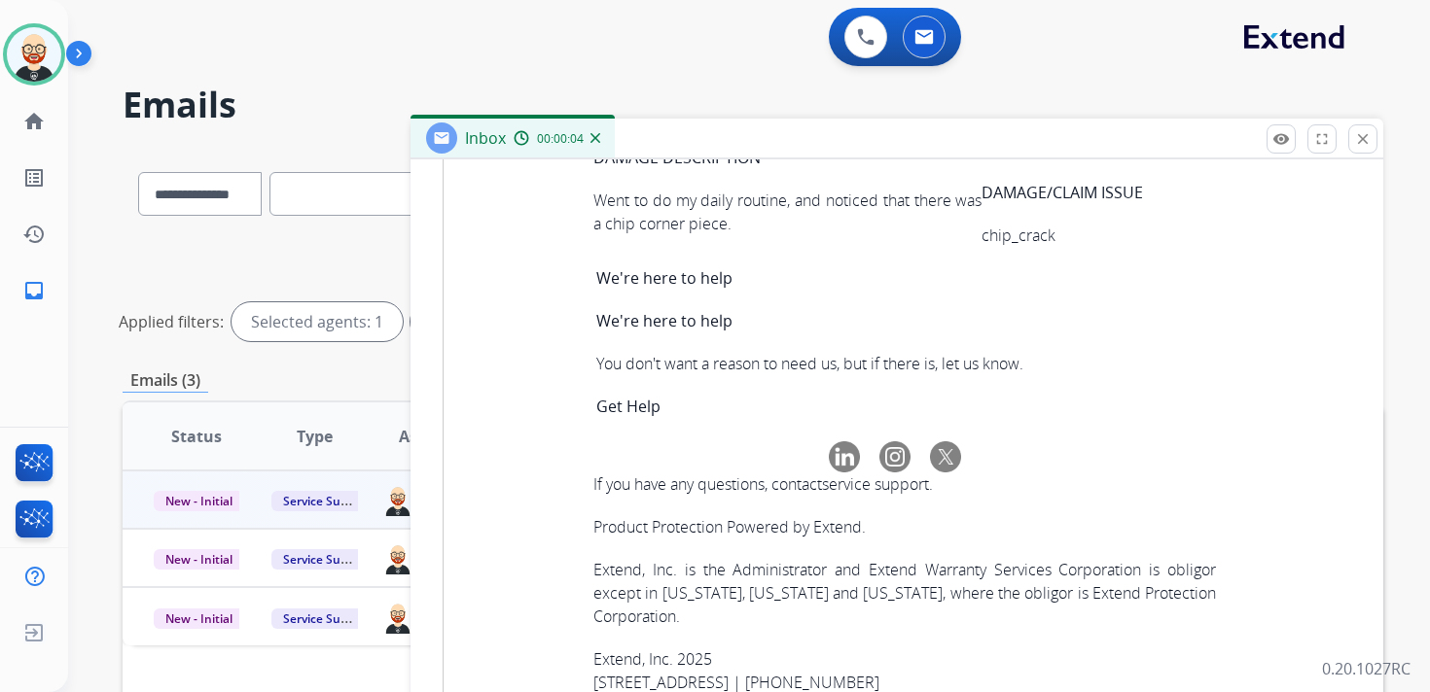
scroll to position [6811, 0]
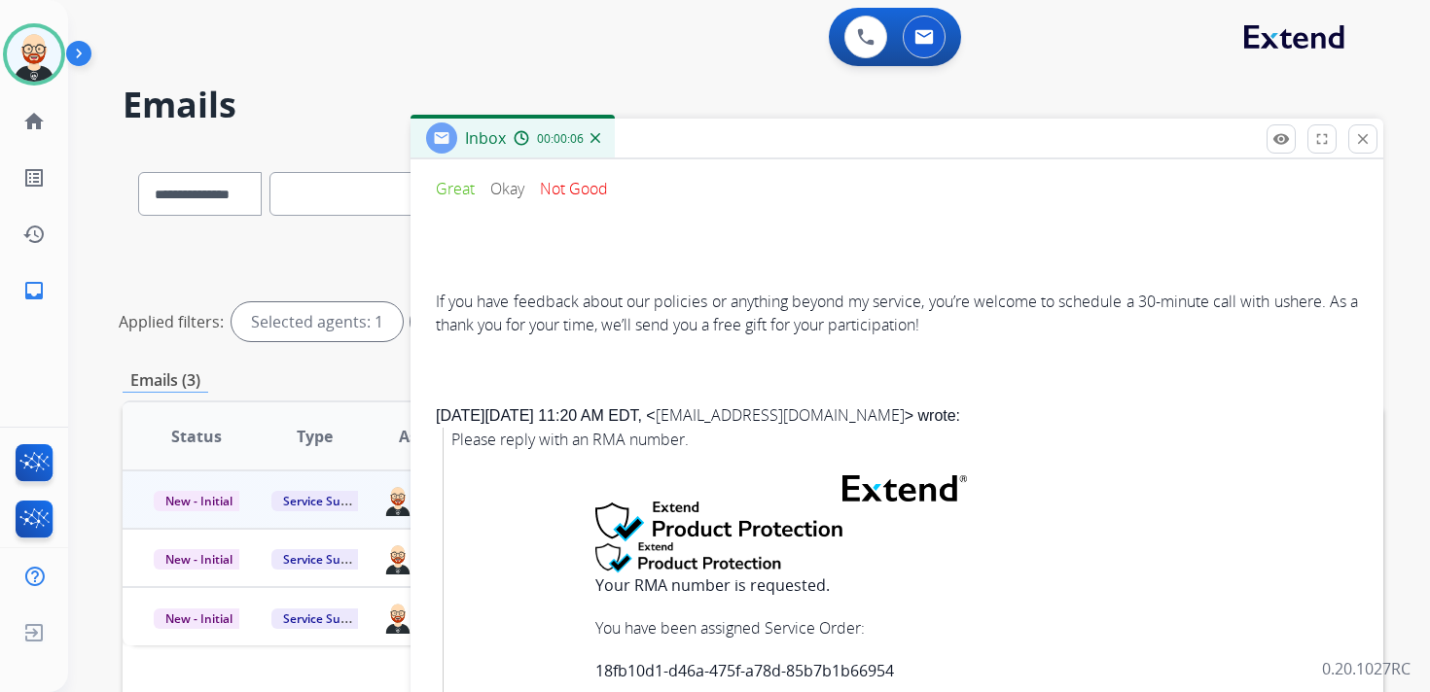
scroll to position [0, 0]
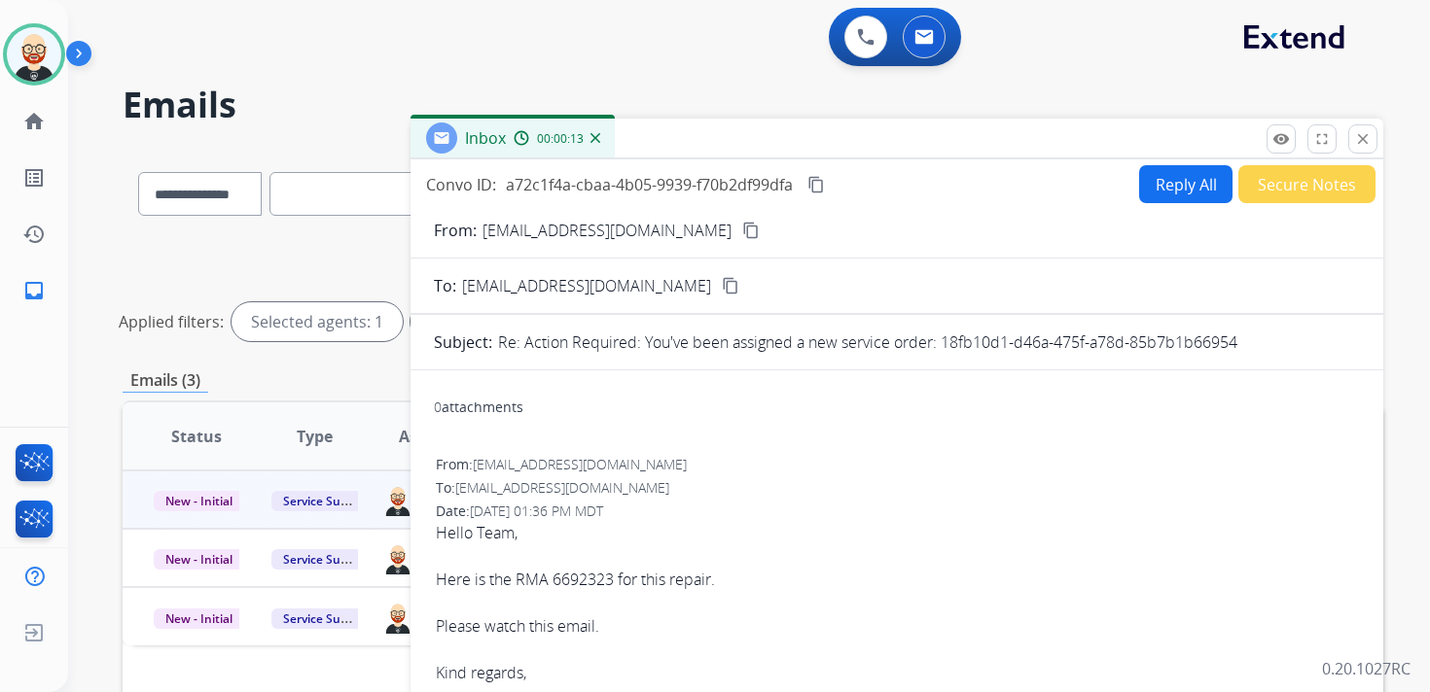
click at [822, 186] on mat-icon "content_copy" at bounding box center [816, 185] width 18 height 18
click at [699, 585] on div "Hello Team, Here is the RMA 6692323 for this repair. Please watch this email. K…" at bounding box center [897, 602] width 922 height 163
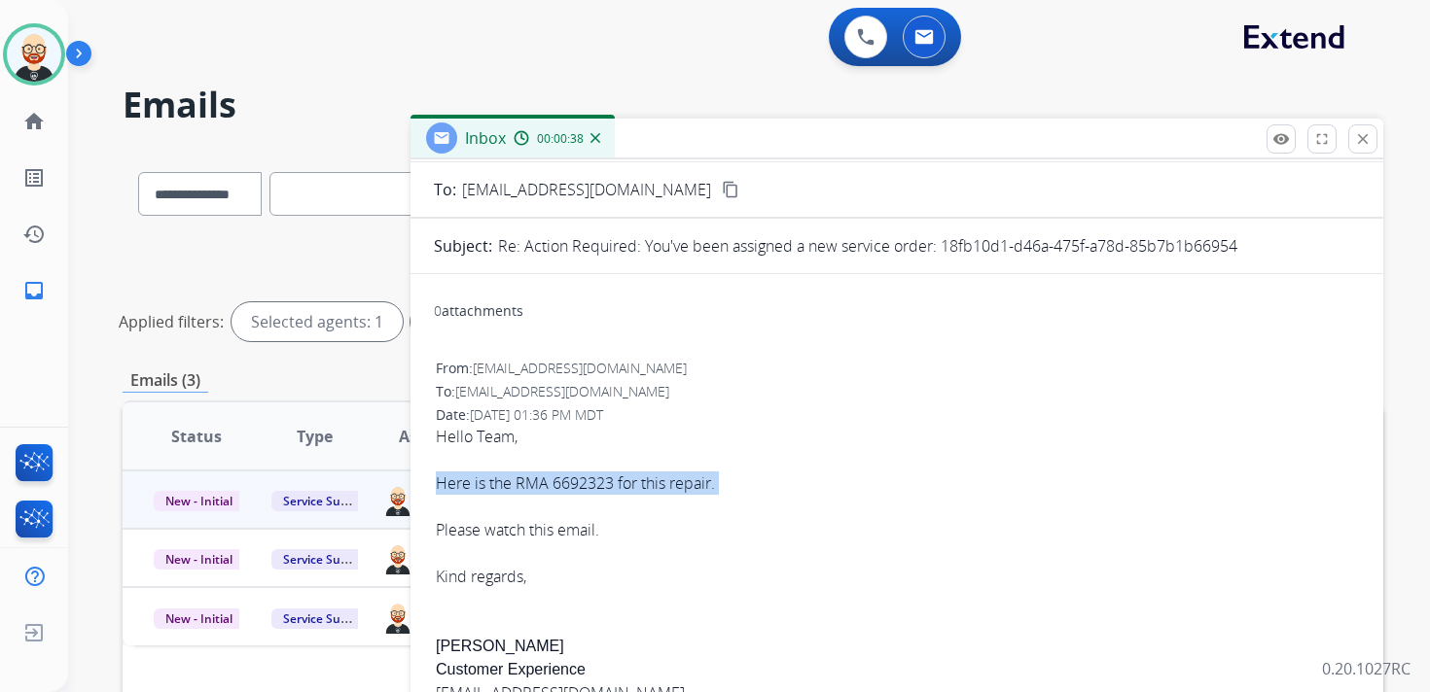
scroll to position [99, 0]
click at [465, 642] on div "Hello Team, Here is the RMA 6692323 for this repair. Please watch this email. K…" at bounding box center [897, 699] width 922 height 554
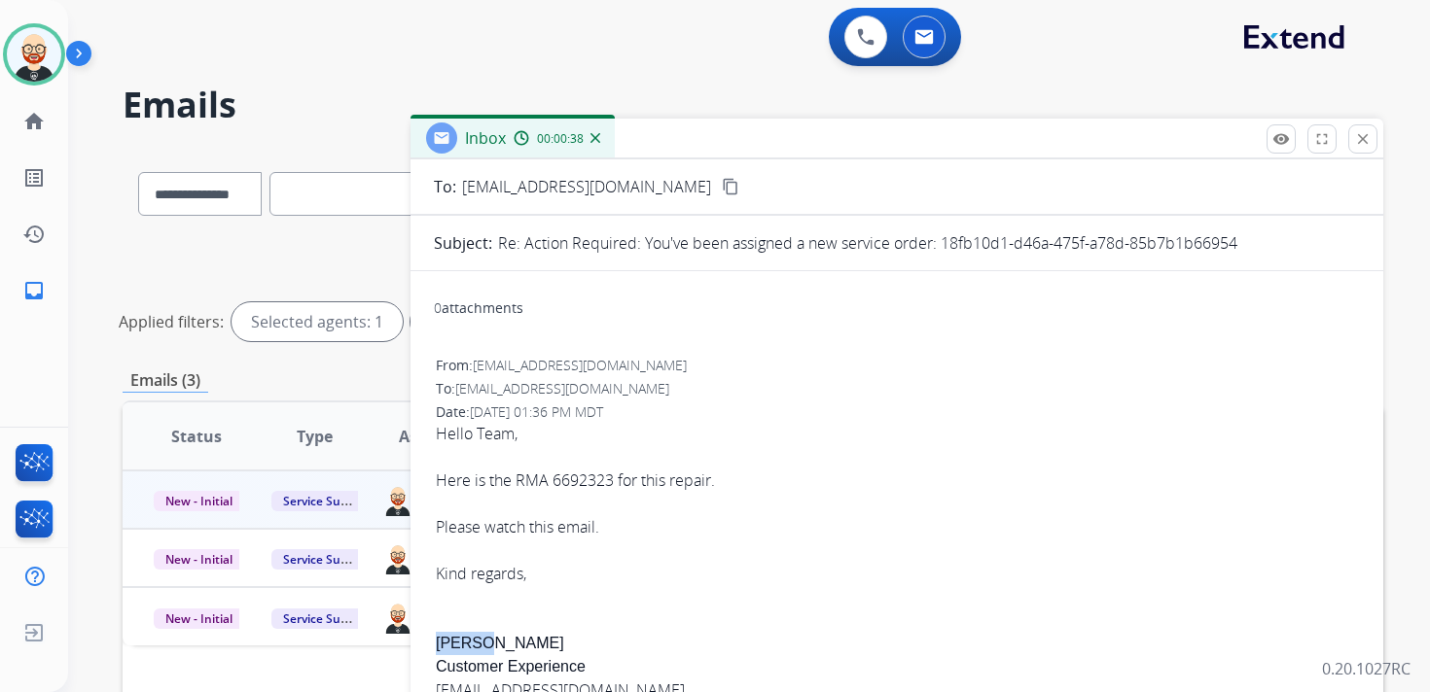
click at [465, 642] on div "Hello Team, Here is the RMA 6692323 for this repair. Please watch this email. K…" at bounding box center [897, 699] width 922 height 554
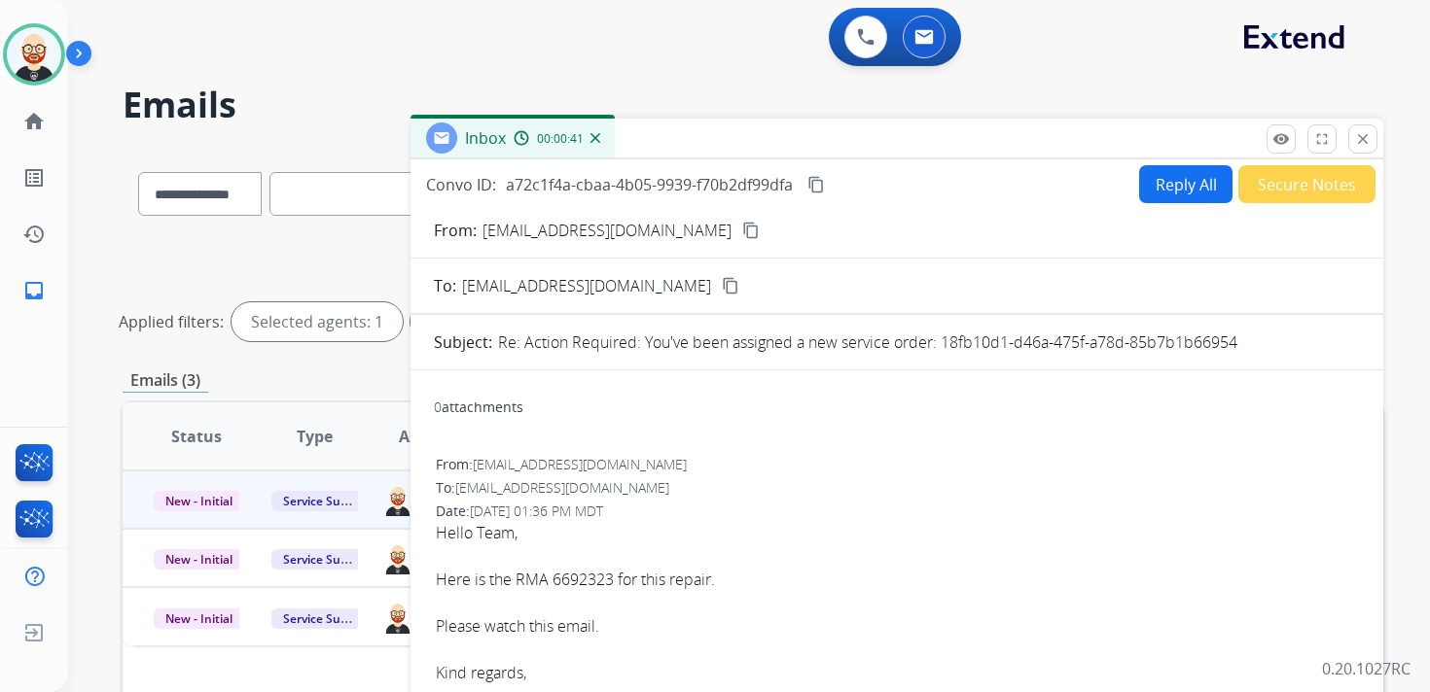
click at [1158, 199] on button "Reply All" at bounding box center [1185, 184] width 93 height 38
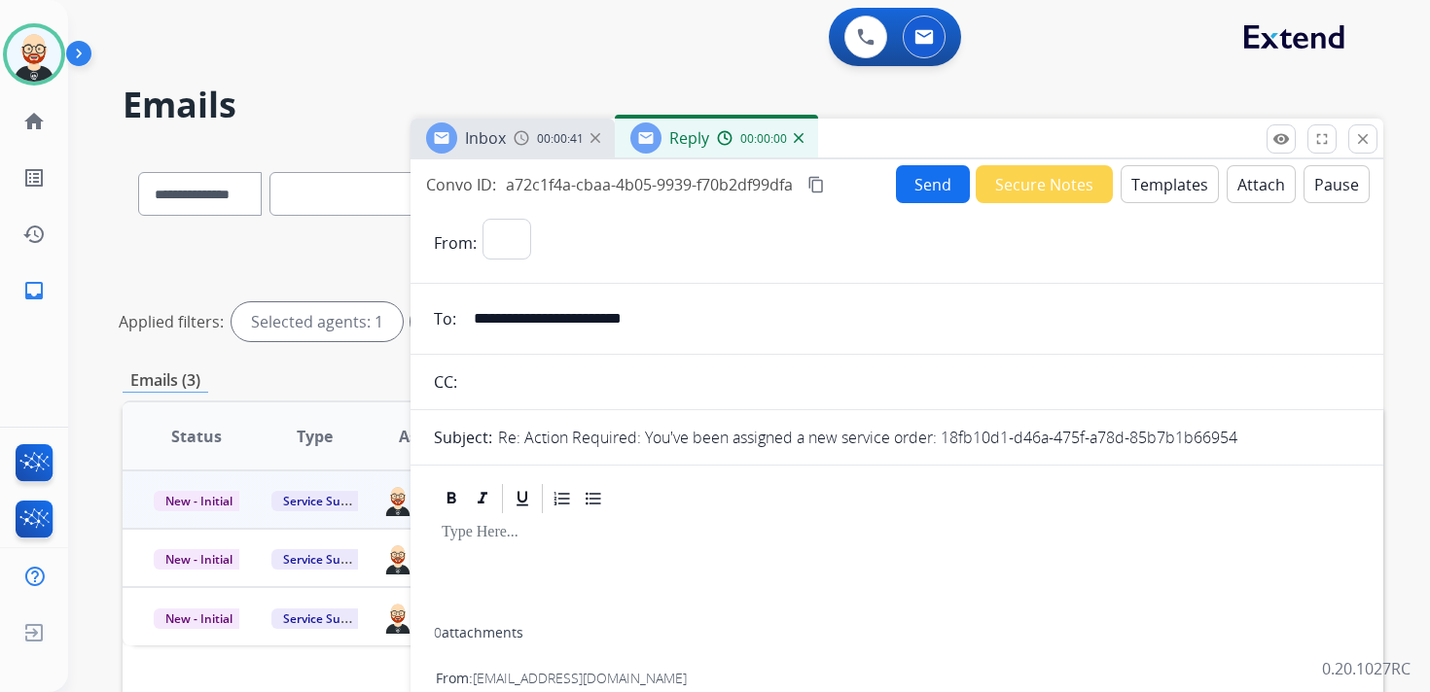
select select "**********"
click at [471, 564] on div at bounding box center [897, 571] width 926 height 111
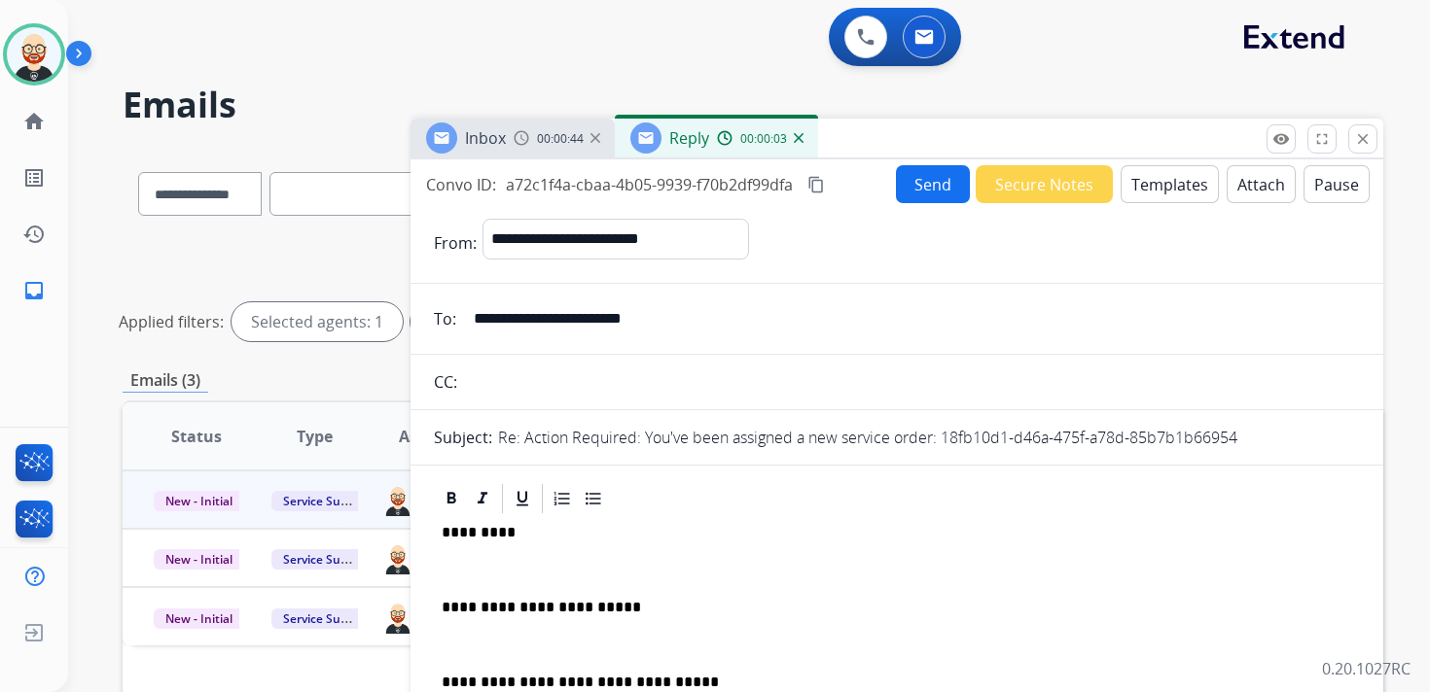
scroll to position [5, 0]
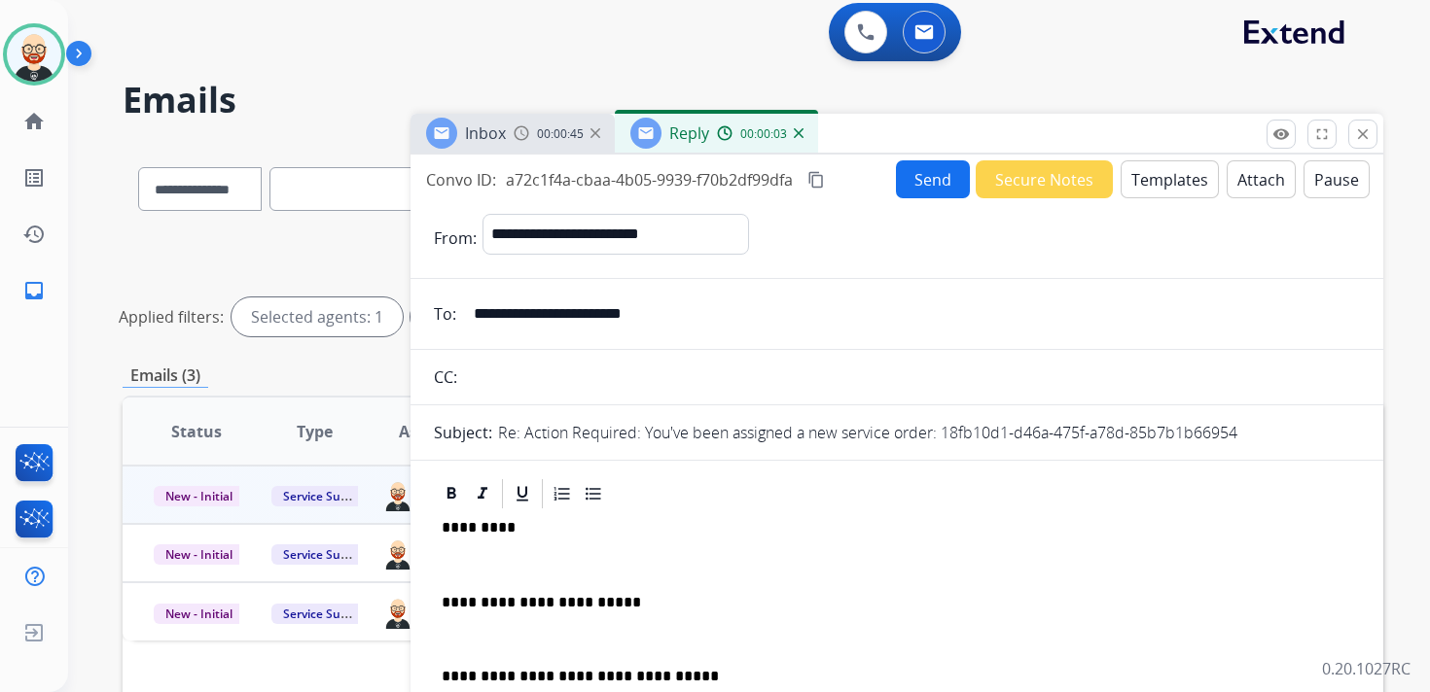
click at [484, 528] on p "*********" at bounding box center [889, 528] width 895 height 18
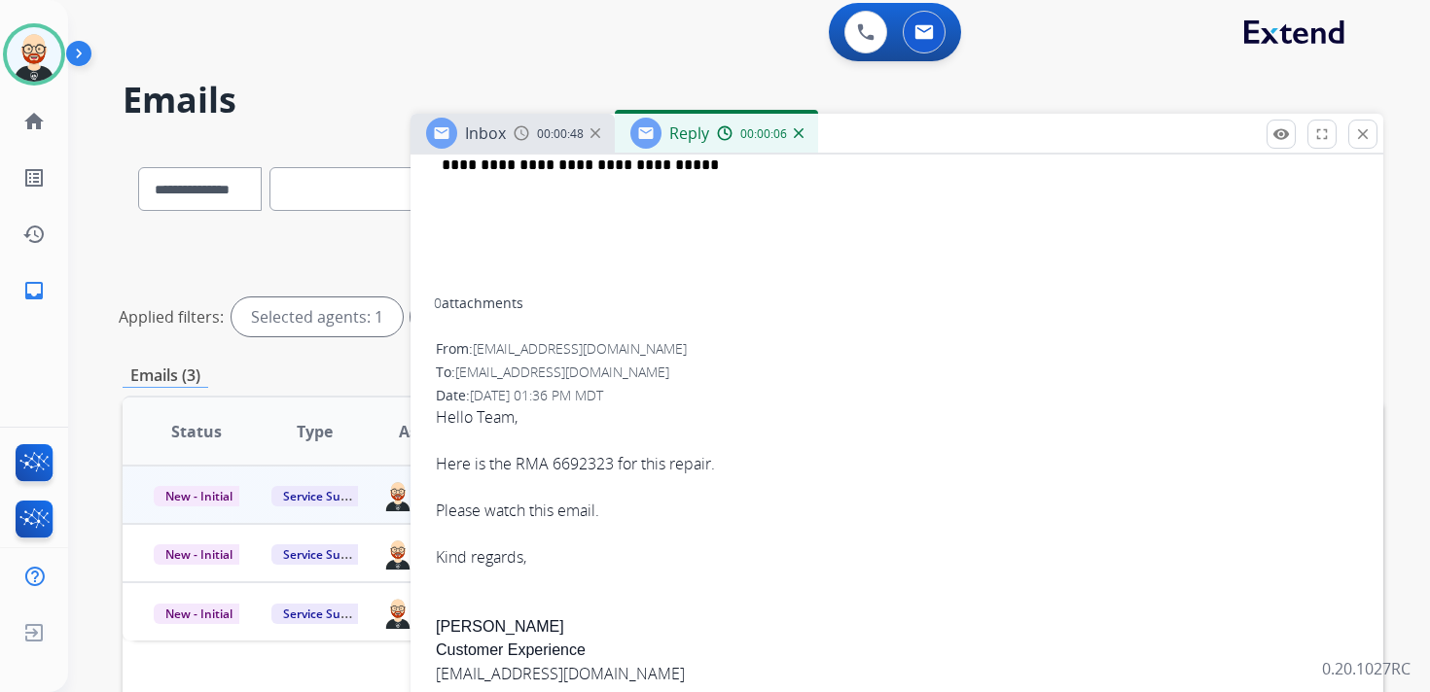
scroll to position [635, 0]
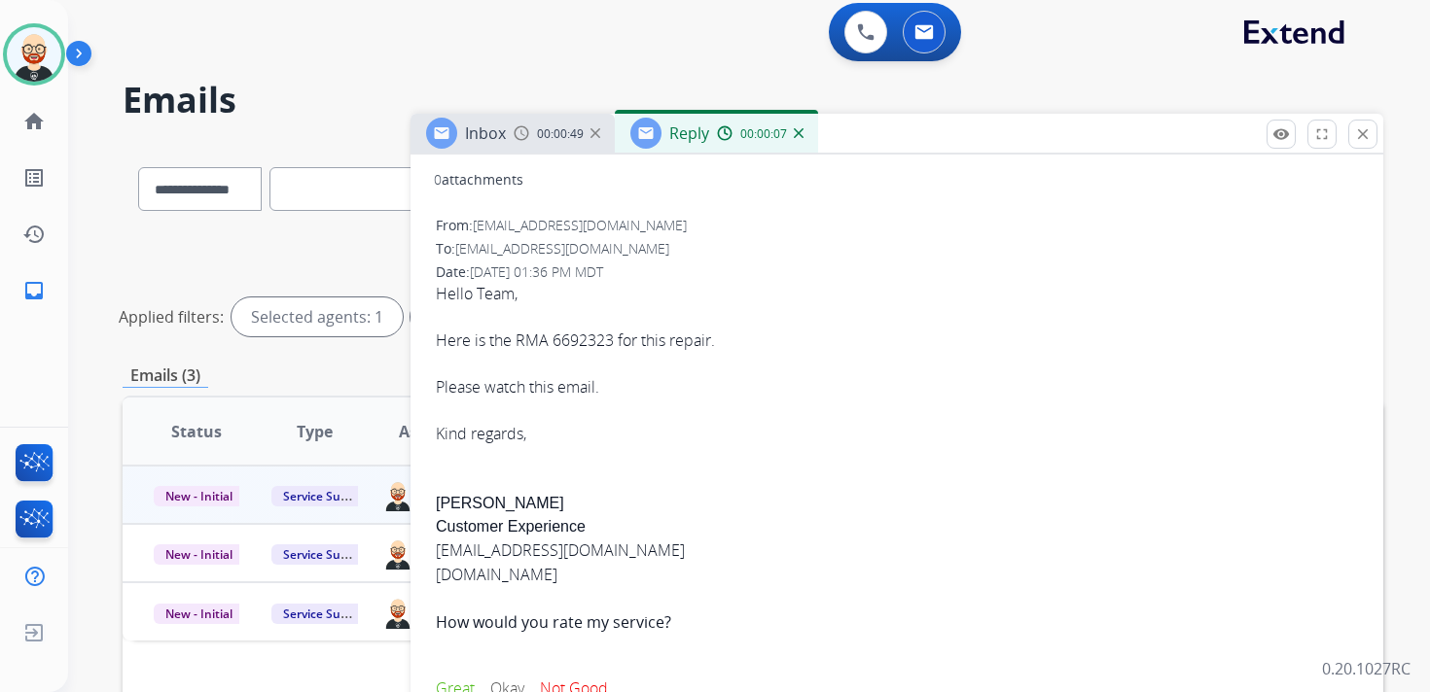
click at [452, 514] on div "Hello Team, Here is the RMA 6692323 for this repair. Please watch this email. K…" at bounding box center [897, 559] width 922 height 554
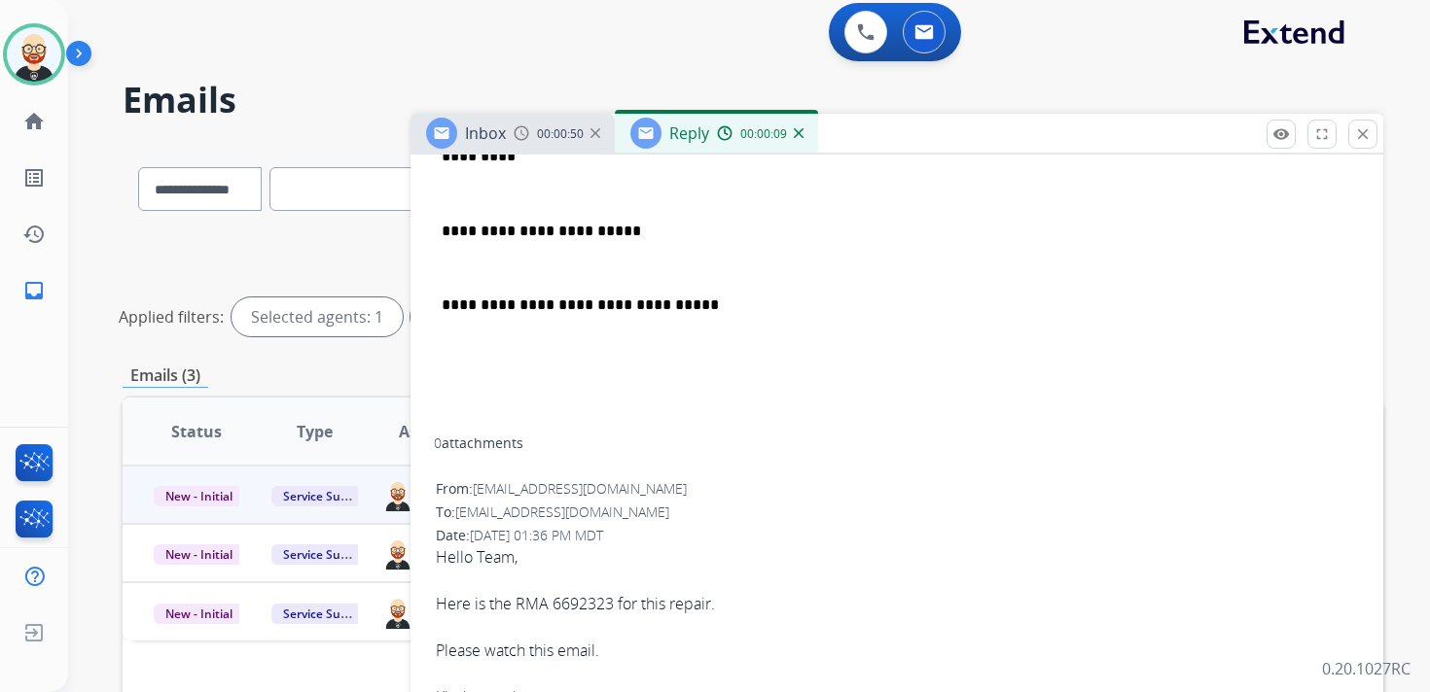
scroll to position [0, 0]
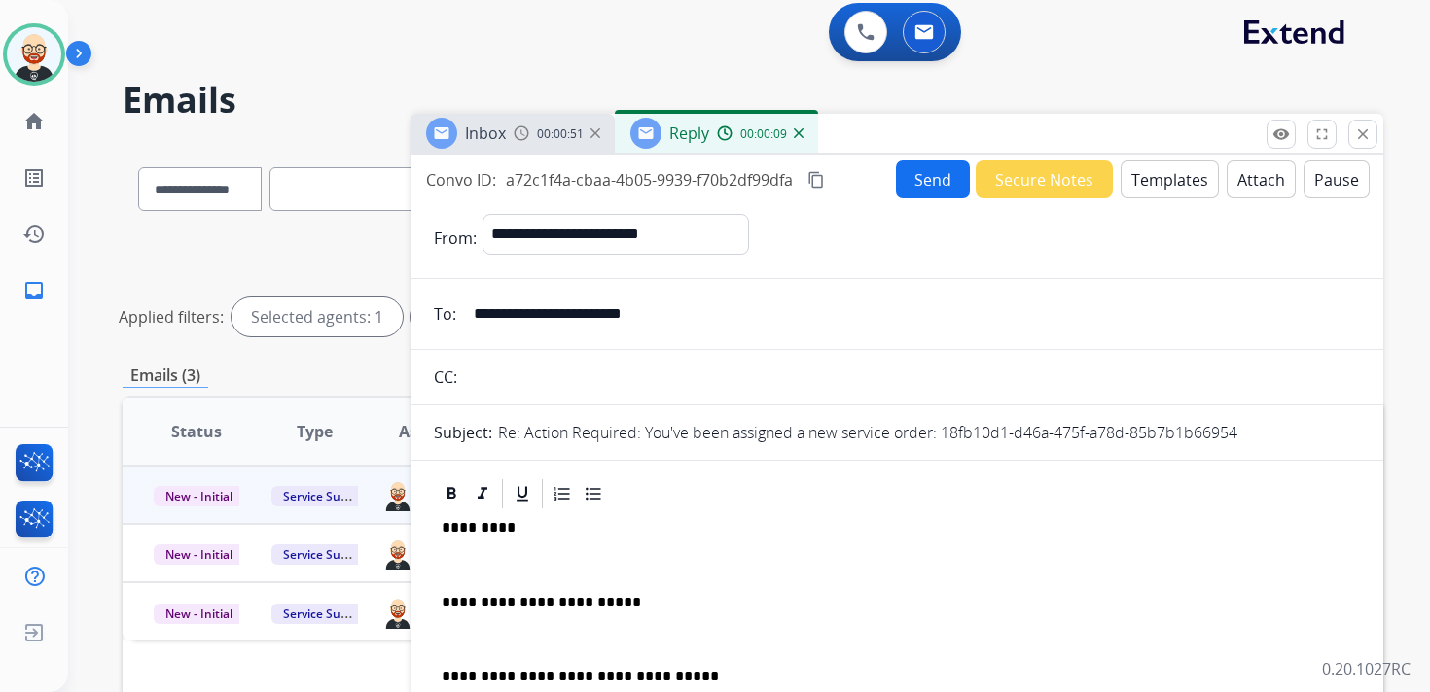
click at [479, 519] on p "*********" at bounding box center [889, 528] width 895 height 18
click at [470, 579] on div "**********" at bounding box center [897, 661] width 926 height 298
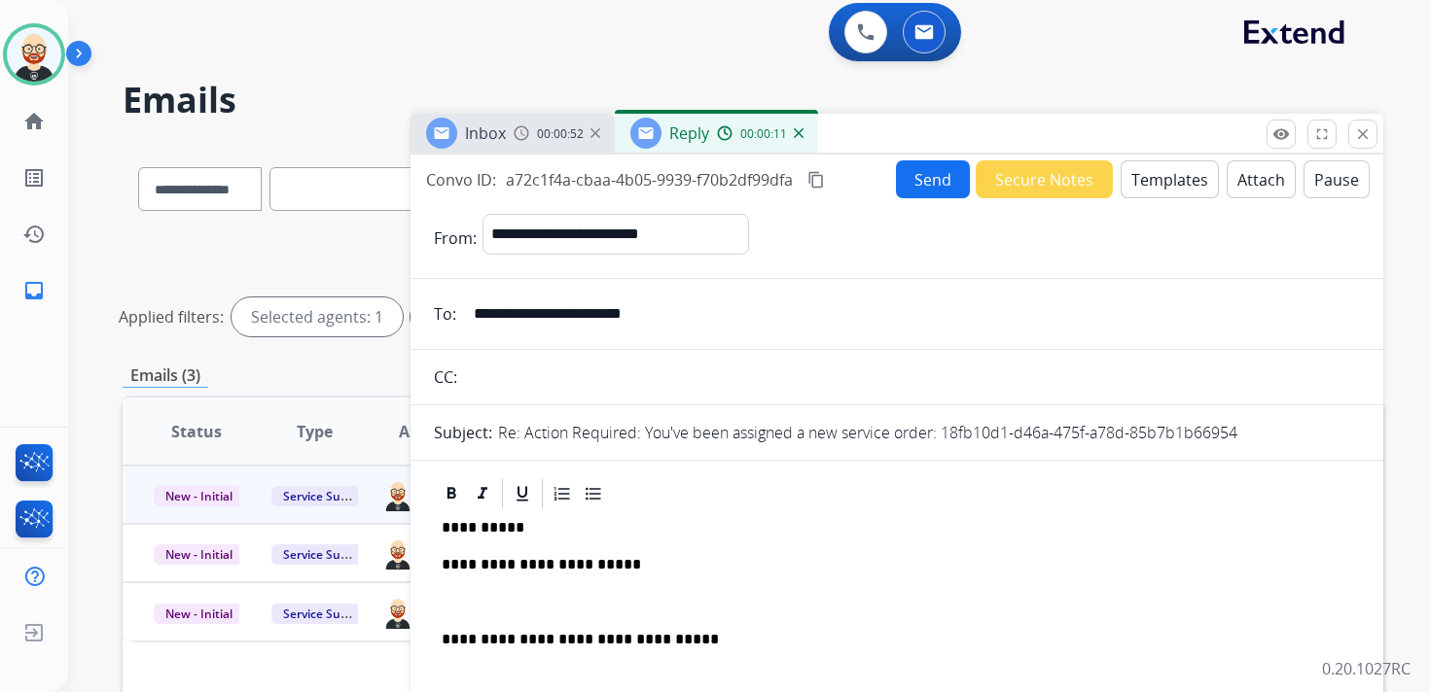
click at [481, 591] on div "**********" at bounding box center [897, 642] width 926 height 261
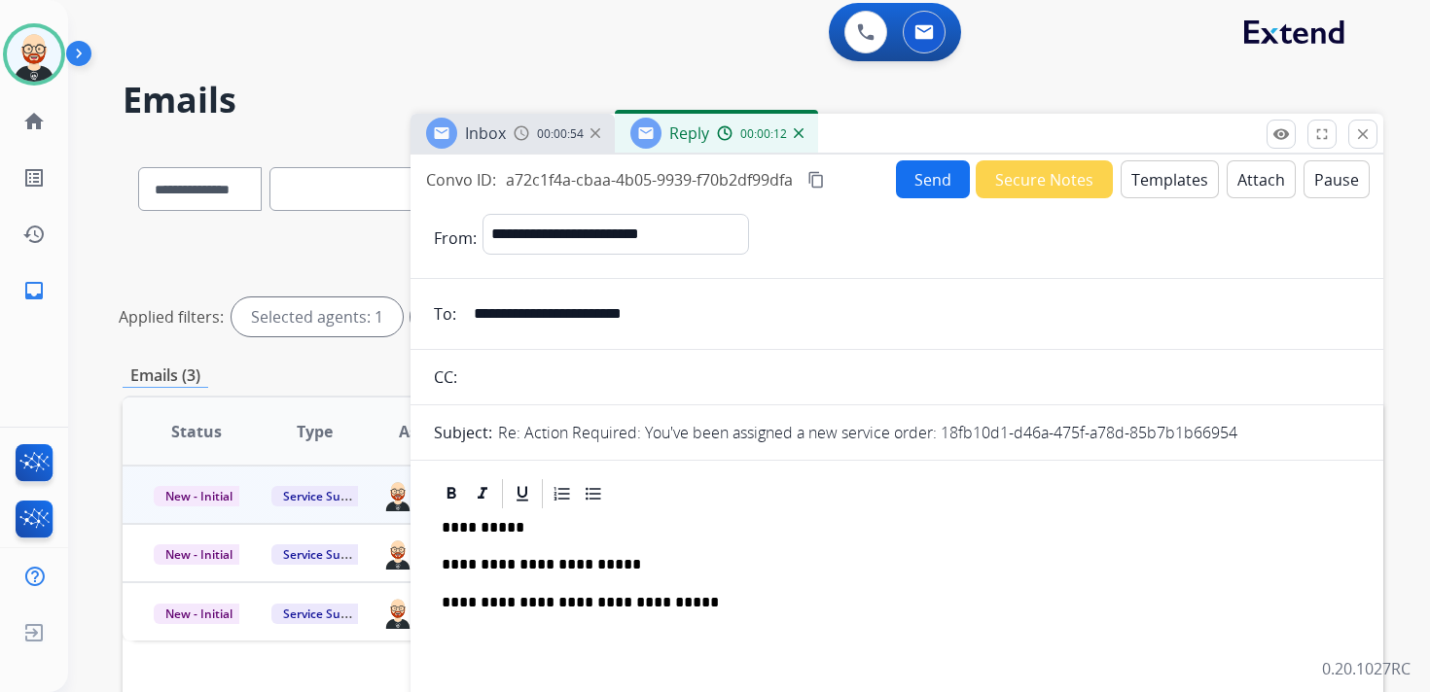
click at [905, 181] on button "Send" at bounding box center [933, 179] width 74 height 38
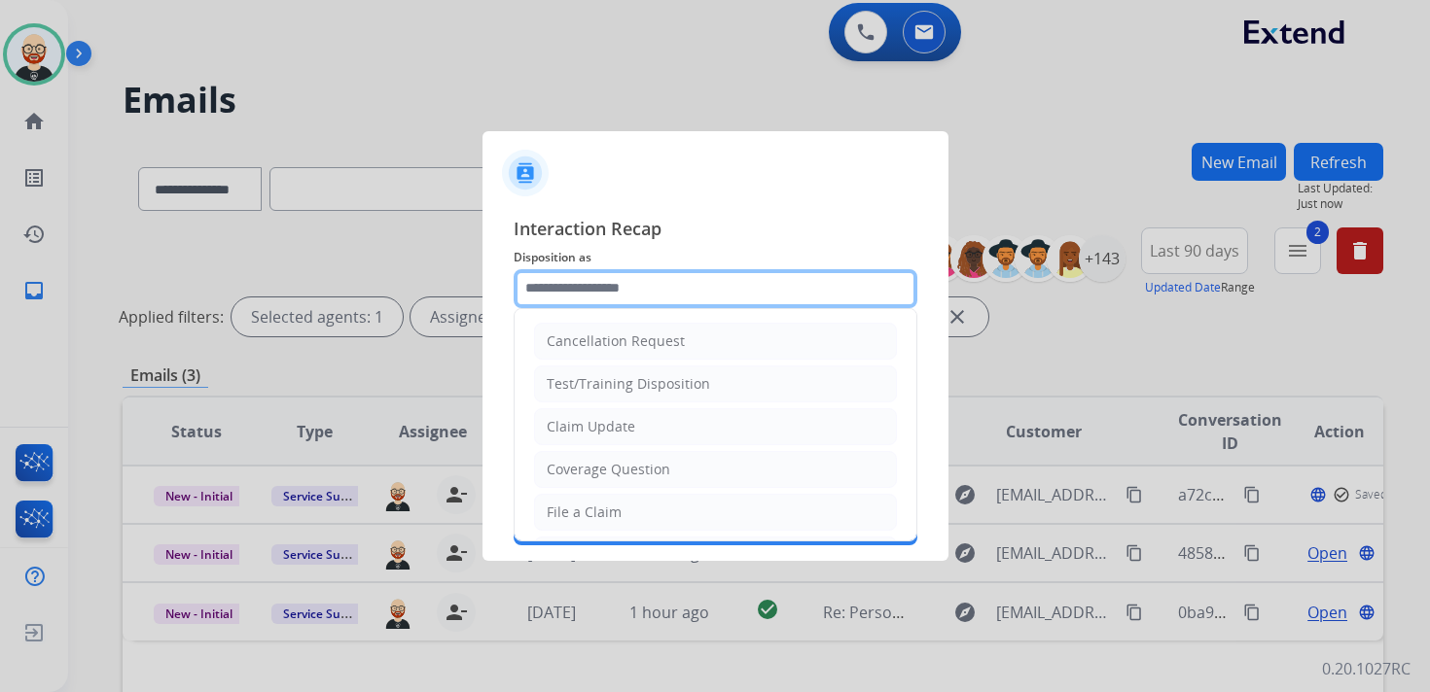
click at [589, 303] on input "text" at bounding box center [716, 288] width 404 height 39
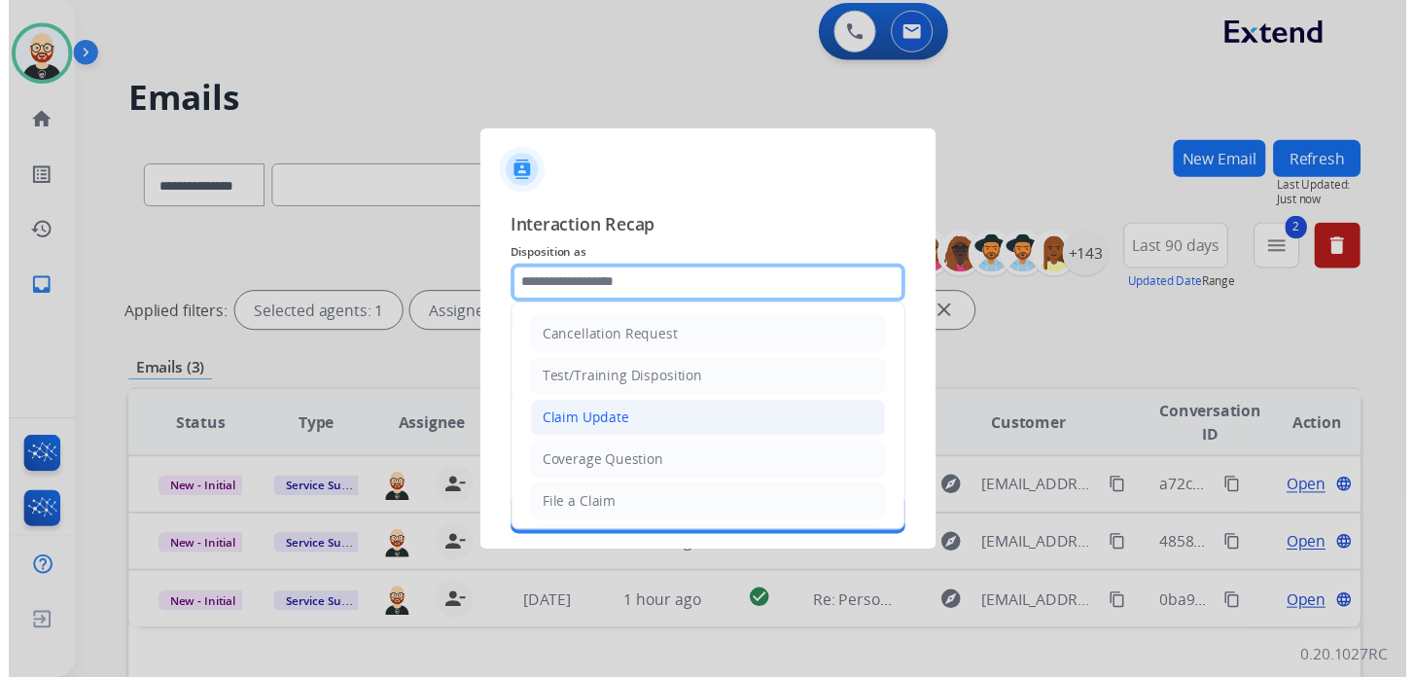
scroll to position [292, 0]
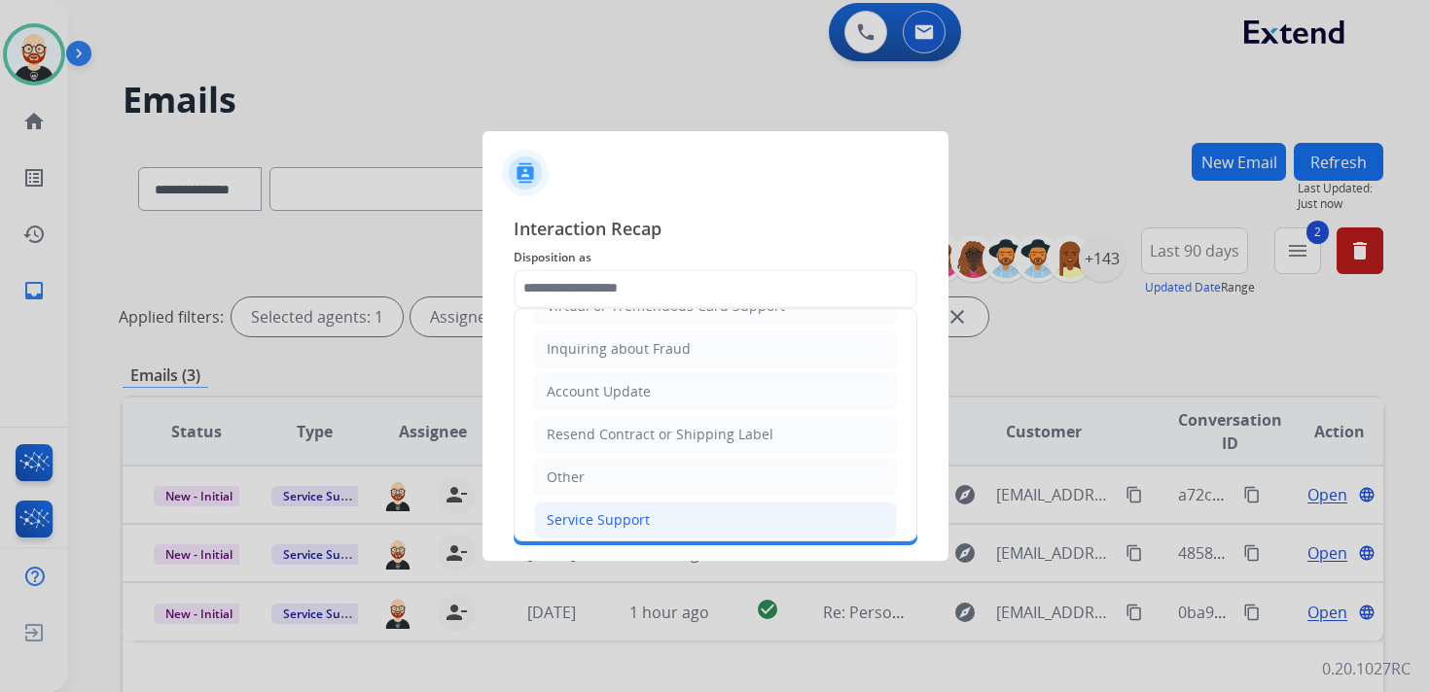
click at [591, 511] on div "Service Support" at bounding box center [598, 520] width 103 height 19
type input "**********"
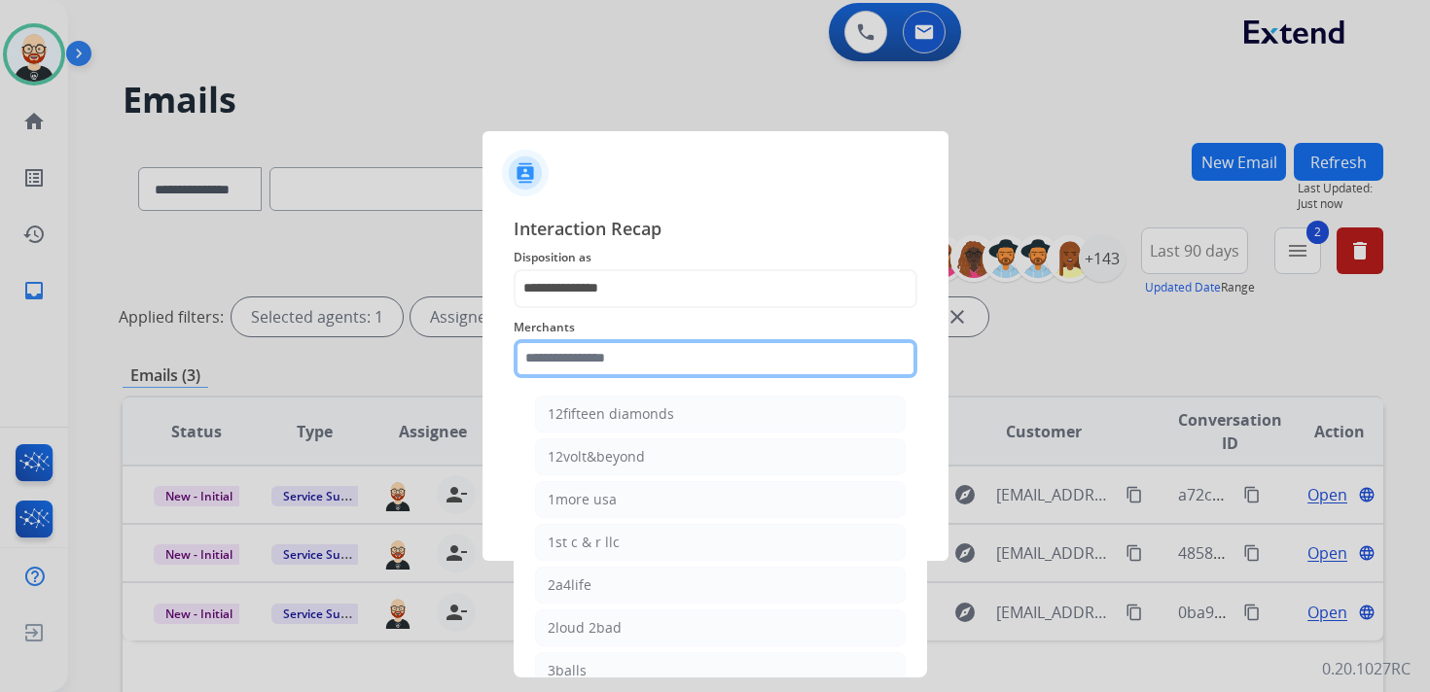
click at [586, 367] on input "text" at bounding box center [716, 358] width 404 height 39
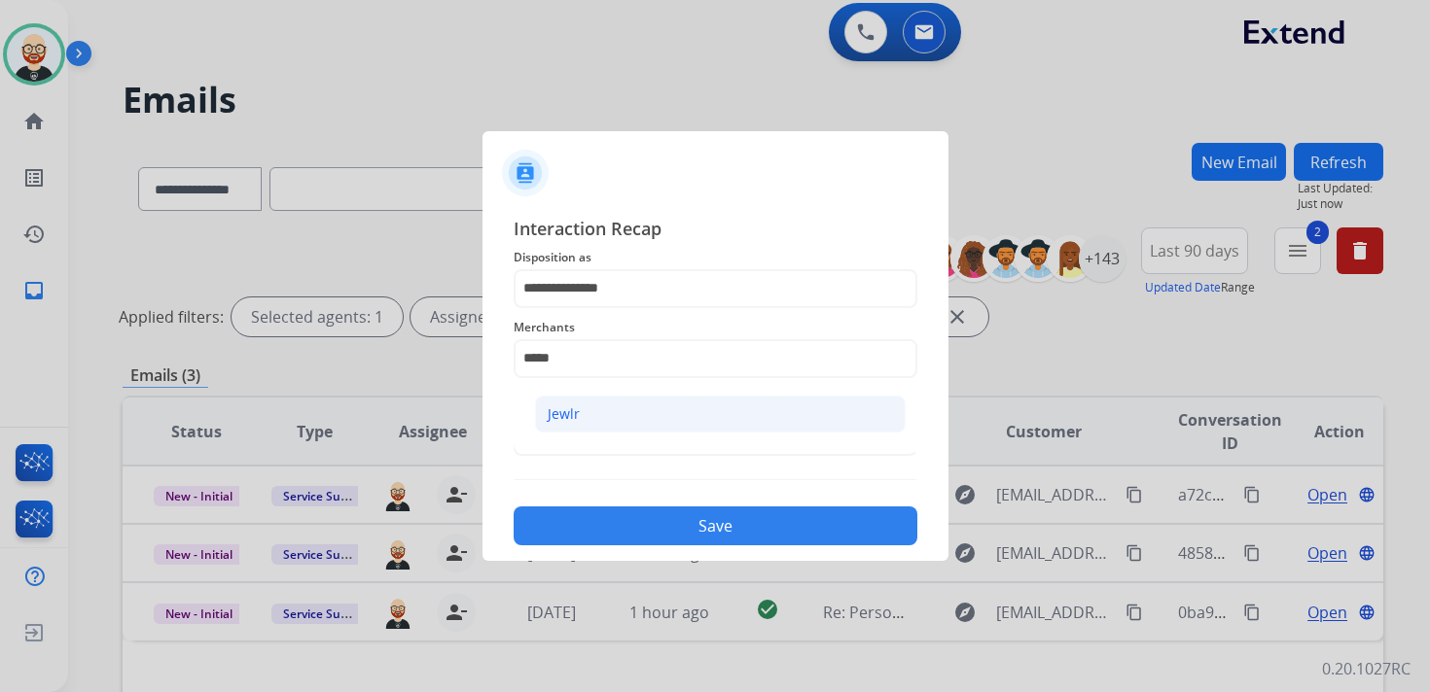
click at [591, 408] on li "Jewlr" at bounding box center [720, 414] width 371 height 37
type input "*****"
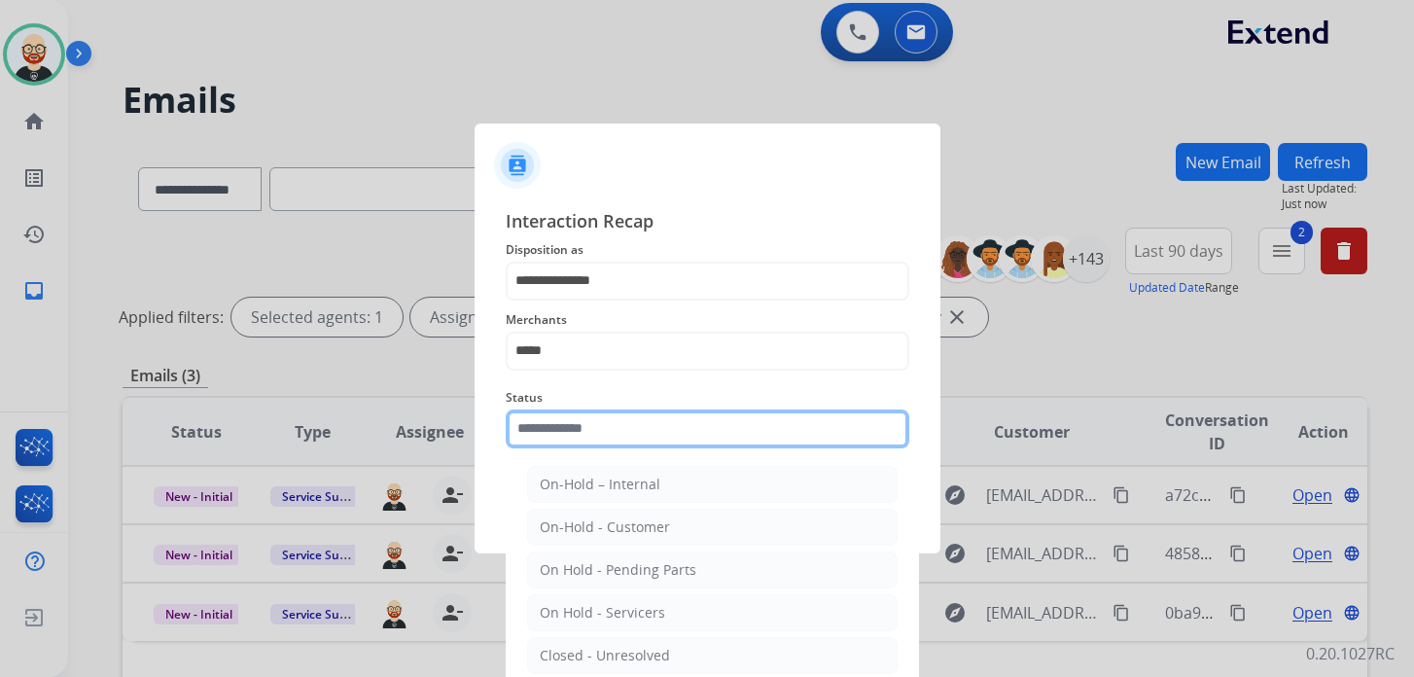
click at [575, 438] on input "text" at bounding box center [708, 428] width 404 height 39
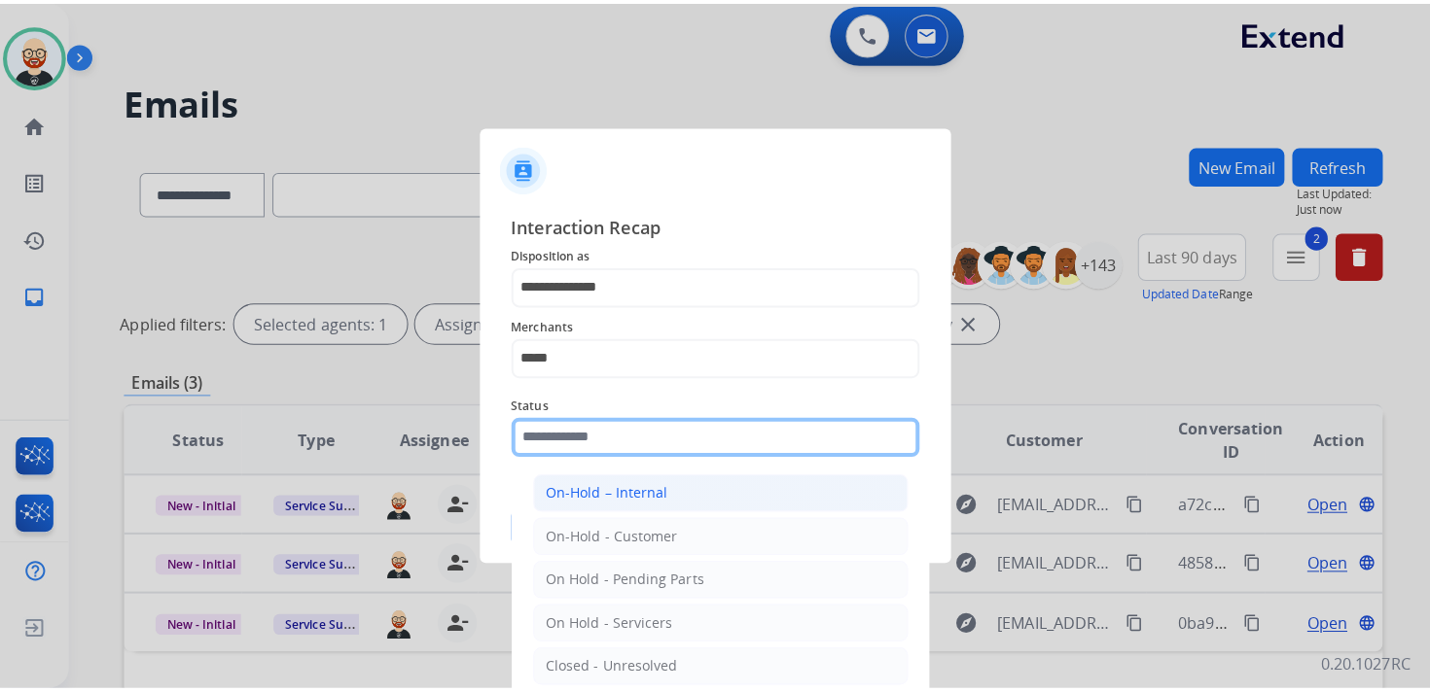
scroll to position [108, 0]
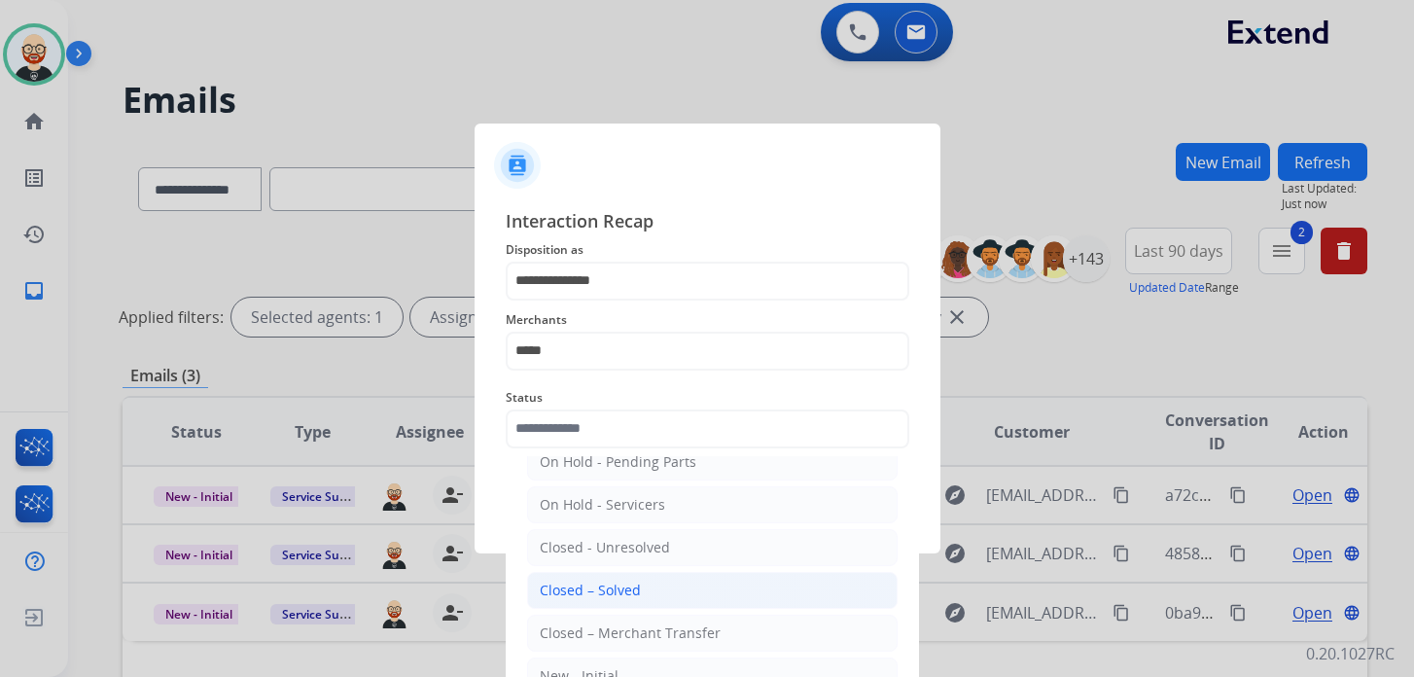
click at [610, 581] on div "Closed – Solved" at bounding box center [590, 590] width 101 height 19
type input "**********"
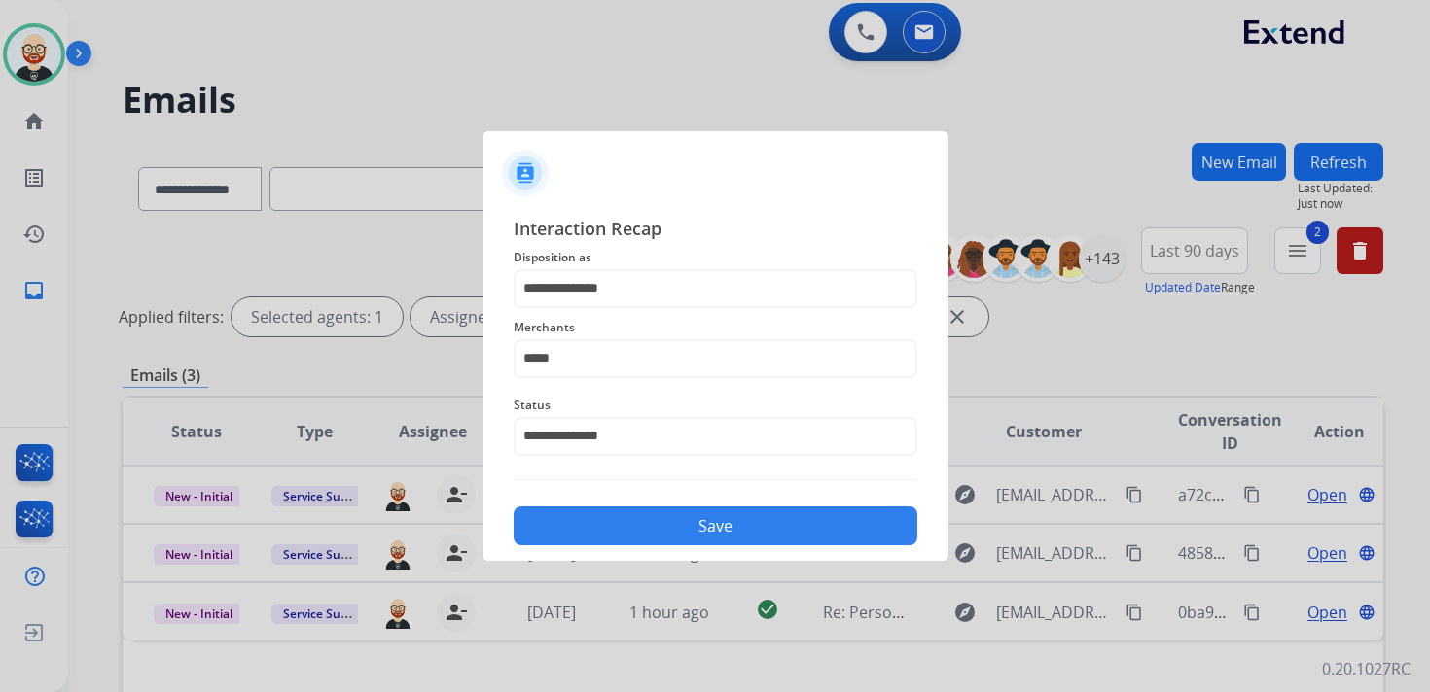
click at [606, 513] on button "Save" at bounding box center [716, 526] width 404 height 39
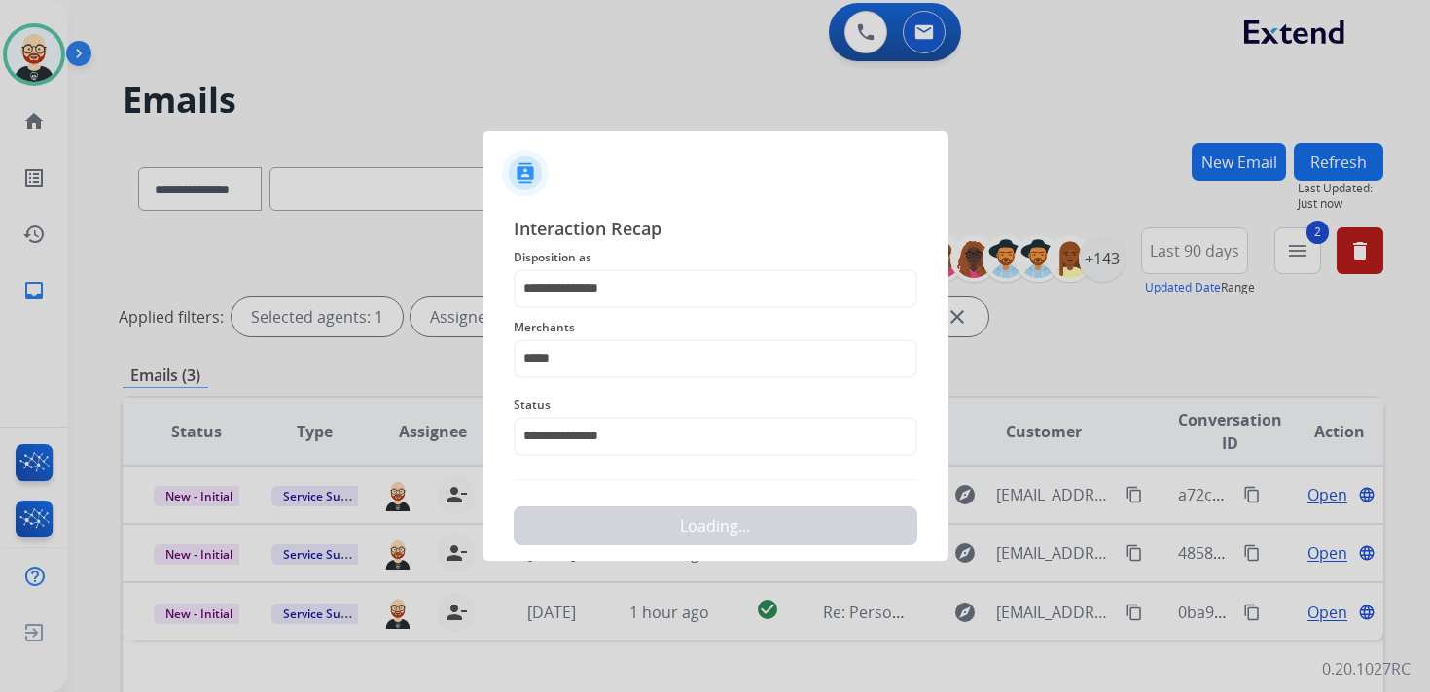
scroll to position [0, 0]
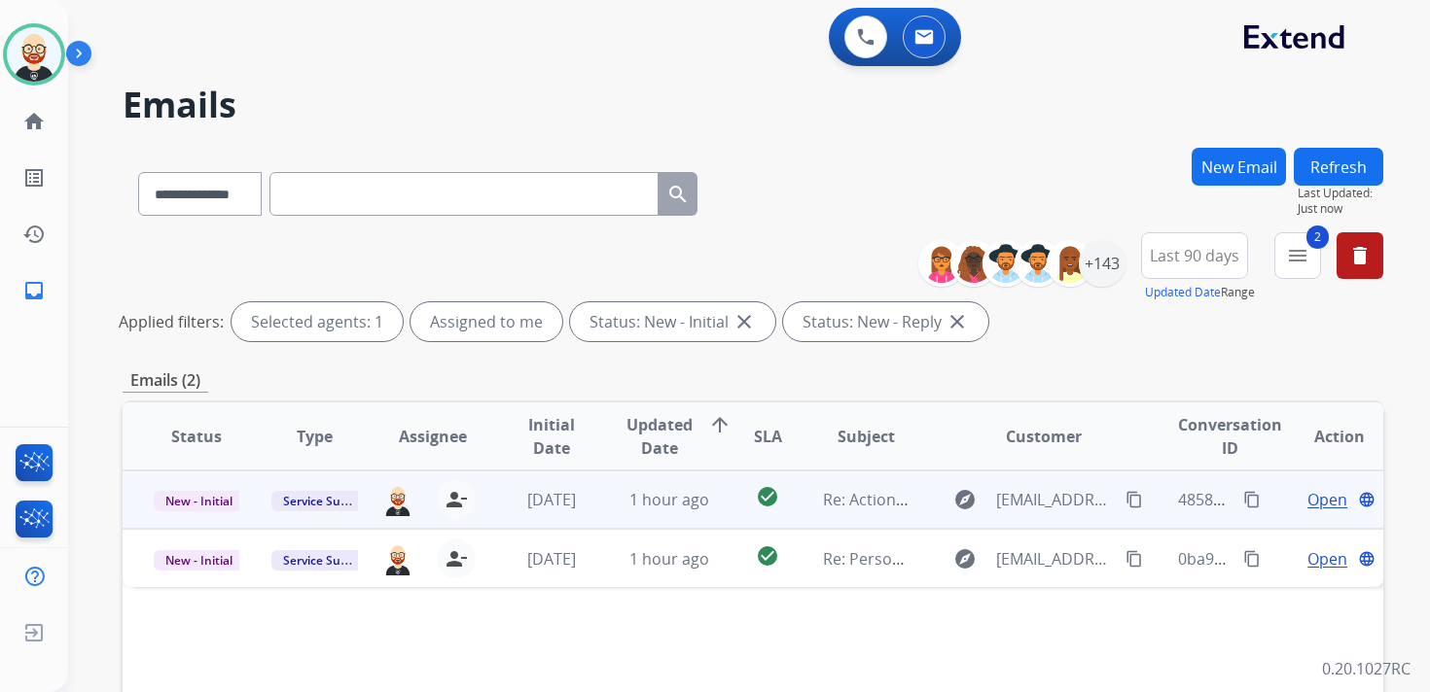
click at [1316, 507] on span "Open" at bounding box center [1327, 499] width 40 height 23
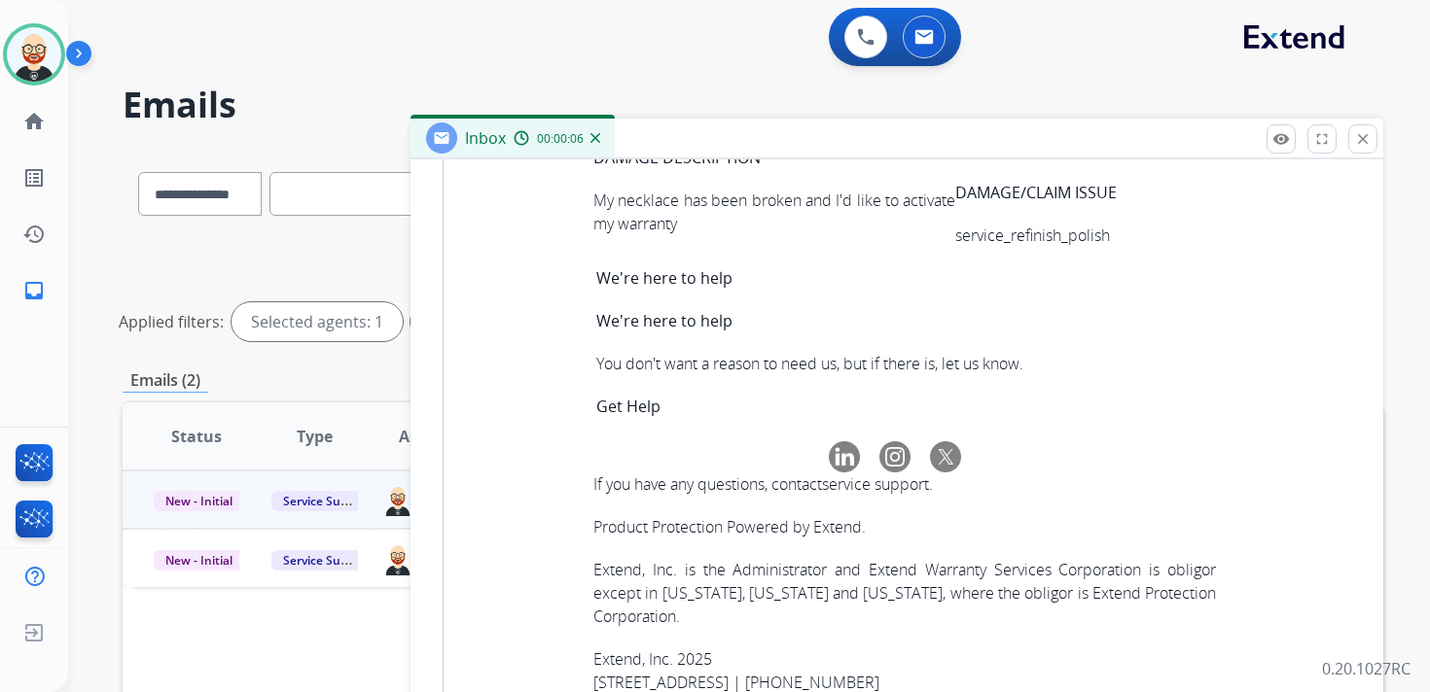
scroll to position [6835, 0]
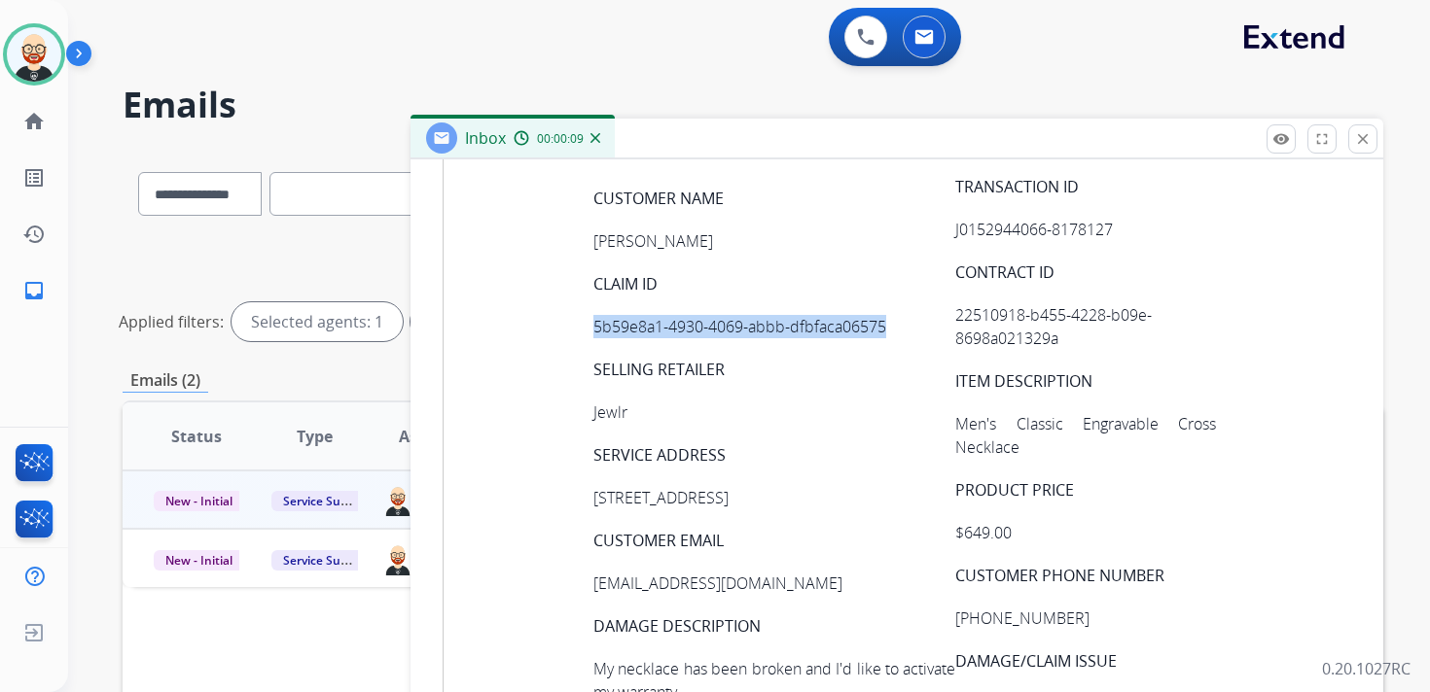
scroll to position [0, 0]
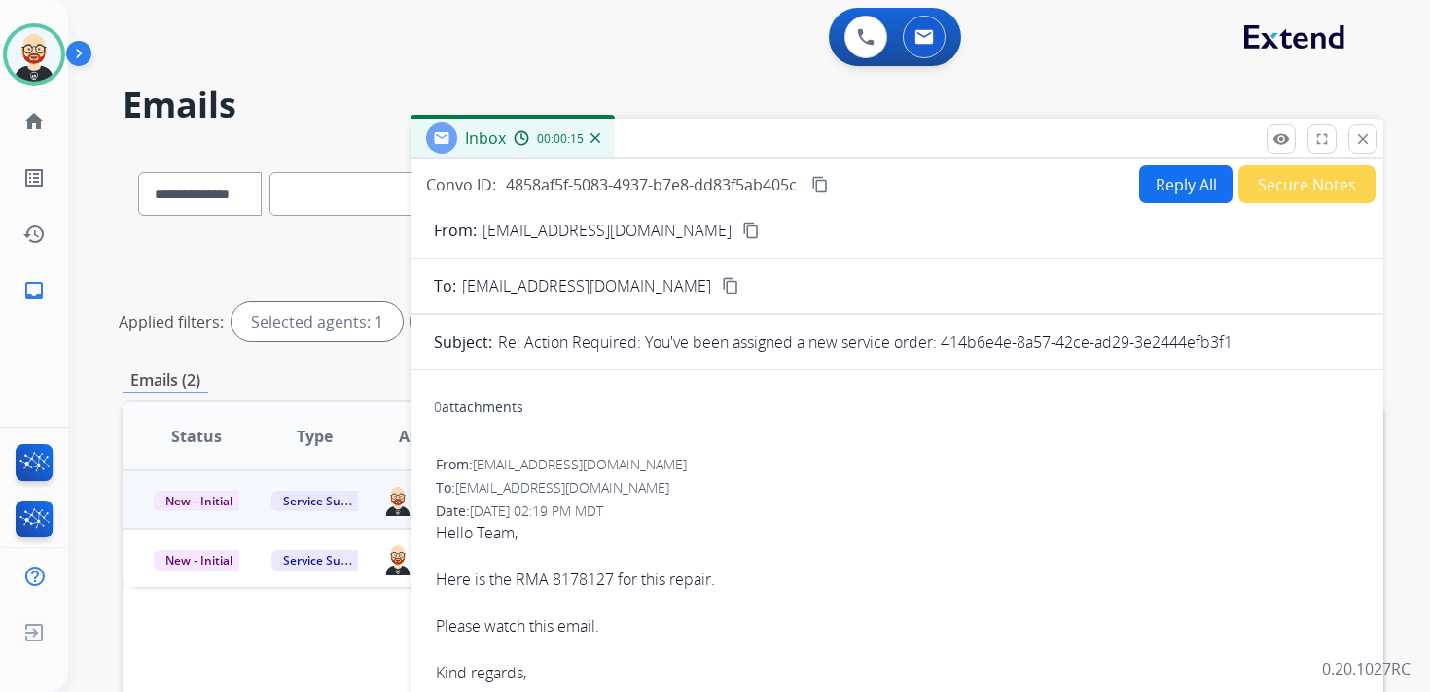
click at [821, 182] on mat-icon "content_copy" at bounding box center [820, 185] width 18 height 18
click at [483, 585] on div "Hello Team, Here is the RMA 8178127 for this repair. Please watch this email. K…" at bounding box center [897, 602] width 922 height 163
click at [1162, 183] on button "Reply All" at bounding box center [1185, 184] width 93 height 38
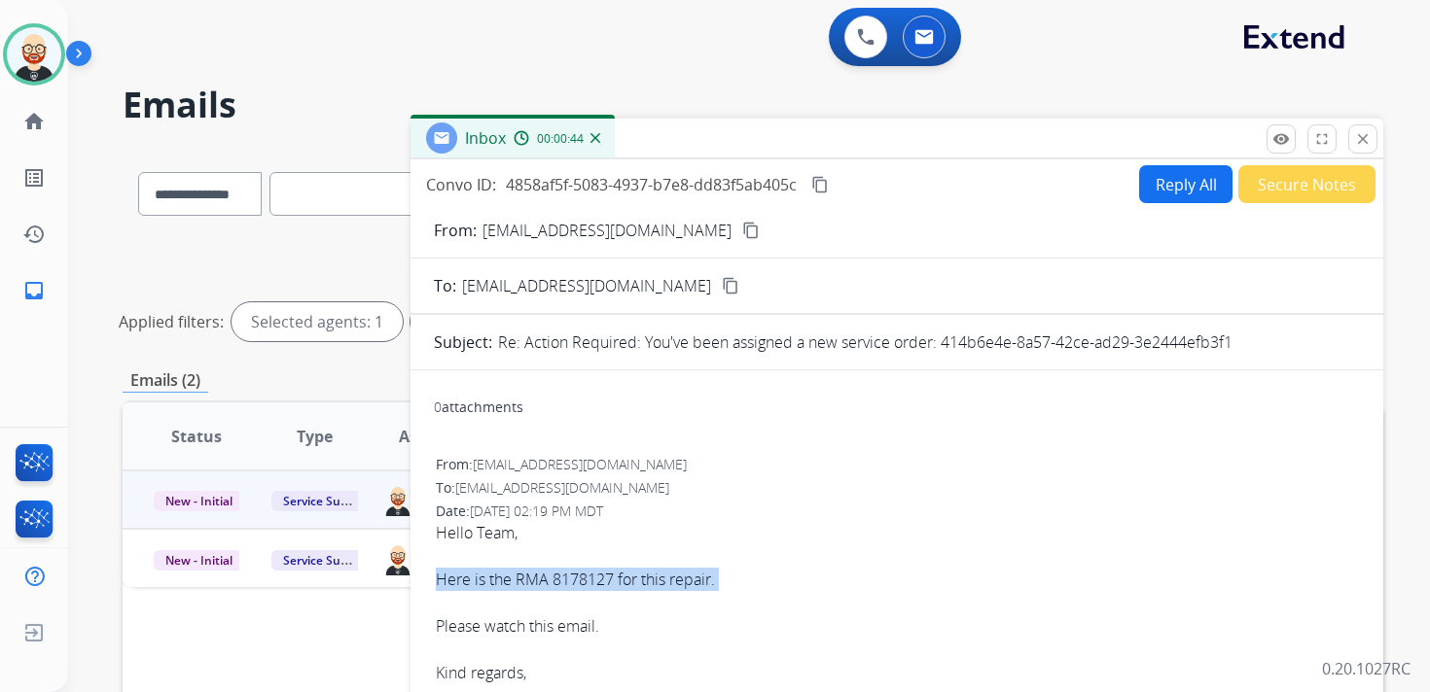
select select "**********"
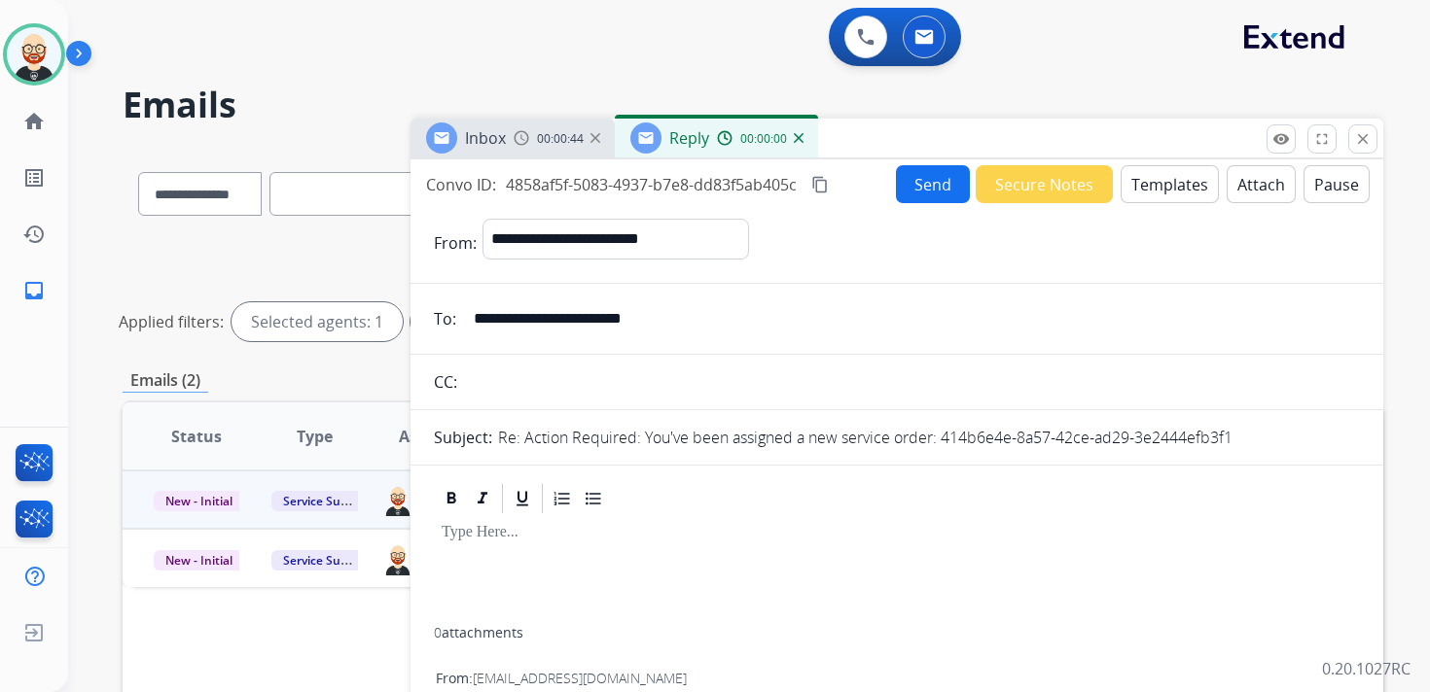
click at [486, 560] on div at bounding box center [897, 571] width 926 height 111
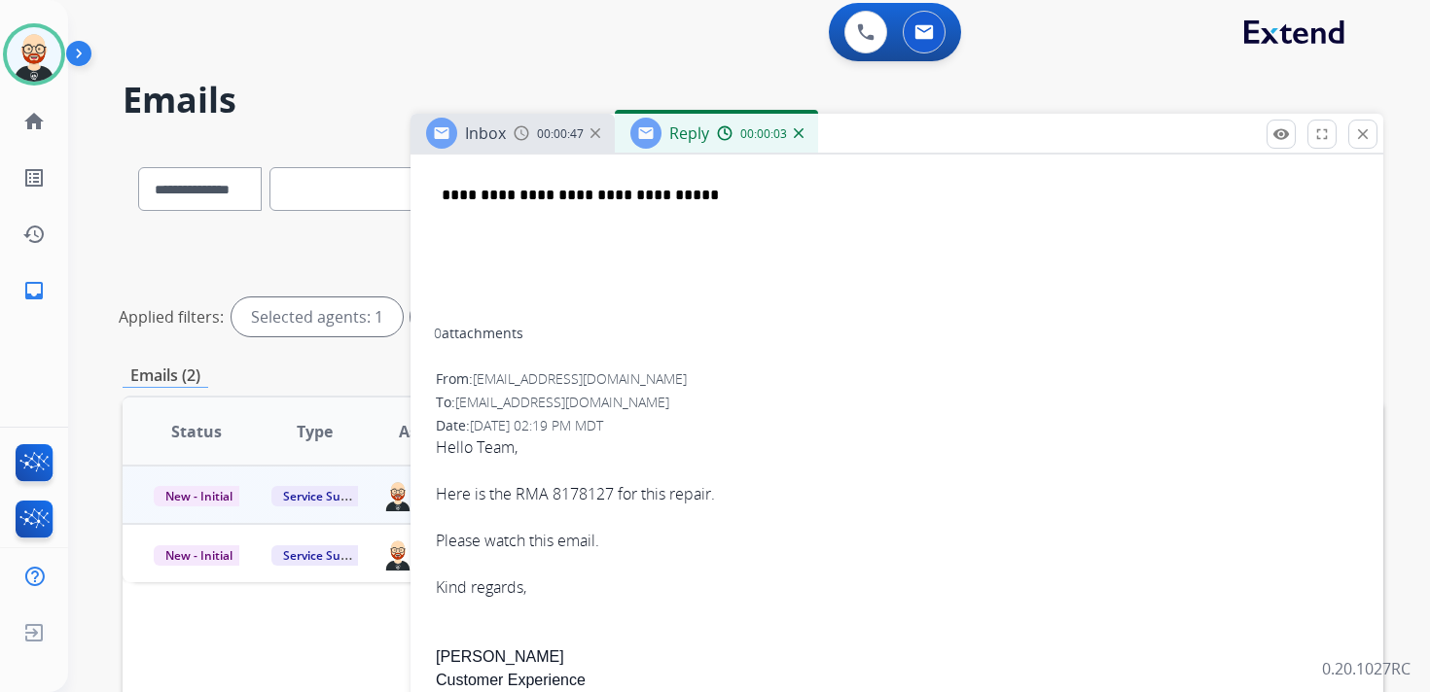
scroll to position [485, 0]
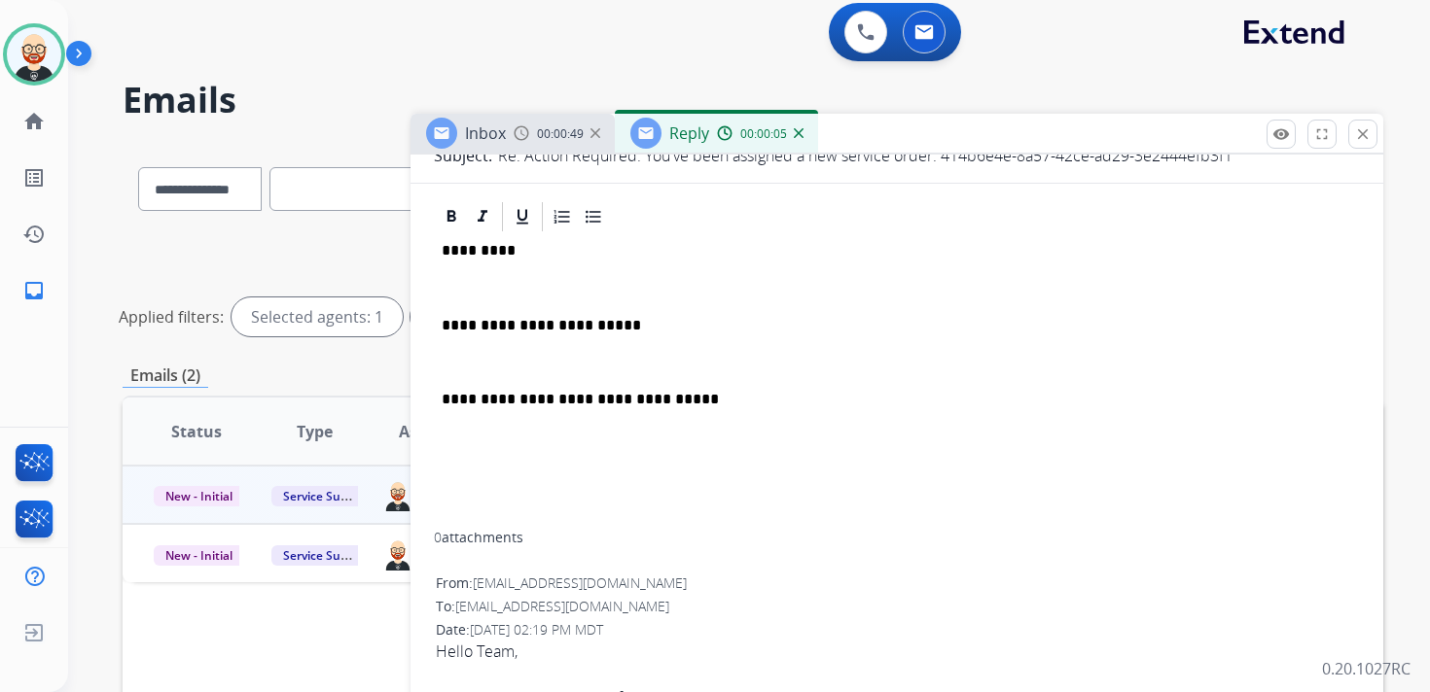
scroll to position [0, 0]
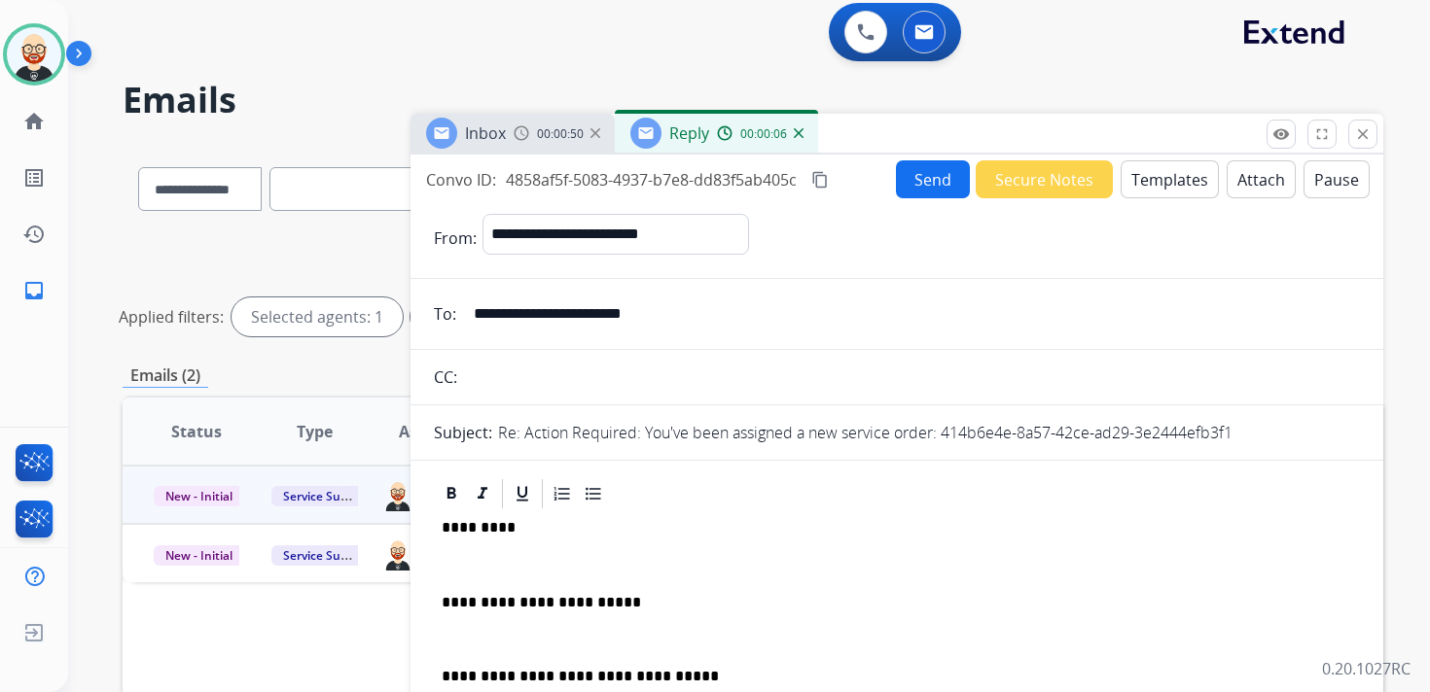
click at [474, 529] on p "*********" at bounding box center [889, 528] width 895 height 18
click at [471, 549] on div "**********" at bounding box center [897, 661] width 926 height 298
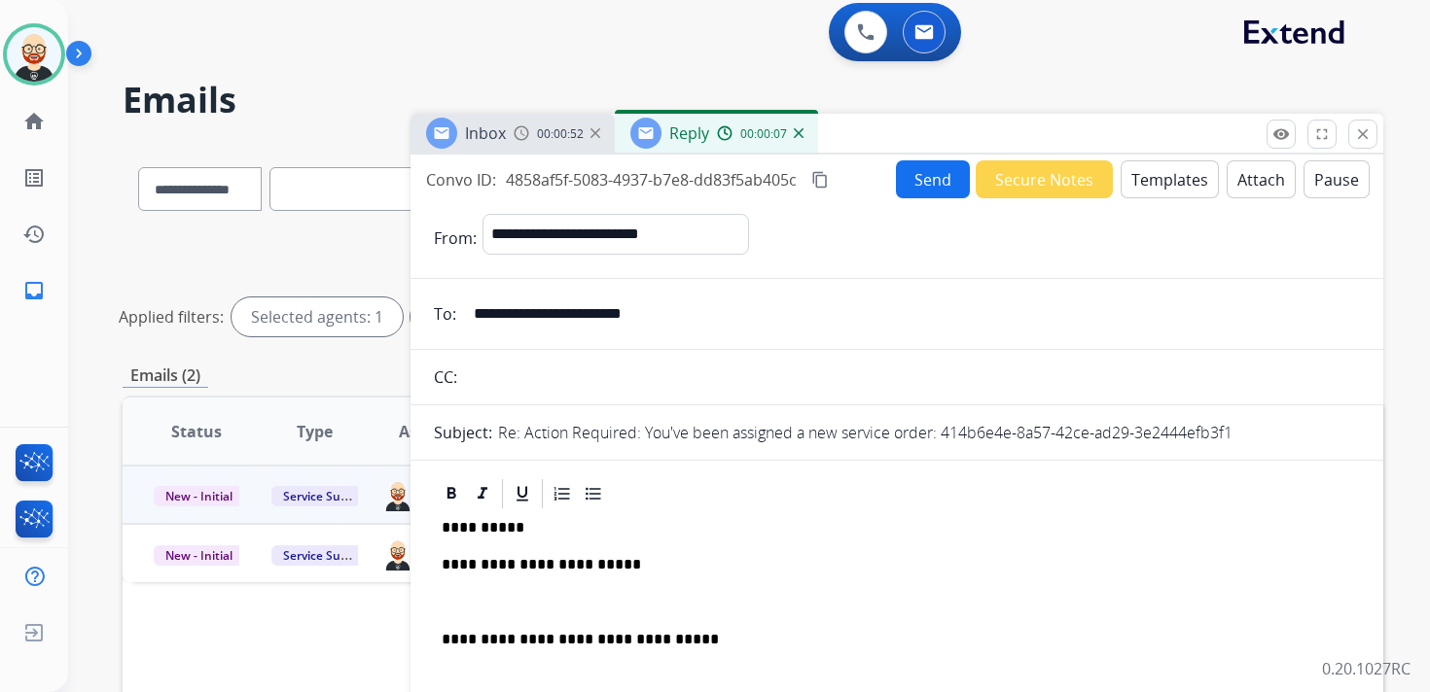
click at [472, 612] on div "**********" at bounding box center [897, 642] width 926 height 261
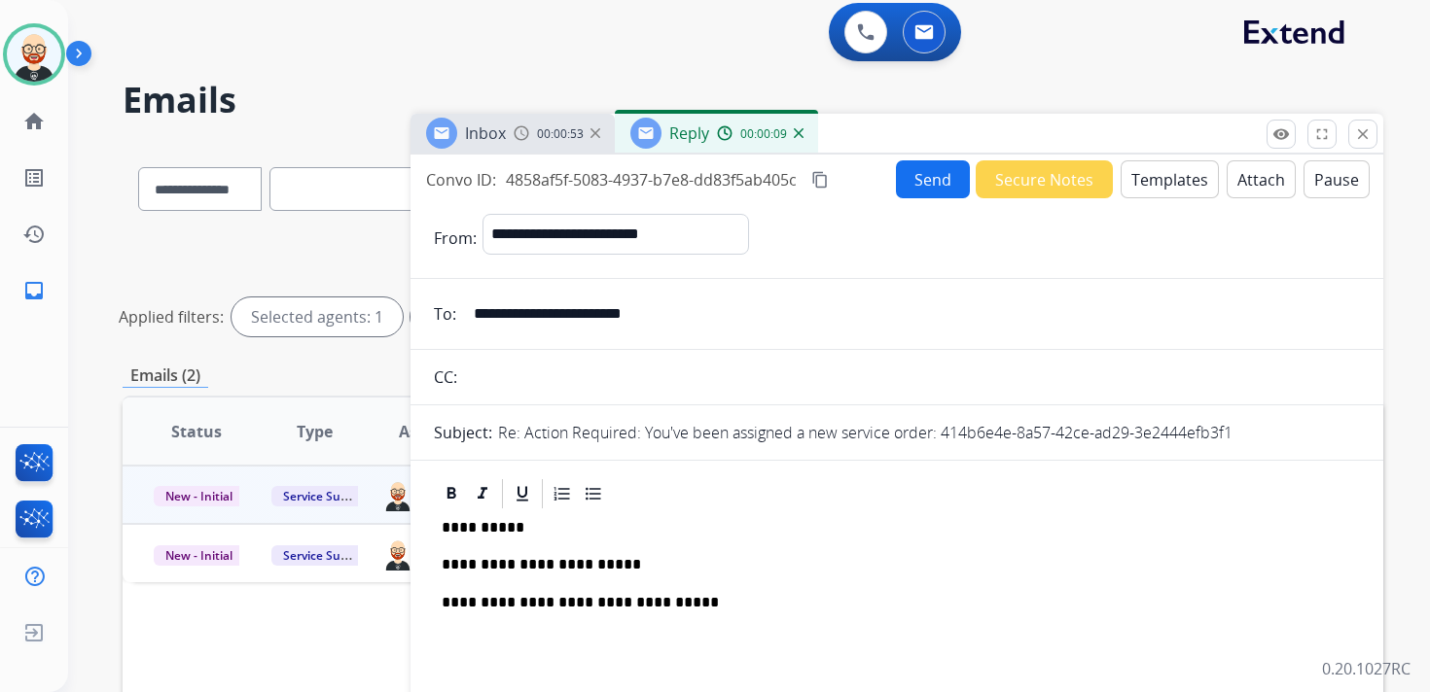
click at [906, 190] on button "Send" at bounding box center [933, 179] width 74 height 38
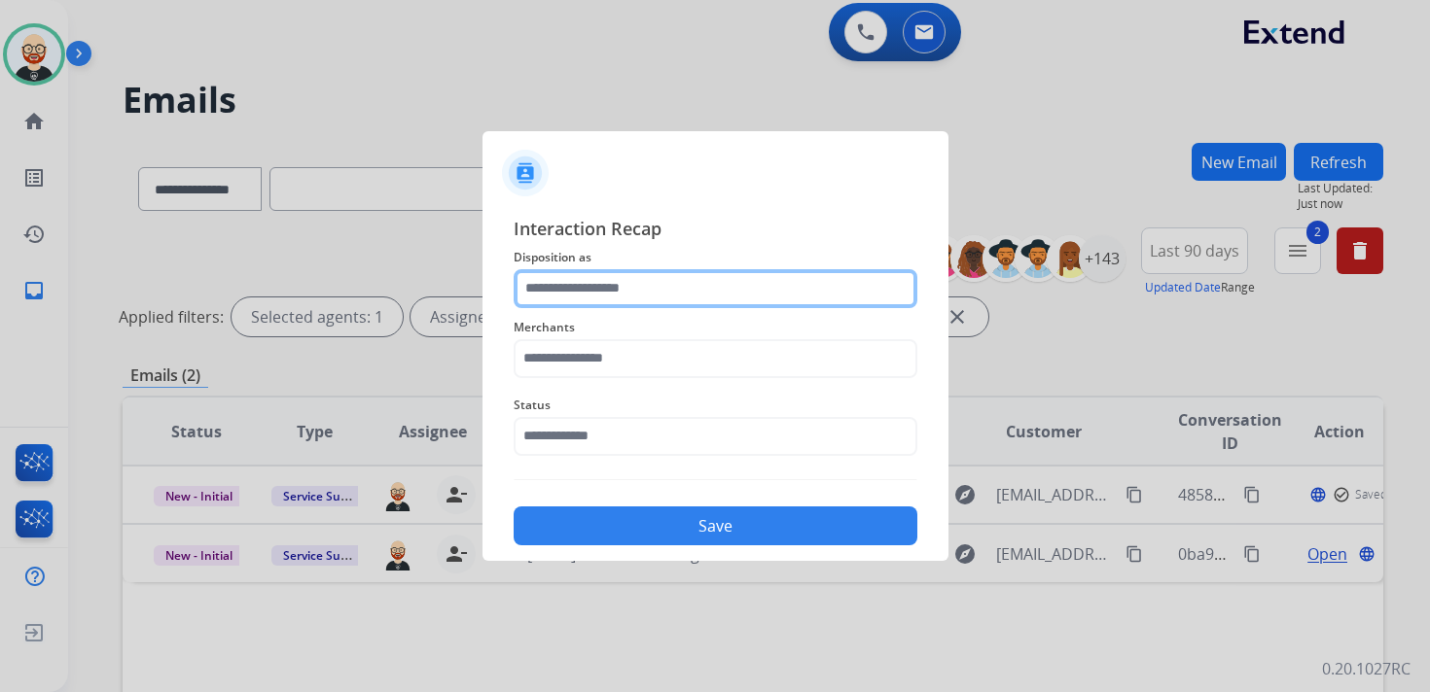
click at [599, 296] on input "text" at bounding box center [716, 288] width 404 height 39
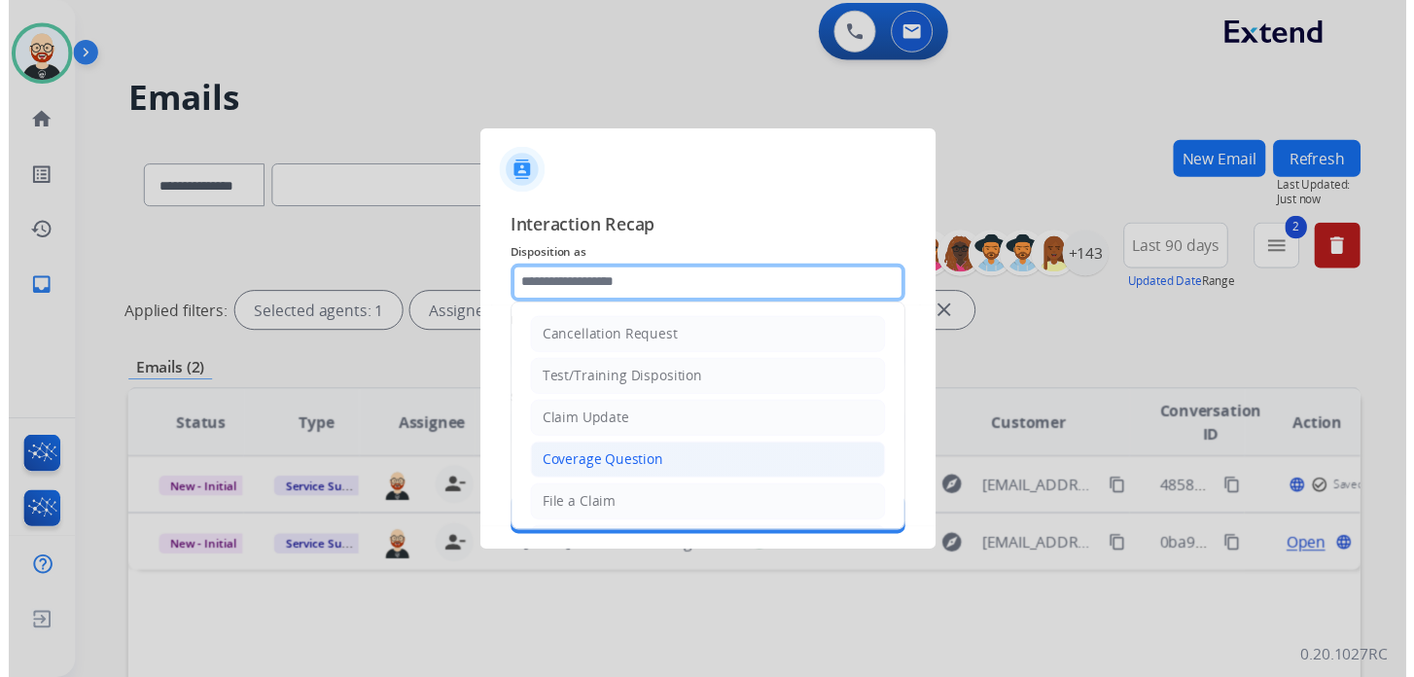
scroll to position [292, 0]
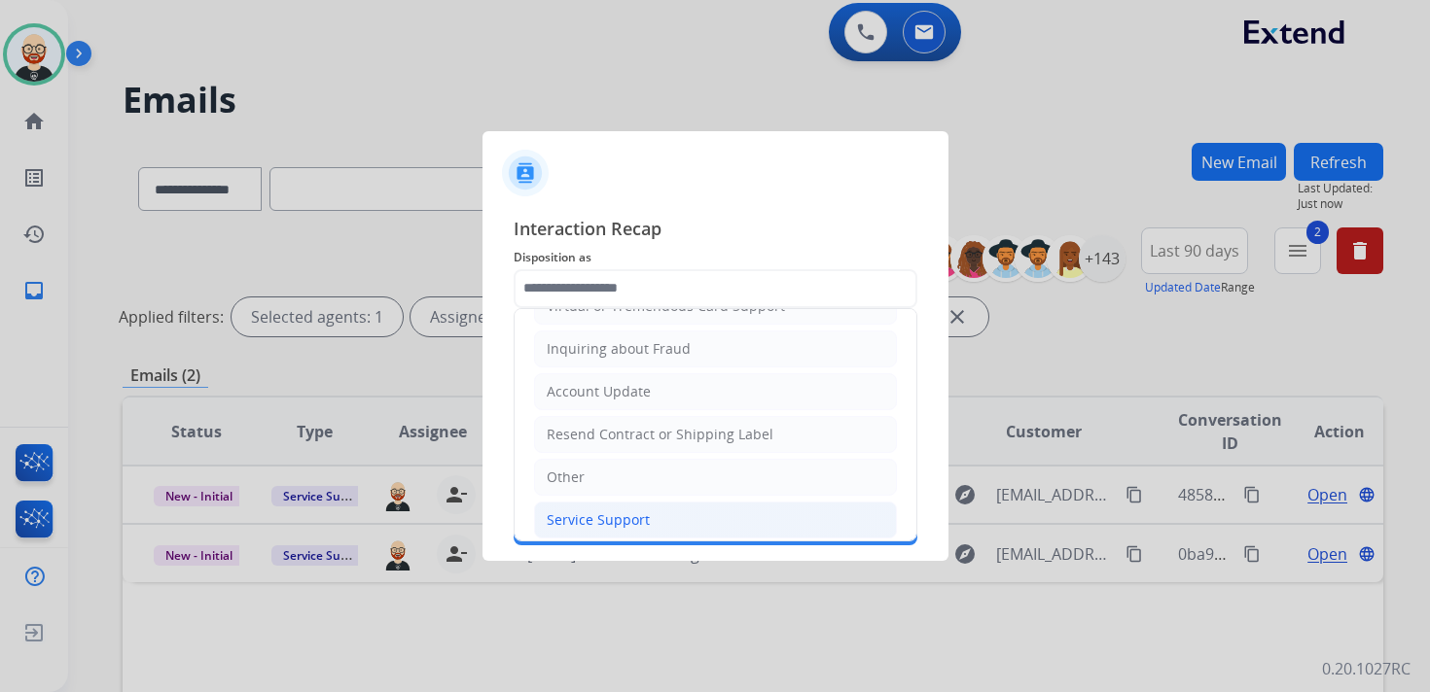
click at [604, 511] on div "Service Support" at bounding box center [598, 520] width 103 height 19
type input "**********"
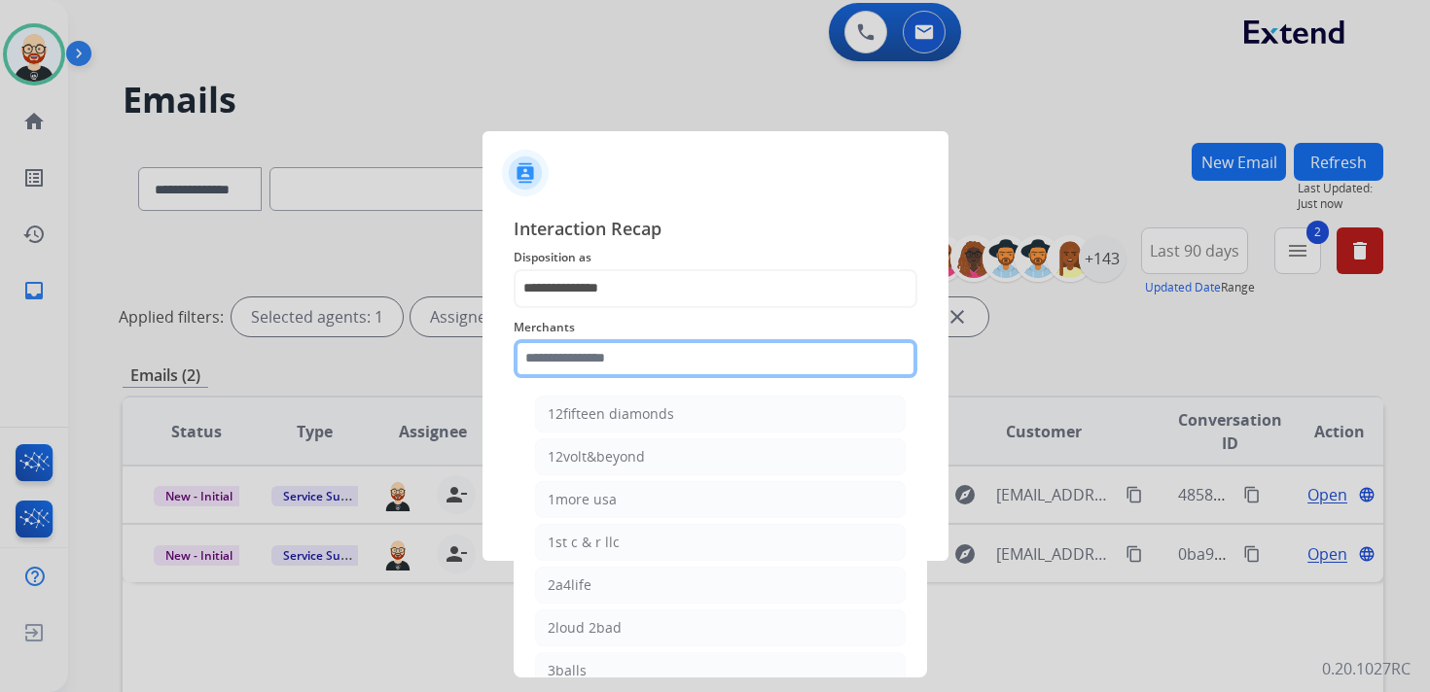
click at [589, 363] on input "text" at bounding box center [716, 358] width 404 height 39
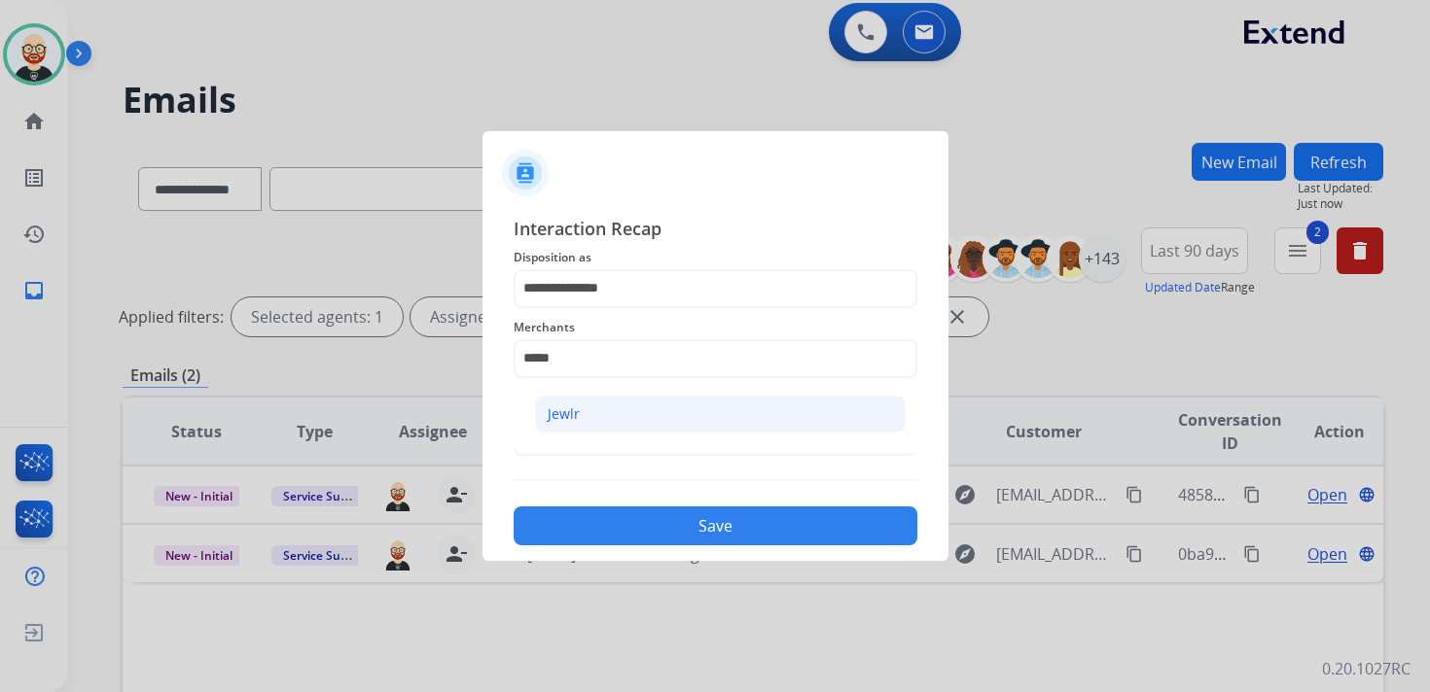
click at [602, 418] on li "Jewlr" at bounding box center [720, 414] width 371 height 37
type input "*****"
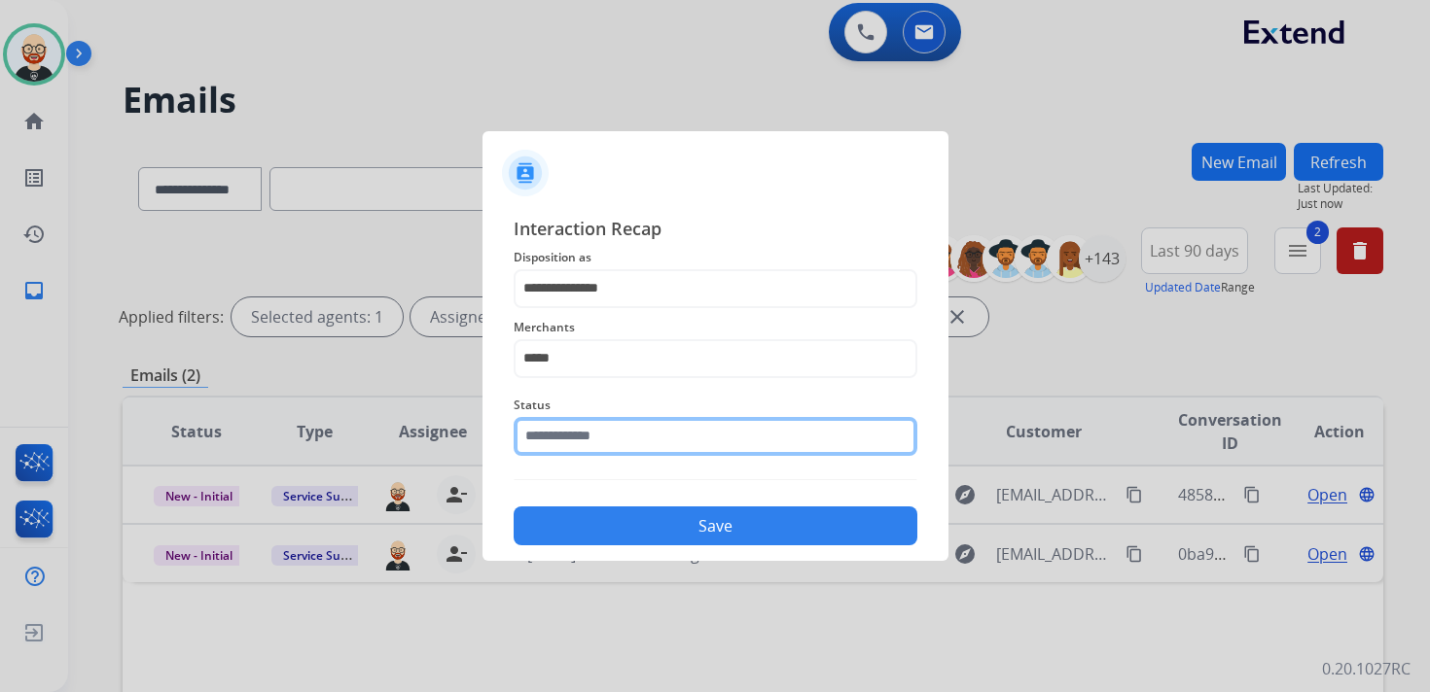
click at [599, 423] on input "text" at bounding box center [716, 436] width 404 height 39
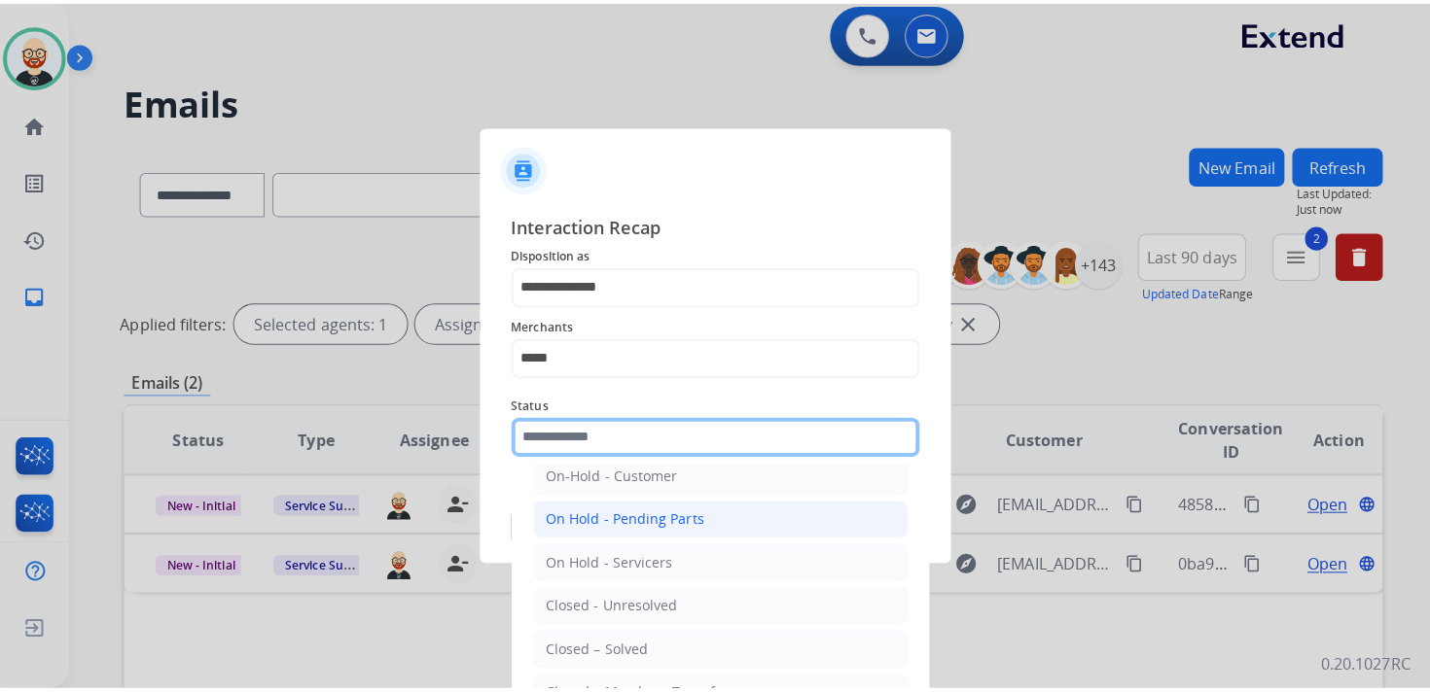
scroll to position [70, 0]
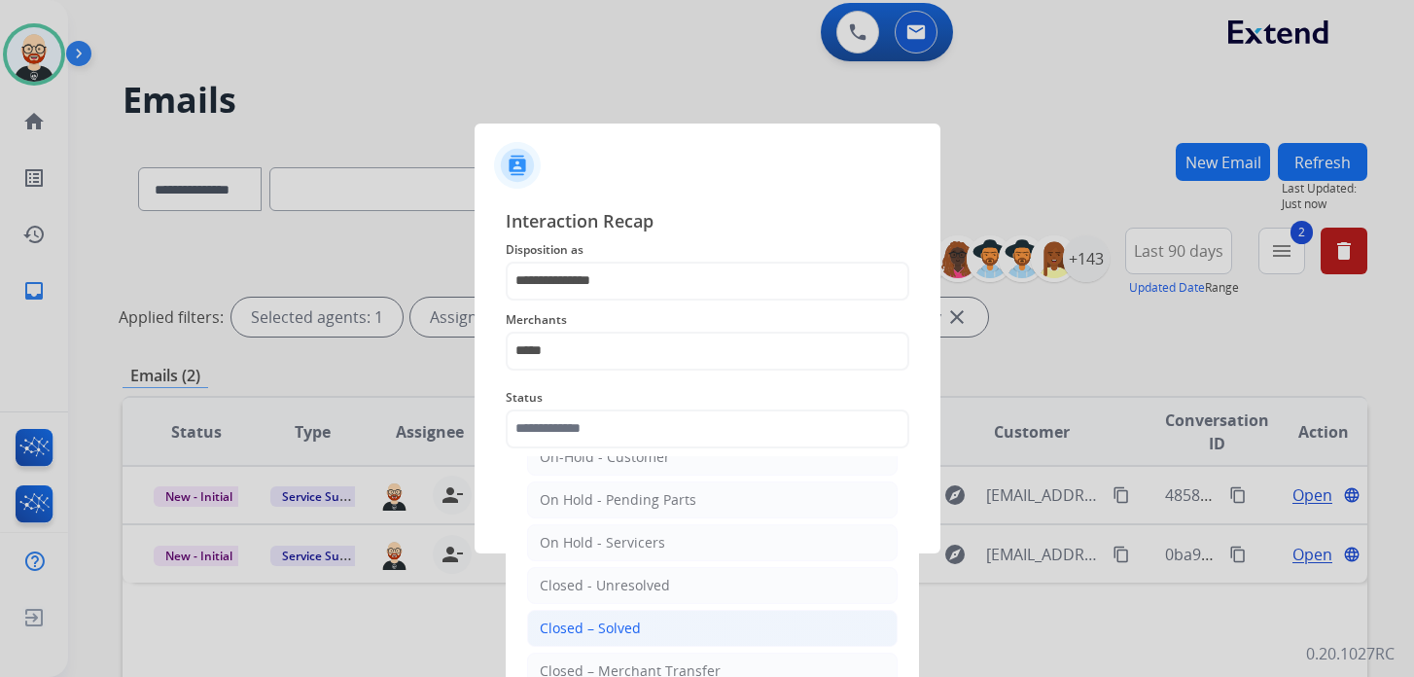
click at [605, 623] on div "Closed – Solved" at bounding box center [590, 628] width 101 height 19
type input "**********"
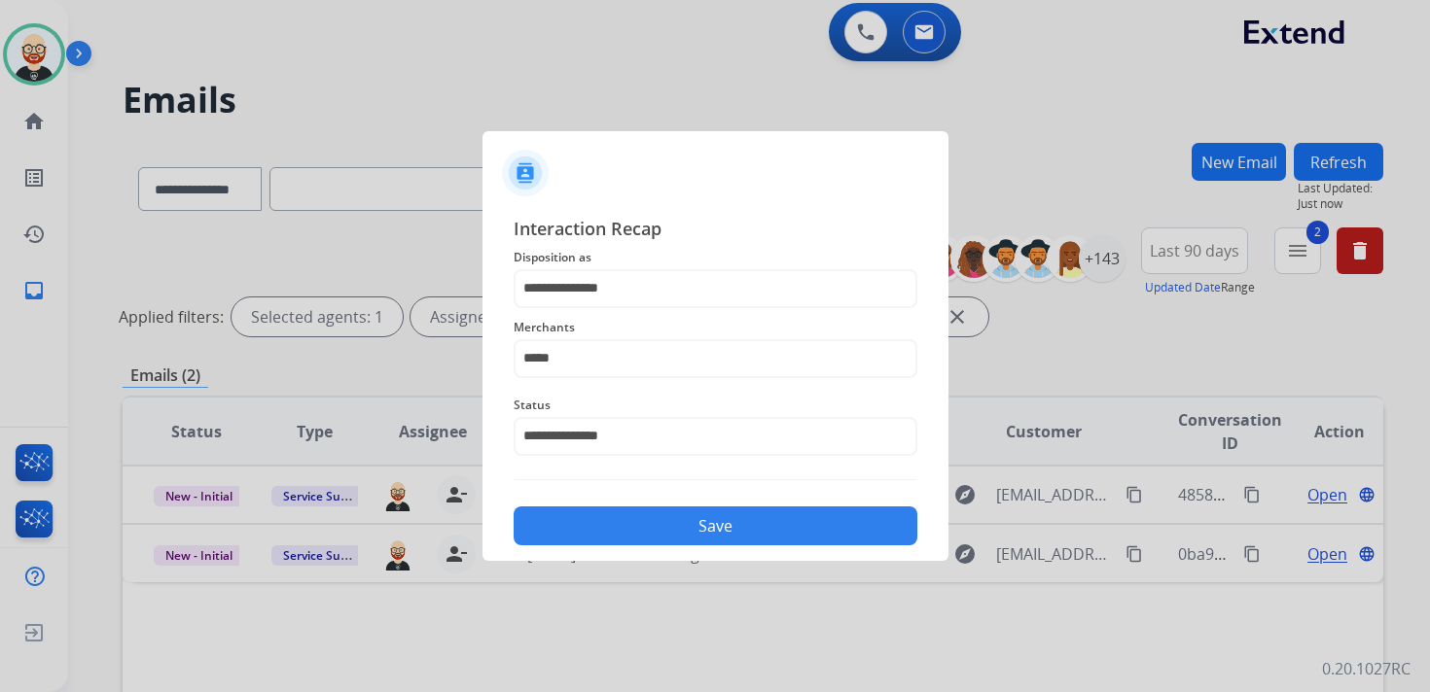
click at [610, 526] on button "Save" at bounding box center [716, 526] width 404 height 39
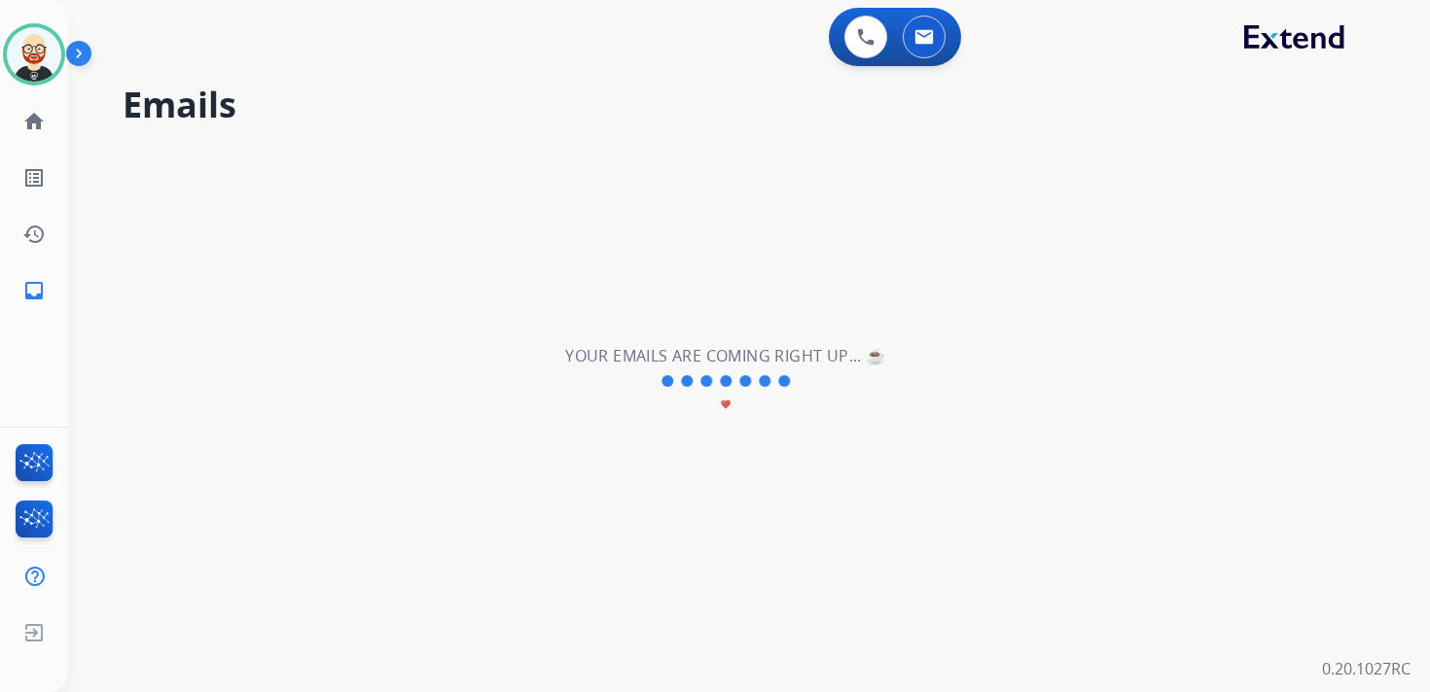
scroll to position [0, 0]
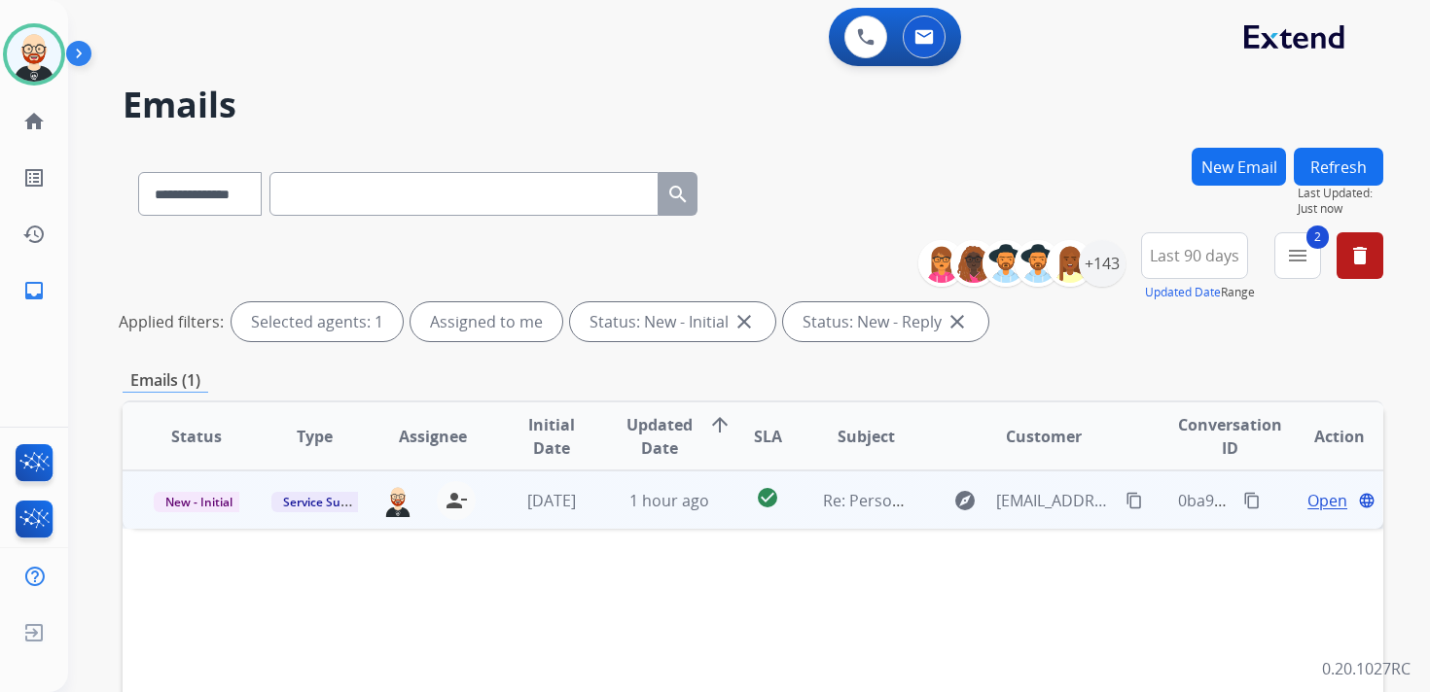
click at [1307, 506] on span "Open" at bounding box center [1327, 500] width 40 height 23
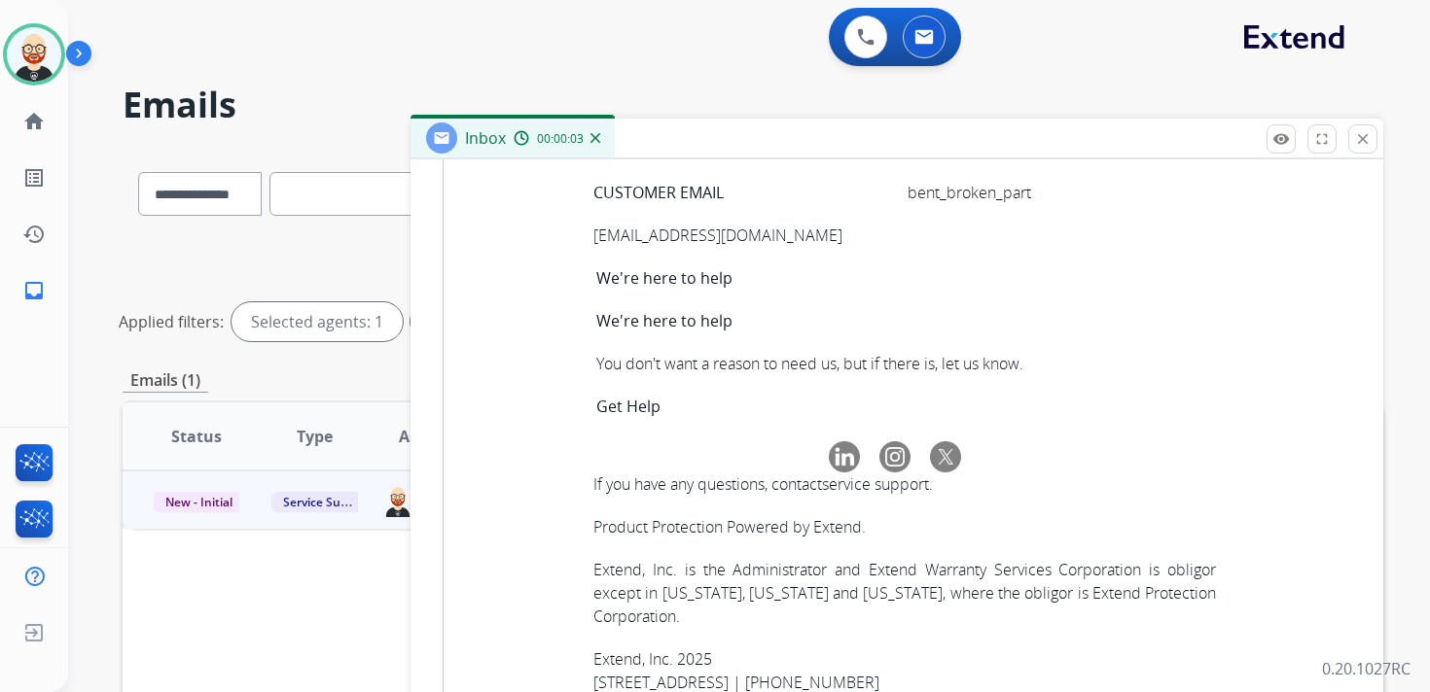
scroll to position [6950, 0]
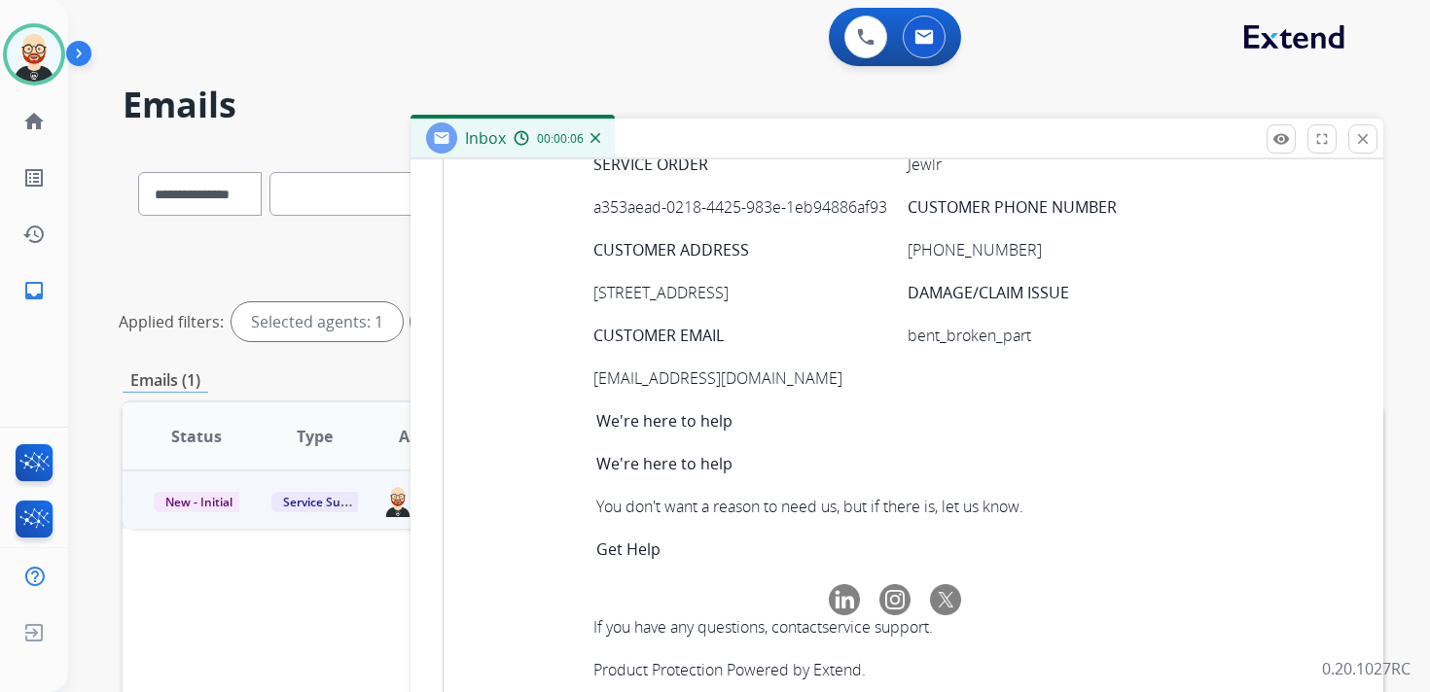
scroll to position [0, 0]
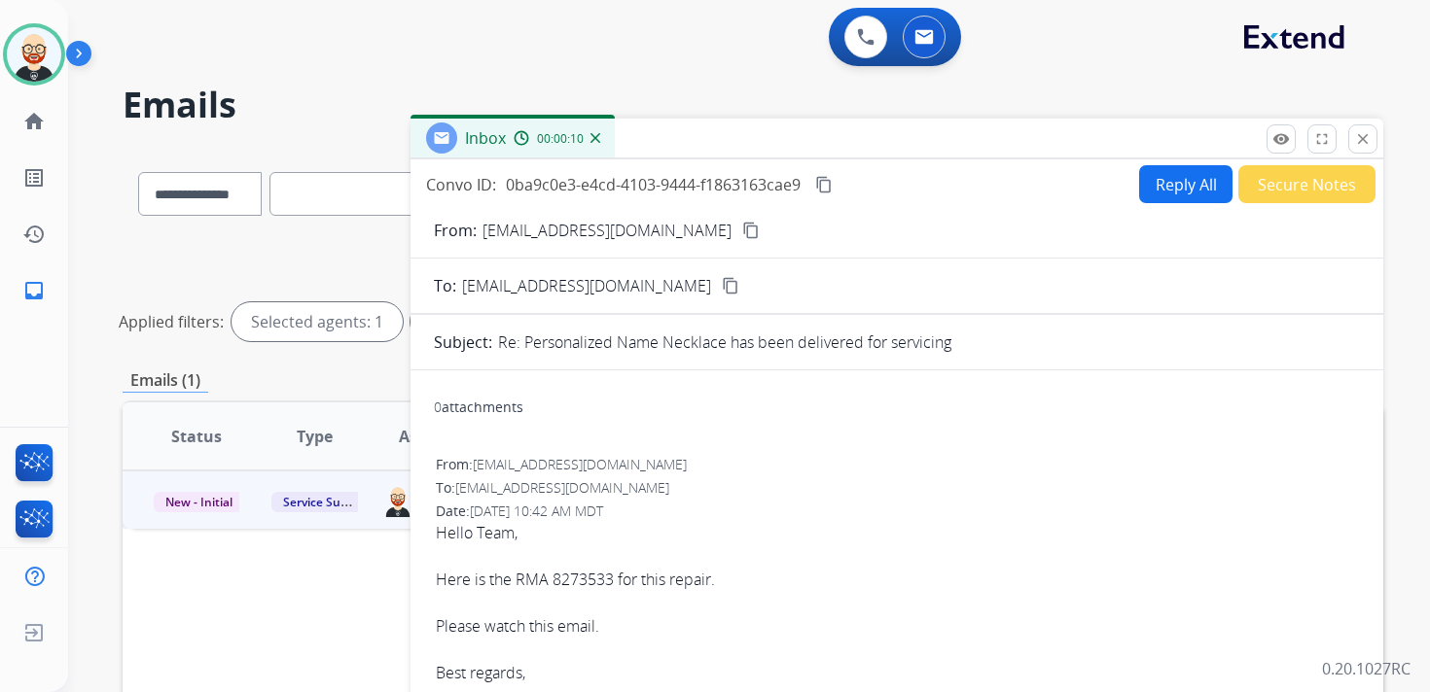
click at [821, 182] on mat-icon "content_copy" at bounding box center [824, 185] width 18 height 18
click at [483, 582] on div "Hello Team, Here is the RMA 8273533 for this repair. Please watch this email. B…" at bounding box center [897, 602] width 922 height 163
click at [1160, 188] on button "Reply All" at bounding box center [1185, 184] width 93 height 38
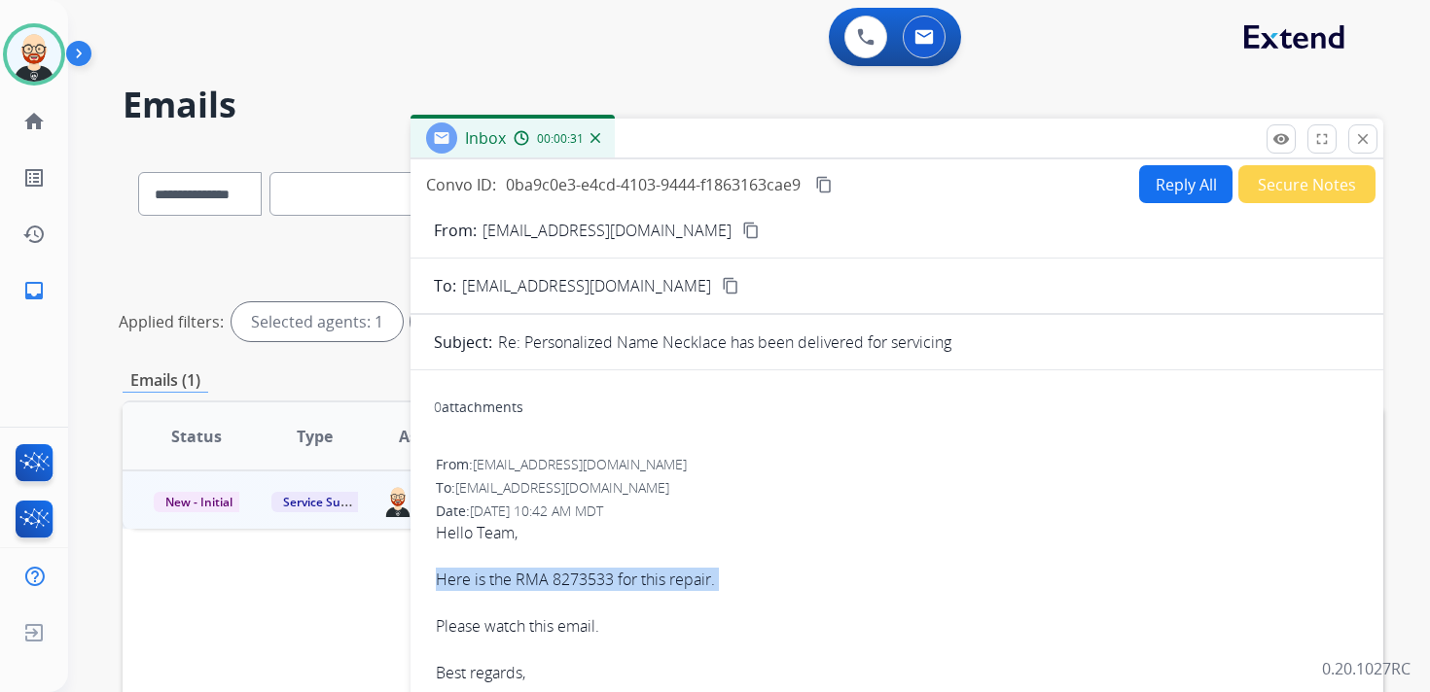
select select "**********"
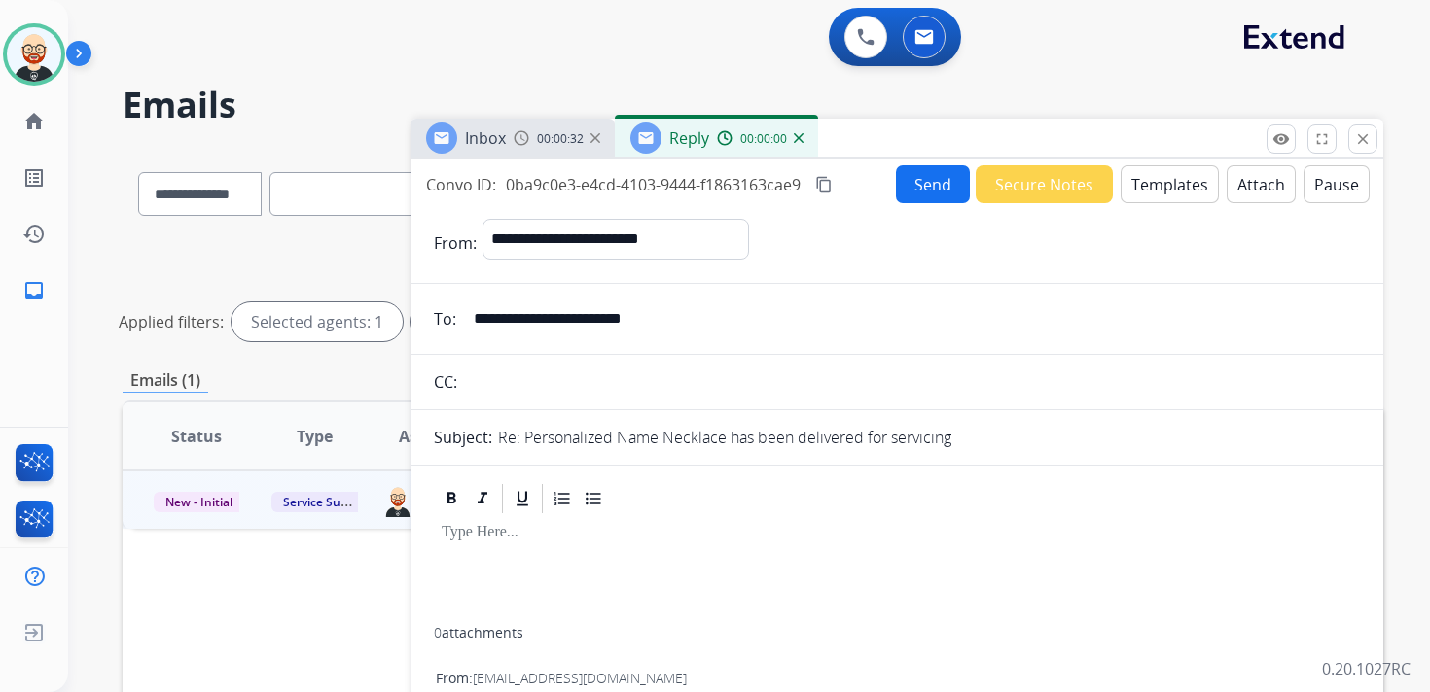
click at [513, 566] on div at bounding box center [897, 571] width 926 height 111
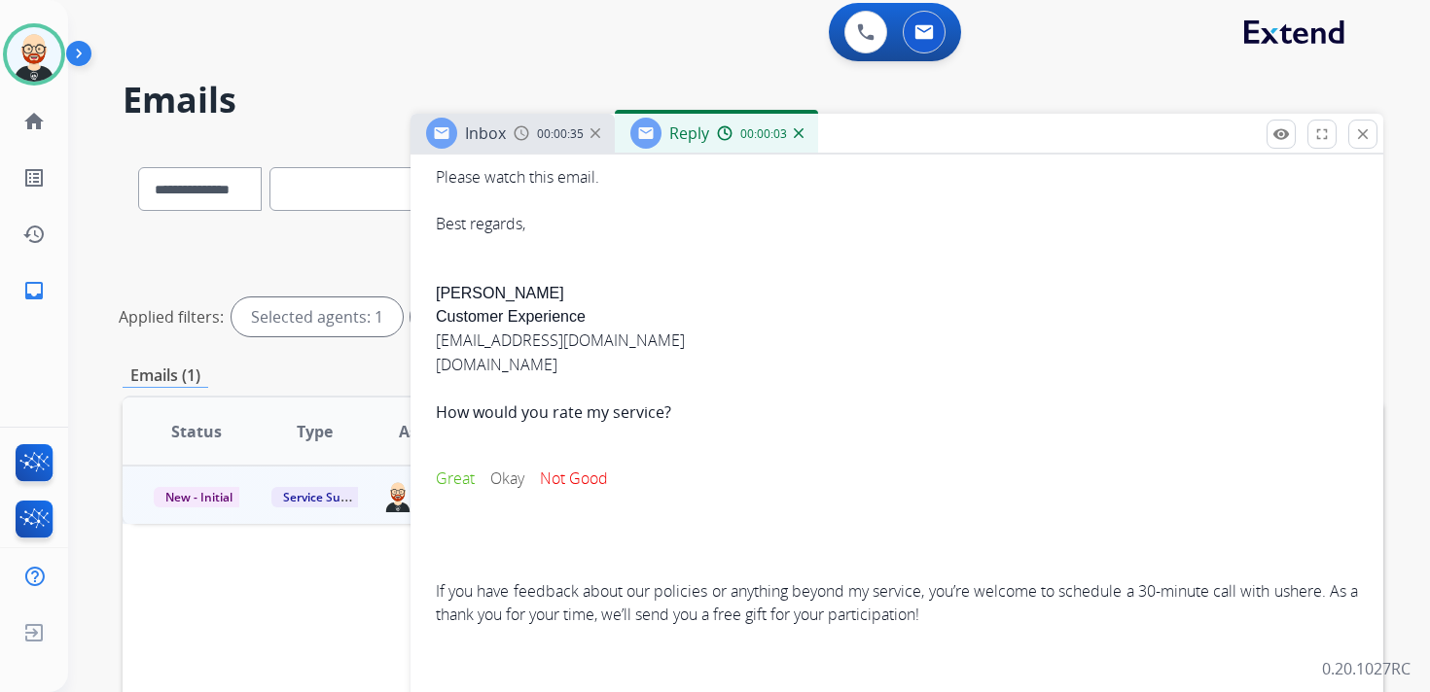
scroll to position [850, 0]
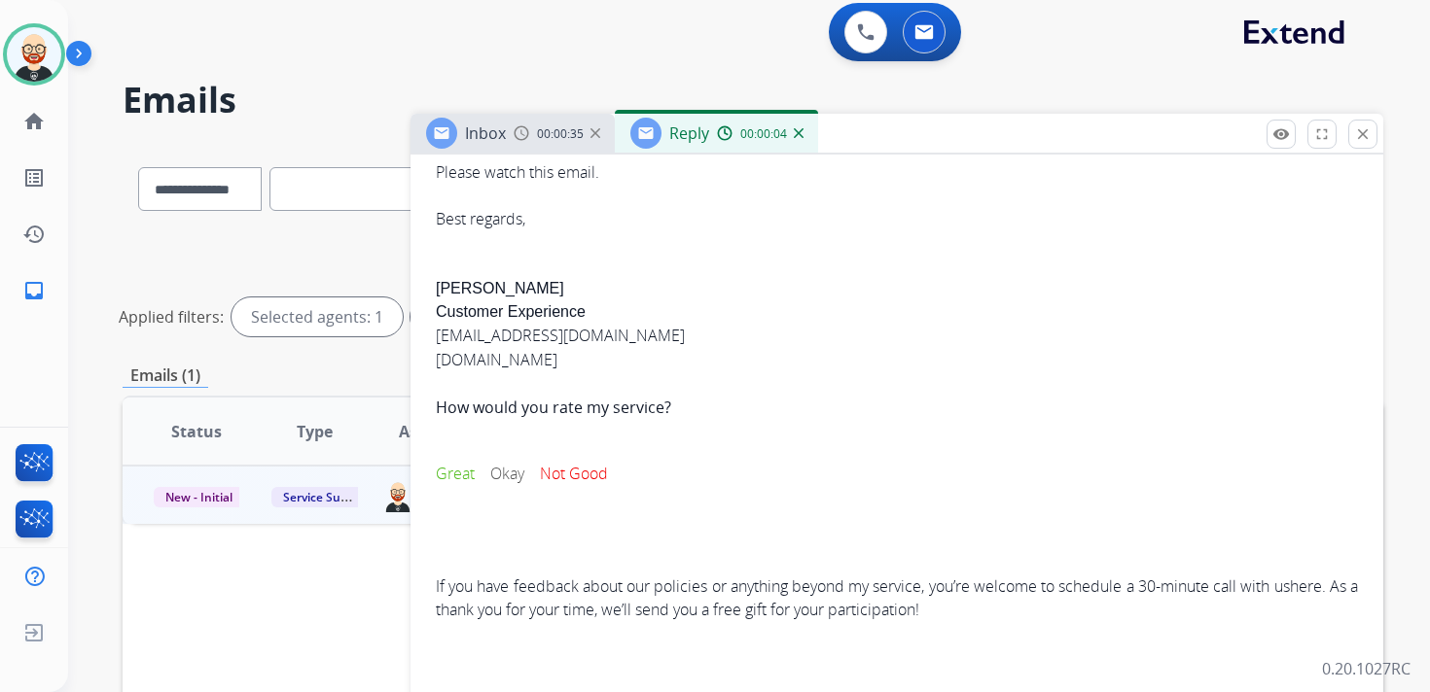
click at [460, 283] on div "Hello Team, Here is the RMA 8273533 for this repair. Please watch this email. B…" at bounding box center [897, 344] width 922 height 554
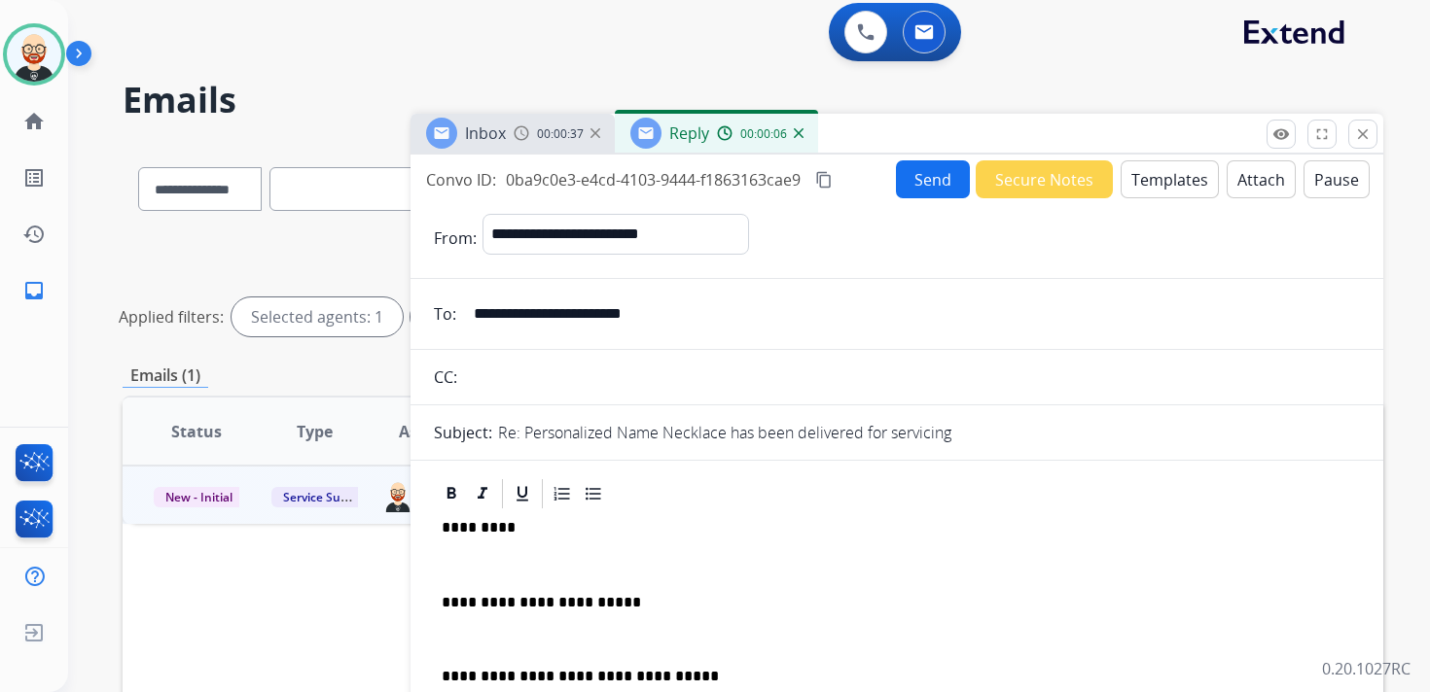
click at [473, 526] on p "*********" at bounding box center [889, 528] width 895 height 18
click at [468, 585] on div "**********" at bounding box center [897, 661] width 926 height 298
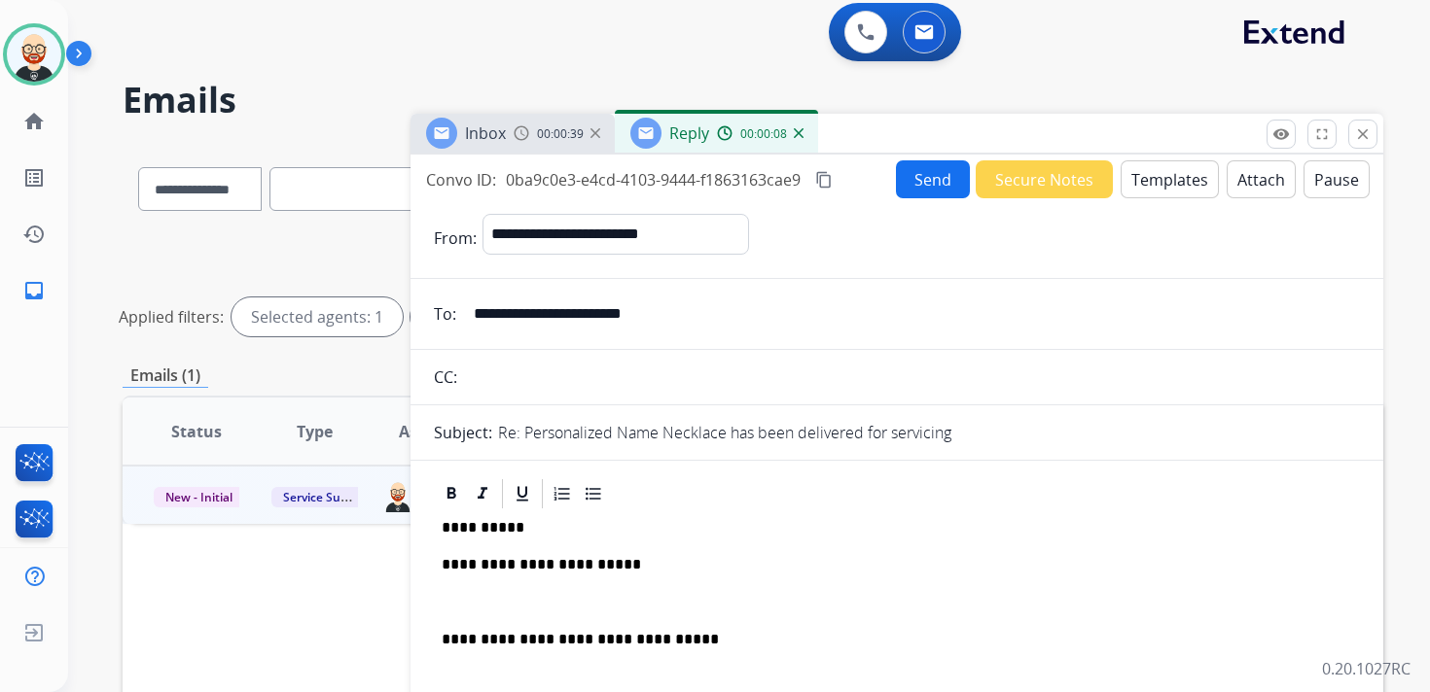
click at [459, 606] on p at bounding box center [897, 603] width 910 height 18
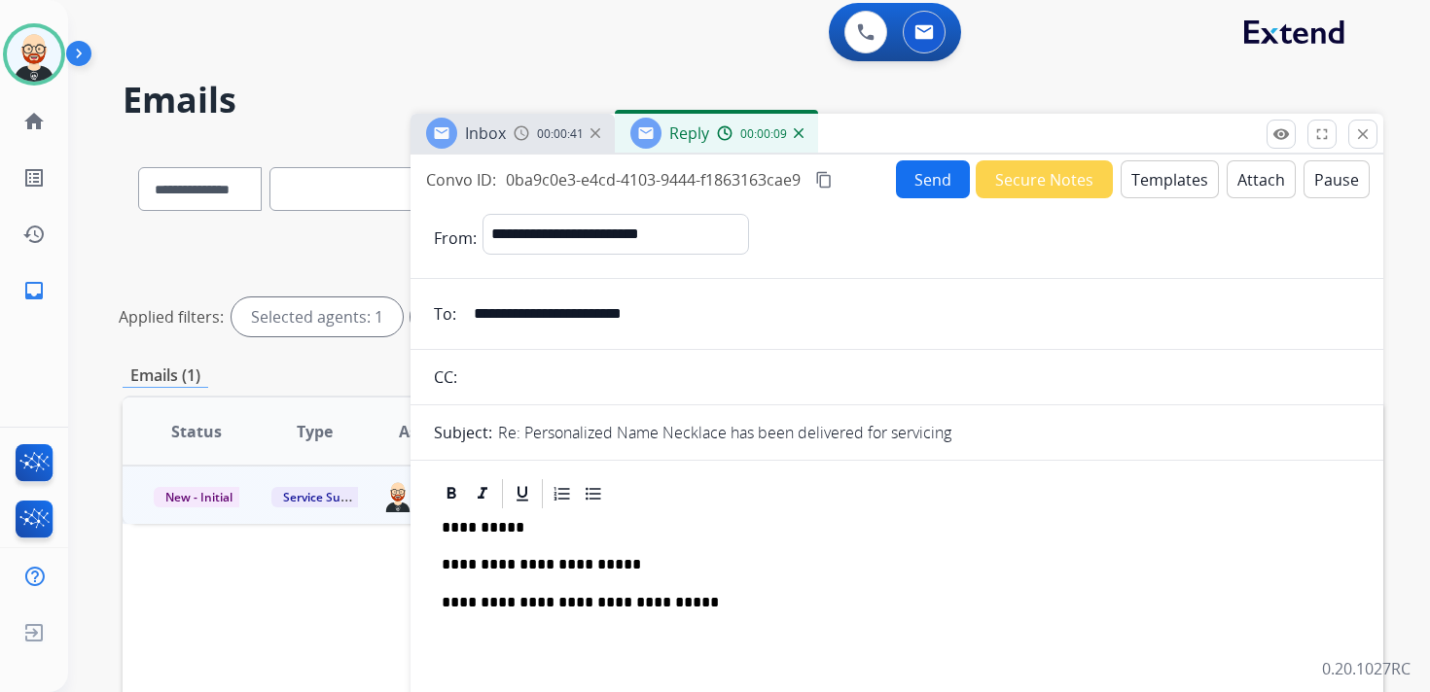
click at [902, 186] on button "Send" at bounding box center [933, 179] width 74 height 38
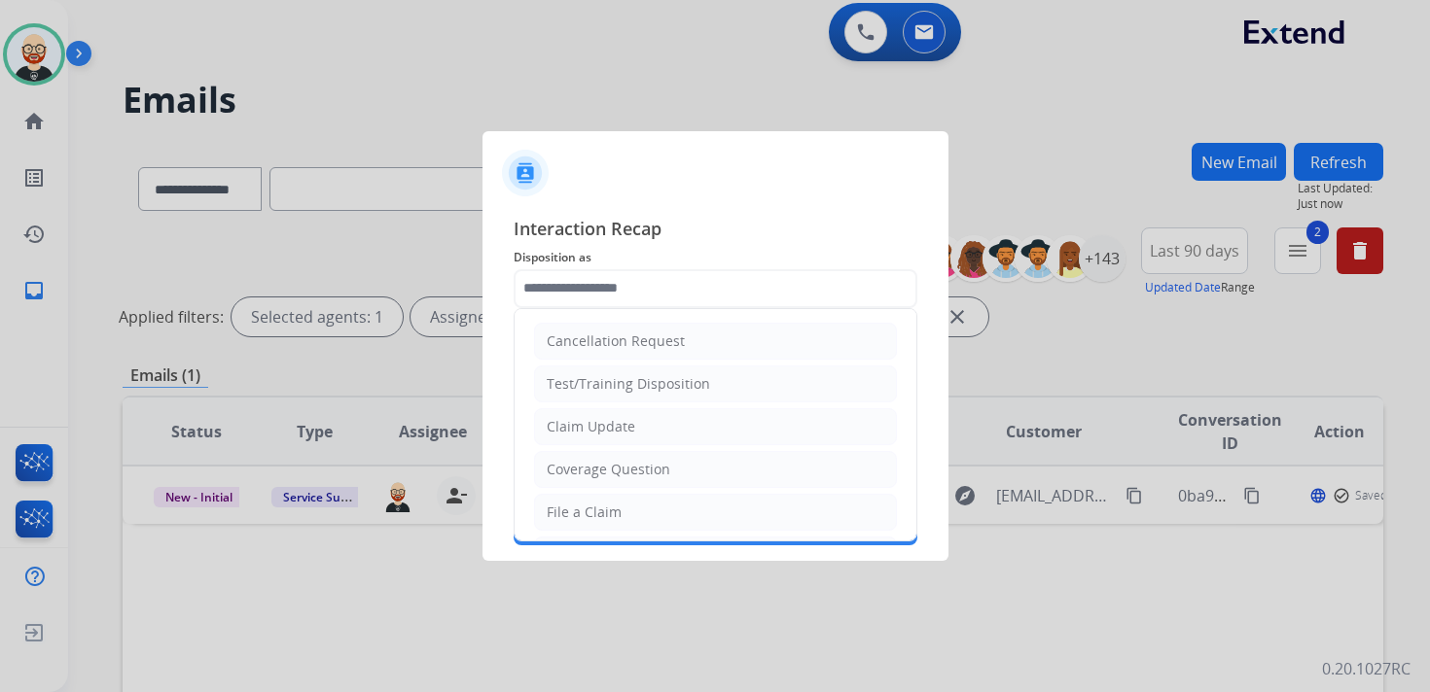
click at [562, 293] on input "text" at bounding box center [716, 288] width 404 height 39
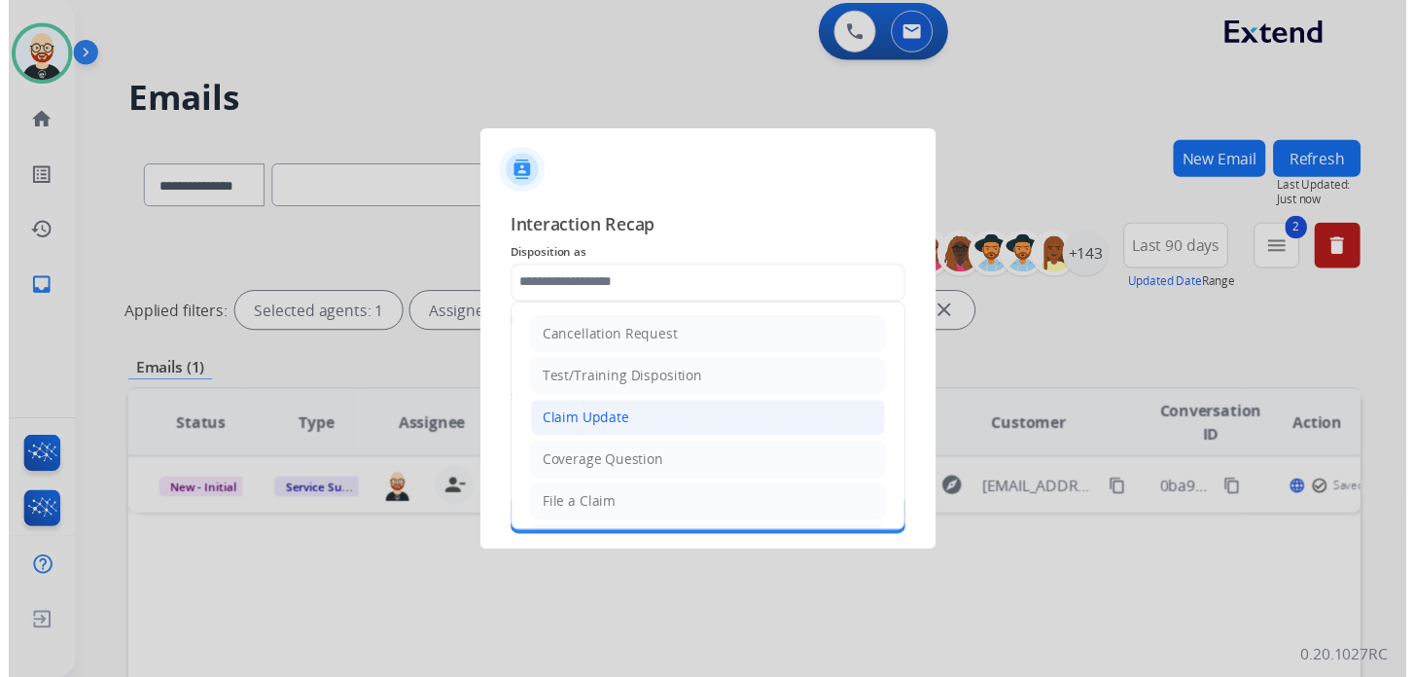
scroll to position [292, 0]
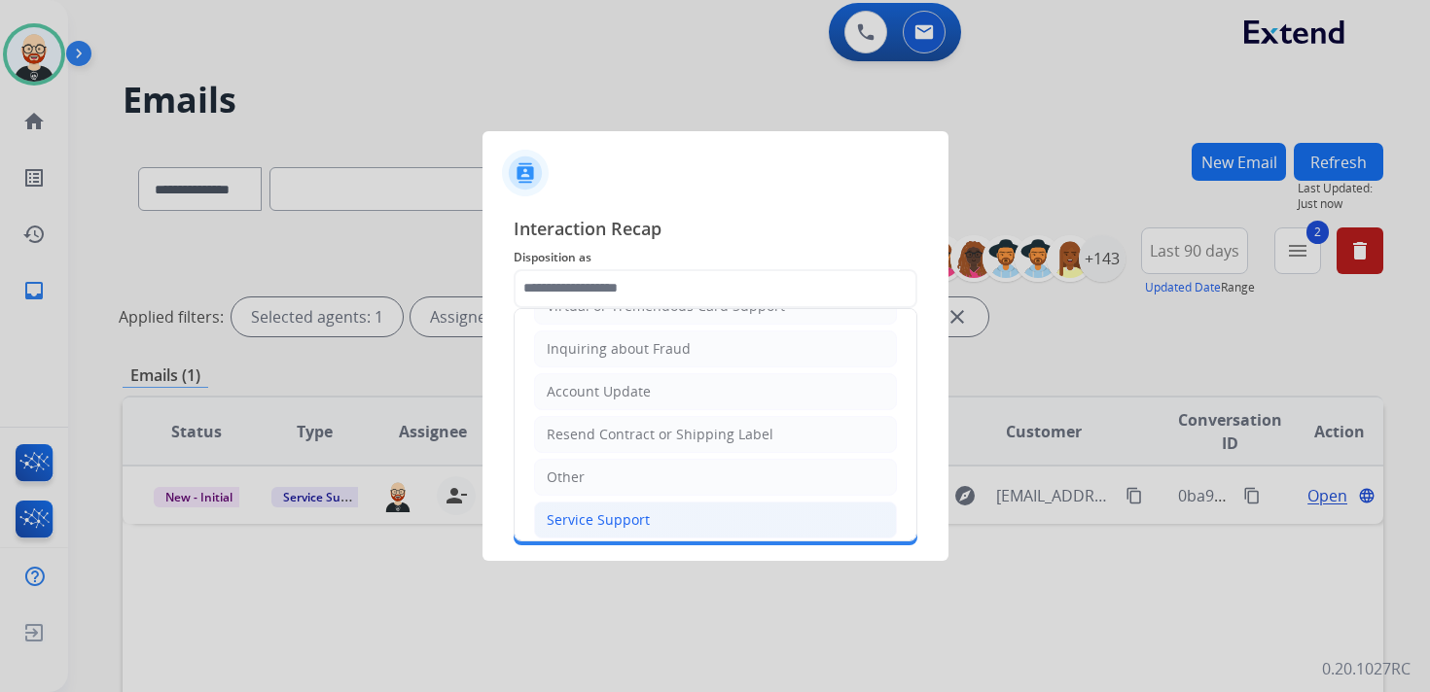
click at [589, 518] on li "Service Support" at bounding box center [715, 520] width 363 height 37
type input "**********"
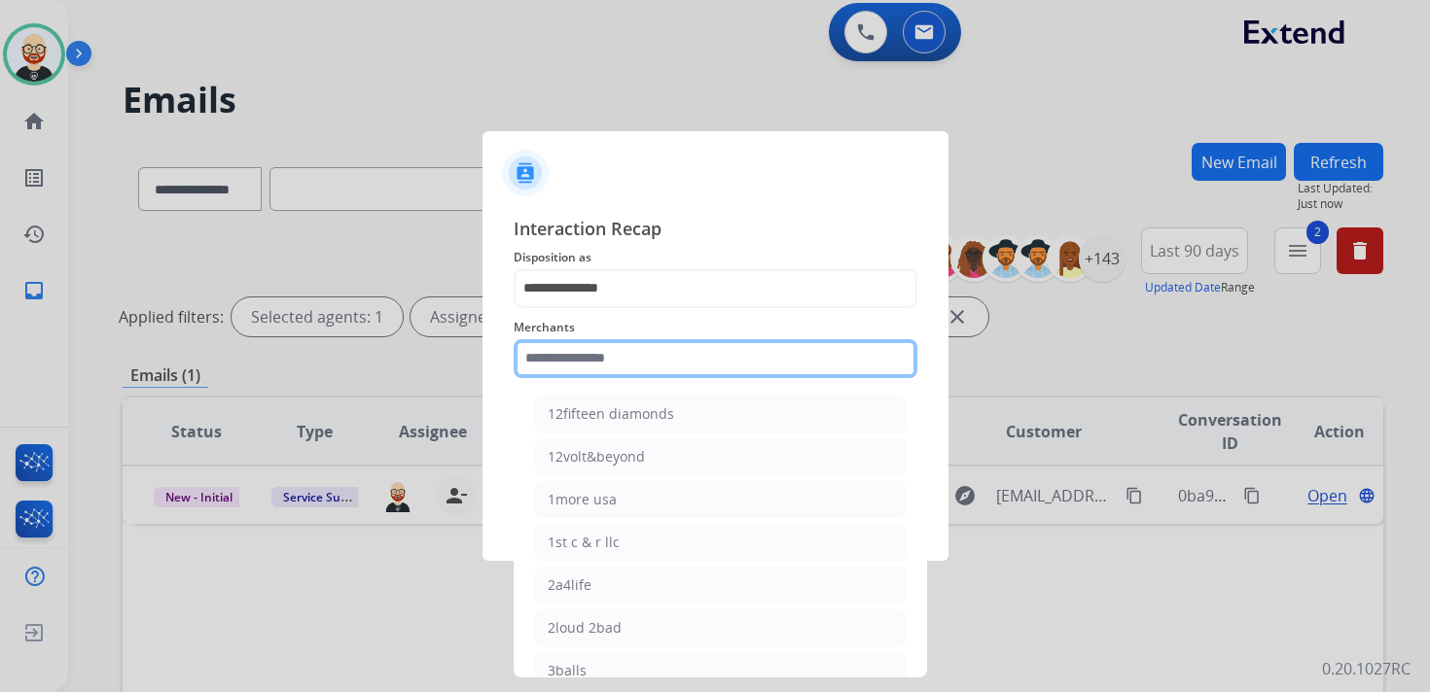
click at [590, 348] on input "text" at bounding box center [716, 358] width 404 height 39
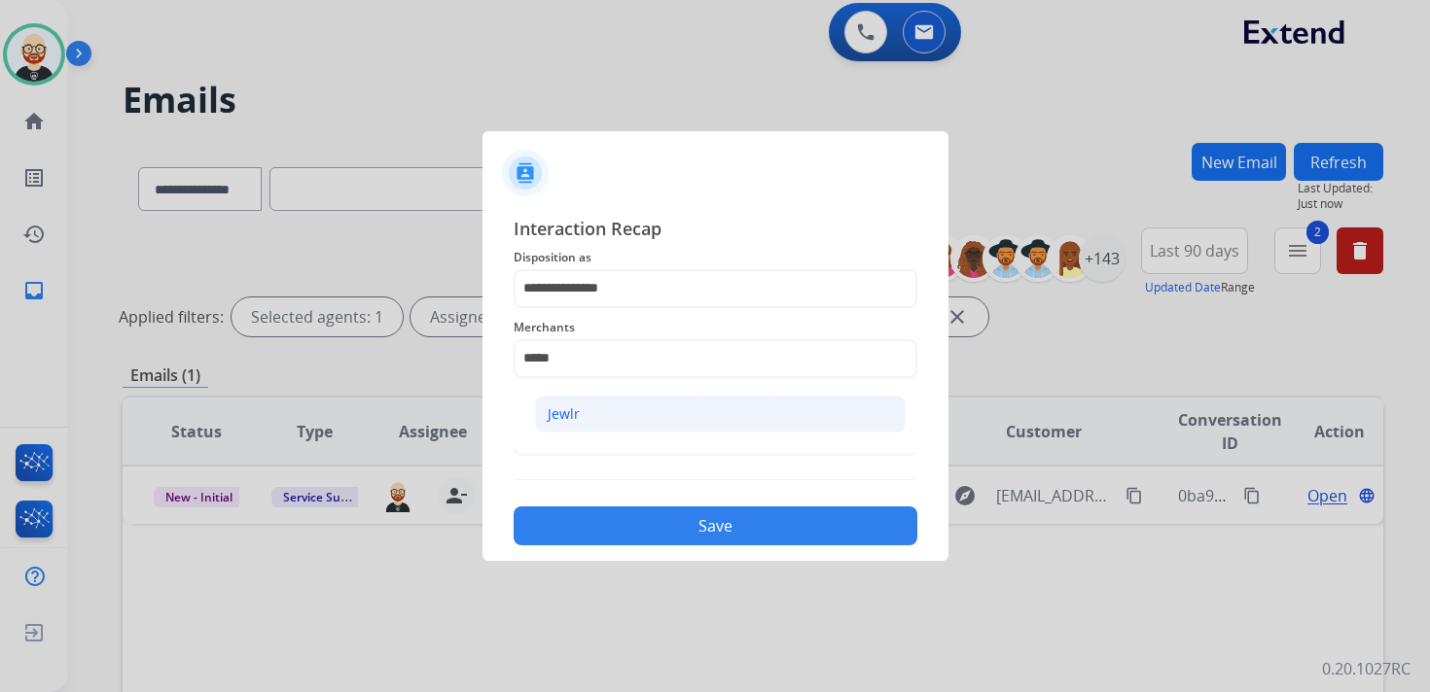
click at [598, 410] on li "Jewlr" at bounding box center [720, 414] width 371 height 37
type input "*****"
click at [587, 410] on span "Status" at bounding box center [716, 405] width 404 height 23
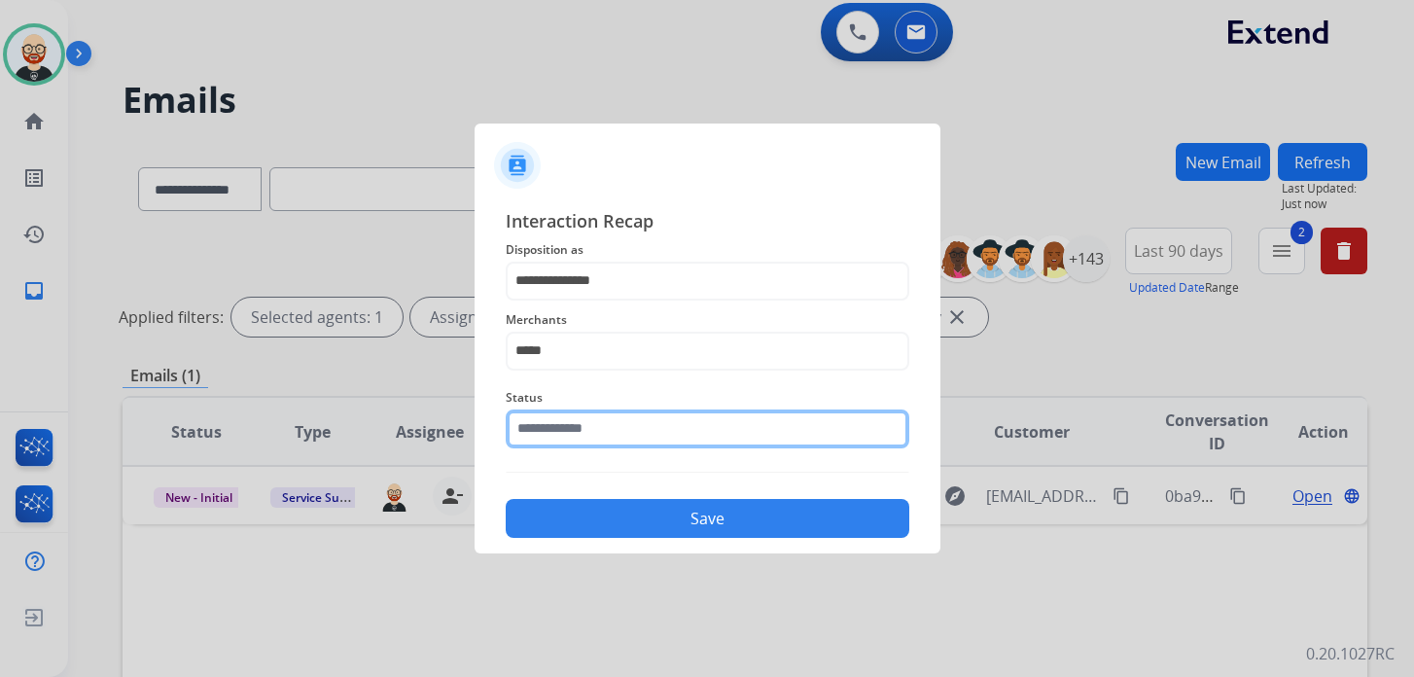
click at [587, 427] on input "text" at bounding box center [708, 428] width 404 height 39
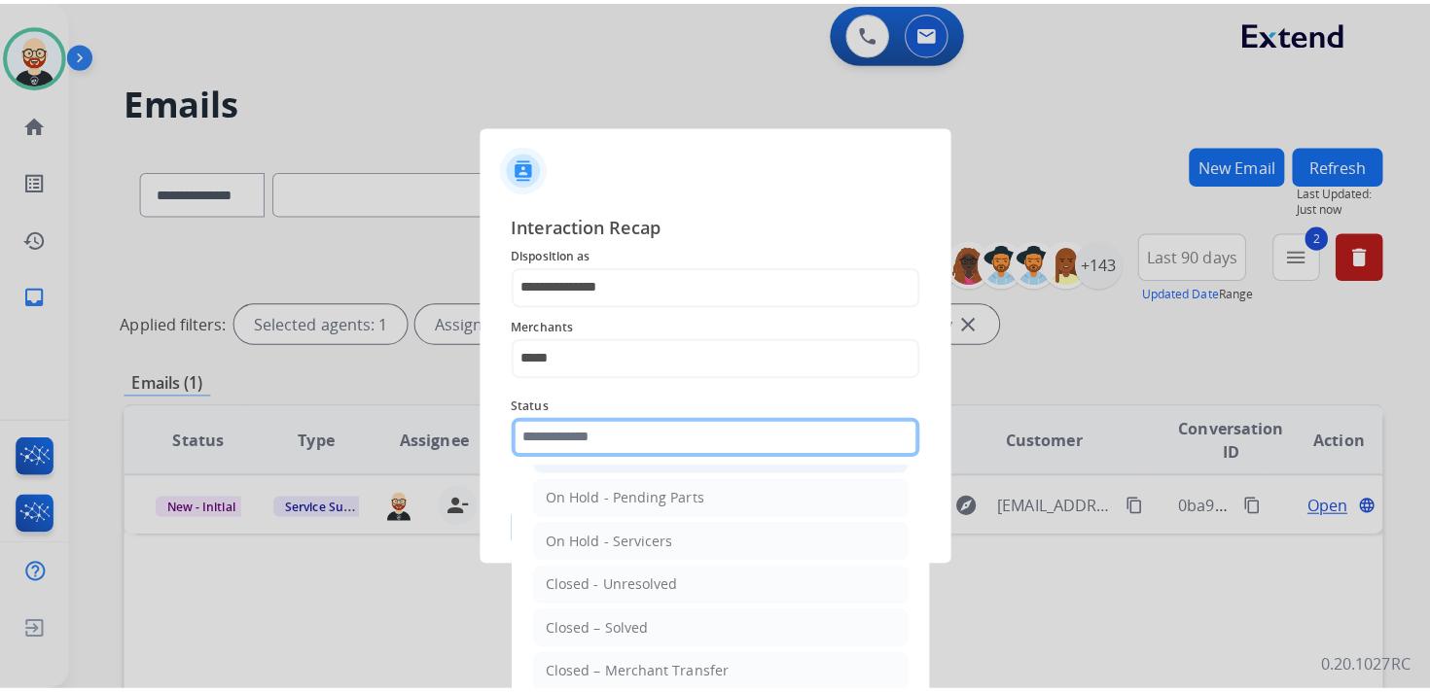
scroll to position [100, 0]
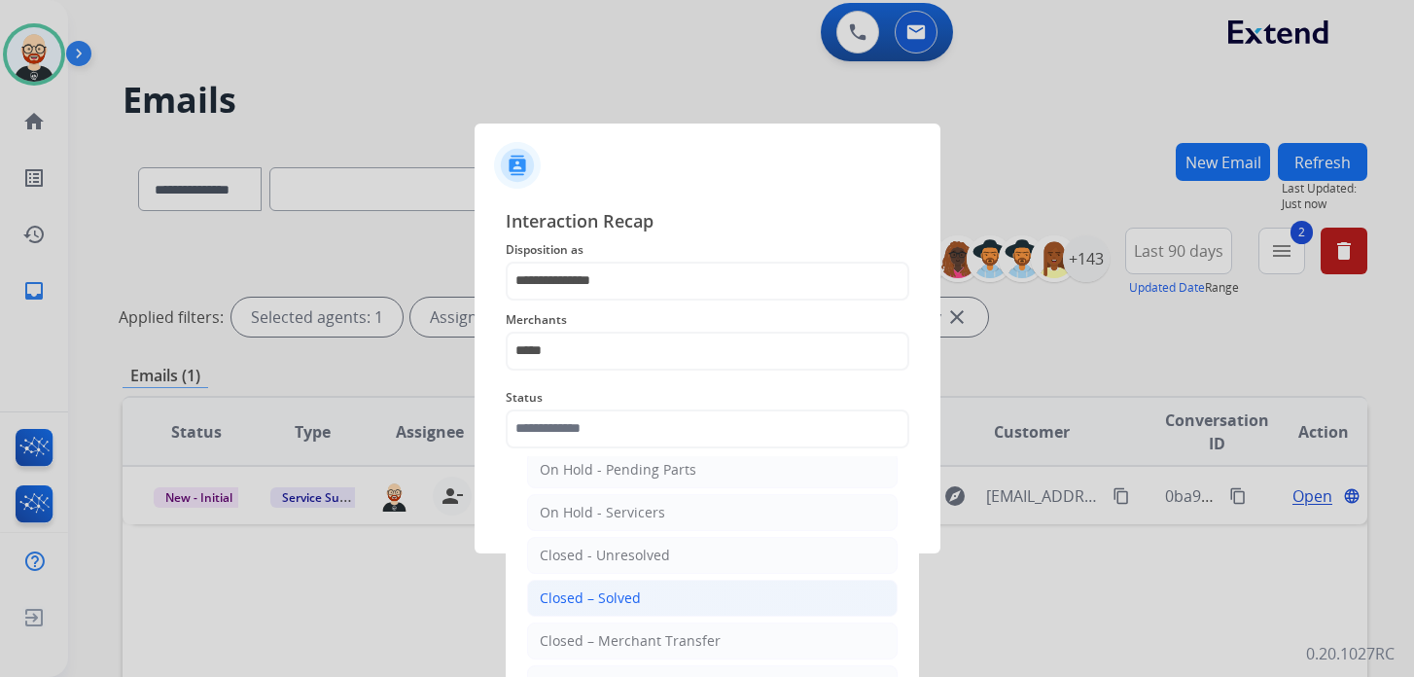
click at [611, 596] on div "Closed – Solved" at bounding box center [590, 597] width 101 height 19
type input "**********"
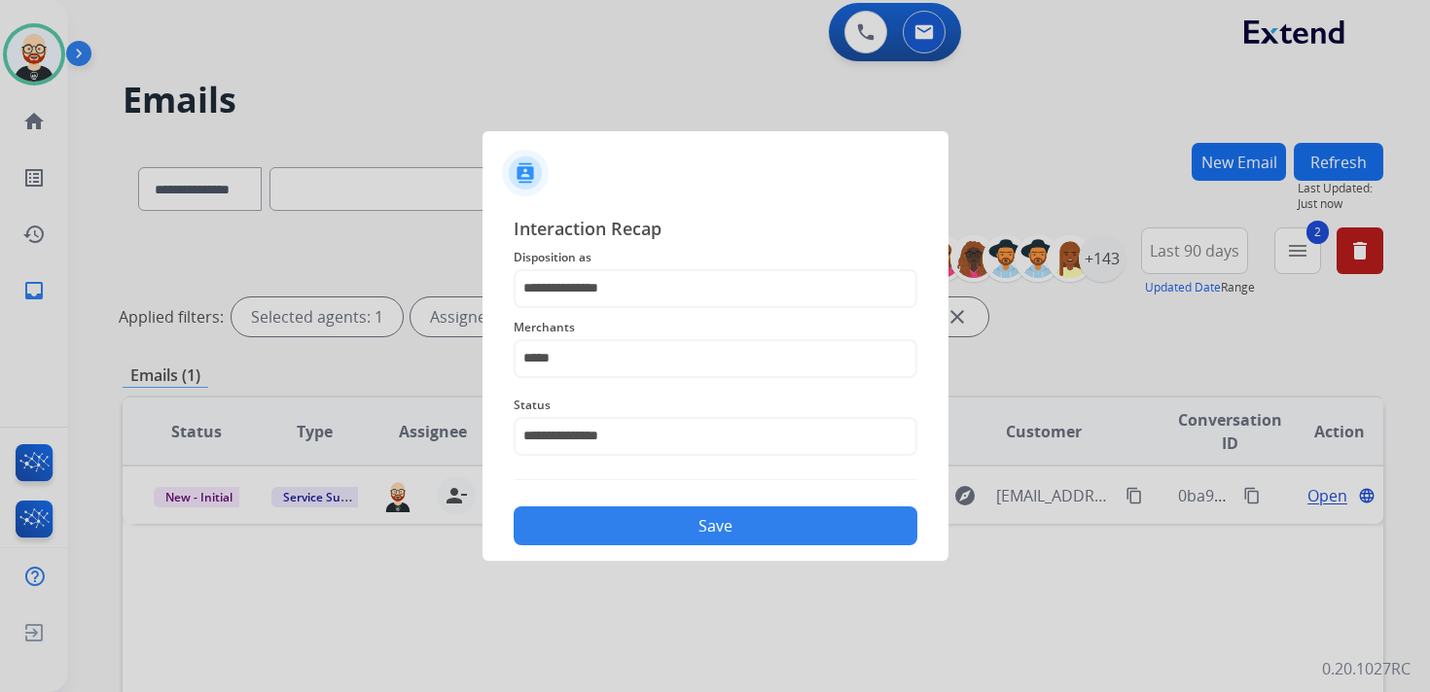
click at [649, 518] on button "Save" at bounding box center [716, 526] width 404 height 39
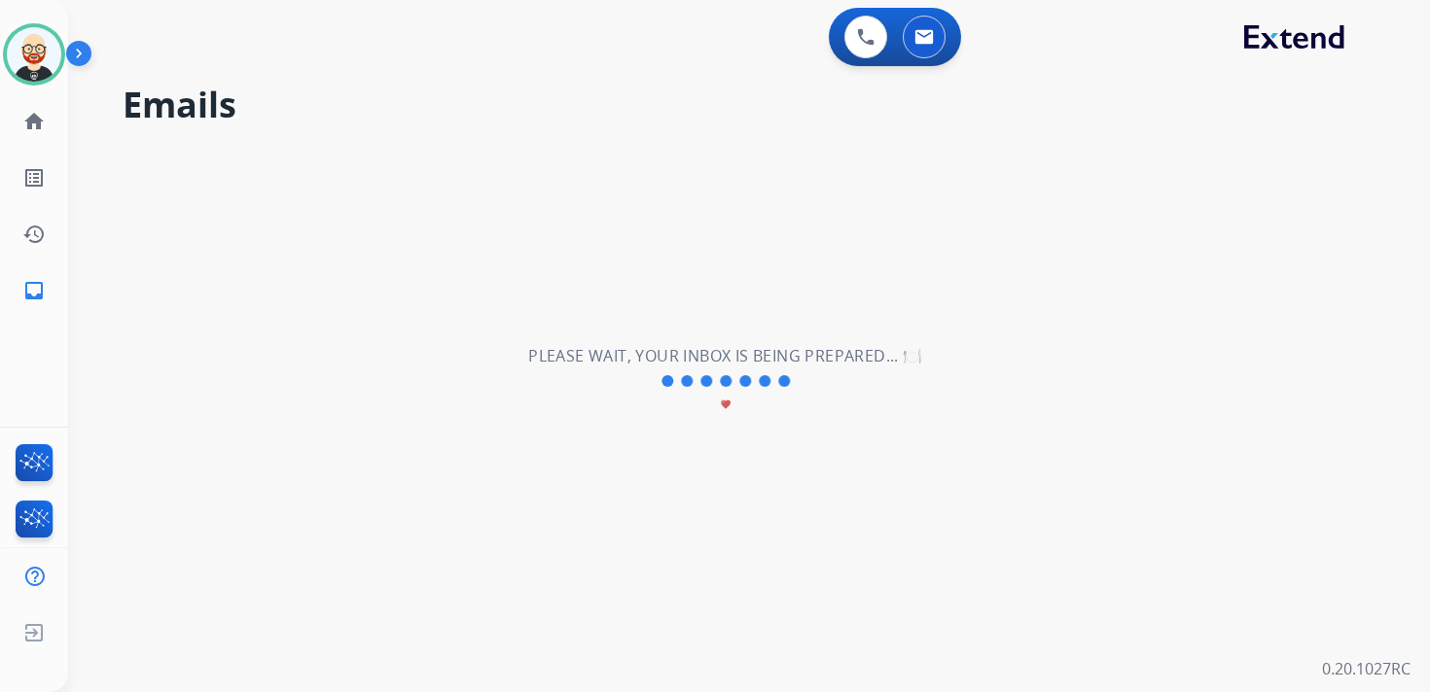
scroll to position [0, 0]
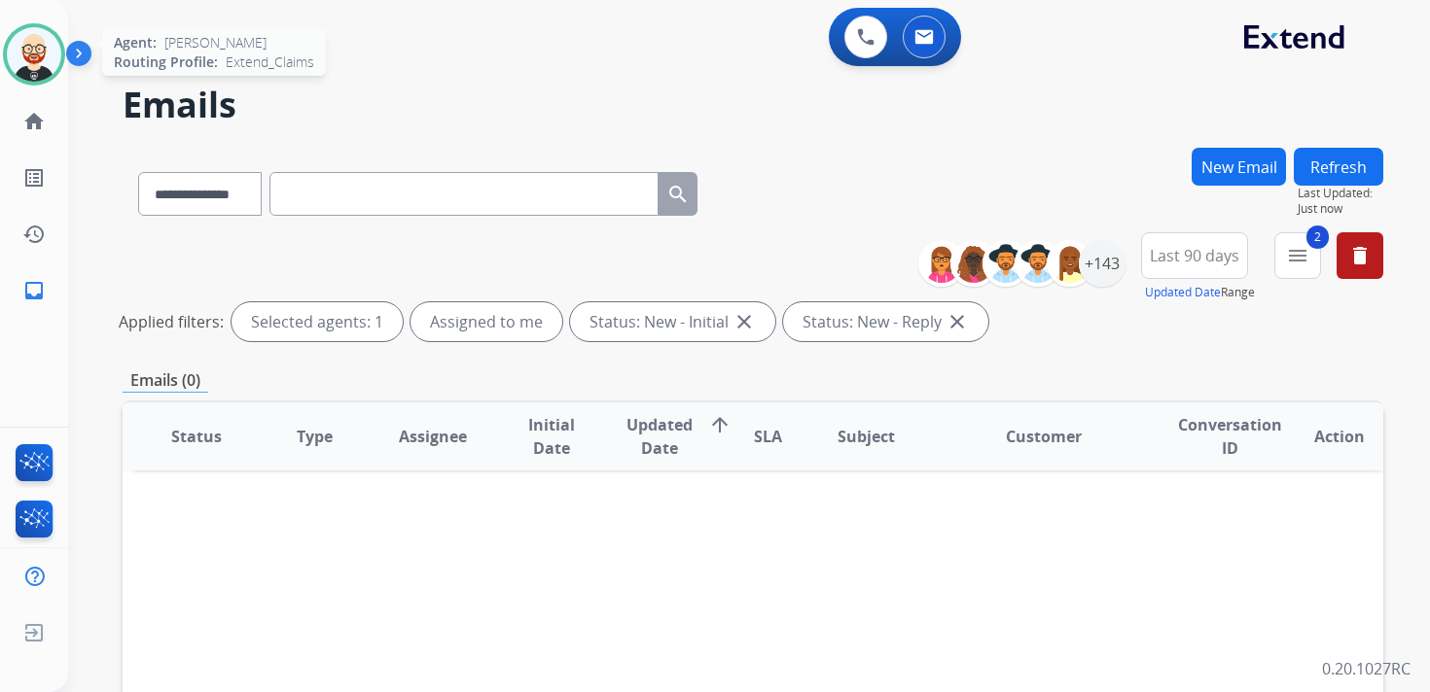
click at [44, 66] on img at bounding box center [34, 54] width 54 height 54
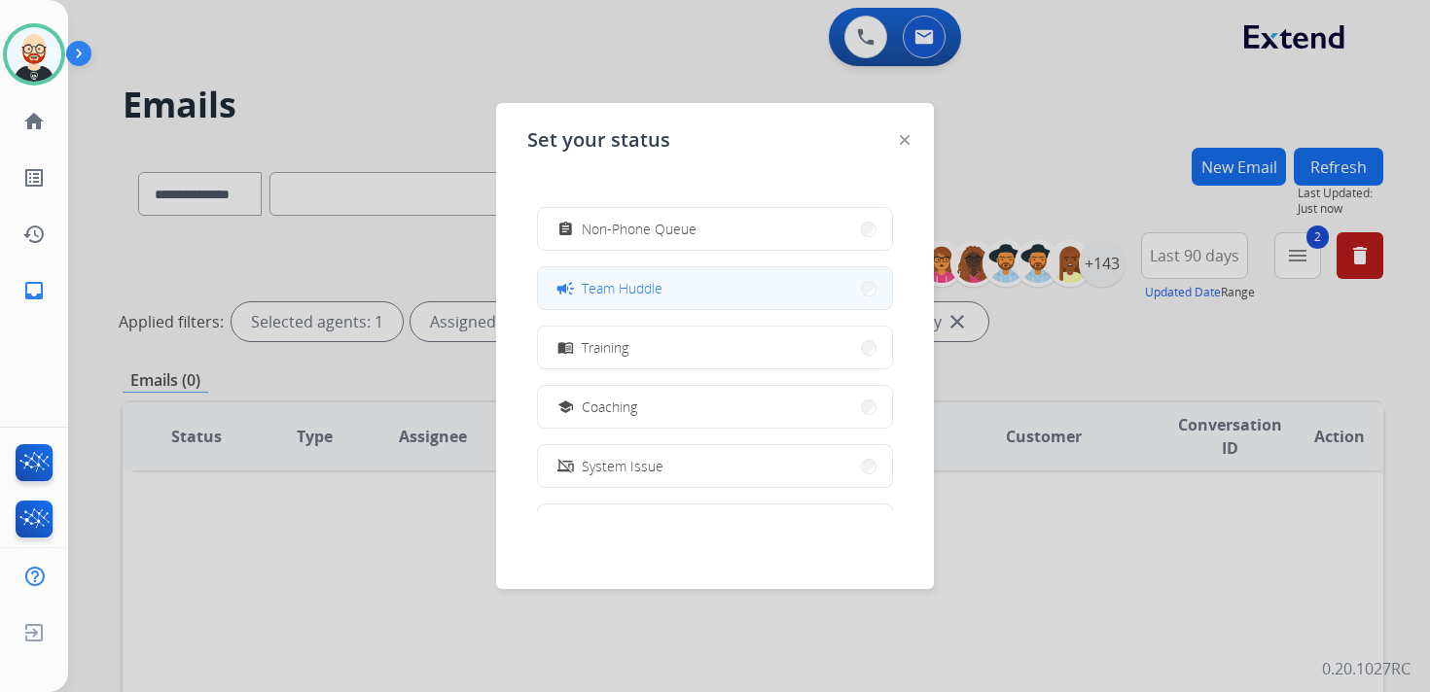
scroll to position [307, 0]
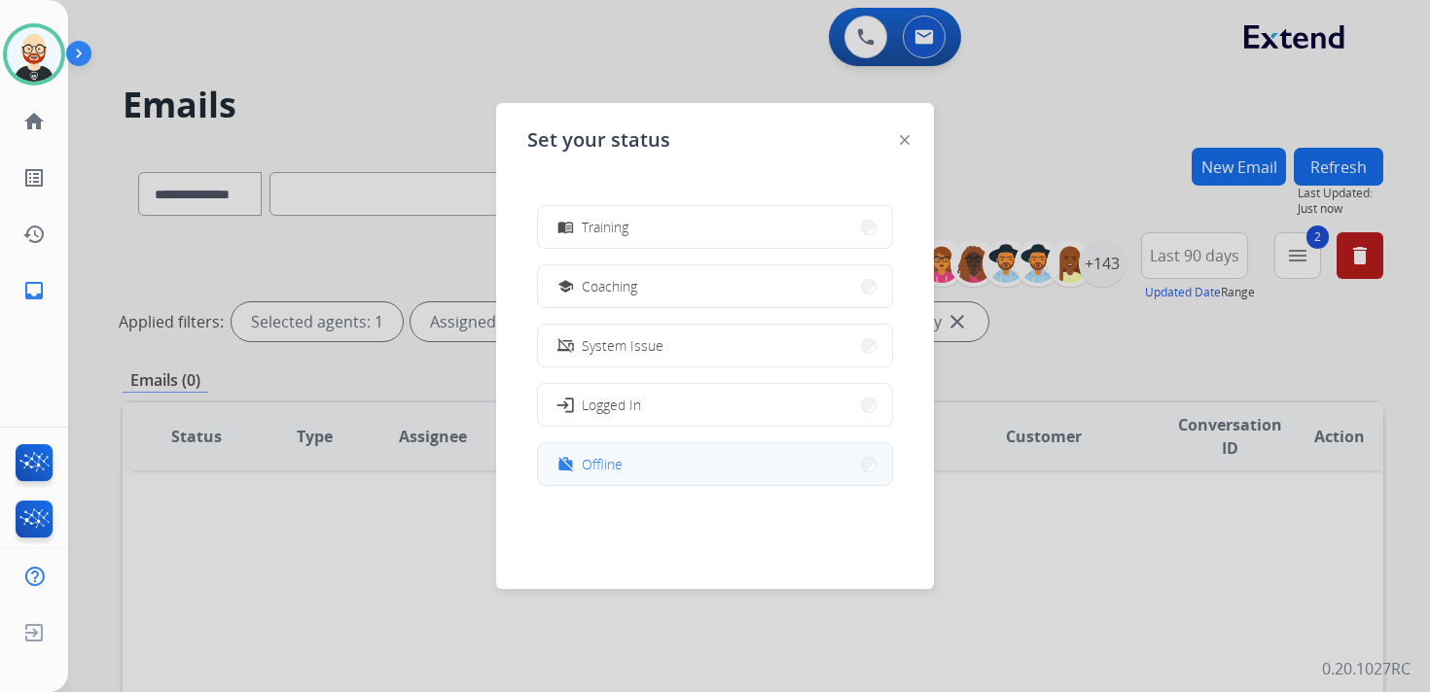
click at [687, 467] on button "work_off Offline" at bounding box center [715, 464] width 354 height 42
